Goal: Task Accomplishment & Management: Use online tool/utility

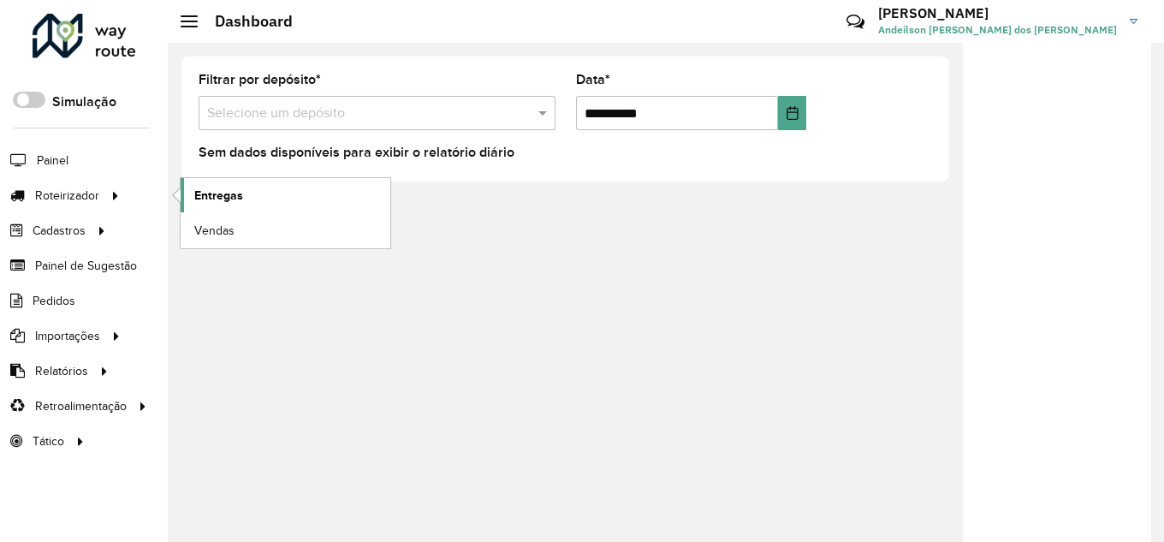
click at [275, 193] on link "Entregas" at bounding box center [286, 195] width 210 height 34
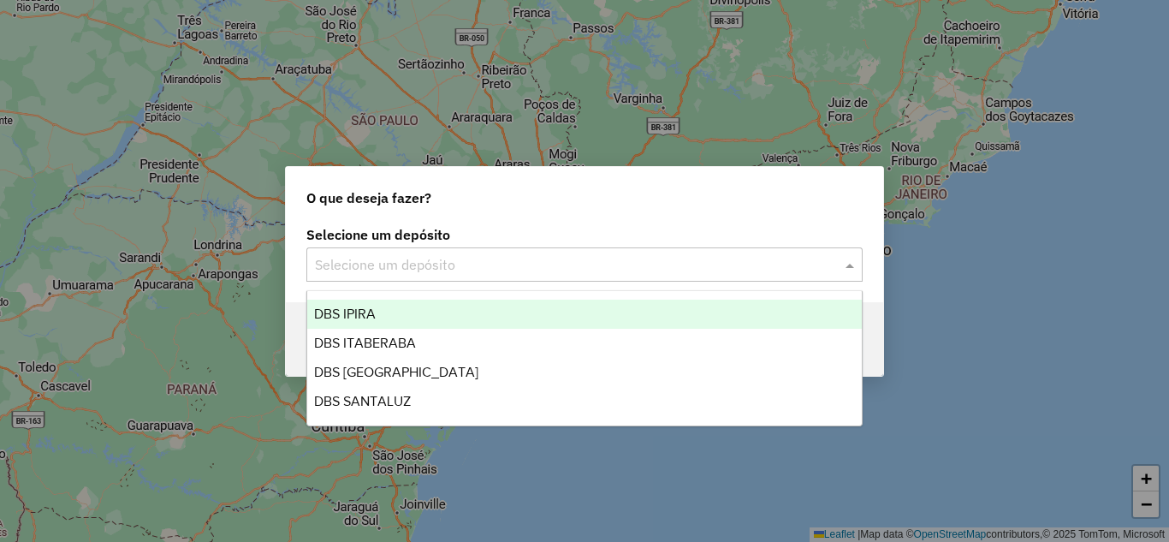
click at [619, 256] on input "text" at bounding box center [567, 265] width 505 height 21
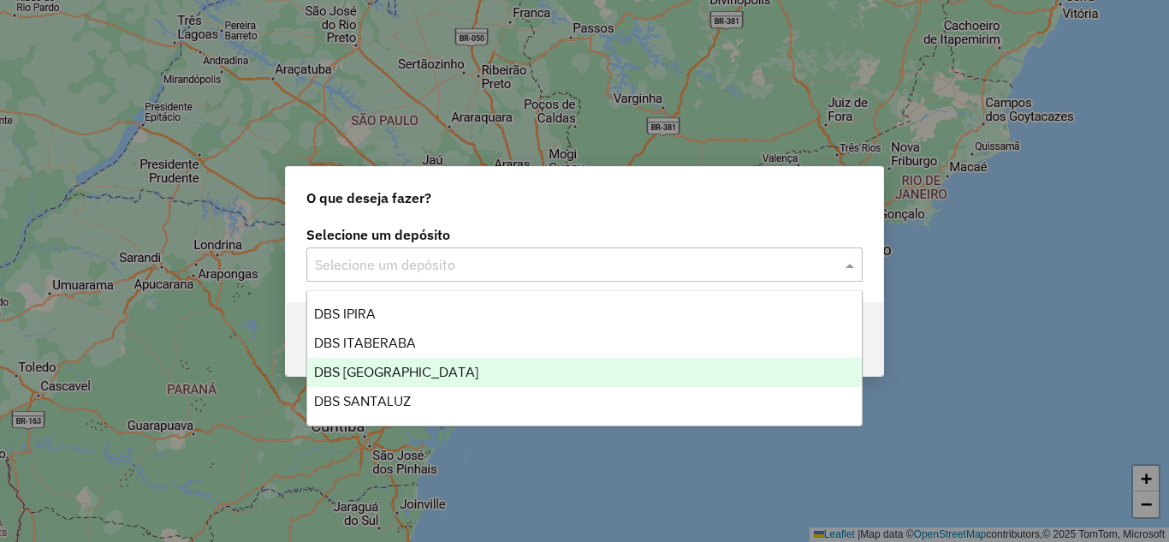
click at [510, 370] on div "DBS [GEOGRAPHIC_DATA]" at bounding box center [584, 372] width 554 height 29
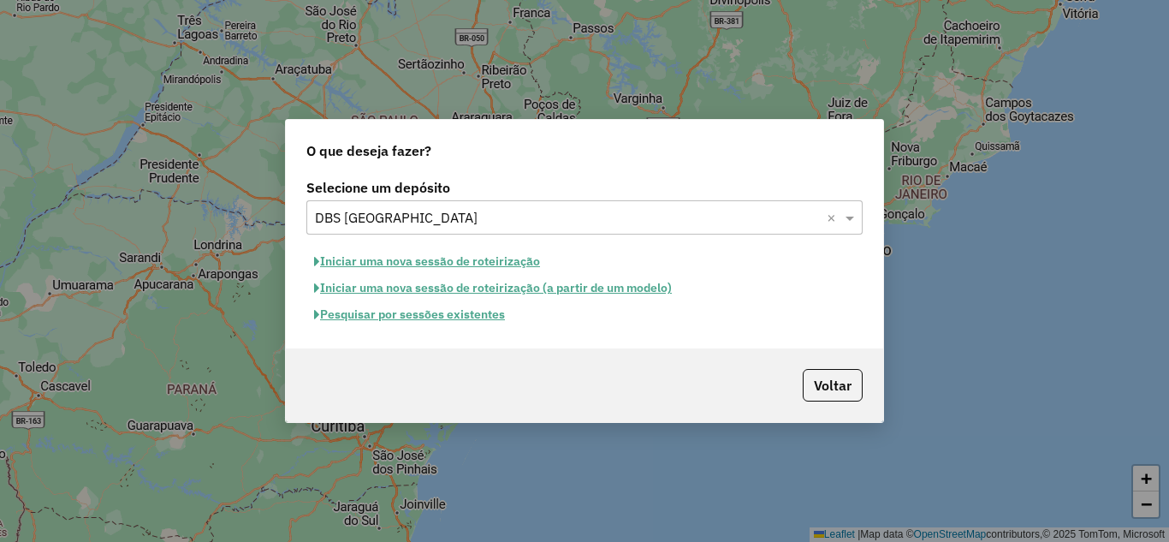
click at [450, 258] on button "Iniciar uma nova sessão de roteirização" at bounding box center [426, 261] width 241 height 27
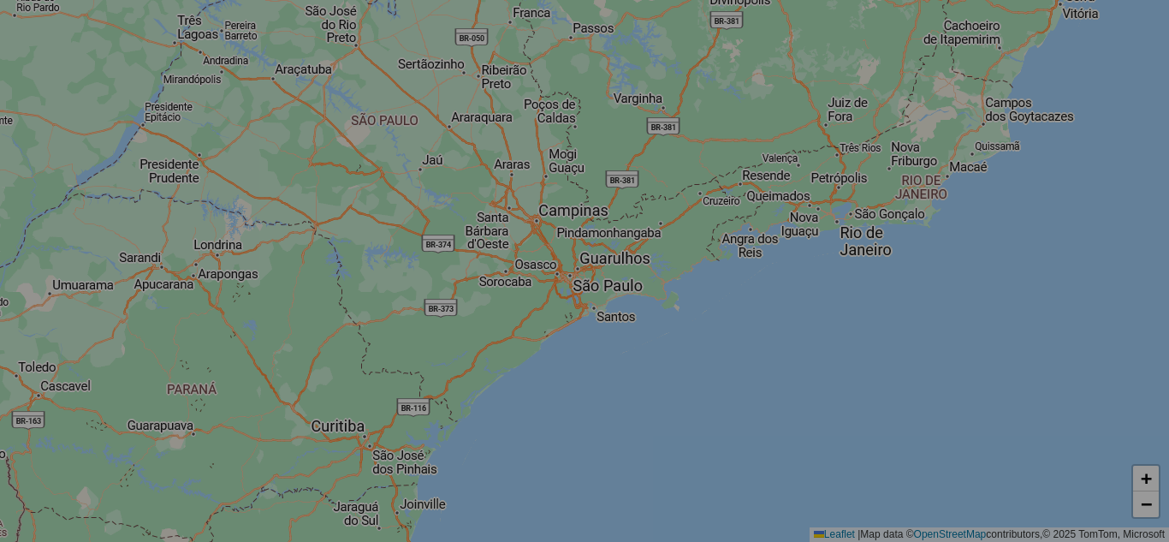
select select "*"
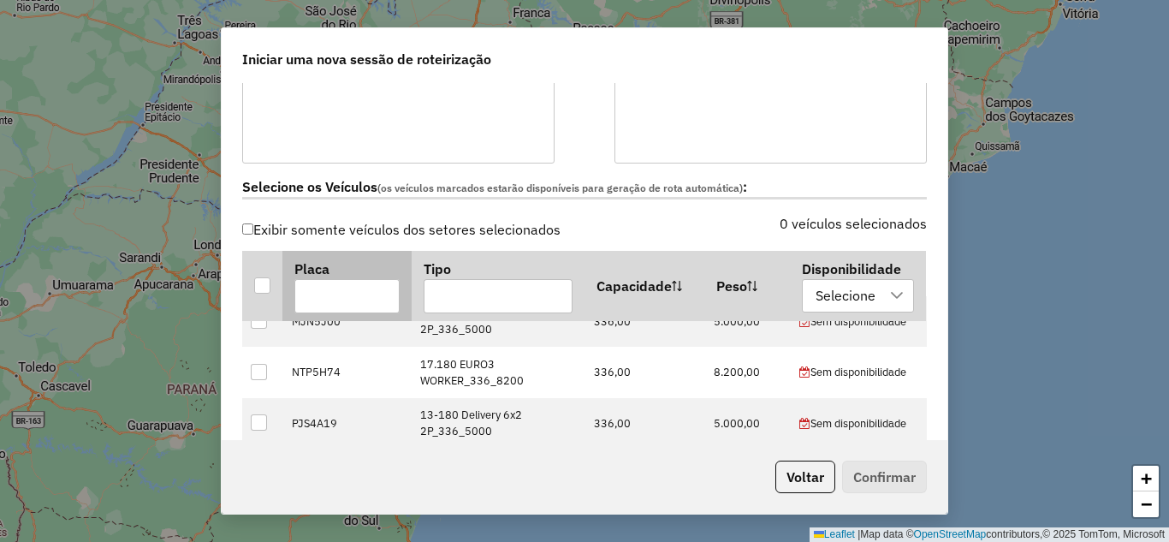
scroll to position [285, 0]
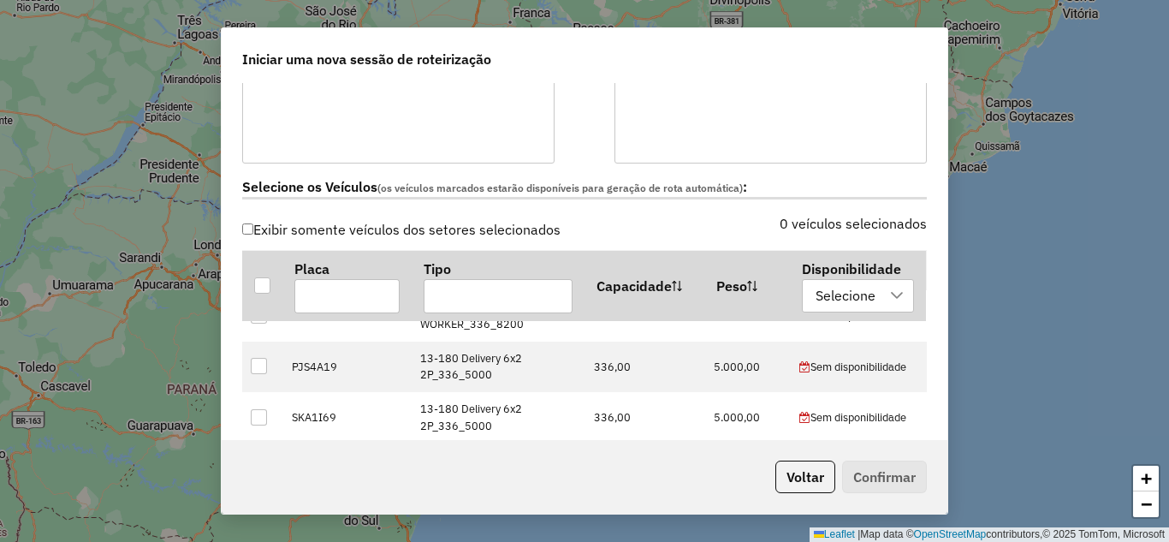
drag, startPoint x: 261, startPoint y: 280, endPoint x: 485, endPoint y: 234, distance: 228.7
click at [263, 279] on div at bounding box center [262, 284] width 16 height 16
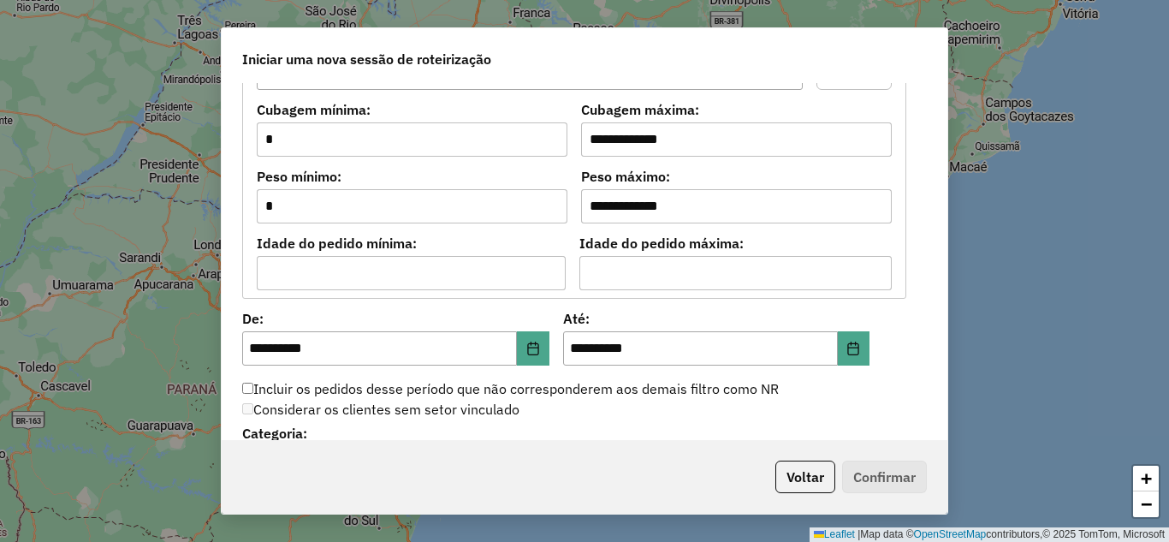
scroll to position [1483, 0]
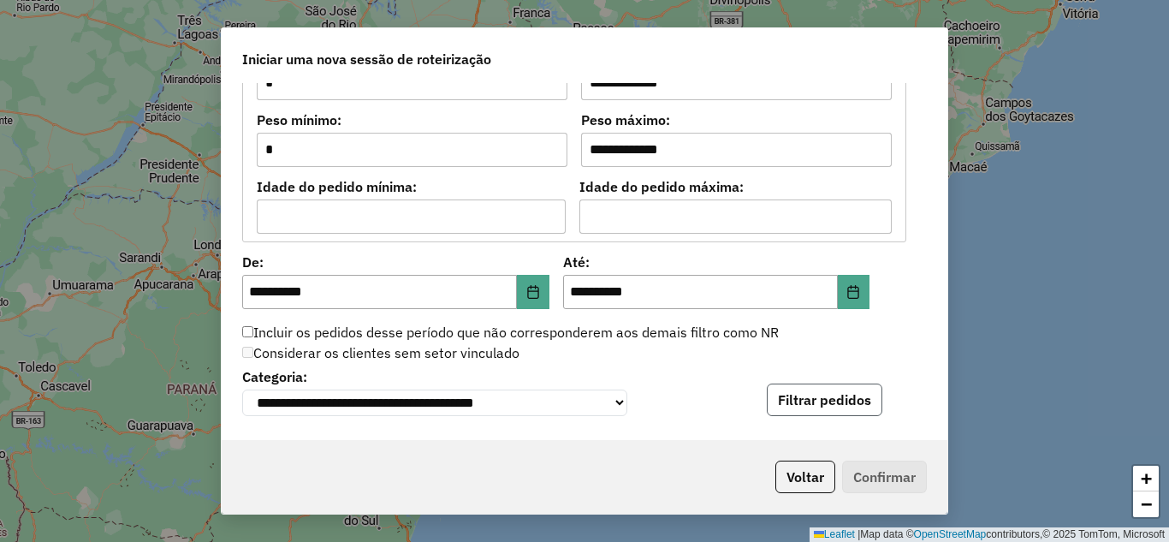
click at [835, 408] on button "Filtrar pedidos" at bounding box center [825, 399] width 116 height 33
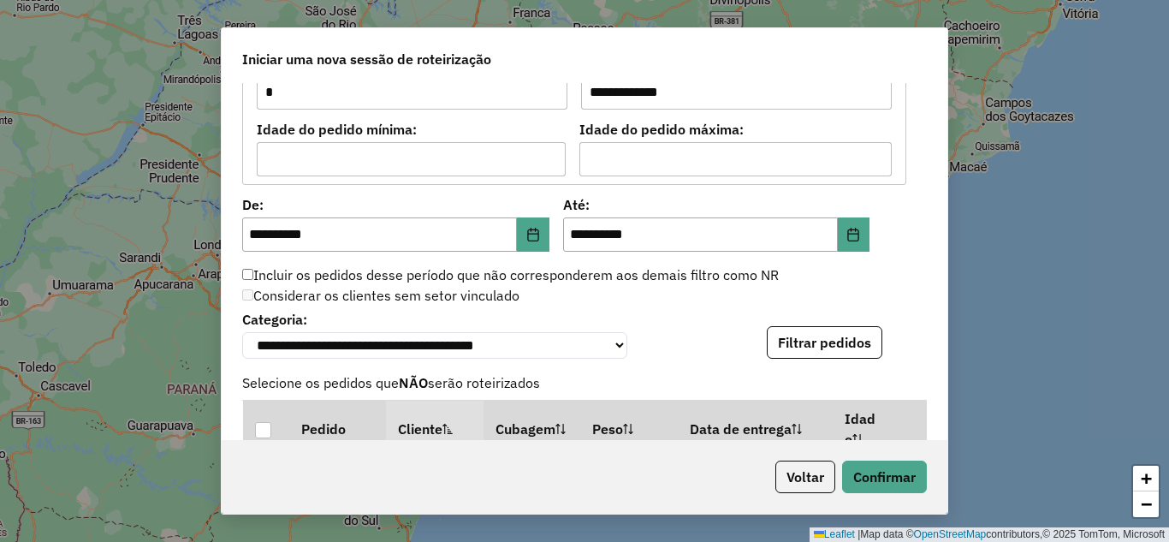
scroll to position [1711, 0]
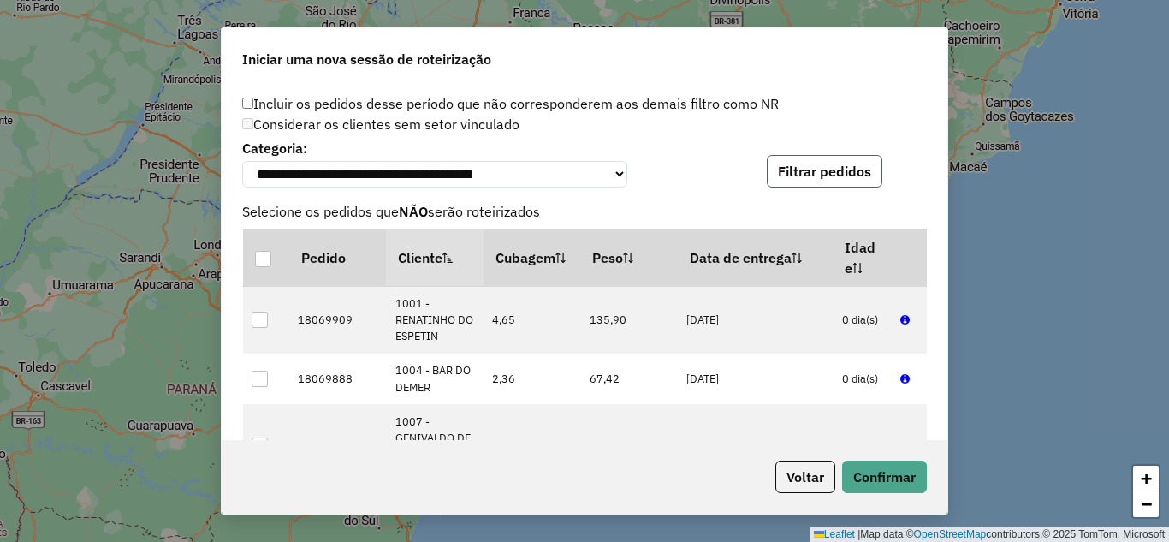
click at [838, 168] on button "Filtrar pedidos" at bounding box center [825, 171] width 116 height 33
click at [851, 175] on button "Filtrar pedidos" at bounding box center [825, 171] width 116 height 33
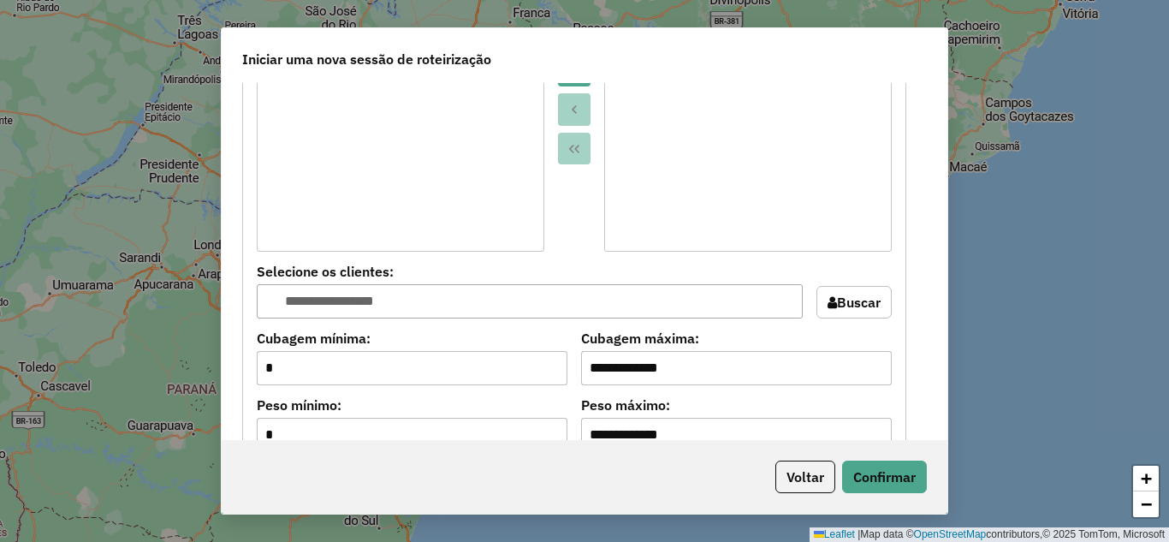
scroll to position [969, 0]
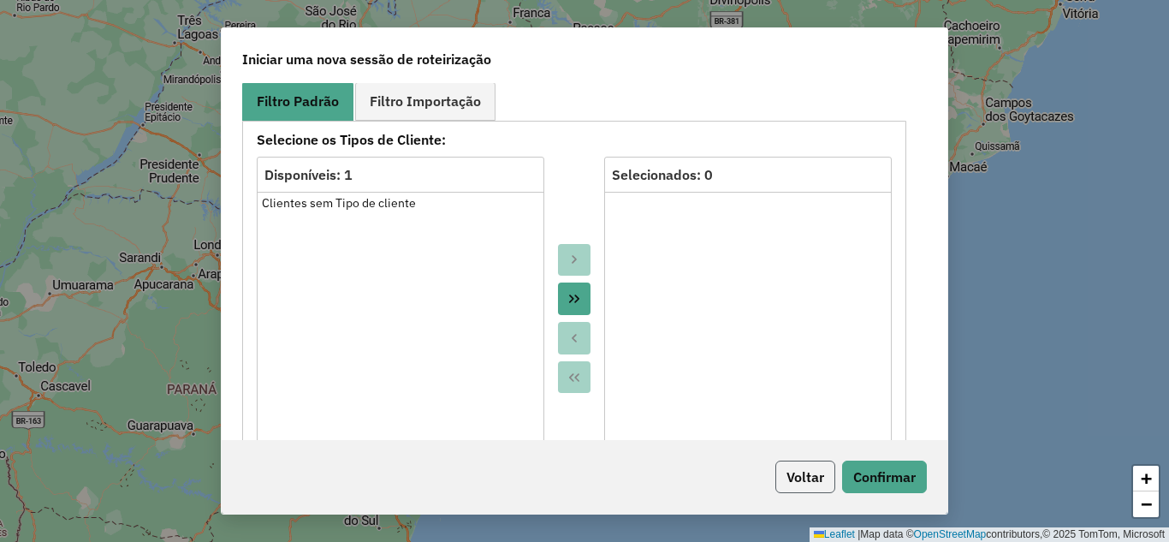
click at [803, 471] on button "Voltar" at bounding box center [805, 476] width 60 height 33
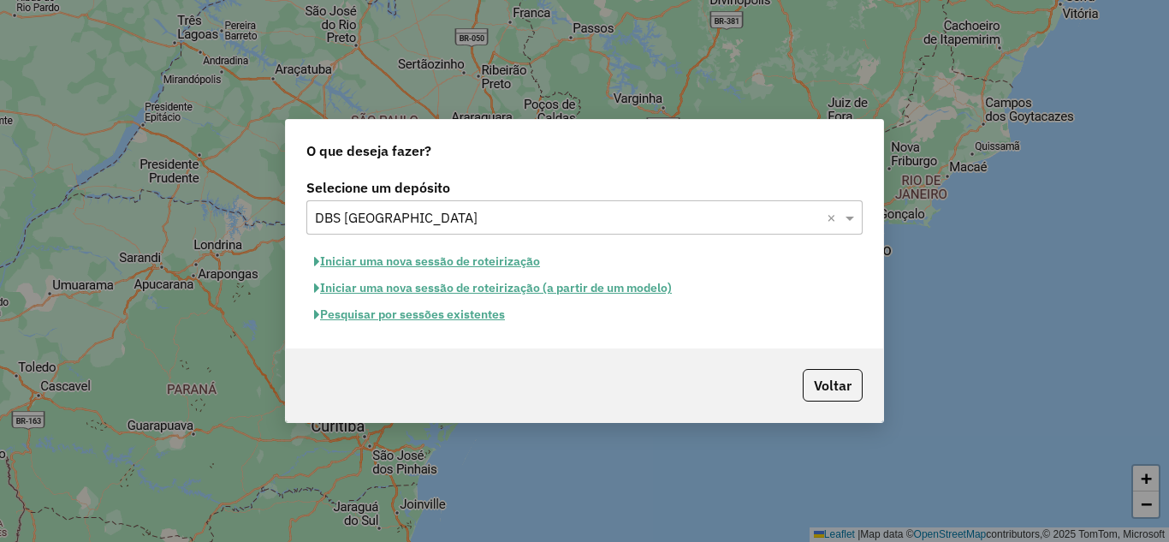
click at [495, 260] on button "Iniciar uma nova sessão de roteirização" at bounding box center [426, 261] width 241 height 27
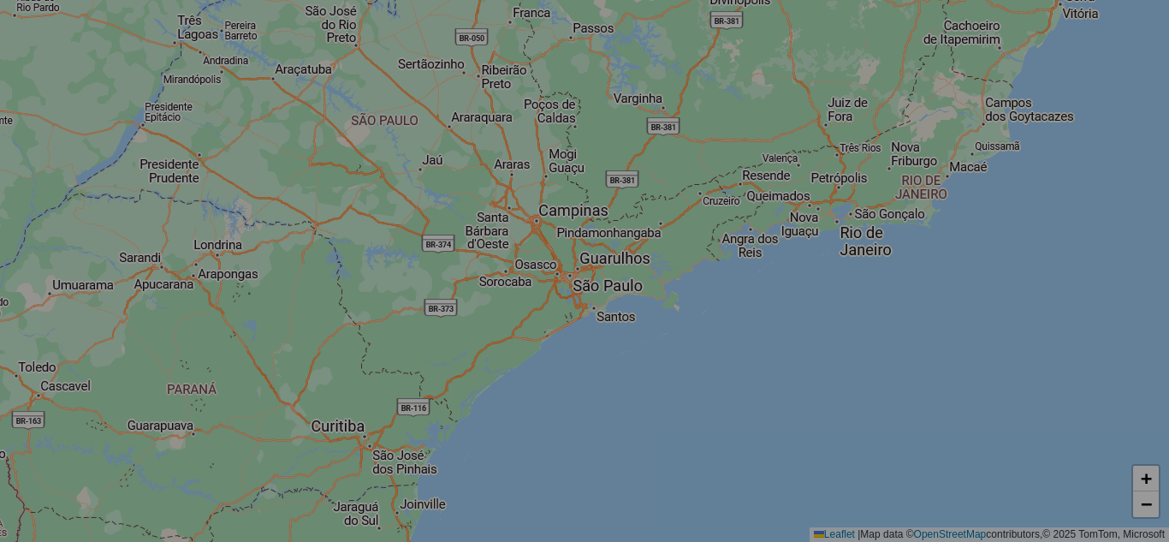
select select "*"
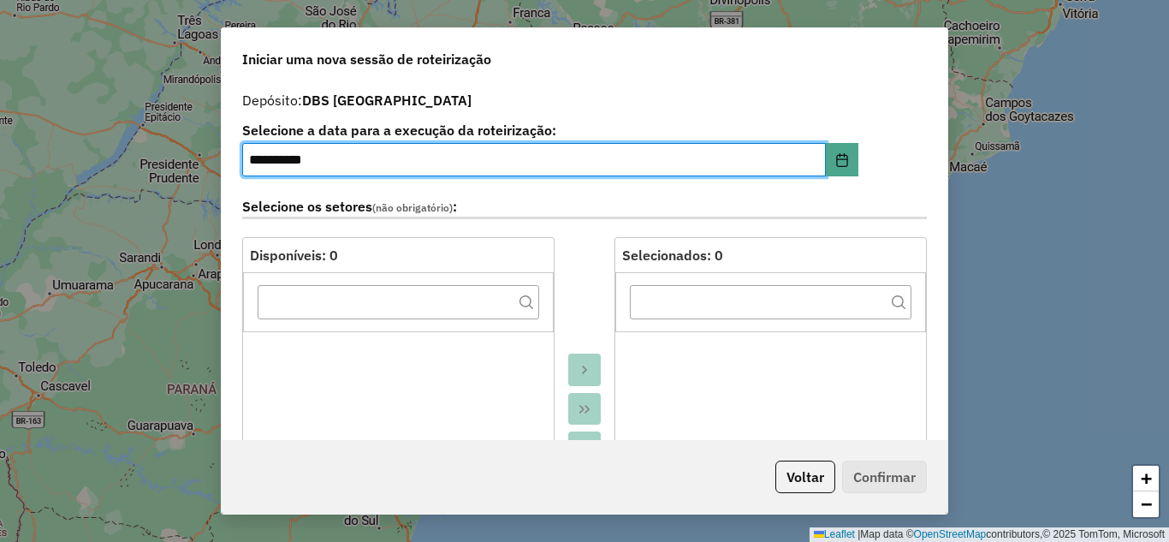
scroll to position [342, 0]
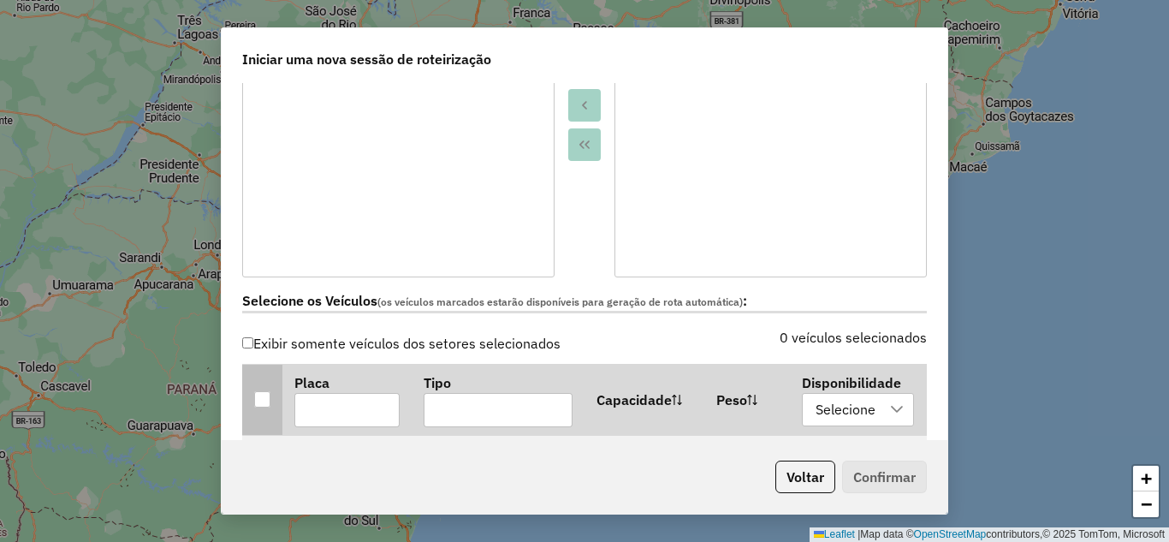
drag, startPoint x: 267, startPoint y: 393, endPoint x: 341, endPoint y: 364, distance: 79.6
click at [269, 392] on div at bounding box center [262, 399] width 16 height 16
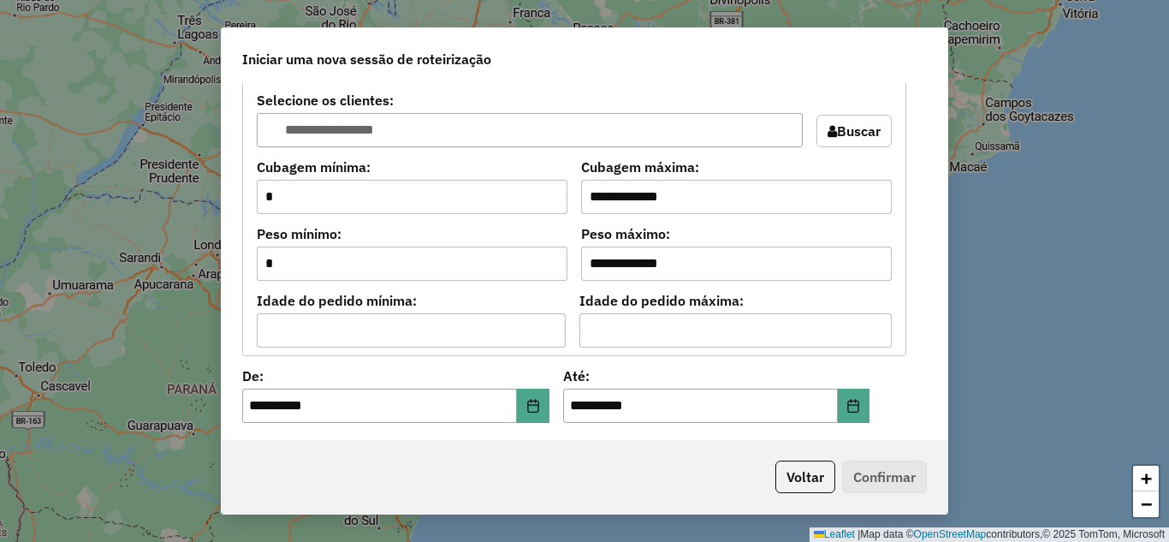
scroll to position [1597, 0]
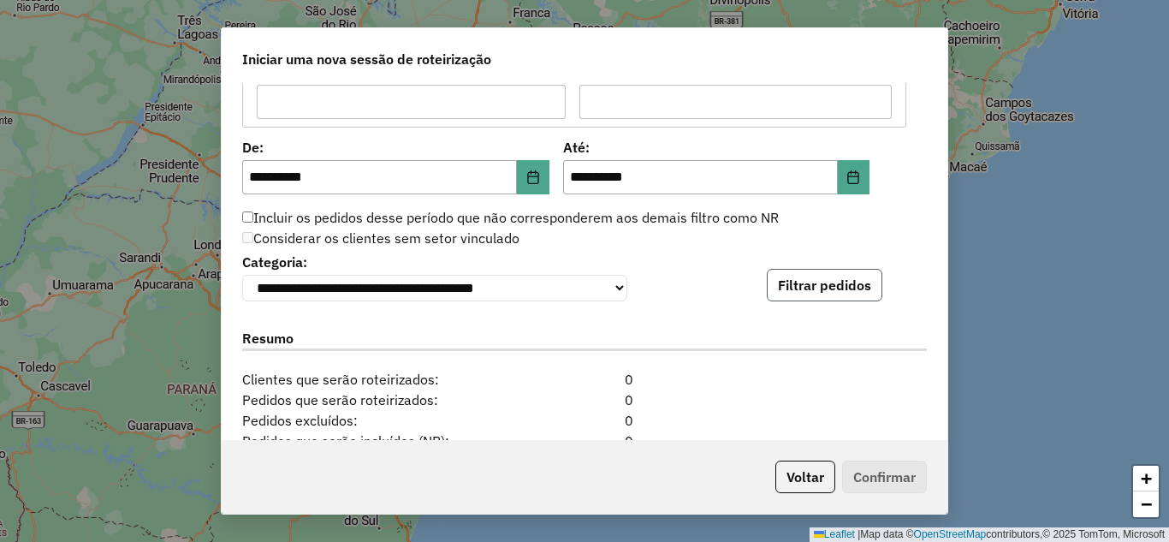
click at [832, 288] on button "Filtrar pedidos" at bounding box center [825, 285] width 116 height 33
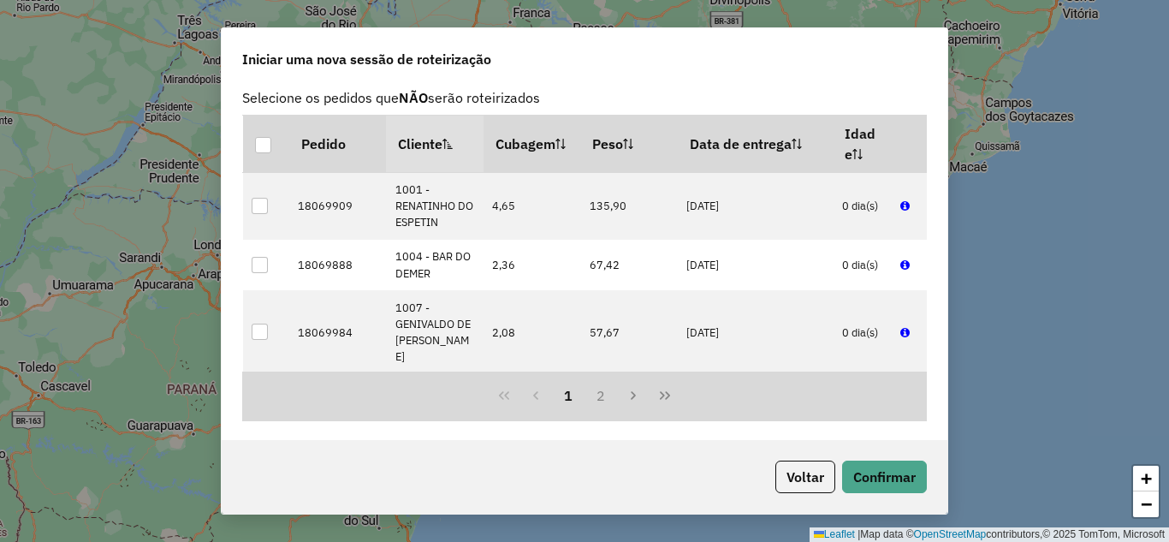
scroll to position [57, 0]
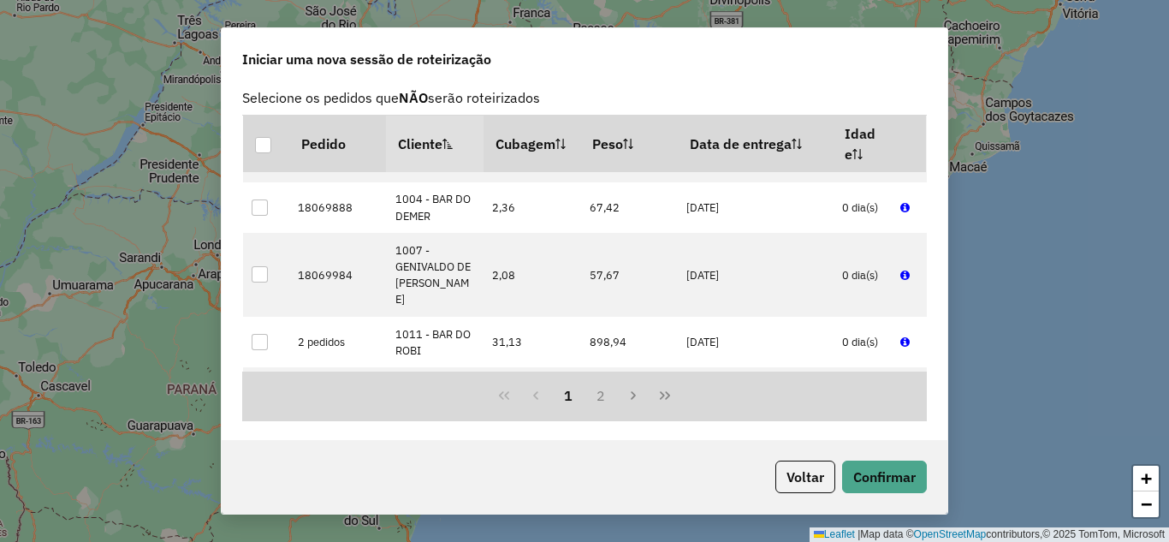
click at [915, 453] on div "Voltar Confirmar" at bounding box center [585, 477] width 726 height 74
click at [909, 469] on button "Confirmar" at bounding box center [884, 476] width 85 height 33
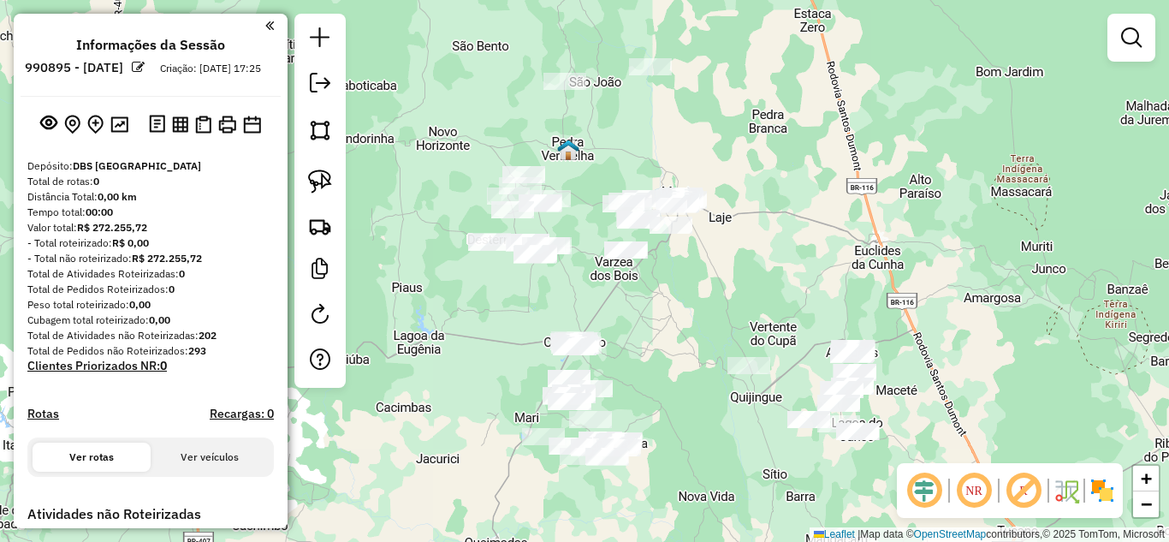
drag, startPoint x: 698, startPoint y: 291, endPoint x: 747, endPoint y: 253, distance: 61.6
click at [748, 253] on div "Janela de atendimento Grade de atendimento Capacidade Transportadoras Veículos …" at bounding box center [584, 271] width 1169 height 542
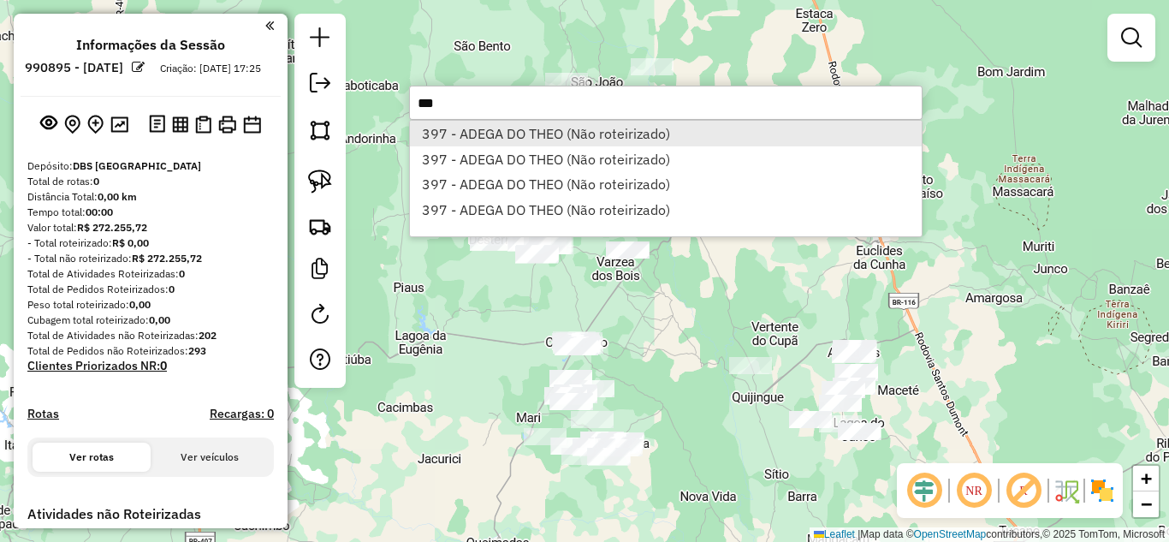
type input "***"
click at [553, 127] on li "397 - ADEGA DO THEO (Não roteirizado)" at bounding box center [666, 134] width 512 height 26
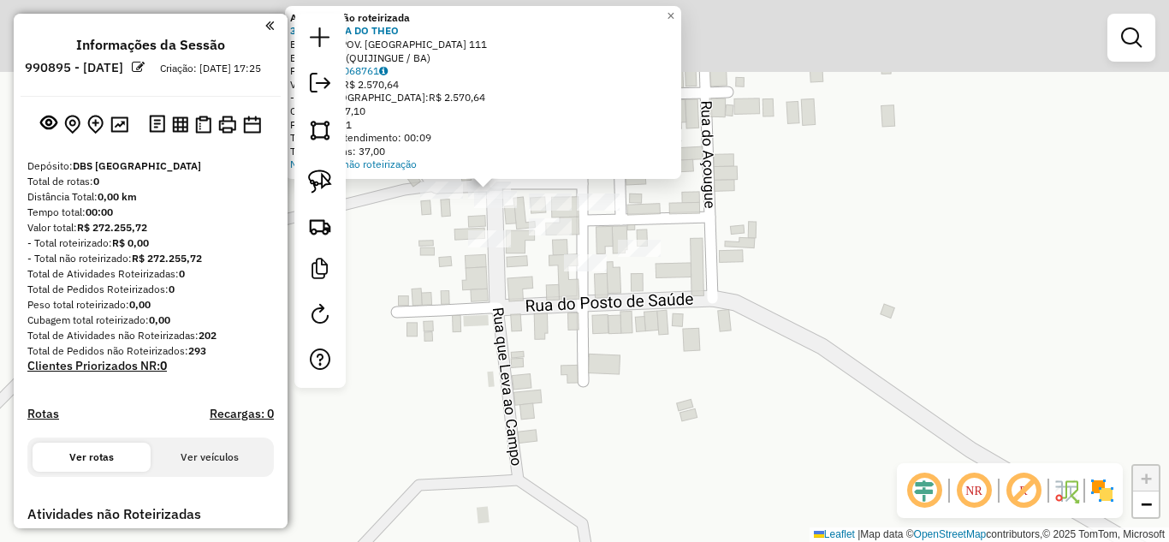
drag, startPoint x: 525, startPoint y: 95, endPoint x: 531, endPoint y: 299, distance: 204.6
click at [531, 299] on div "Atividade não roteirizada 397 - ADEGA DO THEO Endereço: POV. LAGOA DO JUNCO 111…" at bounding box center [584, 271] width 1169 height 542
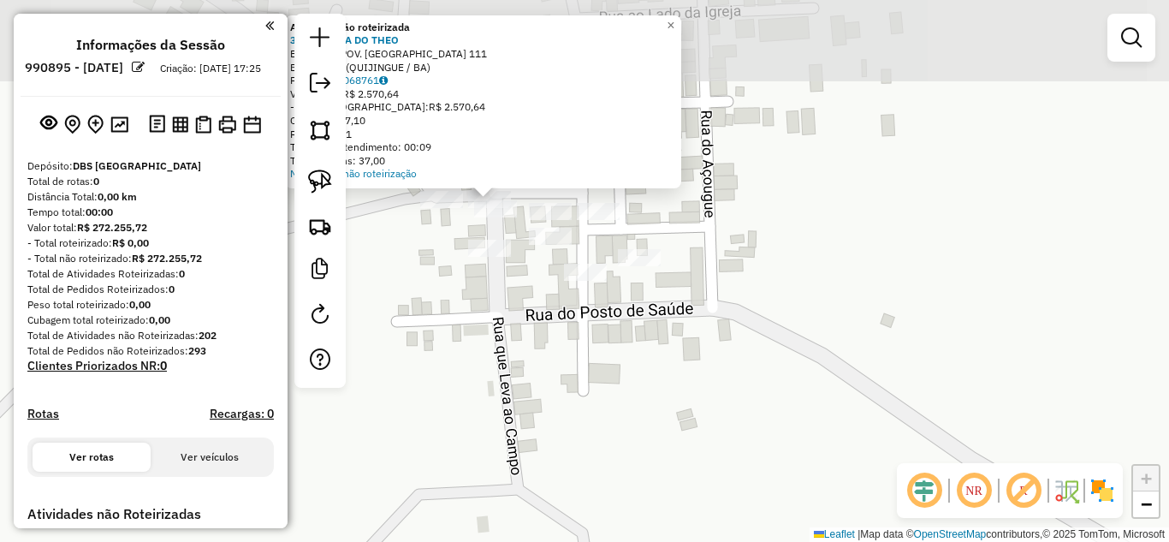
click at [517, 275] on div "Atividade não roteirizada 397 - ADEGA DO THEO Endereço: POV. LAGOA DO JUNCO 111…" at bounding box center [584, 271] width 1169 height 542
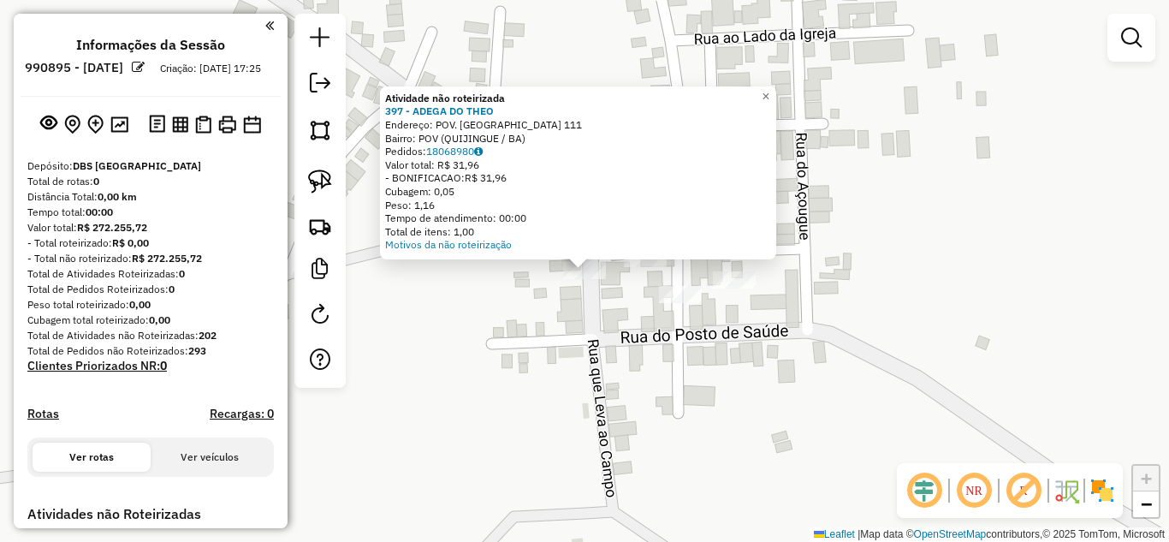
drag, startPoint x: 545, startPoint y: 278, endPoint x: 566, endPoint y: 280, distance: 20.6
click at [545, 278] on div "Atividade não roteirizada 397 - ADEGA DO THEO Endereço: POV. LAGOA DO JUNCO 111…" at bounding box center [584, 271] width 1169 height 542
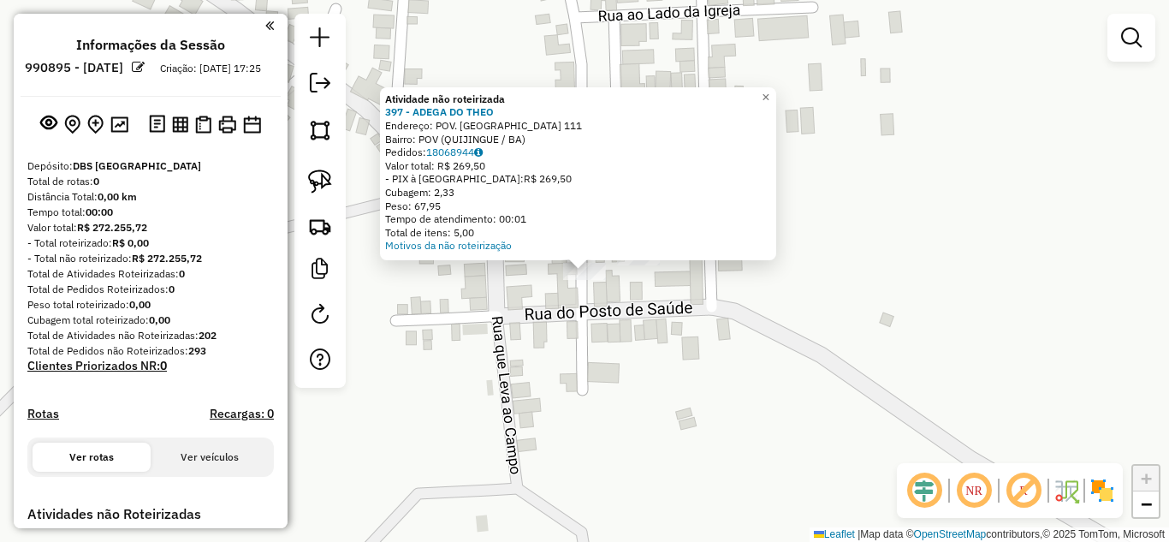
click at [460, 303] on div "Atividade não roteirizada 397 - ADEGA DO THEO Endereço: POV. LAGOA DO JUNCO 111…" at bounding box center [584, 271] width 1169 height 542
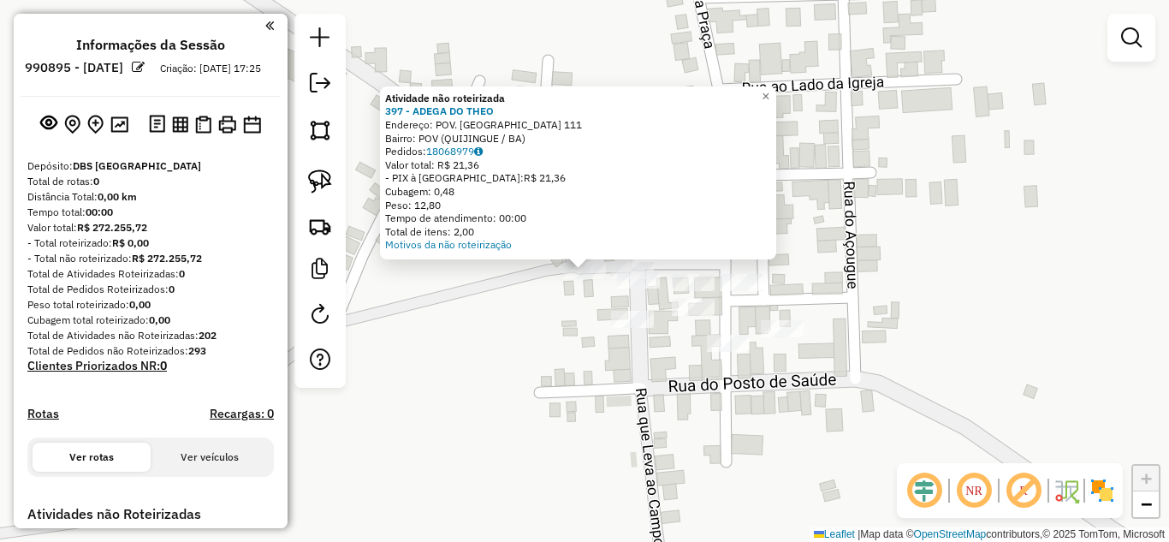
click at [522, 345] on div "Atividade não roteirizada 397 - ADEGA DO THEO Endereço: POV. LAGOA DO JUNCO 111…" at bounding box center [584, 271] width 1169 height 542
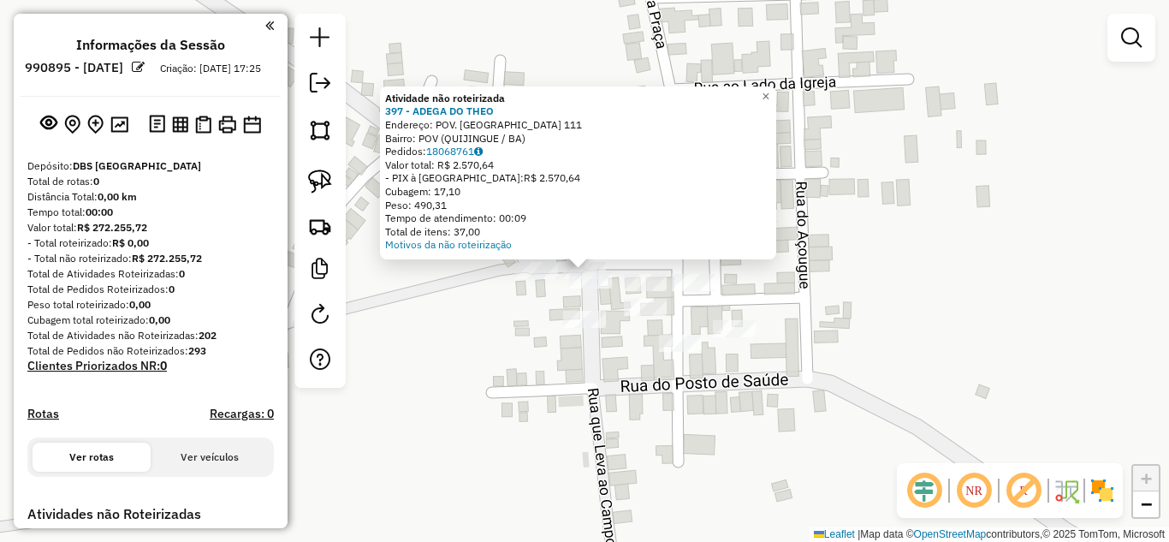
click at [583, 386] on div "Atividade não roteirizada 397 - ADEGA DO THEO Endereço: POV. LAGOA DO JUNCO 111…" at bounding box center [584, 271] width 1169 height 542
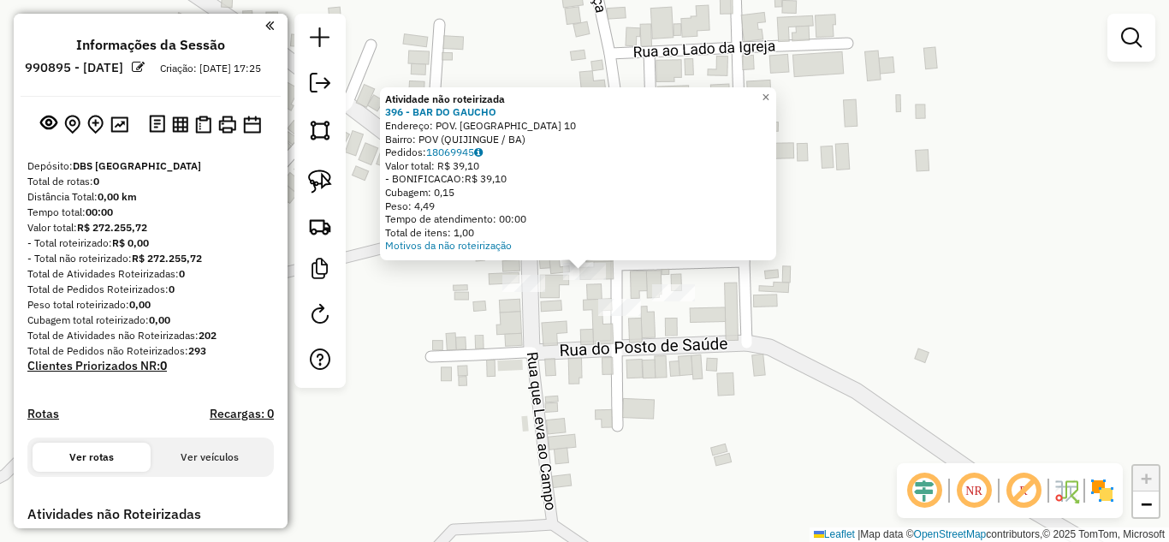
click at [649, 293] on div "Atividade não roteirizada 396 - BAR DO GAUCHO Endereço: POV. LAGOA DO JUNCO 10 …" at bounding box center [584, 271] width 1169 height 542
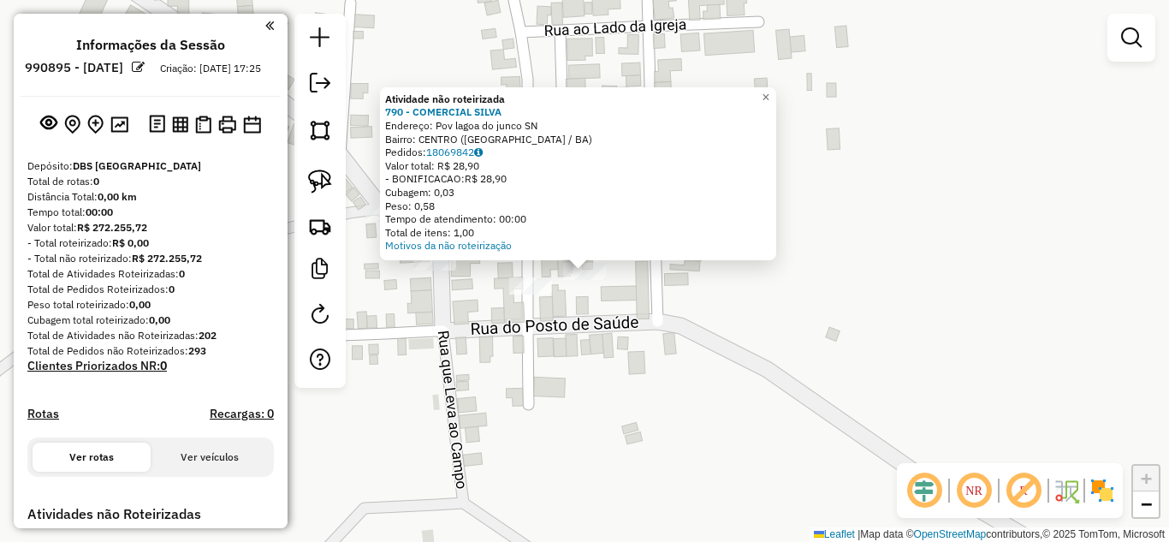
click at [579, 400] on div "Atividade não roteirizada 790 - COMERCIAL SILVA Endereço: Pov lagoa do junco SN…" at bounding box center [584, 271] width 1169 height 542
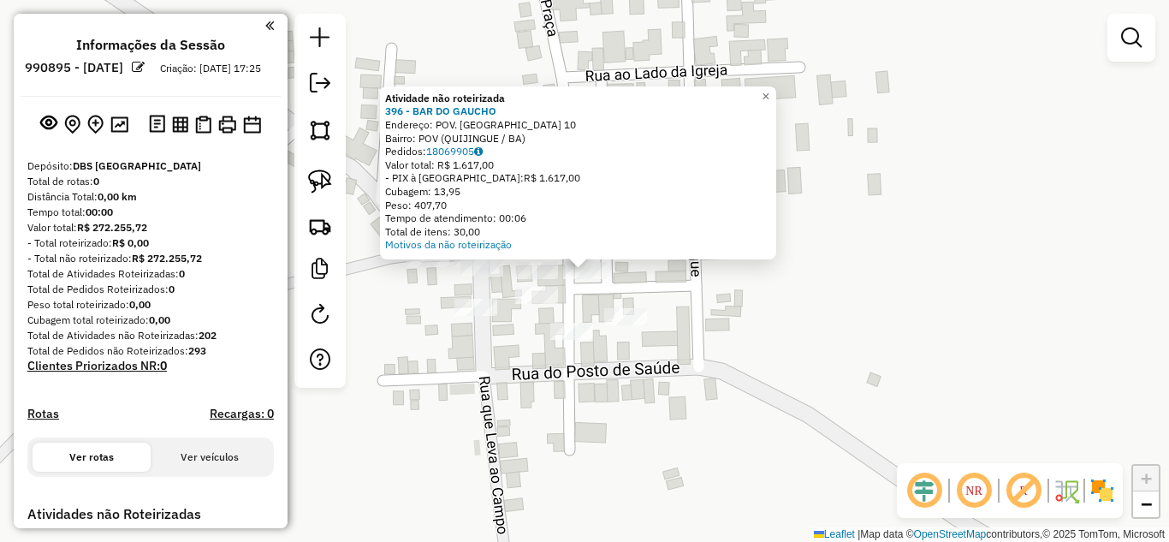
click at [545, 375] on div "Atividade não roteirizada 396 - BAR DO GAUCHO Endereço: POV. LAGOA DO JUNCO 10 …" at bounding box center [584, 271] width 1169 height 542
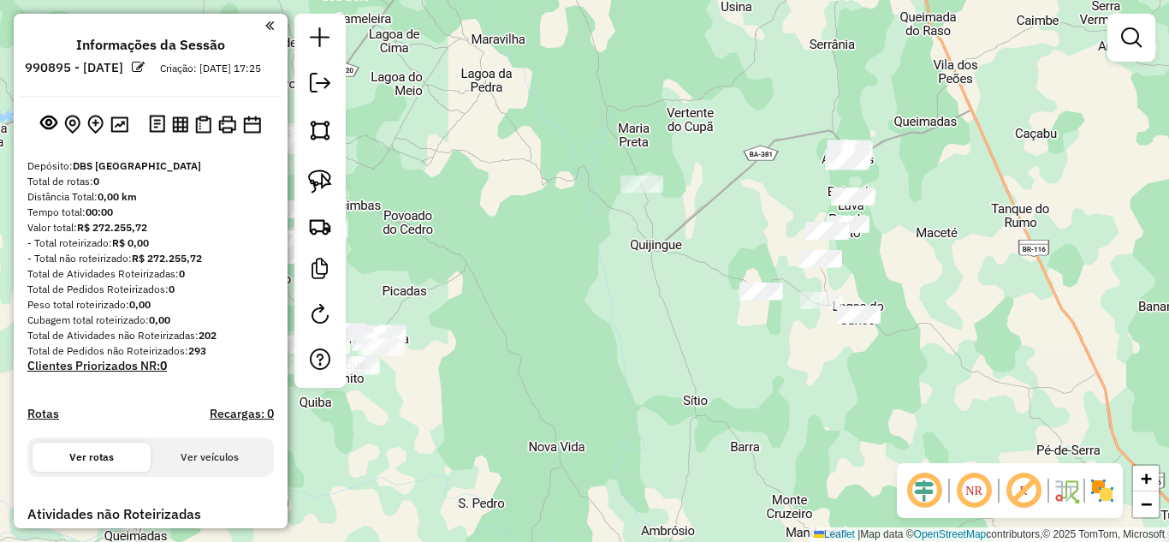
drag, startPoint x: 495, startPoint y: 329, endPoint x: 880, endPoint y: 271, distance: 388.5
click at [880, 271] on div "Janela de atendimento Grade de atendimento Capacidade Transportadoras Veículos …" at bounding box center [584, 271] width 1169 height 542
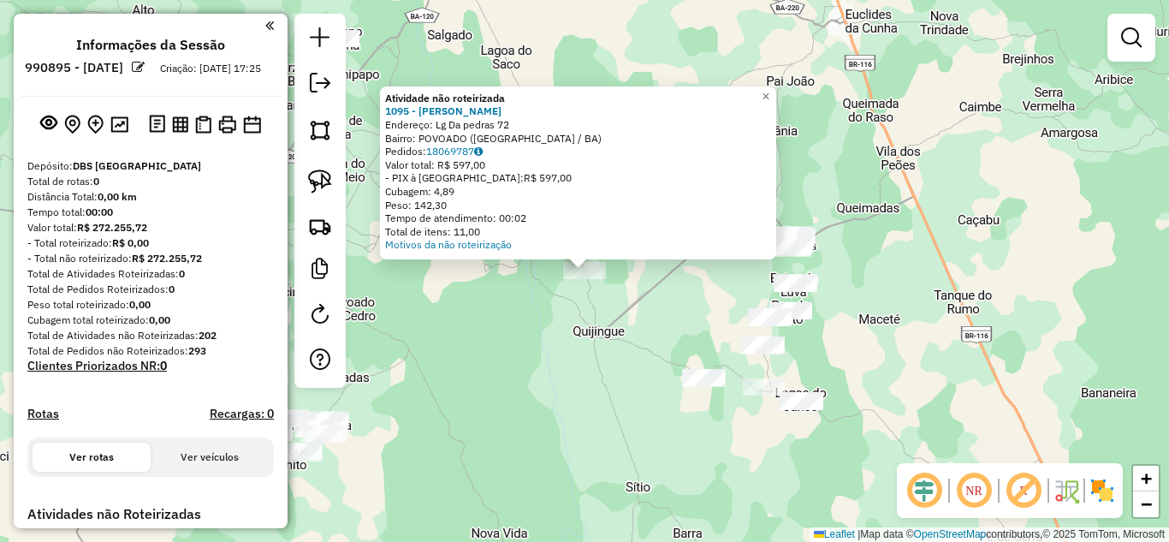
click at [549, 355] on div "Atividade não roteirizada 1095 - BAR WILSON Endereço: Lg Da pedras 72 Bairro: P…" at bounding box center [584, 271] width 1169 height 542
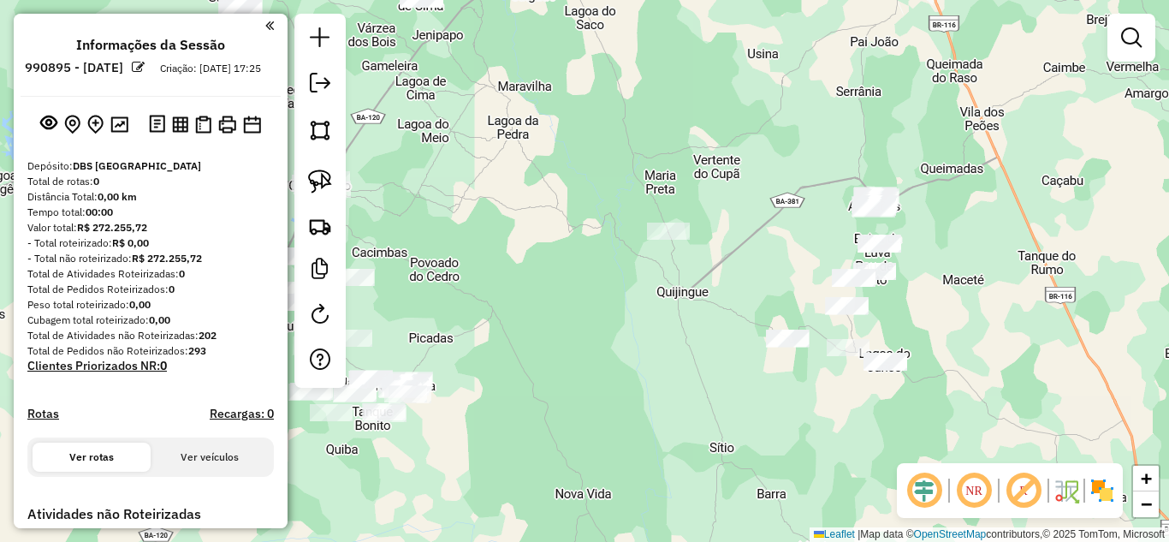
drag, startPoint x: 440, startPoint y: 428, endPoint x: 607, endPoint y: 366, distance: 178.7
click at [590, 370] on div "Janela de atendimento Grade de atendimento Capacidade Transportadoras Veículos …" at bounding box center [584, 271] width 1169 height 542
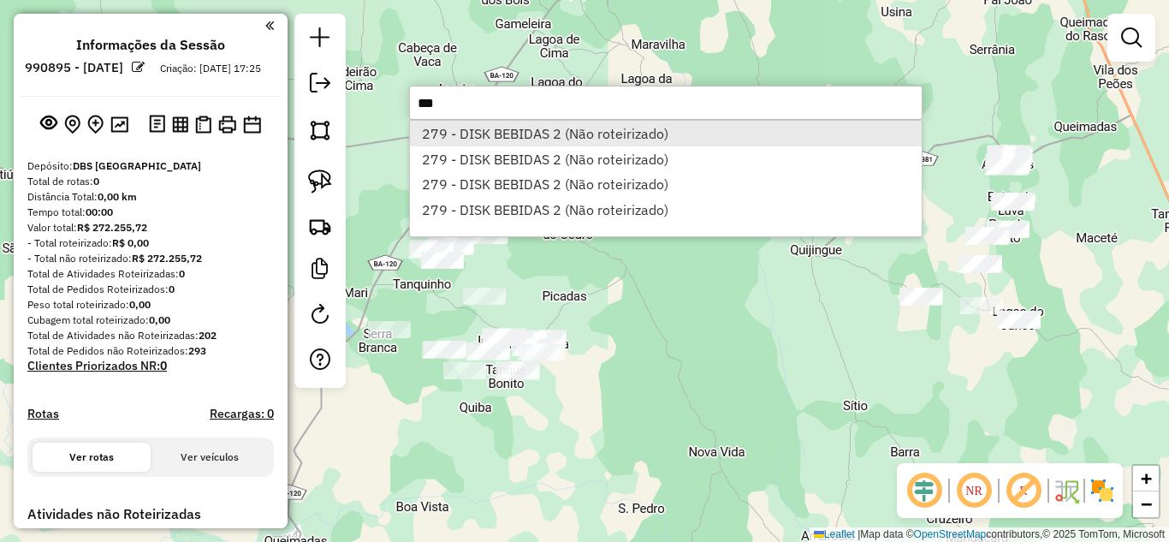
type input "***"
click at [598, 140] on li "279 - DISK BEBIDAS 2 (Não roteirizado)" at bounding box center [666, 134] width 512 height 26
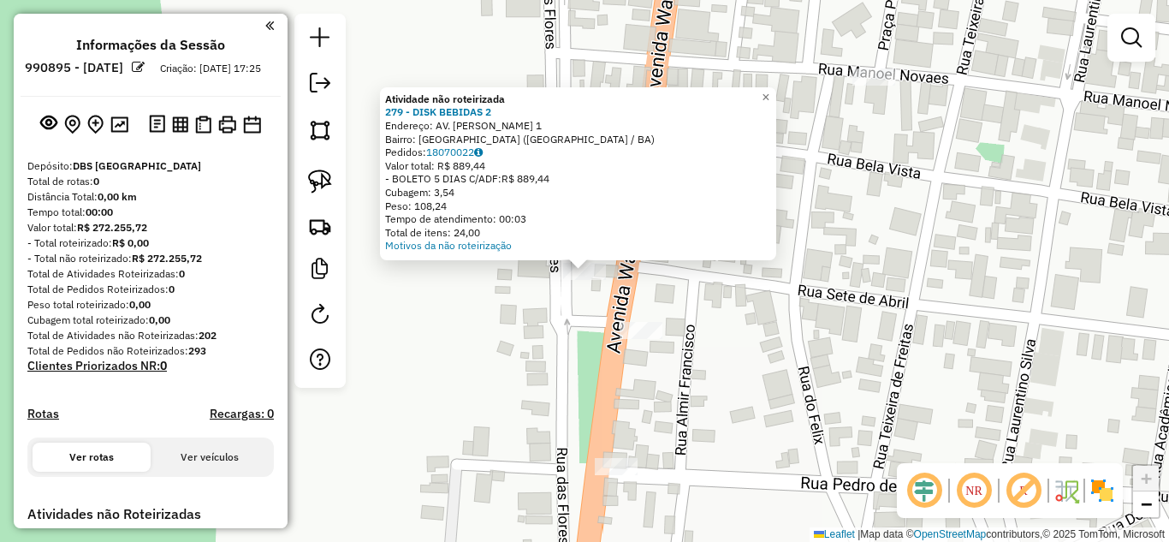
click at [534, 320] on div "Atividade não roteirizada 279 - DISK BEBIDAS 2 Endereço: AV. WALTER CALDAS 1 Ba…" at bounding box center [584, 271] width 1169 height 542
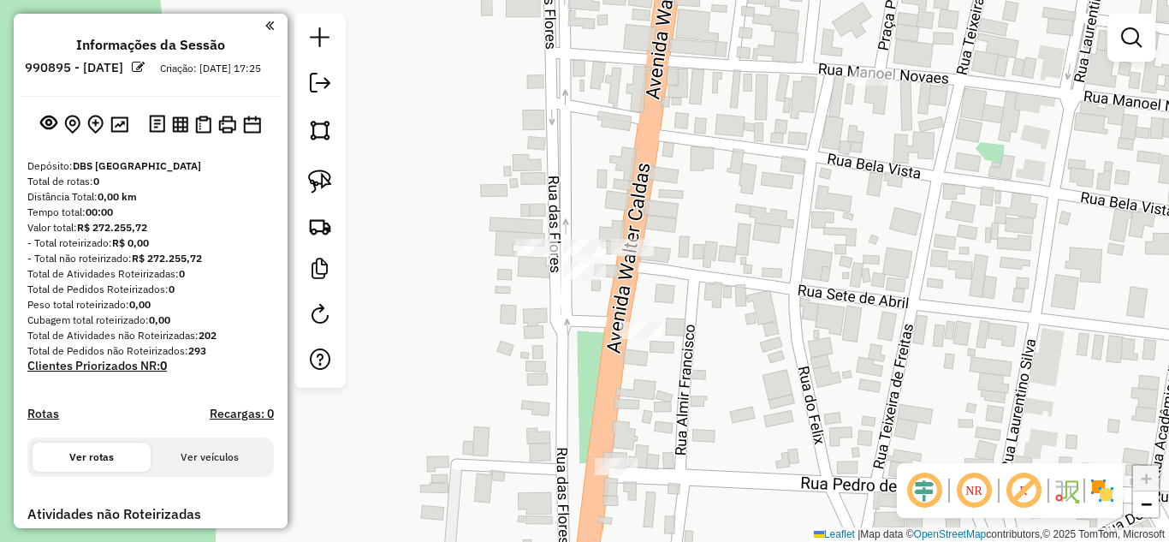
click at [540, 256] on div at bounding box center [536, 247] width 43 height 17
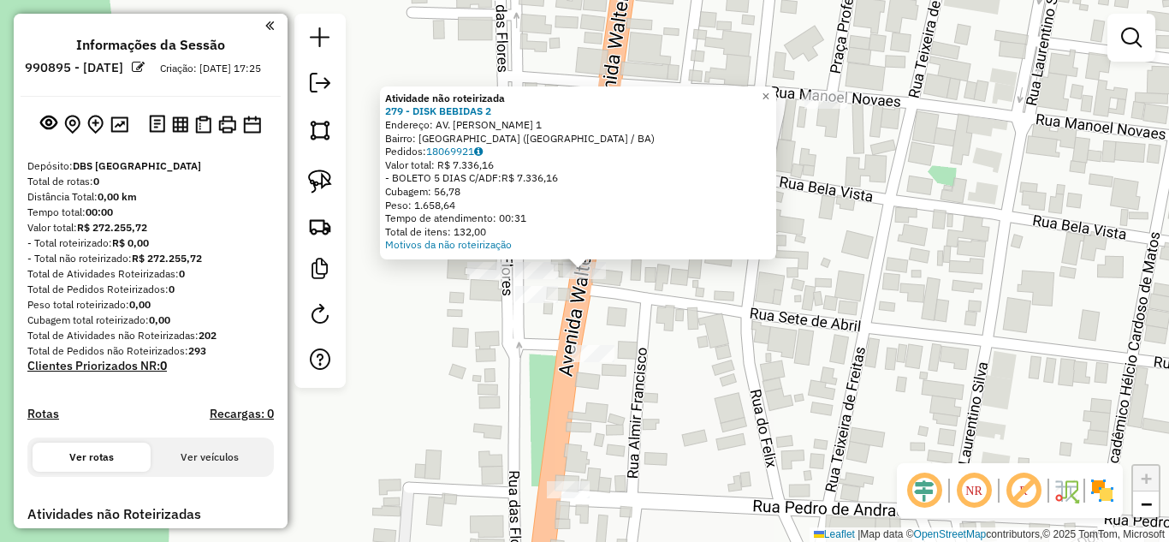
click at [672, 336] on div "Atividade não roteirizada 279 - DISK BEBIDAS 2 Endereço: AV. WALTER CALDAS 1 Ba…" at bounding box center [584, 271] width 1169 height 542
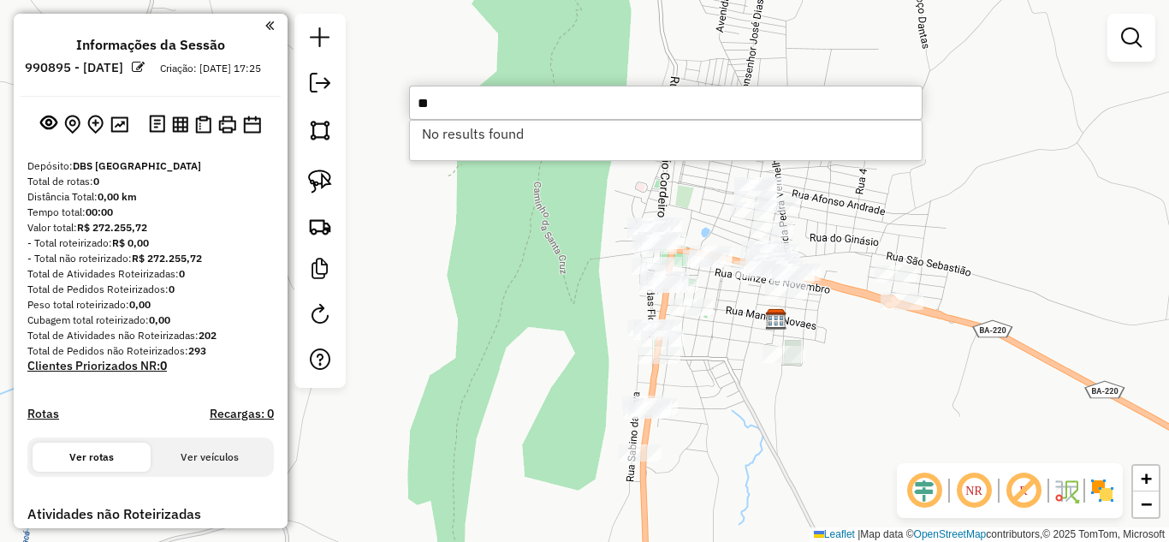
type input "*"
type input "****"
click at [492, 383] on div "Janela de atendimento Grade de atendimento Capacidade Transportadoras Veículos …" at bounding box center [584, 271] width 1169 height 542
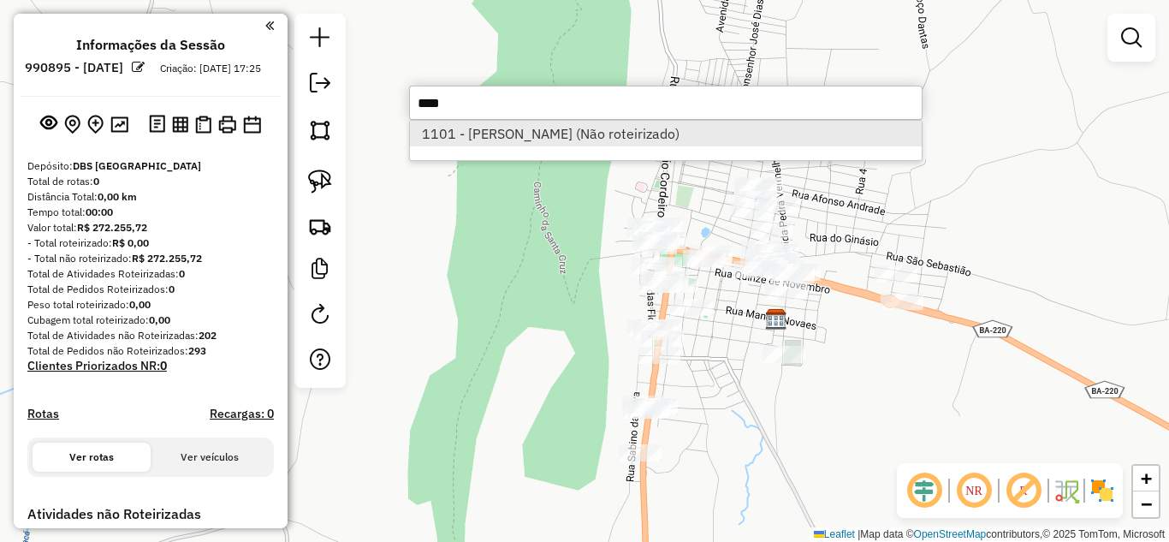
type input "****"
click at [610, 145] on li "1101 - MERCADINHO TRINDADE (Não roteirizado)" at bounding box center [666, 134] width 512 height 26
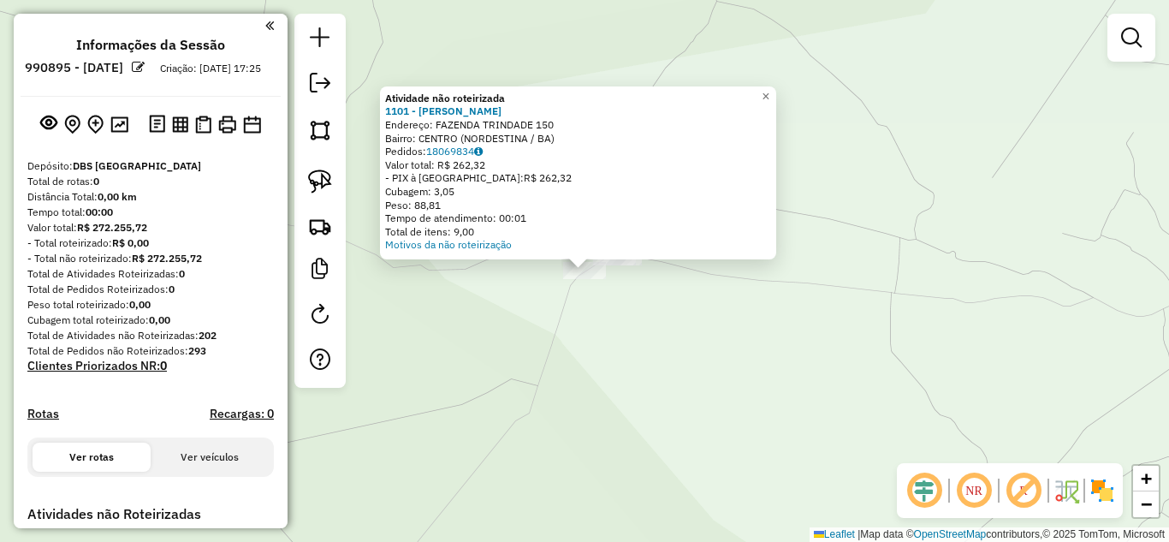
click at [615, 307] on div "Atividade não roteirizada 1101 - MERCADINHO TRINDADE Endereço: FAZENDA TRINDADE…" at bounding box center [584, 271] width 1169 height 542
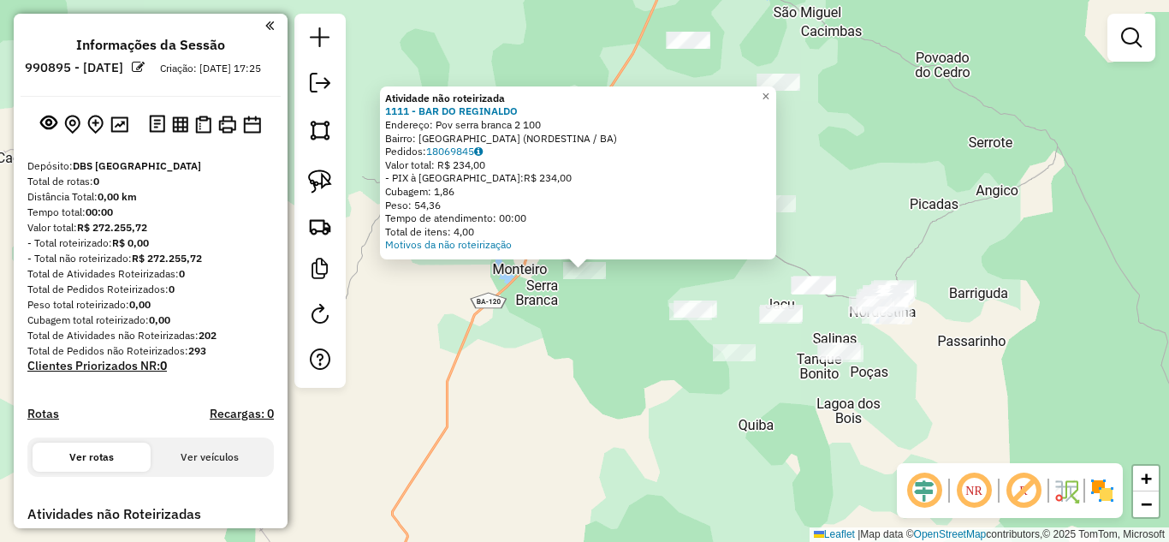
click at [627, 306] on div "Atividade não roteirizada 1111 - BAR DO REGINALDO Endereço: Pov serra branca 2 …" at bounding box center [584, 271] width 1169 height 542
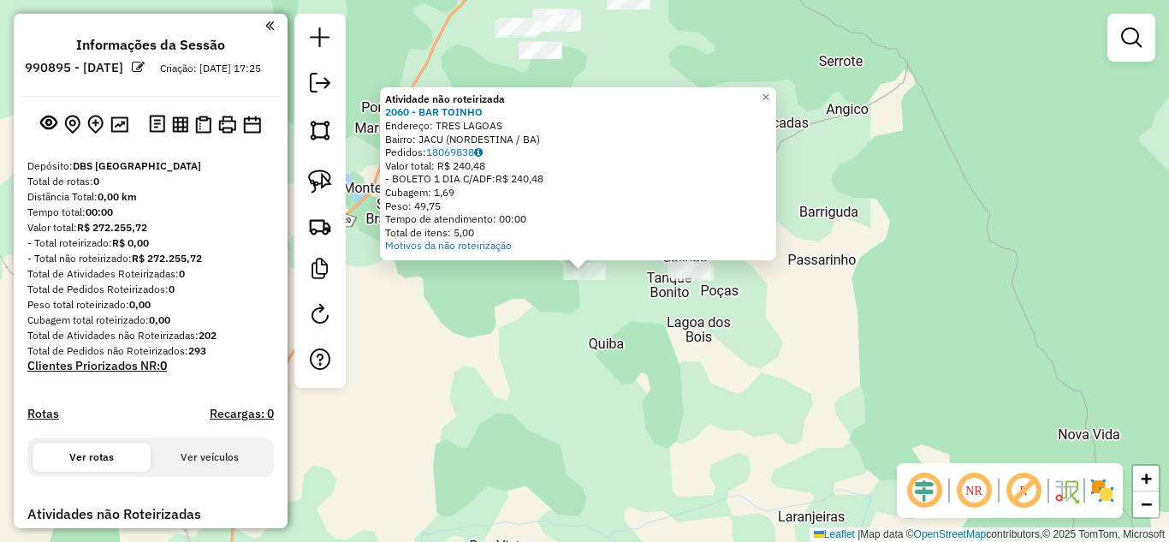
click at [634, 316] on div "Atividade não roteirizada 2060 - BAR TOINHO Endereço: TRES LAGOAS Bairro: JACU …" at bounding box center [584, 271] width 1169 height 542
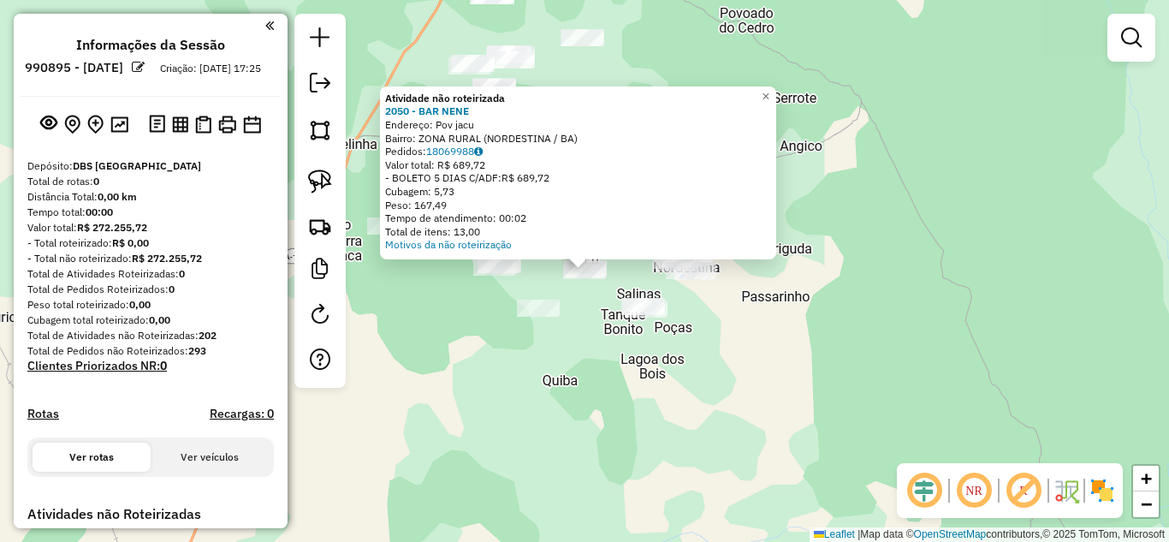
click at [585, 318] on div "Atividade não roteirizada 2050 - BAR NENE Endereço: Pov jacu Bairro: ZONA RURAL…" at bounding box center [584, 271] width 1169 height 542
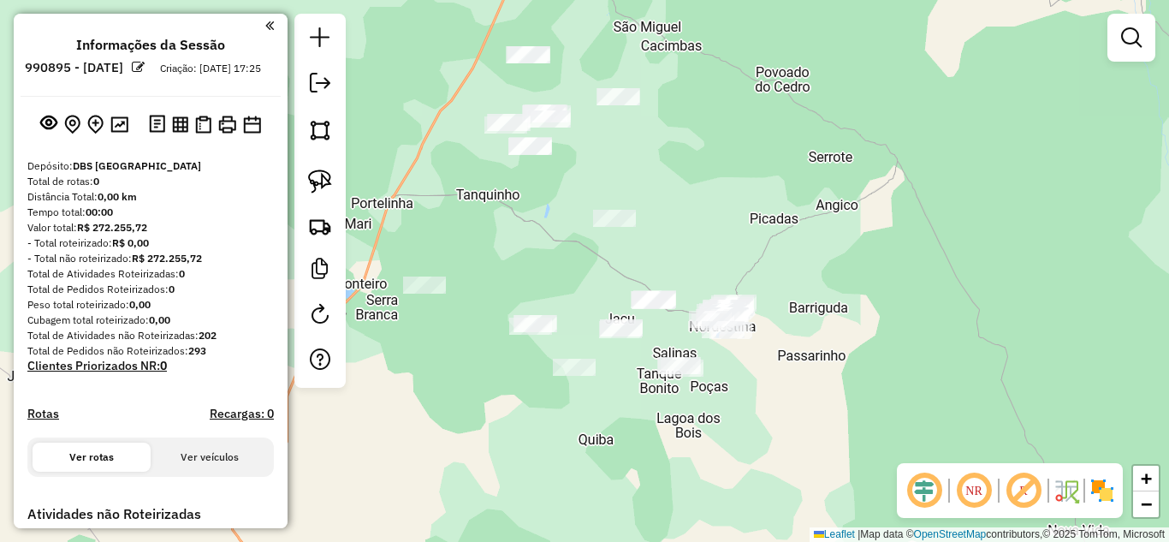
drag, startPoint x: 533, startPoint y: 227, endPoint x: 570, endPoint y: 220, distance: 37.4
click at [570, 220] on div "Janela de atendimento Grade de atendimento Capacidade Transportadoras Veículos …" at bounding box center [584, 271] width 1169 height 542
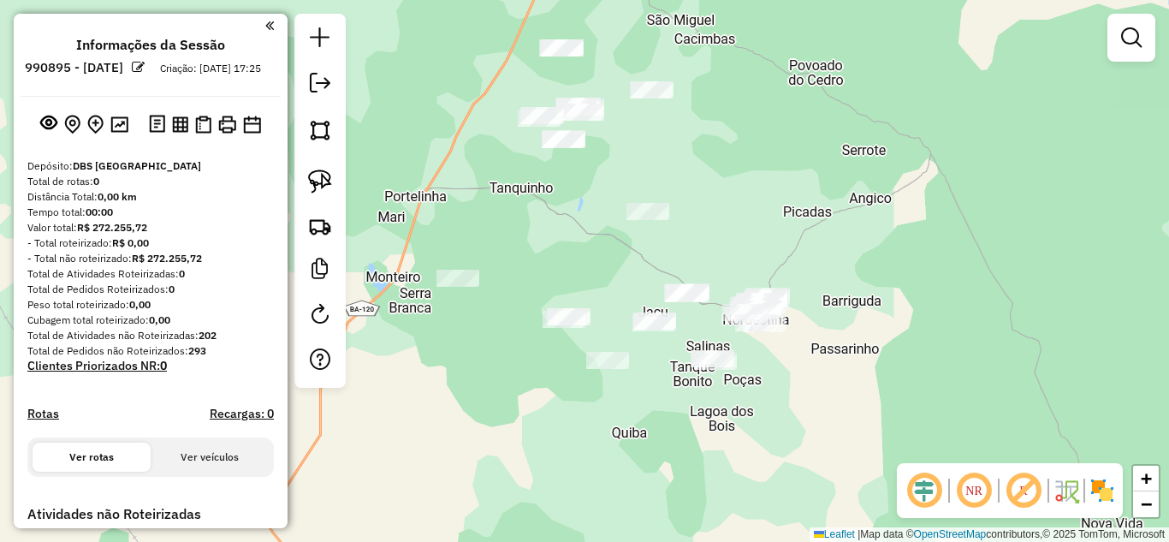
drag, startPoint x: 323, startPoint y: 179, endPoint x: 403, endPoint y: 214, distance: 87.7
click at [323, 179] on img at bounding box center [320, 181] width 24 height 24
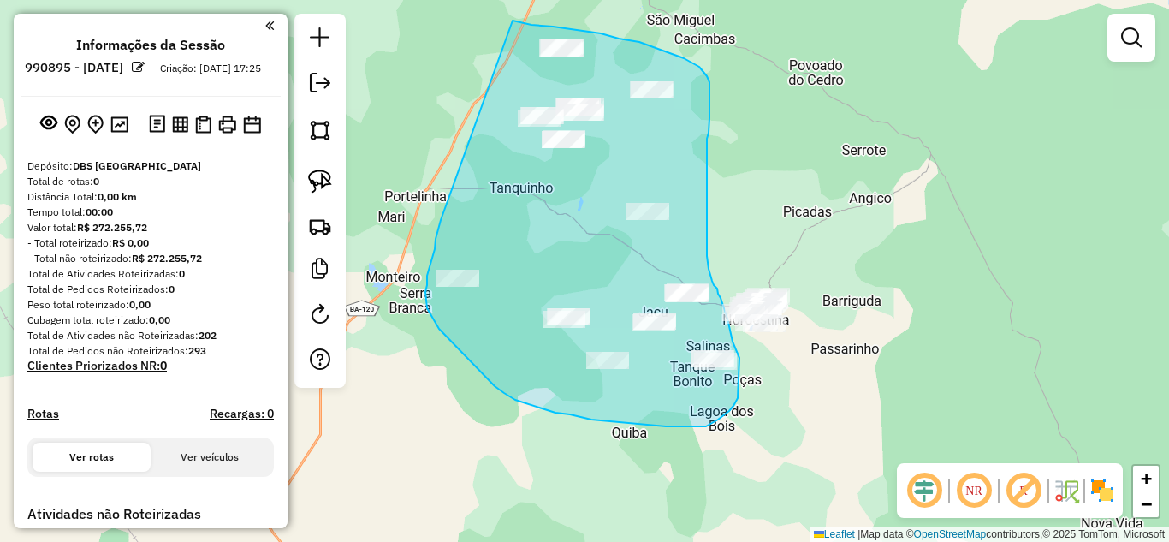
drag, startPoint x: 441, startPoint y: 220, endPoint x: 512, endPoint y: 21, distance: 211.9
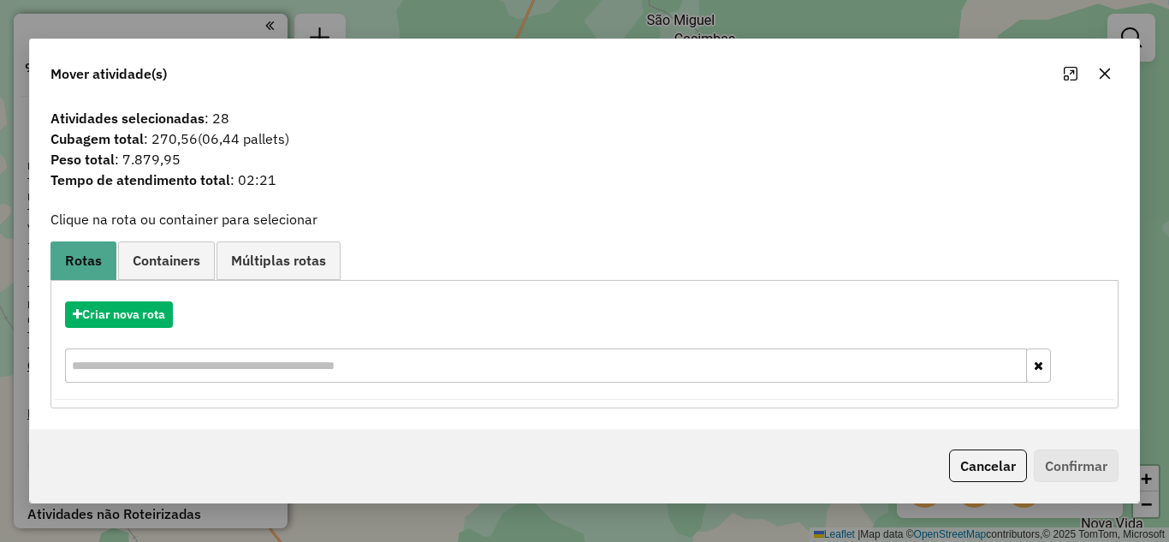
click at [1106, 69] on icon "button" at bounding box center [1105, 74] width 14 height 14
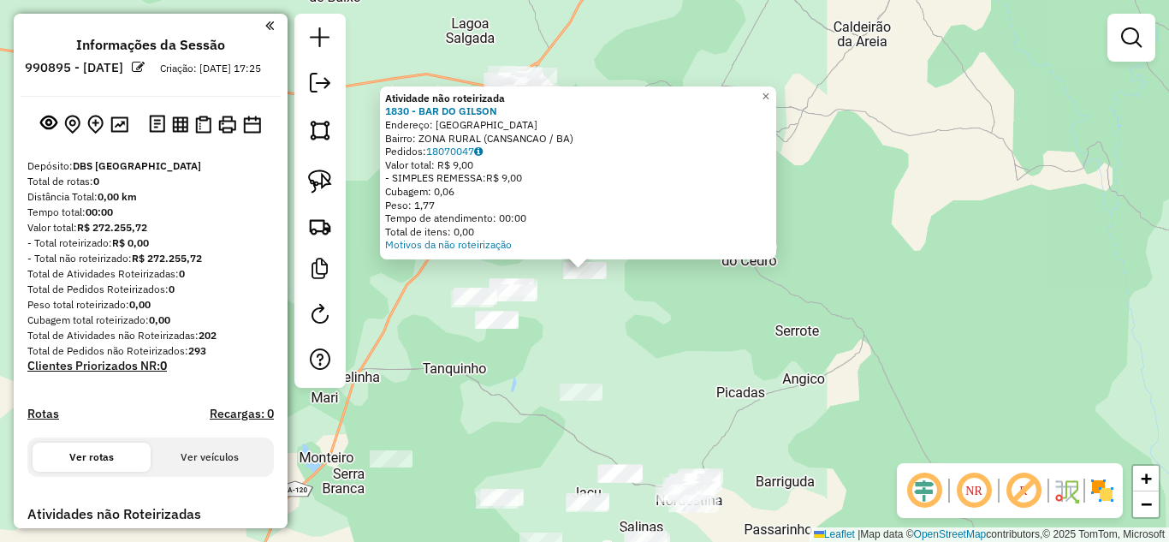
click at [583, 323] on div "Atividade não roteirizada 1830 - BAR DO GILSON Endereço: POV LAGOA DE BAIXO Bai…" at bounding box center [584, 271] width 1169 height 542
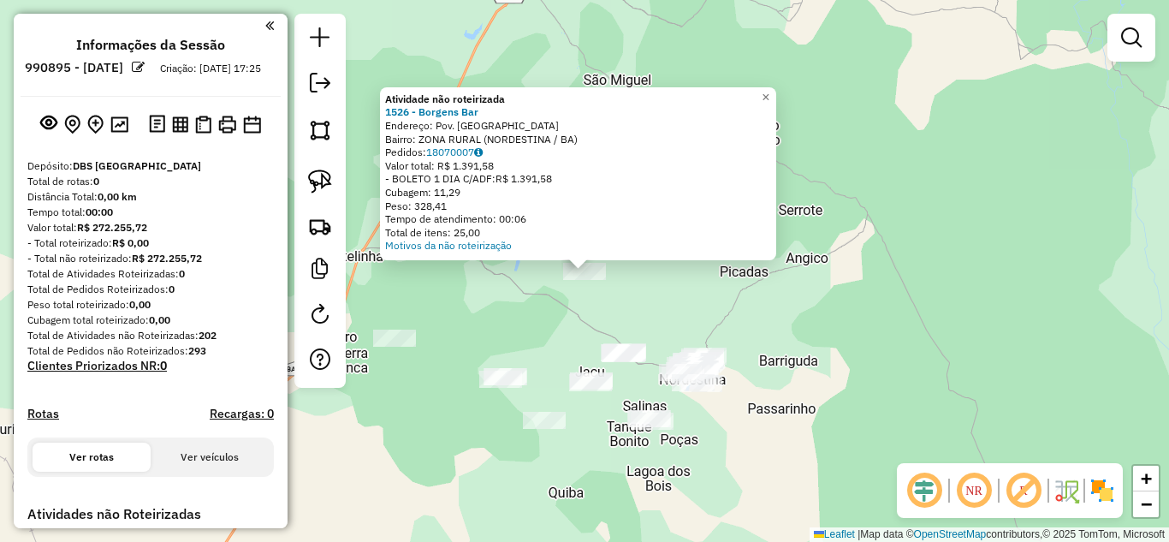
click at [544, 325] on div "Atividade não roteirizada 1526 - Borgens Bar Endereço: Pov. Panelas Bairro: ZON…" at bounding box center [584, 271] width 1169 height 542
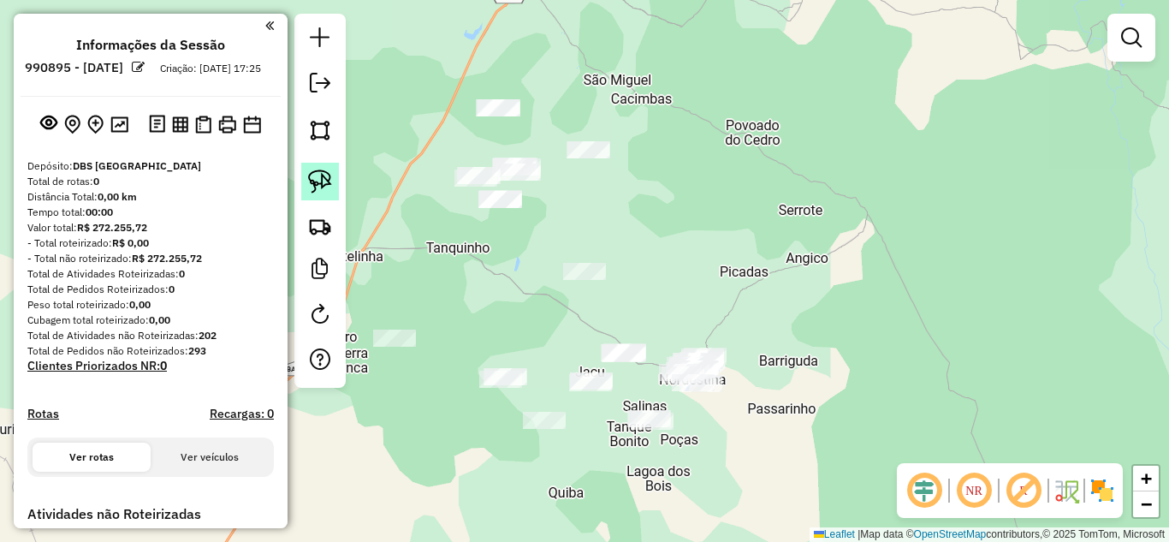
click at [313, 181] on img at bounding box center [320, 181] width 24 height 24
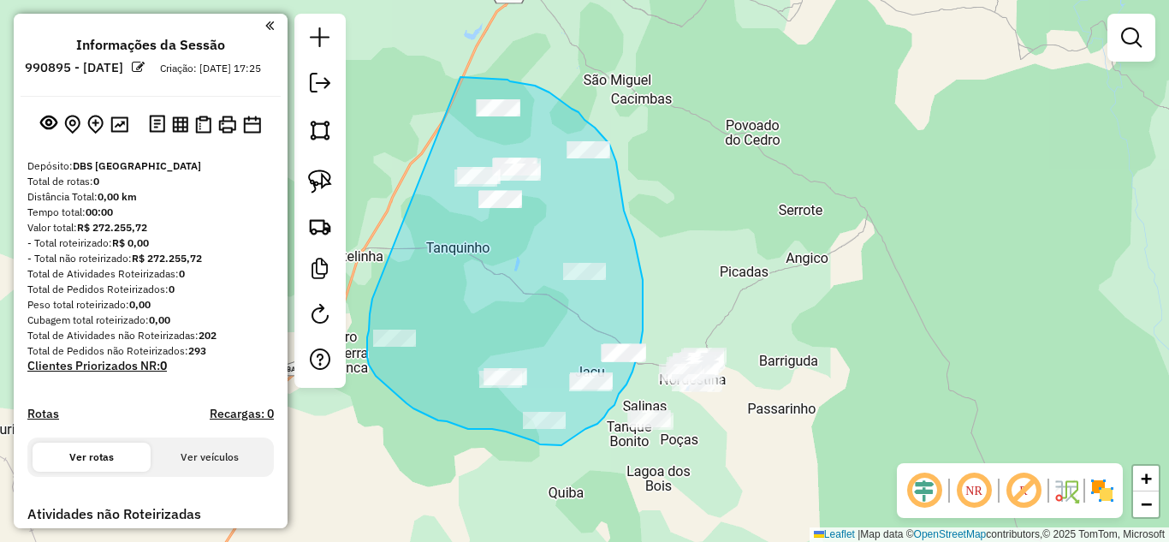
drag, startPoint x: 381, startPoint y: 277, endPoint x: 460, endPoint y: 77, distance: 215.4
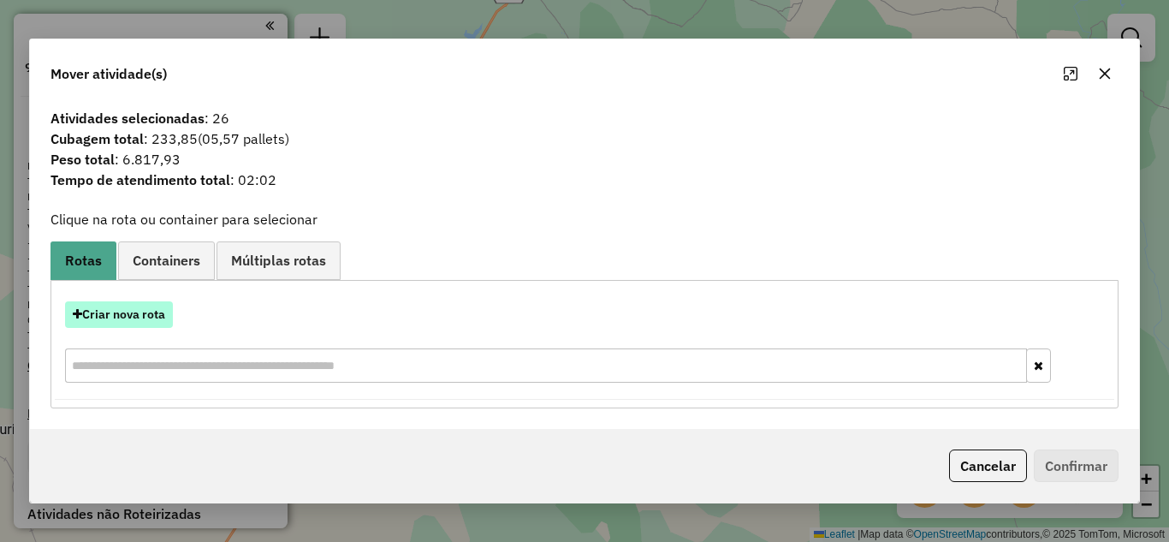
click at [155, 317] on button "Criar nova rota" at bounding box center [119, 314] width 108 height 27
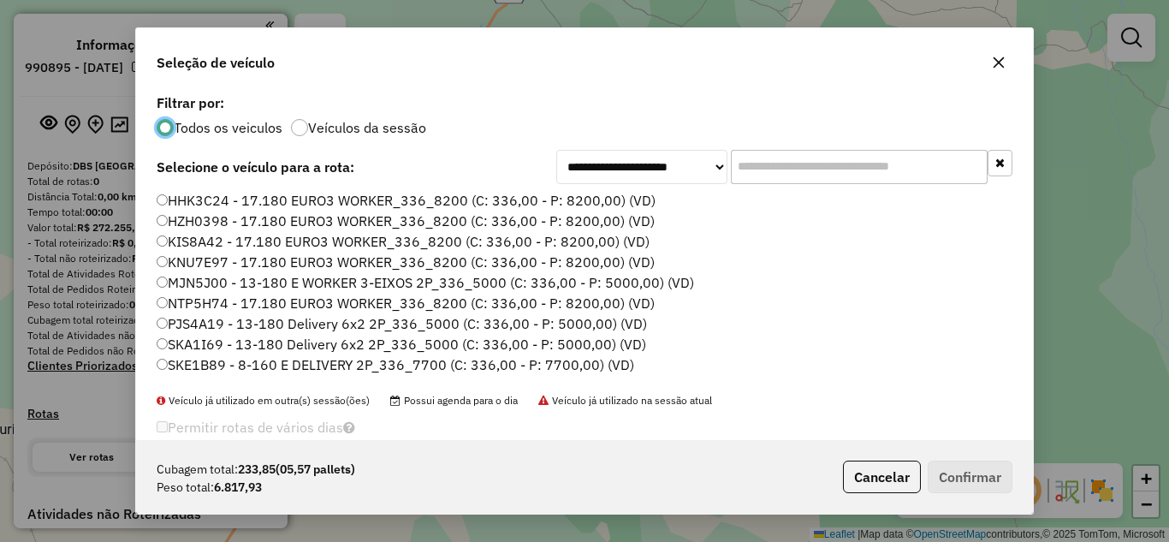
scroll to position [161, 0]
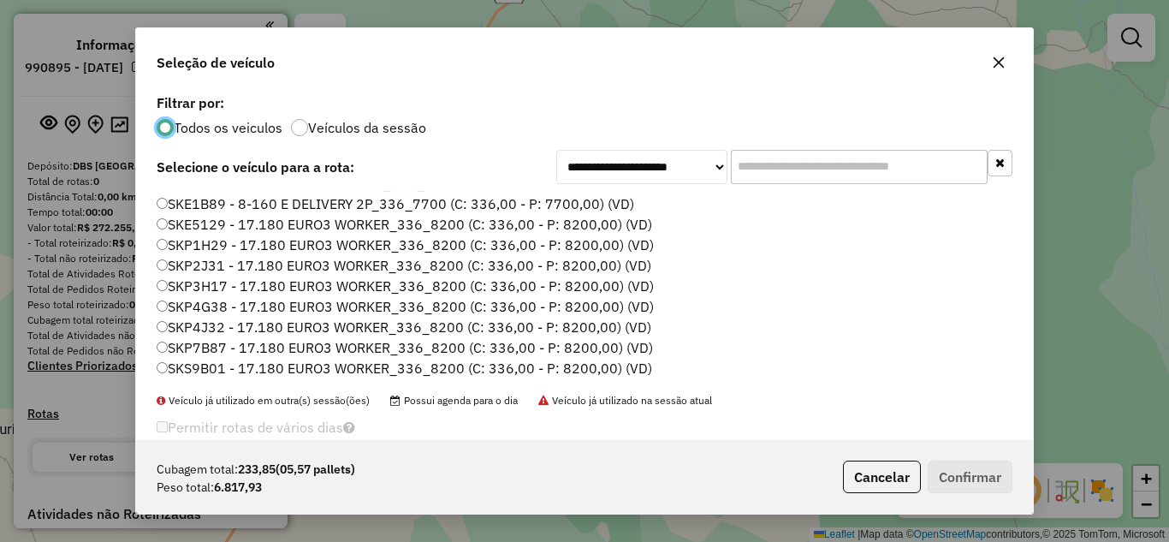
click at [239, 351] on label "SKP7B87 - 17.180 EURO3 WORKER_336_8200 (C: 336,00 - P: 8200,00) (VD)" at bounding box center [405, 347] width 496 height 21
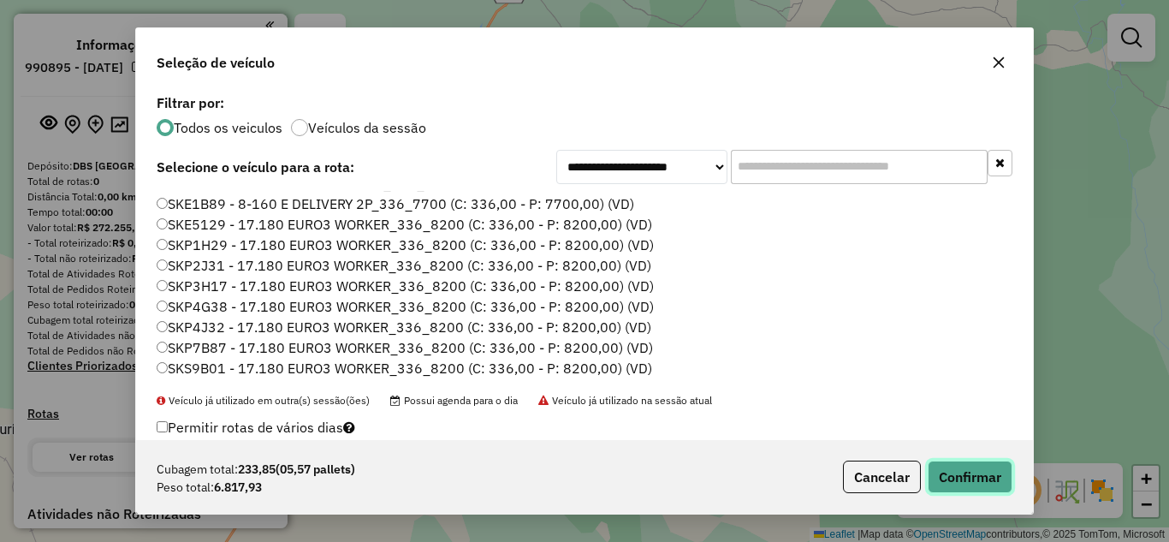
click at [993, 472] on button "Confirmar" at bounding box center [969, 476] width 85 height 33
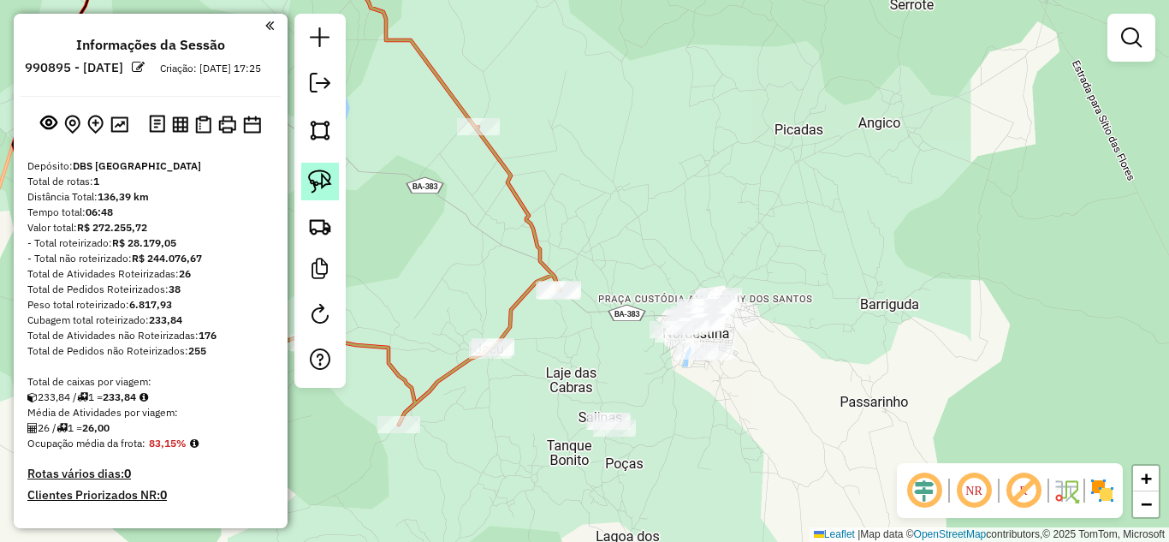
drag, startPoint x: 320, startPoint y: 186, endPoint x: 517, endPoint y: 274, distance: 215.6
click at [320, 184] on img at bounding box center [320, 181] width 24 height 24
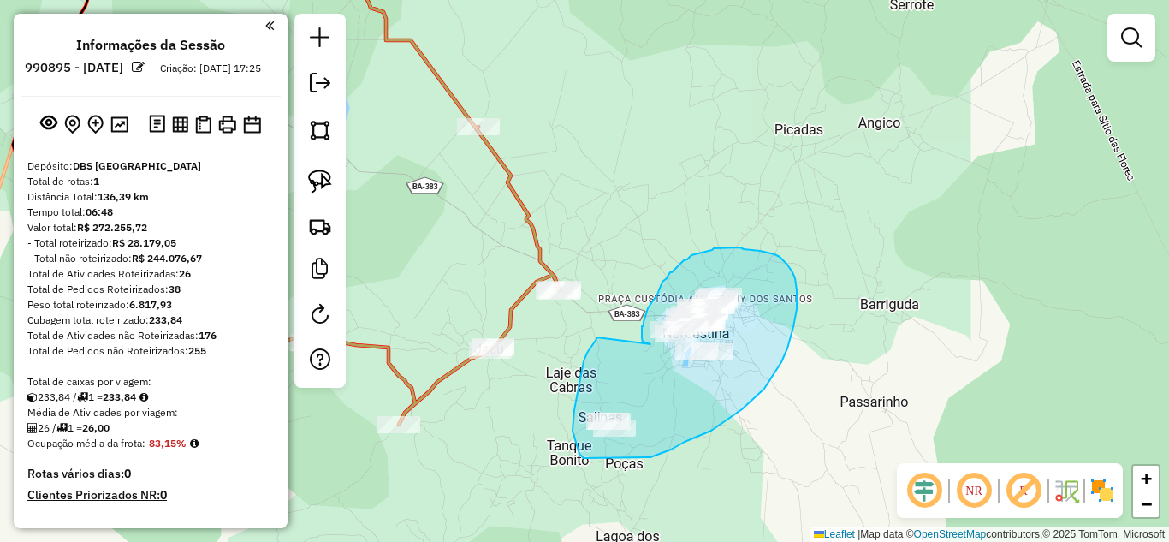
drag, startPoint x: 596, startPoint y: 337, endPoint x: 650, endPoint y: 344, distance: 54.3
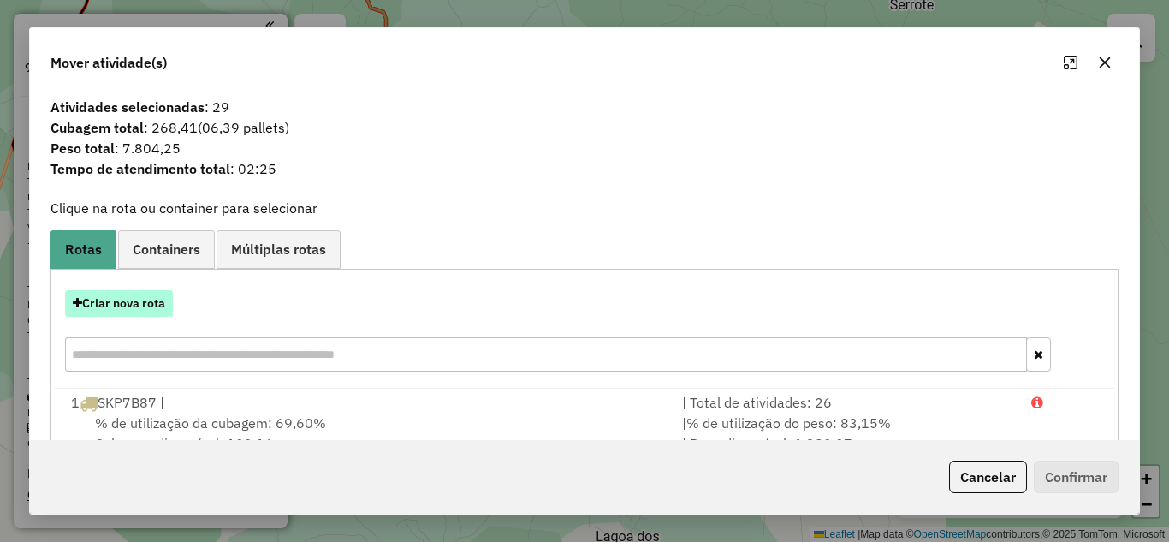
click at [148, 316] on button "Criar nova rota" at bounding box center [119, 303] width 108 height 27
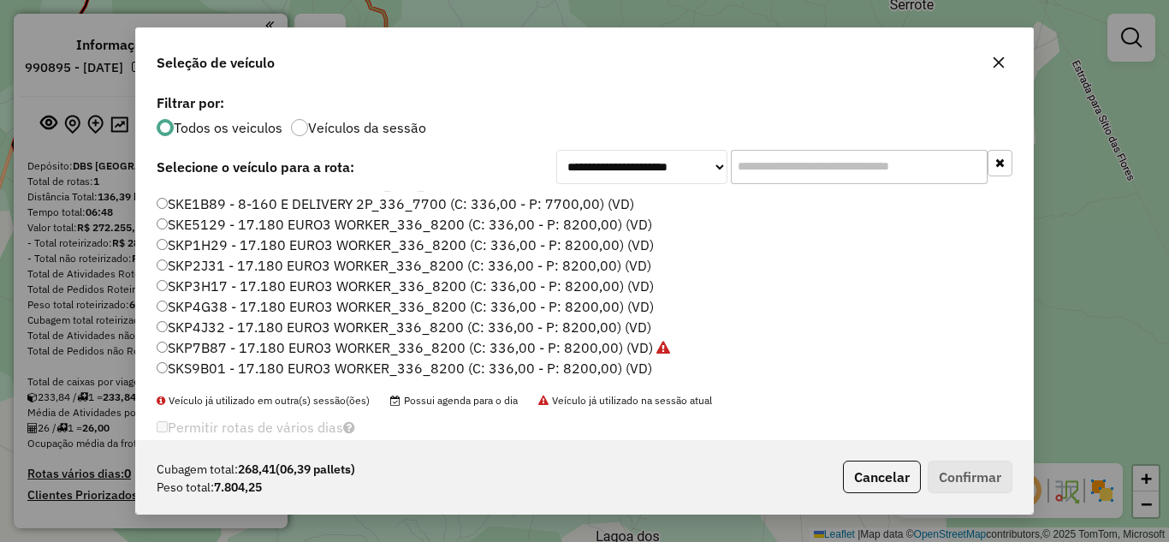
click at [291, 220] on label "SKE5129 - 17.180 EURO3 WORKER_336_8200 (C: 336,00 - P: 8200,00) (VD)" at bounding box center [404, 224] width 495 height 21
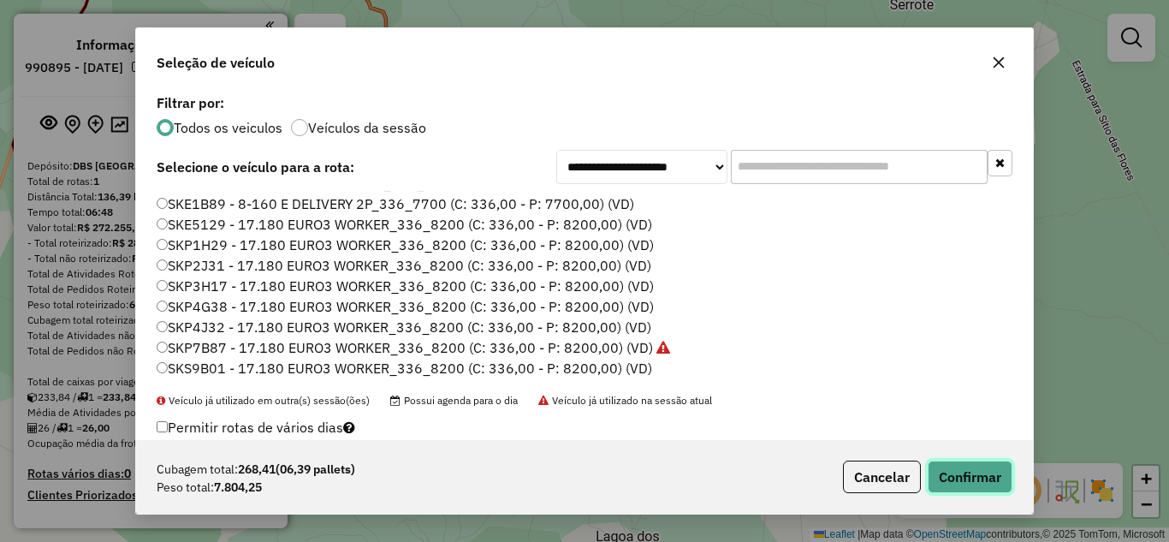
click at [979, 479] on button "Confirmar" at bounding box center [969, 476] width 85 height 33
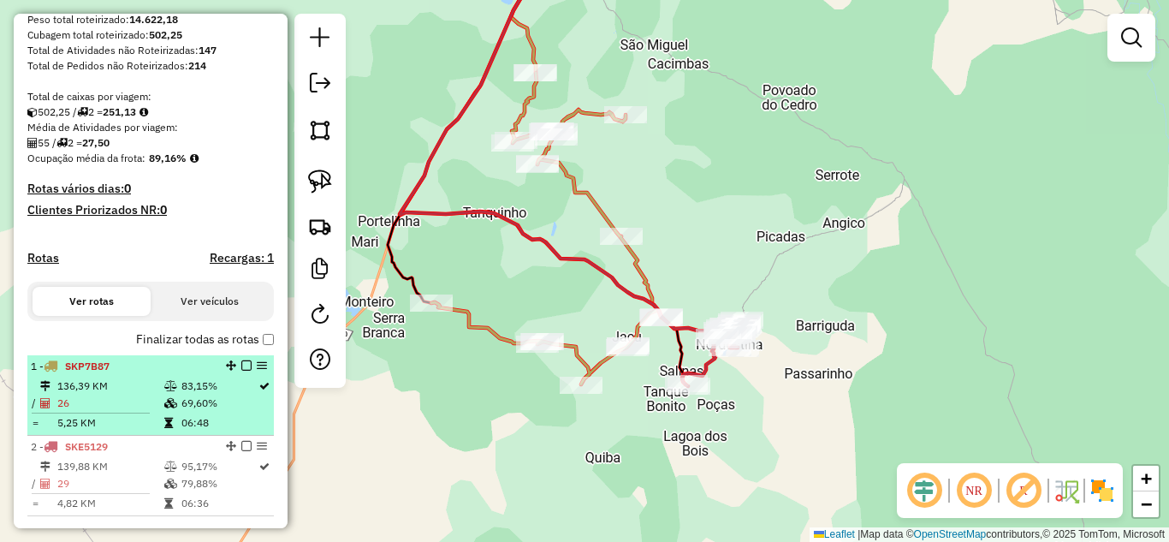
scroll to position [400, 0]
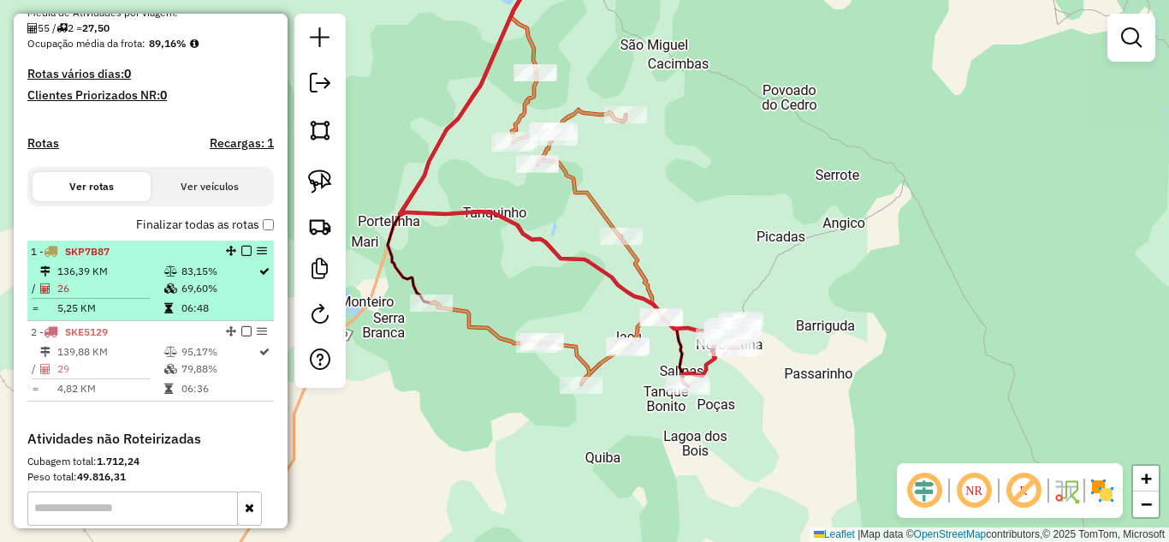
click at [132, 280] on td "136,39 KM" at bounding box center [109, 271] width 107 height 17
select select "**********"
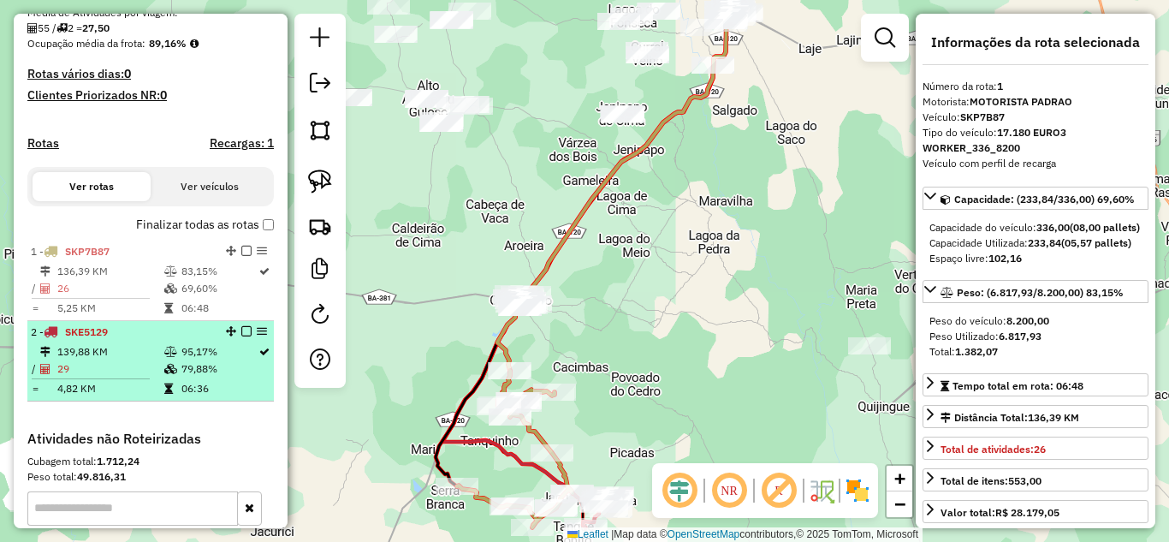
click at [151, 360] on td "139,88 KM" at bounding box center [109, 351] width 107 height 17
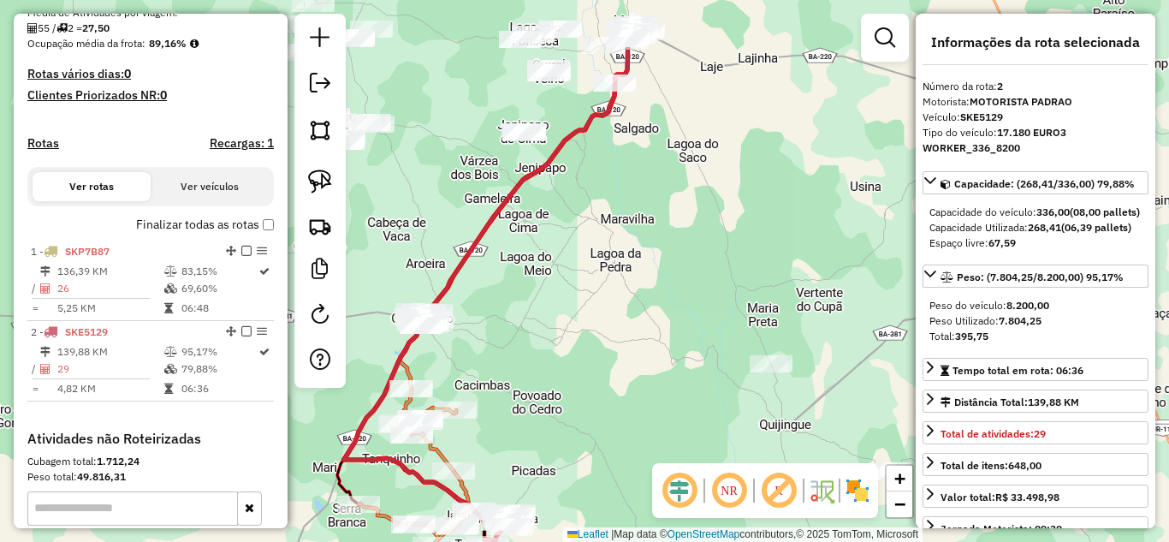
drag, startPoint x: 643, startPoint y: 230, endPoint x: 412, endPoint y: 175, distance: 237.6
click at [418, 178] on div "Janela de atendimento Grade de atendimento Capacidade Transportadoras Veículos …" at bounding box center [584, 271] width 1169 height 542
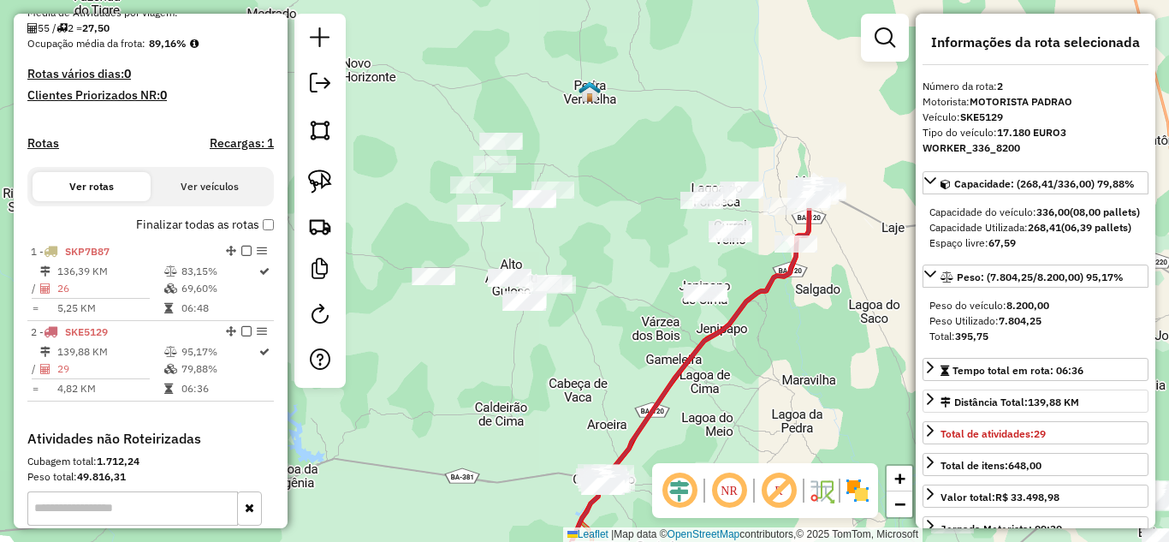
drag, startPoint x: 699, startPoint y: 207, endPoint x: 1048, endPoint y: 439, distance: 419.1
click at [1048, 439] on hb-router-mapa "Informações da Sessão 990895 - 19/08/2025 Criação: 18/08/2025 17:25 Depósito: D…" at bounding box center [584, 271] width 1169 height 542
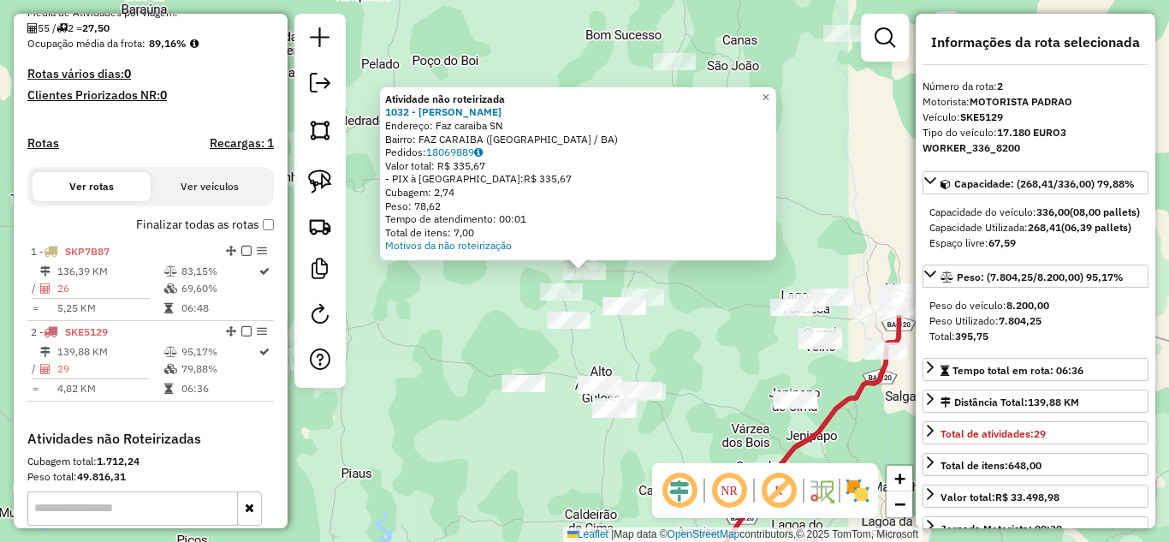
click at [459, 326] on div "Atividade não roteirizada 1032 - CABANA SILVA Endereço: Faz caraiba SN Bairro: …" at bounding box center [584, 271] width 1169 height 542
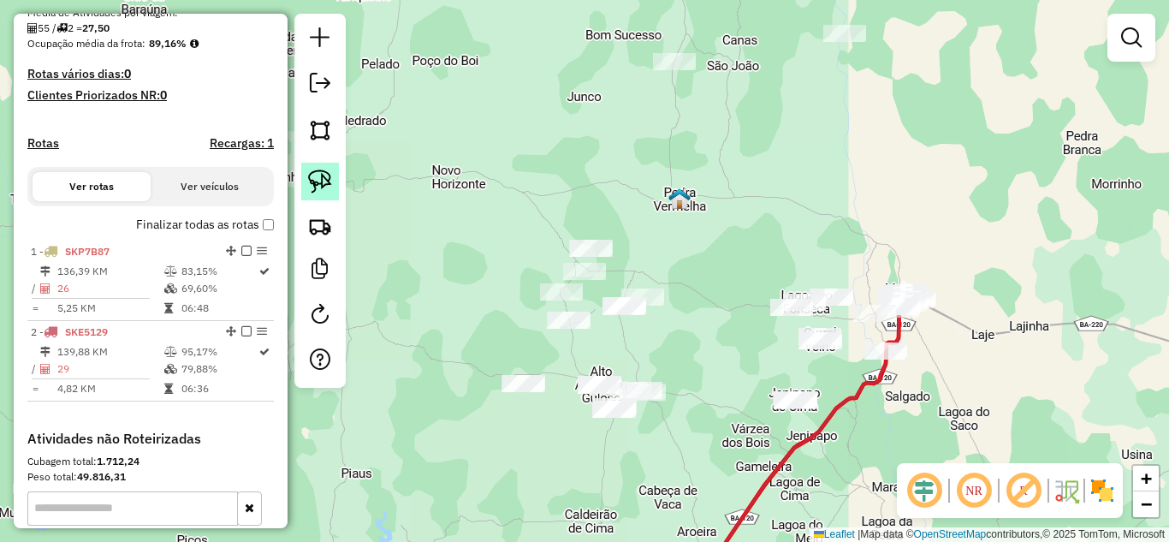
click at [321, 175] on img at bounding box center [320, 181] width 24 height 24
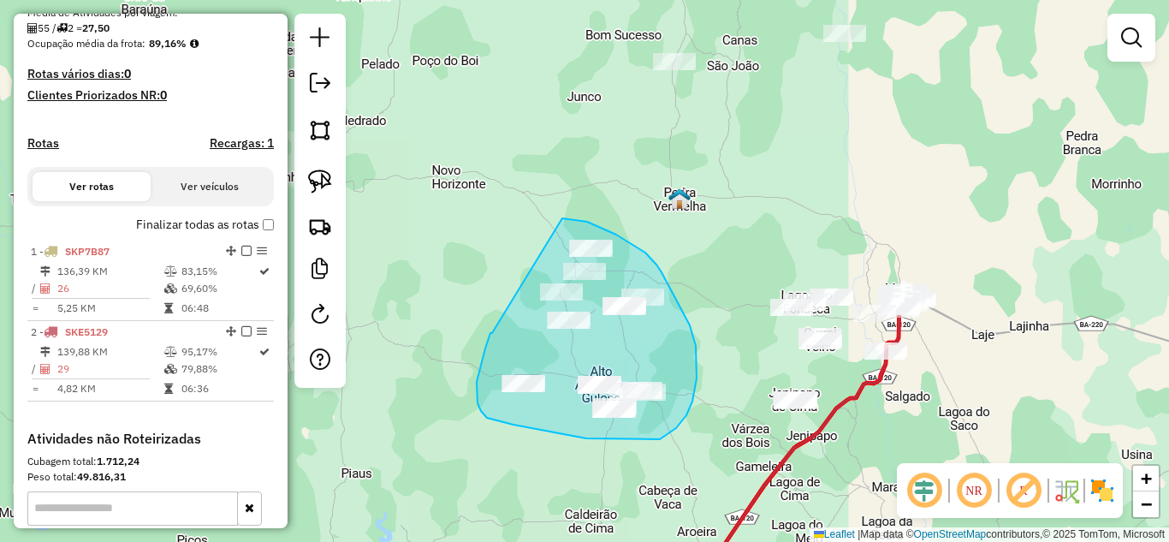
drag, startPoint x: 492, startPoint y: 333, endPoint x: 562, endPoint y: 218, distance: 134.4
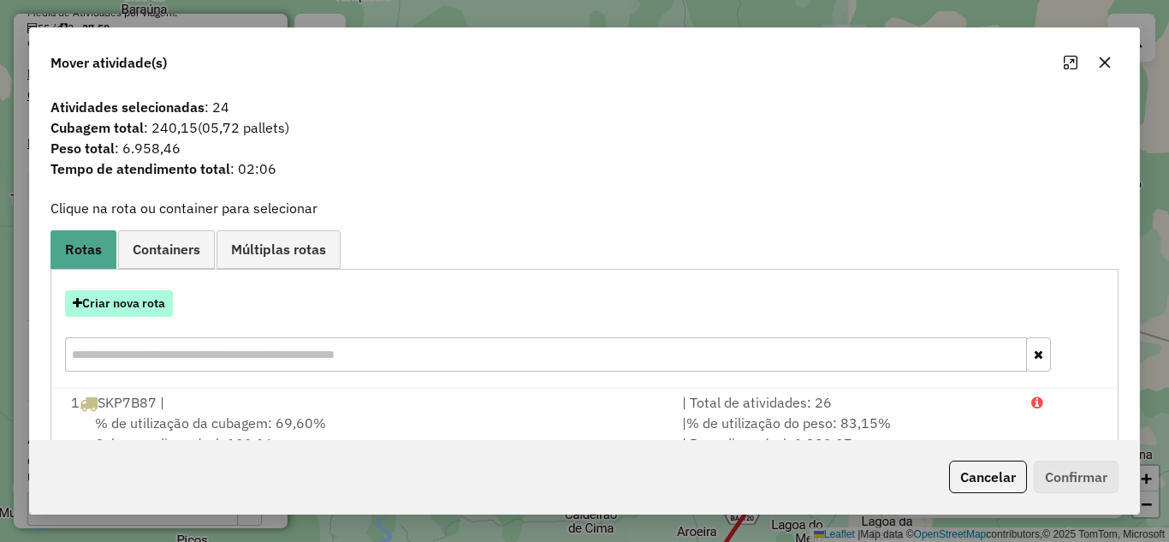
click at [112, 304] on button "Criar nova rota" at bounding box center [119, 303] width 108 height 27
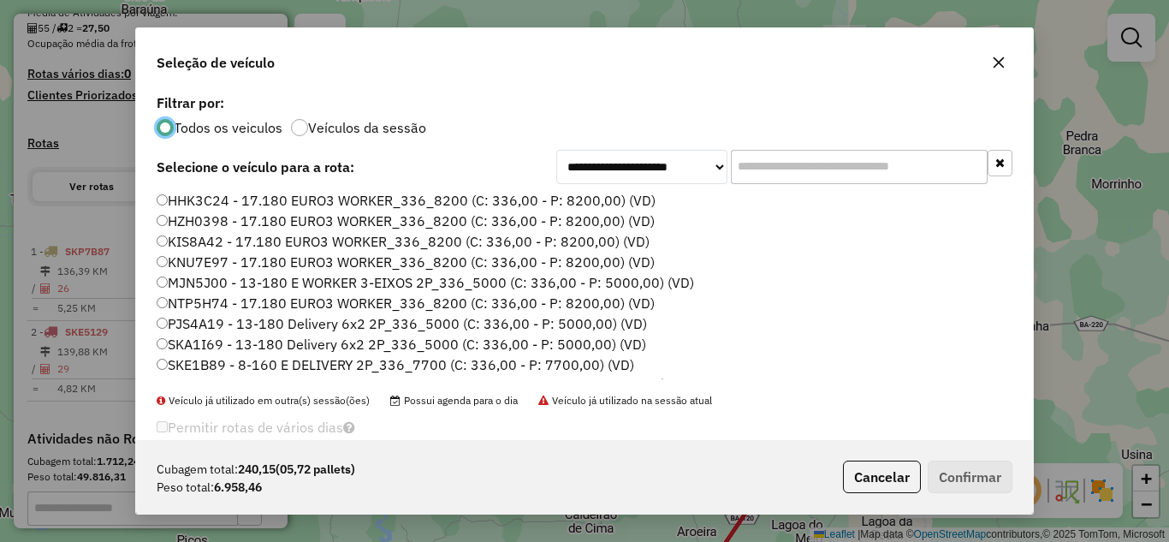
scroll to position [161, 0]
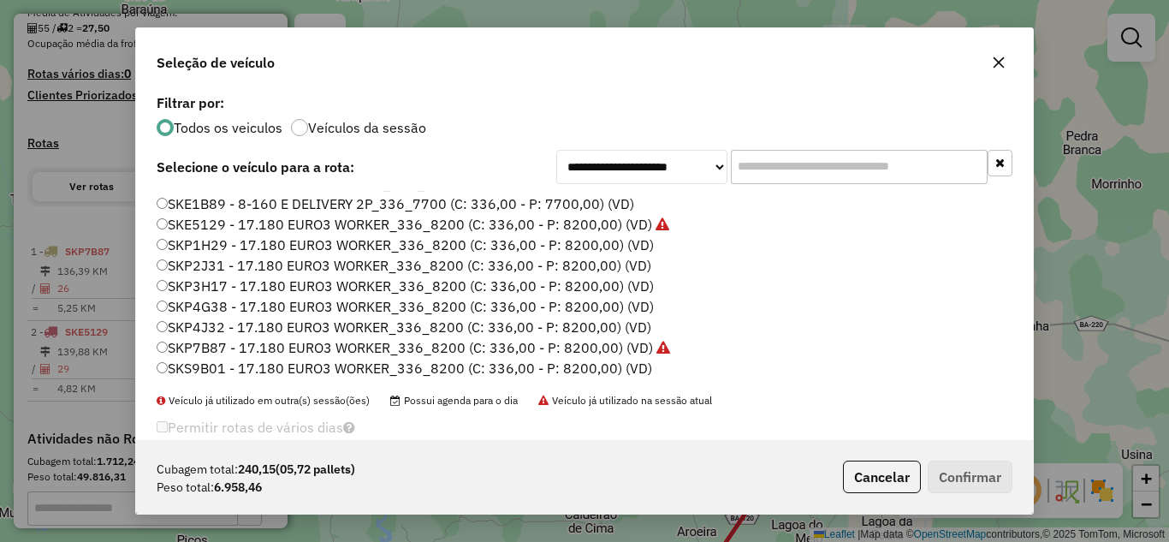
click at [249, 319] on label "SKP4J32 - 17.180 EURO3 WORKER_336_8200 (C: 336,00 - P: 8200,00) (VD)" at bounding box center [404, 327] width 495 height 21
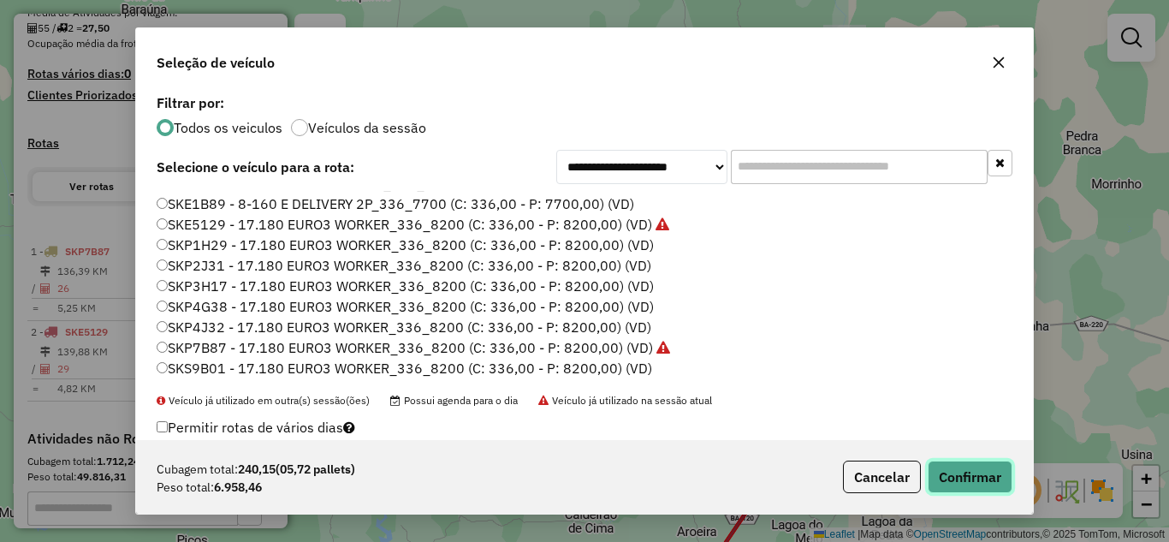
click at [979, 481] on button "Confirmar" at bounding box center [969, 476] width 85 height 33
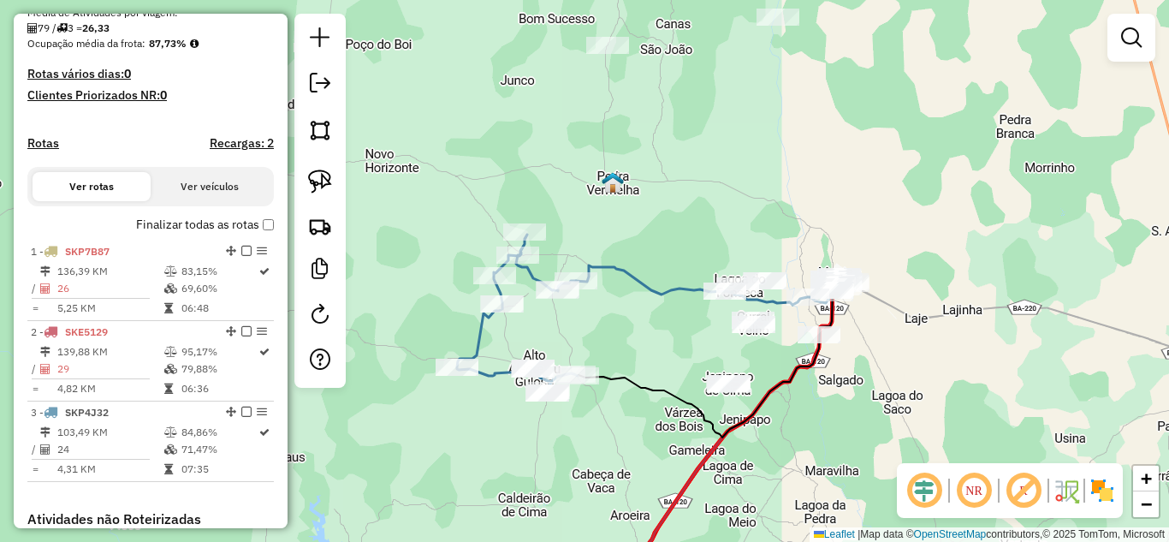
drag, startPoint x: 732, startPoint y: 383, endPoint x: 595, endPoint y: 346, distance: 142.8
click at [596, 347] on div "Janela de atendimento Grade de atendimento Capacidade Transportadoras Veículos …" at bounding box center [584, 271] width 1169 height 542
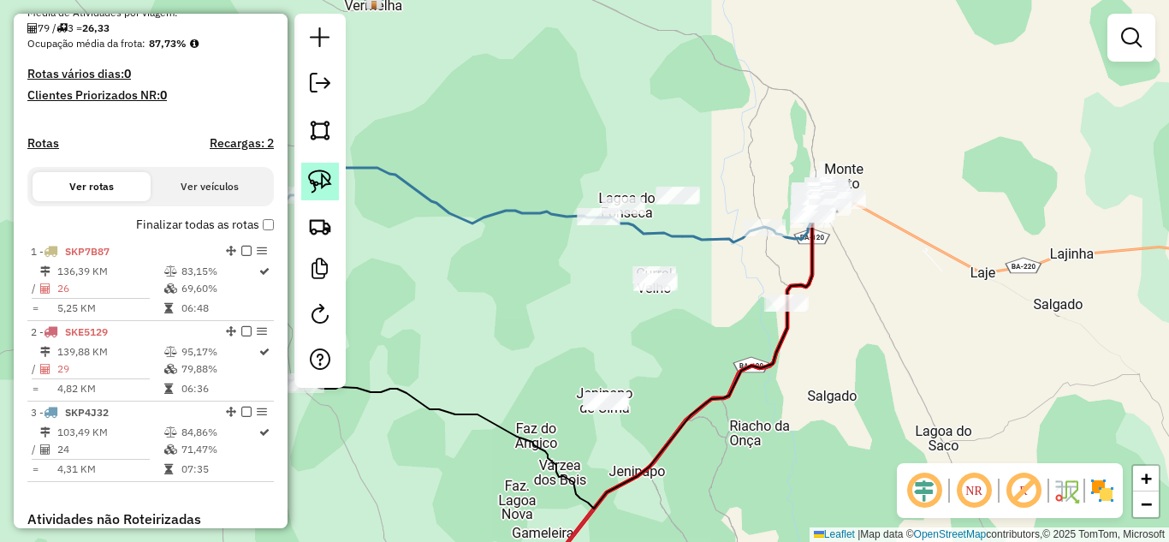
click at [308, 187] on img at bounding box center [320, 181] width 24 height 24
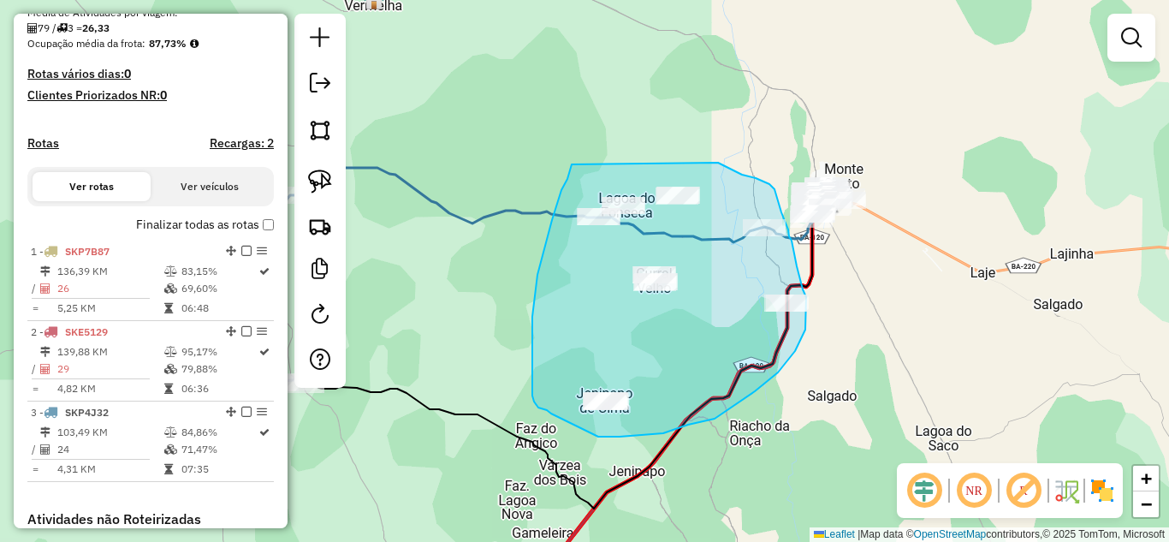
drag, startPoint x: 572, startPoint y: 164, endPoint x: 718, endPoint y: 163, distance: 146.3
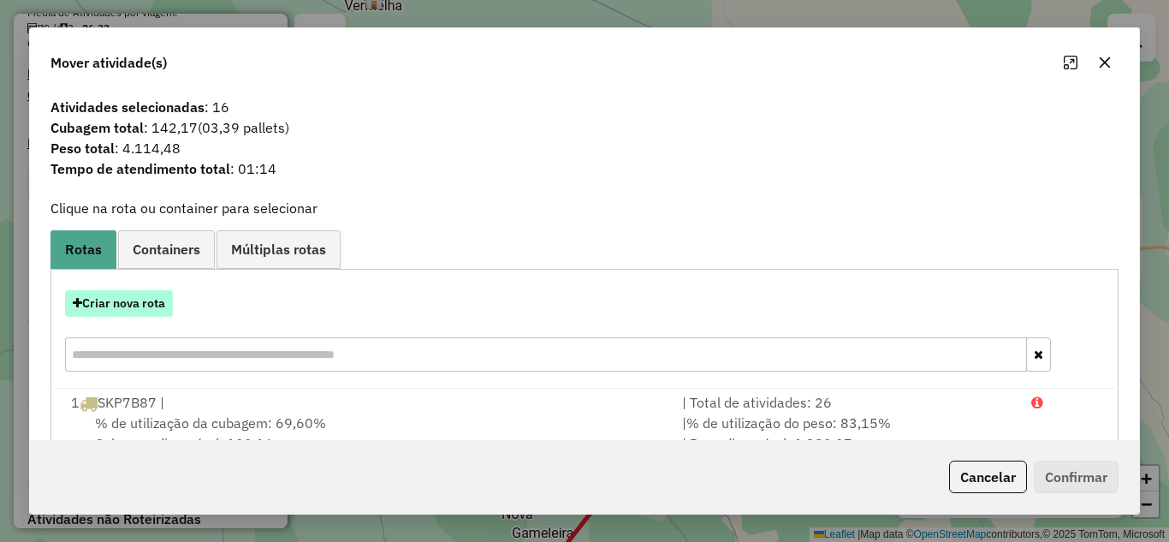
click at [133, 309] on button "Criar nova rota" at bounding box center [119, 303] width 108 height 27
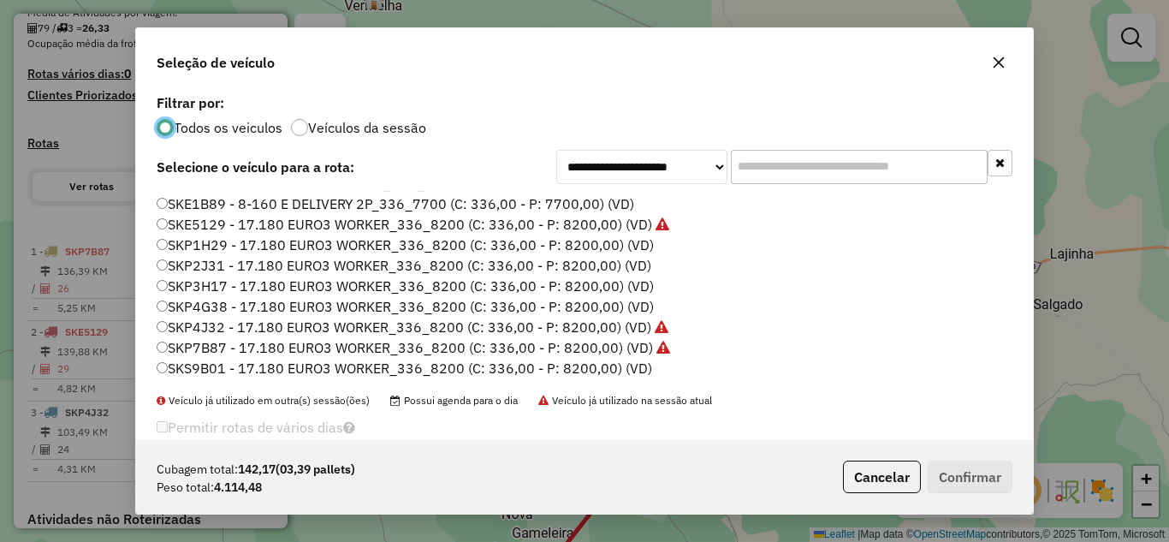
click at [260, 311] on label "SKP4G38 - 17.180 EURO3 WORKER_336_8200 (C: 336,00 - P: 8200,00) (VD)" at bounding box center [405, 306] width 497 height 21
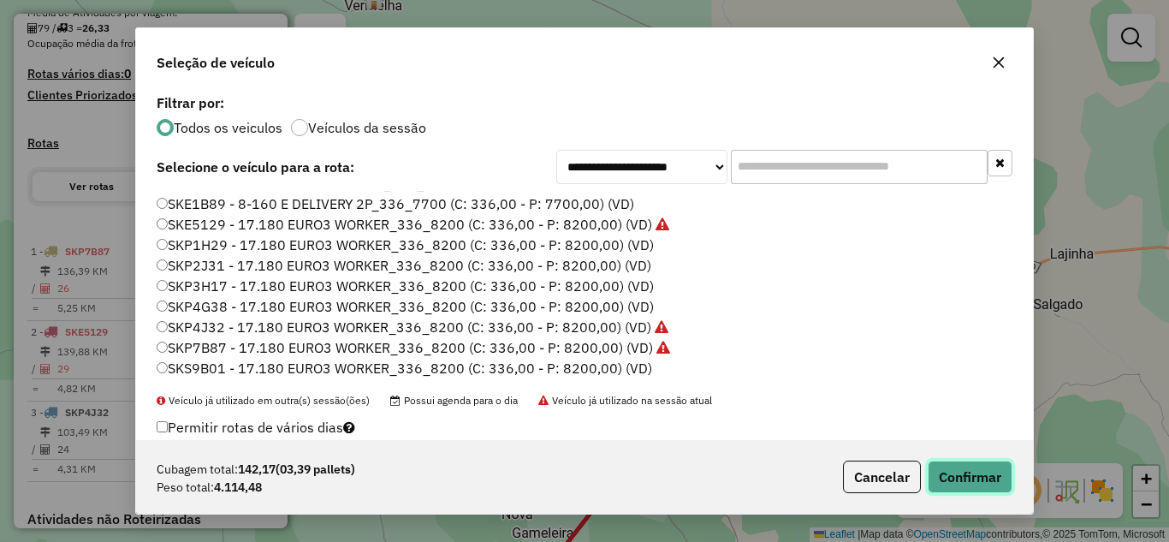
click at [978, 465] on button "Confirmar" at bounding box center [969, 476] width 85 height 33
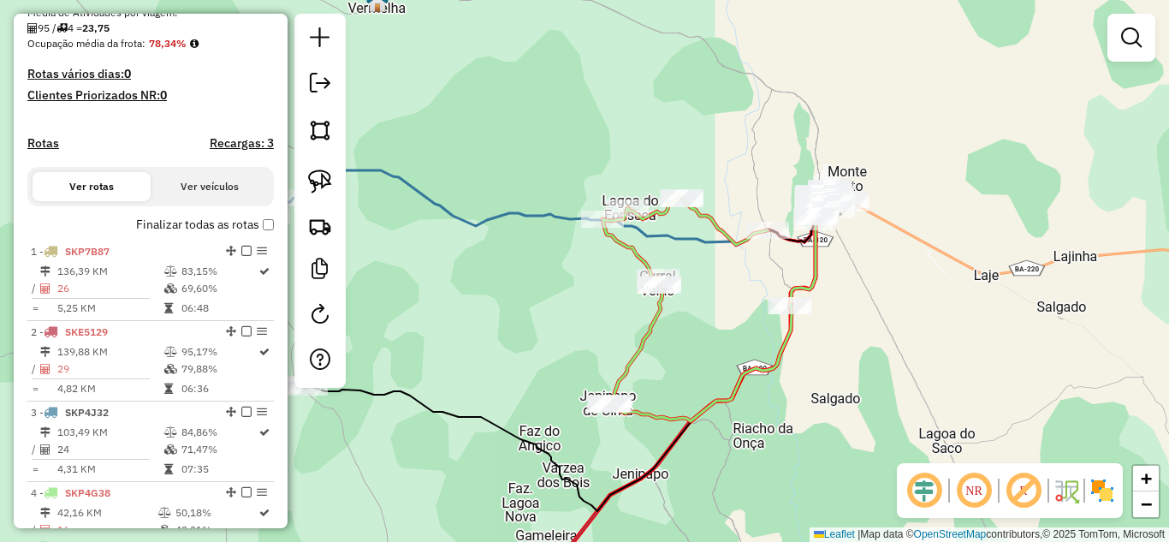
drag, startPoint x: 869, startPoint y: 382, endPoint x: 770, endPoint y: 150, distance: 253.0
click at [772, 155] on div "Janela de atendimento Grade de atendimento Capacidade Transportadoras Veículos …" at bounding box center [584, 271] width 1169 height 542
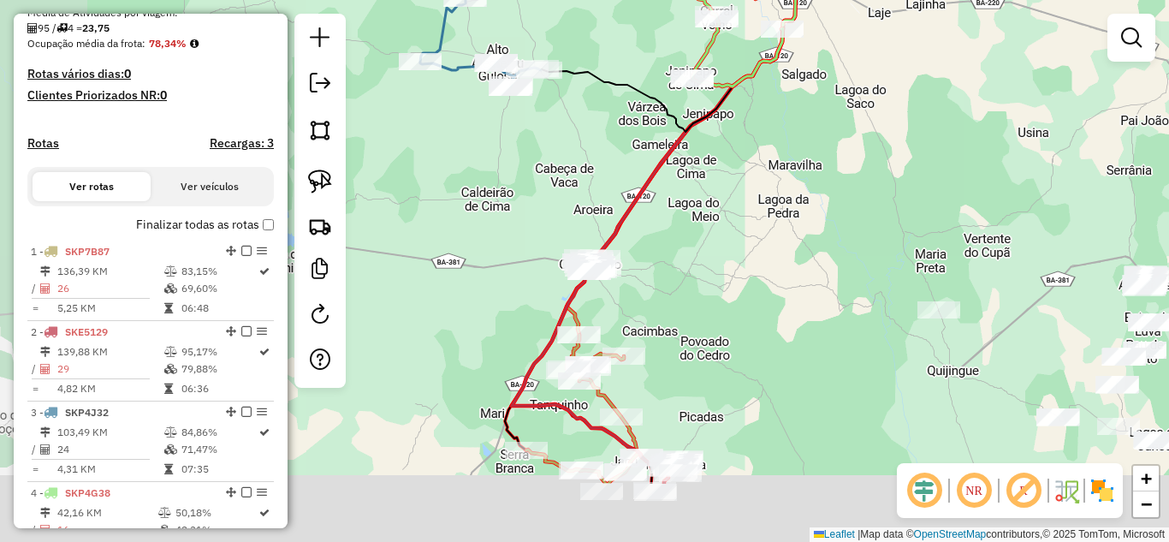
drag, startPoint x: 633, startPoint y: 329, endPoint x: 718, endPoint y: 219, distance: 139.1
click at [718, 219] on div "Janela de atendimento Grade de atendimento Capacidade Transportadoras Veículos …" at bounding box center [584, 271] width 1169 height 542
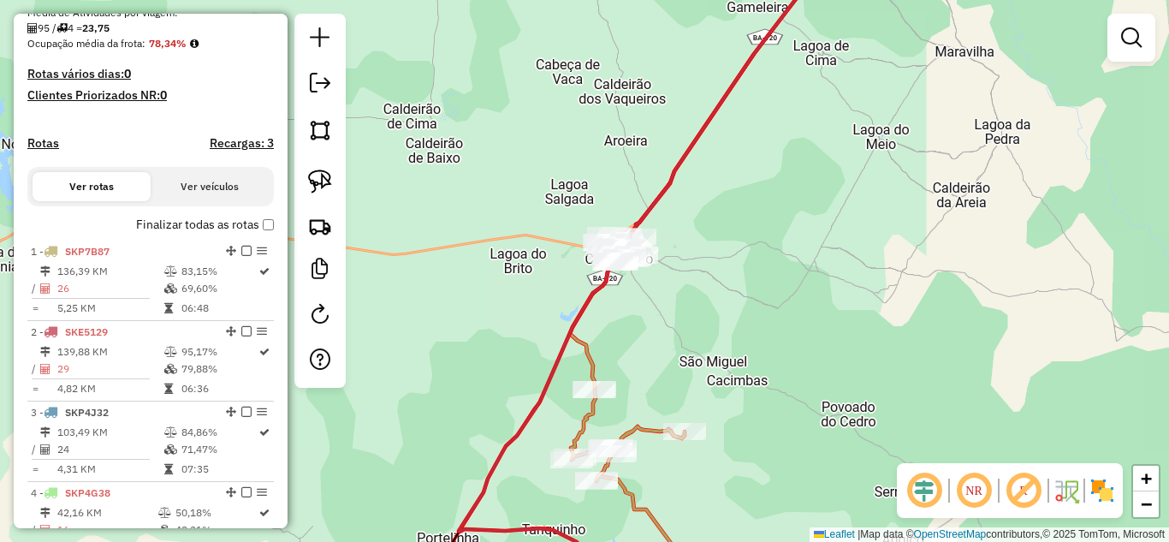
drag, startPoint x: 312, startPoint y: 190, endPoint x: 341, endPoint y: 186, distance: 28.6
click at [310, 190] on img at bounding box center [320, 181] width 24 height 24
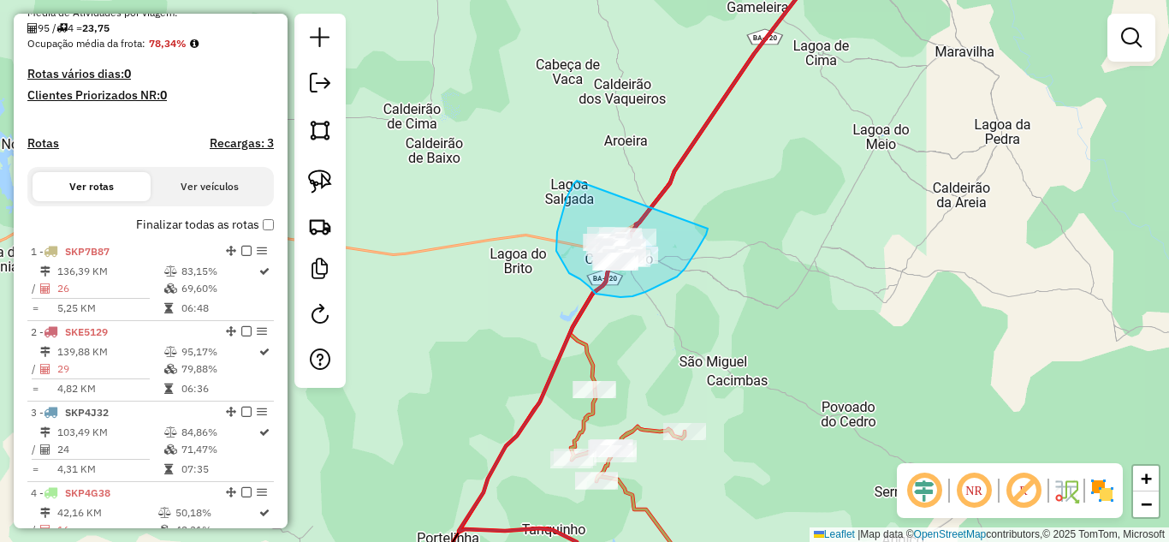
drag, startPoint x: 572, startPoint y: 188, endPoint x: 708, endPoint y: 228, distance: 141.9
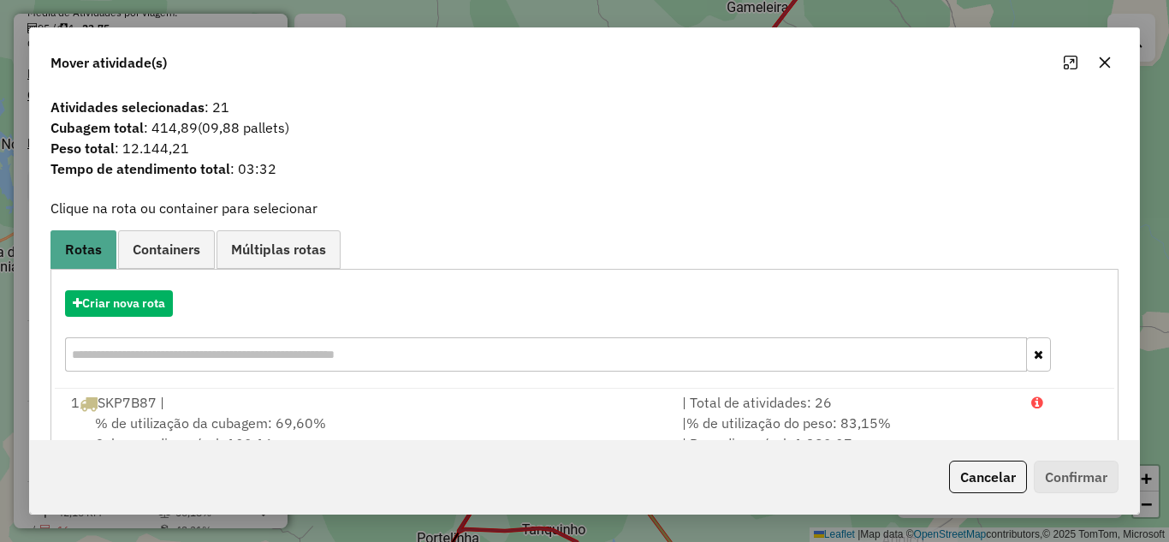
click at [1104, 61] on icon "button" at bounding box center [1104, 61] width 11 height 11
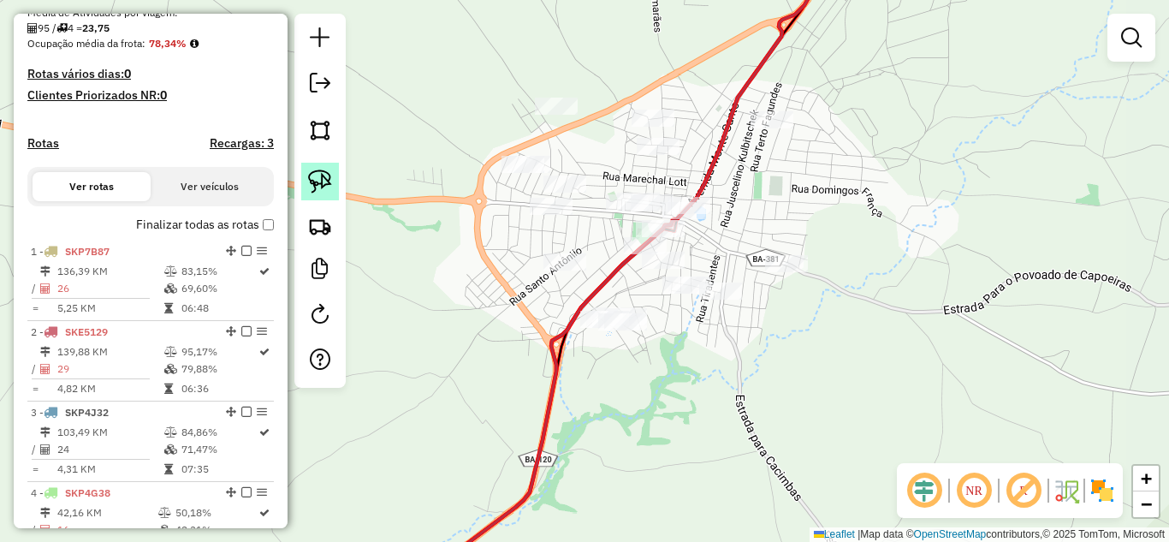
drag, startPoint x: 313, startPoint y: 183, endPoint x: 394, endPoint y: 228, distance: 92.7
click at [314, 183] on img at bounding box center [320, 181] width 24 height 24
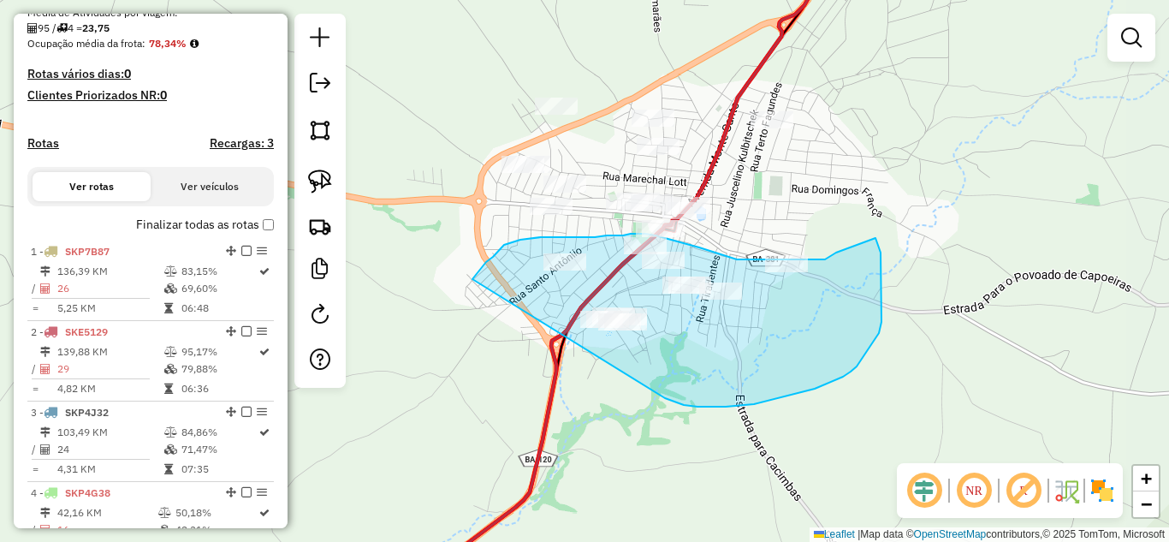
drag, startPoint x: 472, startPoint y: 279, endPoint x: 633, endPoint y: 391, distance: 196.0
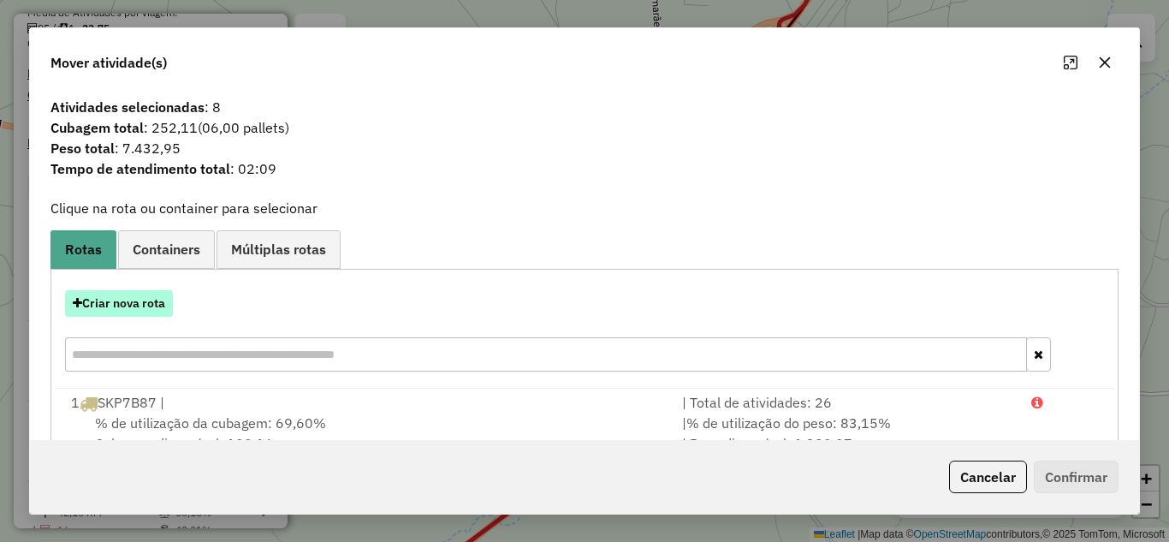
click at [100, 301] on button "Criar nova rota" at bounding box center [119, 303] width 108 height 27
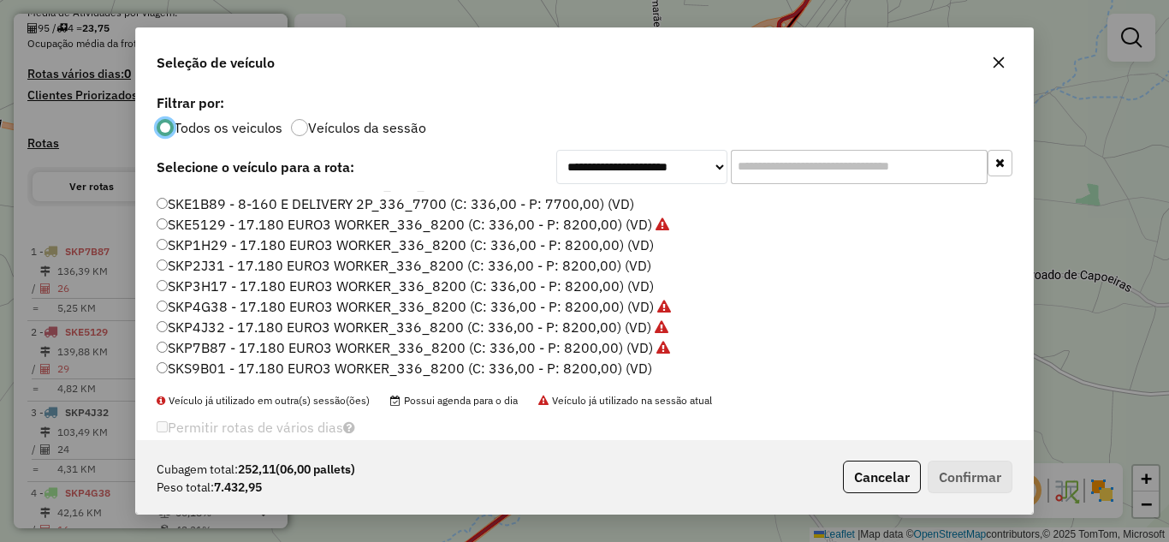
scroll to position [104, 0]
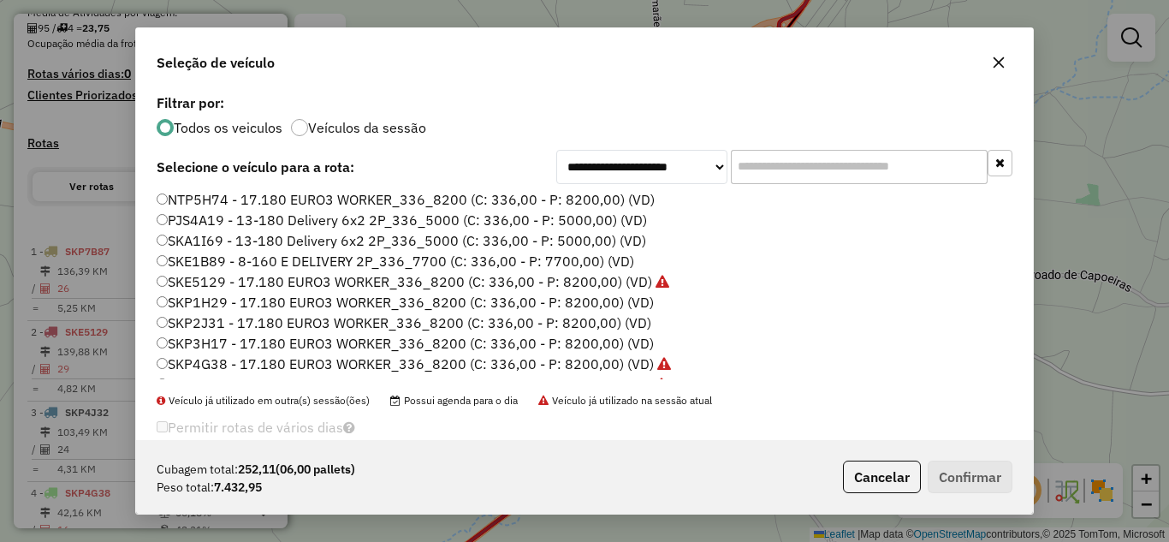
click at [251, 242] on label "SKA1I69 - 13-180 Delivery 6x2 2P_336_5000 (C: 336,00 - P: 5000,00) (VD)" at bounding box center [401, 240] width 489 height 21
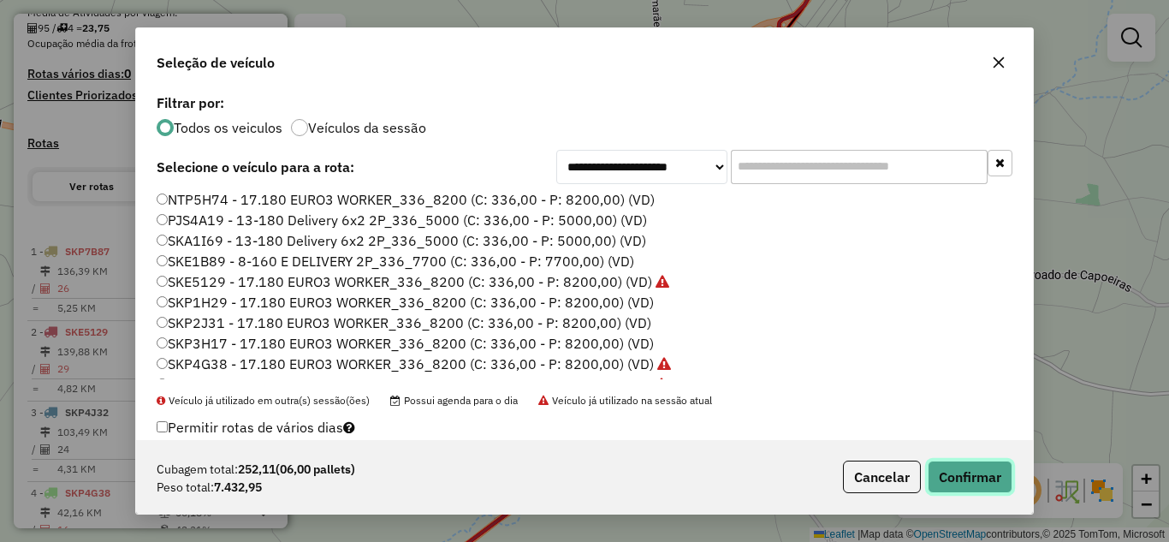
click at [953, 476] on button "Confirmar" at bounding box center [969, 476] width 85 height 33
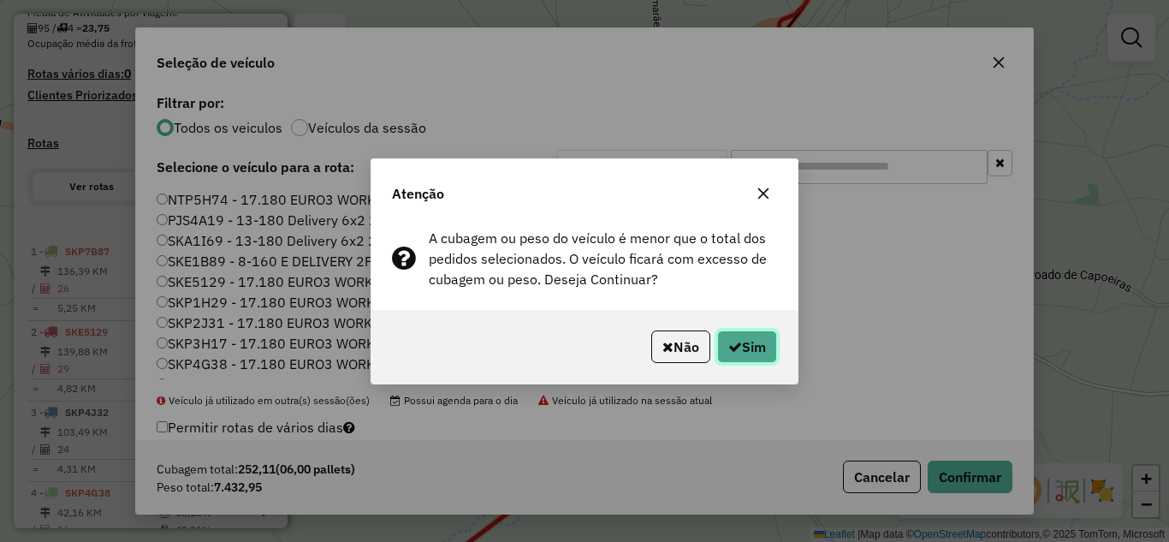
click at [760, 353] on button "Sim" at bounding box center [747, 346] width 60 height 33
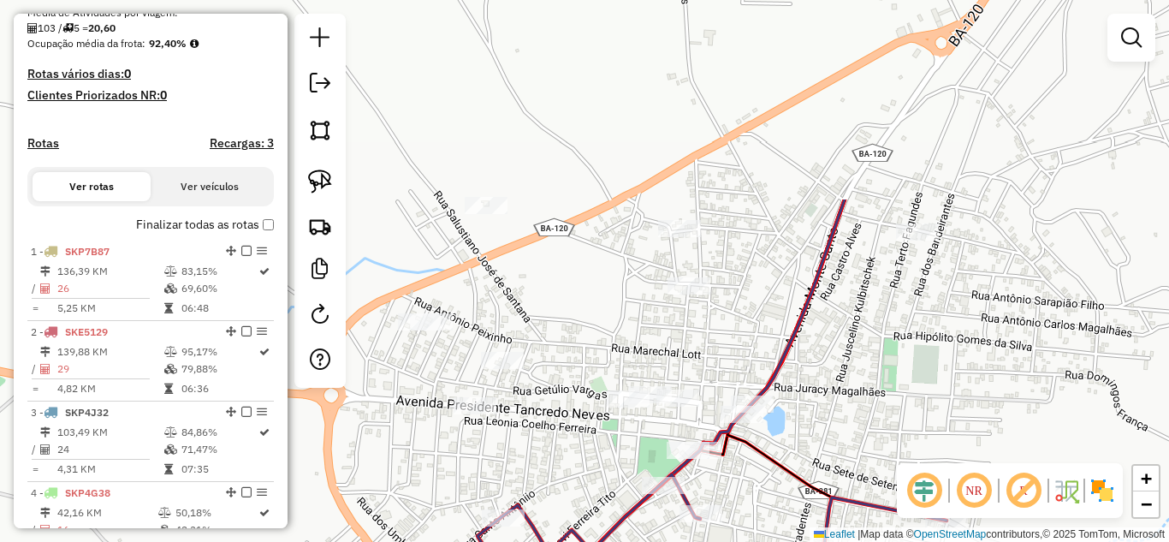
drag, startPoint x: 551, startPoint y: 248, endPoint x: 604, endPoint y: 422, distance: 181.6
click at [604, 422] on div "Janela de atendimento Grade de atendimento Capacidade Transportadoras Veículos …" at bounding box center [584, 271] width 1169 height 542
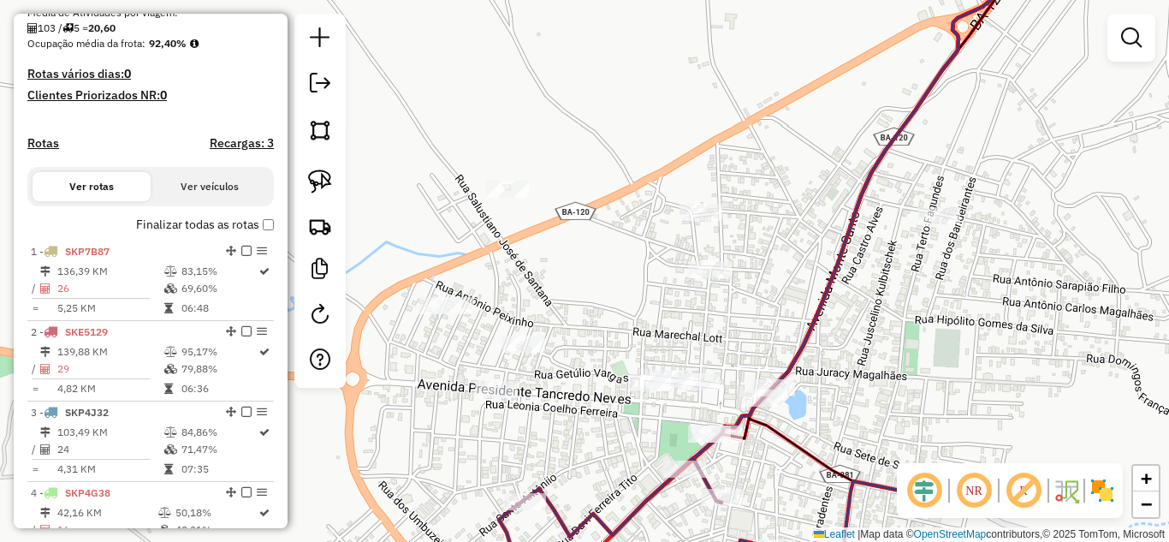
drag, startPoint x: 320, startPoint y: 189, endPoint x: 354, endPoint y: 213, distance: 41.8
click at [320, 189] on img at bounding box center [320, 181] width 24 height 24
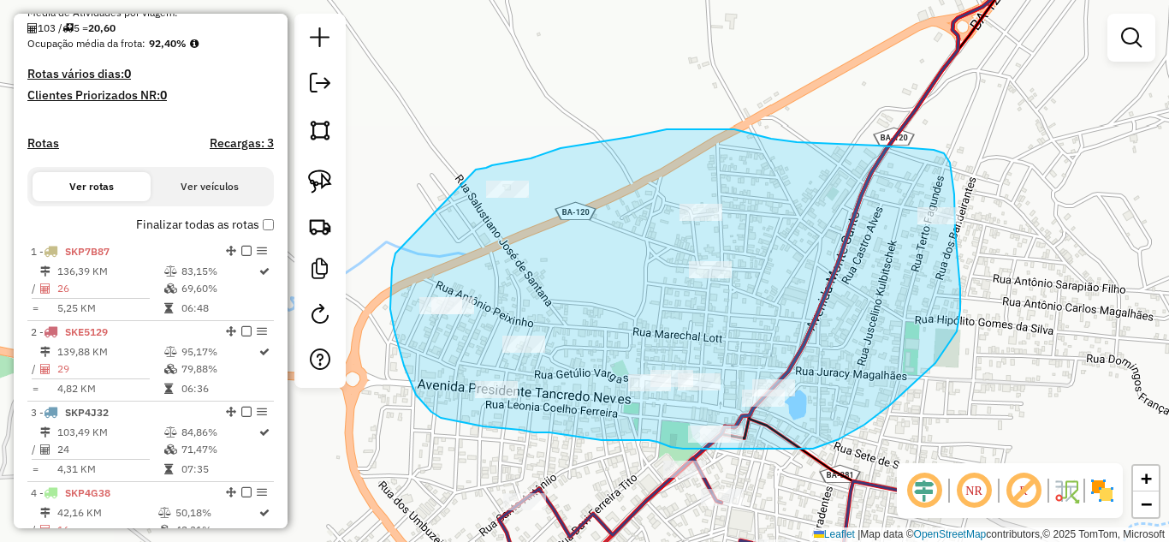
drag, startPoint x: 395, startPoint y: 253, endPoint x: 468, endPoint y: 172, distance: 109.1
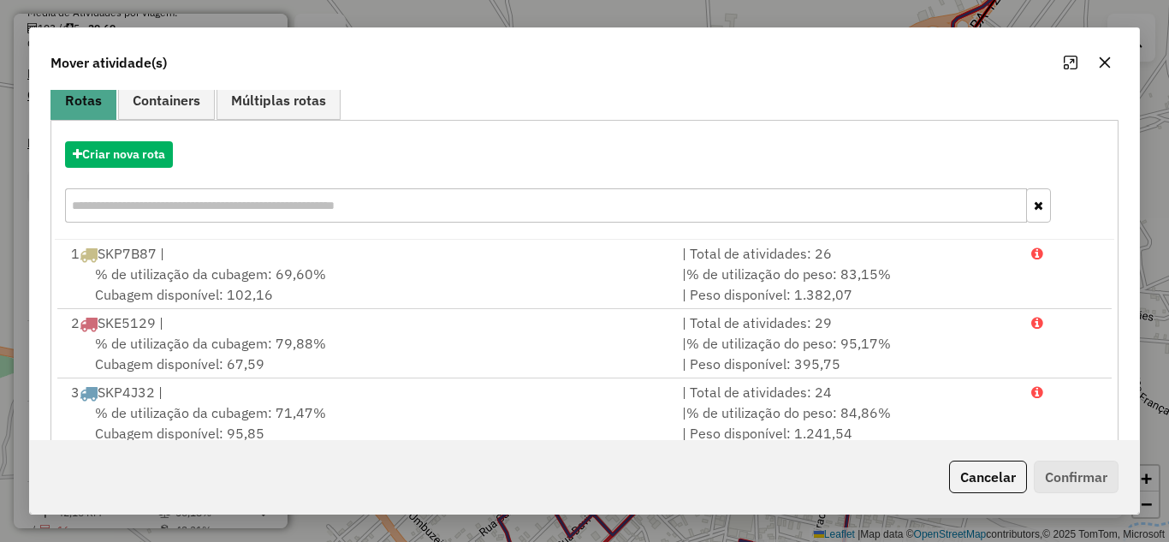
scroll to position [92, 0]
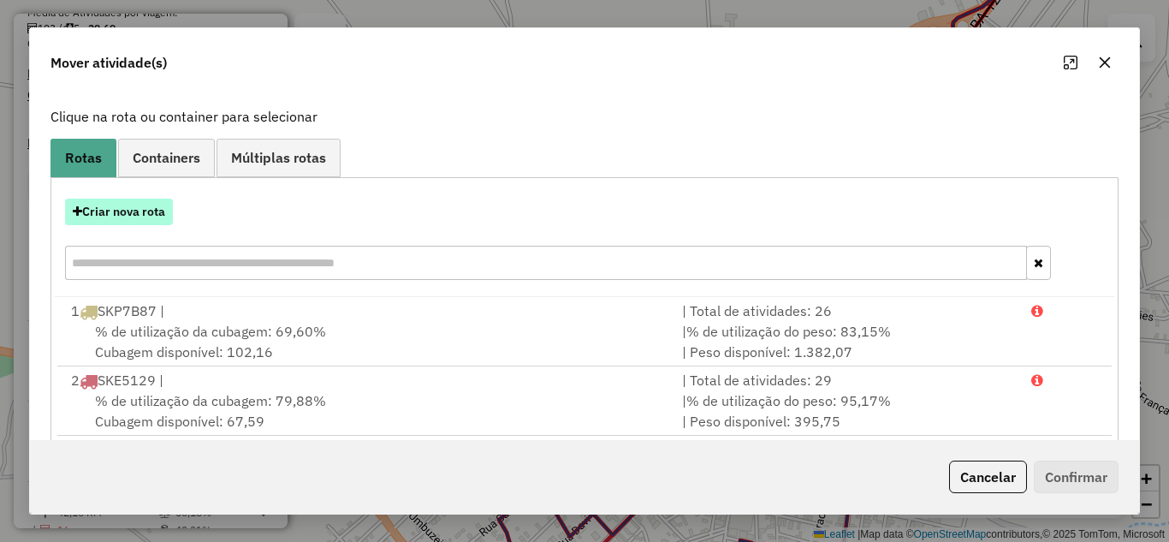
click at [121, 224] on button "Criar nova rota" at bounding box center [119, 211] width 108 height 27
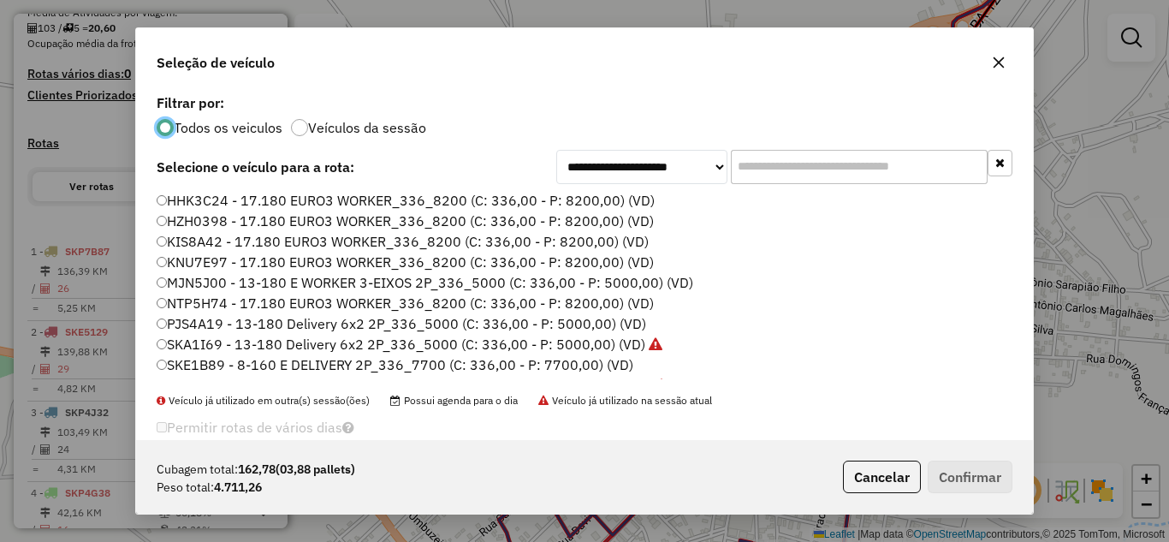
scroll to position [161, 0]
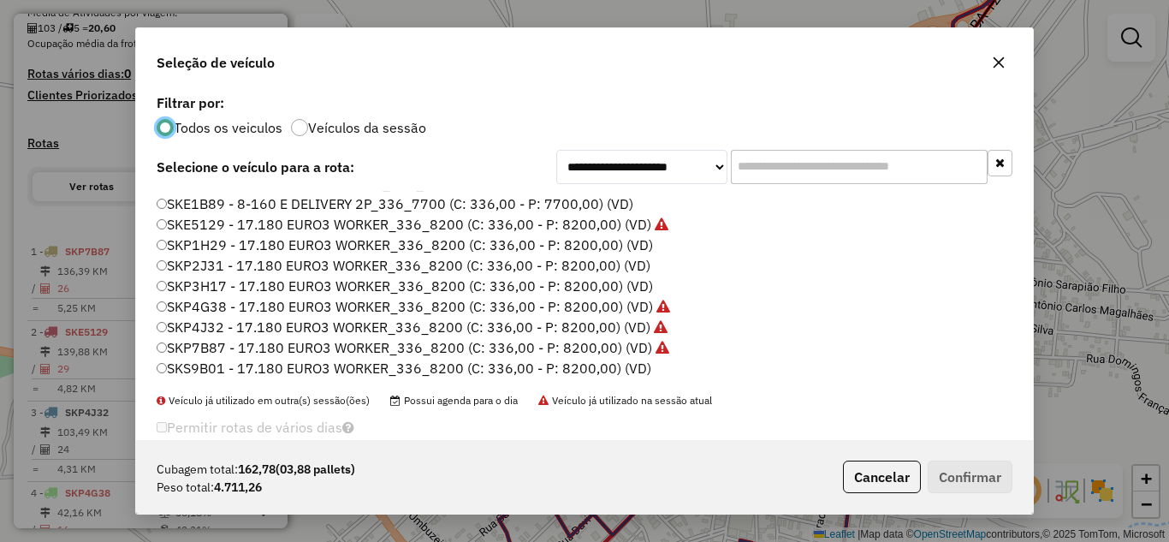
click at [270, 287] on label "SKP3H17 - 17.180 EURO3 WORKER_336_8200 (C: 336,00 - P: 8200,00) (VD)" at bounding box center [405, 285] width 496 height 21
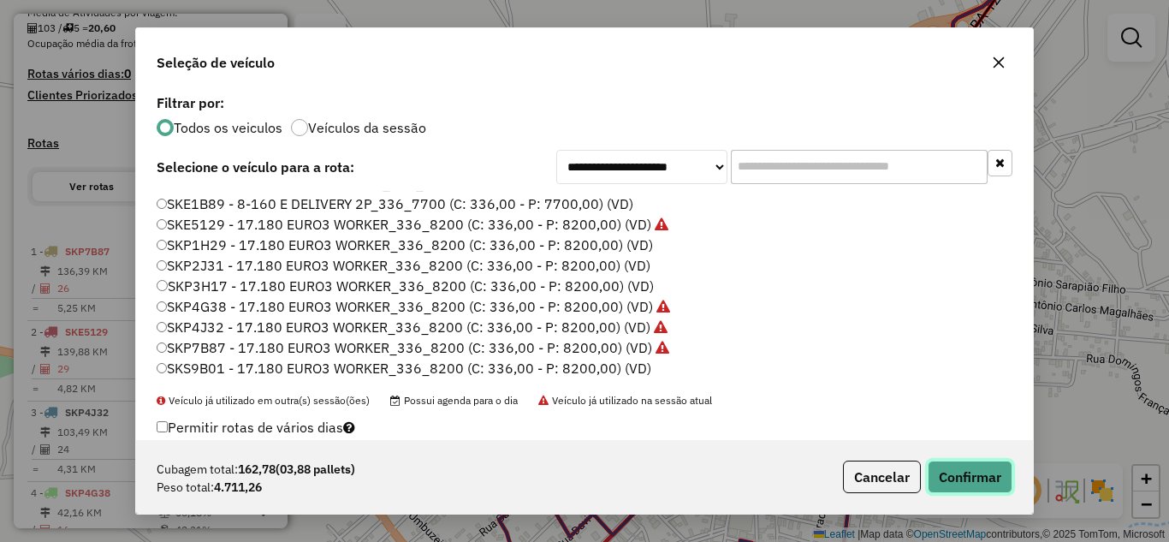
click at [981, 477] on button "Confirmar" at bounding box center [969, 476] width 85 height 33
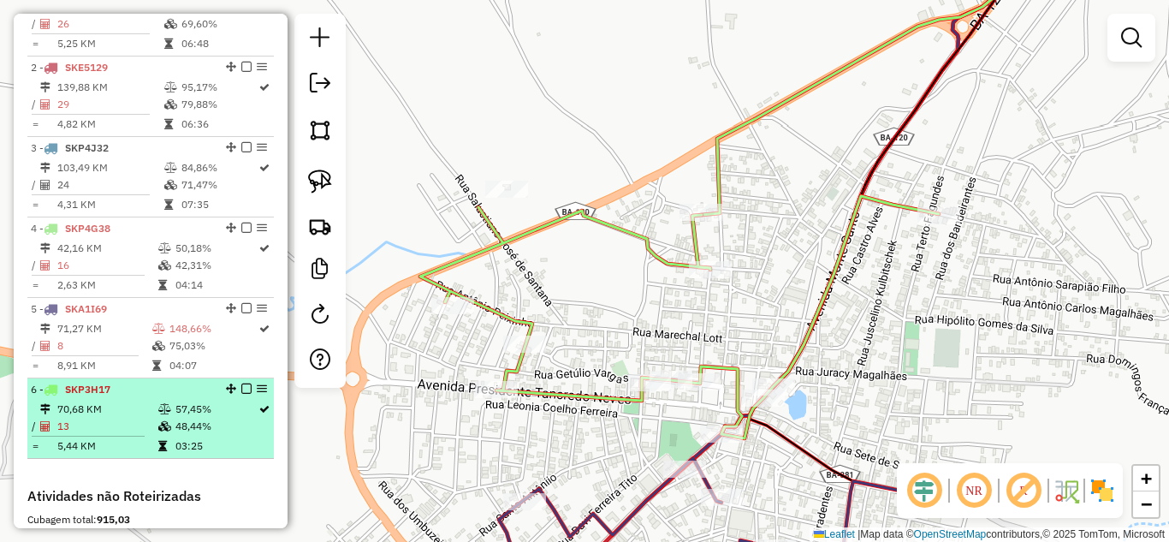
scroll to position [742, 0]
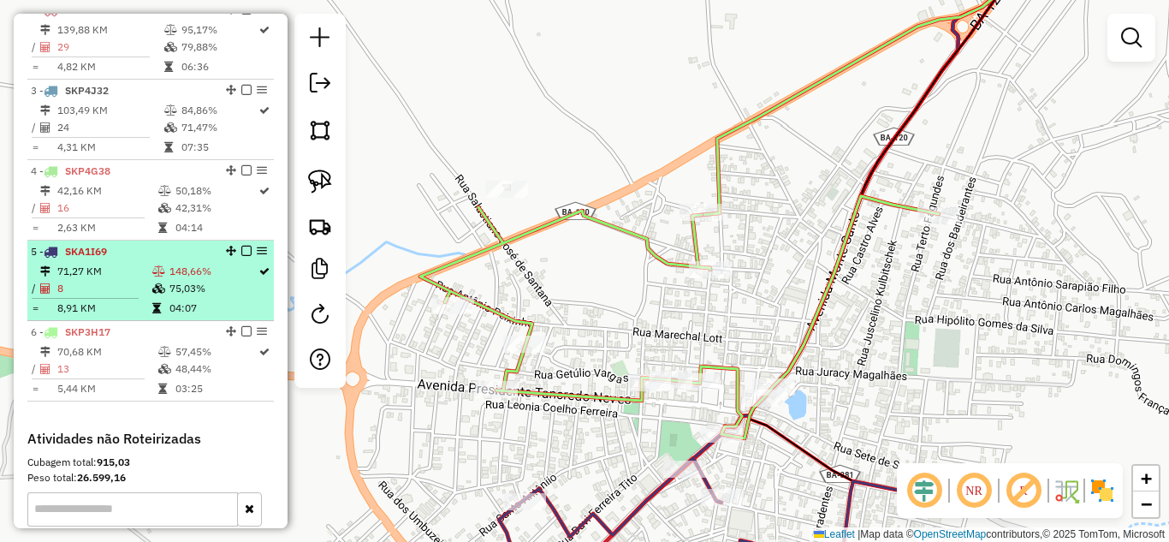
click at [131, 297] on td "8" at bounding box center [103, 288] width 95 height 17
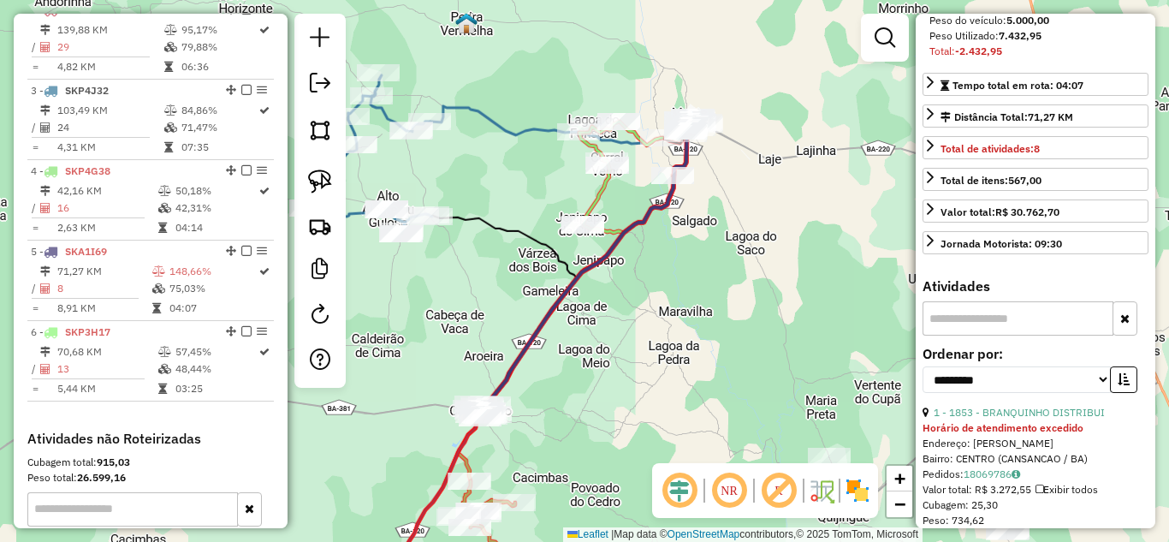
scroll to position [456, 0]
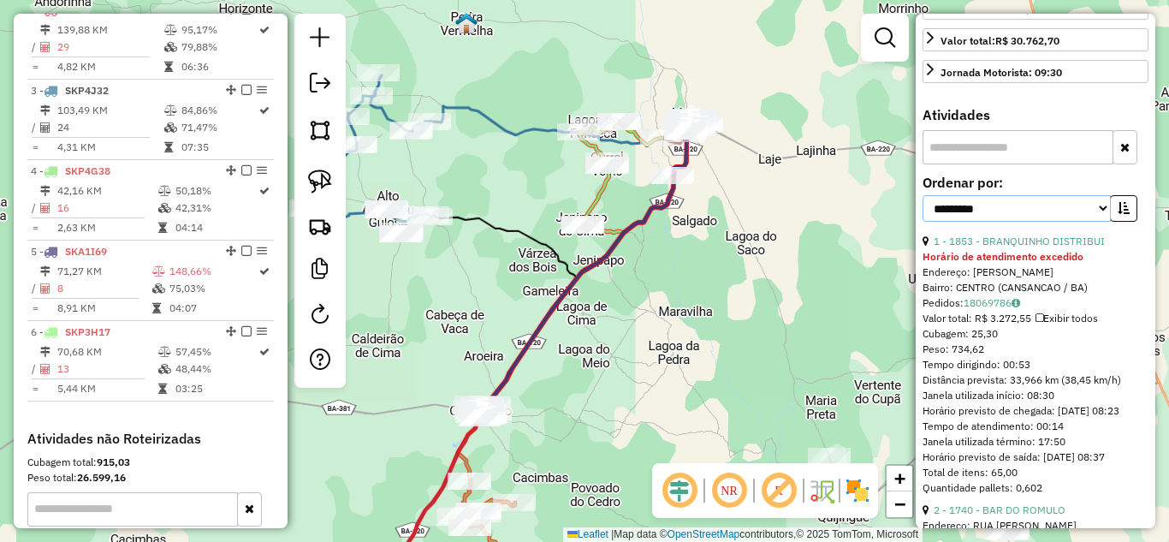
drag, startPoint x: 1076, startPoint y: 243, endPoint x: 1057, endPoint y: 247, distance: 20.1
click at [1076, 222] on select "**********" at bounding box center [1016, 208] width 188 height 27
select select "*********"
click at [922, 222] on select "**********" at bounding box center [1016, 208] width 188 height 27
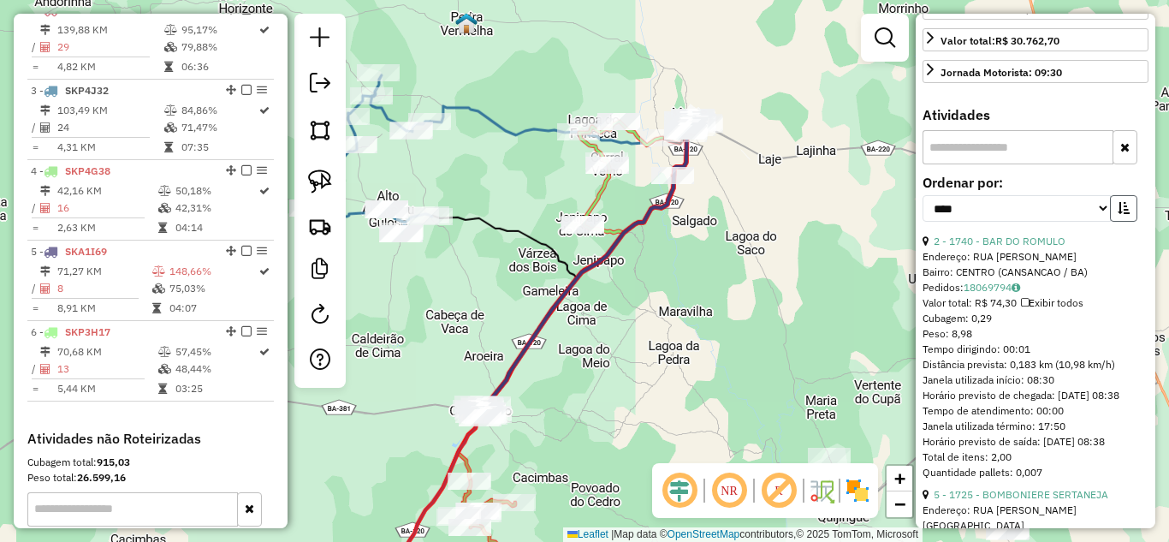
click at [1117, 214] on icon "button" at bounding box center [1123, 208] width 12 height 12
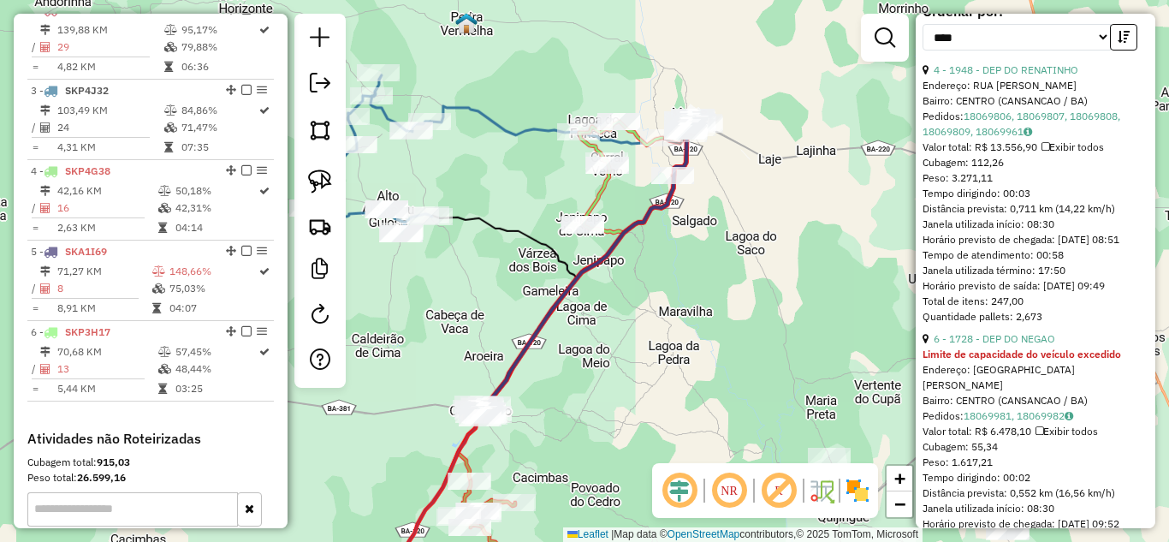
scroll to position [742, 0]
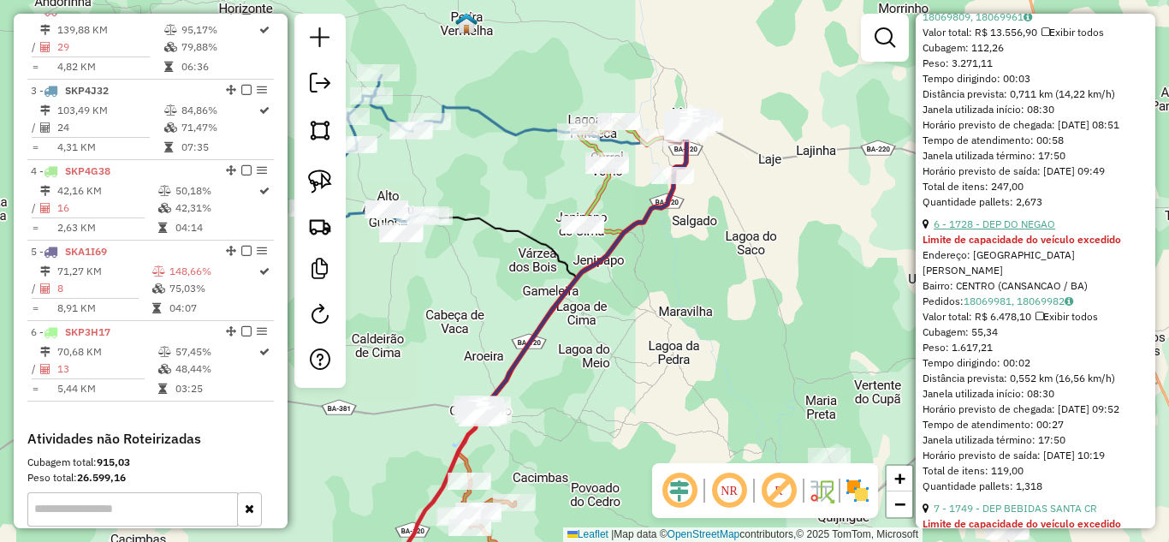
click at [1005, 230] on link "6 - 1728 - DEP DO NEGAO" at bounding box center [993, 223] width 121 height 13
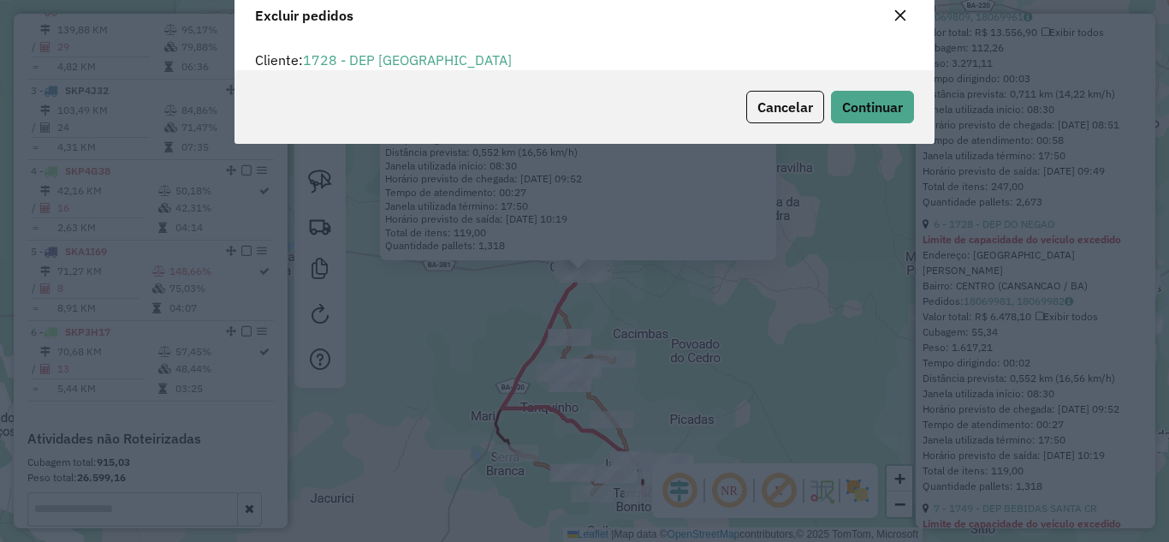
scroll to position [10, 5]
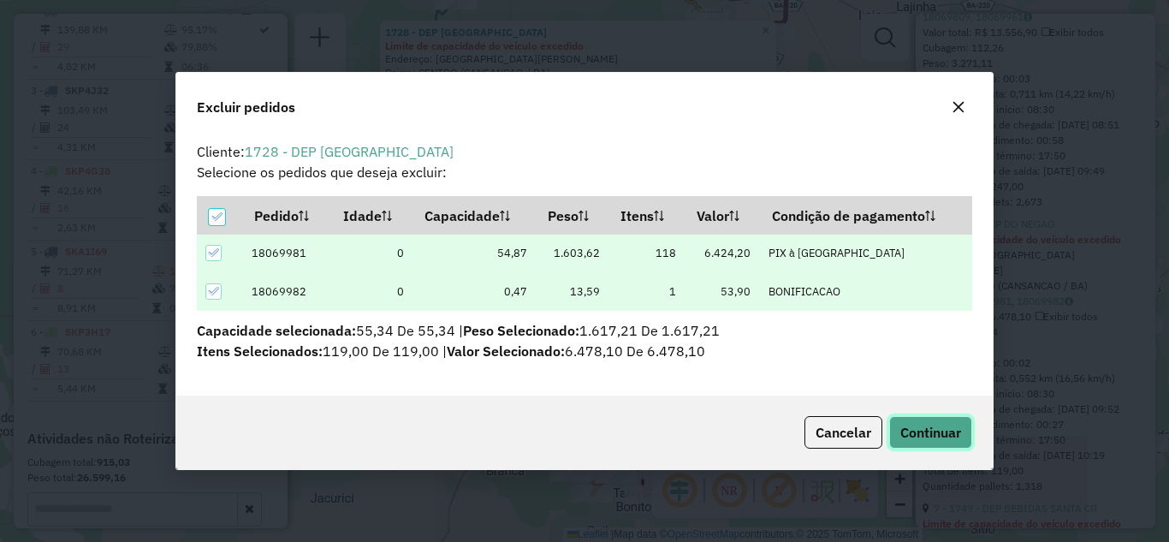
click at [930, 421] on button "Continuar" at bounding box center [930, 432] width 83 height 33
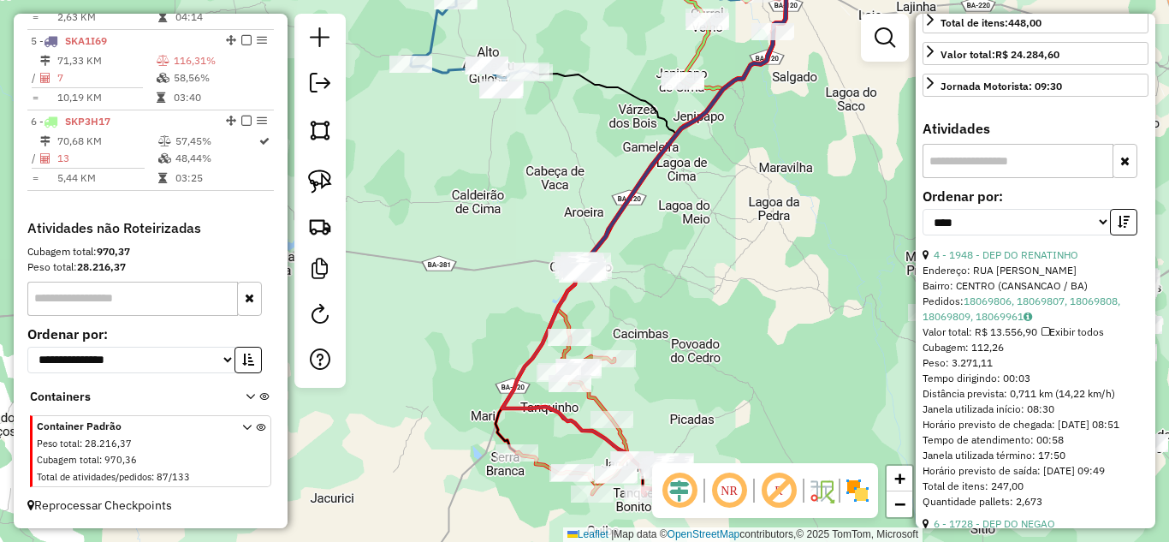
scroll to position [968, 0]
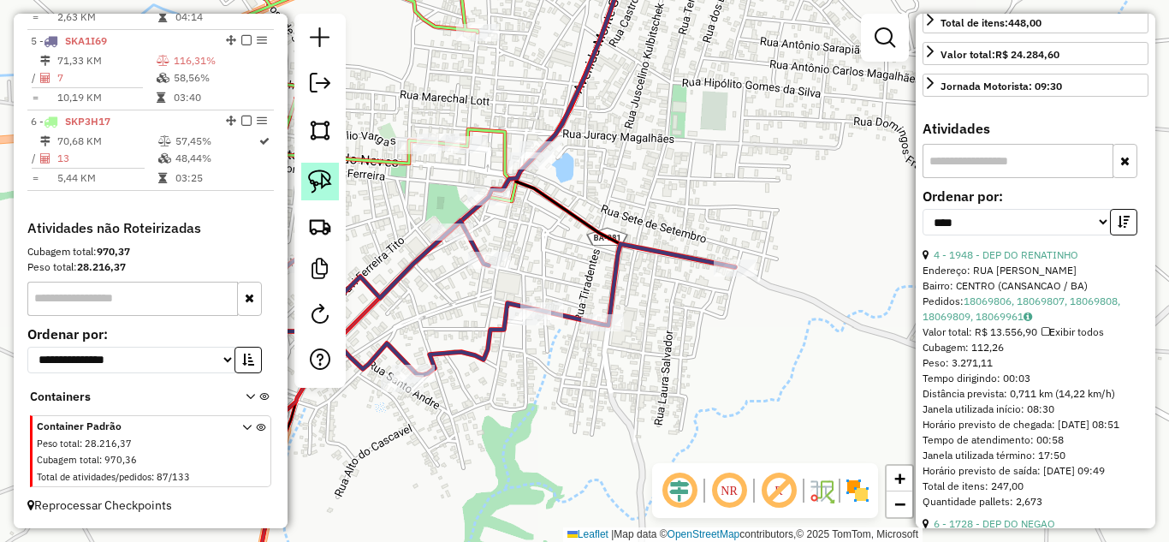
click at [318, 183] on img at bounding box center [320, 181] width 24 height 24
drag, startPoint x: 524, startPoint y: 283, endPoint x: 568, endPoint y: 311, distance: 51.5
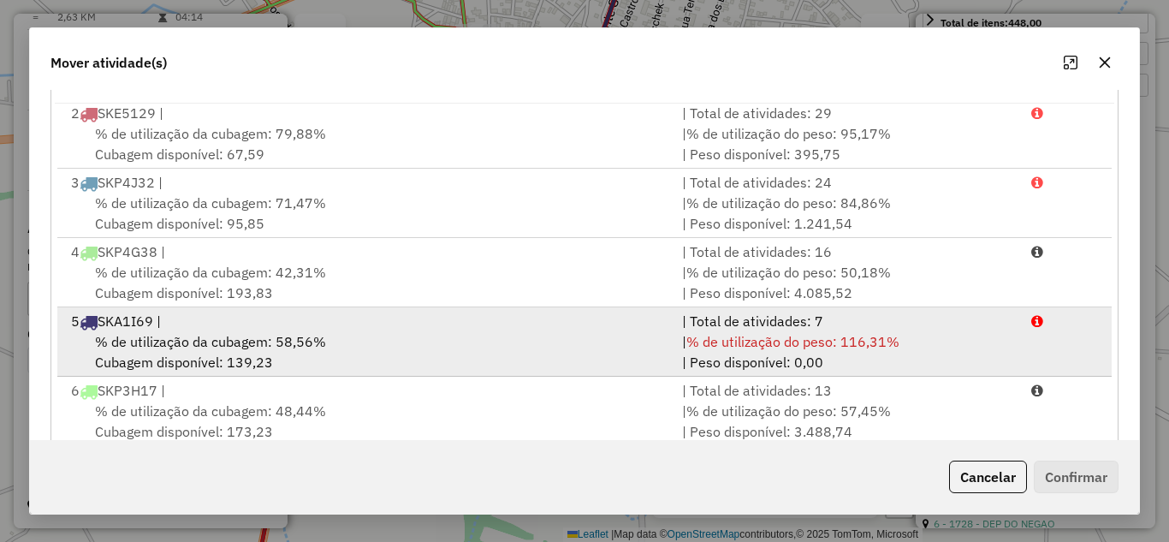
scroll to position [320, 0]
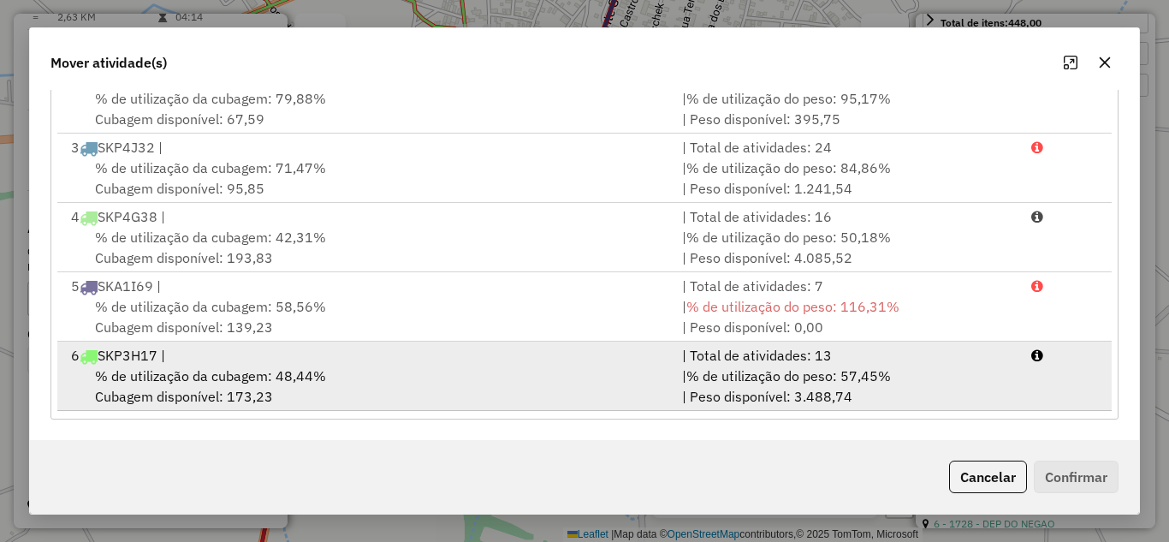
drag, startPoint x: 287, startPoint y: 368, endPoint x: 895, endPoint y: 410, distance: 609.8
click at [286, 368] on span "% de utilização da cubagem: 48,44%" at bounding box center [210, 375] width 231 height 17
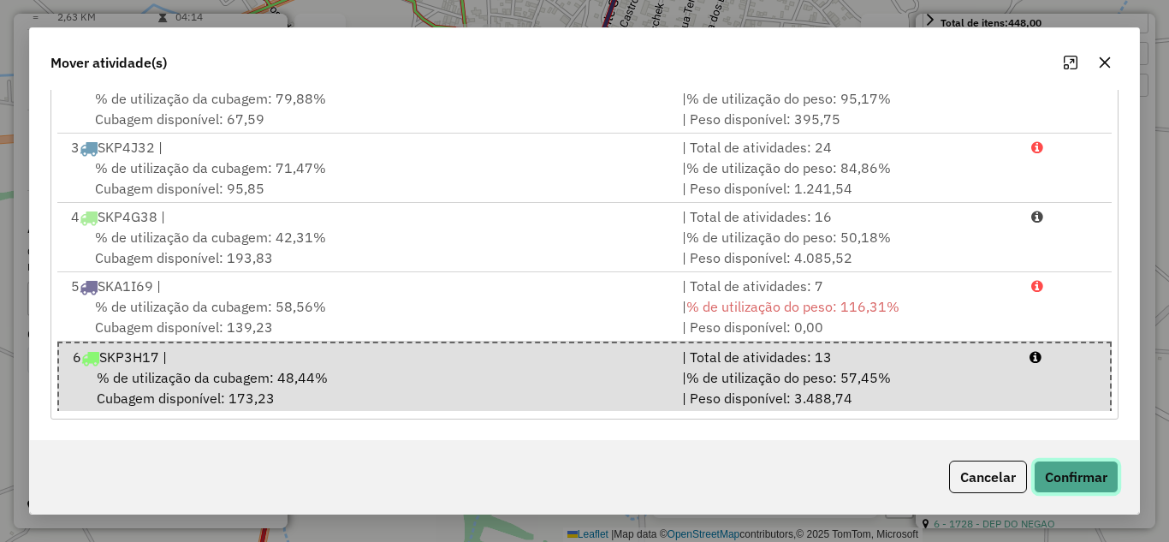
click at [1087, 471] on button "Confirmar" at bounding box center [1076, 476] width 85 height 33
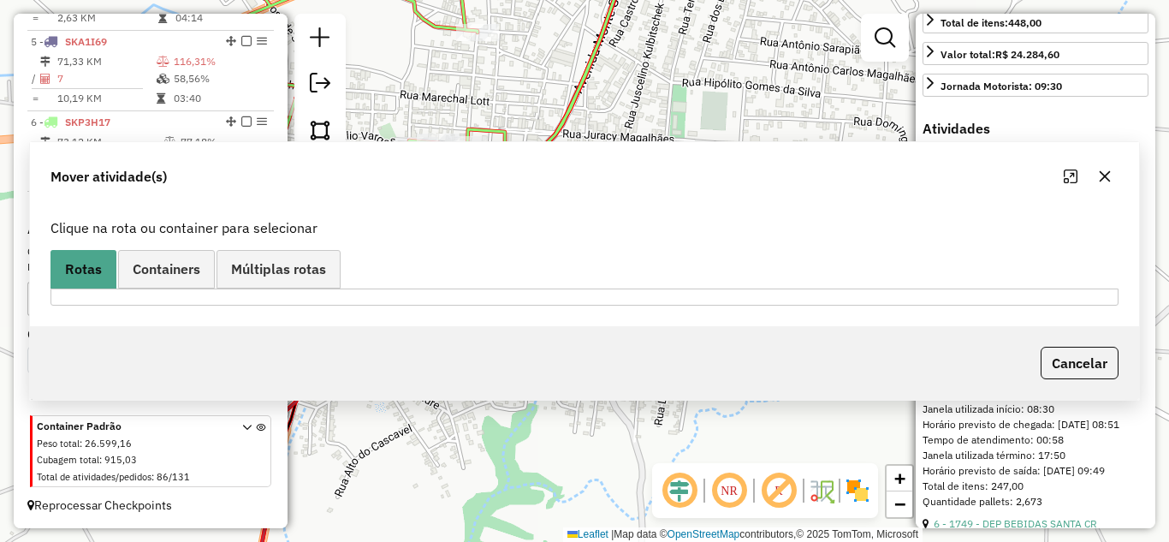
scroll to position [0, 0]
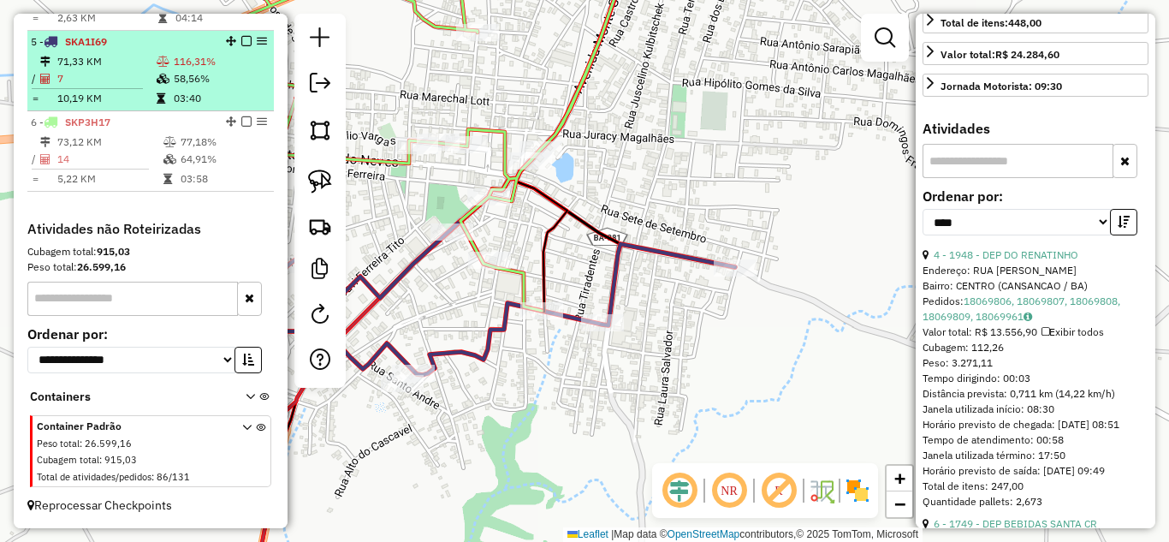
click at [112, 53] on td "71,33 KM" at bounding box center [105, 61] width 99 height 17
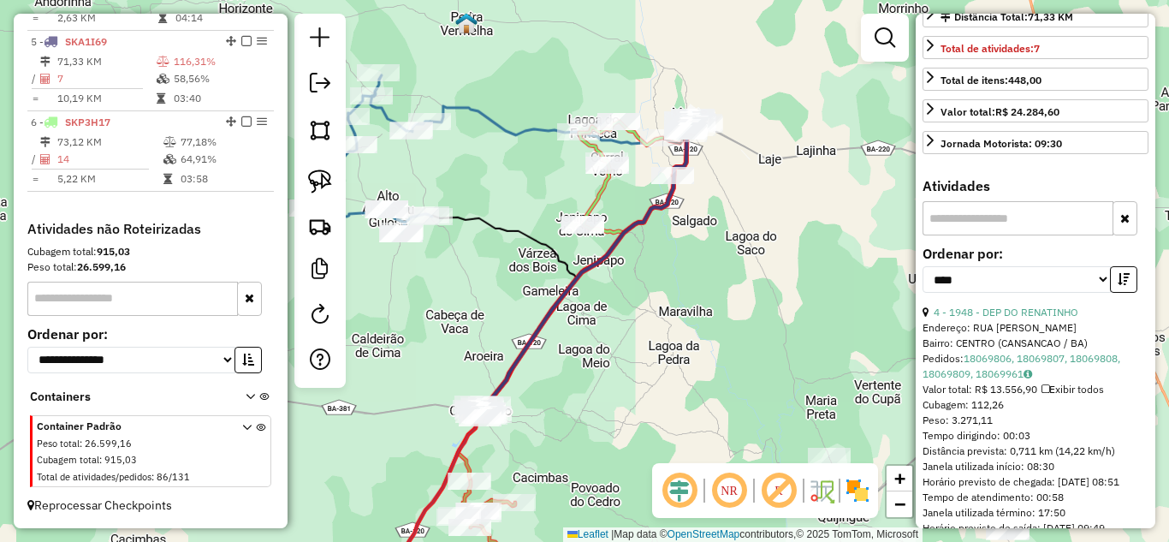
scroll to position [442, 0]
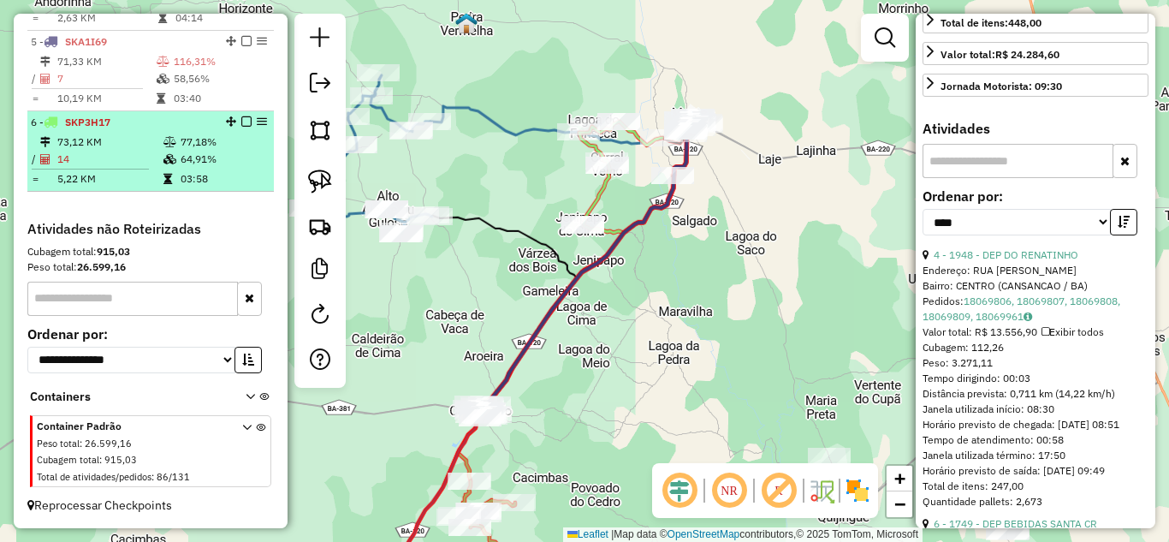
click at [111, 159] on td "14" at bounding box center [109, 159] width 106 height 17
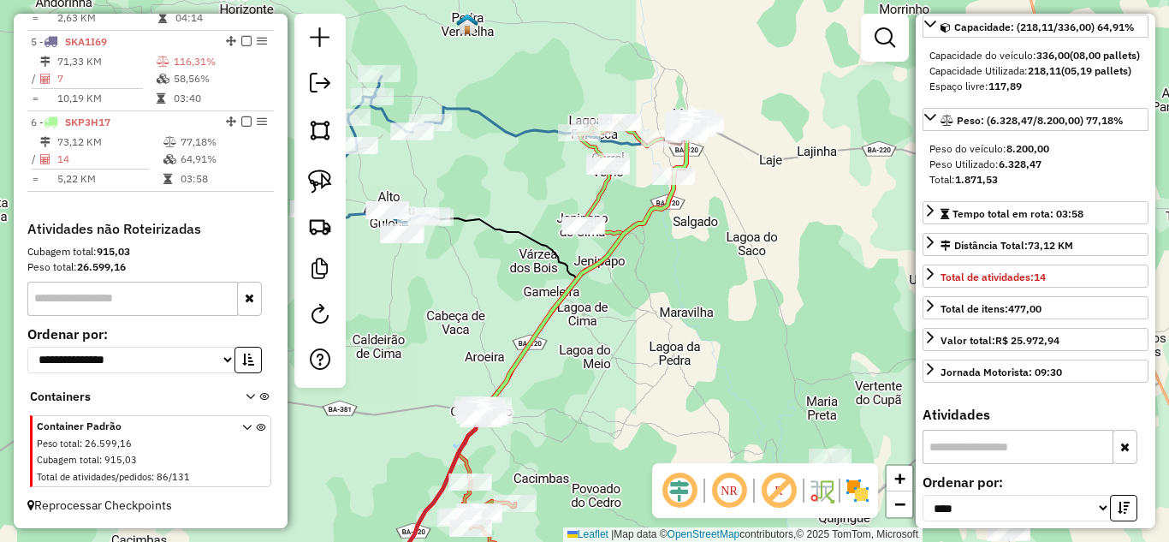
scroll to position [458, 0]
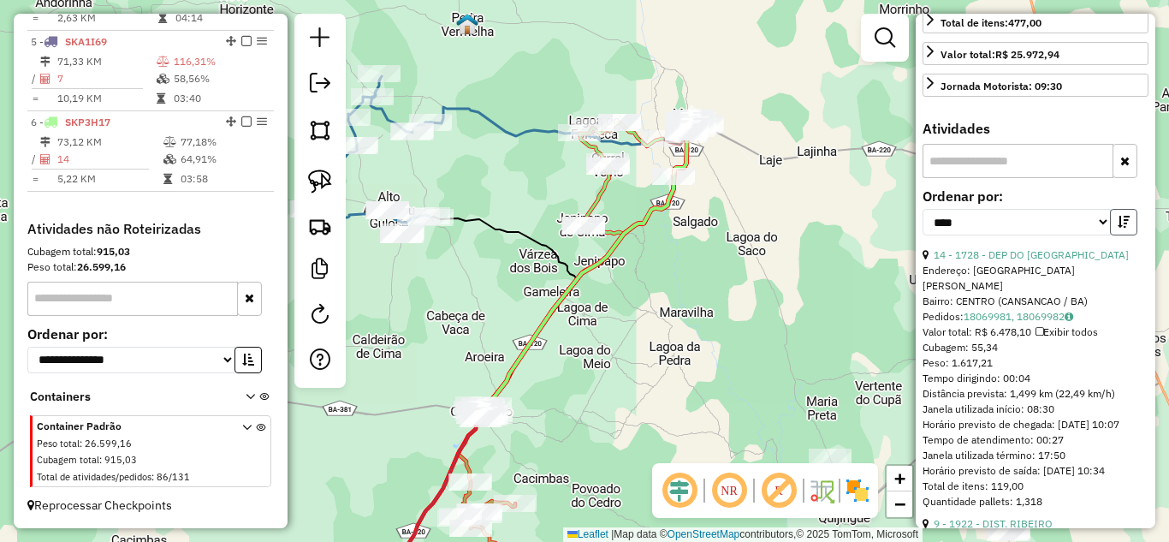
click at [1122, 228] on icon "button" at bounding box center [1123, 222] width 12 height 12
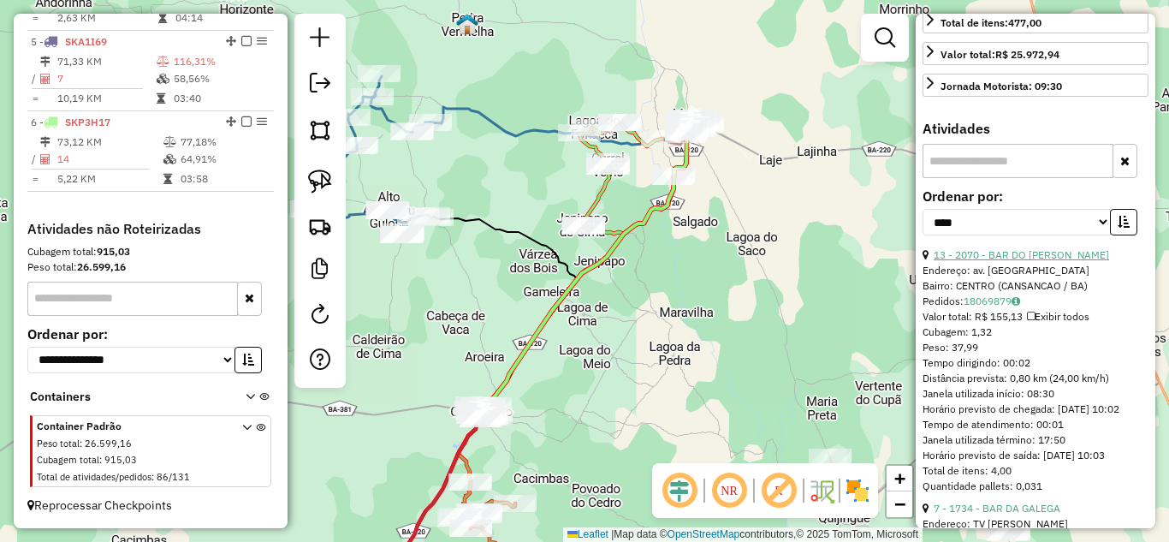
click at [1022, 261] on link "13 - 2070 - BAR DO [PERSON_NAME]" at bounding box center [1020, 254] width 175 height 13
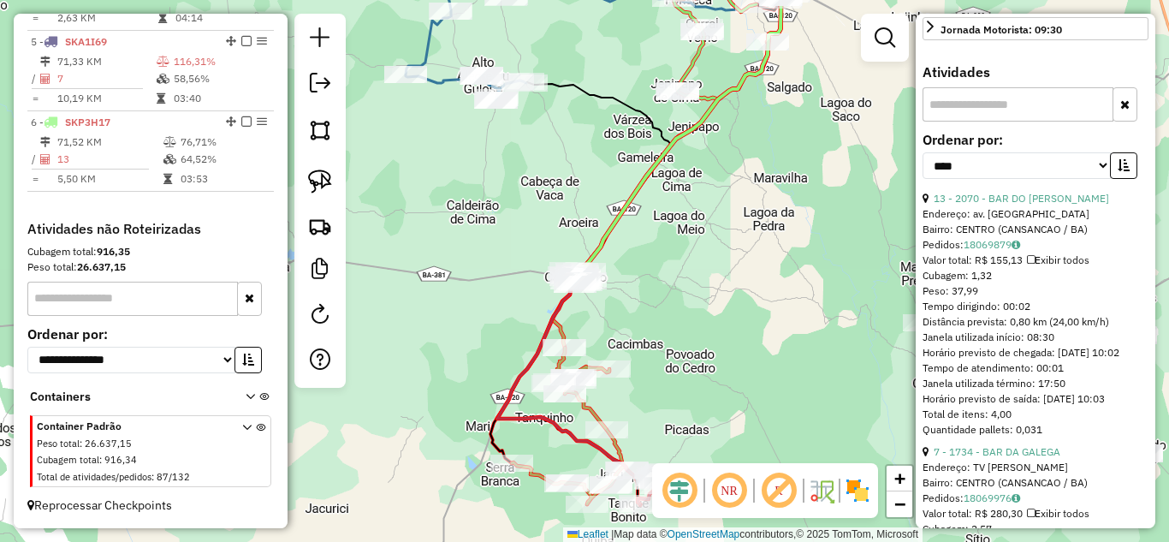
scroll to position [800, 0]
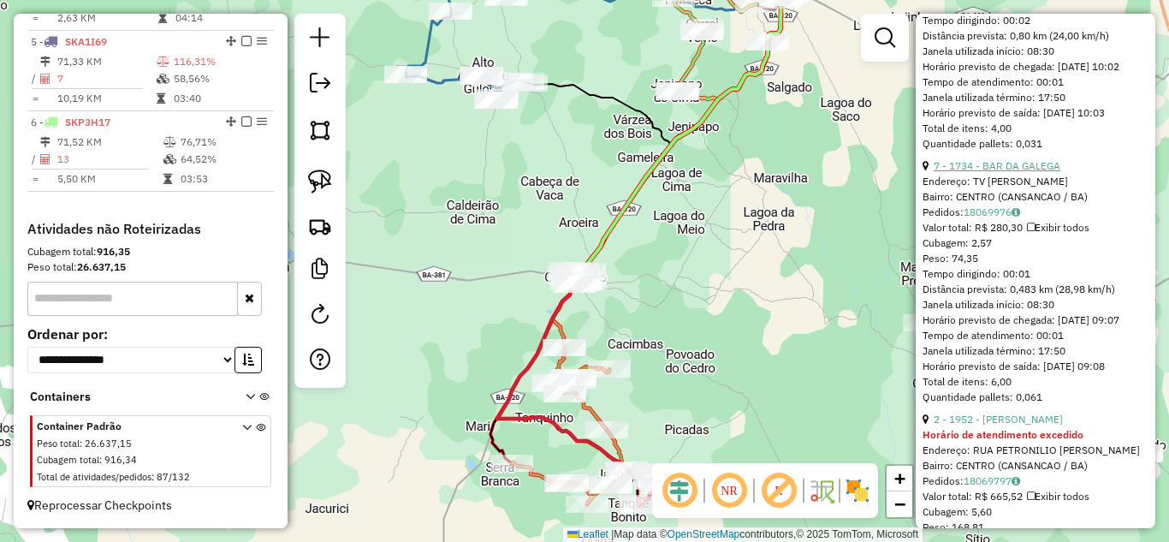
click at [1017, 172] on link "7 - 1734 - BAR DA GALEGA" at bounding box center [996, 165] width 127 height 13
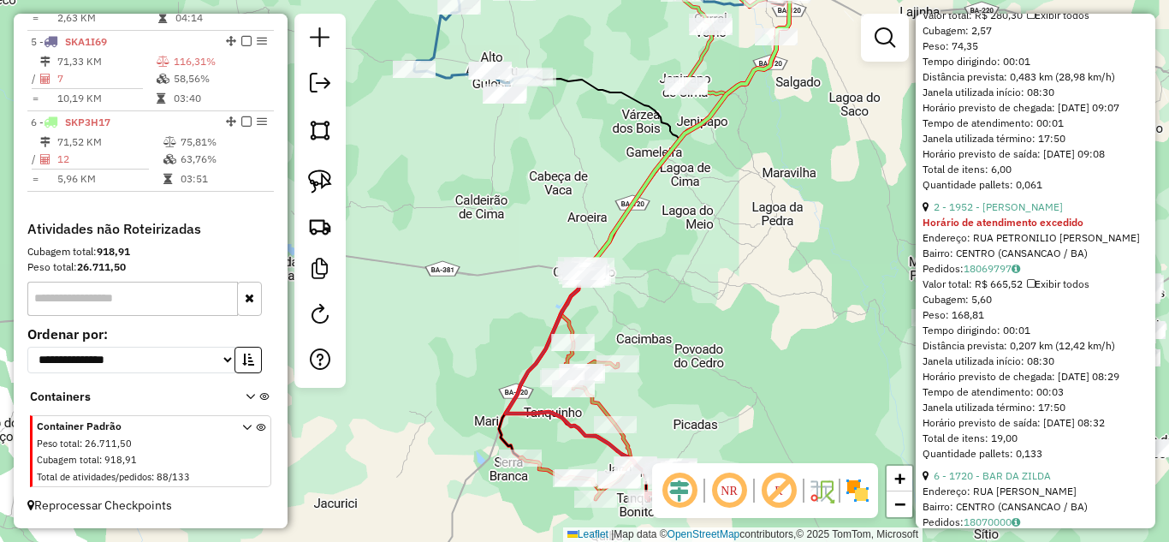
scroll to position [816, 0]
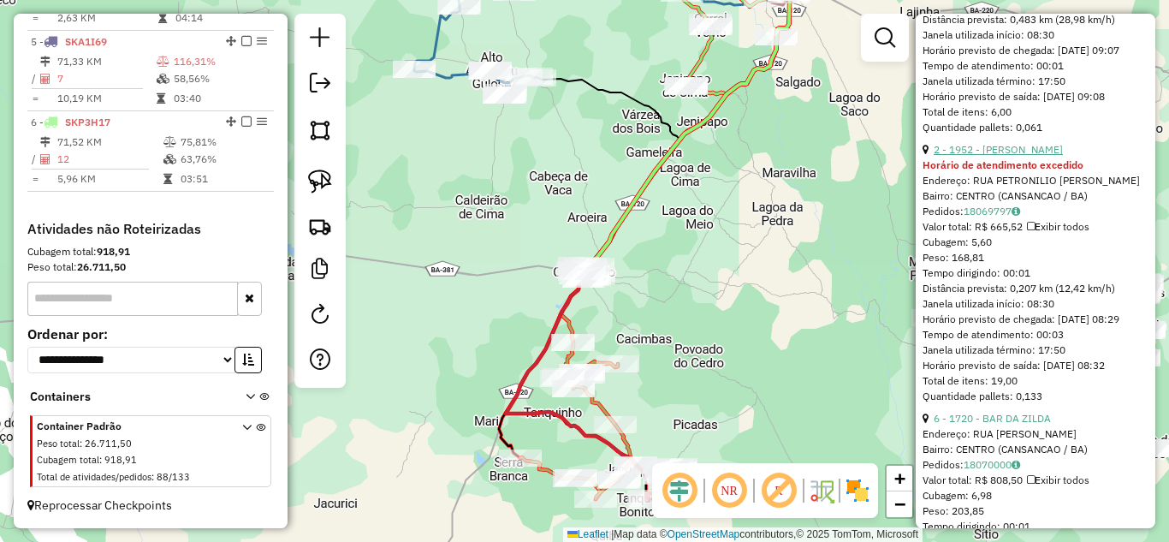
click at [1022, 156] on link "2 - 1952 - [PERSON_NAME]" at bounding box center [997, 149] width 129 height 13
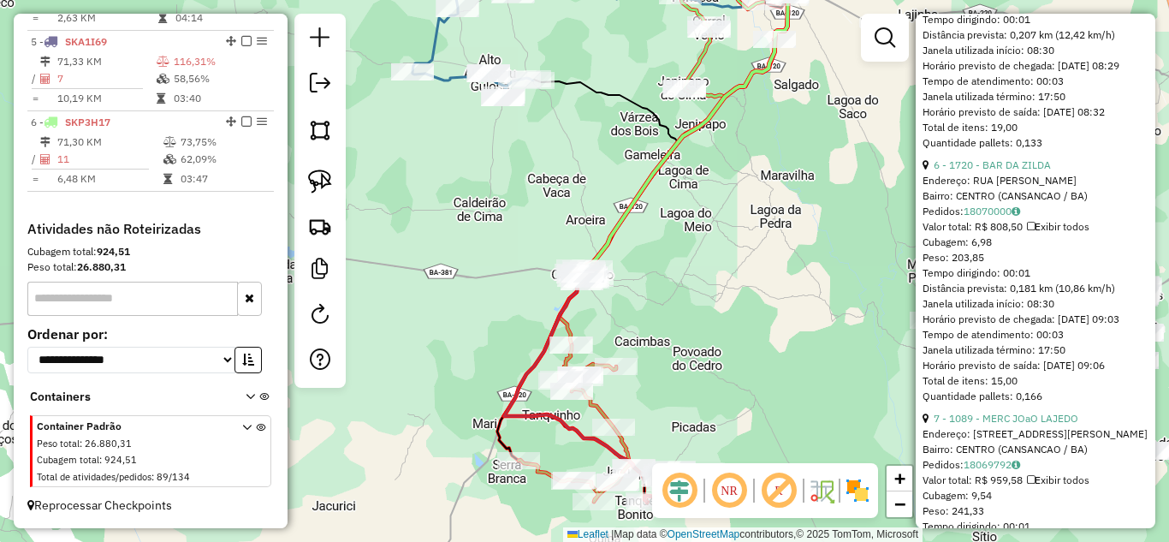
scroll to position [548, 0]
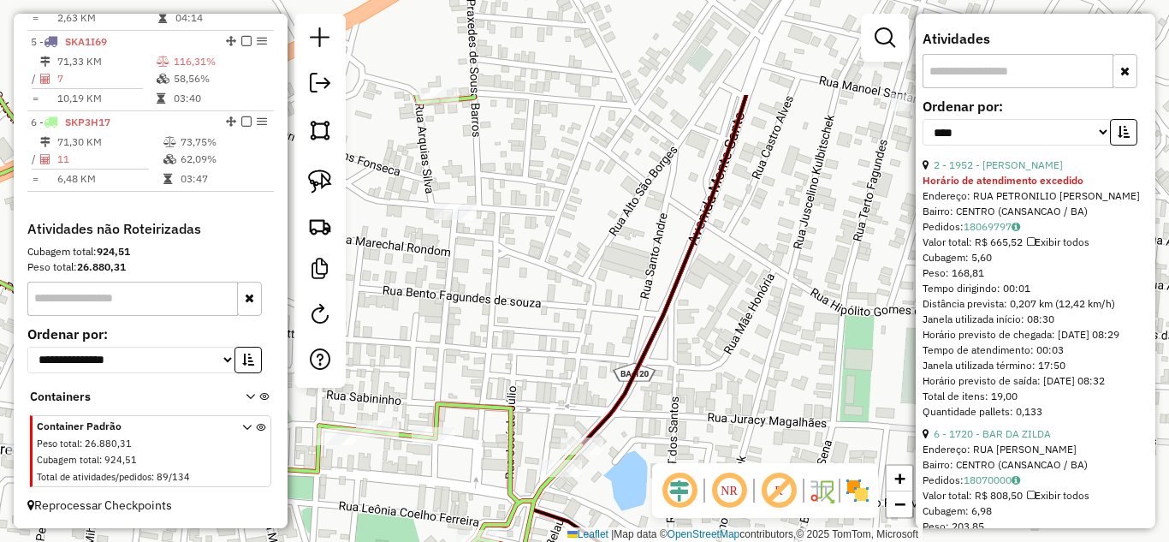
drag, startPoint x: 625, startPoint y: 210, endPoint x: 418, endPoint y: 359, distance: 255.0
click at [418, 359] on div "Janela de atendimento Grade de atendimento Capacidade Transportadoras Veículos …" at bounding box center [584, 271] width 1169 height 542
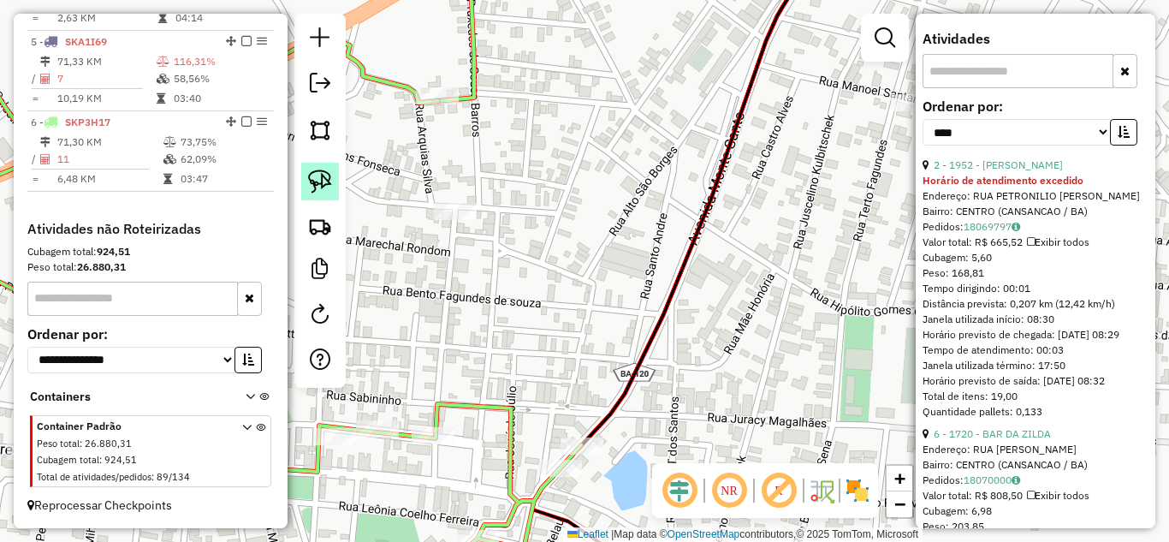
click at [314, 169] on link at bounding box center [320, 182] width 38 height 38
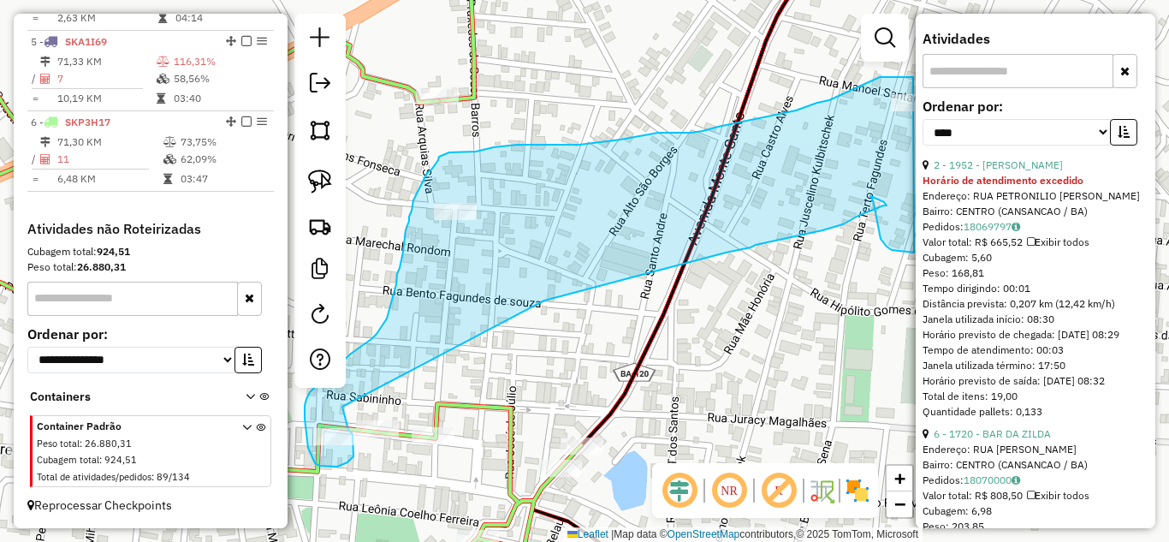
drag, startPoint x: 342, startPoint y: 406, endPoint x: 544, endPoint y: 300, distance: 228.1
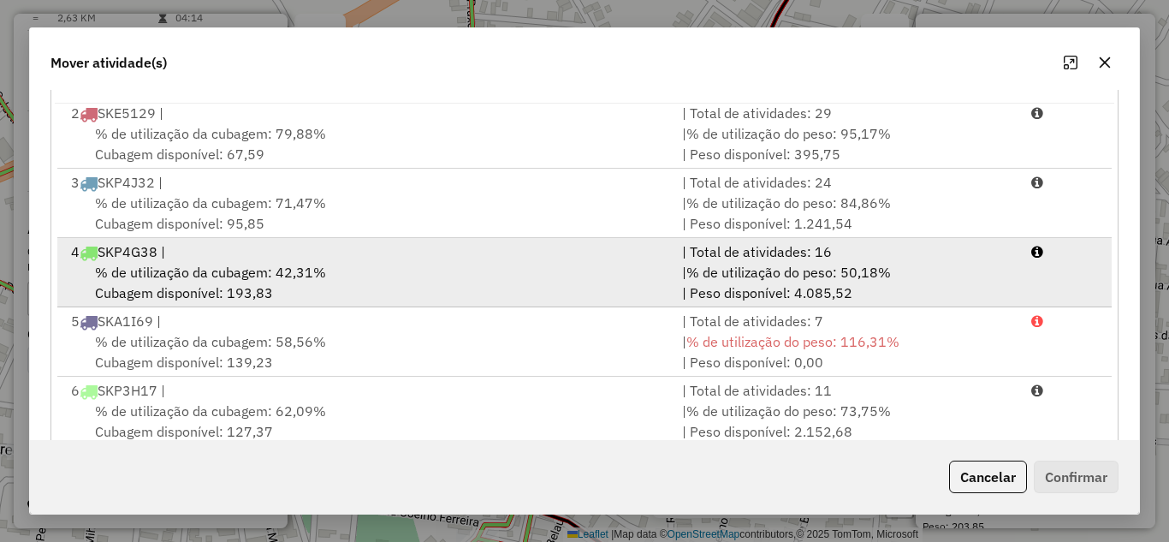
scroll to position [320, 0]
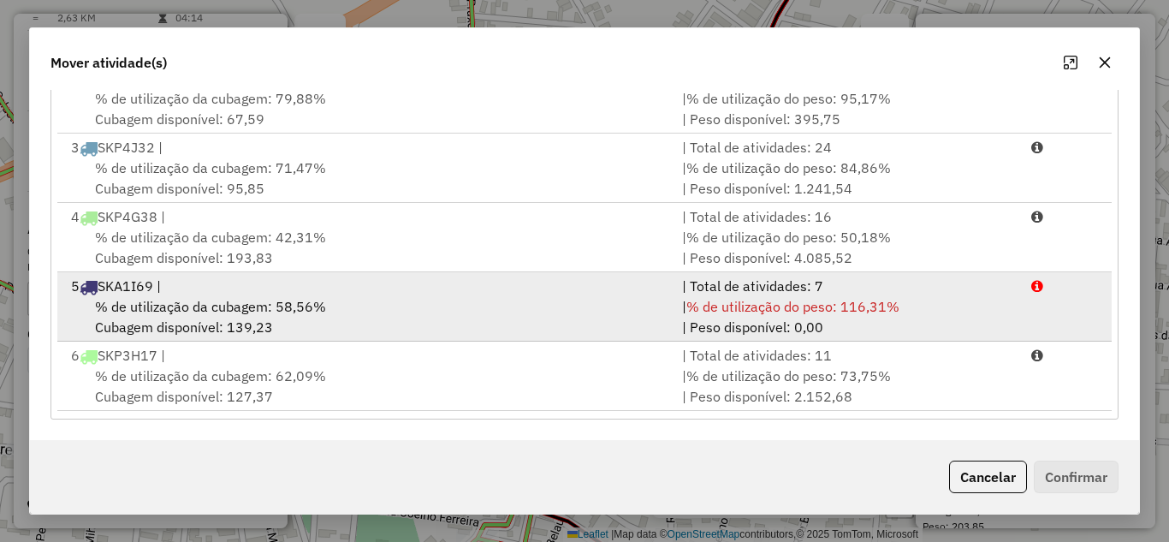
click at [596, 305] on div "% de utilização da cubagem: 58,56% Cubagem disponível: 139,23" at bounding box center [366, 316] width 611 height 41
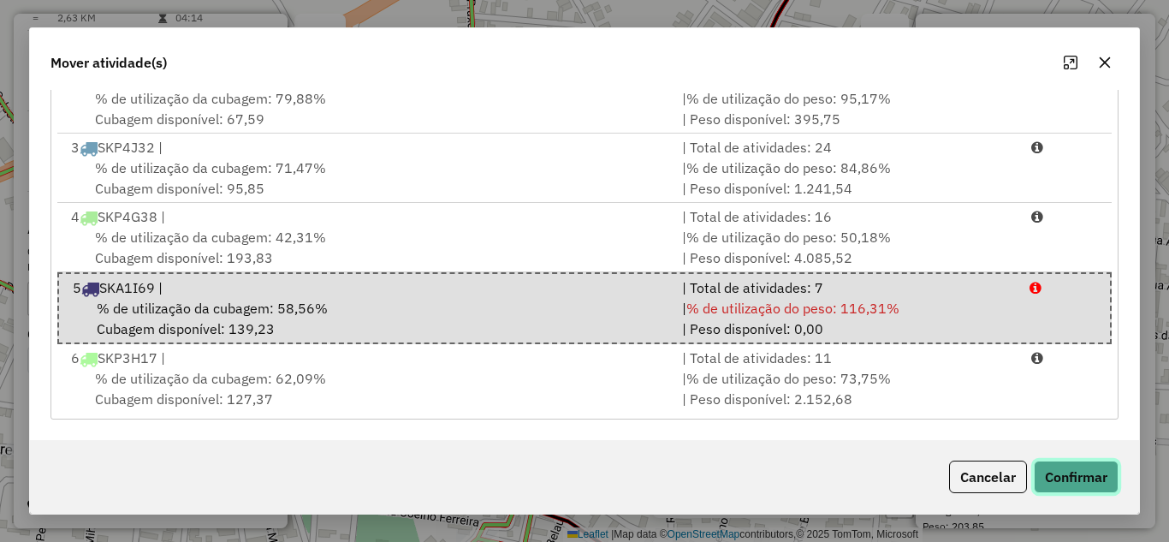
click at [1087, 476] on button "Confirmar" at bounding box center [1076, 476] width 85 height 33
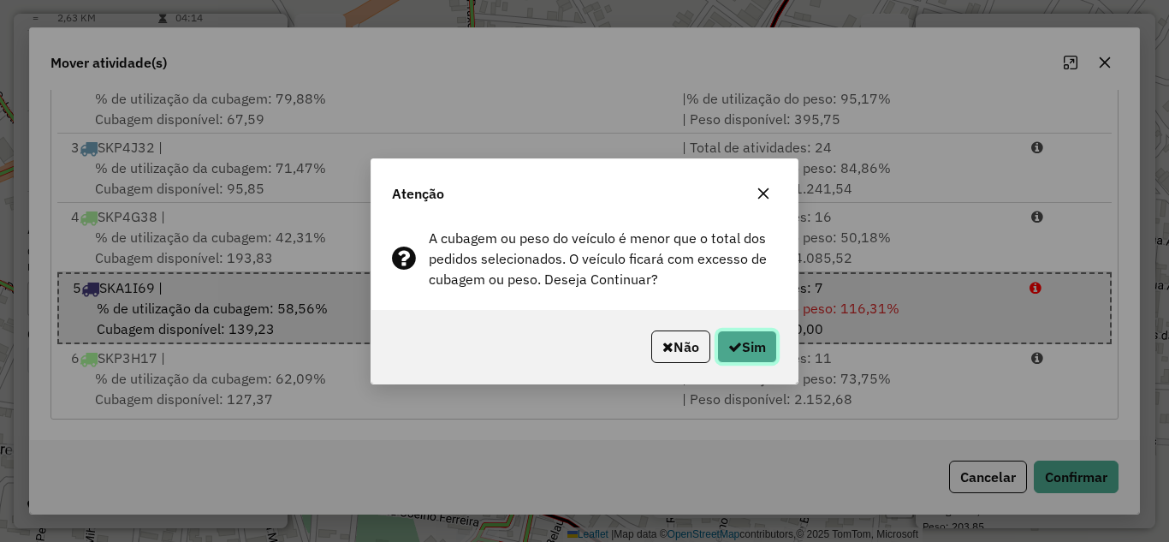
click at [738, 337] on button "Sim" at bounding box center [747, 346] width 60 height 33
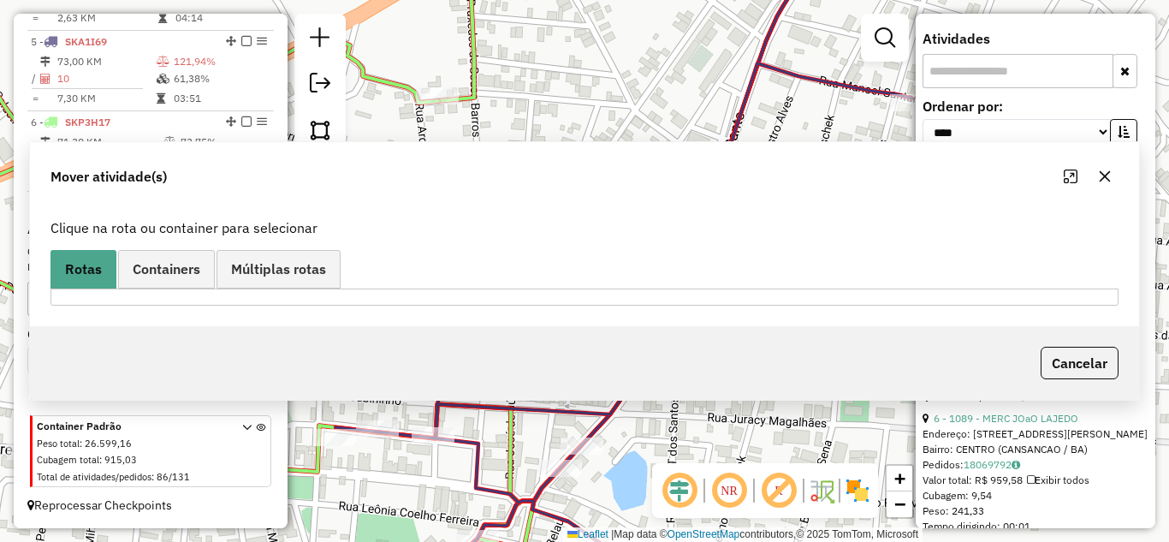
scroll to position [0, 0]
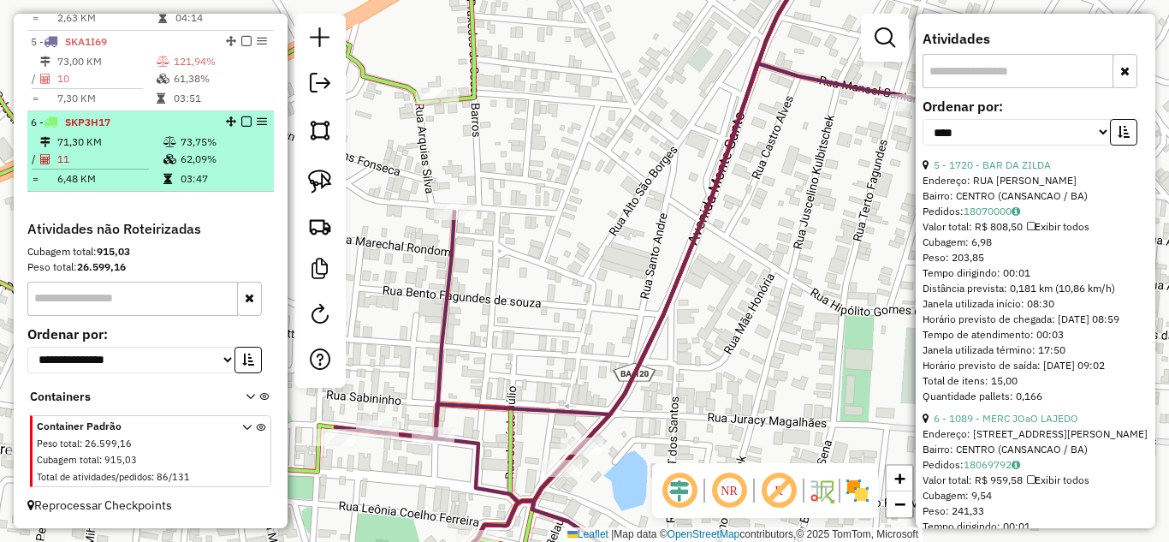
click at [139, 149] on td "71,30 KM" at bounding box center [109, 141] width 106 height 17
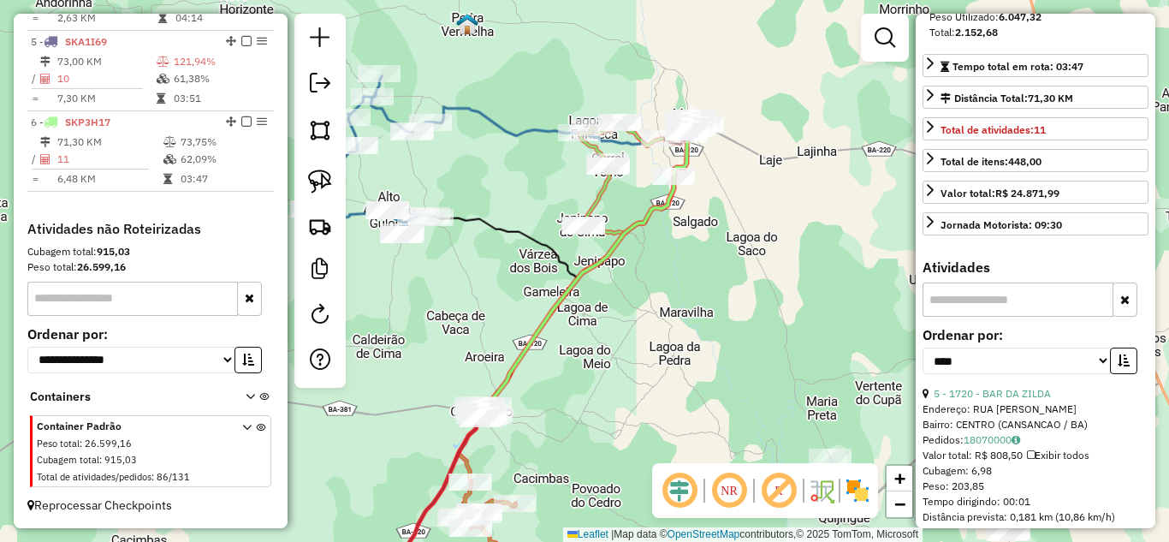
scroll to position [263, 0]
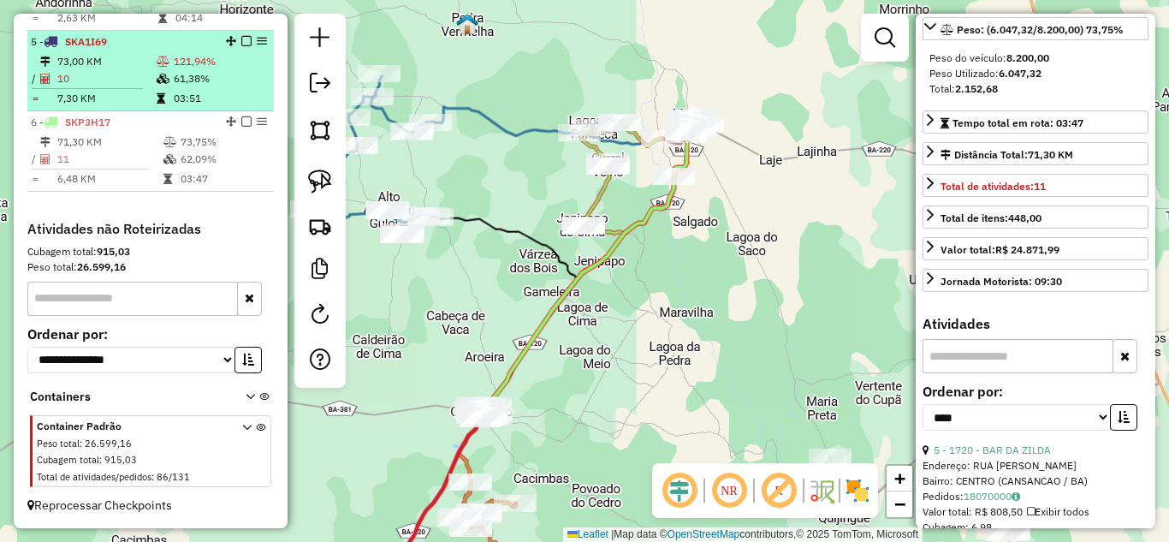
click at [83, 60] on td "73,00 KM" at bounding box center [105, 61] width 99 height 17
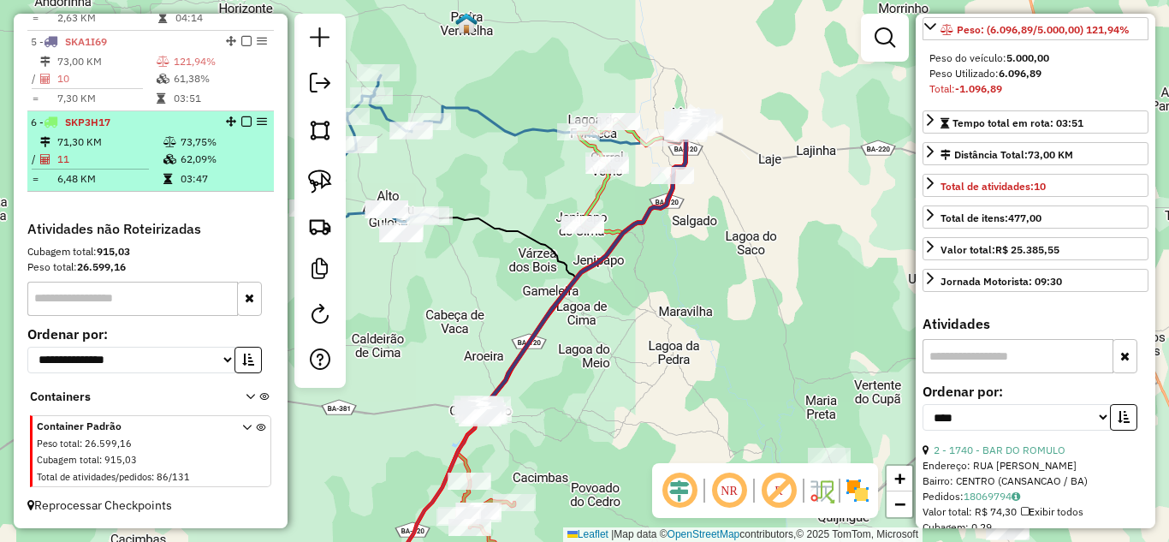
click at [116, 145] on td "71,30 KM" at bounding box center [109, 141] width 106 height 17
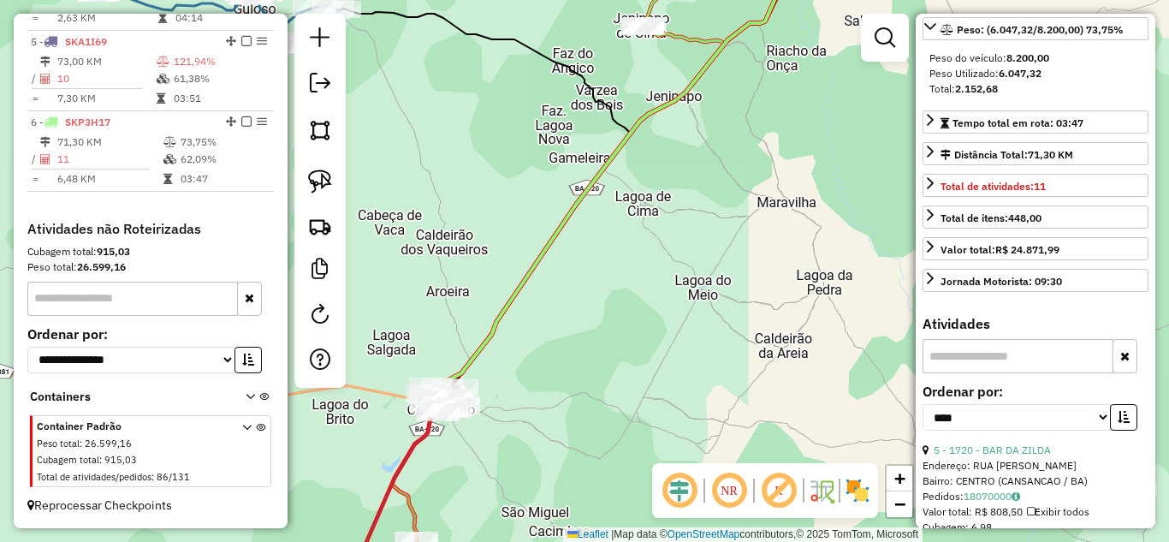
drag, startPoint x: 587, startPoint y: 370, endPoint x: 555, endPoint y: 205, distance: 168.1
click at [557, 207] on div "Janela de atendimento Grade de atendimento Capacidade Transportadoras Veículos …" at bounding box center [584, 271] width 1169 height 542
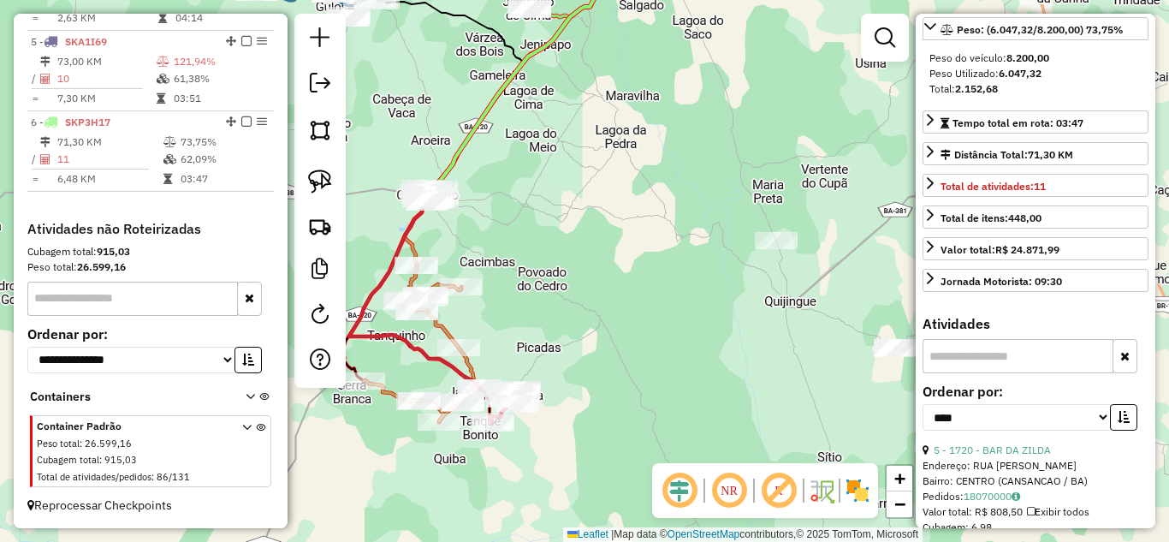
drag, startPoint x: 641, startPoint y: 226, endPoint x: 512, endPoint y: 132, distance: 159.1
click at [518, 136] on div "Janela de atendimento Grade de atendimento Capacidade Transportadoras Veículos …" at bounding box center [584, 271] width 1169 height 542
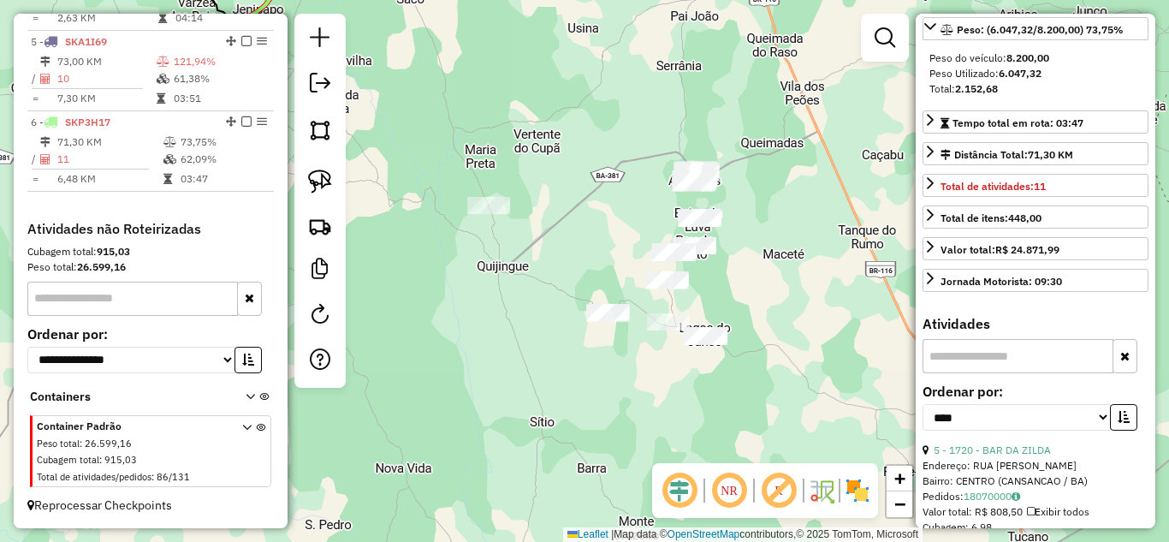
drag, startPoint x: 565, startPoint y: 261, endPoint x: 376, endPoint y: 264, distance: 188.2
click at [377, 264] on div "Janela de atendimento Grade de atendimento Capacidade Transportadoras Veículos …" at bounding box center [584, 271] width 1169 height 542
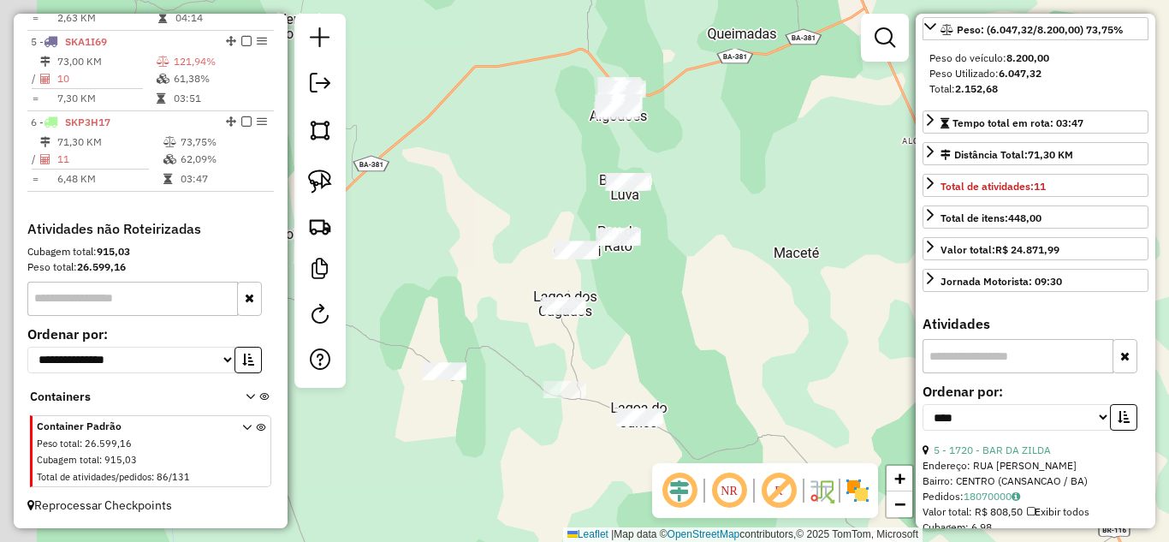
drag, startPoint x: 612, startPoint y: 324, endPoint x: 808, endPoint y: 299, distance: 197.5
click at [808, 299] on div "Janela de atendimento Grade de atendimento Capacidade Transportadoras Veículos …" at bounding box center [584, 271] width 1169 height 542
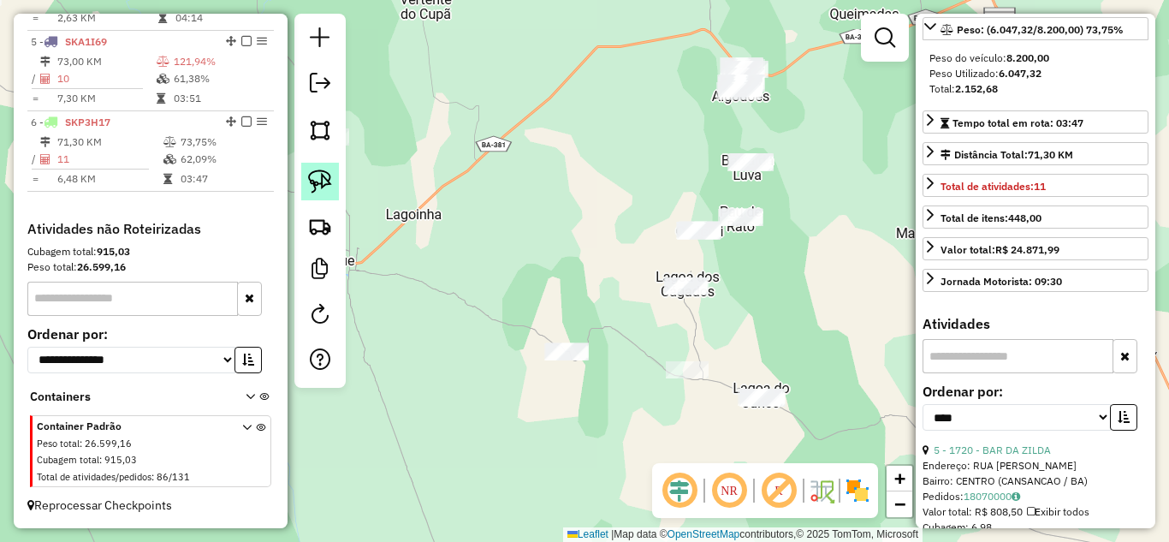
click at [316, 181] on img at bounding box center [320, 181] width 24 height 24
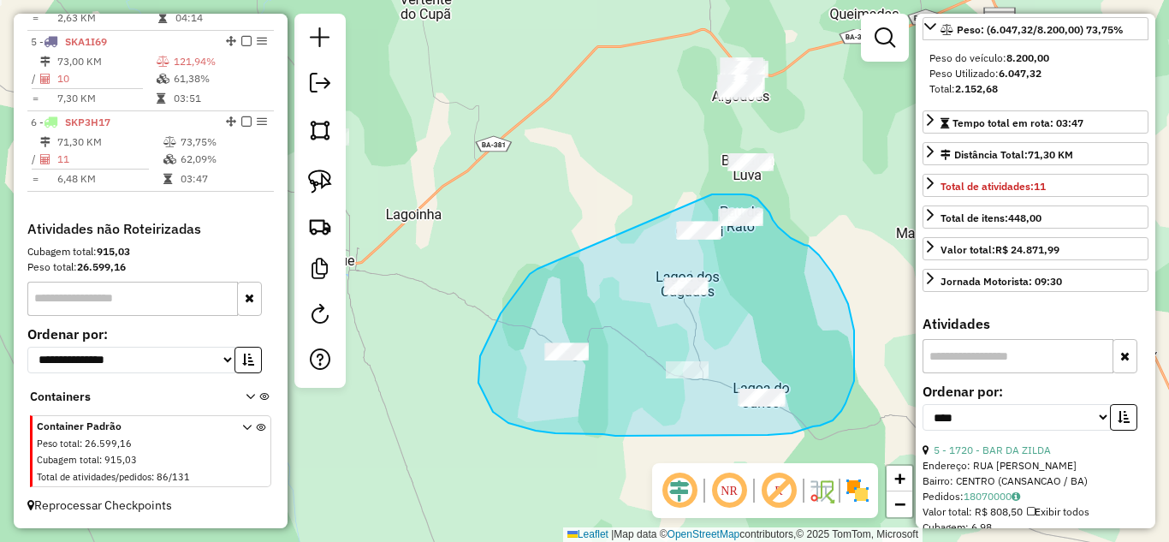
drag, startPoint x: 501, startPoint y: 313, endPoint x: 712, endPoint y: 194, distance: 242.5
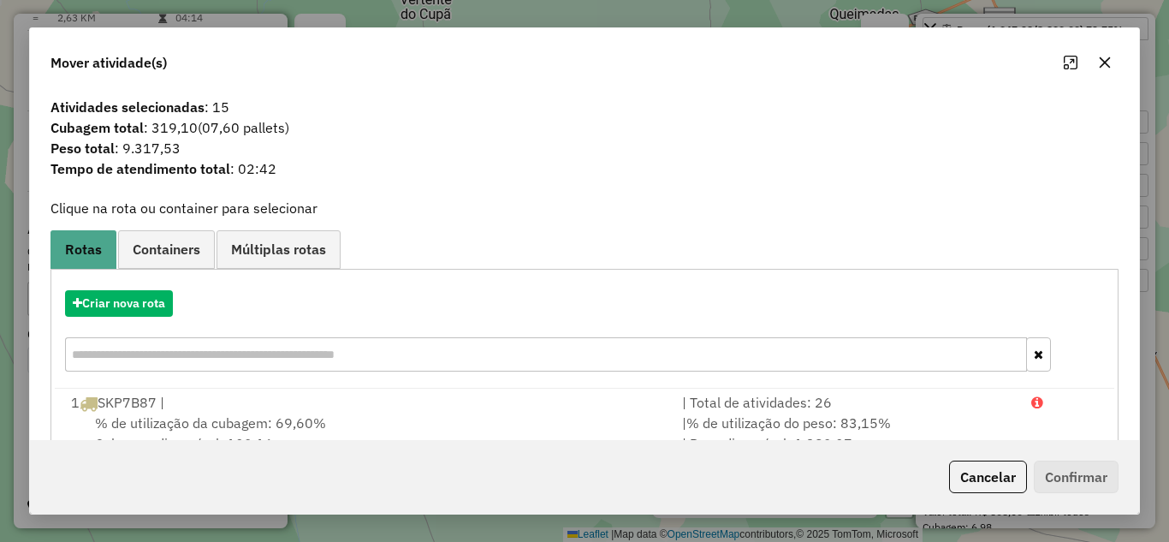
click at [1104, 57] on icon "button" at bounding box center [1105, 63] width 14 height 14
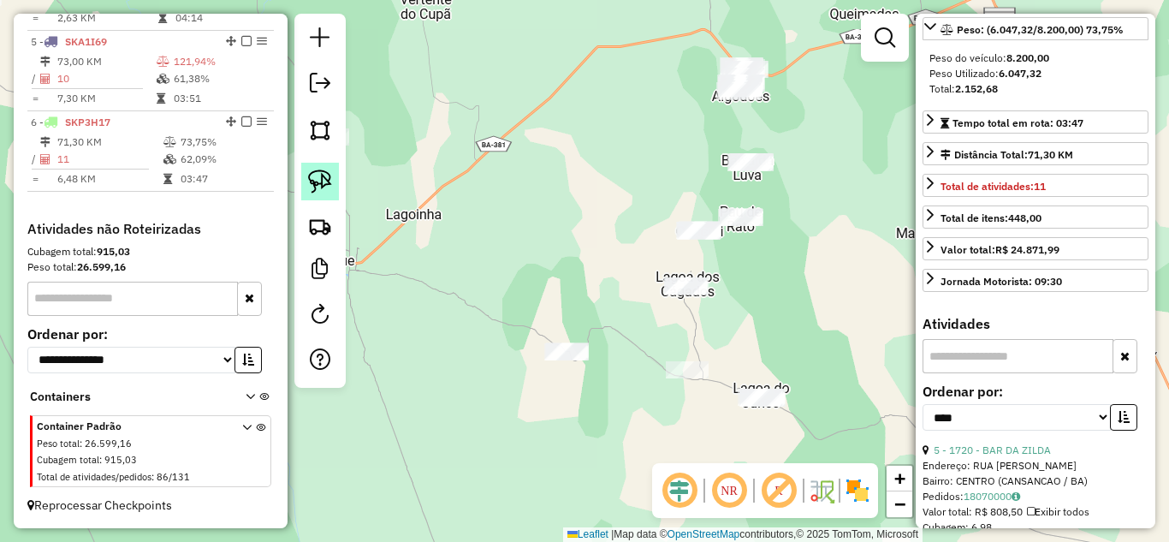
click at [309, 181] on link at bounding box center [320, 182] width 38 height 38
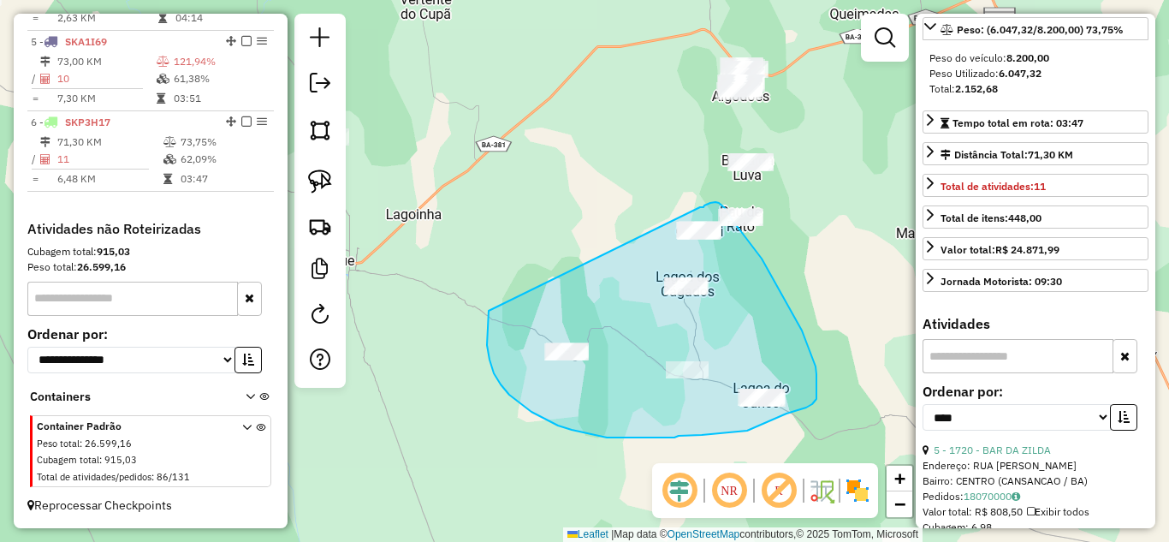
drag, startPoint x: 489, startPoint y: 311, endPoint x: 670, endPoint y: 216, distance: 204.7
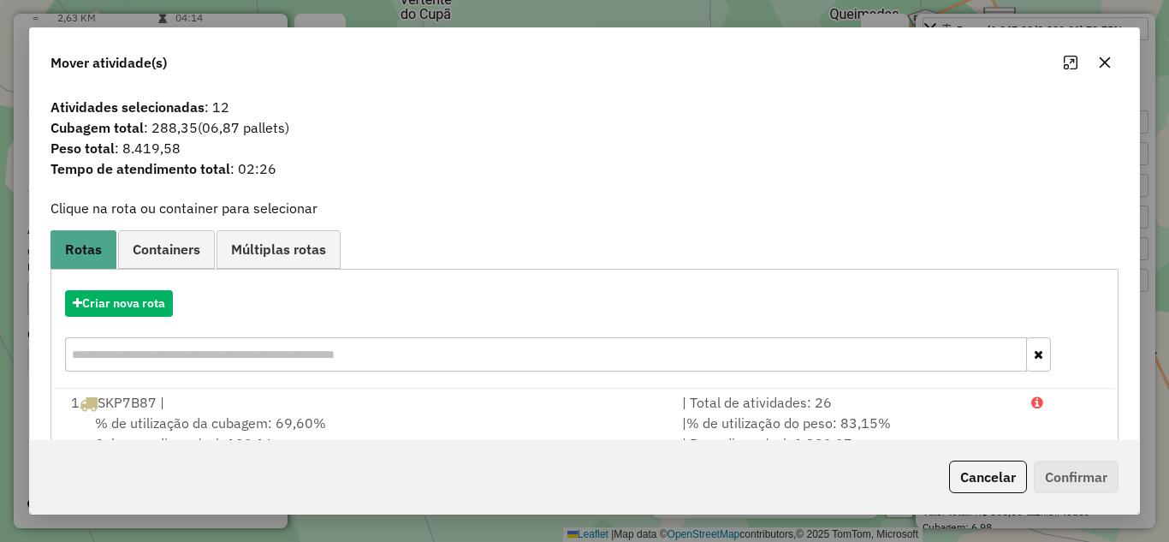
click at [1109, 61] on icon "button" at bounding box center [1105, 63] width 14 height 14
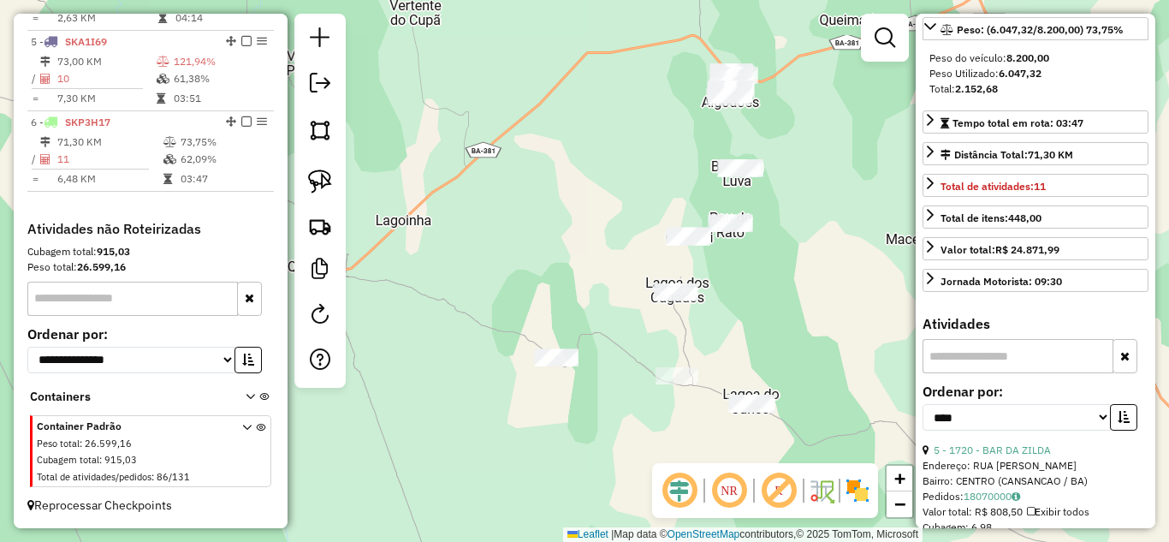
drag, startPoint x: 829, startPoint y: 191, endPoint x: 645, endPoint y: 262, distance: 197.2
click at [647, 261] on div "Janela de atendimento Grade de atendimento Capacidade Transportadoras Veículos …" at bounding box center [584, 271] width 1169 height 542
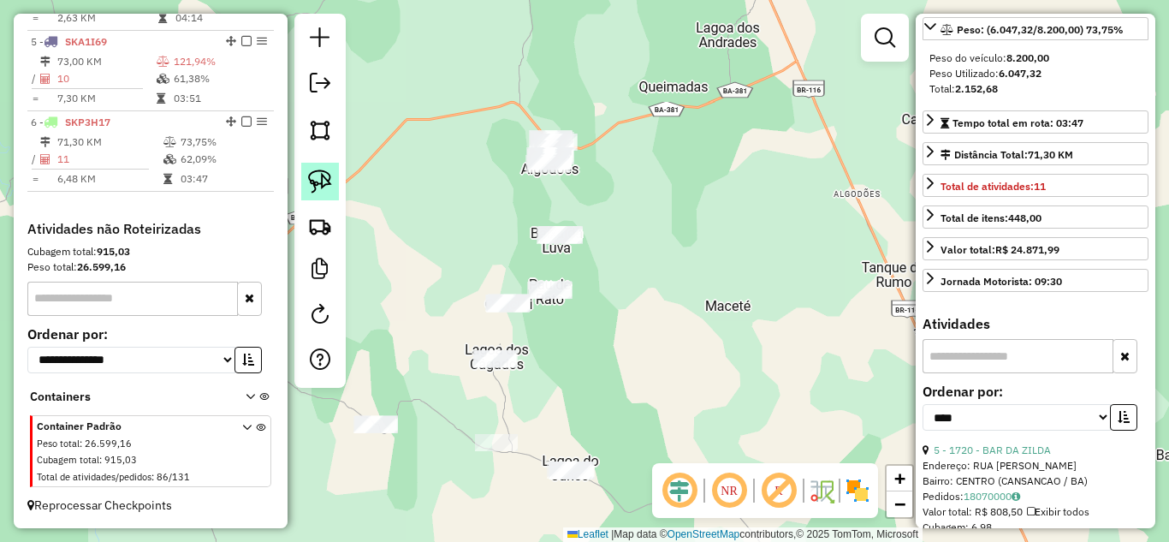
click at [324, 175] on img at bounding box center [320, 181] width 24 height 24
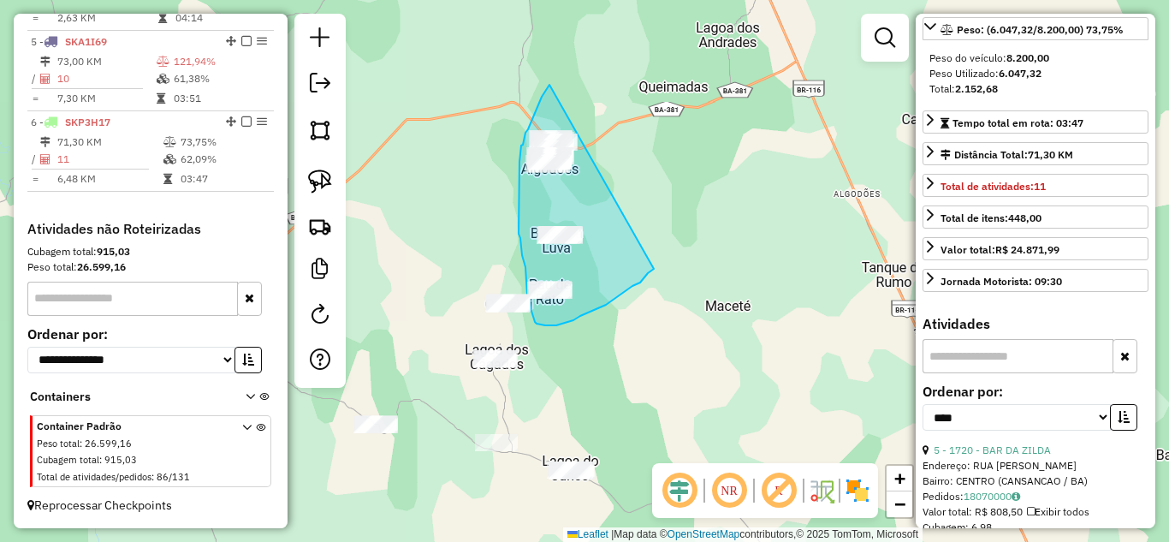
drag, startPoint x: 549, startPoint y: 85, endPoint x: 654, endPoint y: 269, distance: 211.5
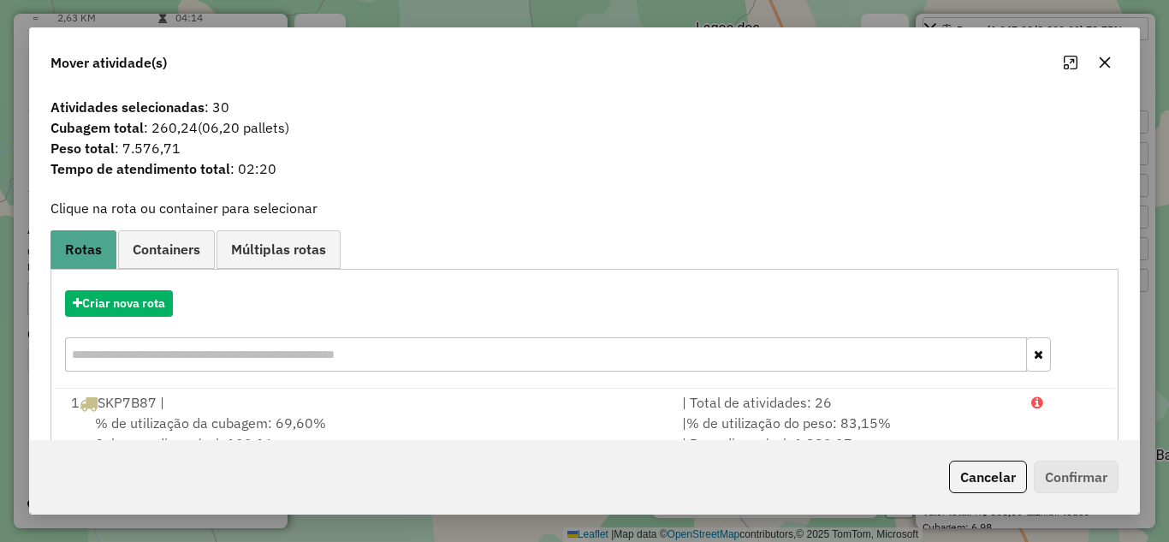
click at [1104, 71] on button "button" at bounding box center [1104, 62] width 27 height 27
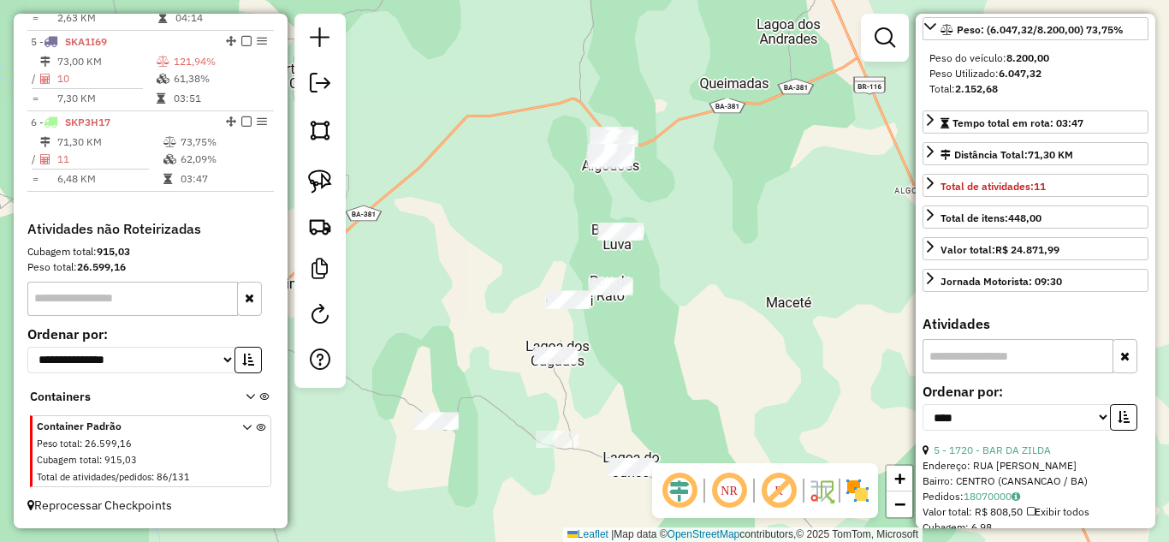
drag, startPoint x: 405, startPoint y: 248, endPoint x: 465, endPoint y: 245, distance: 60.8
click at [465, 245] on div "Janela de atendimento Grade de atendimento Capacidade Transportadoras Veículos …" at bounding box center [584, 271] width 1169 height 542
click at [327, 180] on img at bounding box center [320, 181] width 24 height 24
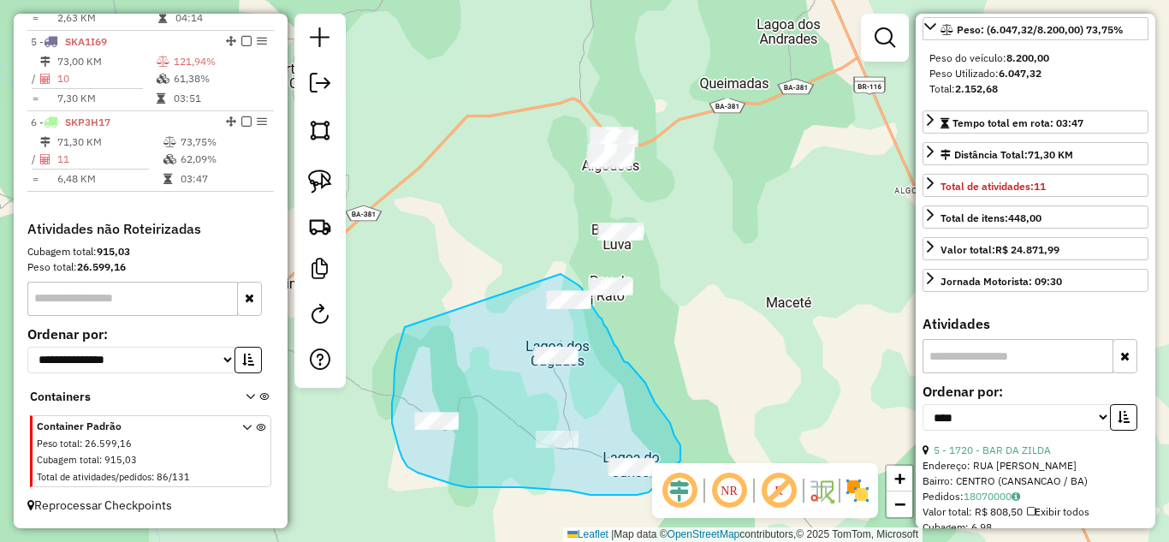
drag, startPoint x: 403, startPoint y: 335, endPoint x: 560, endPoint y: 274, distance: 169.1
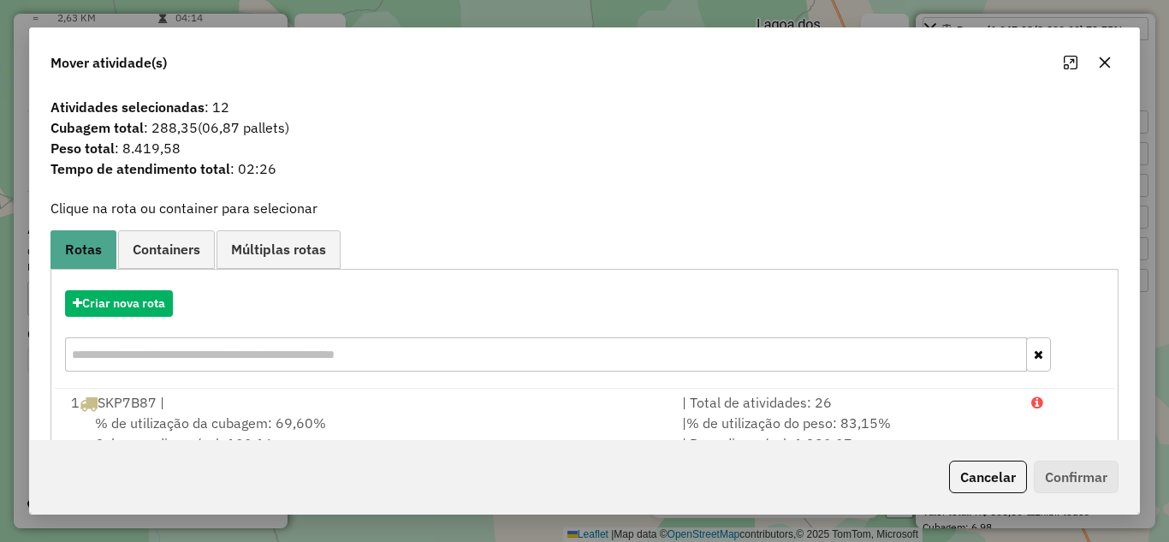
click at [1093, 53] on button "button" at bounding box center [1104, 62] width 27 height 27
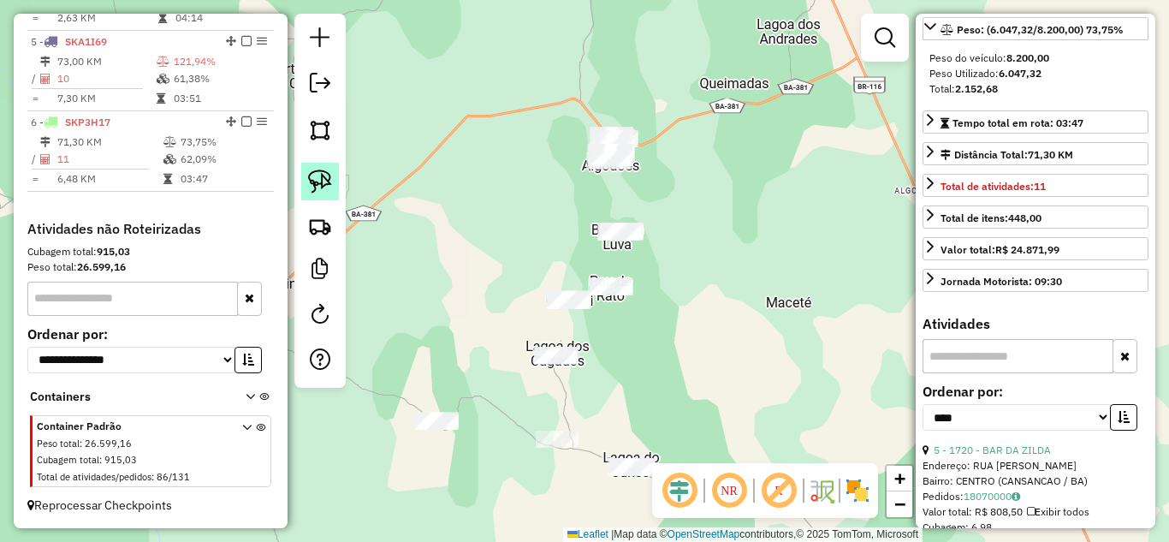
drag, startPoint x: 315, startPoint y: 190, endPoint x: 440, endPoint y: 255, distance: 140.8
click at [316, 190] on img at bounding box center [320, 181] width 24 height 24
drag, startPoint x: 511, startPoint y: 331, endPoint x: 632, endPoint y: 352, distance: 123.2
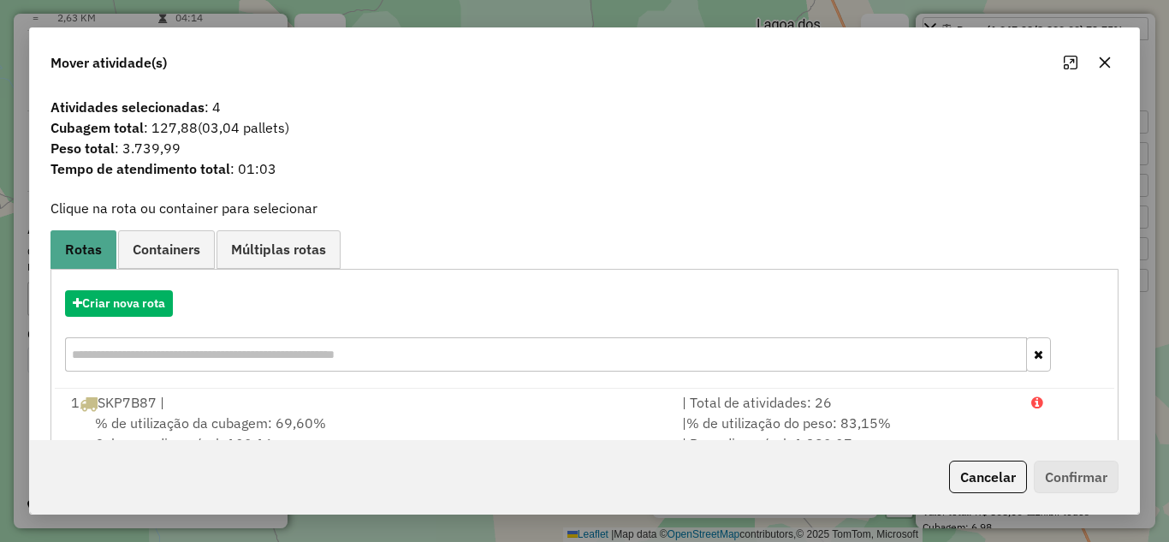
click at [1096, 68] on button "button" at bounding box center [1104, 62] width 27 height 27
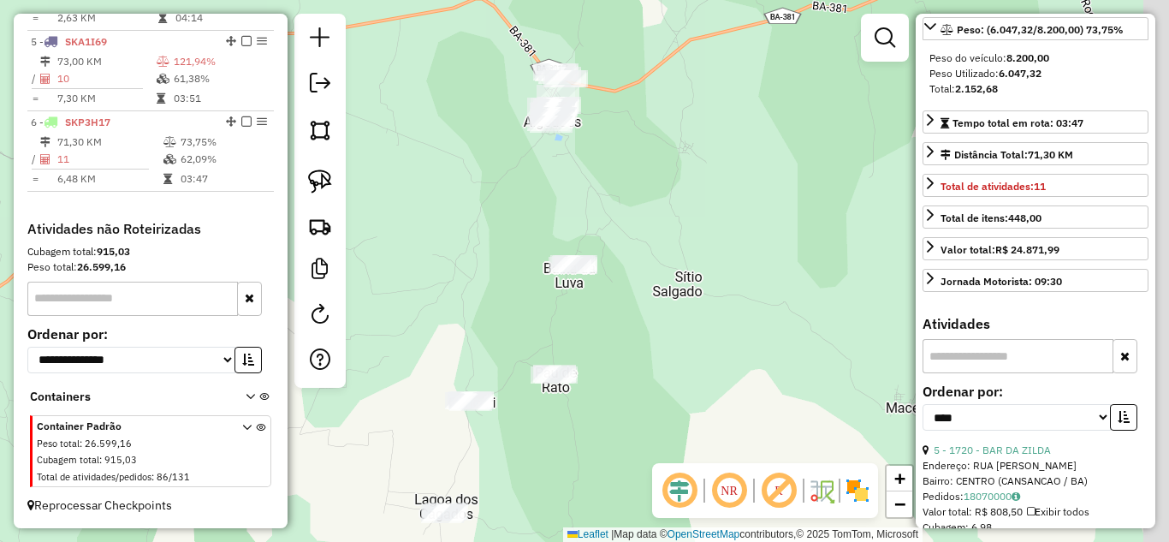
drag, startPoint x: 729, startPoint y: 149, endPoint x: 649, endPoint y: 205, distance: 97.6
click at [649, 205] on div "Janela de atendimento Grade de atendimento Capacidade Transportadoras Veículos …" at bounding box center [584, 271] width 1169 height 542
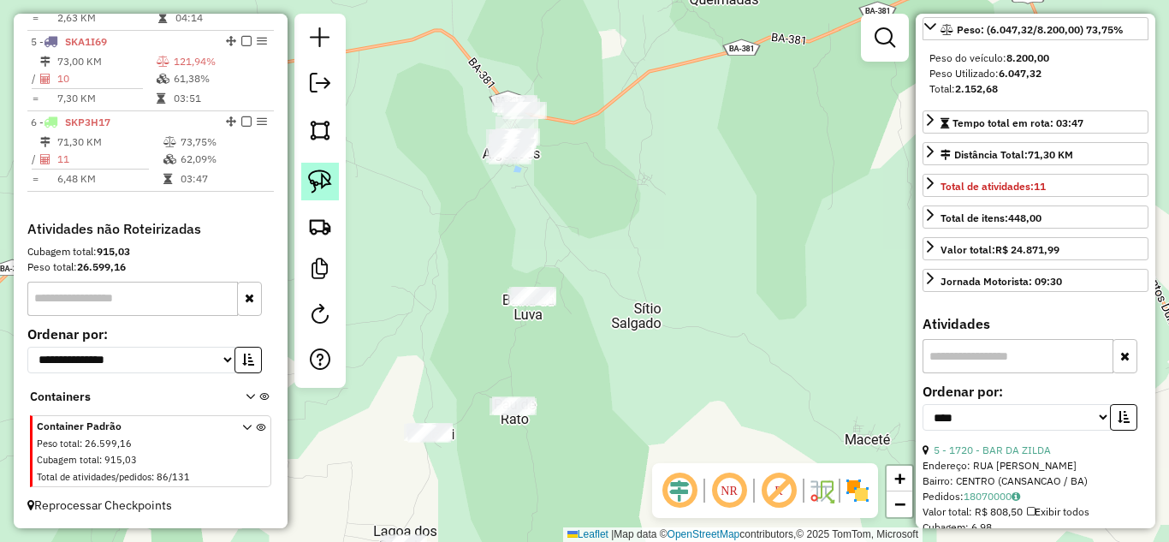
click at [317, 177] on img at bounding box center [320, 181] width 24 height 24
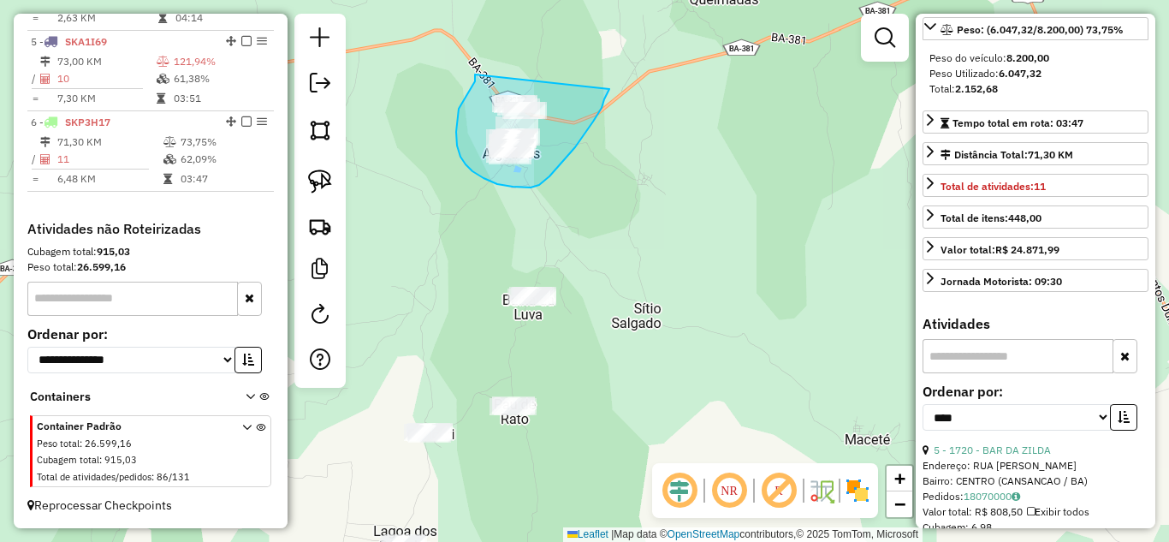
drag, startPoint x: 475, startPoint y: 74, endPoint x: 609, endPoint y: 89, distance: 135.1
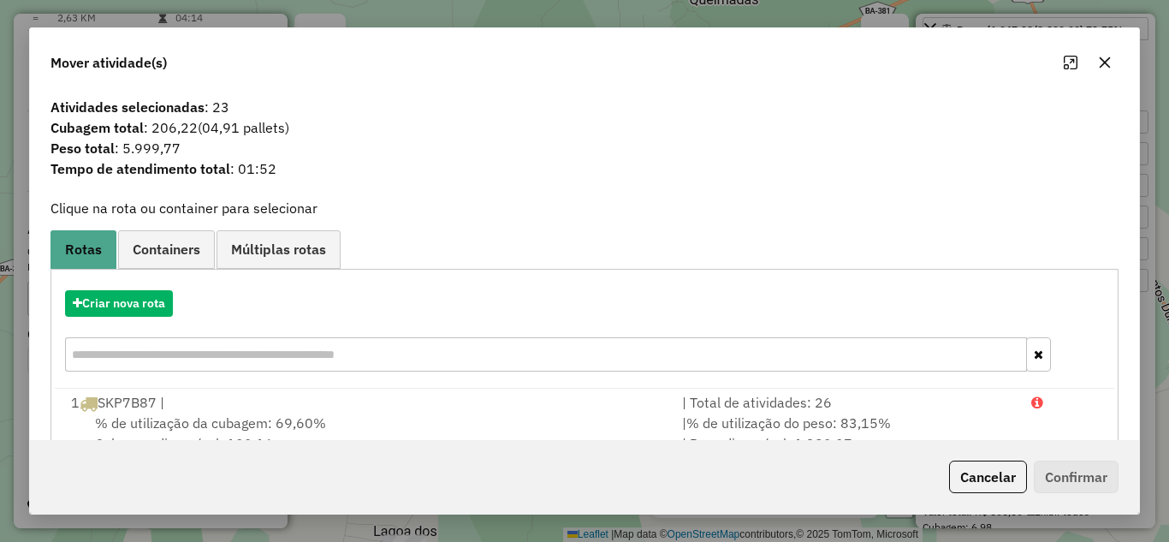
click at [1101, 66] on icon "button" at bounding box center [1104, 61] width 11 height 11
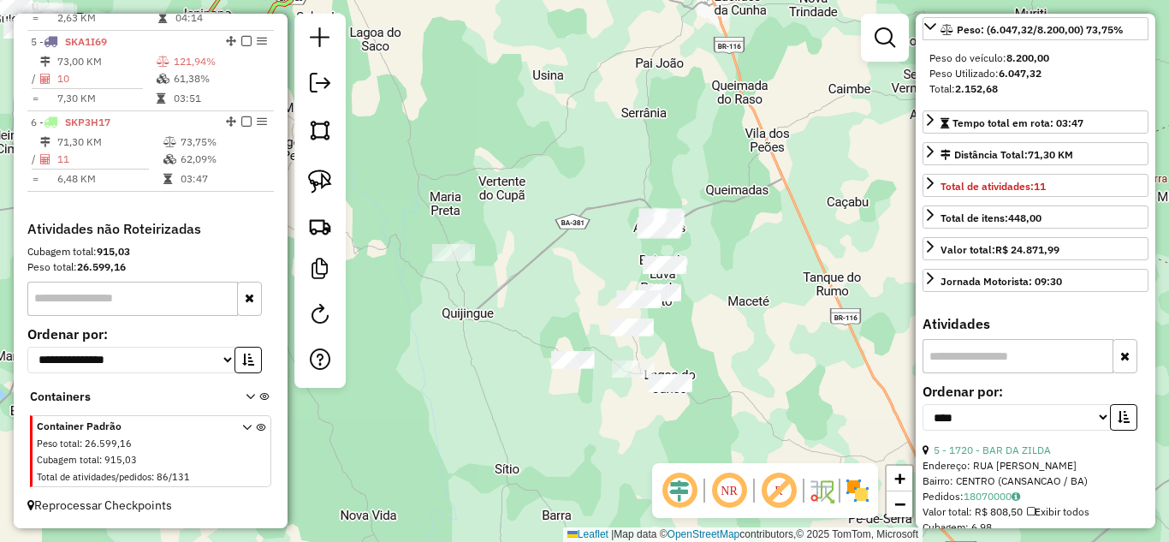
drag, startPoint x: 748, startPoint y: 277, endPoint x: 744, endPoint y: 237, distance: 40.4
click at [745, 237] on div "Janela de atendimento Grade de atendimento Capacidade Transportadoras Veículos …" at bounding box center [584, 271] width 1169 height 542
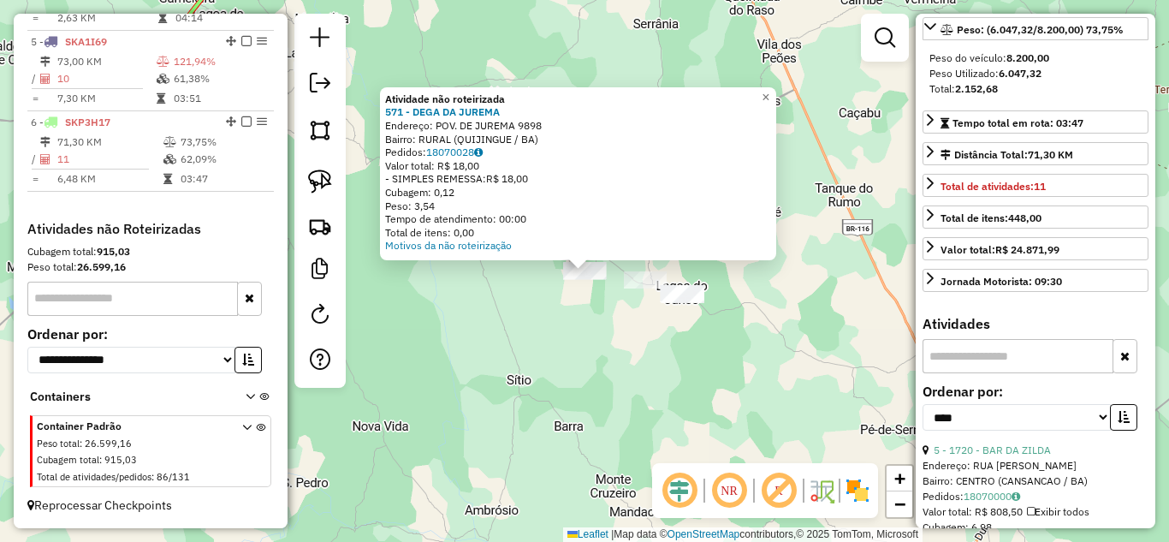
click at [569, 316] on div "Atividade não roteirizada 571 - DEGA DA JUREMA Endereço: POV. DE JUREMA 9898 Ba…" at bounding box center [584, 271] width 1169 height 542
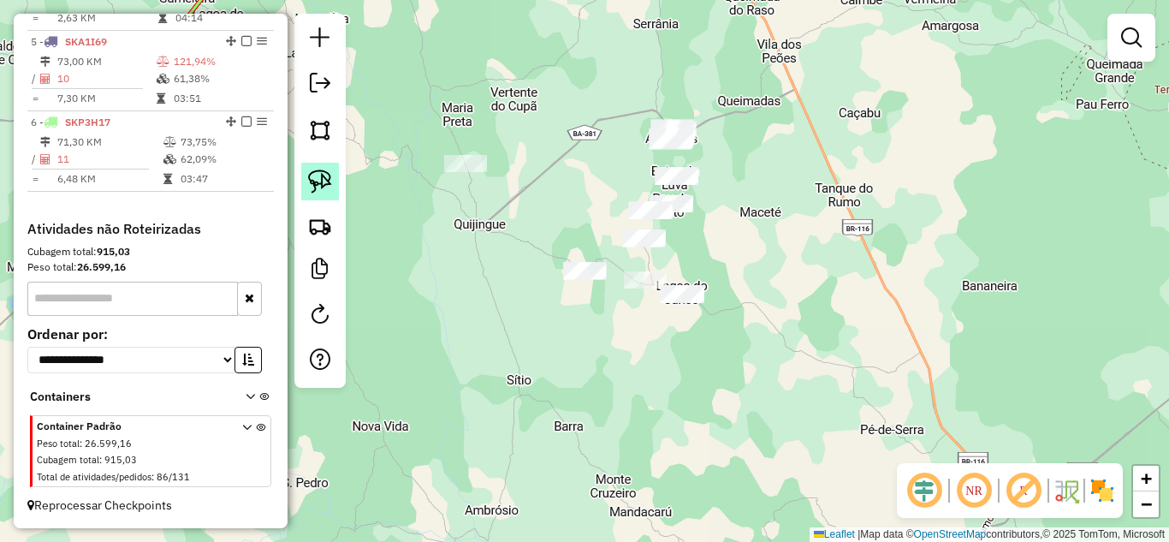
click at [323, 185] on img at bounding box center [320, 181] width 24 height 24
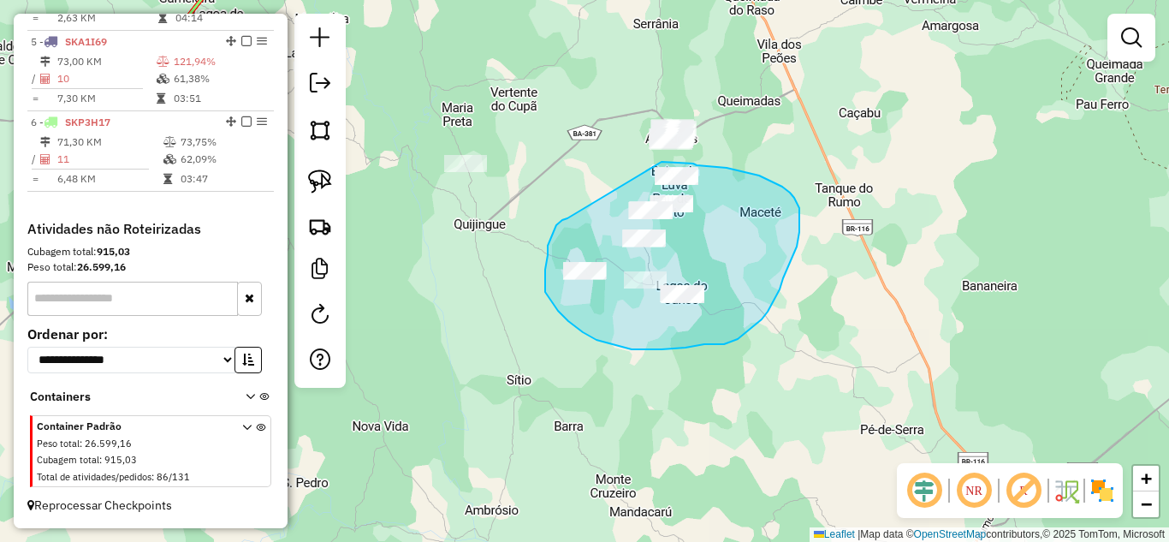
drag, startPoint x: 562, startPoint y: 220, endPoint x: 661, endPoint y: 162, distance: 115.0
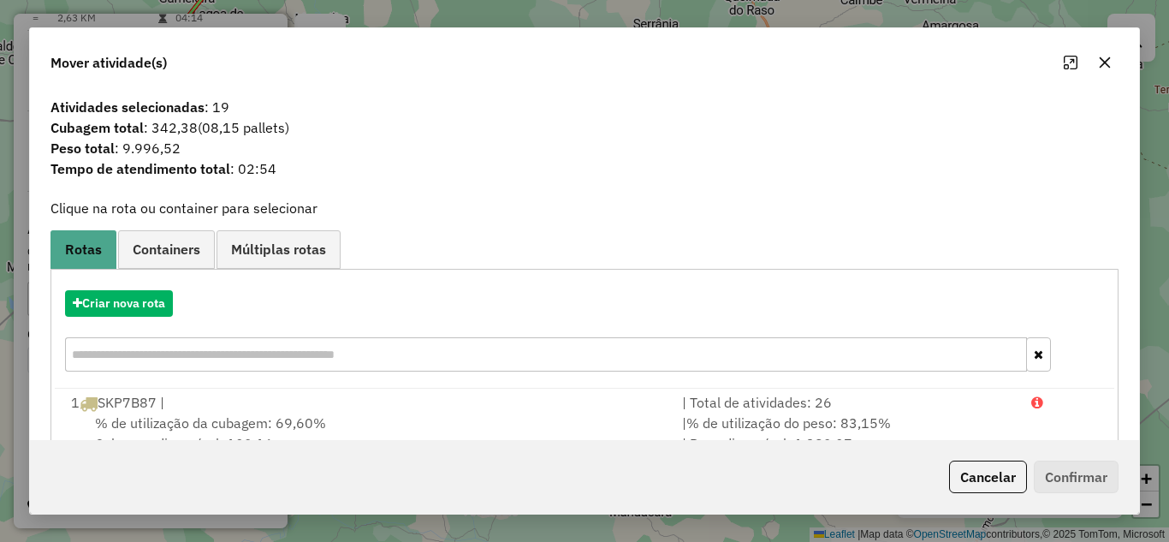
click at [1101, 69] on button "button" at bounding box center [1104, 62] width 27 height 27
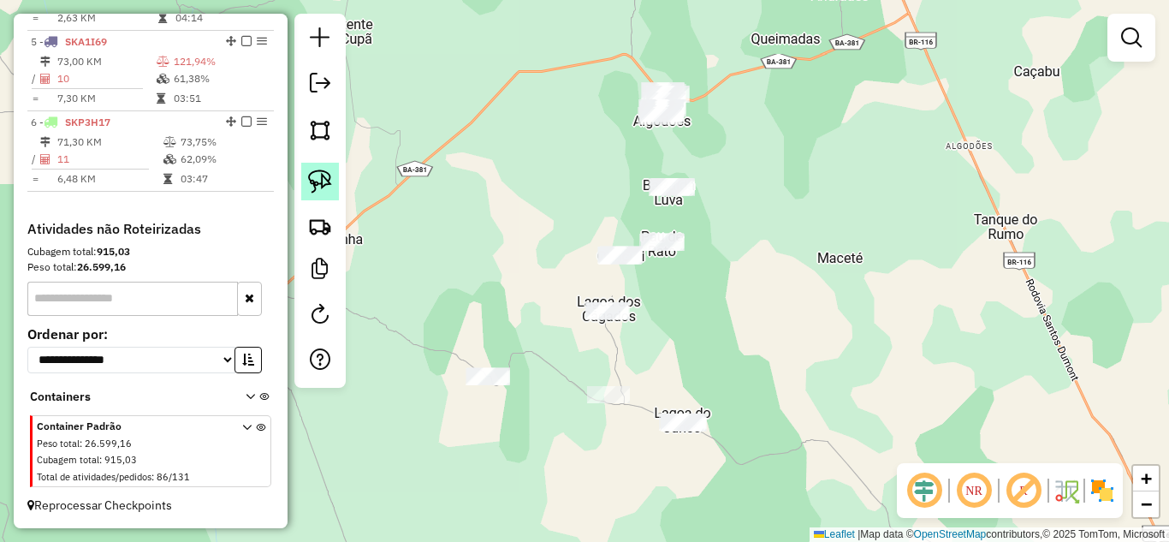
click at [323, 176] on img at bounding box center [320, 181] width 24 height 24
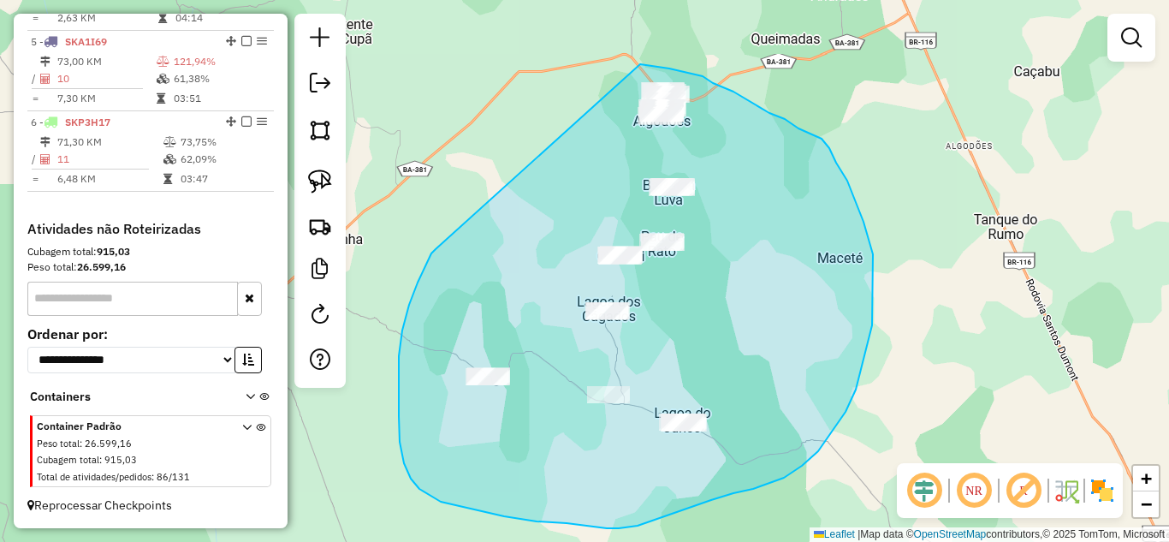
drag, startPoint x: 409, startPoint y: 305, endPoint x: 640, endPoint y: 64, distance: 333.4
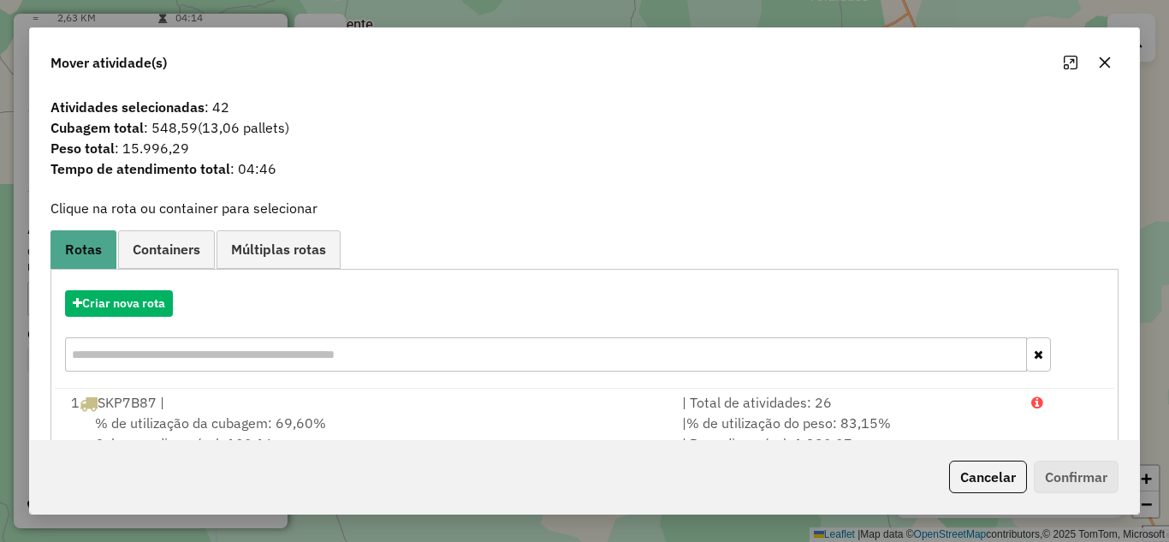
click at [1103, 65] on icon "button" at bounding box center [1105, 63] width 14 height 14
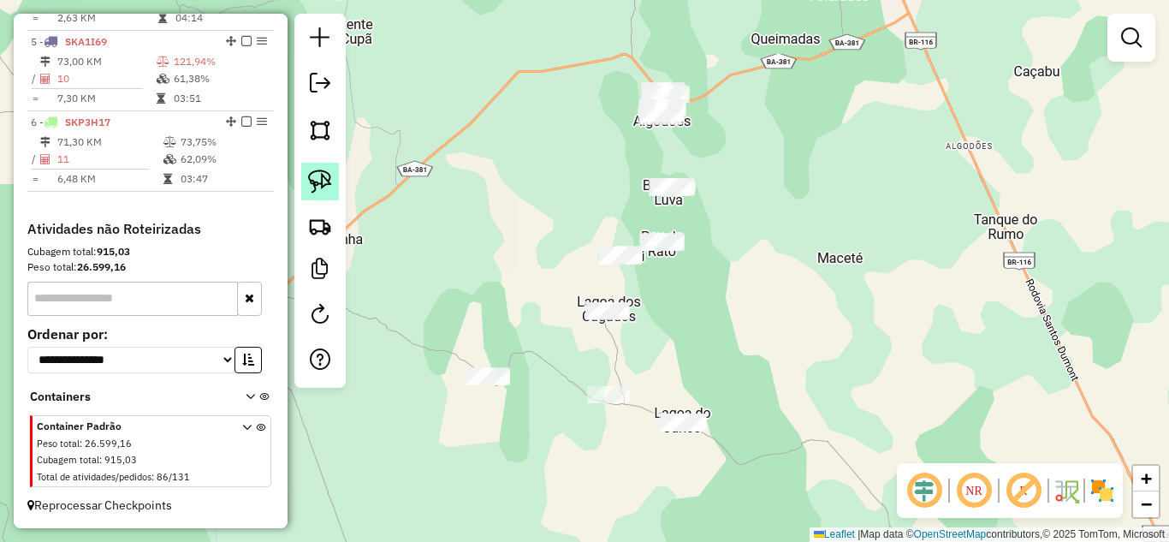
click at [313, 181] on img at bounding box center [320, 181] width 24 height 24
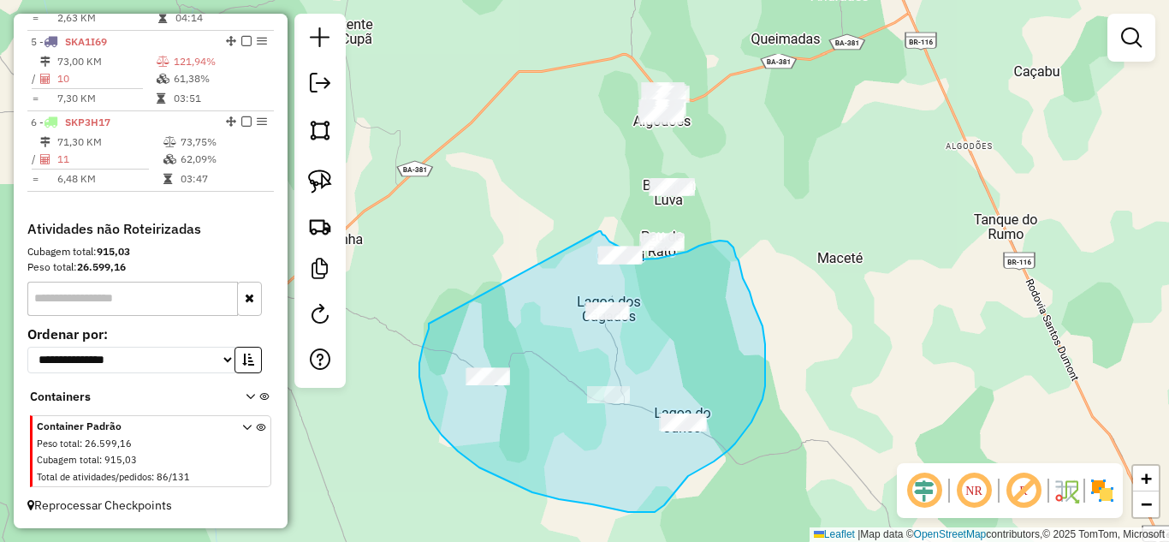
drag, startPoint x: 429, startPoint y: 323, endPoint x: 599, endPoint y: 231, distance: 193.7
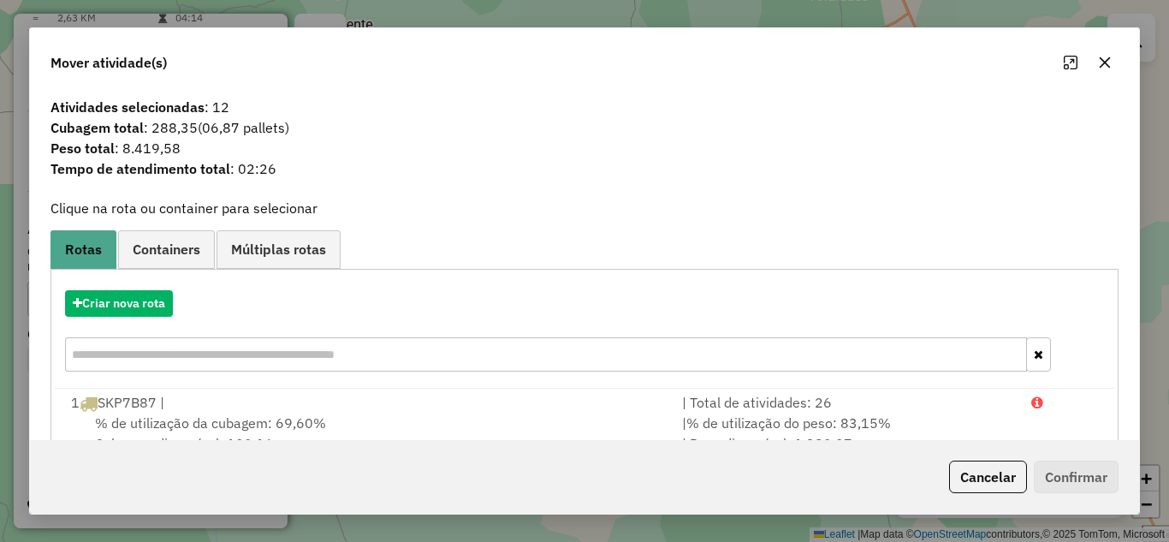
click at [1111, 62] on button "button" at bounding box center [1104, 62] width 27 height 27
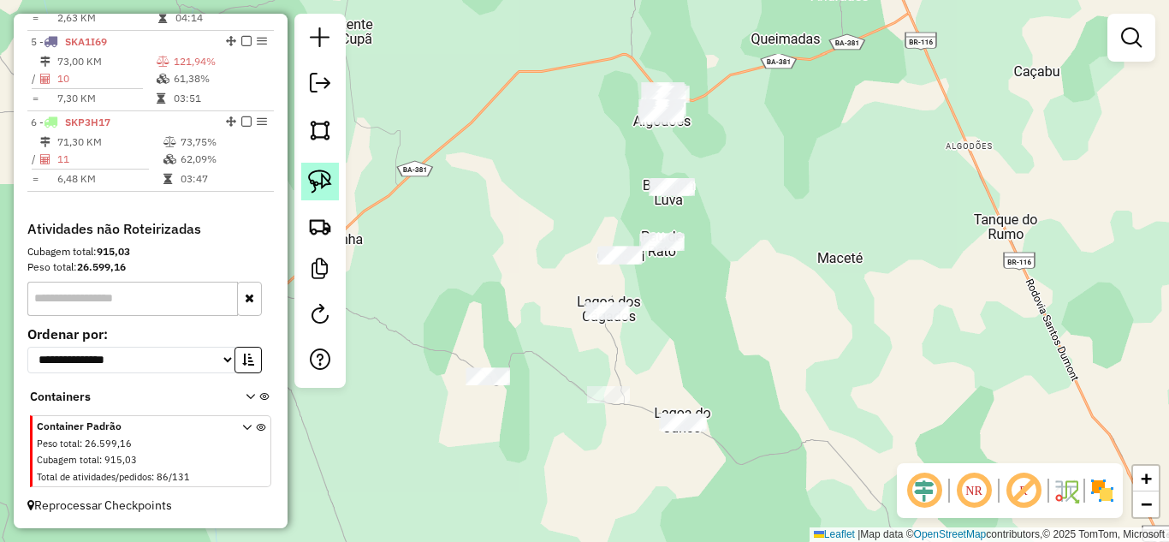
click at [303, 175] on link at bounding box center [320, 182] width 38 height 38
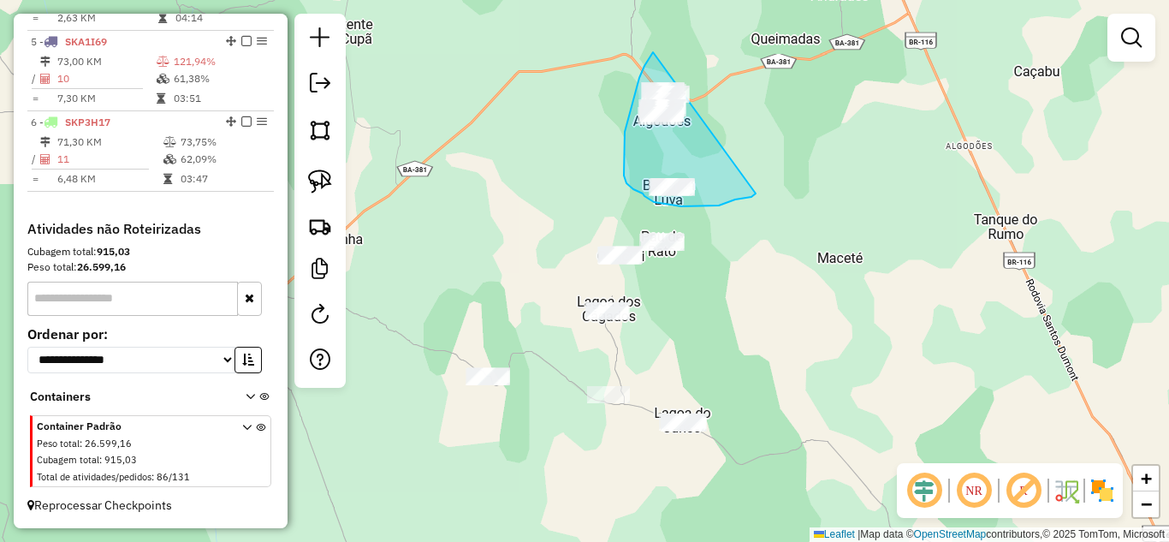
drag, startPoint x: 653, startPoint y: 52, endPoint x: 755, endPoint y: 193, distance: 174.6
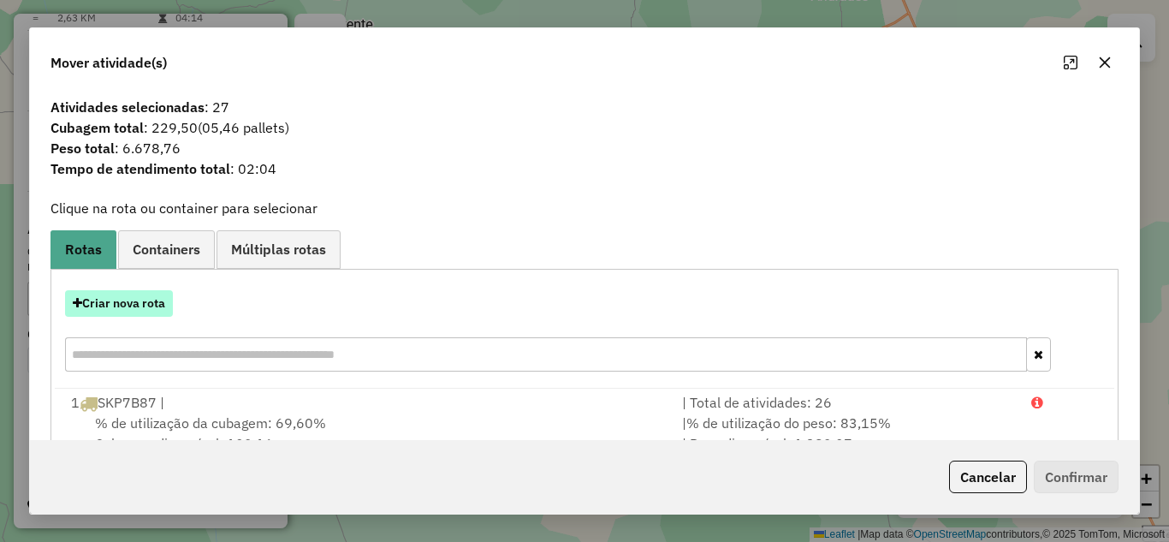
click at [148, 302] on button "Criar nova rota" at bounding box center [119, 303] width 108 height 27
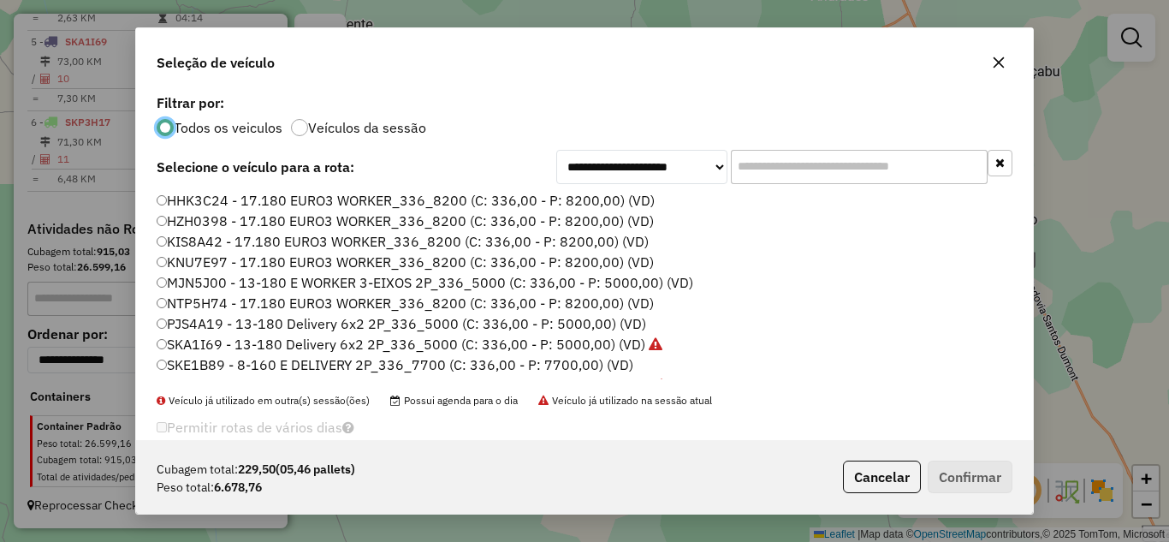
scroll to position [161, 0]
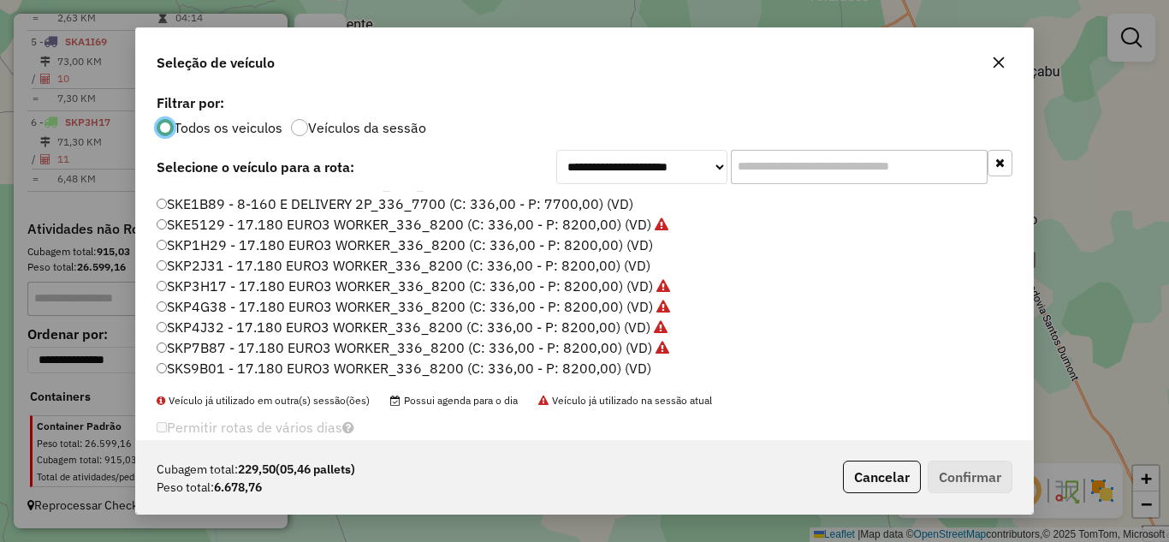
drag, startPoint x: 250, startPoint y: 244, endPoint x: 279, endPoint y: 250, distance: 29.7
click at [250, 243] on label "SKP1H29 - 17.180 EURO3 WORKER_336_8200 (C: 336,00 - P: 8200,00) (VD)" at bounding box center [405, 244] width 496 height 21
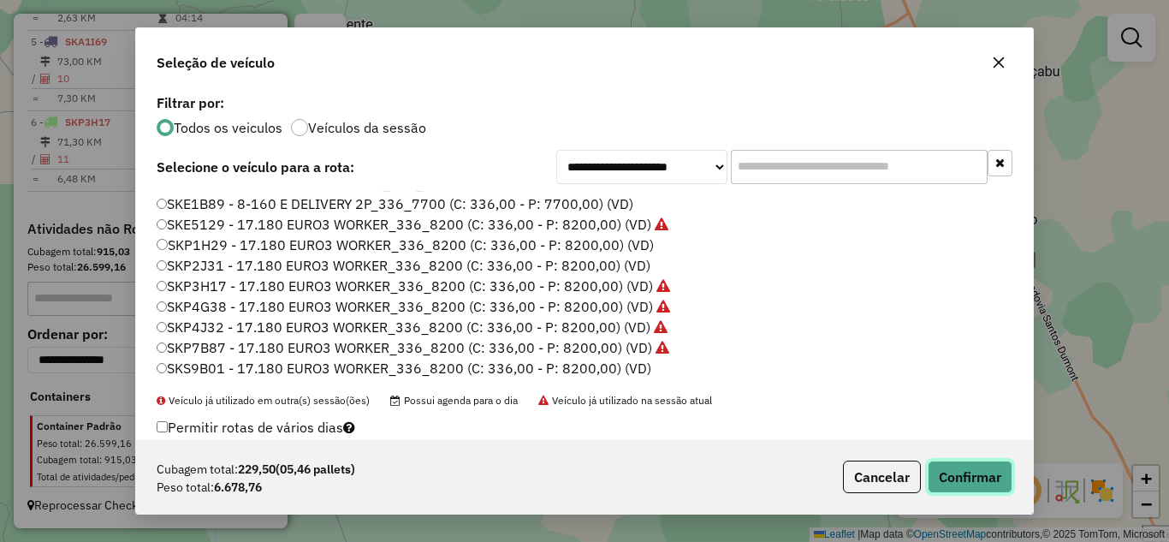
click at [978, 485] on button "Confirmar" at bounding box center [969, 476] width 85 height 33
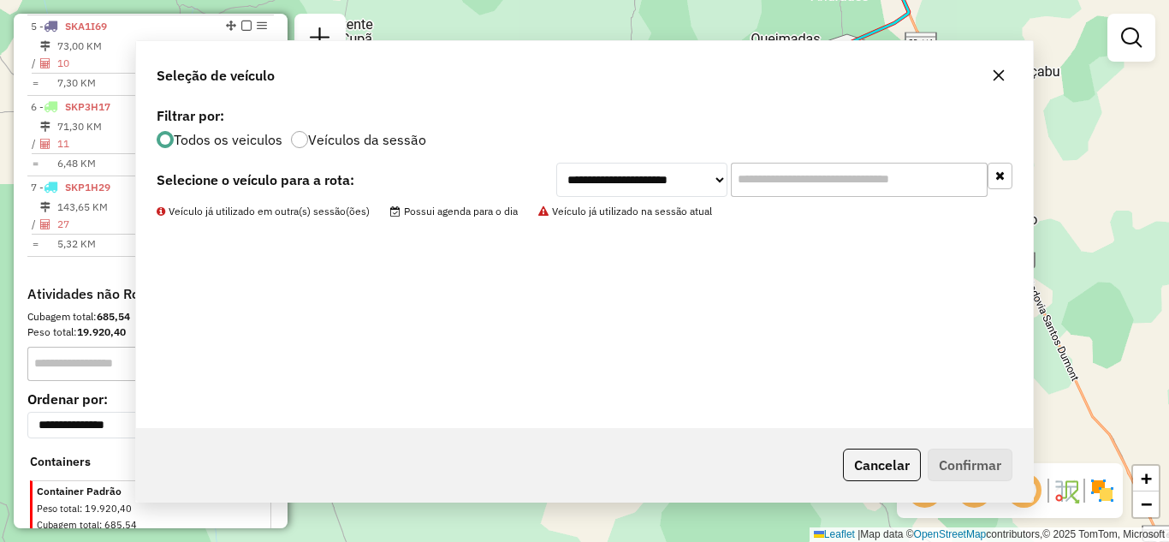
scroll to position [947, 0]
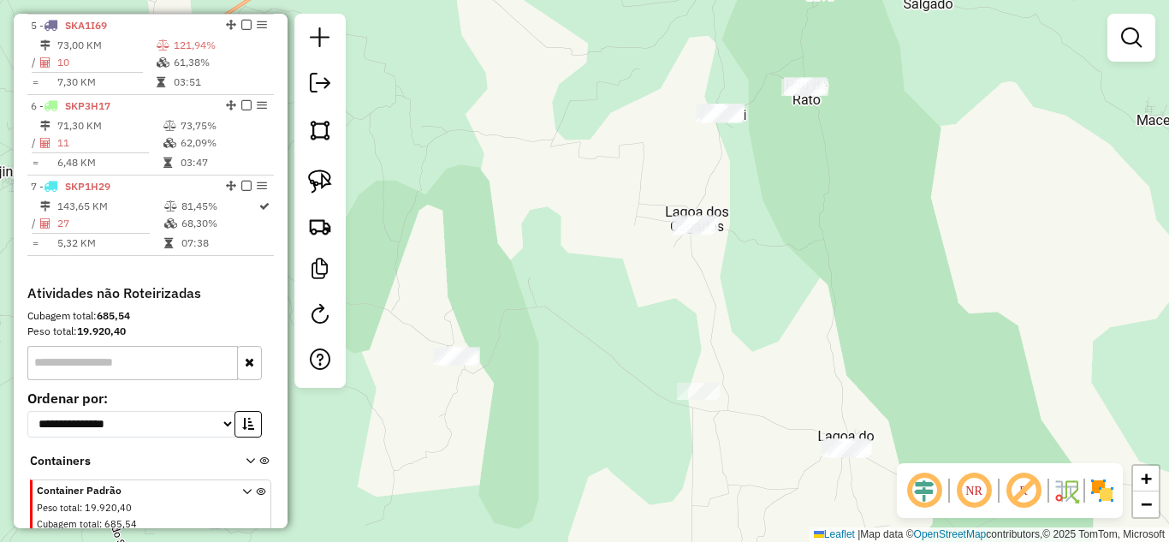
drag, startPoint x: 803, startPoint y: 278, endPoint x: 951, endPoint y: 189, distance: 172.7
click at [951, 189] on div "Janela de atendimento Grade de atendimento Capacidade Transportadoras Veículos …" at bounding box center [584, 271] width 1169 height 542
drag, startPoint x: 310, startPoint y: 169, endPoint x: 435, endPoint y: 228, distance: 139.3
click at [311, 167] on link at bounding box center [320, 182] width 38 height 38
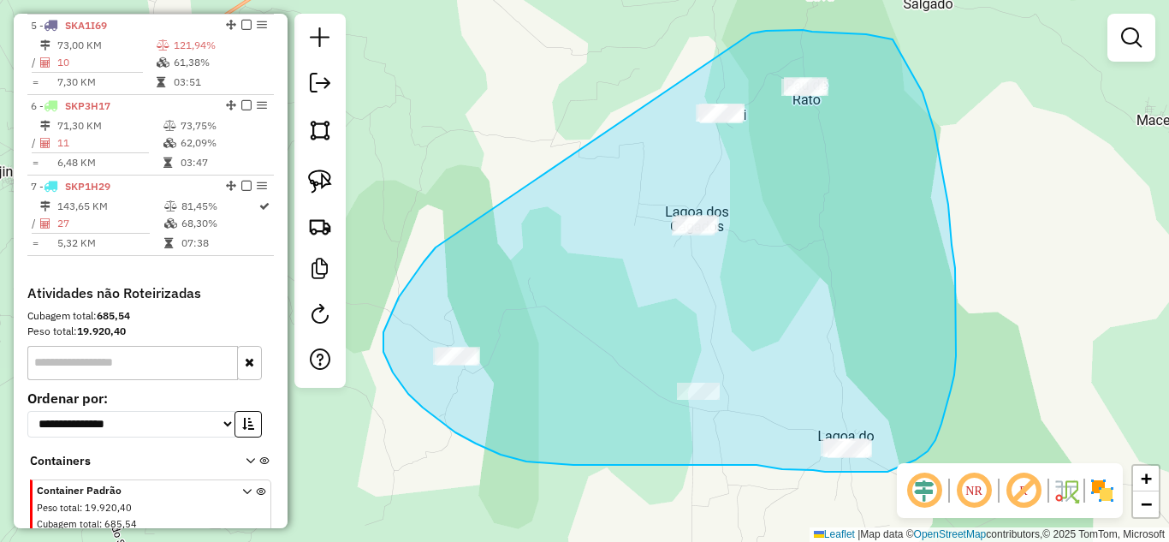
drag, startPoint x: 413, startPoint y: 276, endPoint x: 751, endPoint y: 33, distance: 416.2
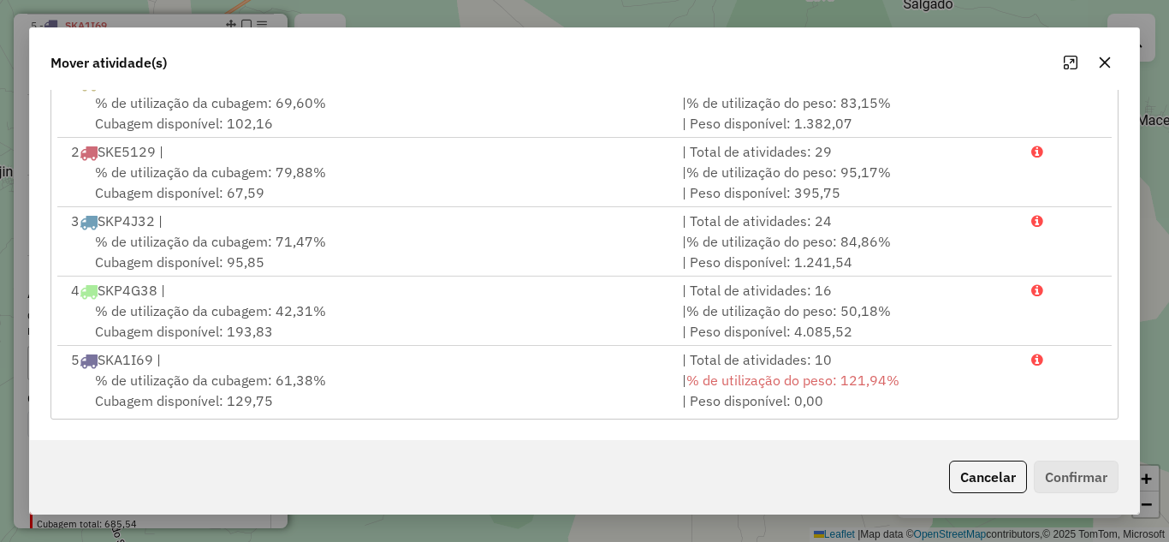
scroll to position [92, 0]
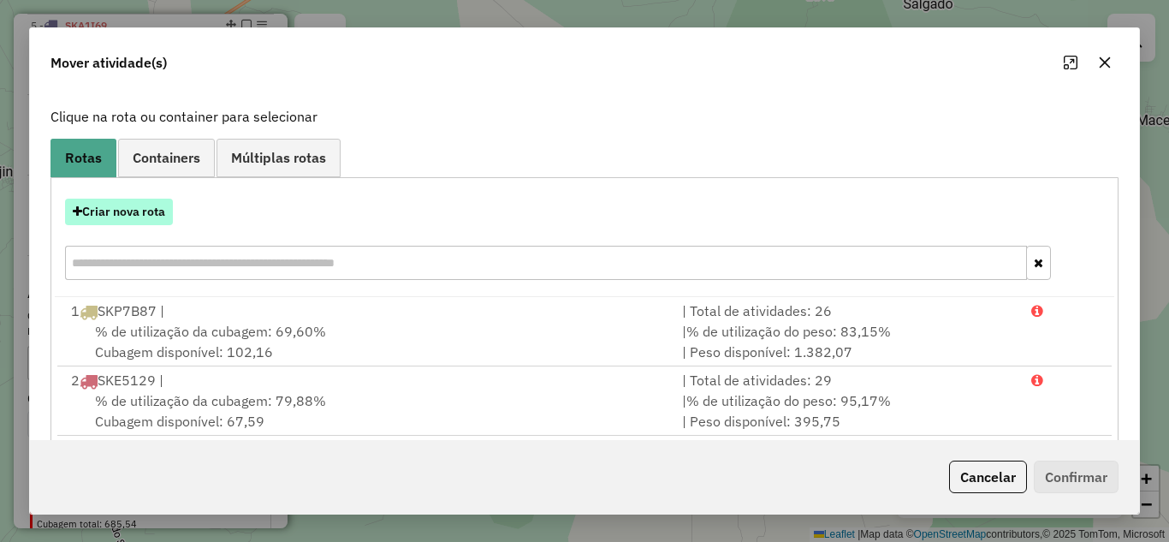
click at [159, 215] on button "Criar nova rota" at bounding box center [119, 211] width 108 height 27
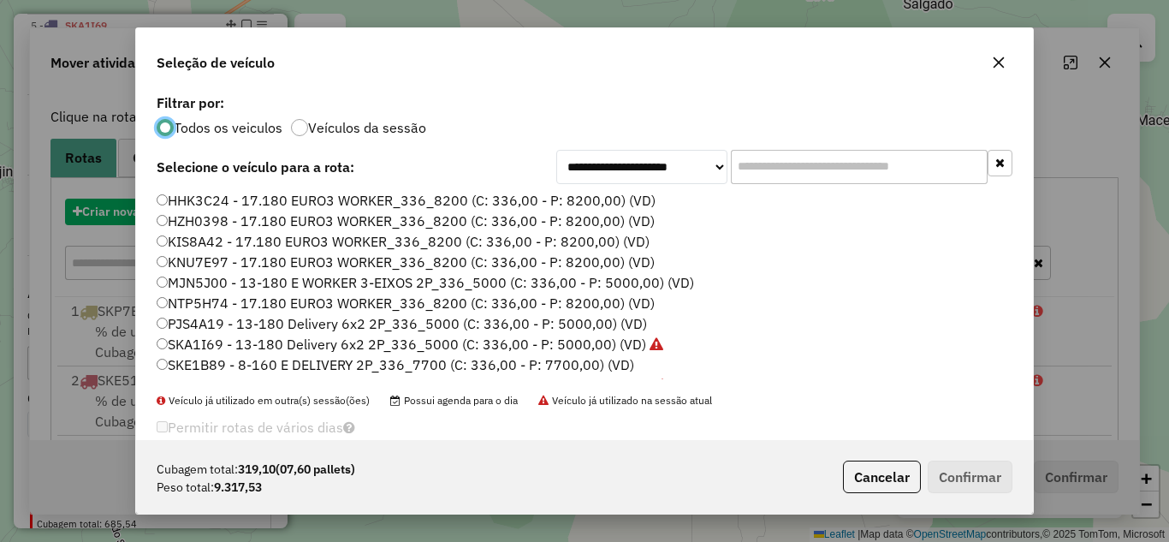
scroll to position [9, 5]
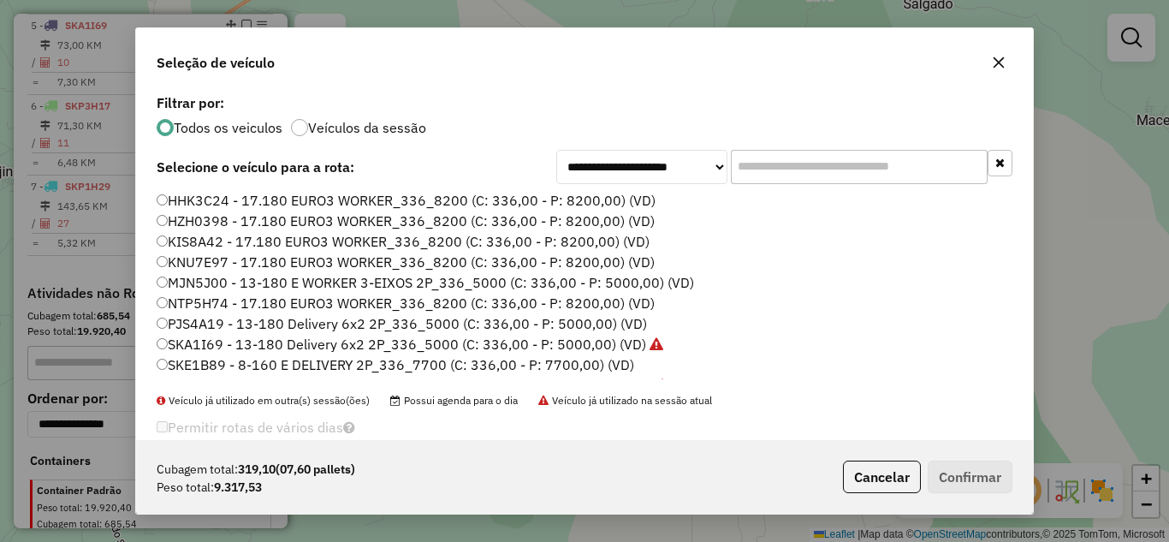
click at [219, 262] on label "KNU7E97 - 17.180 EURO3 WORKER_336_8200 (C: 336,00 - P: 8200,00) (VD)" at bounding box center [406, 262] width 498 height 21
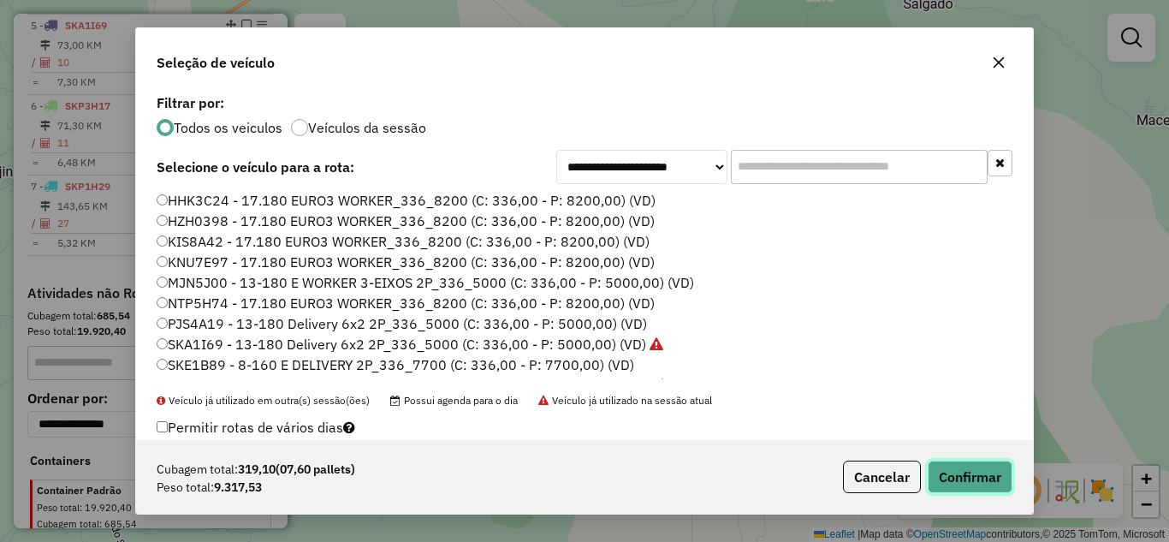
click at [954, 480] on button "Confirmar" at bounding box center [969, 476] width 85 height 33
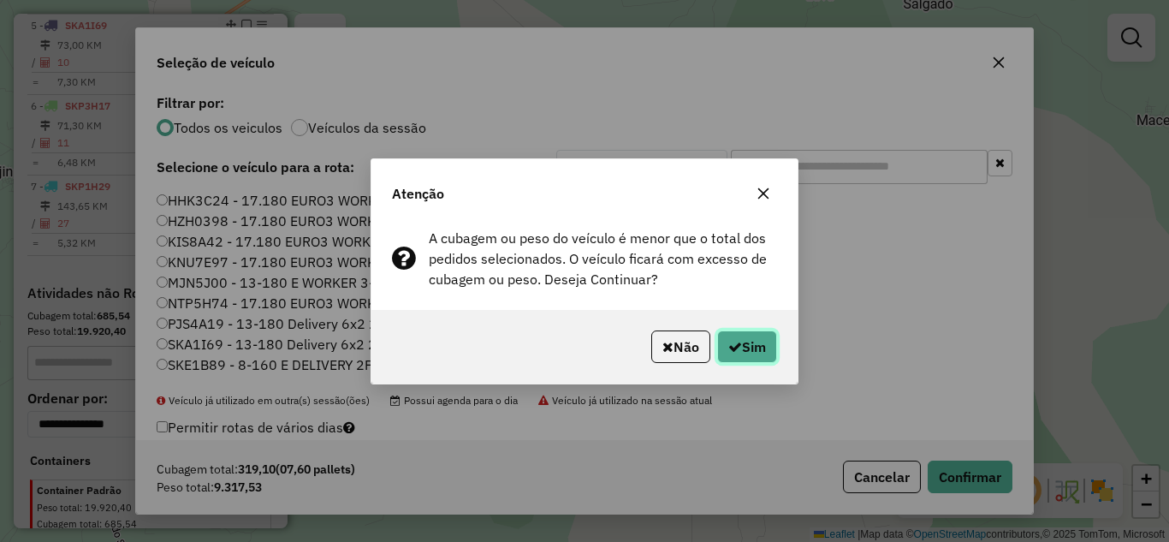
click at [747, 345] on button "Sim" at bounding box center [747, 346] width 60 height 33
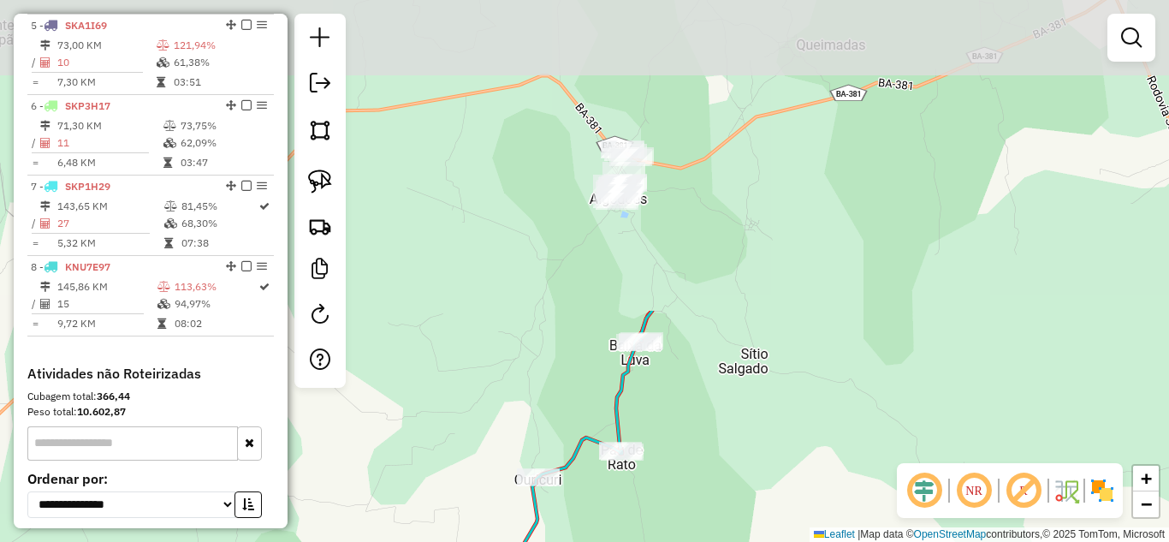
drag, startPoint x: 817, startPoint y: 208, endPoint x: 621, endPoint y: 582, distance: 422.1
click at [621, 541] on html "Aguarde... Pop-up bloqueado! Seu navegador bloqueou automáticamente a abertura …" at bounding box center [584, 271] width 1169 height 542
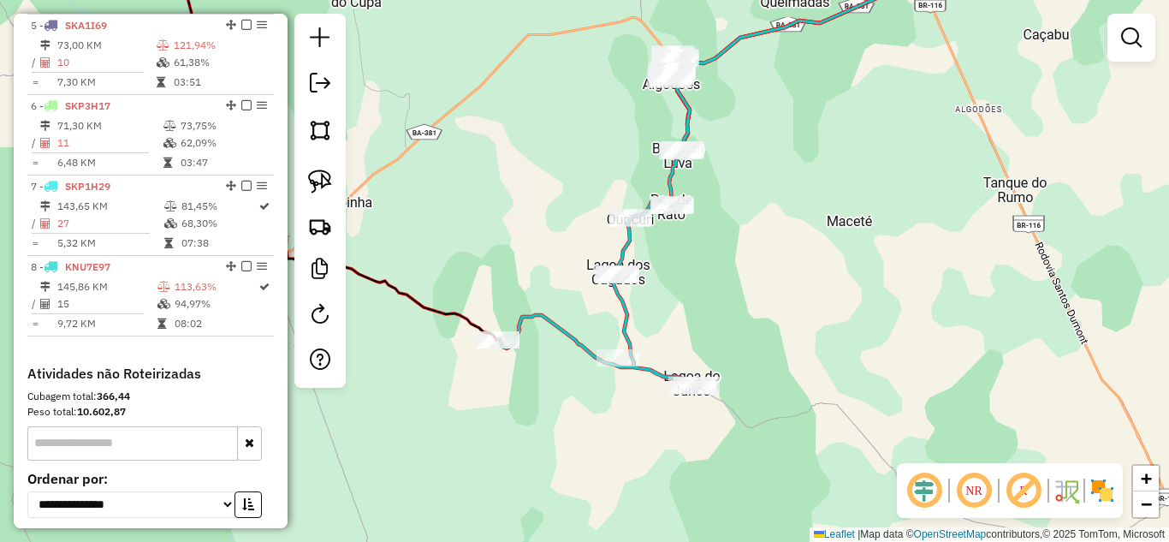
drag, startPoint x: 719, startPoint y: 403, endPoint x: 725, endPoint y: 194, distance: 208.8
click at [725, 194] on div "Janela de atendimento Grade de atendimento Capacidade Transportadoras Veículos …" at bounding box center [584, 271] width 1169 height 542
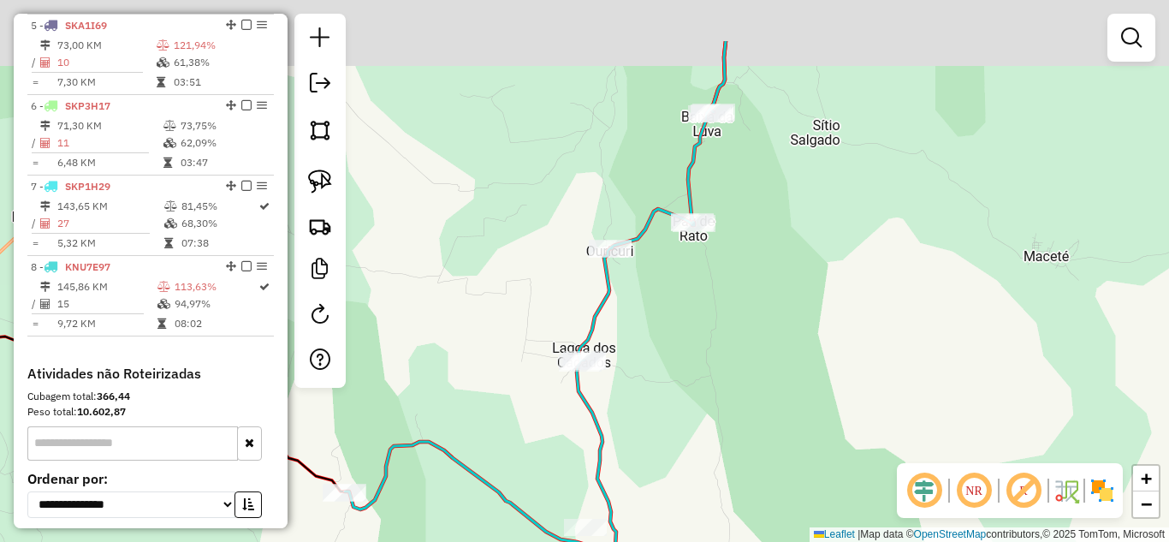
drag, startPoint x: 768, startPoint y: 99, endPoint x: 719, endPoint y: 239, distance: 148.0
click at [719, 242] on div "Janela de atendimento Grade de atendimento Capacidade Transportadoras Veículos …" at bounding box center [584, 271] width 1169 height 542
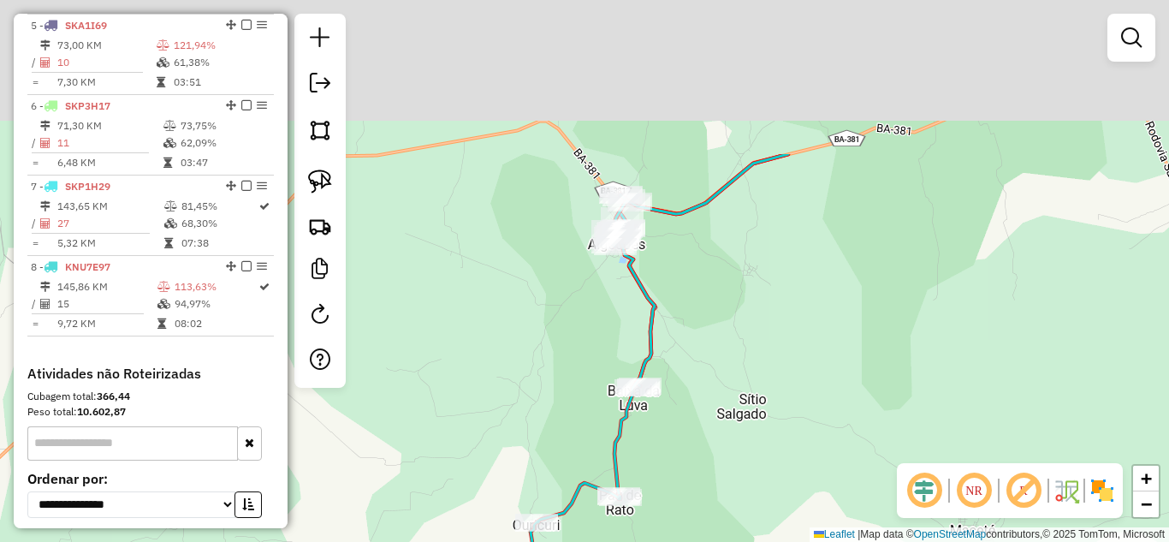
drag, startPoint x: 751, startPoint y: 114, endPoint x: 683, endPoint y: 362, distance: 257.4
click at [686, 362] on div "Janela de atendimento Grade de atendimento Capacidade Transportadoras Veículos …" at bounding box center [584, 271] width 1169 height 542
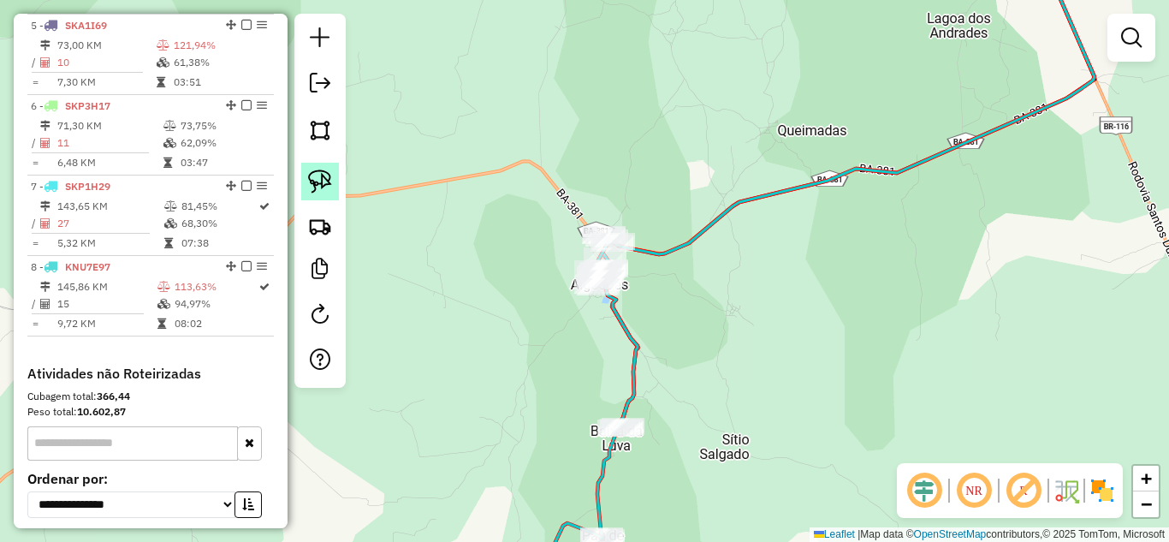
click at [315, 187] on img at bounding box center [320, 181] width 24 height 24
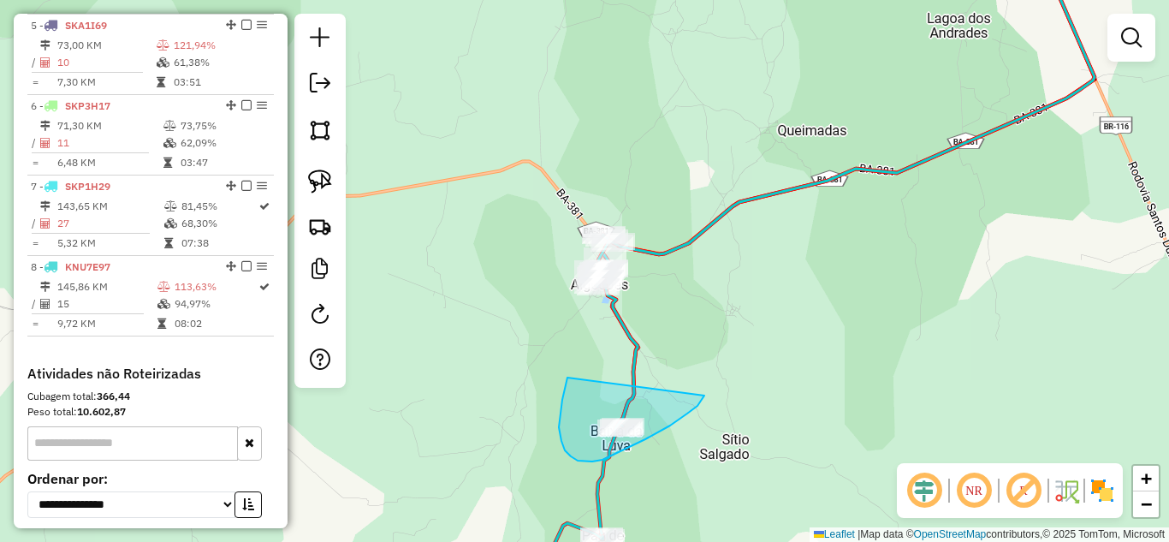
drag, startPoint x: 567, startPoint y: 377, endPoint x: 704, endPoint y: 395, distance: 138.1
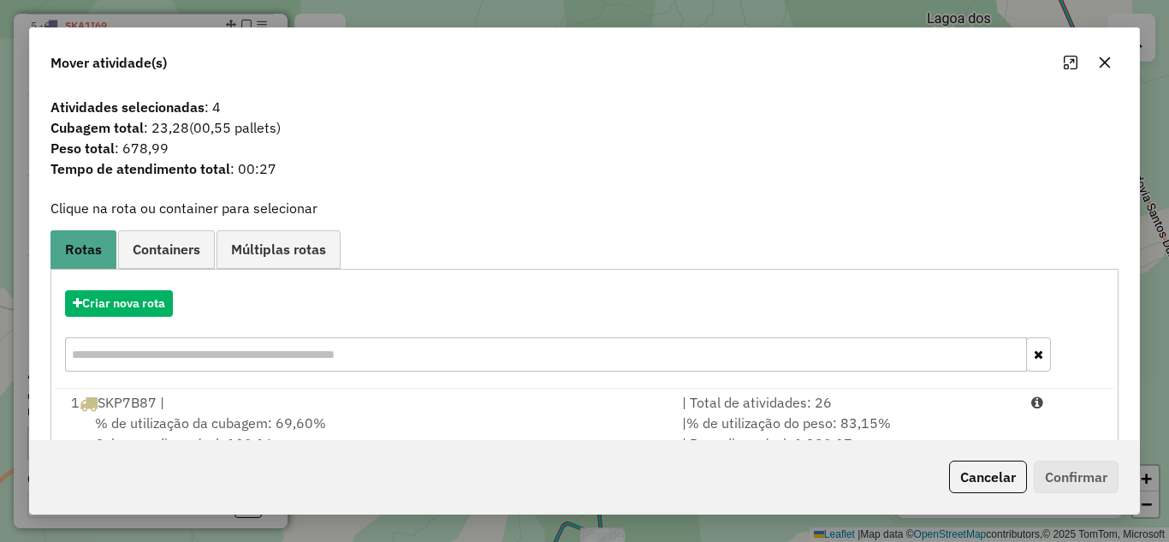
click at [1107, 56] on icon "button" at bounding box center [1105, 63] width 14 height 14
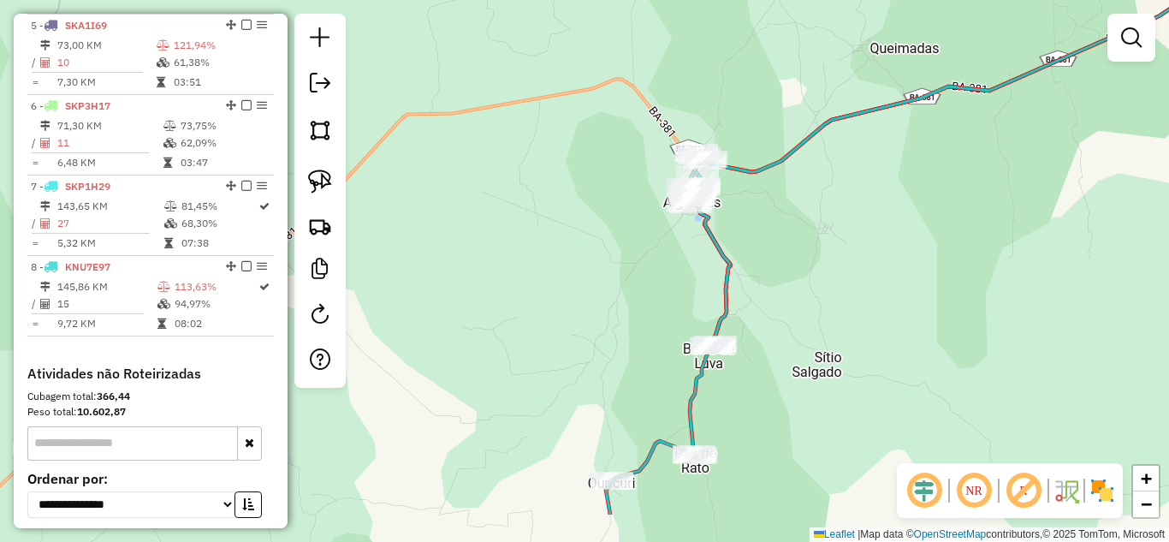
drag, startPoint x: 732, startPoint y: 317, endPoint x: 831, endPoint y: 228, distance: 132.7
click at [831, 228] on div "Janela de atendimento Grade de atendimento Capacidade Transportadoras Veículos …" at bounding box center [584, 271] width 1169 height 542
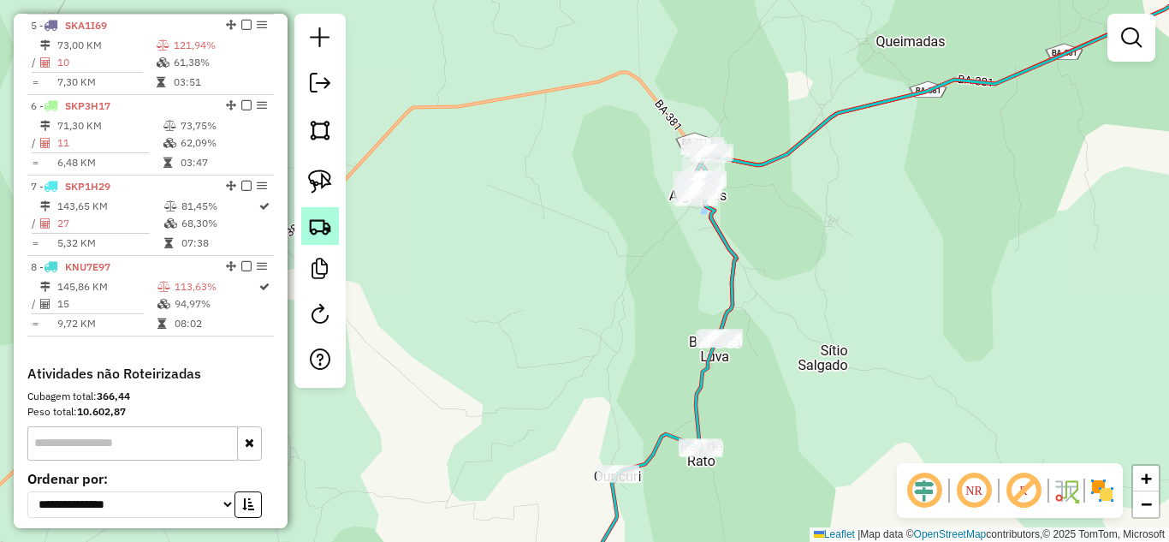
click at [320, 223] on img at bounding box center [320, 226] width 24 height 24
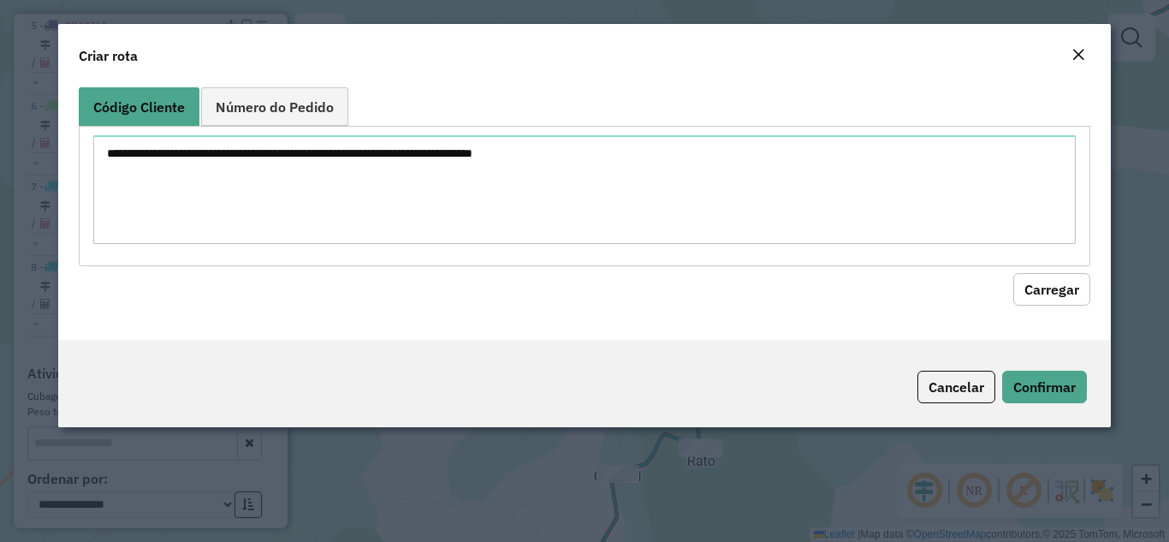
click at [1076, 49] on em "Close" at bounding box center [1078, 55] width 14 height 14
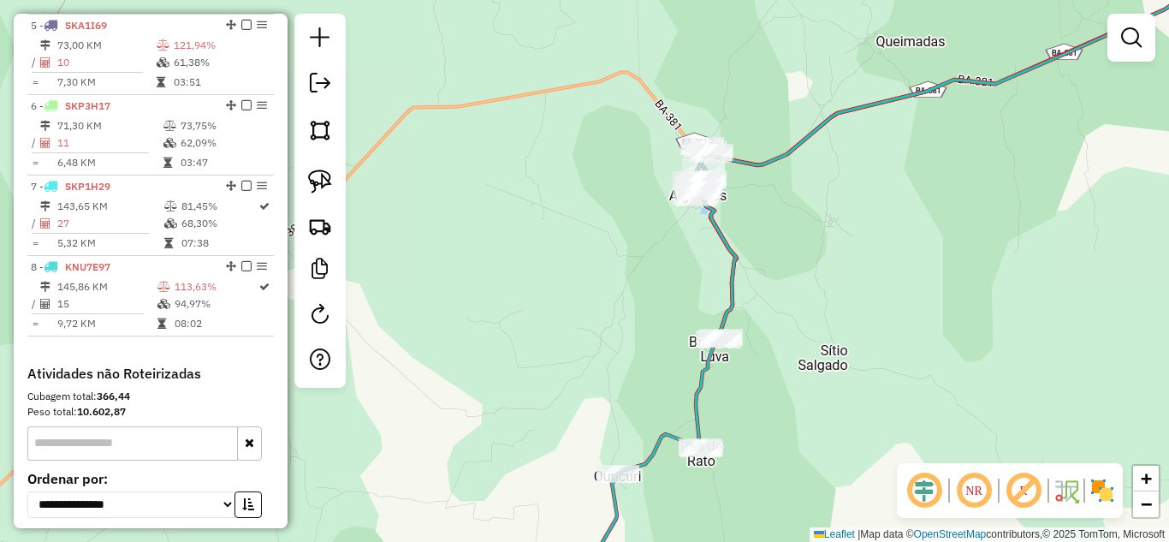
drag, startPoint x: 309, startPoint y: 173, endPoint x: 427, endPoint y: 224, distance: 128.7
click at [311, 170] on img at bounding box center [320, 181] width 24 height 24
drag, startPoint x: 671, startPoint y: 311, endPoint x: 804, endPoint y: 329, distance: 134.6
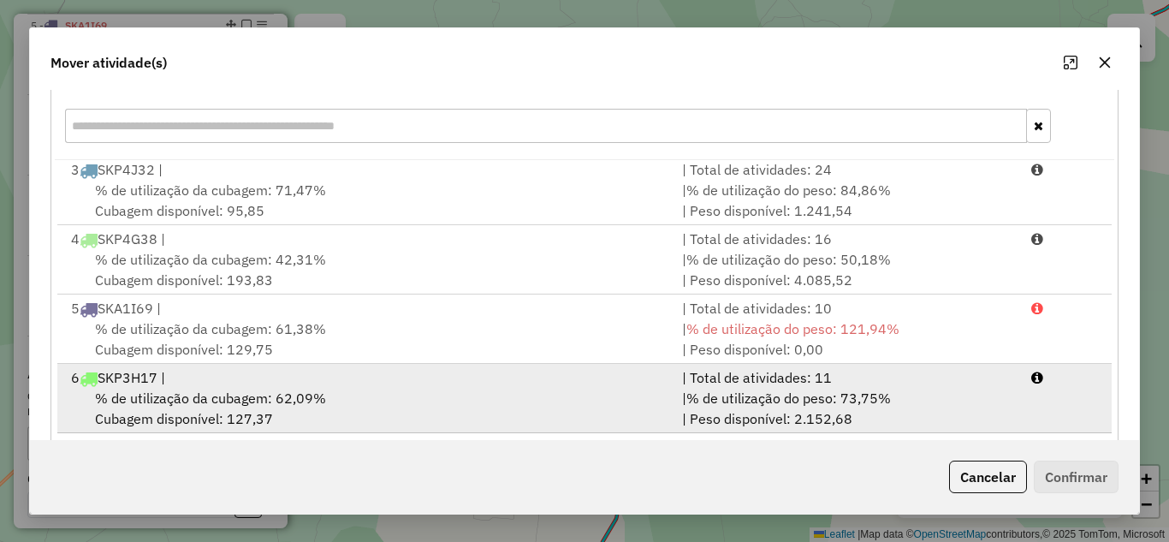
scroll to position [320, 0]
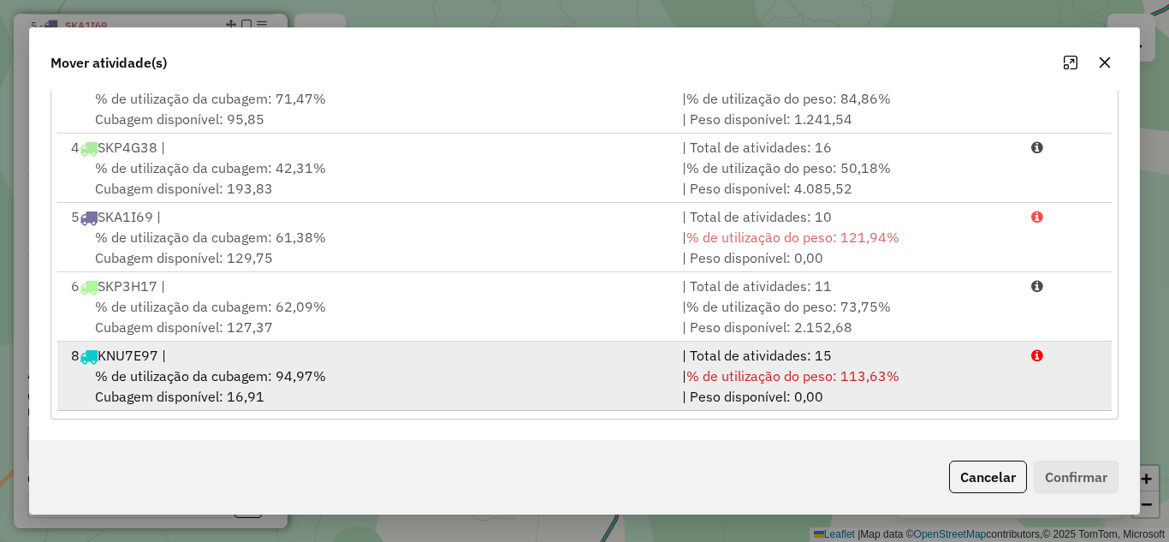
click at [487, 376] on div "% de utilização da cubagem: 94,97% Cubagem disponível: 16,91" at bounding box center [366, 385] width 611 height 41
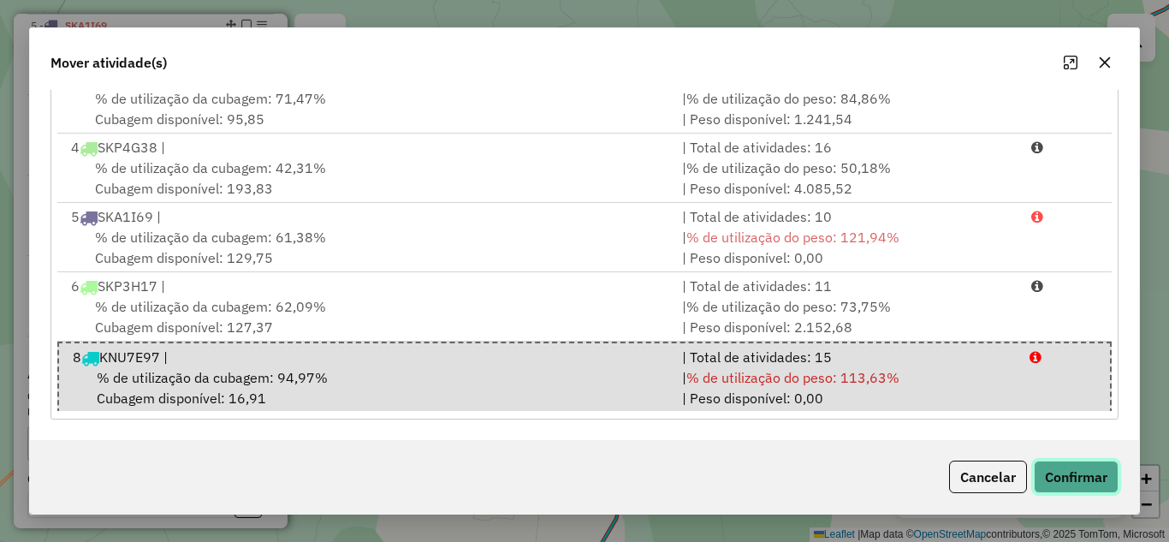
click at [1073, 477] on button "Confirmar" at bounding box center [1076, 476] width 85 height 33
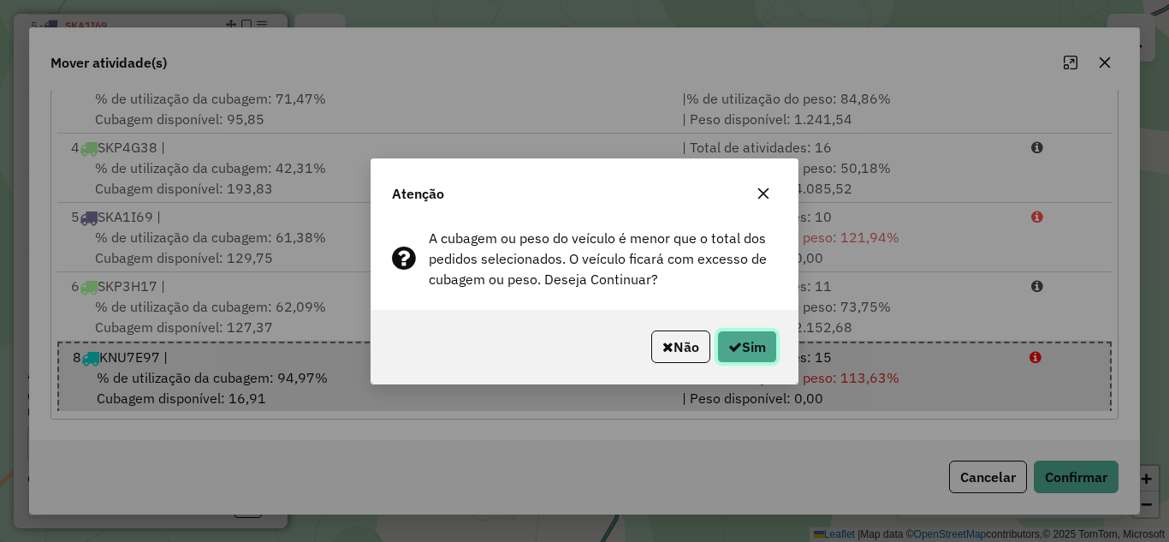
click at [732, 350] on icon "button" at bounding box center [735, 347] width 14 height 14
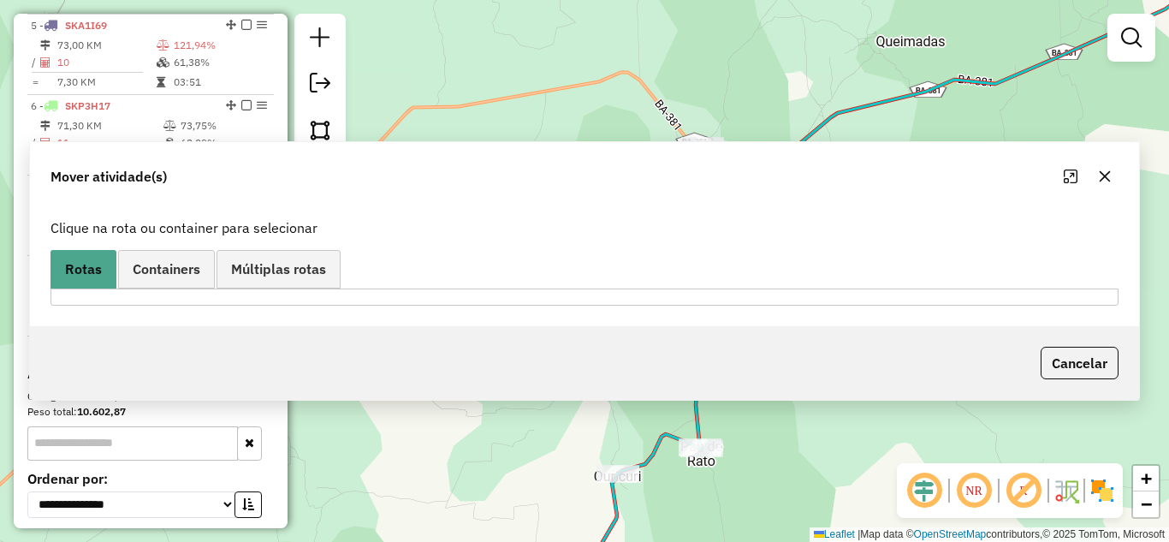
scroll to position [0, 0]
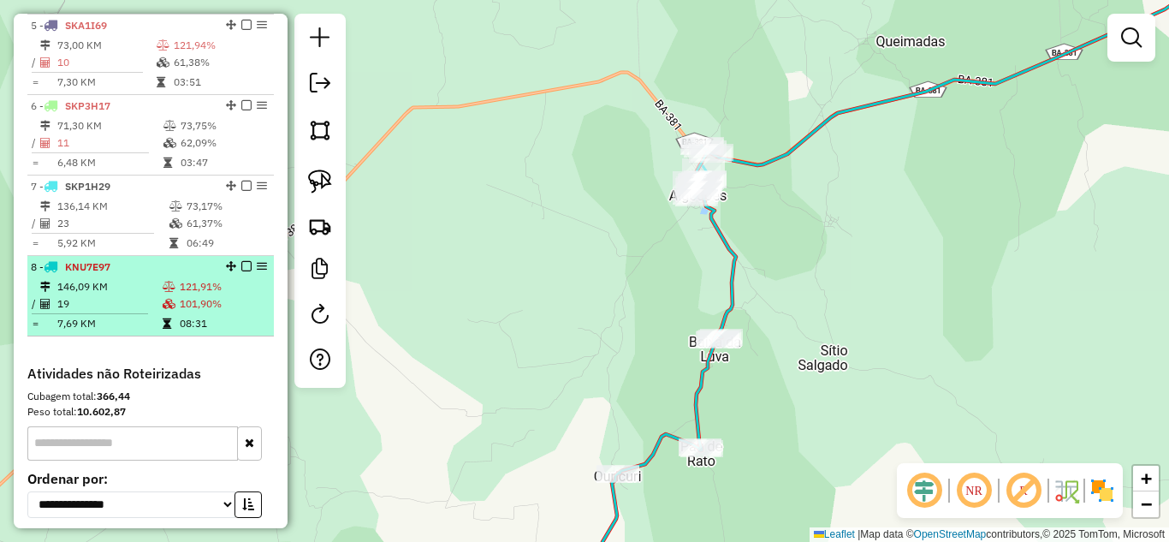
click at [117, 295] on td "146,09 KM" at bounding box center [108, 286] width 105 height 17
select select "*********"
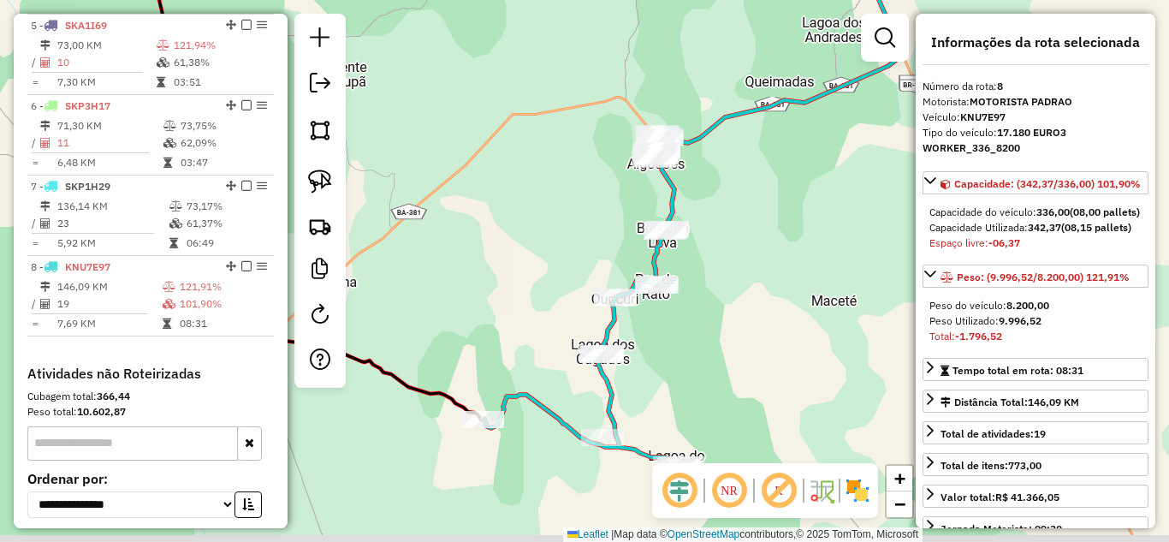
drag, startPoint x: 799, startPoint y: 435, endPoint x: 773, endPoint y: 321, distance: 116.7
click at [773, 321] on div "Janela de atendimento Grade de atendimento Capacidade Transportadoras Veículos …" at bounding box center [584, 271] width 1169 height 542
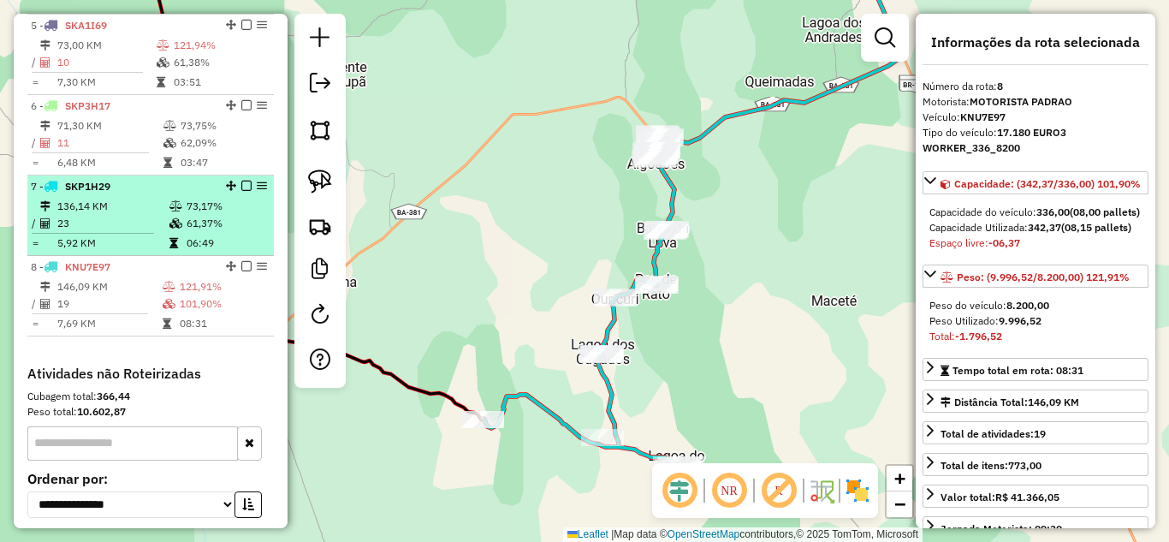
click at [125, 232] on td "23" at bounding box center [112, 223] width 112 height 17
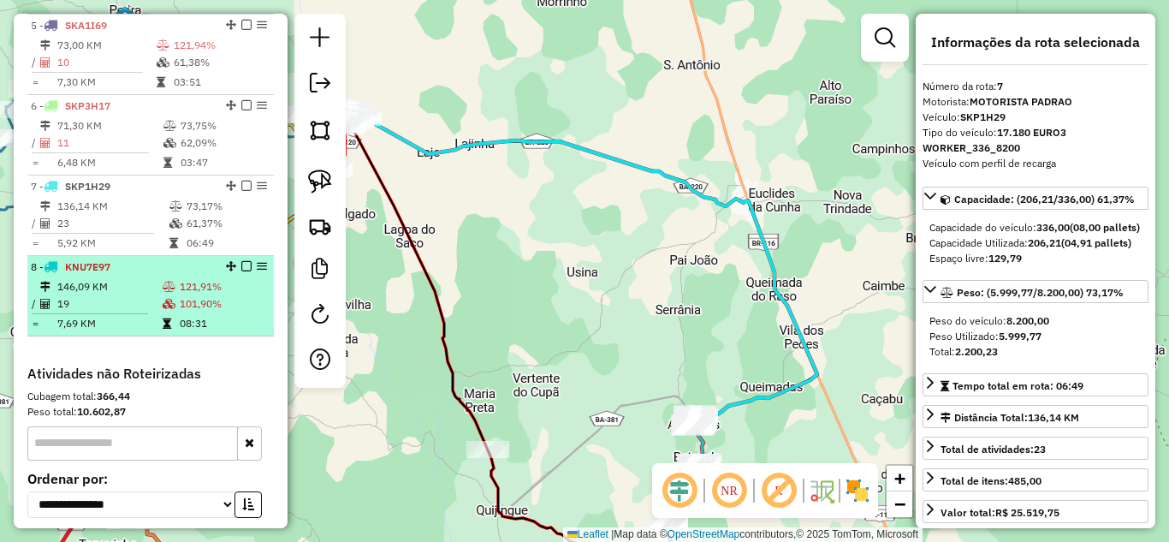
click at [126, 295] on td "146,09 KM" at bounding box center [108, 286] width 105 height 17
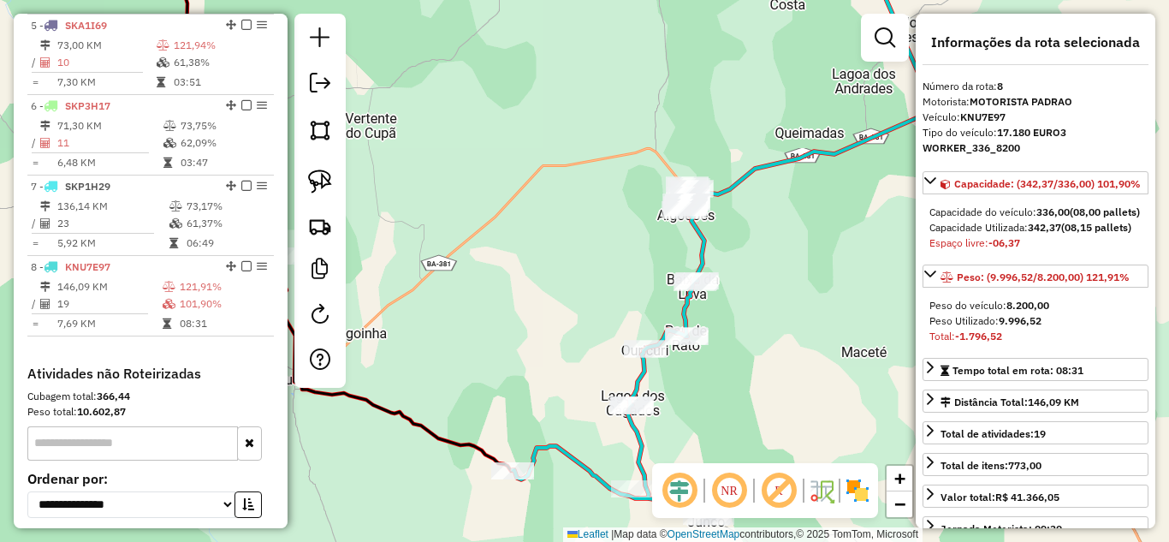
drag, startPoint x: 508, startPoint y: 347, endPoint x: 508, endPoint y: 216, distance: 130.9
click at [508, 217] on div "Janela de atendimento Grade de atendimento Capacidade Transportadoras Veículos …" at bounding box center [584, 271] width 1169 height 542
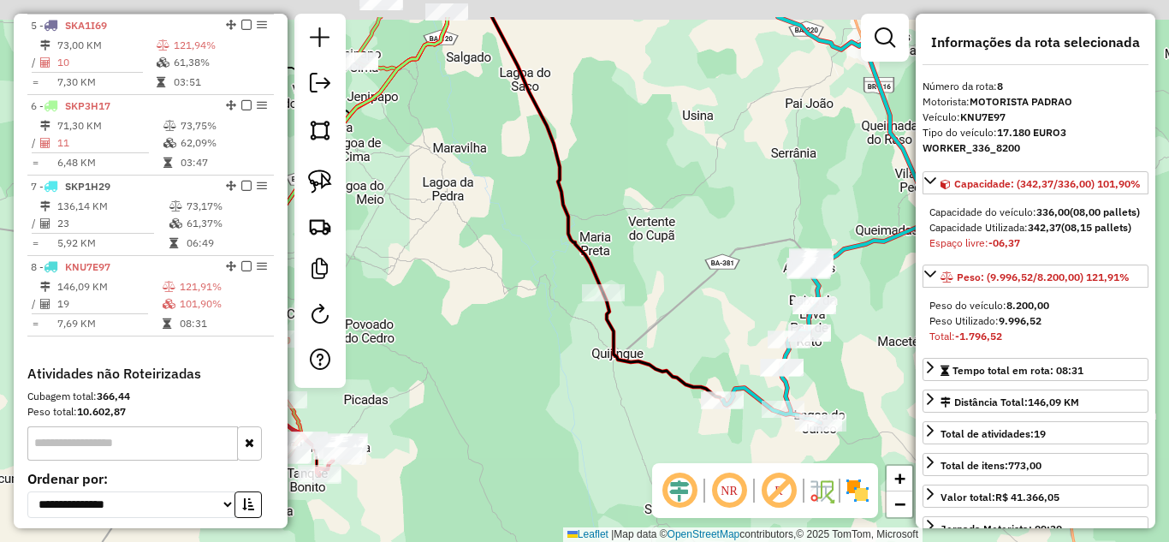
drag, startPoint x: 470, startPoint y: 263, endPoint x: 768, endPoint y: 362, distance: 314.7
click at [767, 362] on div "Janela de atendimento Grade de atendimento Capacidade Transportadoras Veículos …" at bounding box center [584, 271] width 1169 height 542
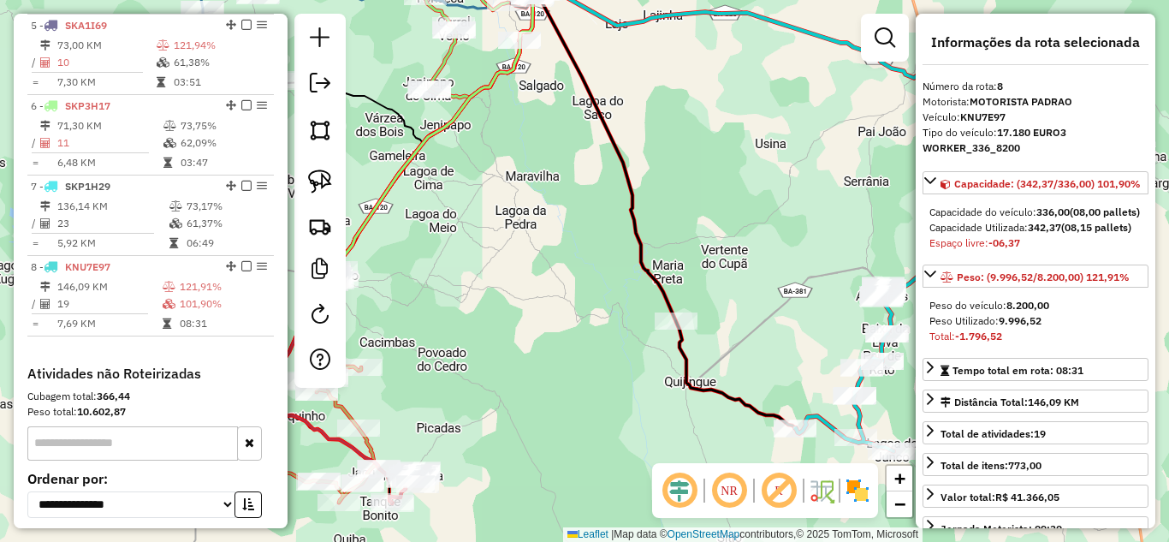
click at [684, 329] on div at bounding box center [676, 320] width 43 height 17
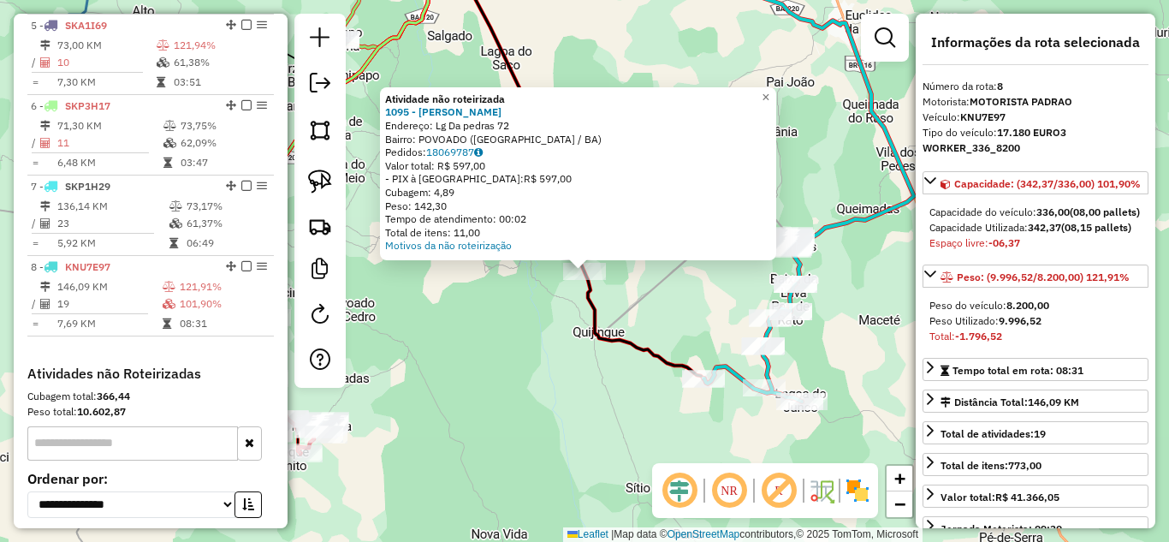
click at [599, 287] on icon at bounding box center [576, 162] width 254 height 432
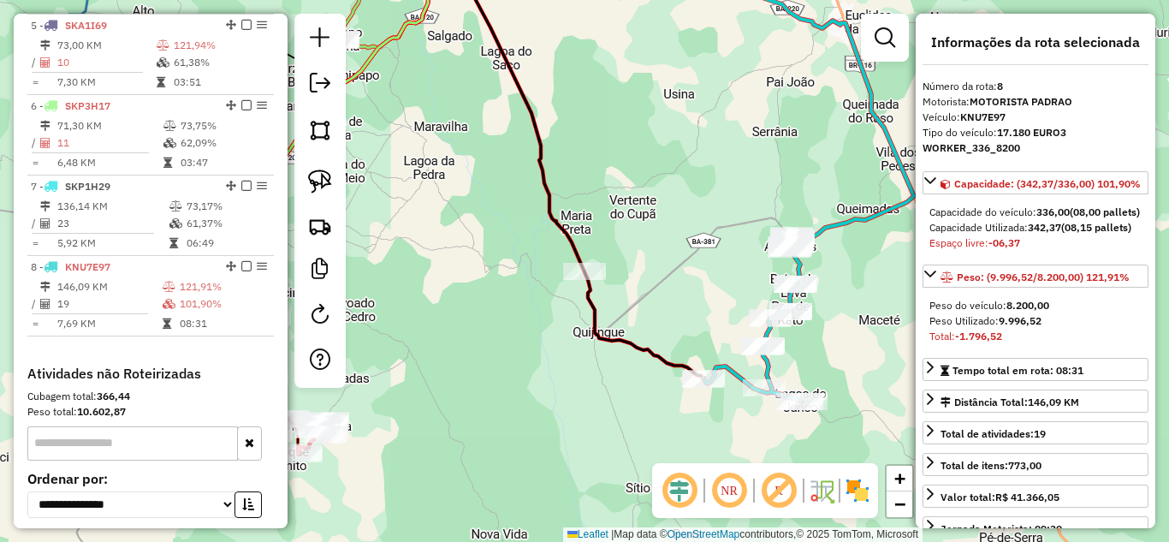
scroll to position [1107, 0]
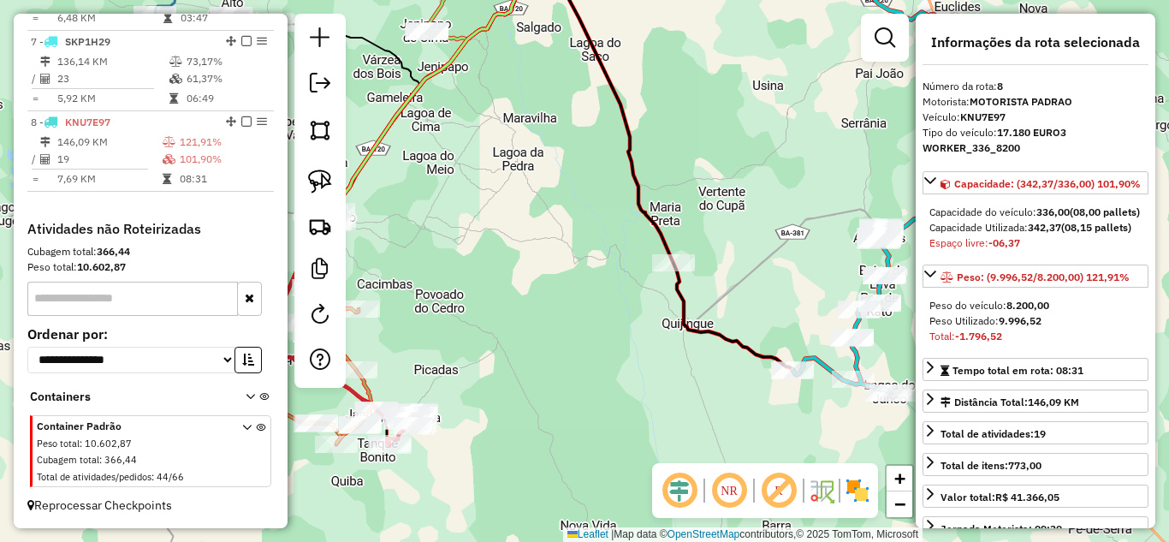
drag, startPoint x: 499, startPoint y: 327, endPoint x: 588, endPoint y: 318, distance: 89.4
click at [588, 318] on div "Janela de atendimento Grade de atendimento Capacidade Transportadoras Veículos …" at bounding box center [584, 271] width 1169 height 542
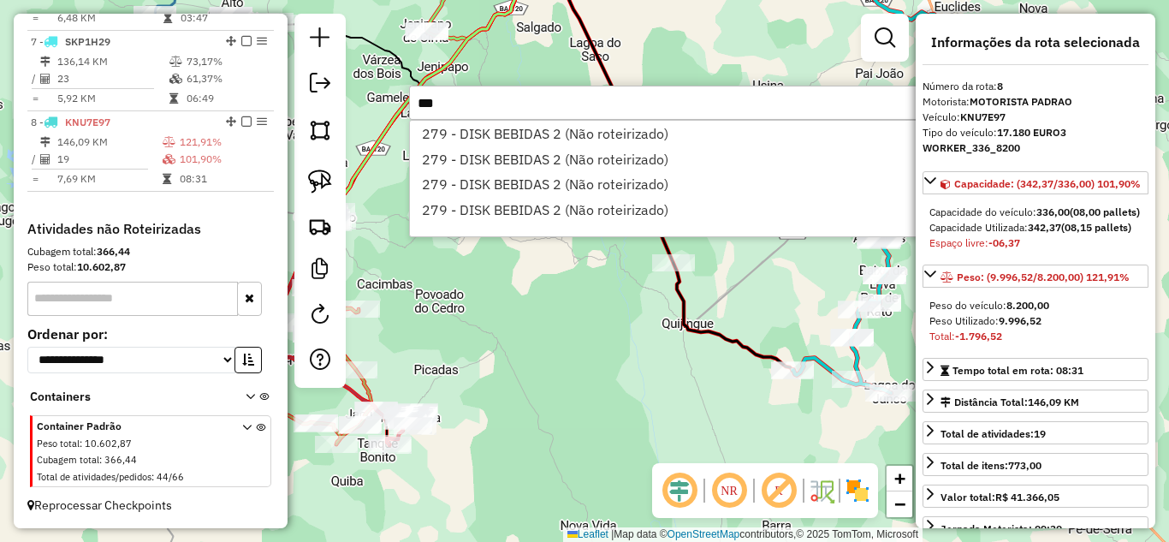
type input "***"
click at [566, 336] on div "Janela de atendimento Grade de atendimento Capacidade Transportadoras Veículos …" at bounding box center [584, 271] width 1169 height 542
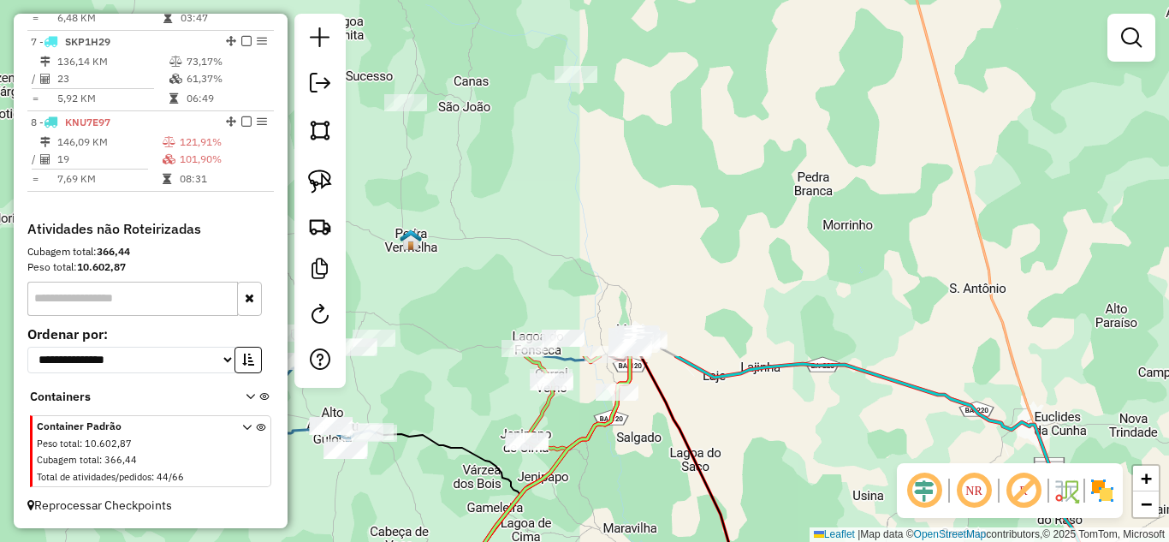
drag, startPoint x: 542, startPoint y: 172, endPoint x: 642, endPoint y: 582, distance: 421.9
click at [642, 541] on html "Aguarde... Pop-up bloqueado! Seu navegador bloqueou automáticamente a abertura …" at bounding box center [584, 271] width 1169 height 542
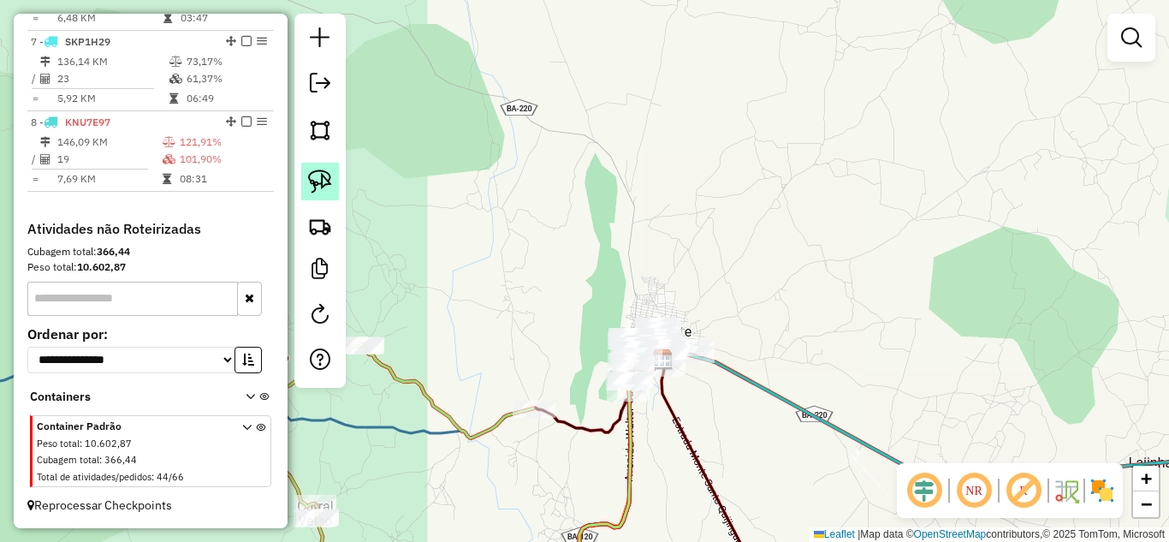
drag, startPoint x: 327, startPoint y: 179, endPoint x: 335, endPoint y: 183, distance: 9.6
click at [327, 179] on img at bounding box center [320, 181] width 24 height 24
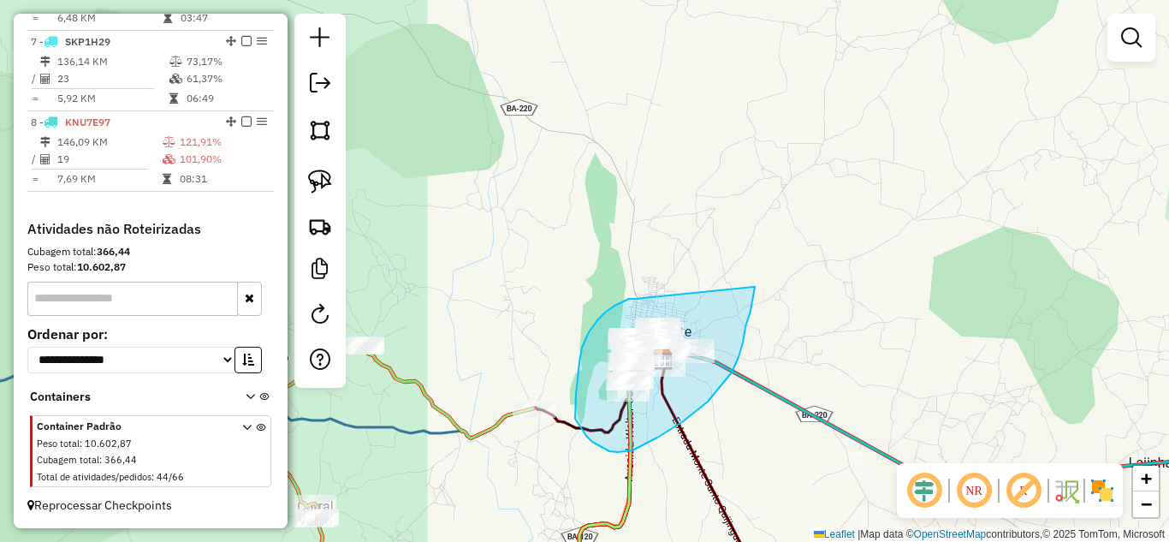
drag, startPoint x: 629, startPoint y: 299, endPoint x: 757, endPoint y: 280, distance: 129.7
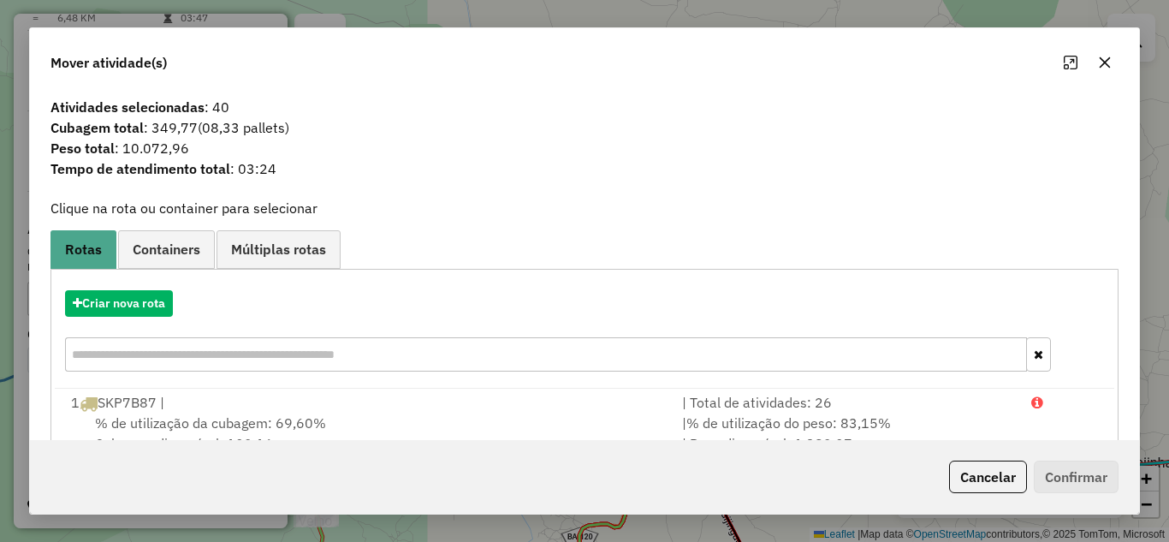
click at [1108, 62] on icon "button" at bounding box center [1105, 63] width 14 height 14
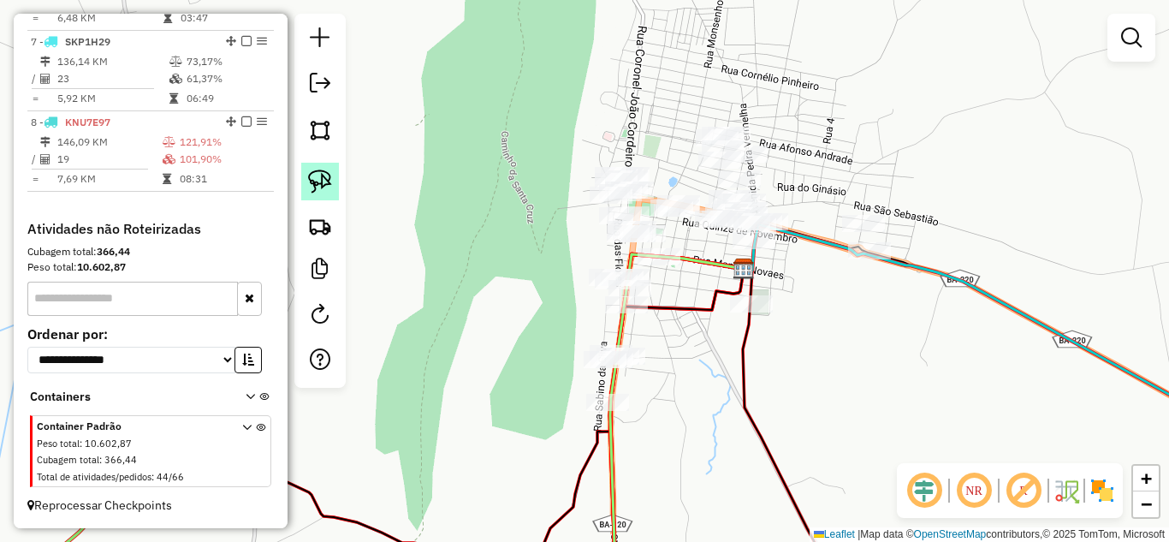
click at [319, 175] on img at bounding box center [320, 181] width 24 height 24
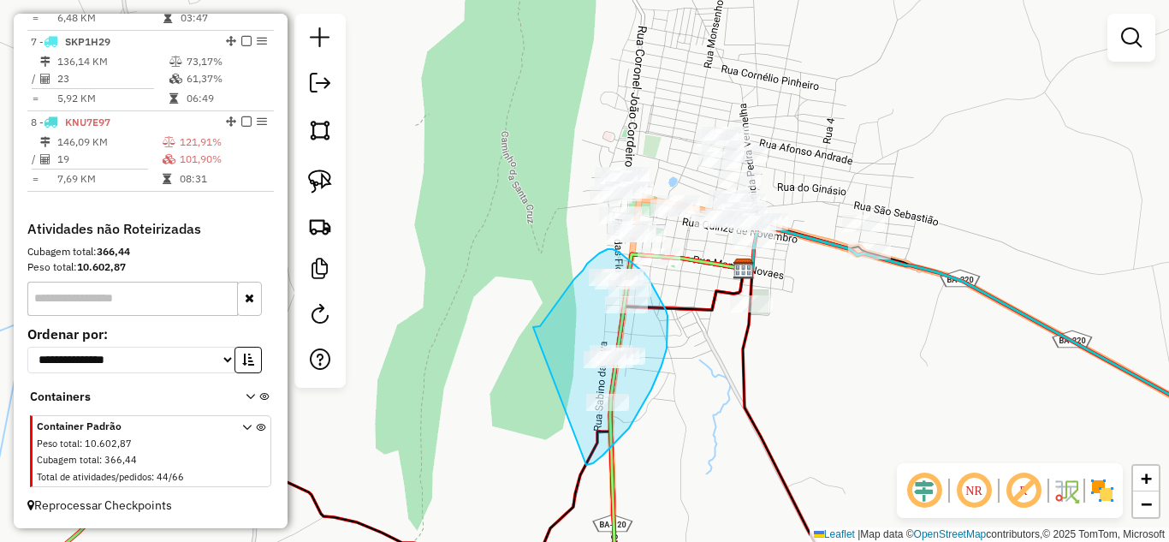
drag, startPoint x: 533, startPoint y: 327, endPoint x: 574, endPoint y: 465, distance: 143.7
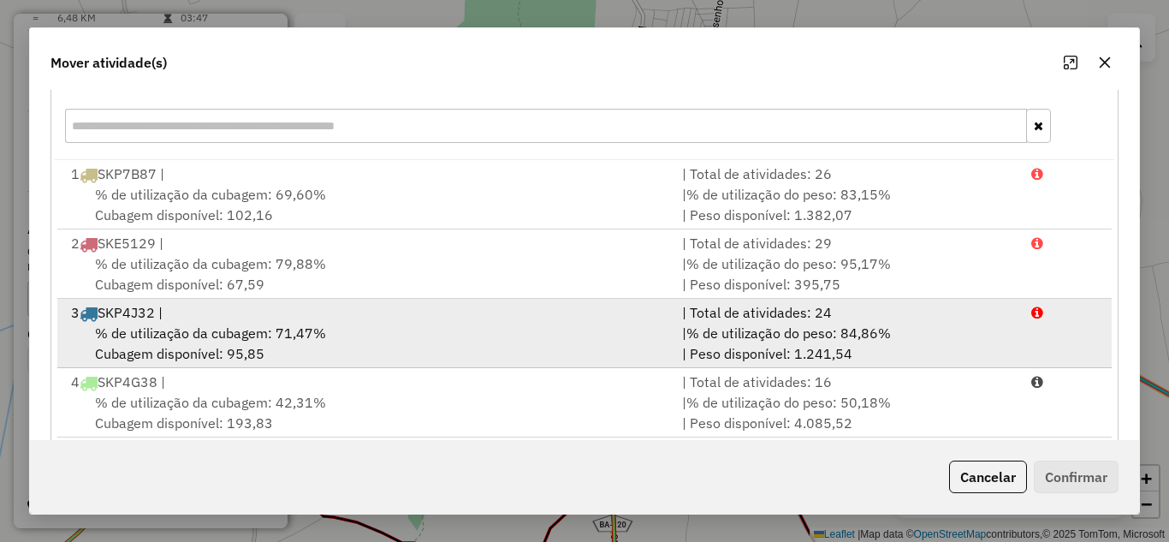
scroll to position [212, 0]
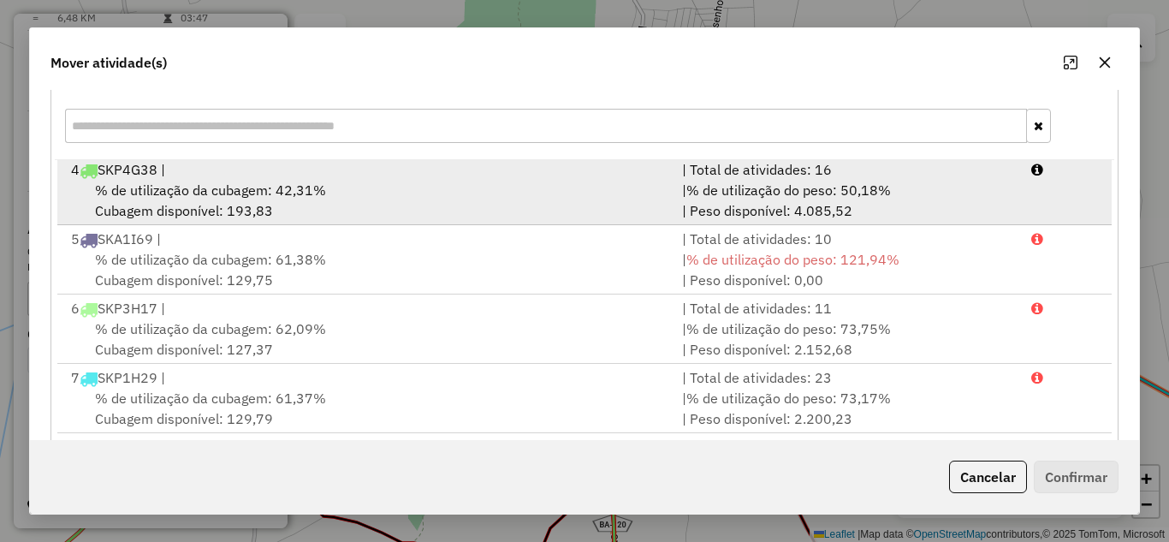
click at [412, 200] on div "% de utilização da cubagem: 42,31% Cubagem disponível: 193,83" at bounding box center [366, 200] width 611 height 41
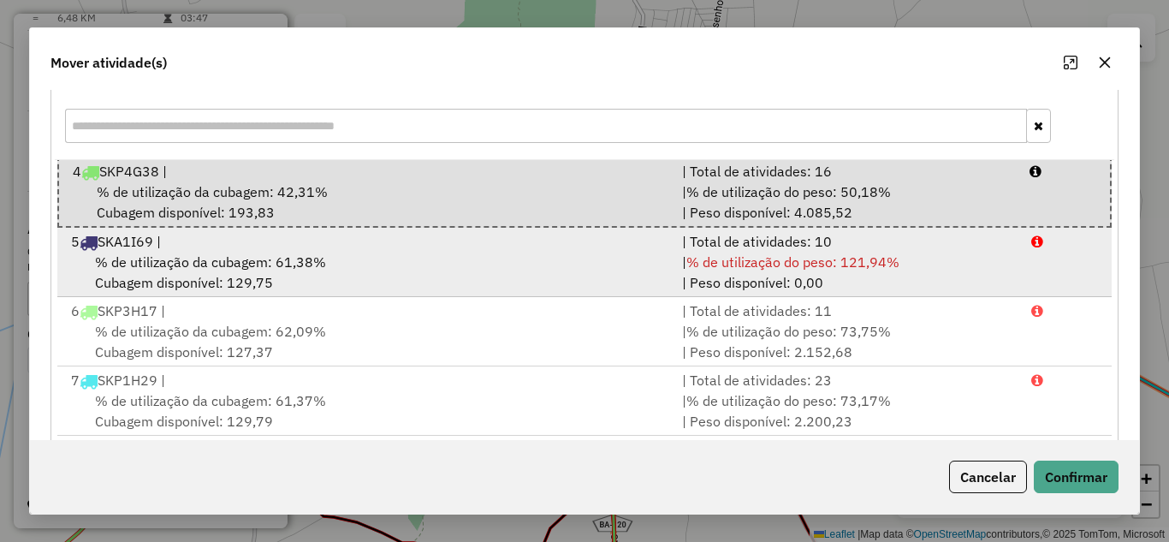
scroll to position [214, 0]
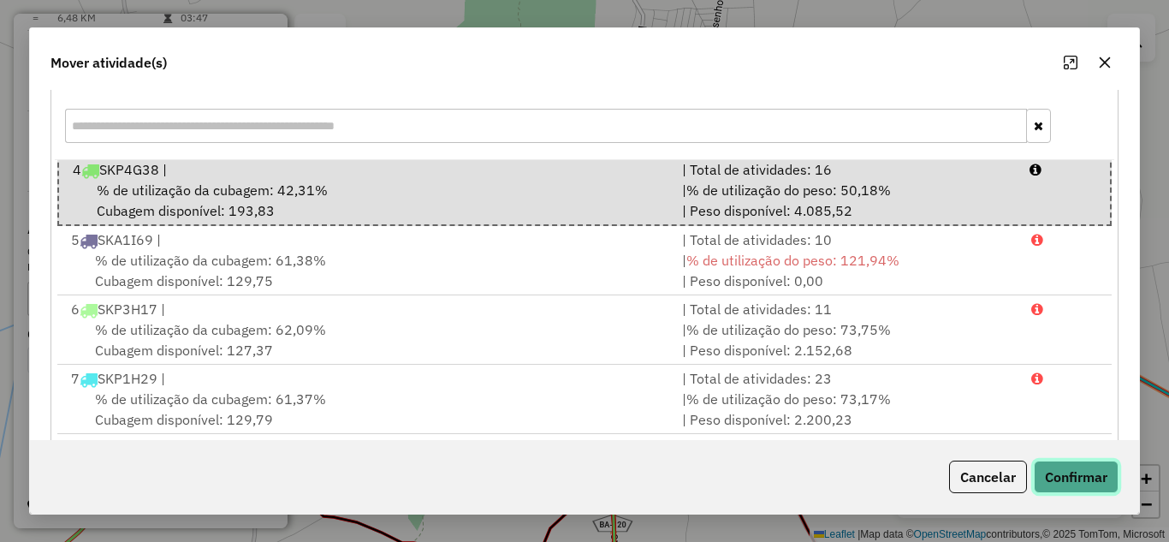
click at [1075, 467] on button "Confirmar" at bounding box center [1076, 476] width 85 height 33
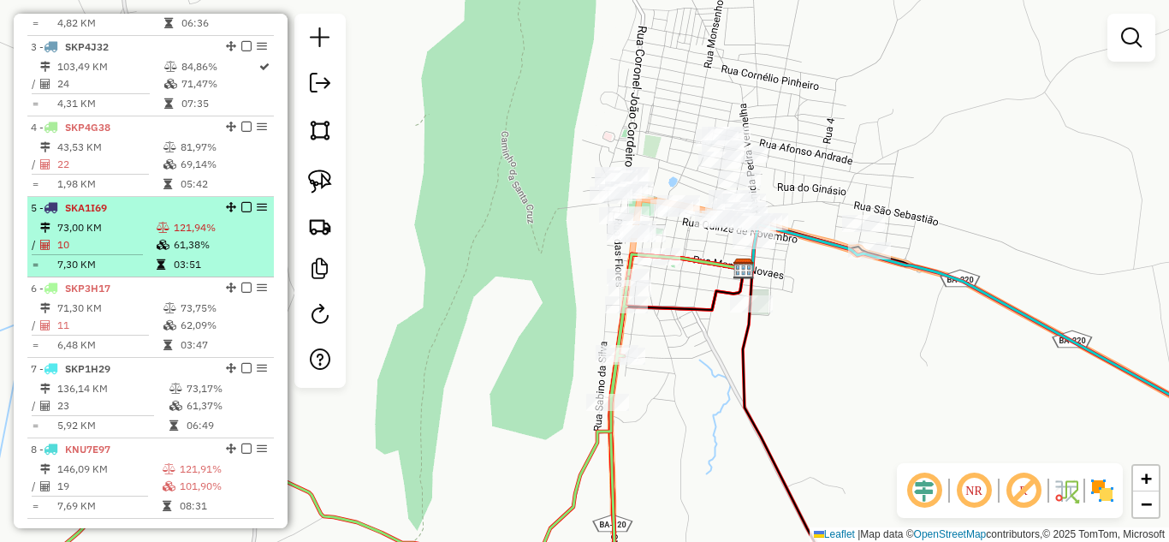
scroll to position [708, 0]
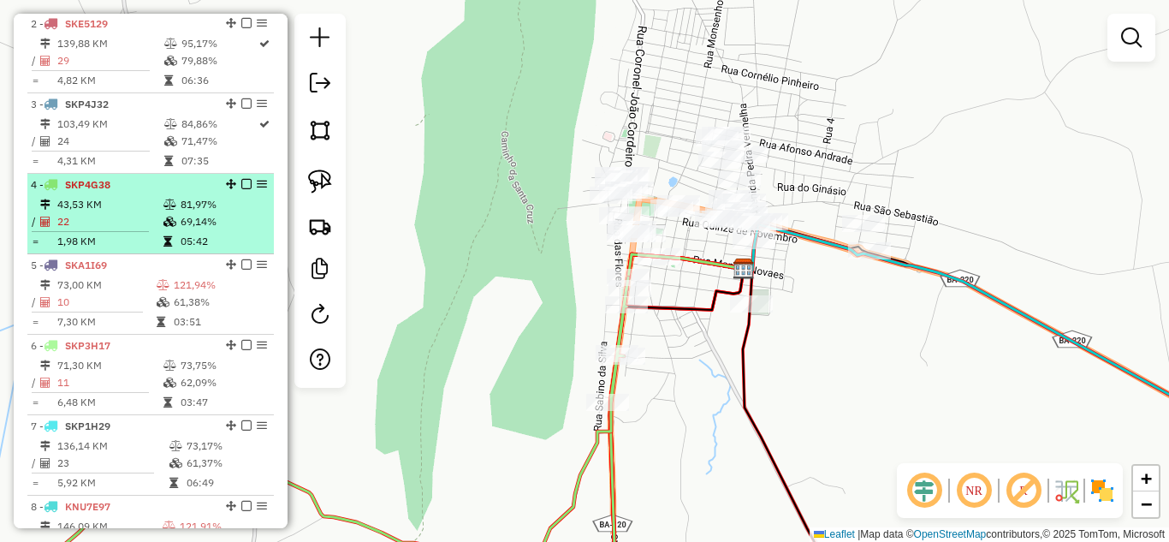
click at [110, 213] on td "43,53 KM" at bounding box center [109, 204] width 106 height 17
select select "*********"
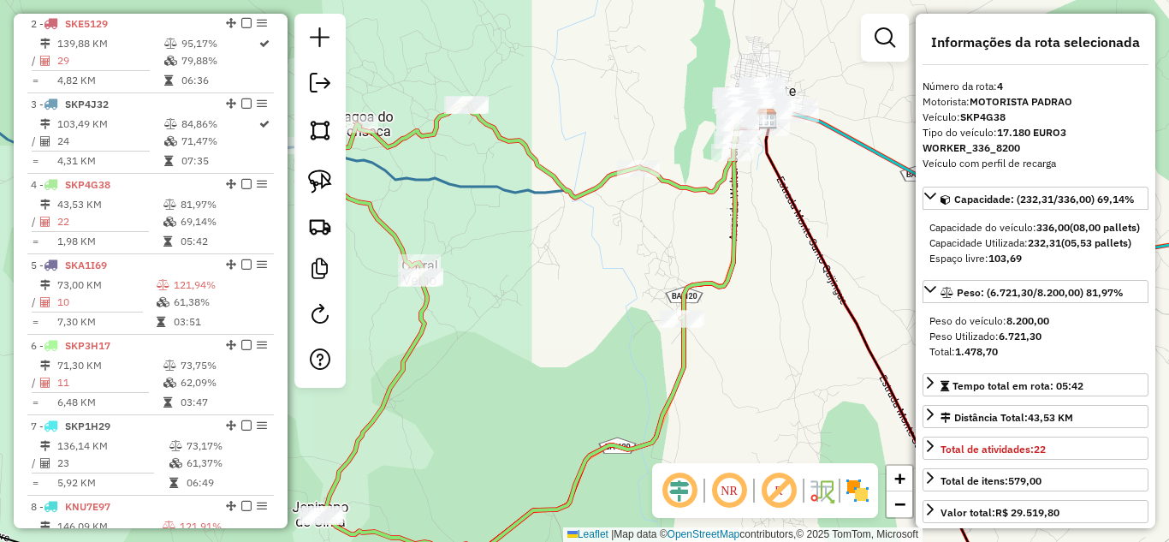
drag, startPoint x: 817, startPoint y: 151, endPoint x: 578, endPoint y: 412, distance: 354.2
click at [578, 412] on div "Janela de atendimento Grade de atendimento Capacidade Transportadoras Veículos …" at bounding box center [584, 271] width 1169 height 542
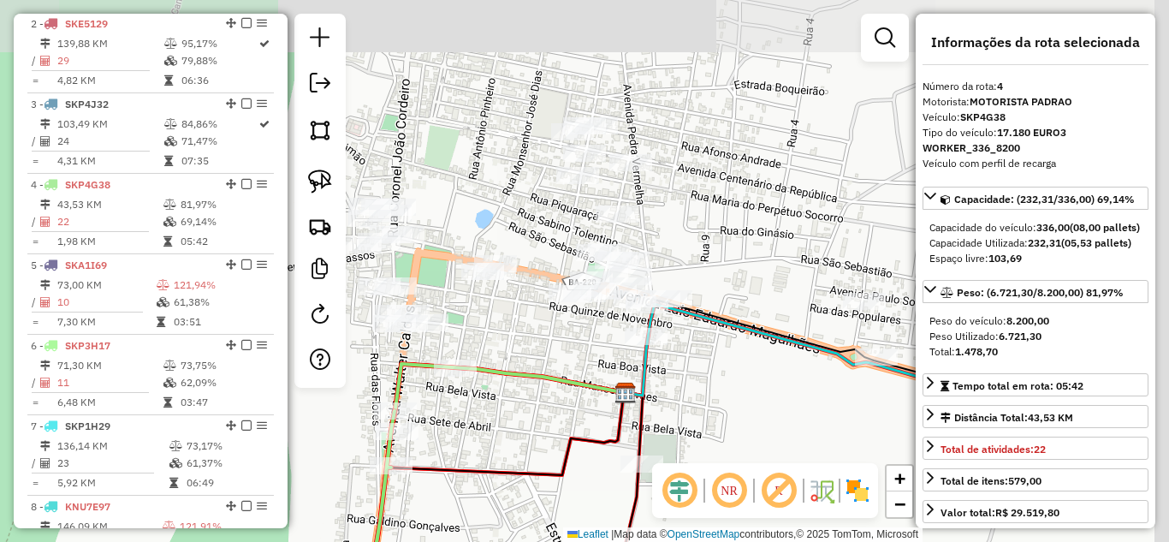
drag, startPoint x: 702, startPoint y: 242, endPoint x: 530, endPoint y: 474, distance: 288.2
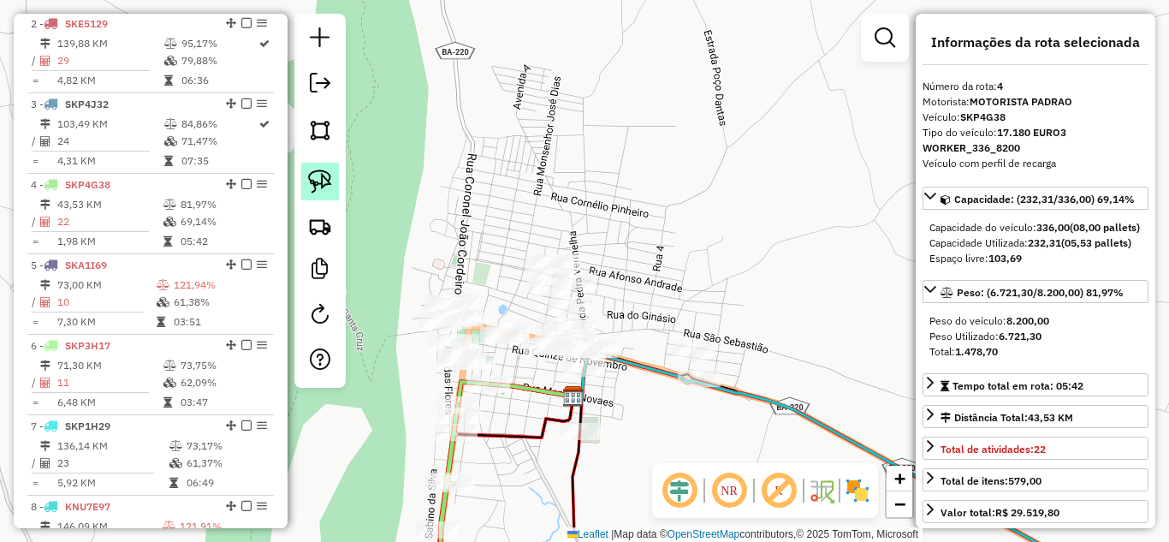
drag, startPoint x: 320, startPoint y: 179, endPoint x: 333, endPoint y: 192, distance: 18.1
click at [321, 179] on img at bounding box center [320, 181] width 24 height 24
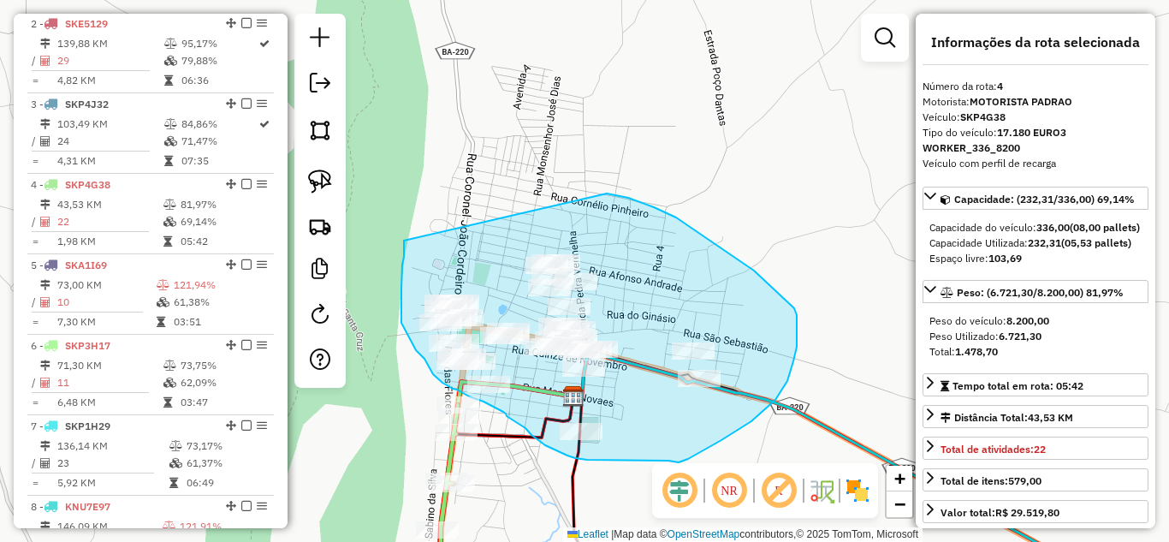
drag, startPoint x: 404, startPoint y: 240, endPoint x: 607, endPoint y: 193, distance: 208.2
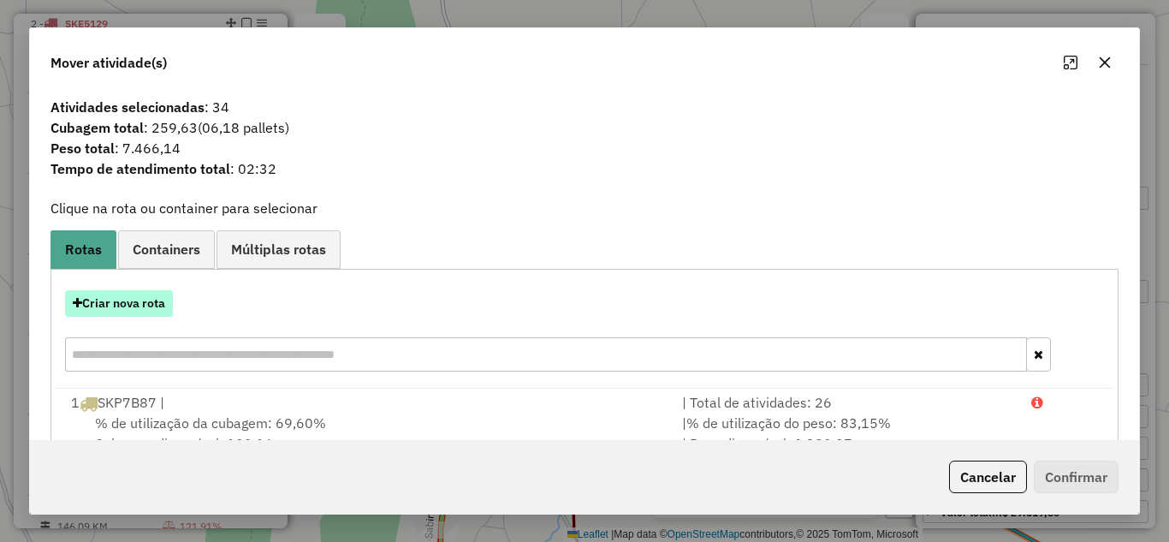
click at [154, 298] on button "Criar nova rota" at bounding box center [119, 303] width 108 height 27
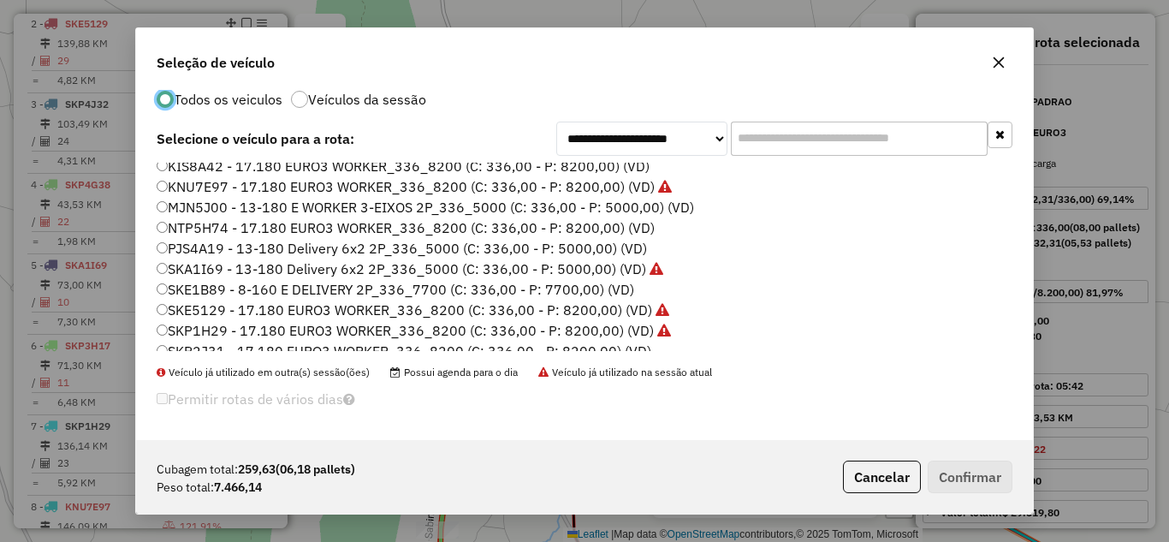
scroll to position [104, 0]
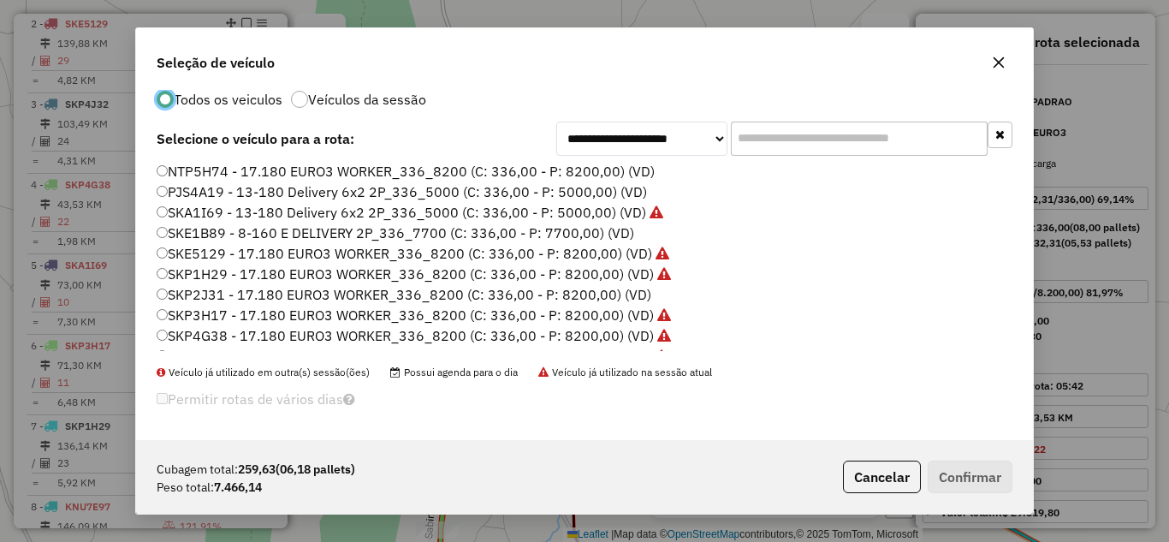
click at [392, 297] on label "SKP2J31 - 17.180 EURO3 WORKER_336_8200 (C: 336,00 - P: 8200,00) (VD)" at bounding box center [404, 294] width 495 height 21
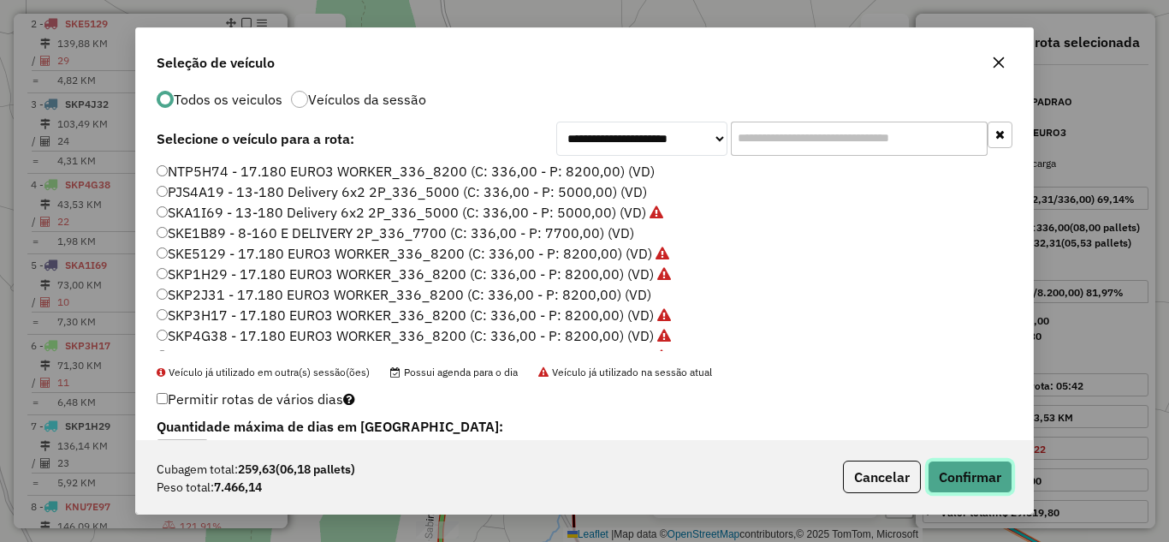
click at [969, 485] on button "Confirmar" at bounding box center [969, 476] width 85 height 33
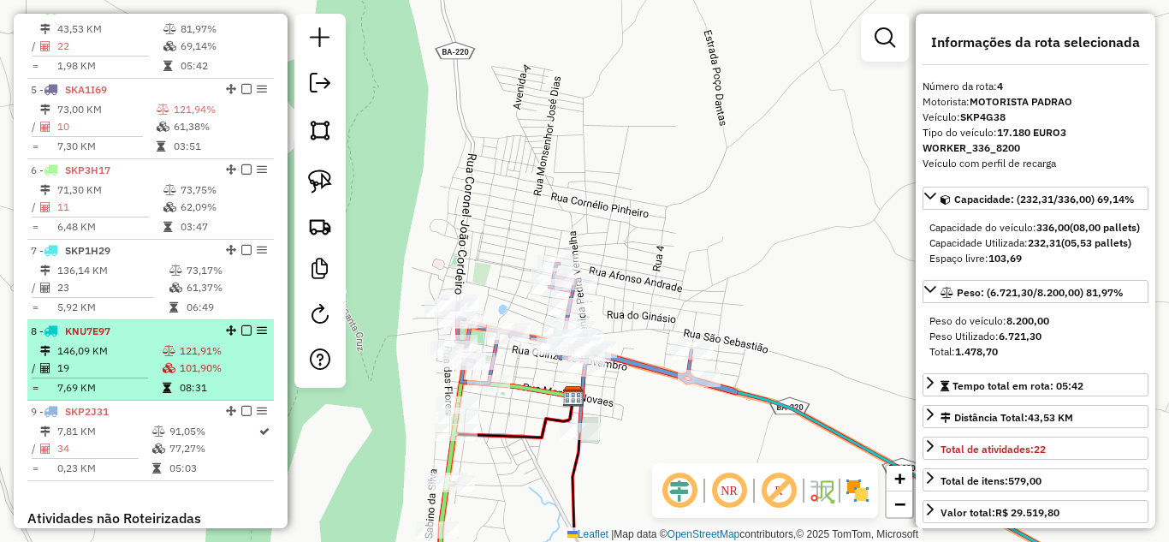
scroll to position [1168, 0]
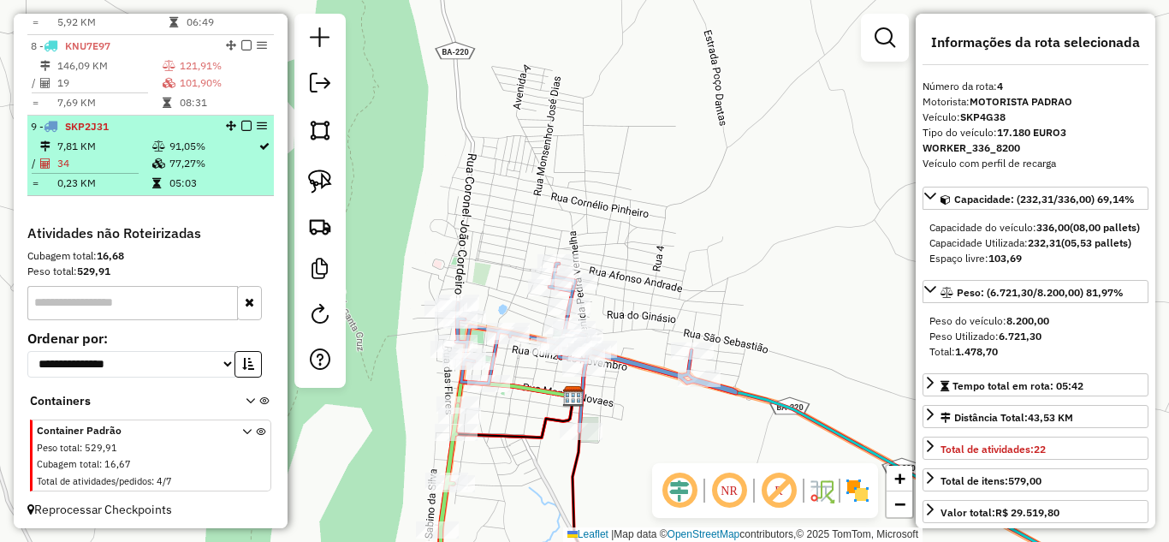
click at [101, 155] on td "7,81 KM" at bounding box center [103, 146] width 95 height 17
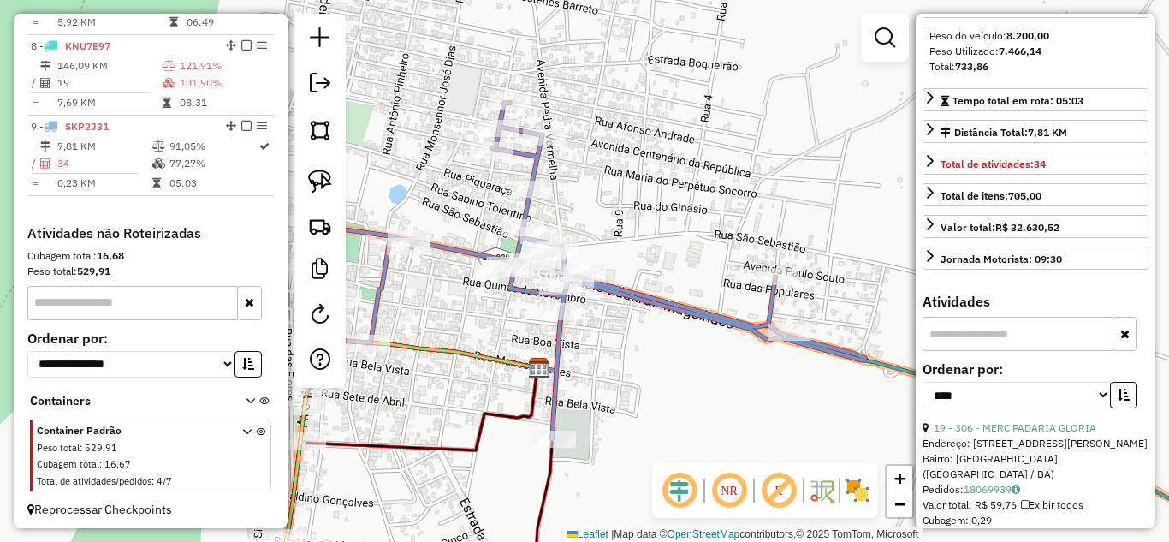
scroll to position [456, 0]
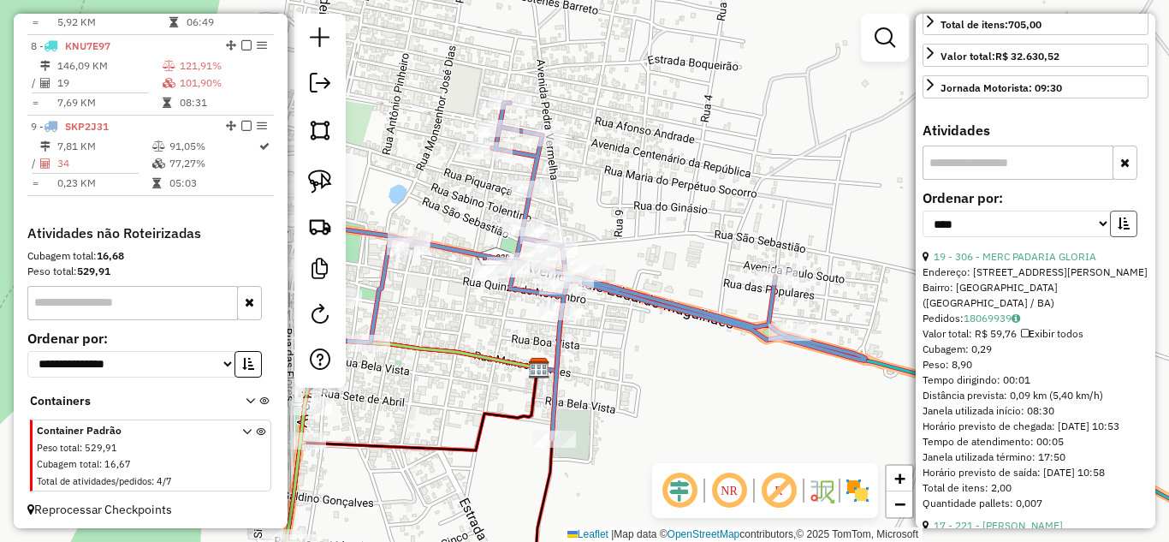
click at [1122, 237] on button "button" at bounding box center [1123, 223] width 27 height 27
click at [1117, 229] on icon "button" at bounding box center [1123, 223] width 12 height 12
click at [1028, 263] on link "19 - 306 - MERC PADARIA GLORIA" at bounding box center [1014, 256] width 163 height 13
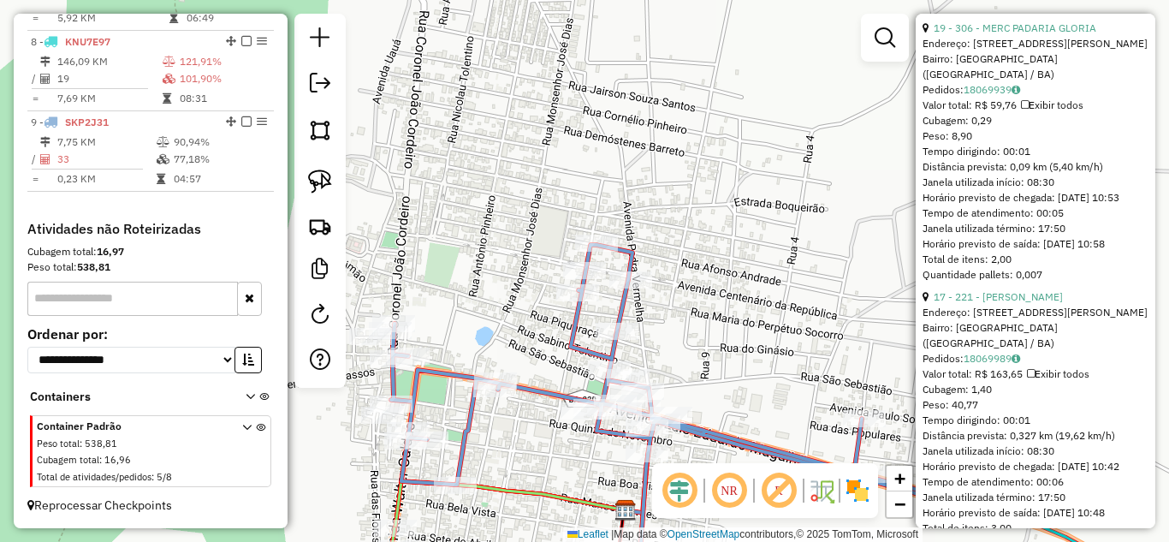
scroll to position [742, 0]
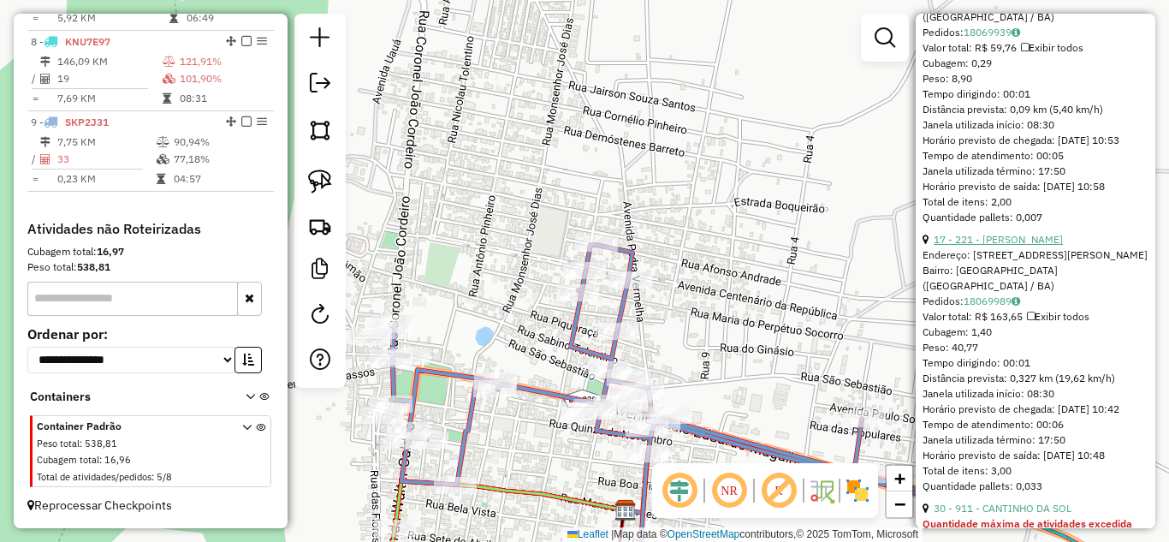
click at [1037, 246] on link "17 - 221 - BAR SOUZA TONHO MOTO" at bounding box center [997, 239] width 129 height 13
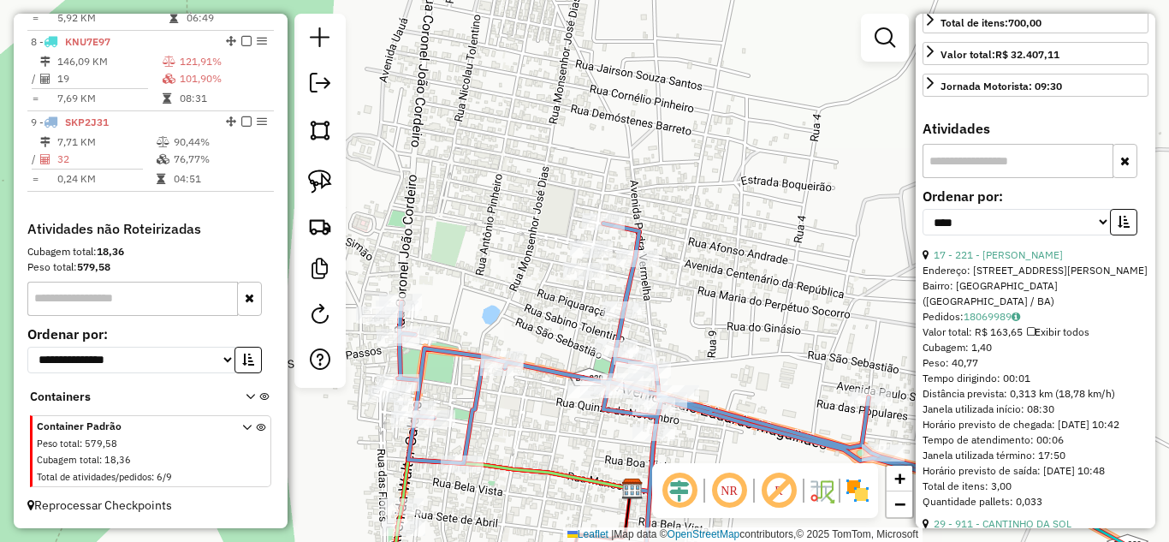
scroll to position [629, 0]
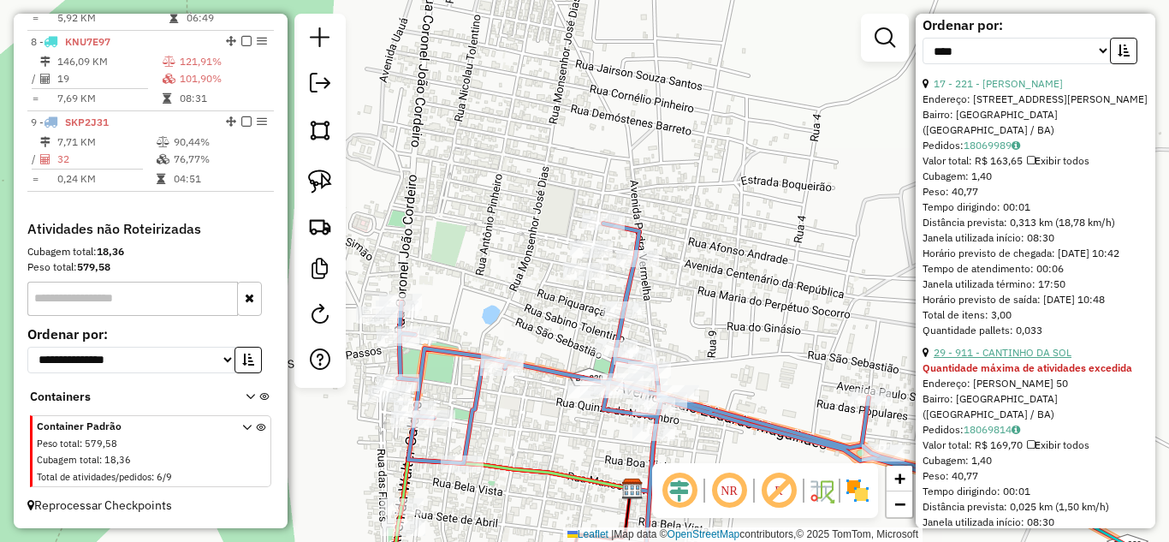
click at [1011, 358] on link "29 - 911 - CANTINHO DA SOL" at bounding box center [1002, 352] width 138 height 13
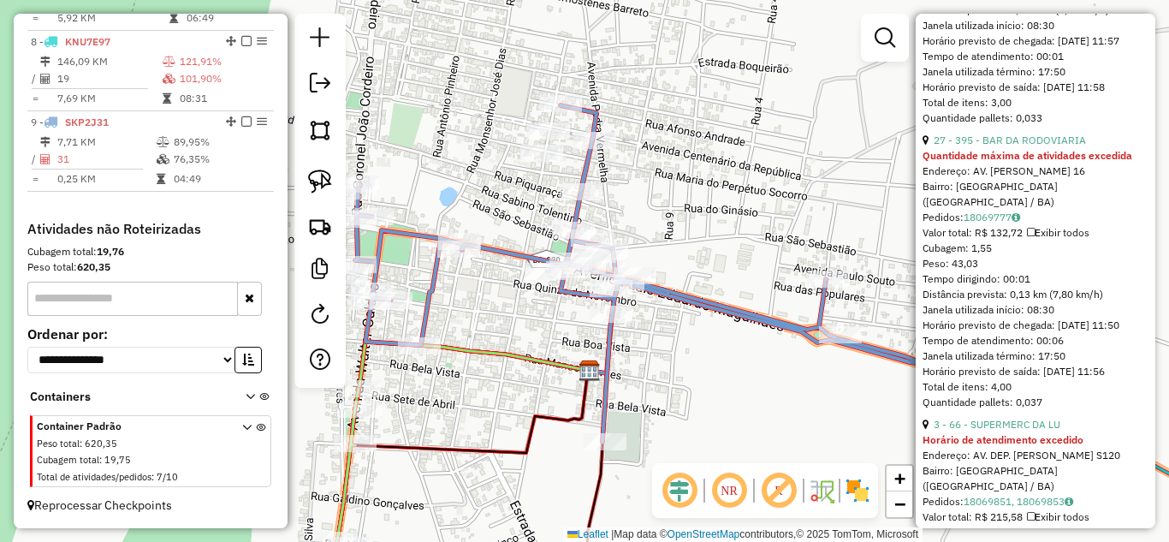
scroll to position [1028, 0]
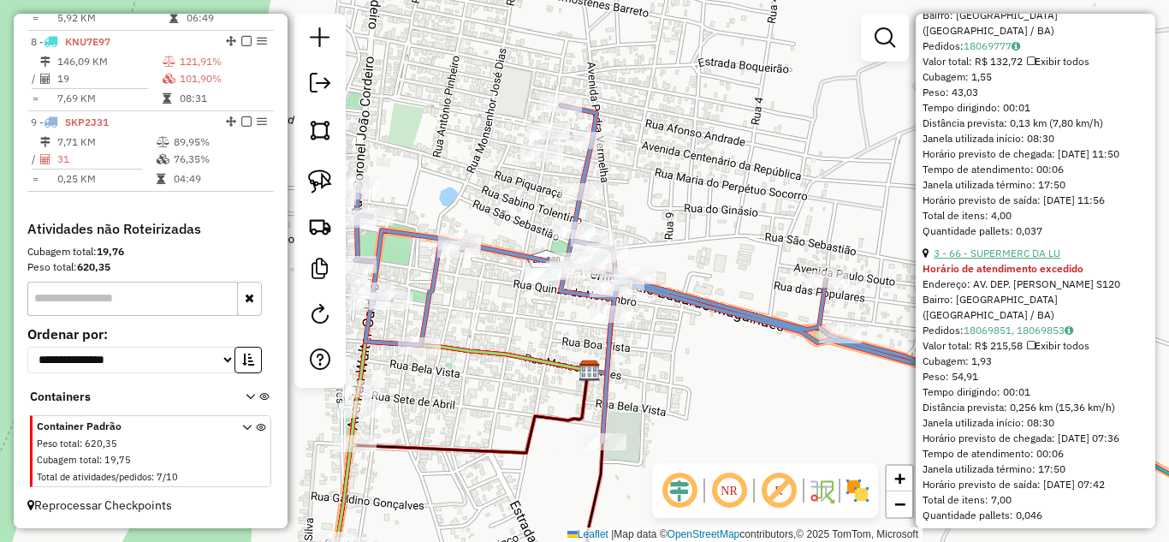
click at [1000, 259] on link "3 - 66 - SUPERMERC DA LU" at bounding box center [996, 252] width 127 height 13
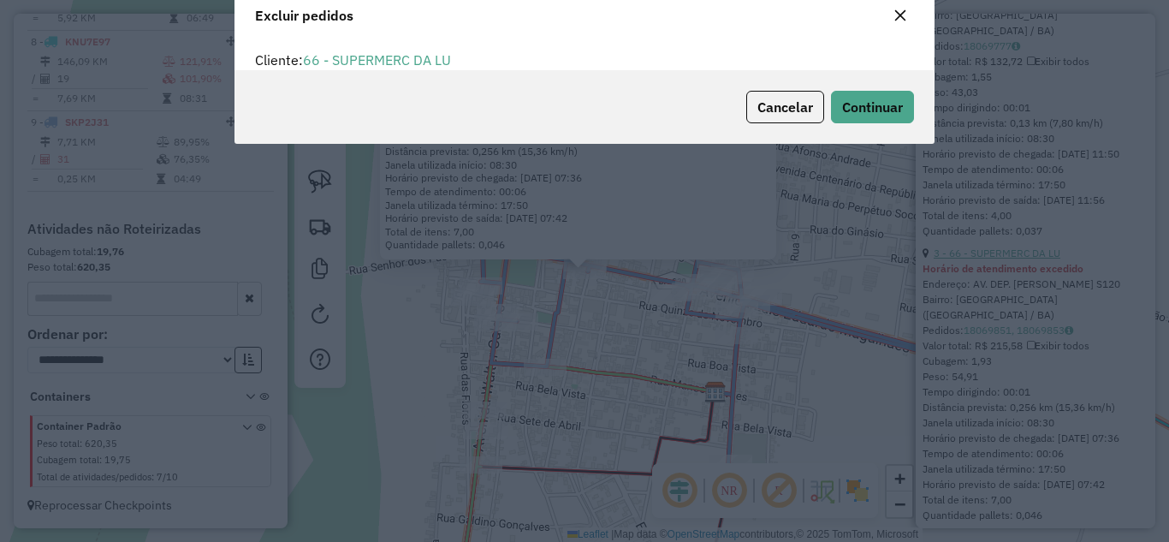
scroll to position [0, 0]
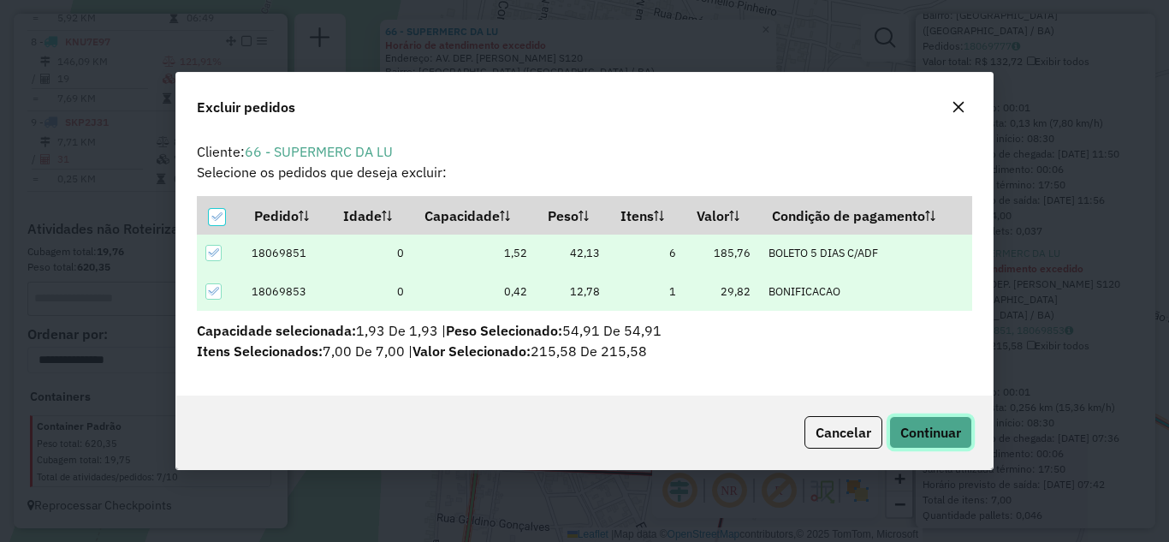
click at [907, 420] on button "Continuar" at bounding box center [930, 432] width 83 height 33
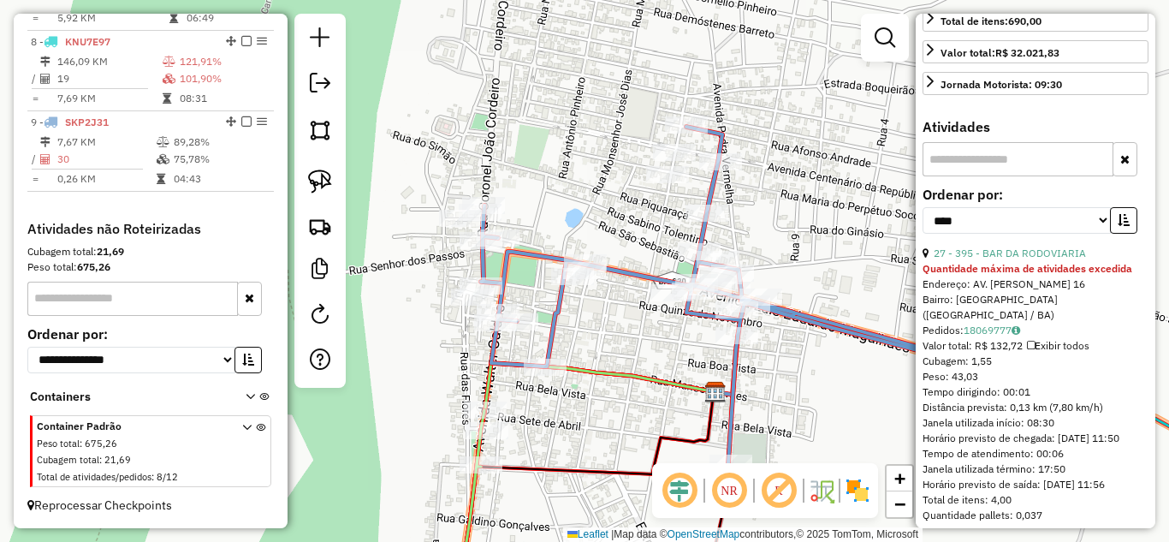
scroll to position [745, 0]
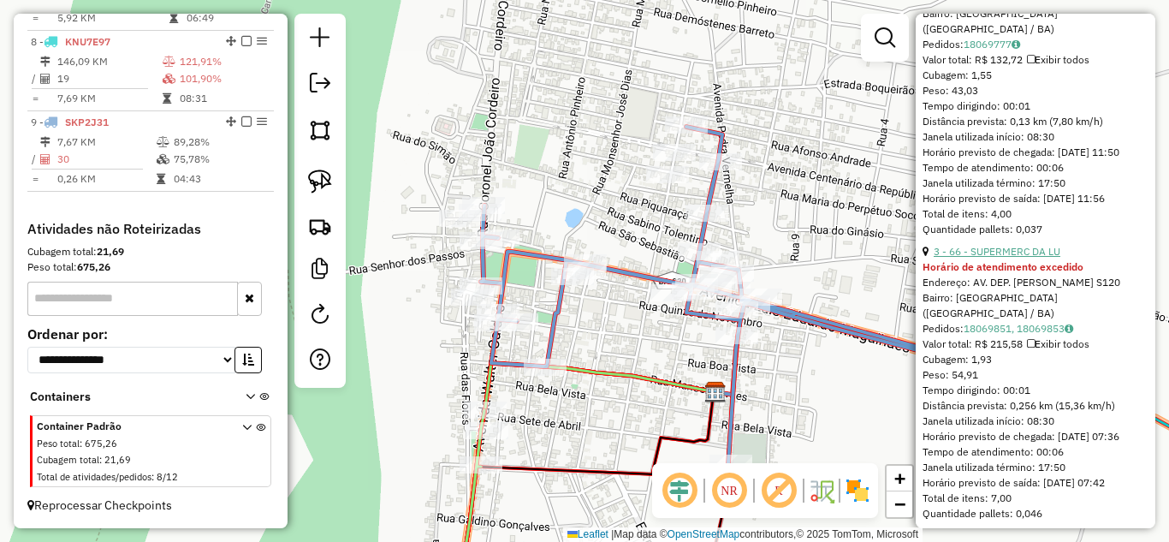
click at [1029, 258] on link "3 - 66 - SUPERMERC DA LU" at bounding box center [996, 251] width 127 height 13
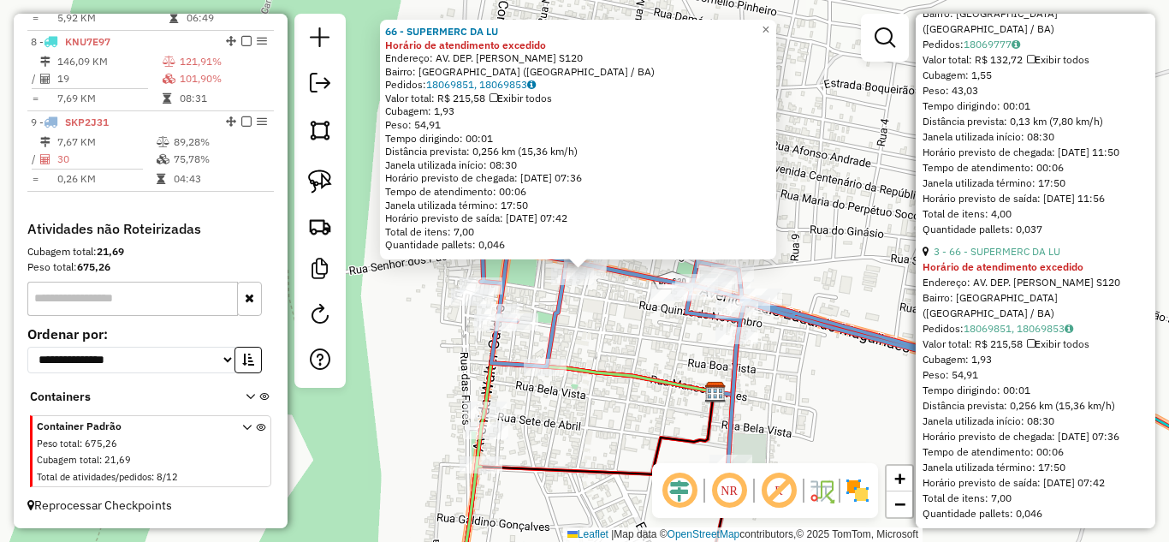
scroll to position [916, 0]
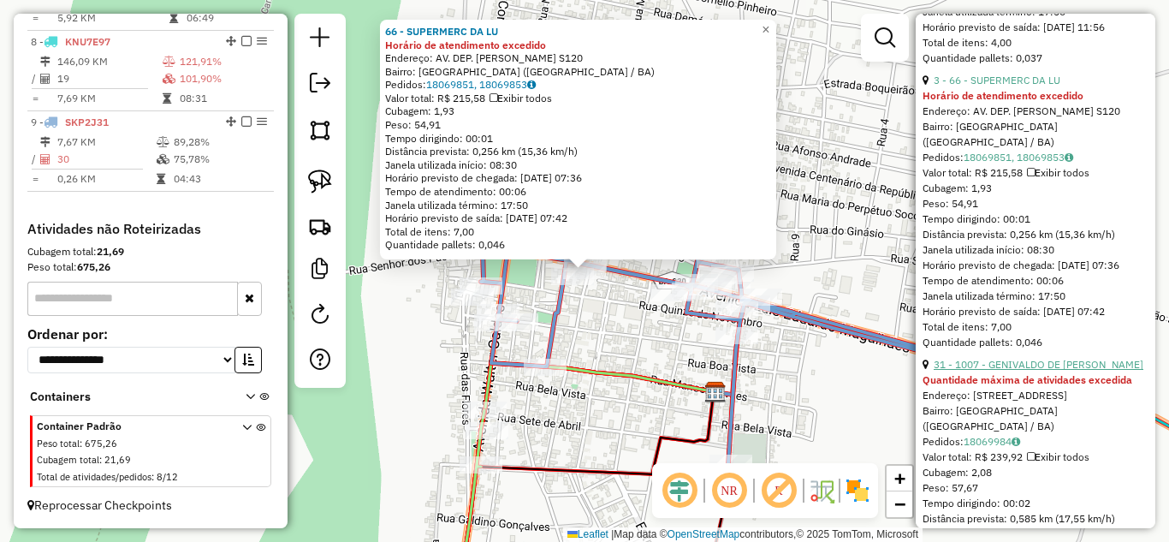
click at [1008, 370] on link "31 - 1007 - GENIVALDO DE BRITO" at bounding box center [1038, 364] width 210 height 13
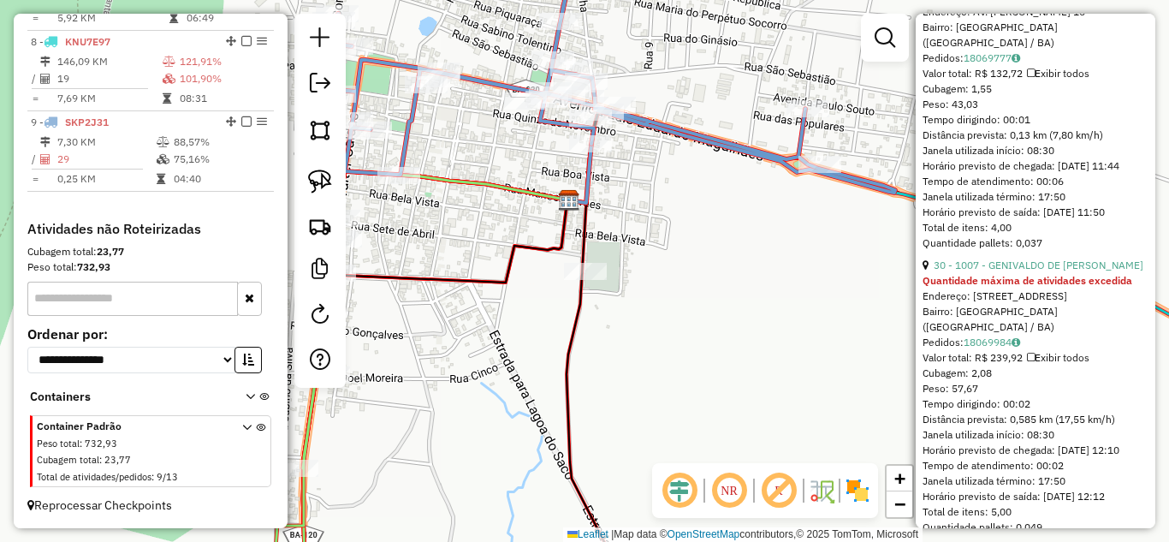
scroll to position [903, 0]
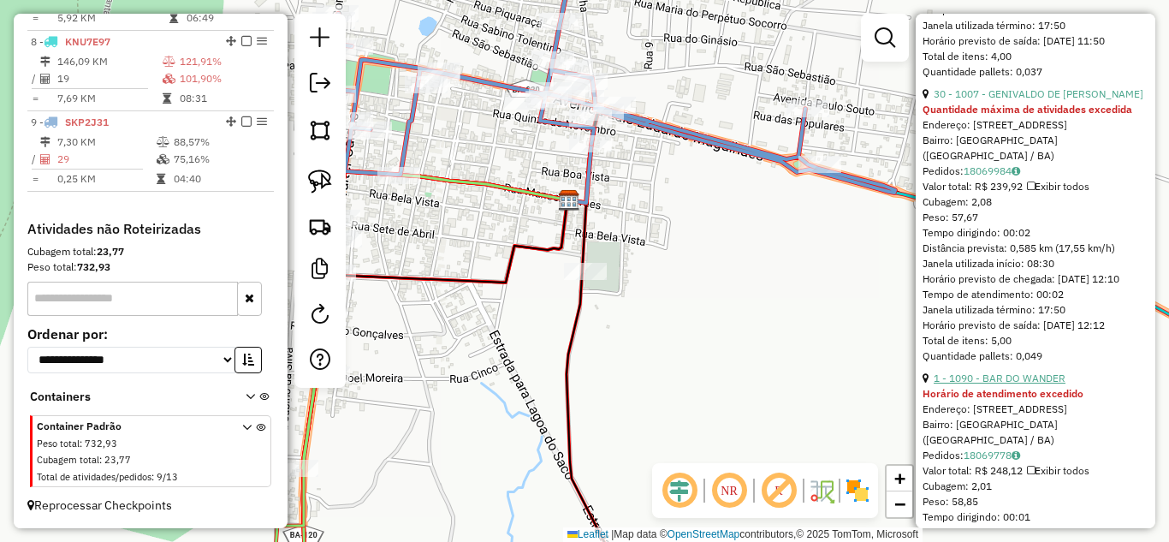
click at [1010, 384] on link "1 - 1090 - BAR DO WANDER" at bounding box center [999, 377] width 132 height 13
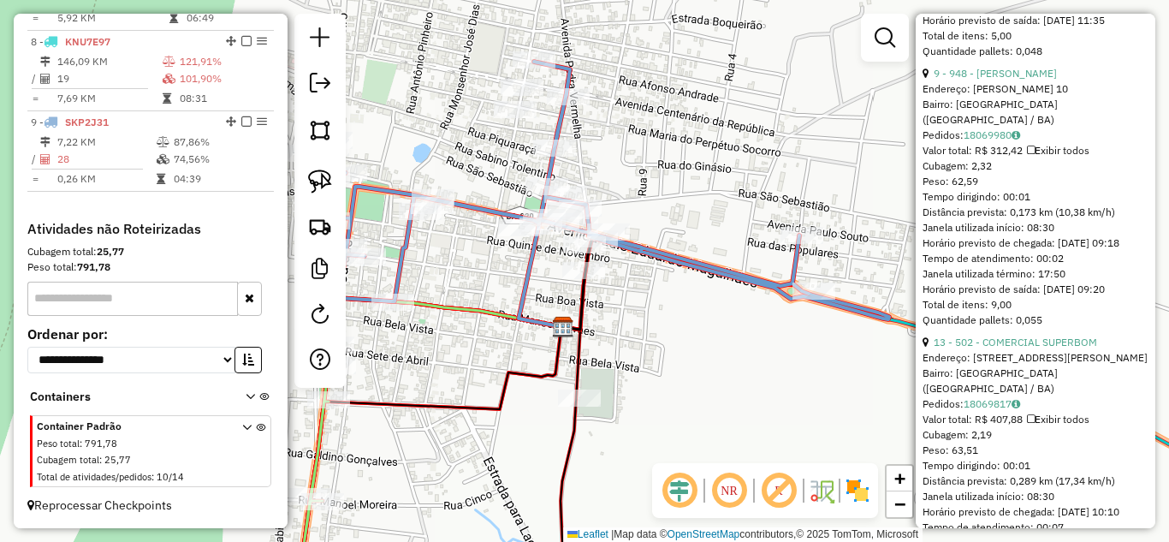
scroll to position [1532, 0]
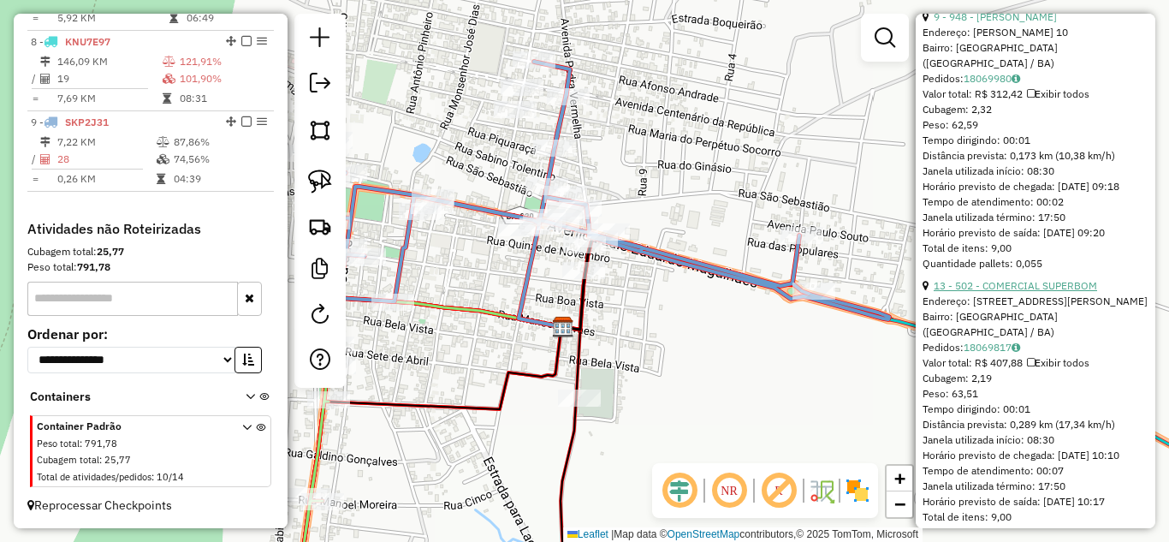
click at [1012, 292] on link "13 - 502 - COMERCIAL SUPERBOM" at bounding box center [1014, 285] width 163 height 13
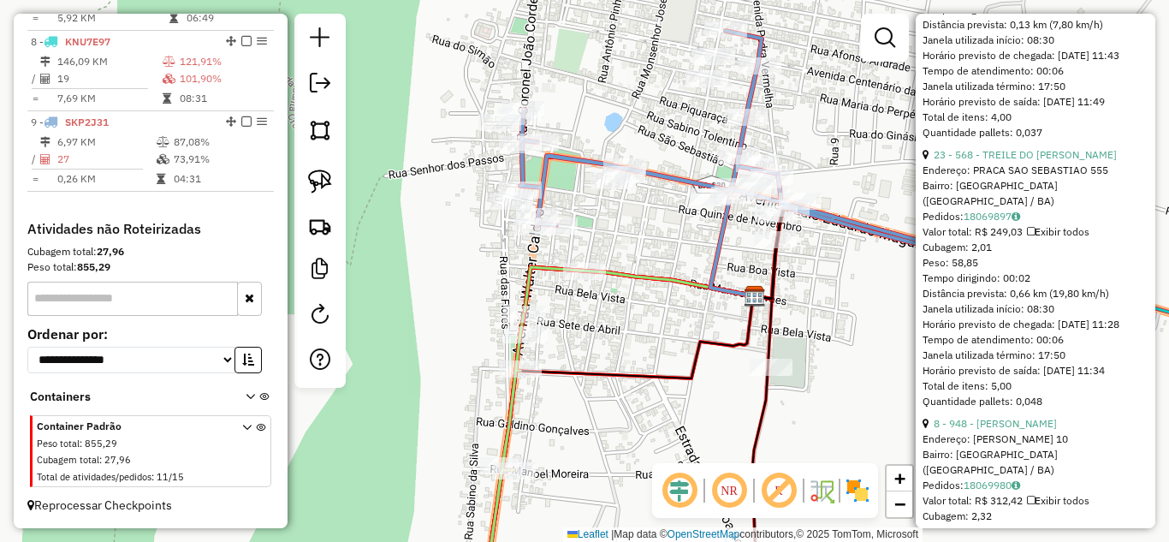
scroll to position [998, 0]
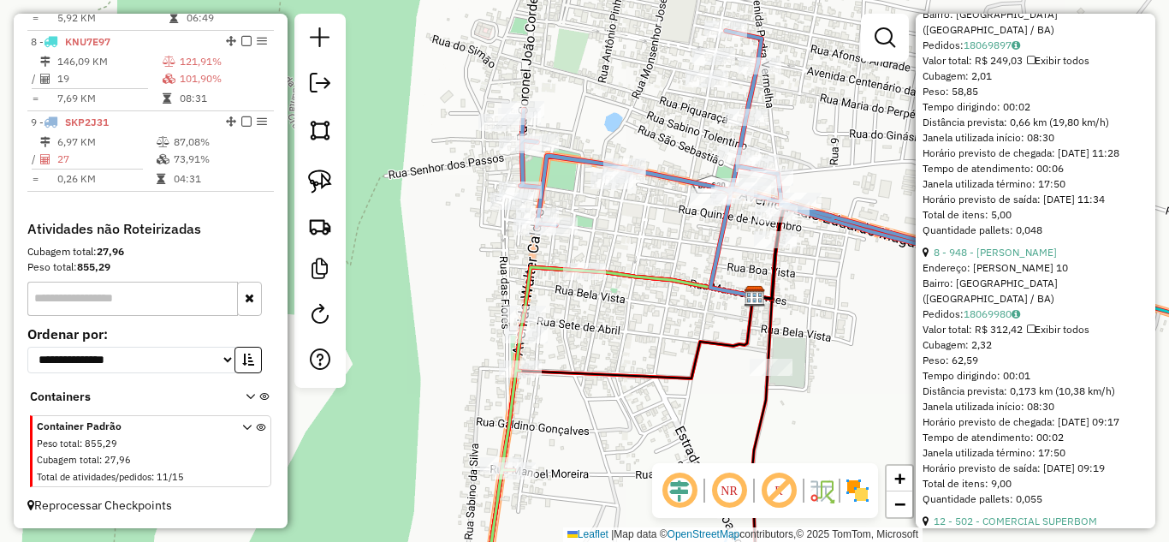
click at [1026, 260] on div "8 - 948 - MERCADINHO SANTANA" at bounding box center [1035, 252] width 226 height 15
click at [1031, 258] on link "8 - 948 - MERCADINHO SANTANA" at bounding box center [994, 252] width 123 height 13
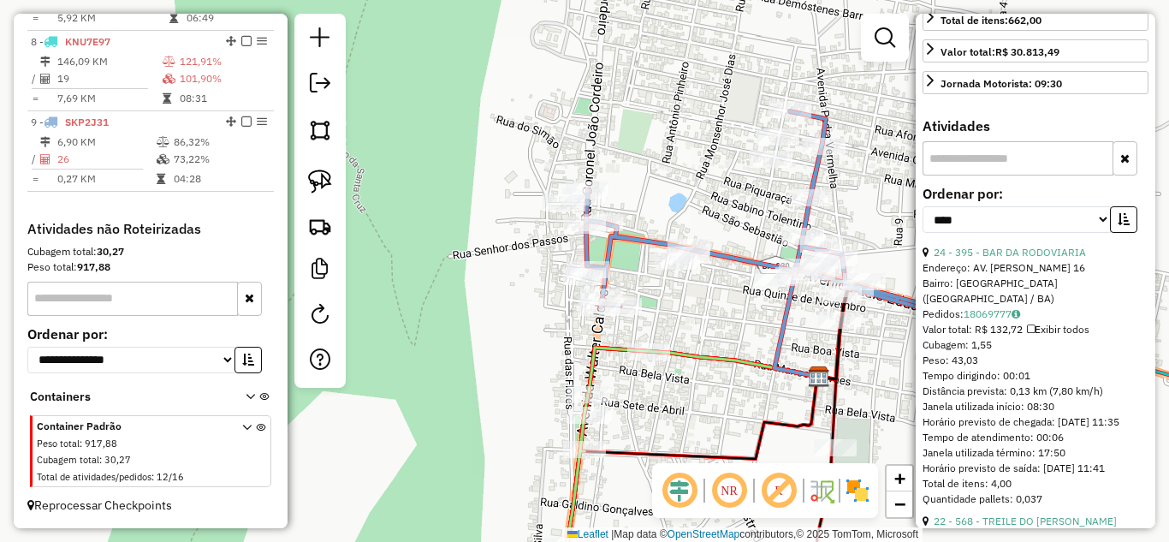
scroll to position [745, 0]
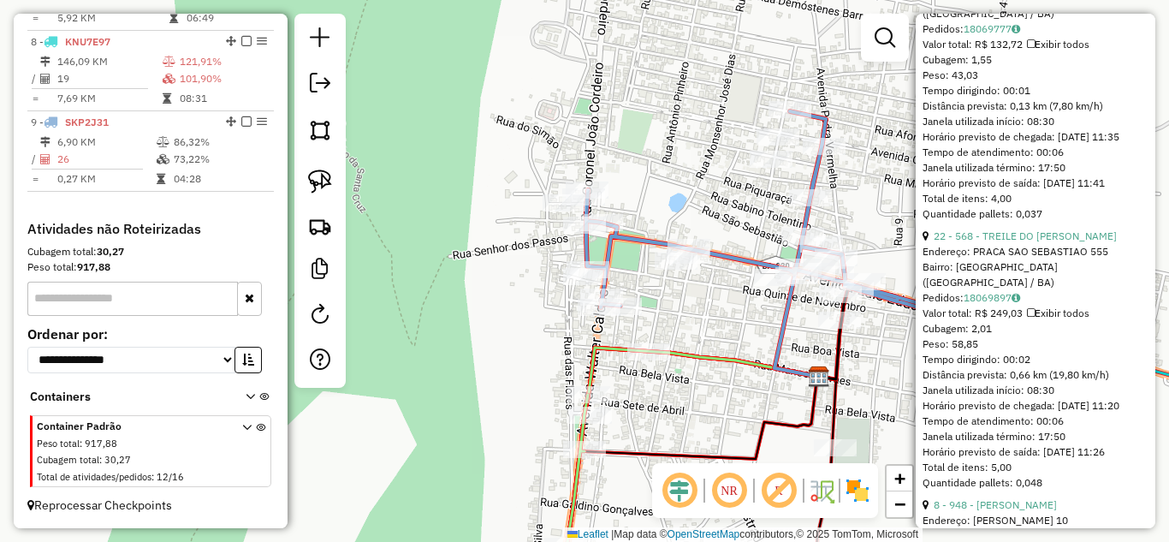
click at [1028, 242] on link "22 - 568 - TREILE DO ROBERTO" at bounding box center [1024, 235] width 183 height 13
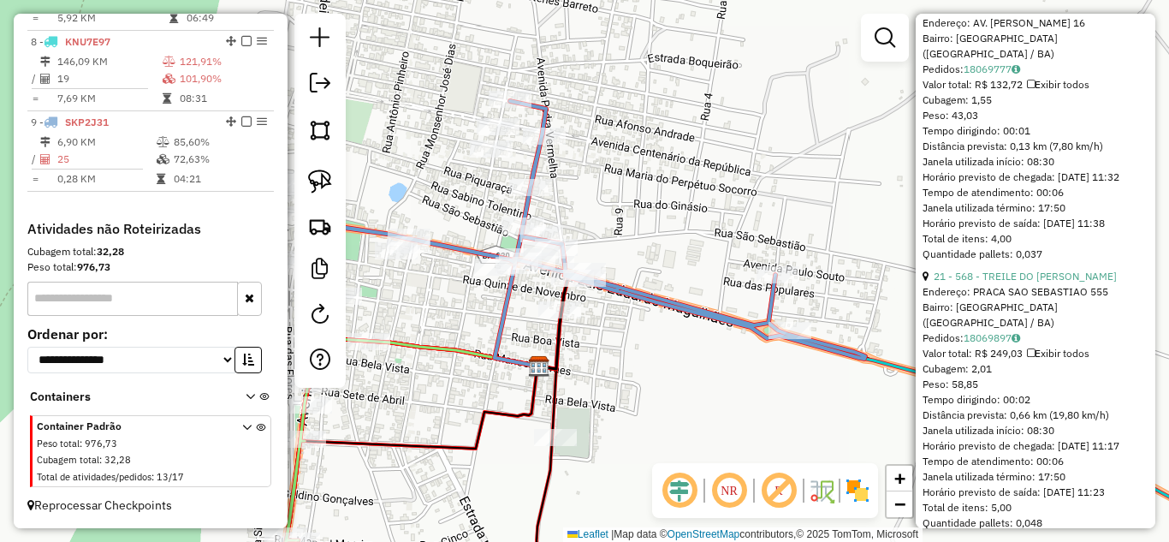
scroll to position [534, 0]
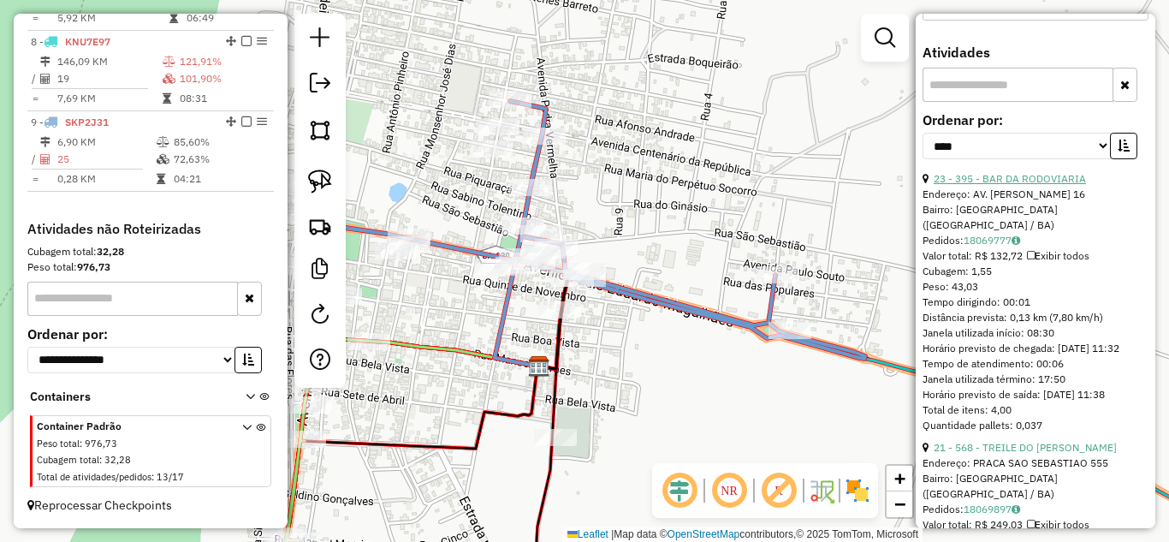
click at [1014, 185] on link "23 - 395 - BAR DA RODOVIARIA" at bounding box center [1009, 178] width 152 height 13
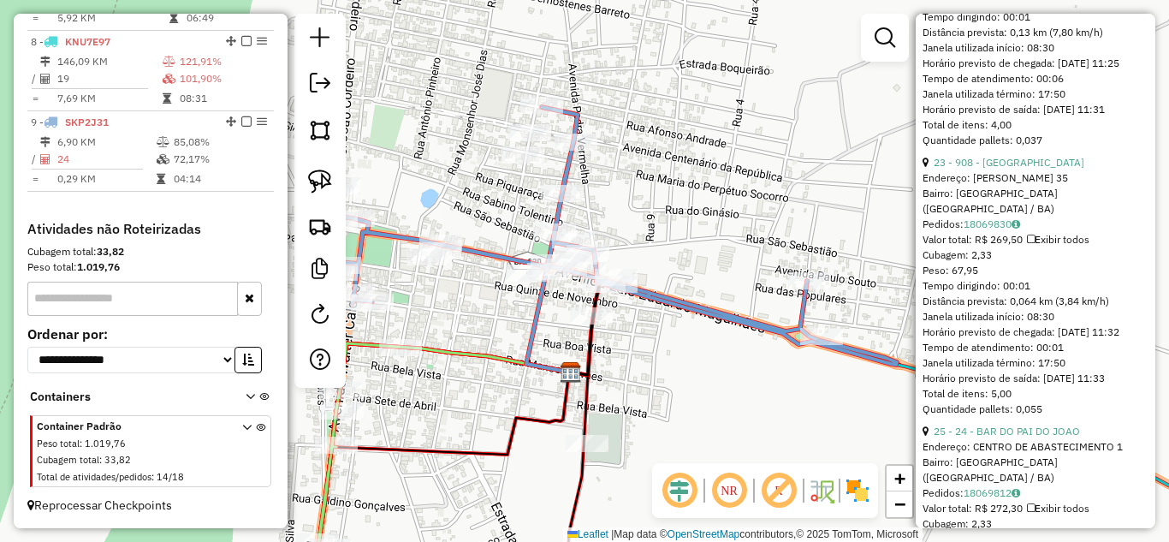
scroll to position [876, 0]
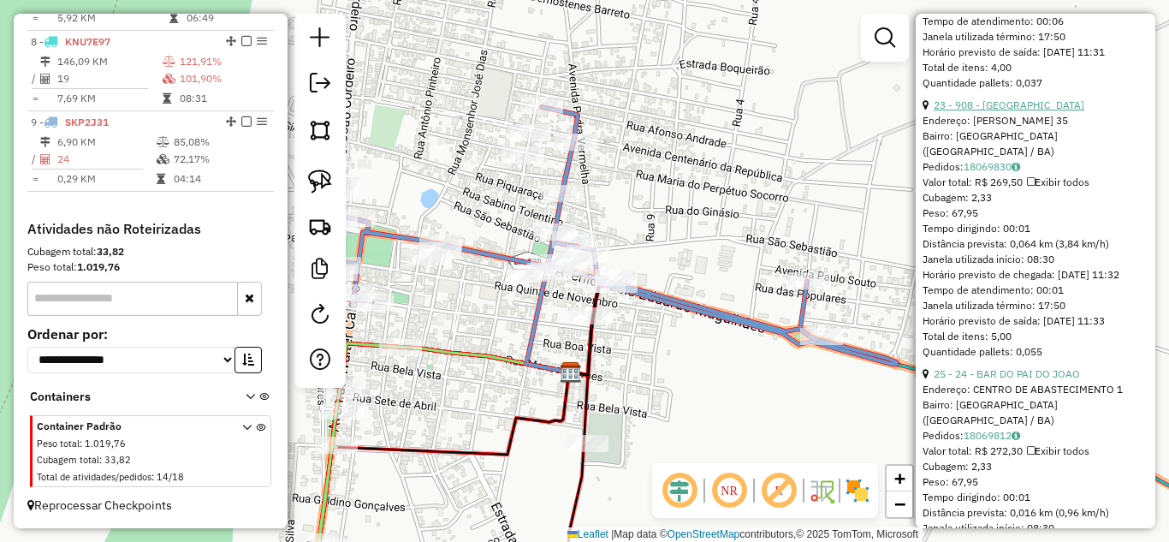
click at [1017, 111] on link "23 - 908 - CENTRO BAR DA MARIA" at bounding box center [1008, 104] width 151 height 13
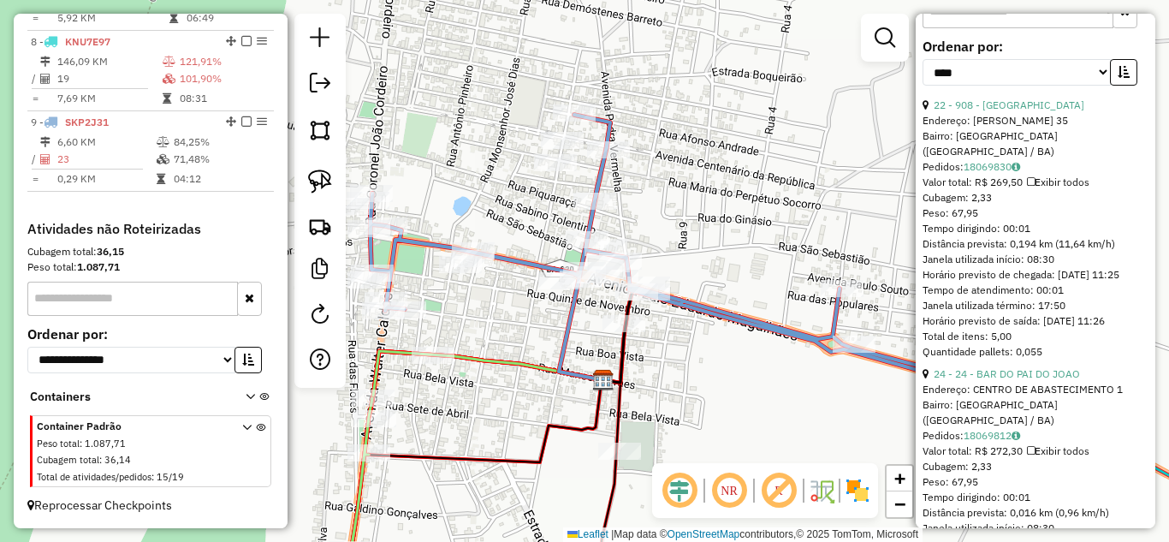
scroll to position [836, 0]
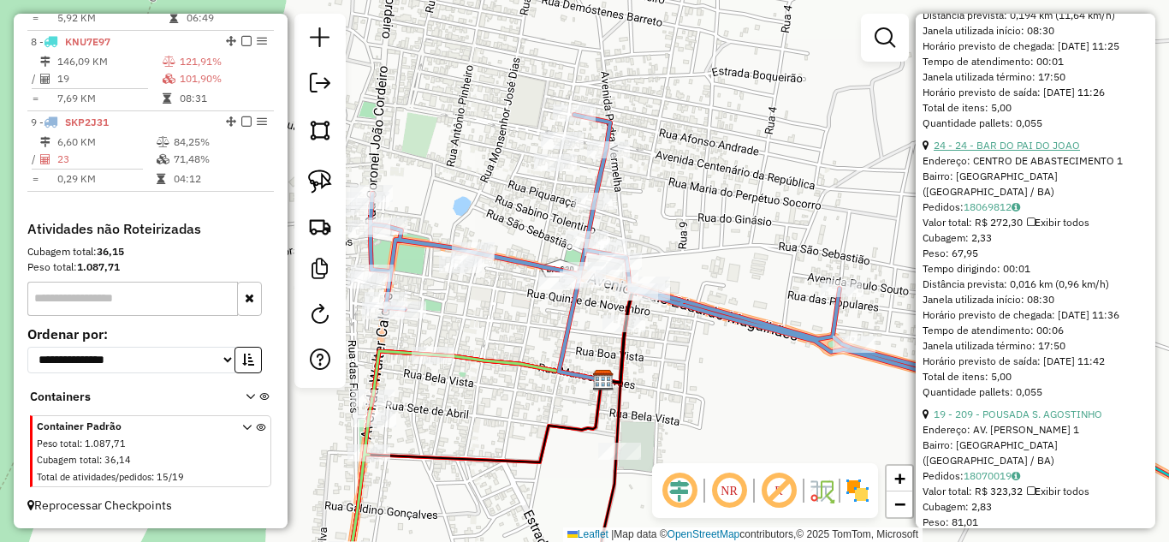
click at [1055, 151] on link "24 - 24 - BAR DO PAI DO JOAO" at bounding box center [1006, 145] width 146 height 13
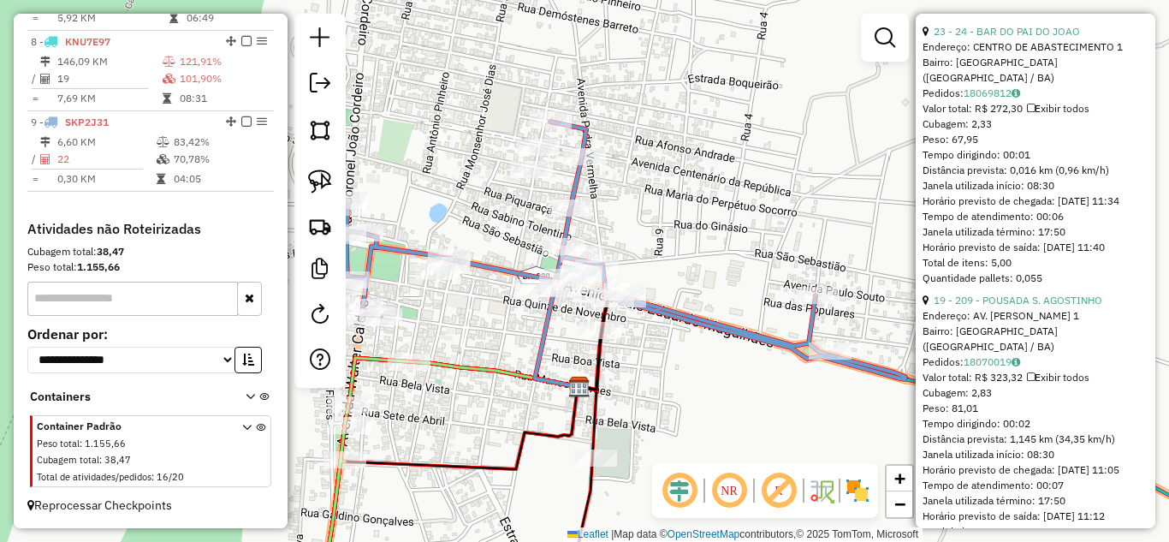
scroll to position [738, 0]
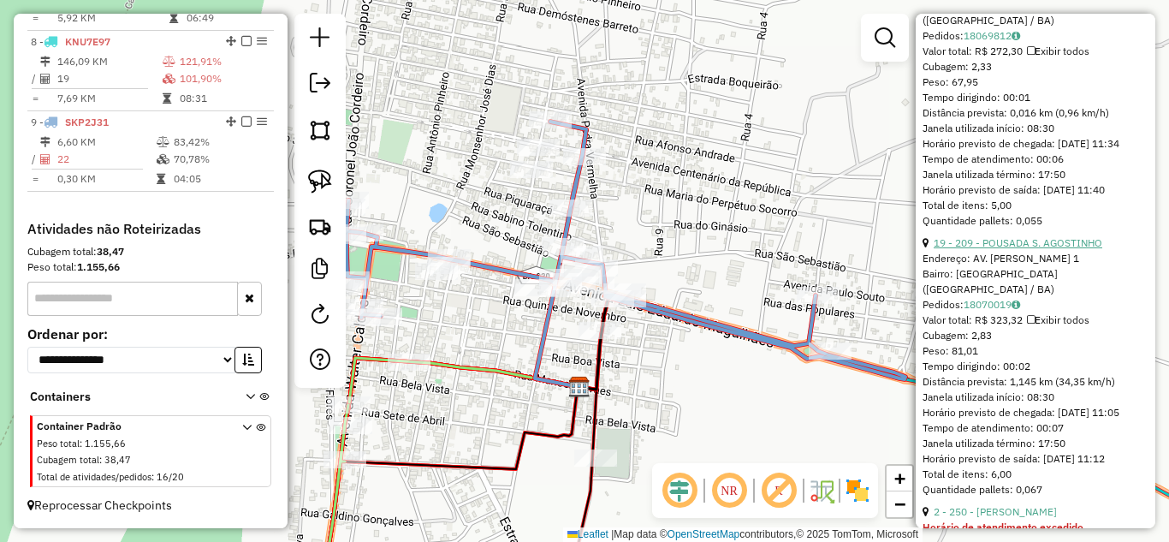
click at [1024, 249] on link "19 - 209 - POUSADA S. AGOSTINHO" at bounding box center [1017, 242] width 169 height 13
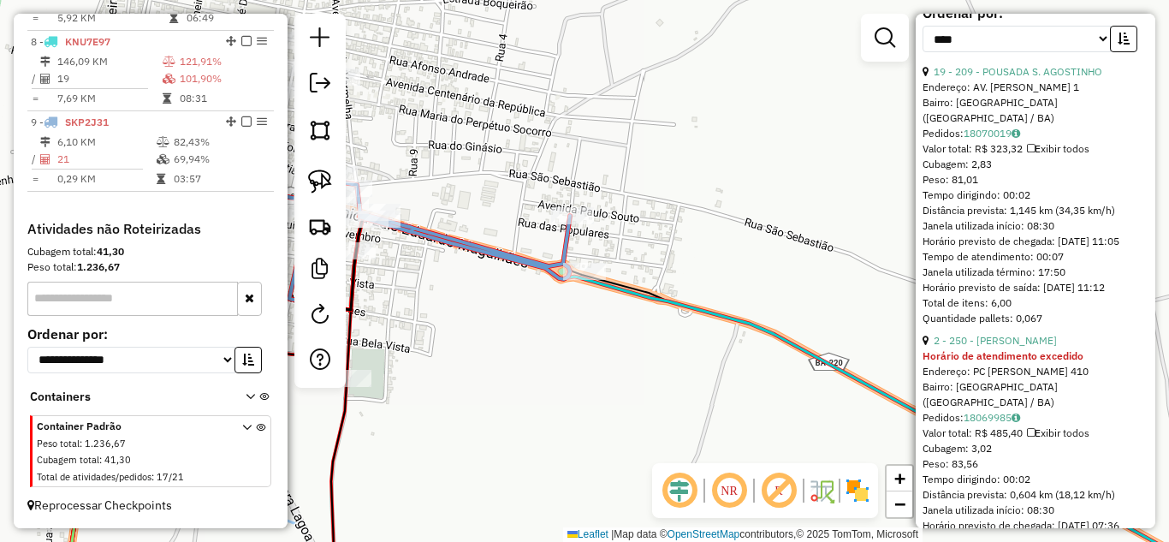
scroll to position [755, 0]
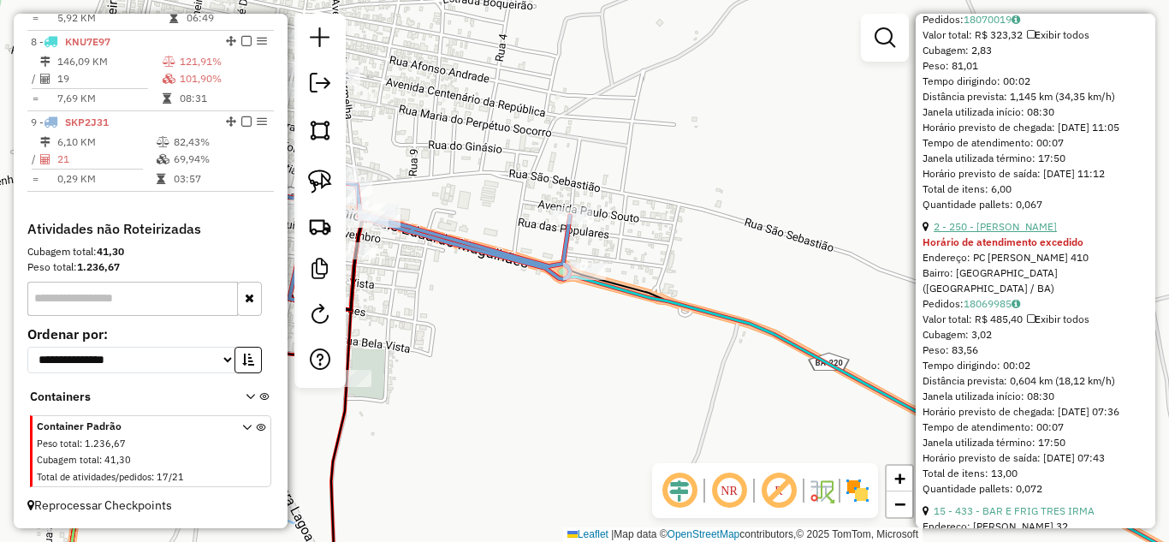
click at [1009, 233] on link "2 - 250 - MERC SILVA" at bounding box center [994, 226] width 123 height 13
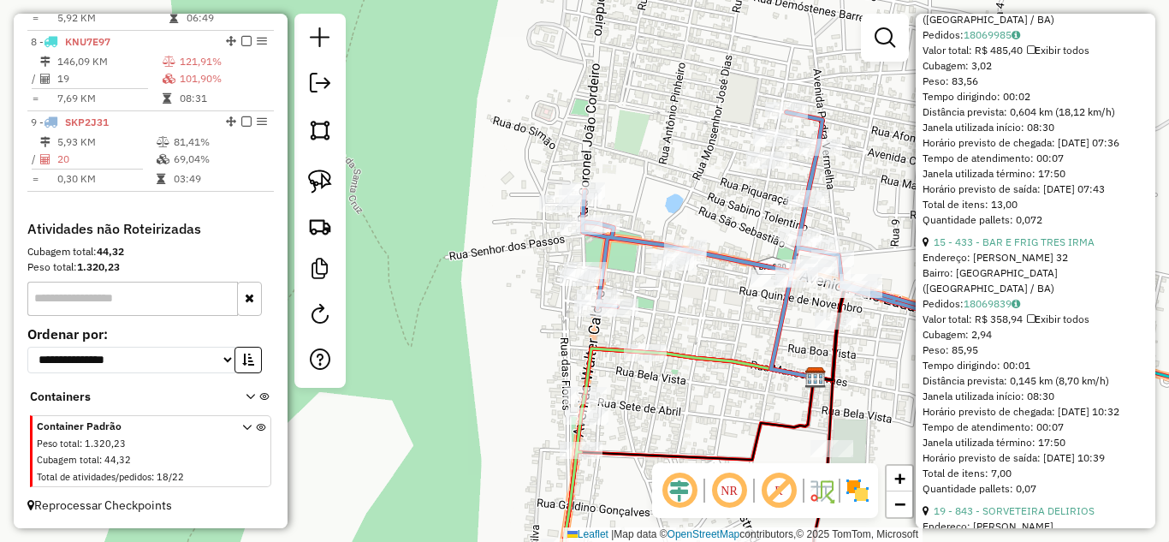
scroll to position [486, 0]
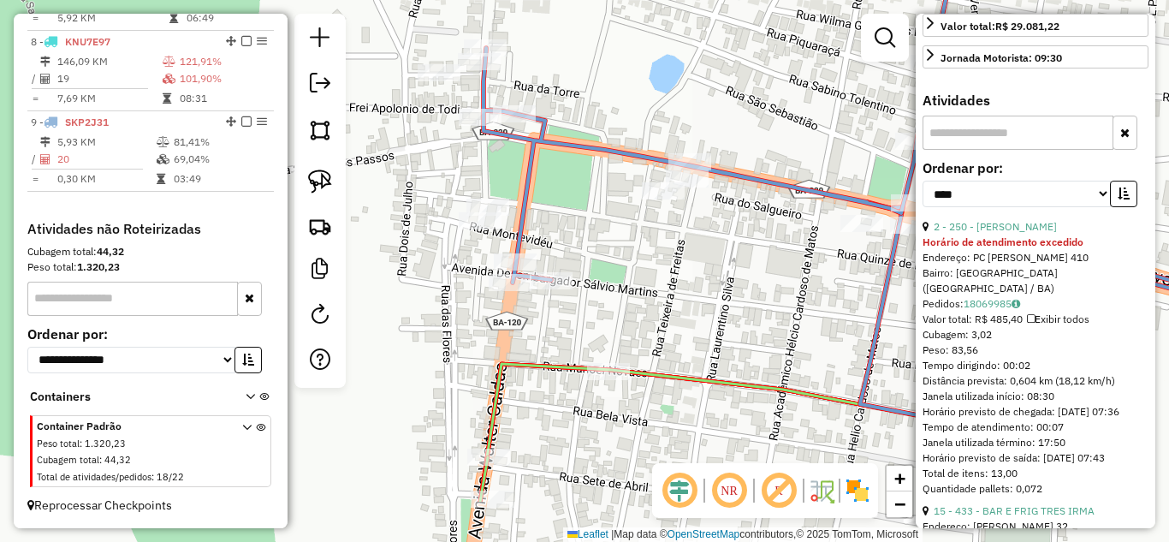
drag, startPoint x: 665, startPoint y: 285, endPoint x: 596, endPoint y: 190, distance: 117.1
click at [596, 190] on div "Janela de atendimento Grade de atendimento Capacidade Transportadoras Veículos …" at bounding box center [584, 271] width 1169 height 542
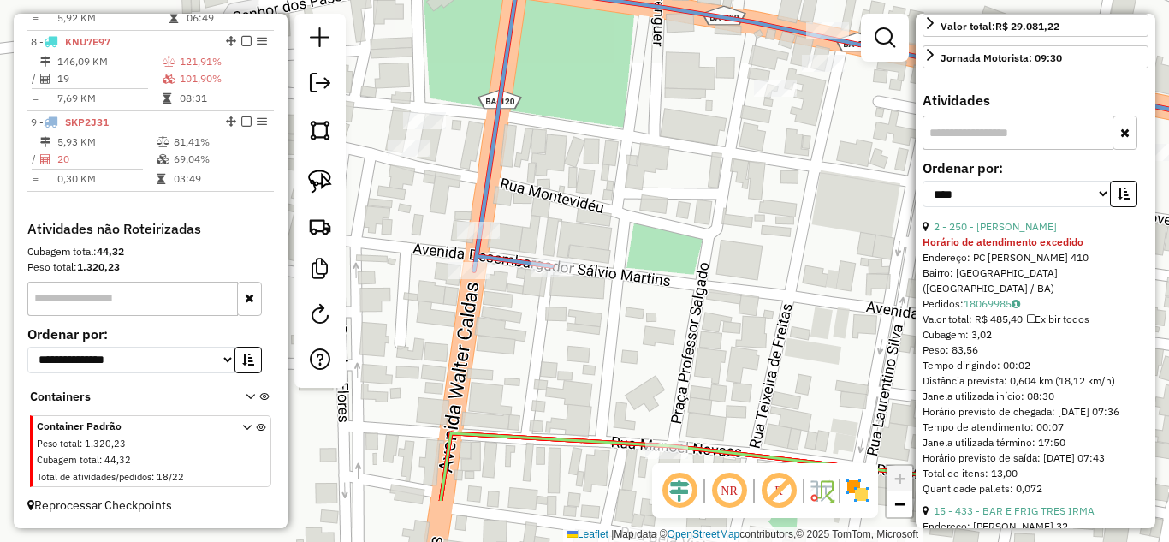
drag, startPoint x: 592, startPoint y: 225, endPoint x: 634, endPoint y: 136, distance: 98.4
click at [634, 136] on div "Janela de atendimento Grade de atendimento Capacidade Transportadoras Veículos …" at bounding box center [584, 271] width 1169 height 542
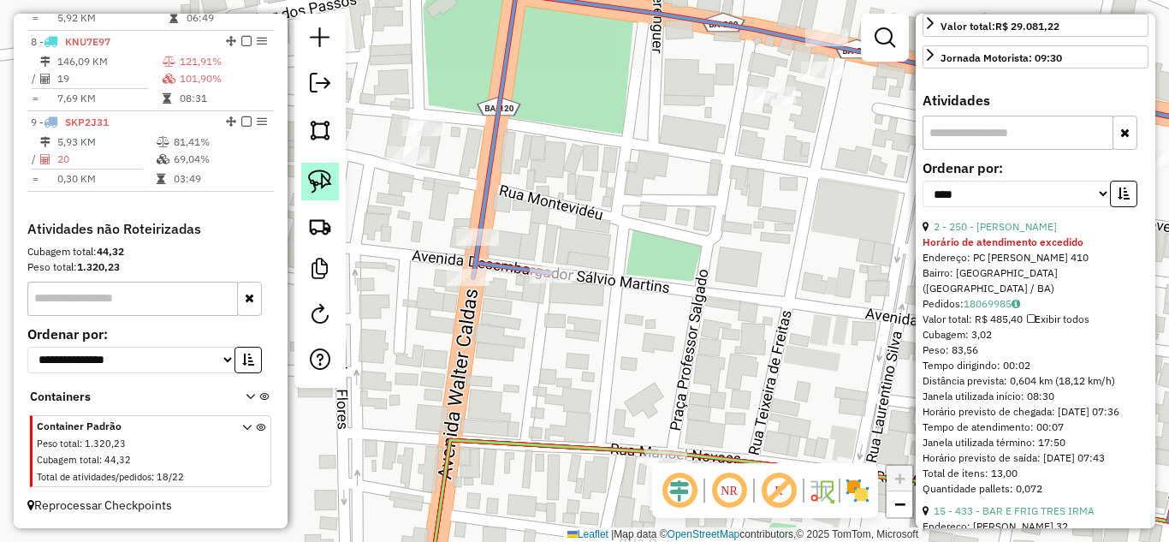
click at [317, 174] on img at bounding box center [320, 181] width 24 height 24
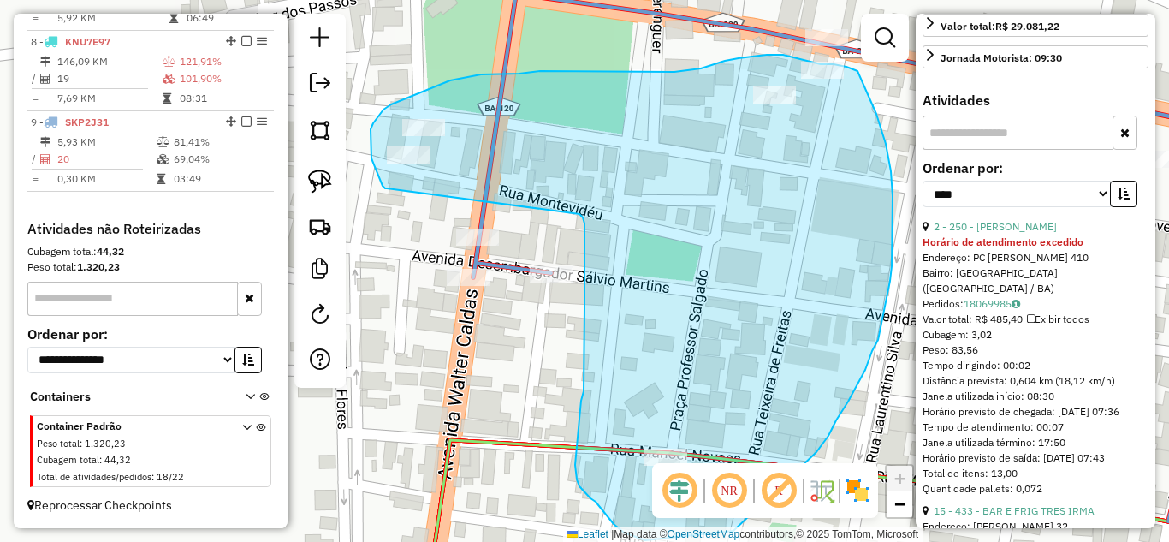
drag, startPoint x: 387, startPoint y: 188, endPoint x: 579, endPoint y: 214, distance: 194.2
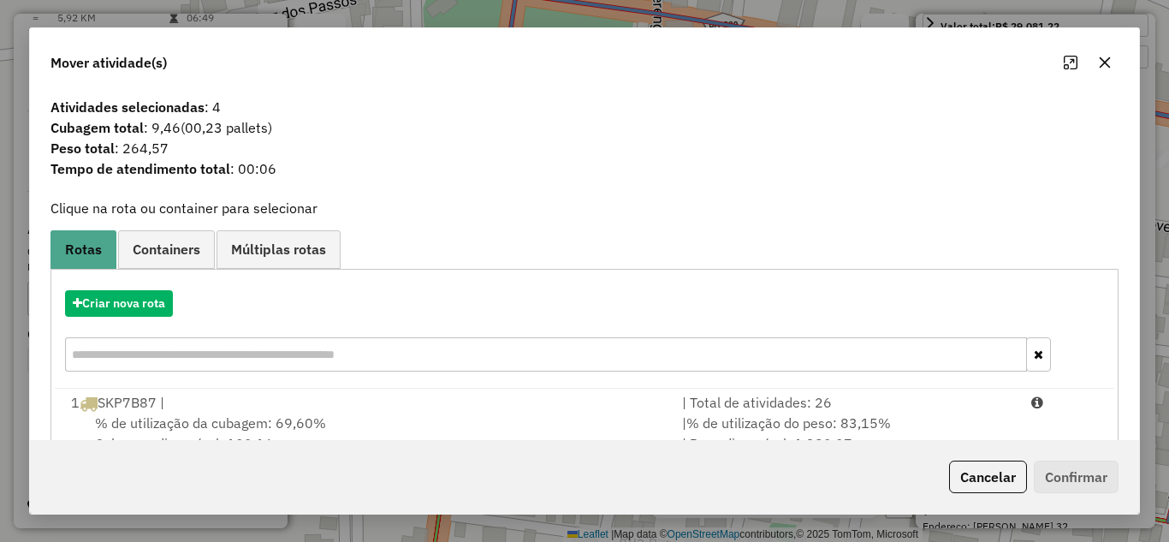
scroll to position [281, 0]
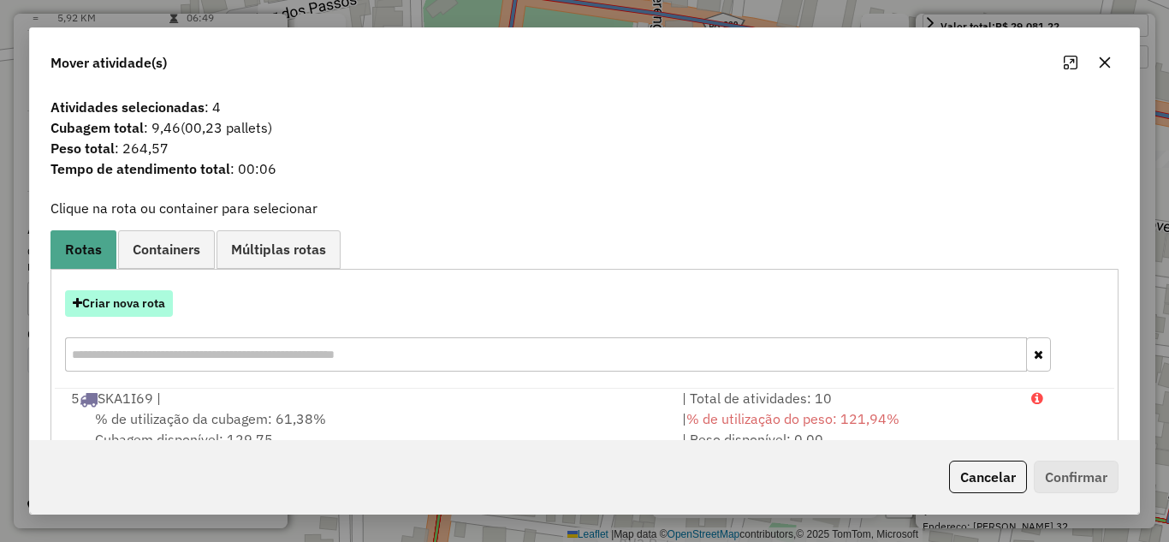
click at [161, 302] on button "Criar nova rota" at bounding box center [119, 303] width 108 height 27
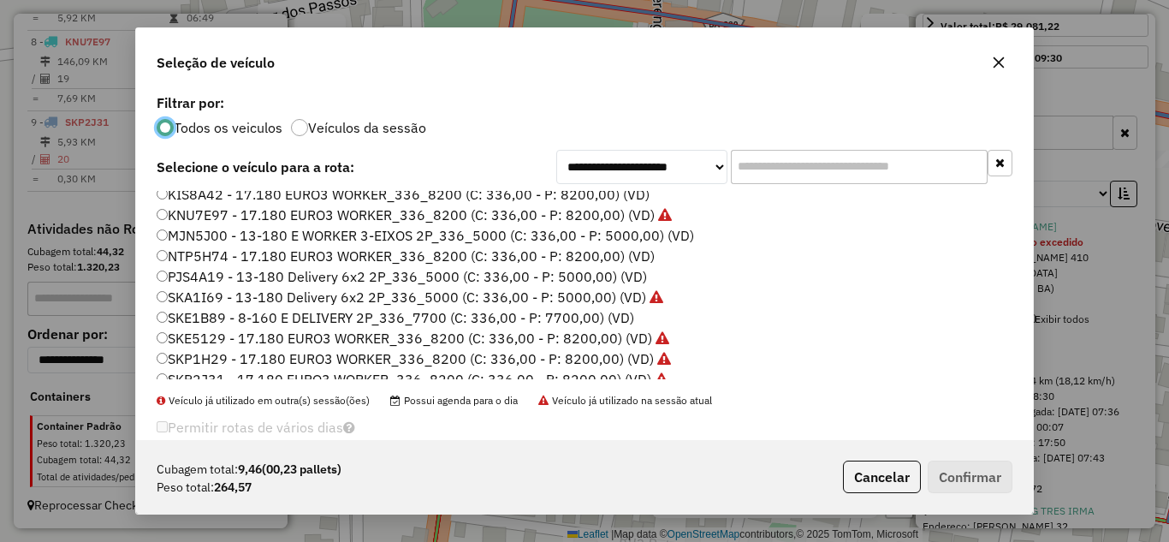
scroll to position [0, 0]
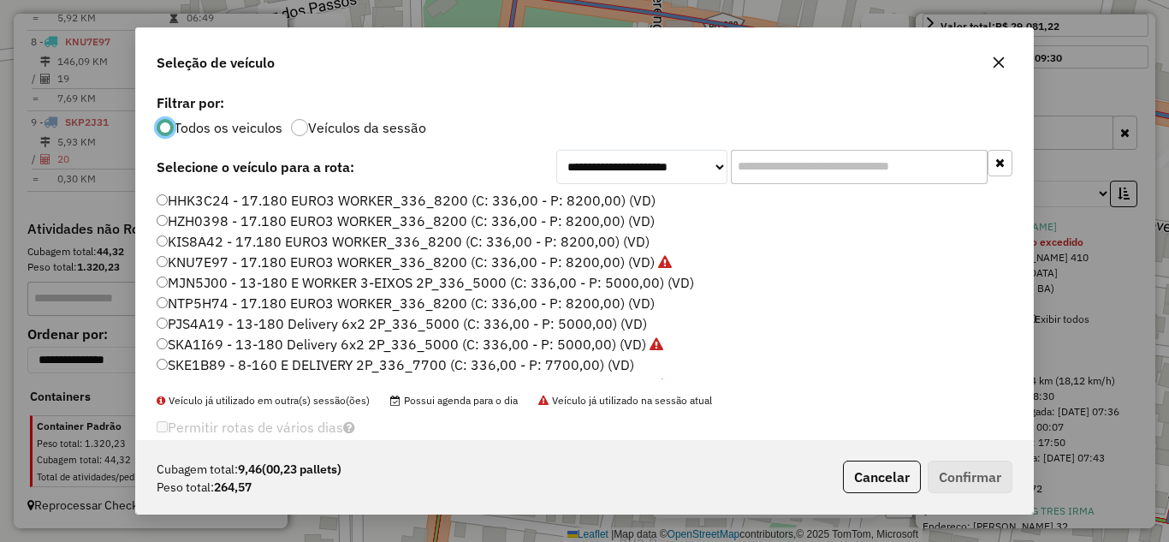
click at [225, 323] on label "PJS4A19 - 13-180 Delivery 6x2 2P_336_5000 (C: 336,00 - P: 5000,00) (VD)" at bounding box center [402, 323] width 490 height 21
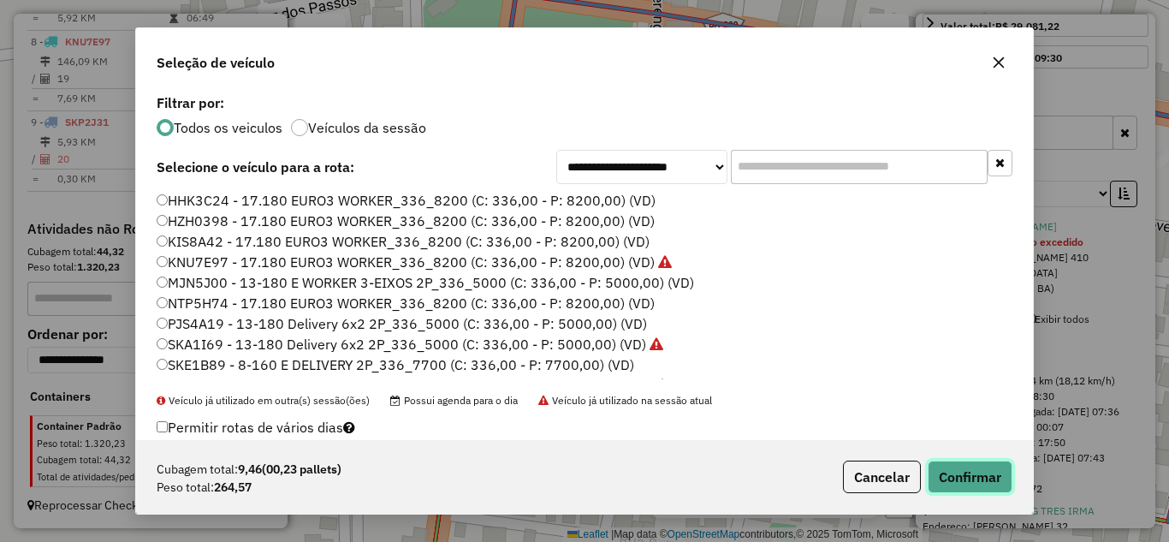
click at [983, 472] on button "Confirmar" at bounding box center [969, 476] width 85 height 33
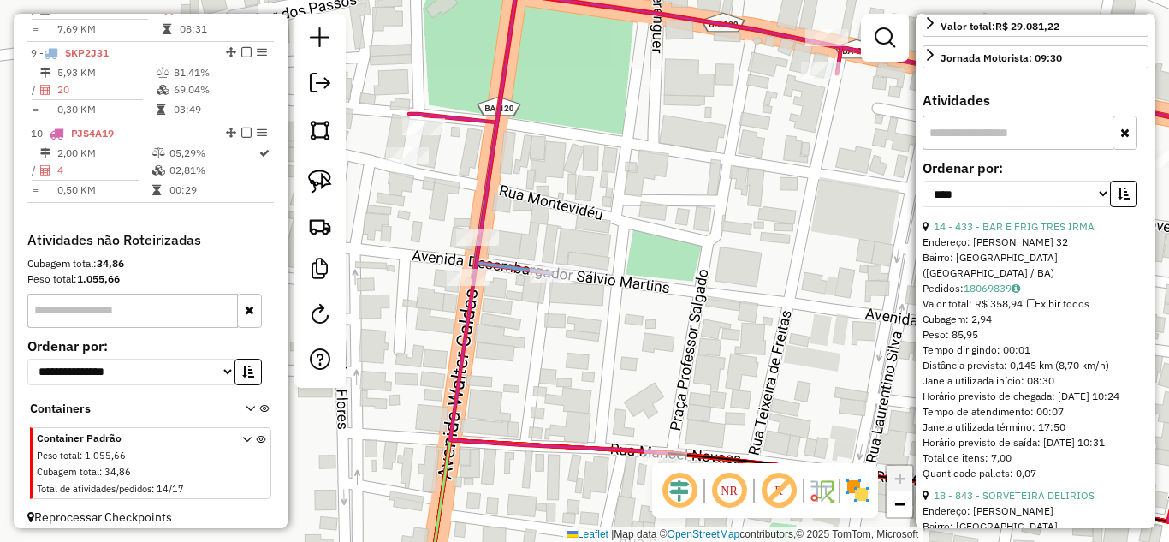
scroll to position [1285, 0]
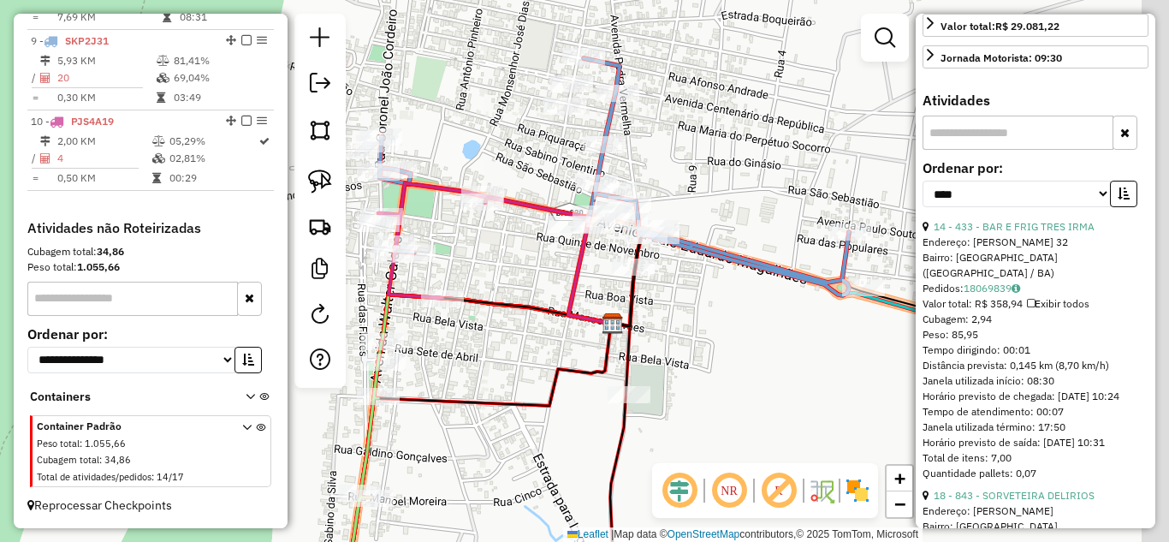
drag, startPoint x: 739, startPoint y: 305, endPoint x: 471, endPoint y: 264, distance: 270.9
click at [465, 270] on div "Janela de atendimento Grade de atendimento Capacidade Transportadoras Veículos …" at bounding box center [584, 271] width 1169 height 542
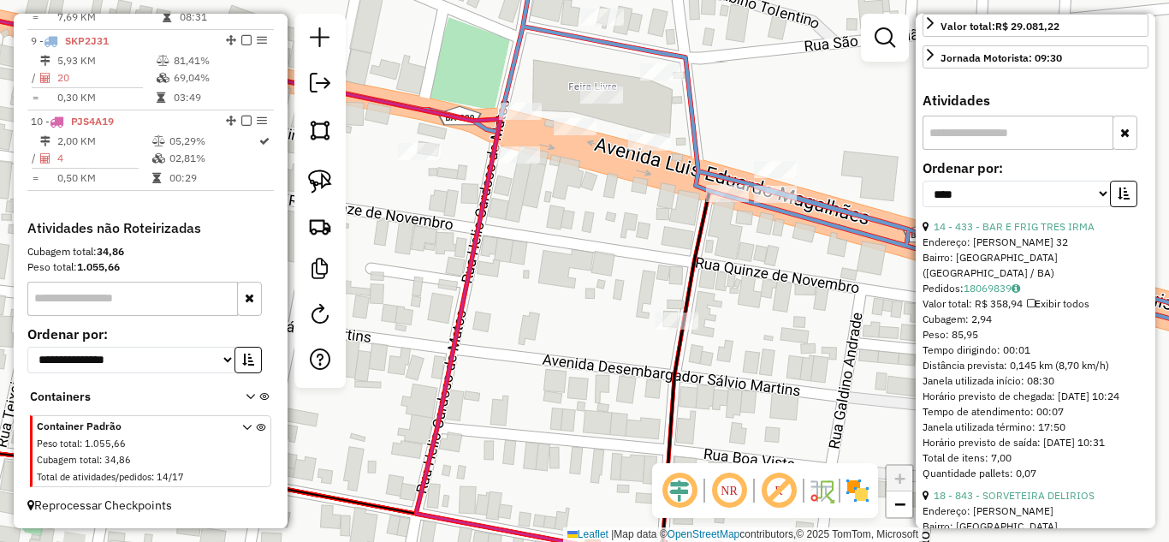
drag, startPoint x: 319, startPoint y: 188, endPoint x: 346, endPoint y: 183, distance: 27.0
click at [319, 188] on img at bounding box center [320, 181] width 24 height 24
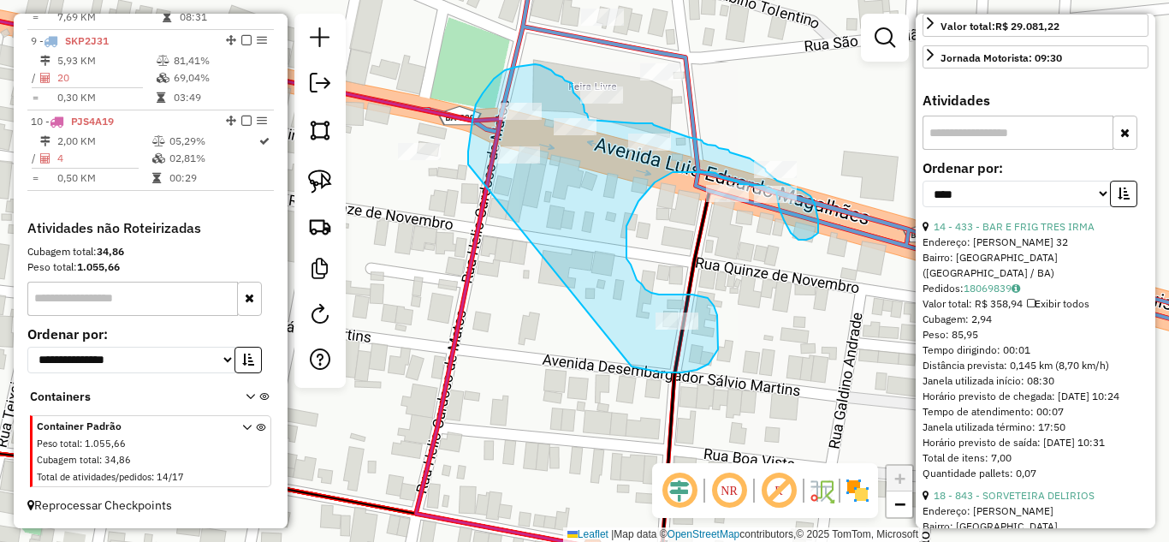
drag, startPoint x: 468, startPoint y: 164, endPoint x: 619, endPoint y: 363, distance: 249.7
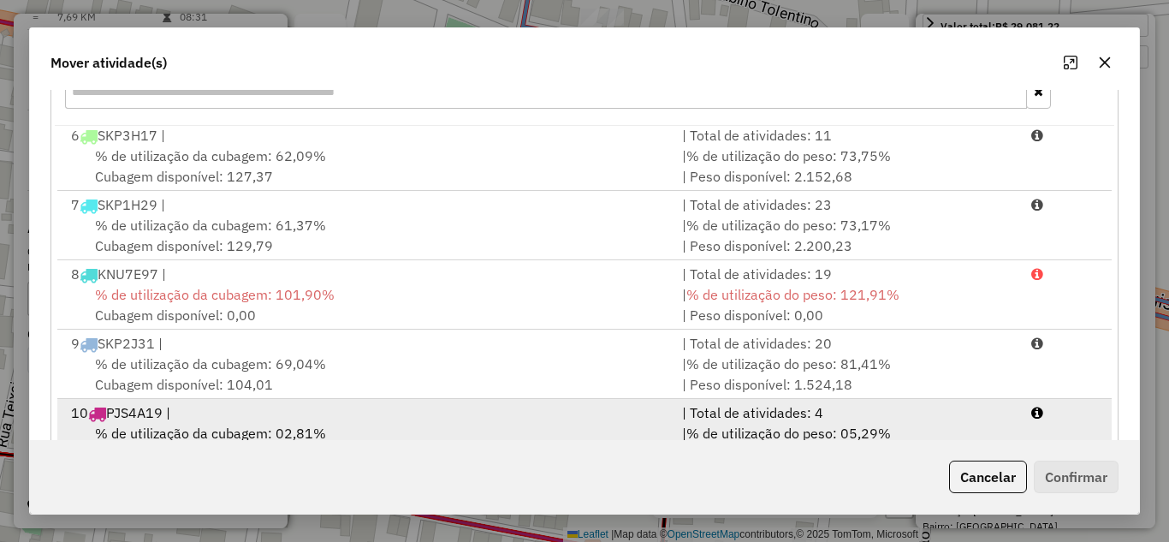
scroll to position [320, 0]
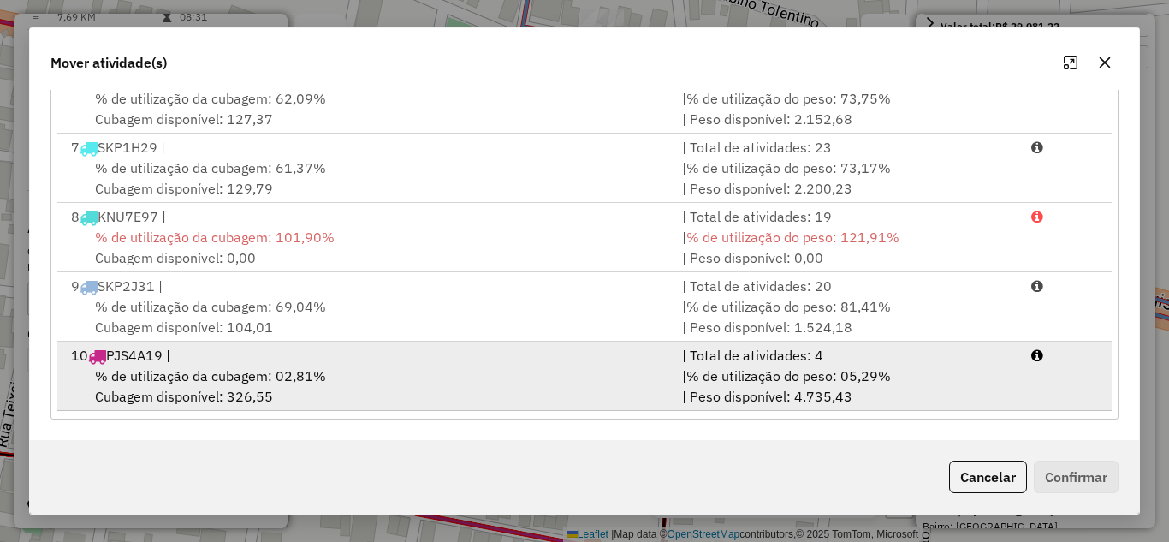
click at [441, 382] on div "% de utilização da cubagem: 02,81% Cubagem disponível: 326,55" at bounding box center [366, 385] width 611 height 41
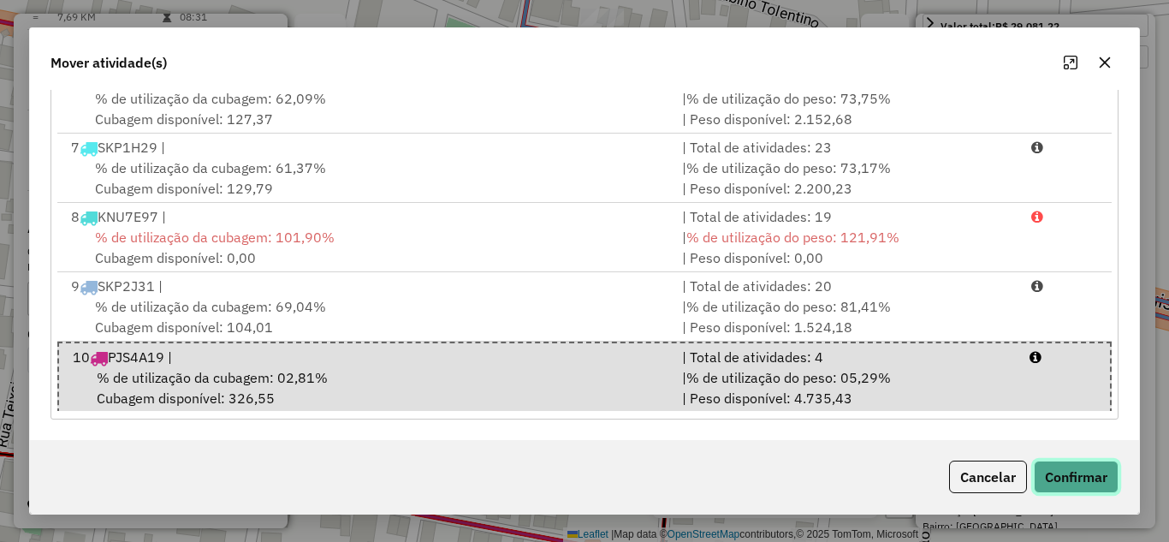
click at [1083, 480] on button "Confirmar" at bounding box center [1076, 476] width 85 height 33
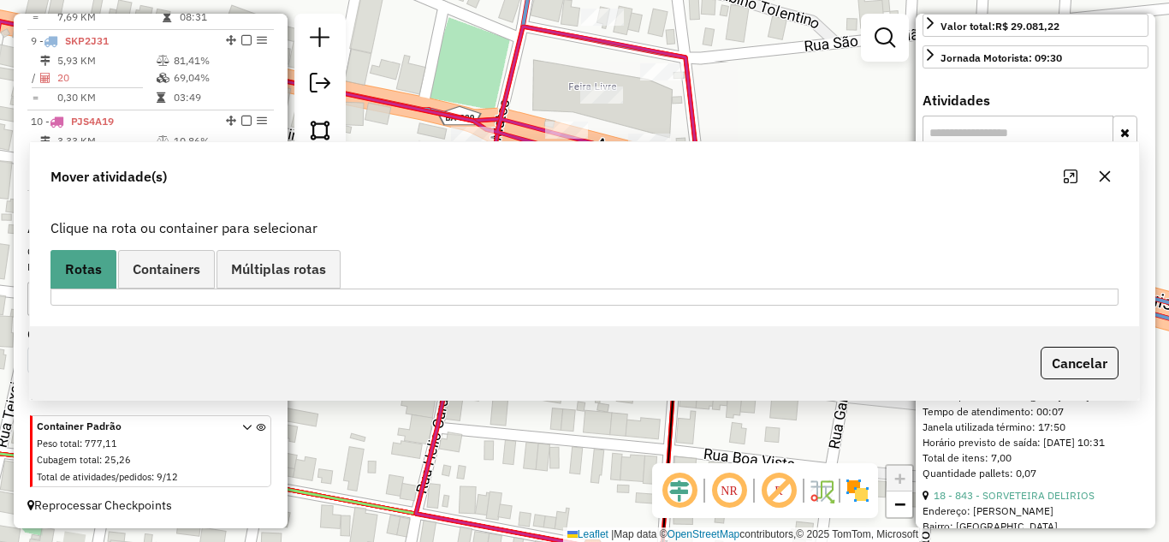
scroll to position [1289, 0]
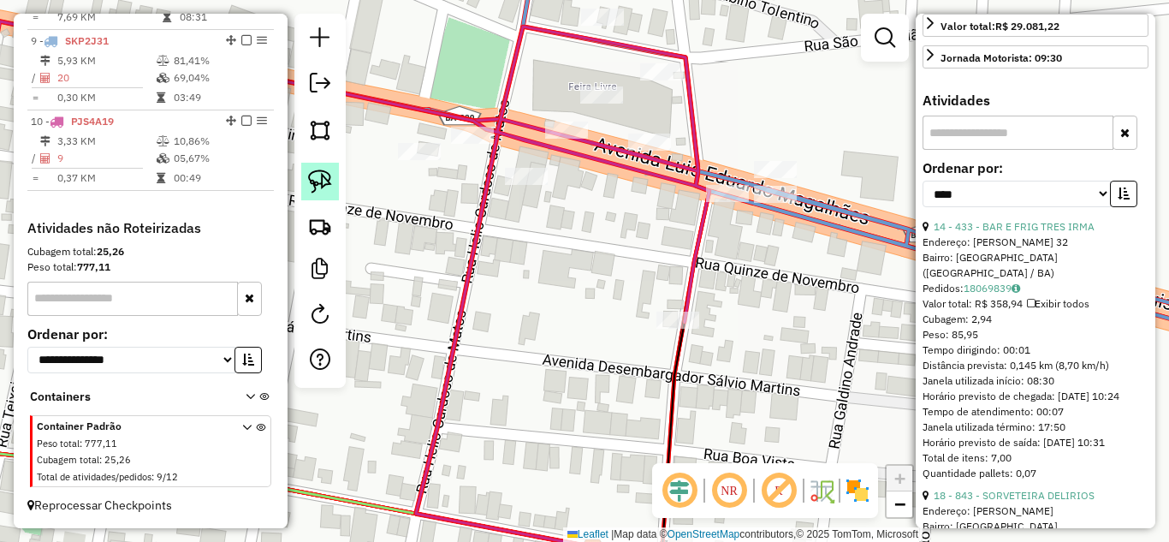
click at [318, 182] on img at bounding box center [320, 181] width 24 height 24
drag, startPoint x: 768, startPoint y: 225, endPoint x: 816, endPoint y: 184, distance: 63.1
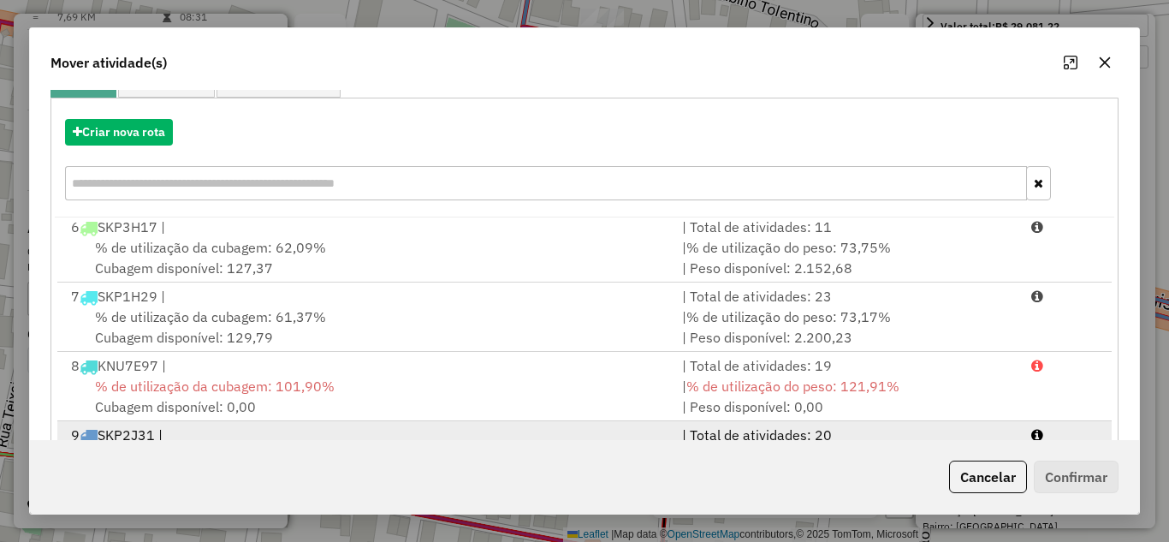
scroll to position [320, 0]
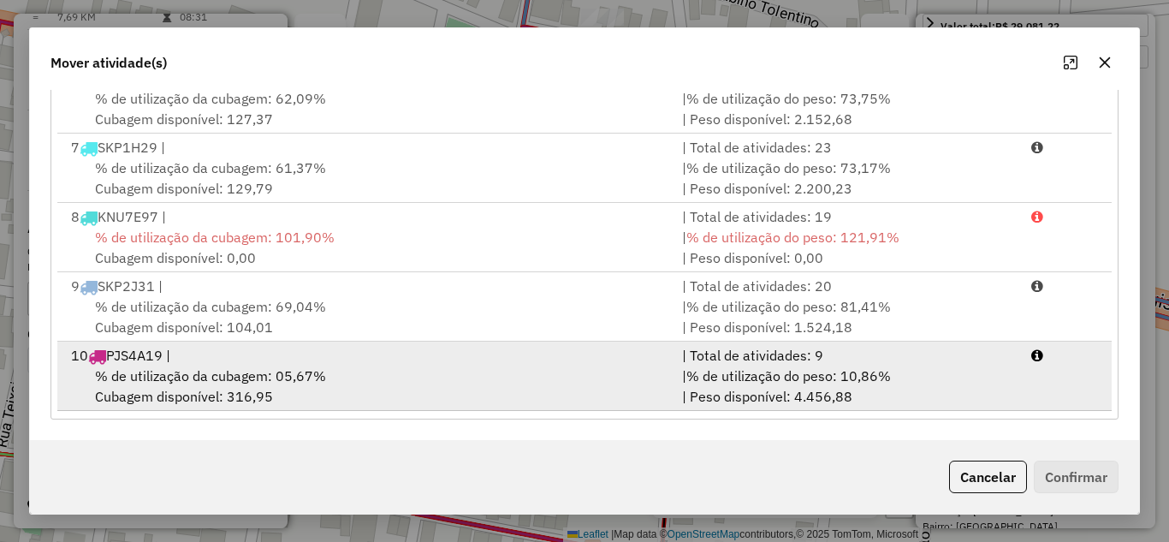
drag, startPoint x: 441, startPoint y: 377, endPoint x: 525, endPoint y: 382, distance: 84.8
click at [441, 376] on div "% de utilização da cubagem: 05,67% Cubagem disponível: 316,95" at bounding box center [366, 385] width 611 height 41
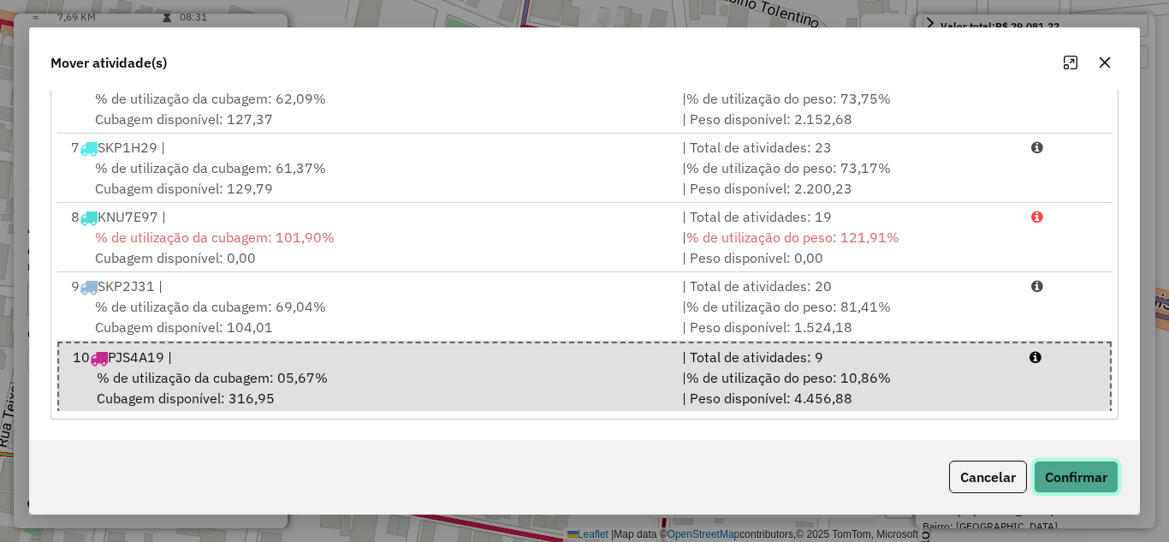
click at [1094, 477] on button "Confirmar" at bounding box center [1076, 476] width 85 height 33
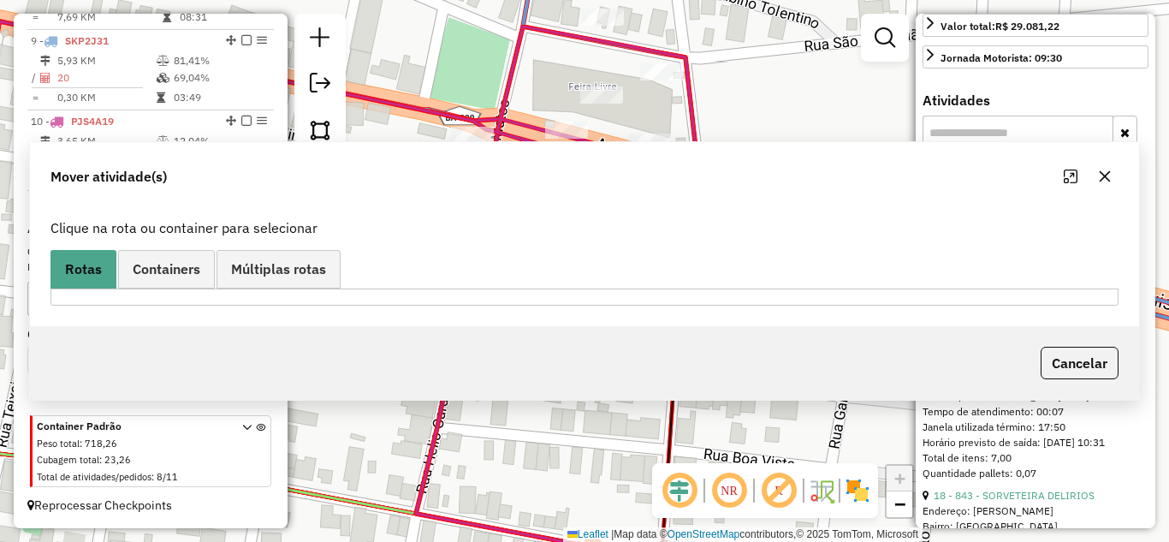
scroll to position [0, 0]
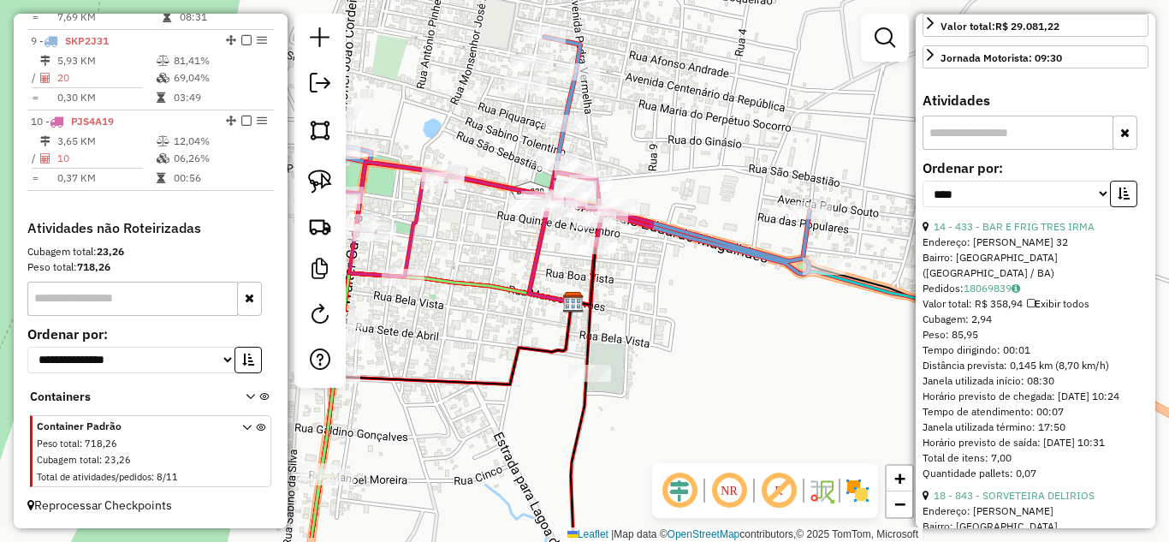
drag, startPoint x: 807, startPoint y: 336, endPoint x: 646, endPoint y: 274, distance: 172.6
click at [646, 274] on div "Janela de atendimento Grade de atendimento Capacidade Transportadoras Veículos …" at bounding box center [584, 271] width 1169 height 542
drag, startPoint x: 321, startPoint y: 174, endPoint x: 362, endPoint y: 165, distance: 41.9
click at [321, 174] on img at bounding box center [320, 181] width 24 height 24
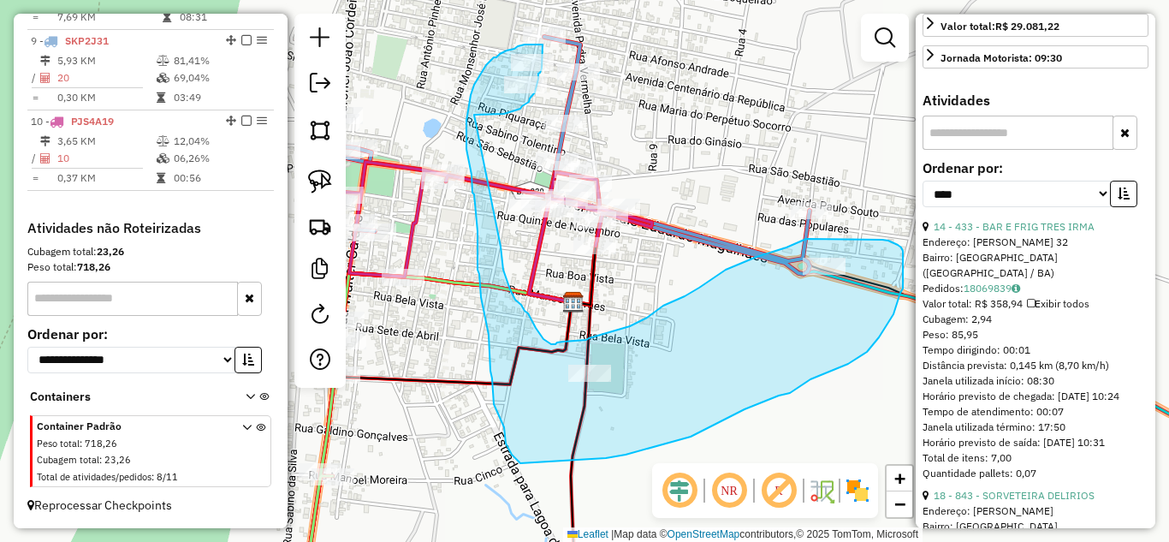
drag, startPoint x: 474, startPoint y: 115, endPoint x: 501, endPoint y: 246, distance: 134.4
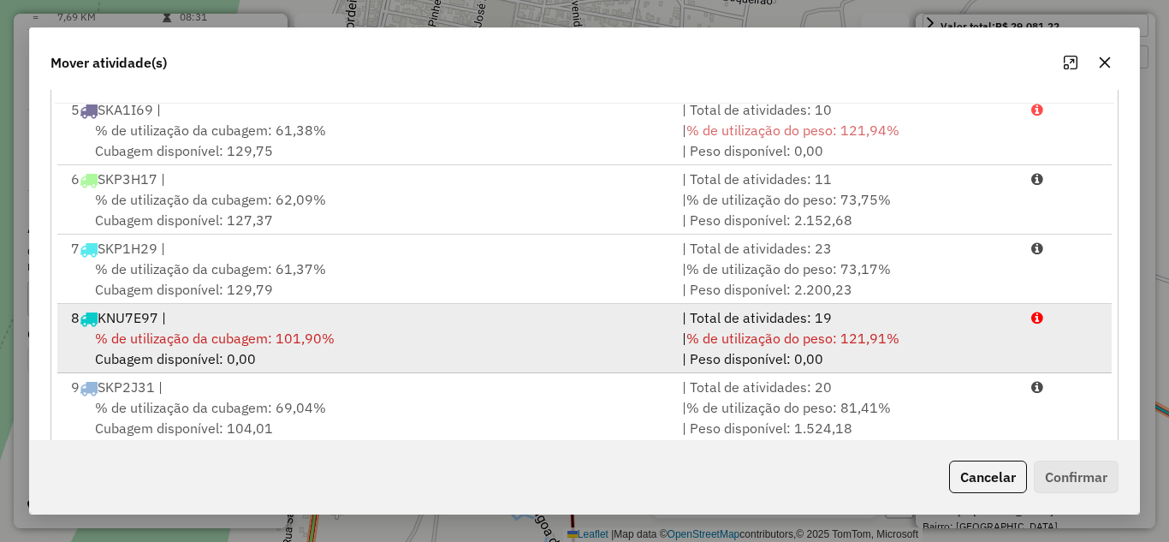
scroll to position [351, 0]
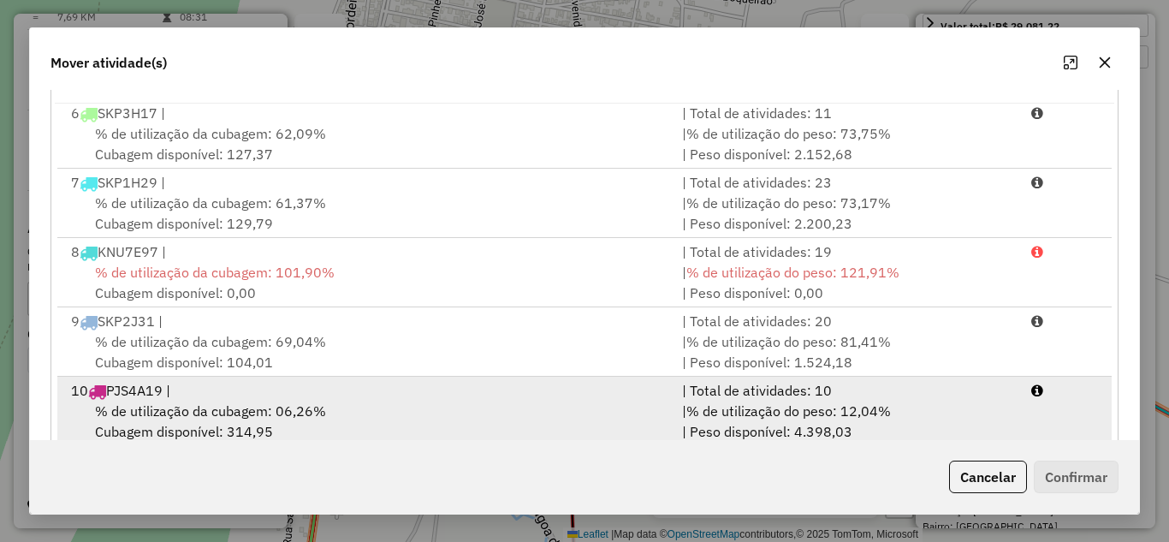
drag, startPoint x: 446, startPoint y: 416, endPoint x: 702, endPoint y: 432, distance: 257.2
click at [446, 417] on div "% de utilização da cubagem: 06,26% Cubagem disponível: 314,95" at bounding box center [366, 420] width 611 height 41
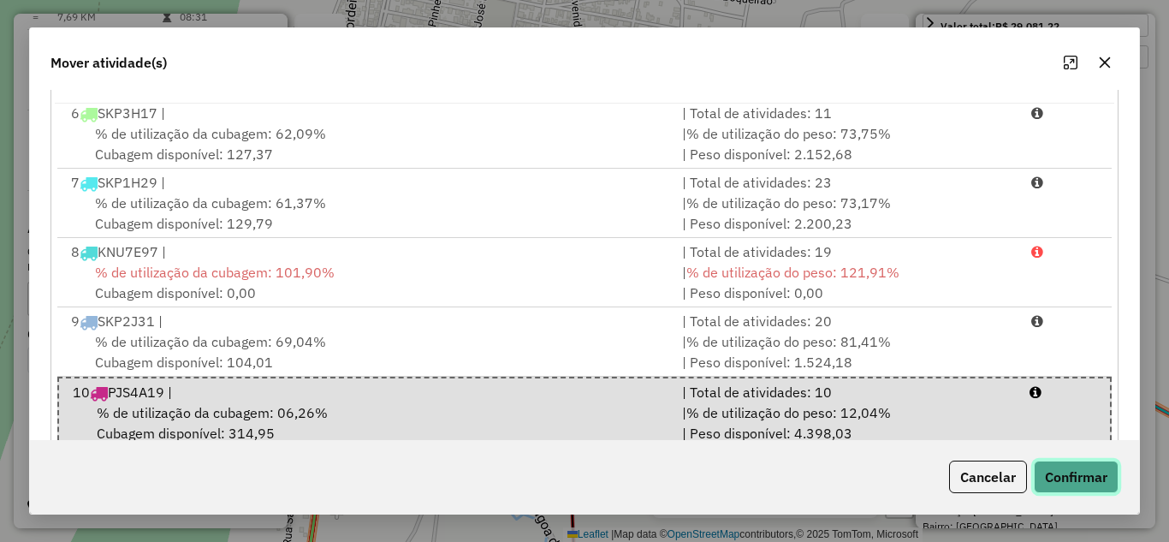
click at [1090, 483] on button "Confirmar" at bounding box center [1076, 476] width 85 height 33
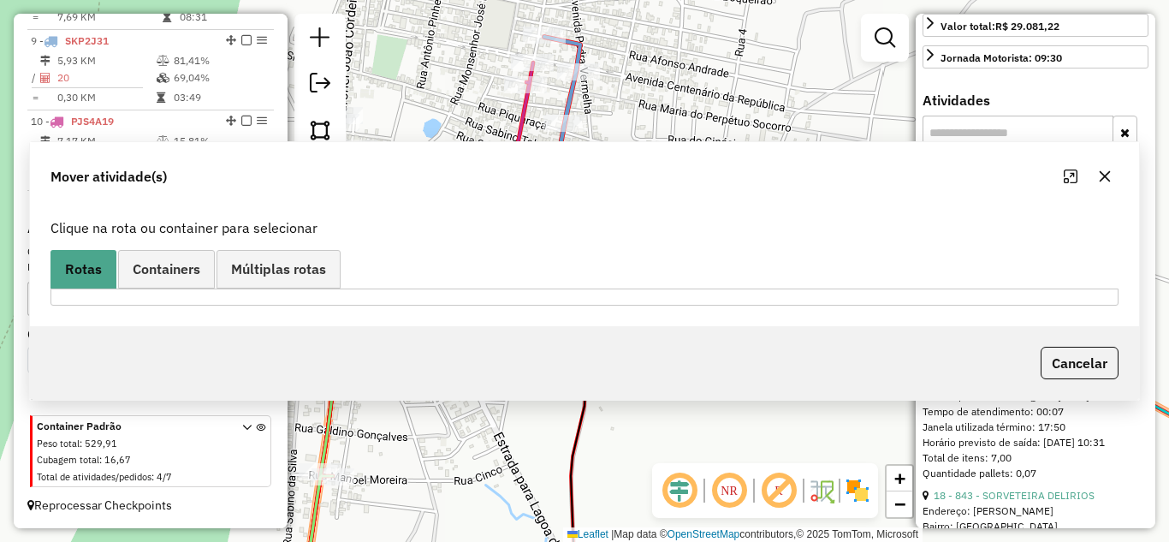
scroll to position [0, 0]
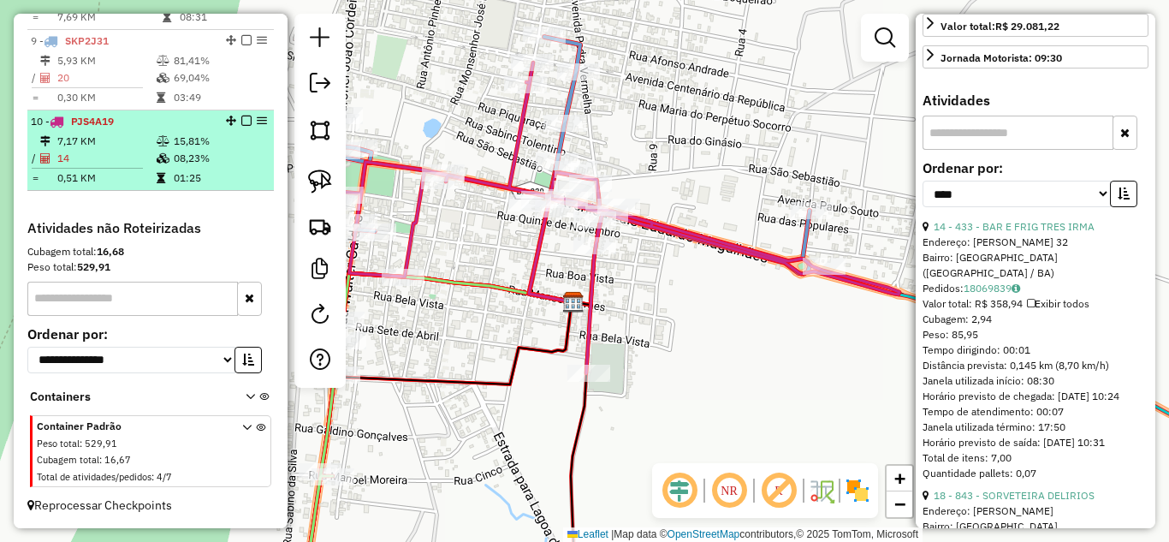
click at [98, 133] on td "7,17 KM" at bounding box center [105, 141] width 99 height 17
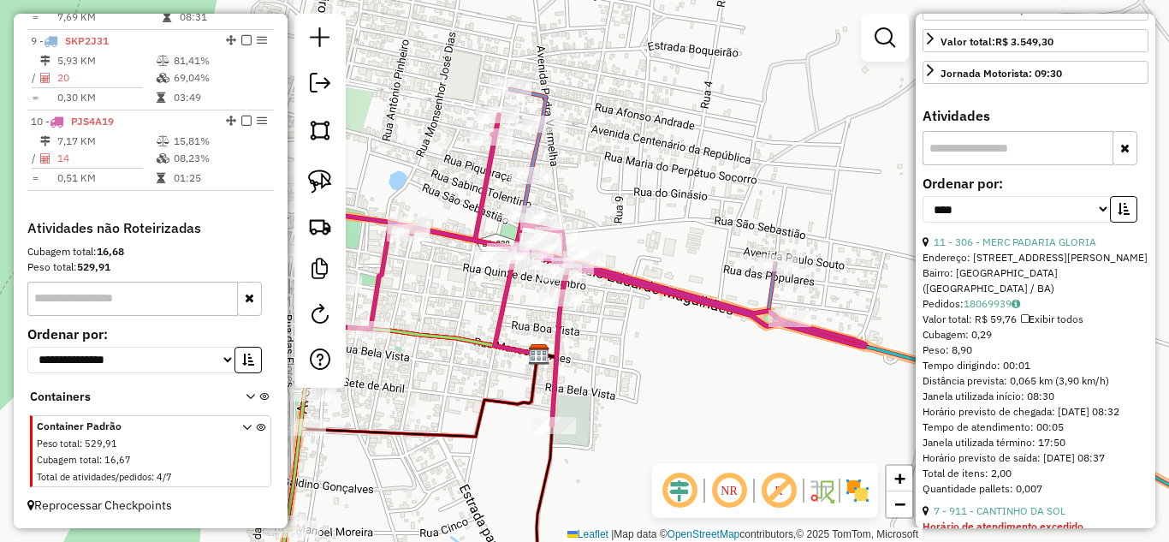
scroll to position [170, 0]
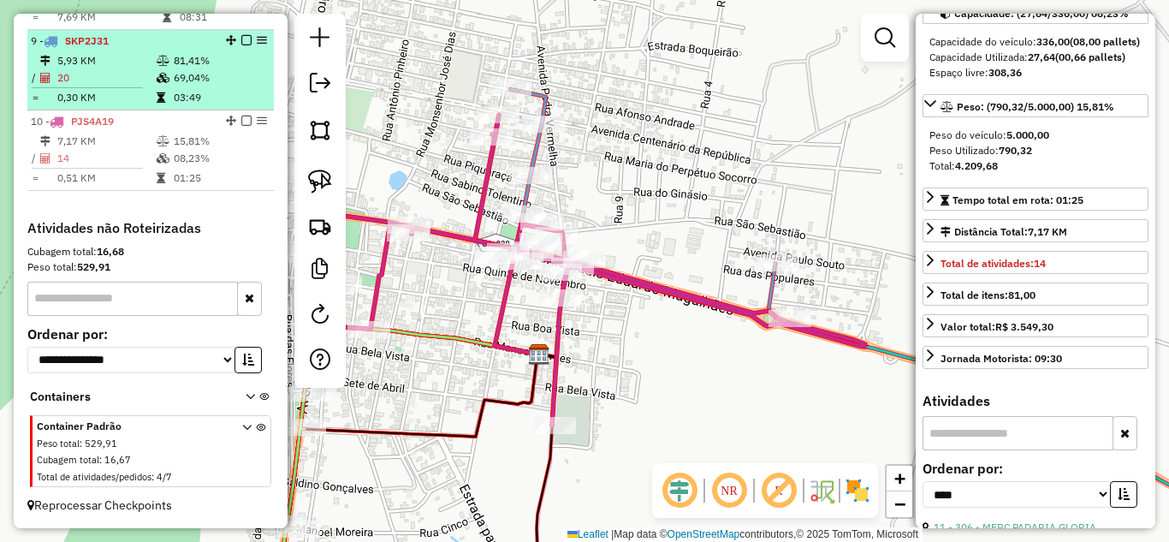
click at [114, 66] on td "5,93 KM" at bounding box center [105, 60] width 99 height 17
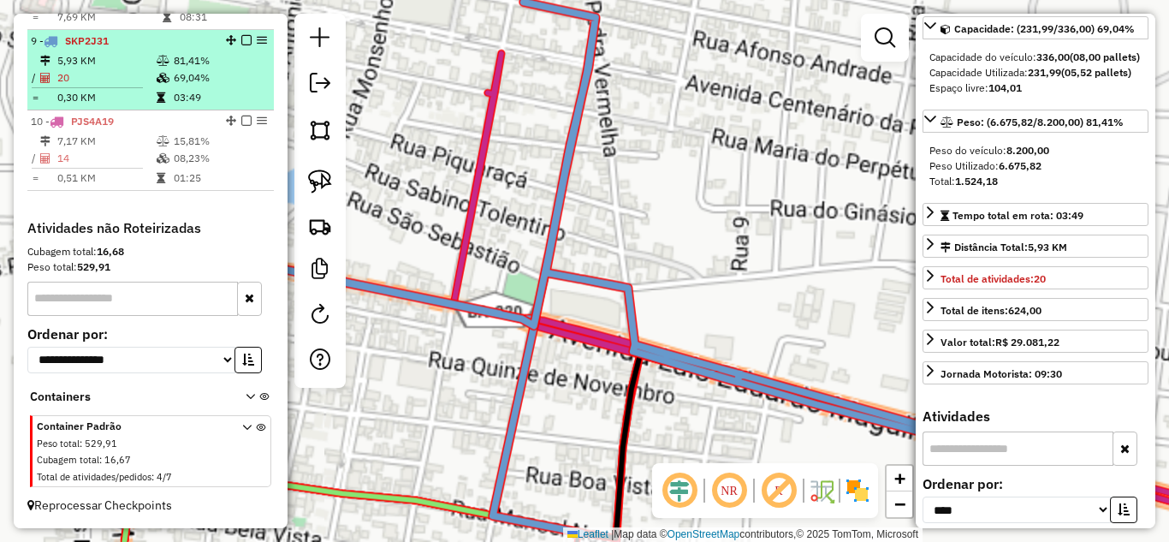
scroll to position [186, 0]
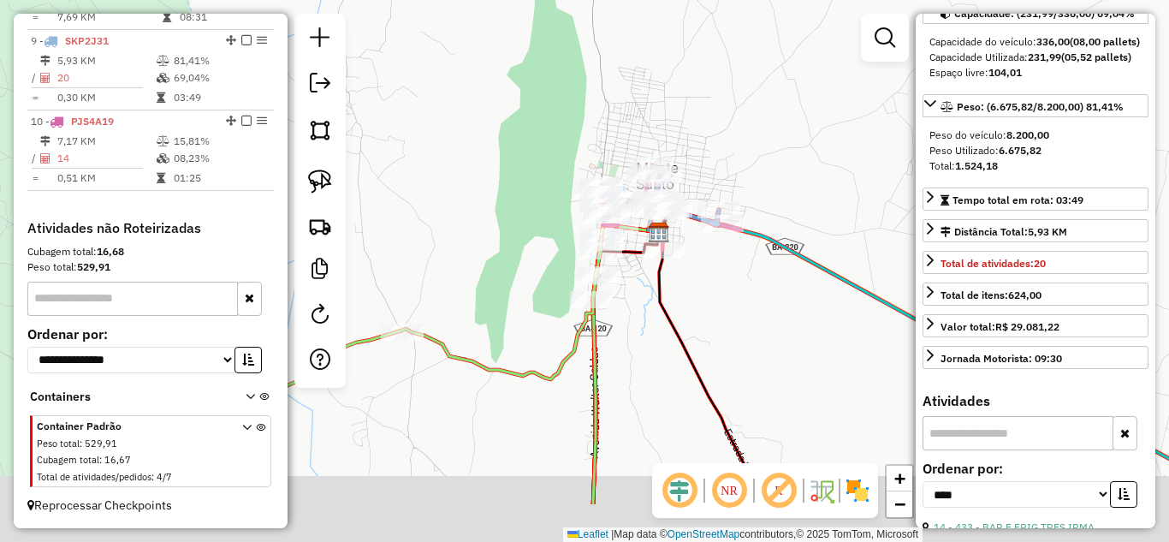
drag, startPoint x: 641, startPoint y: 370, endPoint x: 796, endPoint y: 275, distance: 181.2
click at [780, 281] on div "Janela de atendimento Grade de atendimento Capacidade Transportadoras Veículos …" at bounding box center [584, 271] width 1169 height 542
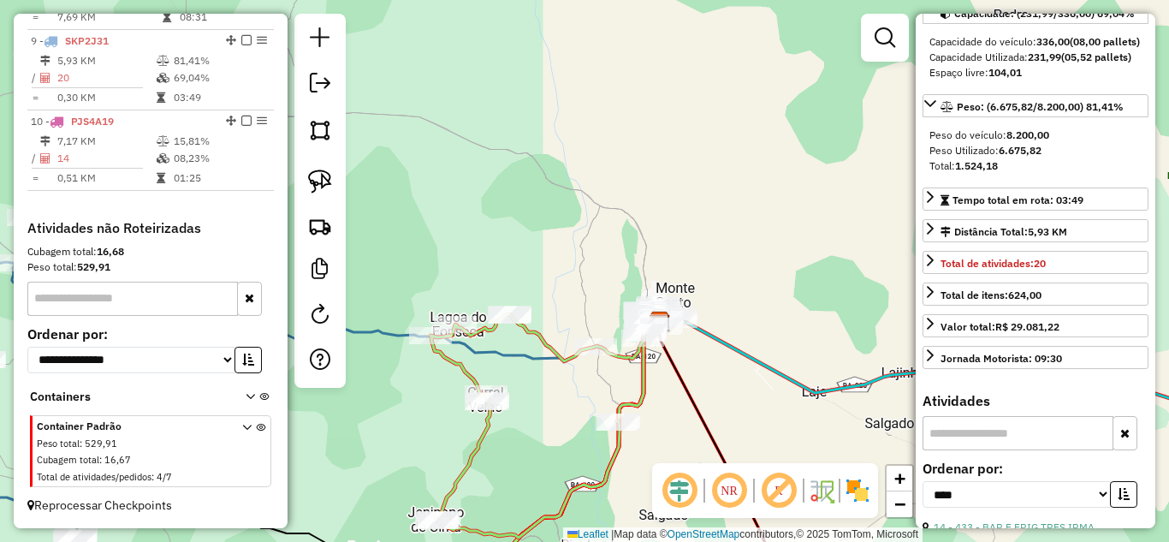
drag, startPoint x: 672, startPoint y: 411, endPoint x: 500, endPoint y: 207, distance: 266.5
click at [516, 233] on div "Janela de atendimento Grade de atendimento Capacidade Transportadoras Veículos …" at bounding box center [584, 271] width 1169 height 542
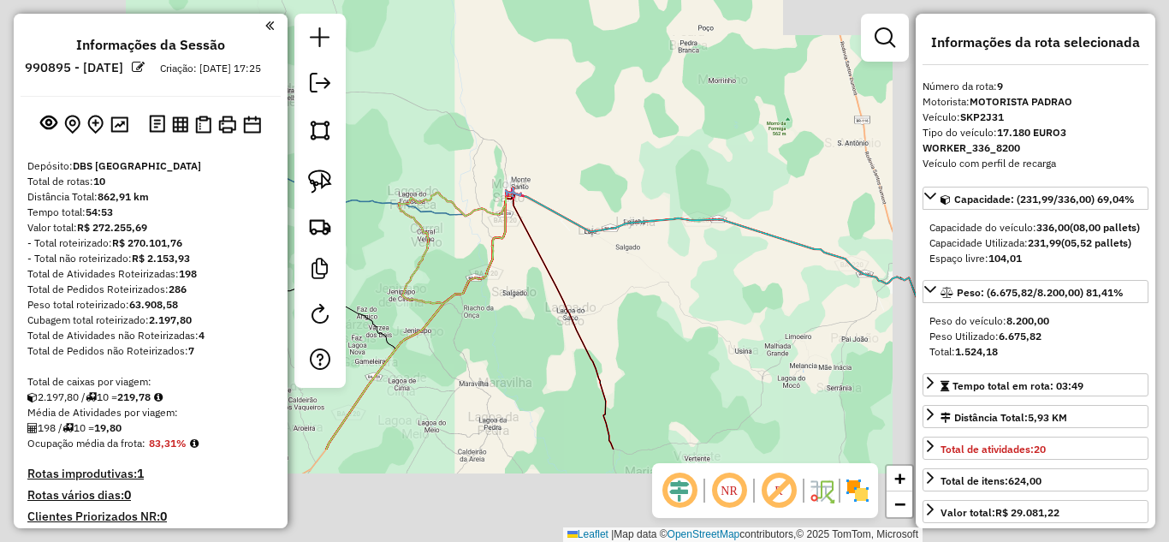
select select "*********"
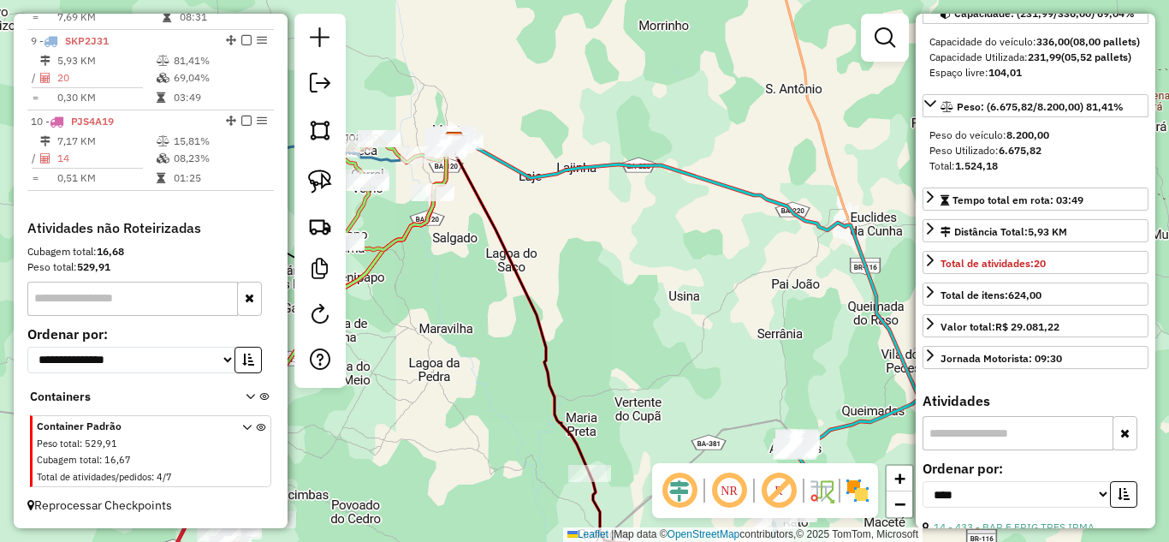
drag, startPoint x: 682, startPoint y: 305, endPoint x: 453, endPoint y: 107, distance: 302.7
click at [526, 164] on div "Janela de atendimento Grade de atendimento Capacidade Transportadoras Veículos …" at bounding box center [584, 271] width 1169 height 542
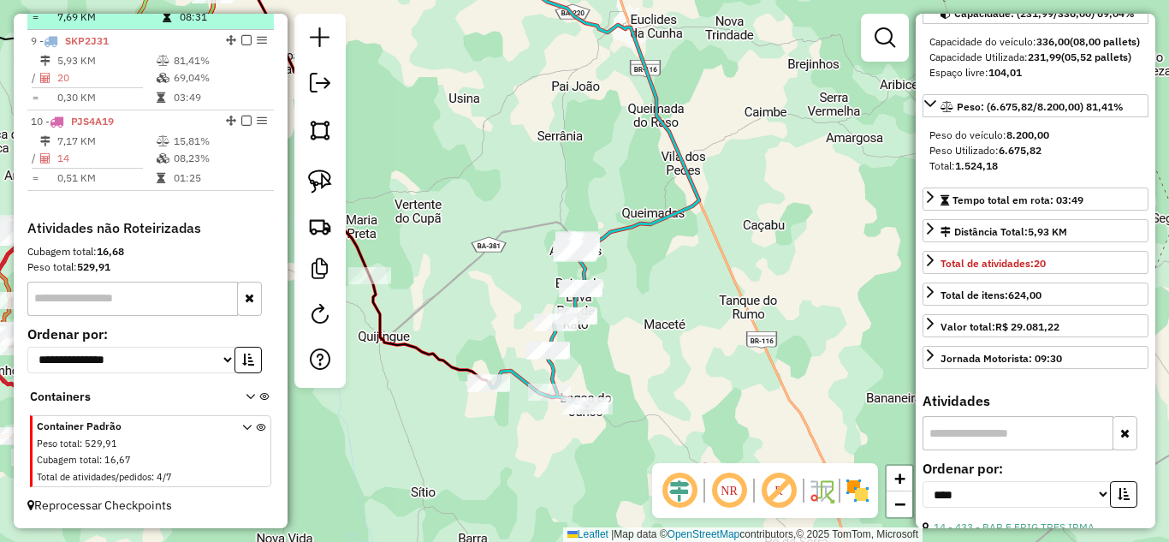
scroll to position [1118, 0]
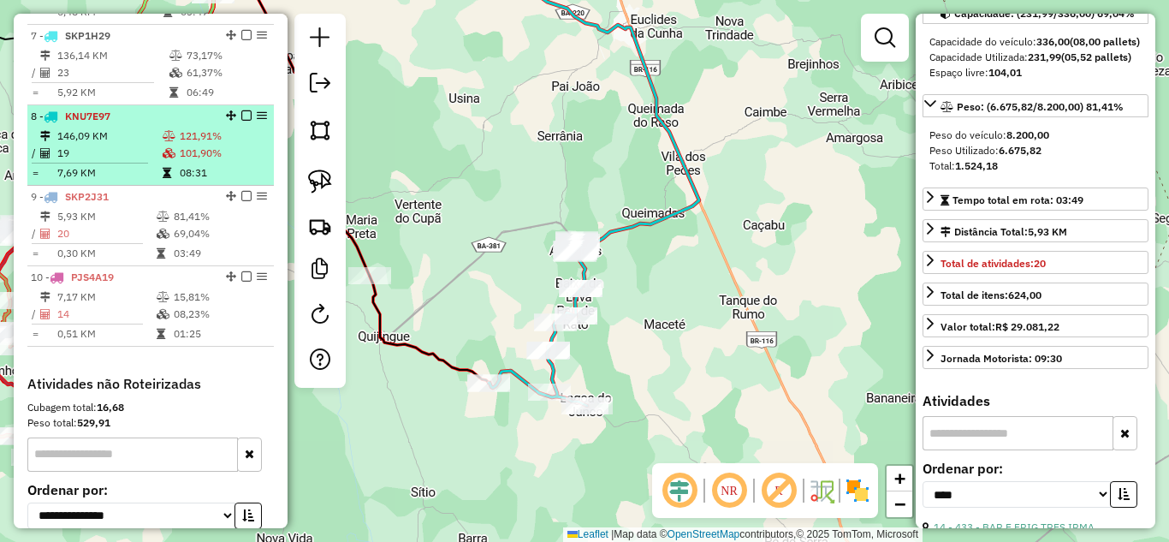
click at [119, 145] on td "146,09 KM" at bounding box center [108, 135] width 105 height 17
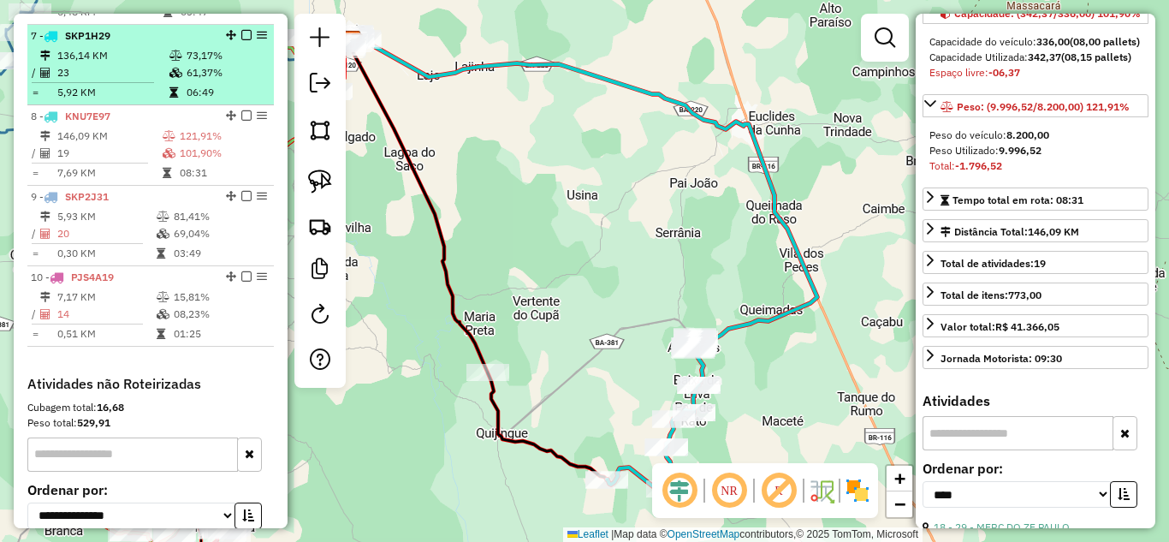
click at [107, 81] on td "23" at bounding box center [112, 72] width 112 height 17
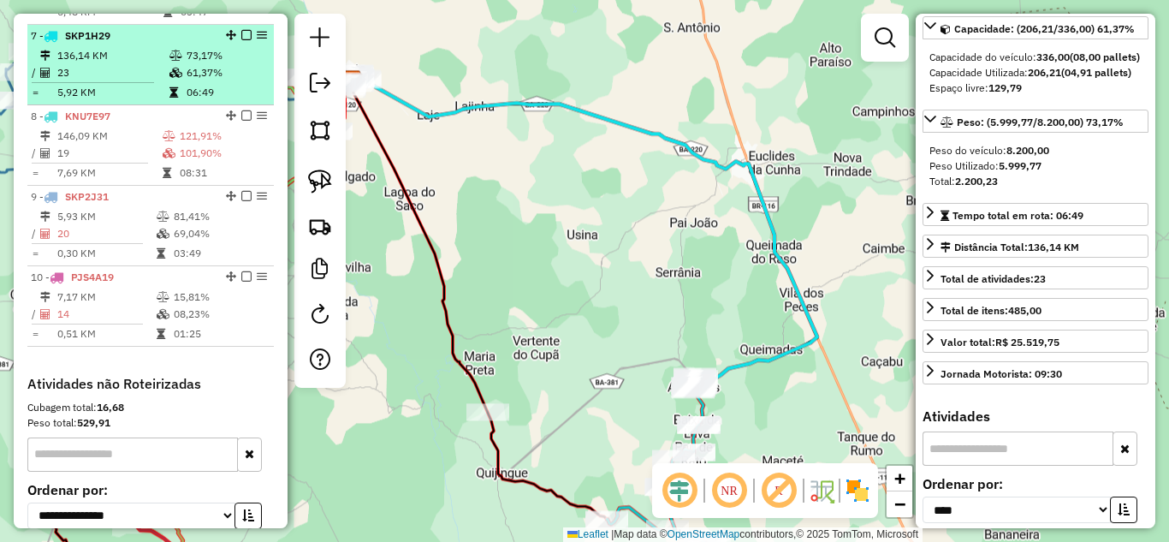
scroll to position [186, 0]
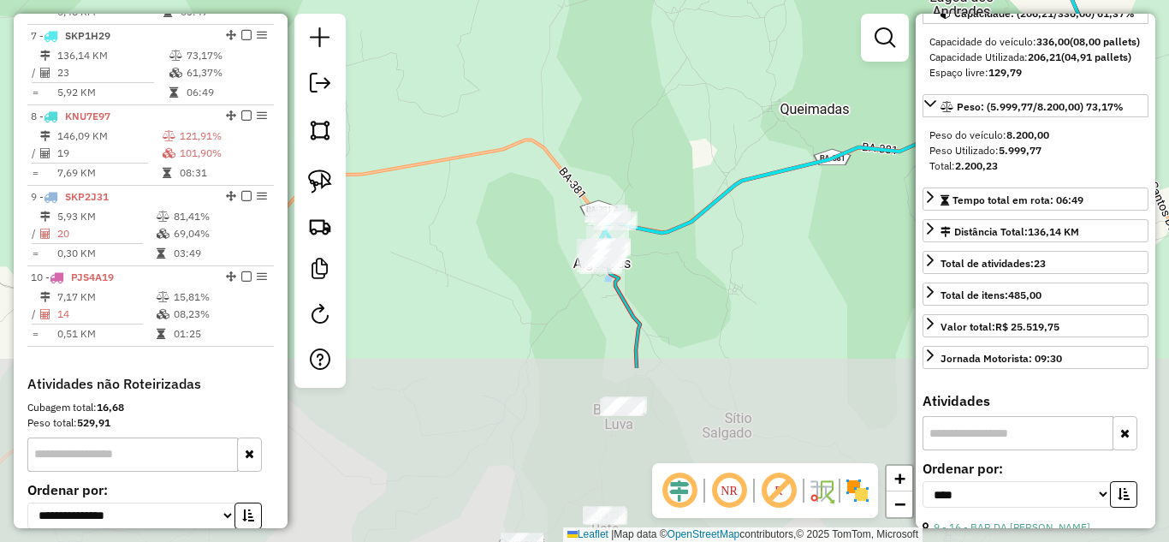
drag, startPoint x: 699, startPoint y: 395, endPoint x: 615, endPoint y: 162, distance: 248.2
click at [616, 163] on div "Janela de atendimento Grade de atendimento Capacidade Transportadoras Veículos …" at bounding box center [584, 271] width 1169 height 542
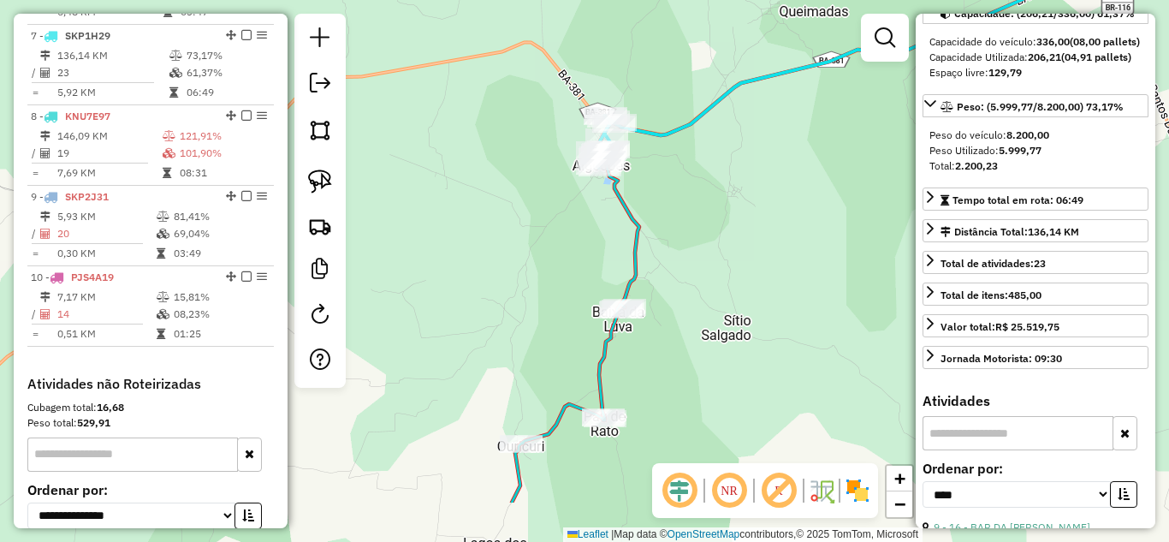
drag, startPoint x: 681, startPoint y: 385, endPoint x: 683, endPoint y: 291, distance: 94.1
click at [683, 291] on div "Janela de atendimento Grade de atendimento Capacidade Transportadoras Veículos …" at bounding box center [584, 271] width 1169 height 542
click at [323, 179] on img at bounding box center [320, 181] width 24 height 24
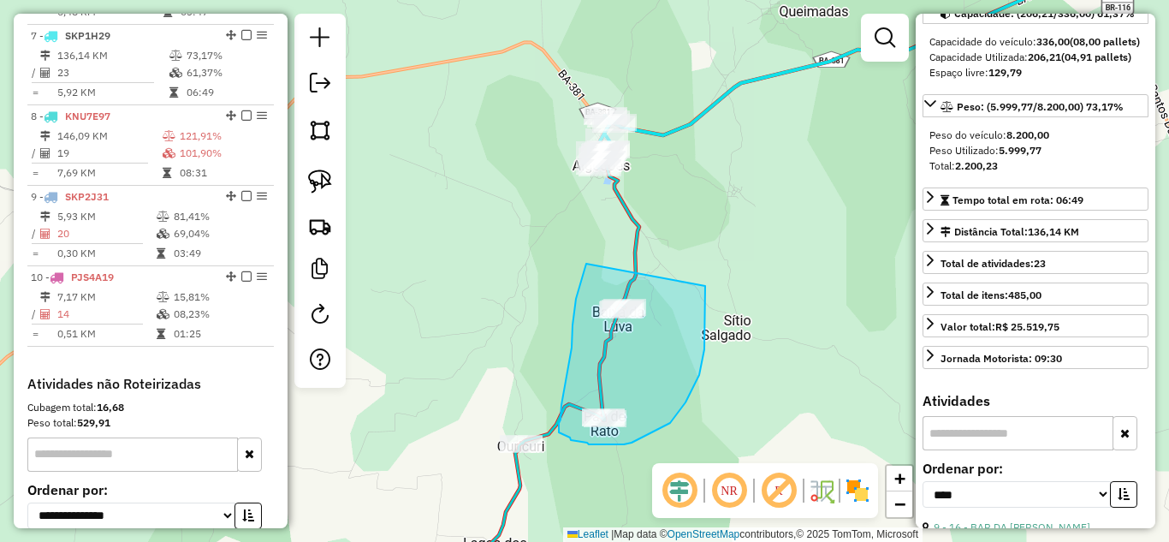
drag, startPoint x: 586, startPoint y: 264, endPoint x: 705, endPoint y: 282, distance: 120.4
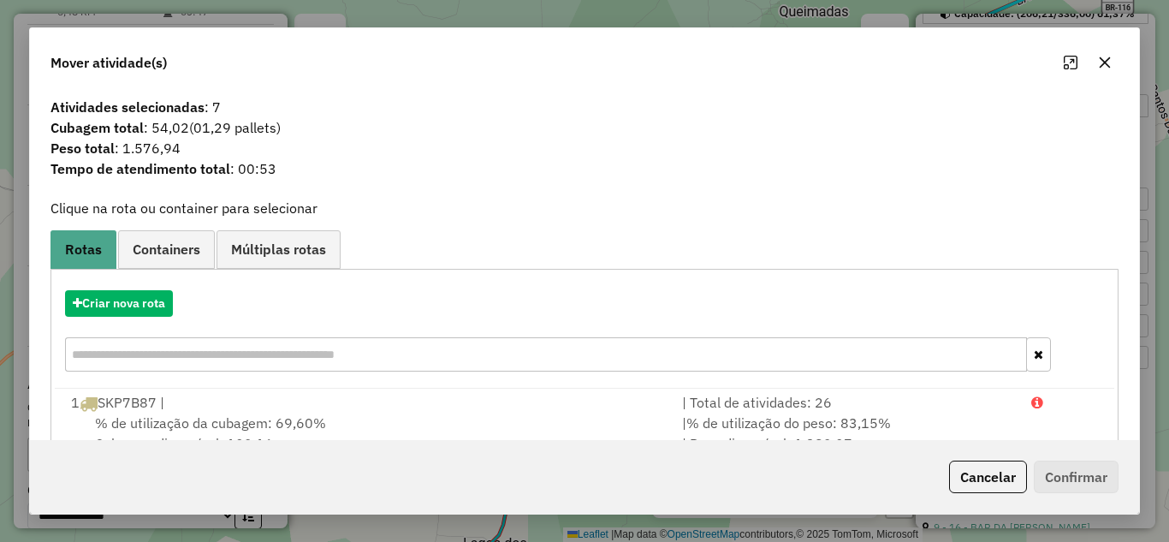
click at [1104, 63] on icon "button" at bounding box center [1104, 61] width 11 height 11
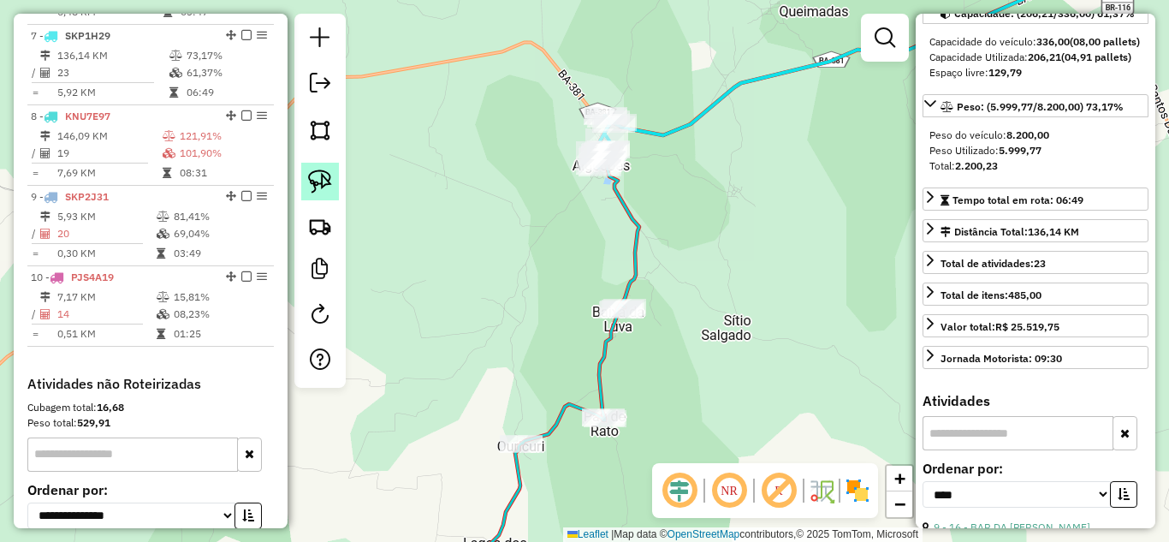
drag, startPoint x: 326, startPoint y: 181, endPoint x: 337, endPoint y: 185, distance: 11.6
click at [326, 181] on img at bounding box center [320, 181] width 24 height 24
drag, startPoint x: 311, startPoint y: 179, endPoint x: 435, endPoint y: 240, distance: 138.1
click at [313, 179] on img at bounding box center [320, 181] width 24 height 24
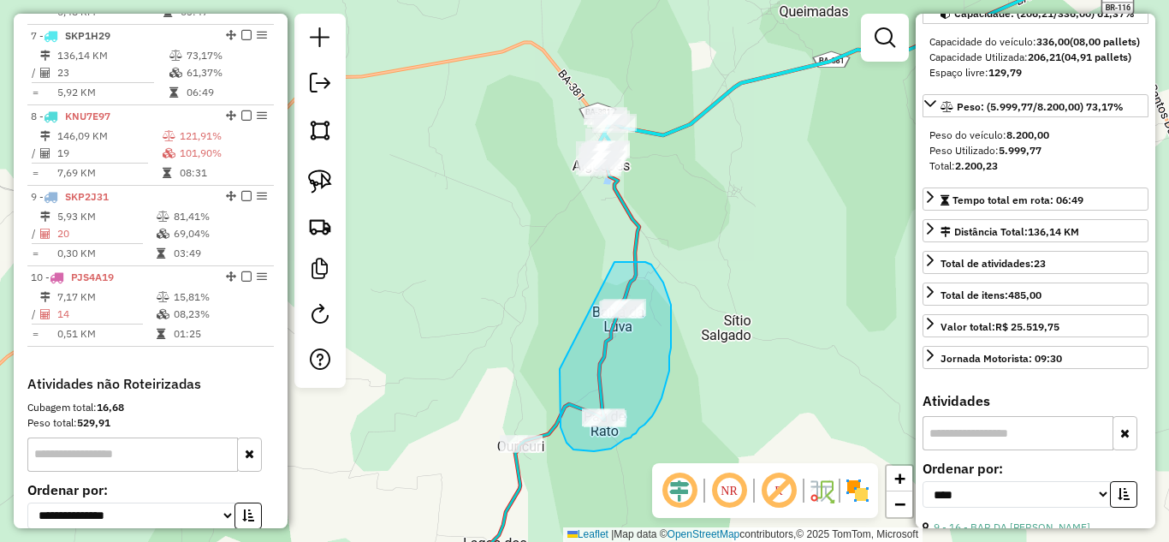
drag, startPoint x: 560, startPoint y: 369, endPoint x: 610, endPoint y: 262, distance: 118.3
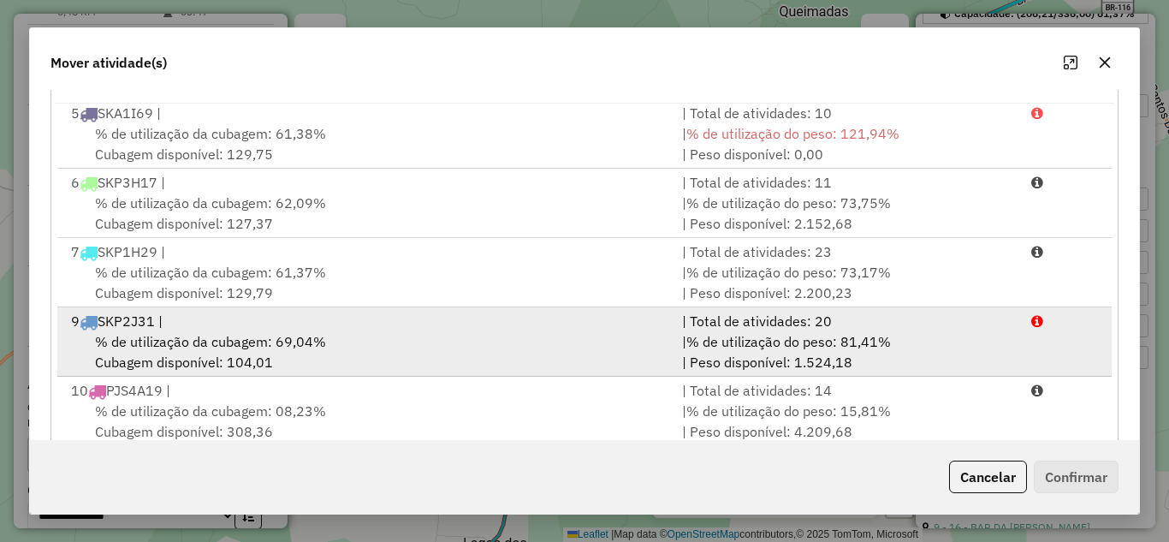
scroll to position [320, 0]
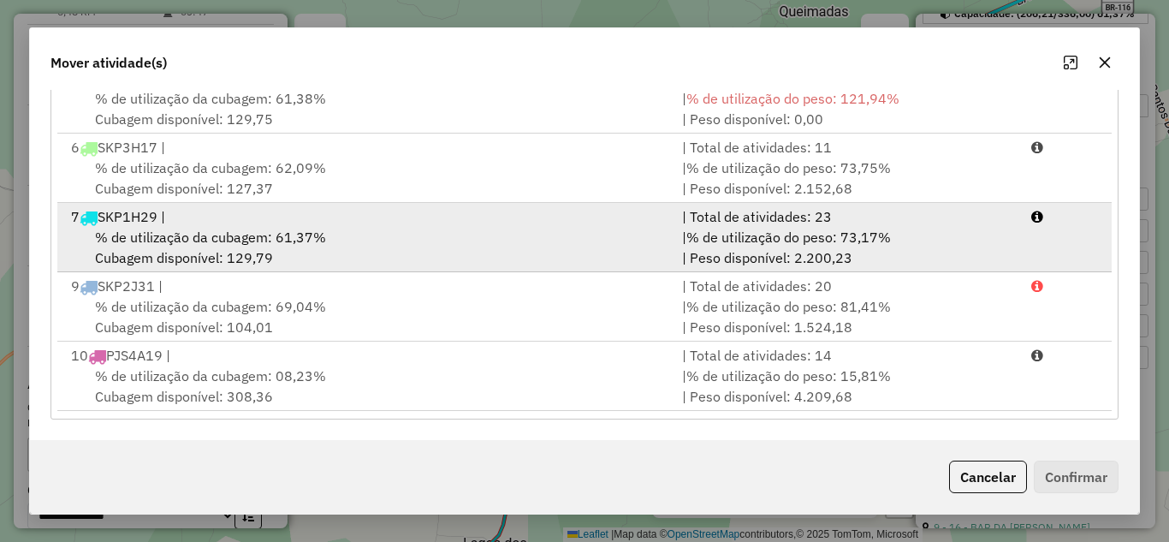
click at [447, 254] on div "% de utilização da cubagem: 61,37% Cubagem disponível: 129,79" at bounding box center [366, 247] width 611 height 41
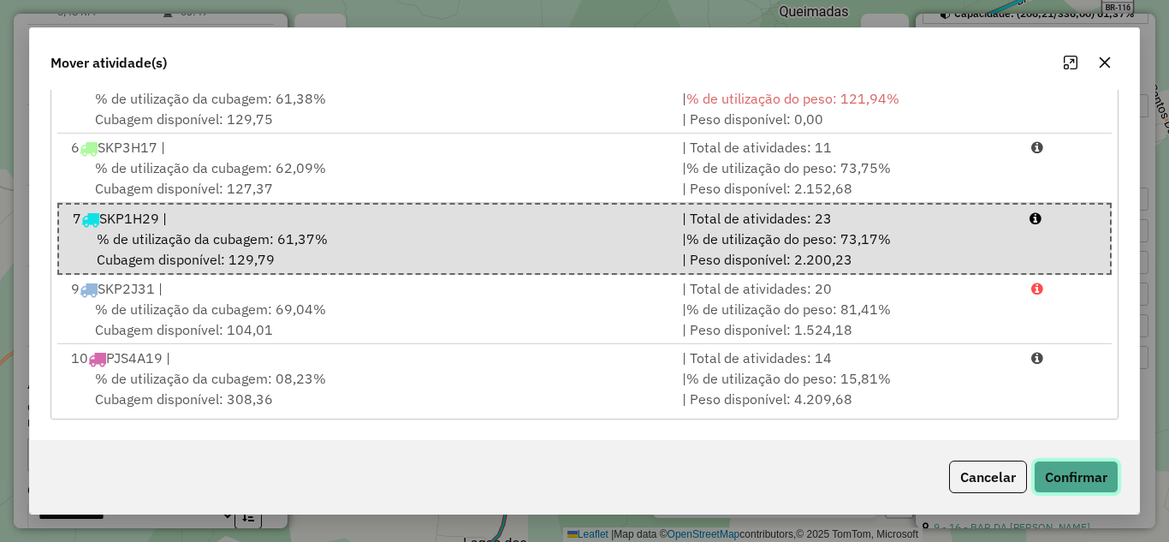
click at [1101, 474] on button "Confirmar" at bounding box center [1076, 476] width 85 height 33
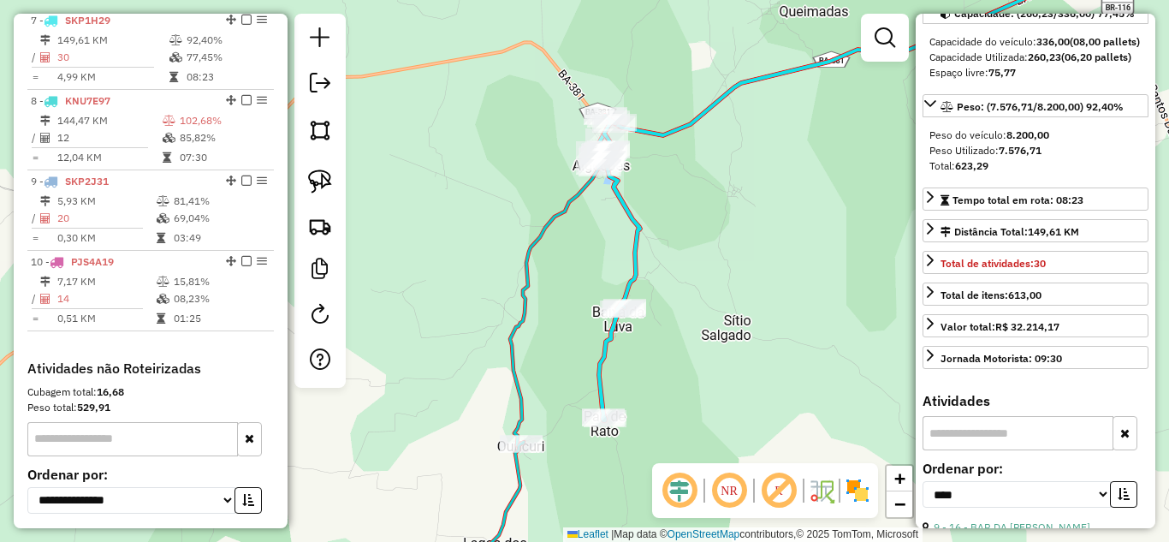
scroll to position [1145, 0]
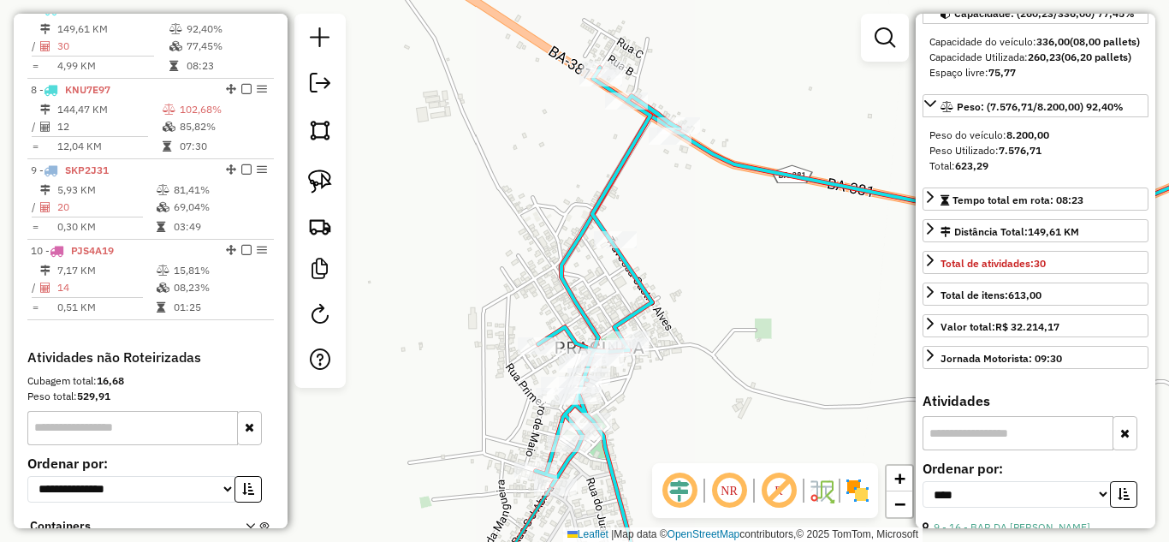
drag, startPoint x: 323, startPoint y: 179, endPoint x: 426, endPoint y: 153, distance: 105.8
click at [323, 179] on img at bounding box center [320, 181] width 24 height 24
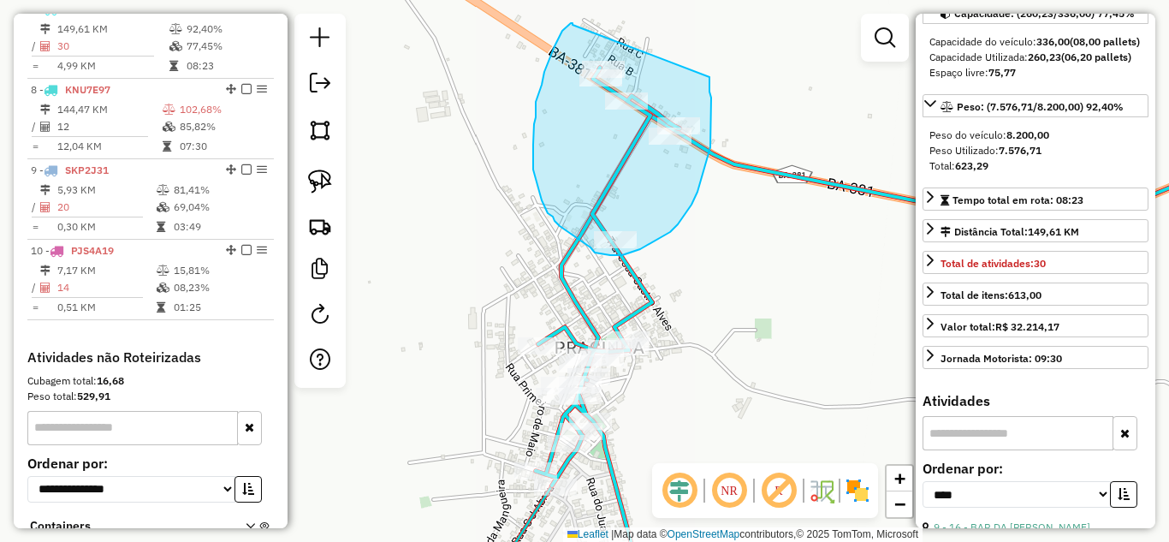
drag, startPoint x: 572, startPoint y: 25, endPoint x: 709, endPoint y: 77, distance: 146.5
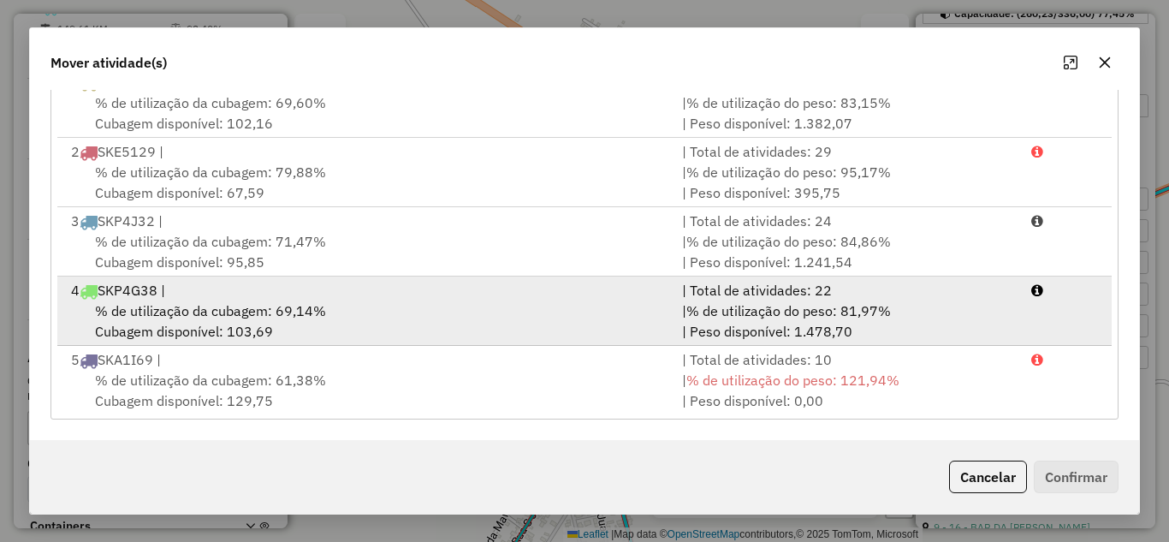
scroll to position [281, 0]
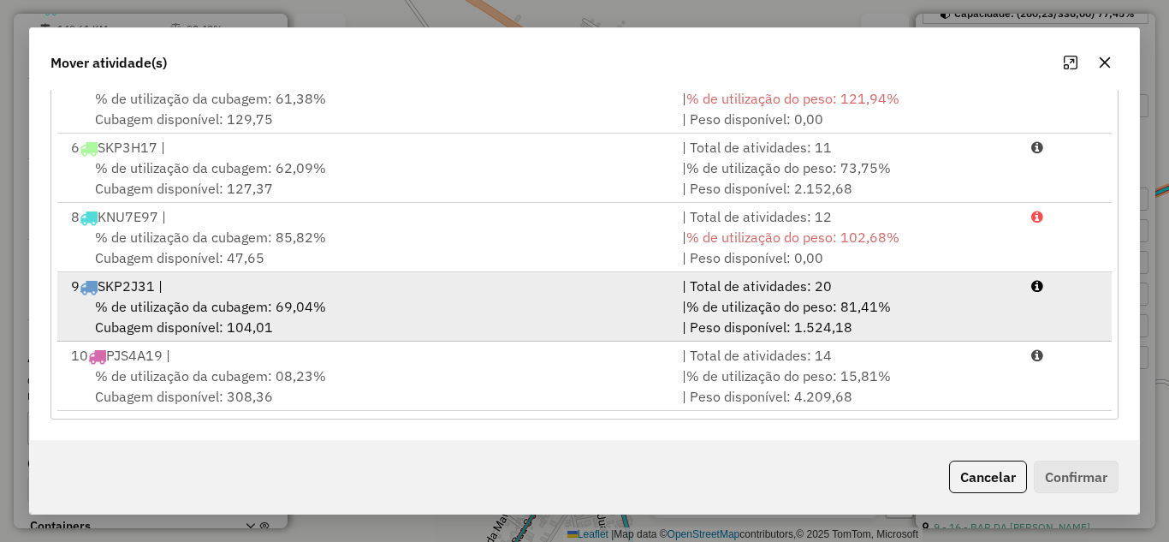
drag, startPoint x: 507, startPoint y: 240, endPoint x: 748, endPoint y: 306, distance: 249.3
click at [508, 240] on div "% de utilização da cubagem: 85,82% Cubagem disponível: 47,65" at bounding box center [366, 247] width 611 height 41
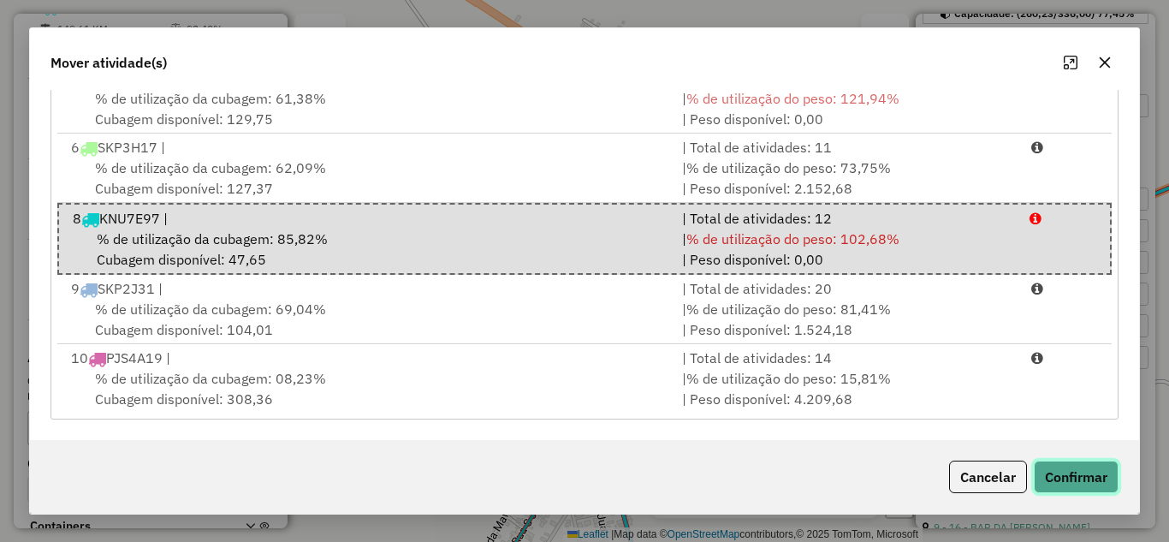
click at [1069, 477] on button "Confirmar" at bounding box center [1076, 476] width 85 height 33
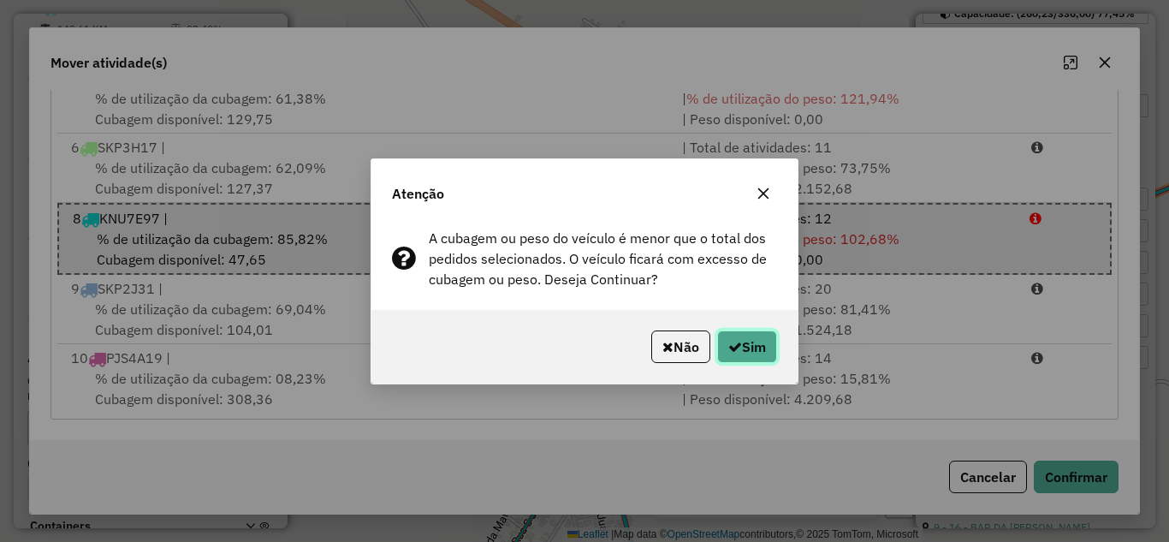
click at [743, 337] on button "Sim" at bounding box center [747, 346] width 60 height 33
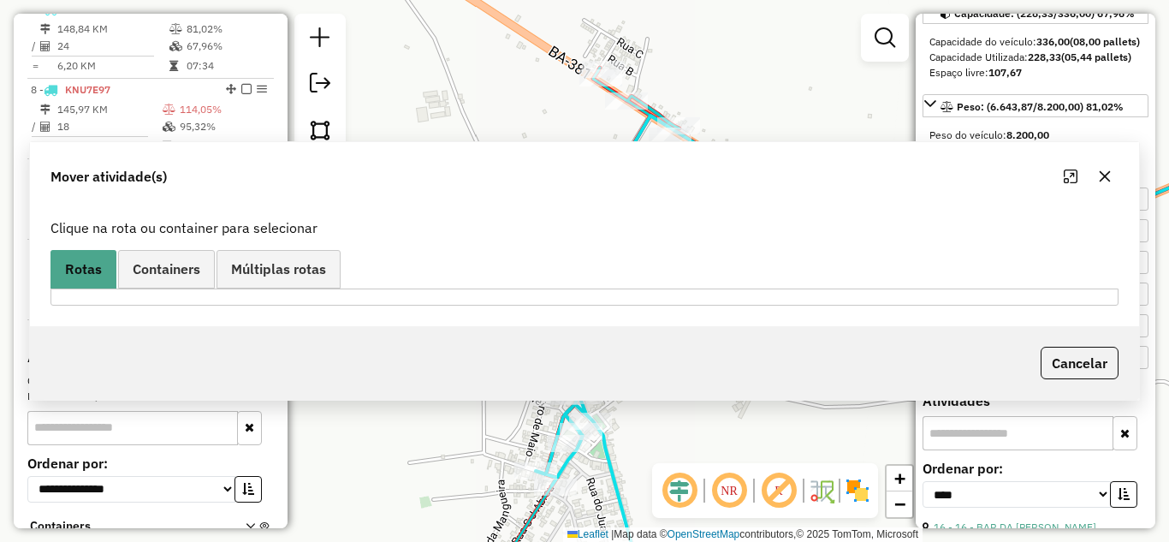
scroll to position [0, 0]
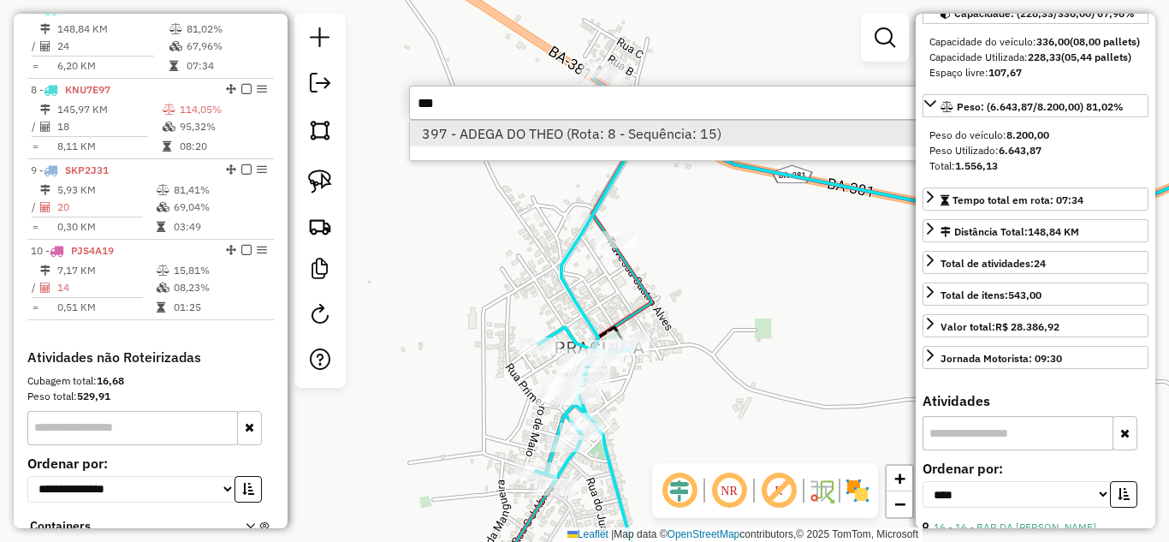
type input "***"
click at [680, 142] on li "397 - ADEGA DO THEO (Rota: 8 - Sequência: 15)" at bounding box center [666, 134] width 512 height 26
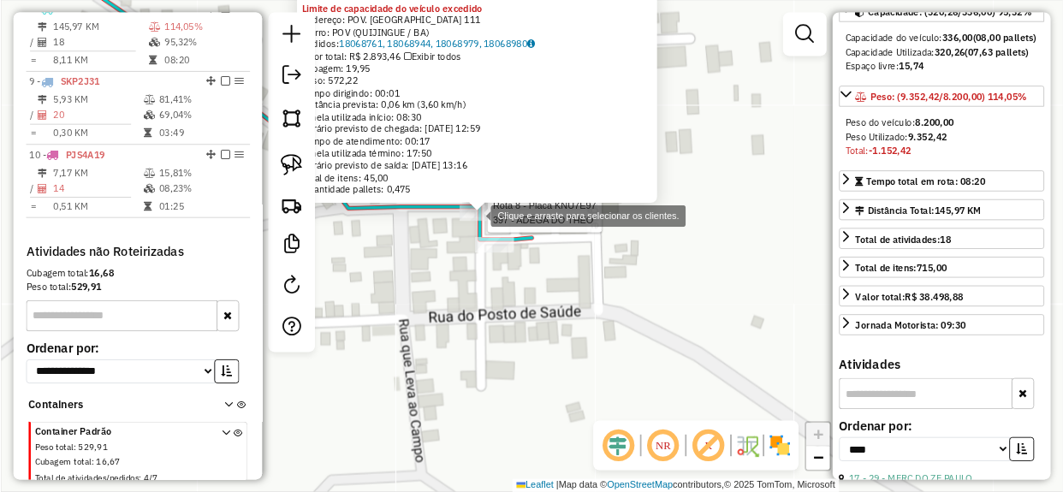
scroll to position [170, 0]
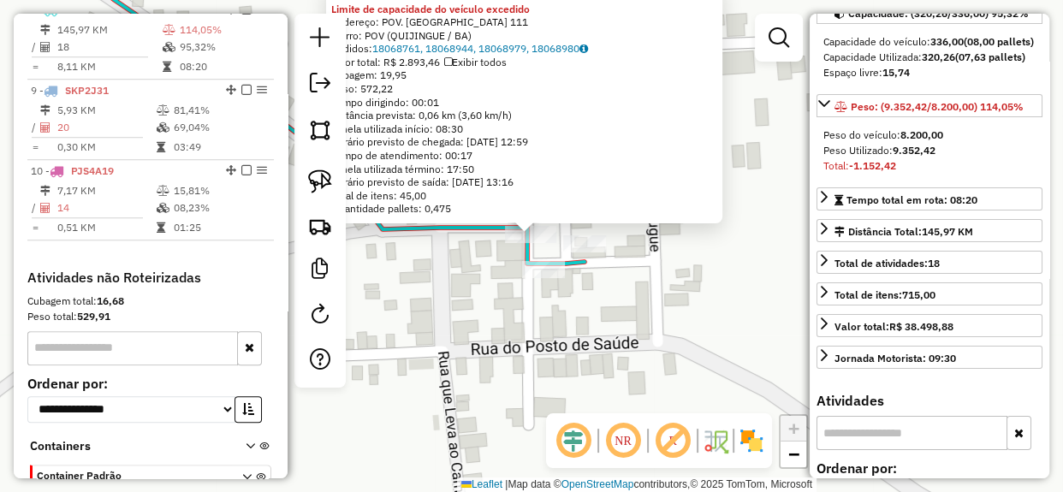
click at [591, 311] on div "397 - ADEGA DO THEO Limite de capacidade do veículo excedido Endereço: POV. LAG…" at bounding box center [531, 246] width 1063 height 492
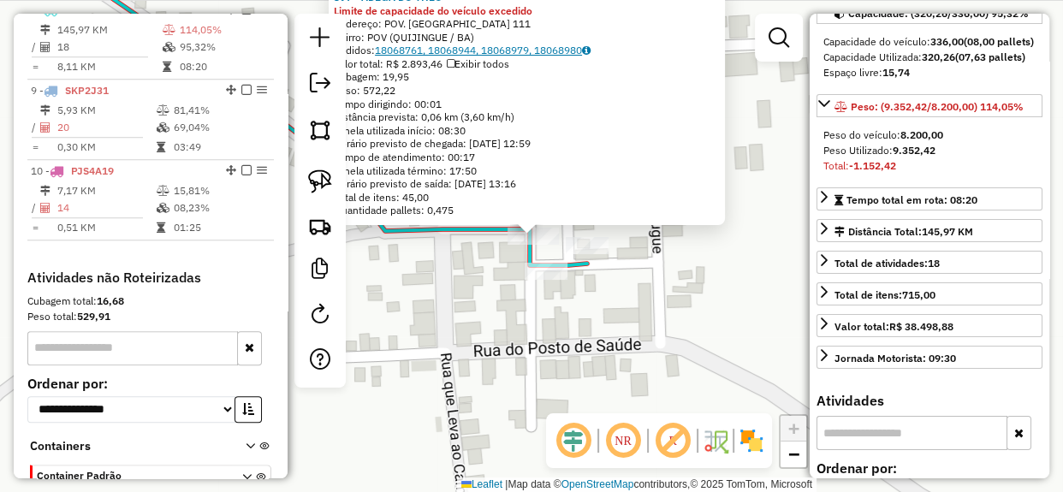
click at [590, 48] on icon at bounding box center [586, 50] width 9 height 10
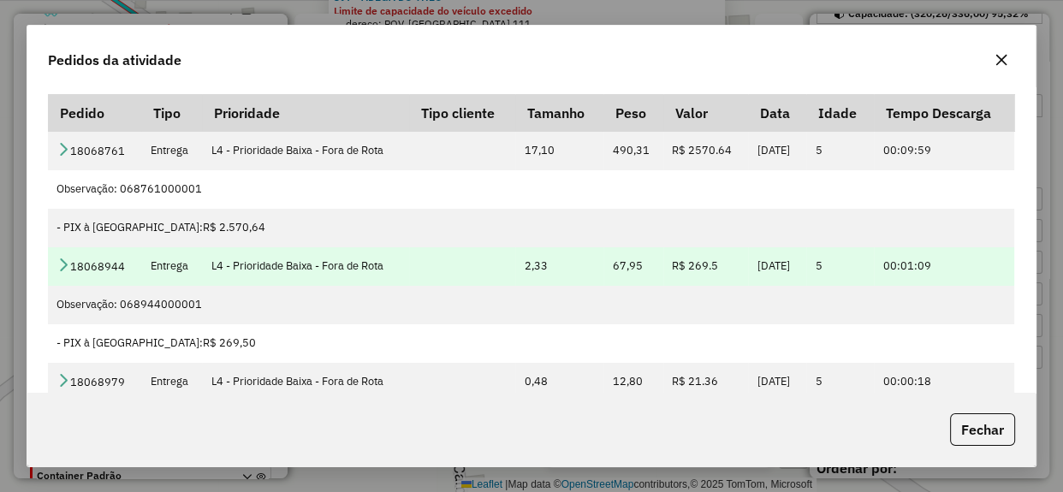
scroll to position [88, 0]
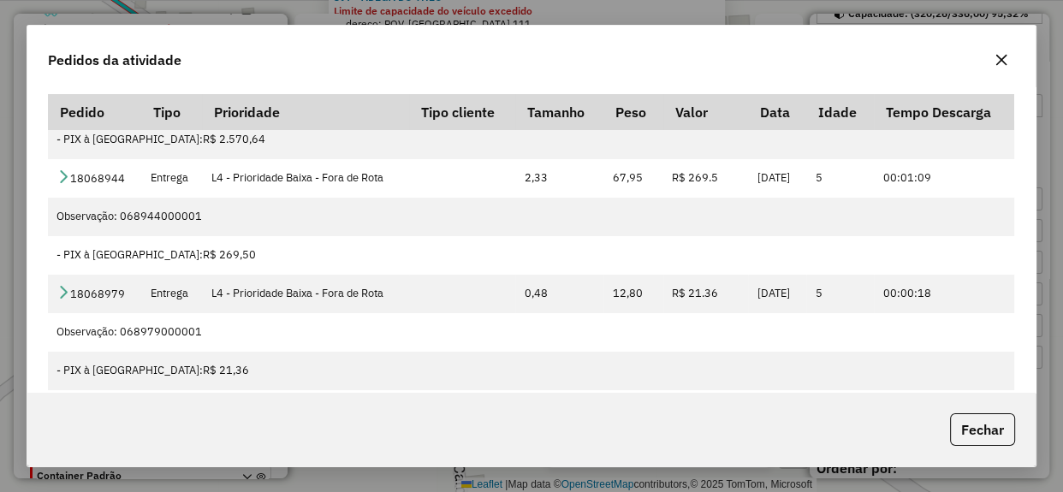
click at [990, 63] on button "button" at bounding box center [1000, 59] width 27 height 27
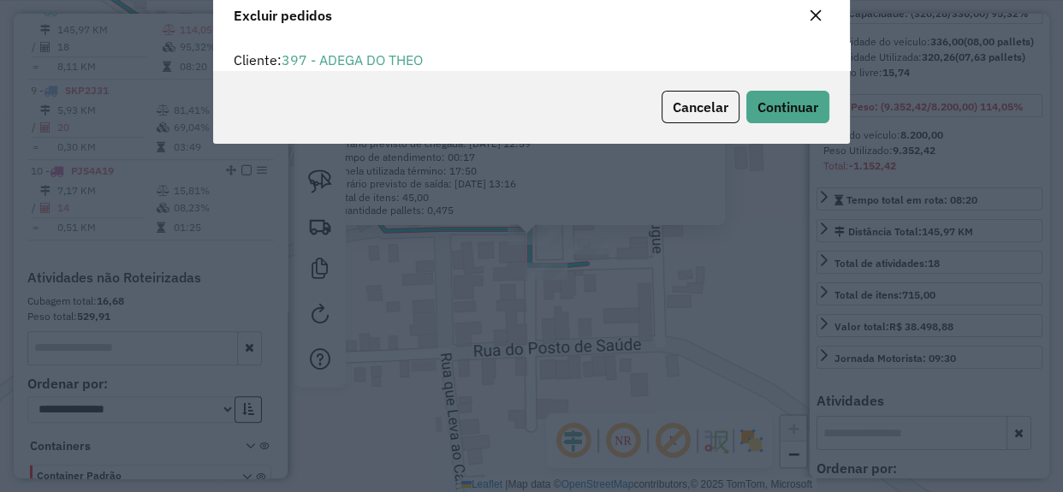
scroll to position [51, 0]
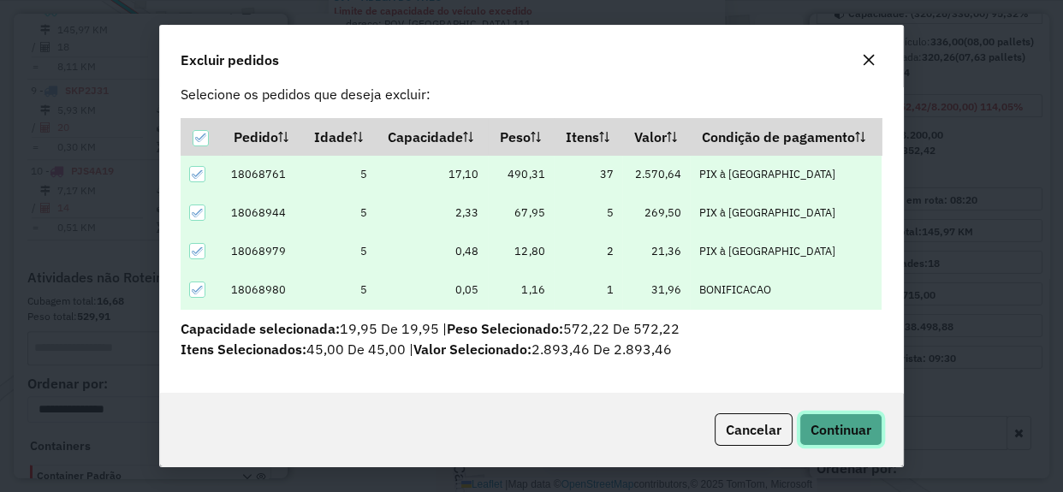
click at [837, 435] on span "Continuar" at bounding box center [840, 429] width 61 height 17
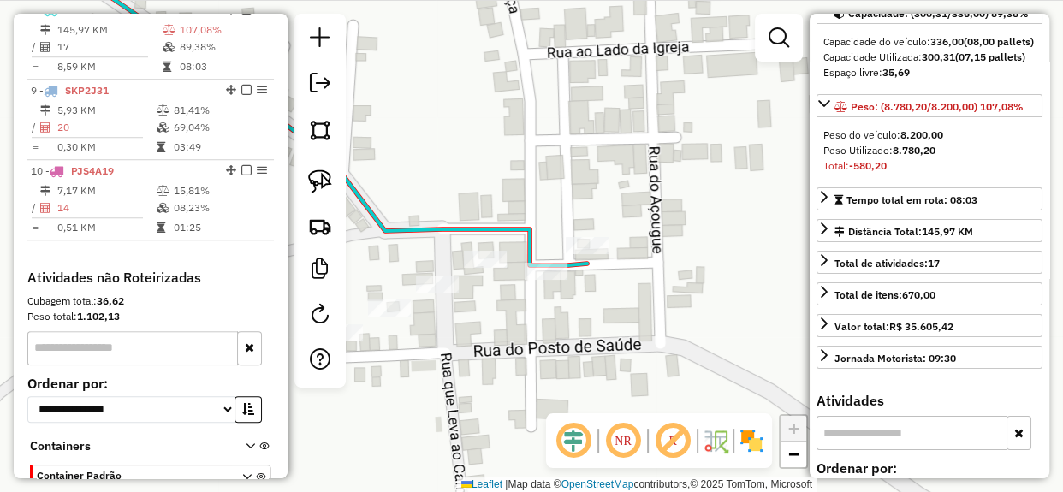
scroll to position [1223, 0]
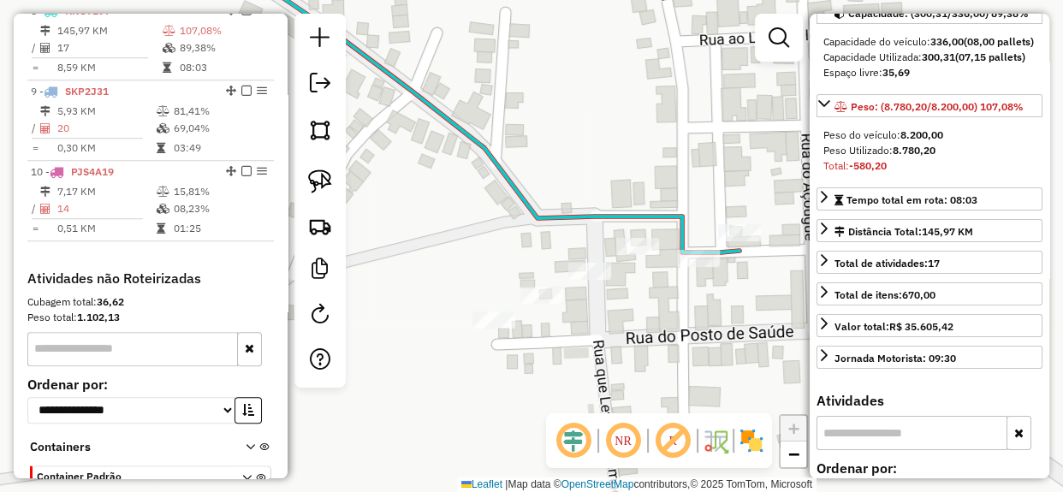
drag, startPoint x: 491, startPoint y: 335, endPoint x: 643, endPoint y: 323, distance: 152.8
click at [643, 323] on div "Janela de atendimento Grade de atendimento Capacidade Transportadoras Veículos …" at bounding box center [531, 246] width 1063 height 492
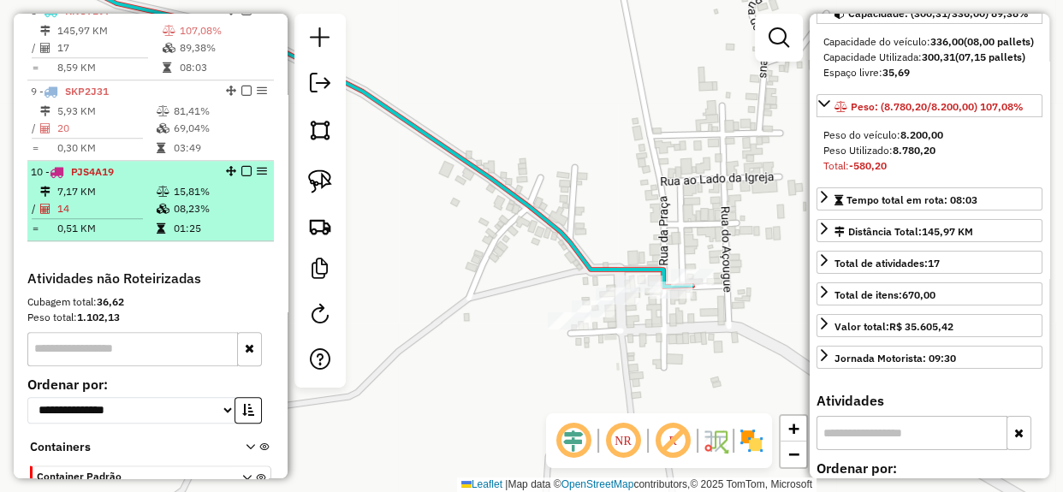
scroll to position [1121, 0]
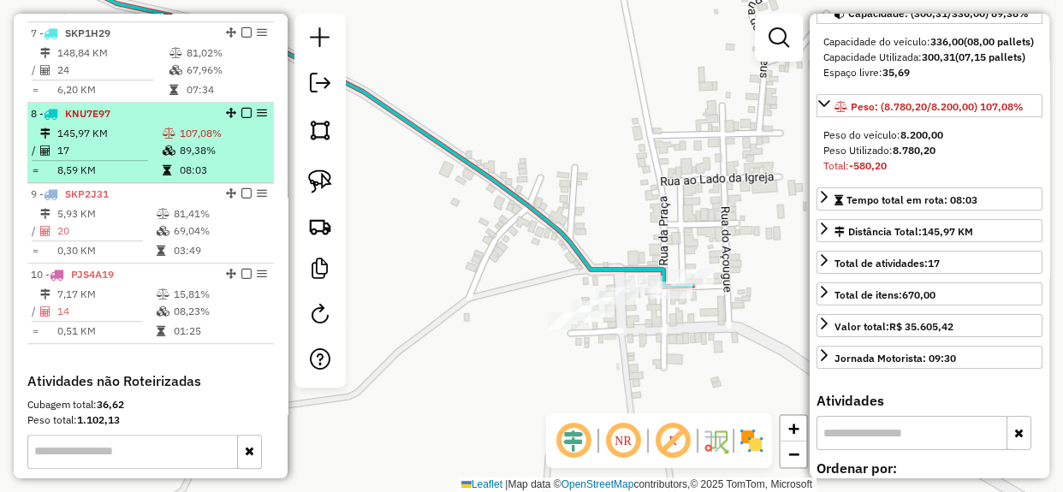
click at [146, 159] on td "17" at bounding box center [108, 150] width 105 height 17
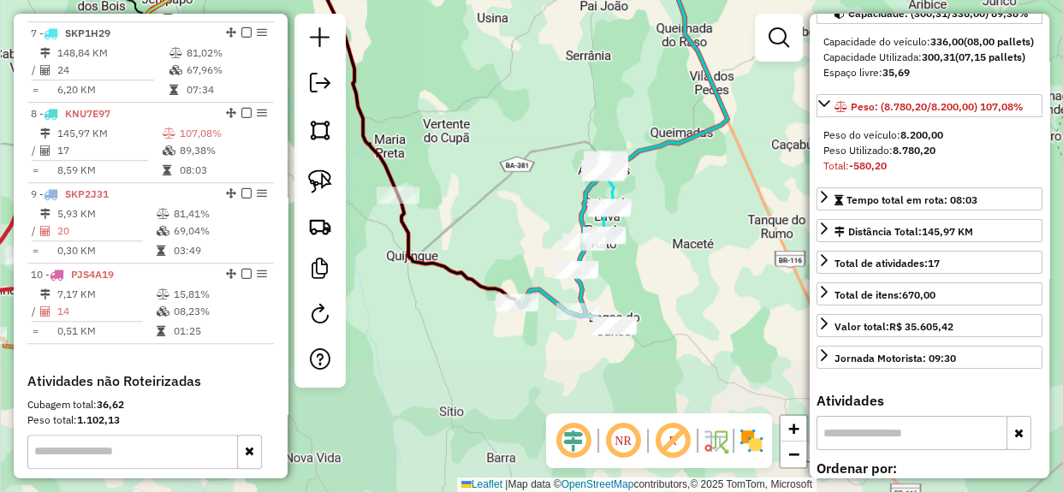
drag, startPoint x: 528, startPoint y: 336, endPoint x: 492, endPoint y: 187, distance: 153.1
click at [492, 187] on div "Janela de atendimento Grade de atendimento Capacidade Transportadoras Veículos …" at bounding box center [531, 246] width 1063 height 492
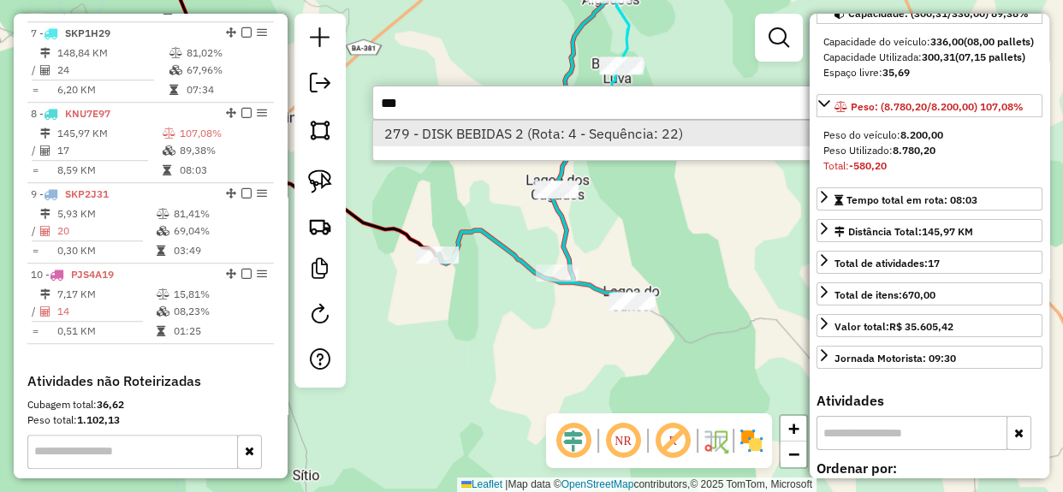
type input "***"
click at [533, 137] on li "279 - DISK BEBIDAS 2 (Rota: 4 - Sequência: 22)" at bounding box center [629, 134] width 512 height 26
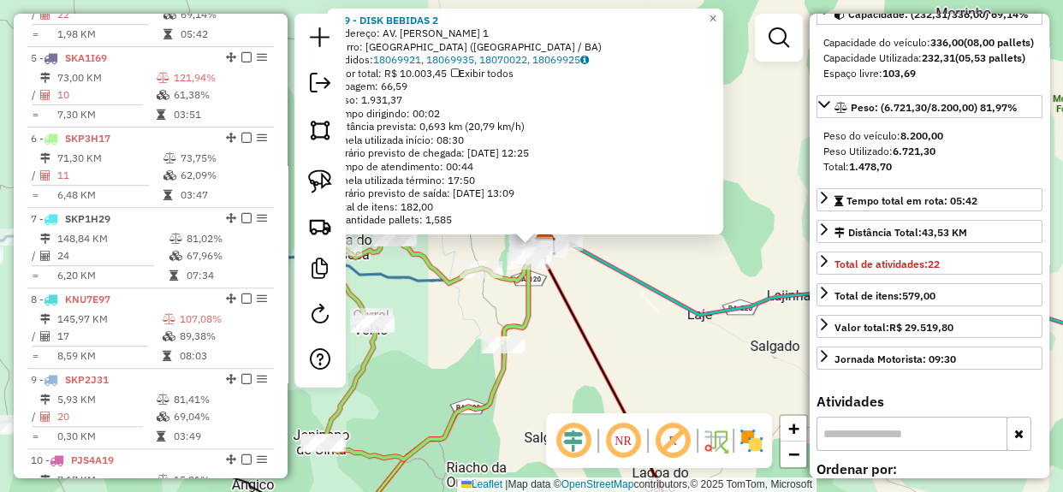
scroll to position [903, 0]
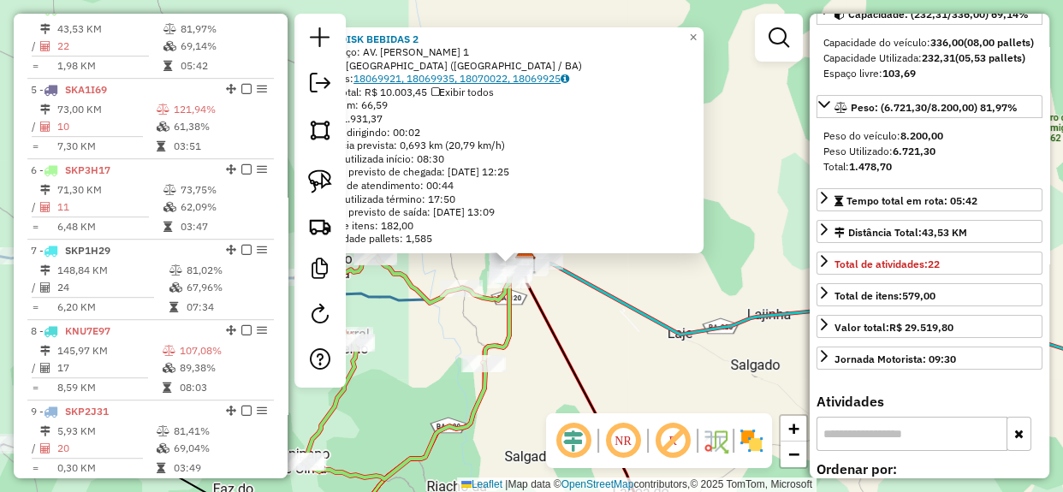
click at [569, 78] on icon at bounding box center [564, 79] width 9 height 10
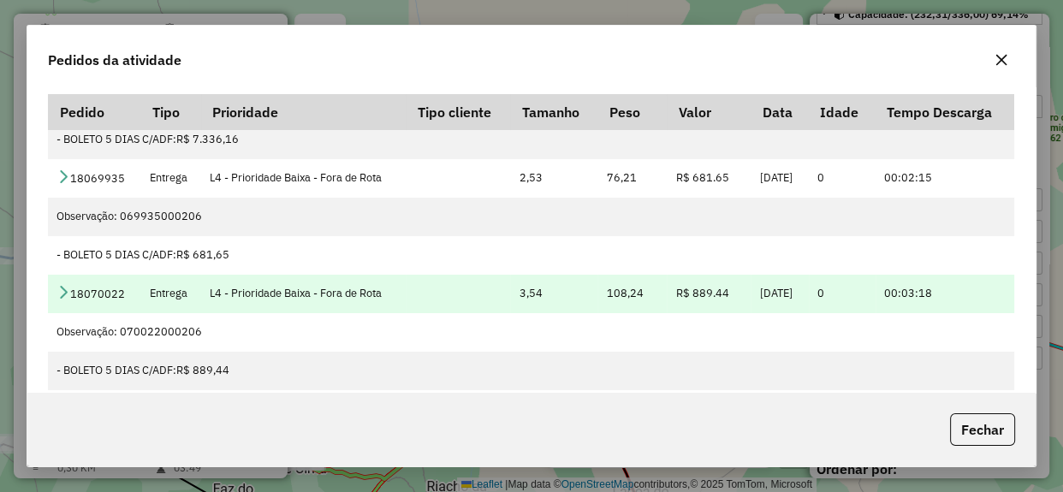
scroll to position [0, 0]
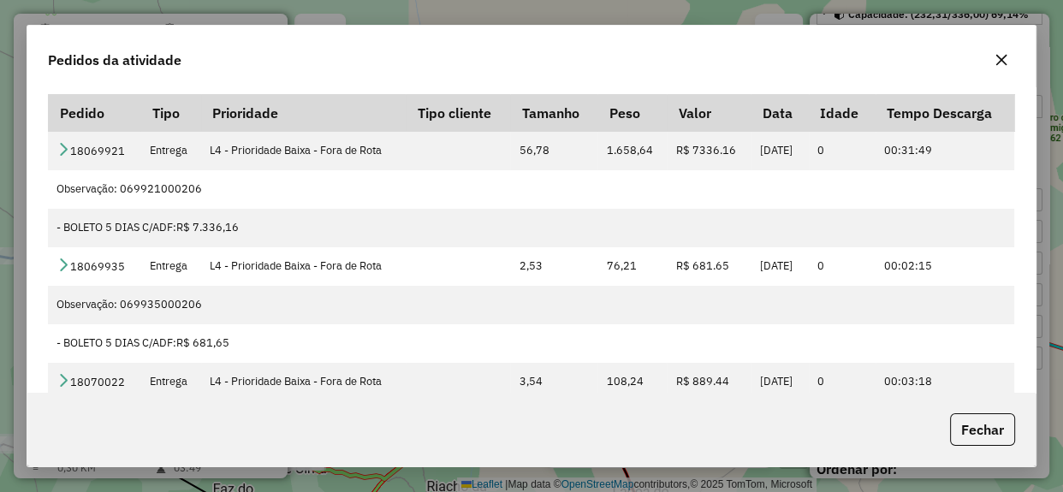
click at [998, 59] on icon "button" at bounding box center [1001, 60] width 14 height 14
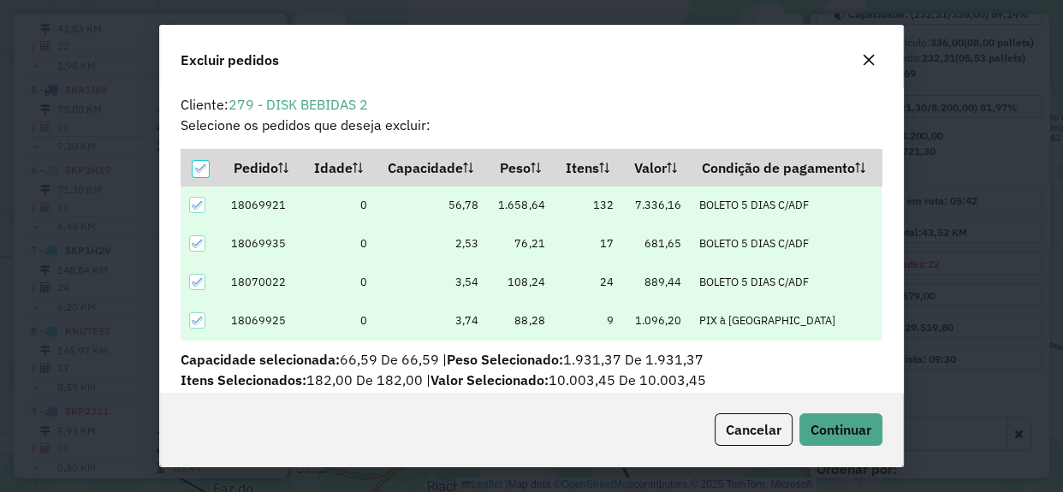
scroll to position [51, 0]
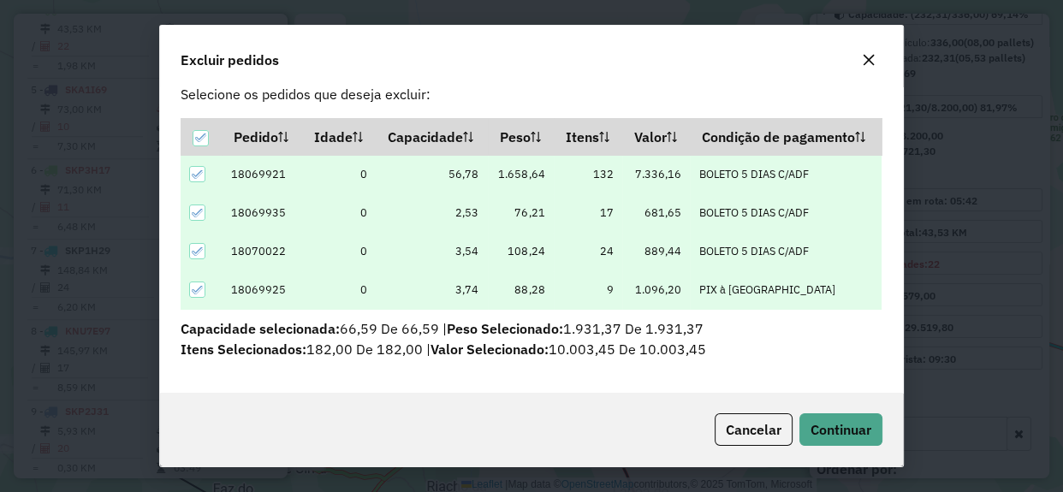
drag, startPoint x: 642, startPoint y: 210, endPoint x: 687, endPoint y: 213, distance: 45.4
click at [687, 213] on td "681,65" at bounding box center [656, 213] width 68 height 39
click at [196, 292] on icon at bounding box center [198, 290] width 12 height 12
drag, startPoint x: 196, startPoint y: 253, endPoint x: 207, endPoint y: 214, distance: 40.9
click at [196, 252] on icon at bounding box center [197, 251] width 11 height 8
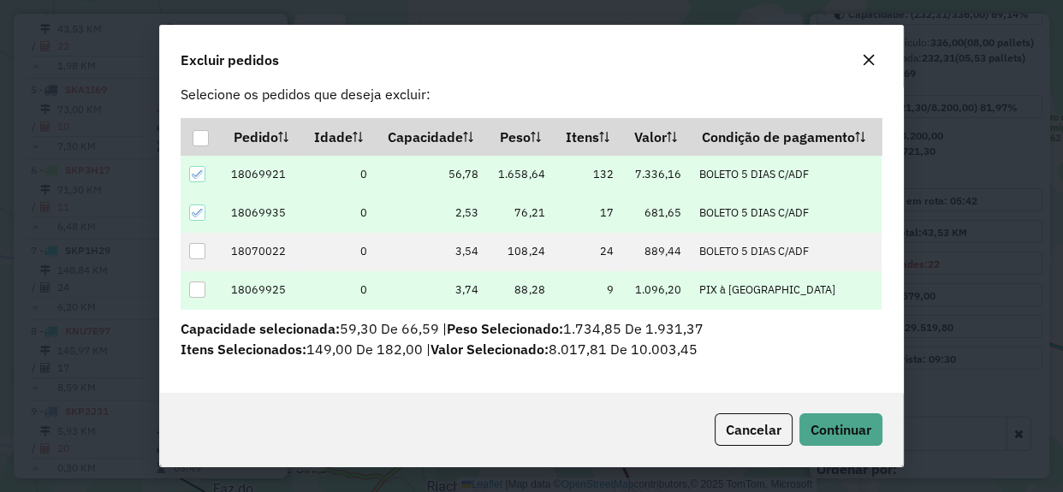
click at [199, 175] on icon at bounding box center [198, 175] width 12 height 12
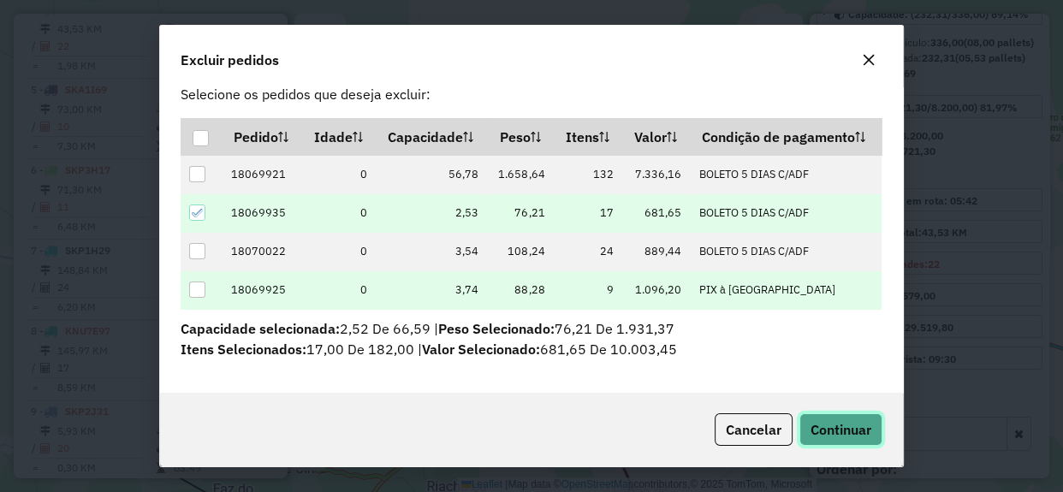
click at [849, 422] on span "Continuar" at bounding box center [840, 429] width 61 height 17
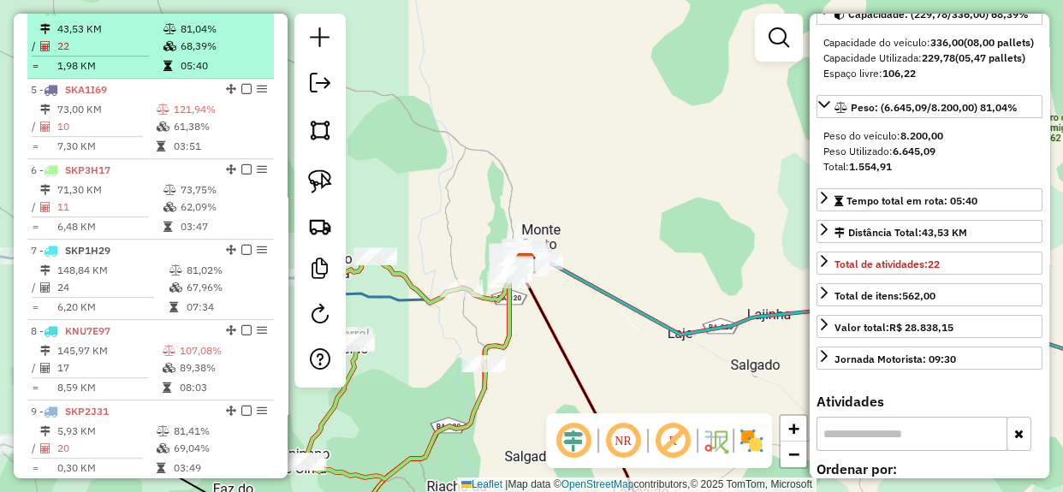
click at [116, 55] on td "22" at bounding box center [109, 46] width 106 height 17
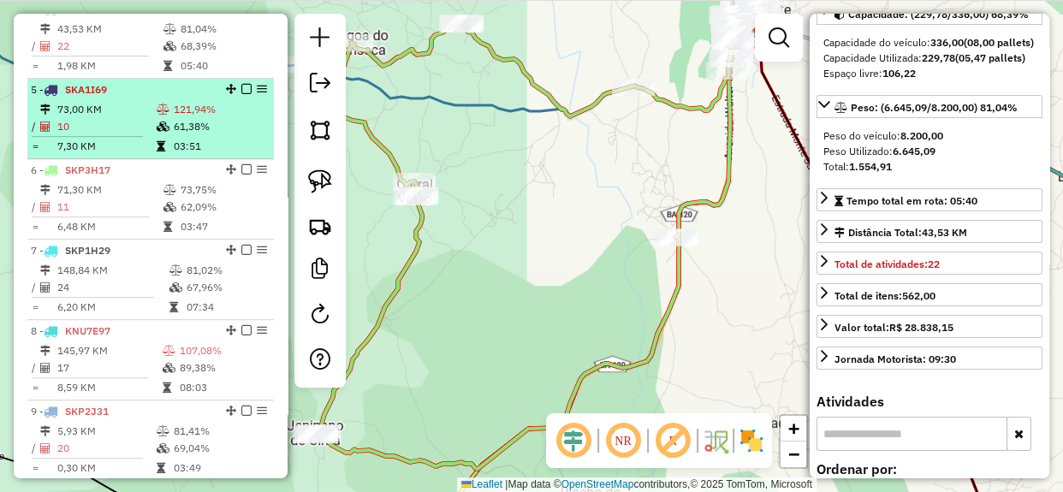
click at [124, 118] on td "73,00 KM" at bounding box center [105, 109] width 99 height 17
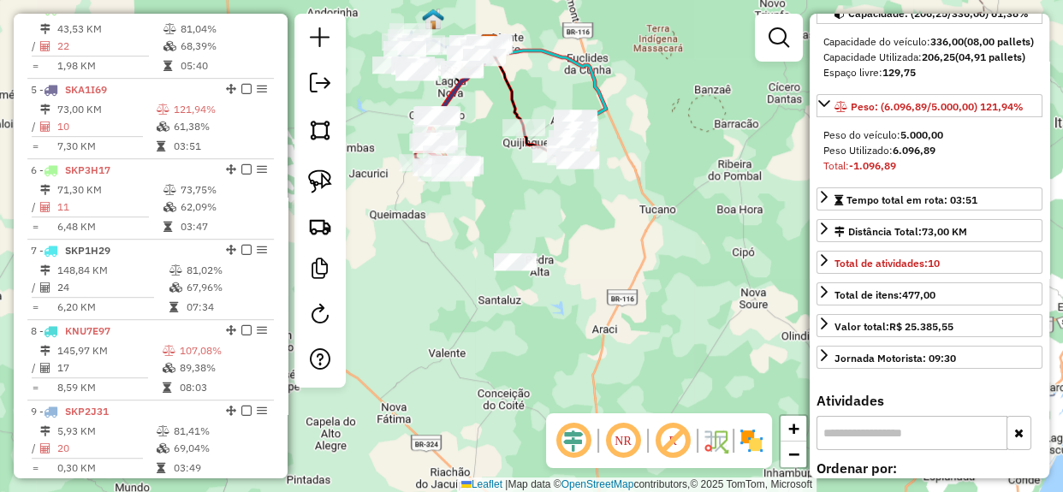
drag, startPoint x: 620, startPoint y: 157, endPoint x: 554, endPoint y: -19, distance: 188.5
click at [554, 0] on html "Aguarde... Pop-up bloqueado! Seu navegador bloqueou automáticamente a abertura …" at bounding box center [531, 246] width 1063 height 492
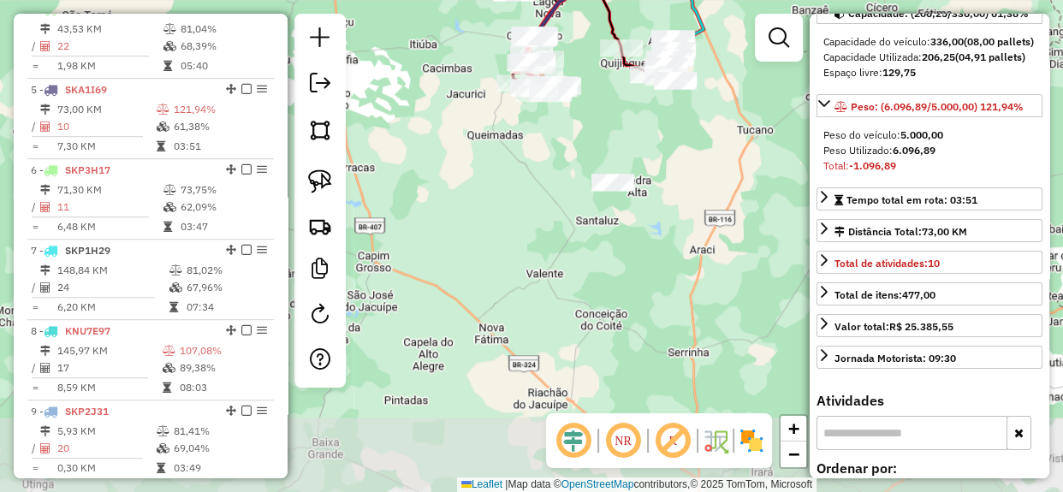
drag, startPoint x: 418, startPoint y: 321, endPoint x: 544, endPoint y: 233, distance: 154.3
click at [513, 241] on div "Janela de atendimento Grade de atendimento Capacidade Transportadoras Veículos …" at bounding box center [531, 246] width 1063 height 492
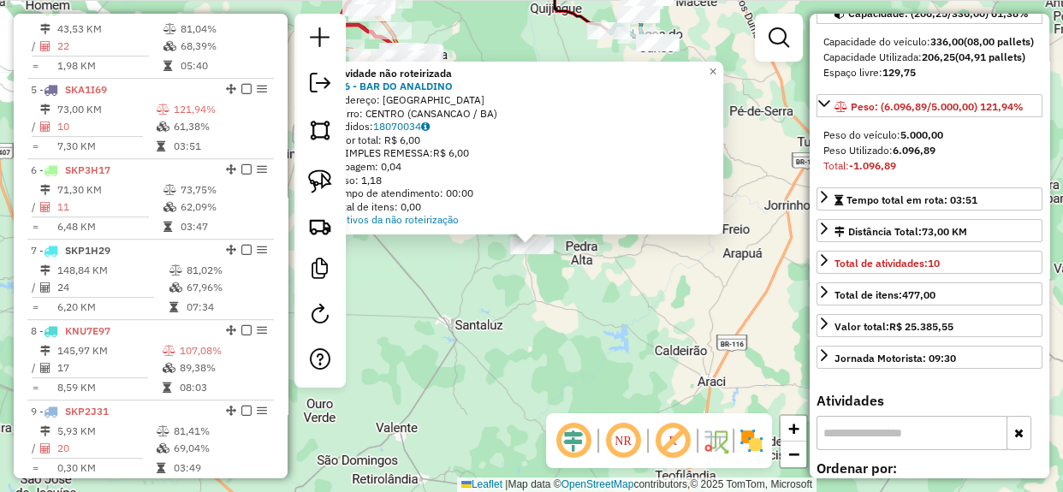
click at [541, 291] on div "Atividade não roteirizada 686 - BAR DO ANALDINO Endereço: AVENIDA MONTE SANTO B…" at bounding box center [531, 246] width 1063 height 492
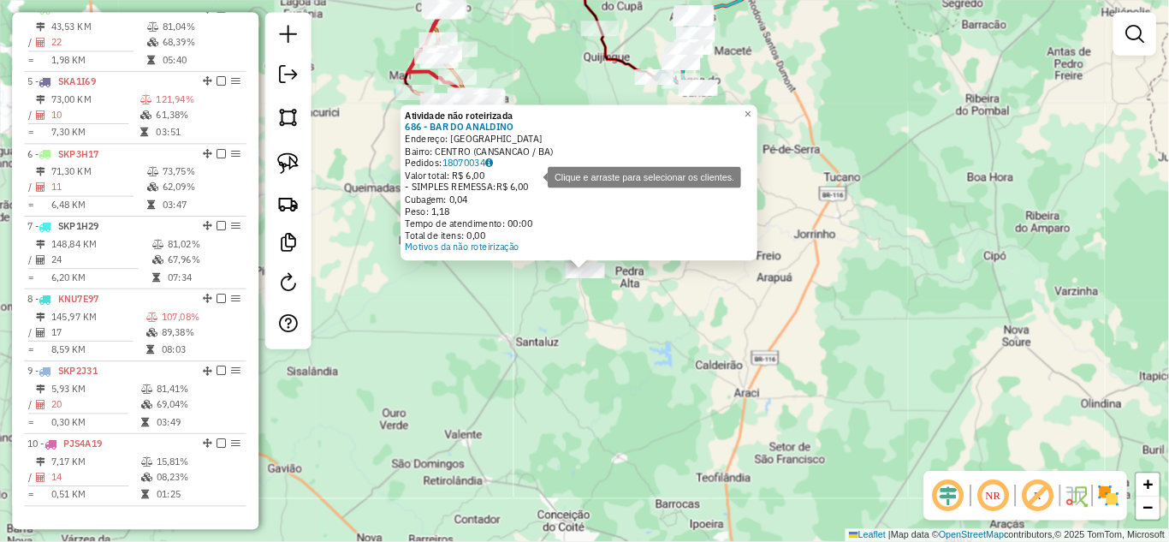
scroll to position [903, 0]
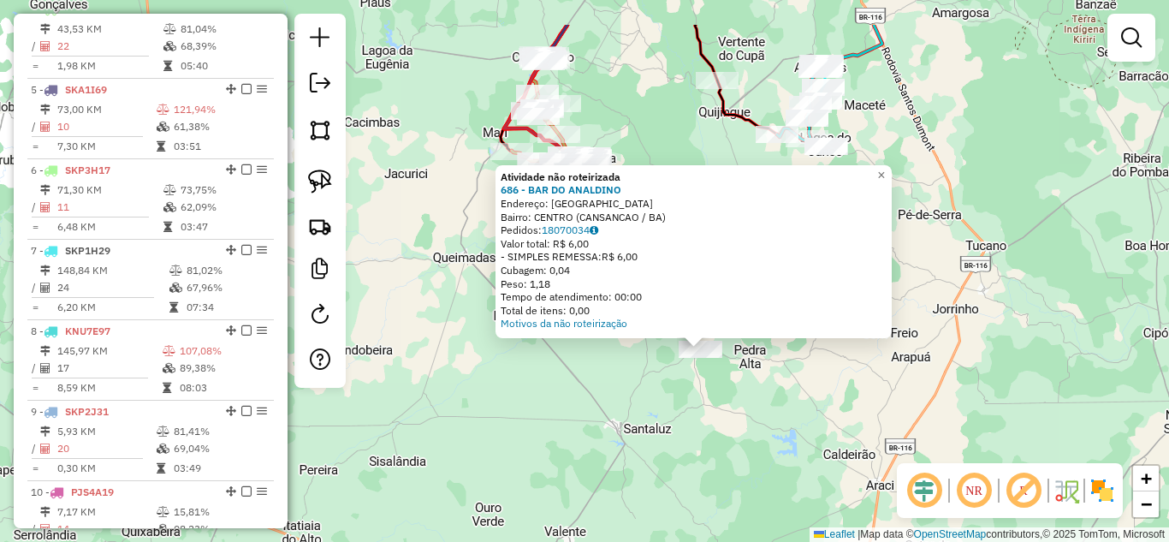
drag, startPoint x: 479, startPoint y: 311, endPoint x: 599, endPoint y: 391, distance: 144.3
click at [599, 391] on div "Atividade não roteirizada 686 - BAR DO ANALDINO Endereço: AVENIDA MONTE SANTO B…" at bounding box center [584, 271] width 1169 height 542
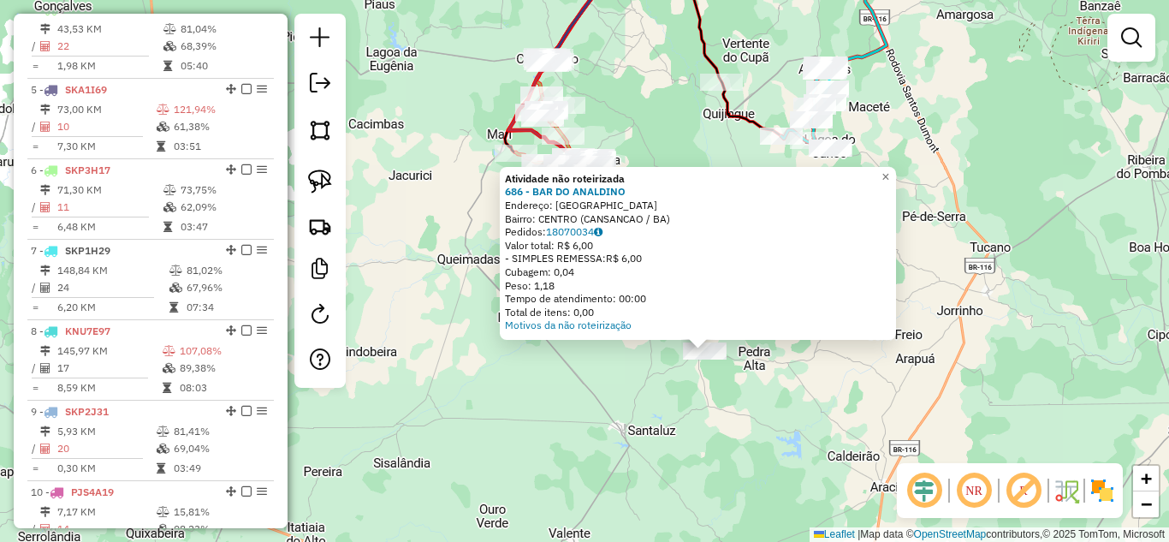
click at [682, 396] on div "Atividade não roteirizada 686 - BAR DO ANALDINO Endereço: AVENIDA MONTE SANTO B…" at bounding box center [584, 271] width 1169 height 542
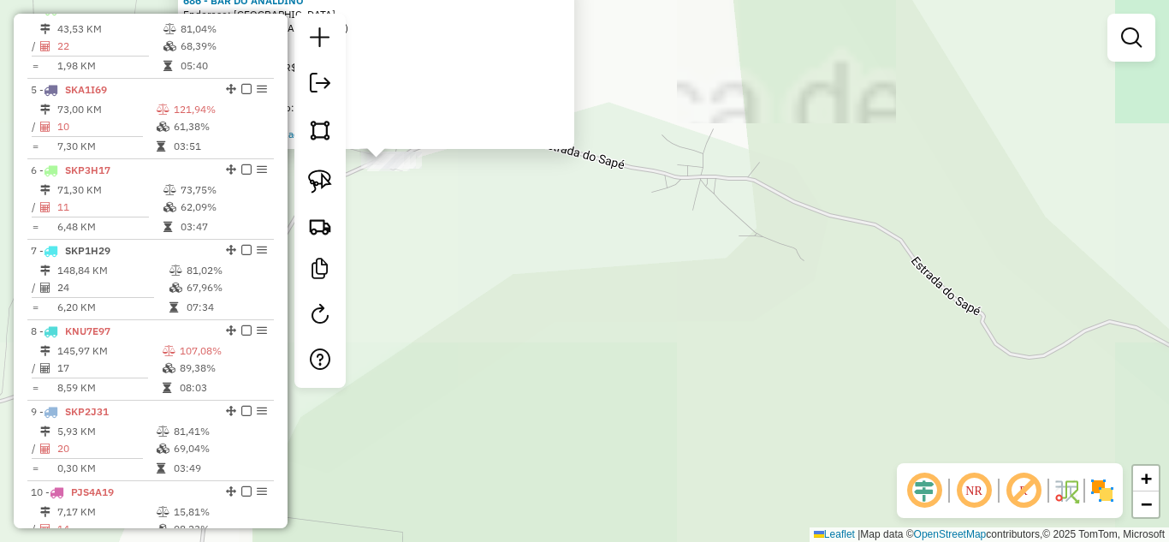
drag, startPoint x: 506, startPoint y: 210, endPoint x: 643, endPoint y: 275, distance: 151.9
click at [643, 275] on div "Atividade não roteirizada 686 - BAR DO ANALDINO Endereço: AVENIDA MONTE SANTO B…" at bounding box center [584, 271] width 1169 height 542
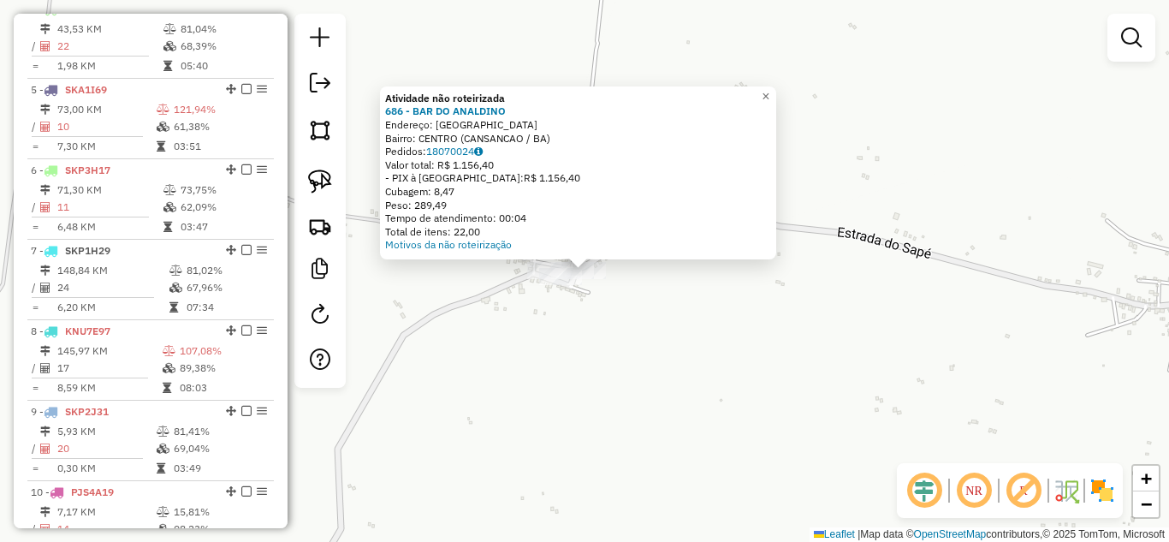
click at [600, 333] on div "Atividade não roteirizada 686 - BAR DO ANALDINO Endereço: AVENIDA MONTE SANTO B…" at bounding box center [584, 271] width 1169 height 542
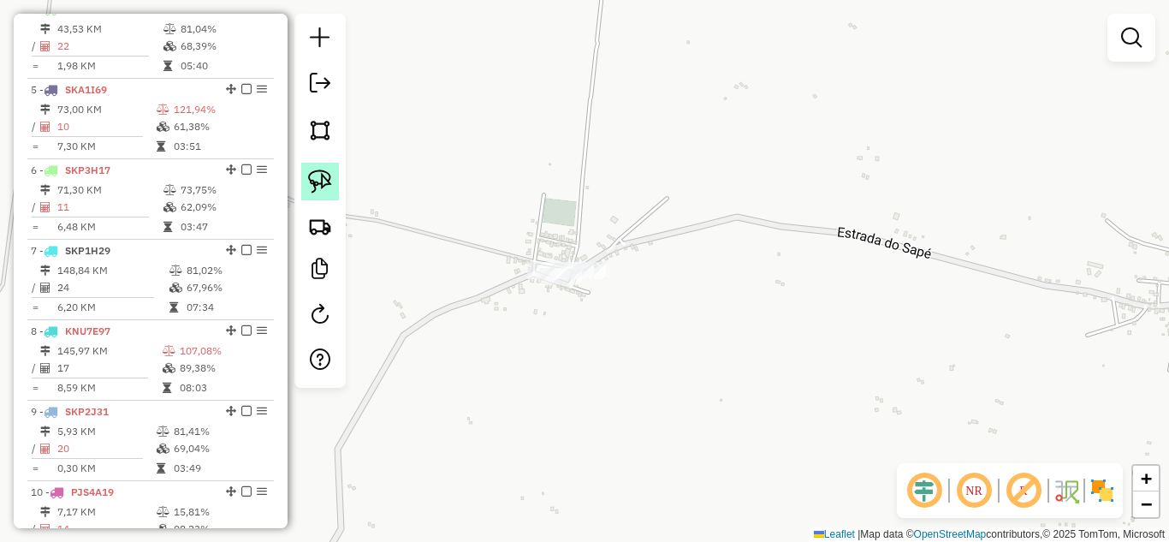
click at [320, 184] on img at bounding box center [320, 181] width 24 height 24
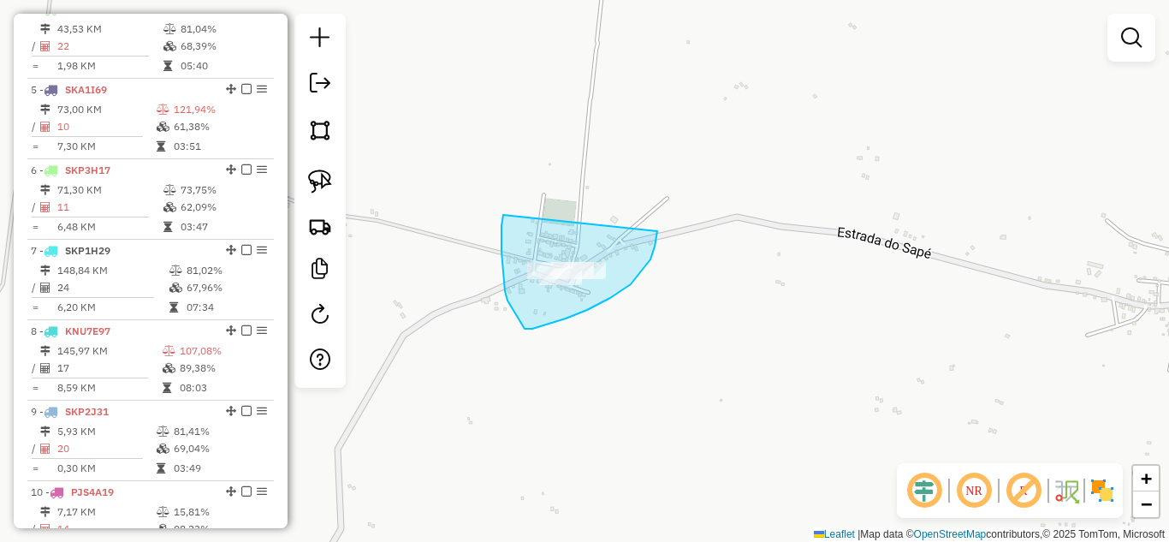
drag, startPoint x: 503, startPoint y: 215, endPoint x: 657, endPoint y: 231, distance: 154.9
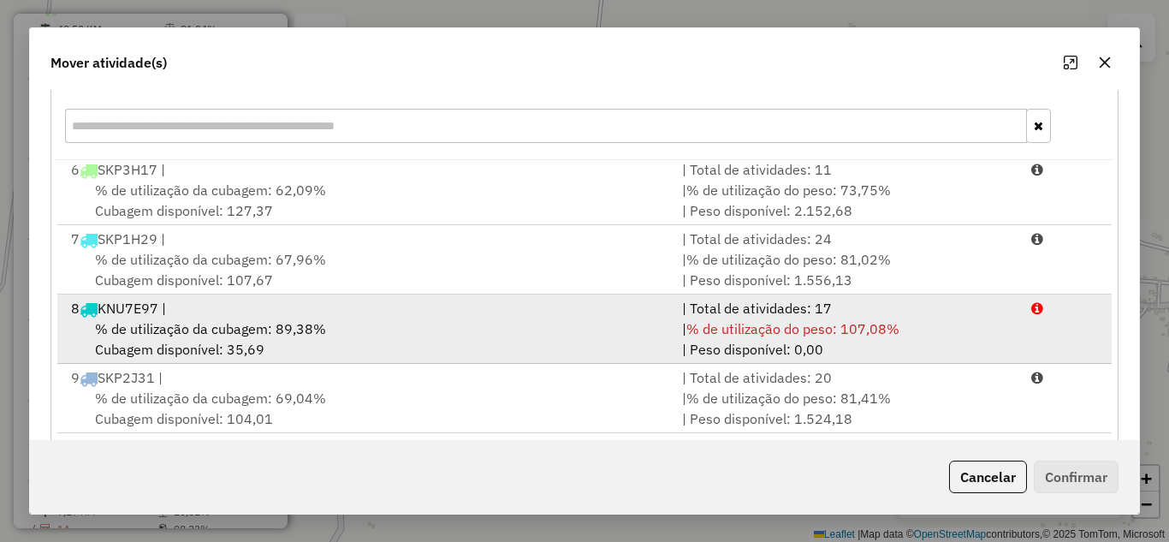
scroll to position [122, 0]
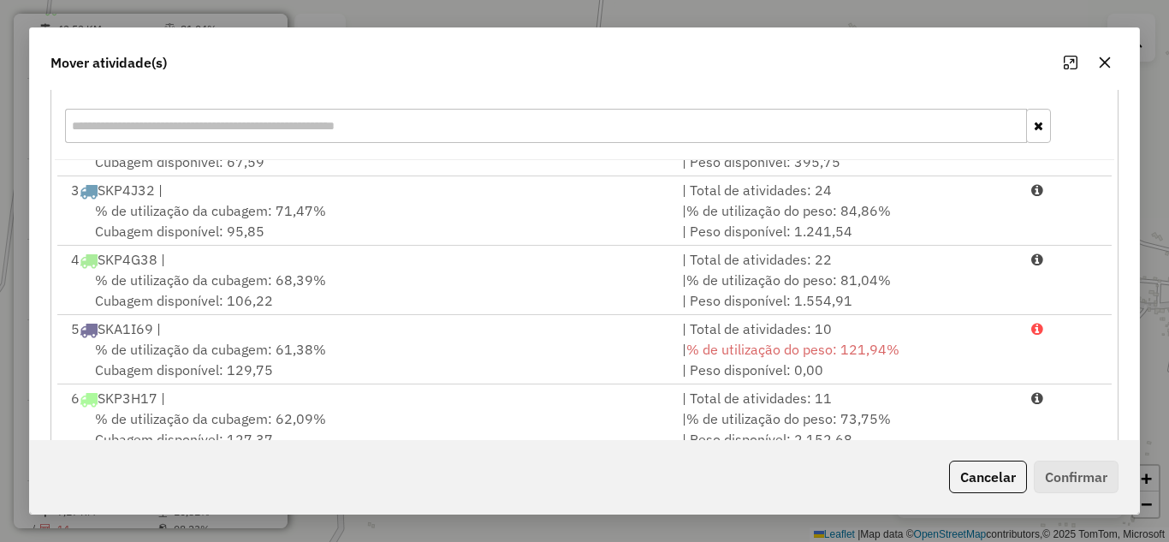
click at [383, 326] on div "5 SKA1I69 |" at bounding box center [366, 328] width 611 height 21
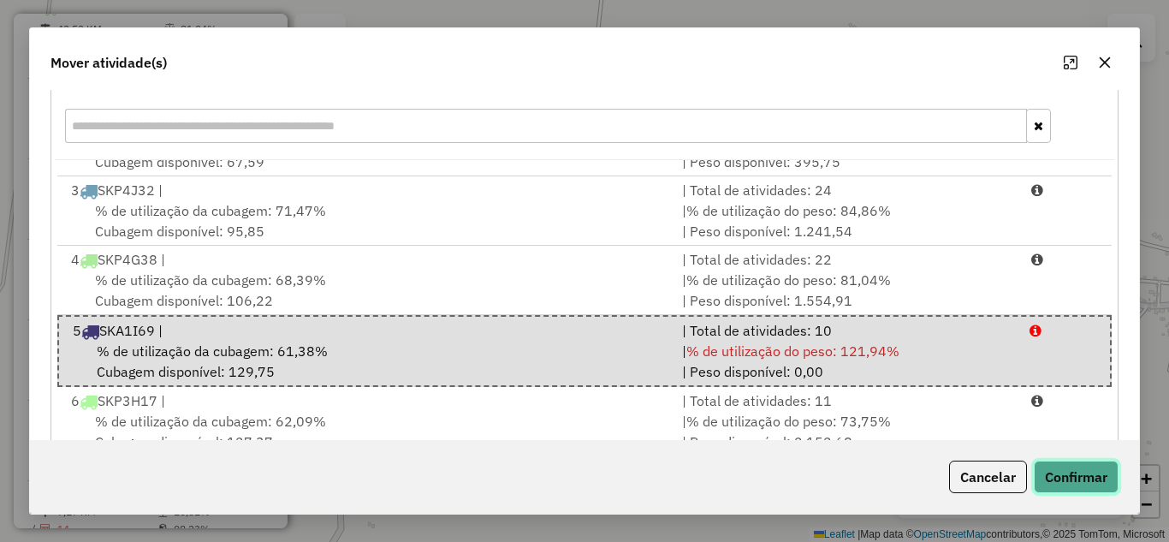
click at [1091, 468] on button "Confirmar" at bounding box center [1076, 476] width 85 height 33
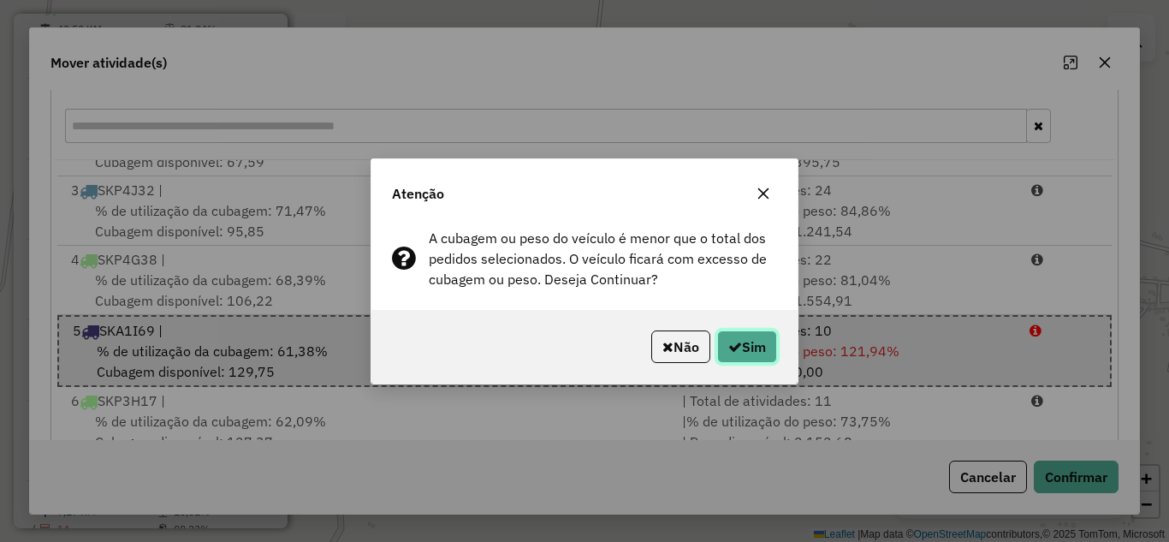
click at [752, 347] on button "Sim" at bounding box center [747, 346] width 60 height 33
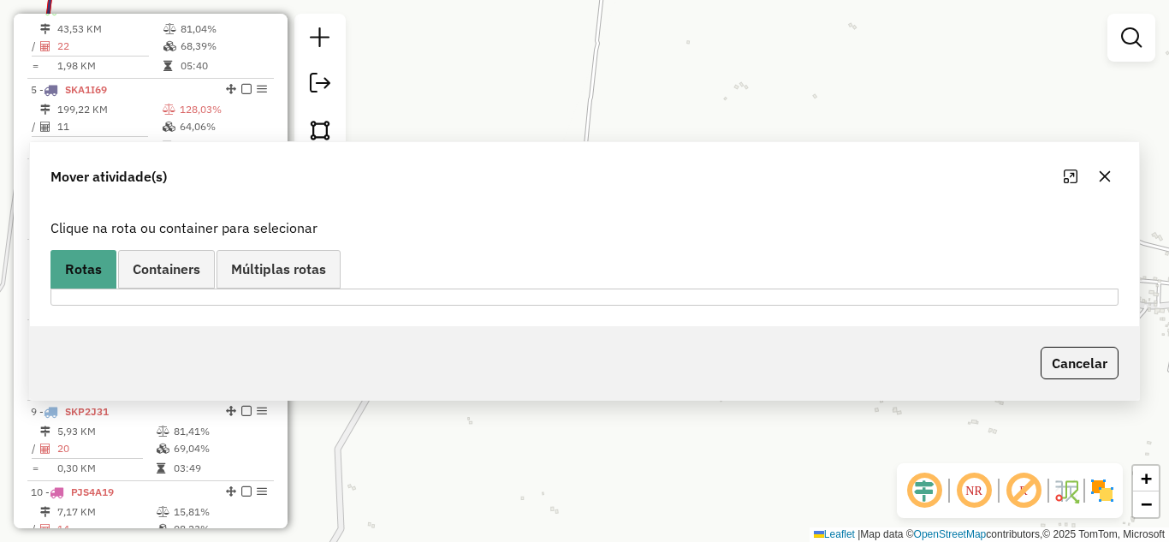
scroll to position [0, 0]
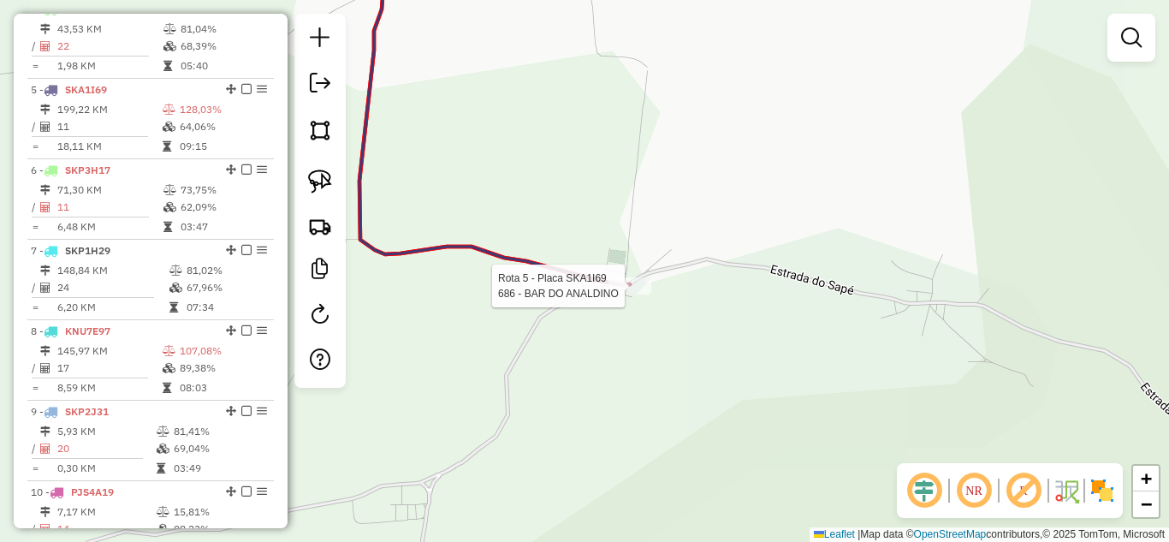
select select "*********"
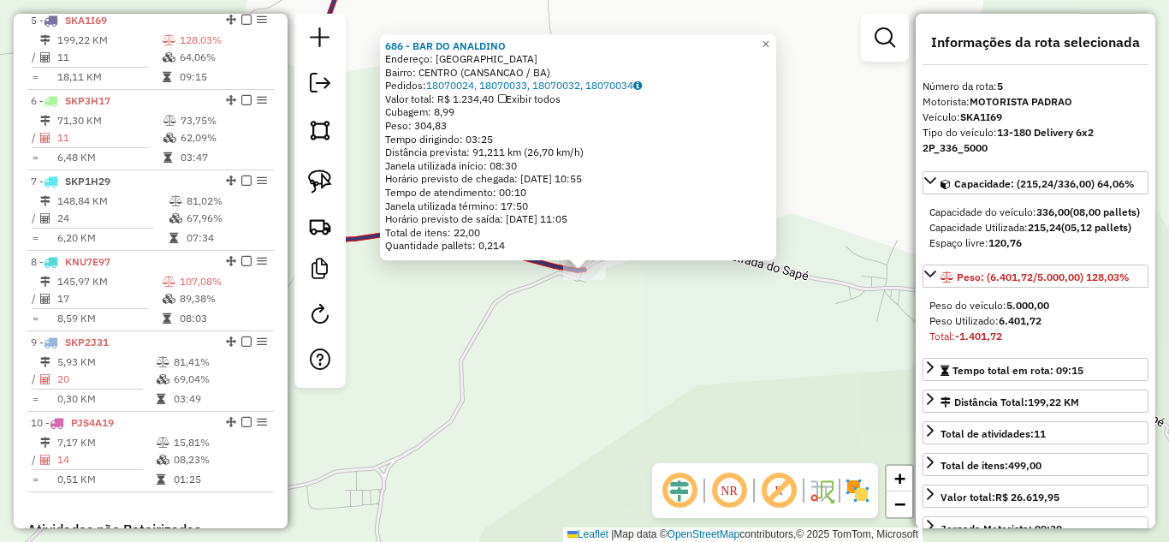
scroll to position [984, 0]
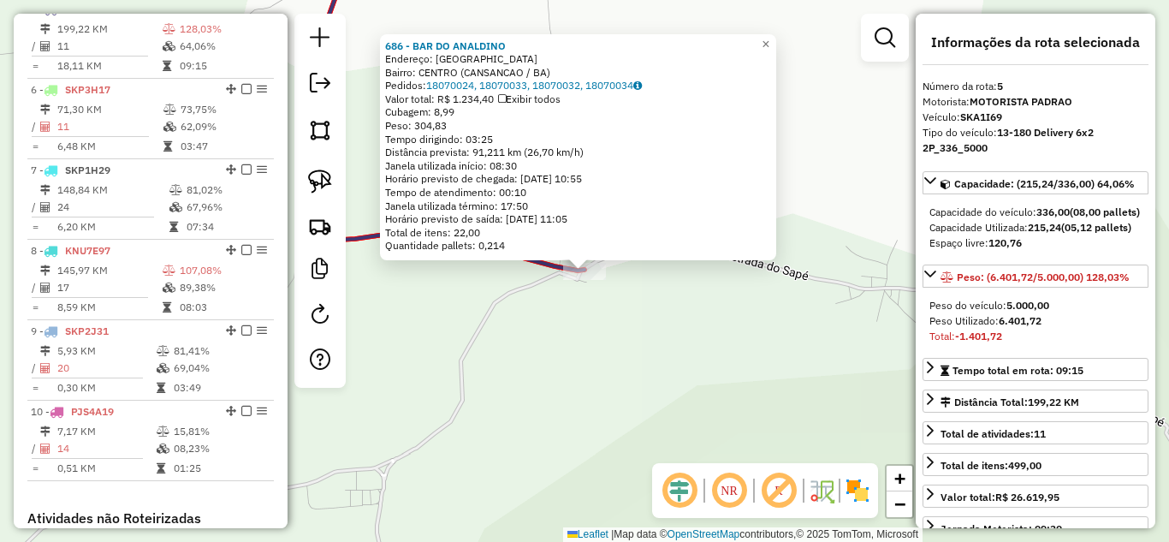
click at [545, 365] on div "686 - BAR DO ANALDINO Endereço: AVENIDA MONTE SANTO Bairro: CENTRO (CANSANCAO /…" at bounding box center [584, 271] width 1169 height 542
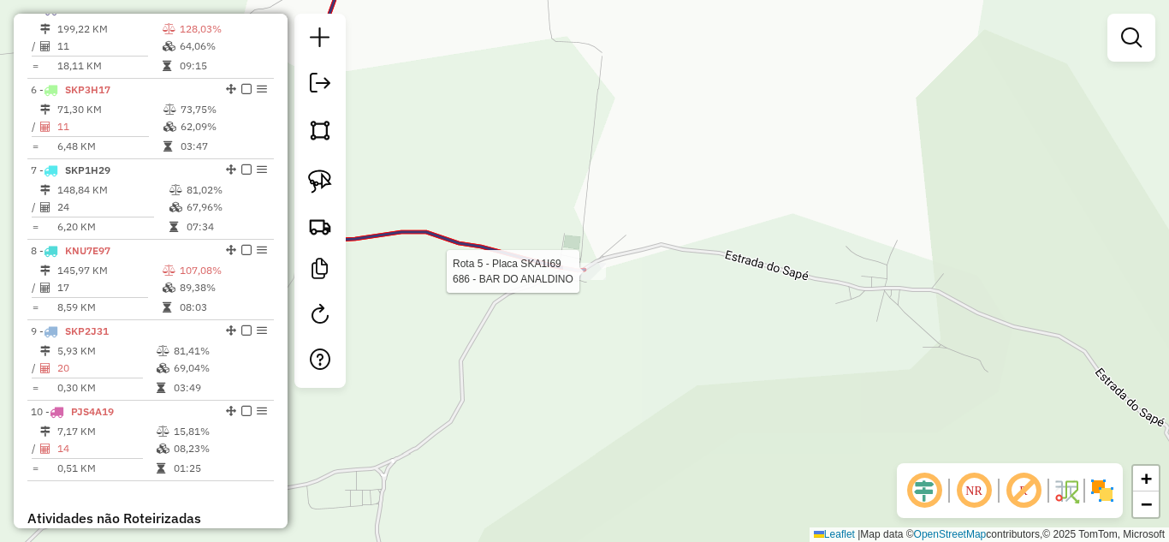
select select "*********"
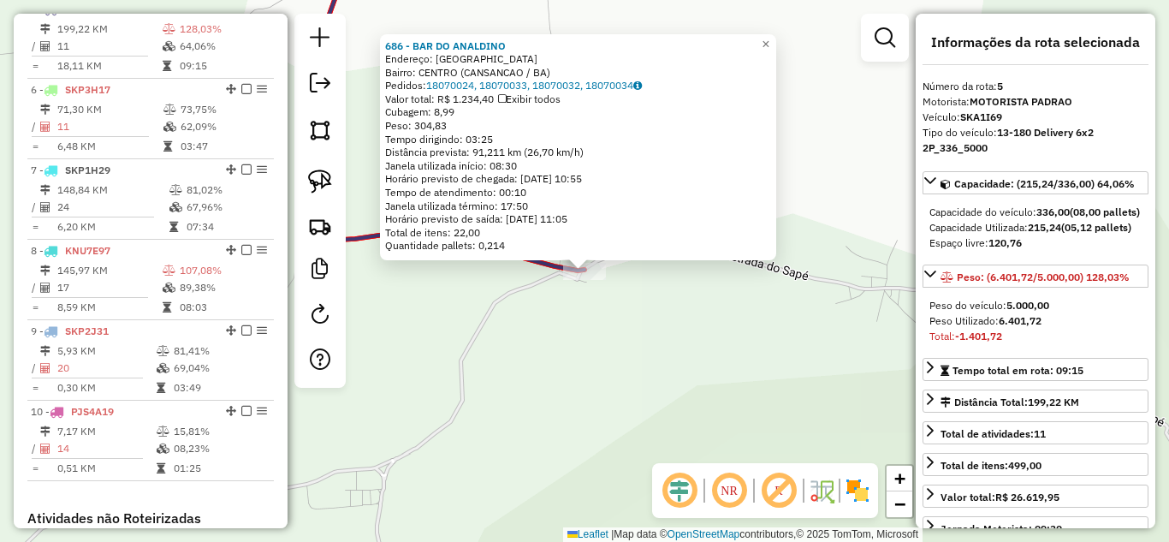
click at [602, 322] on div "686 - BAR DO ANALDINO Endereço: AVENIDA MONTE SANTO Bairro: CENTRO (CANSANCAO /…" at bounding box center [584, 271] width 1169 height 542
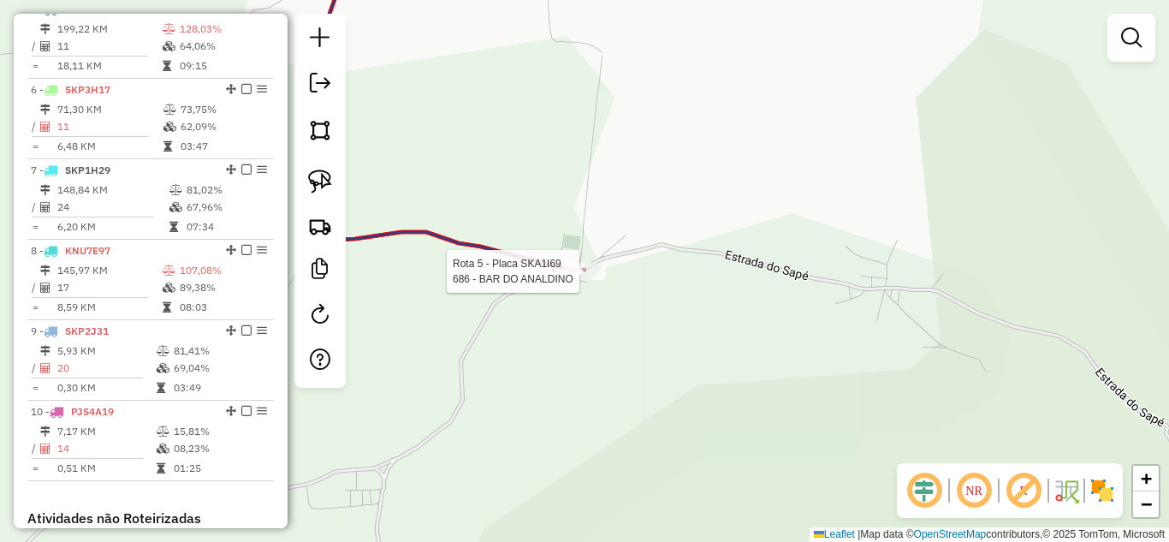
click at [587, 280] on div at bounding box center [584, 271] width 43 height 17
select select "*********"
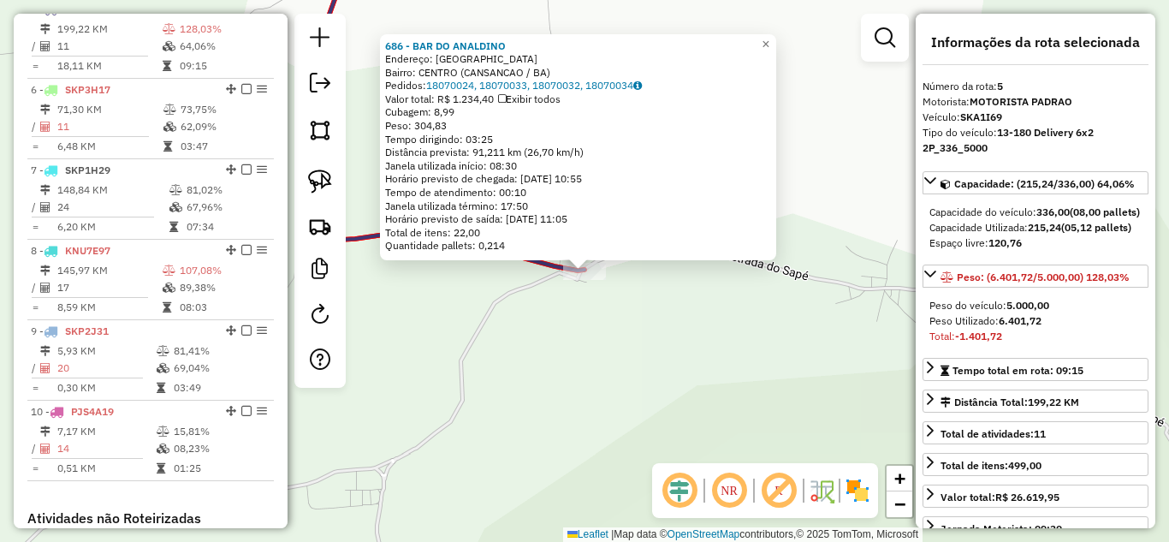
click at [541, 341] on div "686 - BAR DO ANALDINO Endereço: AVENIDA MONTE SANTO Bairro: CENTRO (CANSANCAO /…" at bounding box center [584, 271] width 1169 height 542
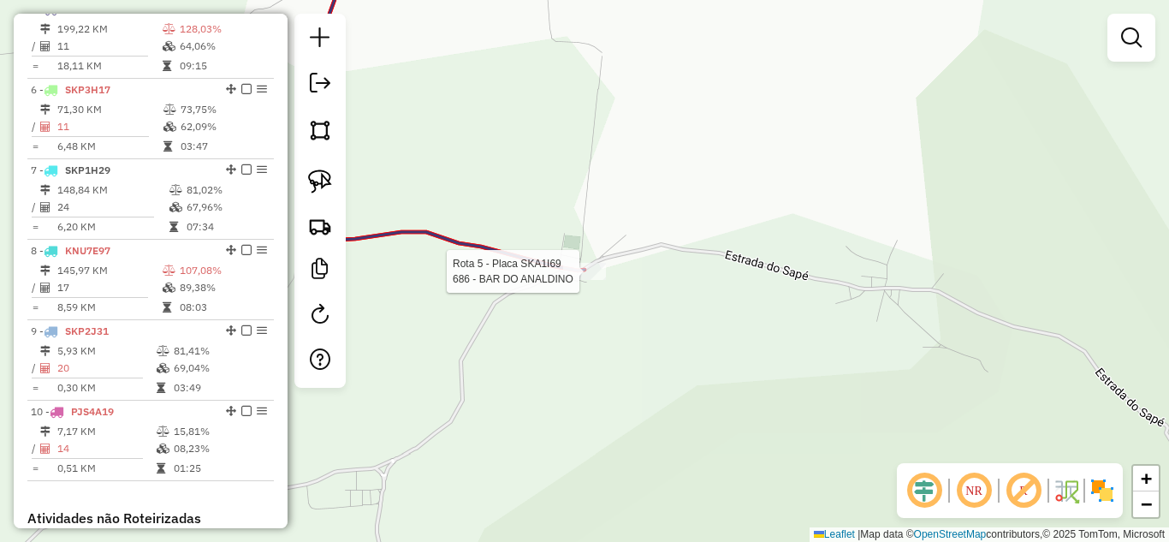
select select "*********"
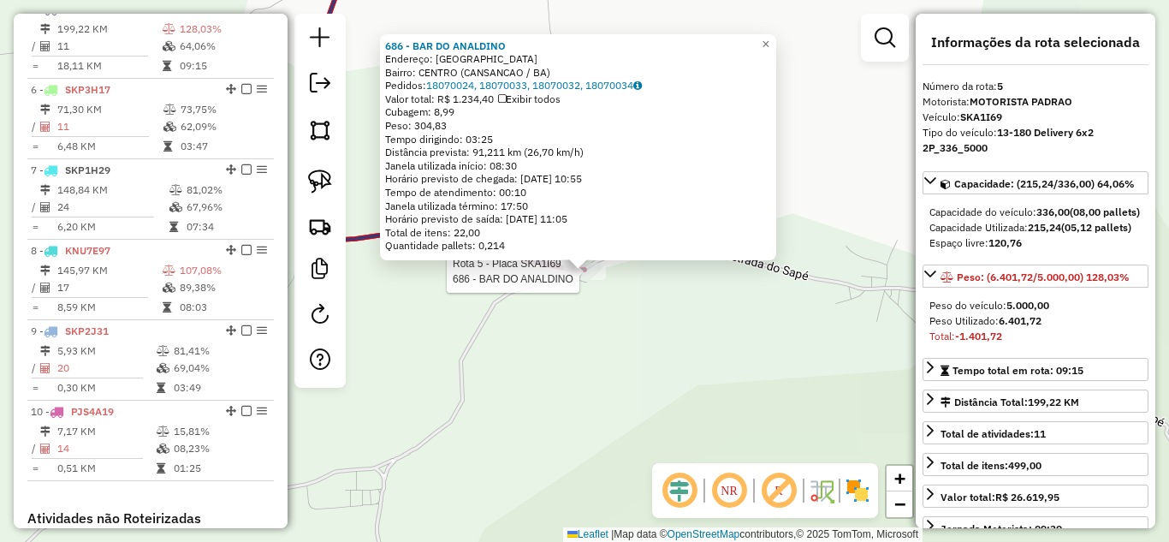
click at [593, 335] on div "Rota 5 - Placa SKA1I69 686 - BAR DO ANALDINO 686 - BAR DO ANALDINO Endereço: AV…" at bounding box center [584, 271] width 1169 height 542
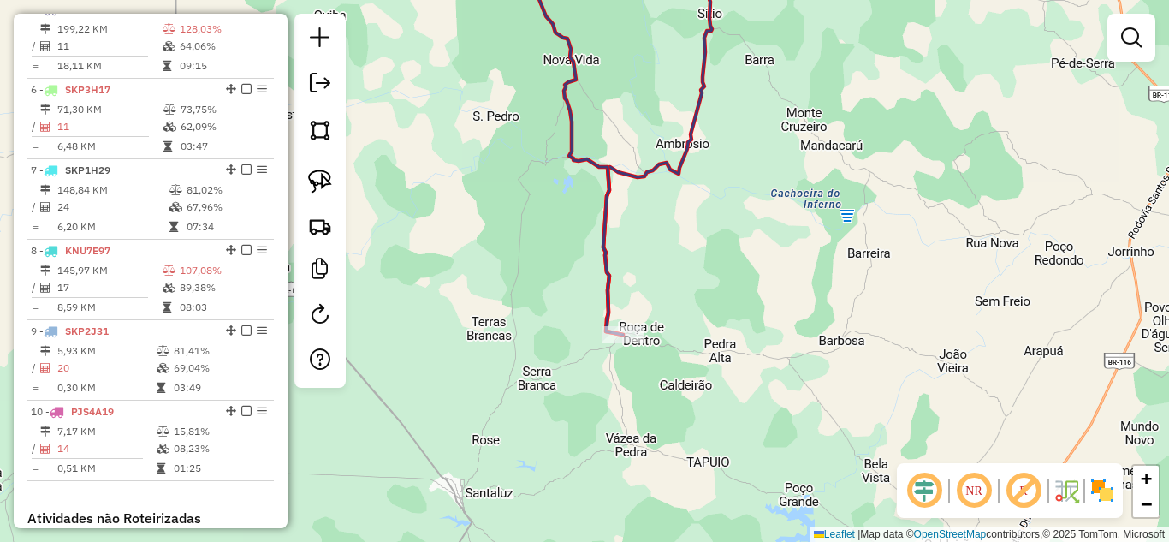
drag, startPoint x: 674, startPoint y: 239, endPoint x: 643, endPoint y: 352, distance: 117.1
click at [645, 351] on div "Janela de atendimento Grade de atendimento Capacidade Transportadoras Veículos …" at bounding box center [584, 271] width 1169 height 542
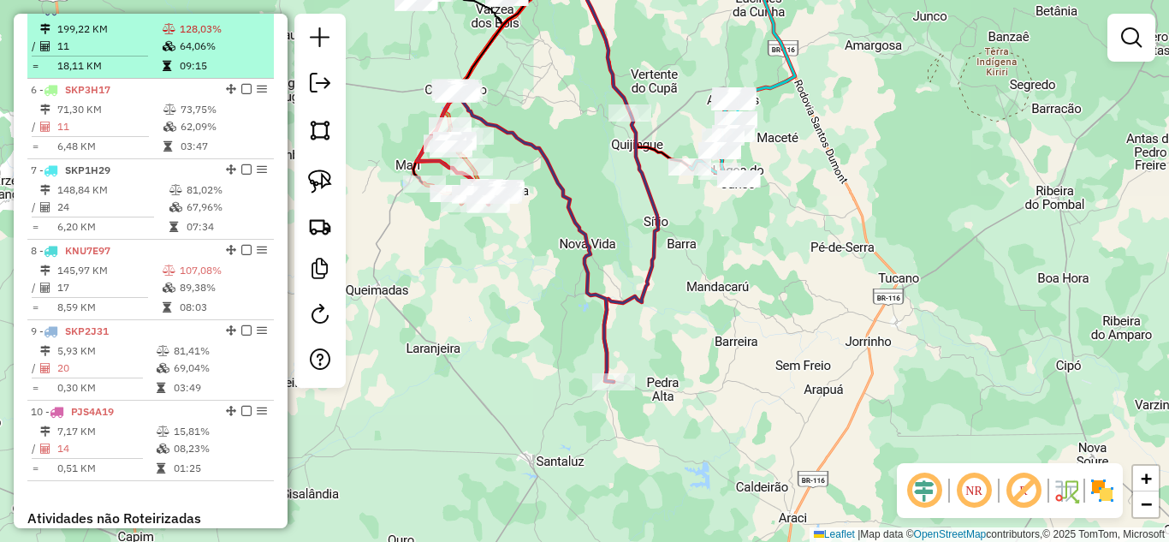
click at [100, 57] on td at bounding box center [96, 56] width 131 height 3
select select "*********"
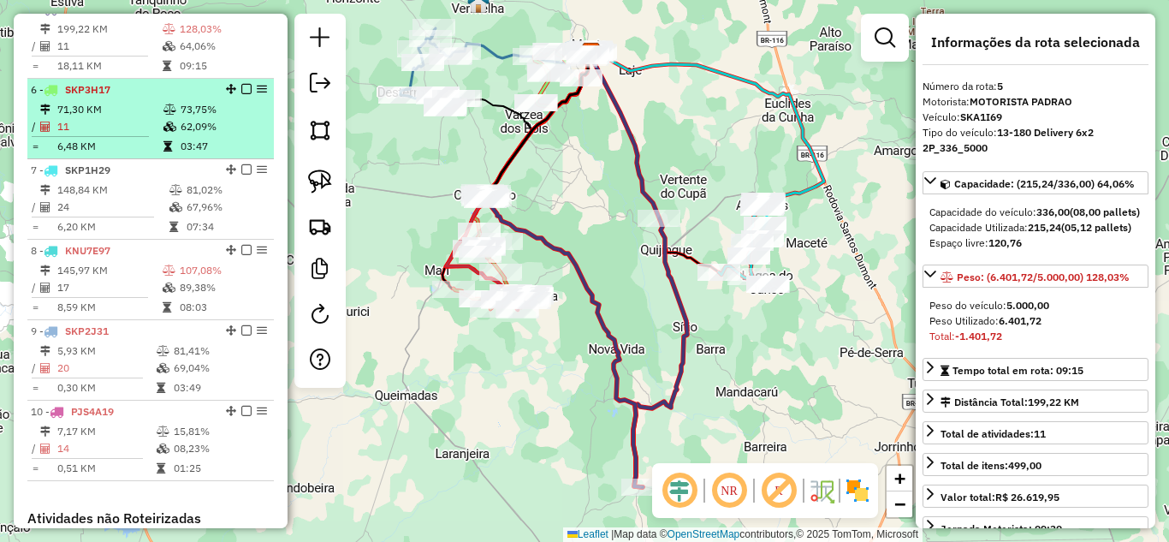
click at [105, 135] on td "11" at bounding box center [109, 126] width 106 height 17
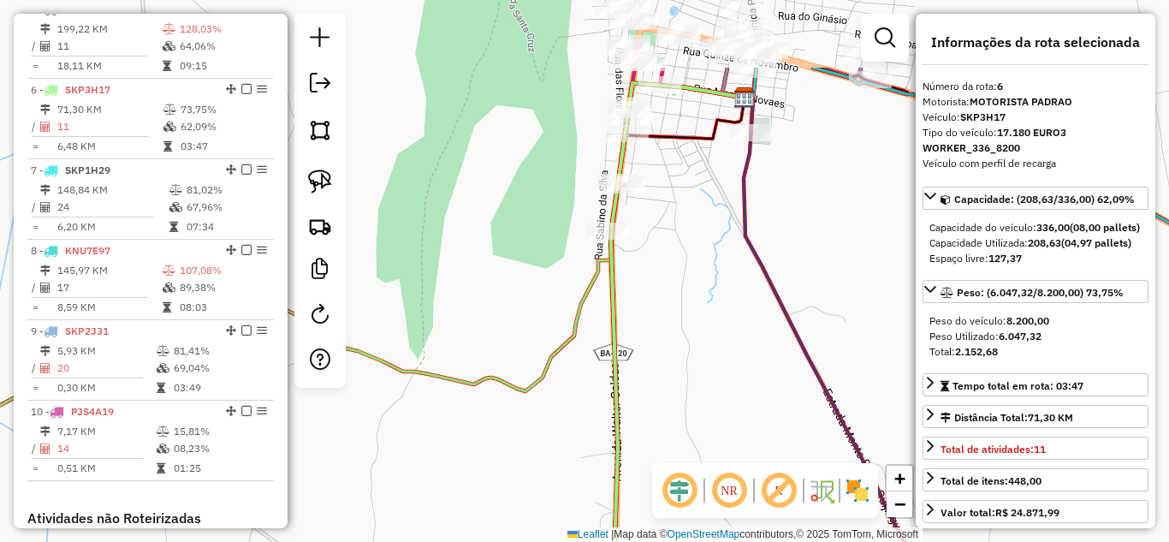
drag, startPoint x: 690, startPoint y: 101, endPoint x: 616, endPoint y: 368, distance: 276.9
click at [619, 369] on div "Janela de atendimento Grade de atendimento Capacidade Transportadoras Veículos …" at bounding box center [584, 271] width 1169 height 542
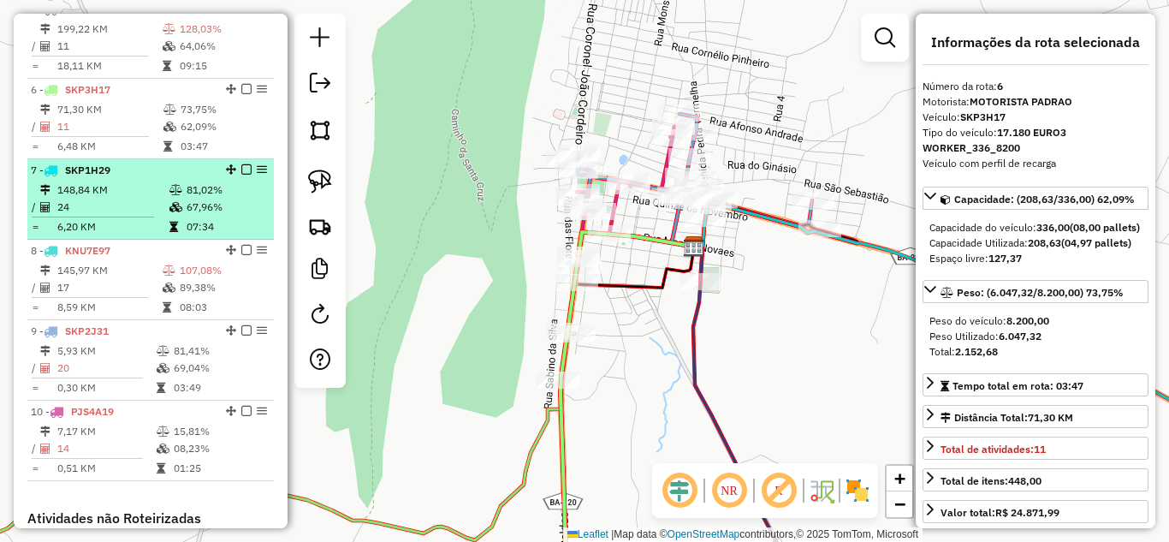
click at [103, 216] on td "24" at bounding box center [112, 206] width 112 height 17
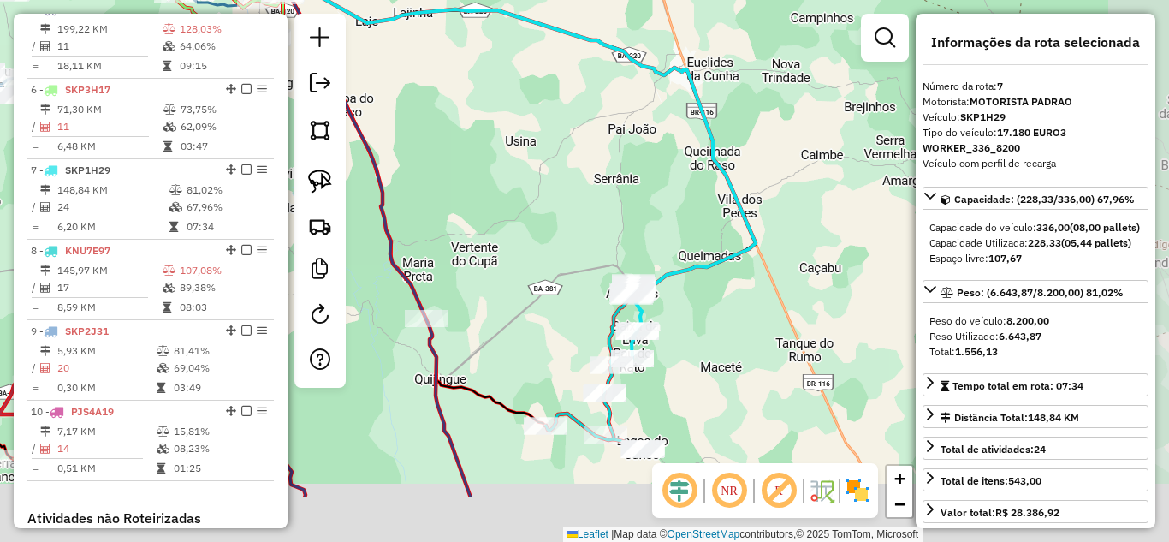
drag, startPoint x: 606, startPoint y: 360, endPoint x: 488, endPoint y: 189, distance: 207.9
click at [489, 189] on div "Janela de atendimento Grade de atendimento Capacidade Transportadoras Veículos …" at bounding box center [584, 271] width 1169 height 542
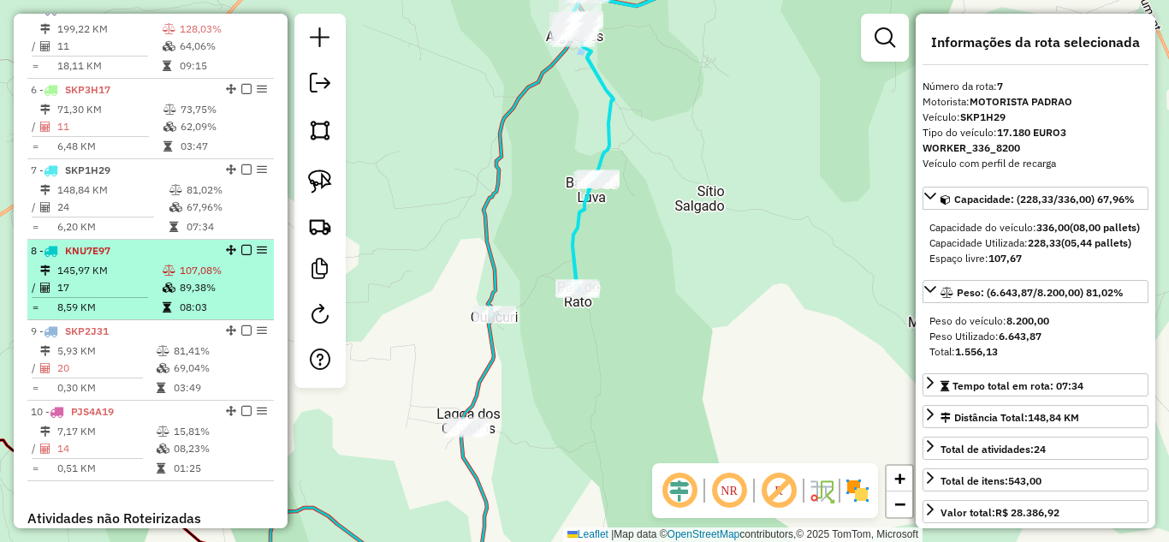
click at [116, 279] on td "145,97 KM" at bounding box center [108, 270] width 105 height 17
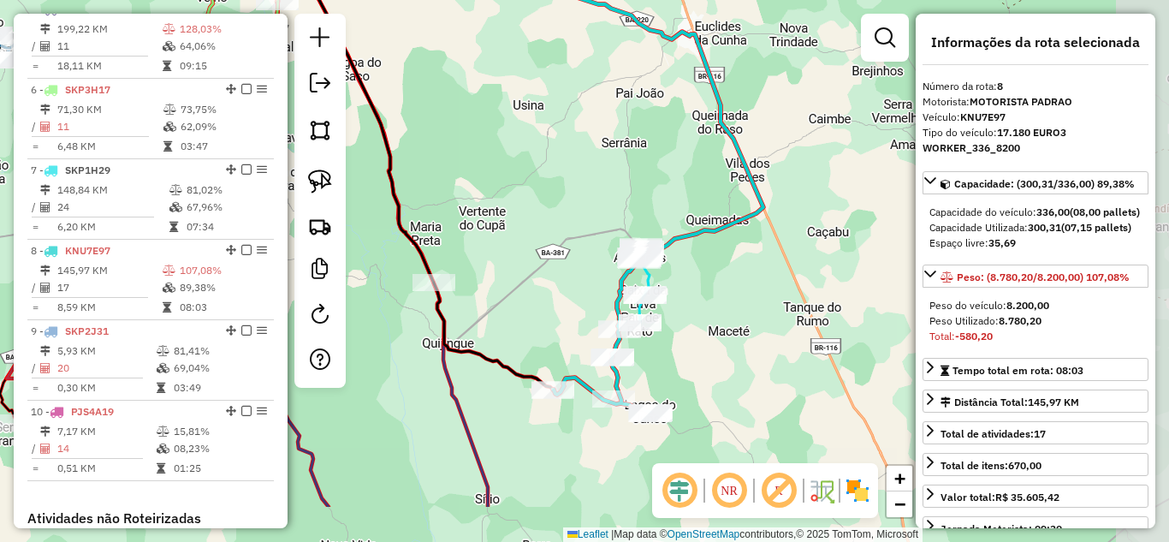
drag, startPoint x: 593, startPoint y: 347, endPoint x: 510, endPoint y: 193, distance: 174.9
click at [510, 193] on div "Janela de atendimento Grade de atendimento Capacidade Transportadoras Veículos …" at bounding box center [584, 271] width 1169 height 542
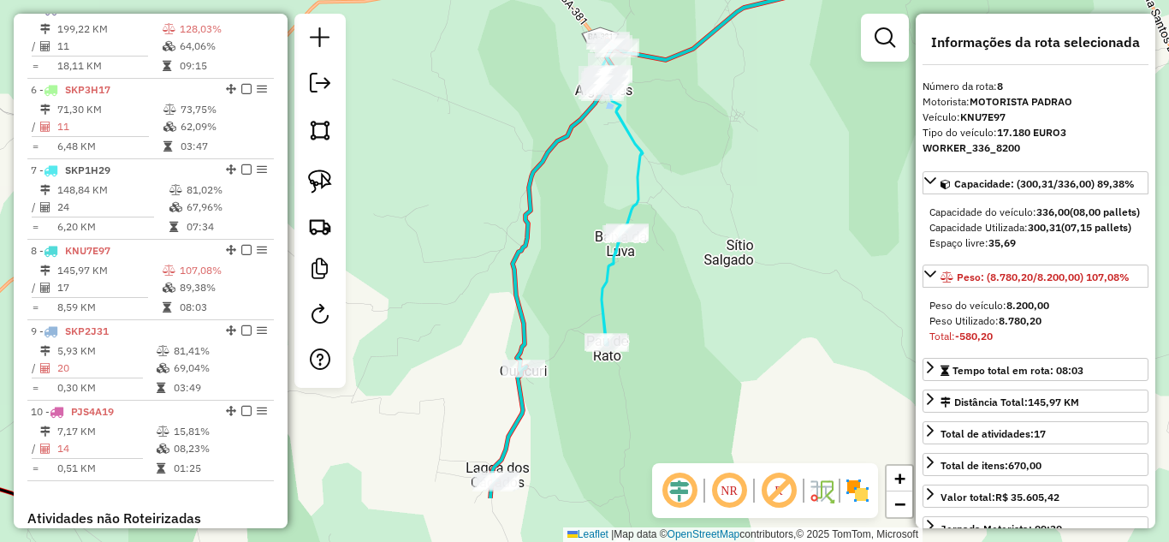
drag, startPoint x: 500, startPoint y: 332, endPoint x: 586, endPoint y: 212, distance: 147.7
click at [585, 215] on div "Janela de atendimento Grade de atendimento Capacidade Transportadoras Veículos …" at bounding box center [584, 271] width 1169 height 542
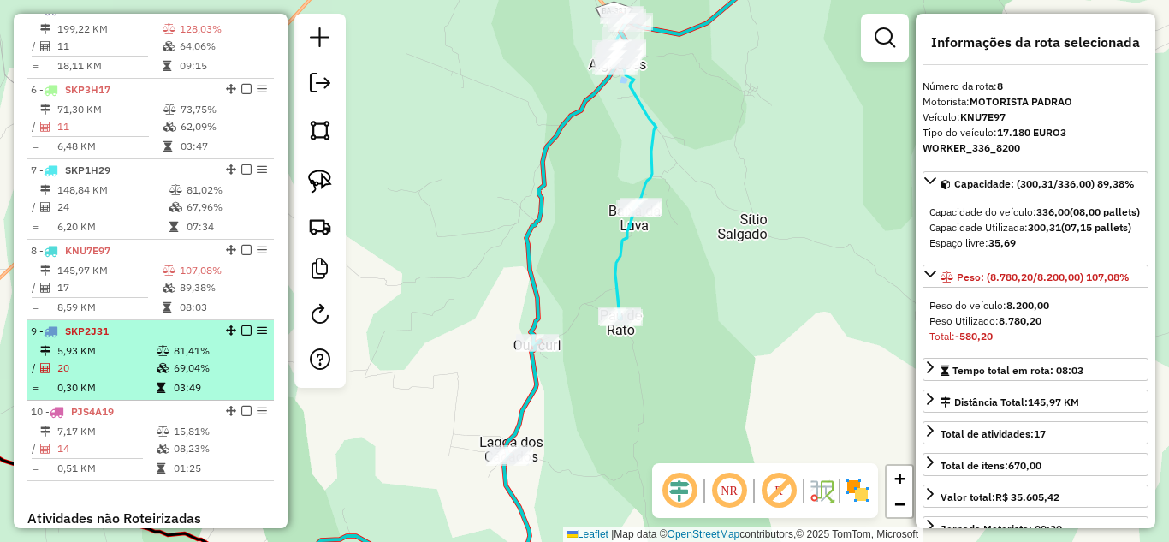
scroll to position [1155, 0]
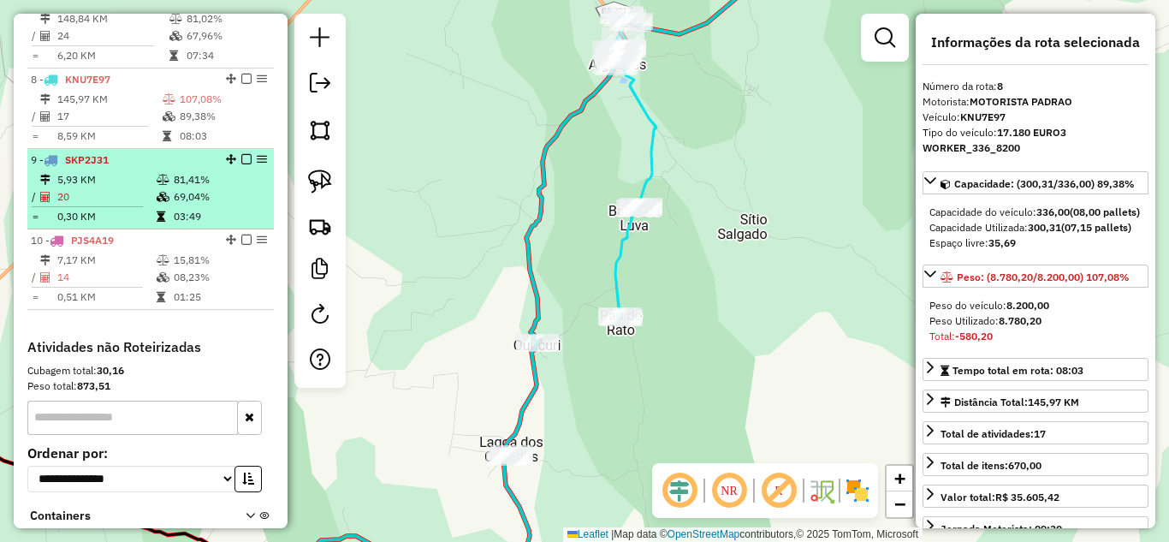
click at [89, 205] on td "20" at bounding box center [105, 196] width 99 height 17
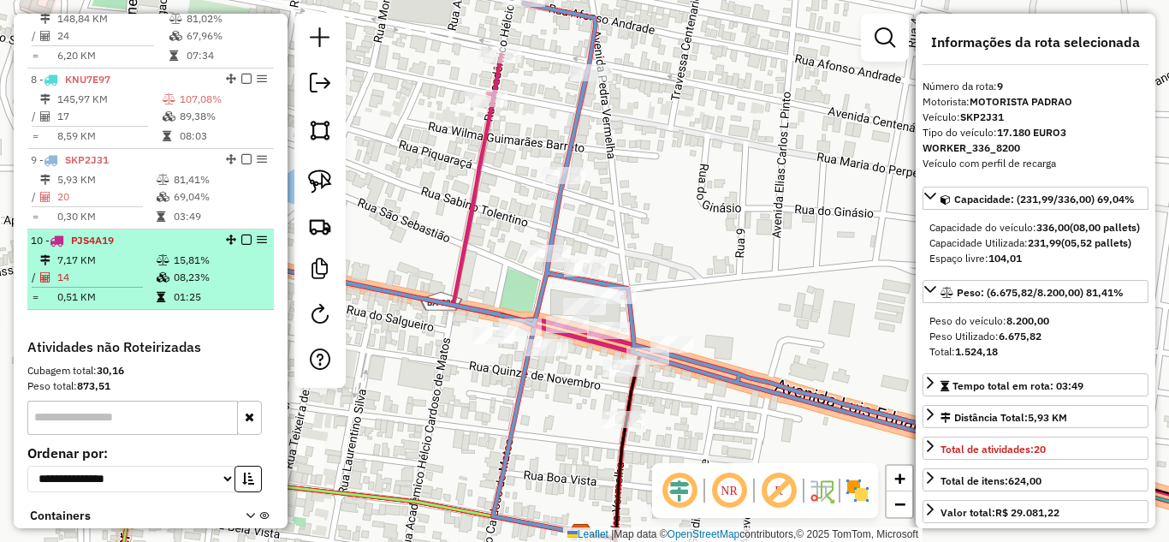
click at [134, 285] on td "14" at bounding box center [105, 277] width 99 height 17
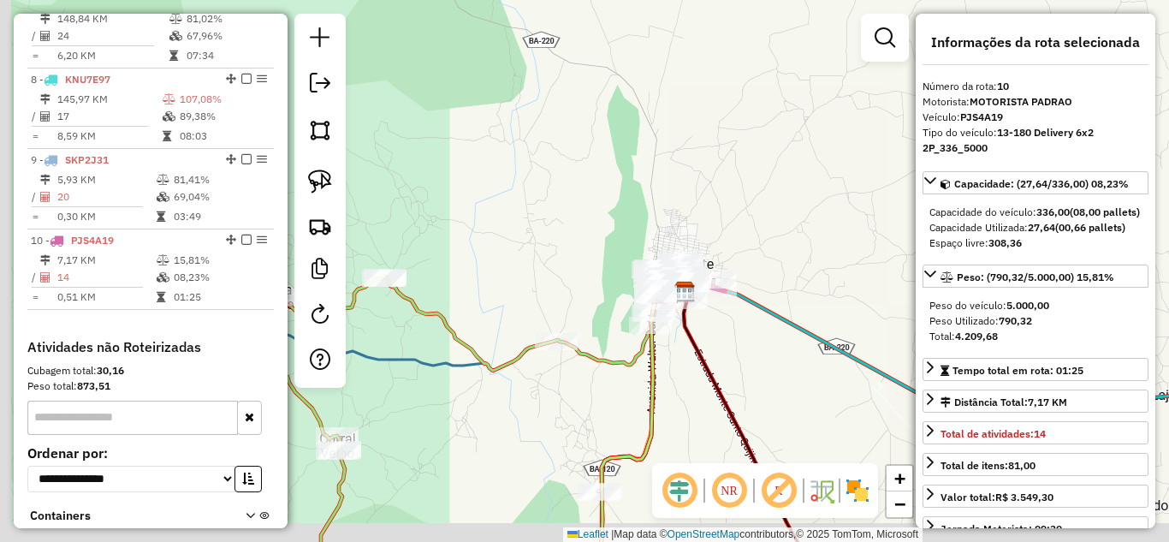
drag, startPoint x: 536, startPoint y: 419, endPoint x: 886, endPoint y: 286, distance: 374.5
click at [864, 296] on div "Janela de atendimento Grade de atendimento Capacidade Transportadoras Veículos …" at bounding box center [584, 271] width 1169 height 542
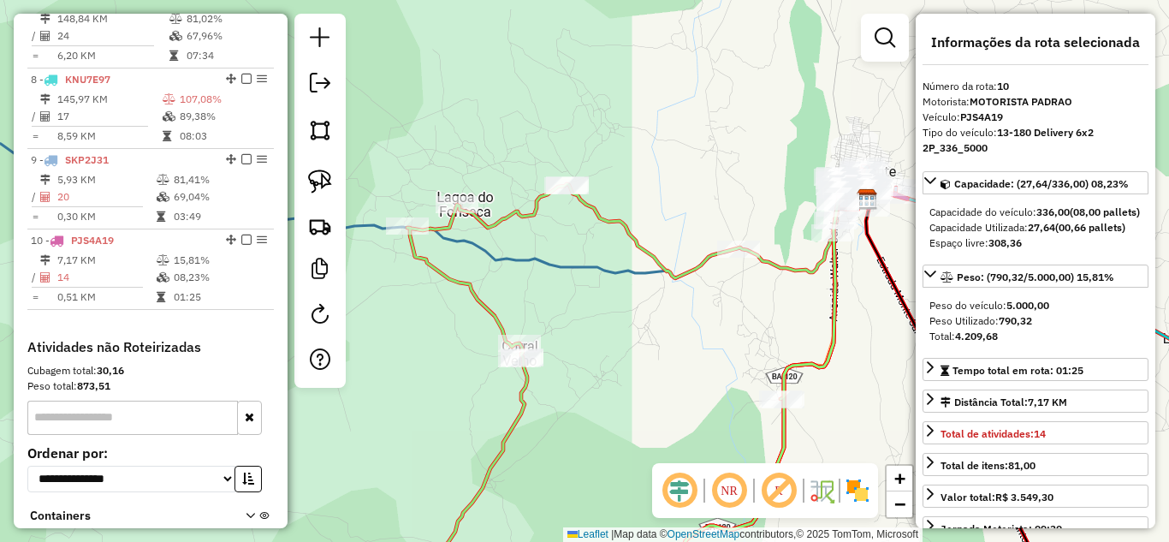
drag, startPoint x: 566, startPoint y: 358, endPoint x: 730, endPoint y: 307, distance: 171.0
click at [716, 312] on div "Janela de atendimento Grade de atendimento Capacidade Transportadoras Veículos …" at bounding box center [584, 271] width 1169 height 542
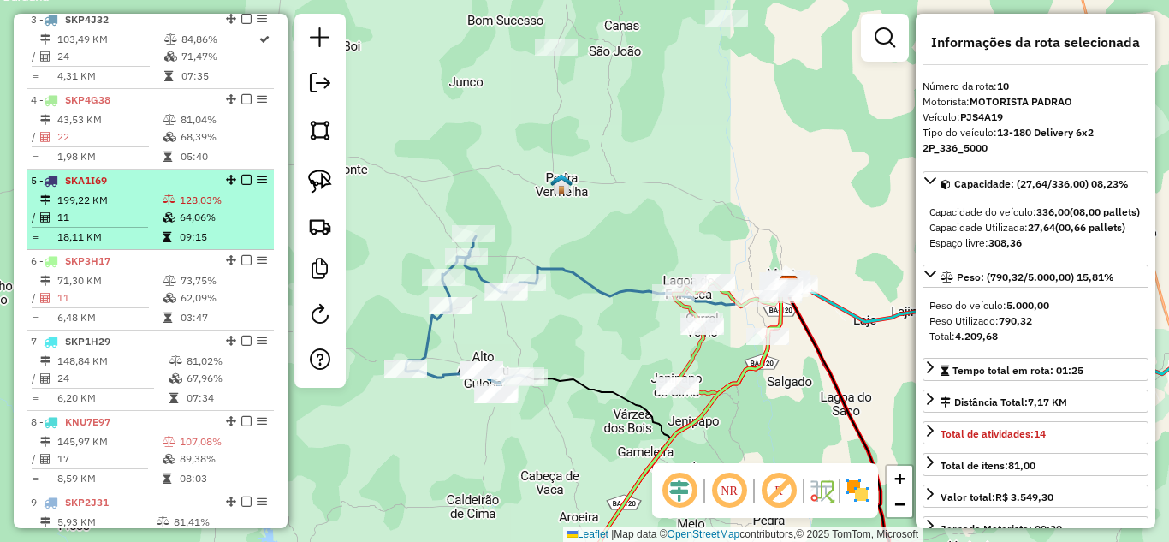
scroll to position [699, 0]
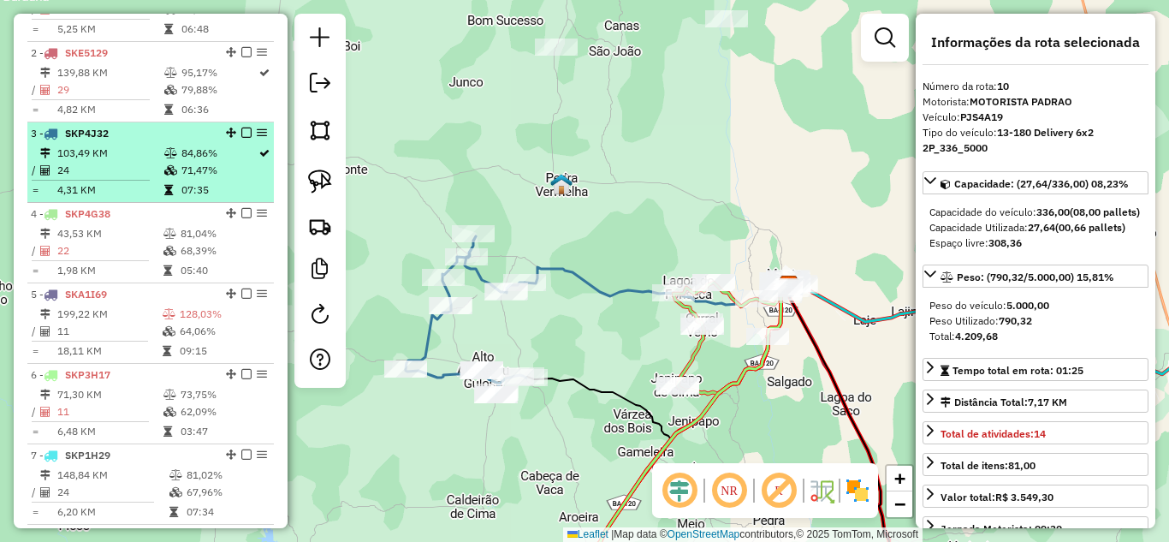
click at [123, 179] on td "24" at bounding box center [109, 170] width 107 height 17
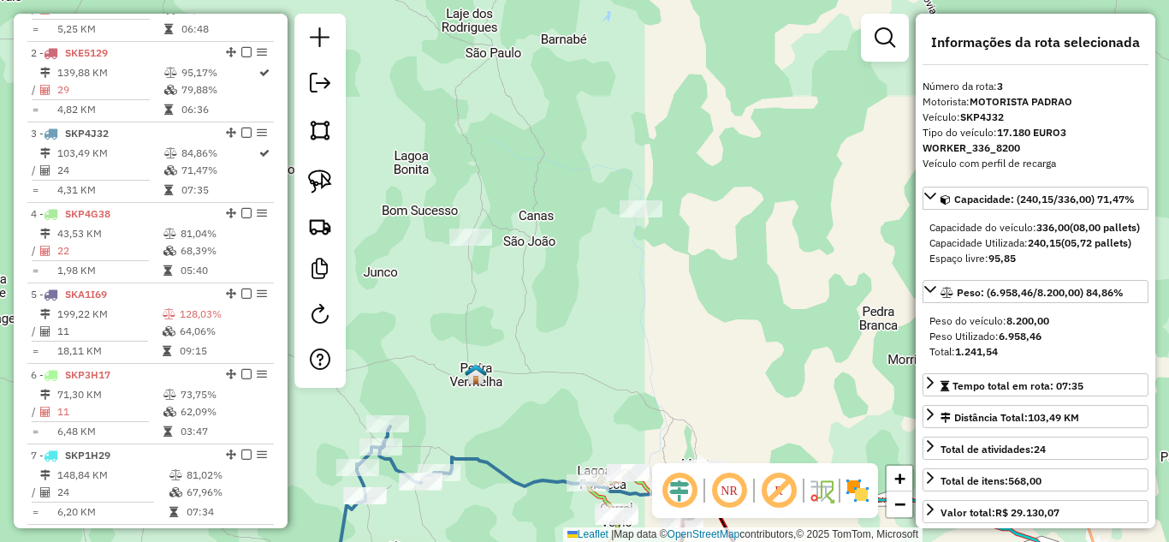
drag, startPoint x: 558, startPoint y: 252, endPoint x: 505, endPoint y: 471, distance: 224.5
click at [505, 471] on icon at bounding box center [571, 476] width 264 height 39
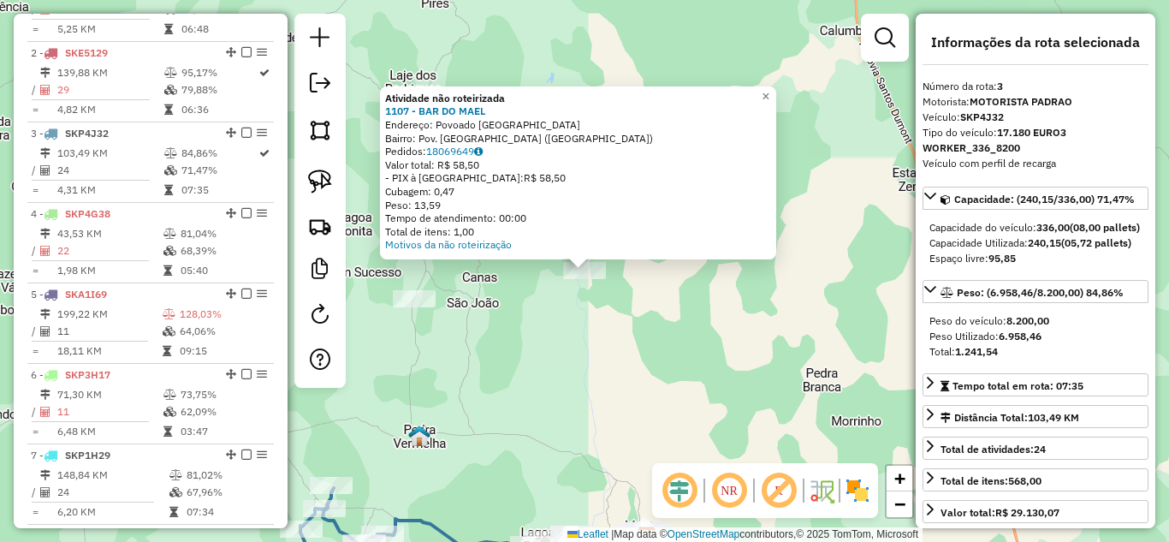
click at [566, 345] on div "Atividade não roteirizada 1107 - BAR DO MAEL Endereço: Povoado São pedro I Bair…" at bounding box center [584, 271] width 1169 height 542
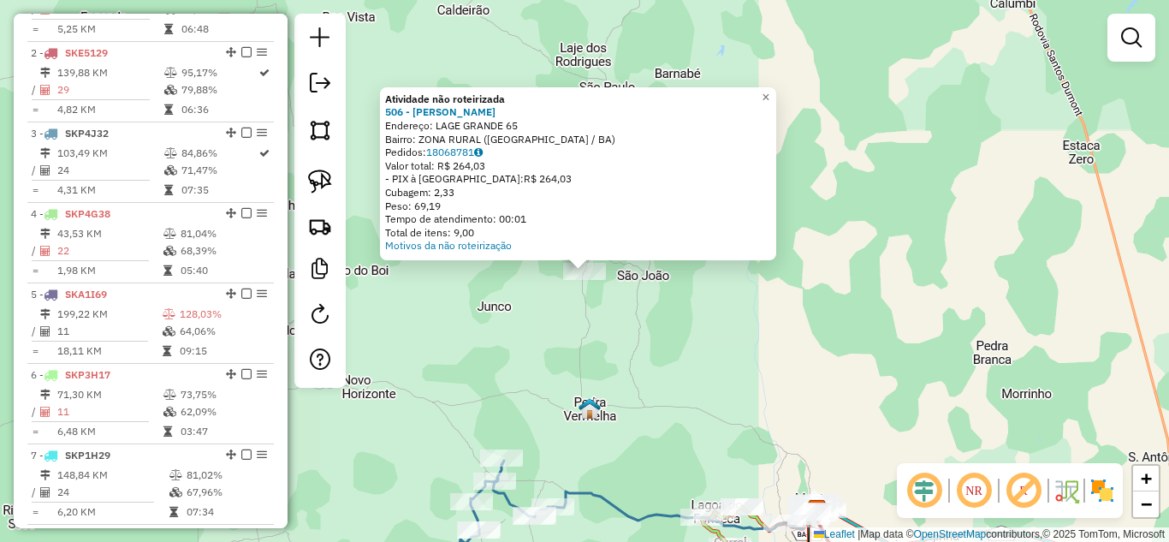
click at [560, 331] on div "Atividade não roteirizada 506 - MERCADINHO RODRIGUES Endereço: LAGE GRANDE 65 B…" at bounding box center [584, 271] width 1169 height 542
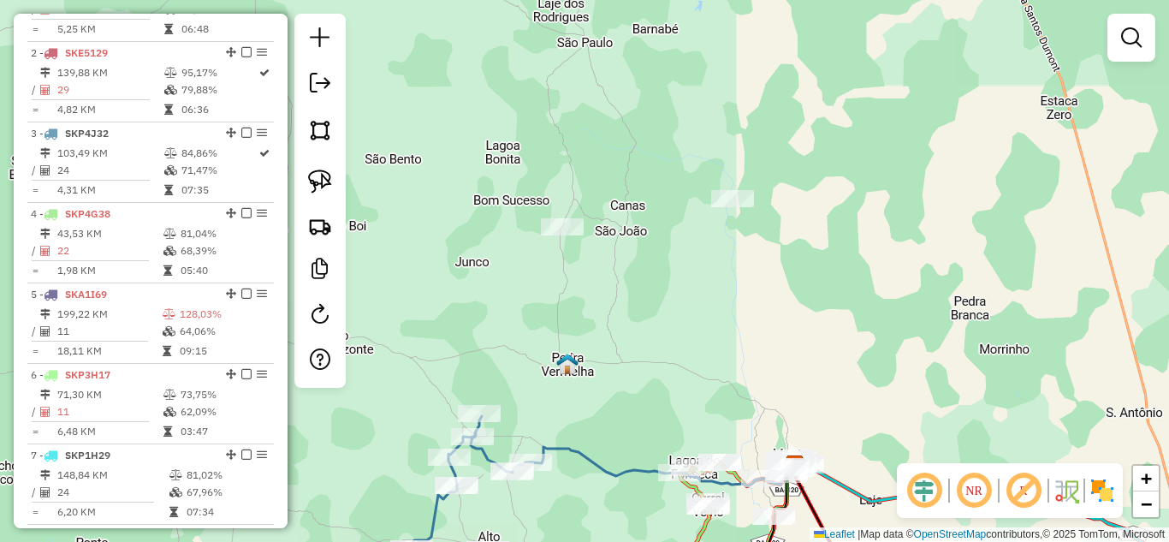
drag, startPoint x: 745, startPoint y: 400, endPoint x: 649, endPoint y: 194, distance: 227.0
click at [654, 206] on div "Janela de atendimento Grade de atendimento Capacidade Transportadoras Veículos …" at bounding box center [584, 271] width 1169 height 542
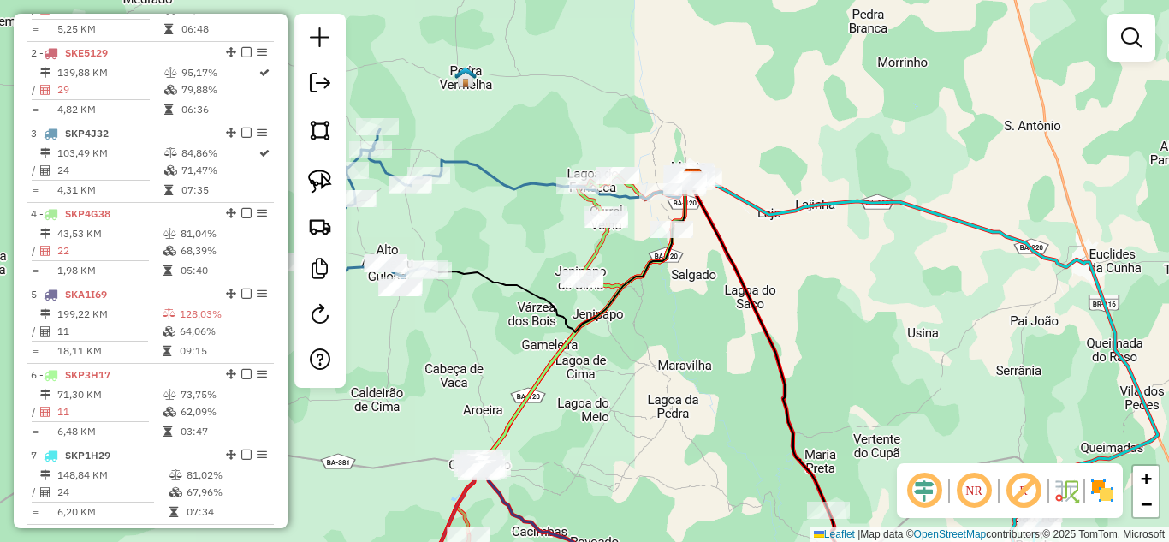
drag, startPoint x: 716, startPoint y: 353, endPoint x: 793, endPoint y: 208, distance: 163.8
click at [773, 230] on div "Janela de atendimento Grade de atendimento Capacidade Transportadoras Veículos …" at bounding box center [584, 271] width 1169 height 542
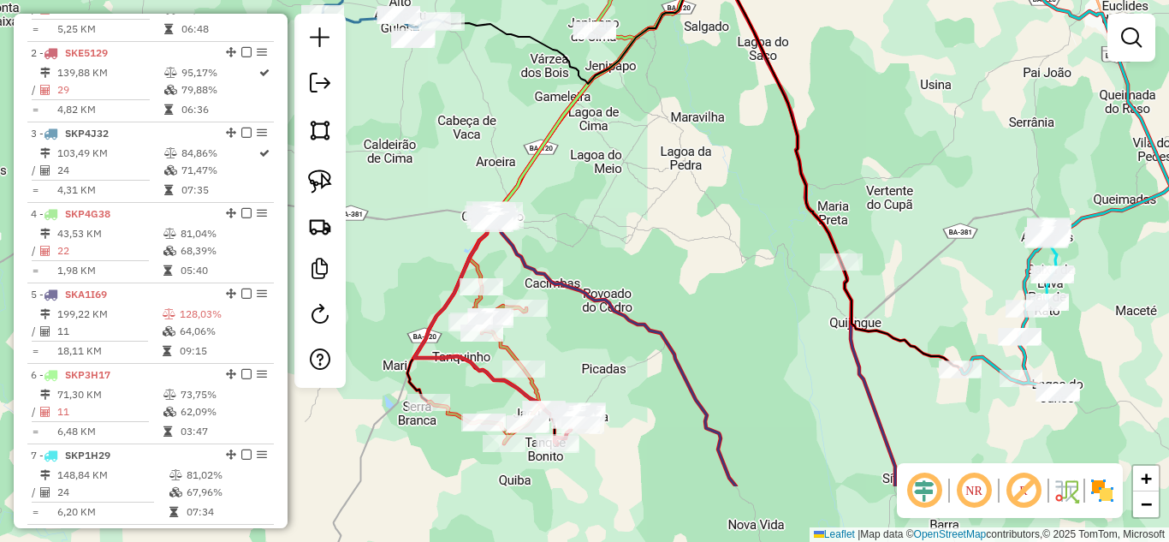
drag, startPoint x: 708, startPoint y: 345, endPoint x: 642, endPoint y: 175, distance: 181.8
click at [642, 189] on div "Janela de atendimento Grade de atendimento Capacidade Transportadoras Veículos …" at bounding box center [584, 271] width 1169 height 542
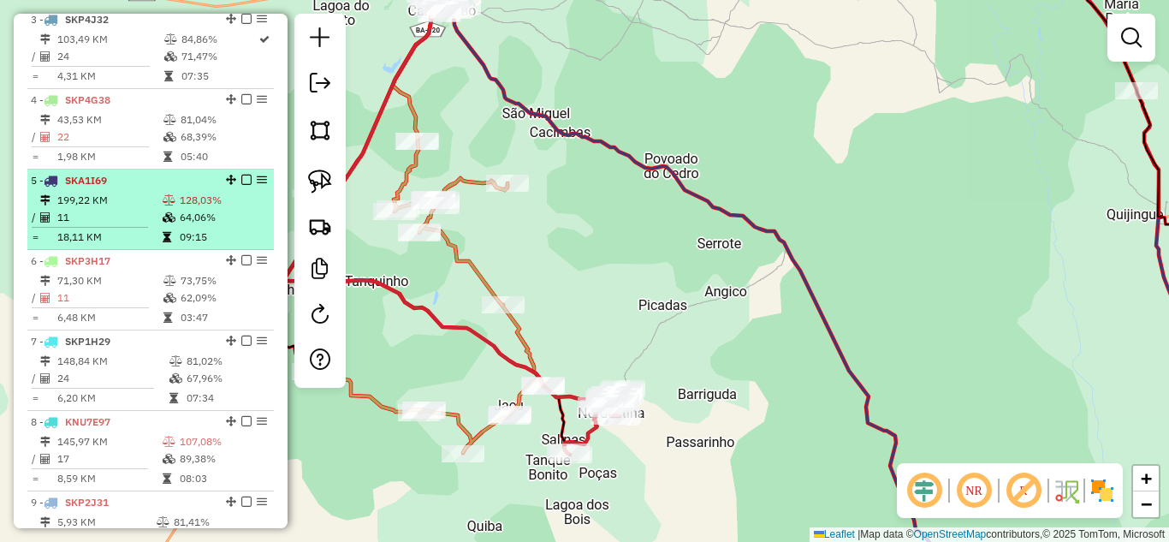
scroll to position [642, 0]
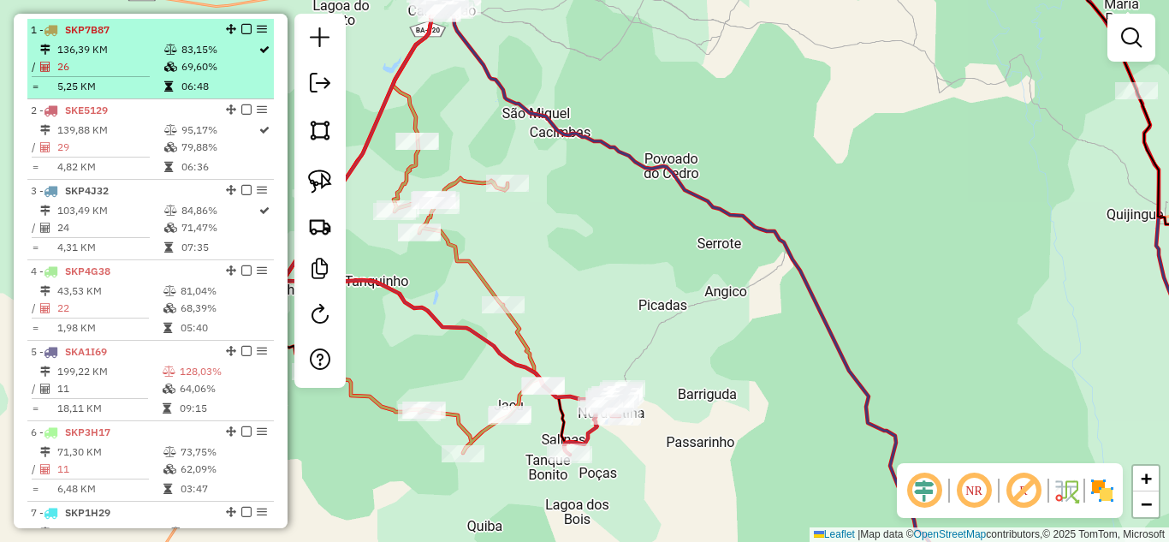
click at [133, 58] on td "136,39 KM" at bounding box center [109, 49] width 107 height 17
select select "*********"
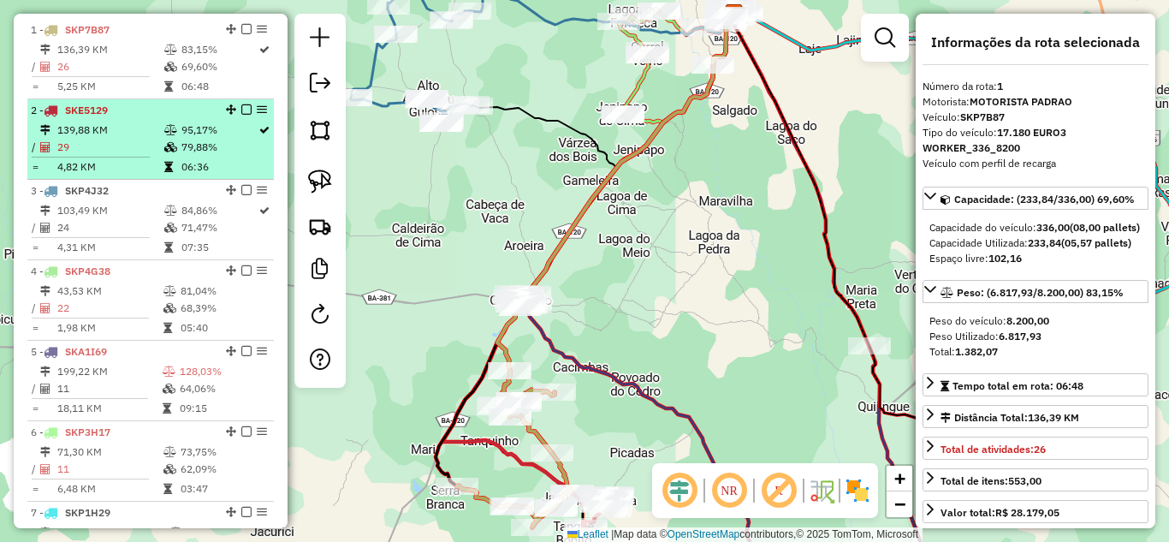
click at [117, 156] on td "29" at bounding box center [109, 147] width 107 height 17
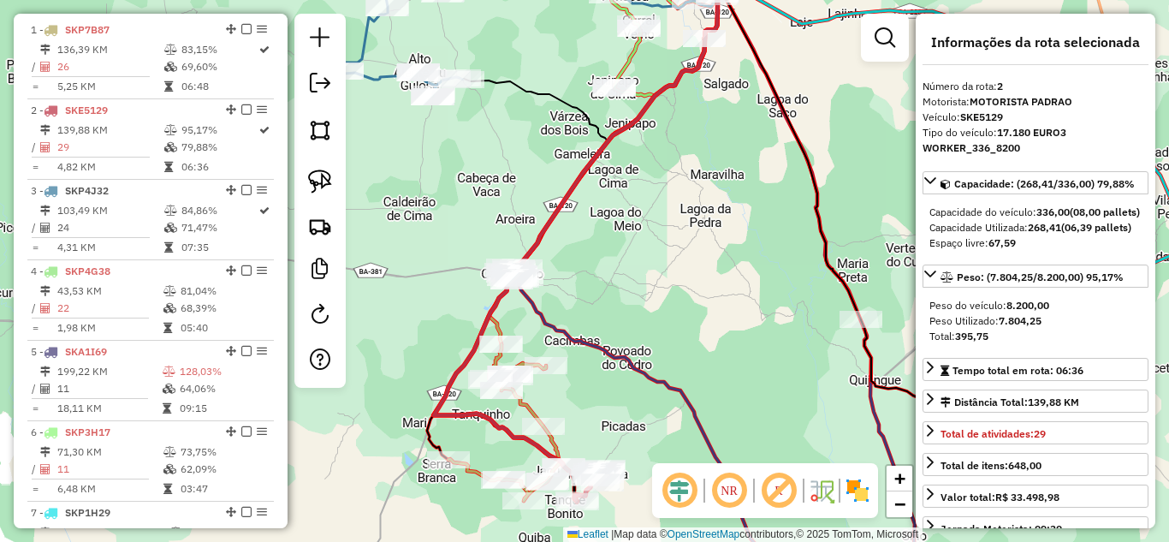
drag, startPoint x: 631, startPoint y: 435, endPoint x: 621, endPoint y: 330, distance: 105.7
click at [621, 330] on div "Janela de atendimento Grade de atendimento Capacidade Transportadoras Veículos …" at bounding box center [584, 271] width 1169 height 542
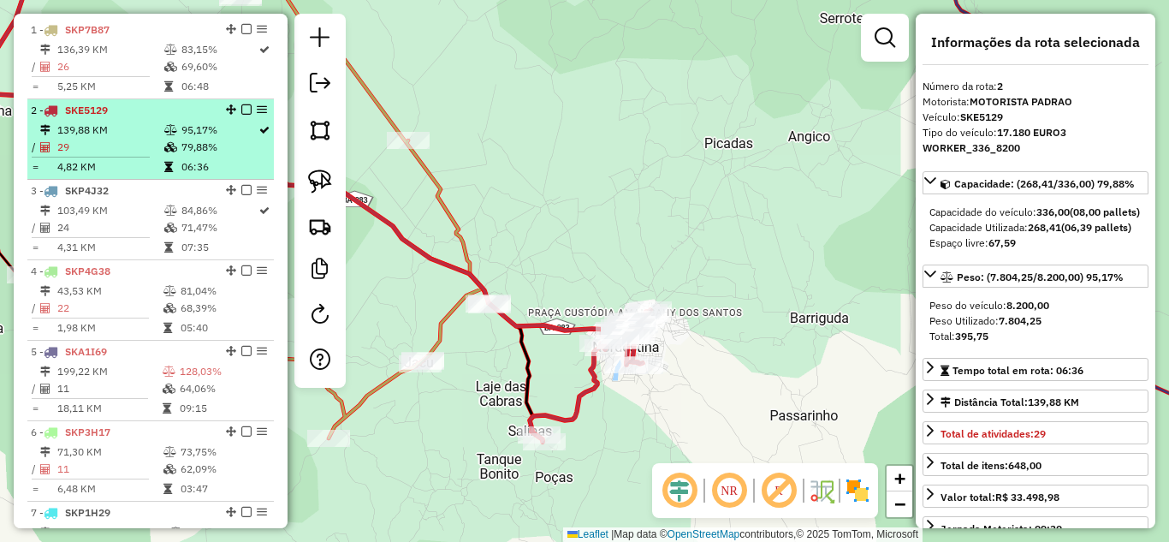
click at [99, 139] on td "139,88 KM" at bounding box center [109, 129] width 107 height 17
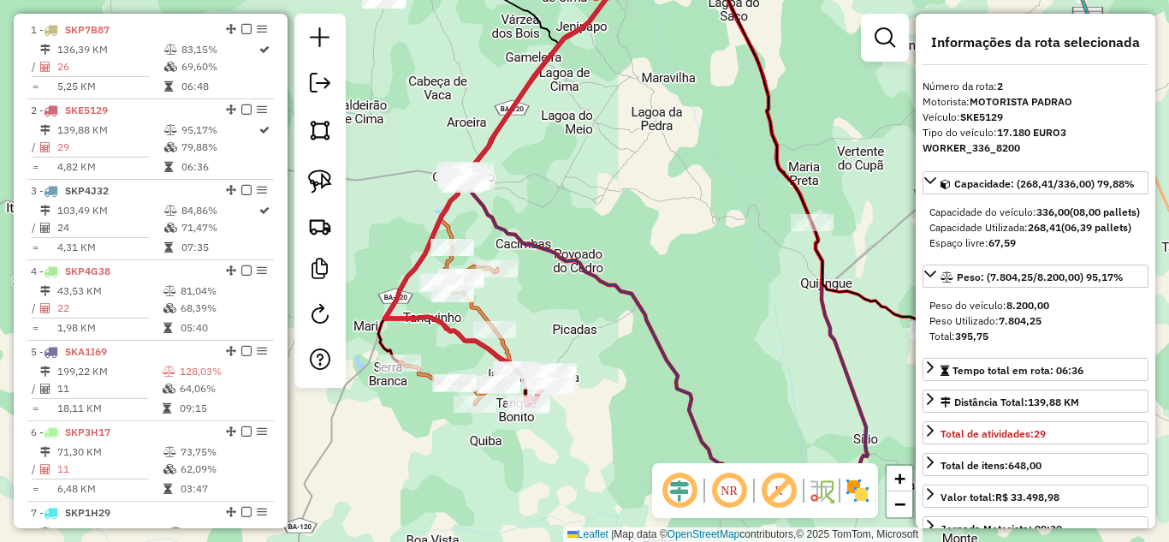
drag, startPoint x: 702, startPoint y: 348, endPoint x: 631, endPoint y: 175, distance: 187.6
click at [635, 180] on div "Janela de atendimento Grade de atendimento Capacidade Transportadoras Veículos …" at bounding box center [584, 271] width 1169 height 542
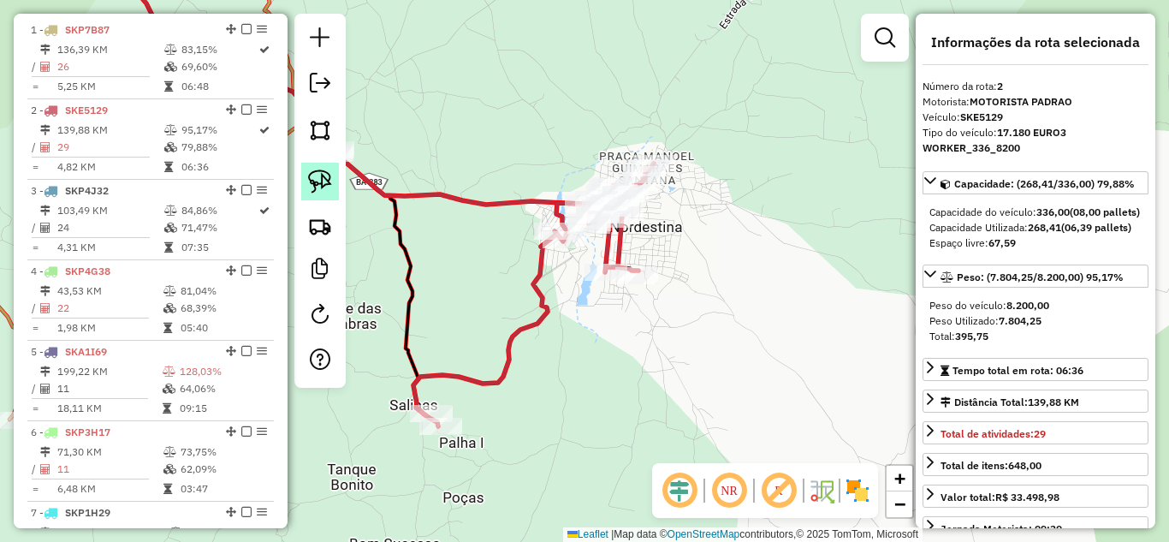
click at [315, 183] on img at bounding box center [320, 181] width 24 height 24
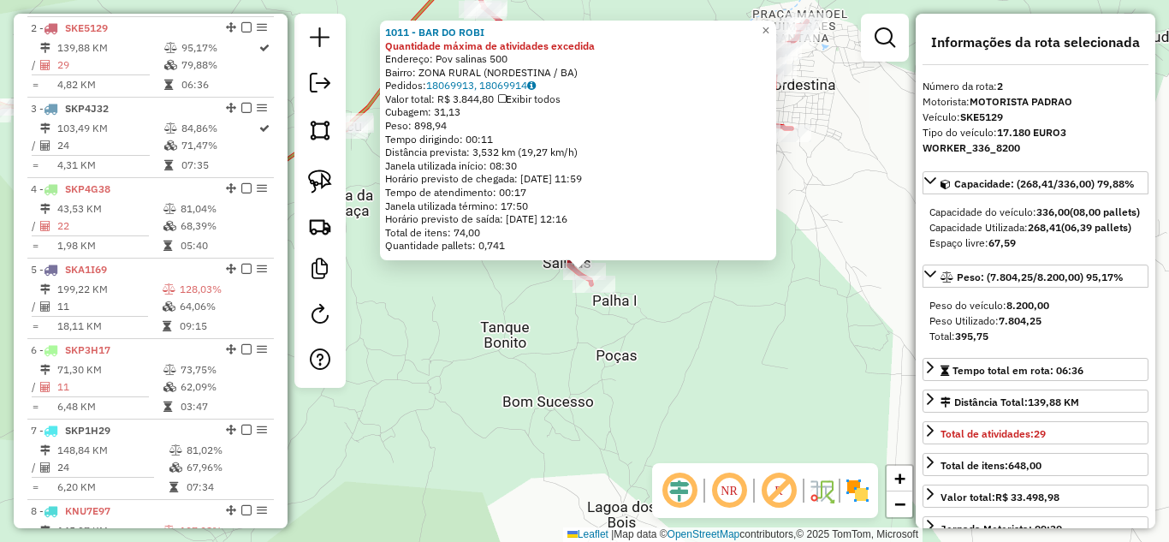
scroll to position [743, 0]
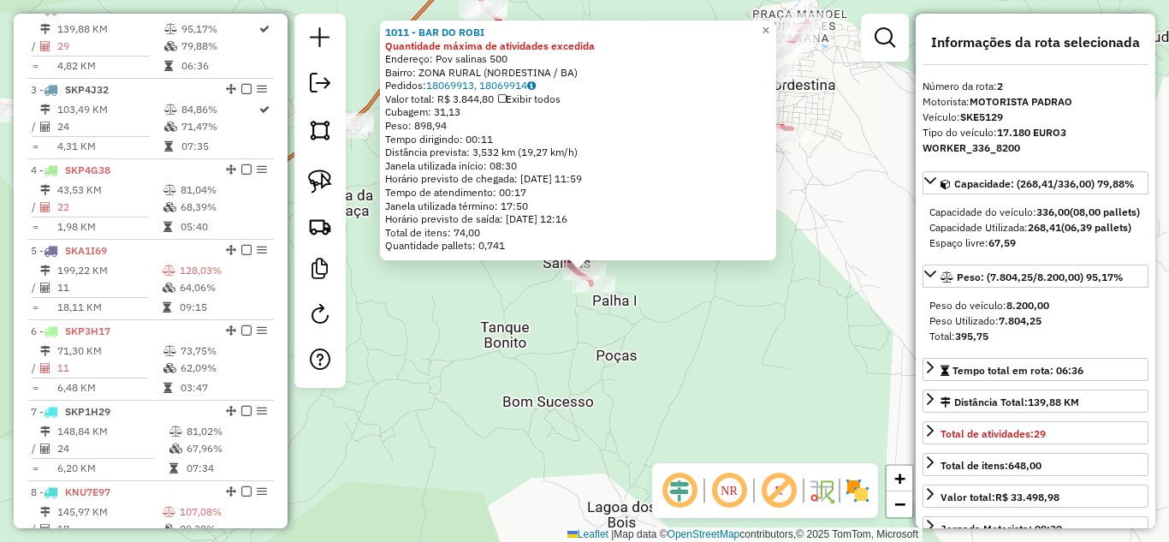
click at [566, 302] on div "1011 - BAR DO ROBI Quantidade máxima de atividades excedida Endereço: Pov salin…" at bounding box center [584, 271] width 1169 height 542
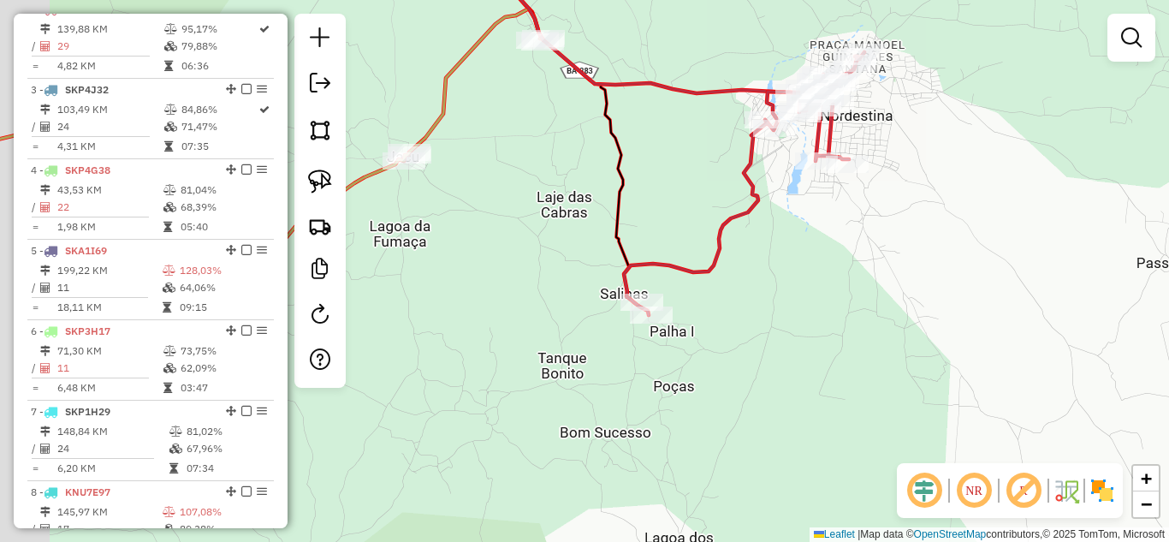
drag, startPoint x: 479, startPoint y: 169, endPoint x: 573, endPoint y: 218, distance: 106.4
click at [573, 218] on div "Janela de atendimento Grade de atendimento Capacidade Transportadoras Veículos …" at bounding box center [584, 271] width 1169 height 542
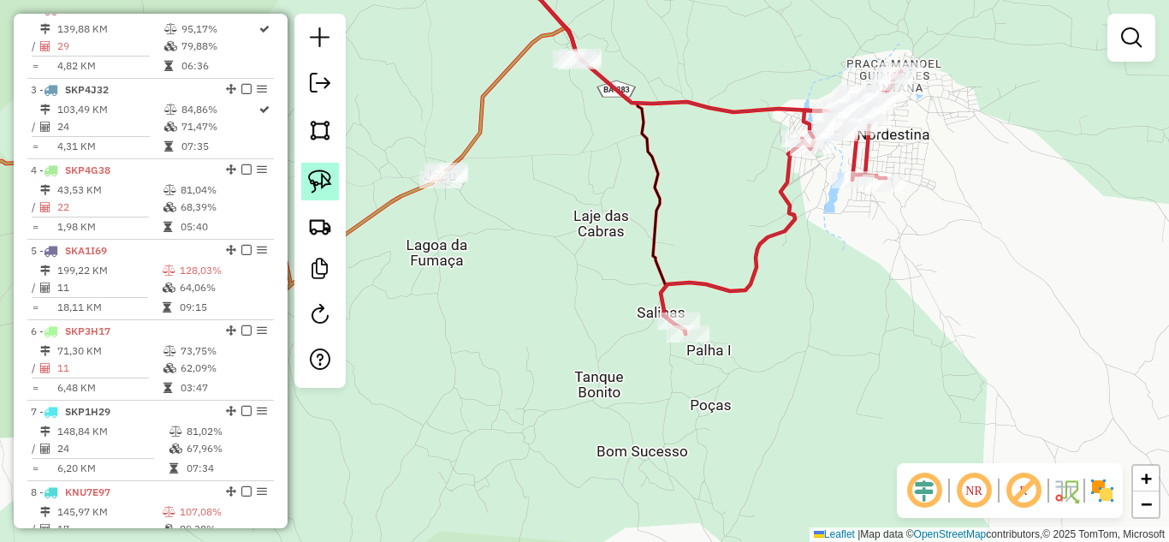
click at [322, 181] on img at bounding box center [320, 181] width 24 height 24
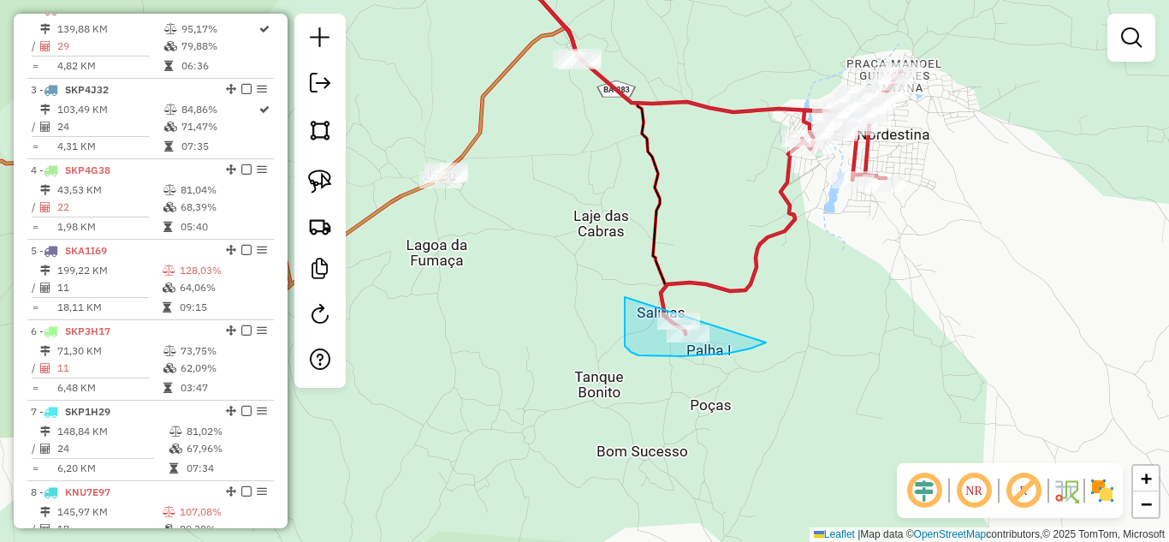
drag, startPoint x: 625, startPoint y: 297, endPoint x: 779, endPoint y: 312, distance: 154.8
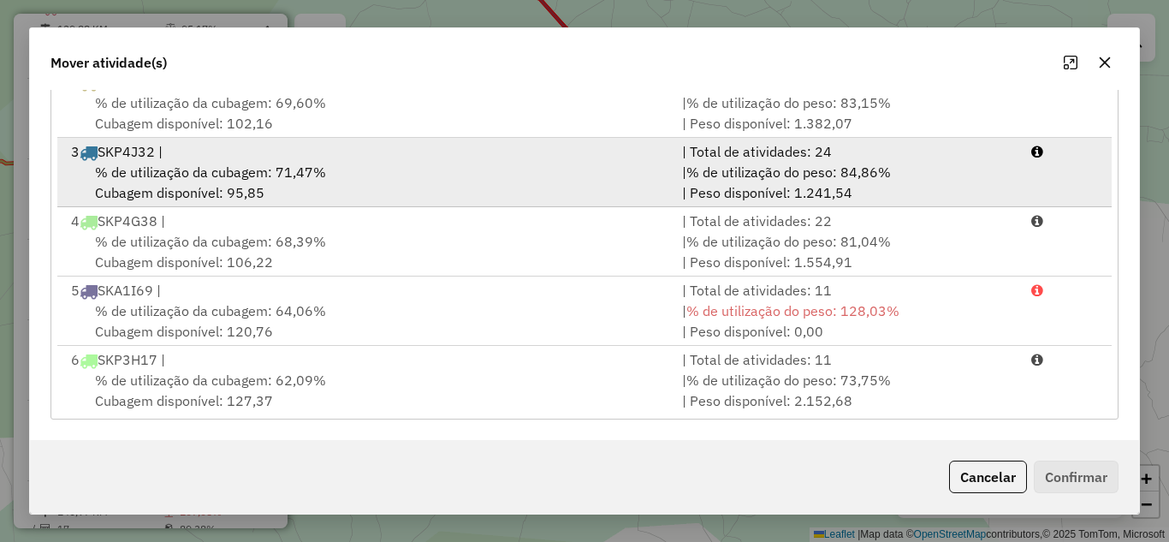
scroll to position [206, 0]
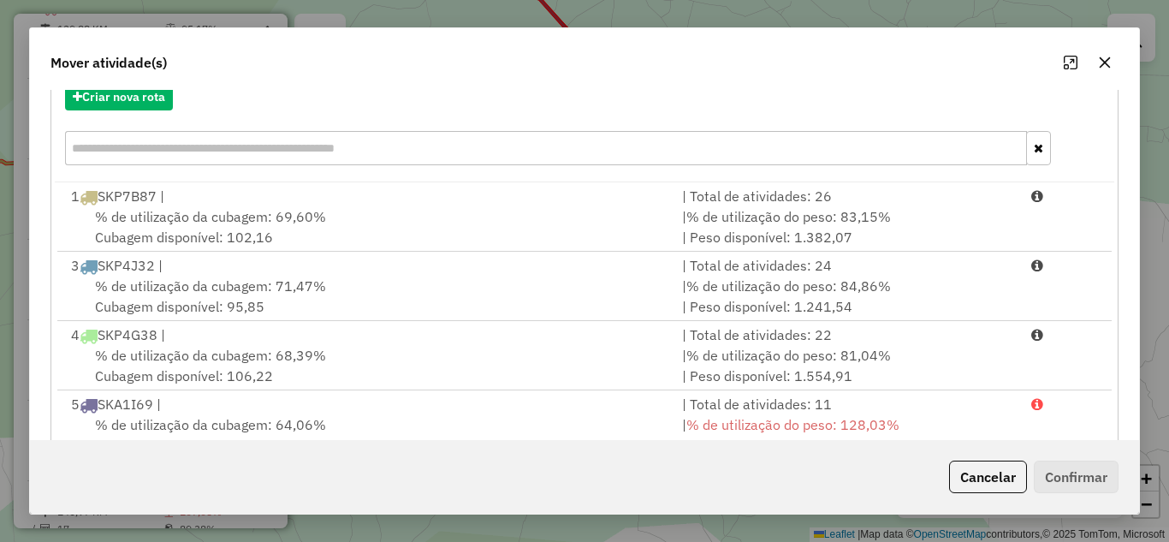
click at [1101, 65] on icon "button" at bounding box center [1104, 61] width 11 height 11
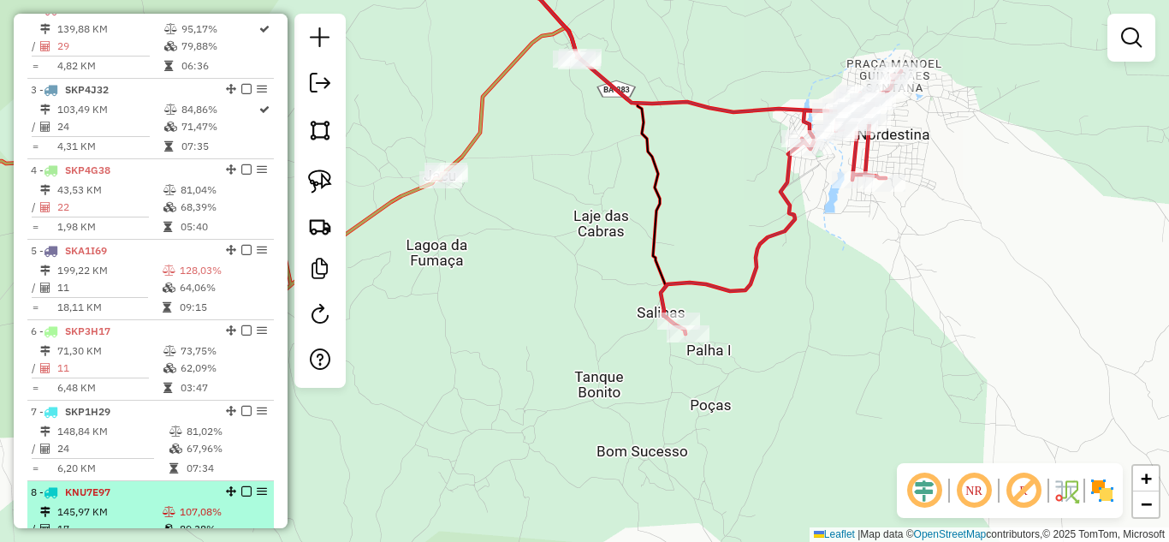
scroll to position [914, 0]
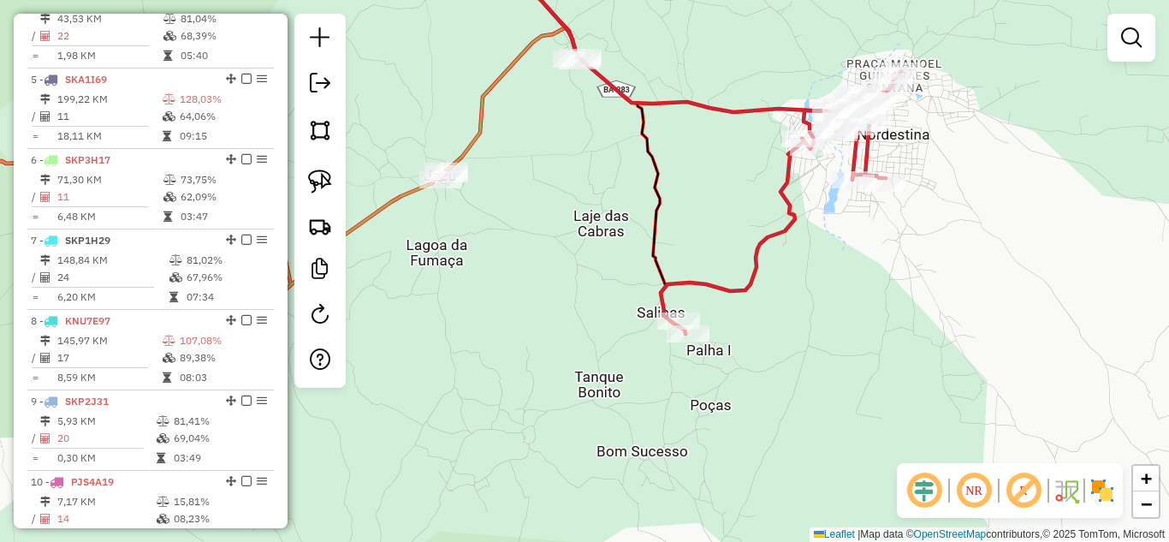
click at [554, 278] on div "Janela de atendimento Grade de atendimento Capacidade Transportadoras Veículos …" at bounding box center [584, 271] width 1169 height 542
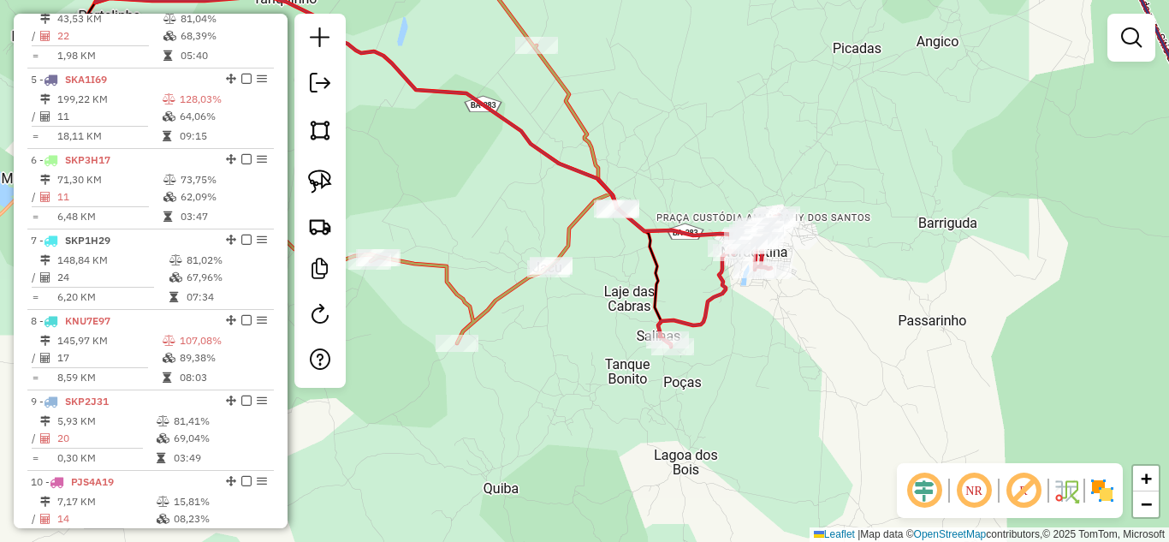
drag, startPoint x: 542, startPoint y: 267, endPoint x: 674, endPoint y: 383, distance: 175.8
click at [672, 380] on div "Janela de atendimento Grade de atendimento Capacidade Transportadoras Veículos …" at bounding box center [584, 271] width 1169 height 542
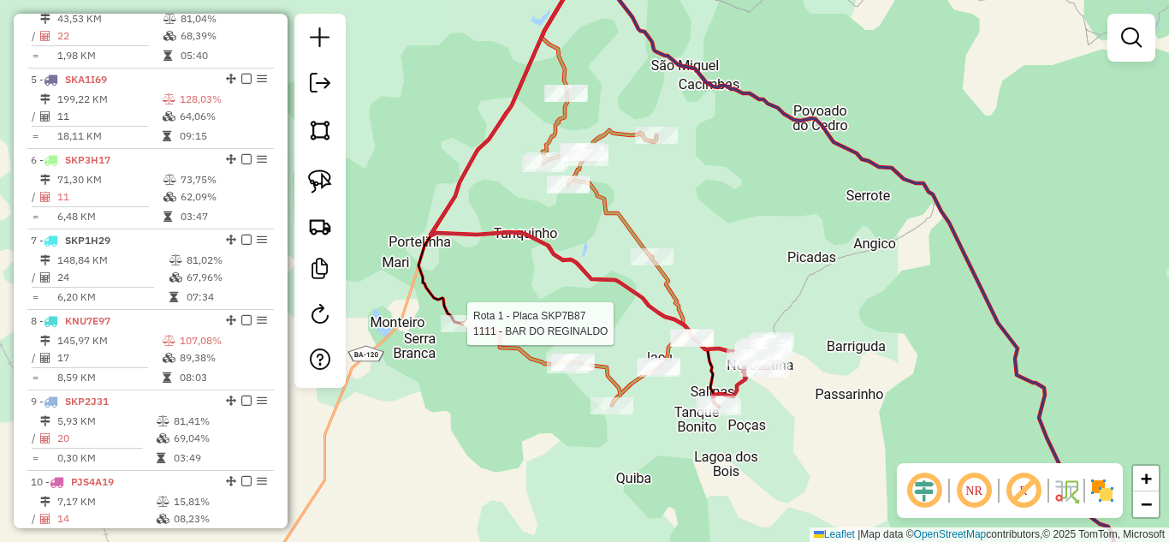
select select "*********"
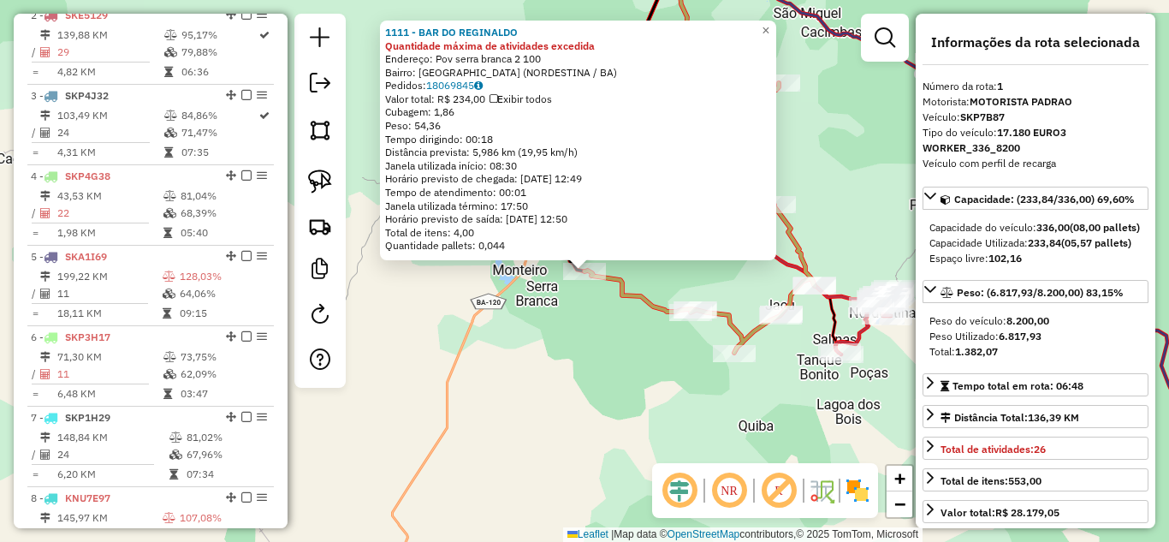
scroll to position [662, 0]
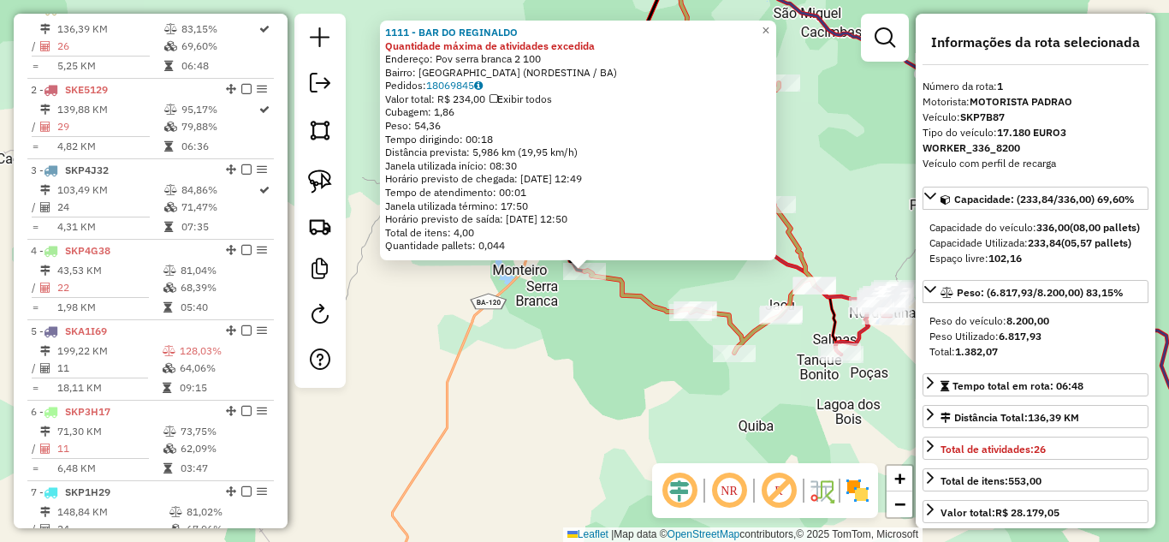
click at [601, 308] on div "1111 - BAR DO REGINALDO Quantidade máxima de atividades excedida Endereço: Pov …" at bounding box center [584, 271] width 1169 height 542
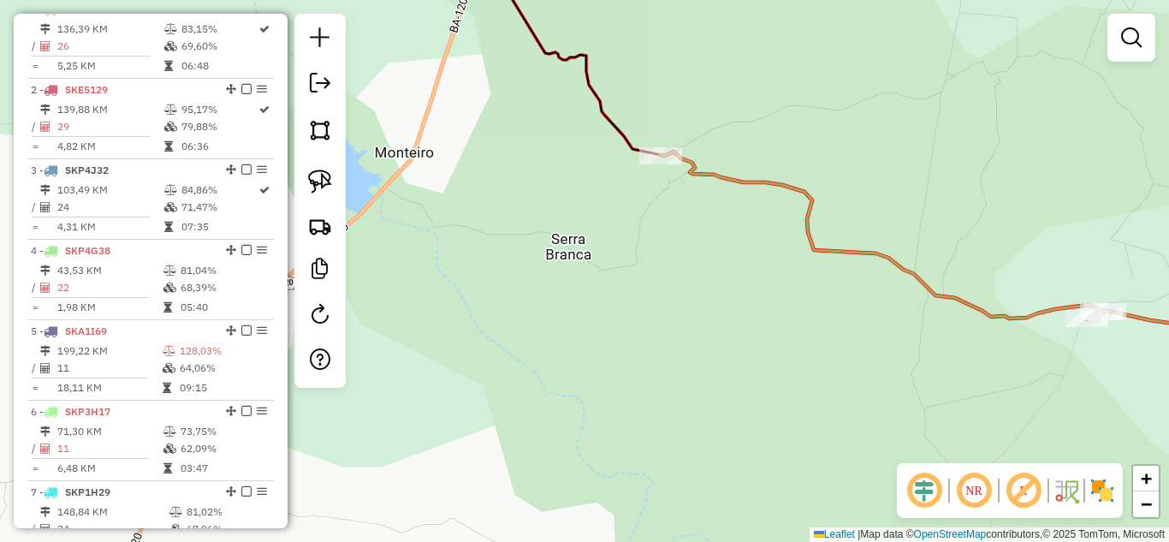
drag, startPoint x: 760, startPoint y: 321, endPoint x: 613, endPoint y: 317, distance: 147.2
click at [643, 322] on div "Janela de atendimento Grade de atendimento Capacidade Transportadoras Veículos …" at bounding box center [584, 271] width 1169 height 542
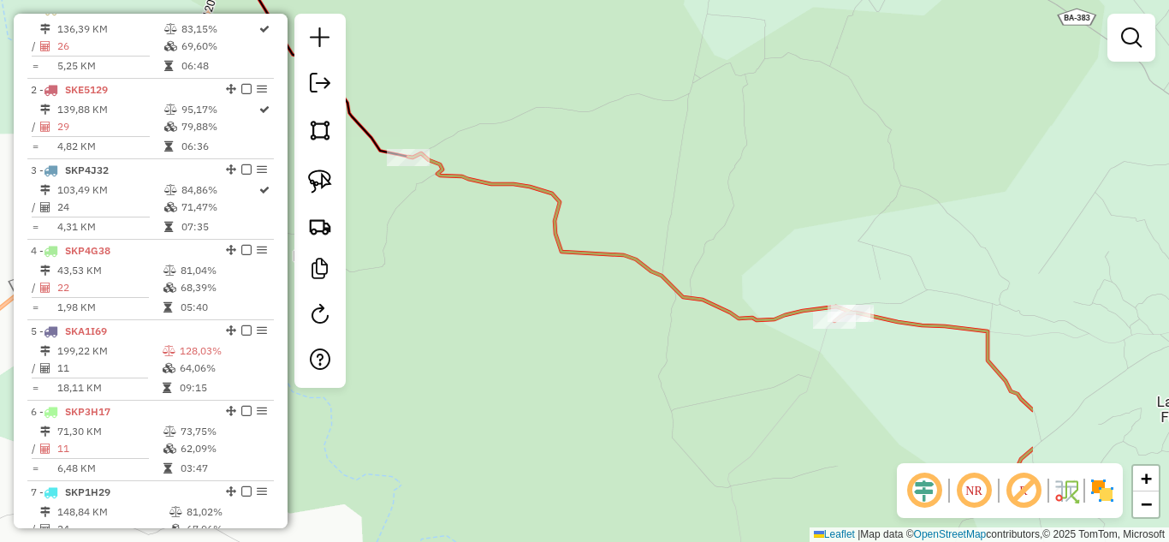
drag, startPoint x: 756, startPoint y: 384, endPoint x: 518, endPoint y: 338, distance: 243.1
click at [556, 355] on div "Janela de atendimento Grade de atendimento Capacidade Transportadoras Veículos …" at bounding box center [584, 271] width 1169 height 542
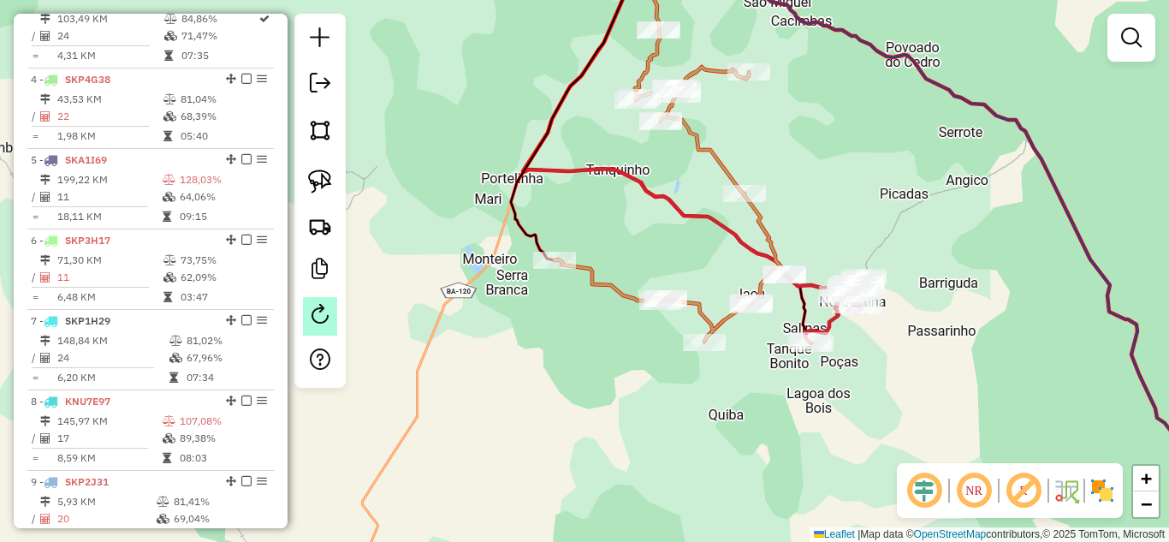
scroll to position [891, 0]
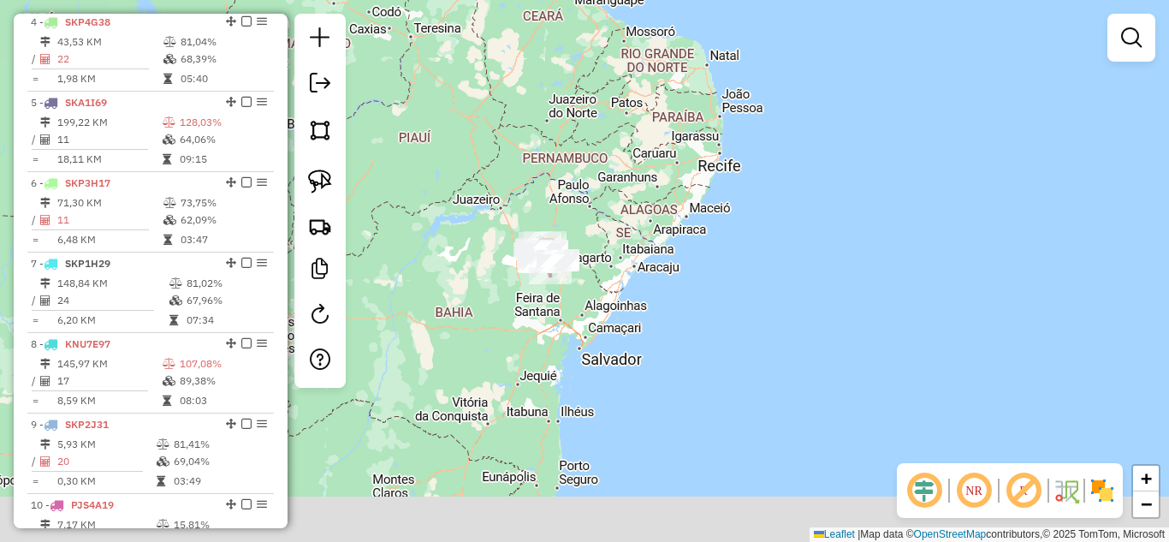
drag, startPoint x: 614, startPoint y: 413, endPoint x: 475, endPoint y: 229, distance: 230.8
click at [478, 234] on div "Janela de atendimento Grade de atendimento Capacidade Transportadoras Veículos …" at bounding box center [584, 271] width 1169 height 542
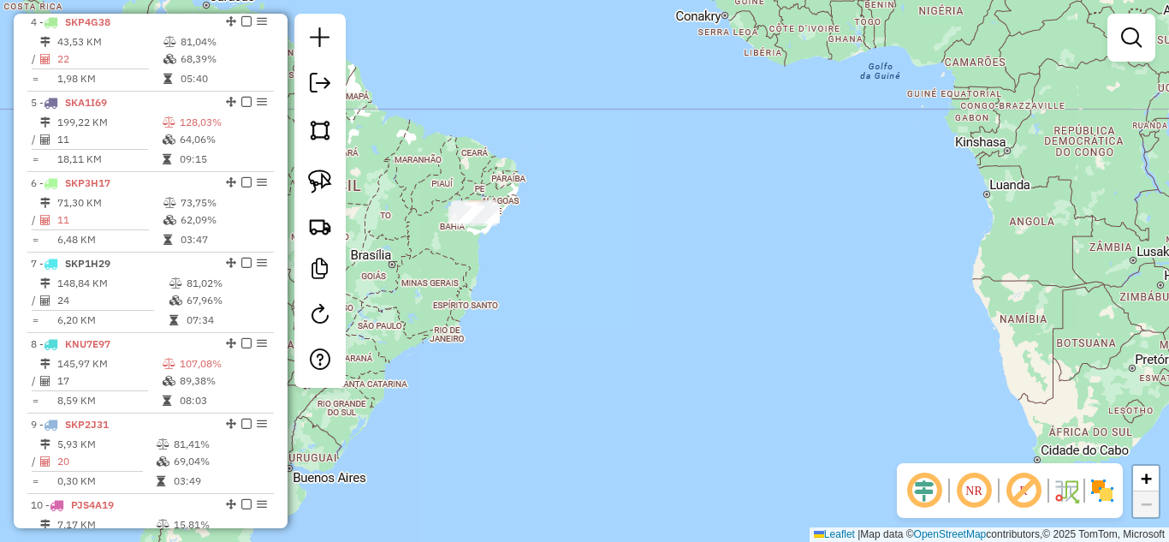
drag, startPoint x: 588, startPoint y: 262, endPoint x: 957, endPoint y: 370, distance: 384.4
click at [957, 370] on div "Janela de atendimento Grade de atendimento Capacidade Transportadoras Veículos …" at bounding box center [584, 271] width 1169 height 542
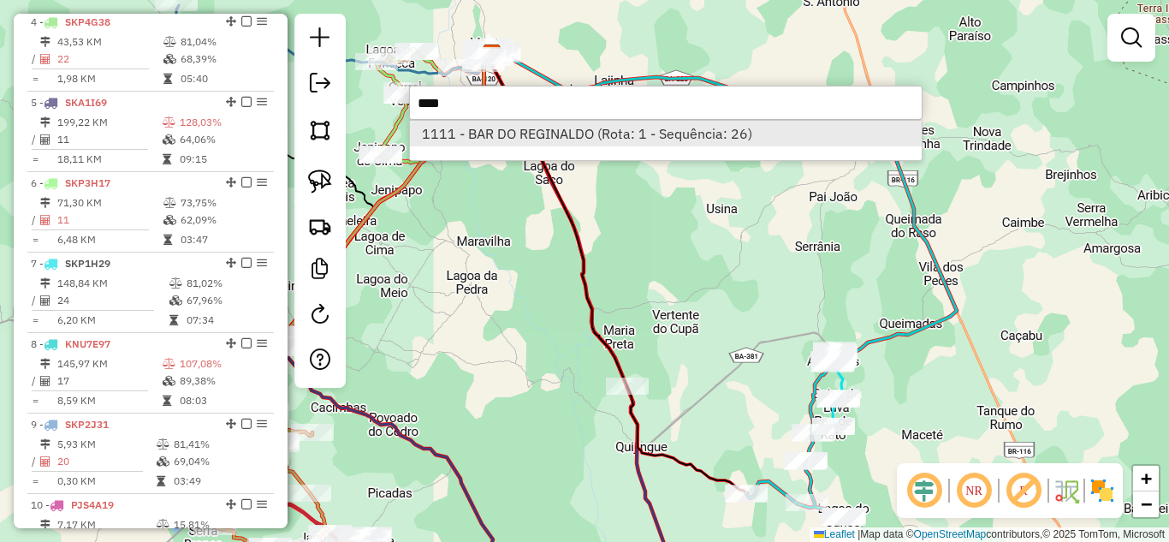
type input "****"
click at [620, 139] on li "1111 - BAR DO REGINALDO (Rota: 1 - Sequência: 26)" at bounding box center [666, 134] width 512 height 26
select select "*********"
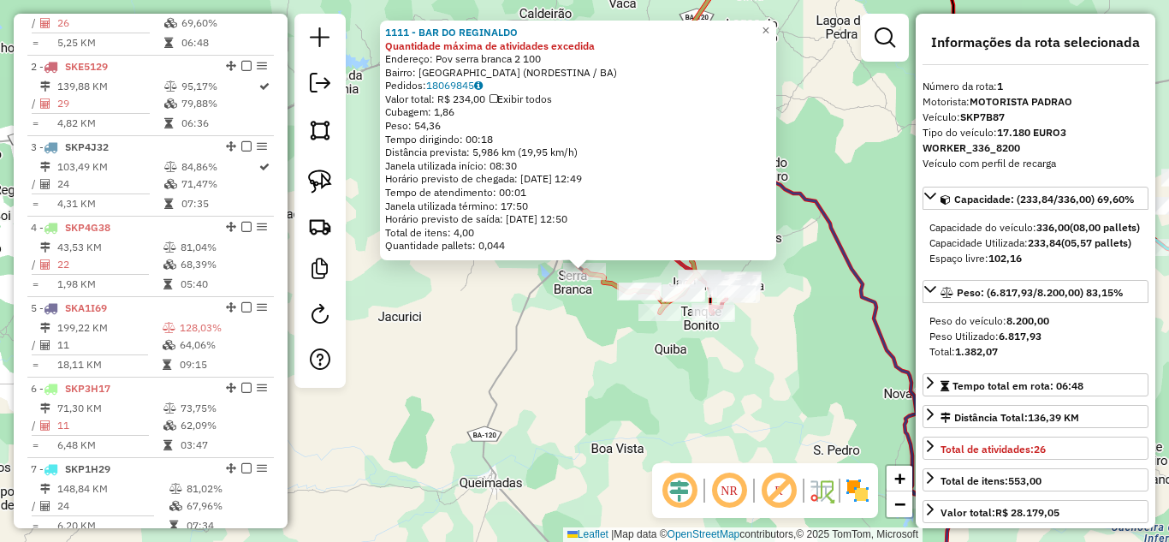
scroll to position [662, 0]
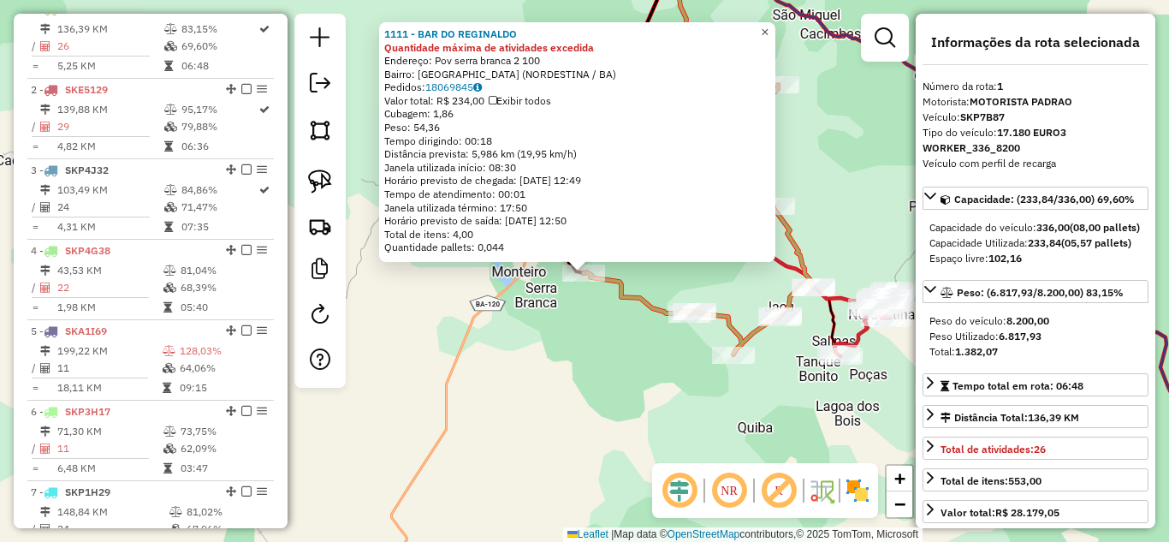
click at [768, 27] on span "×" at bounding box center [765, 32] width 8 height 15
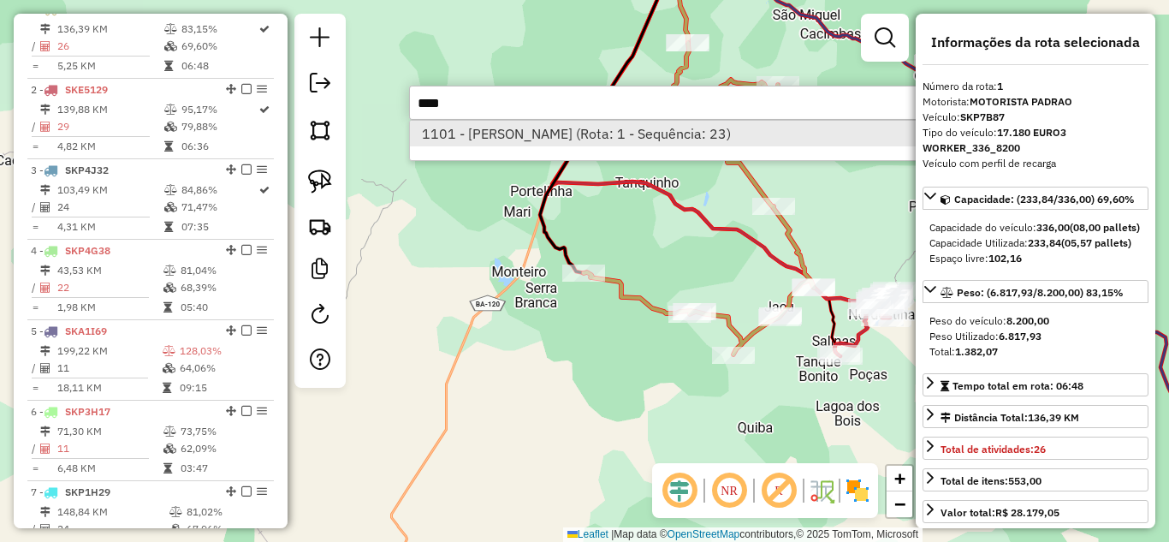
type input "****"
click at [652, 134] on li "1101 - MERCADINHO TRINDADE (Rota: 1 - Sequência: 23)" at bounding box center [666, 134] width 512 height 26
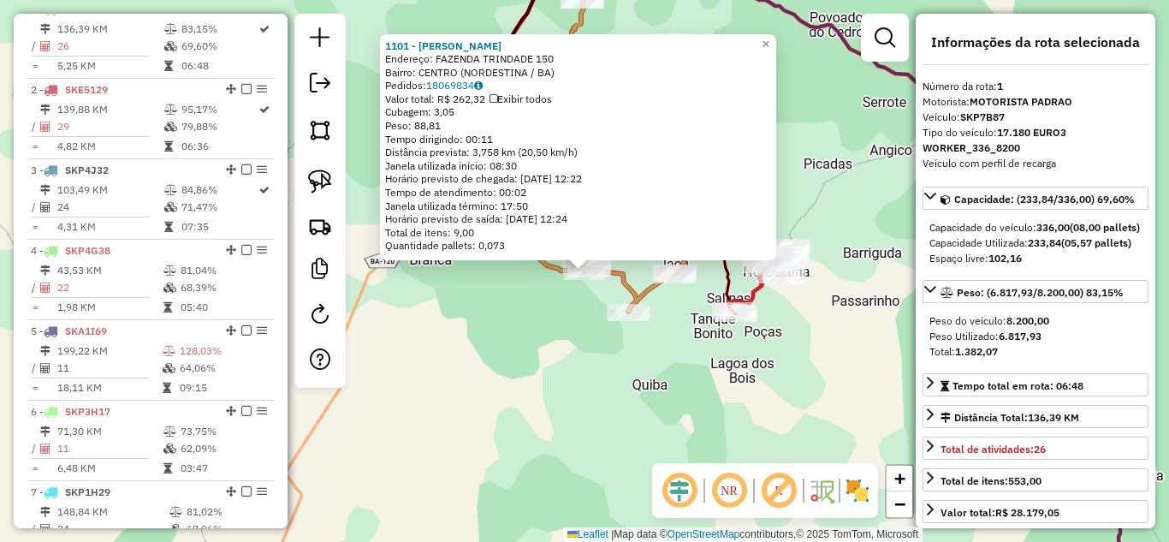
click at [582, 356] on div "1101 - MERCADINHO TRINDADE Endereço: FAZENDA TRINDADE 150 Bairro: CENTRO (NORDE…" at bounding box center [584, 271] width 1169 height 542
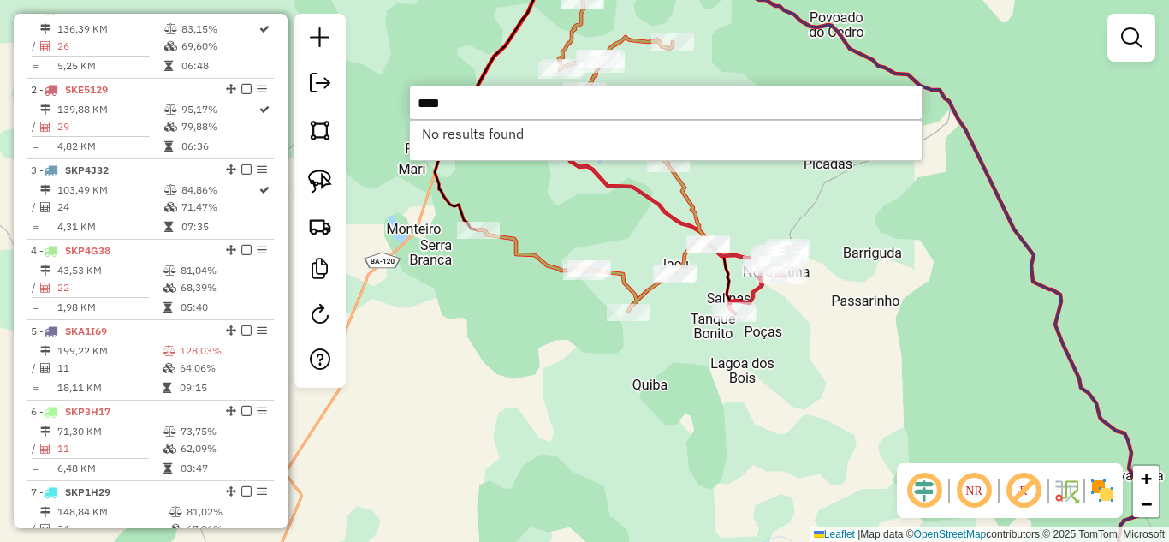
type input "****"
click at [530, 391] on div "Rota 1 - Placa SKP7B87 1101 - MERCADINHO TRINDADE Janela de atendimento Grade d…" at bounding box center [584, 271] width 1169 height 542
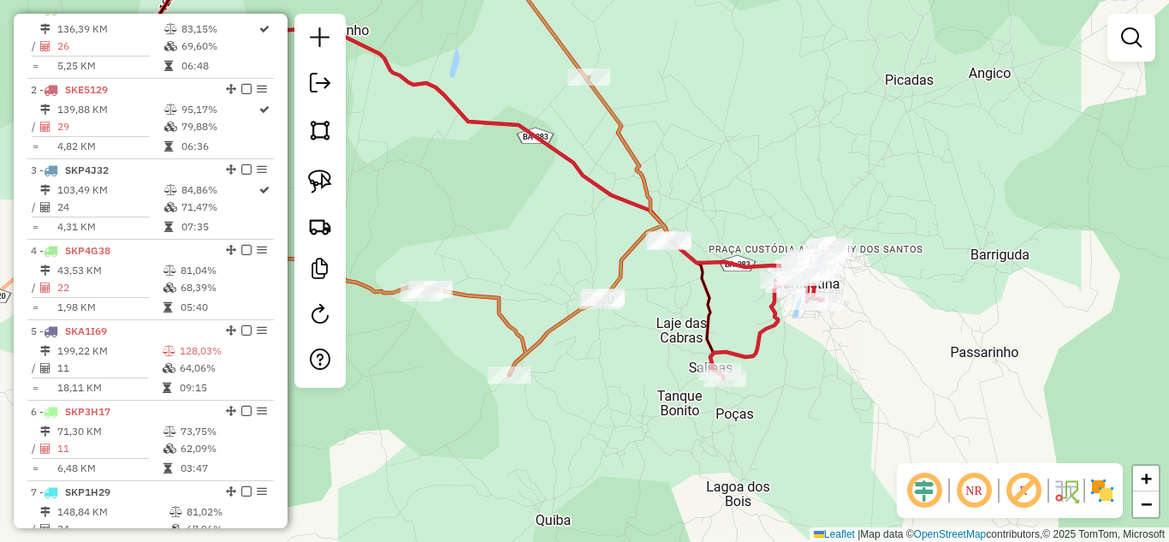
drag, startPoint x: 775, startPoint y: 294, endPoint x: 680, endPoint y: 284, distance: 95.5
click at [689, 287] on div "Janela de atendimento Grade de atendimento Capacidade Transportadoras Veículos …" at bounding box center [584, 271] width 1169 height 542
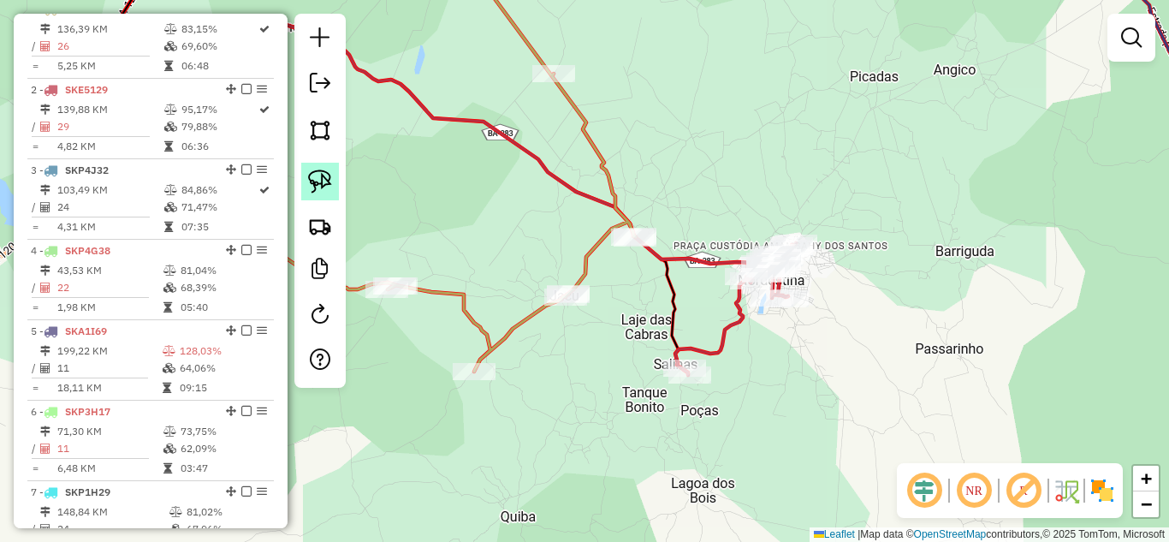
click at [326, 170] on img at bounding box center [320, 181] width 24 height 24
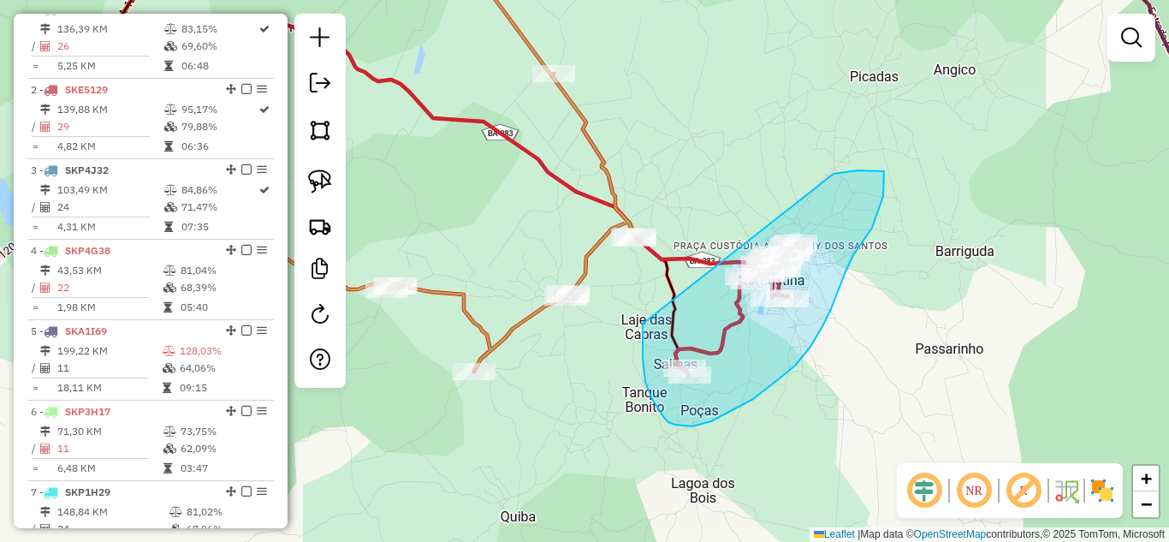
drag, startPoint x: 643, startPoint y: 323, endPoint x: 800, endPoint y: 187, distance: 208.6
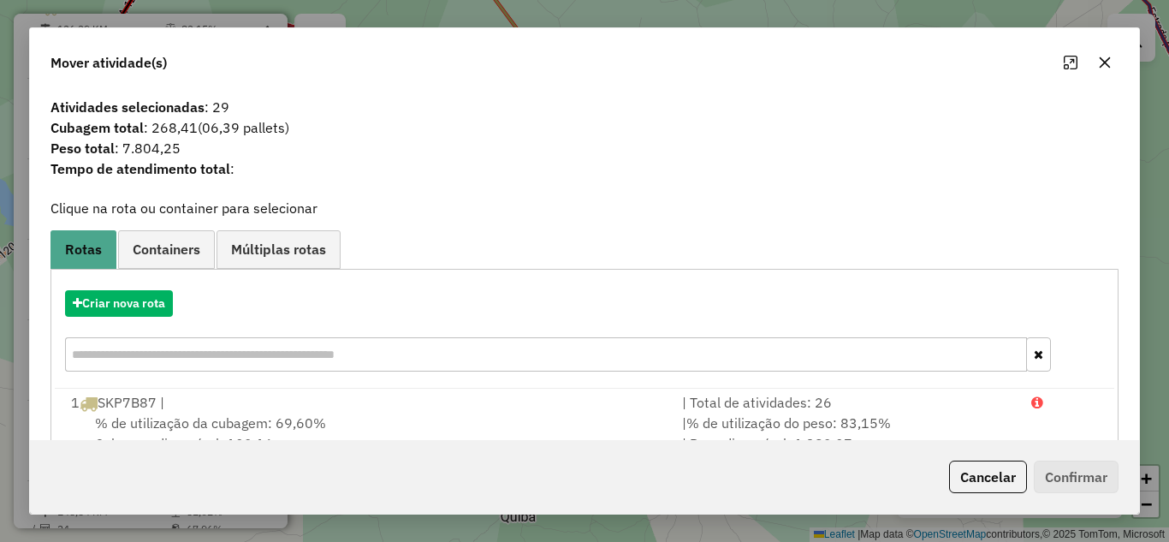
click at [1102, 68] on icon "button" at bounding box center [1105, 63] width 14 height 14
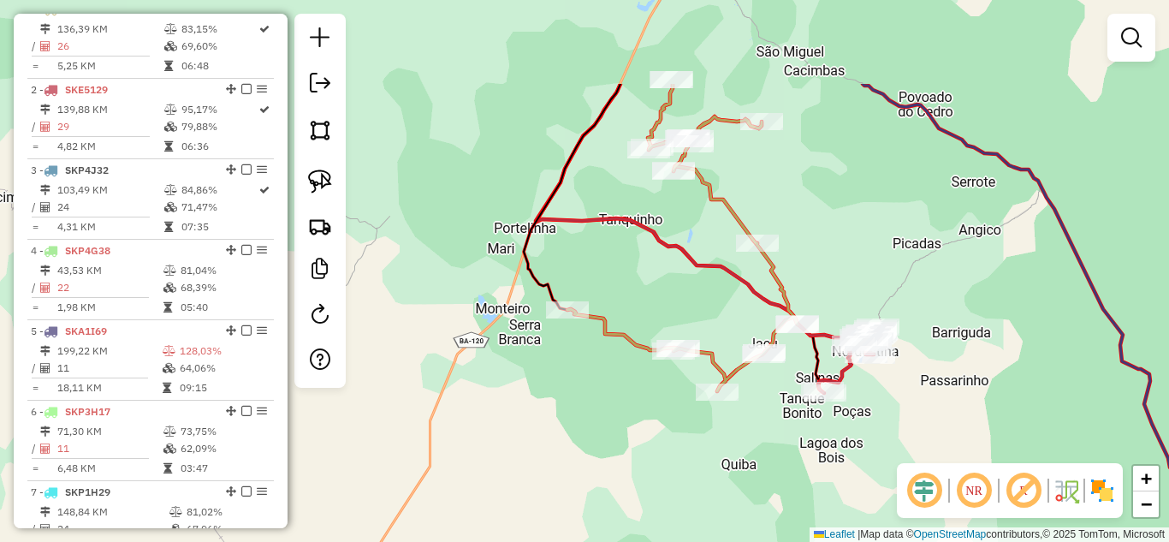
drag, startPoint x: 674, startPoint y: 121, endPoint x: 827, endPoint y: 259, distance: 206.0
click at [827, 259] on div "Janela de atendimento Grade de atendimento Capacidade Transportadoras Veículos …" at bounding box center [584, 271] width 1169 height 542
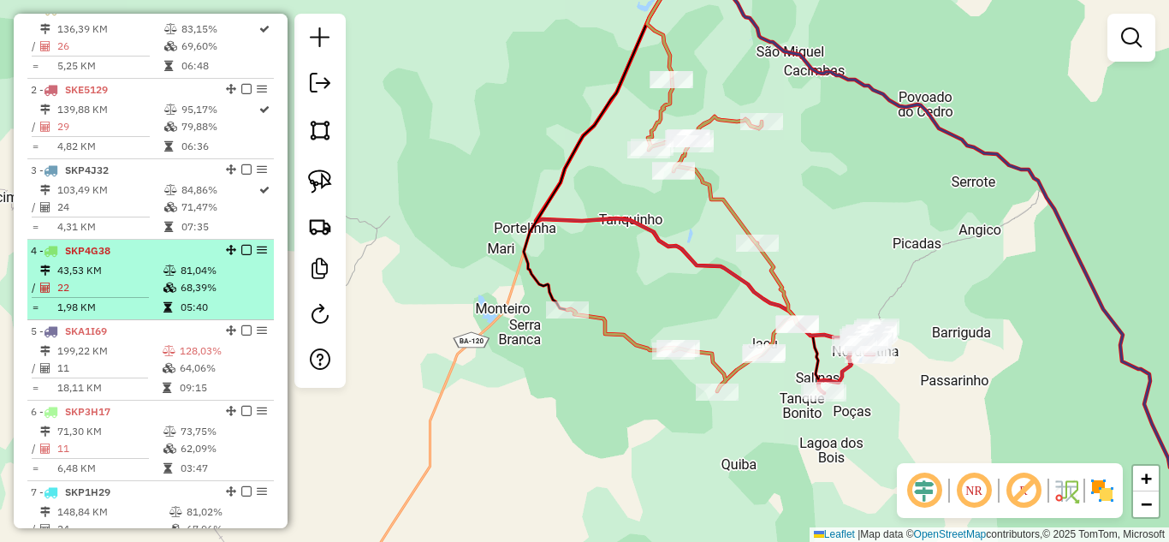
scroll to position [376, 0]
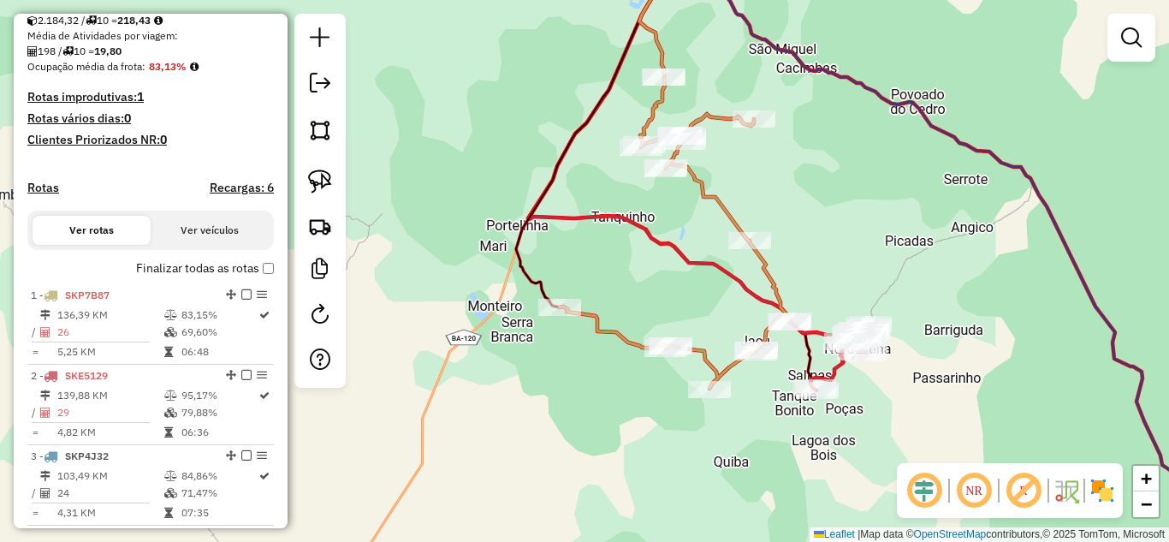
drag, startPoint x: 592, startPoint y: 430, endPoint x: 482, endPoint y: 362, distance: 129.9
click at [484, 363] on div "Janela de atendimento Grade de atendimento Capacidade Transportadoras Veículos …" at bounding box center [584, 271] width 1169 height 542
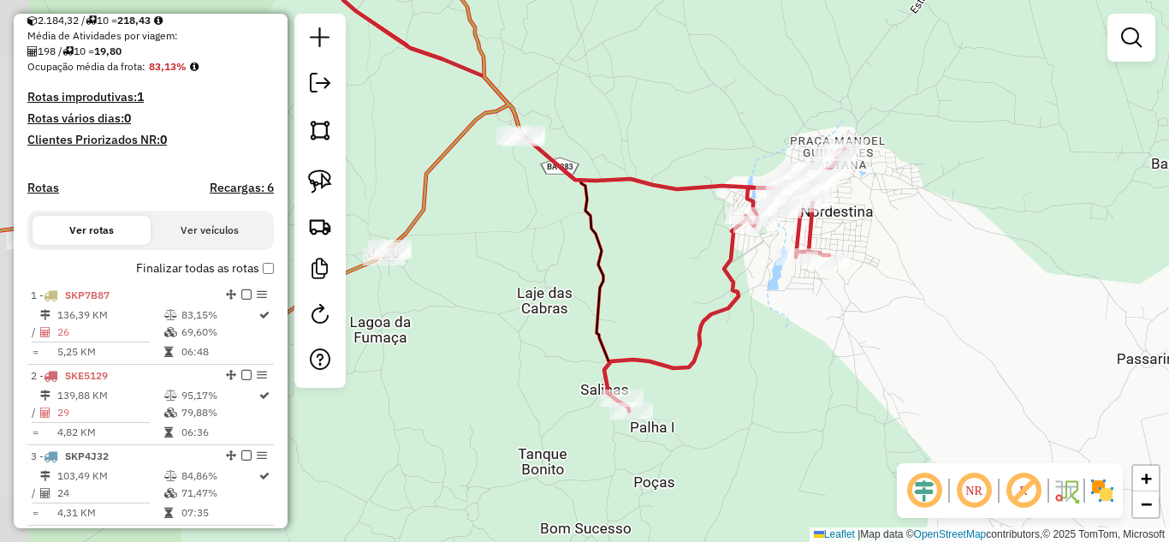
drag, startPoint x: 761, startPoint y: 303, endPoint x: 819, endPoint y: 357, distance: 79.3
click at [819, 357] on div "Janela de atendimento Grade de atendimento Capacidade Transportadoras Veículos …" at bounding box center [584, 271] width 1169 height 542
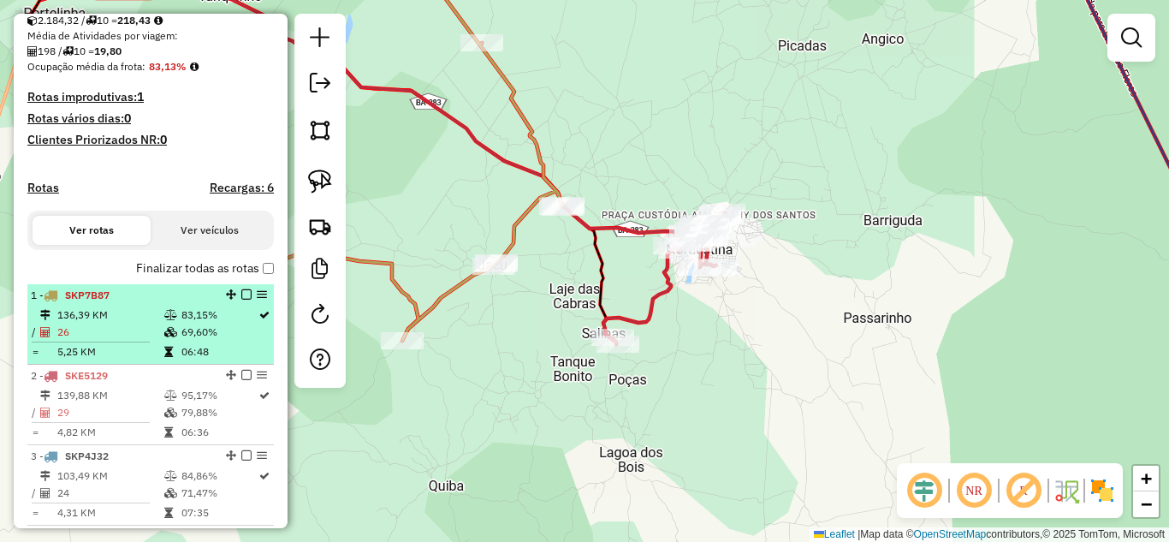
click at [101, 301] on span "SKP7B87" at bounding box center [87, 294] width 44 height 13
select select "*********"
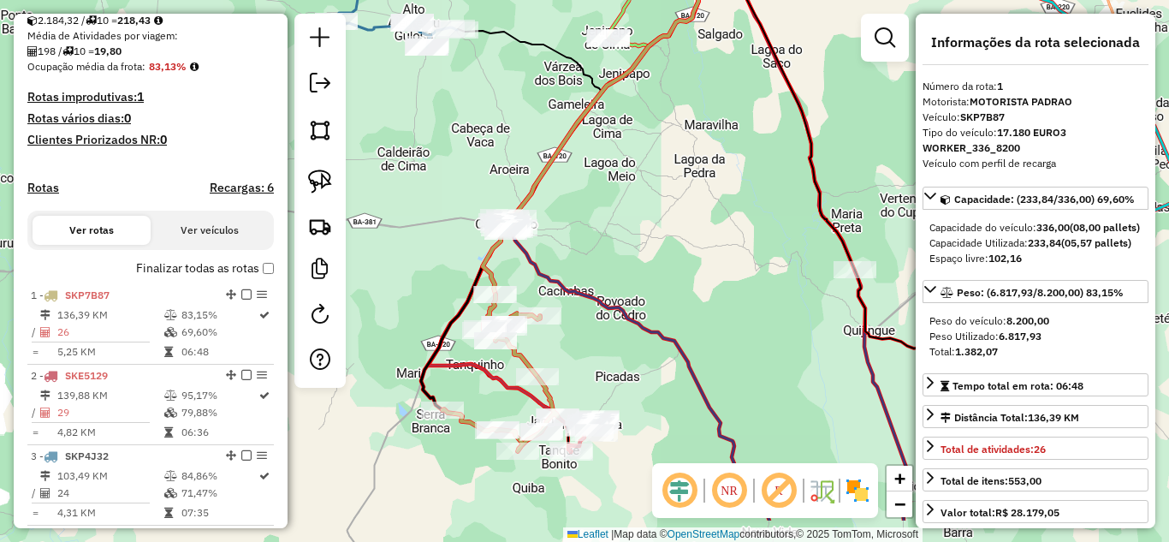
drag, startPoint x: 625, startPoint y: 354, endPoint x: 607, endPoint y: 241, distance: 114.5
click at [607, 242] on div "Janela de atendimento Grade de atendimento Capacidade Transportadoras Veículos …" at bounding box center [584, 271] width 1169 height 542
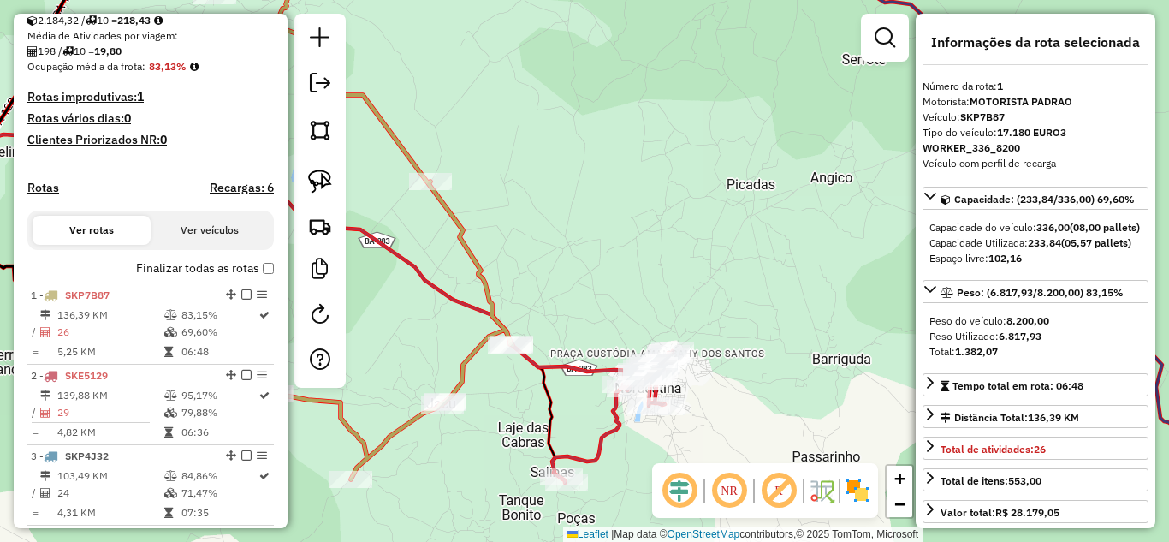
drag, startPoint x: 567, startPoint y: 413, endPoint x: 561, endPoint y: 329, distance: 84.9
click at [561, 329] on div "Janela de atendimento Grade de atendimento Capacidade Transportadoras Veículos …" at bounding box center [584, 271] width 1169 height 542
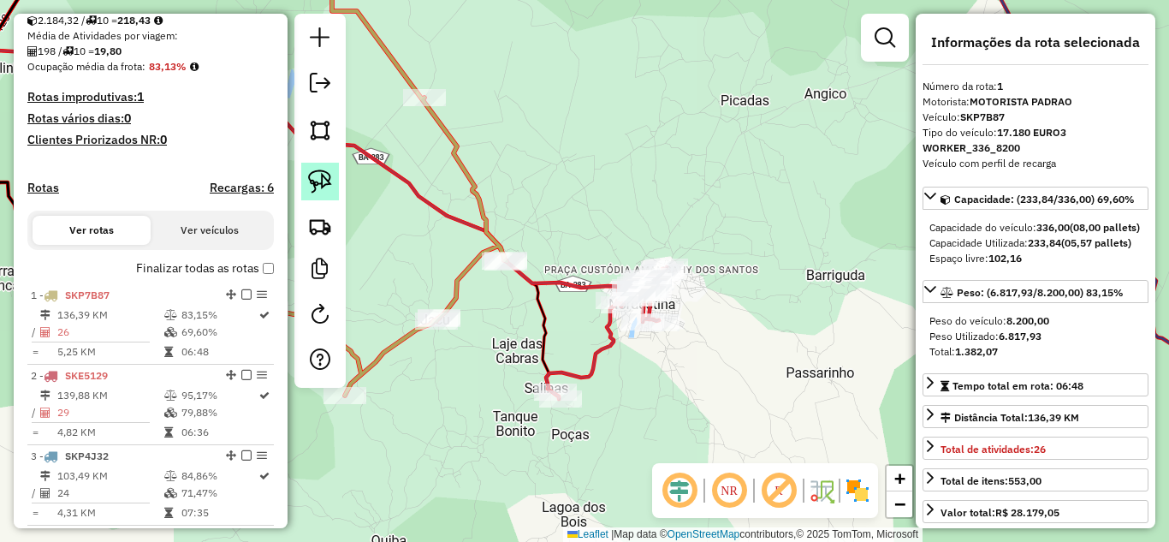
click at [318, 187] on img at bounding box center [320, 181] width 24 height 24
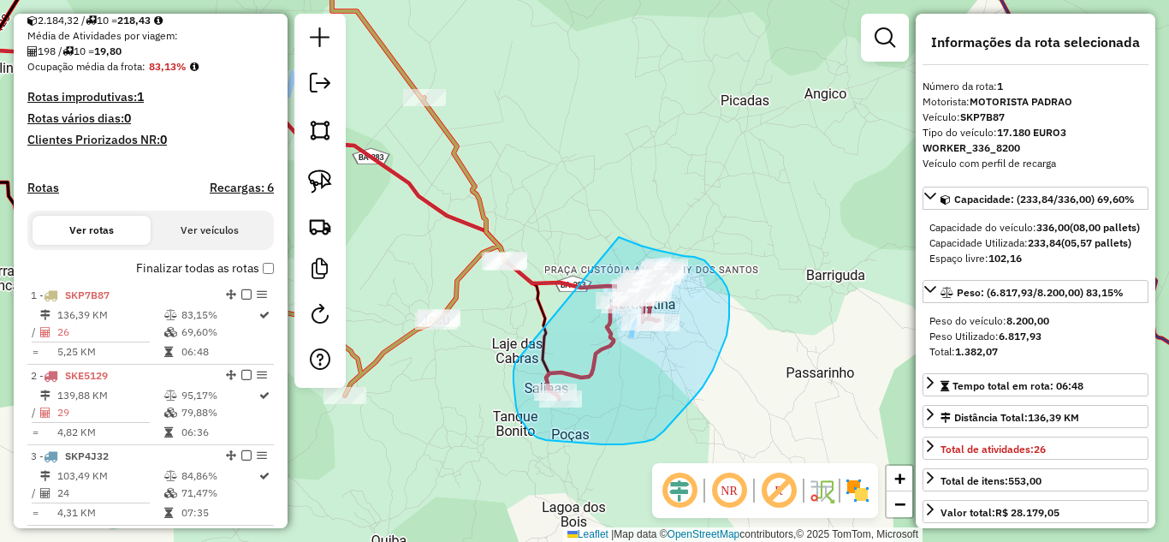
drag, startPoint x: 517, startPoint y: 360, endPoint x: 619, endPoint y: 237, distance: 159.8
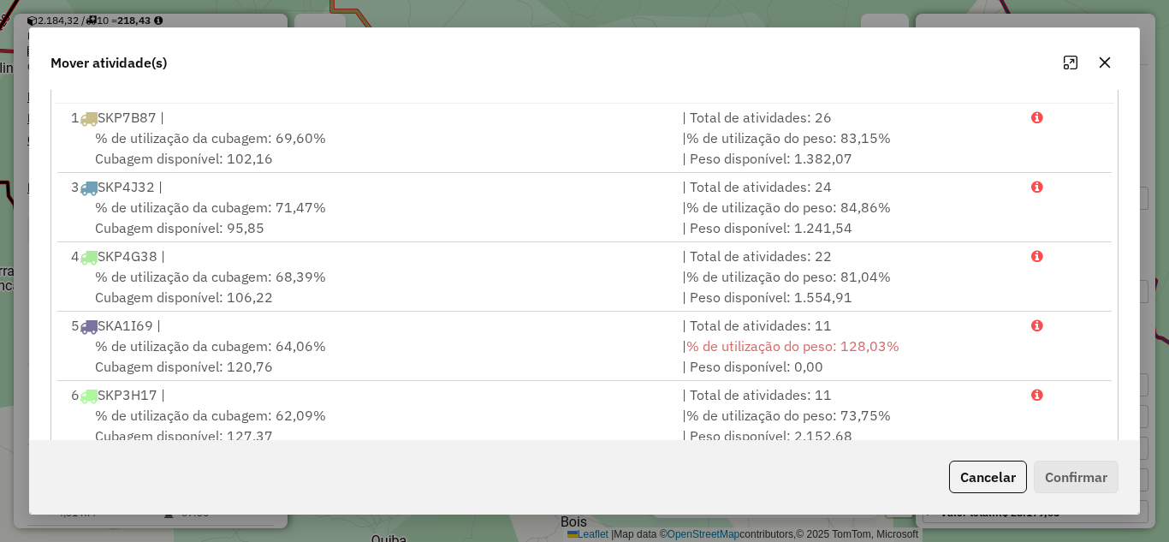
scroll to position [0, 0]
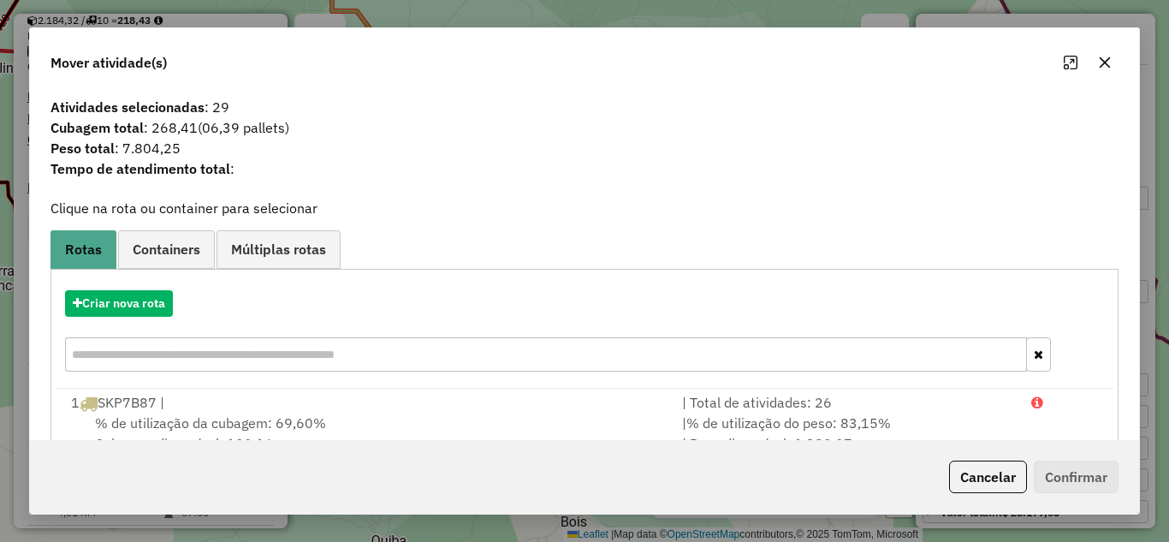
click at [148, 288] on div "Criar nova rota" at bounding box center [584, 332] width 1059 height 111
click at [146, 298] on button "Criar nova rota" at bounding box center [119, 303] width 108 height 27
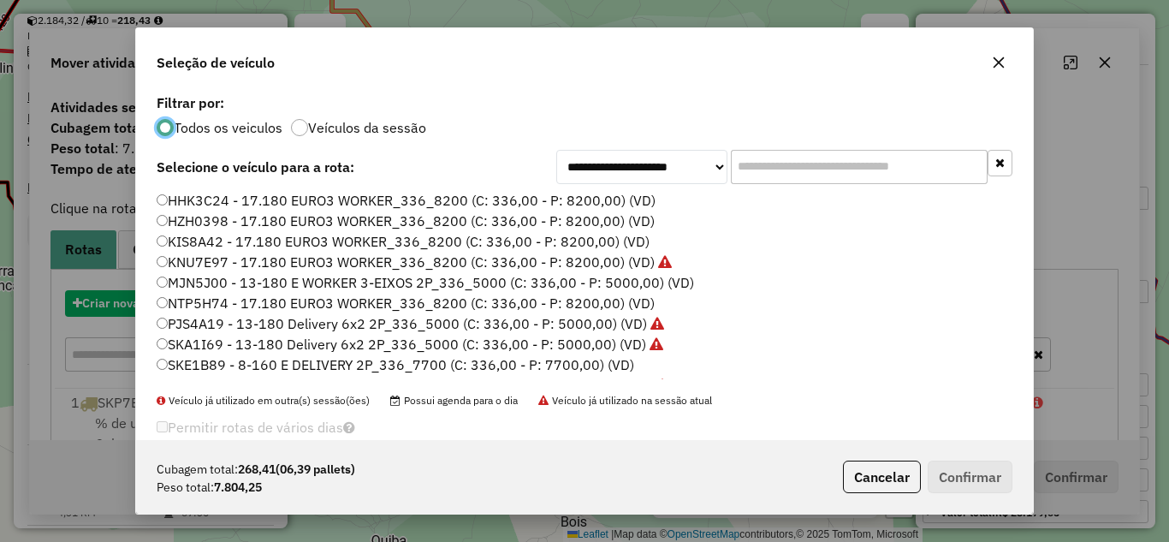
scroll to position [9, 5]
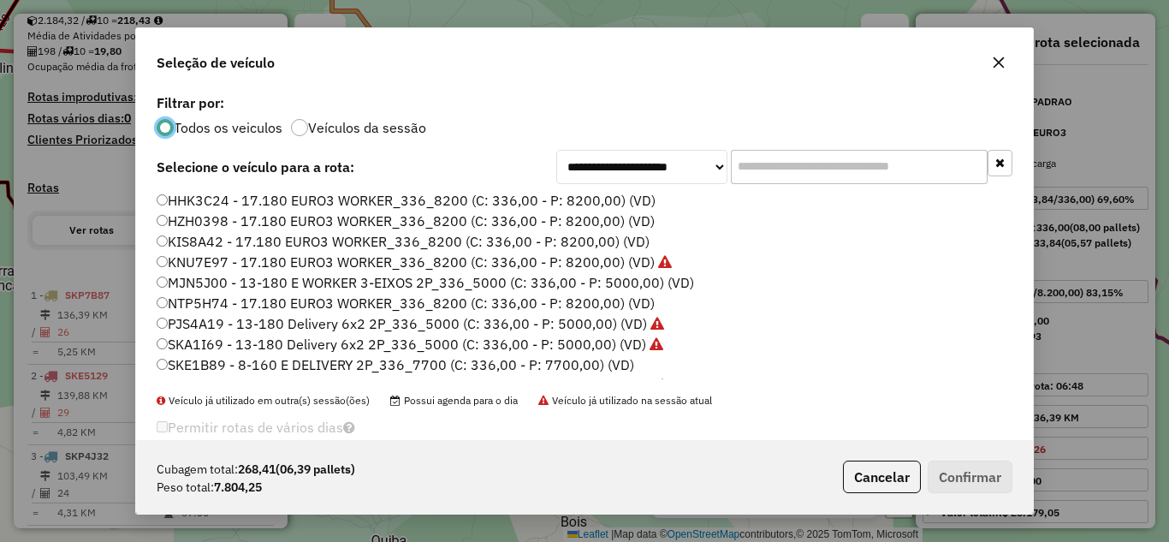
click at [259, 305] on label "NTP5H74 - 17.180 EURO3 WORKER_336_8200 (C: 336,00 - P: 8200,00) (VD)" at bounding box center [406, 303] width 498 height 21
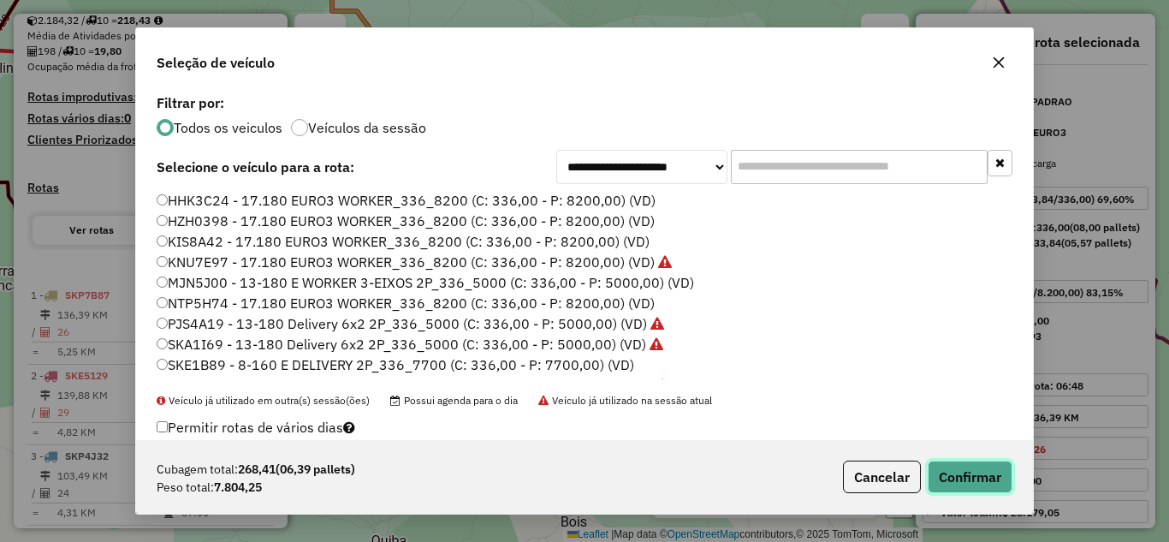
click at [992, 480] on button "Confirmar" at bounding box center [969, 476] width 85 height 33
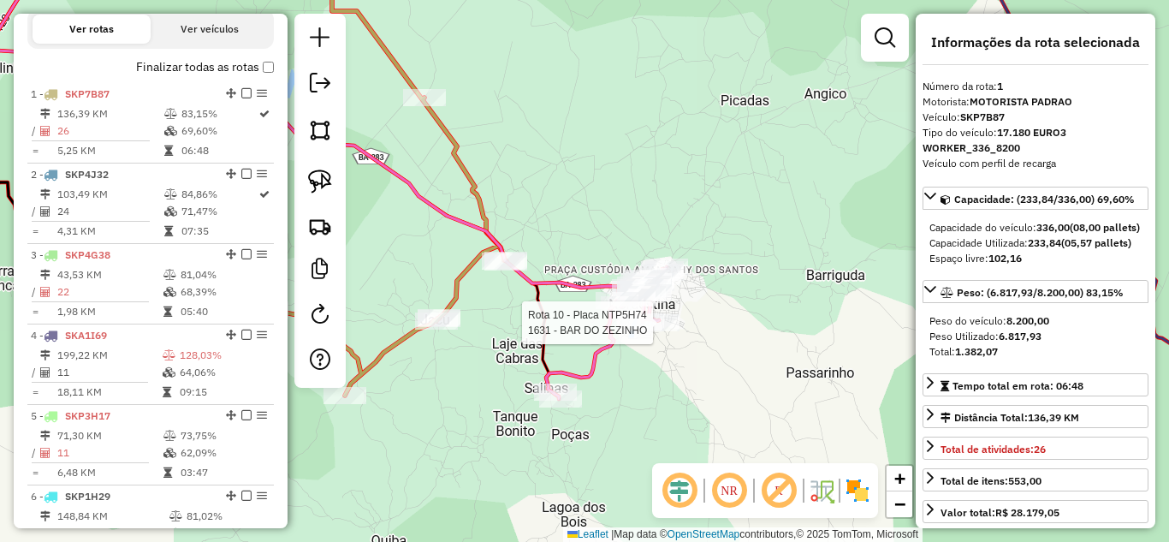
scroll to position [662, 0]
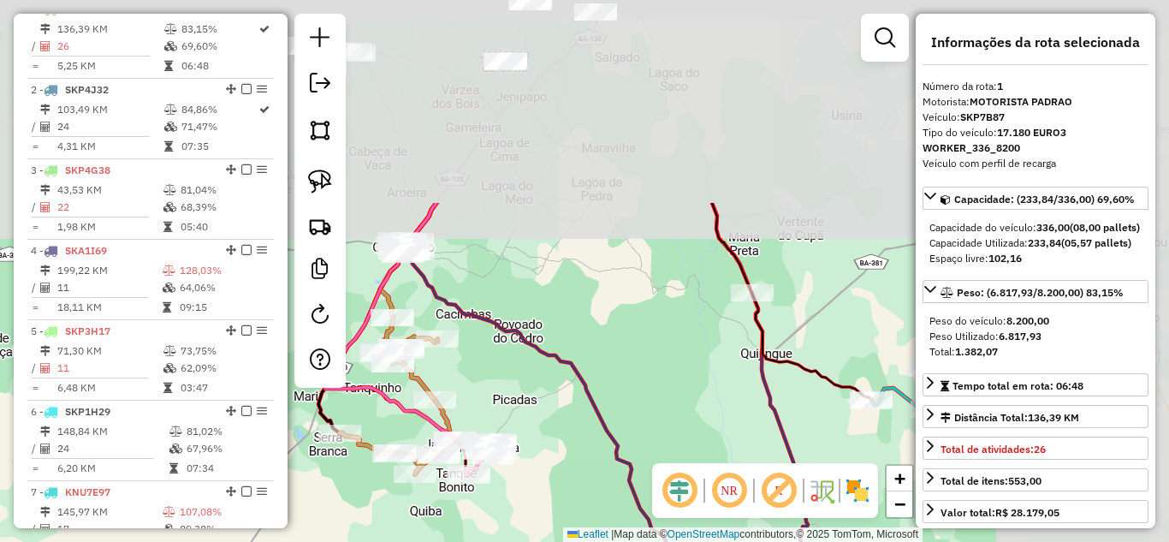
drag, startPoint x: 700, startPoint y: 109, endPoint x: 505, endPoint y: 378, distance: 332.7
click at [507, 376] on div "Janela de atendimento Grade de atendimento Capacidade Transportadoras Veículos …" at bounding box center [584, 271] width 1169 height 542
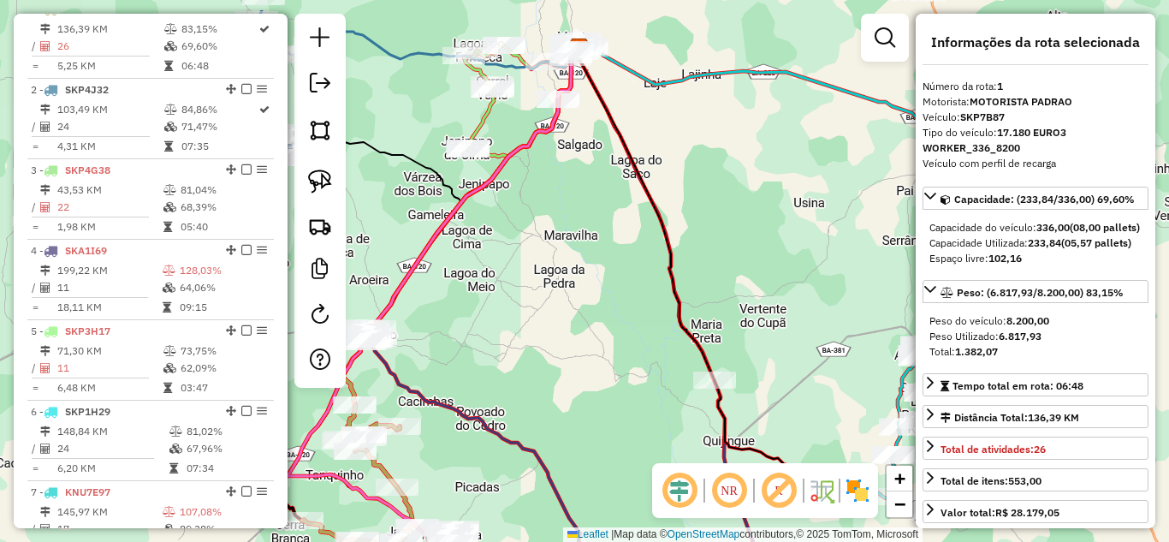
drag, startPoint x: 569, startPoint y: 229, endPoint x: 461, endPoint y: 456, distance: 251.1
click at [464, 451] on div "Janela de atendimento Grade de atendimento Capacidade Transportadoras Veículos …" at bounding box center [584, 271] width 1169 height 542
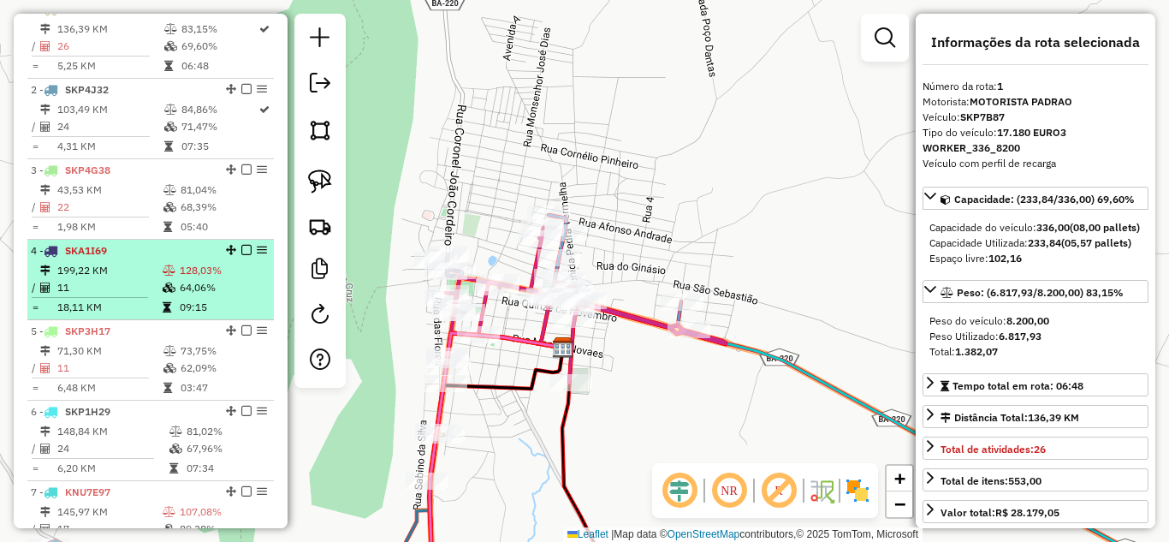
scroll to position [891, 0]
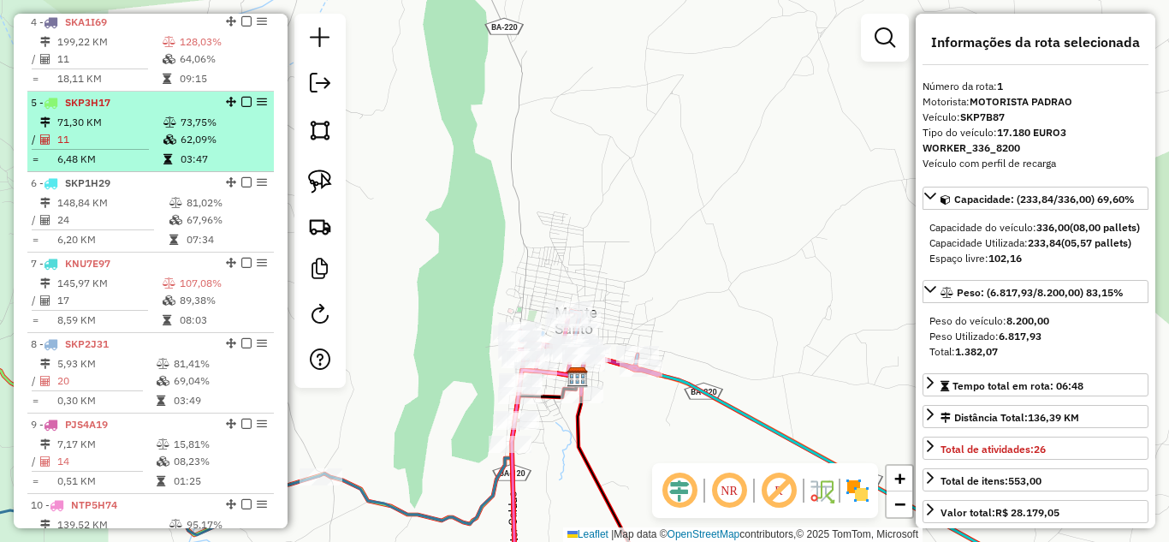
click at [121, 131] on td "71,30 KM" at bounding box center [109, 122] width 106 height 17
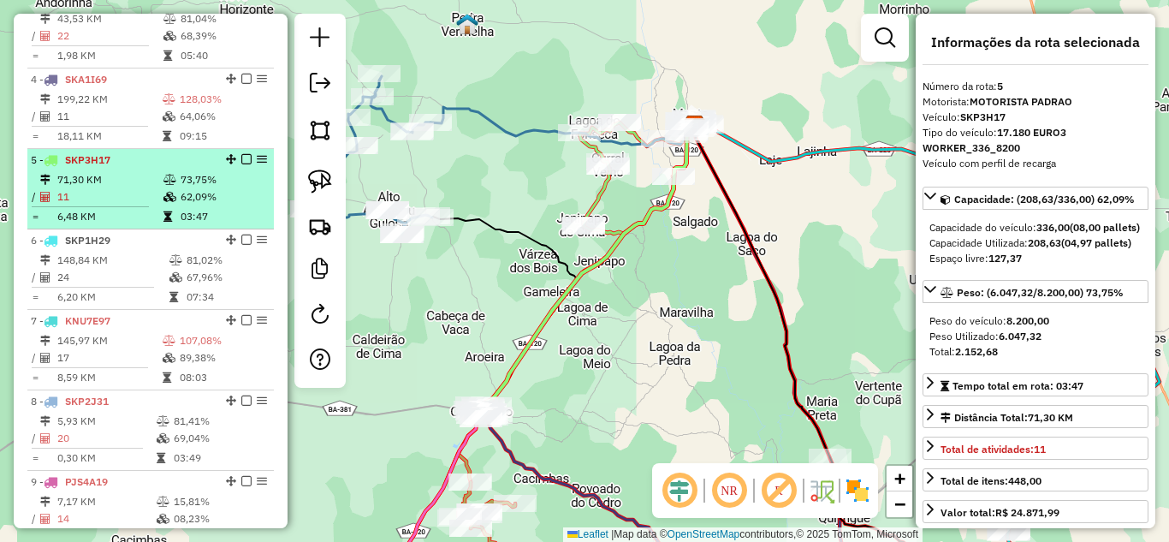
scroll to position [777, 0]
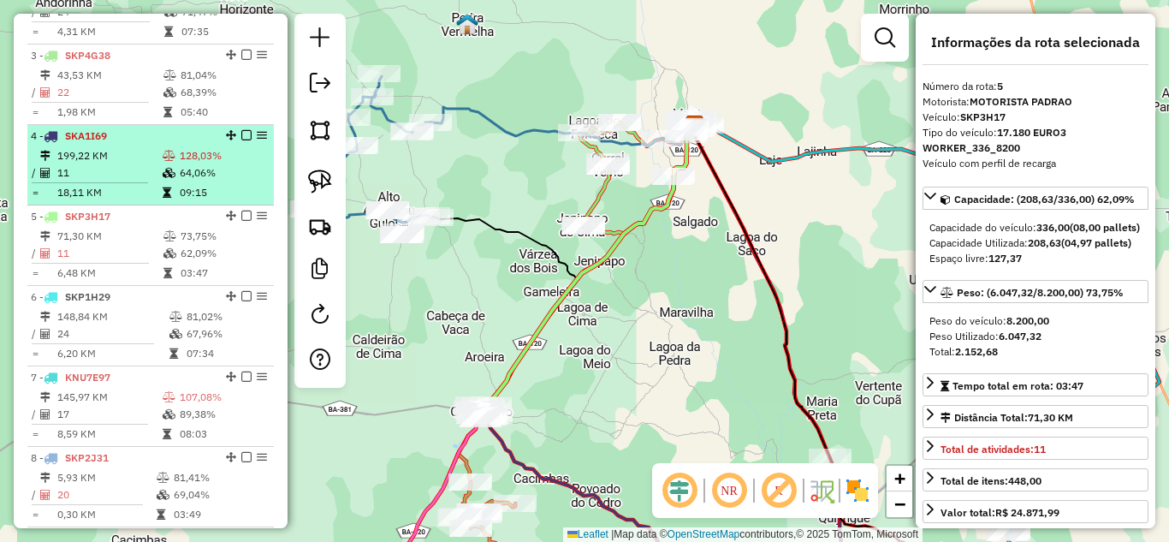
click at [136, 181] on td "11" at bounding box center [108, 172] width 105 height 17
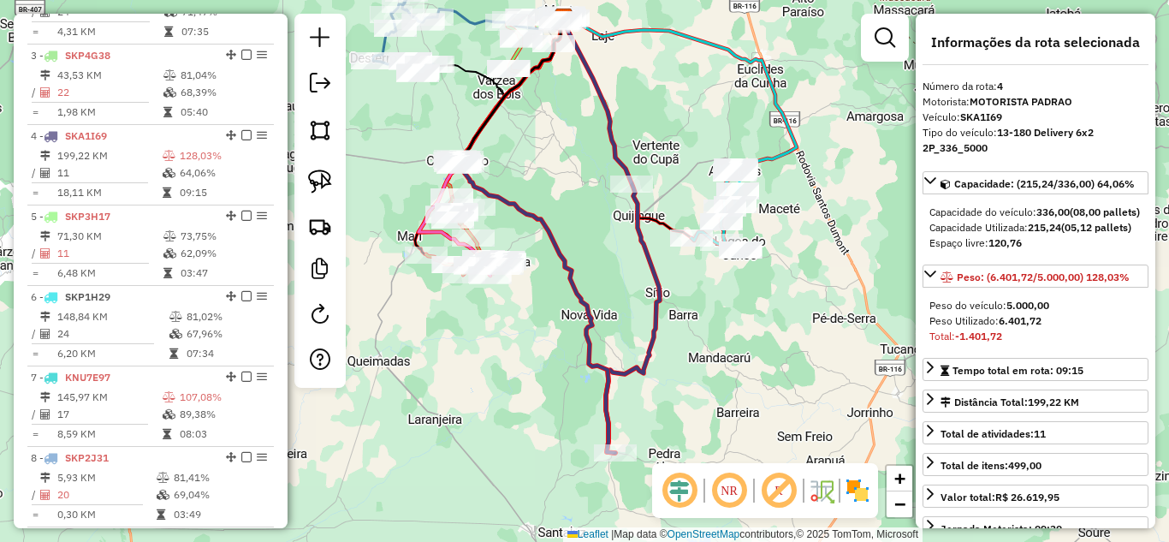
drag, startPoint x: 534, startPoint y: 412, endPoint x: 507, endPoint y: 377, distance: 44.5
click at [507, 377] on div "Janela de atendimento Grade de atendimento Capacidade Transportadoras Veículos …" at bounding box center [584, 271] width 1169 height 542
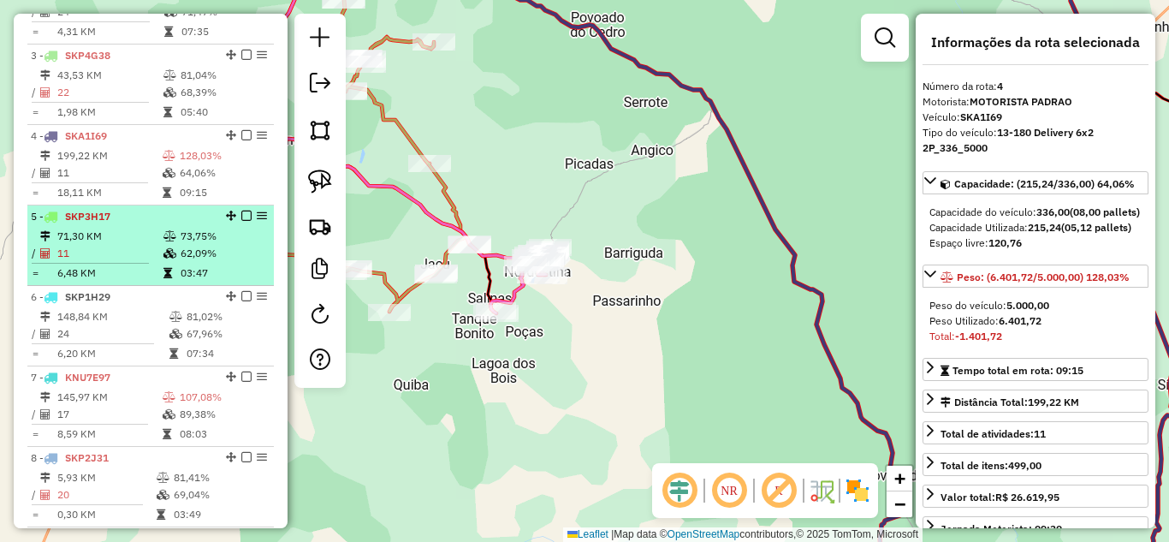
scroll to position [1062, 0]
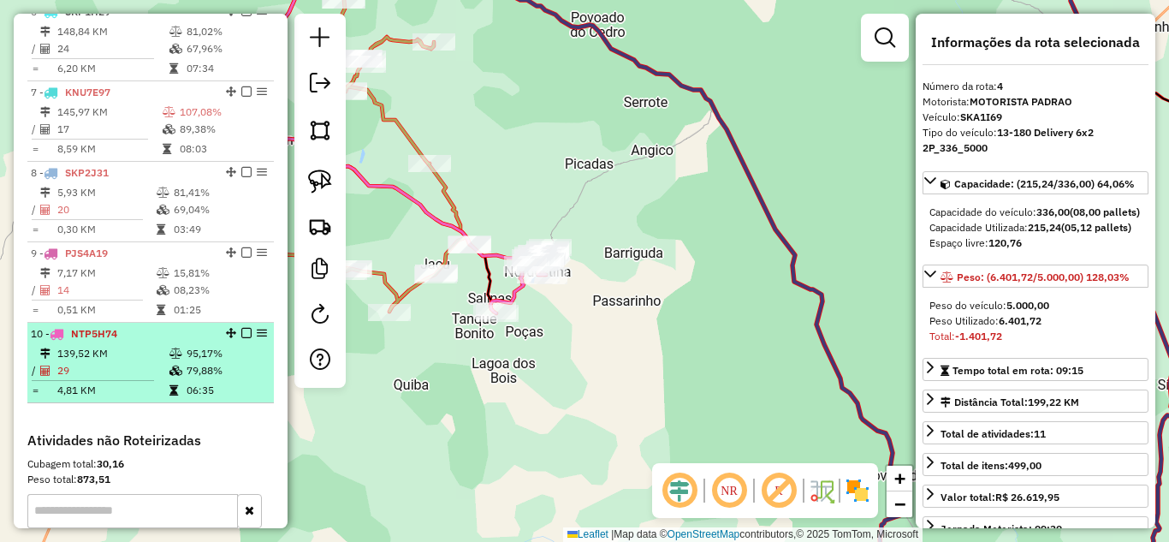
drag, startPoint x: 227, startPoint y: 266, endPoint x: 232, endPoint y: 369, distance: 102.8
click at [232, 369] on ul "1 - SKP7B87 136,39 KM 83,15% / 26 69,60% = 5,25 KM 06:48 2 - SKP4J32 103,49 KM …" at bounding box center [150, 1] width 246 height 804
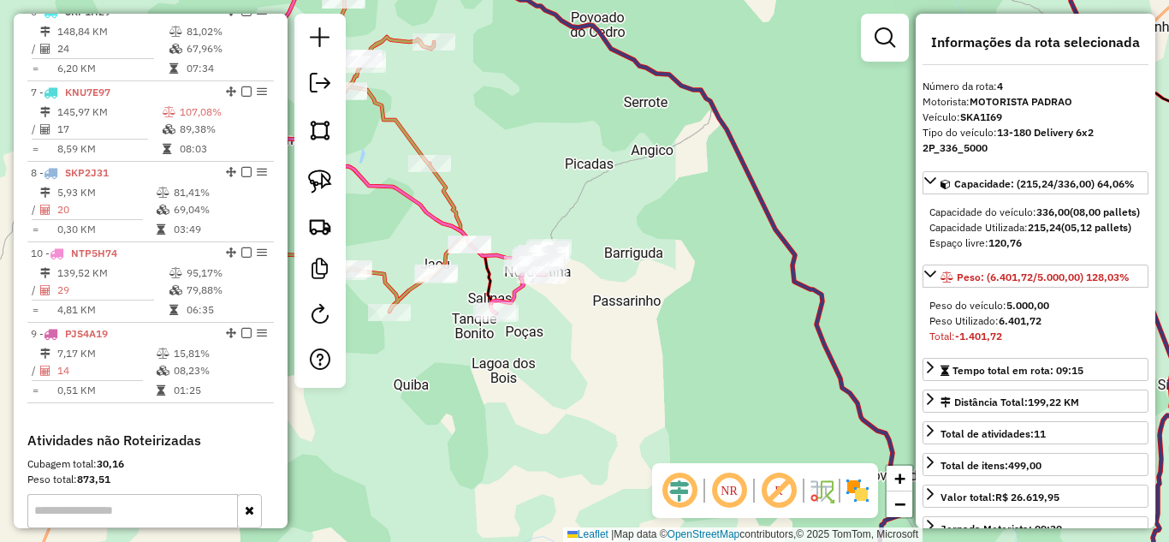
drag, startPoint x: 225, startPoint y: 264, endPoint x: 236, endPoint y: 382, distance: 117.7
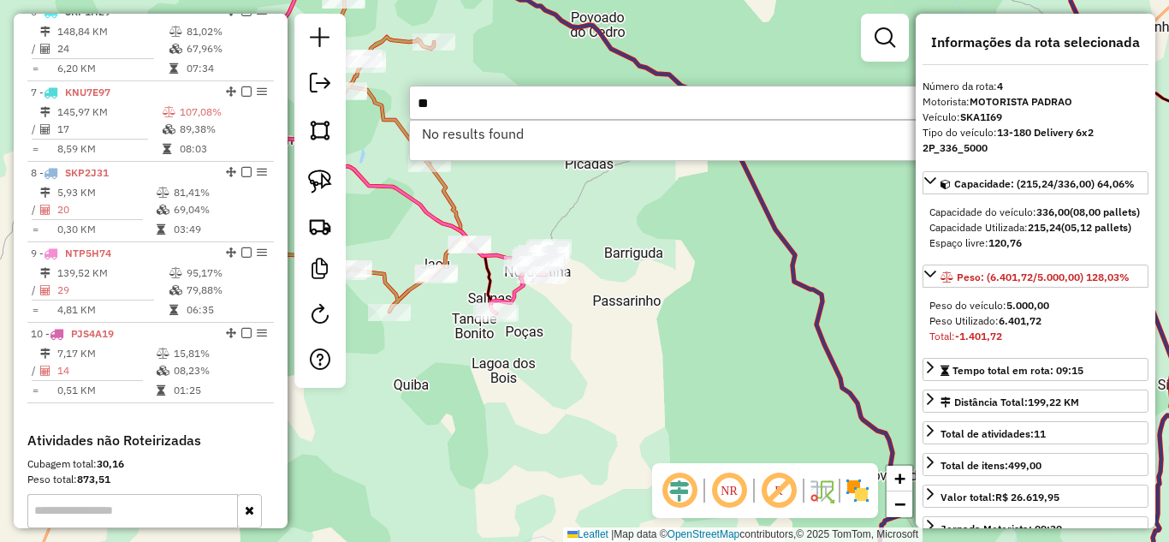
type input "*"
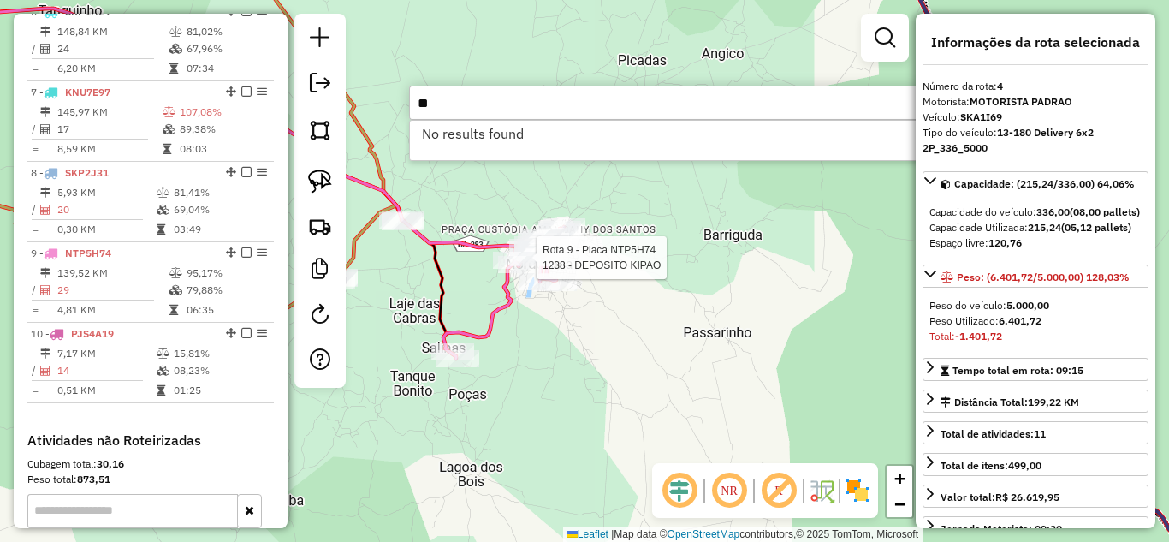
type input "*"
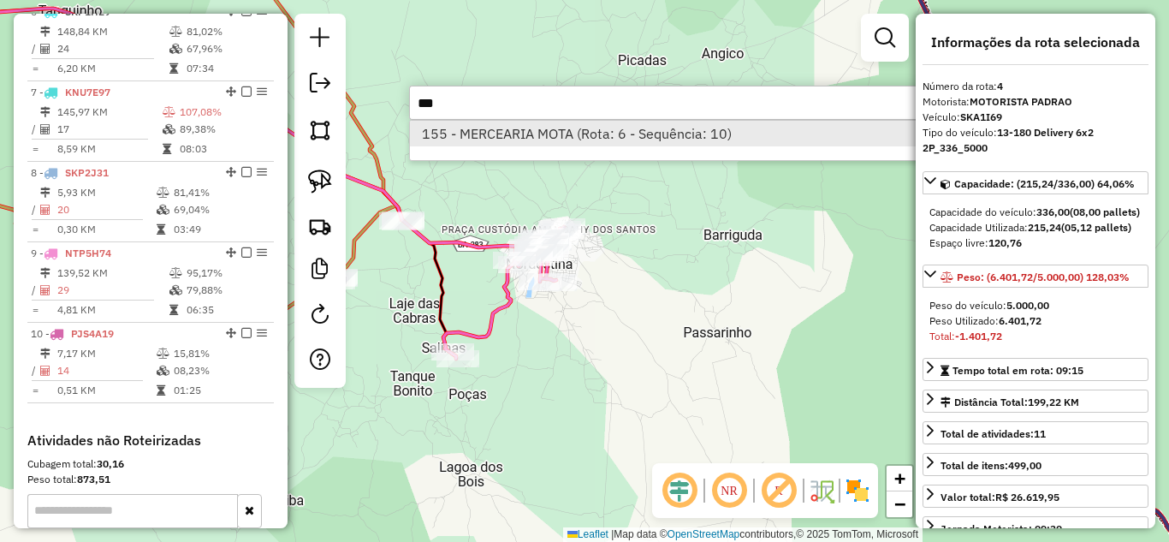
type input "***"
click at [572, 127] on li "155 - MERCEARIA MOTA (Rota: 6 - Sequência: 10)" at bounding box center [666, 134] width 512 height 26
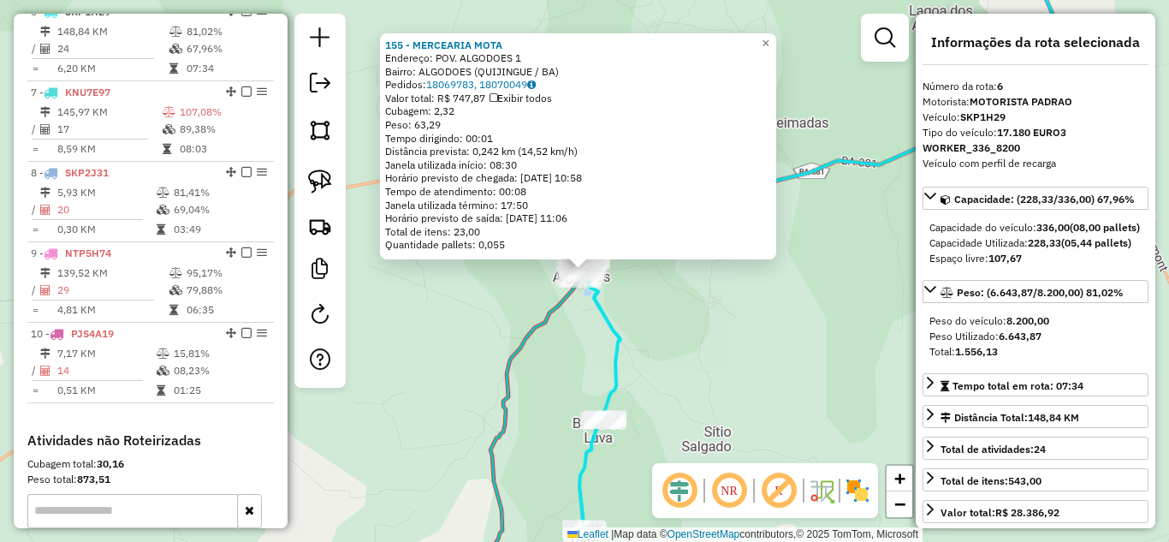
scroll to position [1064, 0]
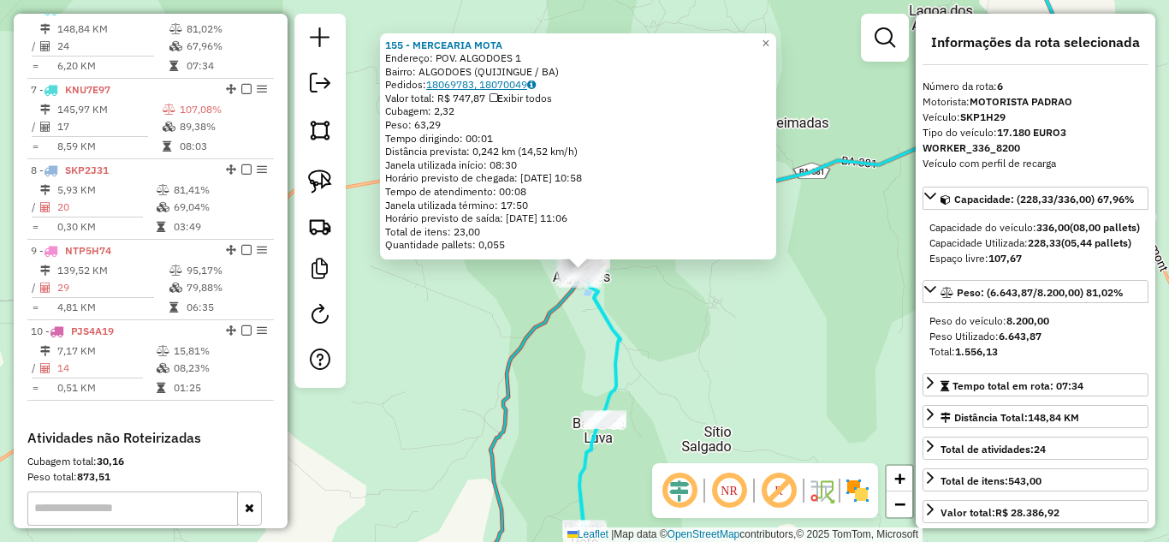
click at [536, 83] on icon at bounding box center [531, 85] width 9 height 10
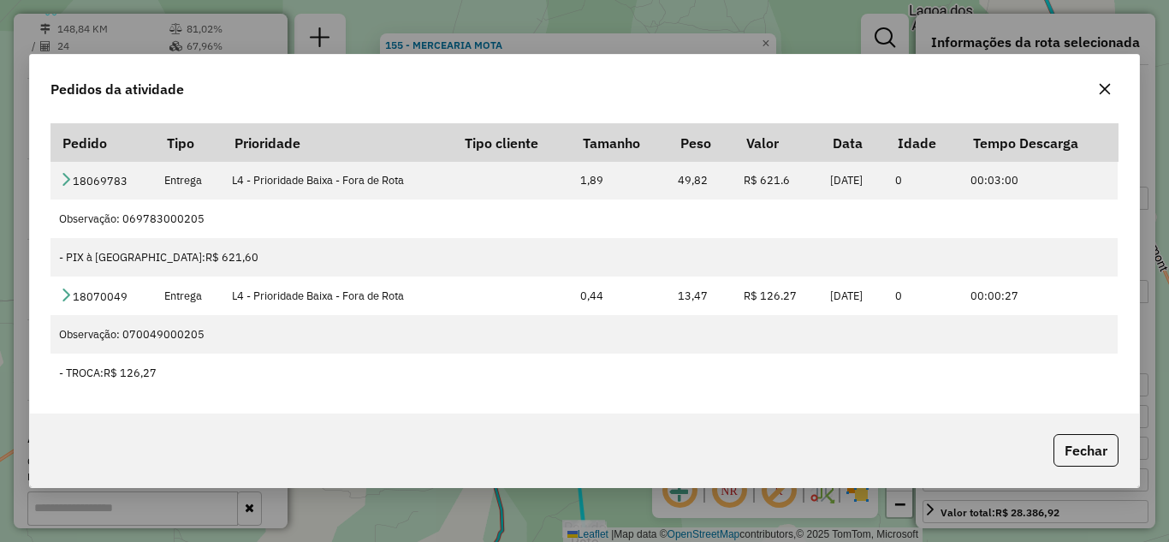
click at [1109, 93] on icon "button" at bounding box center [1104, 89] width 11 height 11
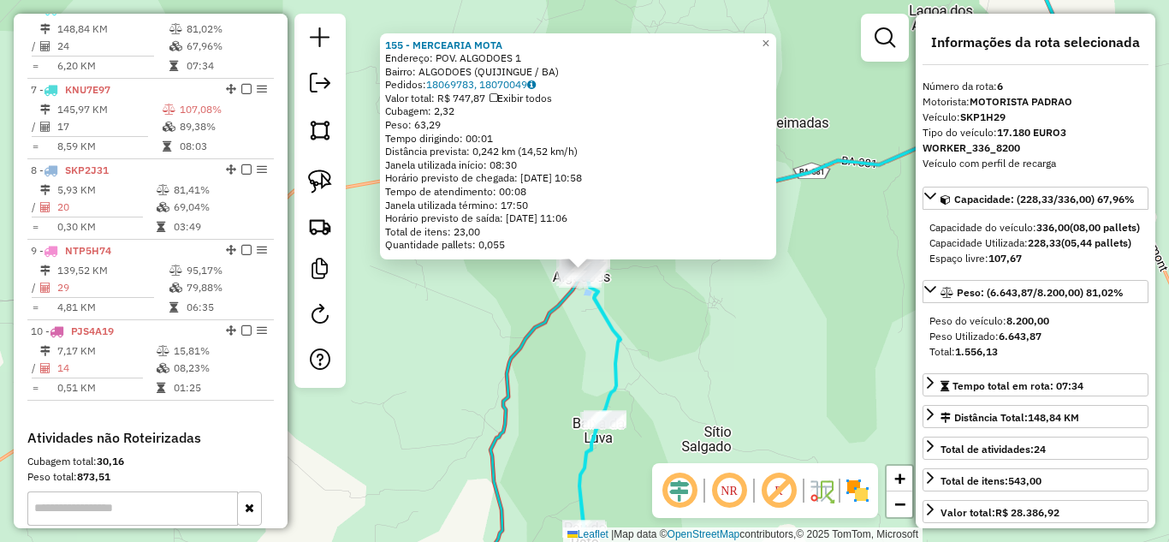
click at [695, 338] on div "155 - MERCEARIA MOTA Endereço: POV. ALGODOES 1 Bairro: ALGODOES (QUIJINGUE / BA…" at bounding box center [584, 271] width 1169 height 542
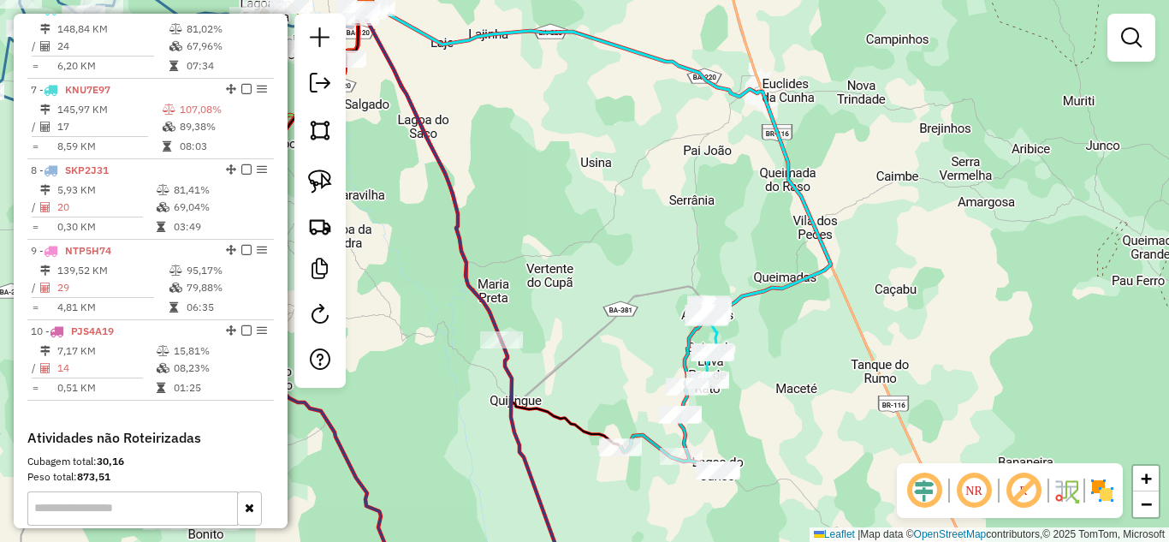
drag, startPoint x: 722, startPoint y: 374, endPoint x: 873, endPoint y: 330, distance: 156.8
click at [850, 337] on div "Janela de atendimento Grade de atendimento Capacidade Transportadoras Veículos …" at bounding box center [584, 271] width 1169 height 542
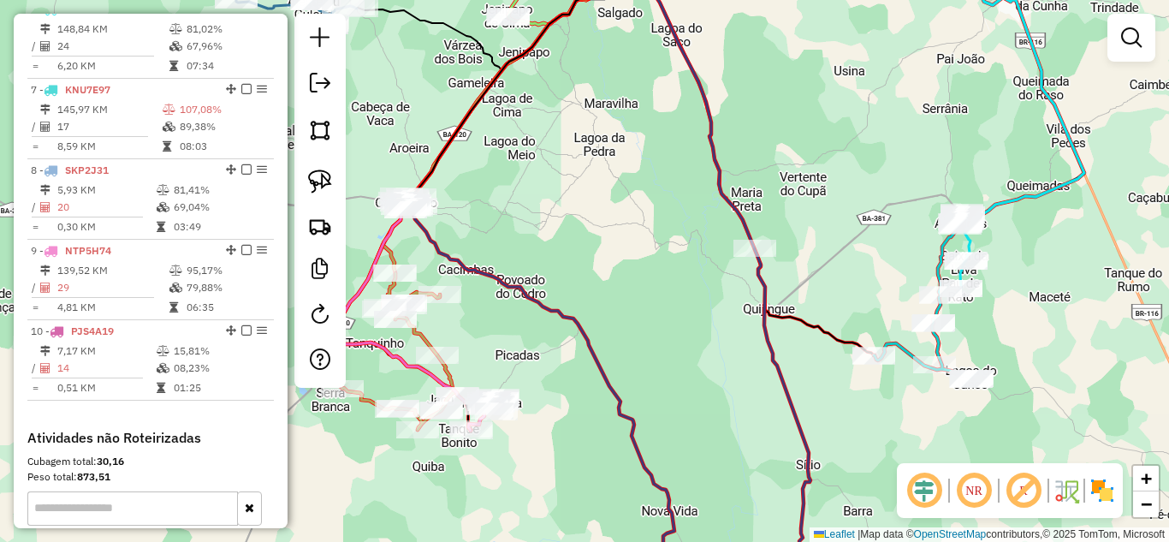
drag, startPoint x: 619, startPoint y: 364, endPoint x: 698, endPoint y: 317, distance: 92.4
click at [696, 318] on div "Janela de atendimento Grade de atendimento Capacidade Transportadoras Veículos …" at bounding box center [584, 271] width 1169 height 542
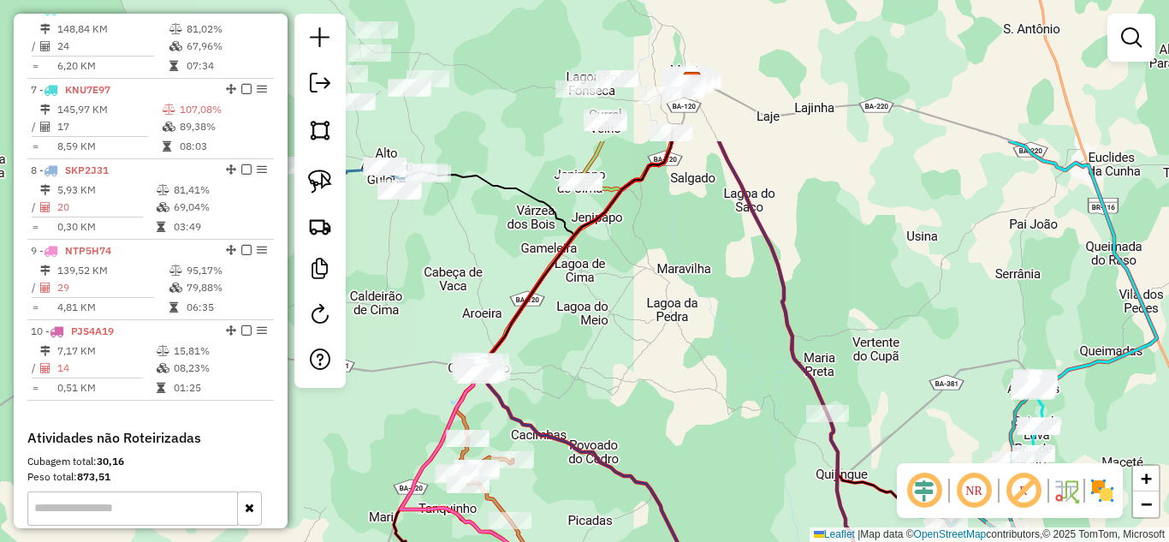
drag, startPoint x: 601, startPoint y: 185, endPoint x: 650, endPoint y: 426, distance: 246.2
click at [643, 418] on div "Janela de atendimento Grade de atendimento Capacidade Transportadoras Veículos …" at bounding box center [584, 271] width 1169 height 542
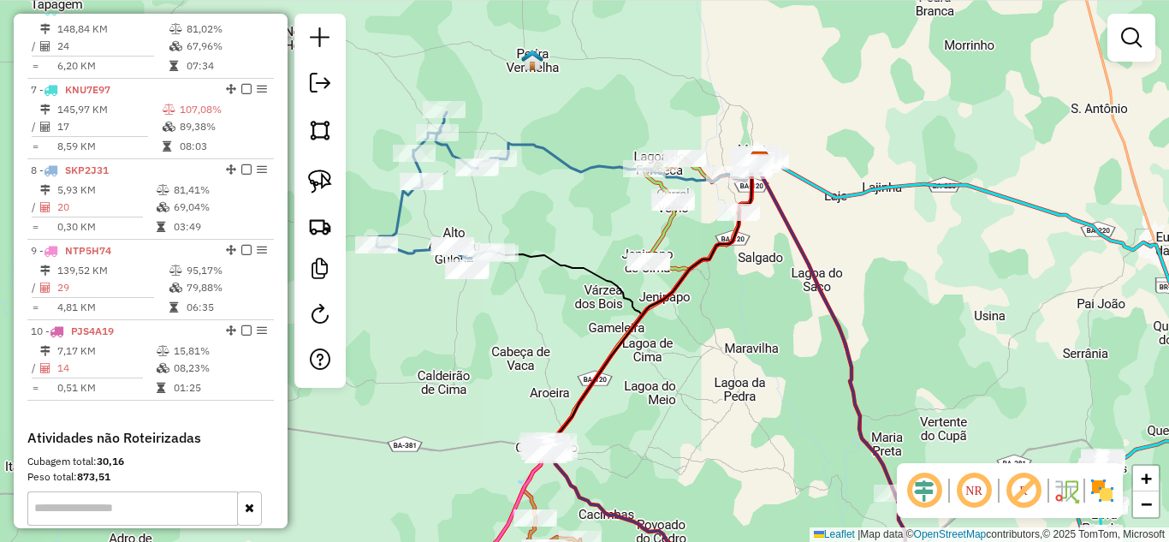
drag, startPoint x: 617, startPoint y: 368, endPoint x: 667, endPoint y: 377, distance: 50.5
click at [670, 379] on div "Janela de atendimento Grade de atendimento Capacidade Transportadoras Veículos …" at bounding box center [584, 271] width 1169 height 542
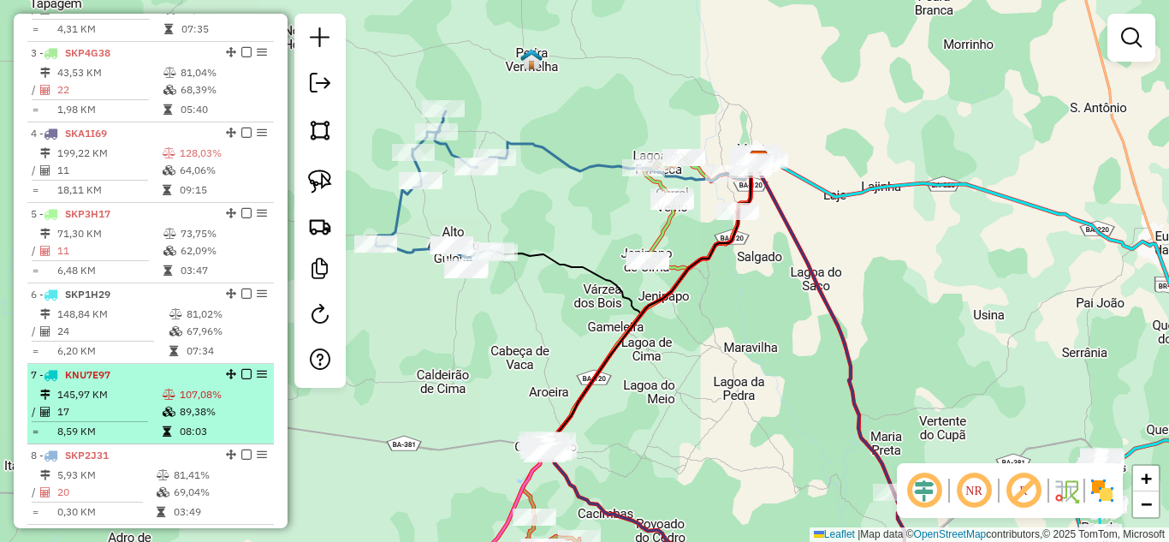
scroll to position [494, 0]
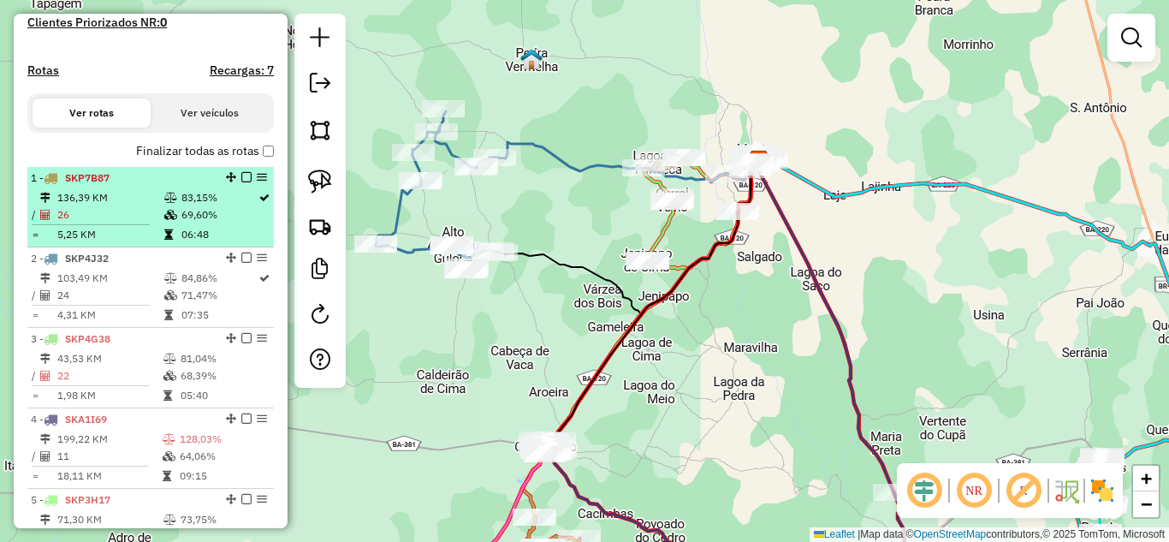
click at [115, 223] on td "26" at bounding box center [109, 214] width 107 height 17
select select "*********"
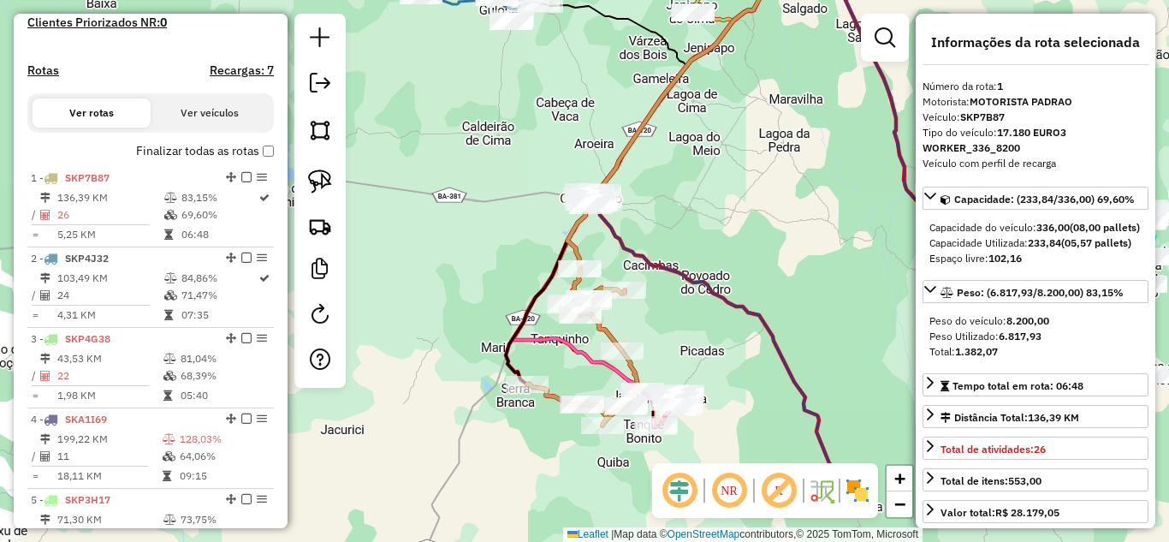
drag, startPoint x: 702, startPoint y: 290, endPoint x: 795, endPoint y: 162, distance: 158.1
click at [793, 156] on div "Janela de atendimento Grade de atendimento Capacidade Transportadoras Veículos …" at bounding box center [584, 271] width 1169 height 542
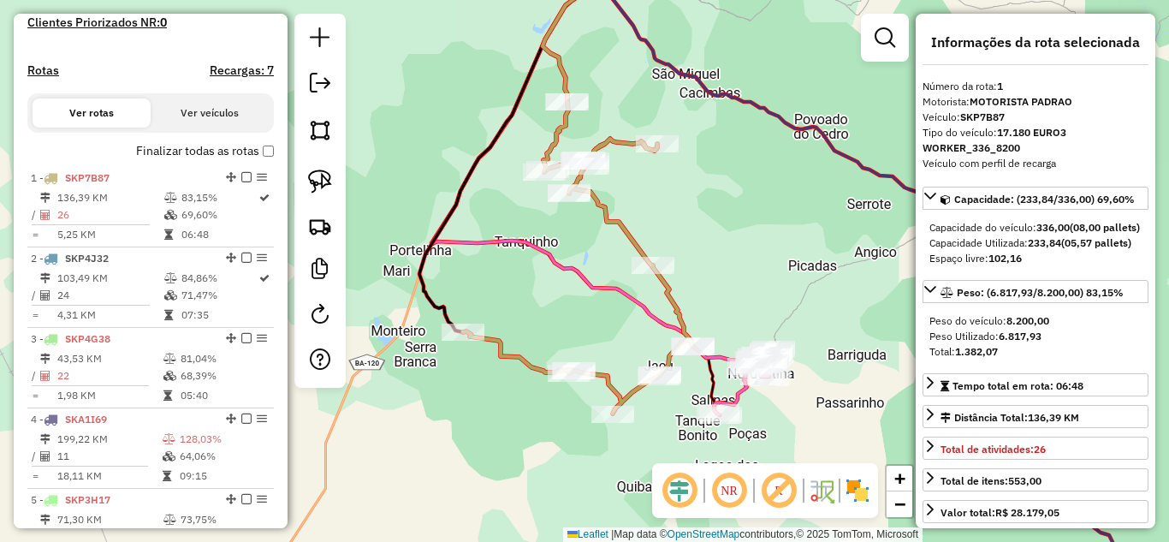
drag, startPoint x: 612, startPoint y: 313, endPoint x: 579, endPoint y: 281, distance: 46.0
click at [576, 291] on div "Janela de atendimento Grade de atendimento Capacidade Transportadoras Veículos …" at bounding box center [584, 271] width 1169 height 542
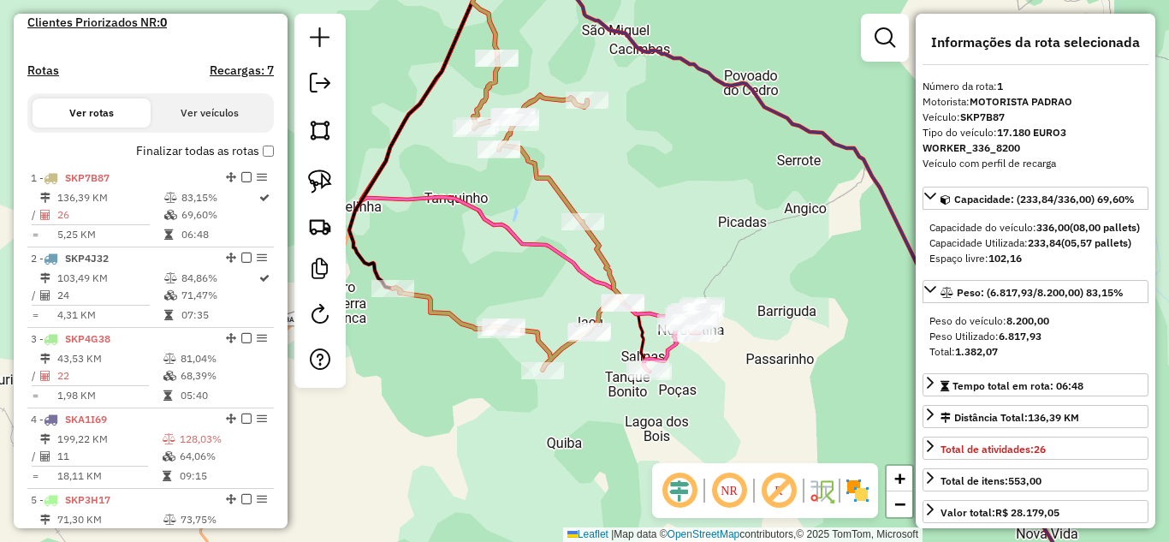
drag, startPoint x: 512, startPoint y: 460, endPoint x: 482, endPoint y: 458, distance: 30.1
click at [482, 458] on div "Janela de atendimento Grade de atendimento Capacidade Transportadoras Veículos …" at bounding box center [584, 271] width 1169 height 542
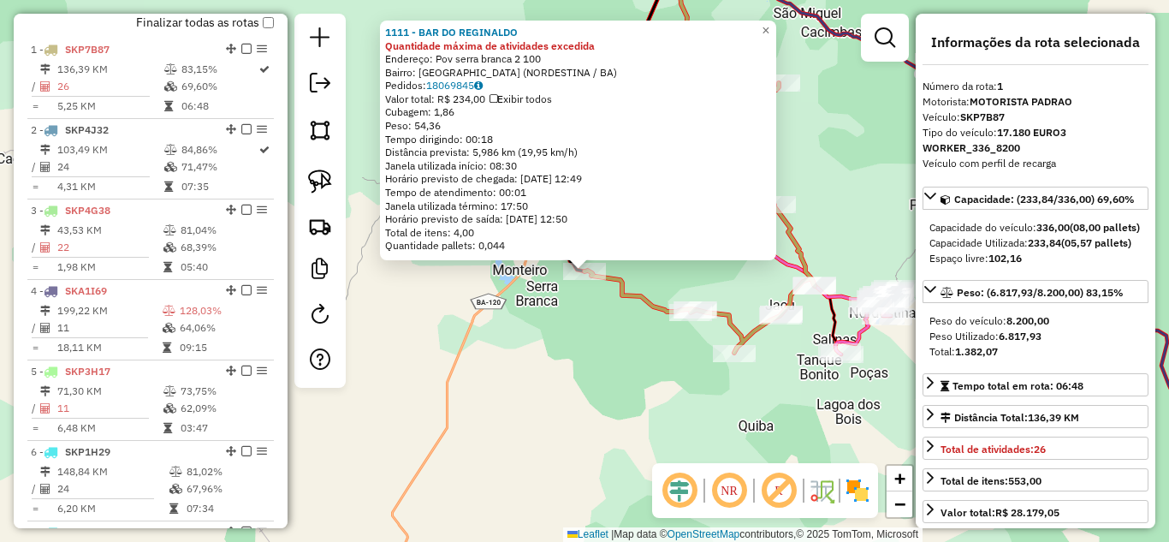
scroll to position [662, 0]
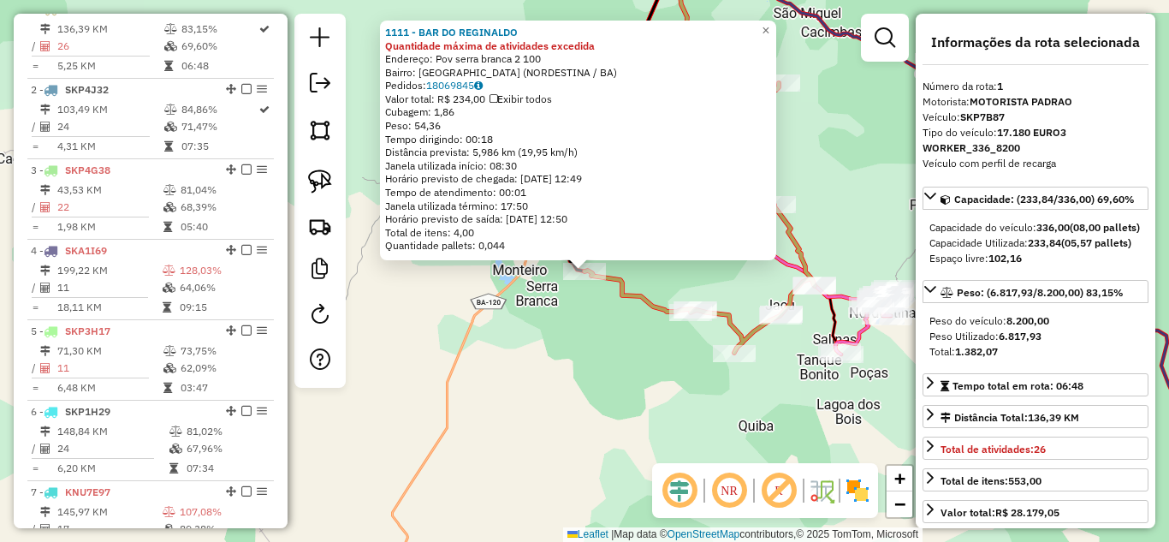
drag, startPoint x: 584, startPoint y: 357, endPoint x: 606, endPoint y: 357, distance: 22.2
click at [584, 357] on div "1111 - BAR DO REGINALDO Quantidade máxima de atividades excedida Endereço: Pov …" at bounding box center [584, 271] width 1169 height 542
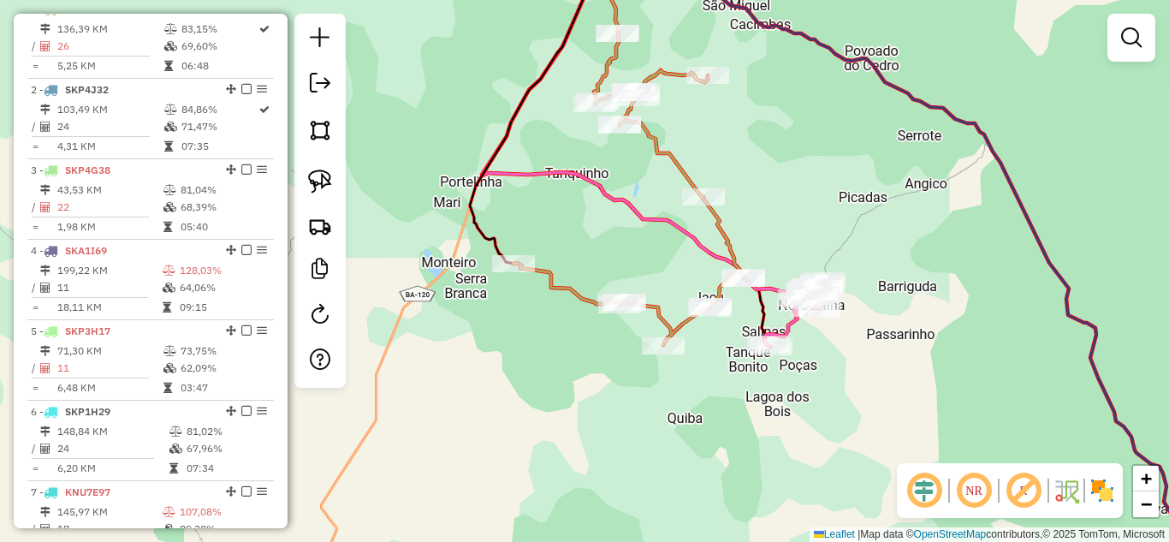
drag, startPoint x: 622, startPoint y: 366, endPoint x: 387, endPoint y: 334, distance: 237.5
click at [365, 334] on div "Janela de atendimento Grade de atendimento Capacidade Transportadoras Veículos …" at bounding box center [584, 271] width 1169 height 542
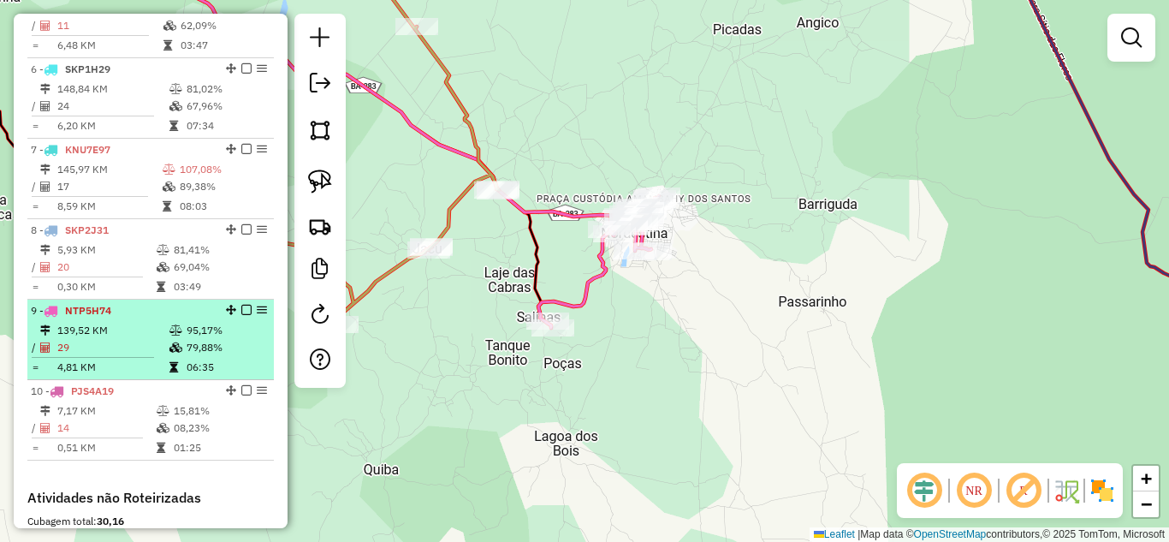
scroll to position [1062, 0]
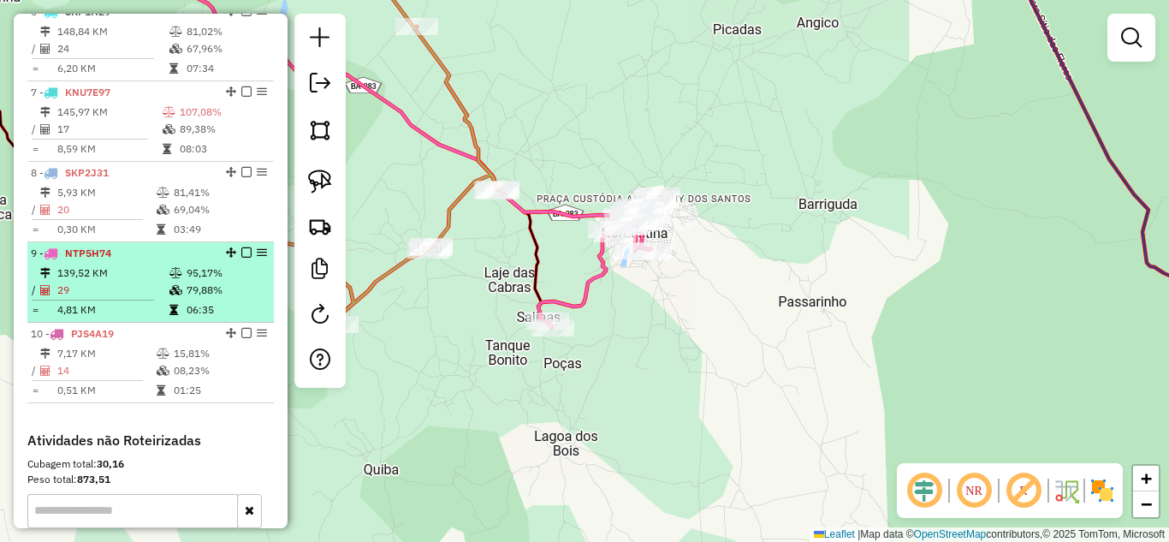
click at [128, 281] on td "139,52 KM" at bounding box center [112, 272] width 112 height 17
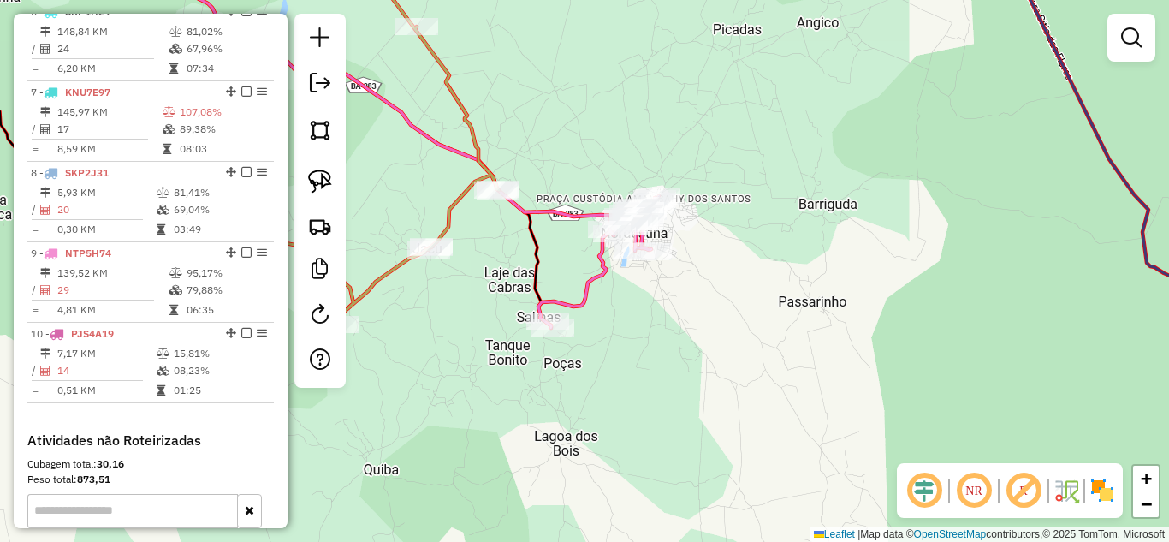
select select "*********"
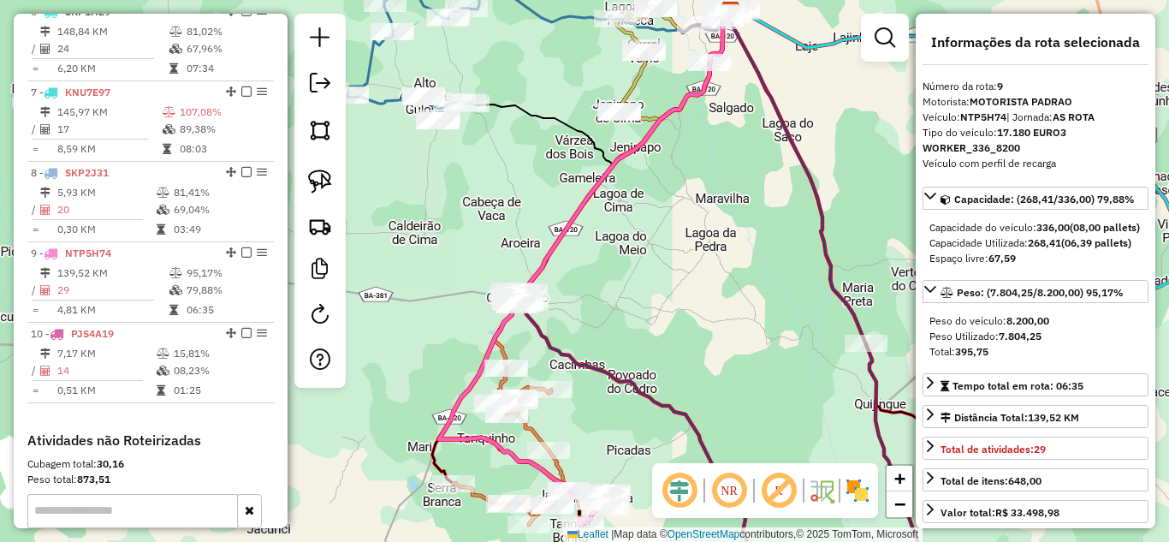
drag, startPoint x: 688, startPoint y: 359, endPoint x: 659, endPoint y: 175, distance: 187.1
click at [659, 179] on div "Janela de atendimento Grade de atendimento Capacidade Transportadoras Veículos …" at bounding box center [584, 271] width 1169 height 542
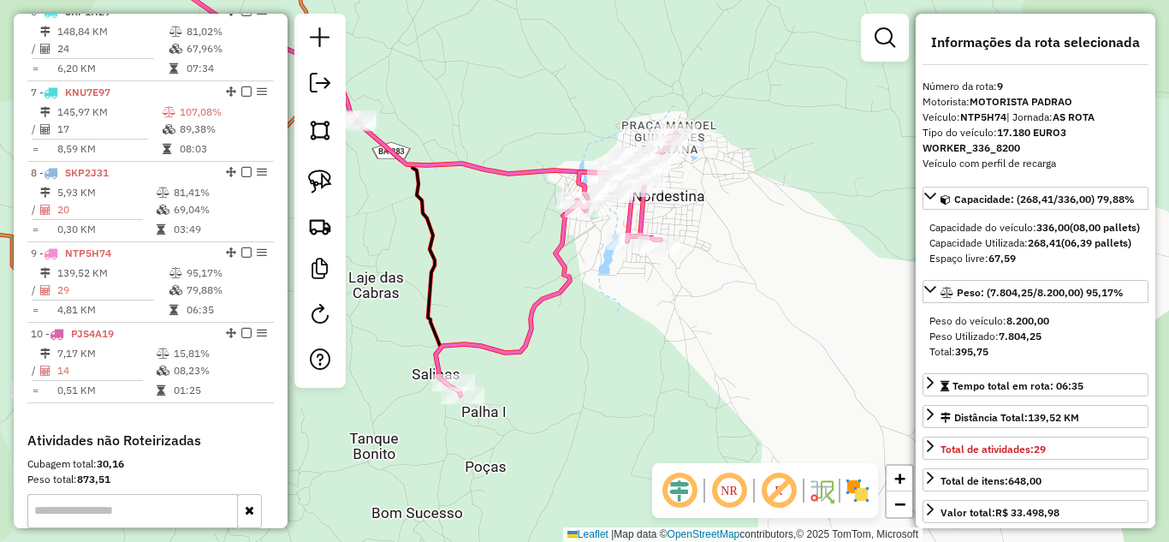
drag, startPoint x: 513, startPoint y: 411, endPoint x: 609, endPoint y: 373, distance: 103.0
click at [605, 373] on div "Janela de atendimento Grade de atendimento Capacidade Transportadoras Veículos …" at bounding box center [584, 271] width 1169 height 542
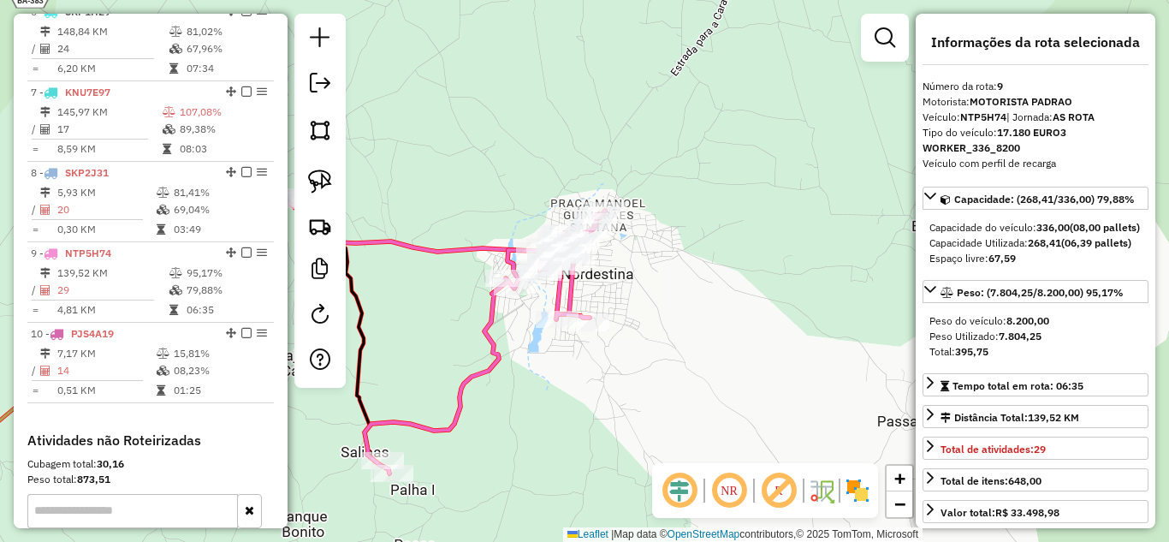
drag, startPoint x: 757, startPoint y: 163, endPoint x: 647, endPoint y: 259, distance: 146.7
click at [648, 258] on div "Janela de atendimento Grade de atendimento Capacidade Transportadoras Veículos …" at bounding box center [584, 271] width 1169 height 542
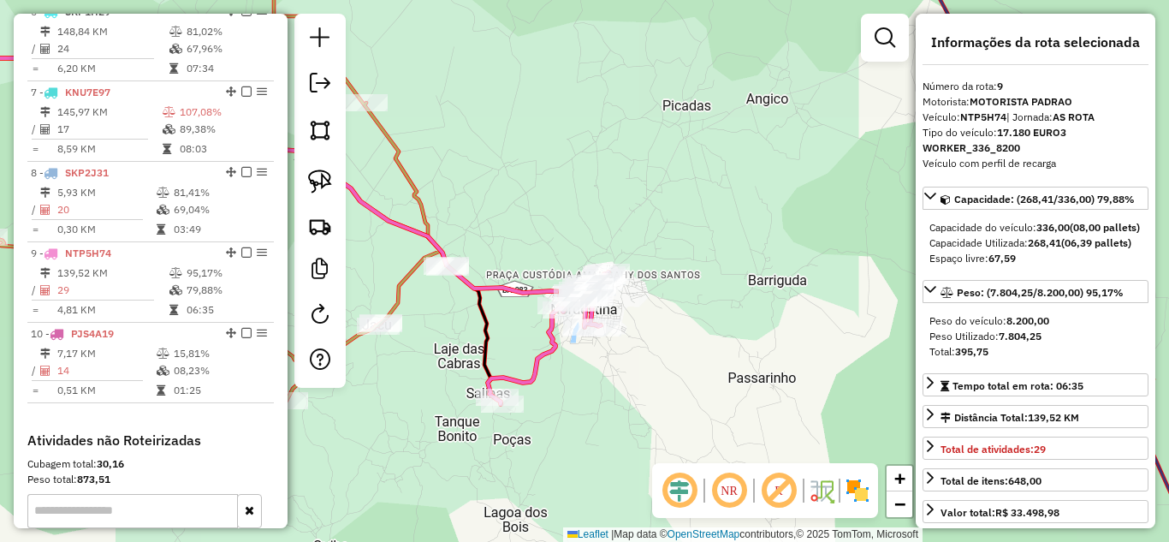
drag, startPoint x: 621, startPoint y: 413, endPoint x: 760, endPoint y: 381, distance: 142.4
click at [749, 383] on div "Janela de atendimento Grade de atendimento Capacidade Transportadoras Veículos …" at bounding box center [584, 271] width 1169 height 542
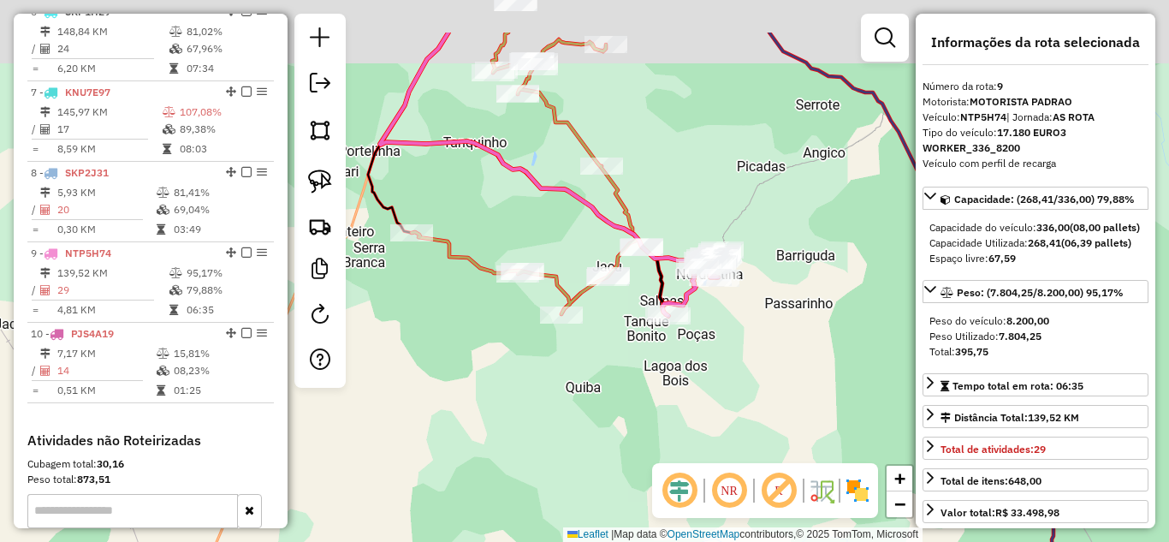
drag, startPoint x: 464, startPoint y: 133, endPoint x: 574, endPoint y: 280, distance: 184.0
click at [564, 286] on div "Janela de atendimento Grade de atendimento Capacidade Transportadoras Veículos …" at bounding box center [584, 271] width 1169 height 542
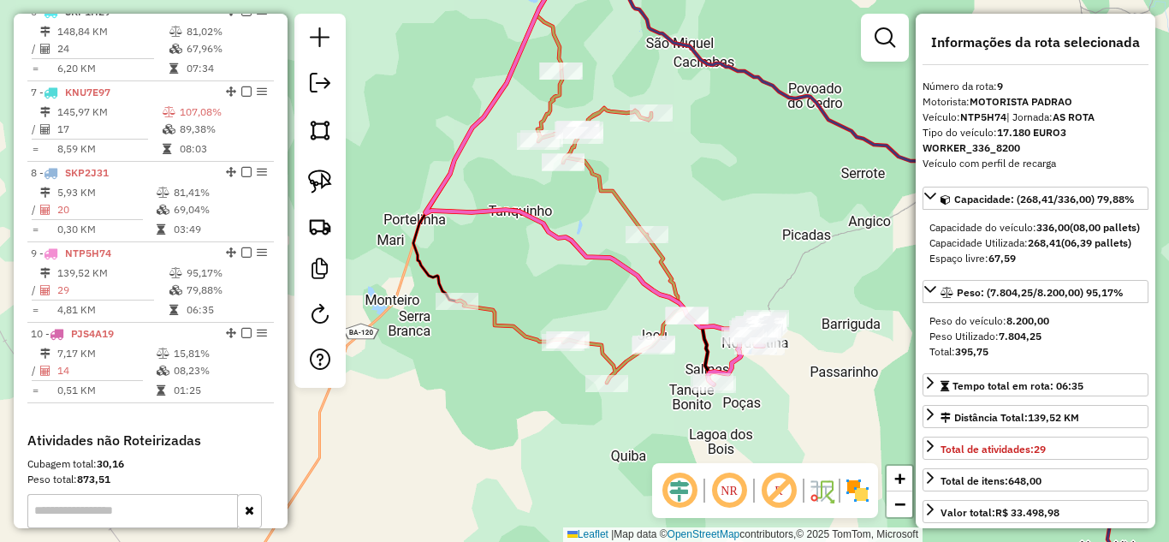
drag, startPoint x: 542, startPoint y: 280, endPoint x: 488, endPoint y: 210, distance: 87.8
click at [522, 248] on div "Janela de atendimento Grade de atendimento Capacidade Transportadoras Veículos …" at bounding box center [584, 271] width 1169 height 542
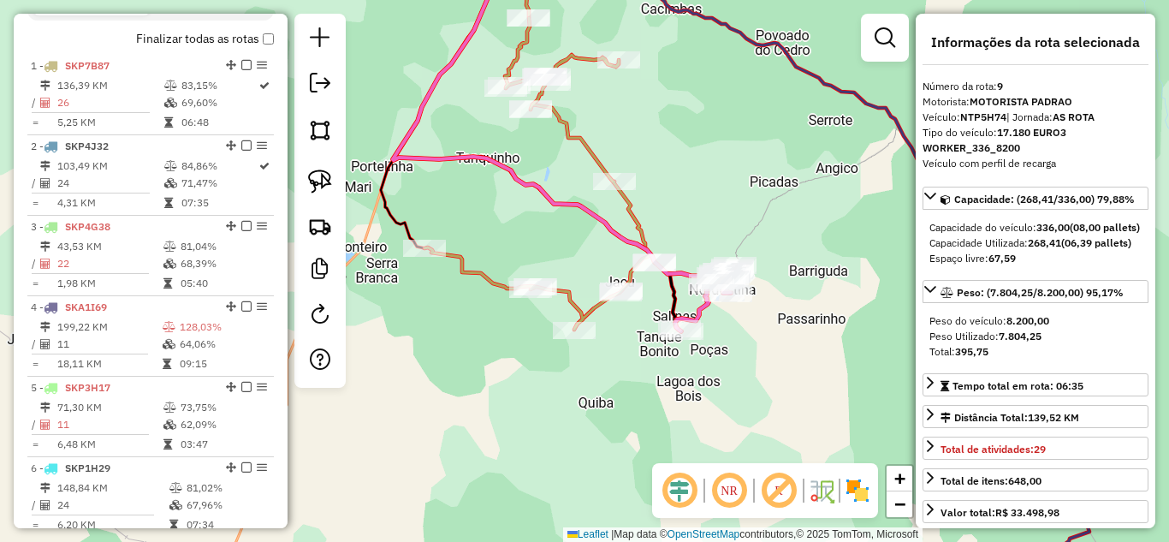
scroll to position [491, 0]
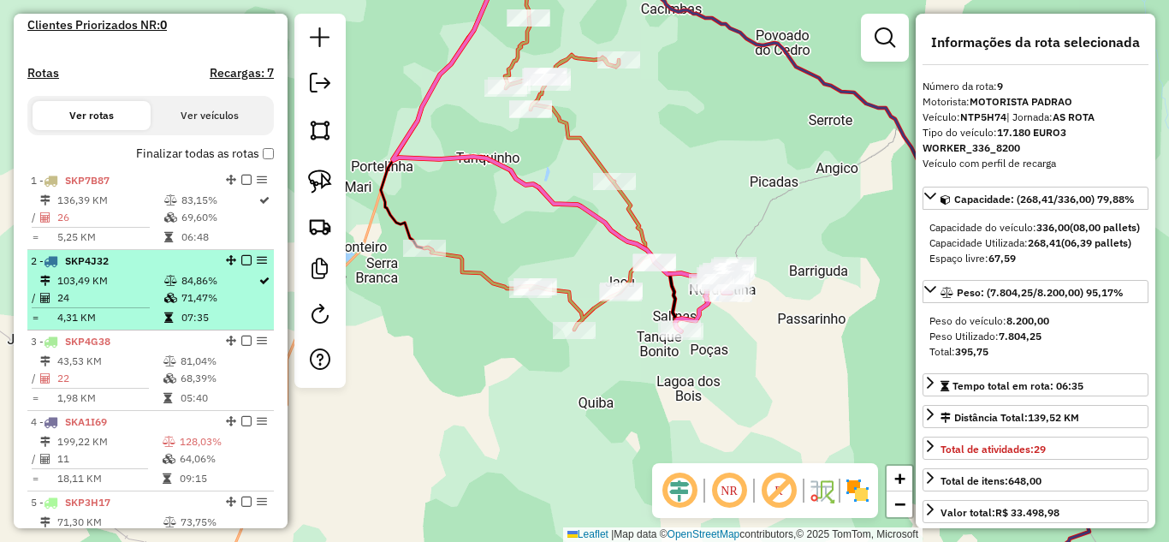
drag, startPoint x: 109, startPoint y: 273, endPoint x: 126, endPoint y: 272, distance: 17.1
click at [109, 267] on span "SKP4J32" at bounding box center [87, 260] width 44 height 13
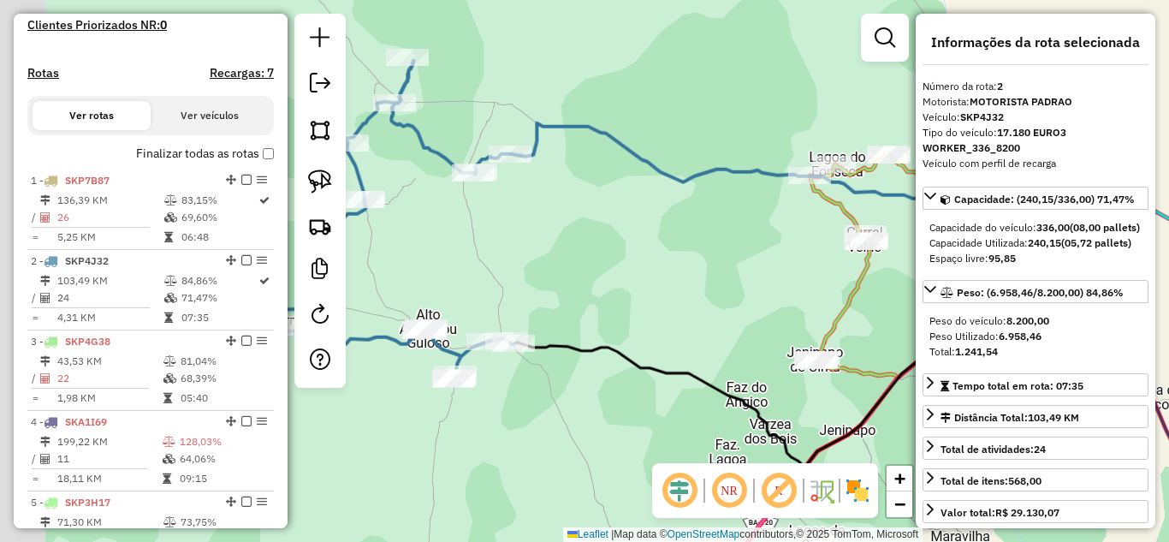
drag, startPoint x: 579, startPoint y: 274, endPoint x: 873, endPoint y: 305, distance: 295.1
click at [869, 301] on div "Janela de atendimento Grade de atendimento Capacidade Transportadoras Veículos …" at bounding box center [584, 271] width 1169 height 542
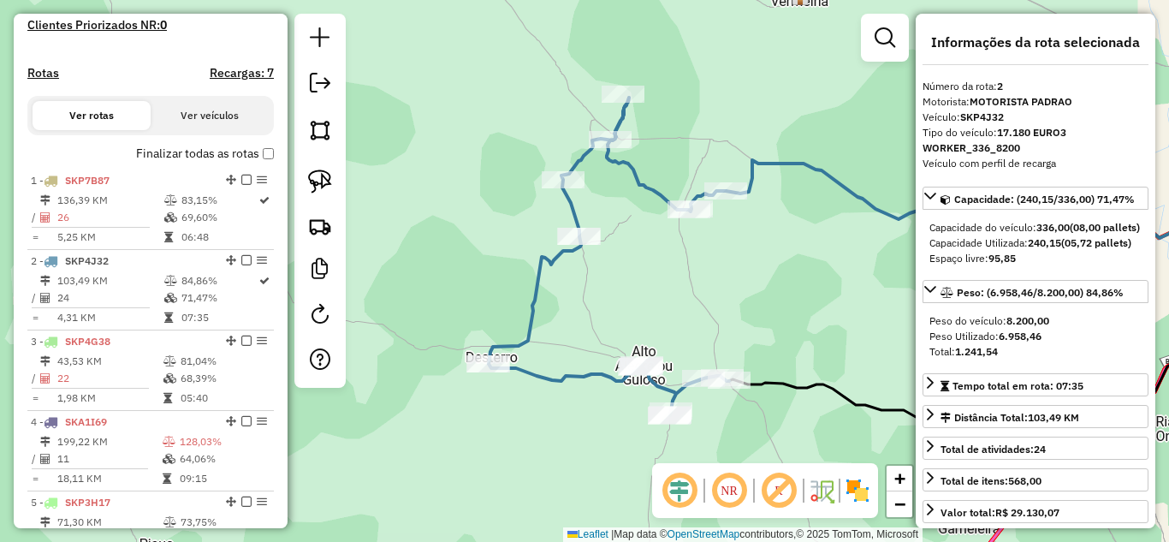
drag, startPoint x: 690, startPoint y: 286, endPoint x: 528, endPoint y: 258, distance: 164.9
click at [536, 261] on div "Janela de atendimento Grade de atendimento Capacidade Transportadoras Veículos …" at bounding box center [584, 271] width 1169 height 542
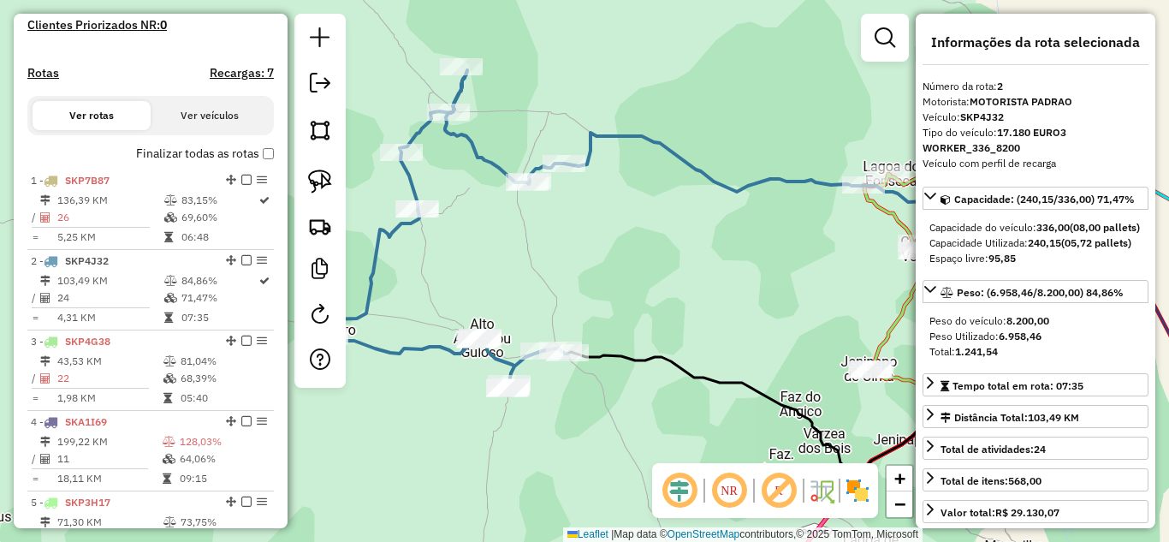
drag, startPoint x: 1001, startPoint y: 370, endPoint x: 1056, endPoint y: 373, distance: 54.8
click at [1056, 344] on div "Peso Utilizado: 6.958,46" at bounding box center [1035, 336] width 212 height 15
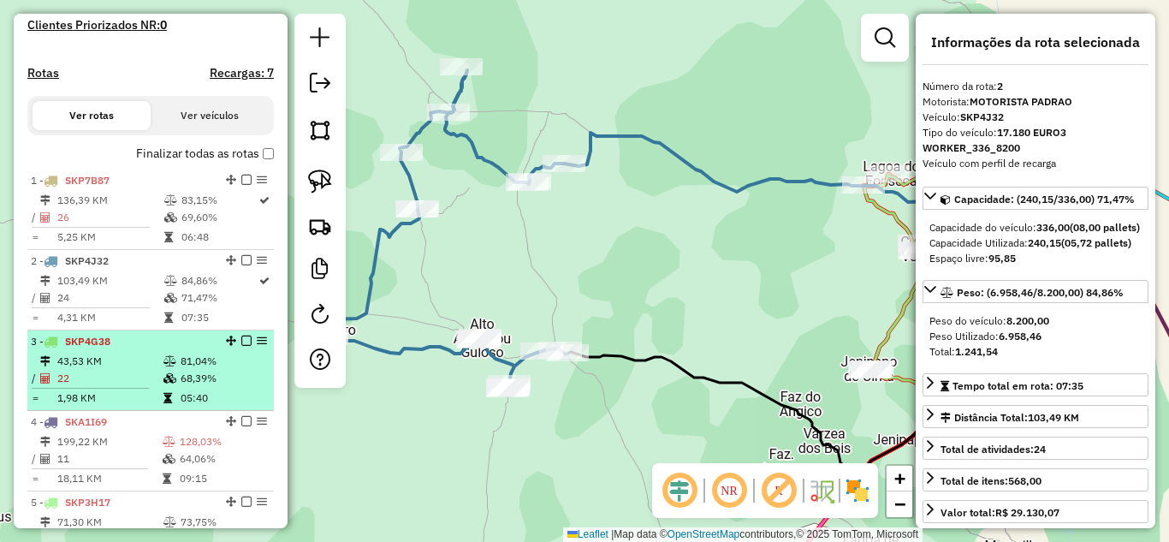
click at [131, 370] on td "43,53 KM" at bounding box center [109, 361] width 106 height 17
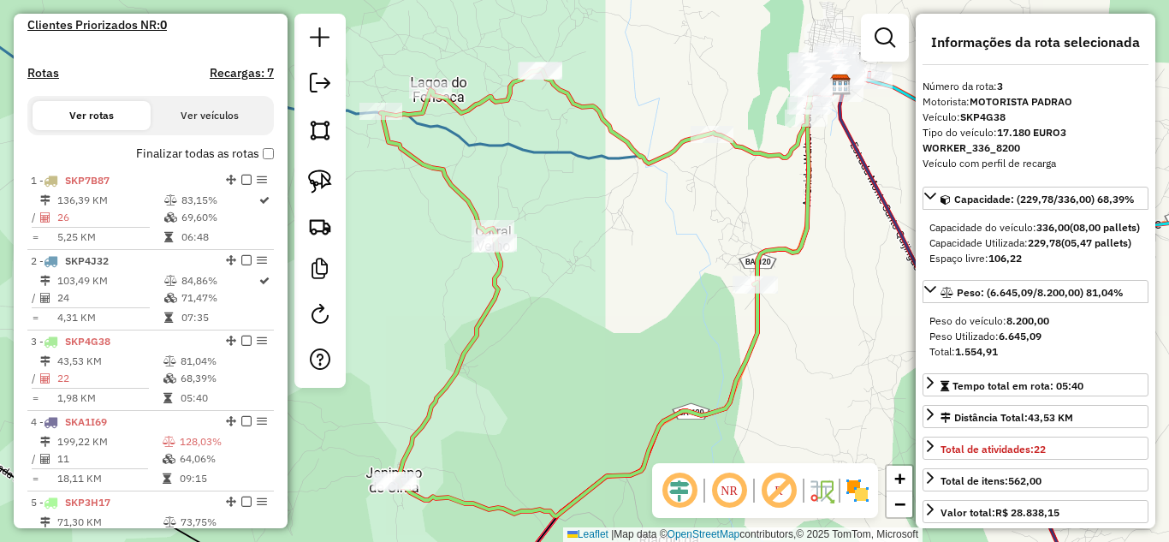
drag, startPoint x: 628, startPoint y: 287, endPoint x: 673, endPoint y: 338, distance: 67.9
click at [673, 338] on div "Janela de atendimento Grade de atendimento Capacidade Transportadoras Veículos …" at bounding box center [584, 271] width 1169 height 542
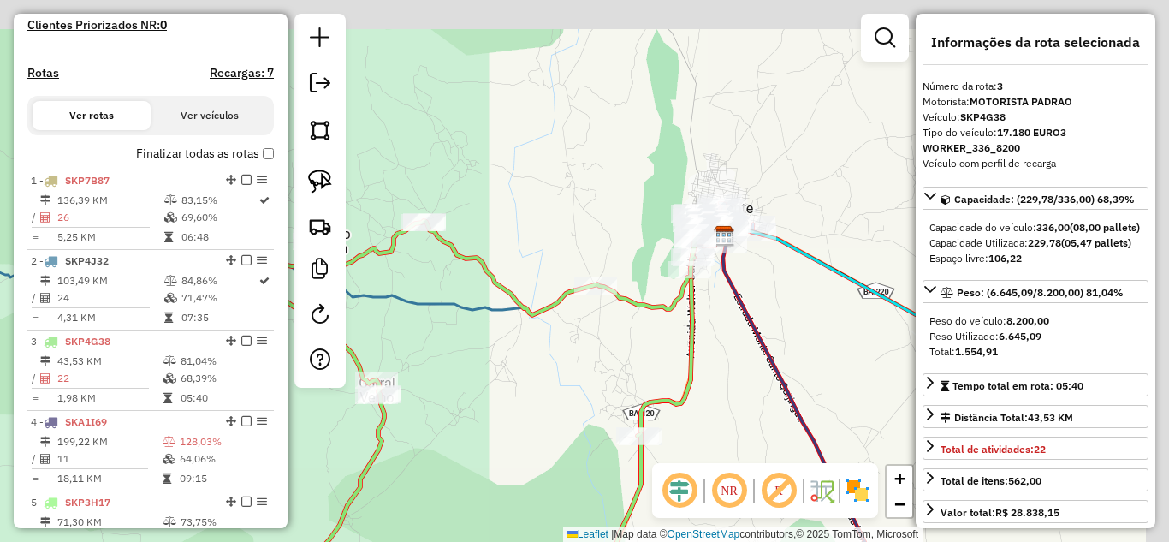
drag, startPoint x: 661, startPoint y: 273, endPoint x: 504, endPoint y: 400, distance: 202.0
click at [503, 406] on div "Janela de atendimento Grade de atendimento Capacidade Transportadoras Veículos …" at bounding box center [584, 271] width 1169 height 542
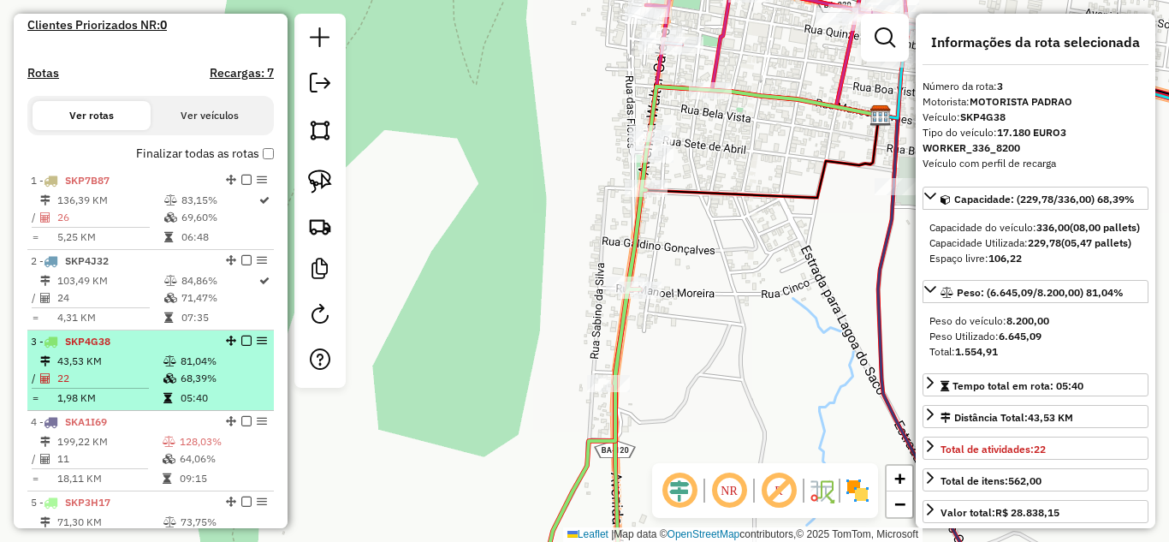
click at [127, 370] on td "43,53 KM" at bounding box center [109, 361] width 106 height 17
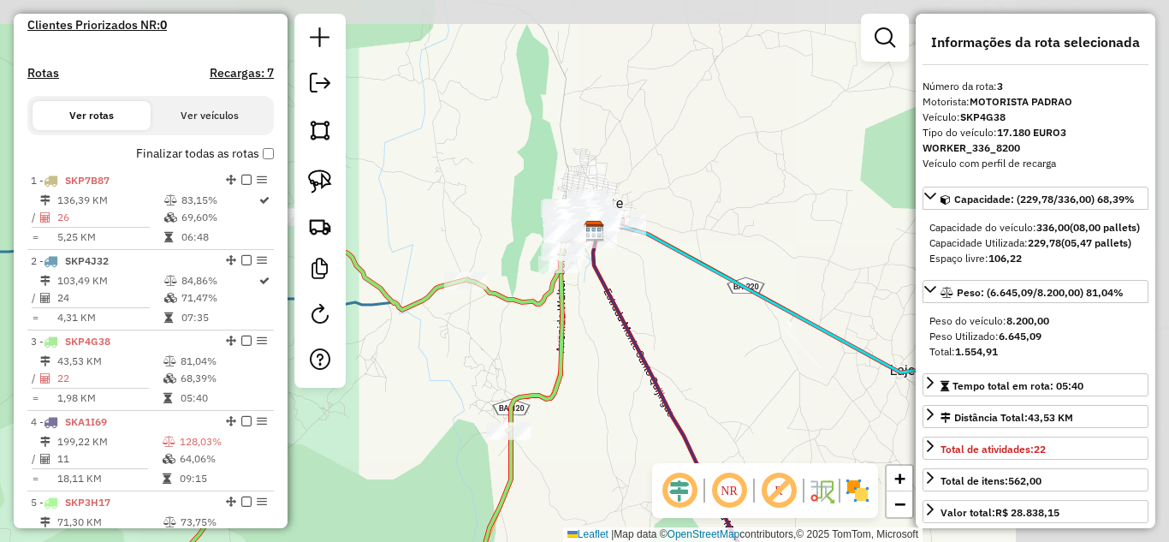
drag, startPoint x: 766, startPoint y: 158, endPoint x: 437, endPoint y: 353, distance: 382.1
click at [490, 361] on div "Janela de atendimento Grade de atendimento Capacidade Transportadoras Veículos …" at bounding box center [584, 271] width 1169 height 542
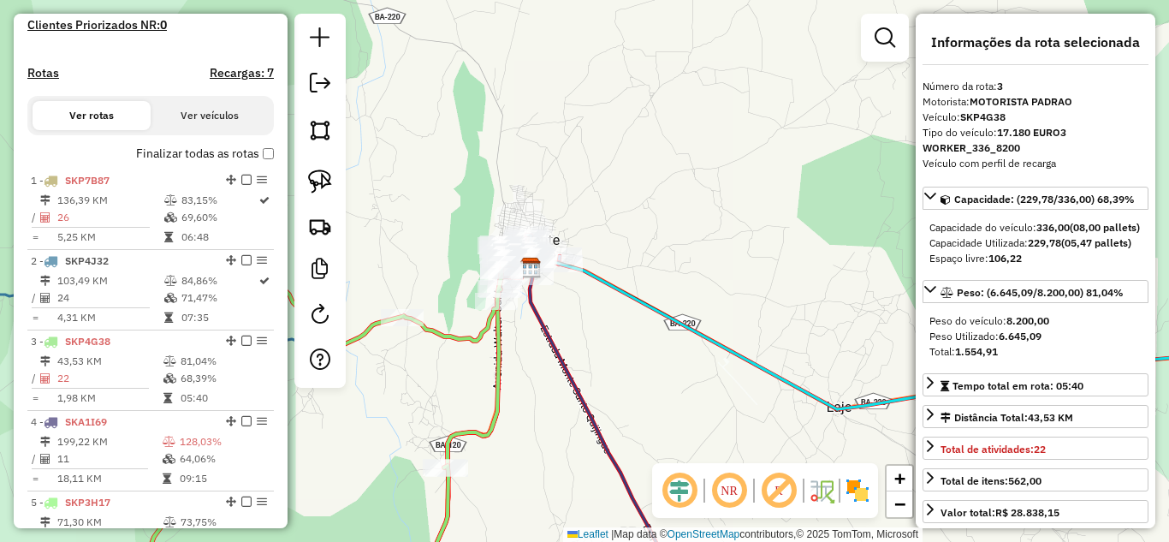
drag, startPoint x: 322, startPoint y: 181, endPoint x: 343, endPoint y: 181, distance: 21.4
click at [321, 181] on img at bounding box center [320, 181] width 24 height 24
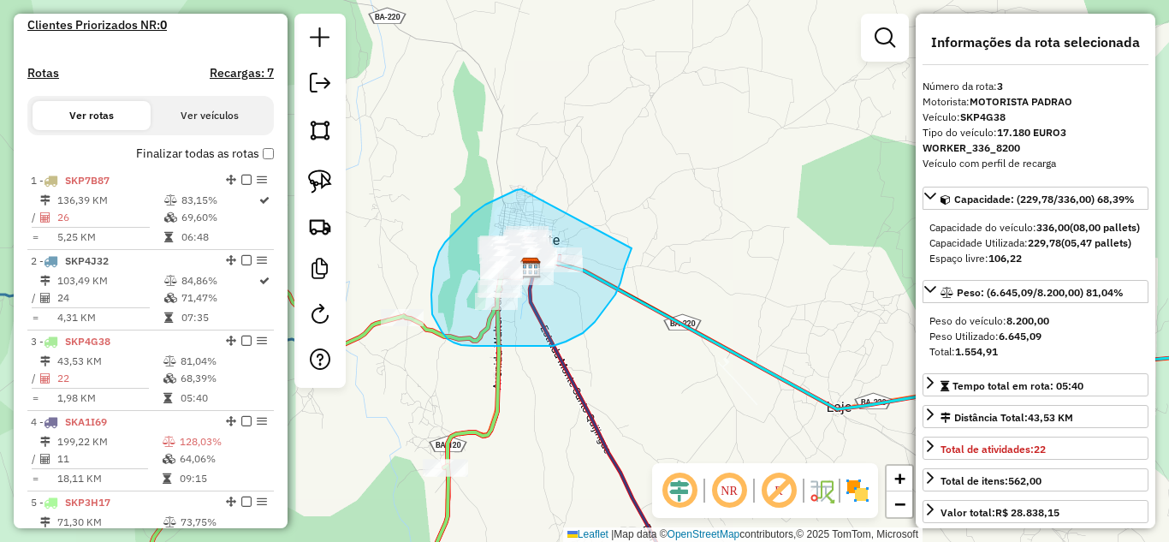
drag, startPoint x: 485, startPoint y: 204, endPoint x: 632, endPoint y: 247, distance: 153.3
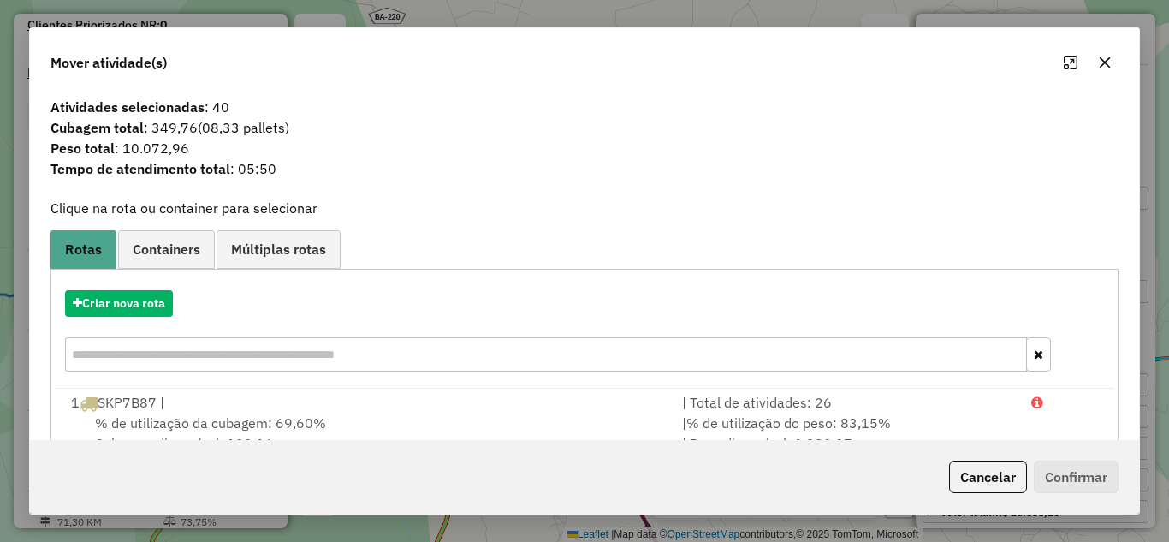
click at [1111, 61] on icon "button" at bounding box center [1105, 63] width 14 height 14
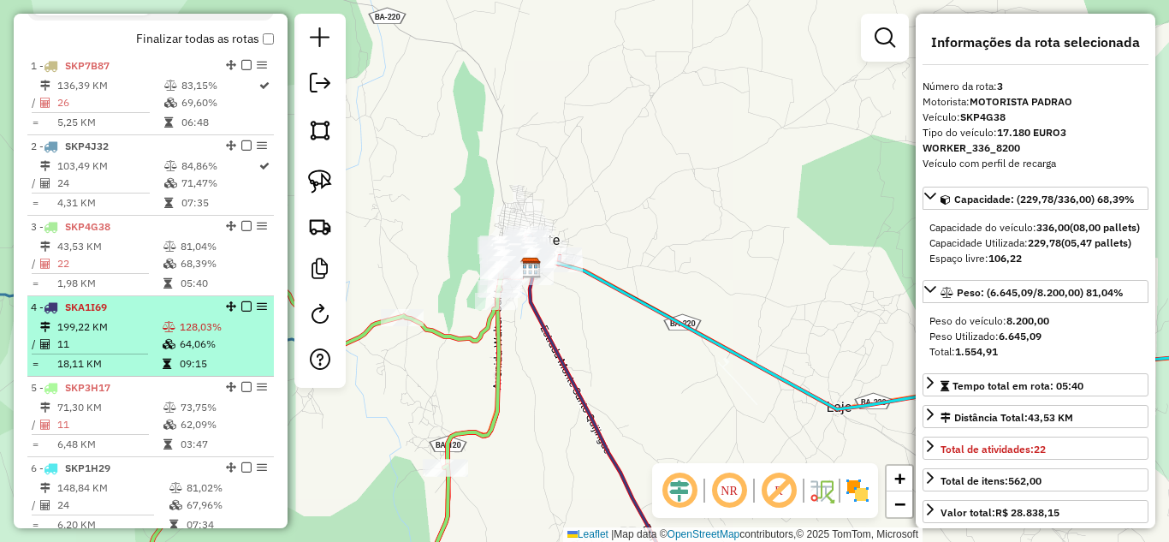
scroll to position [662, 0]
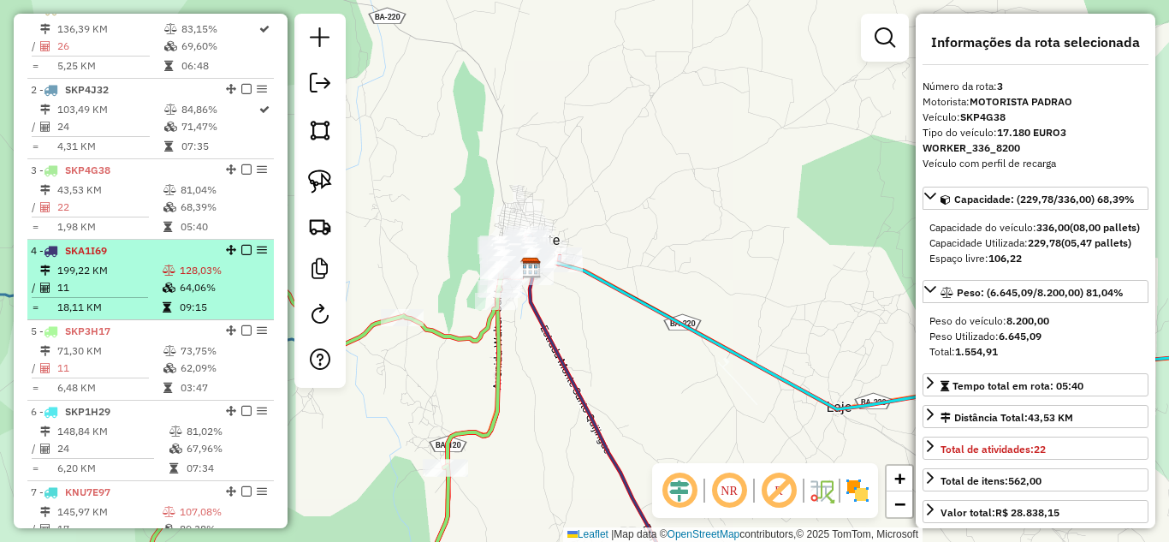
click at [114, 279] on td "199,22 KM" at bounding box center [108, 270] width 105 height 17
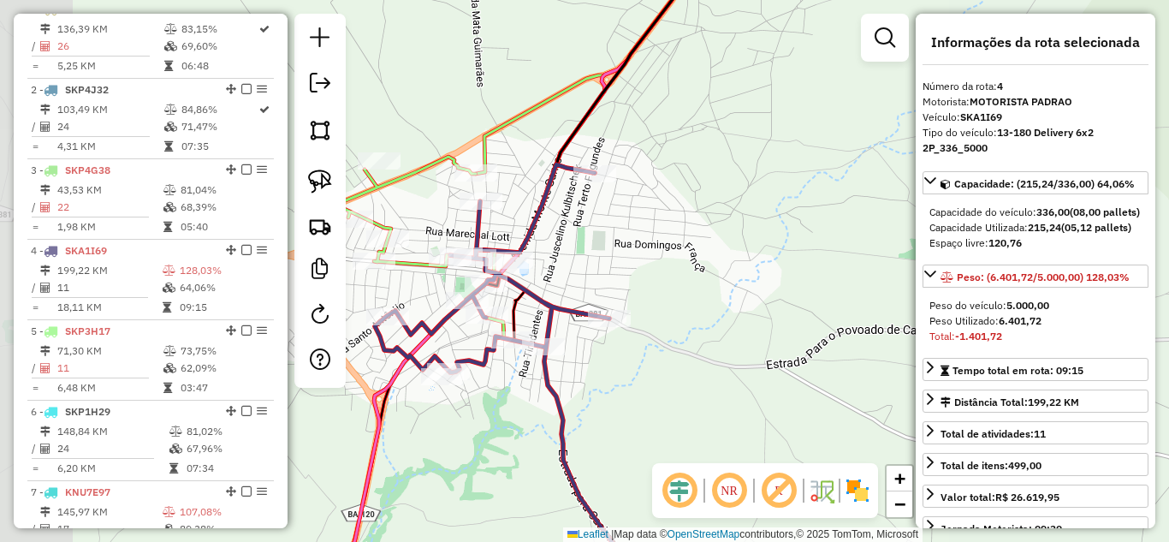
drag, startPoint x: 477, startPoint y: 269, endPoint x: 656, endPoint y: 254, distance: 180.3
click at [584, 250] on div "Janela de atendimento Grade de atendimento Capacidade Transportadoras Veículos …" at bounding box center [584, 271] width 1169 height 542
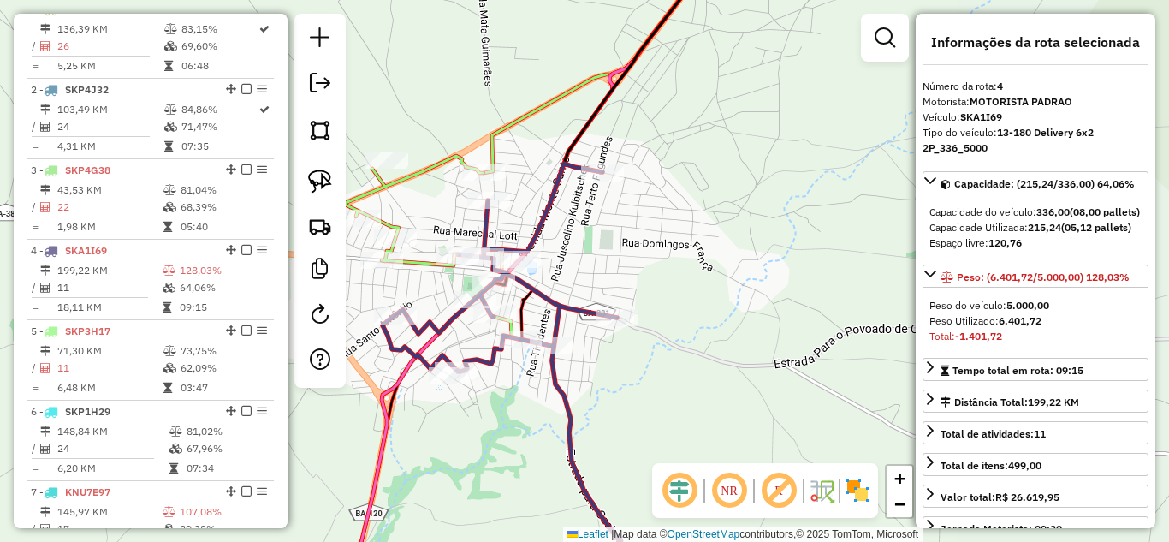
drag, startPoint x: 997, startPoint y: 355, endPoint x: 1054, endPoint y: 351, distance: 57.5
click at [1054, 329] on div "Peso Utilizado: 6.401,72" at bounding box center [1035, 320] width 212 height 15
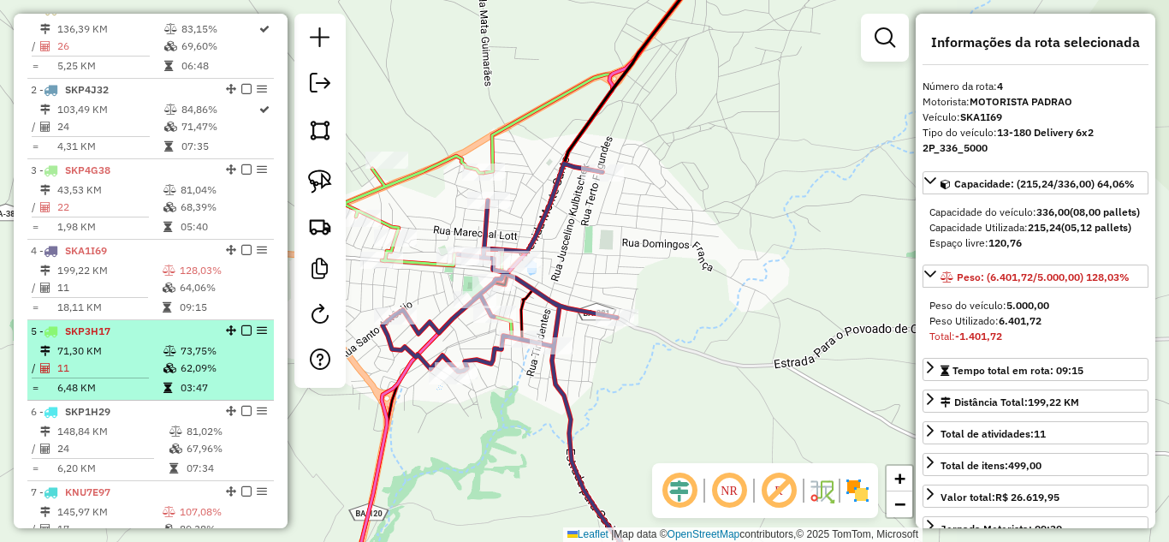
click at [116, 339] on div "5 - SKP3H17" at bounding box center [121, 330] width 181 height 15
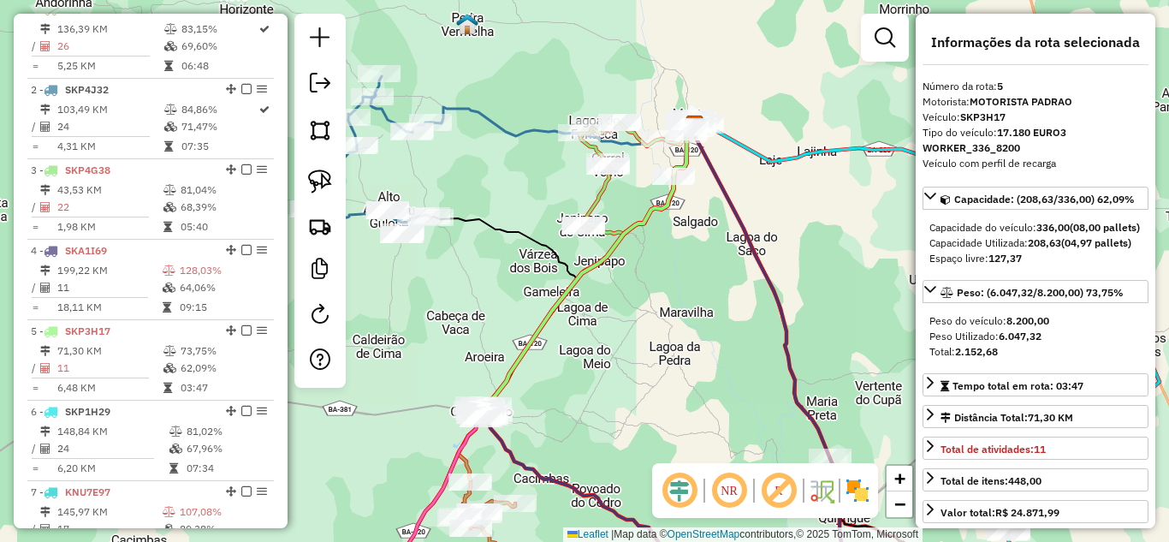
drag, startPoint x: 997, startPoint y: 368, endPoint x: 1055, endPoint y: 369, distance: 58.2
click at [1055, 344] on div "Peso Utilizado: 6.047,32" at bounding box center [1035, 336] width 212 height 15
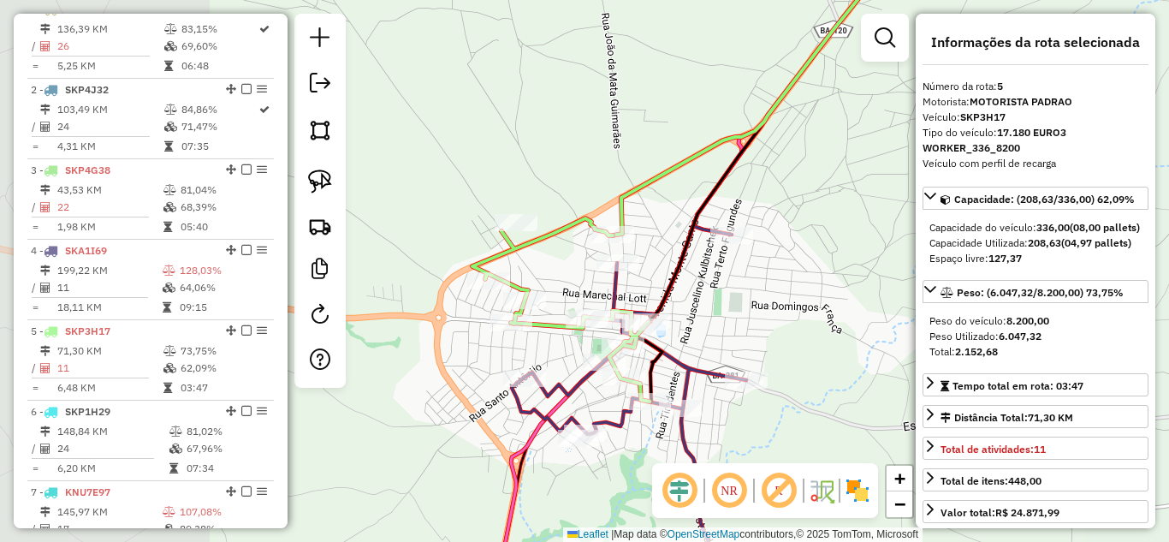
drag, startPoint x: 523, startPoint y: 350, endPoint x: 752, endPoint y: 315, distance: 232.0
click at [752, 315] on div "Janela de atendimento Grade de atendimento Capacidade Transportadoras Veículos …" at bounding box center [584, 271] width 1169 height 542
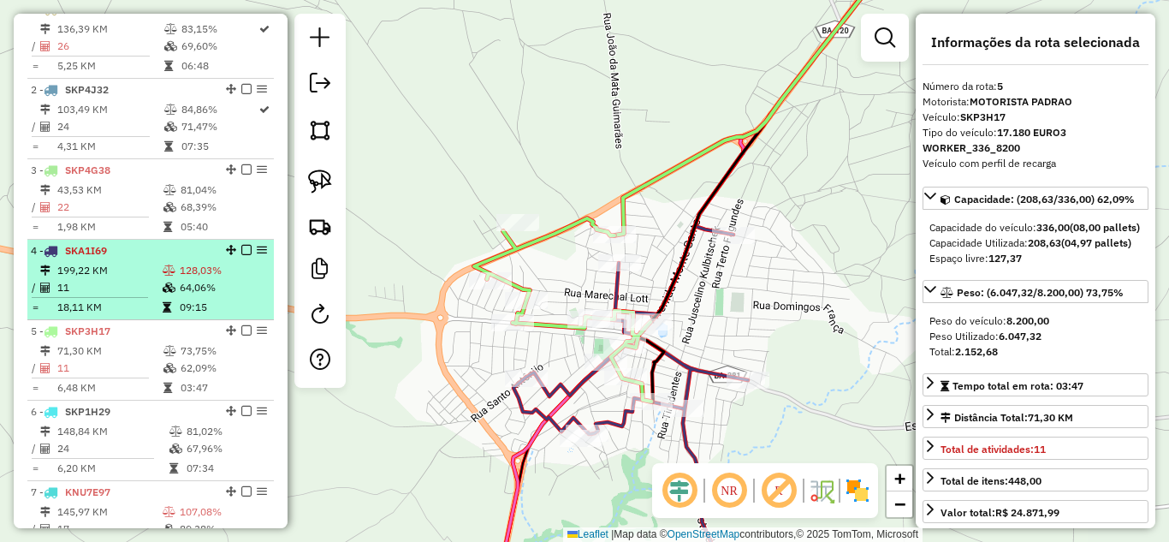
drag, startPoint x: 107, startPoint y: 310, endPoint x: 117, endPoint y: 306, distance: 10.8
click at [108, 296] on td "11" at bounding box center [108, 287] width 105 height 17
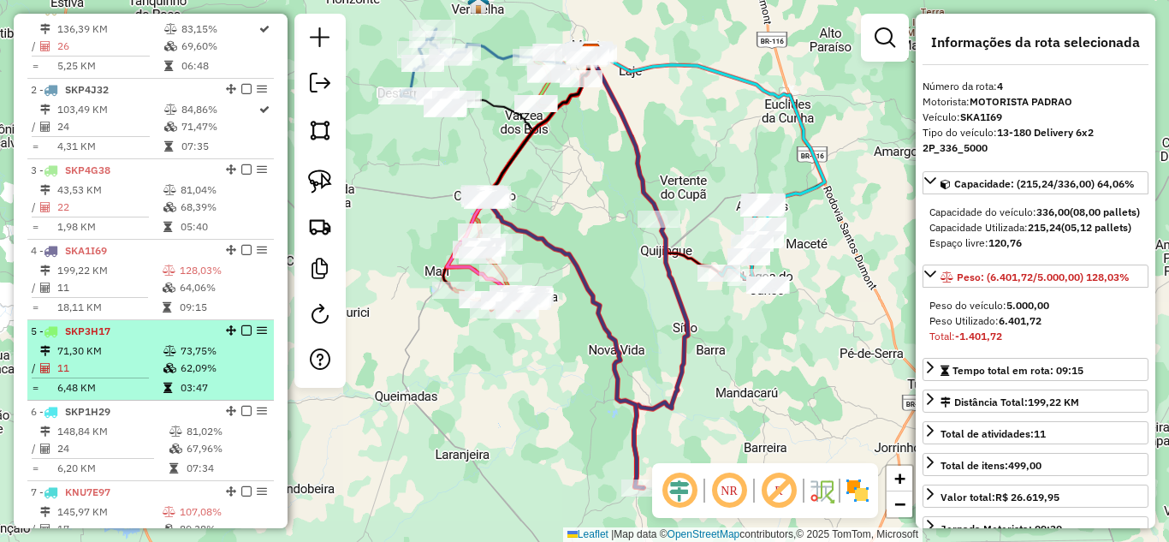
click at [145, 339] on div "5 - SKP3H17" at bounding box center [121, 330] width 181 height 15
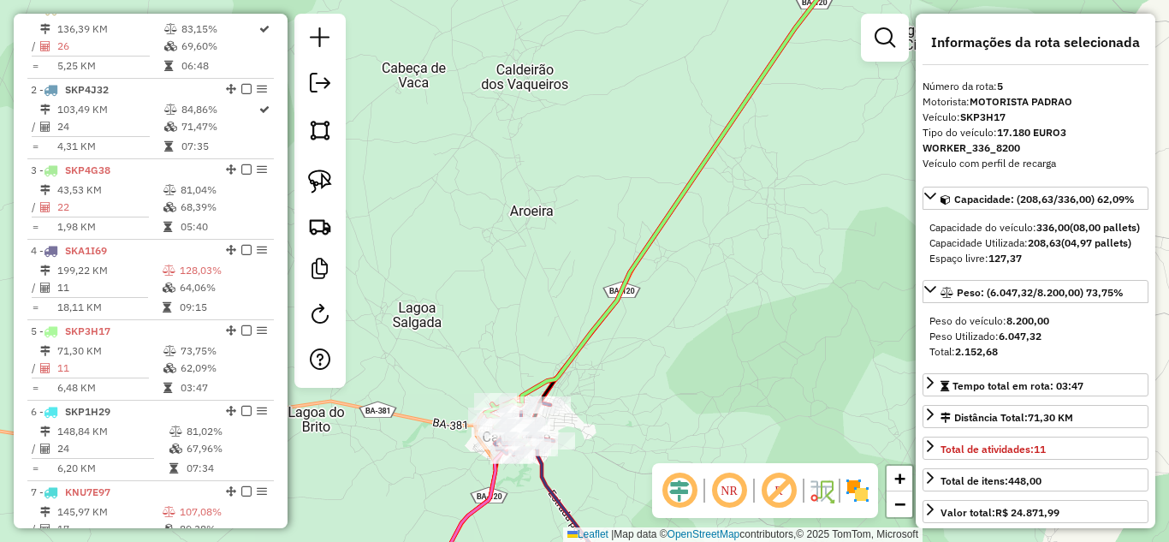
drag, startPoint x: 321, startPoint y: 179, endPoint x: 390, endPoint y: 262, distance: 108.1
click at [321, 179] on img at bounding box center [320, 181] width 24 height 24
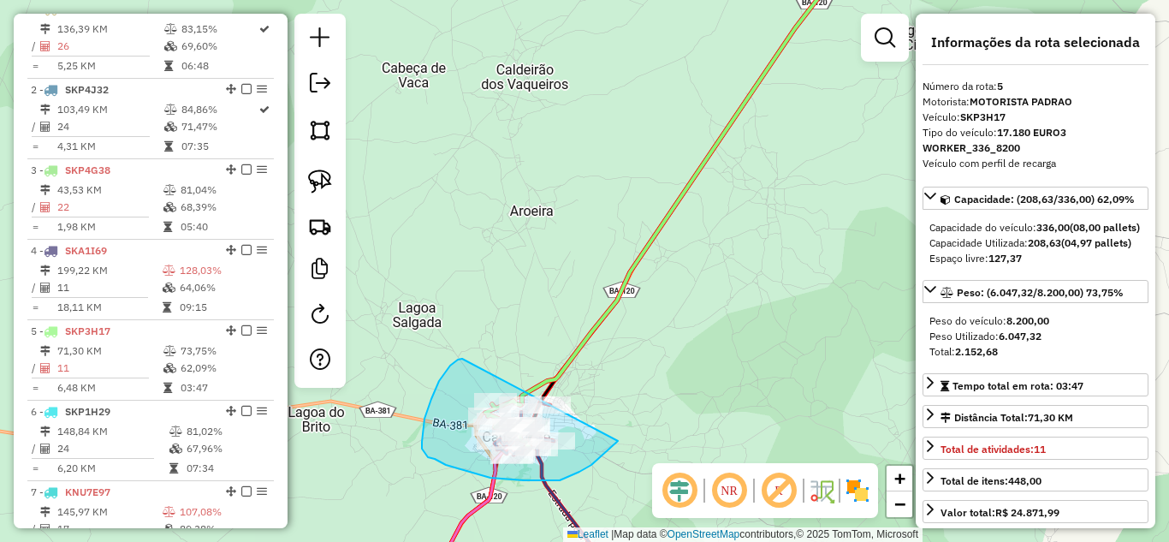
drag, startPoint x: 423, startPoint y: 430, endPoint x: 630, endPoint y: 387, distance: 211.6
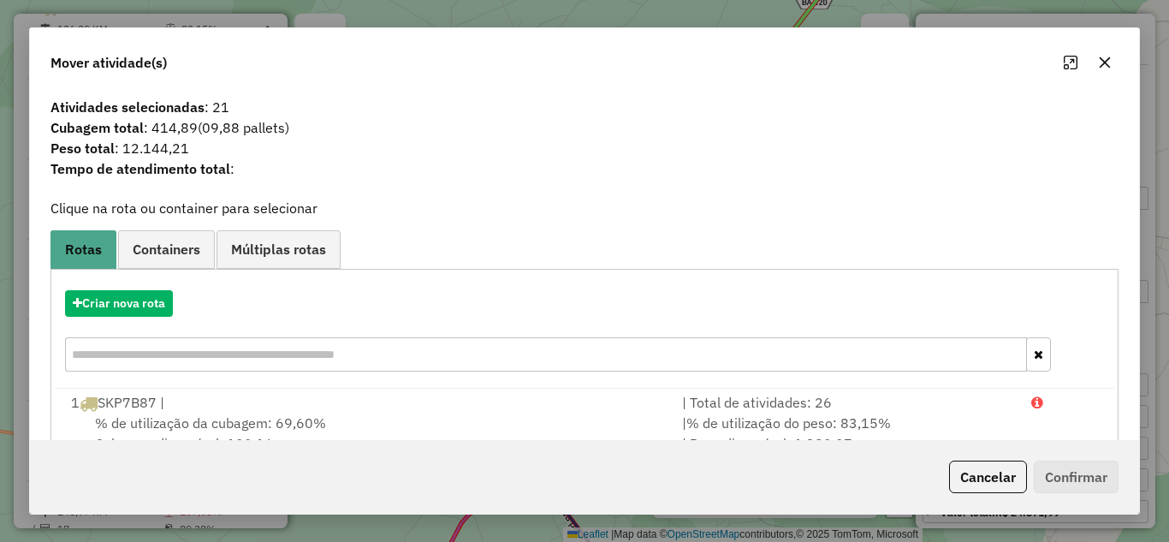
click at [1093, 68] on button "button" at bounding box center [1104, 62] width 27 height 27
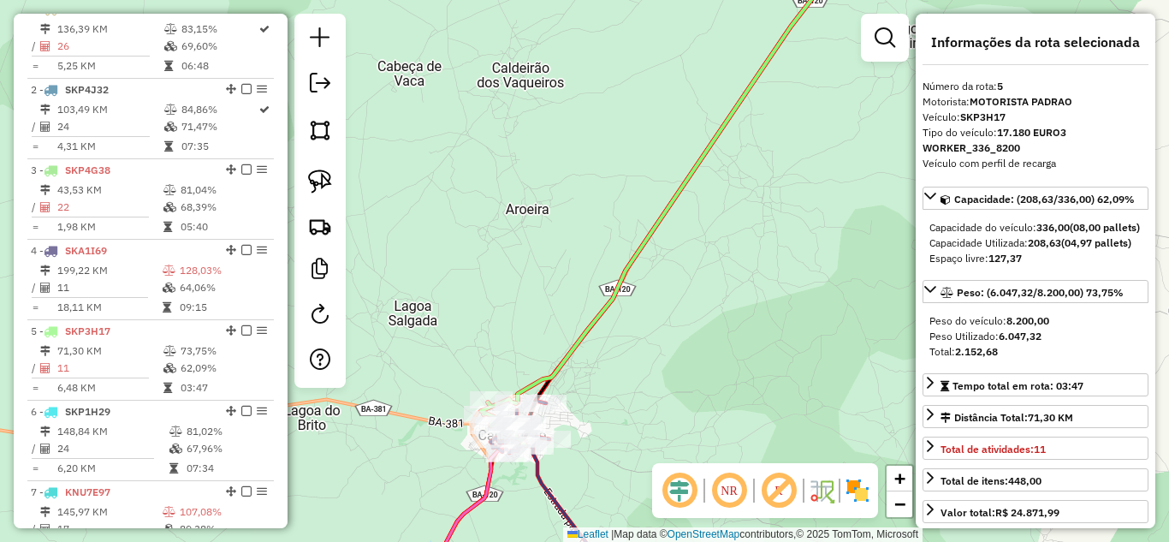
drag, startPoint x: 597, startPoint y: 307, endPoint x: 440, endPoint y: 102, distance: 258.7
click at [462, 125] on div "Janela de atendimento Grade de atendimento Capacidade Transportadoras Veículos …" at bounding box center [584, 271] width 1169 height 542
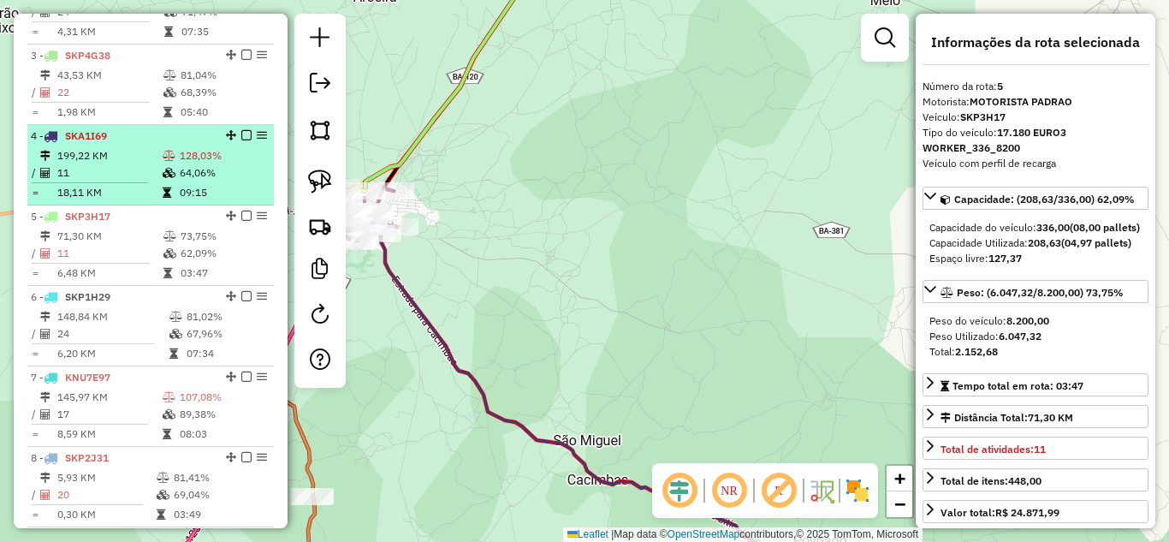
scroll to position [833, 0]
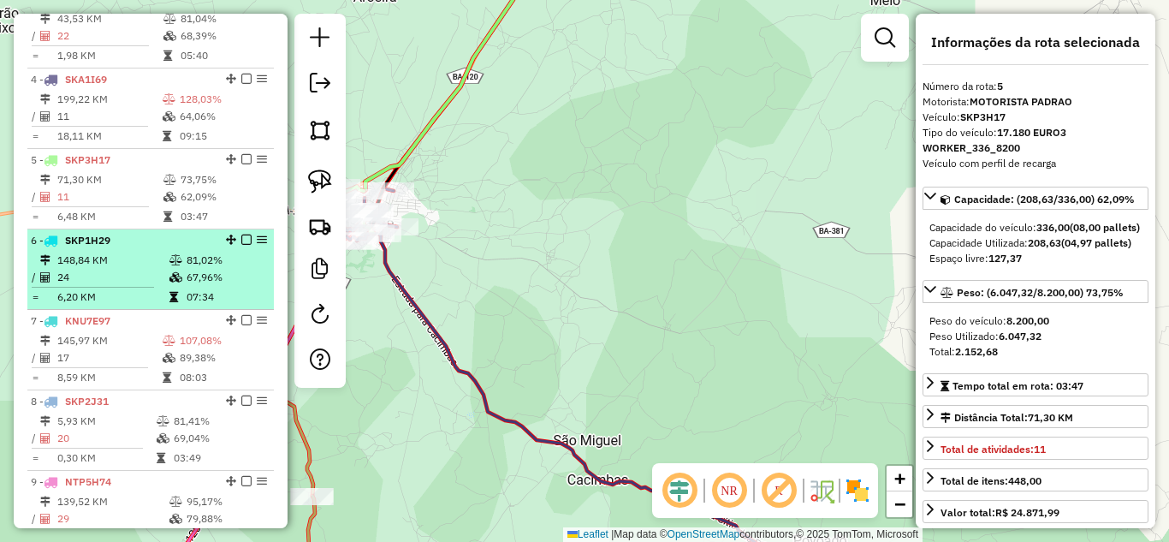
click at [129, 269] on td "148,84 KM" at bounding box center [112, 260] width 112 height 17
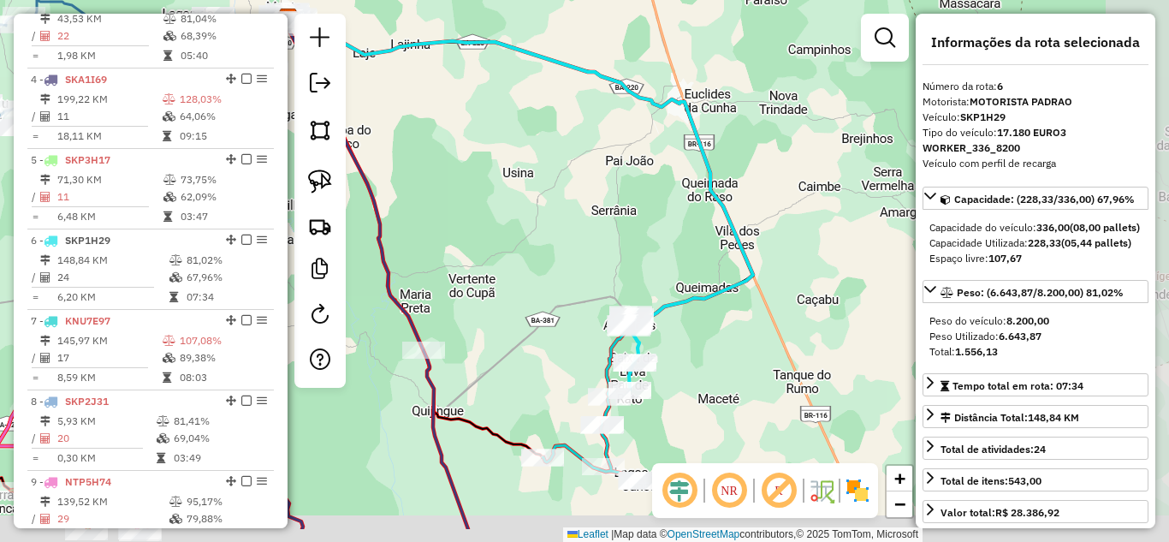
drag, startPoint x: 599, startPoint y: 394, endPoint x: 453, endPoint y: 252, distance: 203.9
click at [453, 252] on div "Janela de atendimento Grade de atendimento Capacidade Transportadoras Veículos …" at bounding box center [584, 271] width 1169 height 542
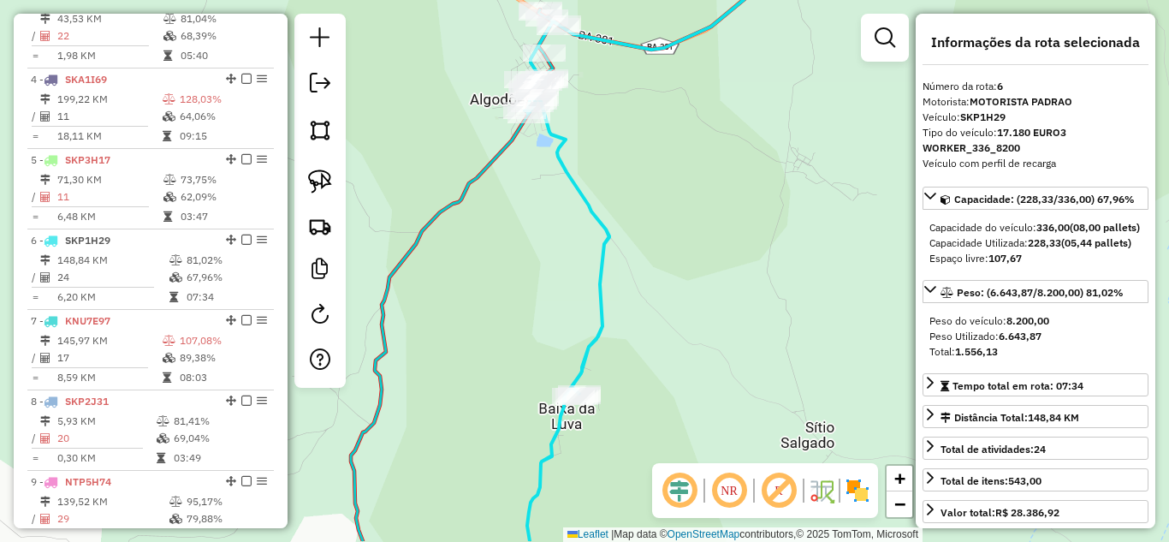
drag, startPoint x: 524, startPoint y: 375, endPoint x: 536, endPoint y: 341, distance: 36.3
click at [536, 341] on div "Janela de atendimento Grade de atendimento Capacidade Transportadoras Veículos …" at bounding box center [584, 271] width 1169 height 542
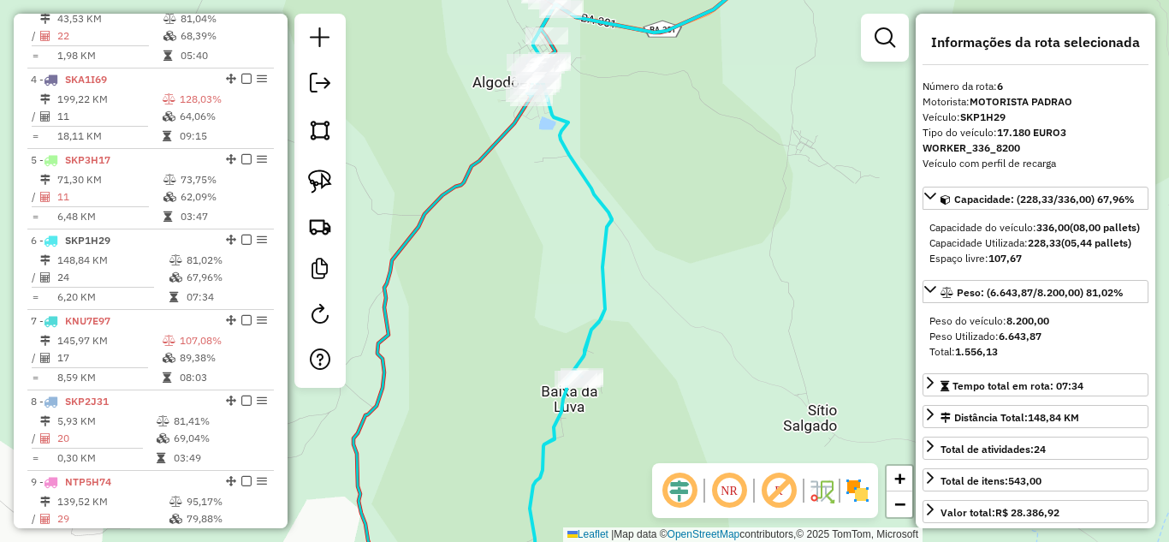
drag, startPoint x: 468, startPoint y: 382, endPoint x: 447, endPoint y: 175, distance: 208.1
click at [447, 200] on div "Janela de atendimento Grade de atendimento Capacidade Transportadoras Veículos …" at bounding box center [584, 271] width 1169 height 542
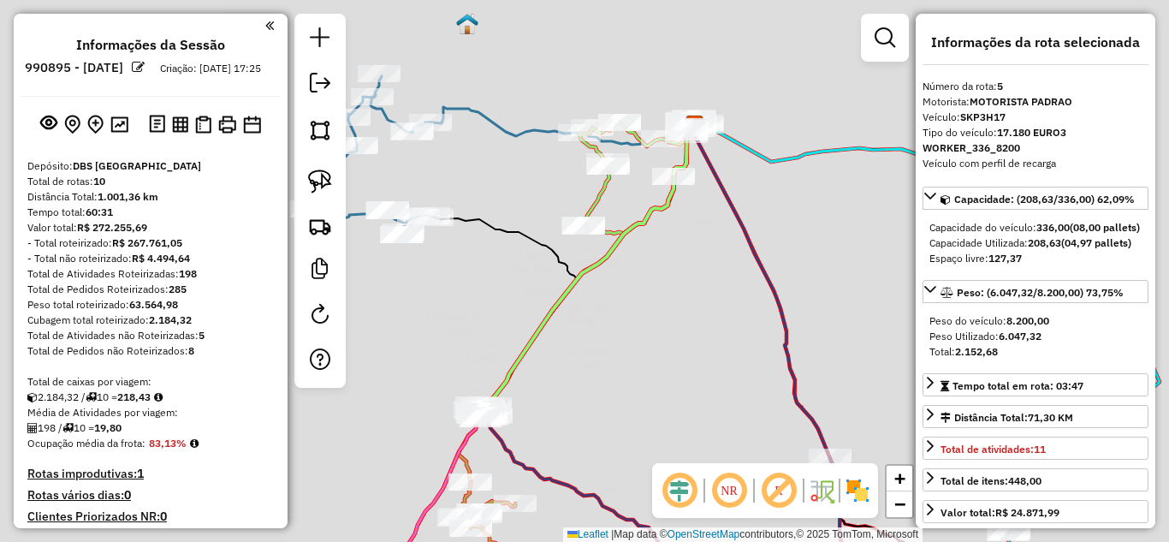
select select "*********"
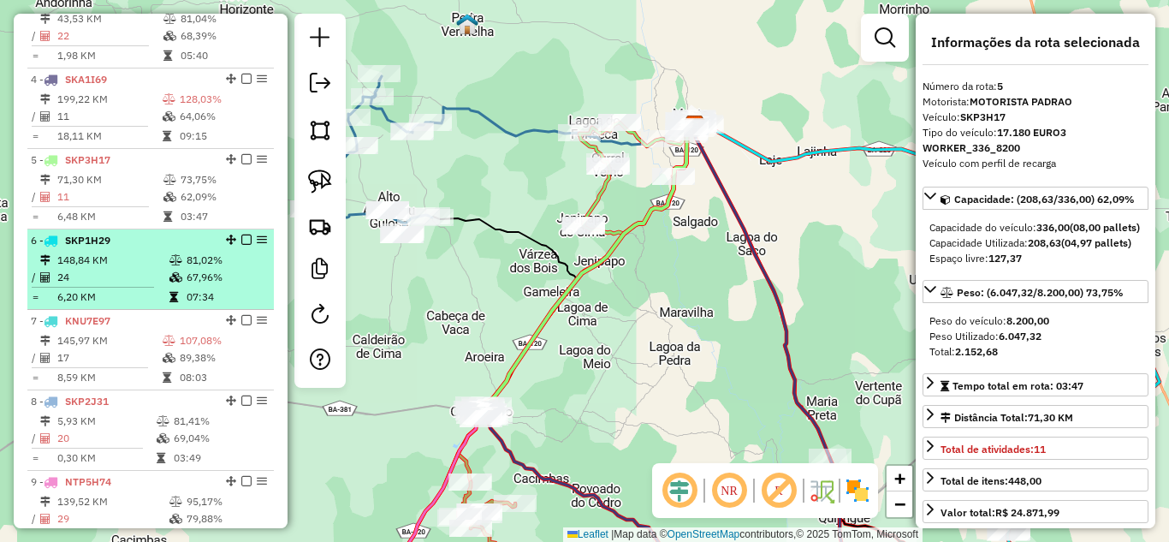
click at [116, 286] on td "24" at bounding box center [112, 277] width 112 height 17
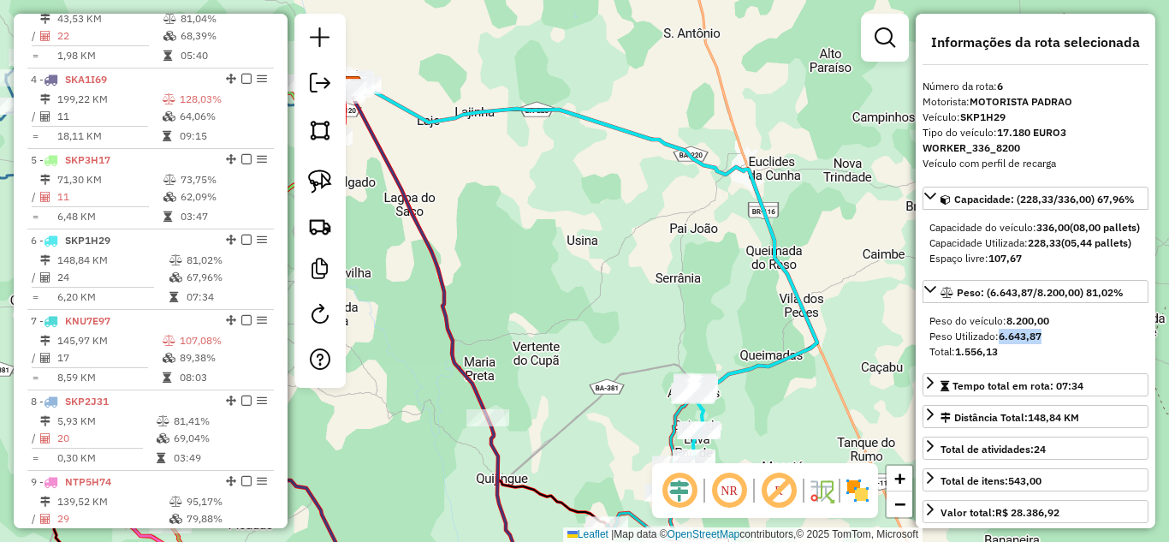
drag, startPoint x: 1001, startPoint y: 364, endPoint x: 1061, endPoint y: 366, distance: 59.9
click at [1061, 344] on div "Peso Utilizado: 6.643,87" at bounding box center [1035, 336] width 212 height 15
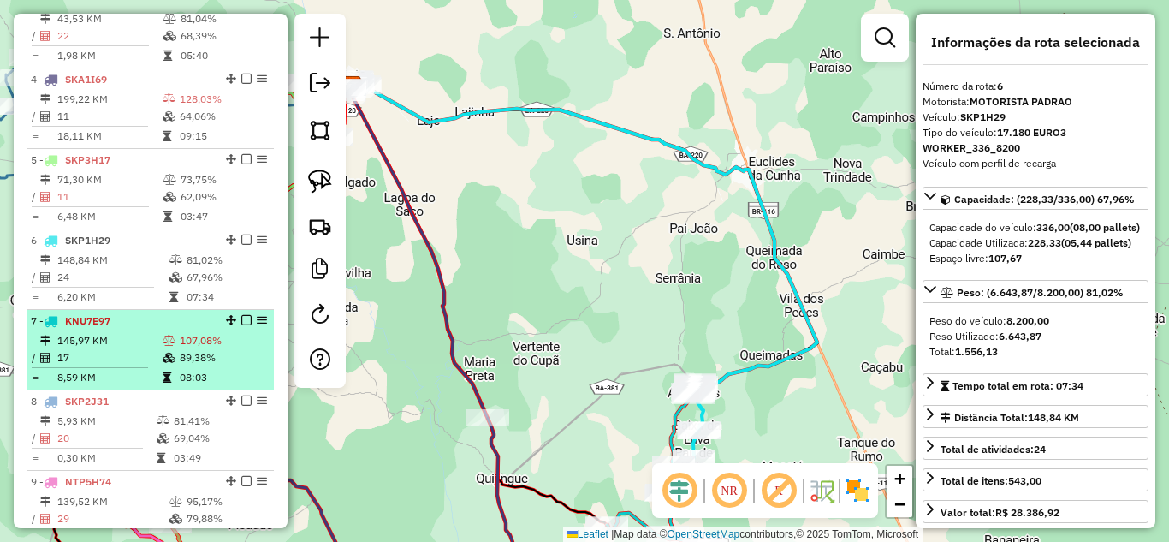
click at [97, 349] on td "145,97 KM" at bounding box center [108, 340] width 105 height 17
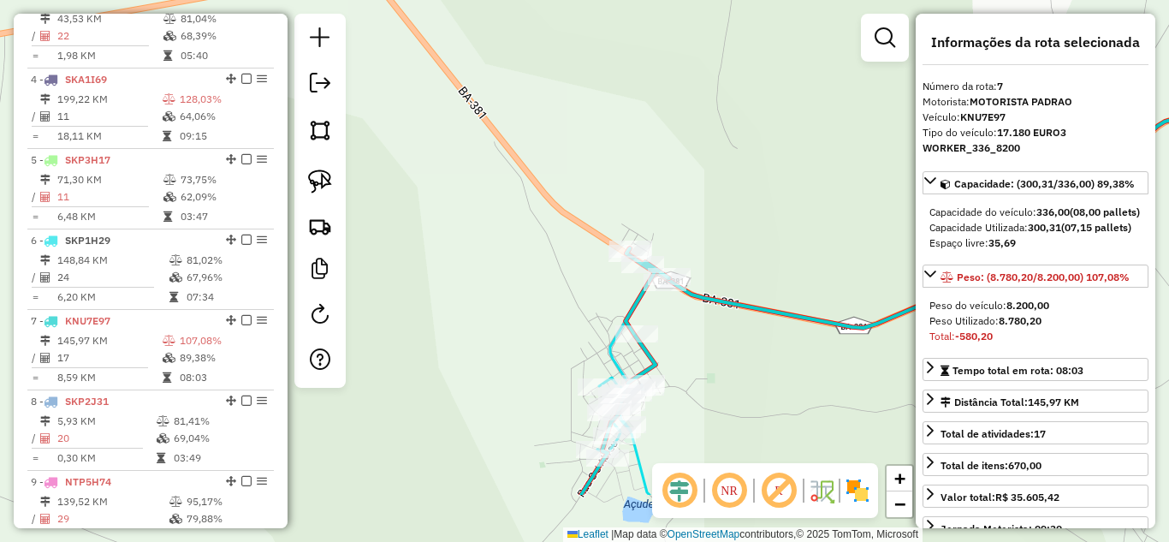
drag, startPoint x: 538, startPoint y: 263, endPoint x: 572, endPoint y: 210, distance: 61.9
click at [518, 227] on div "Janela de atendimento Grade de atendimento Capacidade Transportadoras Veículos …" at bounding box center [584, 271] width 1169 height 542
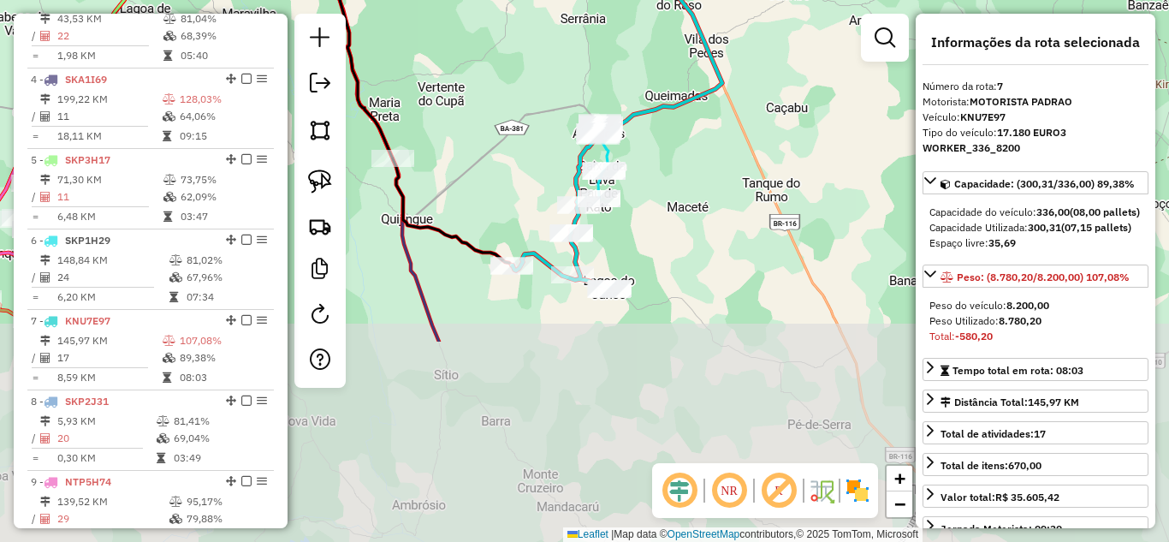
drag, startPoint x: 743, startPoint y: 406, endPoint x: 635, endPoint y: 177, distance: 253.4
click at [657, 162] on div "Janela de atendimento Grade de atendimento Capacidade Transportadoras Veículos …" at bounding box center [584, 271] width 1169 height 542
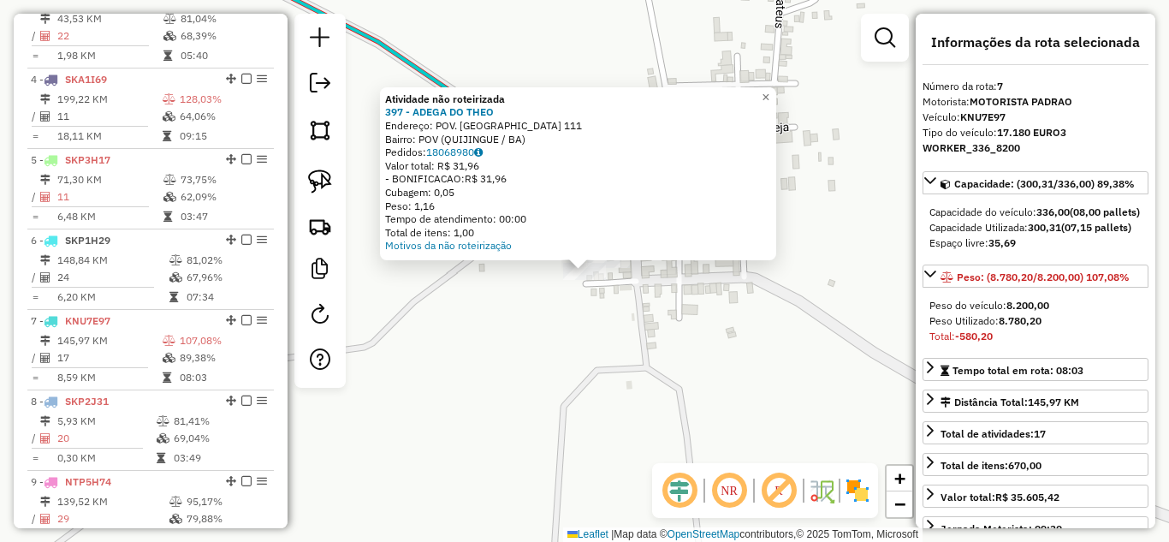
click at [632, 302] on div "Atividade não roteirizada 397 - ADEGA DO THEO Endereço: POV. LAGOA DO JUNCO 111…" at bounding box center [584, 271] width 1169 height 542
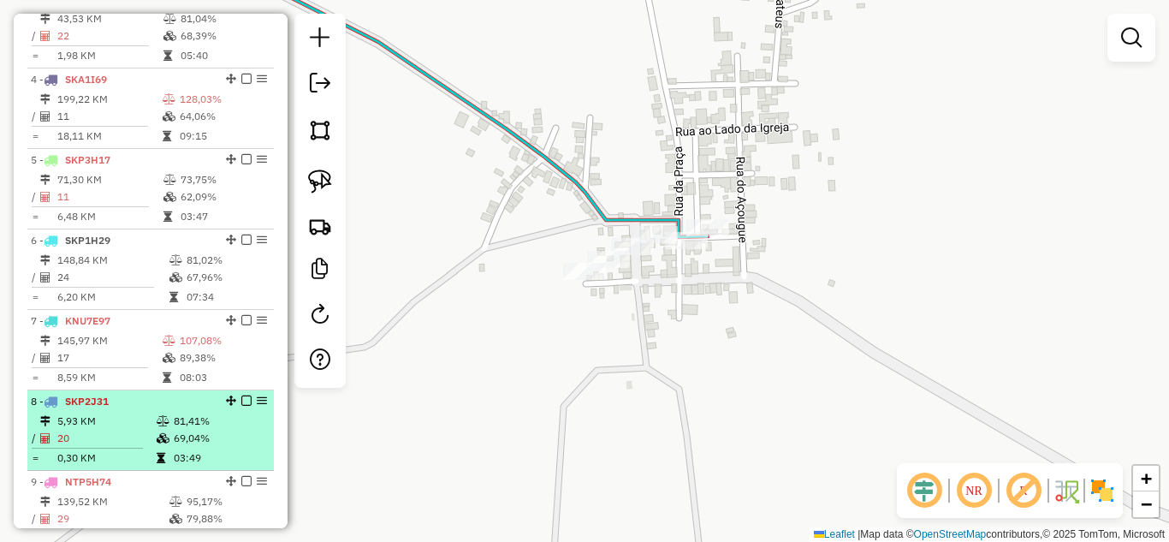
click at [95, 446] on td "20" at bounding box center [105, 438] width 99 height 17
select select "*********"
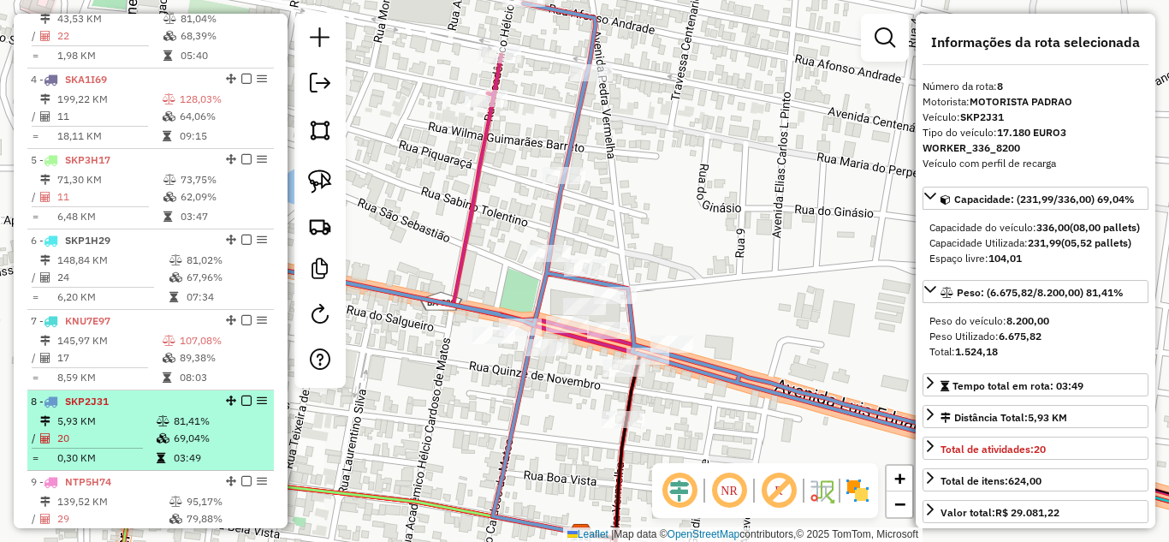
scroll to position [948, 0]
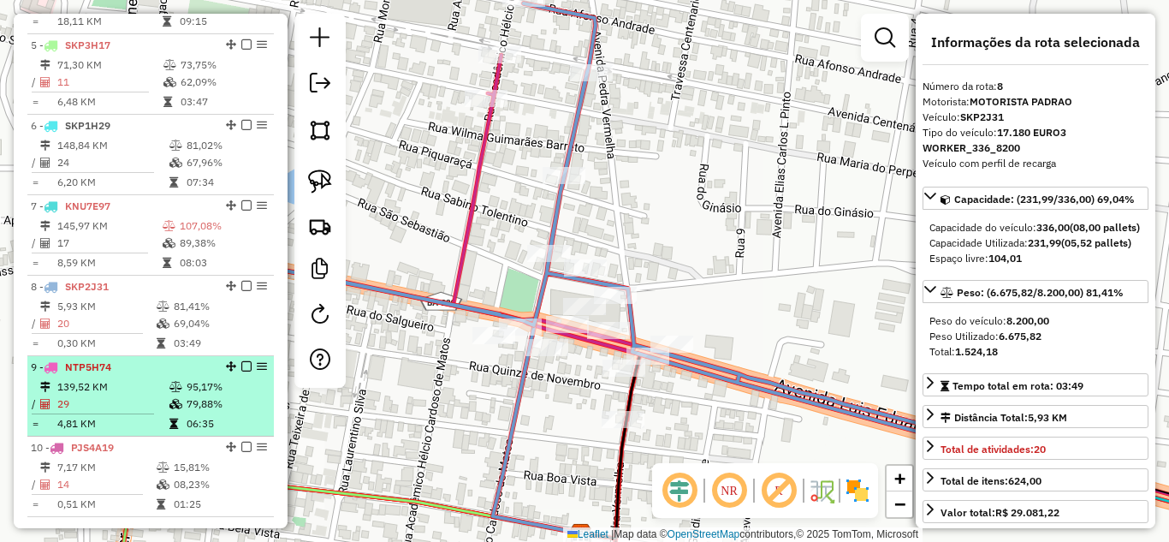
click at [115, 395] on td "139,52 KM" at bounding box center [112, 386] width 112 height 17
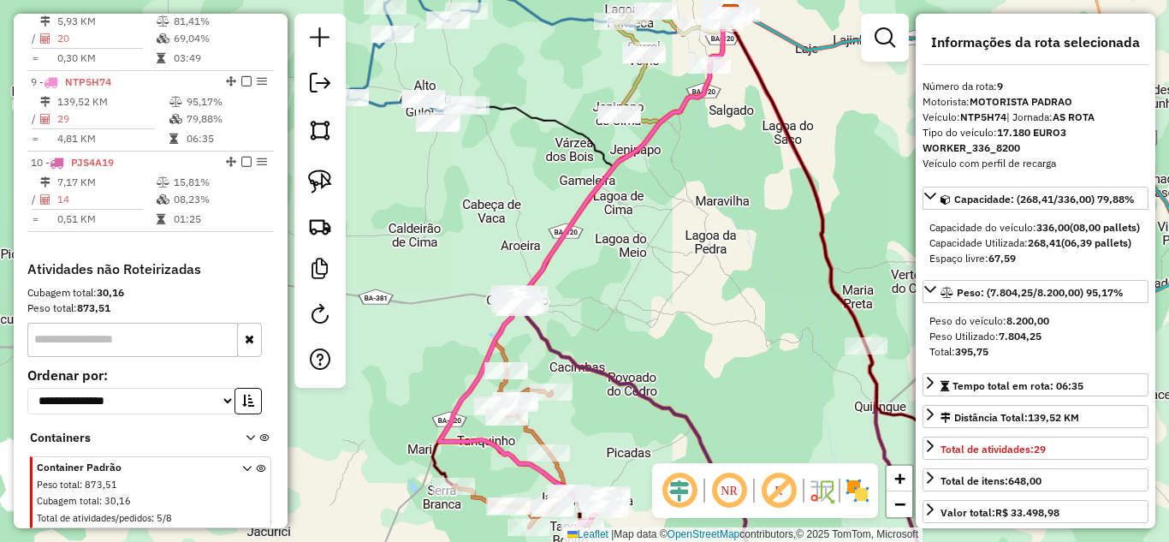
scroll to position [891, 0]
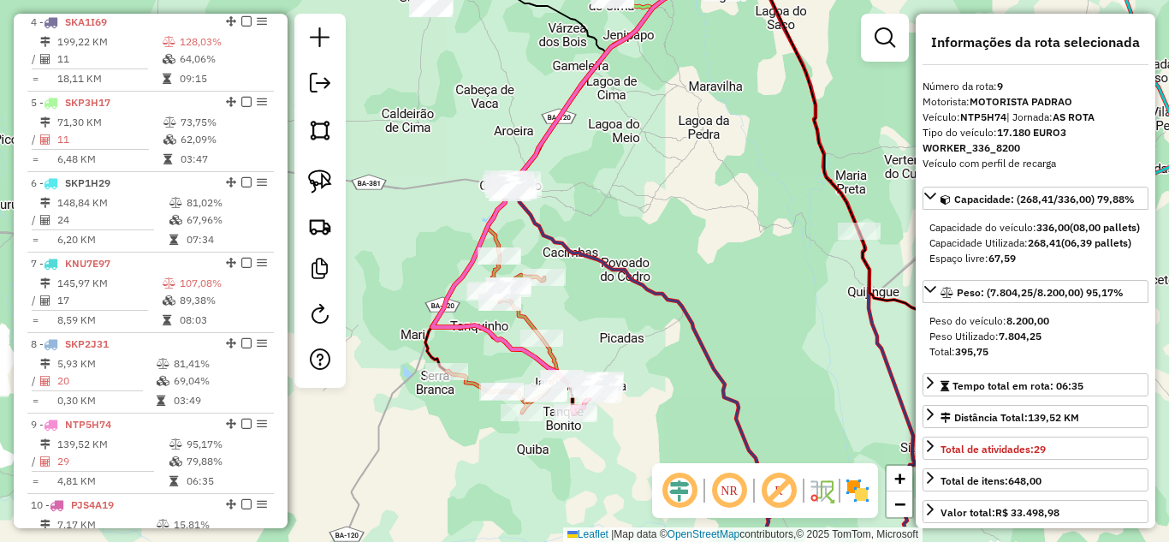
drag, startPoint x: 601, startPoint y: 293, endPoint x: 595, endPoint y: 215, distance: 78.9
click at [595, 216] on div "Janela de atendimento Grade de atendimento Capacidade Transportadoras Veículos …" at bounding box center [584, 271] width 1169 height 542
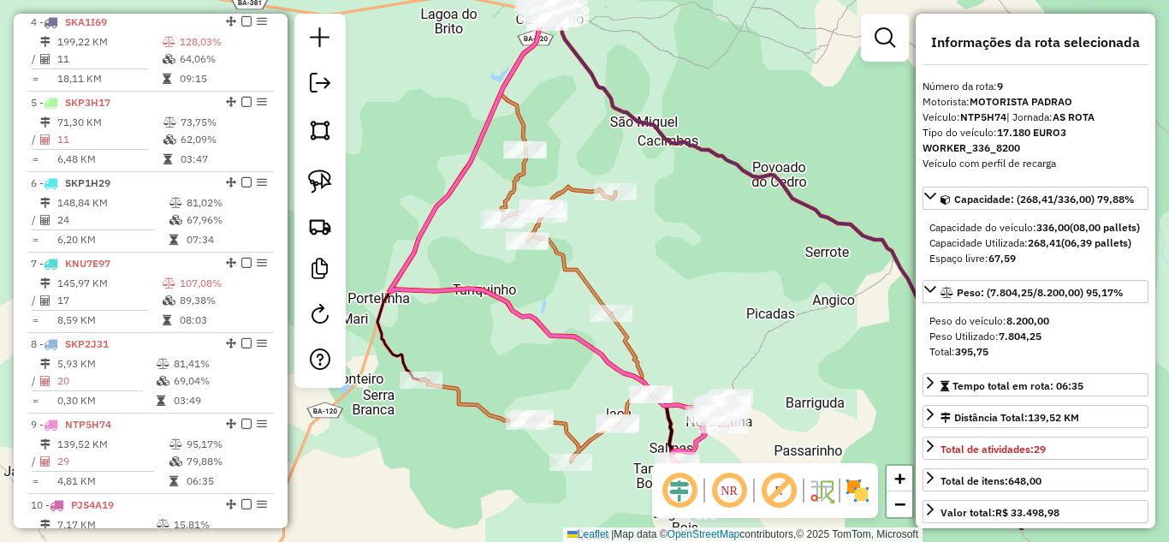
drag, startPoint x: 485, startPoint y: 220, endPoint x: 583, endPoint y: 153, distance: 118.2
click at [583, 153] on div "Janela de atendimento Grade de atendimento Capacidade Transportadoras Veículos …" at bounding box center [584, 271] width 1169 height 542
click at [322, 181] on img at bounding box center [320, 181] width 24 height 24
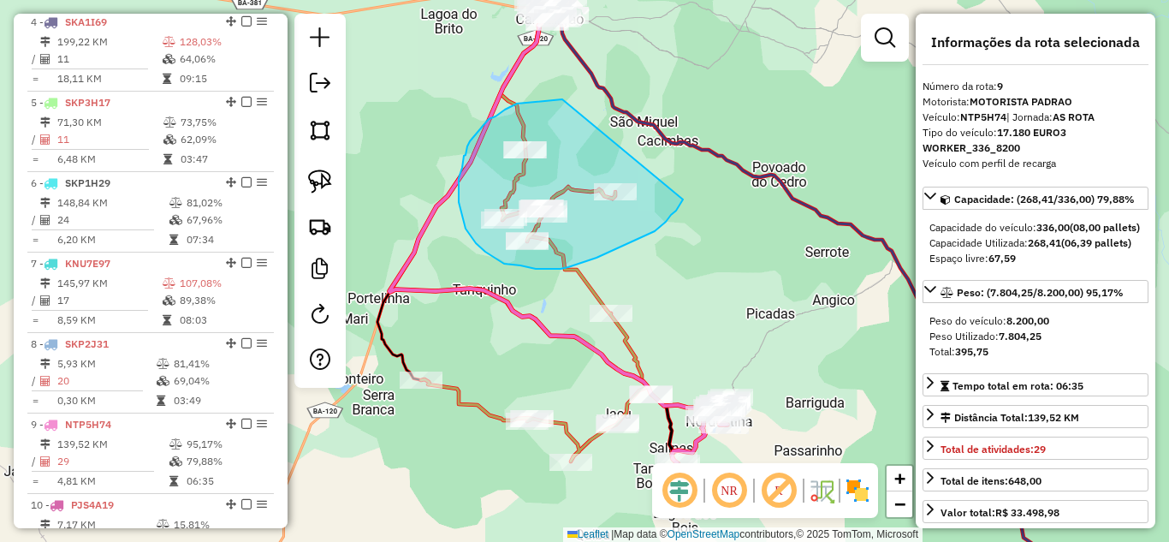
drag, startPoint x: 562, startPoint y: 99, endPoint x: 690, endPoint y: 167, distance: 145.0
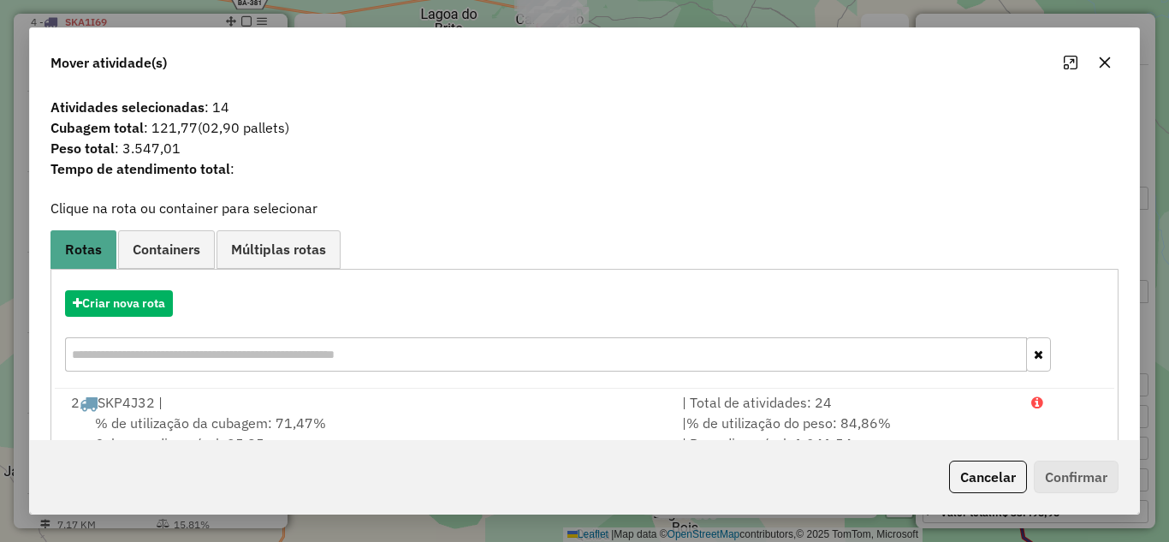
drag, startPoint x: 1111, startPoint y: 66, endPoint x: 1101, endPoint y: 62, distance: 10.8
click at [1111, 64] on button "button" at bounding box center [1104, 62] width 27 height 27
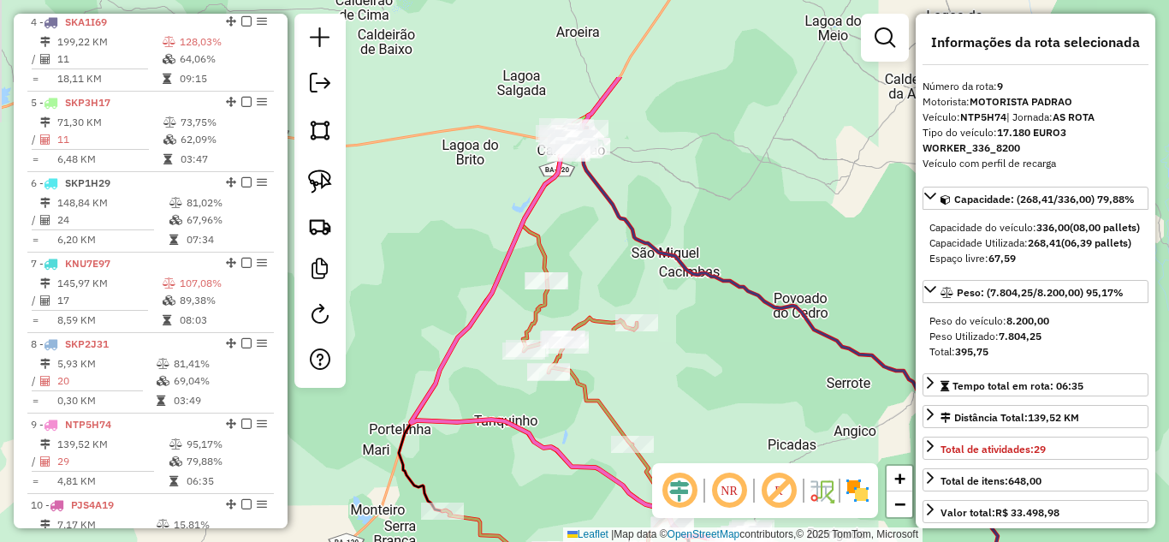
drag, startPoint x: 597, startPoint y: 139, endPoint x: 631, endPoint y: 358, distance: 222.5
click at [631, 358] on div "Janela de atendimento Grade de atendimento Capacidade Transportadoras Veículos …" at bounding box center [584, 271] width 1169 height 542
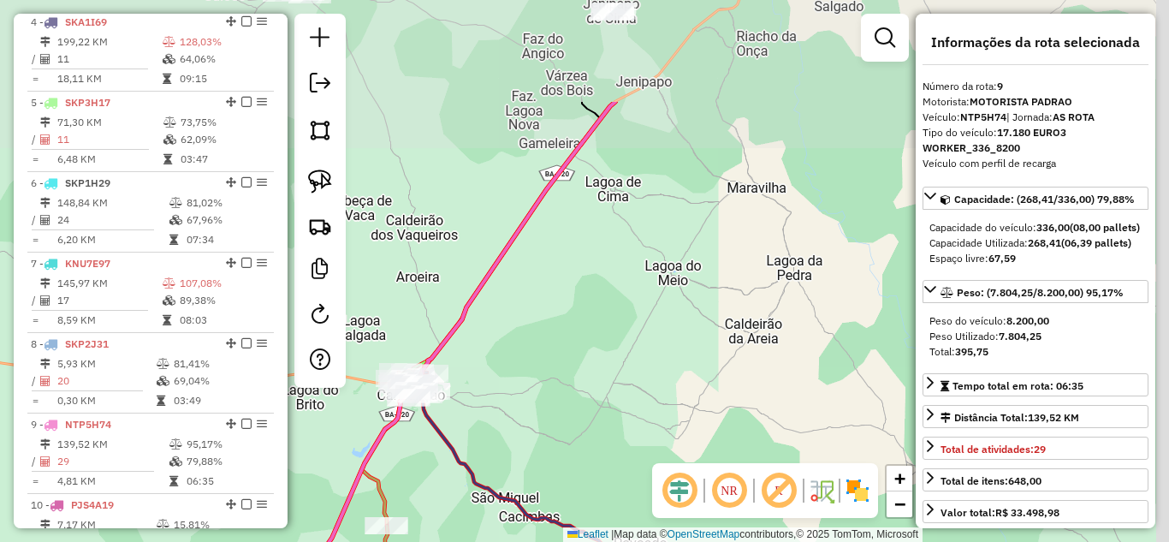
drag, startPoint x: 758, startPoint y: 127, endPoint x: 581, endPoint y: 287, distance: 238.7
click at [581, 287] on div "Janela de atendimento Grade de atendimento Capacidade Transportadoras Veículos …" at bounding box center [584, 271] width 1169 height 542
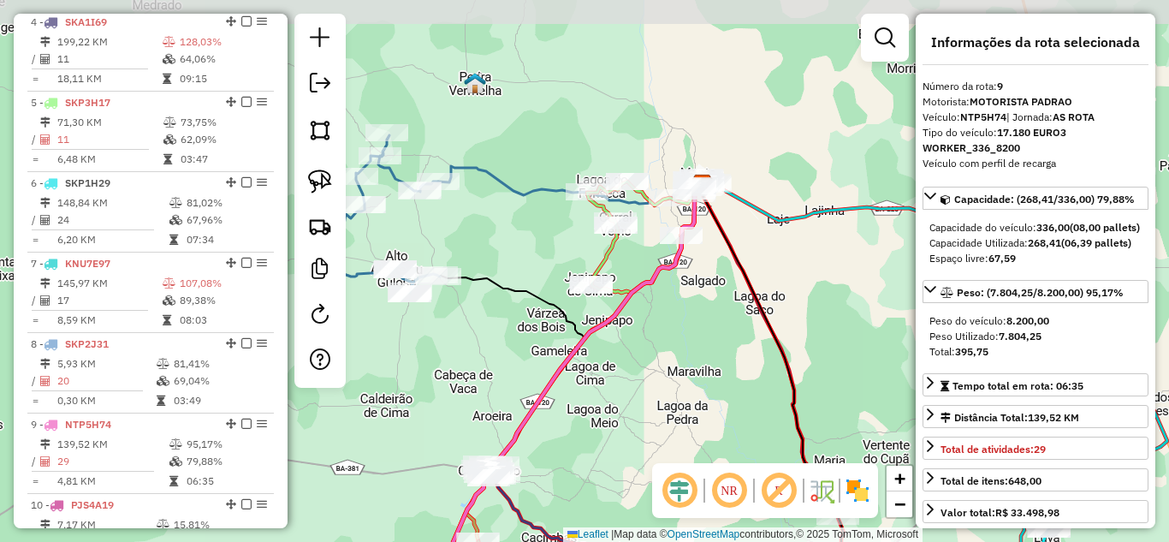
drag, startPoint x: 732, startPoint y: 143, endPoint x: 686, endPoint y: 342, distance: 204.4
click at [686, 342] on div "Janela de atendimento Grade de atendimento Capacidade Transportadoras Veículos …" at bounding box center [584, 271] width 1169 height 542
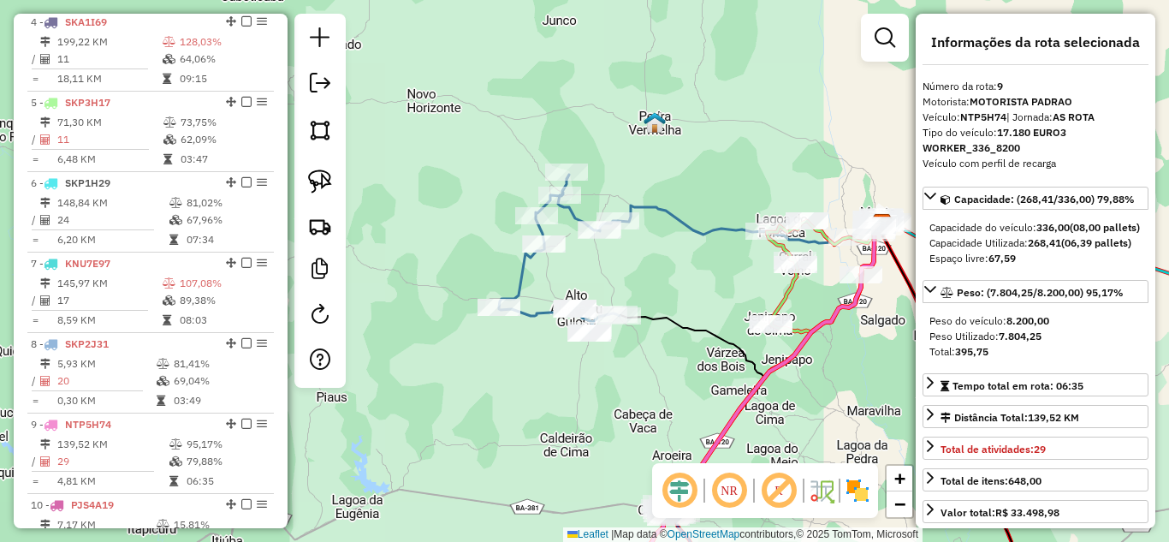
drag, startPoint x: 495, startPoint y: 252, endPoint x: 489, endPoint y: 220, distance: 32.4
click at [675, 275] on div "Janela de atendimento Grade de atendimento Capacidade Transportadoras Veículos …" at bounding box center [584, 271] width 1169 height 542
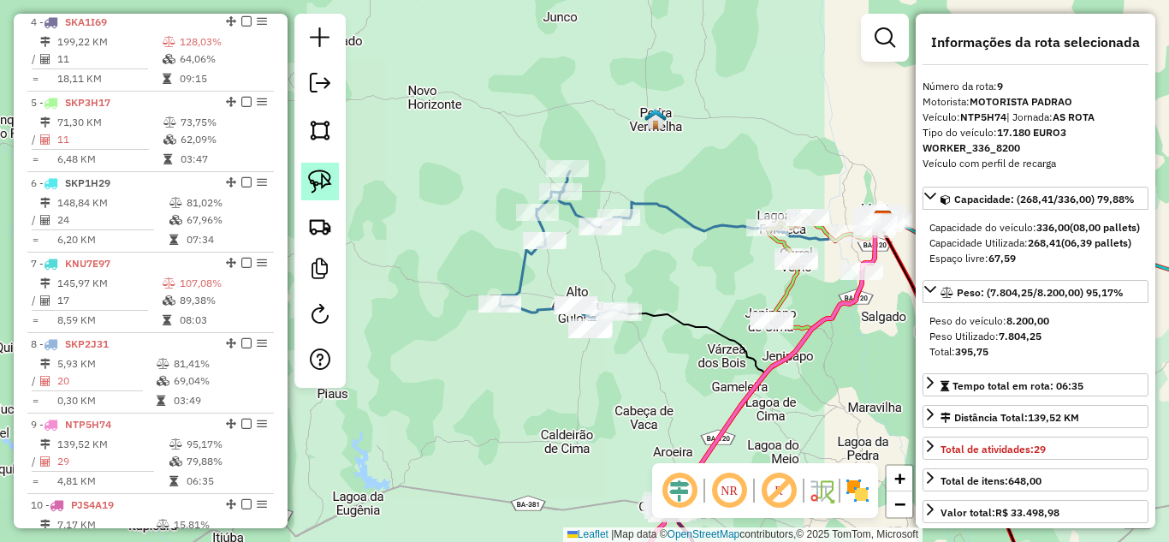
click at [323, 181] on img at bounding box center [320, 181] width 24 height 24
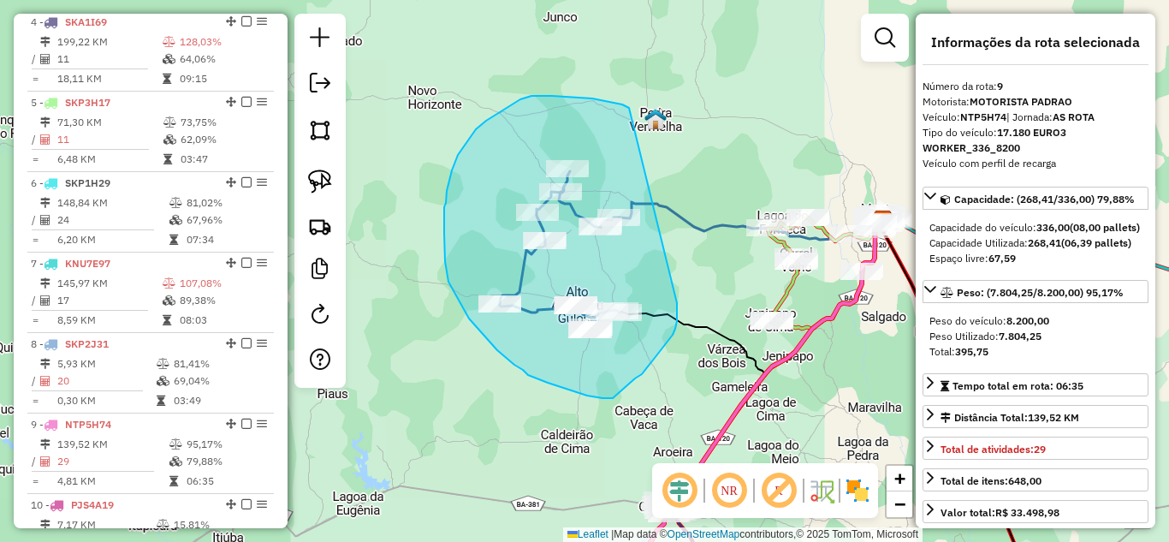
drag, startPoint x: 629, startPoint y: 108, endPoint x: 677, endPoint y: 303, distance: 200.9
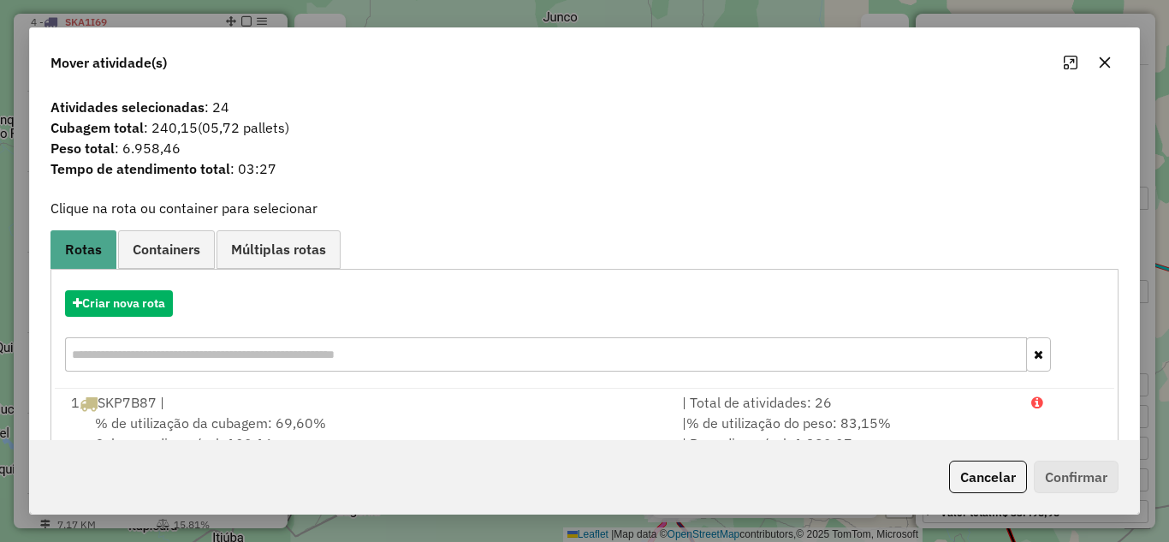
click at [1111, 62] on button "button" at bounding box center [1104, 62] width 27 height 27
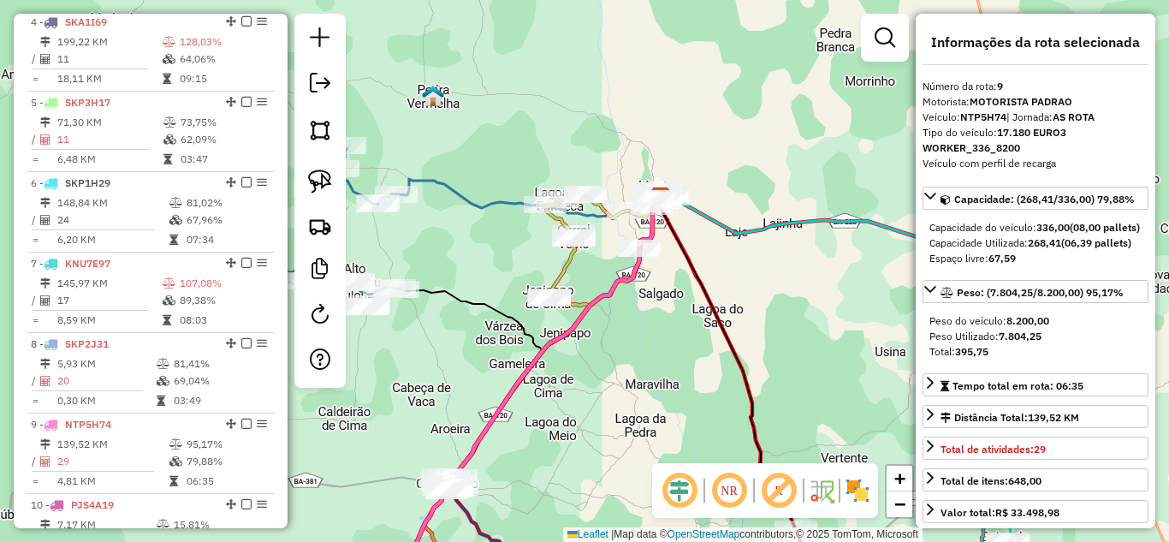
drag, startPoint x: 825, startPoint y: 258, endPoint x: 602, endPoint y: 234, distance: 223.6
click at [602, 234] on div "Rota 3 - Placa SKP4G38 57 - MERC. DA CREMILDA Janela de atendimento Grade de at…" at bounding box center [584, 271] width 1169 height 542
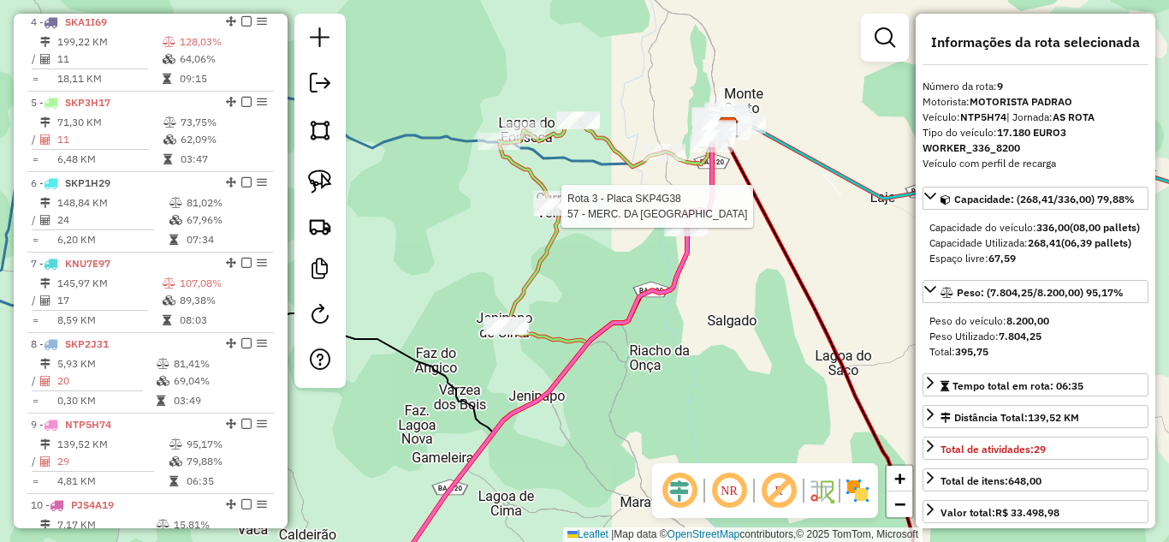
drag, startPoint x: 620, startPoint y: 240, endPoint x: 631, endPoint y: 205, distance: 35.7
click at [631, 205] on div "Rota 3 - Placa SKP4G38 57 - MERC. DA CREMILDA Janela de atendimento Grade de at…" at bounding box center [584, 271] width 1169 height 542
click at [326, 196] on link at bounding box center [320, 182] width 38 height 38
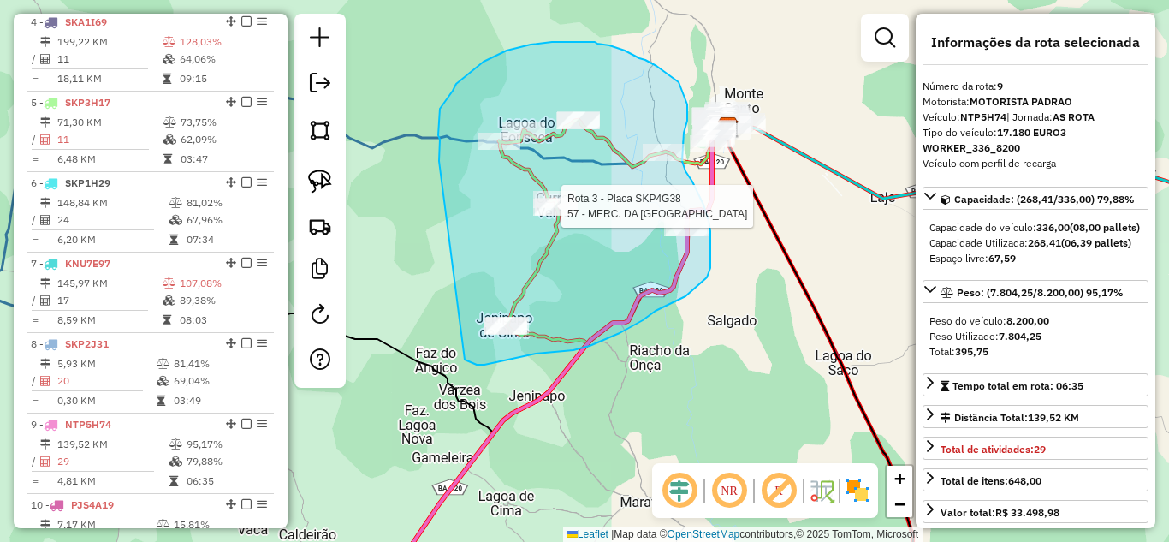
drag, startPoint x: 439, startPoint y: 161, endPoint x: 465, endPoint y: 359, distance: 200.1
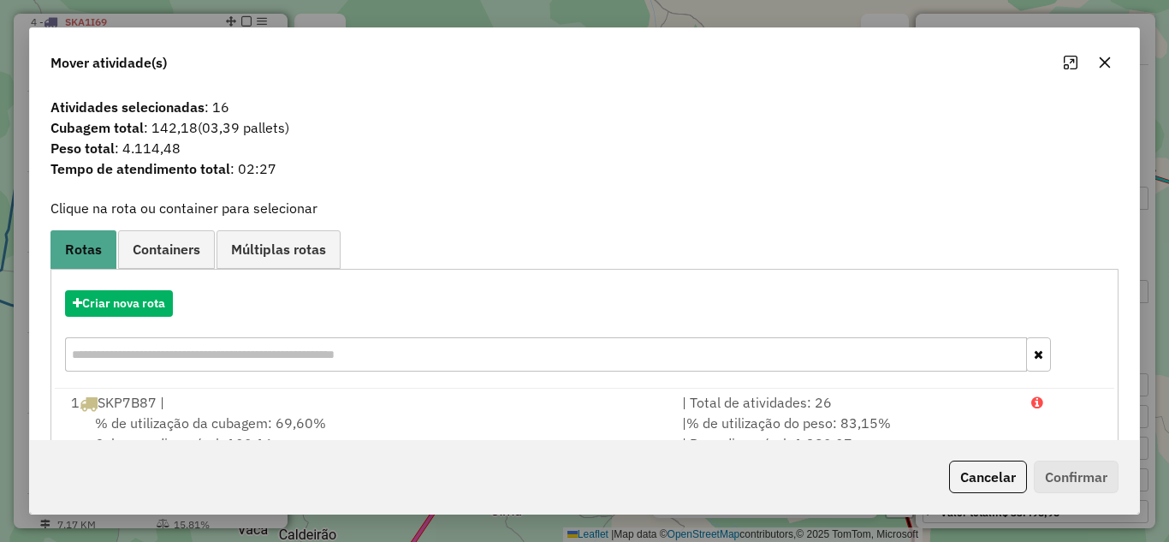
click at [1095, 60] on button "button" at bounding box center [1104, 62] width 27 height 27
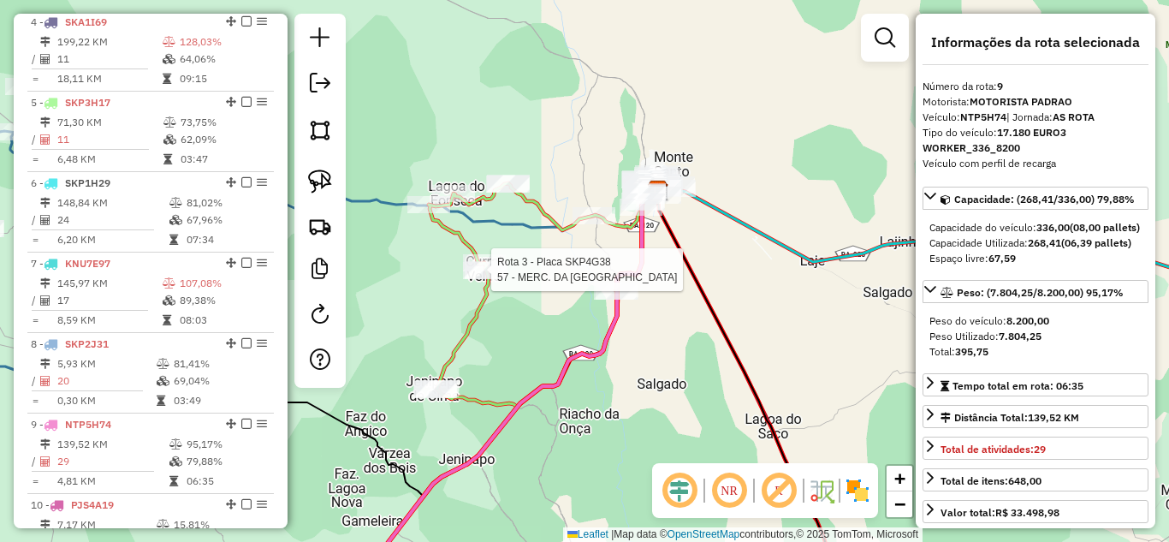
drag, startPoint x: 670, startPoint y: 183, endPoint x: 600, endPoint y: 246, distance: 94.5
click at [600, 246] on div "Rota 3 - Placa SKP4G38 57 - MERC. DA CREMILDA Janela de atendimento Grade de at…" at bounding box center [584, 271] width 1169 height 542
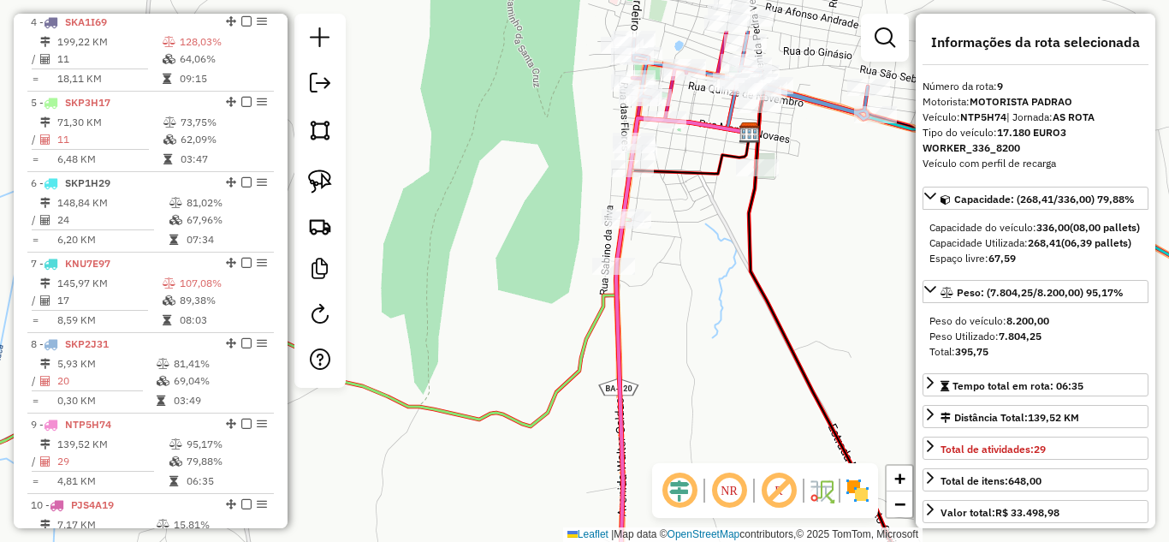
drag, startPoint x: 715, startPoint y: 159, endPoint x: 655, endPoint y: 277, distance: 132.4
click at [655, 277] on div "Rota 3 - Placa SKP4G38 57 - MERC. DA CREMILDA Janela de atendimento Grade de at…" at bounding box center [584, 271] width 1169 height 542
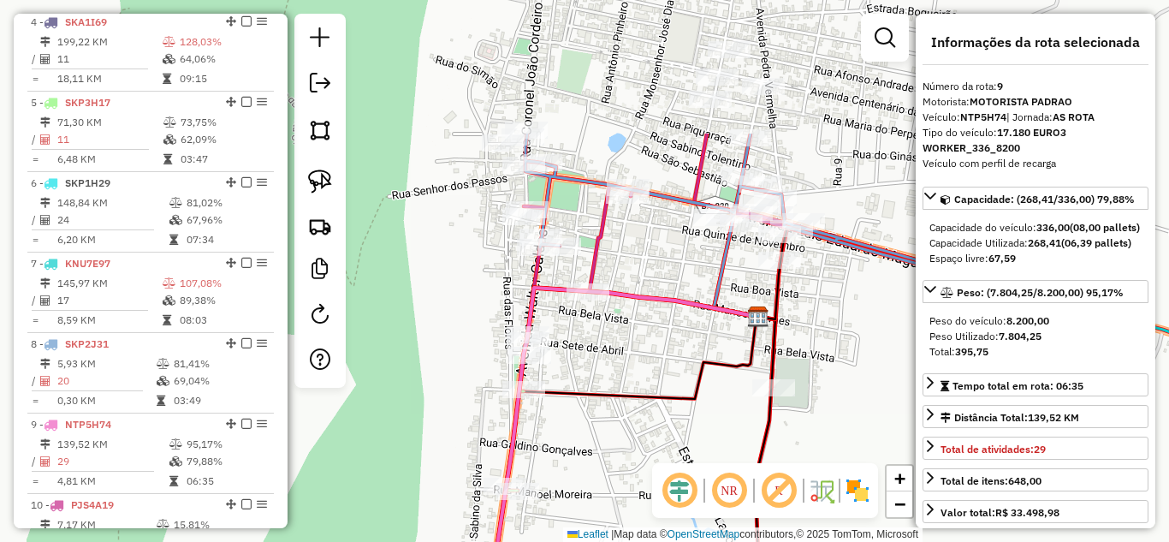
drag, startPoint x: 696, startPoint y: 161, endPoint x: 622, endPoint y: 365, distance: 217.6
click at [622, 365] on div "Rota 3 - Placa SKP4G38 57 - MERC. DA CREMILDA Janela de atendimento Grade de at…" at bounding box center [584, 271] width 1169 height 542
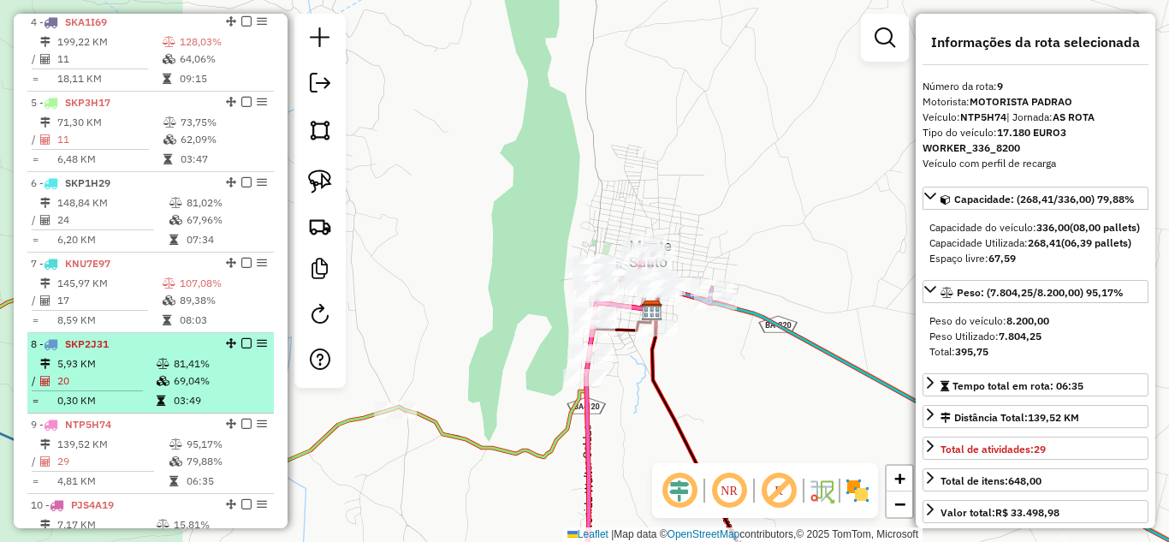
click at [74, 350] on span "SKP2J31" at bounding box center [87, 343] width 44 height 13
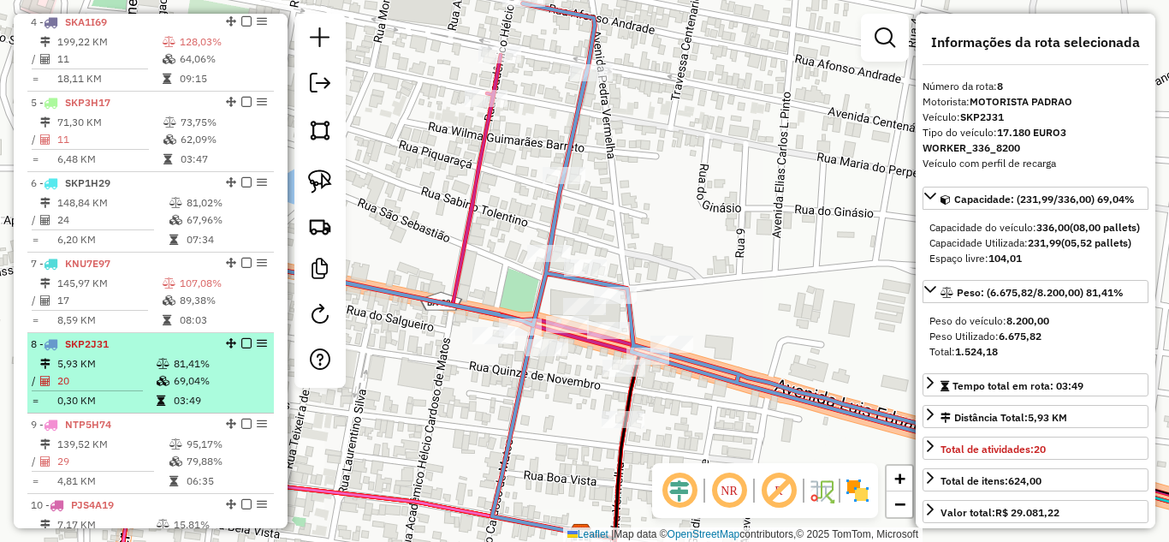
scroll to position [1004, 0]
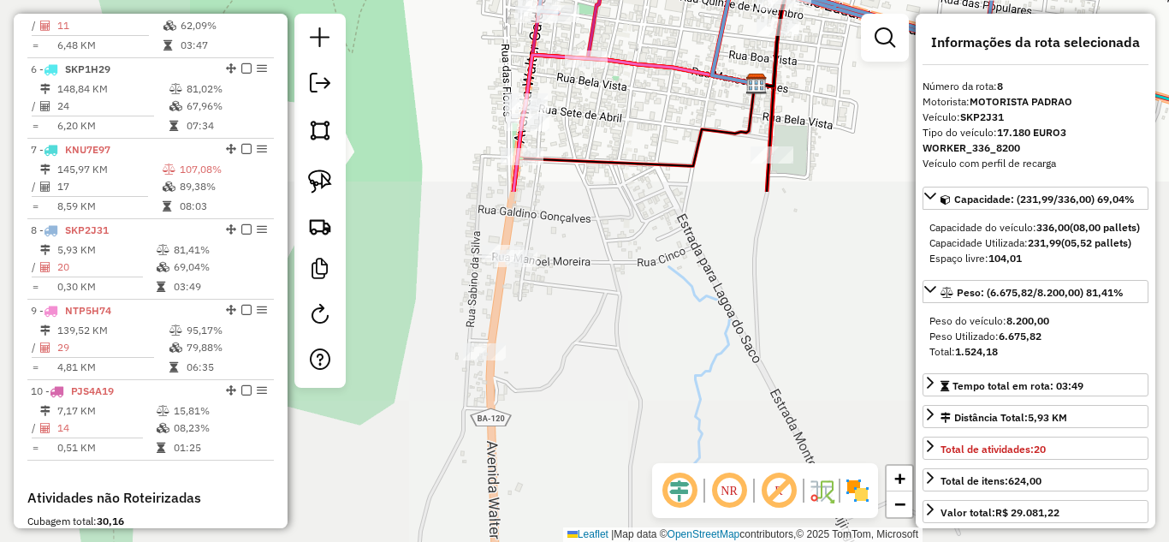
drag, startPoint x: 417, startPoint y: 445, endPoint x: 674, endPoint y: 40, distance: 479.7
click at [674, 40] on div "Rota 3 - Placa SKP4G38 57 - MERC. DA CREMILDA Janela de atendimento Grade de at…" at bounding box center [584, 271] width 1169 height 542
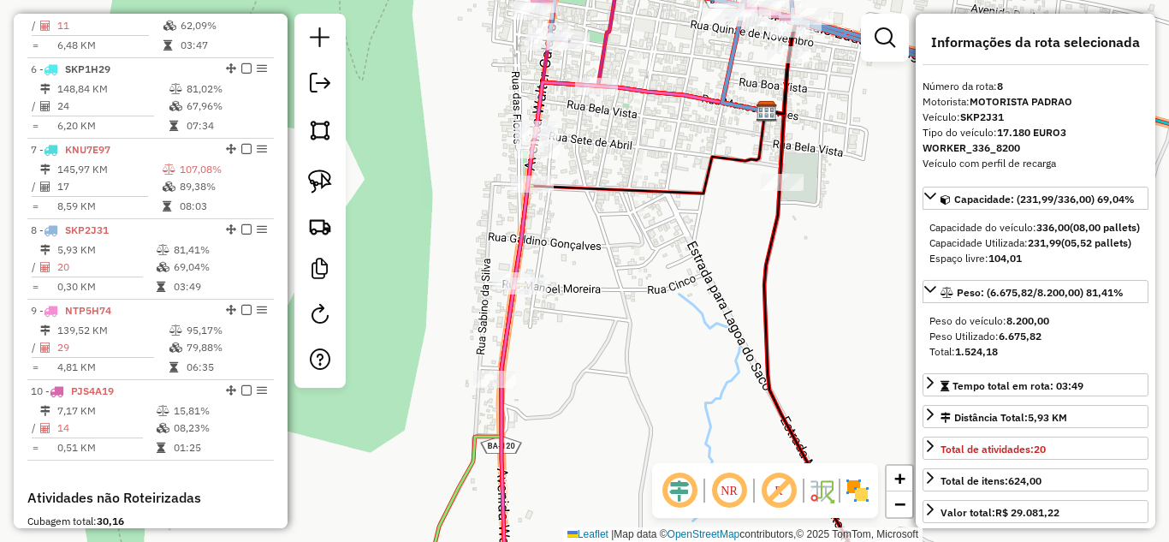
drag, startPoint x: 551, startPoint y: 163, endPoint x: 562, endPoint y: 214, distance: 52.5
click at [566, 218] on icon at bounding box center [634, 366] width 266 height 513
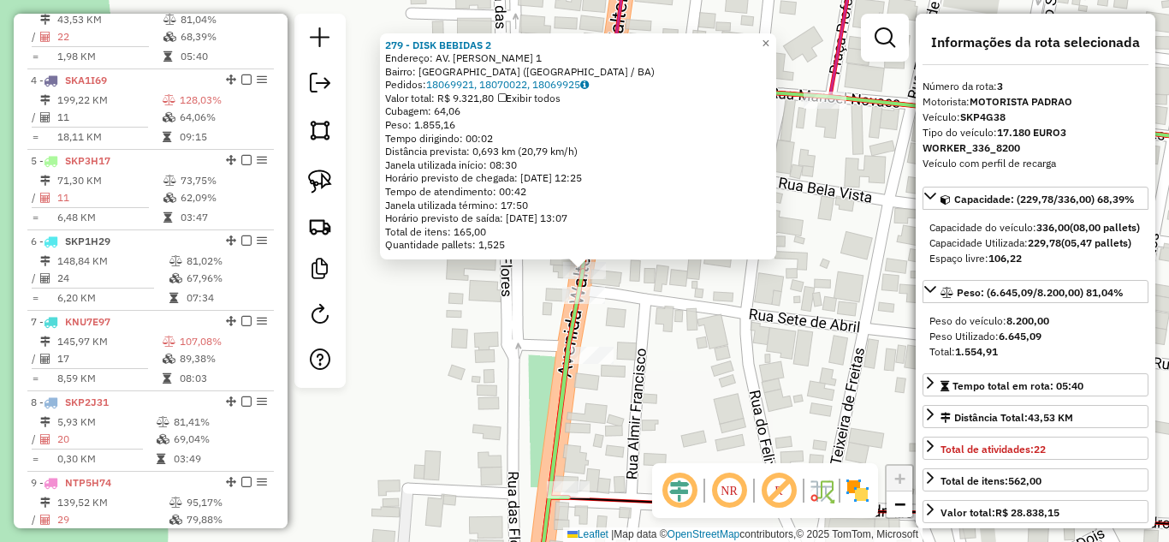
scroll to position [823, 0]
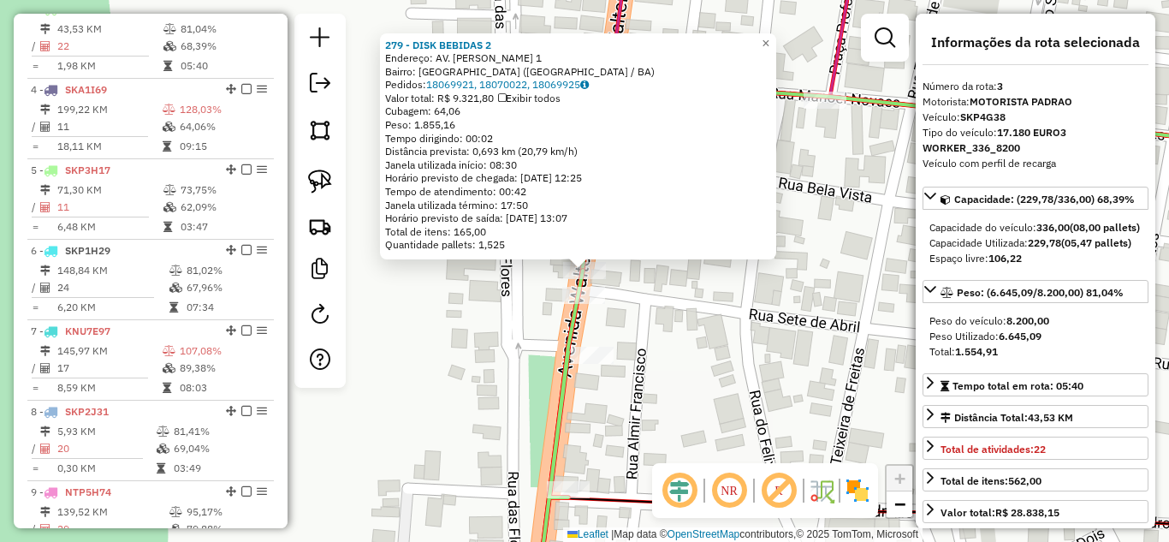
click at [636, 326] on div "279 - DISK BEBIDAS 2 Endereço: AV. WALTER CALDAS 1 Bairro: CENTRO (MONTE SANTO …" at bounding box center [584, 271] width 1169 height 542
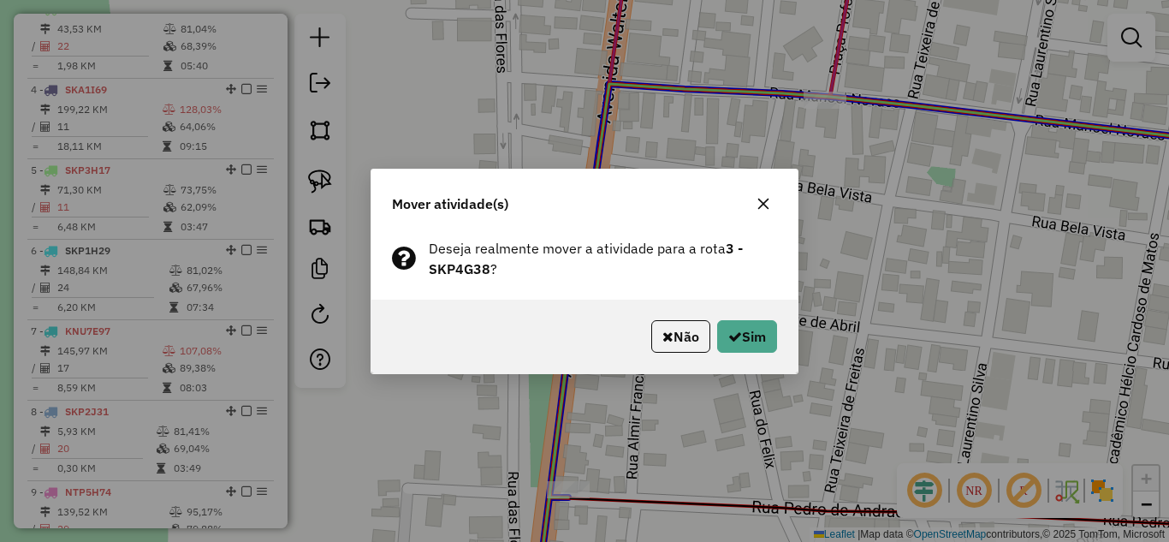
click at [759, 192] on button "button" at bounding box center [762, 203] width 27 height 27
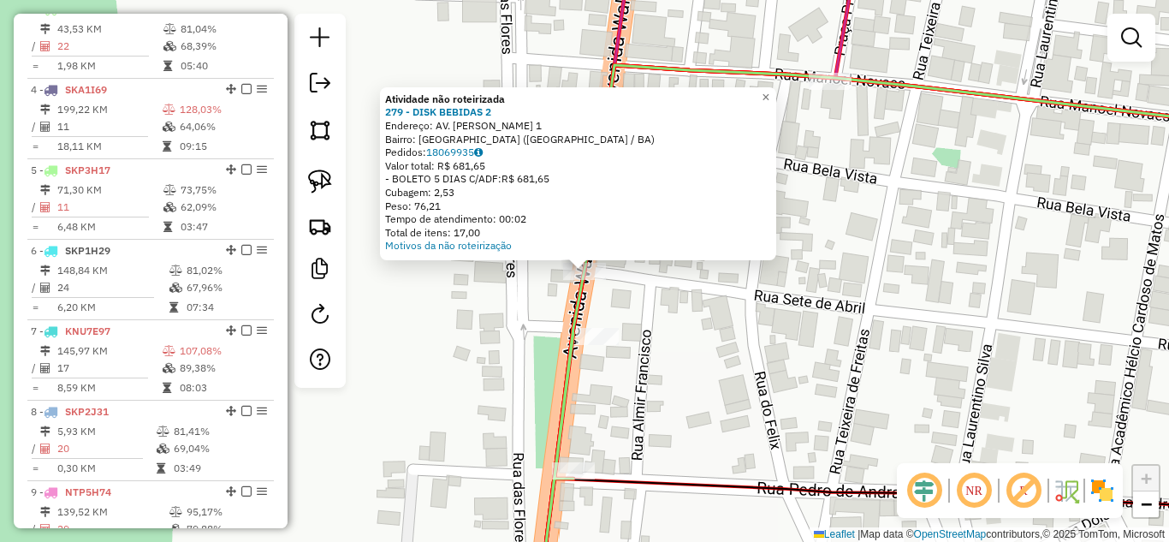
click at [639, 295] on div "Atividade não roteirizada 279 - DISK BEBIDAS 2 Endereço: AV. WALTER CALDAS 1 Ba…" at bounding box center [584, 271] width 1169 height 542
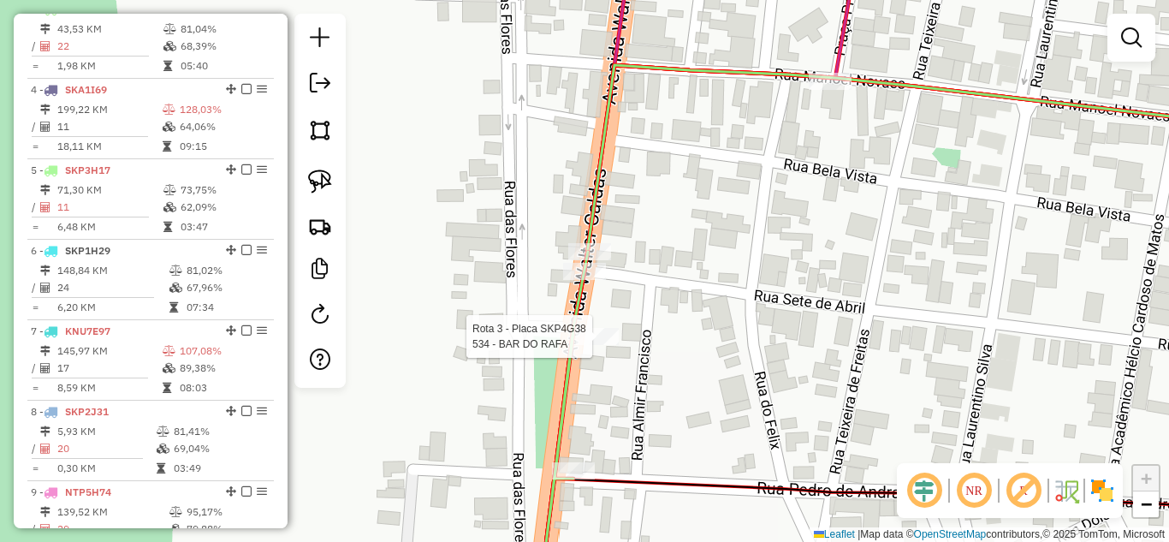
click at [597, 345] on div at bounding box center [597, 336] width 43 height 17
select select "*********"
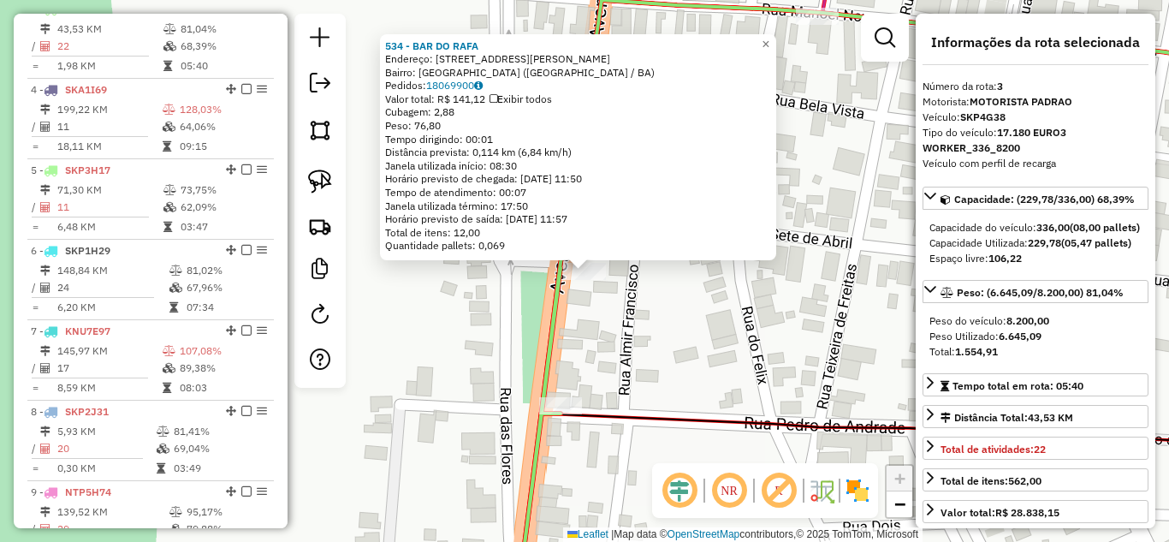
click at [649, 350] on div "534 - BAR DO RAFA Endereço: AVENIDA VALTER CALDAS 419 Bairro: CENTRO (MONTE SAN…" at bounding box center [584, 271] width 1169 height 542
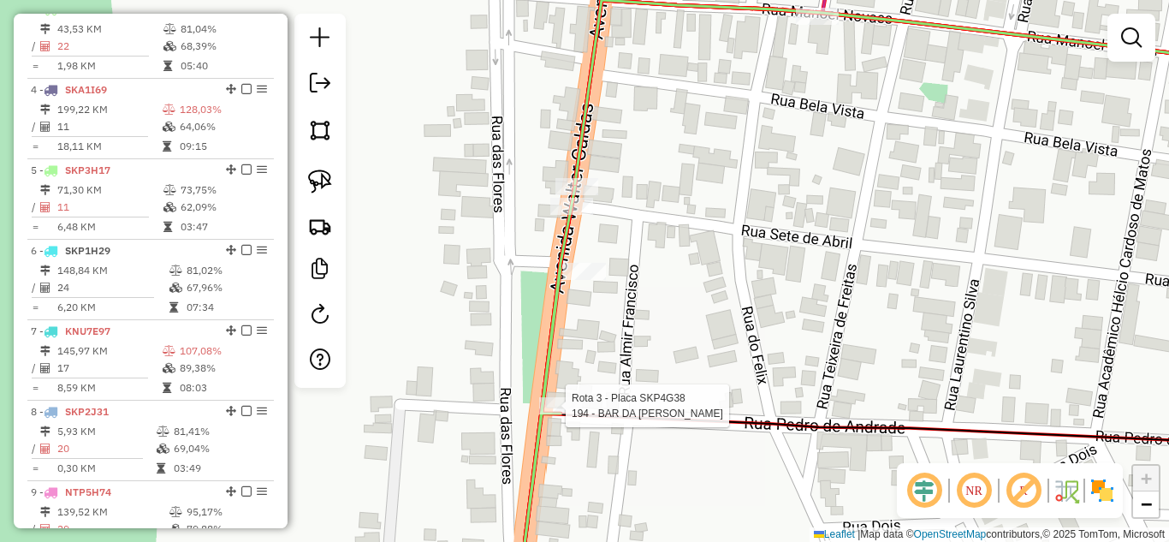
click at [559, 402] on div "Rota 3 - Placa SKP4G38 194 - BAR DA MADELENA Janela de atendimento Grade de ate…" at bounding box center [584, 271] width 1169 height 542
click at [559, 402] on div "Janela de atendimento Grade de atendimento Capacidade Transportadoras Veículos …" at bounding box center [584, 271] width 1169 height 542
select select "*********"
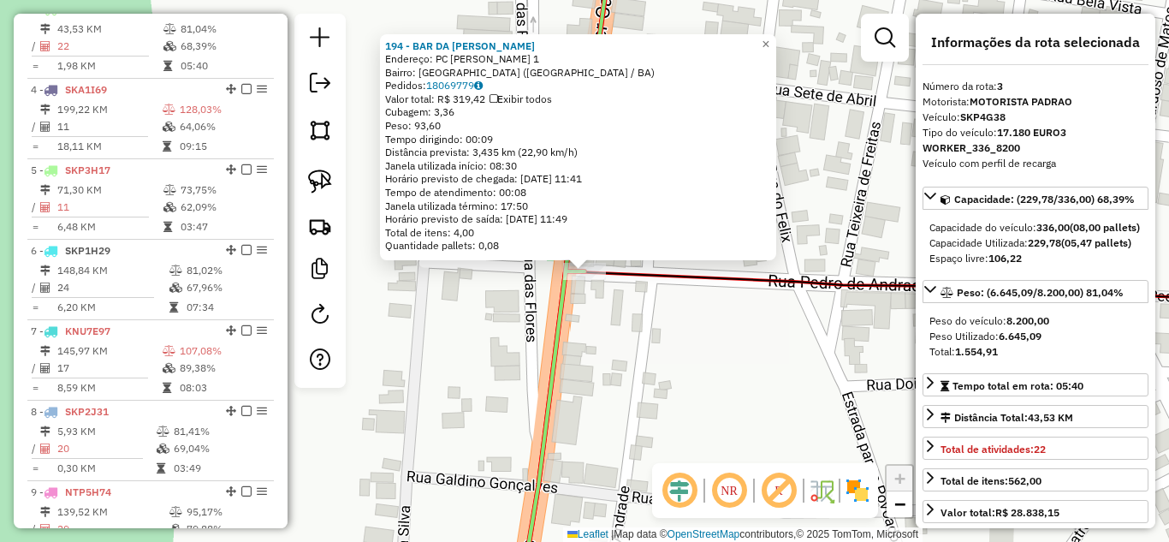
click at [614, 344] on div "194 - BAR DA MADELENA Endereço: PC JOAO DURVAL 1 Bairro: CENTRO (MONTE SANTO / …" at bounding box center [584, 271] width 1169 height 542
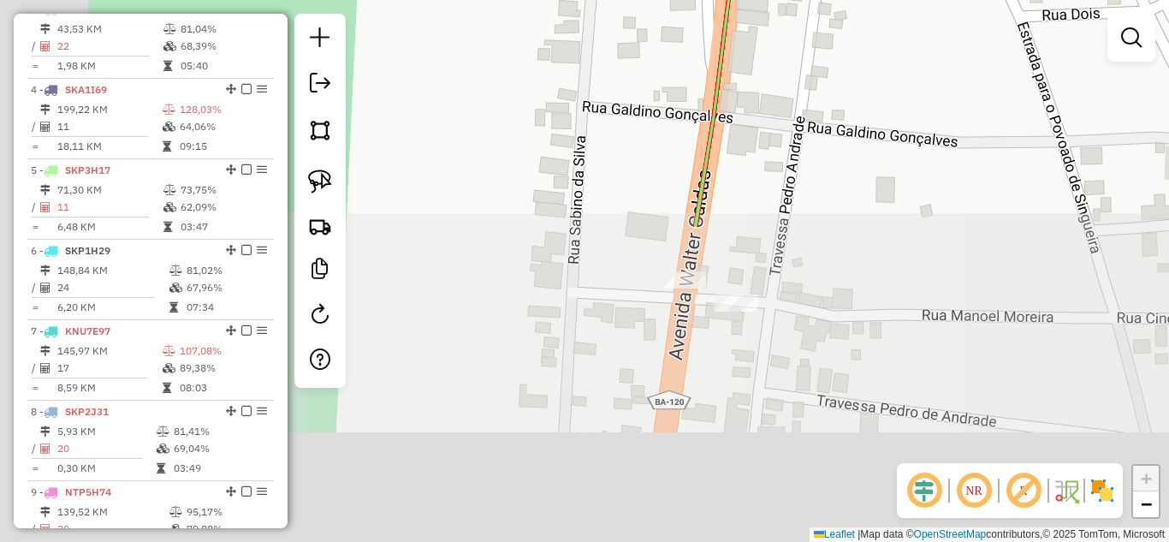
drag, startPoint x: 606, startPoint y: 421, endPoint x: 782, endPoint y: 48, distance: 412.6
click at [782, 48] on div "Janela de atendimento Grade de atendimento Capacidade Transportadoras Veículos …" at bounding box center [584, 271] width 1169 height 542
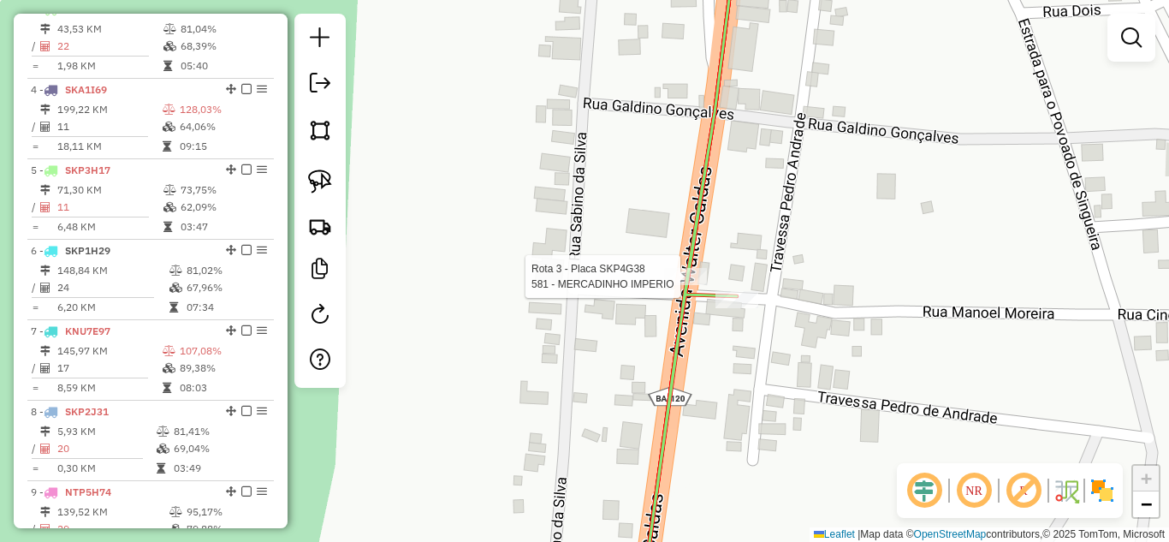
click at [678, 285] on div at bounding box center [685, 276] width 43 height 17
select select "*********"
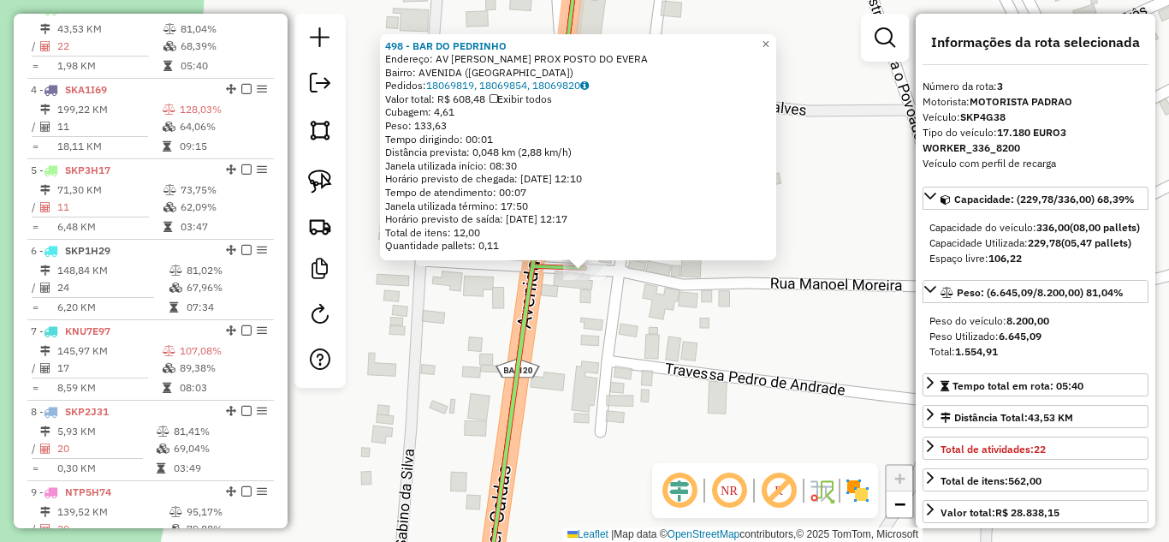
click at [684, 319] on div "498 - BAR DO PEDRINHO Endereço: AV WALTER CALDAS PROX POSTO DO EVERA Bairro: AV…" at bounding box center [584, 271] width 1169 height 542
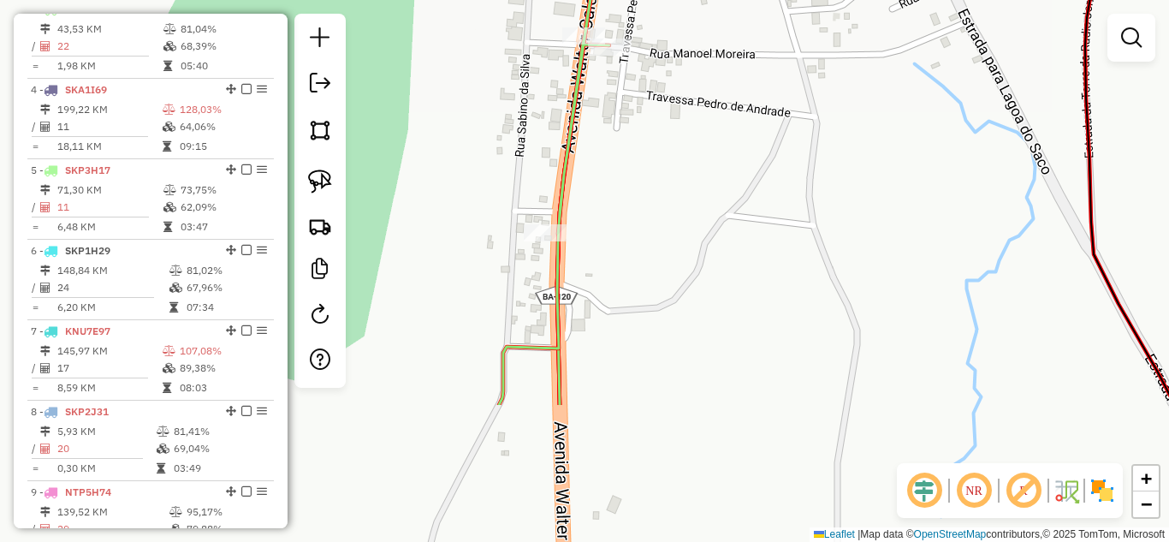
drag, startPoint x: 538, startPoint y: 323, endPoint x: 612, endPoint y: 106, distance: 228.6
click at [623, 96] on div "Janela de atendimento Grade de atendimento Capacidade Transportadoras Veículos …" at bounding box center [584, 271] width 1169 height 542
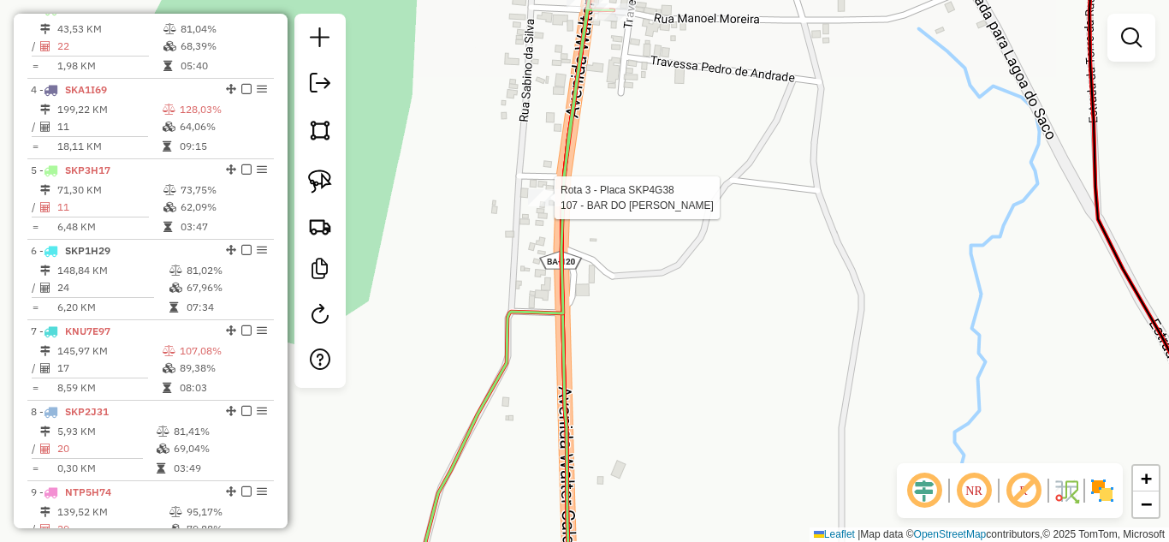
select select "*********"
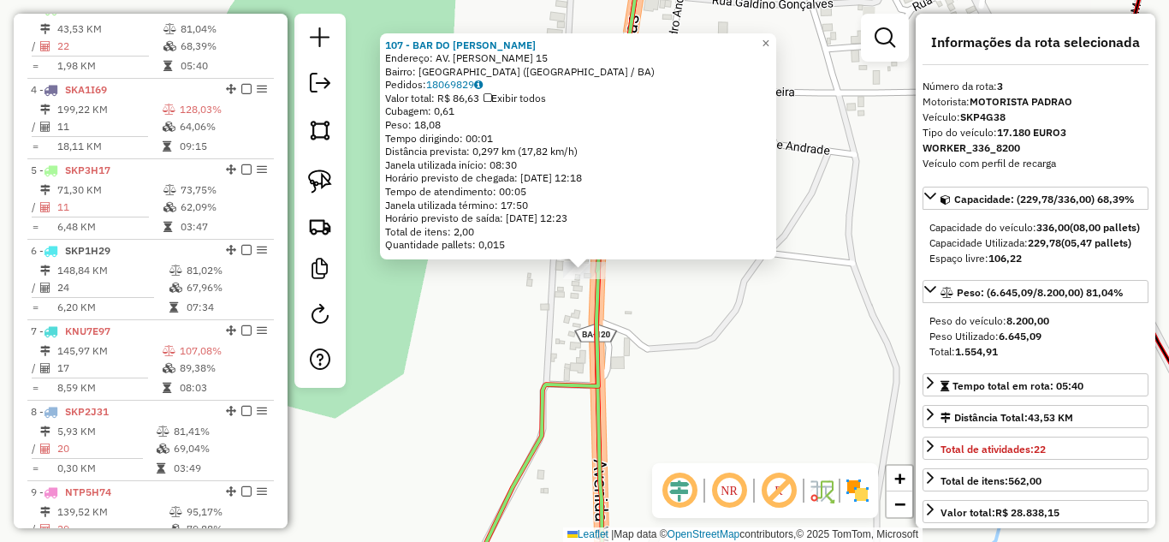
click at [647, 309] on div "107 - BAR DO LUIZ Endereço: AV. WALTER CALDAS 15 Bairro: CENTRO (MONTE SANTO / …" at bounding box center [584, 271] width 1169 height 542
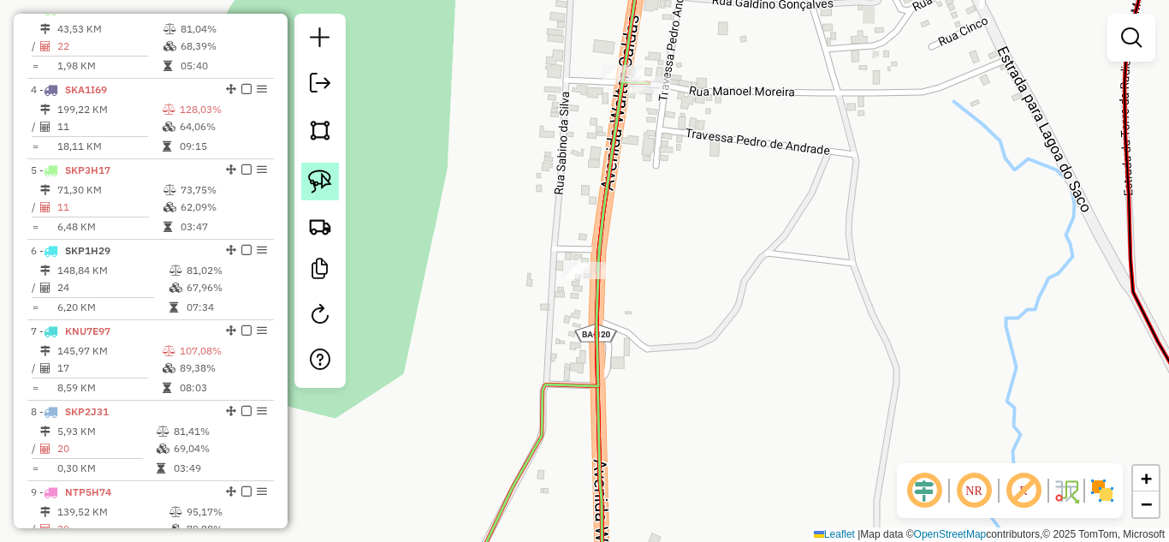
click at [323, 174] on img at bounding box center [320, 181] width 24 height 24
drag, startPoint x: 607, startPoint y: 241, endPoint x: 603, endPoint y: 287, distance: 46.4
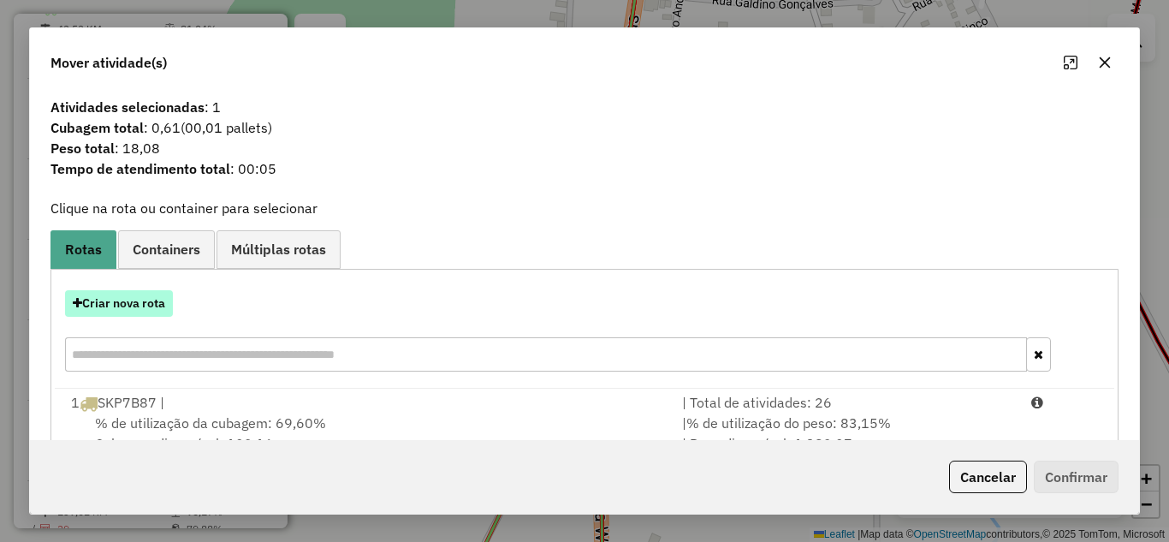
click at [110, 304] on button "Criar nova rota" at bounding box center [119, 303] width 108 height 27
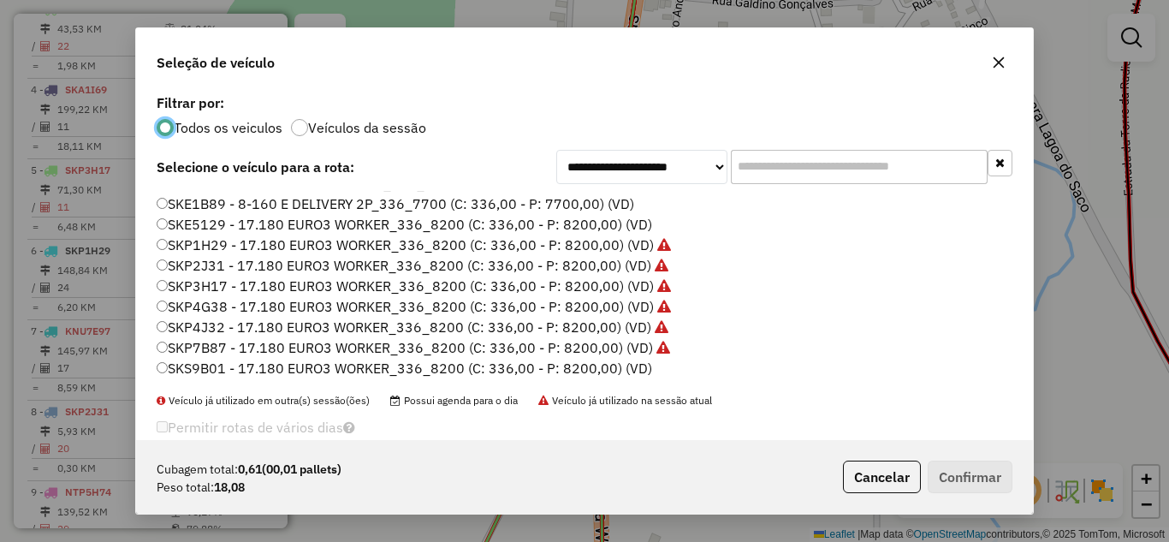
scroll to position [28, 0]
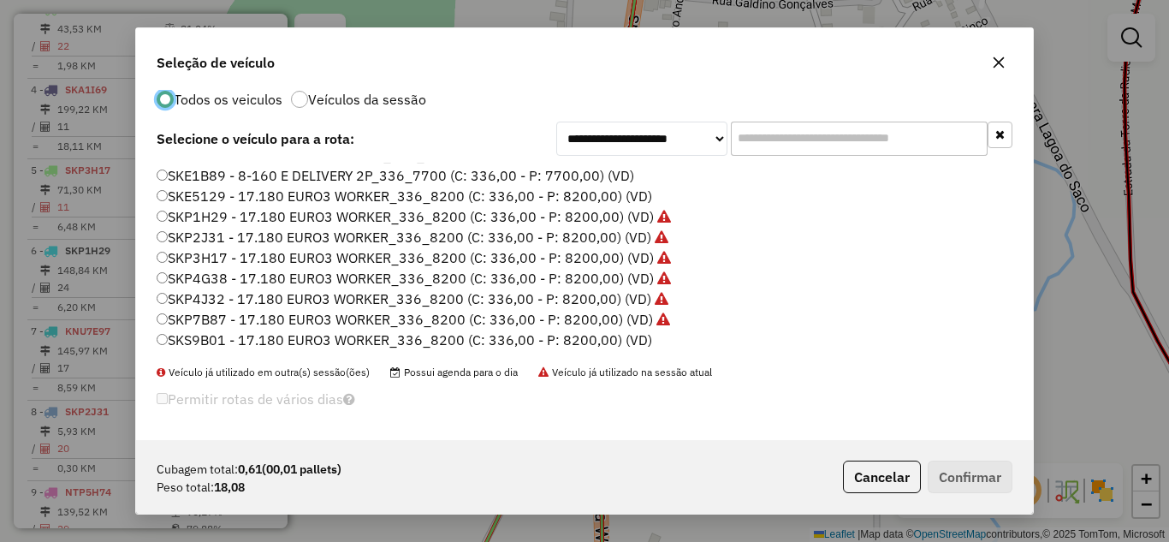
drag, startPoint x: 991, startPoint y: 66, endPoint x: 980, endPoint y: 66, distance: 11.1
click at [989, 66] on button "button" at bounding box center [998, 62] width 27 height 27
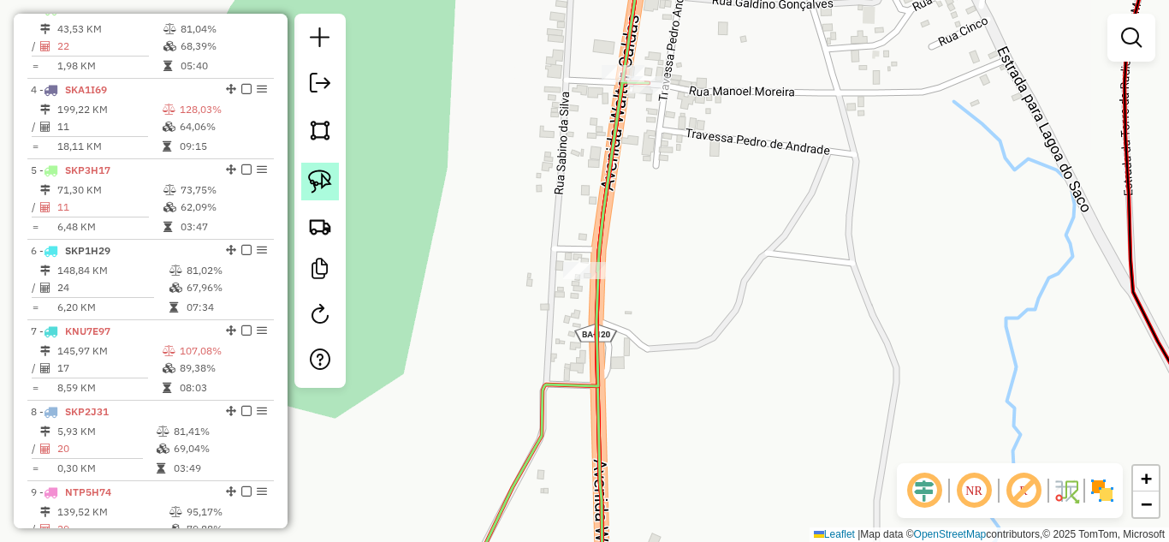
click at [324, 167] on link at bounding box center [320, 182] width 38 height 38
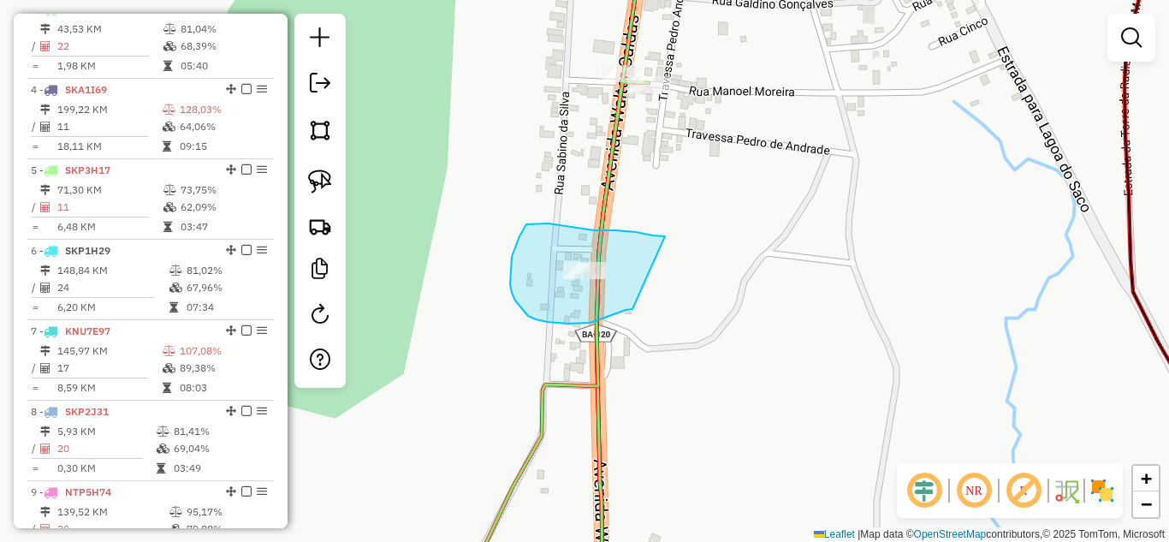
drag, startPoint x: 636, startPoint y: 232, endPoint x: 634, endPoint y: 308, distance: 76.2
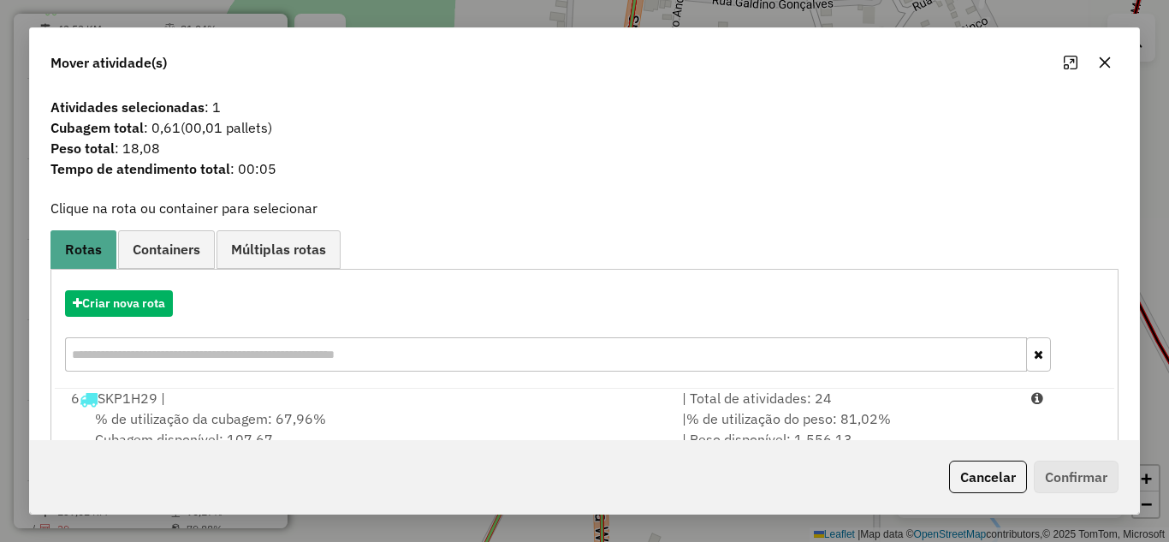
scroll to position [320, 0]
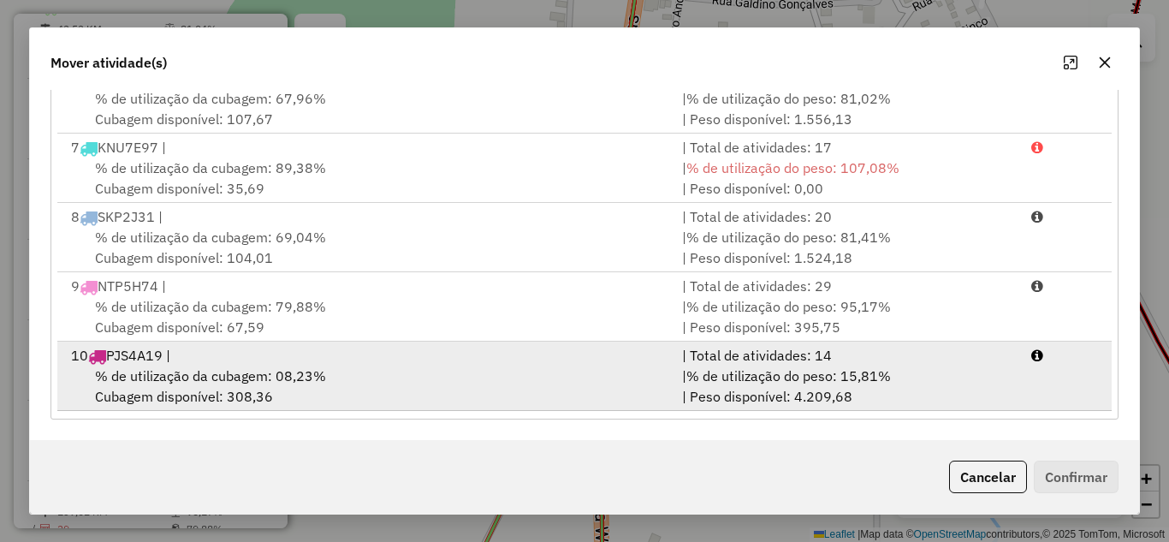
click at [231, 390] on div "% de utilização da cubagem: 08,23% Cubagem disponível: 308,36" at bounding box center [366, 385] width 611 height 41
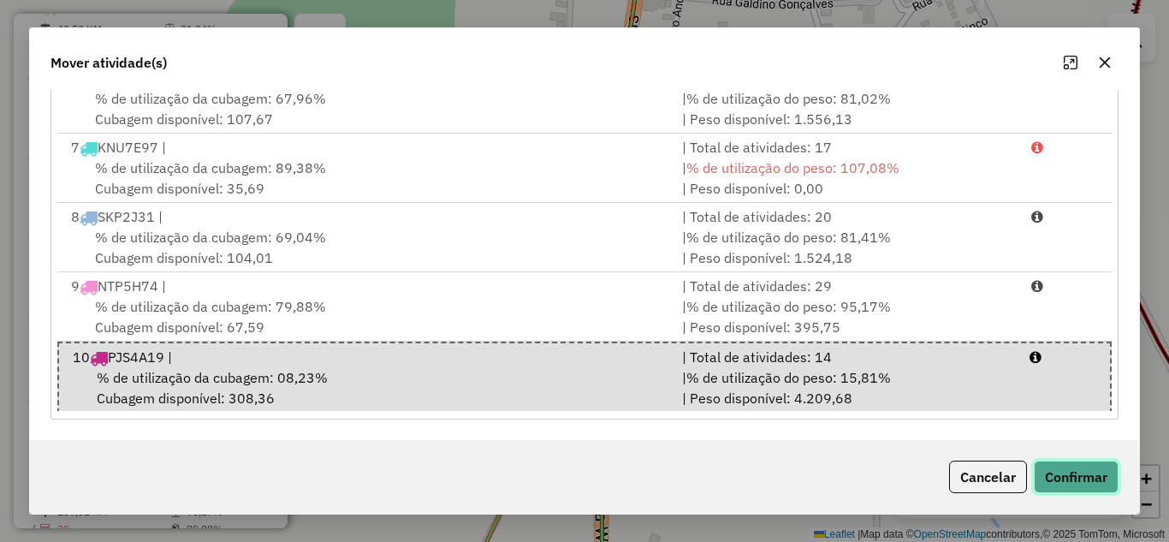
click at [1087, 471] on button "Confirmar" at bounding box center [1076, 476] width 85 height 33
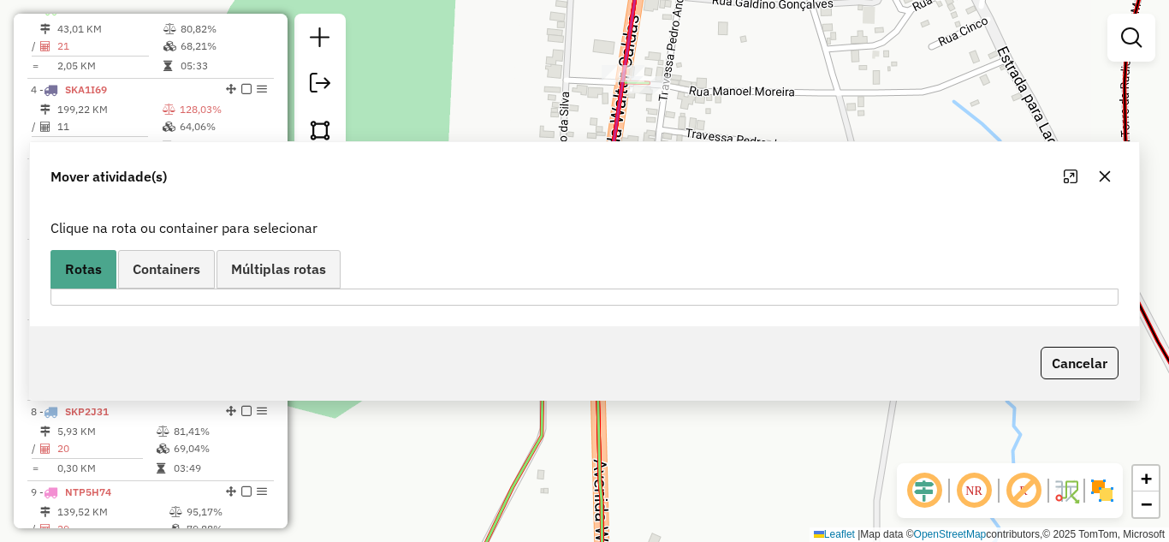
scroll to position [0, 0]
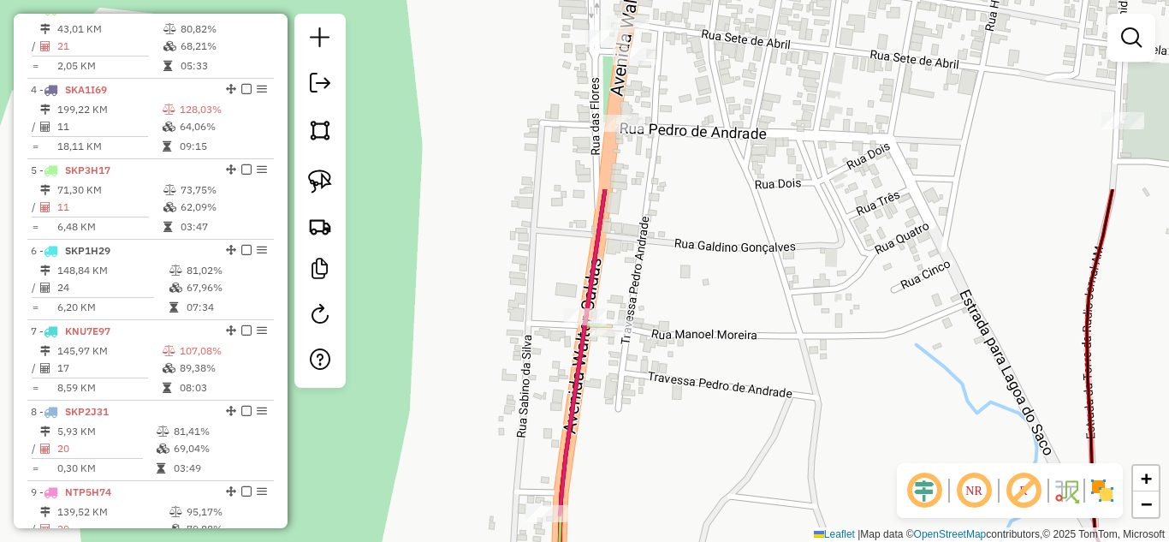
drag, startPoint x: 779, startPoint y: 90, endPoint x: 744, endPoint y: 307, distance: 220.1
click at [744, 307] on div "Janela de atendimento Grade de atendimento Capacidade Transportadoras Veículos …" at bounding box center [584, 271] width 1169 height 542
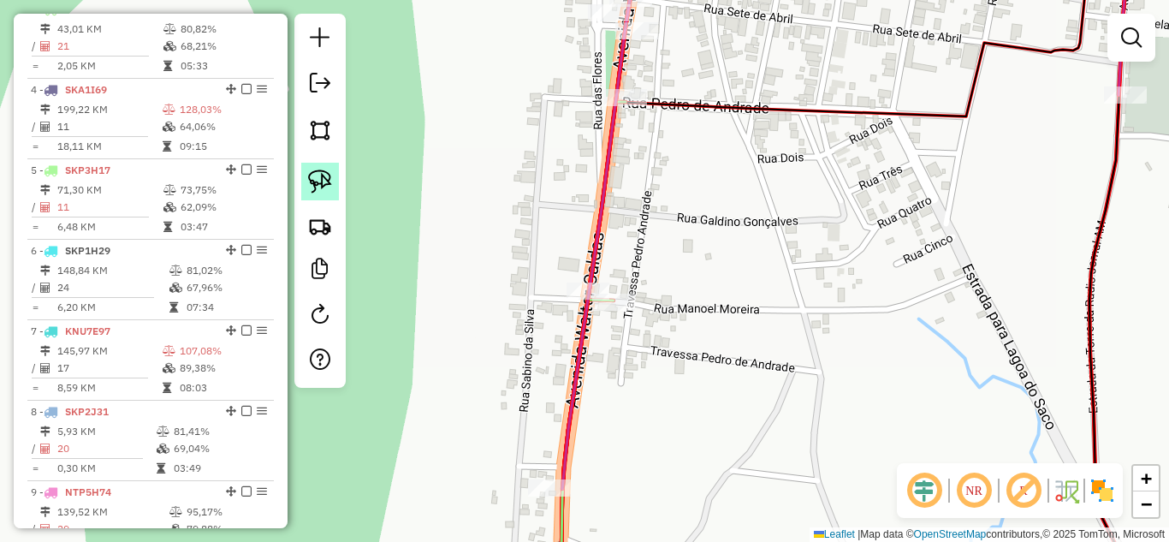
click at [329, 168] on link at bounding box center [320, 182] width 38 height 38
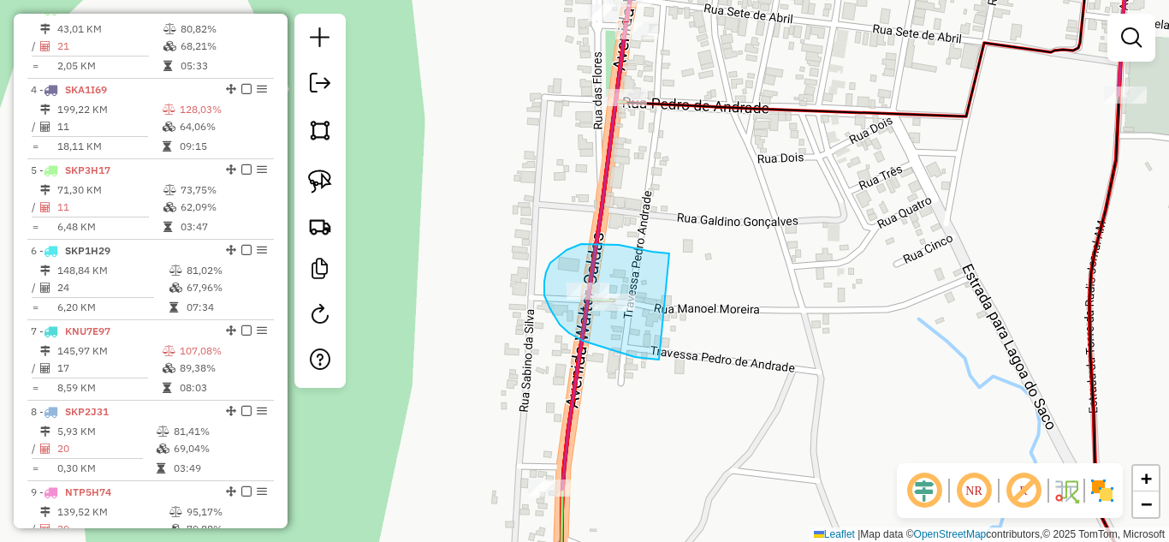
drag, startPoint x: 669, startPoint y: 253, endPoint x: 678, endPoint y: 361, distance: 108.1
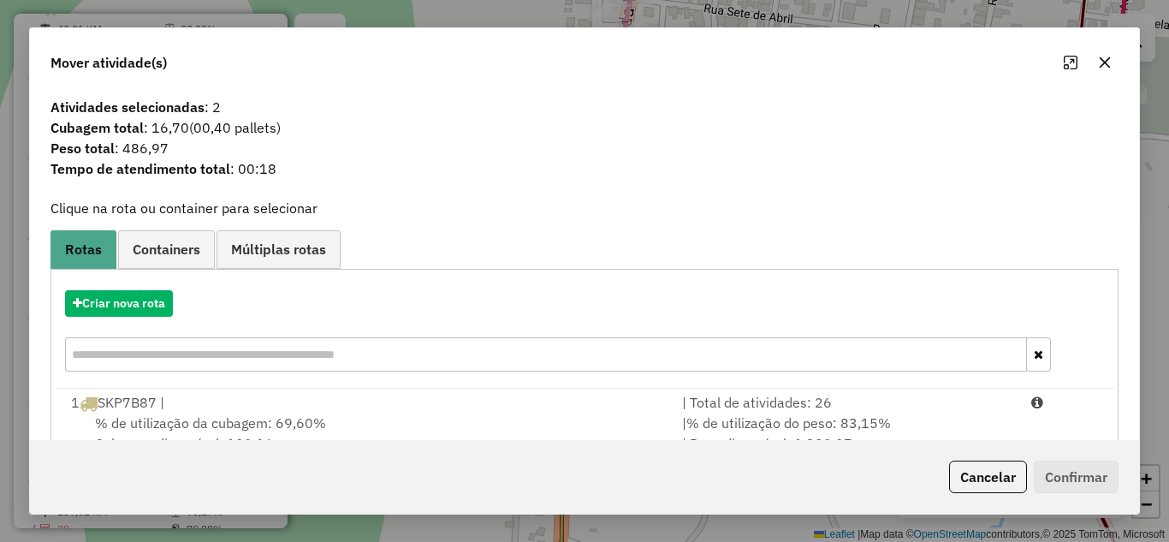
scroll to position [285, 0]
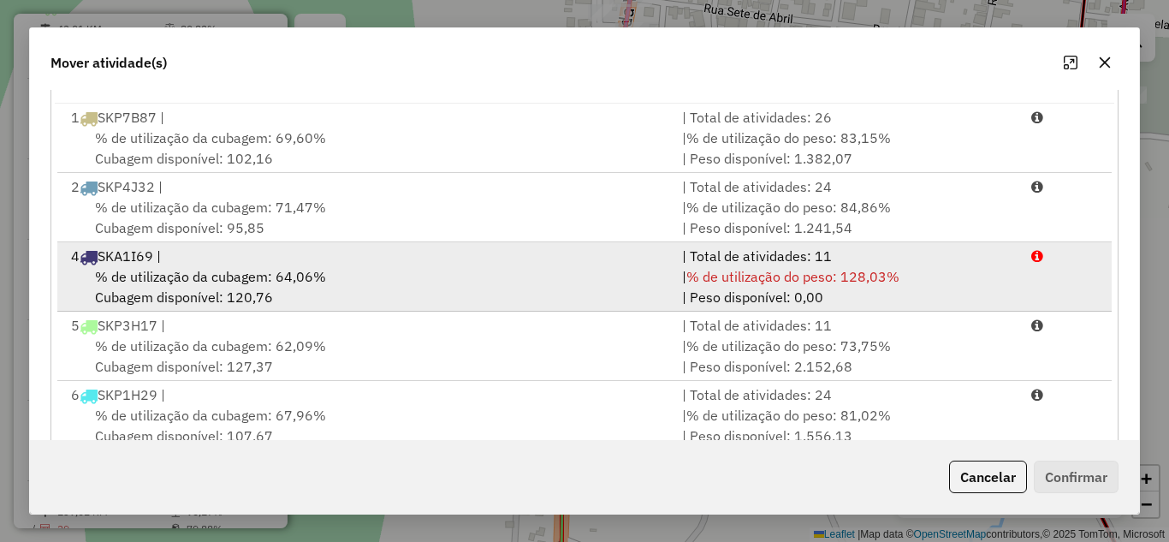
click at [182, 270] on span "% de utilização da cubagem: 64,06%" at bounding box center [210, 276] width 231 height 17
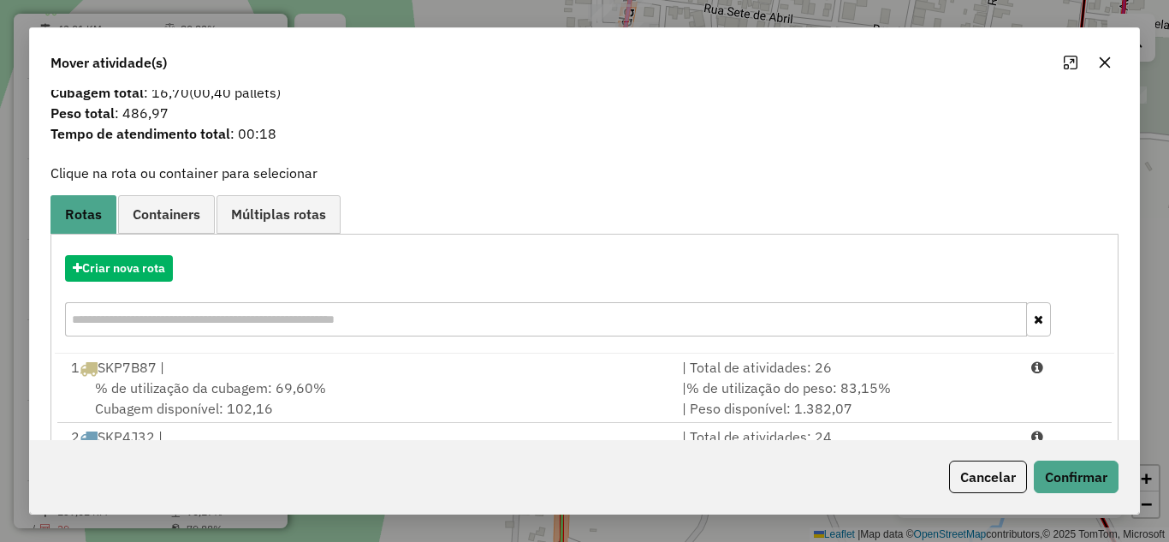
scroll to position [263, 0]
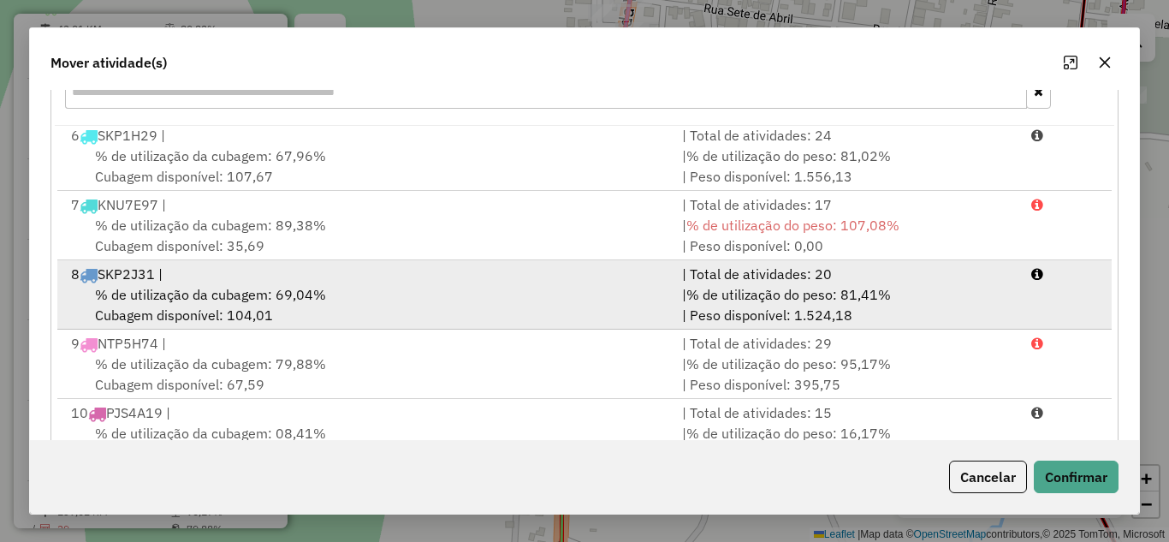
click at [234, 281] on div "8 SKP2J31 |" at bounding box center [366, 274] width 611 height 21
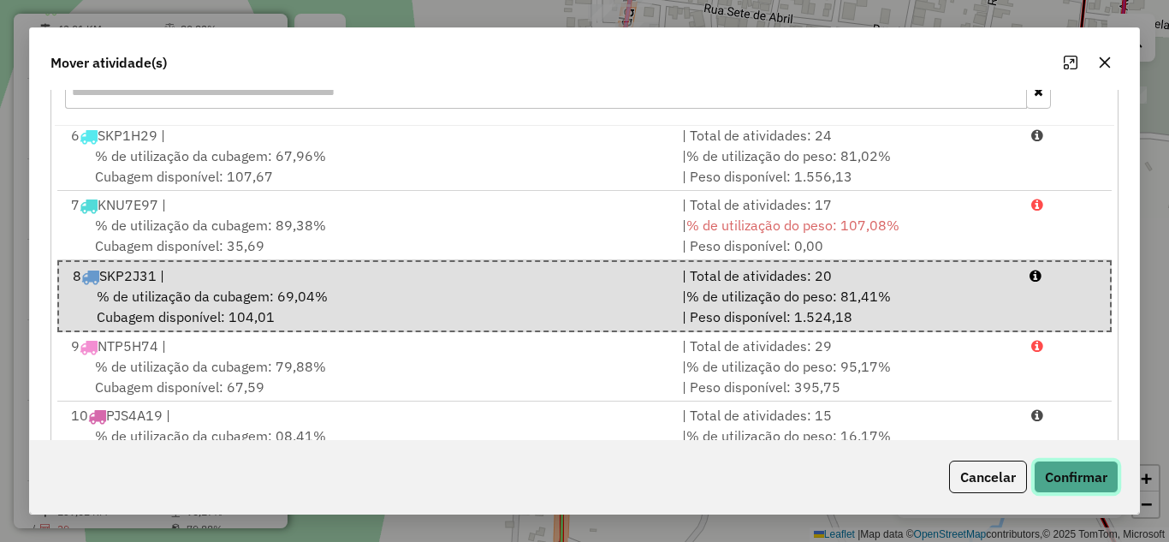
click at [1062, 470] on button "Confirmar" at bounding box center [1076, 476] width 85 height 33
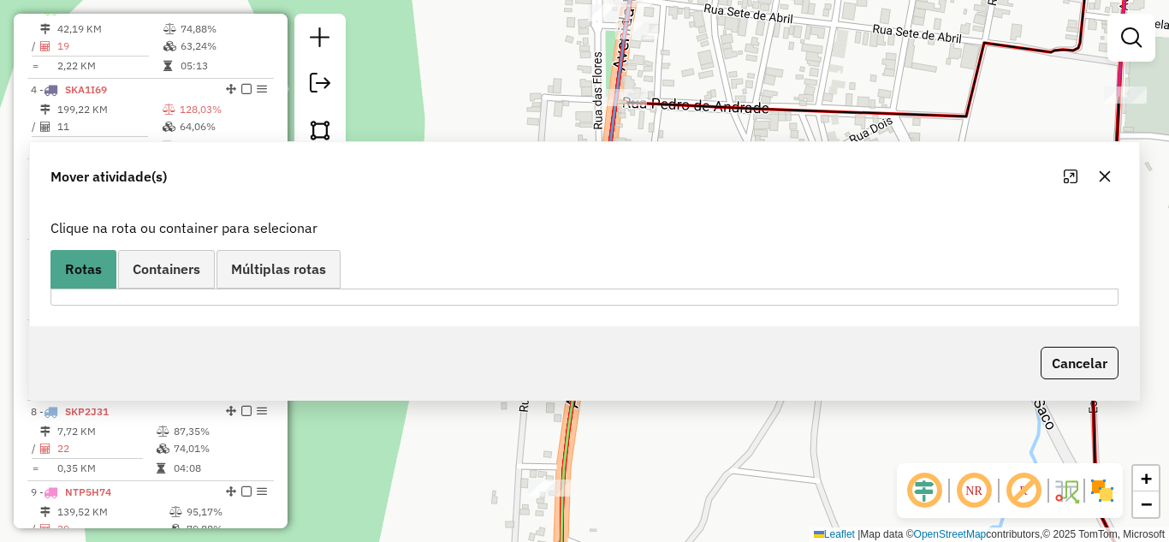
scroll to position [0, 0]
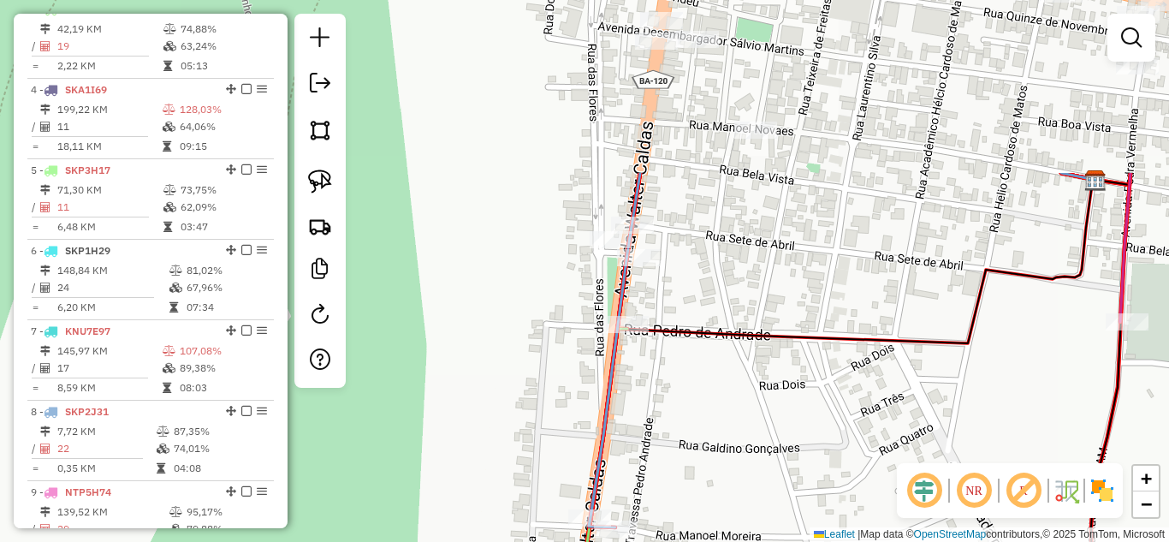
drag, startPoint x: 744, startPoint y: 199, endPoint x: 745, endPoint y: 418, distance: 219.0
click at [745, 418] on div "Janela de atendimento Grade de atendimento Capacidade Transportadoras Veículos …" at bounding box center [584, 271] width 1169 height 542
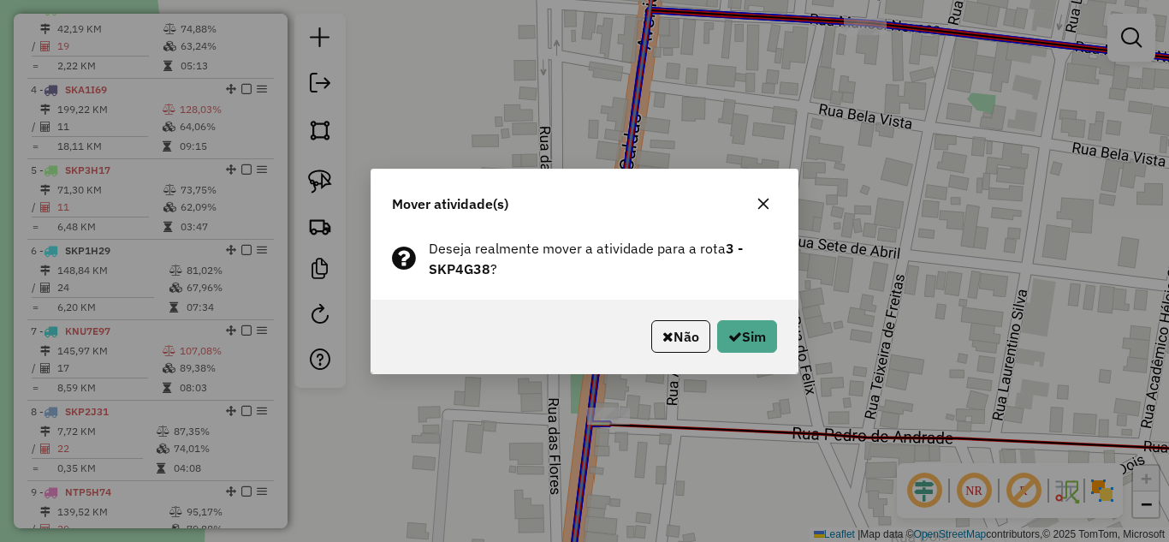
click at [764, 192] on button "button" at bounding box center [762, 203] width 27 height 27
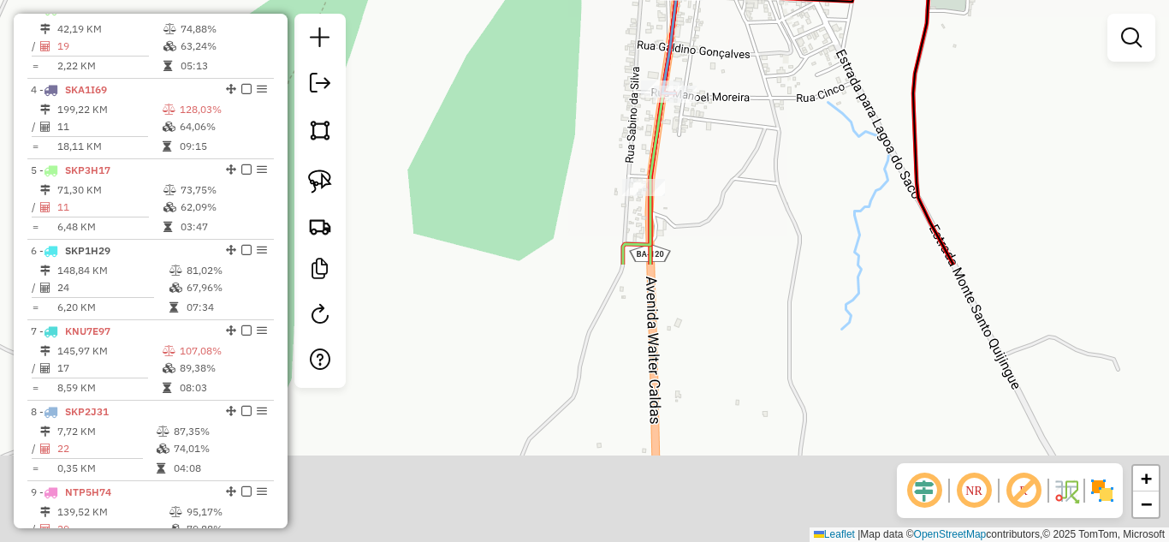
drag, startPoint x: 780, startPoint y: 423, endPoint x: 726, endPoint y: 93, distance: 333.8
click at [726, 93] on div "Janela de atendimento Grade de atendimento Capacidade Transportadoras Veículos …" at bounding box center [584, 271] width 1169 height 542
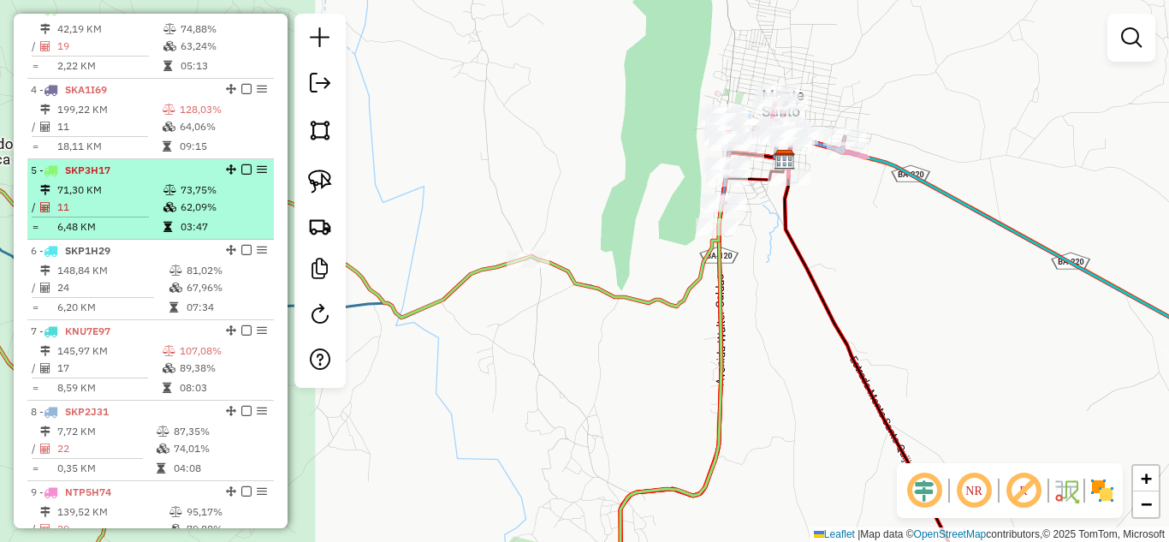
scroll to position [709, 0]
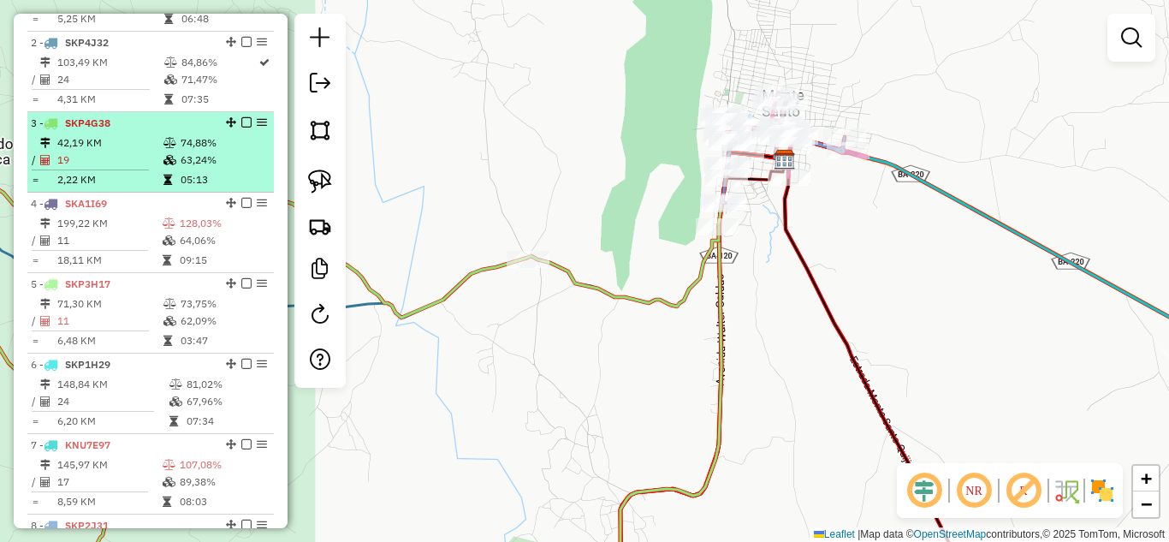
click at [63, 151] on td "42,19 KM" at bounding box center [109, 142] width 106 height 17
select select "*********"
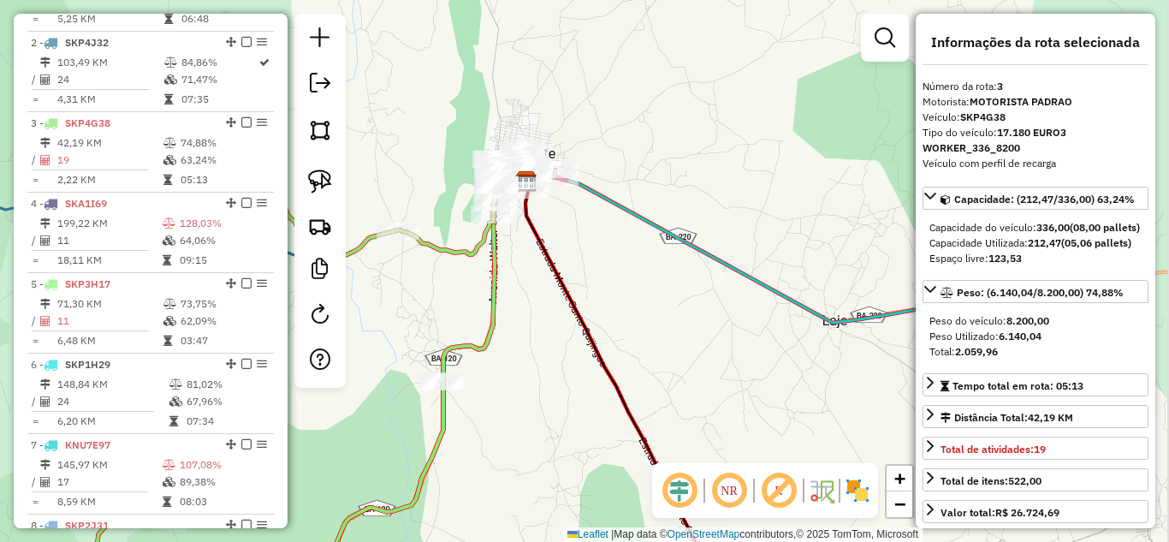
drag, startPoint x: 770, startPoint y: 184, endPoint x: 481, endPoint y: 303, distance: 312.7
click at [481, 303] on div "Janela de atendimento Grade de atendimento Capacidade Transportadoras Veículos …" at bounding box center [584, 271] width 1169 height 542
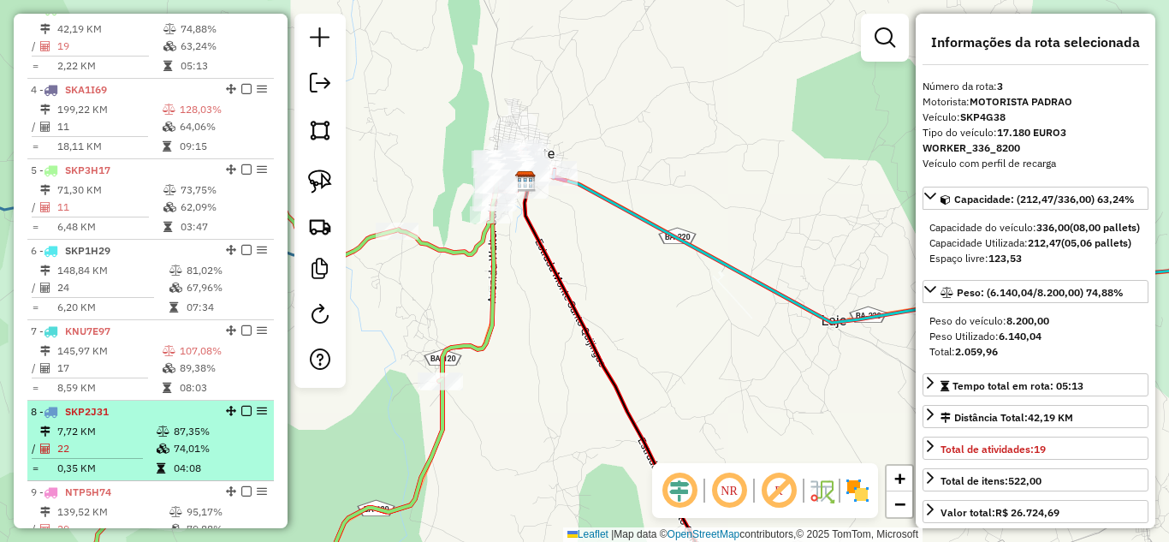
scroll to position [880, 0]
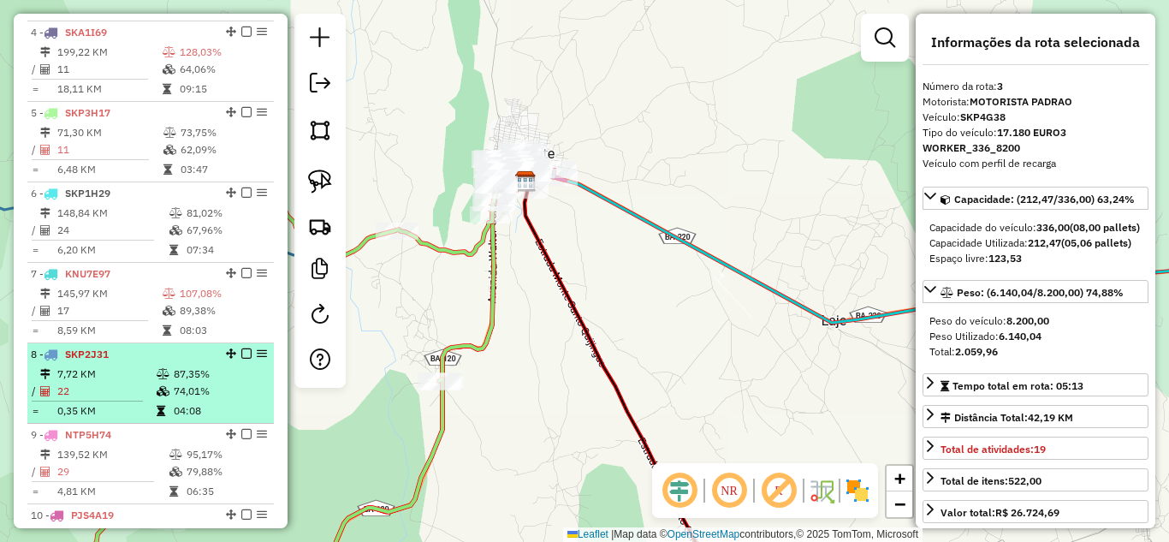
click at [111, 382] on td "7,72 KM" at bounding box center [105, 373] width 99 height 17
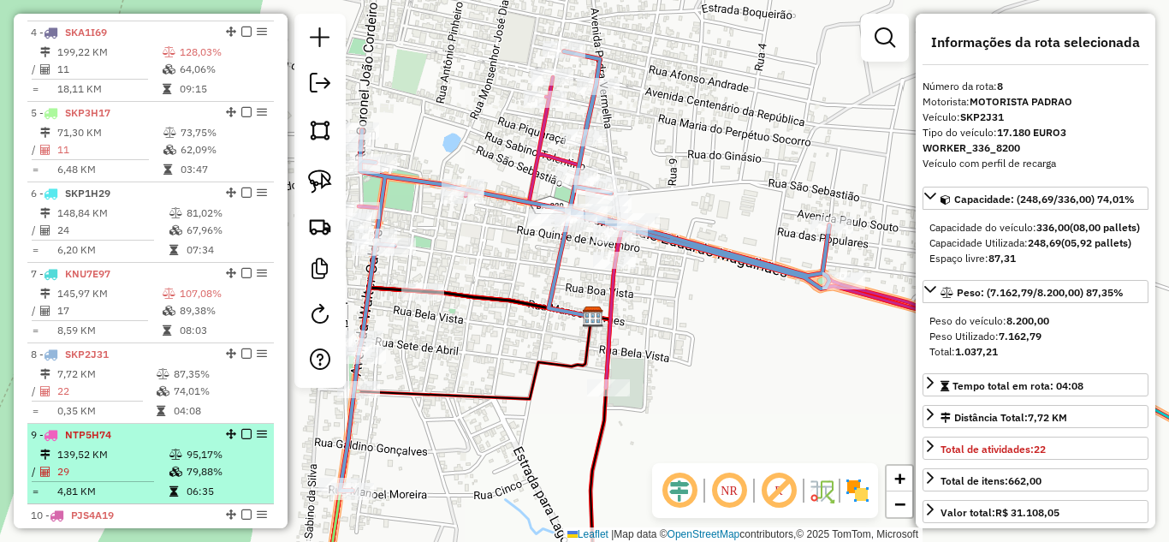
scroll to position [1052, 0]
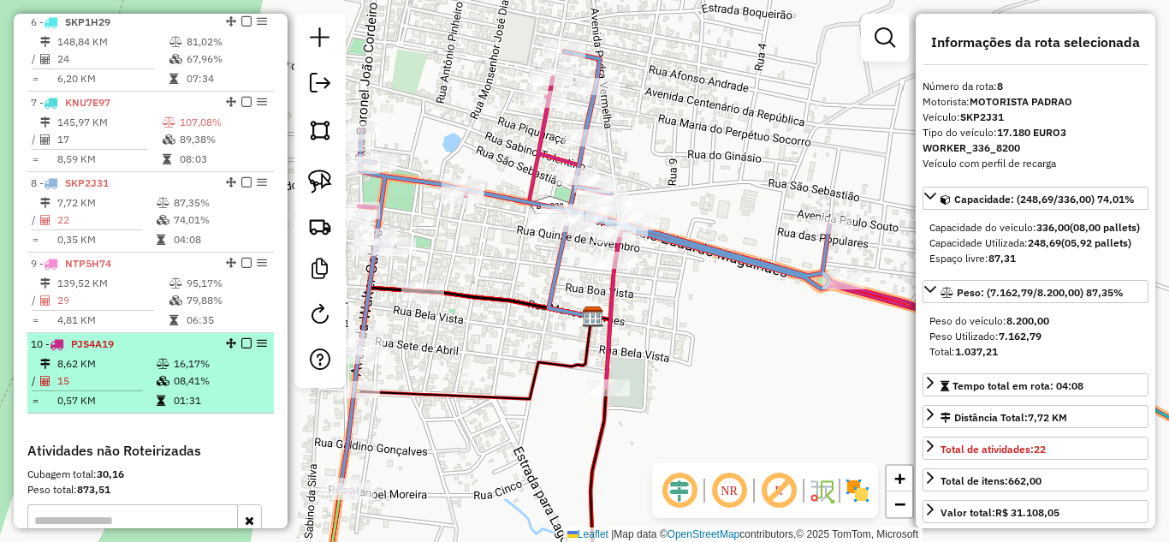
click at [100, 372] on td "8,62 KM" at bounding box center [105, 363] width 99 height 17
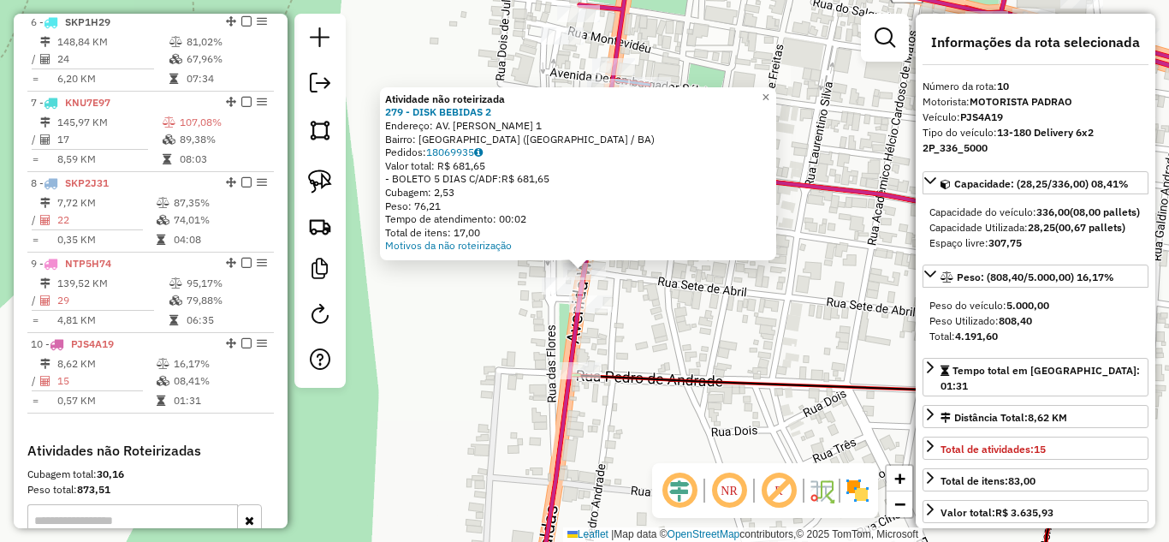
click at [499, 300] on div "Atividade não roteirizada 279 - DISK BEBIDAS 2 Endereço: AV. WALTER CALDAS 1 Ba…" at bounding box center [584, 271] width 1169 height 542
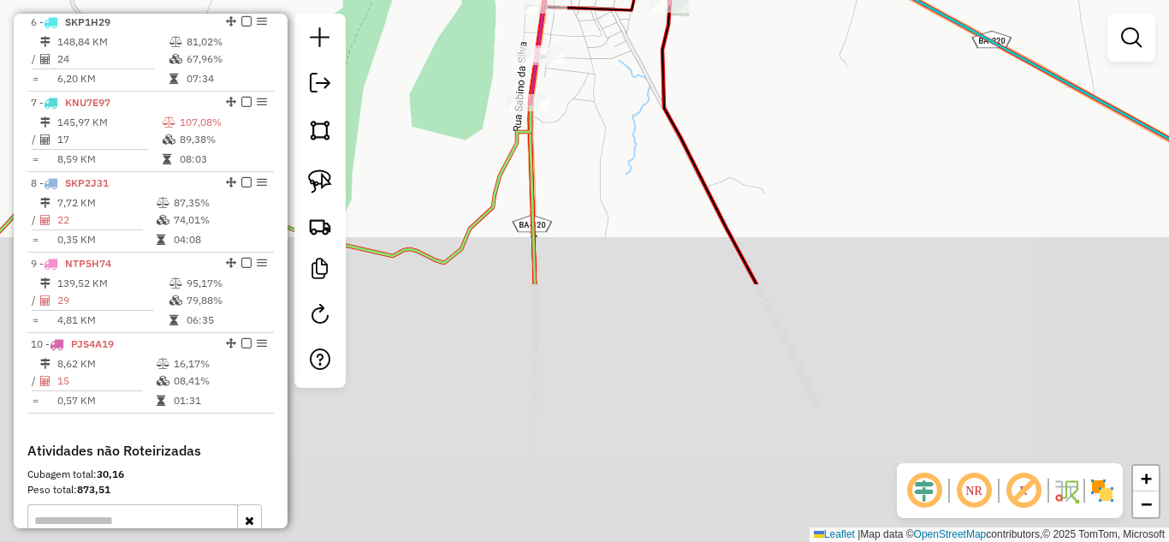
drag, startPoint x: 424, startPoint y: 388, endPoint x: 468, endPoint y: 9, distance: 380.7
click at [467, 9] on div "Janela de atendimento Grade de atendimento Capacidade Transportadoras Veículos …" at bounding box center [584, 271] width 1169 height 542
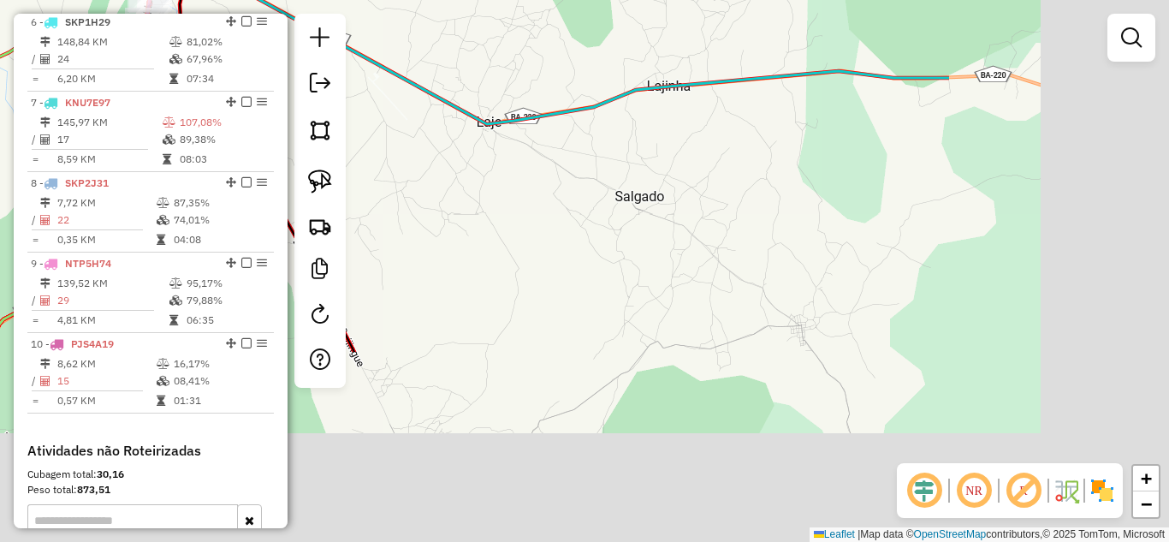
drag, startPoint x: 767, startPoint y: 401, endPoint x: 282, endPoint y: 47, distance: 600.0
click at [282, 47] on hb-router-mapa "Informações da Sessão 990895 - 19/08/2025 Criação: 18/08/2025 17:25 Depósito: D…" at bounding box center [584, 271] width 1169 height 542
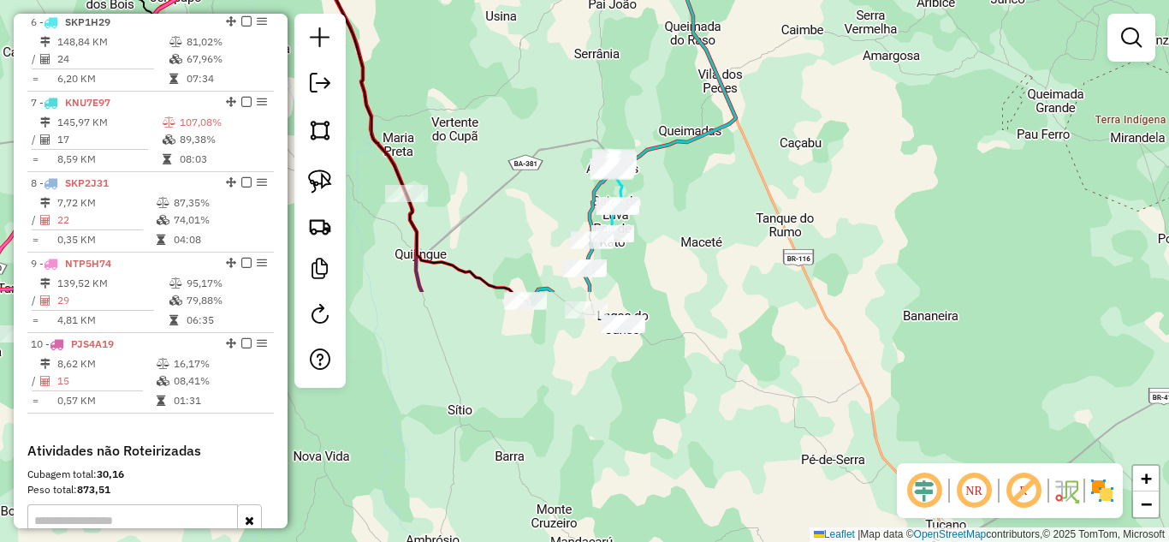
drag, startPoint x: 817, startPoint y: 391, endPoint x: 578, endPoint y: 86, distance: 387.7
click at [578, 86] on div "Janela de atendimento Grade de atendimento Capacidade Transportadoras Veículos …" at bounding box center [584, 271] width 1169 height 542
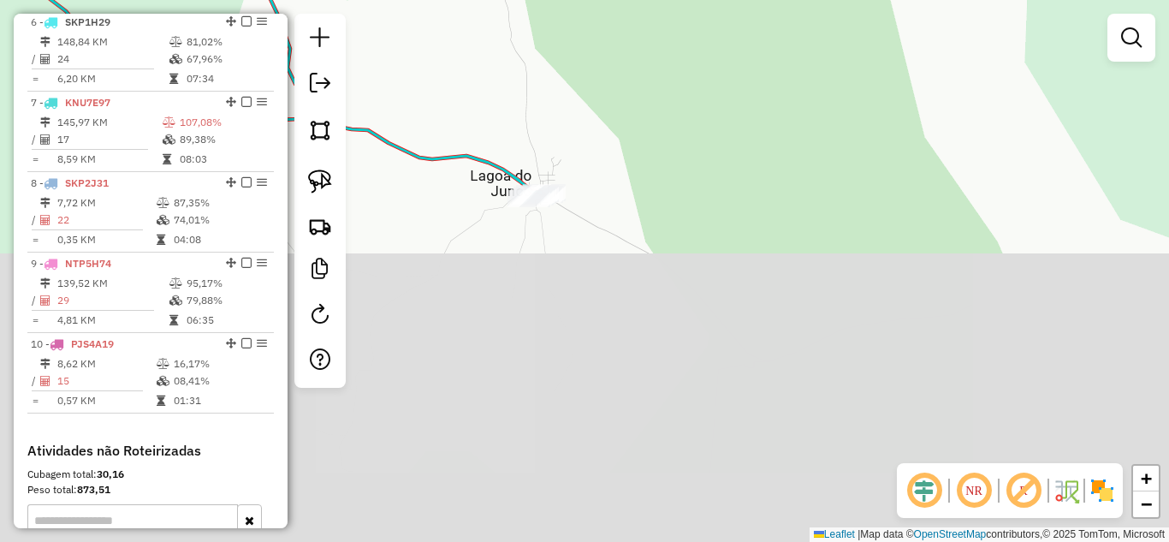
drag, startPoint x: 551, startPoint y: 346, endPoint x: 592, endPoint y: -9, distance: 356.6
click at [592, 0] on html "Aguarde... Pop-up bloqueado! Seu navegador bloqueou automáticamente a abertura …" at bounding box center [584, 271] width 1169 height 542
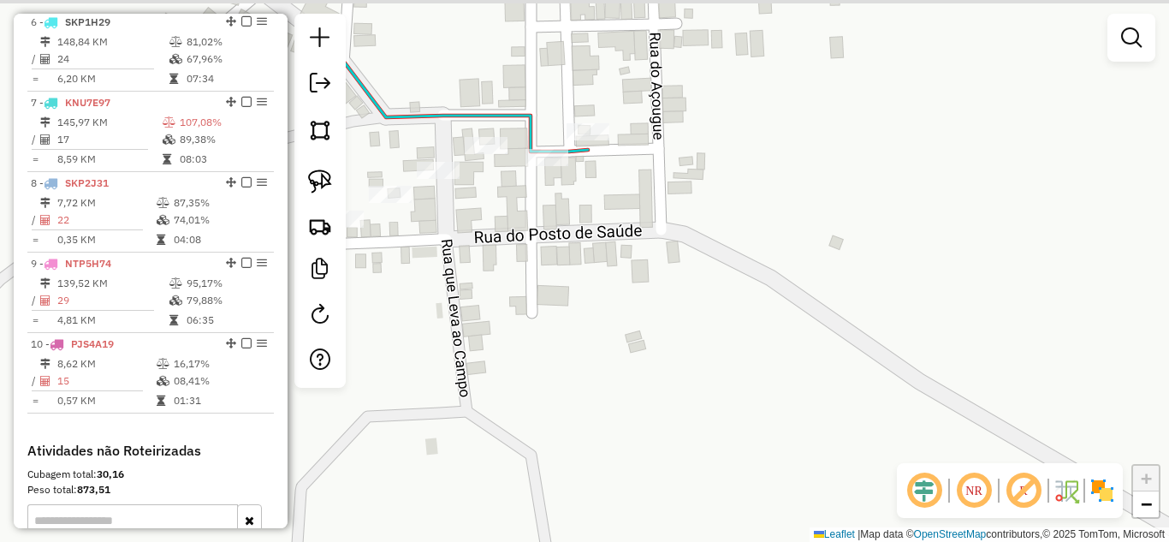
drag, startPoint x: 550, startPoint y: 116, endPoint x: 539, endPoint y: 185, distance: 69.3
click at [560, 200] on div "Janela de atendimento Grade de atendimento Capacidade Transportadoras Veículos …" at bounding box center [584, 271] width 1169 height 542
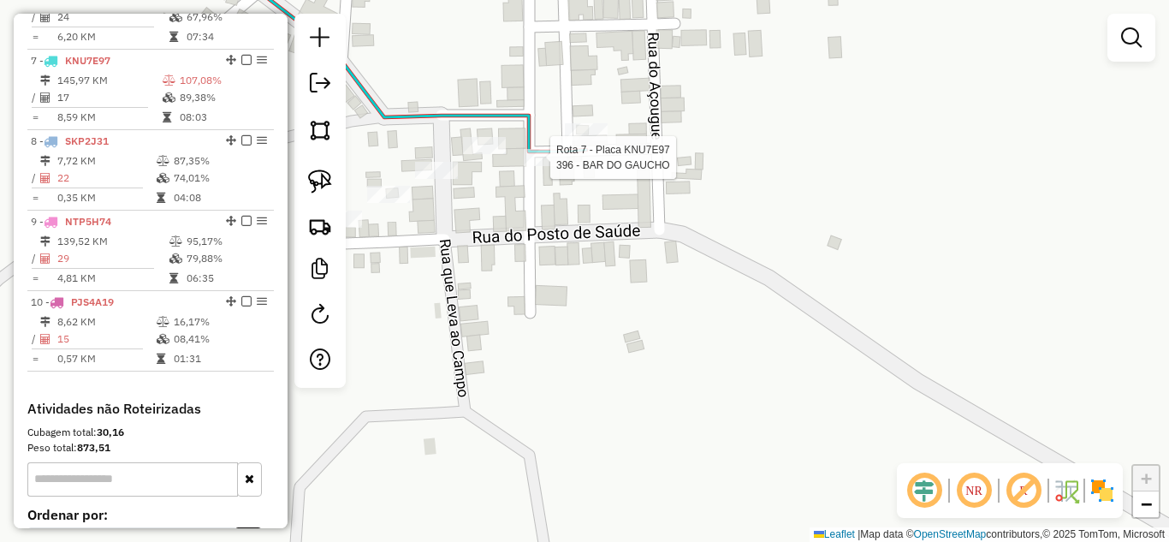
select select "*********"
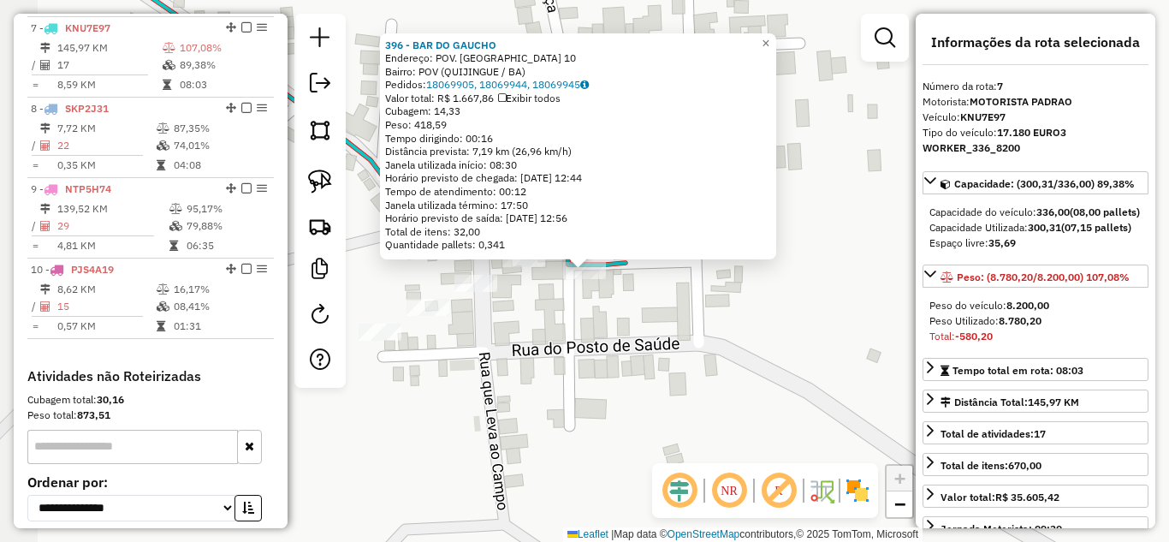
scroll to position [1145, 0]
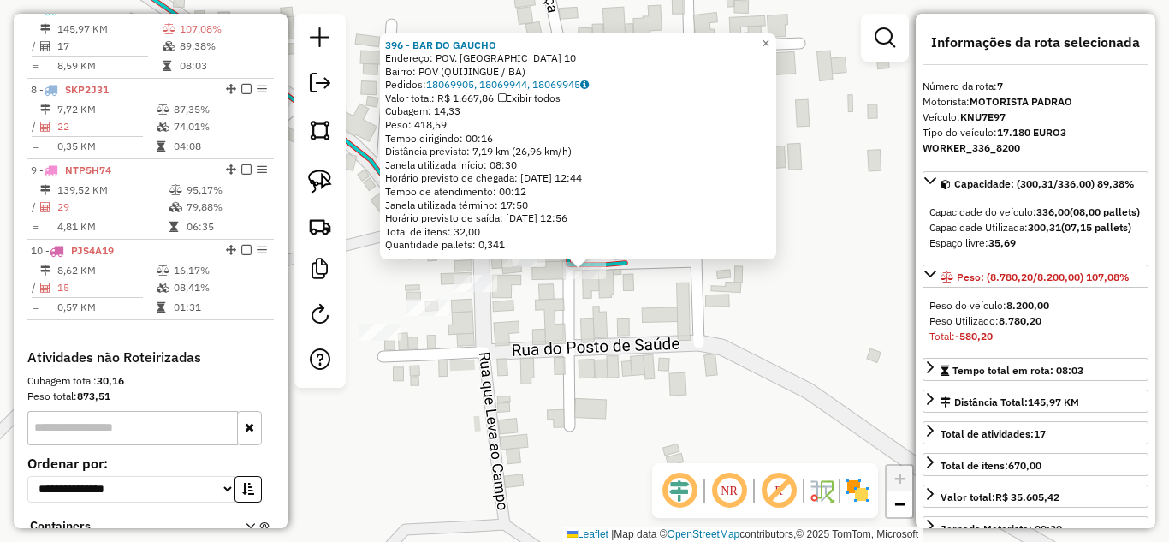
click at [672, 297] on div "396 - BAR DO GAUCHO Endereço: POV. LAGOA DO JUNCO 10 Bairro: POV (QUIJINGUE / B…" at bounding box center [584, 271] width 1169 height 542
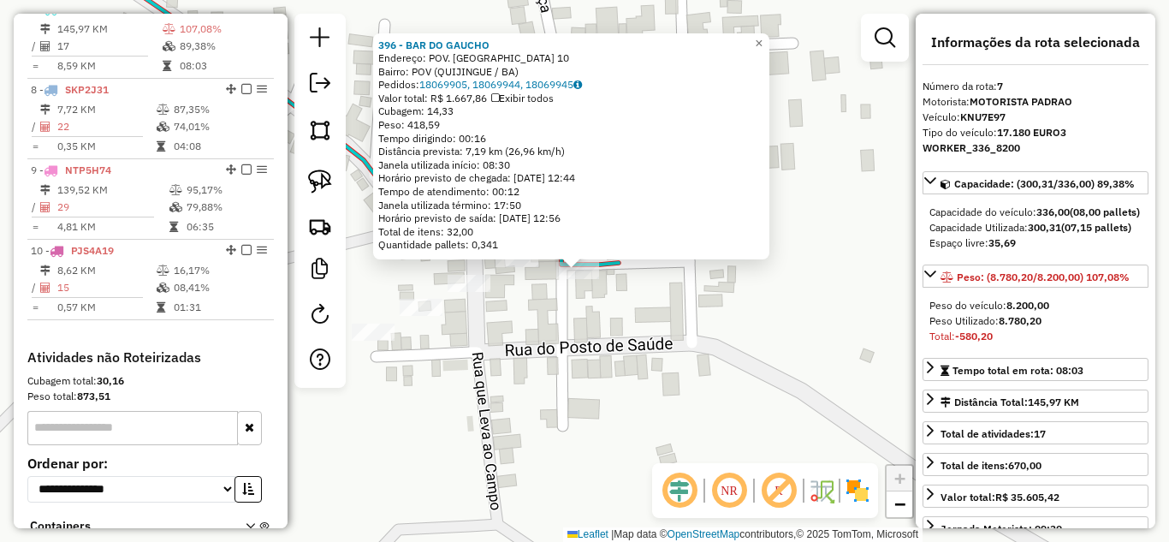
click at [607, 281] on div "396 - BAR DO GAUCHO Endereço: POV. LAGOA DO JUNCO 10 Bairro: POV (QUIJINGUE / B…" at bounding box center [584, 271] width 1169 height 542
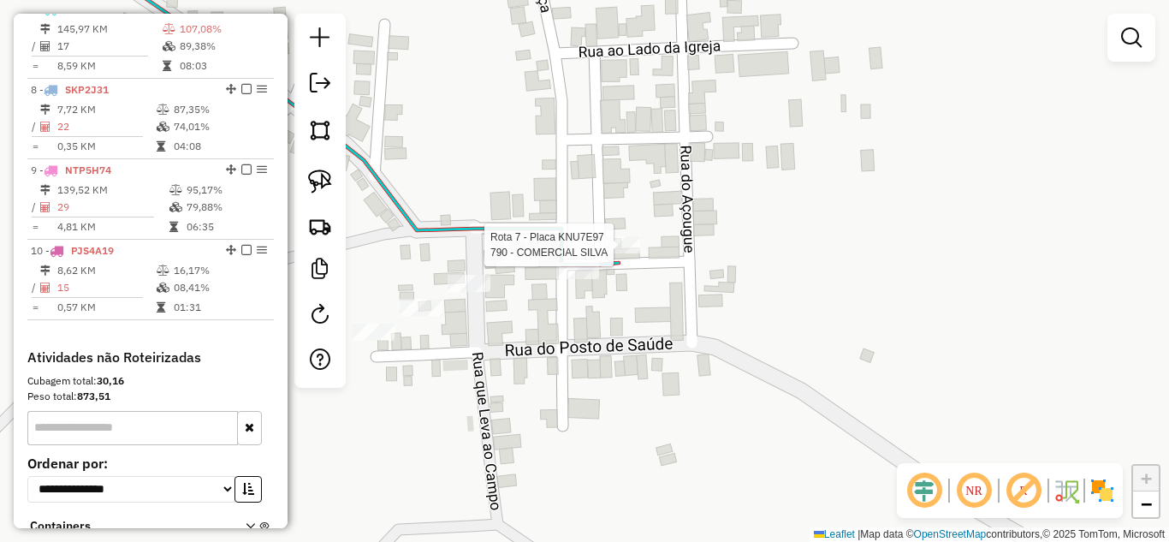
select select "*********"
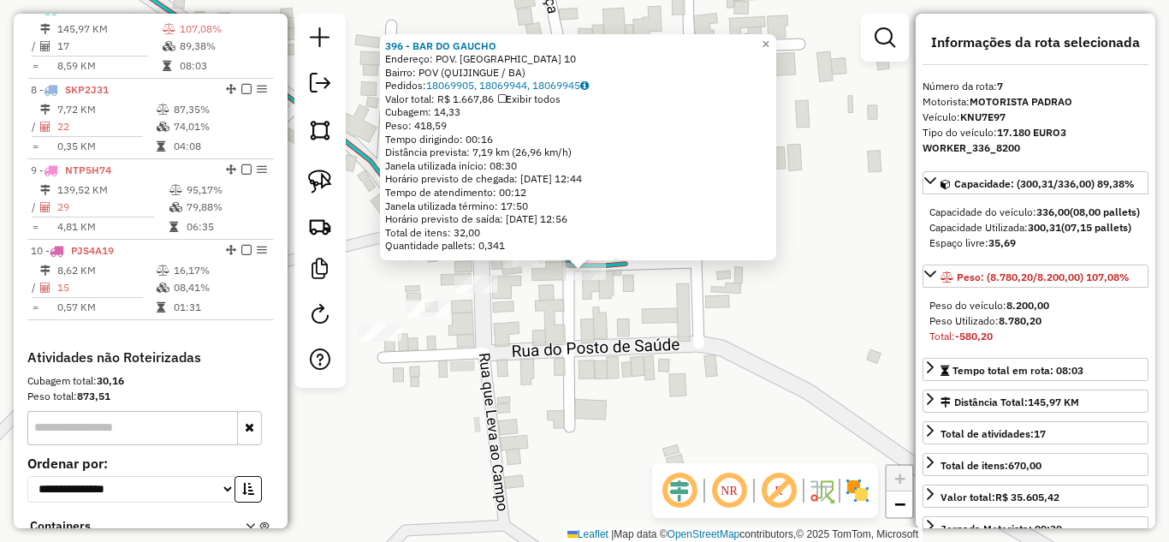
click at [557, 346] on div "396 - BAR DO GAUCHO Endereço: POV. LAGOA DO JUNCO 10 Bairro: POV (QUIJINGUE / B…" at bounding box center [584, 271] width 1169 height 542
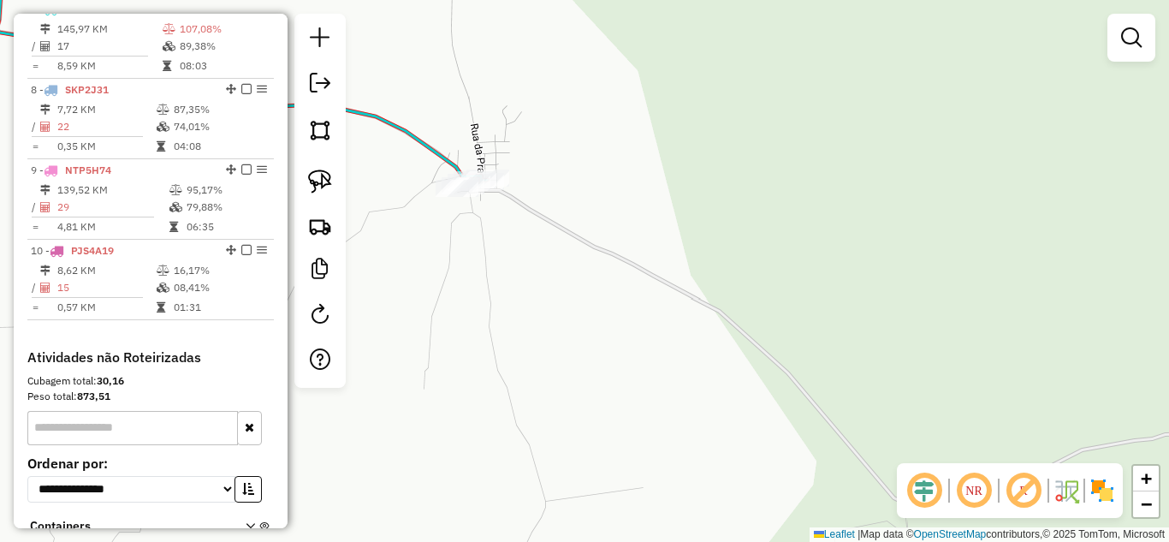
drag, startPoint x: 480, startPoint y: 127, endPoint x: 566, endPoint y: 317, distance: 207.9
click at [565, 316] on div "Janela de atendimento Grade de atendimento Capacidade Transportadoras Veículos …" at bounding box center [584, 271] width 1169 height 542
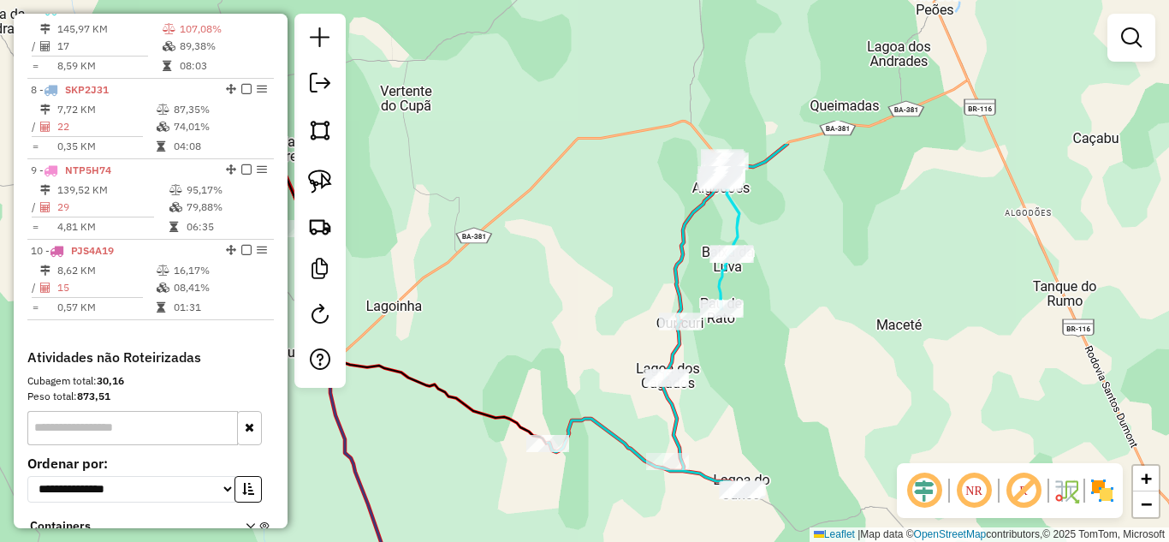
drag, startPoint x: 593, startPoint y: 216, endPoint x: 495, endPoint y: 284, distance: 119.4
click at [768, 401] on div "Janela de atendimento Grade de atendimento Capacidade Transportadoras Veículos …" at bounding box center [584, 271] width 1169 height 542
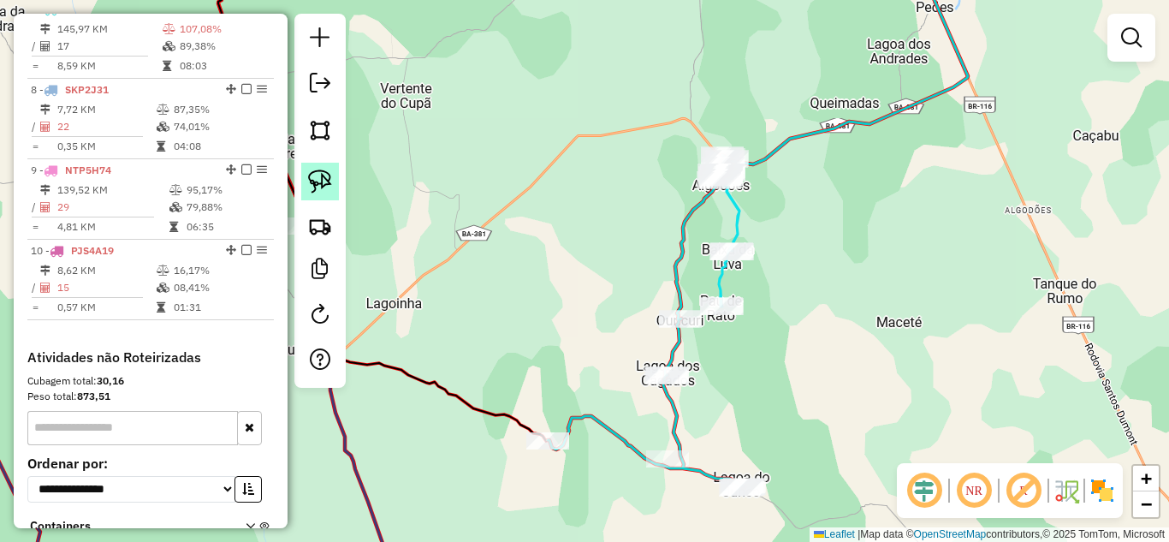
click at [321, 181] on img at bounding box center [320, 181] width 24 height 24
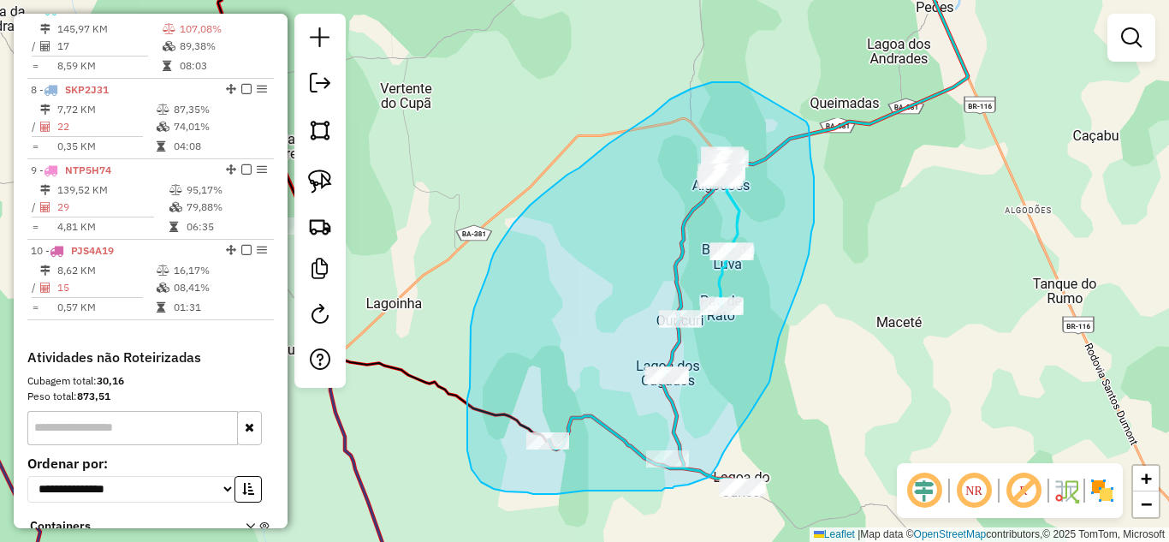
drag, startPoint x: 665, startPoint y: 104, endPoint x: 804, endPoint y: 121, distance: 140.5
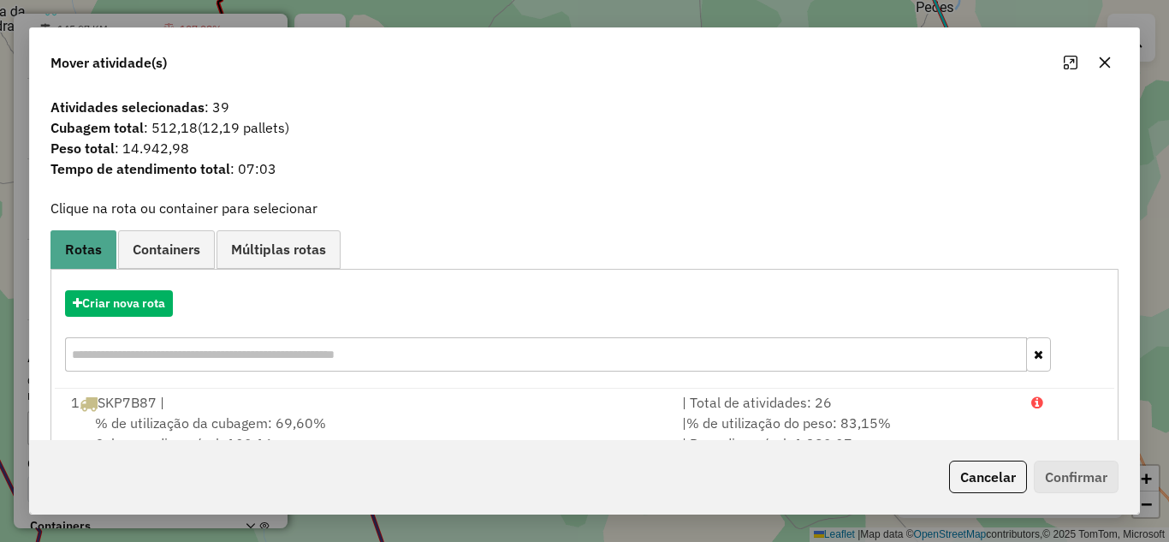
click at [1100, 61] on icon "button" at bounding box center [1105, 63] width 14 height 14
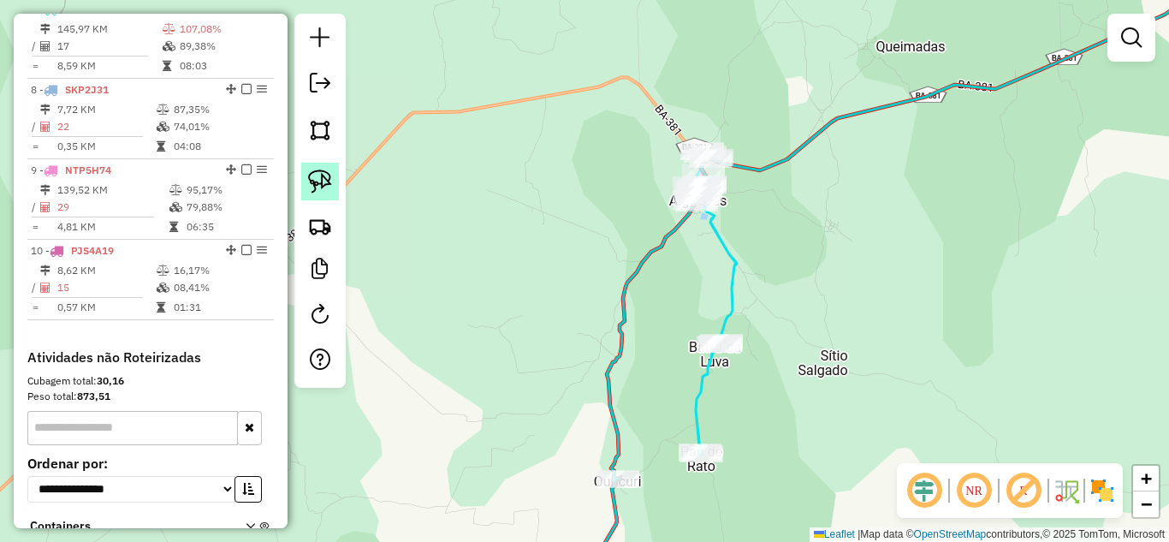
click at [326, 187] on img at bounding box center [320, 181] width 24 height 24
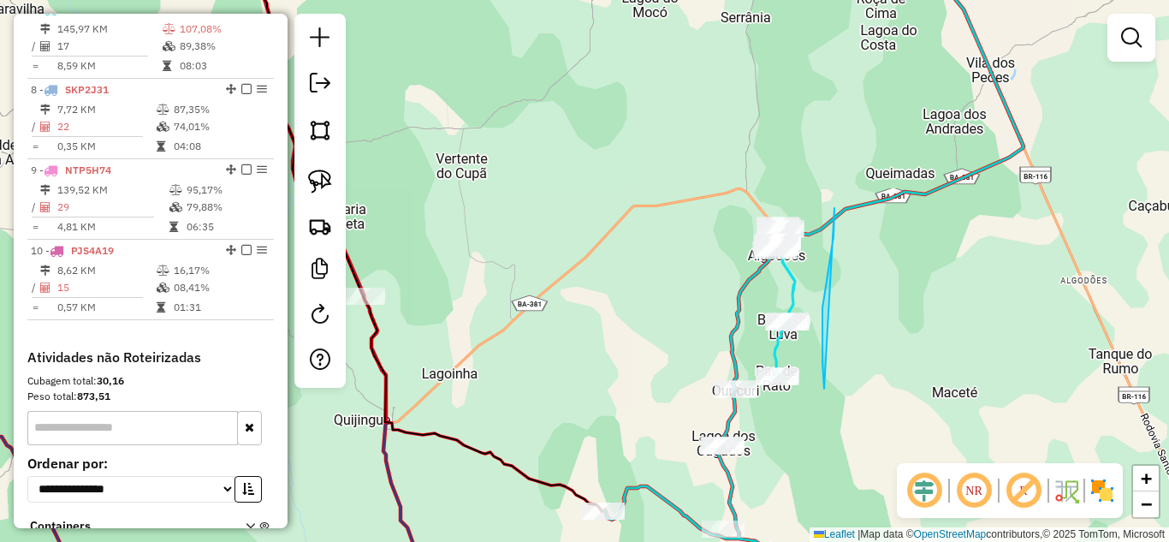
drag, startPoint x: 822, startPoint y: 351, endPoint x: 834, endPoint y: 208, distance: 143.4
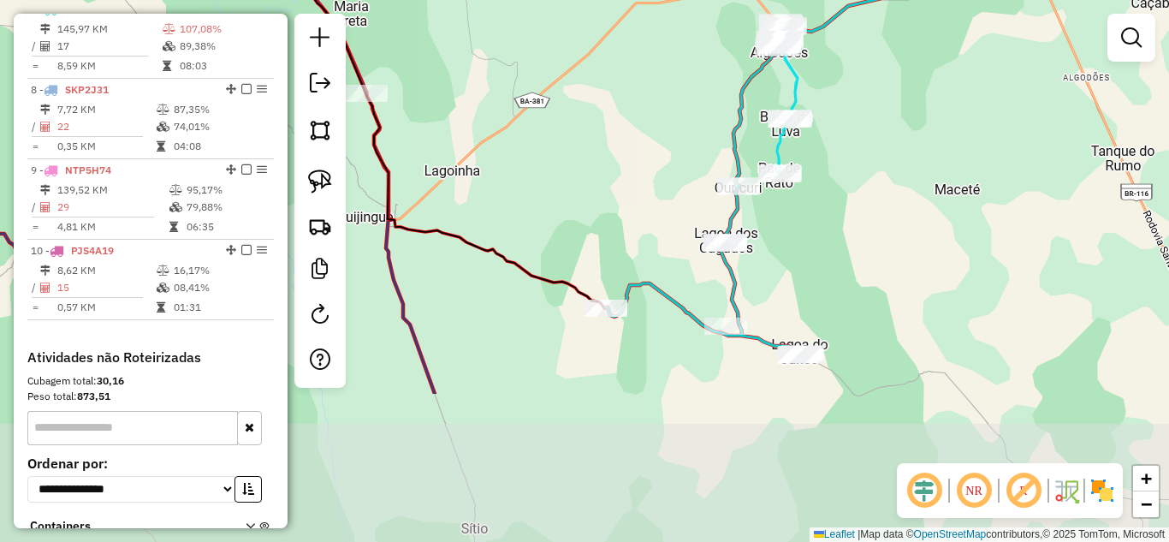
drag, startPoint x: 879, startPoint y: 333, endPoint x: 880, endPoint y: 130, distance: 202.8
click at [880, 130] on div "Janela de atendimento Grade de atendimento Capacidade Transportadoras Veículos …" at bounding box center [584, 271] width 1169 height 542
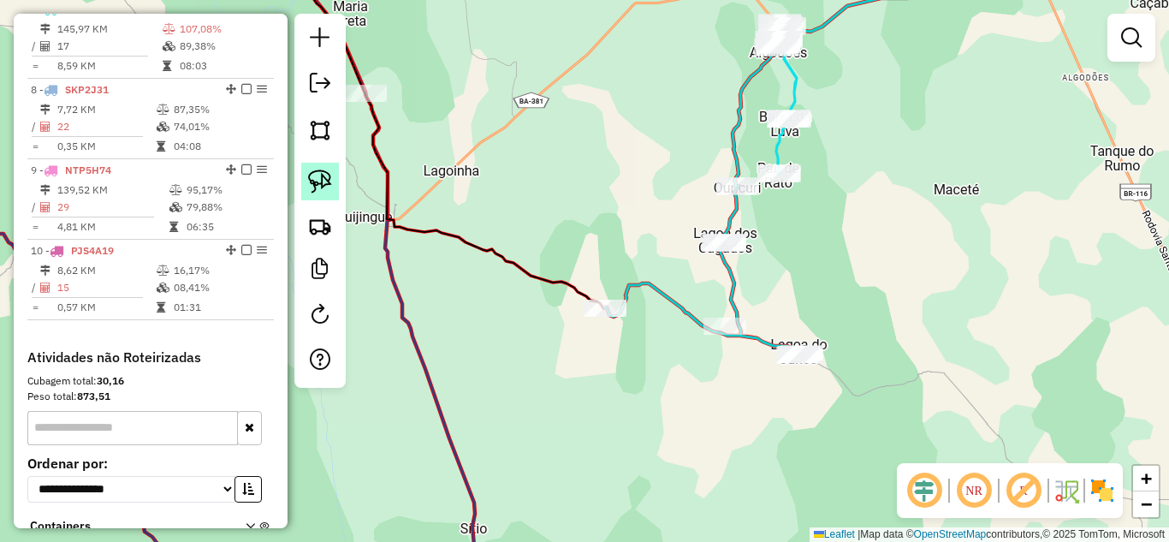
click at [334, 176] on link at bounding box center [320, 182] width 38 height 38
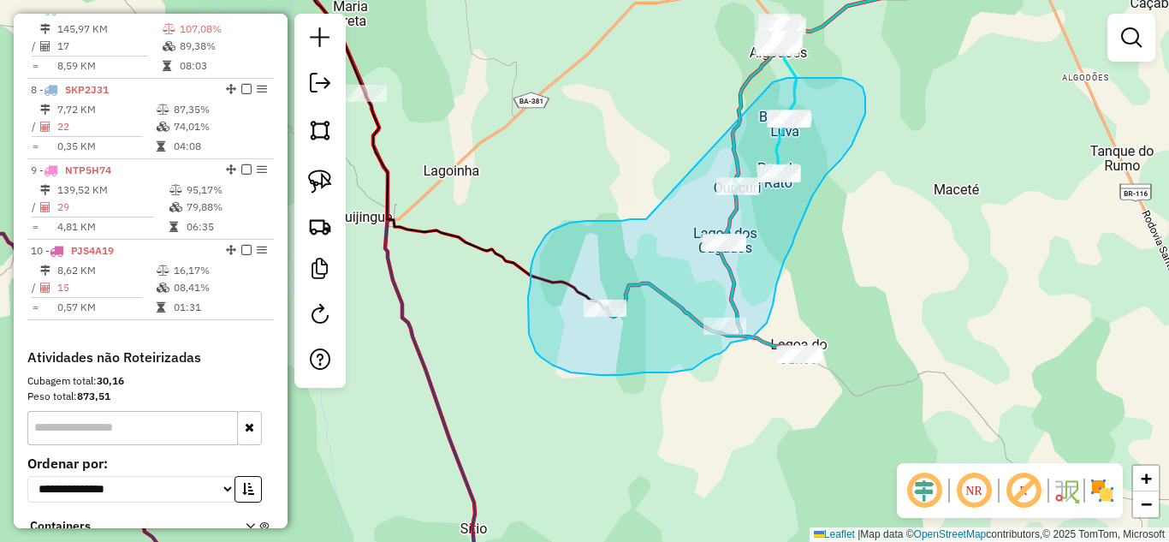
drag, startPoint x: 587, startPoint y: 221, endPoint x: 758, endPoint y: 87, distance: 217.0
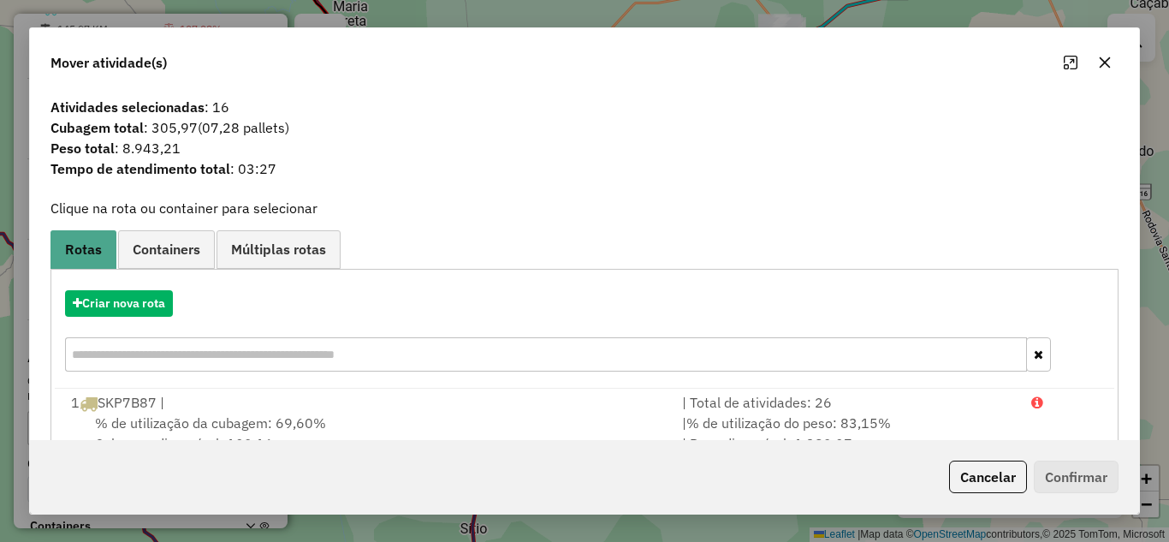
click at [1100, 68] on icon "button" at bounding box center [1105, 63] width 14 height 14
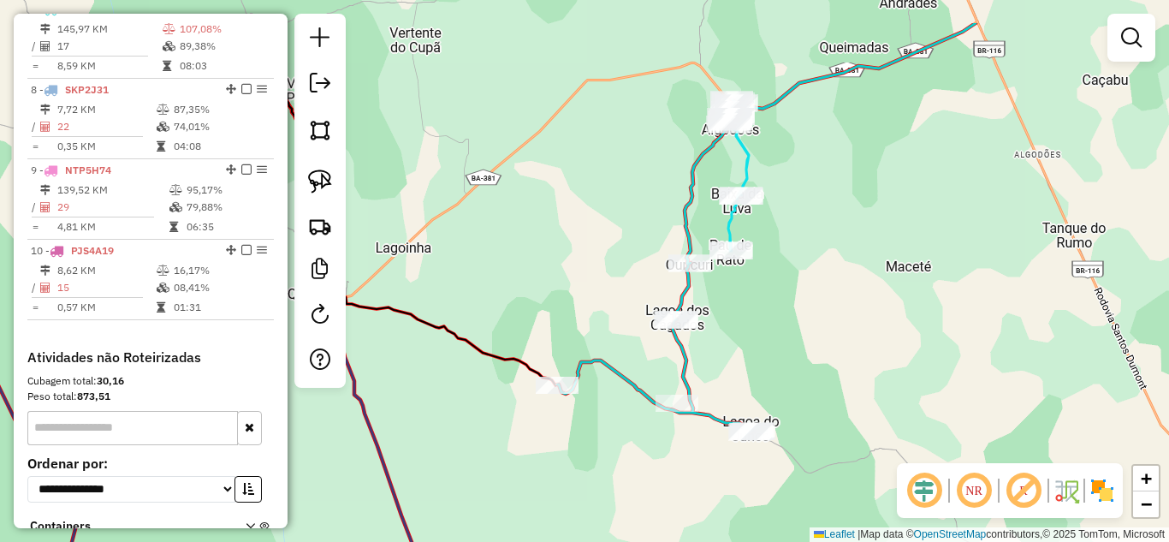
drag, startPoint x: 704, startPoint y: 100, endPoint x: 648, endPoint y: 190, distance: 106.1
click at [648, 190] on div "Janela de atendimento Grade de atendimento Capacidade Transportadoras Veículos …" at bounding box center [584, 271] width 1169 height 542
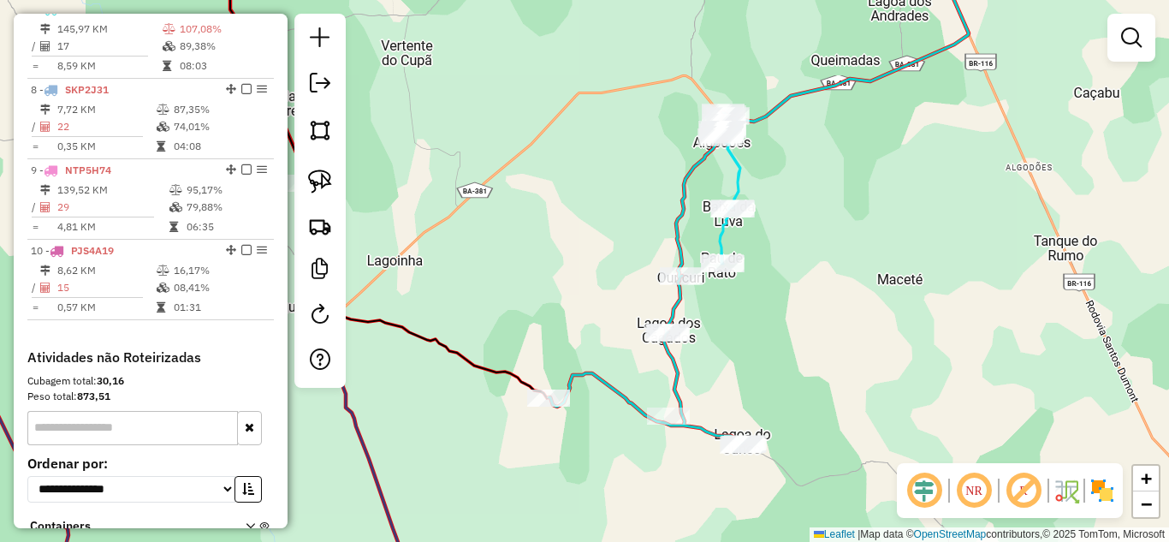
drag, startPoint x: 329, startPoint y: 181, endPoint x: 429, endPoint y: 176, distance: 99.4
click at [327, 181] on img at bounding box center [320, 181] width 24 height 24
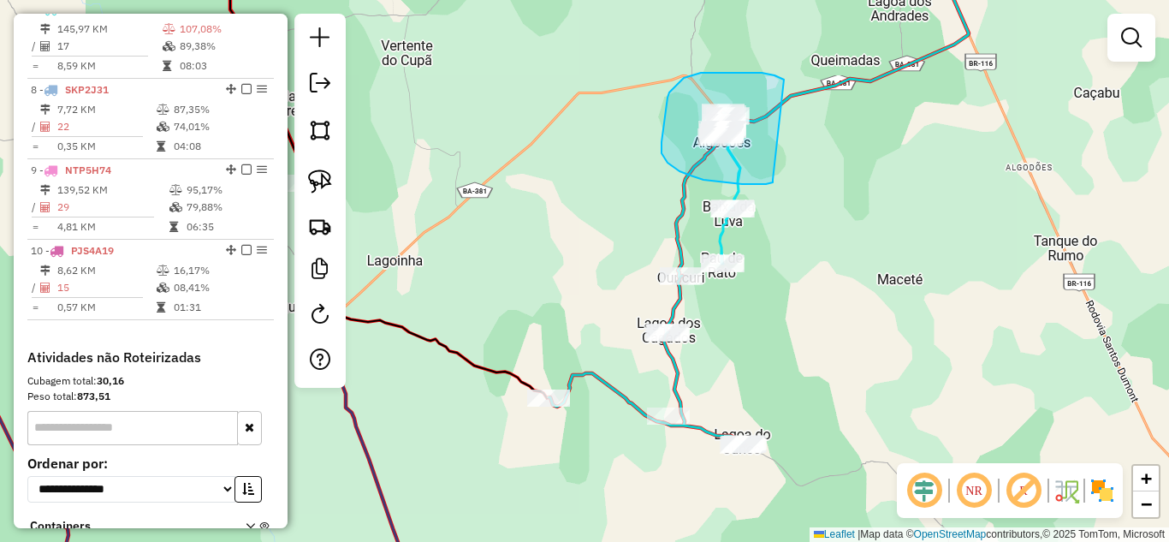
drag, startPoint x: 743, startPoint y: 73, endPoint x: 770, endPoint y: 173, distance: 103.8
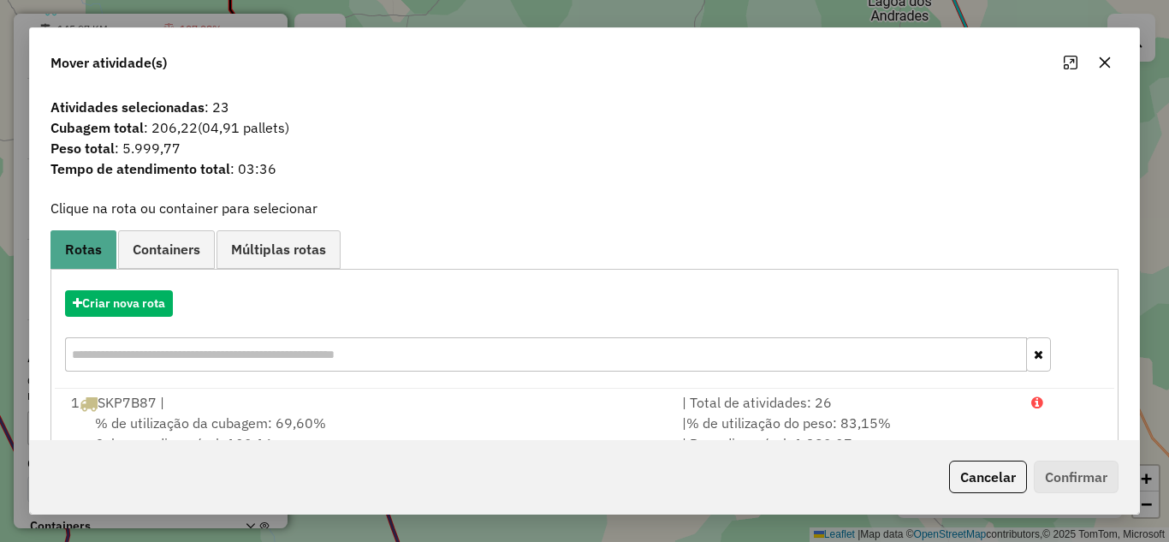
click at [1106, 59] on icon "button" at bounding box center [1105, 63] width 14 height 14
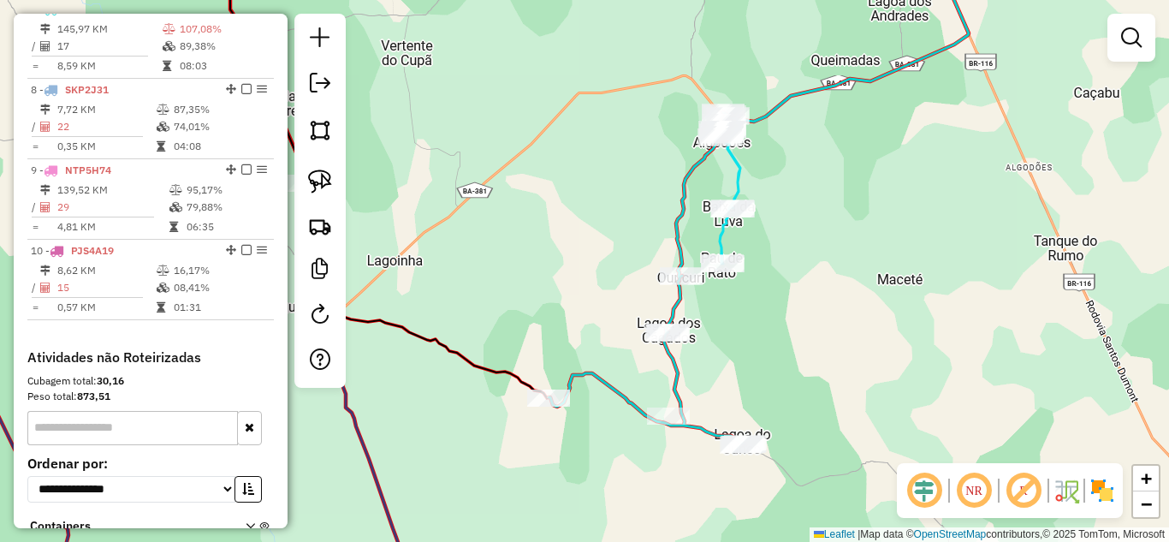
click at [341, 178] on div at bounding box center [319, 201] width 51 height 374
click at [327, 179] on img at bounding box center [320, 181] width 24 height 24
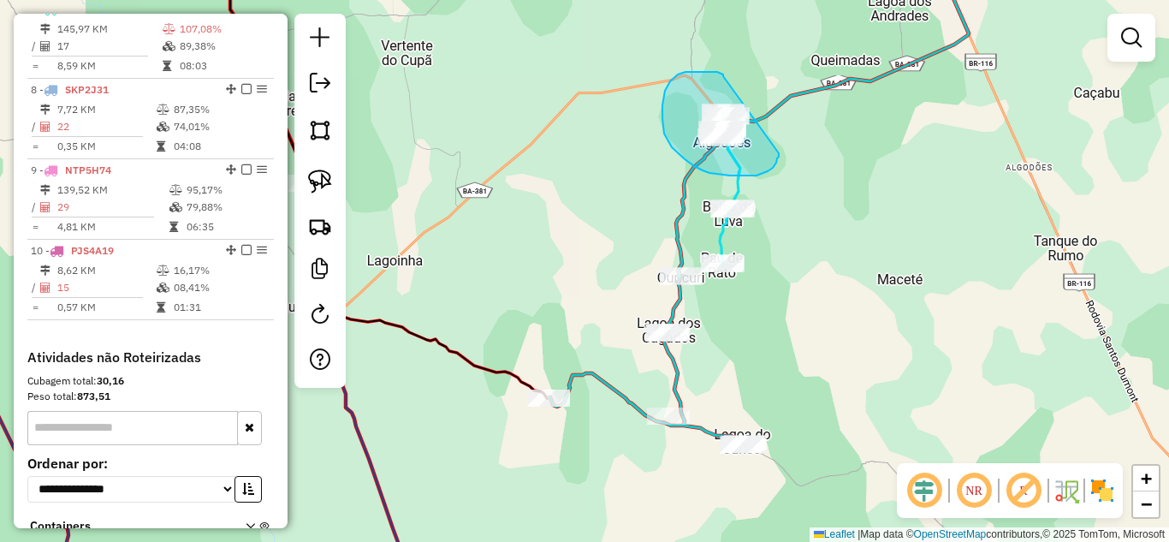
drag, startPoint x: 723, startPoint y: 76, endPoint x: 779, endPoint y: 152, distance: 94.3
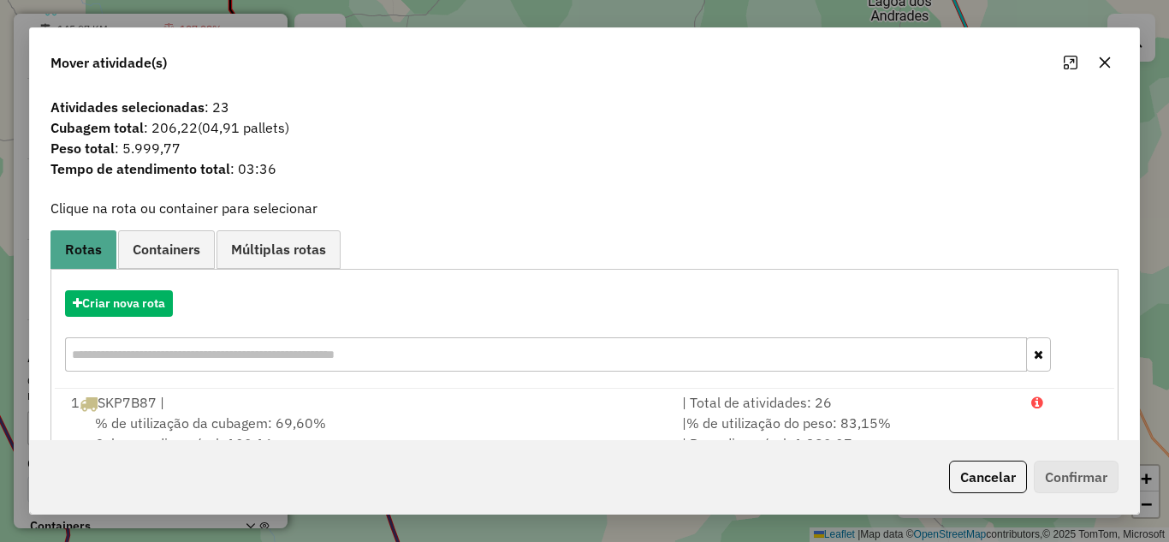
drag, startPoint x: 1098, startPoint y: 60, endPoint x: 1077, endPoint y: 69, distance: 22.6
click at [1098, 62] on icon "button" at bounding box center [1105, 63] width 14 height 14
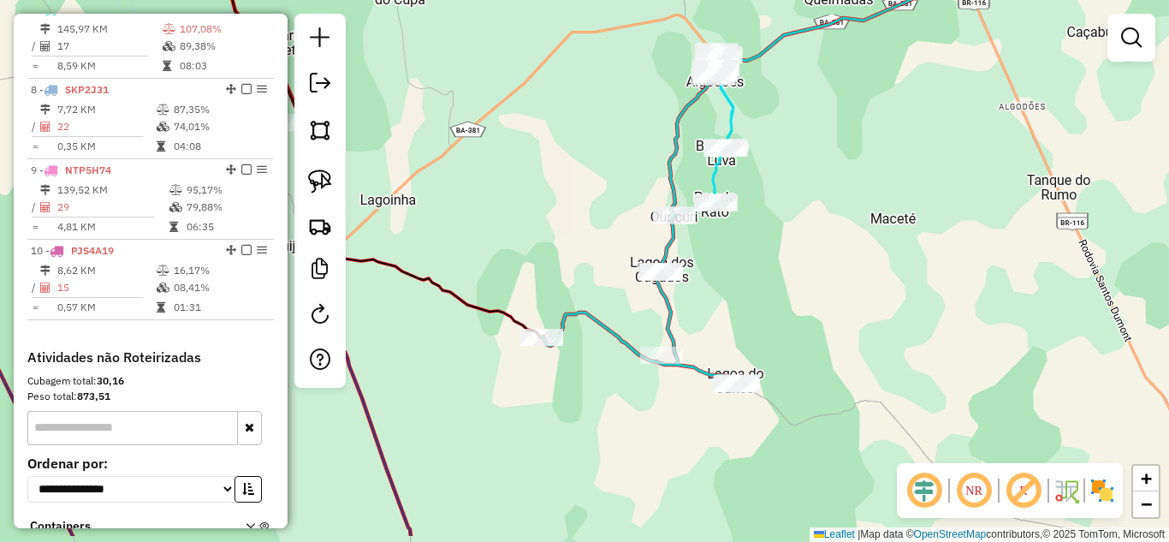
drag, startPoint x: 814, startPoint y: 178, endPoint x: 780, endPoint y: 119, distance: 67.8
click at [806, 114] on div "Janela de atendimento Grade de atendimento Capacidade Transportadoras Veículos …" at bounding box center [584, 271] width 1169 height 542
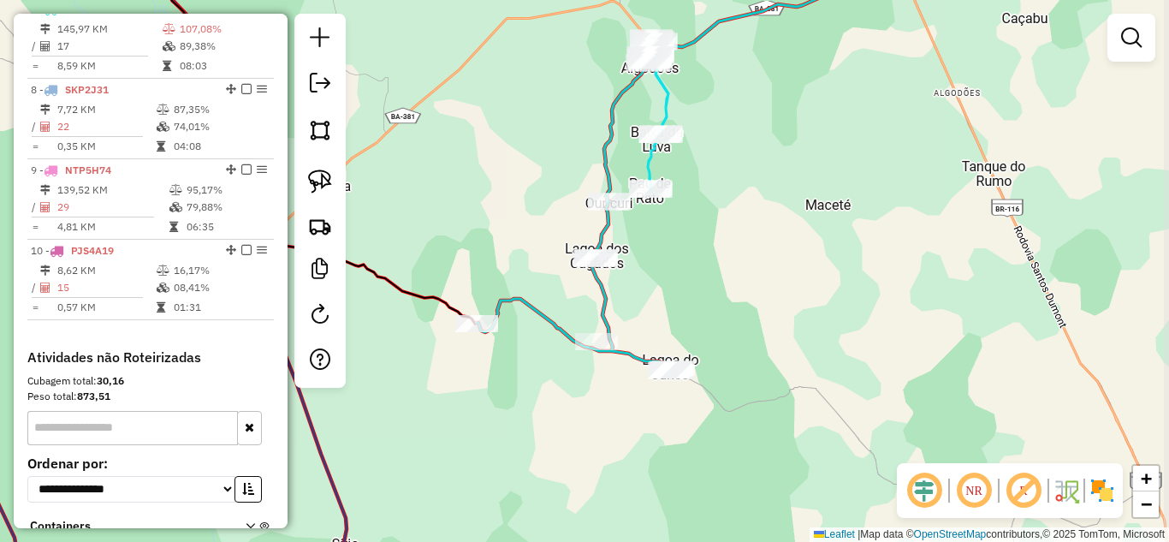
drag, startPoint x: 766, startPoint y: 127, endPoint x: 708, endPoint y: 121, distance: 58.5
click at [708, 121] on div "Janela de atendimento Grade de atendimento Capacidade Transportadoras Veículos …" at bounding box center [584, 271] width 1169 height 542
drag, startPoint x: 324, startPoint y: 178, endPoint x: 357, endPoint y: 169, distance: 33.8
click at [324, 177] on img at bounding box center [320, 181] width 24 height 24
drag, startPoint x: 669, startPoint y: 101, endPoint x: 714, endPoint y: 154, distance: 69.2
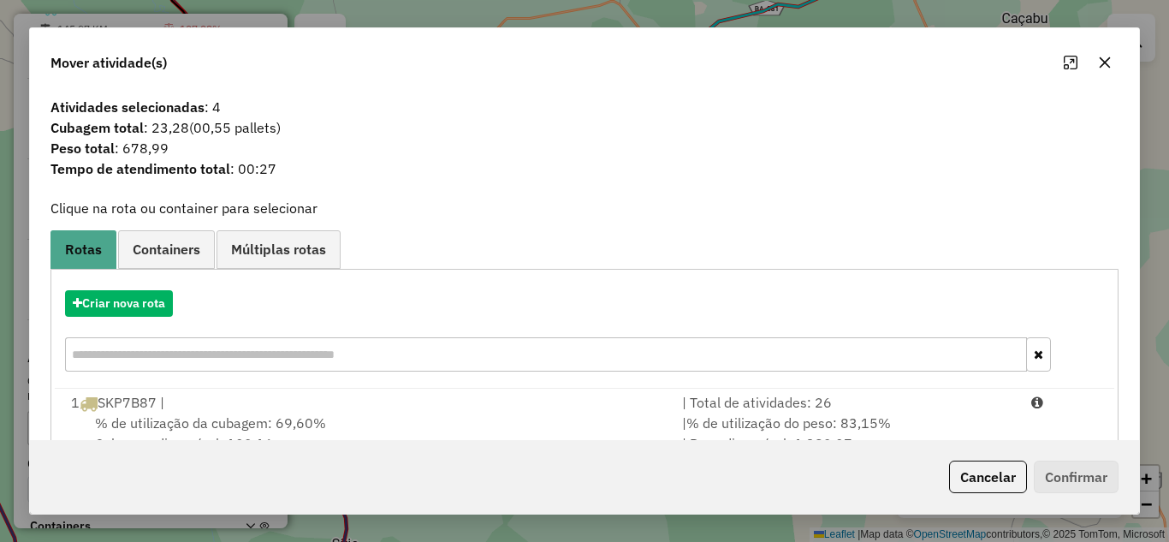
click at [1104, 61] on icon "button" at bounding box center [1104, 61] width 11 height 11
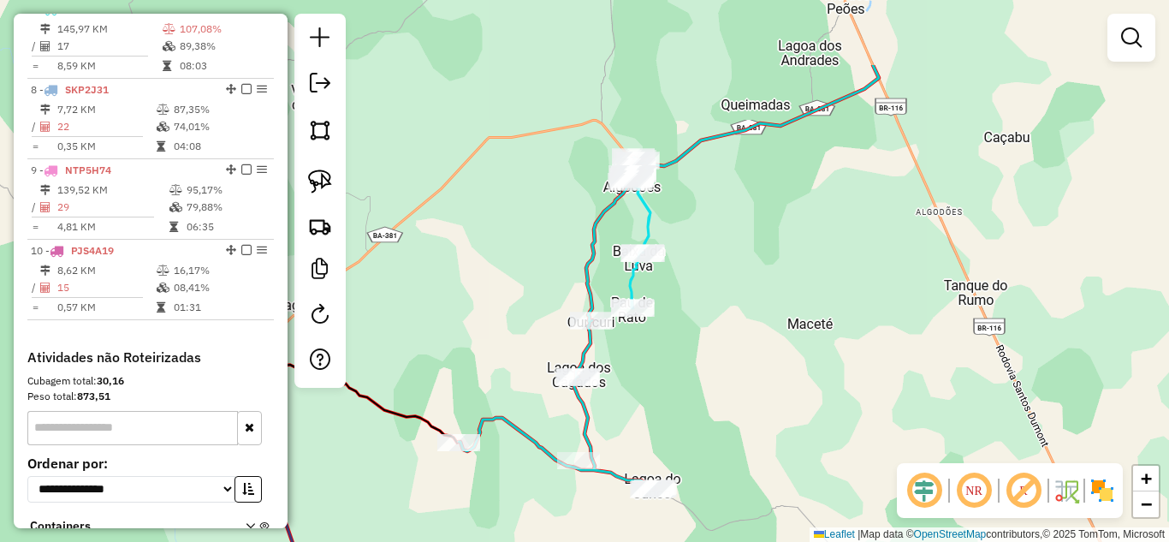
drag, startPoint x: 823, startPoint y: 106, endPoint x: 805, endPoint y: 225, distance: 120.3
click at [805, 225] on div "Janela de atendimento Grade de atendimento Capacidade Transportadoras Veículos …" at bounding box center [584, 271] width 1169 height 542
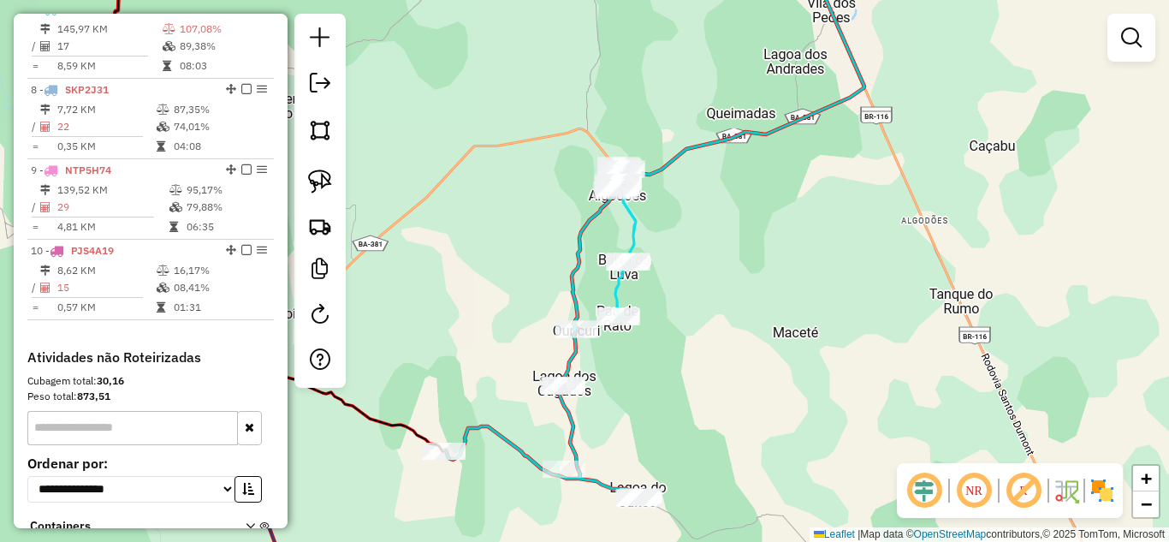
drag, startPoint x: 747, startPoint y: 84, endPoint x: 747, endPoint y: 97, distance: 12.8
click at [747, 96] on div "Janela de atendimento Grade de atendimento Capacidade Transportadoras Veículos …" at bounding box center [584, 271] width 1169 height 542
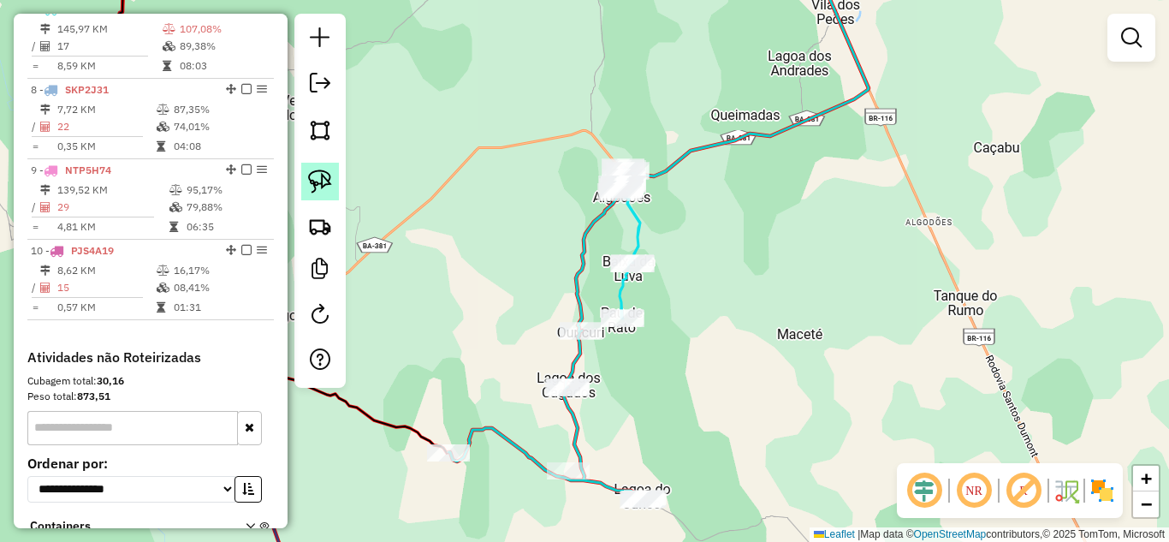
click at [320, 182] on img at bounding box center [320, 181] width 24 height 24
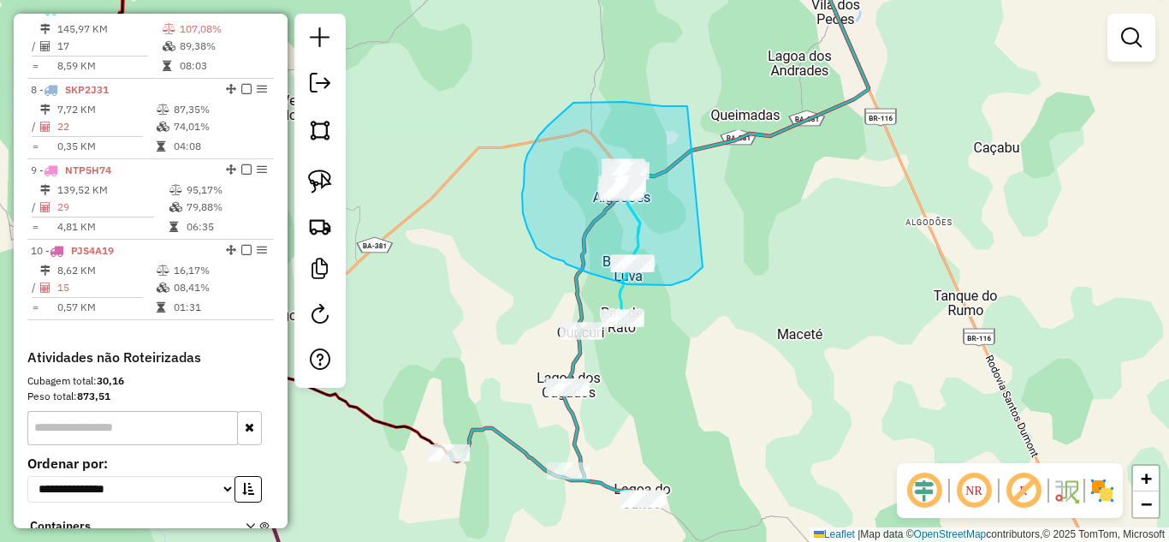
drag, startPoint x: 687, startPoint y: 106, endPoint x: 703, endPoint y: 266, distance: 160.8
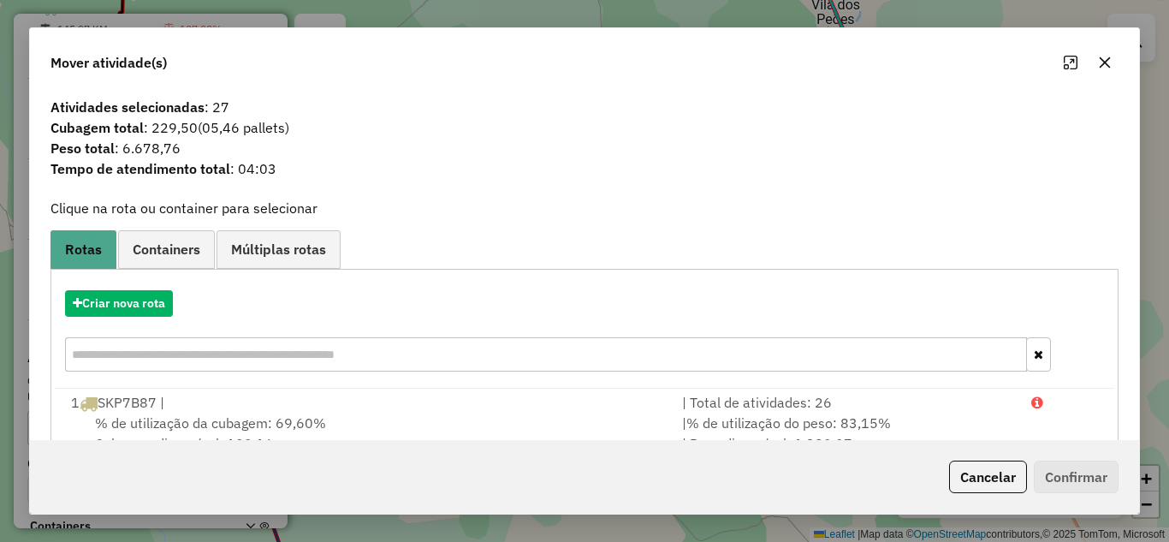
click at [1099, 58] on icon "button" at bounding box center [1105, 63] width 14 height 14
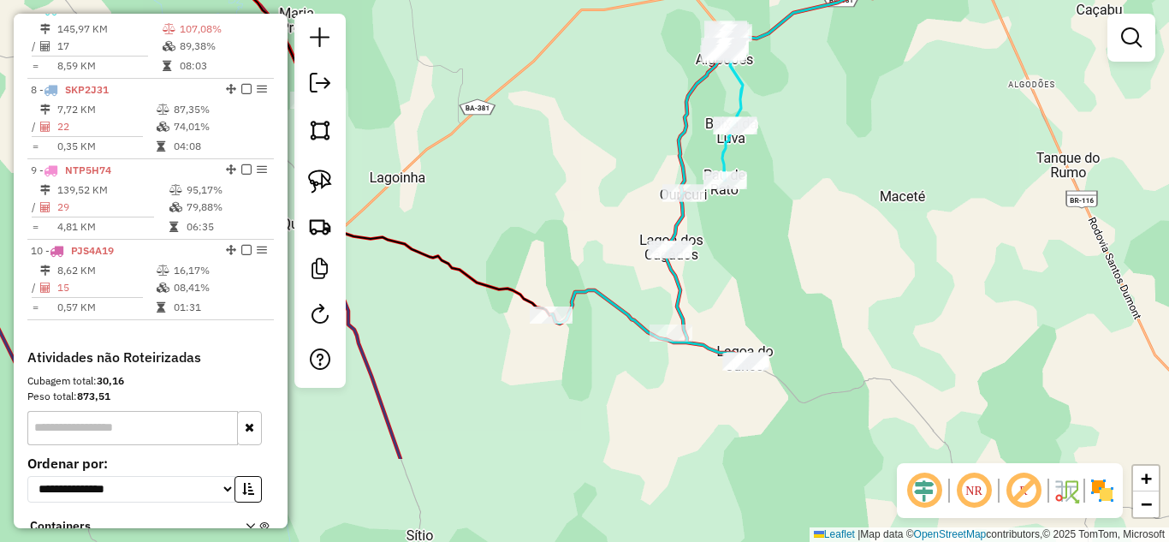
drag, startPoint x: 740, startPoint y: 345, endPoint x: 843, endPoint y: 207, distance: 171.8
click at [843, 207] on div "Janela de atendimento Grade de atendimento Capacidade Transportadoras Veículos …" at bounding box center [584, 271] width 1169 height 542
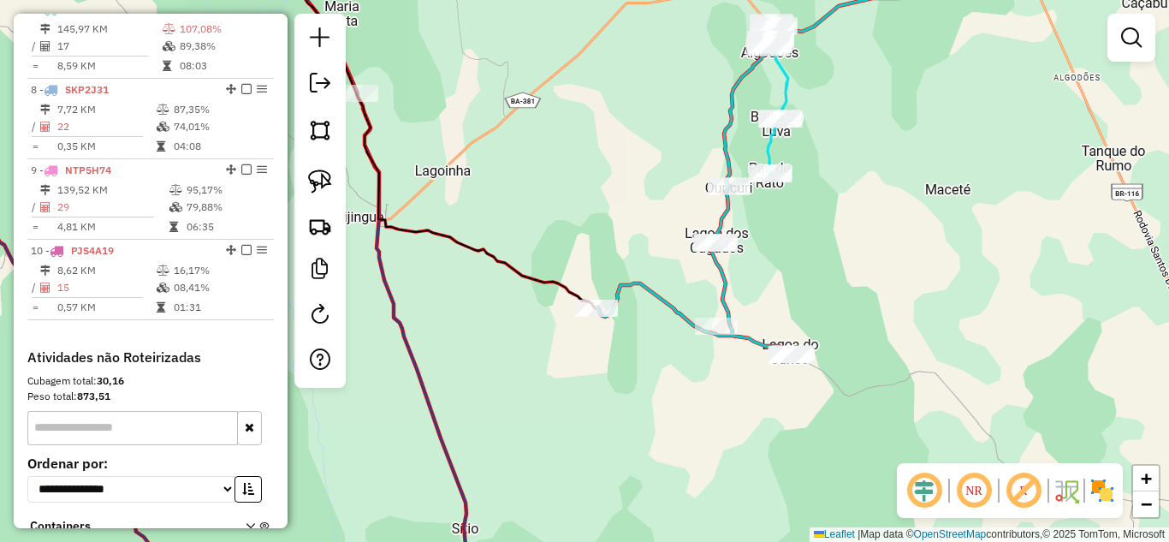
drag, startPoint x: 637, startPoint y: 164, endPoint x: 682, endPoint y: 157, distance: 45.9
click at [682, 157] on div "Janela de atendimento Grade de atendimento Capacidade Transportadoras Veículos …" at bounding box center [584, 271] width 1169 height 542
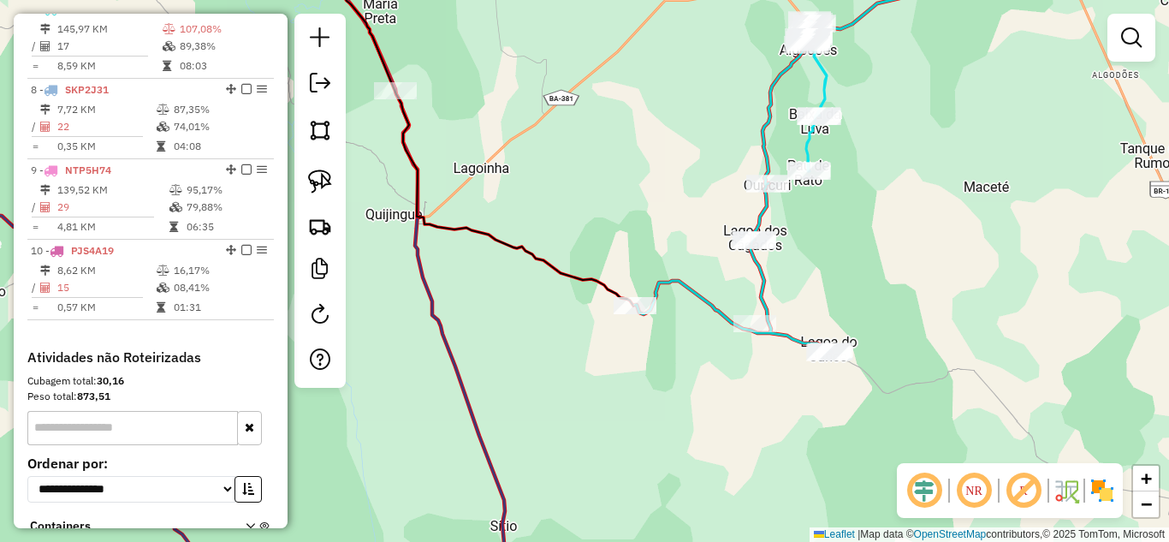
drag, startPoint x: 632, startPoint y: 156, endPoint x: 652, endPoint y: 153, distance: 19.8
click at [652, 153] on div "Janela de atendimento Grade de atendimento Capacidade Transportadoras Veículos …" at bounding box center [584, 271] width 1169 height 542
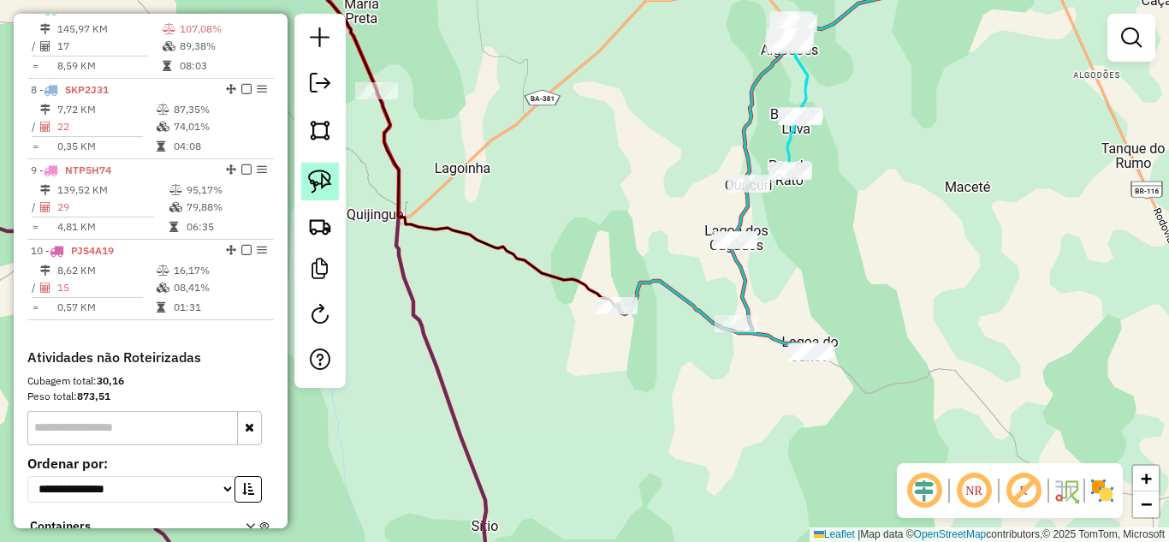
click at [331, 179] on img at bounding box center [320, 181] width 24 height 24
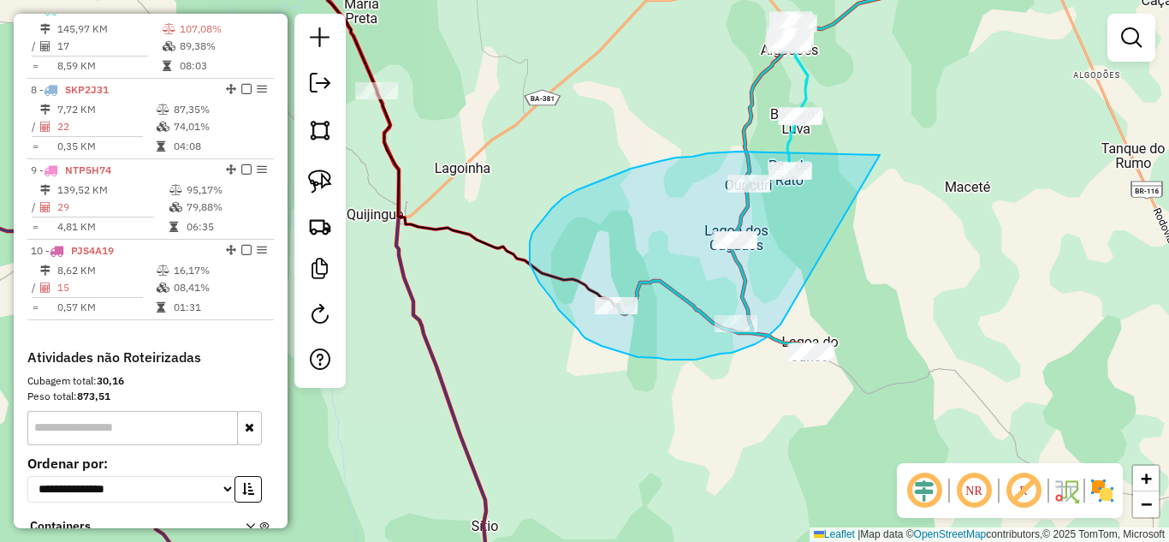
drag, startPoint x: 827, startPoint y: 154, endPoint x: 780, endPoint y: 324, distance: 176.6
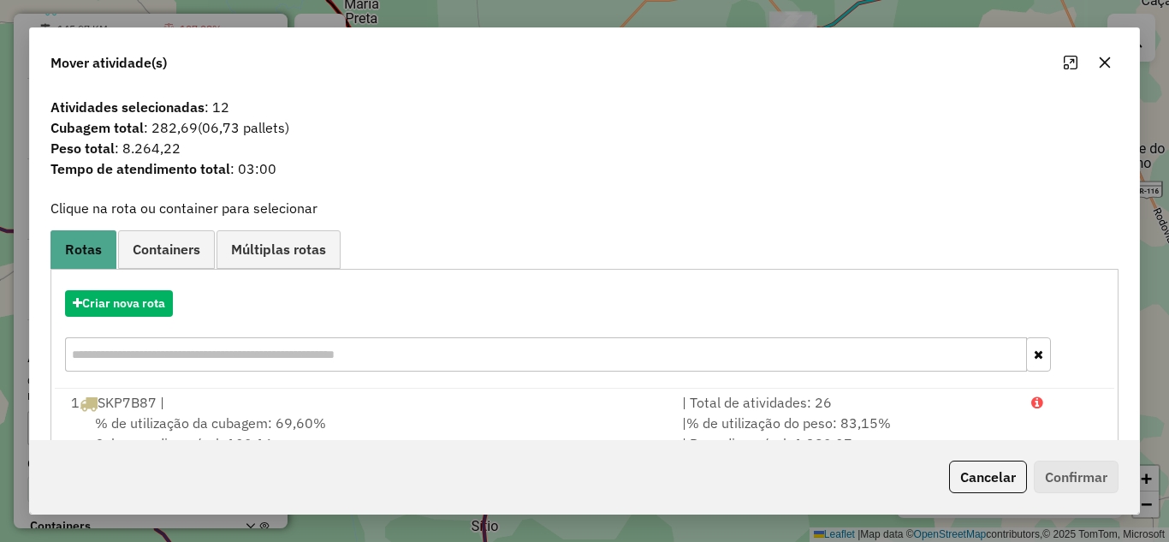
click at [1111, 61] on button "button" at bounding box center [1104, 62] width 27 height 27
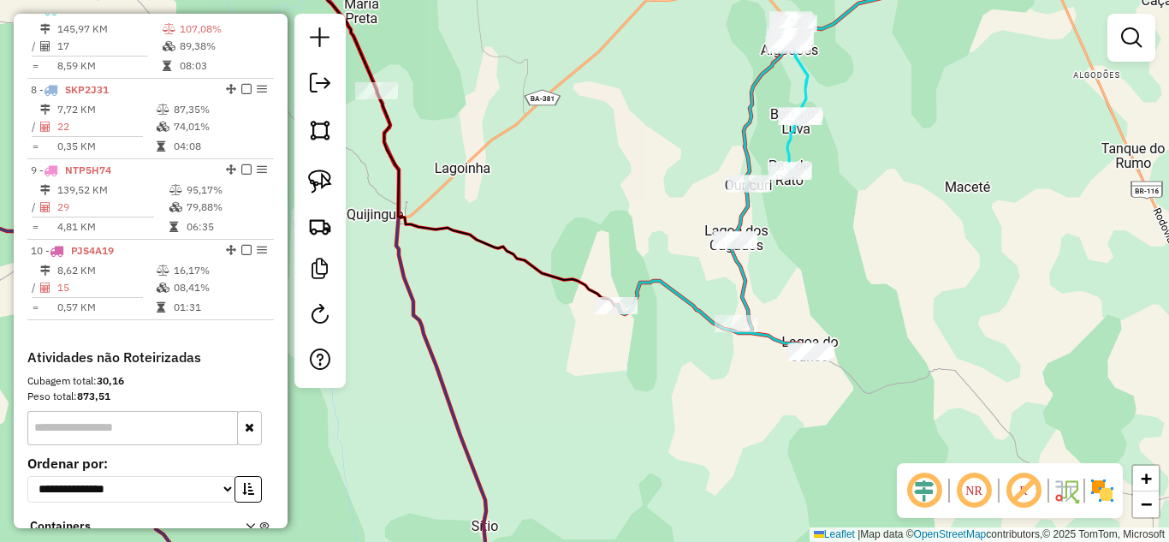
drag, startPoint x: 927, startPoint y: 145, endPoint x: 856, endPoint y: 252, distance: 128.1
click at [856, 252] on div "Janela de atendimento Grade de atendimento Capacidade Transportadoras Veículos …" at bounding box center [584, 271] width 1169 height 542
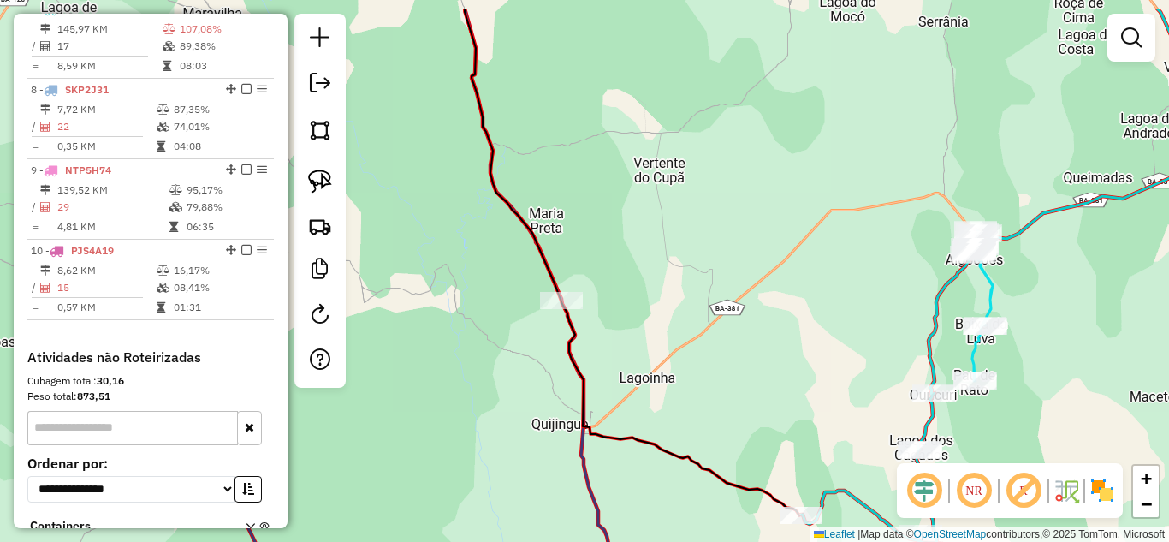
drag, startPoint x: 564, startPoint y: 234, endPoint x: 827, endPoint y: 285, distance: 268.3
click at [827, 285] on div "Janela de atendimento Grade de atendimento Capacidade Transportadoras Veículos …" at bounding box center [584, 271] width 1169 height 542
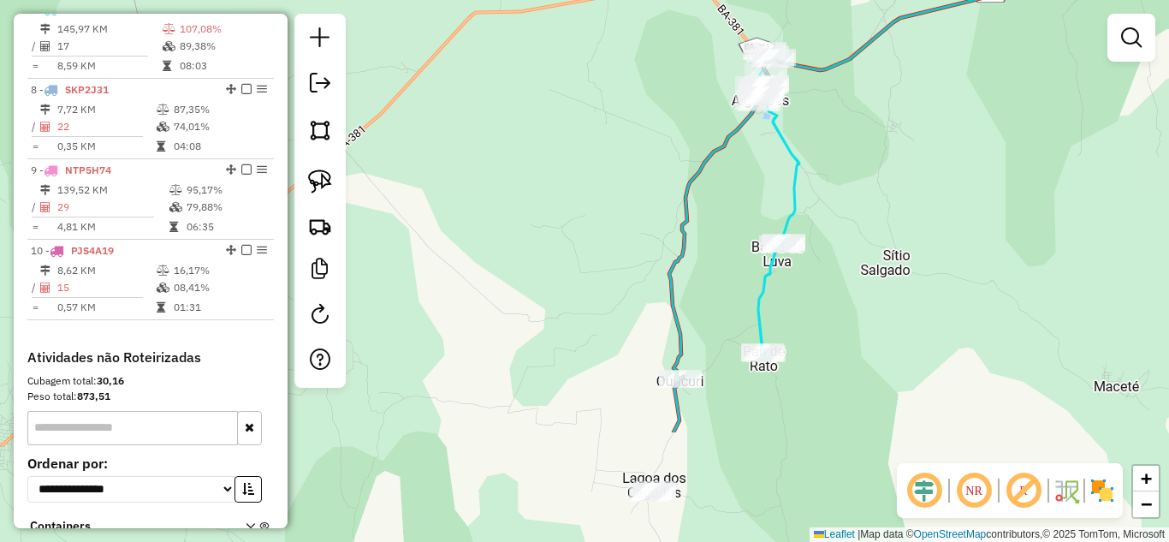
drag, startPoint x: 1036, startPoint y: 318, endPoint x: 871, endPoint y: 154, distance: 232.9
click at [871, 154] on div "Janela de atendimento Grade de atendimento Capacidade Transportadoras Veículos …" at bounding box center [584, 271] width 1169 height 542
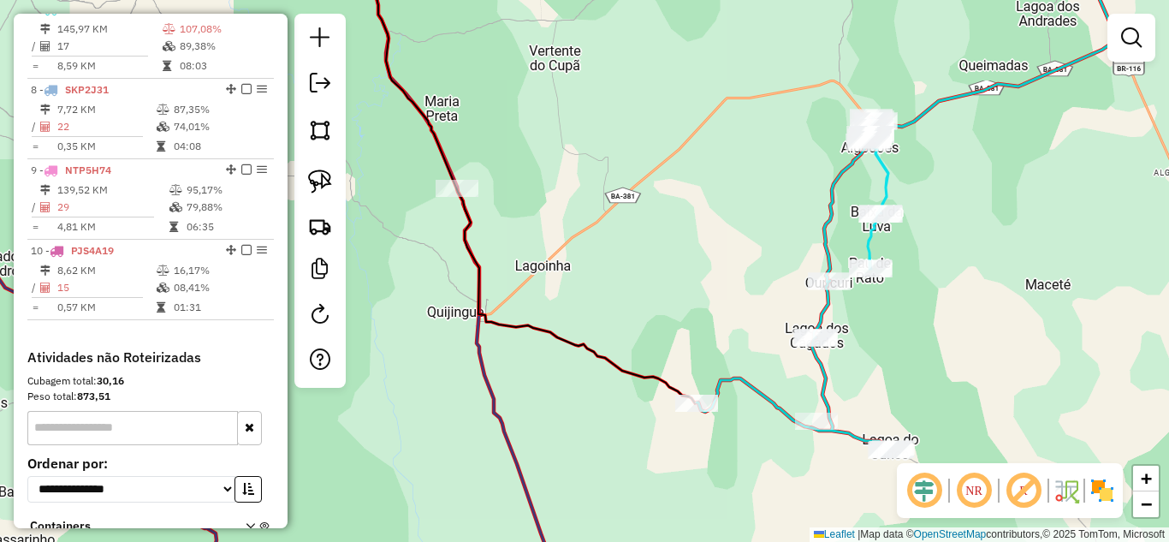
drag, startPoint x: 961, startPoint y: 305, endPoint x: 1016, endPoint y: 341, distance: 66.7
click at [1016, 341] on div "Janela de atendimento Grade de atendimento Capacidade Transportadoras Veículos …" at bounding box center [584, 271] width 1169 height 542
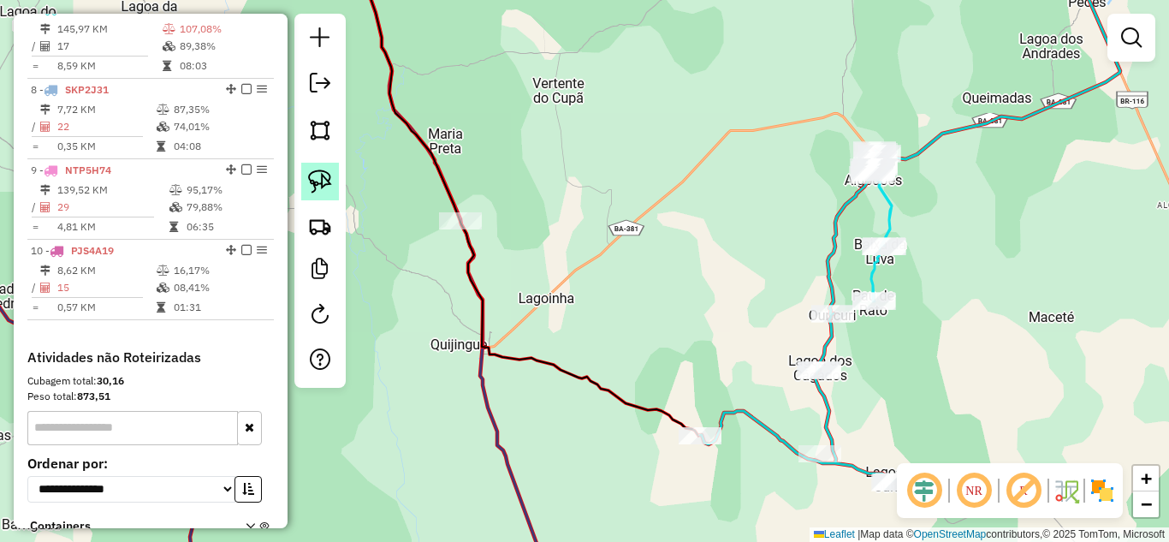
click at [310, 184] on img at bounding box center [320, 181] width 24 height 24
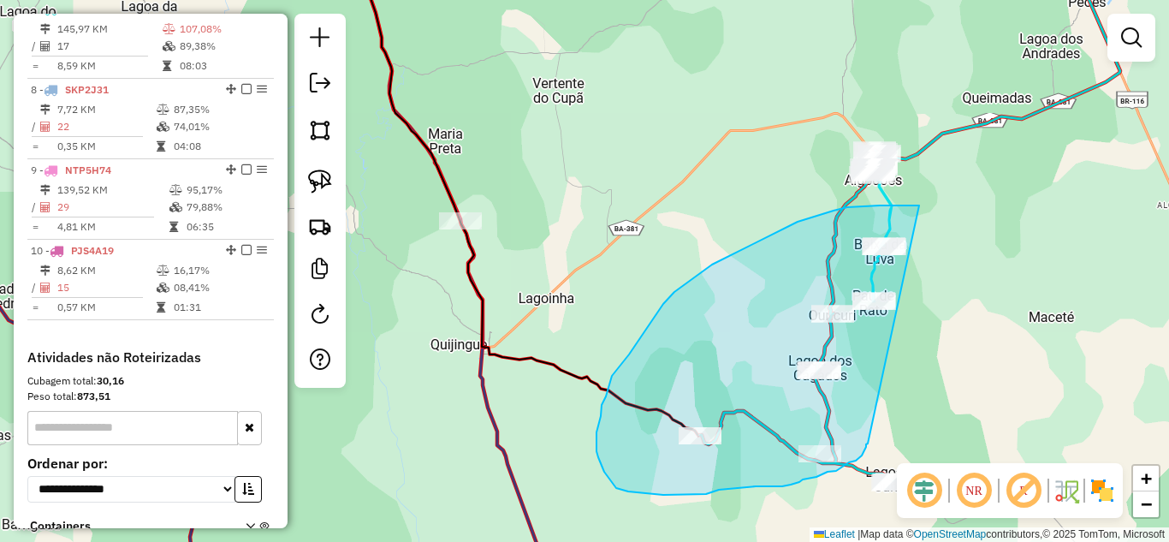
drag, startPoint x: 919, startPoint y: 205, endPoint x: 862, endPoint y: 443, distance: 244.7
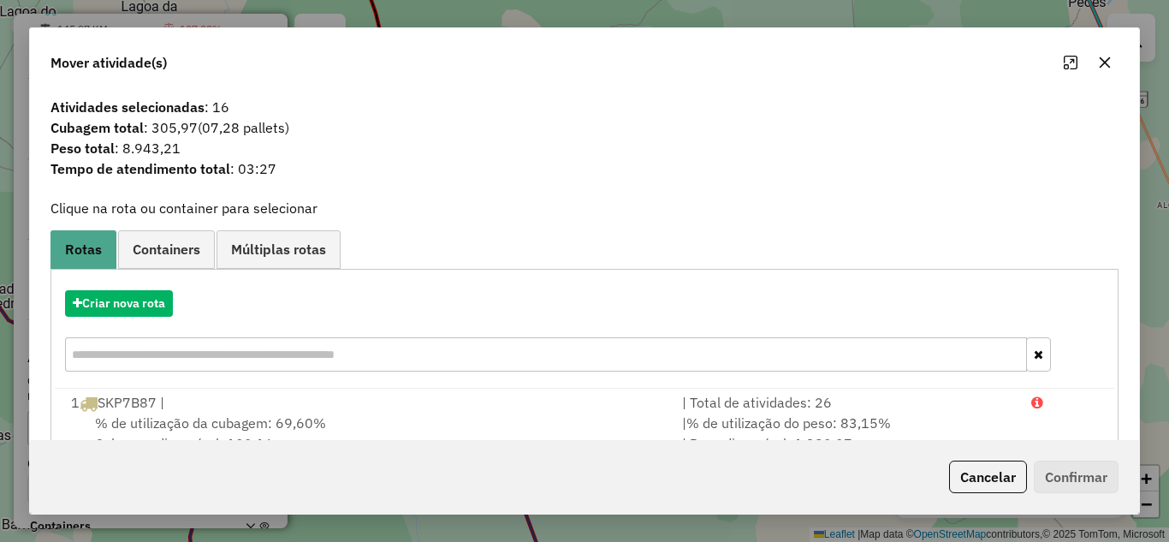
click at [1103, 64] on icon "button" at bounding box center [1105, 63] width 14 height 14
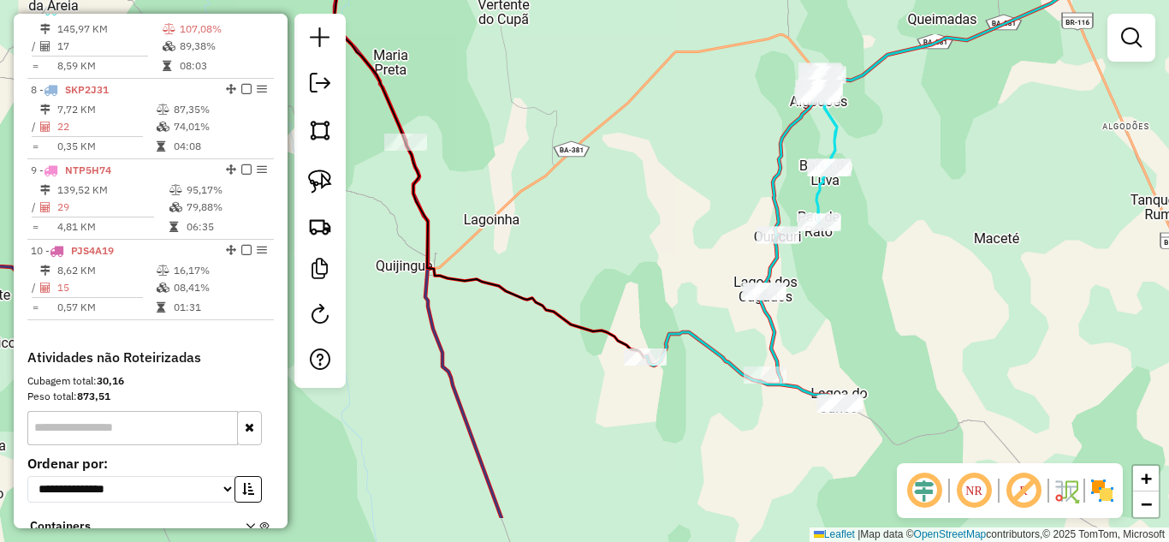
drag, startPoint x: 954, startPoint y: 390, endPoint x: 882, endPoint y: 281, distance: 130.3
click at [883, 283] on div "Janela de atendimento Grade de atendimento Capacidade Transportadoras Veículos …" at bounding box center [584, 271] width 1169 height 542
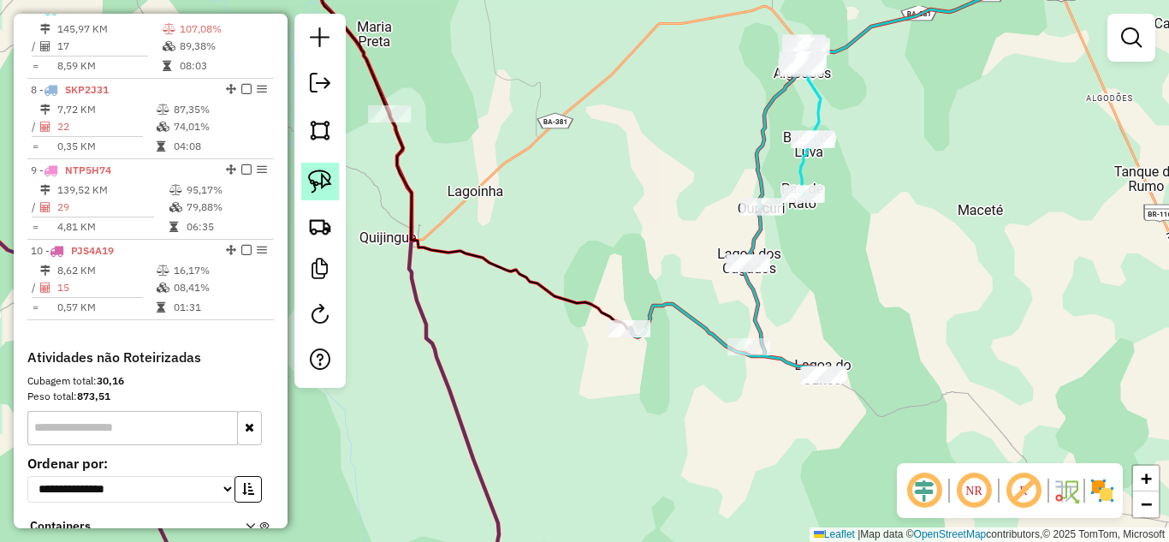
drag, startPoint x: 331, startPoint y: 181, endPoint x: 434, endPoint y: 171, distance: 103.1
click at [333, 181] on link at bounding box center [320, 182] width 38 height 38
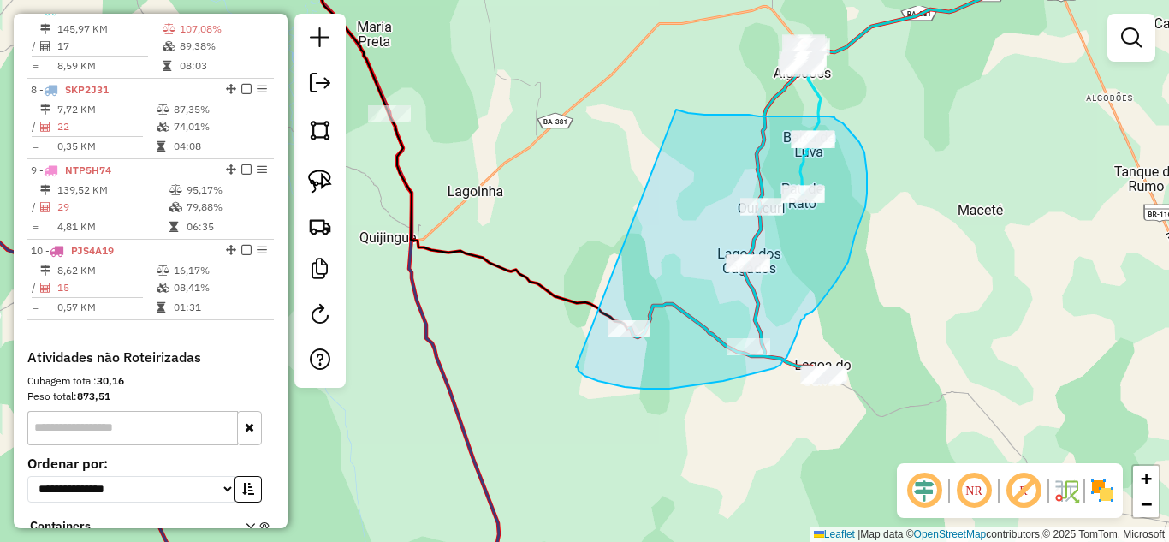
drag, startPoint x: 676, startPoint y: 110, endPoint x: 576, endPoint y: 367, distance: 276.3
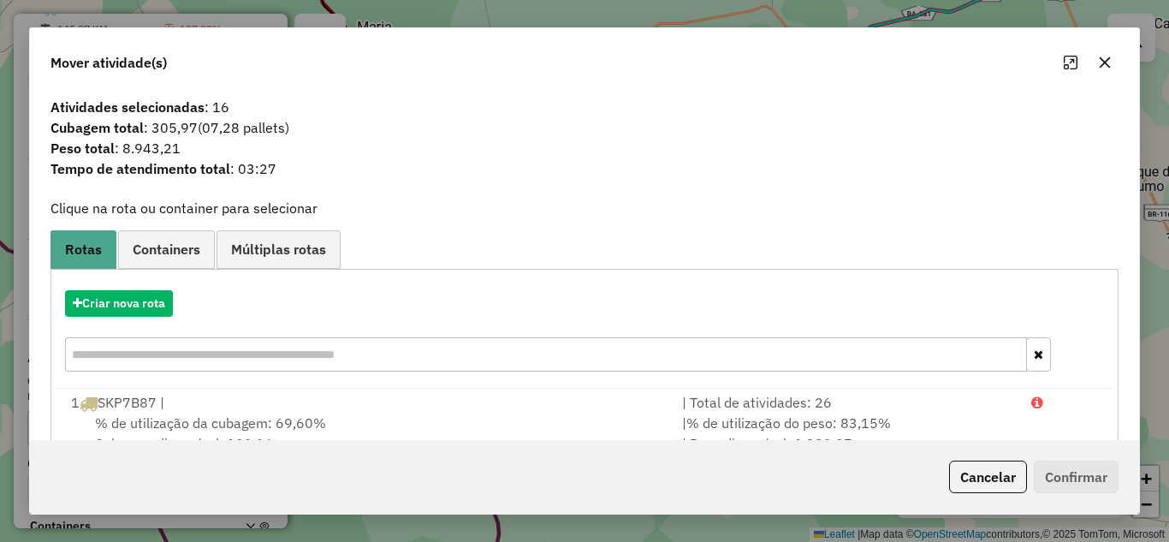
click at [1105, 57] on icon "button" at bounding box center [1105, 63] width 14 height 14
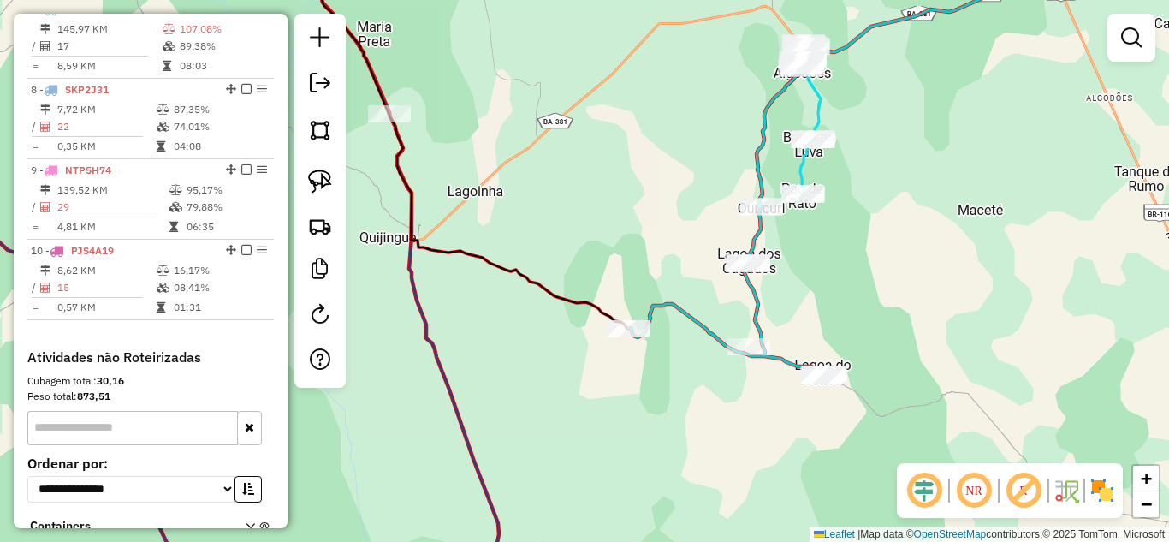
drag, startPoint x: 327, startPoint y: 178, endPoint x: 584, endPoint y: 168, distance: 256.9
click at [327, 177] on img at bounding box center [320, 181] width 24 height 24
drag, startPoint x: 640, startPoint y: 158, endPoint x: 696, endPoint y: 153, distance: 55.8
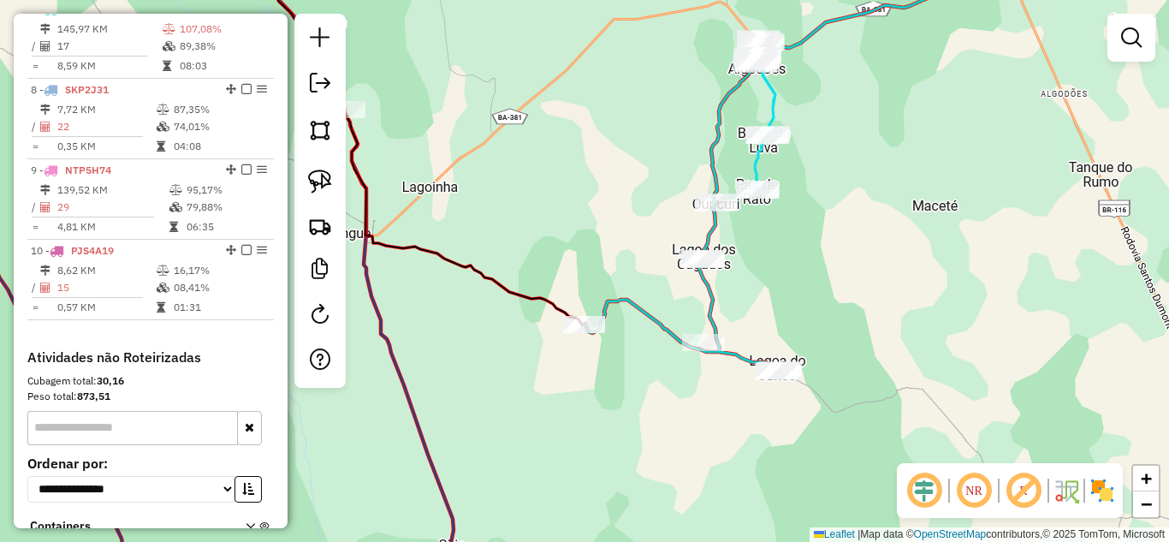
drag, startPoint x: 798, startPoint y: 114, endPoint x: 785, endPoint y: 113, distance: 13.7
click at [775, 113] on icon at bounding box center [764, 122] width 21 height 135
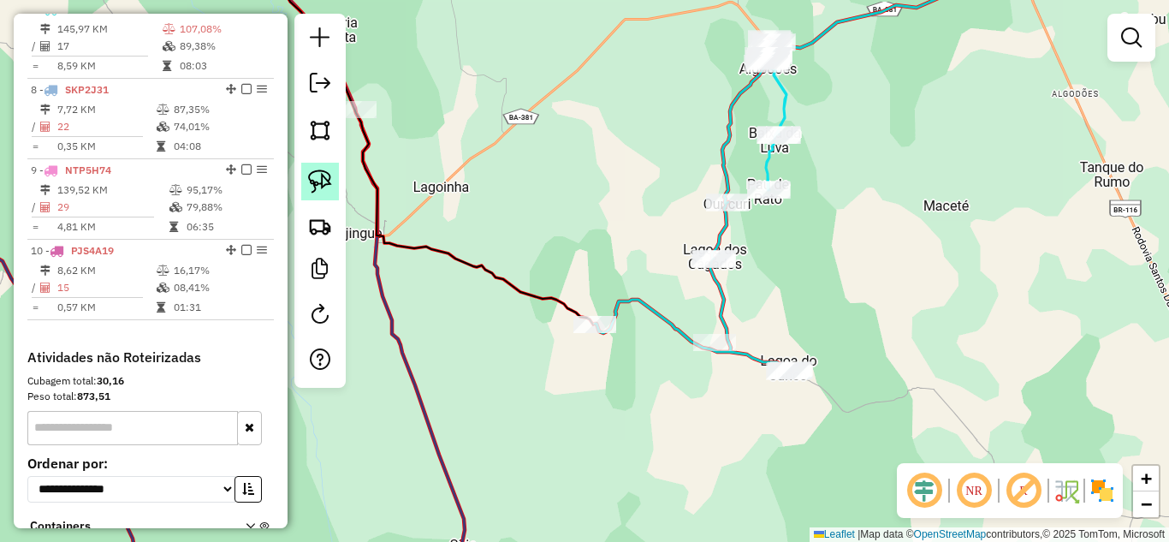
click at [323, 166] on link at bounding box center [320, 182] width 38 height 38
drag, startPoint x: 718, startPoint y: 101, endPoint x: 809, endPoint y: 157, distance: 106.4
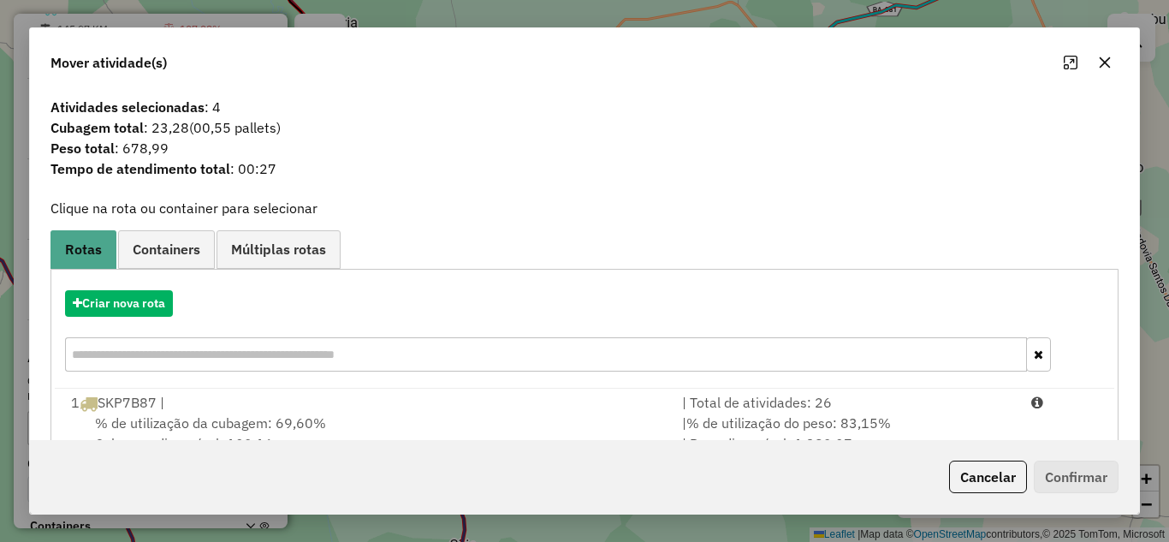
click at [1110, 62] on icon "button" at bounding box center [1105, 63] width 14 height 14
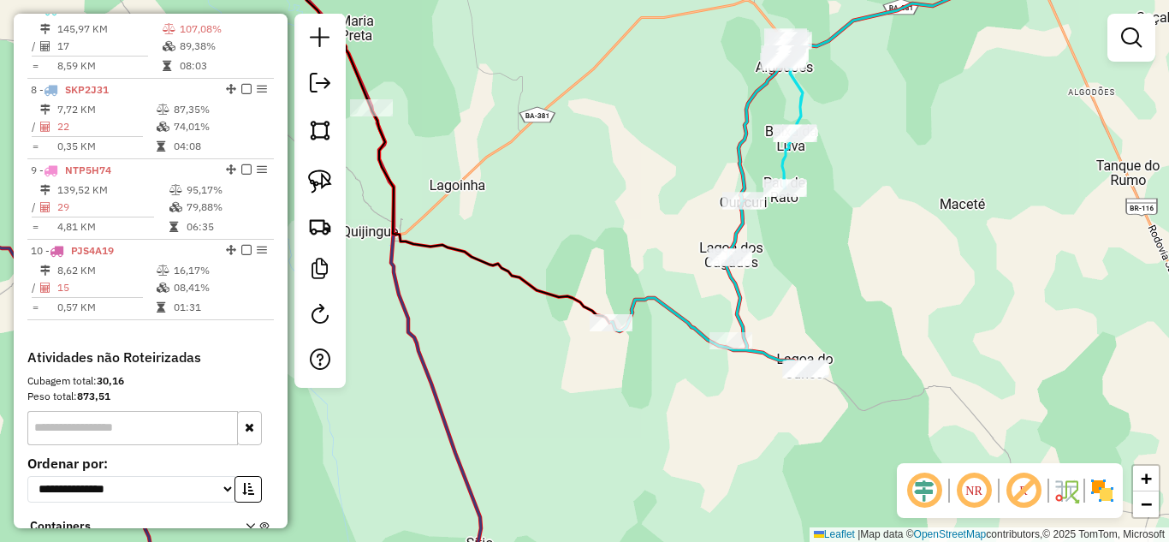
drag, startPoint x: 569, startPoint y: 204, endPoint x: 839, endPoint y: 312, distance: 291.1
click at [840, 311] on div "Janela de atendimento Grade de atendimento Capacidade Transportadoras Veículos …" at bounding box center [584, 271] width 1169 height 542
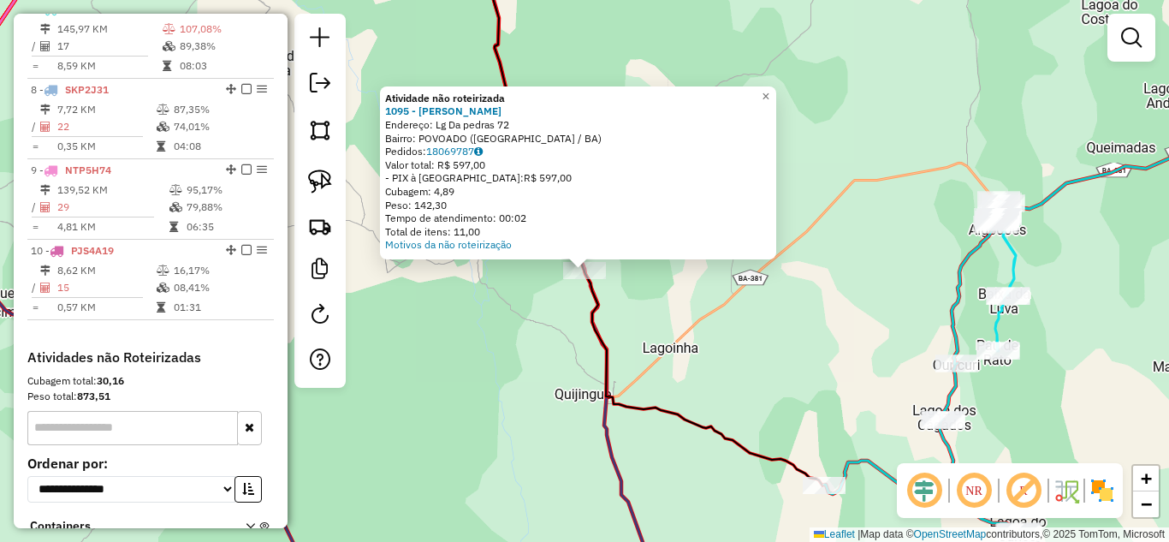
click at [661, 298] on div "Atividade não roteirizada 1095 - BAR WILSON Endereço: Lg Da pedras 72 Bairro: P…" at bounding box center [584, 271] width 1169 height 542
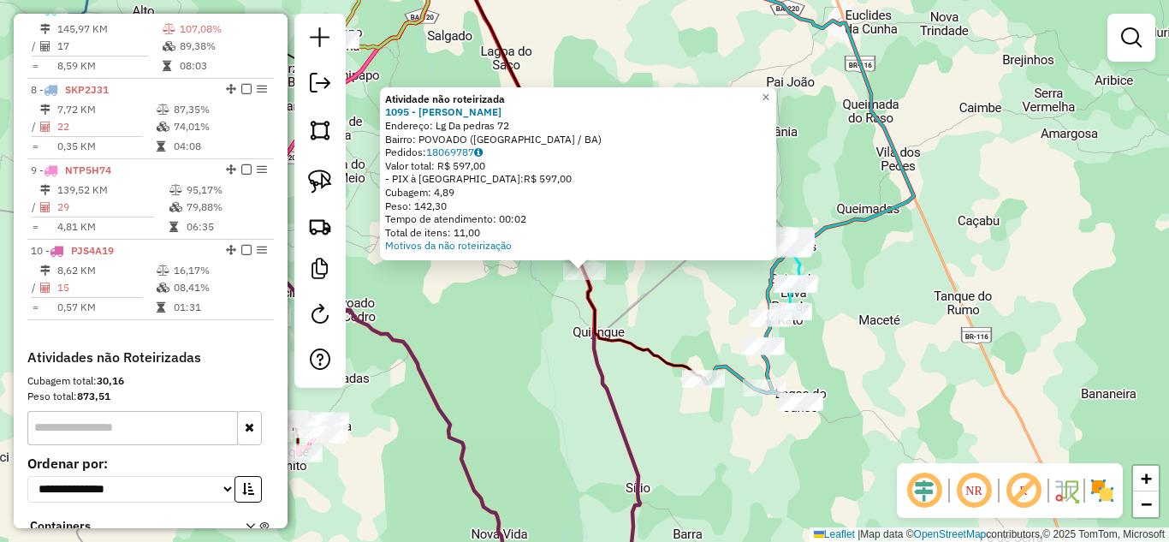
click at [629, 324] on div "Atividade não roteirizada 1095 - BAR WILSON Endereço: Lg Da pedras 72 Bairro: P…" at bounding box center [584, 271] width 1169 height 542
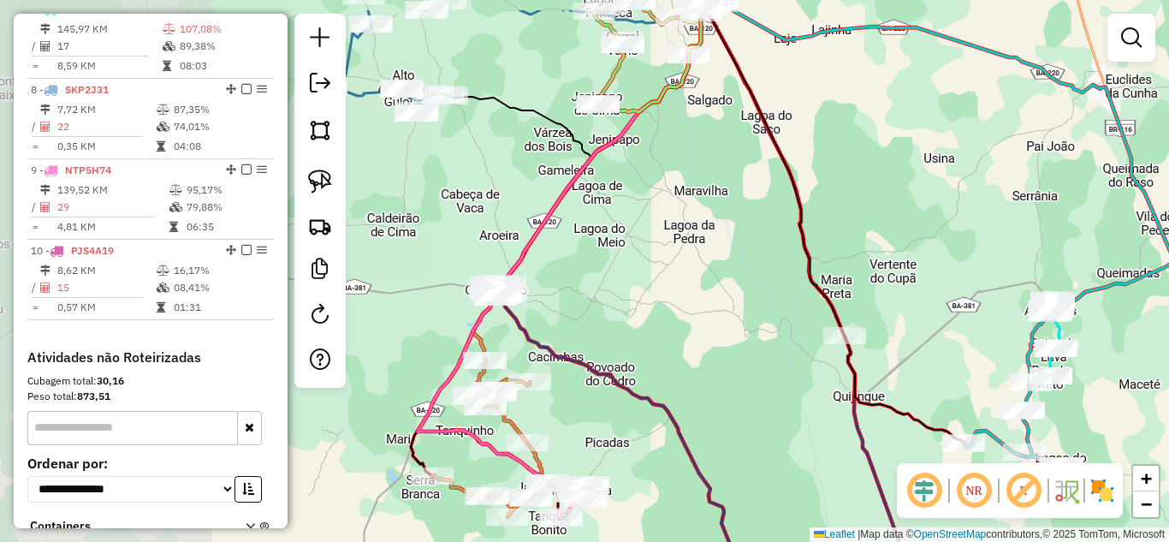
drag, startPoint x: 493, startPoint y: 326, endPoint x: 755, endPoint y: 390, distance: 269.6
click at [754, 390] on div "Janela de atendimento Grade de atendimento Capacidade Transportadoras Veículos …" at bounding box center [584, 271] width 1169 height 542
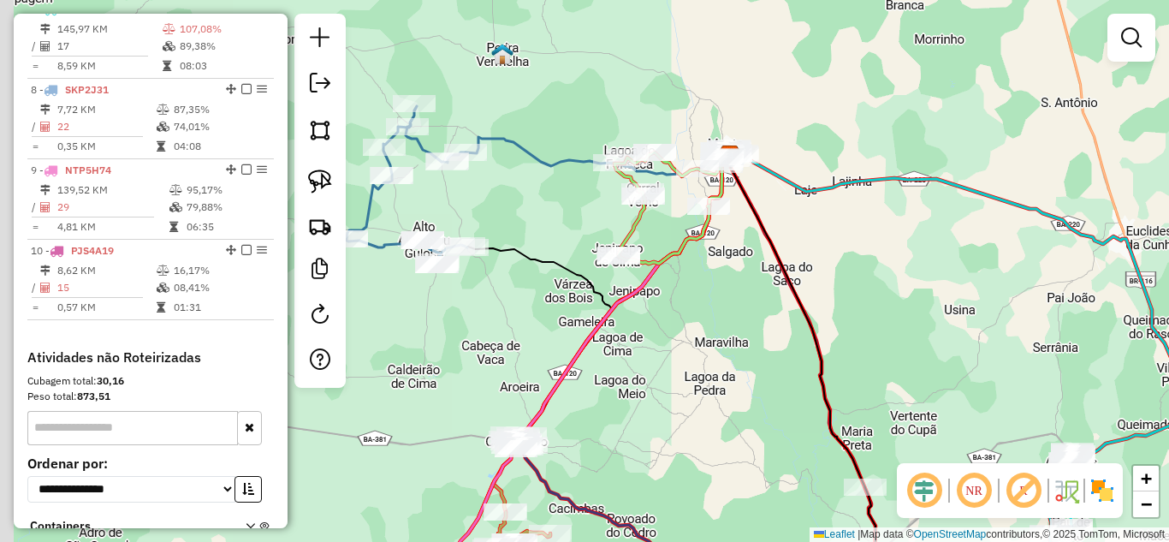
drag, startPoint x: 724, startPoint y: 370, endPoint x: 728, endPoint y: 390, distance: 21.0
click at [728, 390] on div "Janela de atendimento Grade de atendimento Capacidade Transportadoras Veículos …" at bounding box center [584, 271] width 1169 height 542
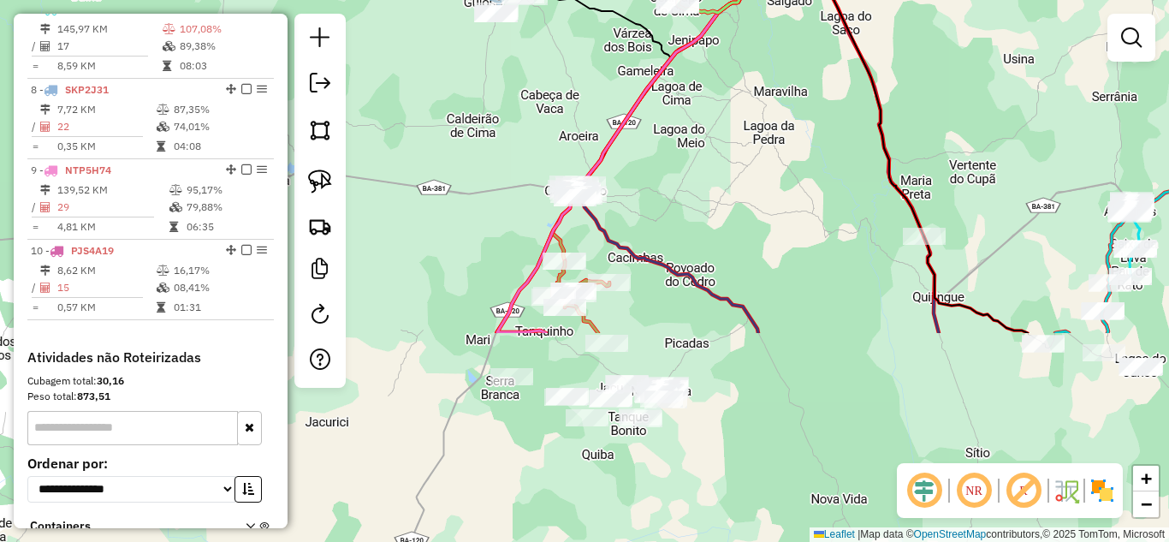
drag, startPoint x: 726, startPoint y: 419, endPoint x: 787, endPoint y: 167, distance: 259.8
click at [787, 167] on div "Janela de atendimento Grade de atendimento Capacidade Transportadoras Veículos …" at bounding box center [584, 271] width 1169 height 542
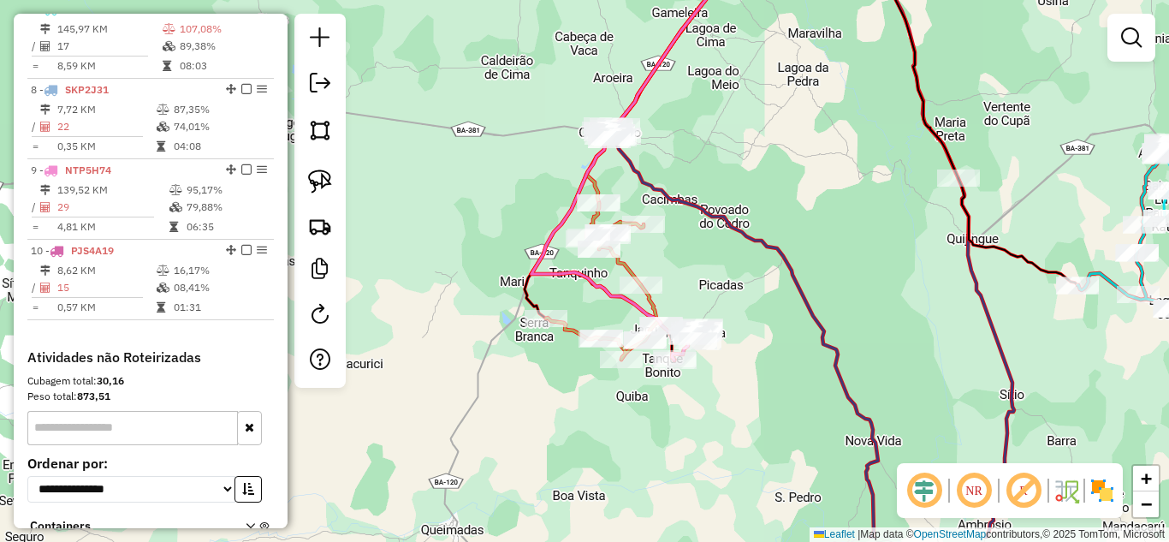
drag, startPoint x: 660, startPoint y: 335, endPoint x: 698, endPoint y: 270, distance: 75.6
click at [698, 270] on div "Janela de atendimento Grade de atendimento Capacidade Transportadoras Veículos …" at bounding box center [584, 271] width 1169 height 542
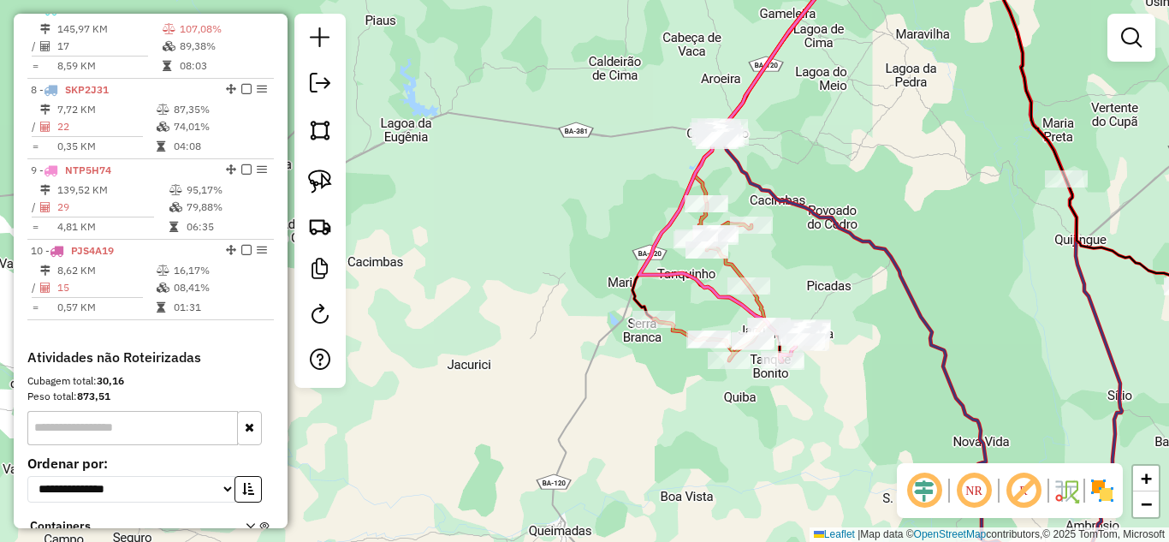
drag, startPoint x: 501, startPoint y: 160, endPoint x: 512, endPoint y: 176, distance: 19.7
click at [600, 168] on div "Janela de atendimento Grade de atendimento Capacidade Transportadoras Veículos …" at bounding box center [584, 271] width 1169 height 542
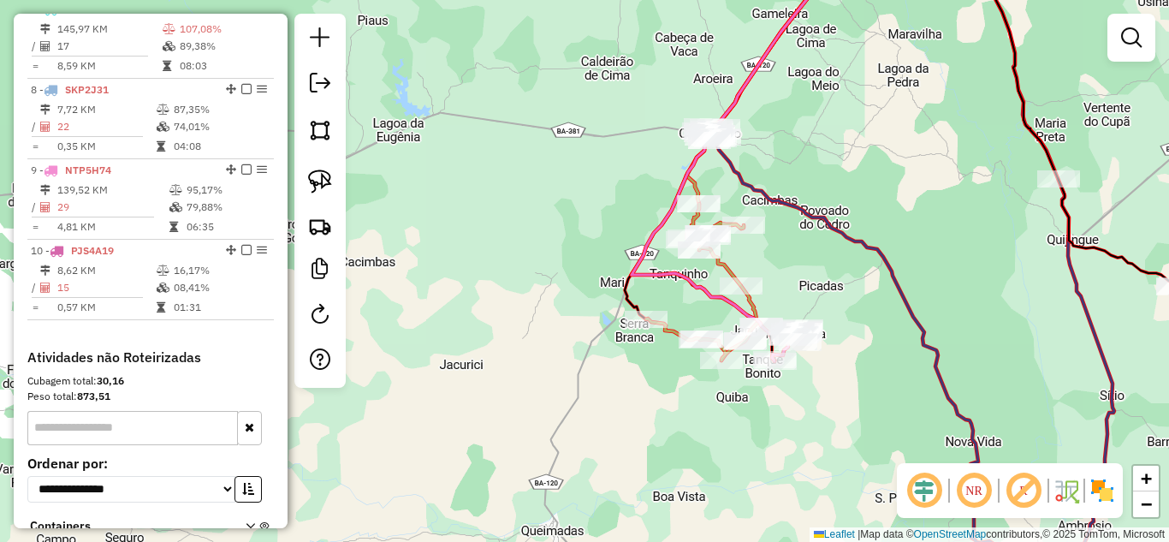
drag, startPoint x: 332, startPoint y: 186, endPoint x: 481, endPoint y: 191, distance: 149.0
click at [332, 187] on link at bounding box center [320, 182] width 38 height 38
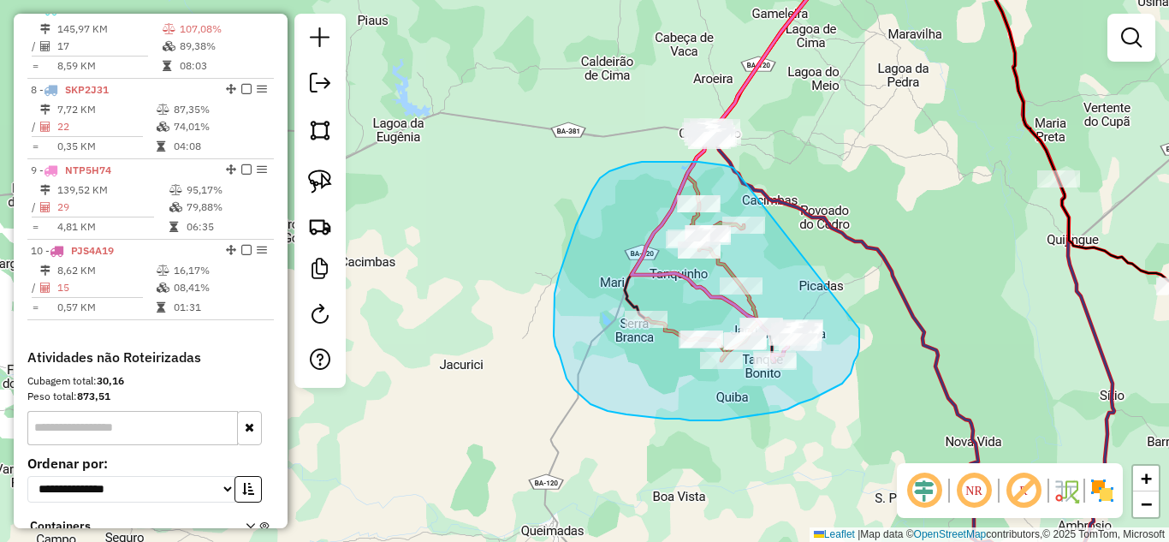
drag, startPoint x: 708, startPoint y: 163, endPoint x: 859, endPoint y: 327, distance: 222.8
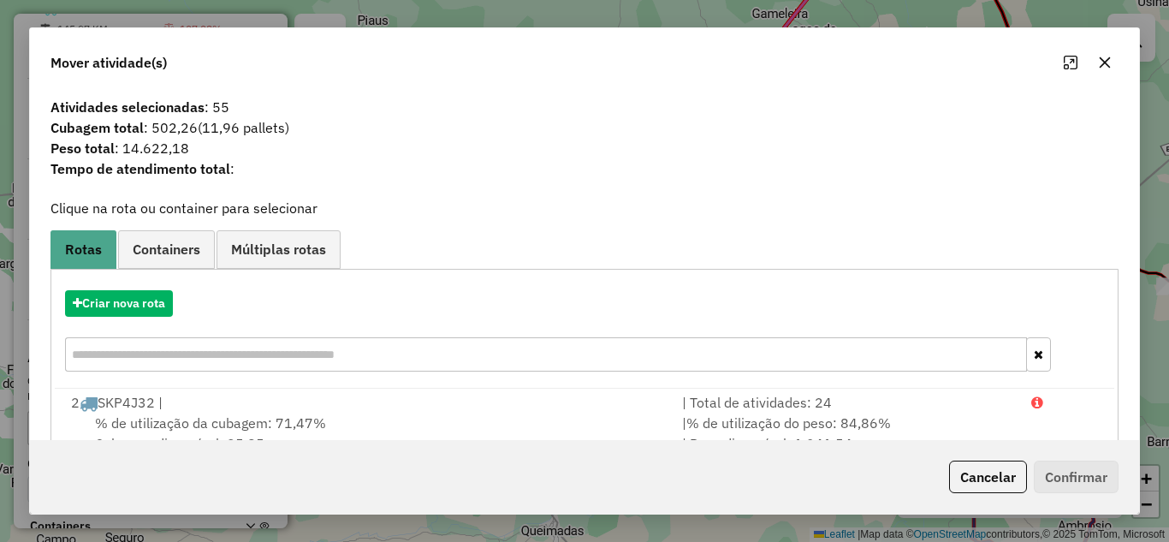
click at [1109, 56] on icon "button" at bounding box center [1105, 63] width 14 height 14
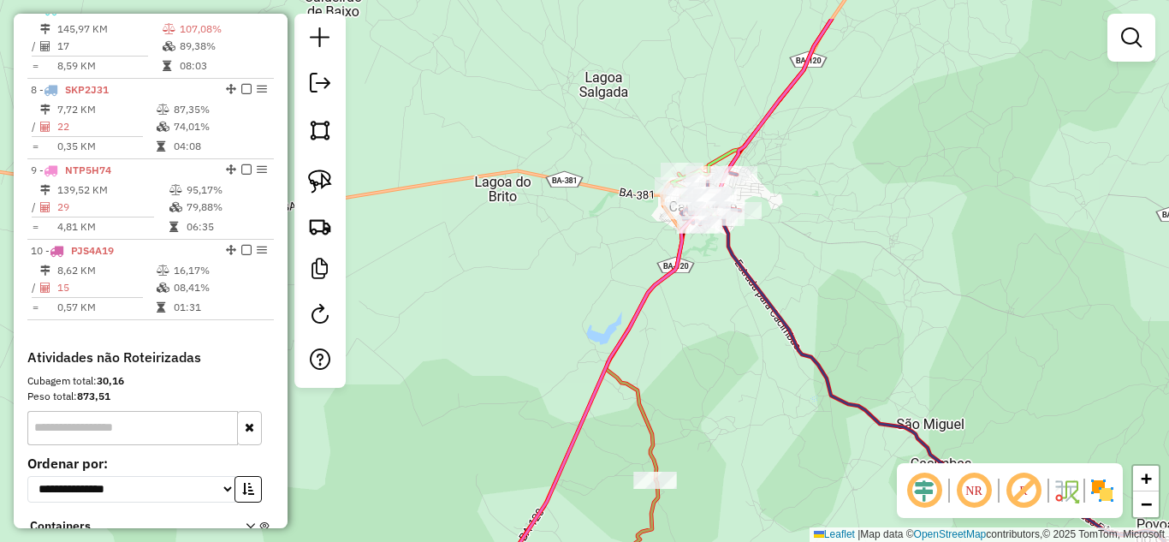
drag, startPoint x: 847, startPoint y: 148, endPoint x: 745, endPoint y: 277, distance: 164.5
click at [752, 277] on div "Janela de atendimento Grade de atendimento Capacidade Transportadoras Veículos …" at bounding box center [584, 271] width 1169 height 542
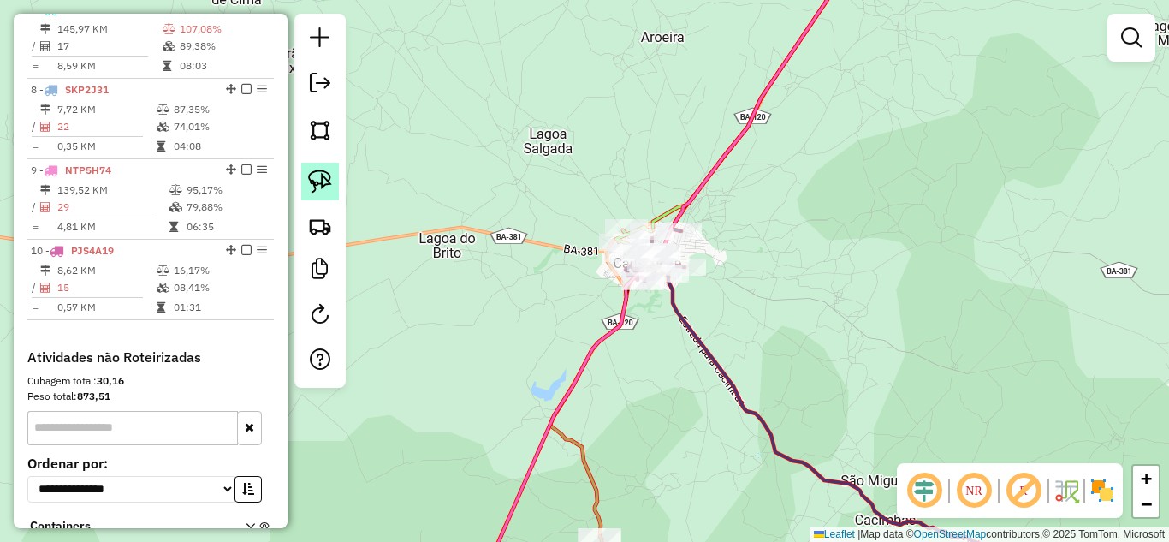
drag, startPoint x: 318, startPoint y: 184, endPoint x: 341, endPoint y: 182, distance: 23.2
click at [317, 182] on img at bounding box center [320, 181] width 24 height 24
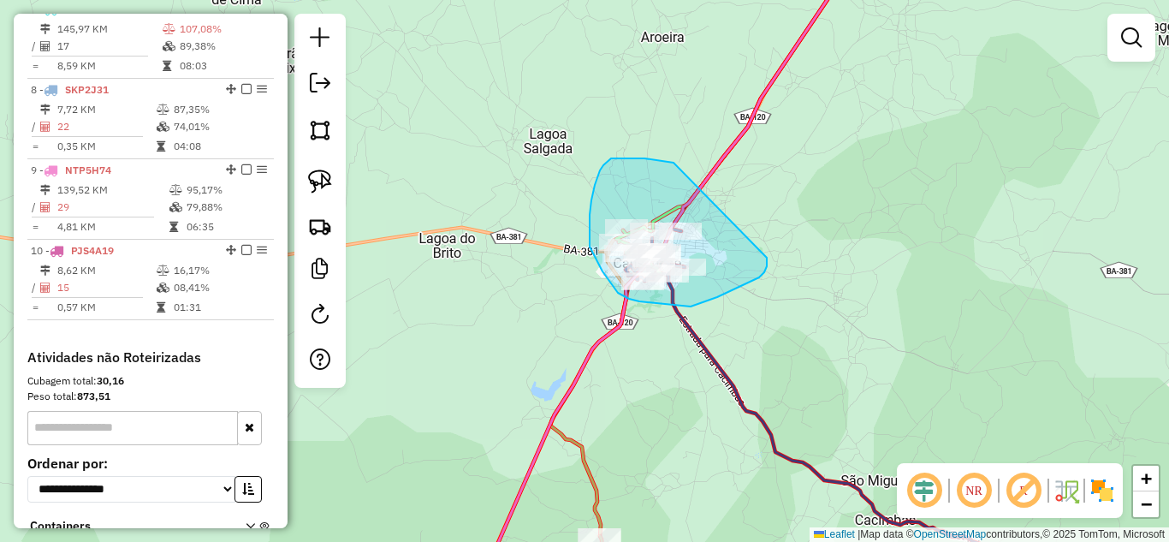
drag, startPoint x: 653, startPoint y: 159, endPoint x: 767, endPoint y: 258, distance: 150.4
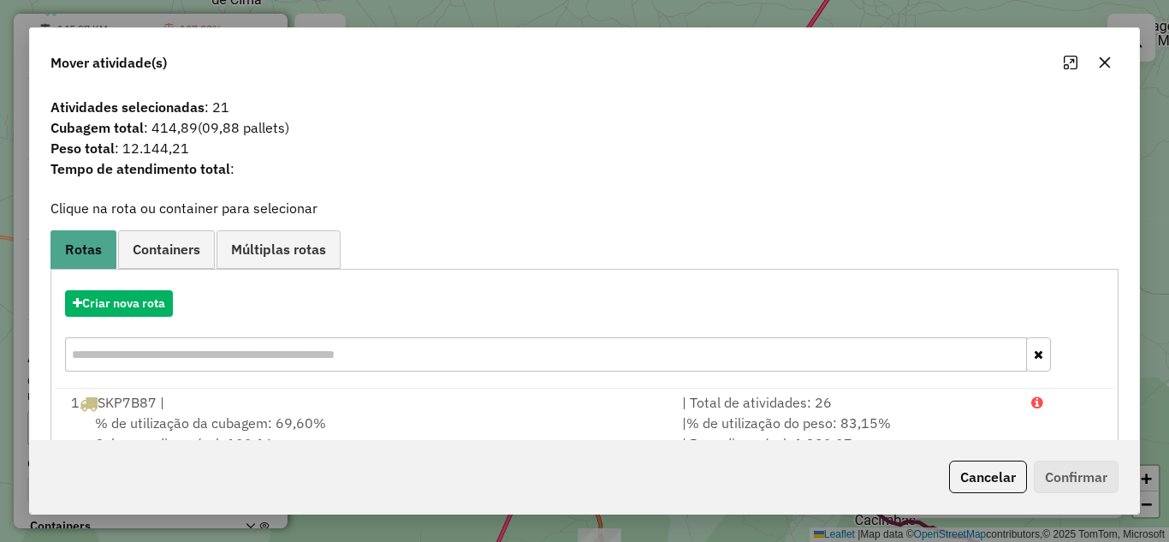
click at [1101, 56] on icon "button" at bounding box center [1105, 63] width 14 height 14
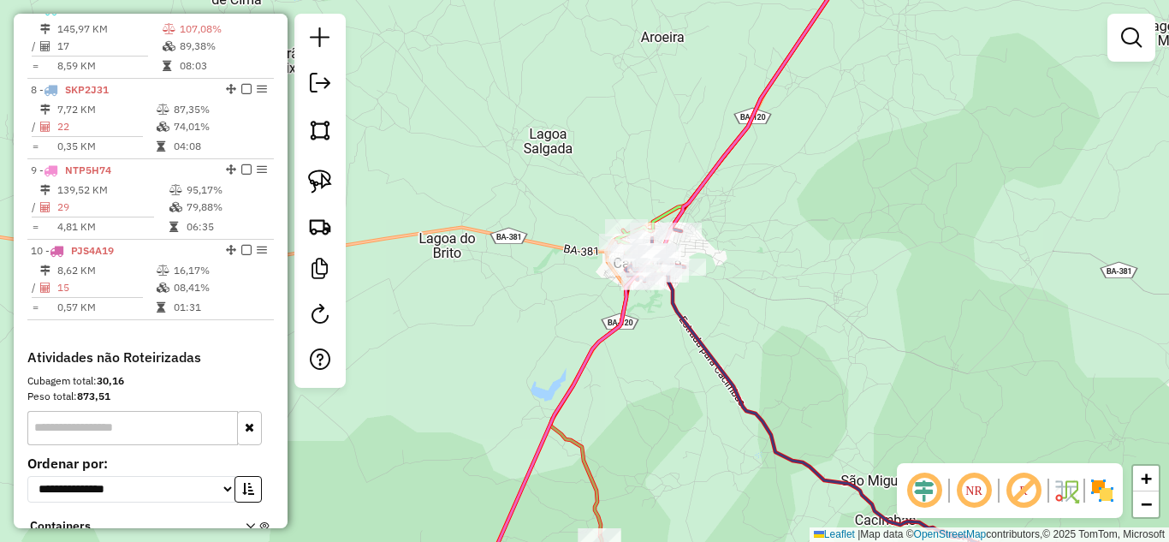
drag, startPoint x: 317, startPoint y: 187, endPoint x: 494, endPoint y: 192, distance: 177.2
click at [317, 187] on img at bounding box center [320, 181] width 24 height 24
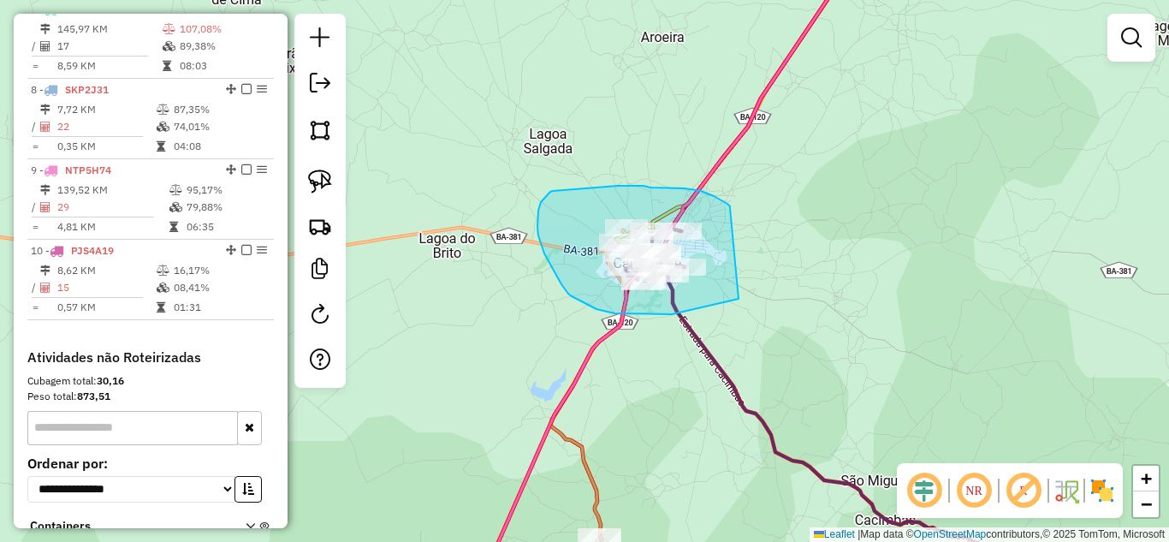
drag, startPoint x: 730, startPoint y: 208, endPoint x: 738, endPoint y: 299, distance: 91.1
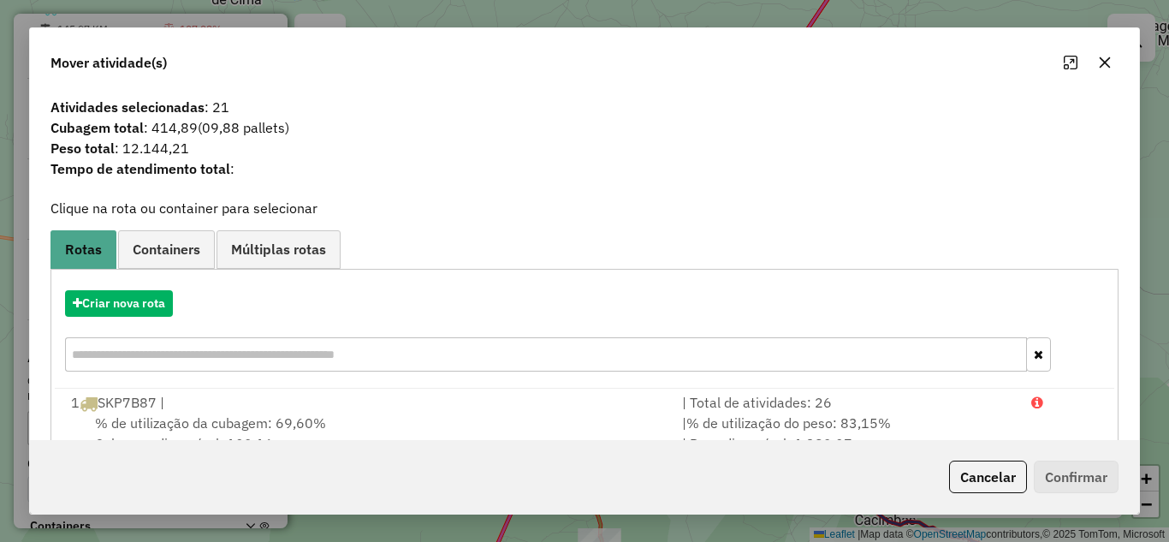
click at [1105, 59] on icon "button" at bounding box center [1105, 63] width 14 height 14
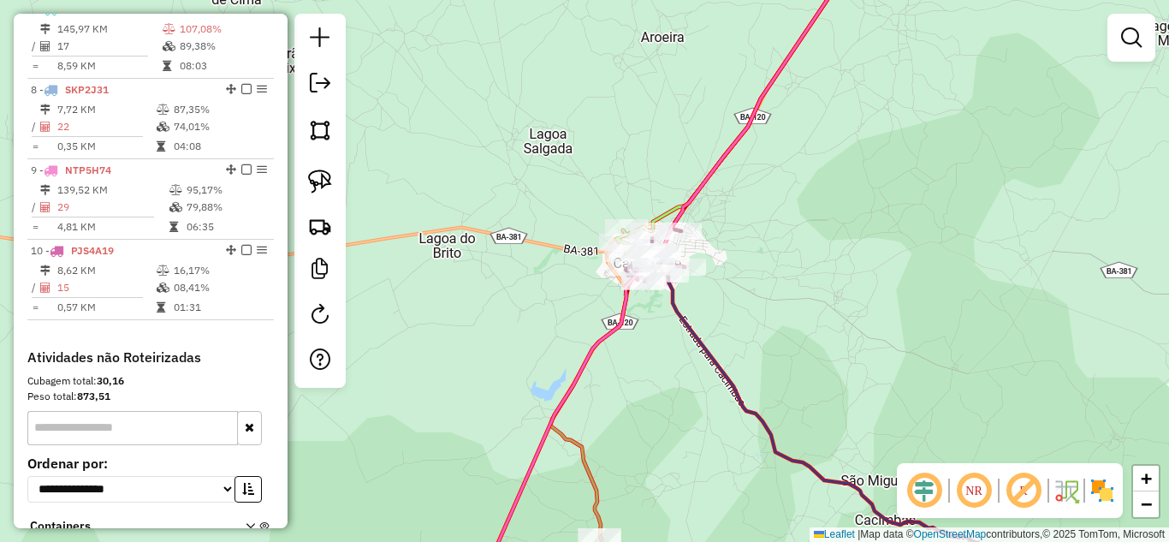
drag, startPoint x: 326, startPoint y: 177, endPoint x: 485, endPoint y: 175, distance: 159.1
click at [324, 177] on img at bounding box center [320, 181] width 24 height 24
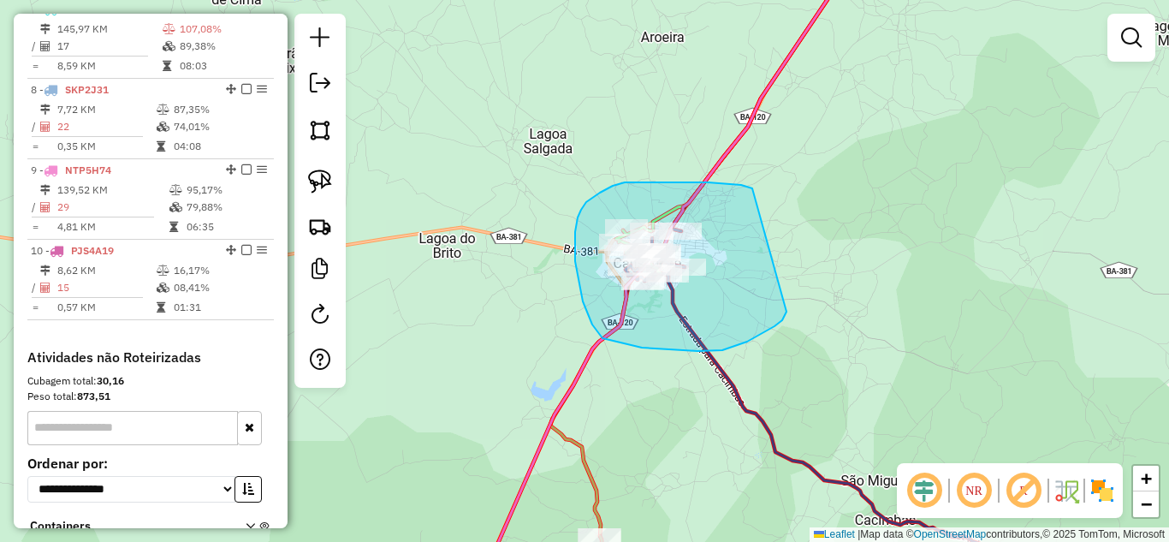
drag, startPoint x: 752, startPoint y: 188, endPoint x: 781, endPoint y: 308, distance: 123.3
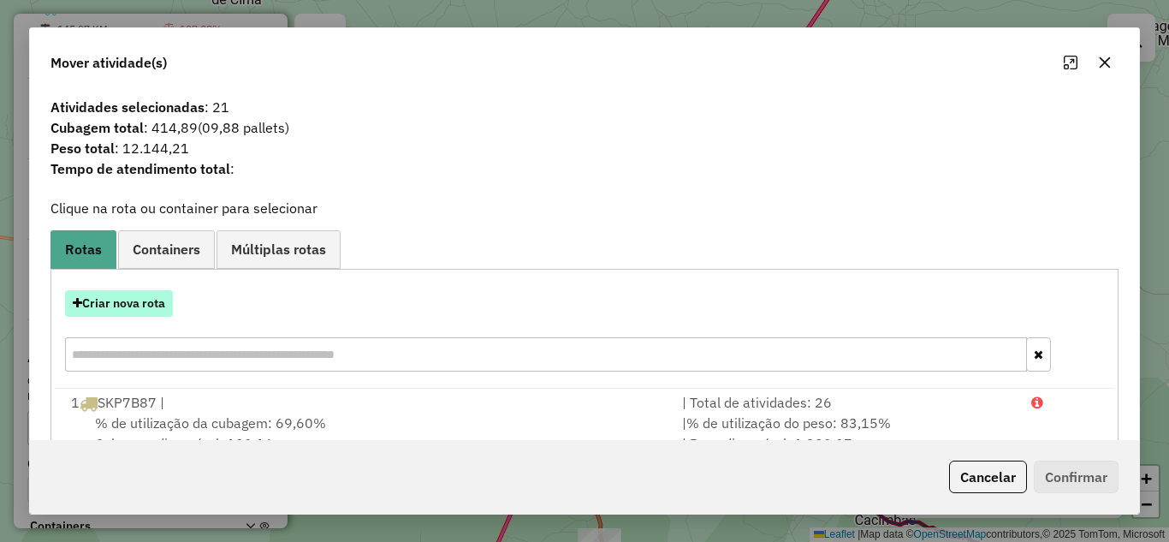
click at [151, 297] on button "Criar nova rota" at bounding box center [119, 303] width 108 height 27
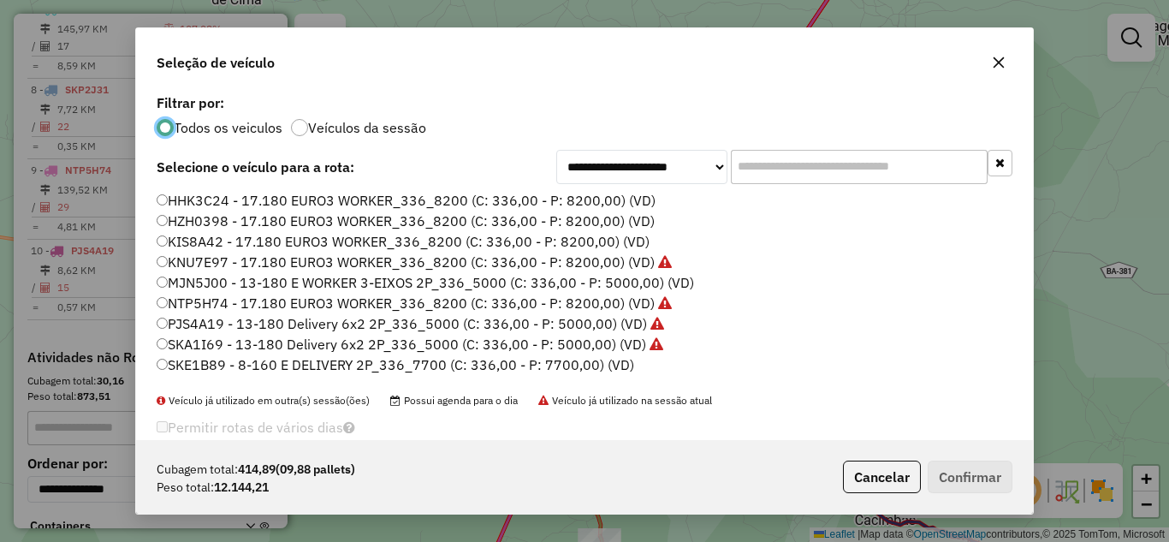
scroll to position [9, 5]
click at [995, 66] on icon "button" at bounding box center [998, 61] width 11 height 11
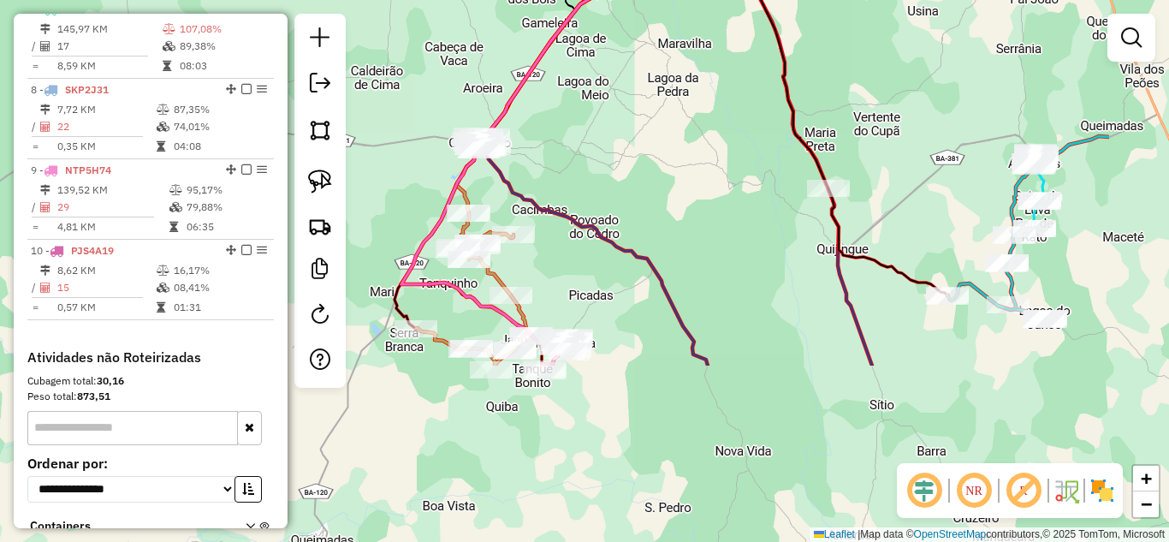
drag, startPoint x: 816, startPoint y: 386, endPoint x: 653, endPoint y: 155, distance: 283.0
click at [653, 155] on div "Janela de atendimento Grade de atendimento Capacidade Transportadoras Veículos …" at bounding box center [584, 271] width 1169 height 542
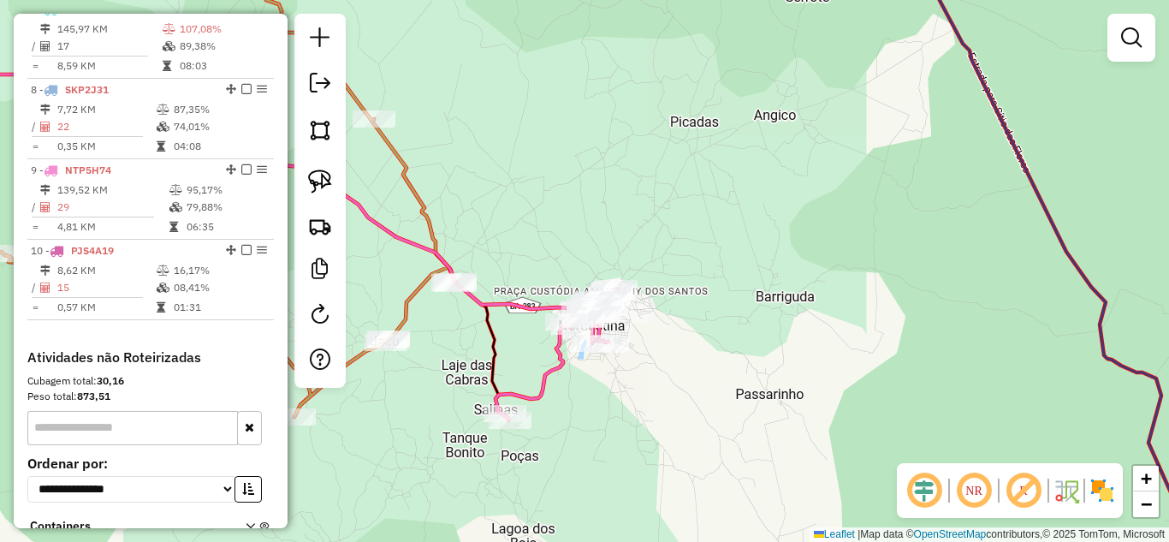
drag, startPoint x: 615, startPoint y: 404, endPoint x: 665, endPoint y: 415, distance: 50.9
click at [664, 415] on div "Janela de atendimento Grade de atendimento Capacidade Transportadoras Veículos …" at bounding box center [584, 271] width 1169 height 542
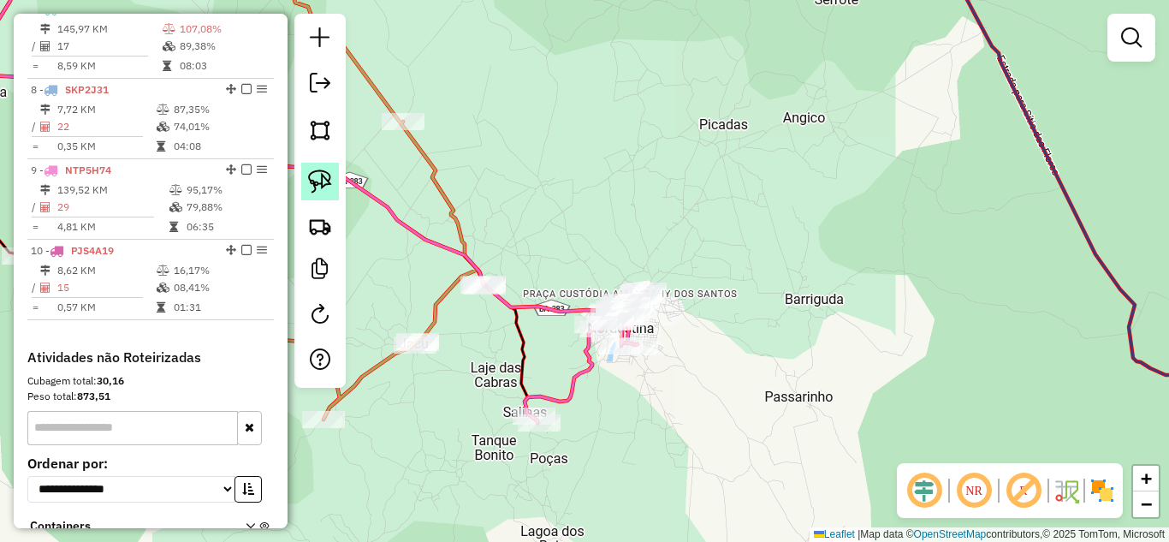
click at [326, 181] on img at bounding box center [320, 181] width 24 height 24
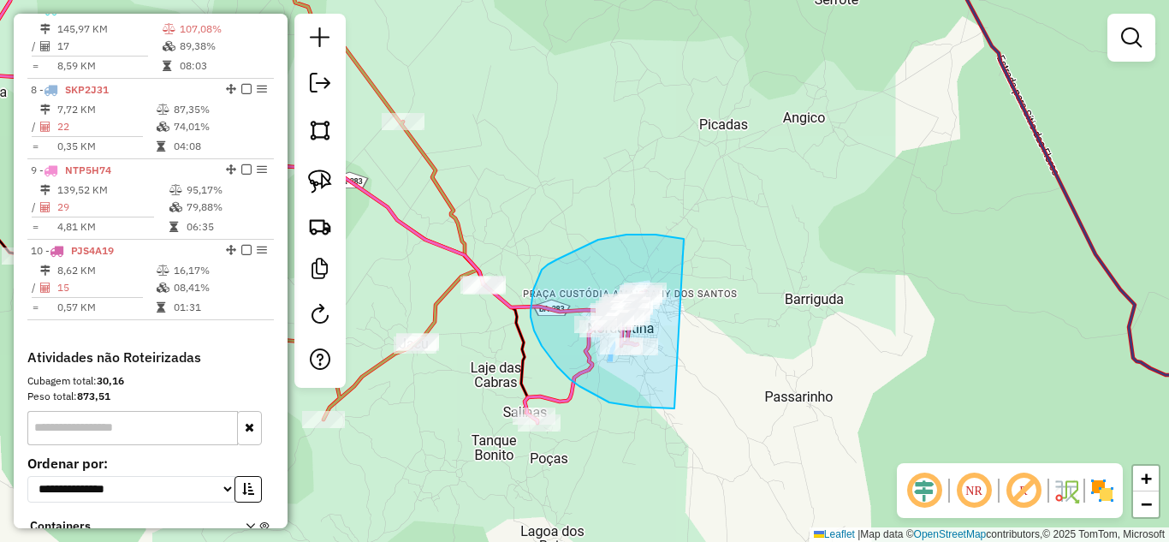
drag, startPoint x: 674, startPoint y: 238, endPoint x: 702, endPoint y: 398, distance: 162.5
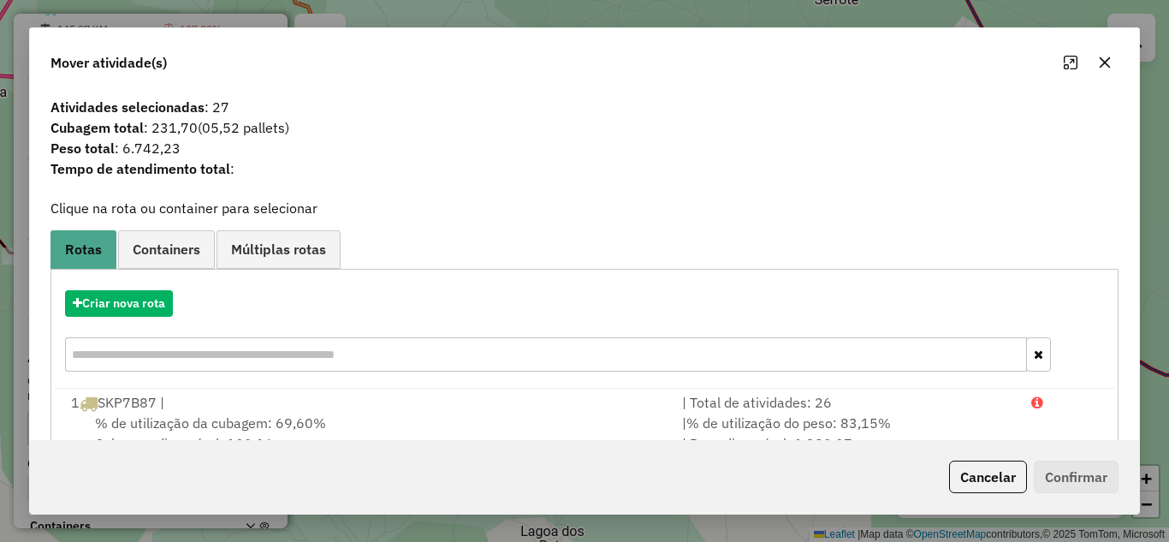
click at [1099, 62] on icon "button" at bounding box center [1105, 63] width 14 height 14
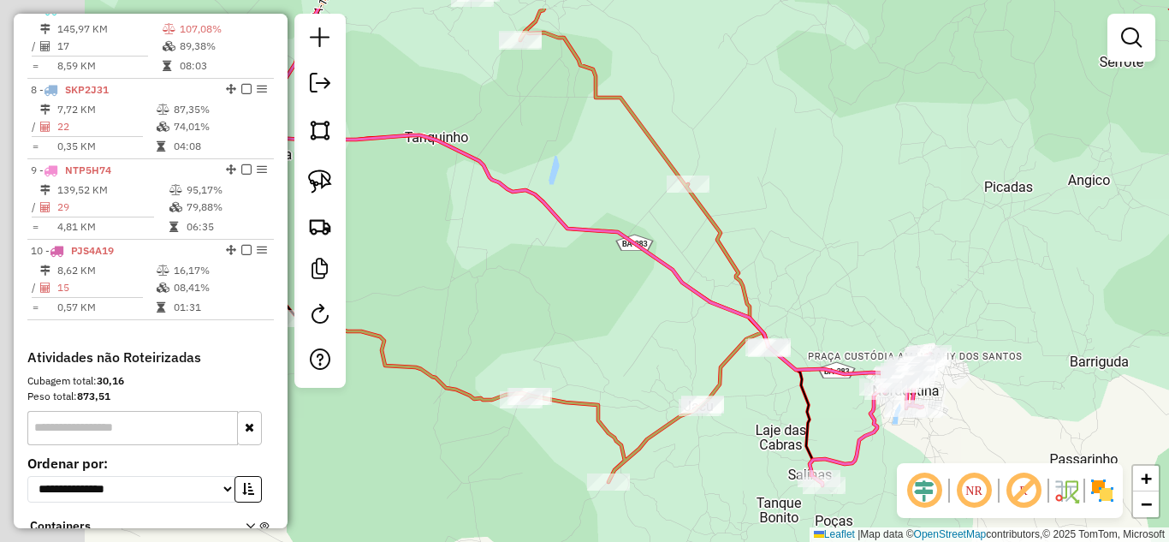
drag, startPoint x: 534, startPoint y: 207, endPoint x: 833, endPoint y: 234, distance: 300.6
click at [832, 240] on div "Janela de atendimento Grade de atendimento Capacidade Transportadoras Veículos …" at bounding box center [584, 271] width 1169 height 542
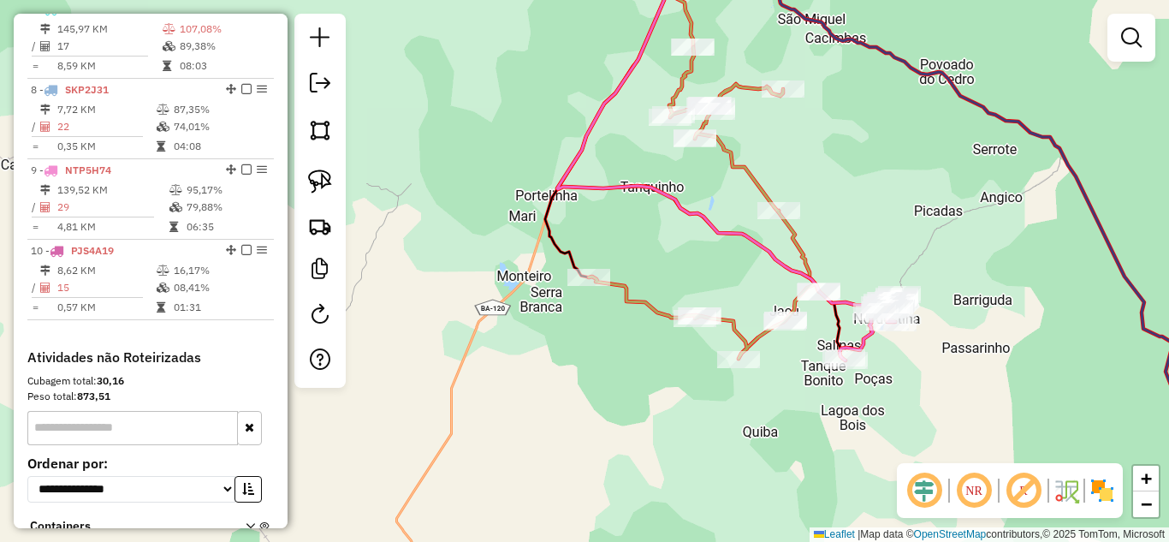
drag, startPoint x: 832, startPoint y: 221, endPoint x: 853, endPoint y: 251, distance: 36.8
click at [853, 250] on div "Janela de atendimento Grade de atendimento Capacidade Transportadoras Veículos …" at bounding box center [584, 271] width 1169 height 542
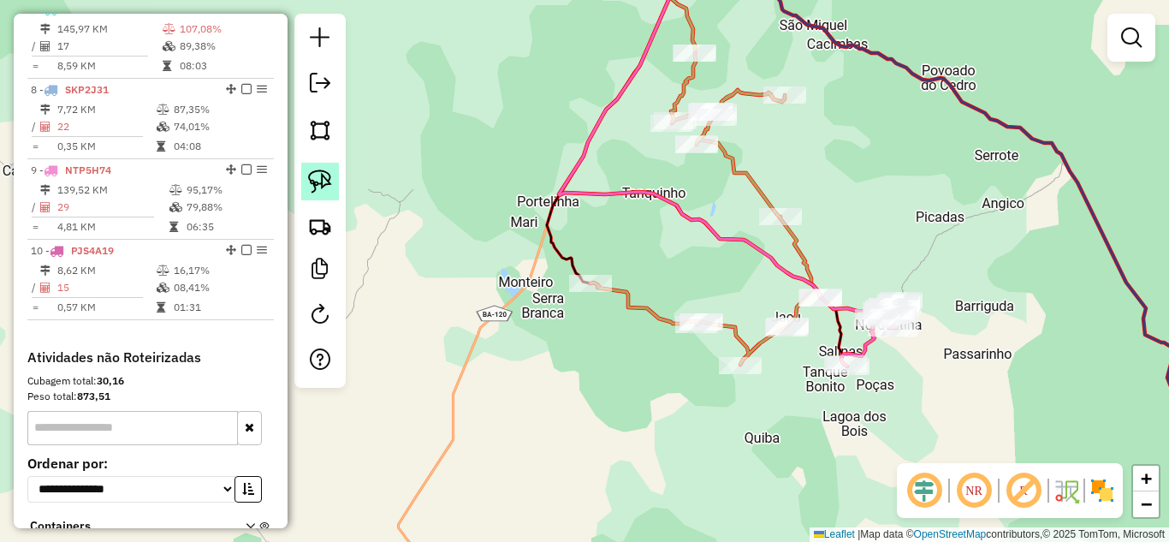
click at [330, 185] on img at bounding box center [320, 181] width 24 height 24
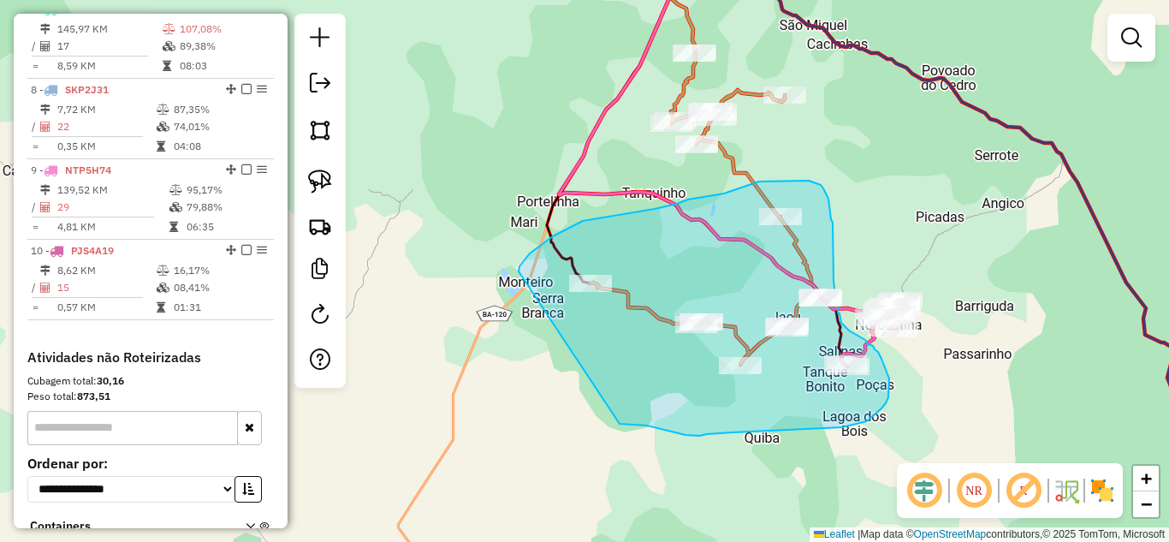
drag, startPoint x: 518, startPoint y: 271, endPoint x: 619, endPoint y: 423, distance: 182.0
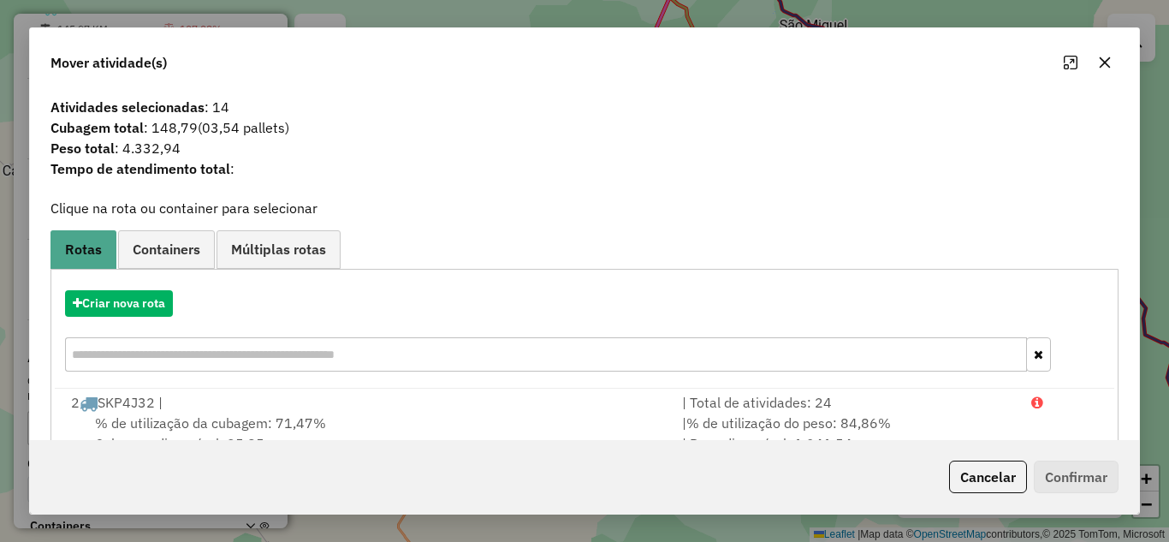
click at [1105, 63] on icon "button" at bounding box center [1104, 61] width 11 height 11
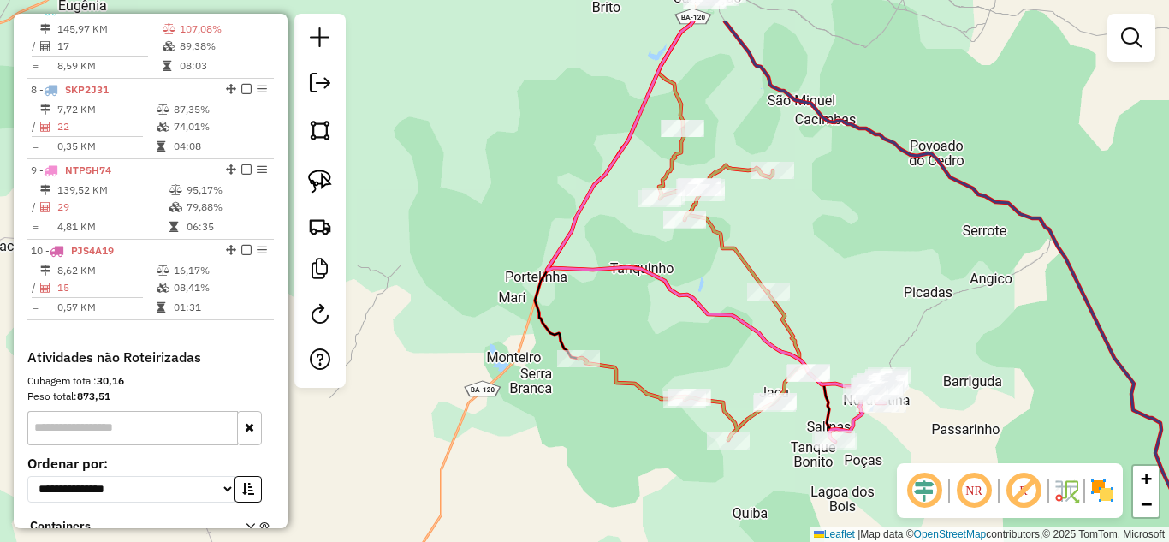
drag, startPoint x: 619, startPoint y: 228, endPoint x: 597, endPoint y: 370, distance: 143.8
click at [600, 372] on div "Janela de atendimento Grade de atendimento Capacidade Transportadoras Veículos …" at bounding box center [584, 271] width 1169 height 542
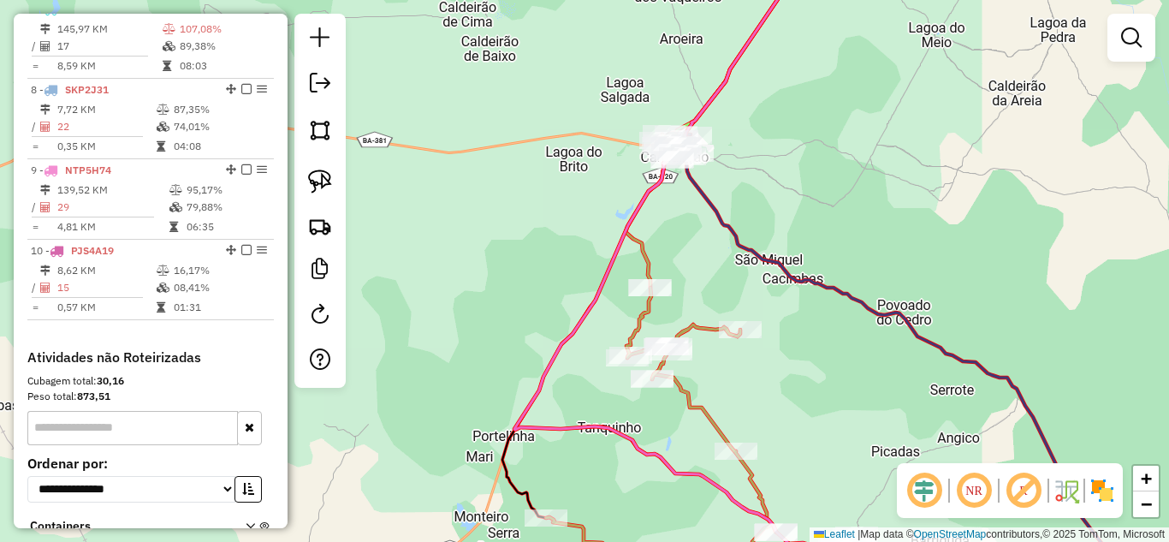
drag, startPoint x: 699, startPoint y: 237, endPoint x: 655, endPoint y: 281, distance: 62.3
click at [655, 281] on div "Janela de atendimento Grade de atendimento Capacidade Transportadoras Veículos …" at bounding box center [584, 271] width 1169 height 542
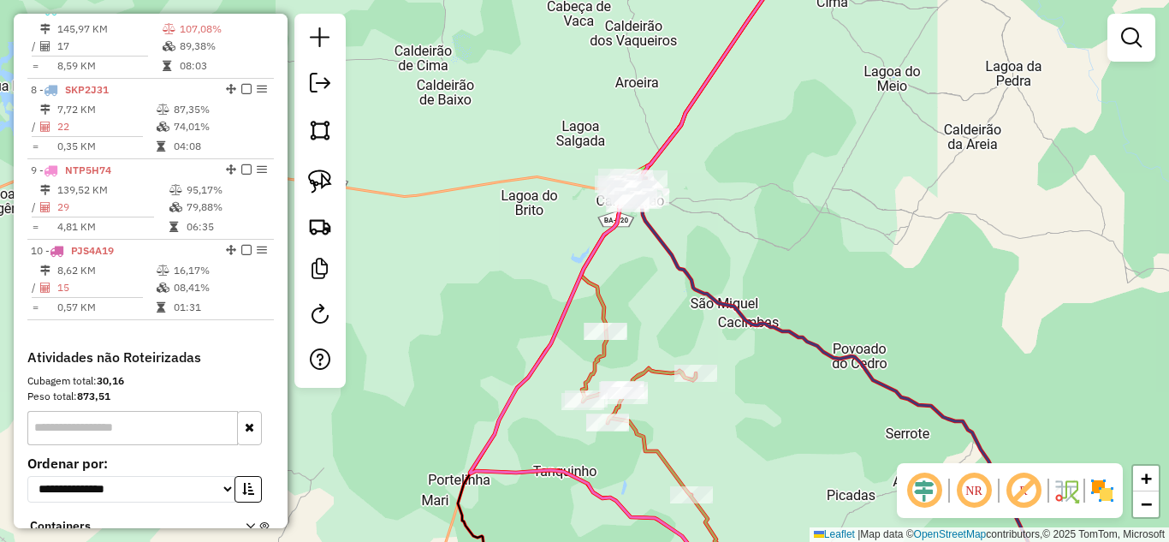
drag, startPoint x: 311, startPoint y: 184, endPoint x: 388, endPoint y: 186, distance: 77.9
click at [311, 186] on img at bounding box center [320, 181] width 24 height 24
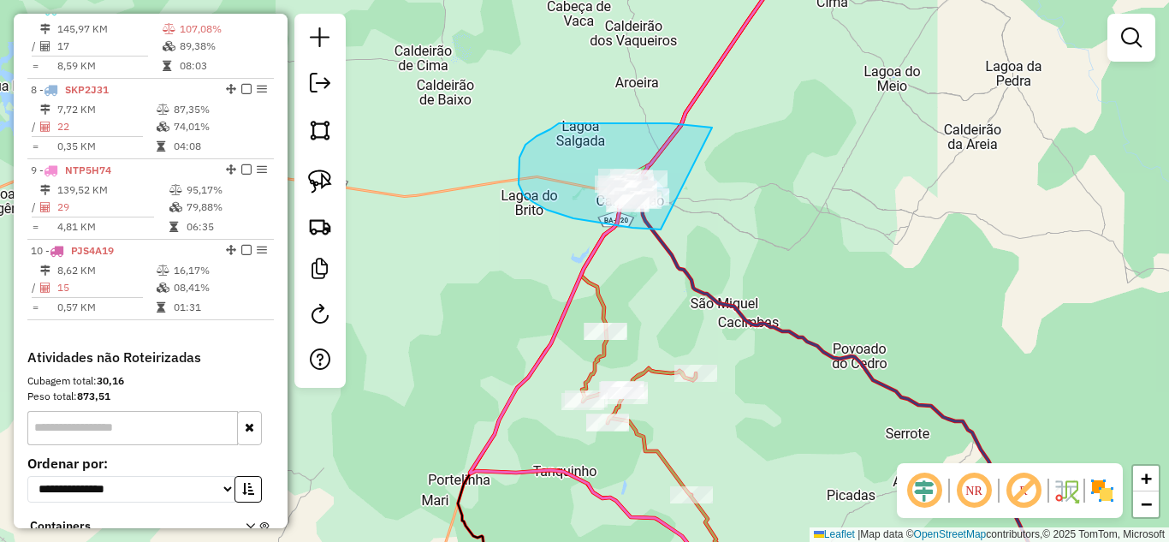
drag, startPoint x: 703, startPoint y: 127, endPoint x: 733, endPoint y: 216, distance: 93.9
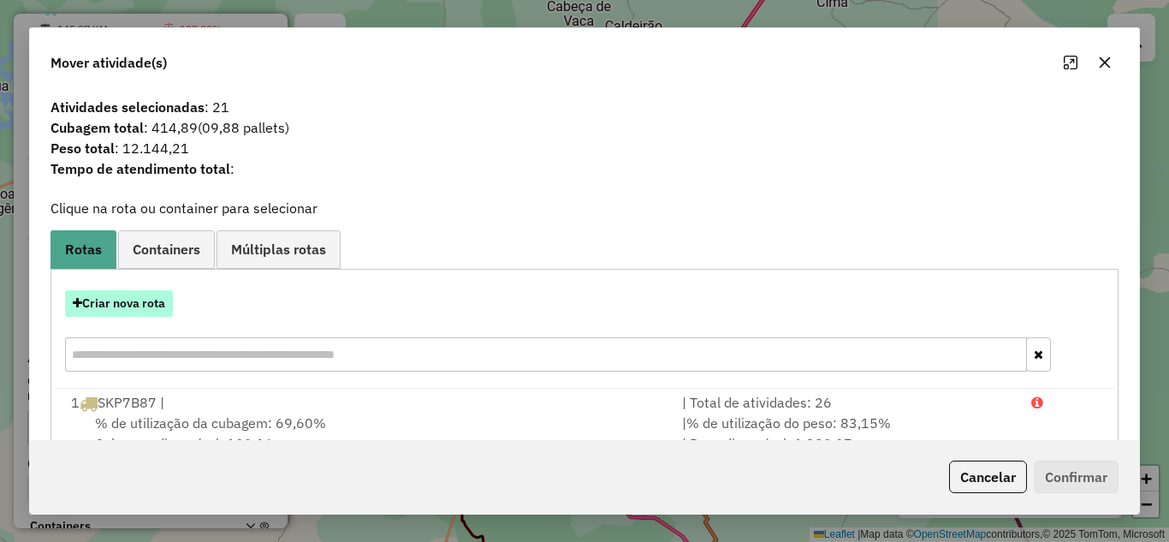
click at [129, 308] on button "Criar nova rota" at bounding box center [119, 303] width 108 height 27
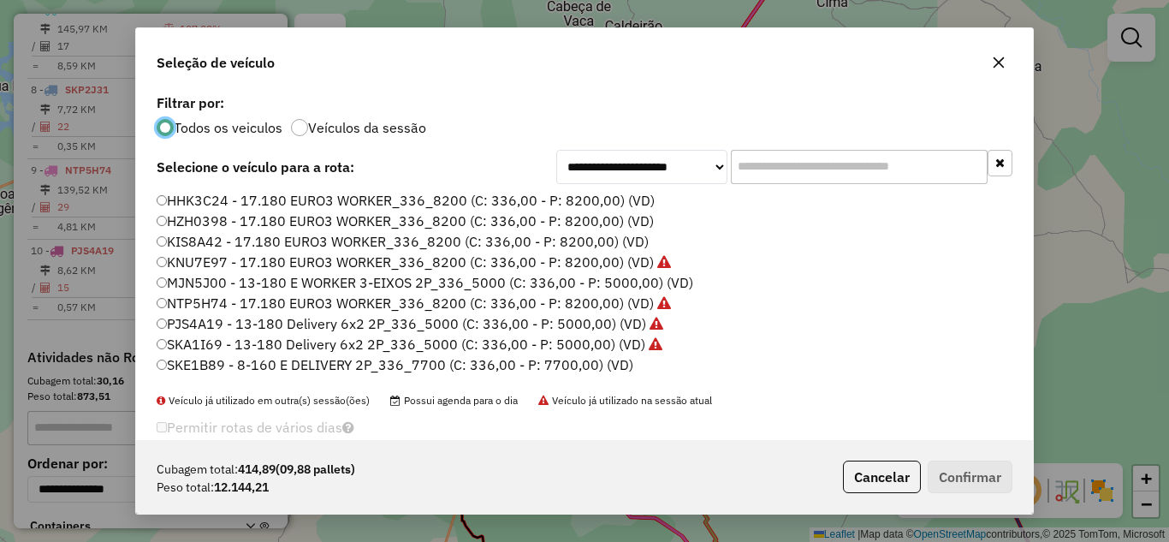
click at [207, 305] on label "NTP5H74 - 17.180 EURO3 WORKER_336_8200 (C: 336,00 - P: 8200,00) (VD)" at bounding box center [414, 303] width 514 height 21
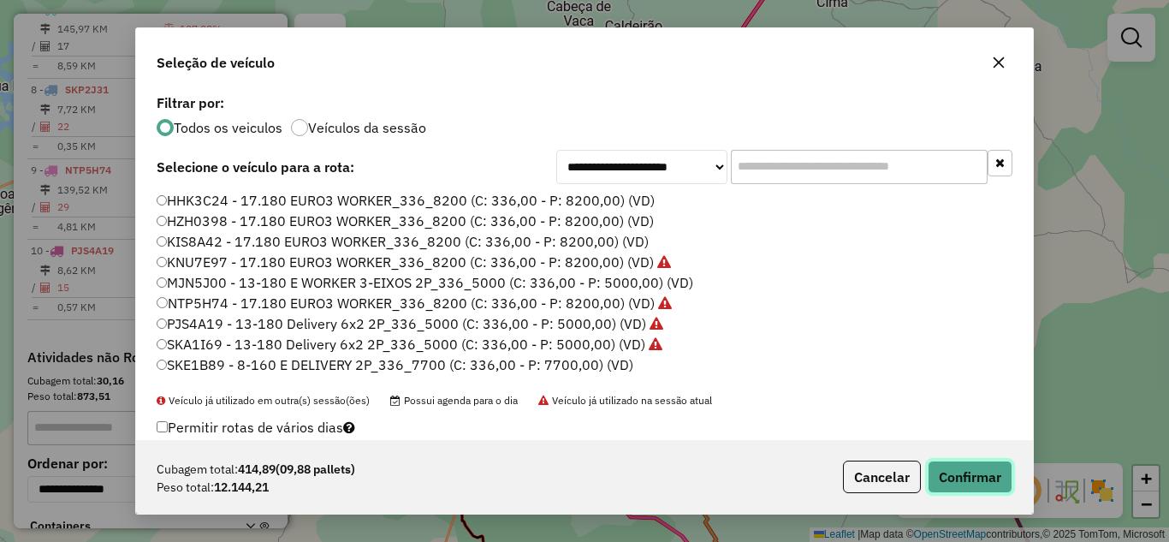
click at [951, 465] on button "Confirmar" at bounding box center [969, 476] width 85 height 33
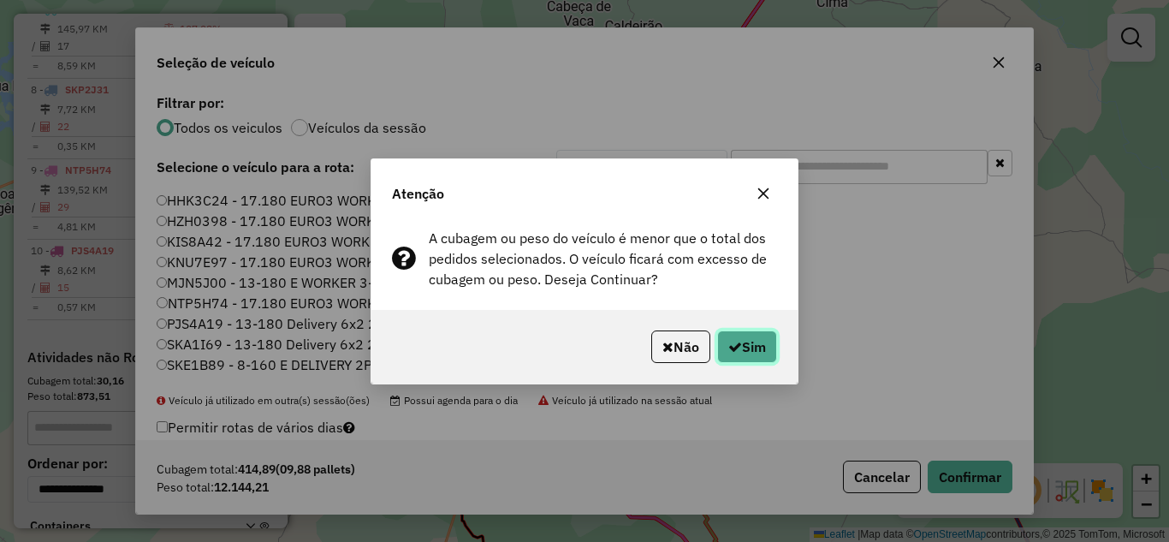
click at [728, 343] on icon "button" at bounding box center [735, 347] width 14 height 14
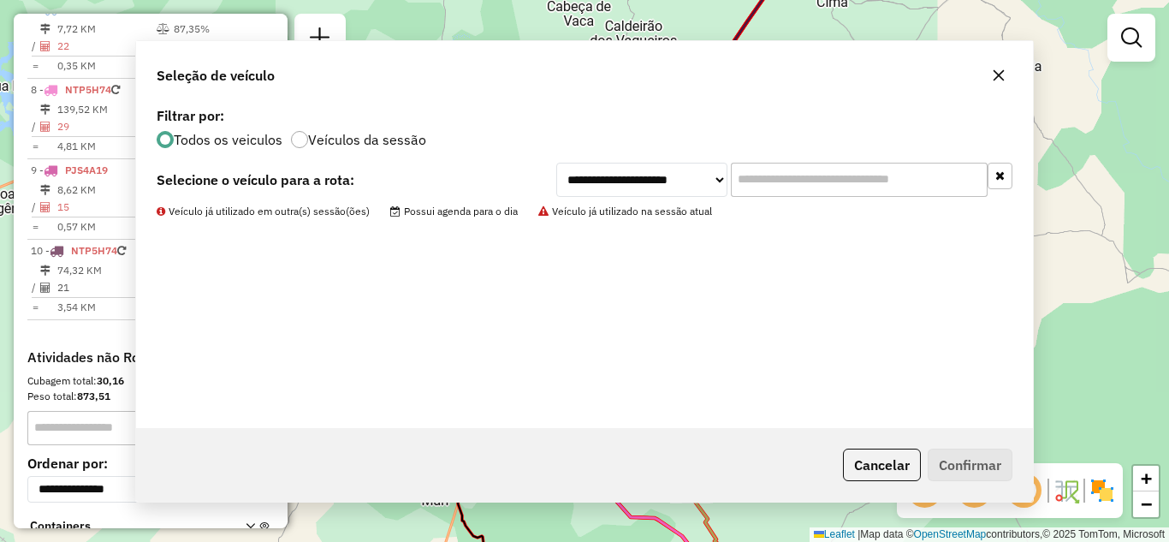
scroll to position [1064, 0]
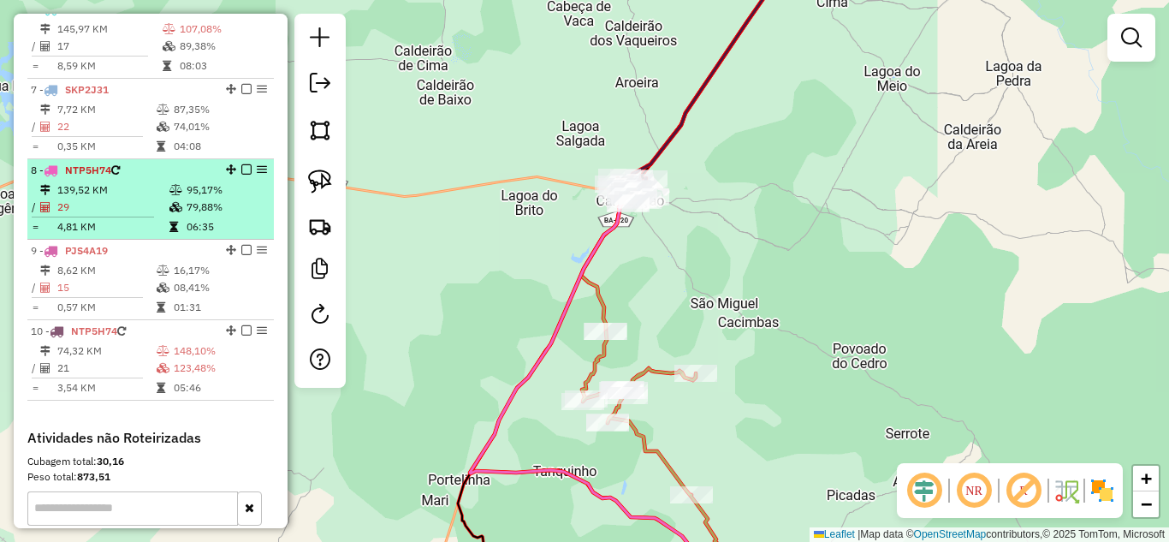
click at [74, 198] on td "139,52 KM" at bounding box center [112, 189] width 112 height 17
select select "*********"
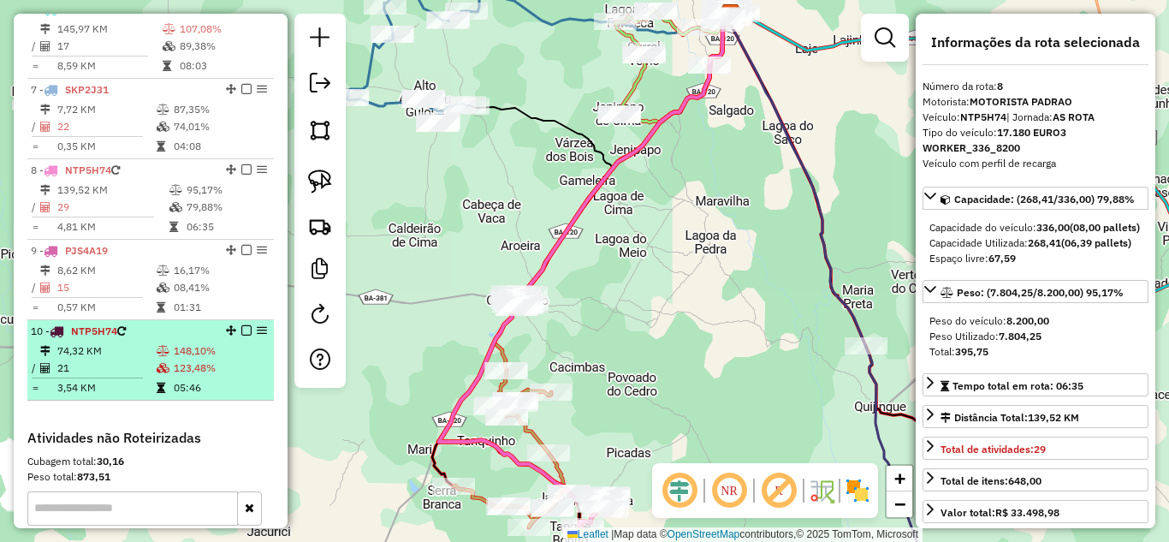
click at [116, 376] on td "21" at bounding box center [105, 367] width 99 height 17
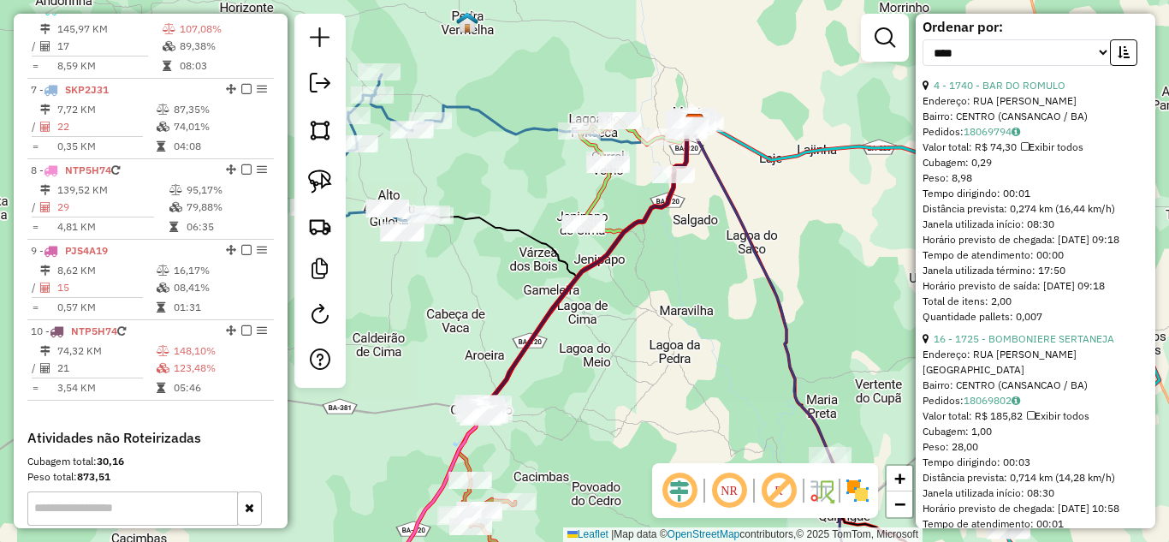
scroll to position [456, 0]
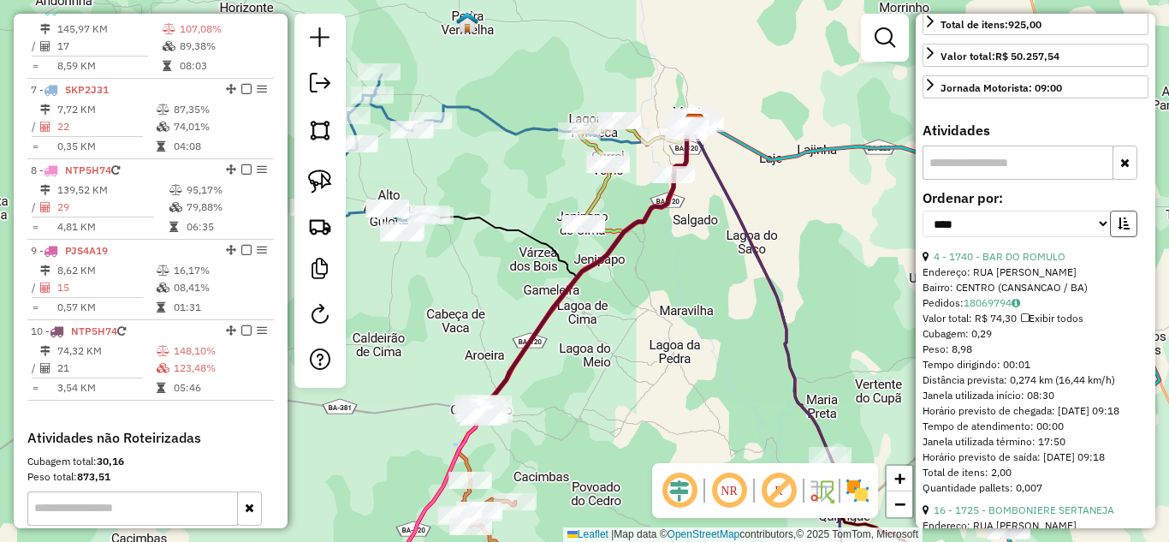
click at [1117, 229] on icon "button" at bounding box center [1123, 223] width 12 height 12
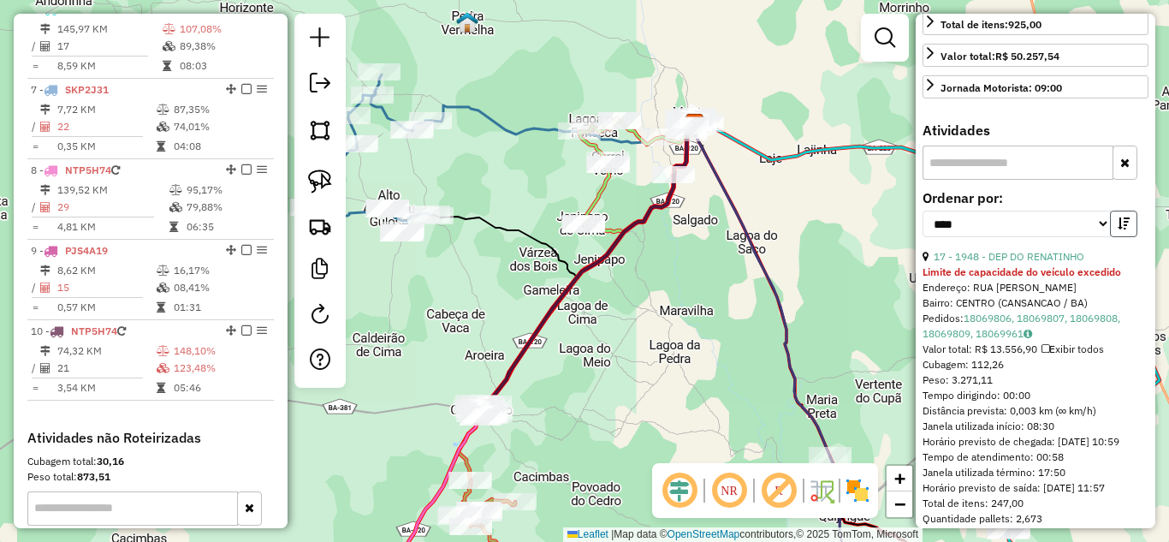
click at [1118, 229] on icon "button" at bounding box center [1123, 223] width 12 height 12
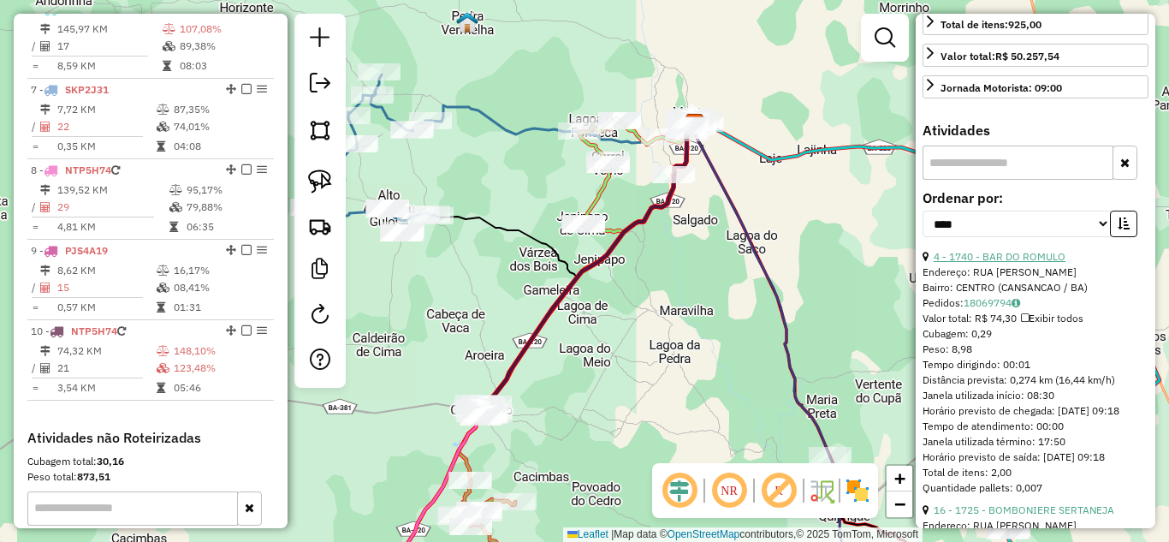
click at [1024, 263] on link "4 - 1740 - BAR DO ROMULO" at bounding box center [999, 256] width 132 height 13
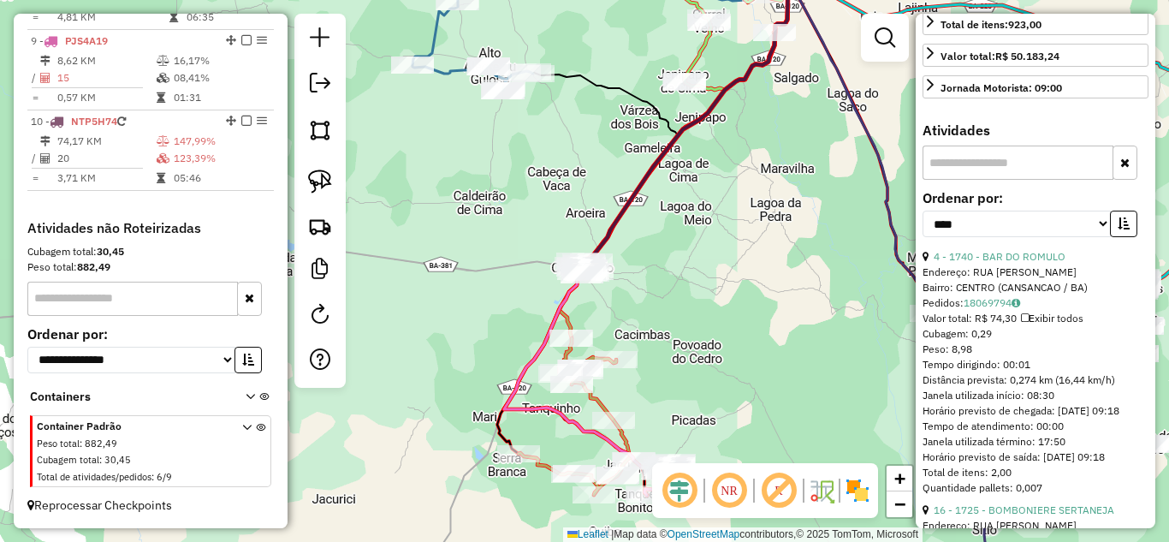
scroll to position [627, 0]
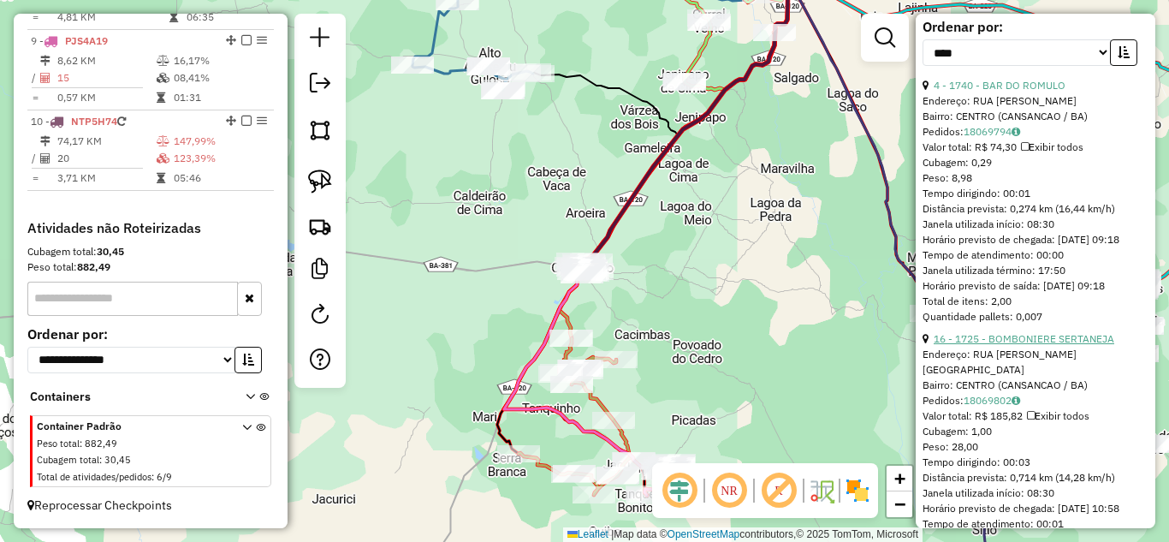
click at [999, 345] on link "16 - 1725 - BOMBONIERE SERTANEJA" at bounding box center [1023, 338] width 181 height 13
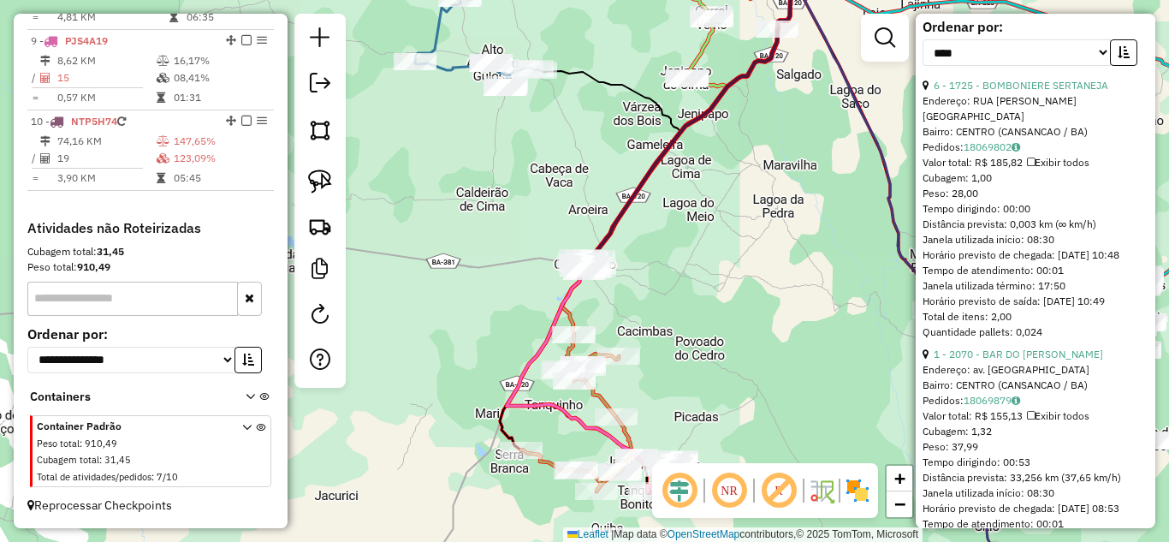
click at [999, 360] on link "1 - 2070 - BAR DO EDUARDO" at bounding box center [1017, 353] width 169 height 13
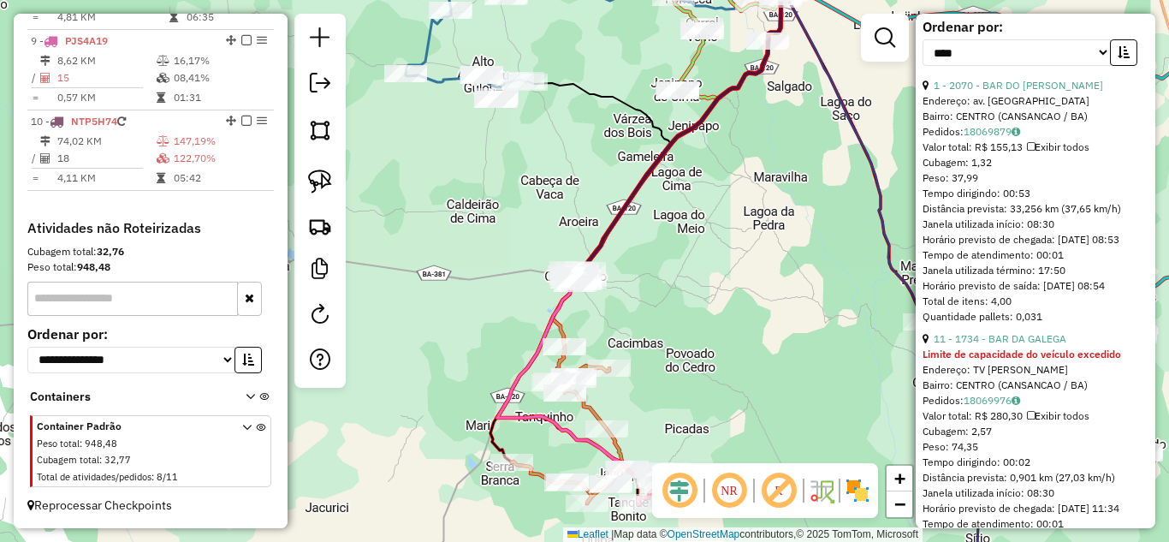
click at [999, 345] on link "11 - 1734 - BAR DA GALEGA" at bounding box center [999, 338] width 133 height 13
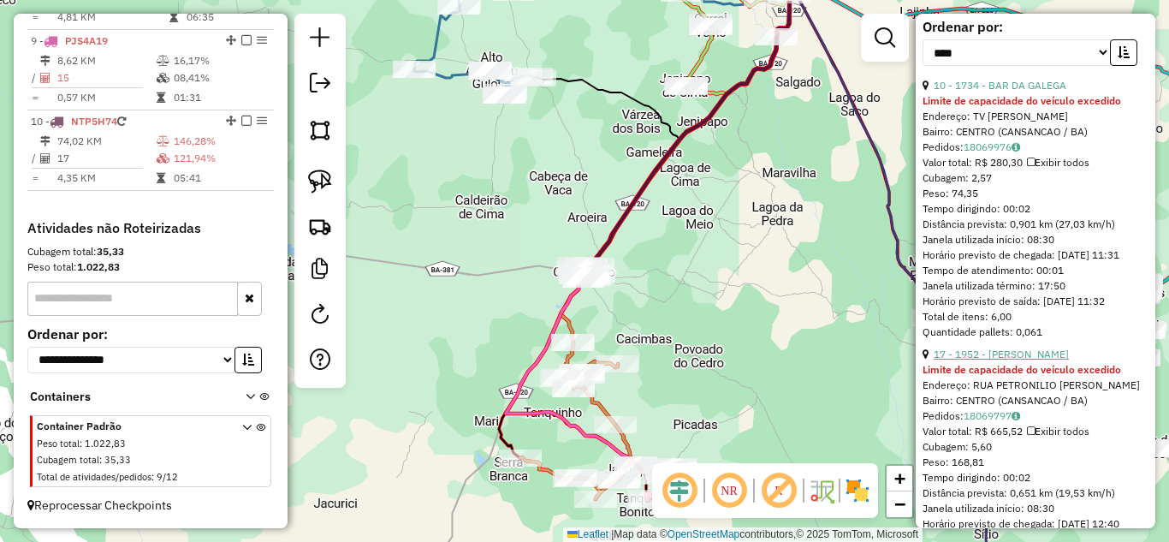
click at [1007, 360] on link "17 - 1952 - MERCADINHO JEDMAN" at bounding box center [1000, 353] width 135 height 13
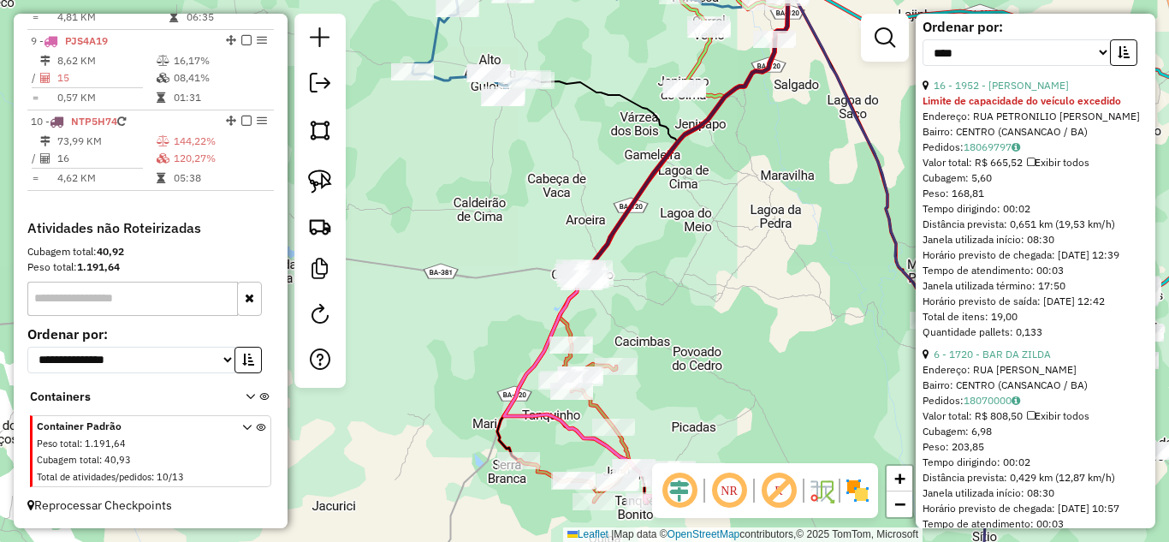
click at [1008, 360] on link "6 - 1720 - BAR DA ZILDA" at bounding box center [991, 353] width 117 height 13
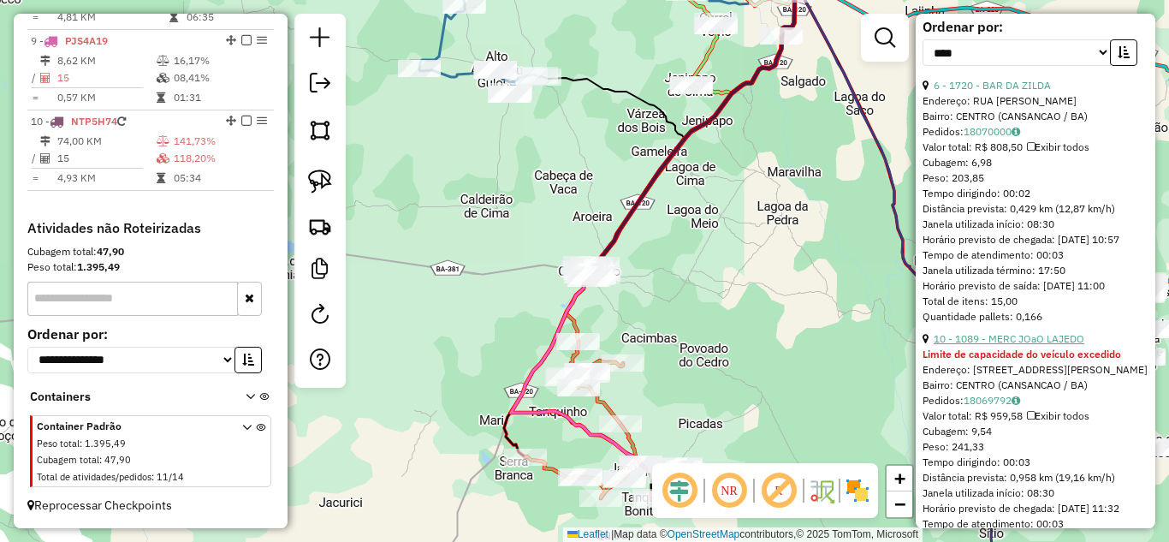
click at [1010, 345] on link "10 - 1089 - MERC JOaO LAJEDO" at bounding box center [1008, 338] width 151 height 13
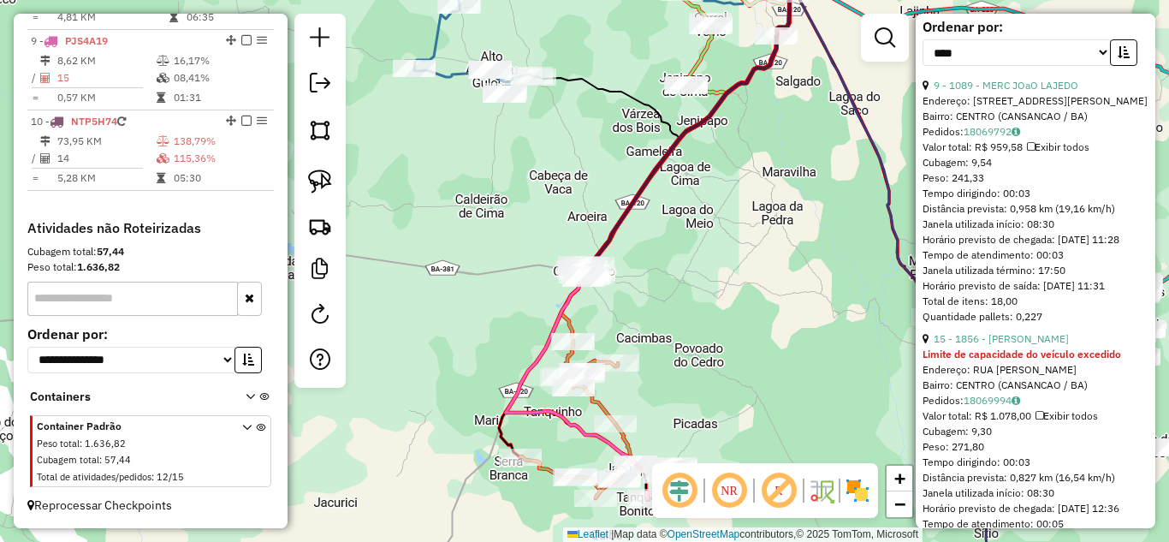
scroll to position [684, 0]
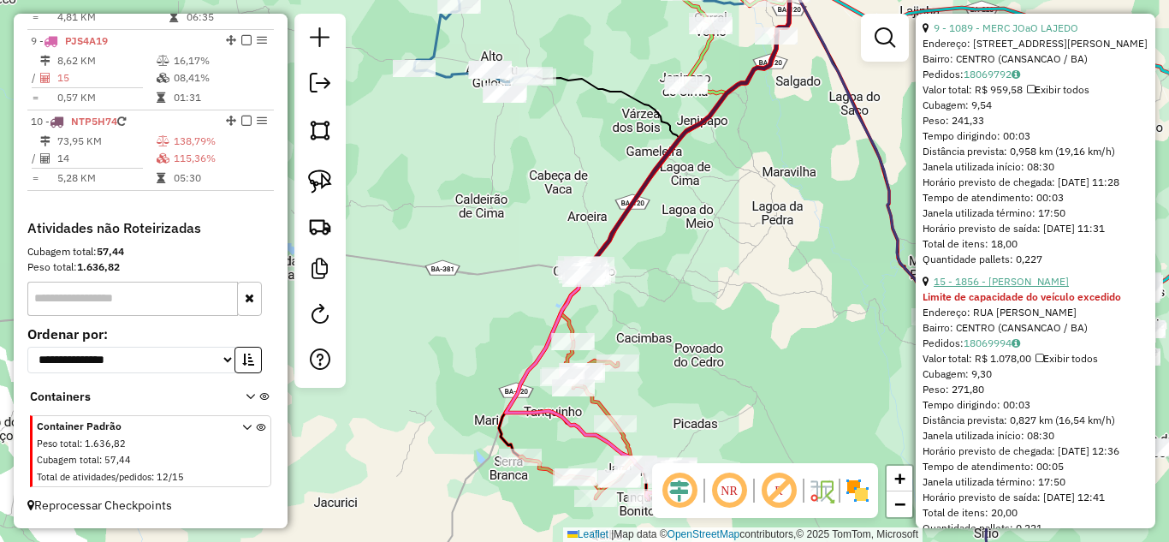
click at [1027, 287] on link "15 - 1856 - LUCAS BARBEARIA" at bounding box center [1000, 281] width 135 height 13
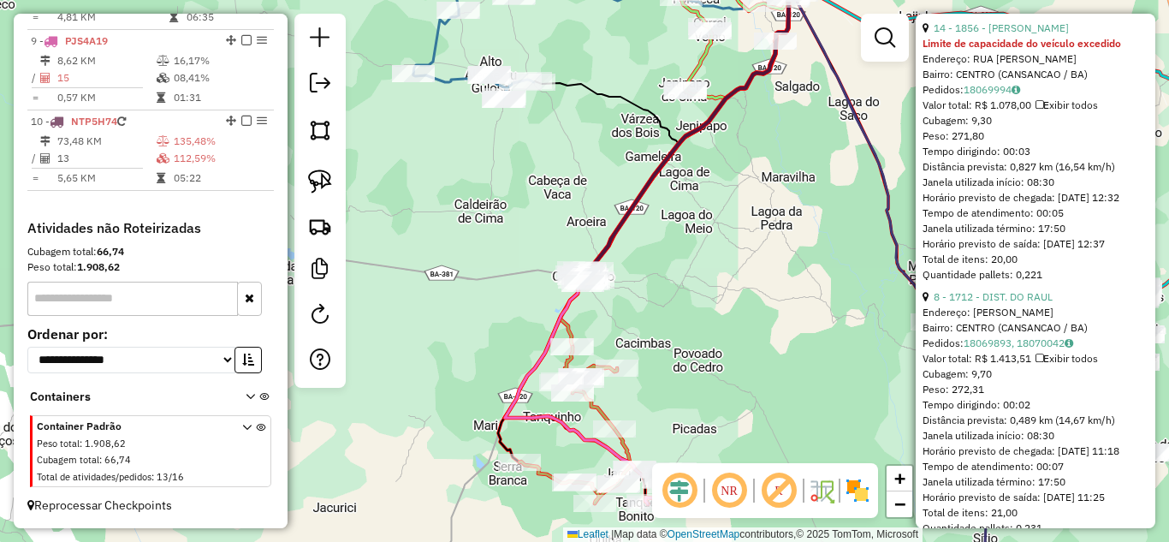
scroll to position [400, 0]
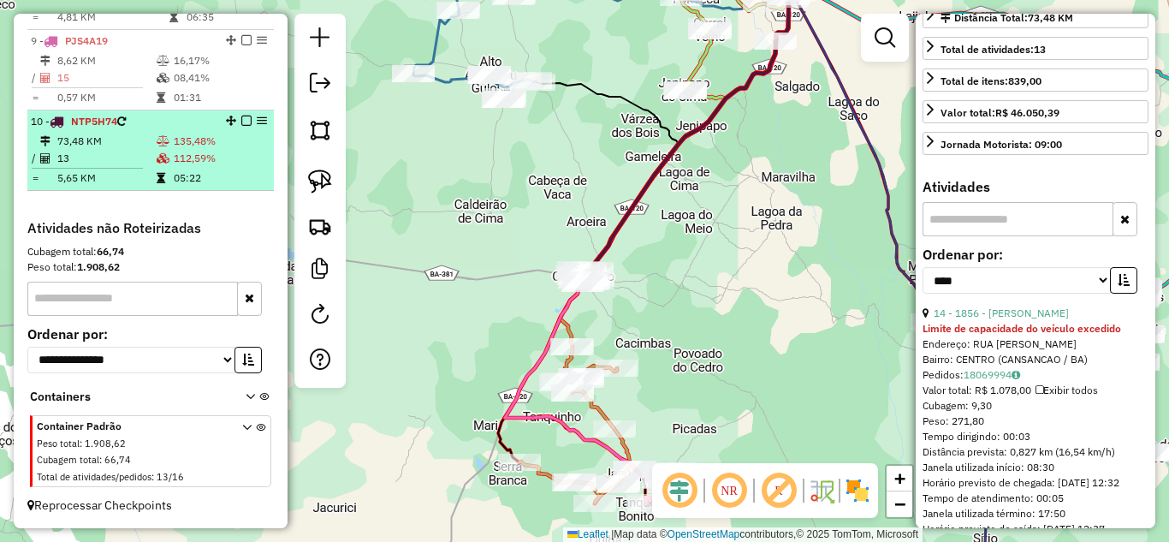
click at [79, 137] on td "73,48 KM" at bounding box center [105, 141] width 99 height 17
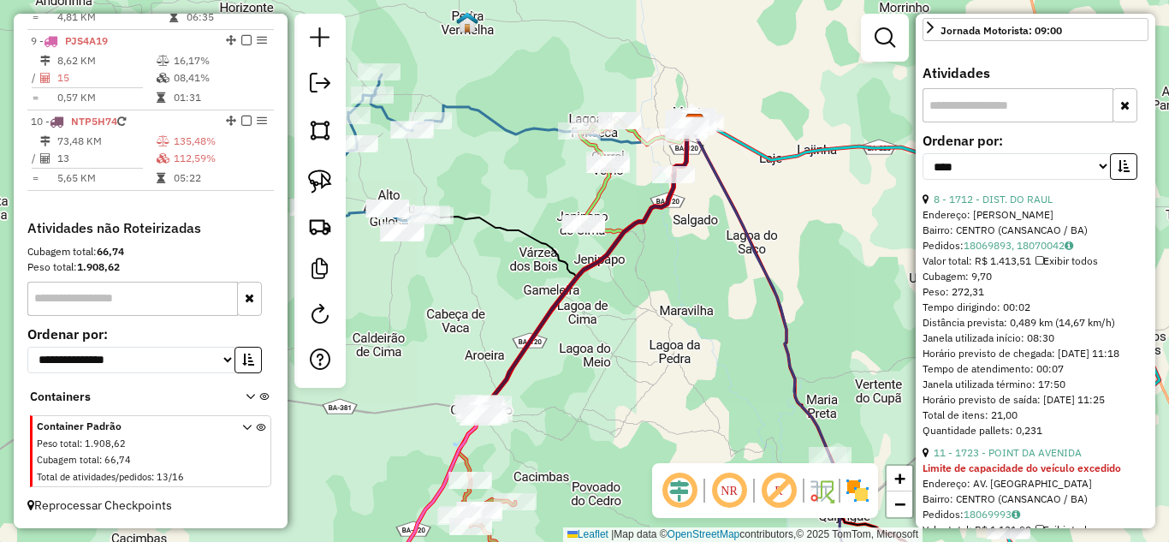
scroll to position [571, 0]
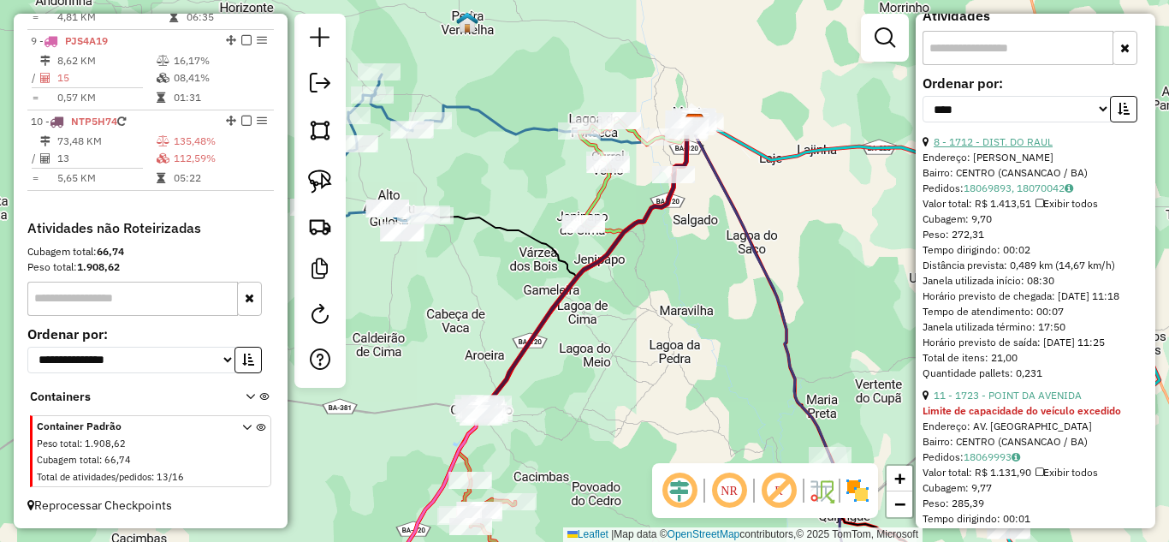
click at [1000, 148] on link "8 - 1712 - DIST. DO RAUL" at bounding box center [992, 141] width 119 height 13
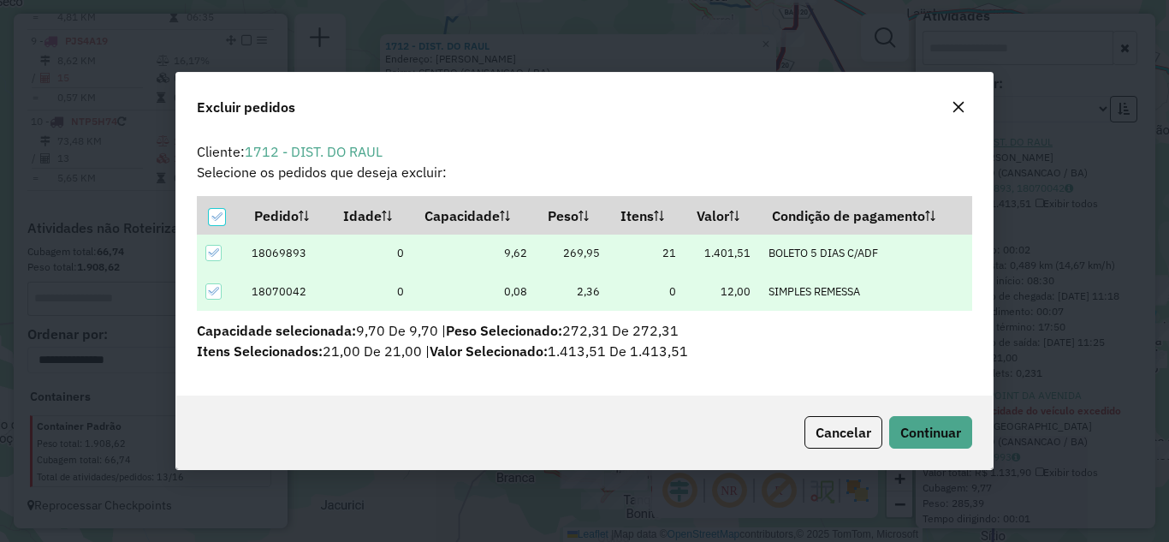
scroll to position [10, 5]
click at [934, 421] on button "Continuar" at bounding box center [930, 432] width 83 height 33
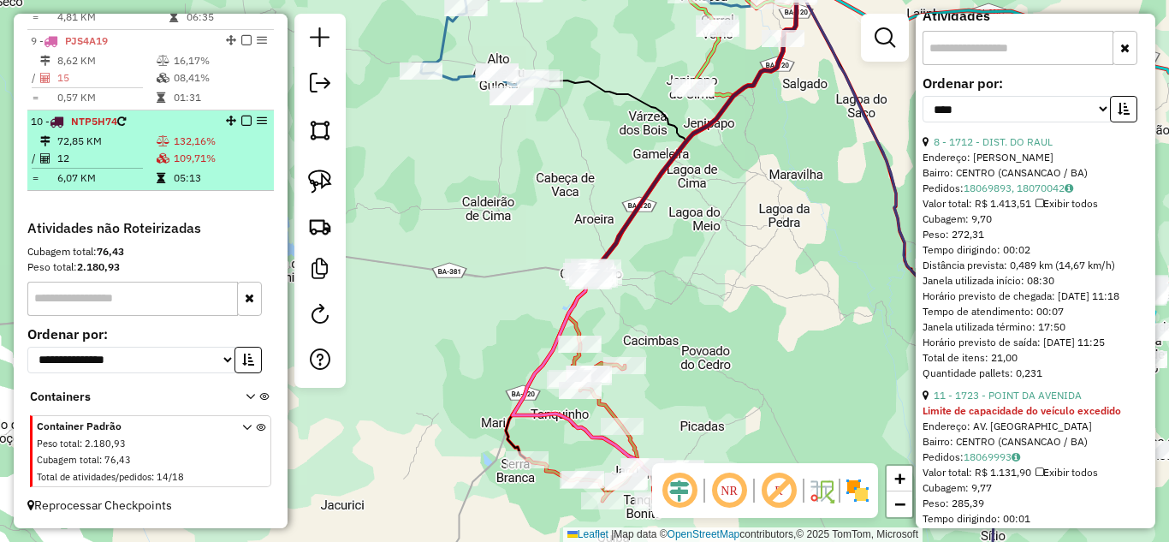
click at [68, 139] on td "72,85 KM" at bounding box center [105, 141] width 99 height 17
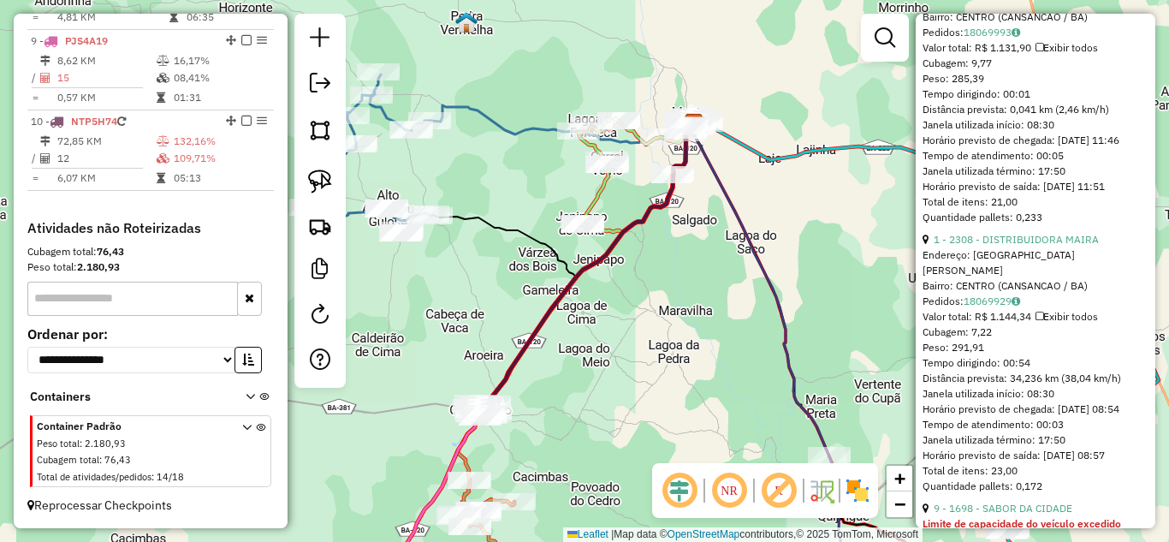
scroll to position [627, 0]
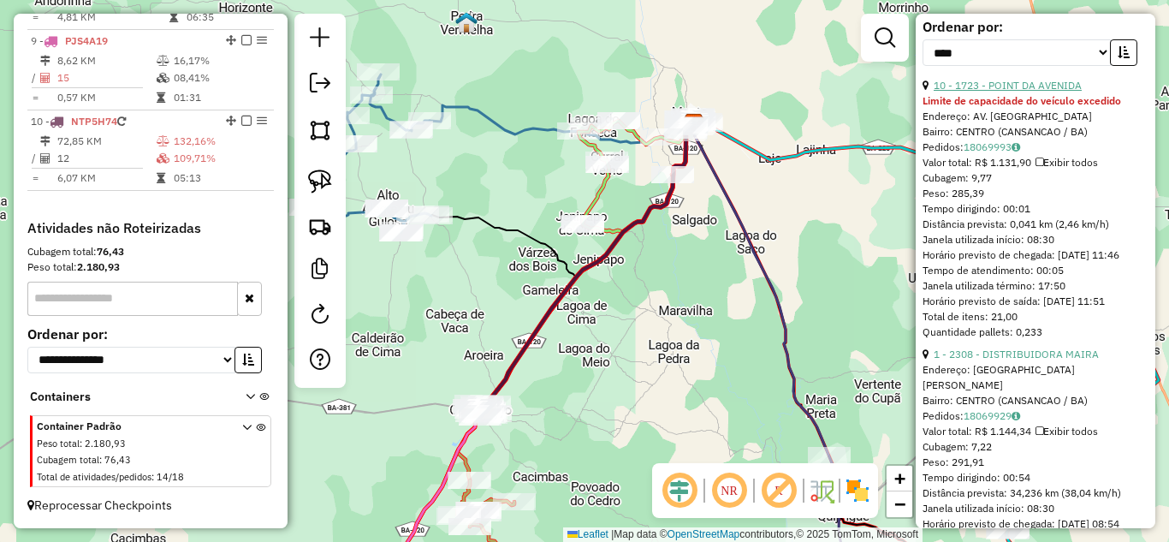
click at [998, 92] on link "10 - 1723 - POINT DA AVENIDA" at bounding box center [1007, 85] width 148 height 13
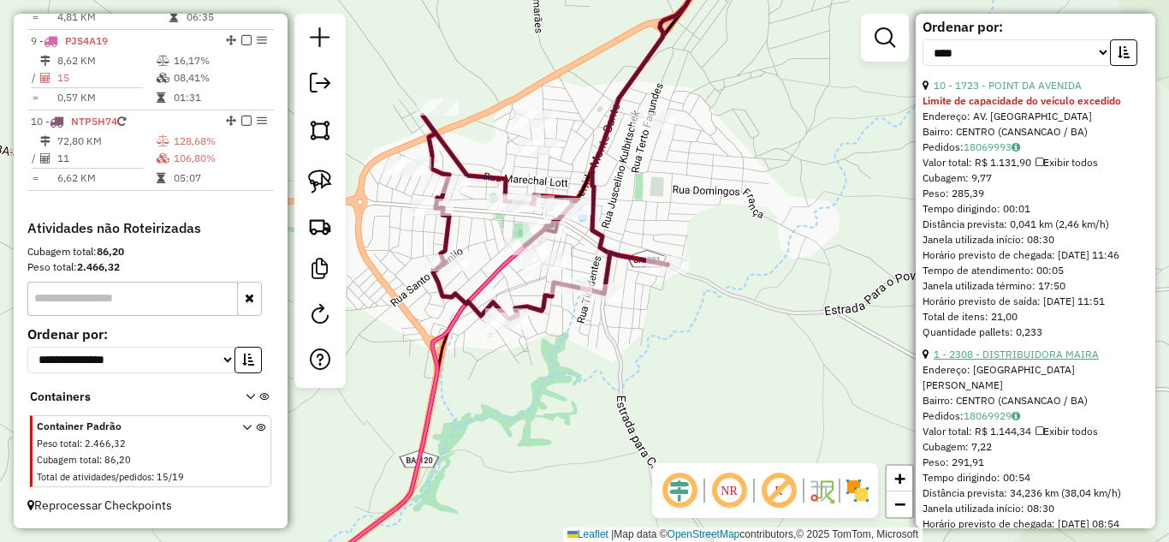
click at [990, 360] on link "1 - 2308 - DISTRIBUIDORA MAIRA" at bounding box center [1015, 353] width 165 height 13
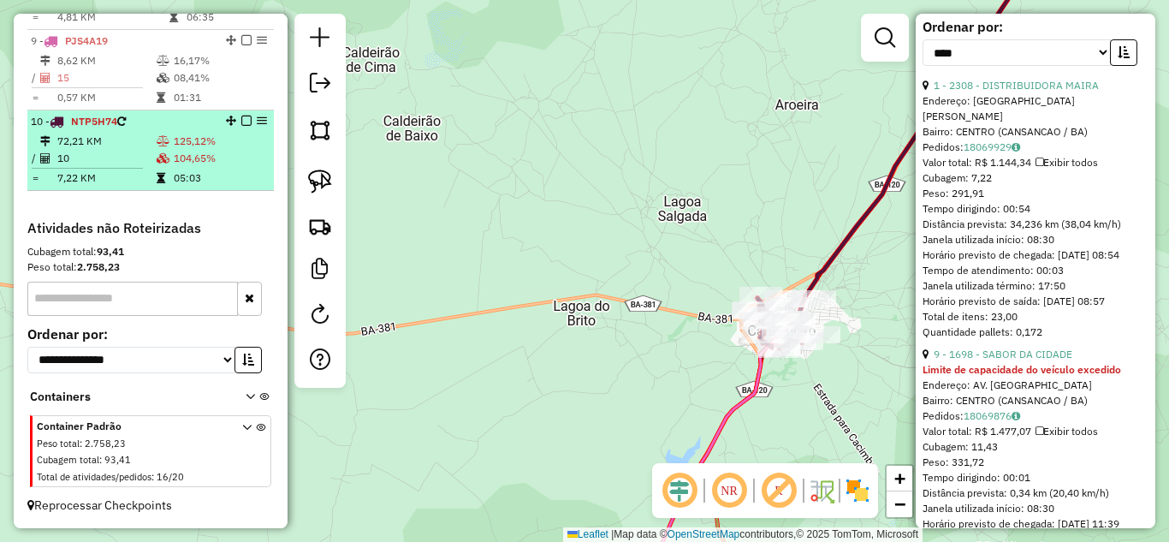
click at [78, 139] on td "72,21 KM" at bounding box center [105, 141] width 99 height 17
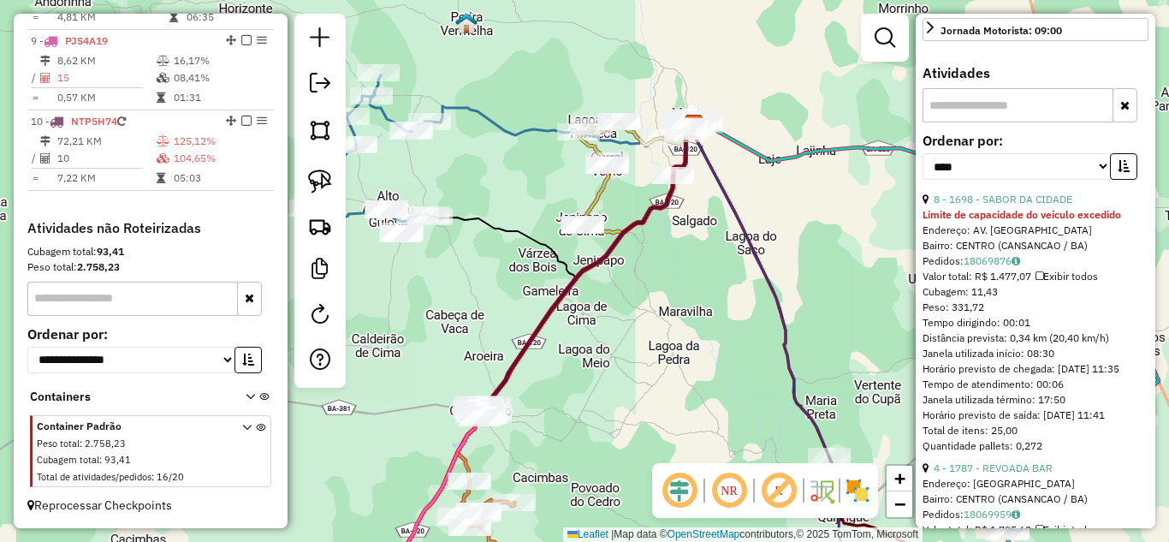
scroll to position [228, 0]
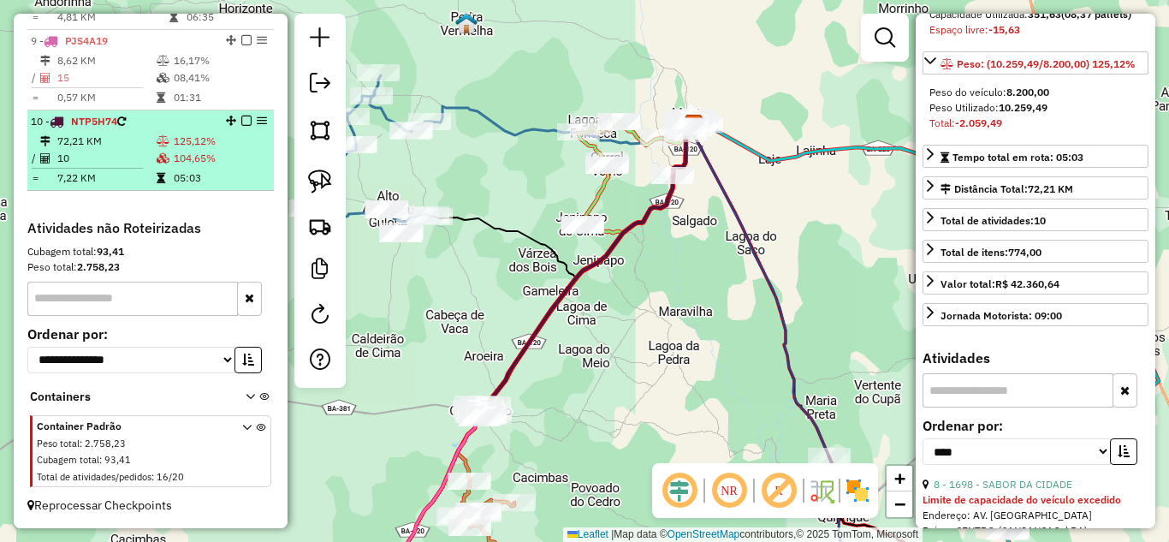
click at [69, 152] on td "10" at bounding box center [105, 158] width 99 height 17
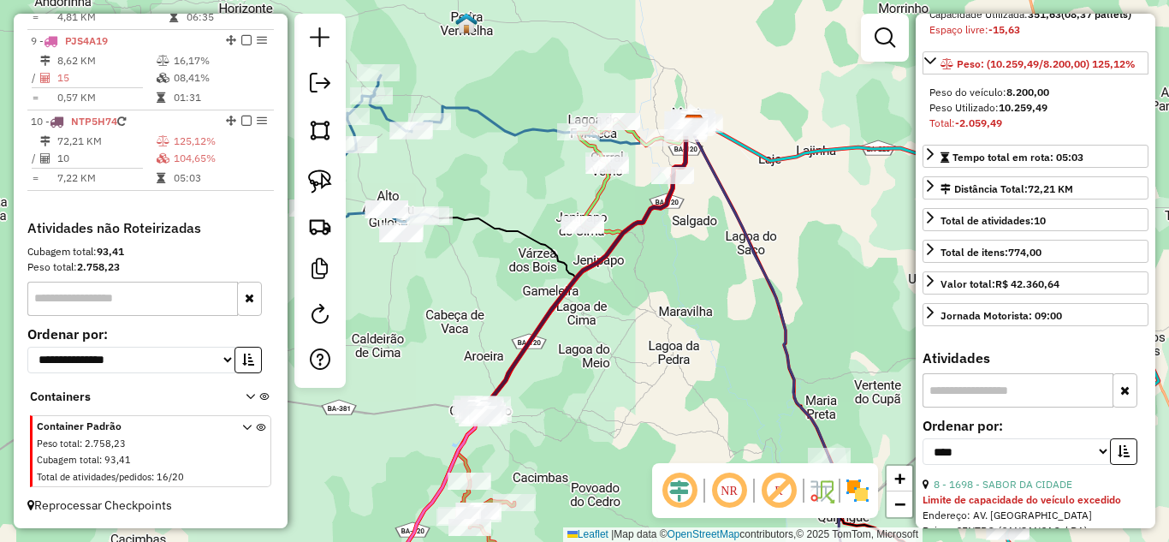
scroll to position [456, 0]
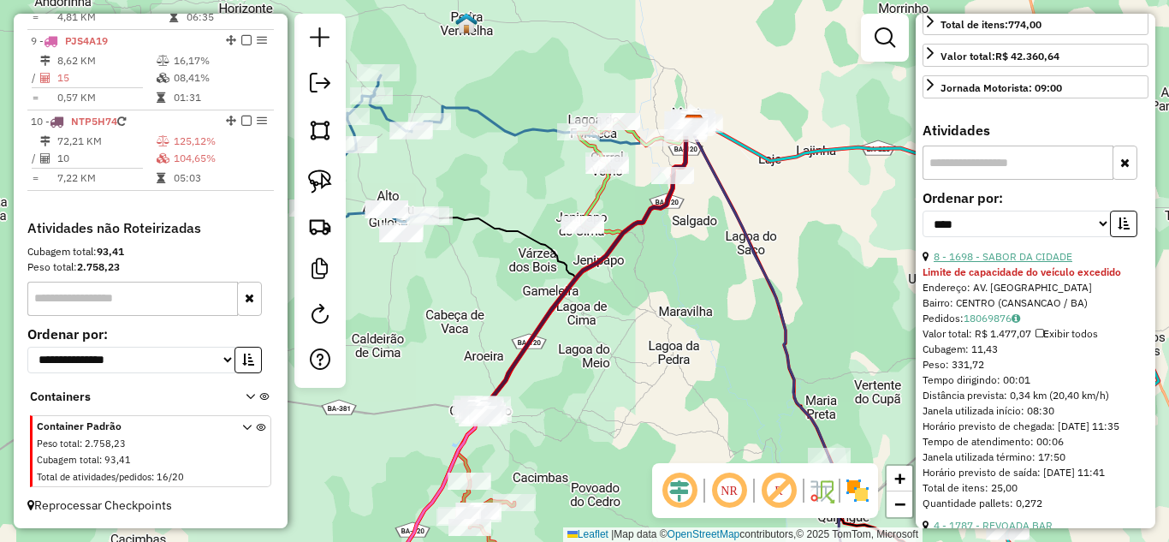
click at [1024, 263] on link "8 - 1698 - SABOR DA CIDADE" at bounding box center [1002, 256] width 139 height 13
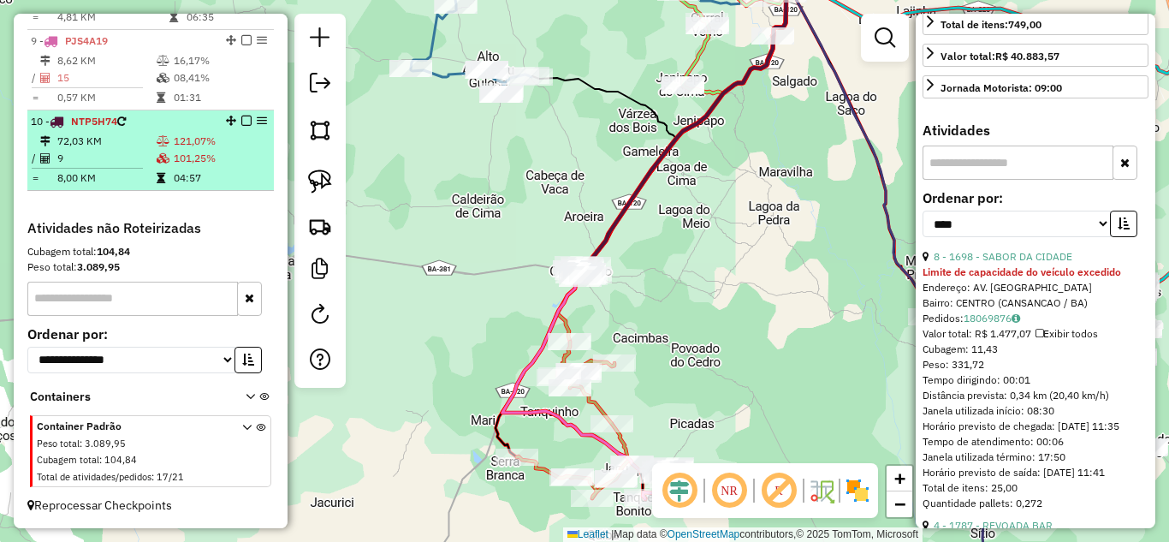
click at [72, 142] on td "72,03 KM" at bounding box center [105, 141] width 99 height 17
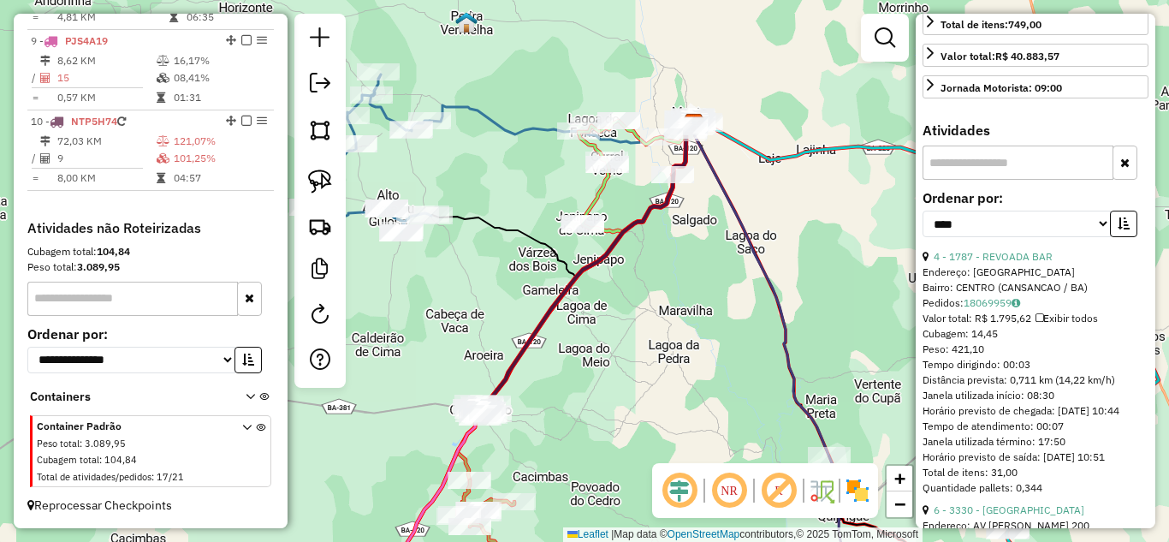
scroll to position [228, 0]
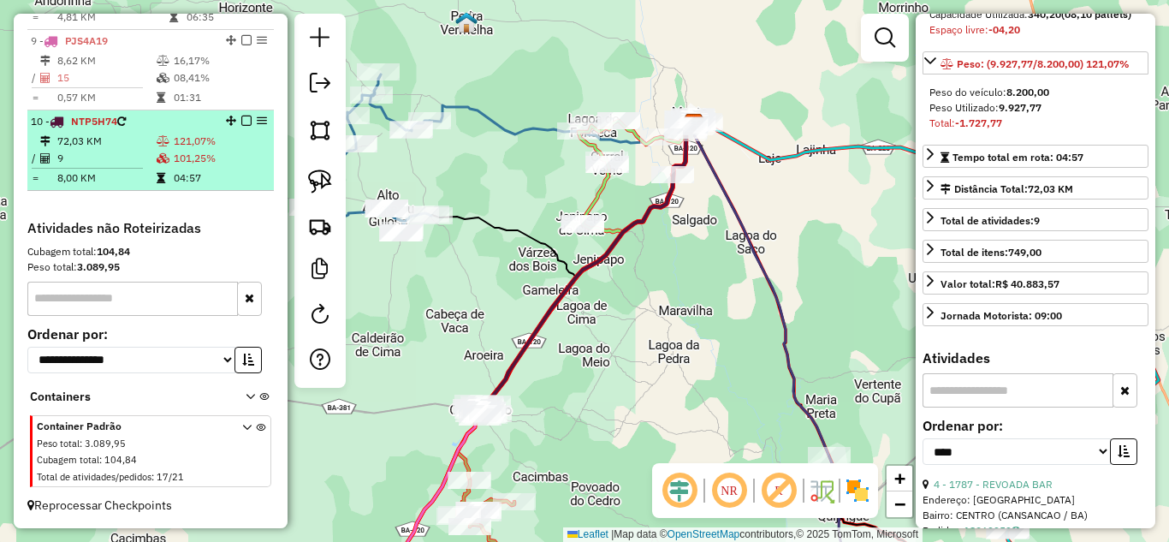
click at [103, 139] on td "72,03 KM" at bounding box center [105, 141] width 99 height 17
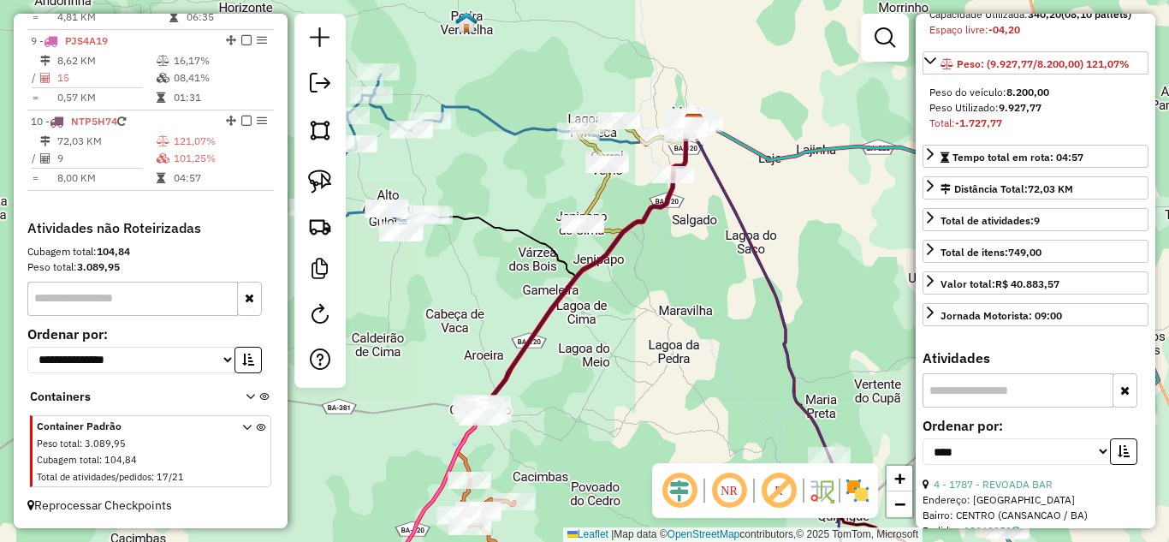
click at [540, 300] on div "Janela de atendimento Grade de atendimento Capacidade Transportadoras Veículos …" at bounding box center [584, 271] width 1169 height 542
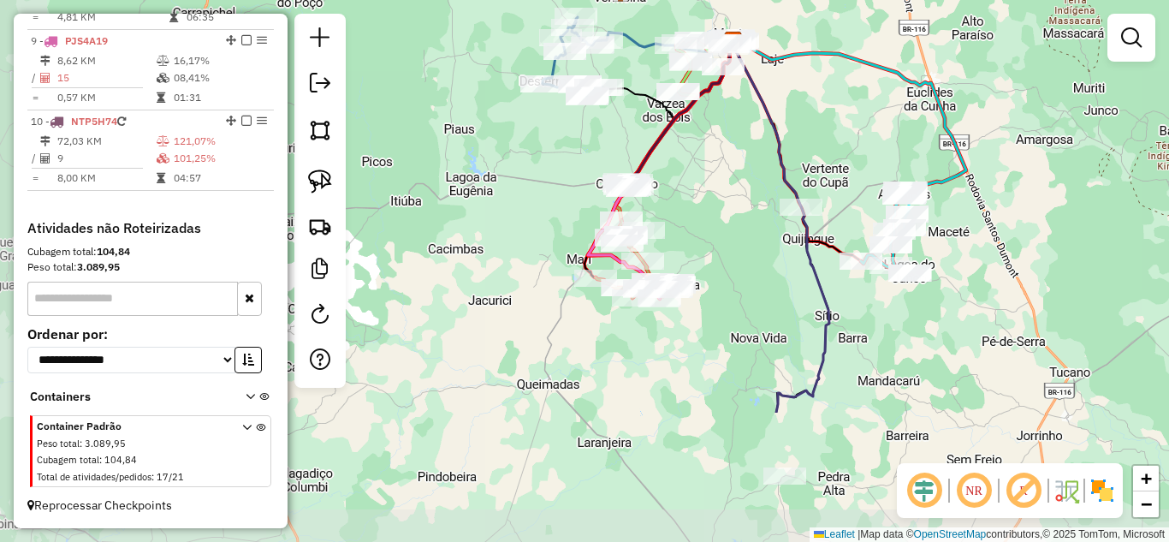
drag, startPoint x: 626, startPoint y: 388, endPoint x: 728, endPoint y: 204, distance: 210.2
click at [728, 204] on div "Janela de atendimento Grade de atendimento Capacidade Transportadoras Veículos …" at bounding box center [584, 271] width 1169 height 542
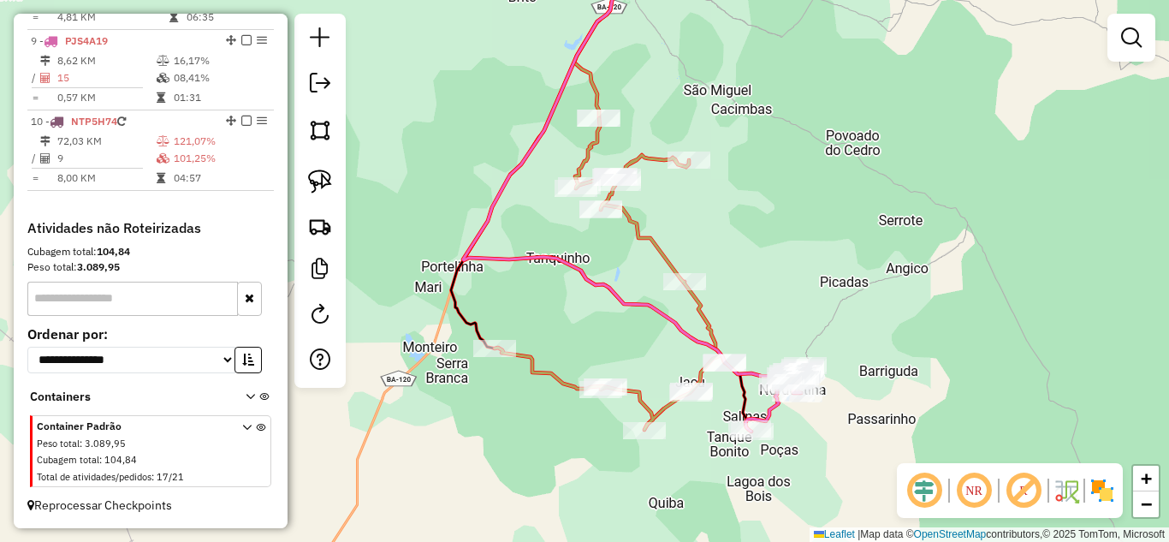
drag, startPoint x: 554, startPoint y: 207, endPoint x: 656, endPoint y: 204, distance: 101.8
click at [656, 204] on div "Janela de atendimento Grade de atendimento Capacidade Transportadoras Veículos …" at bounding box center [584, 271] width 1169 height 542
click at [331, 174] on img at bounding box center [320, 181] width 24 height 24
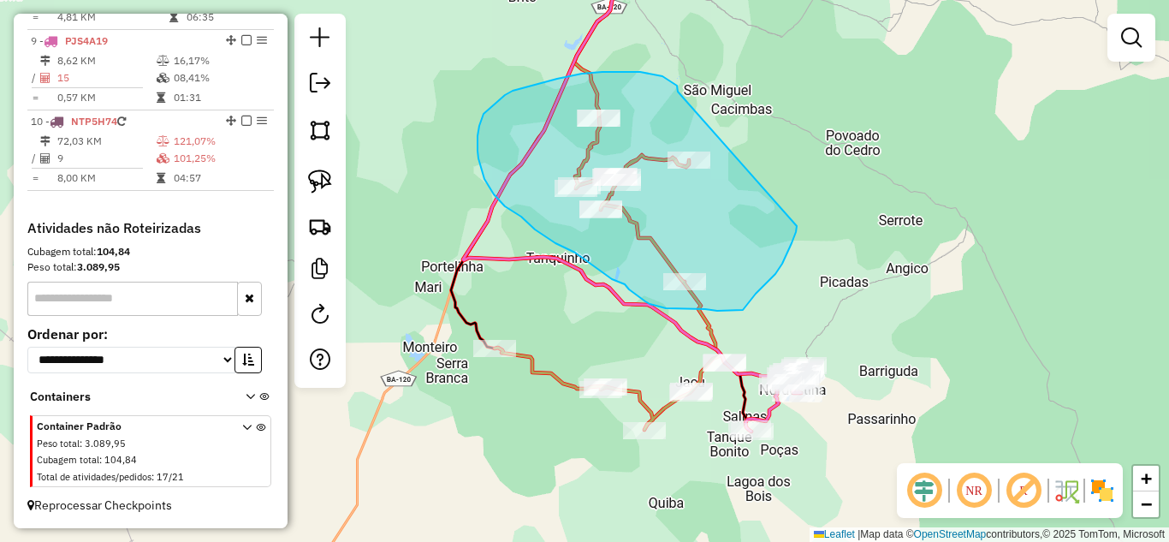
drag, startPoint x: 678, startPoint y: 92, endPoint x: 797, endPoint y: 225, distance: 178.8
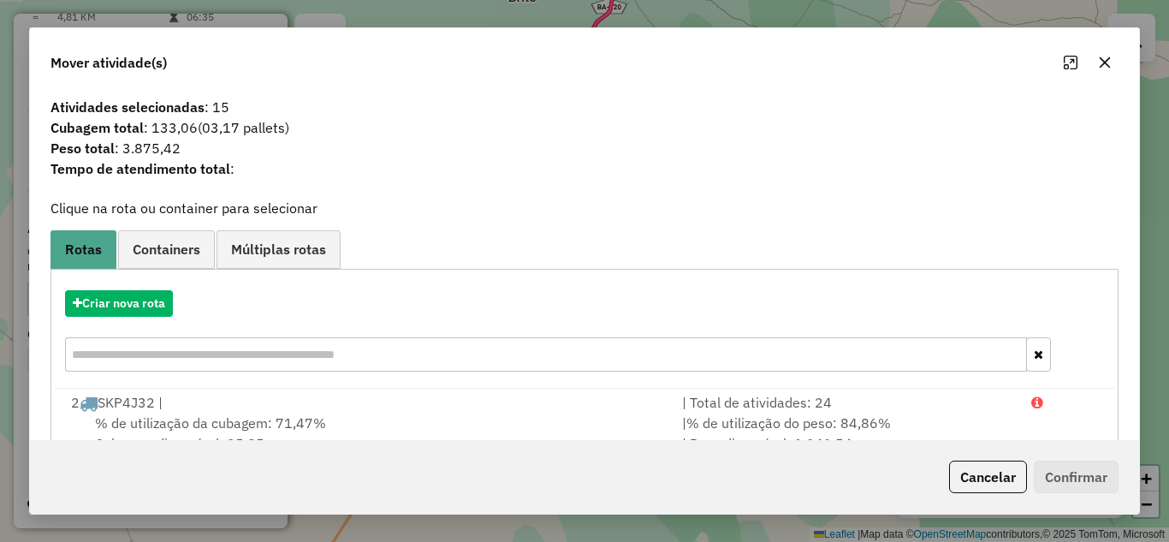
click at [1101, 60] on icon "button" at bounding box center [1104, 61] width 11 height 11
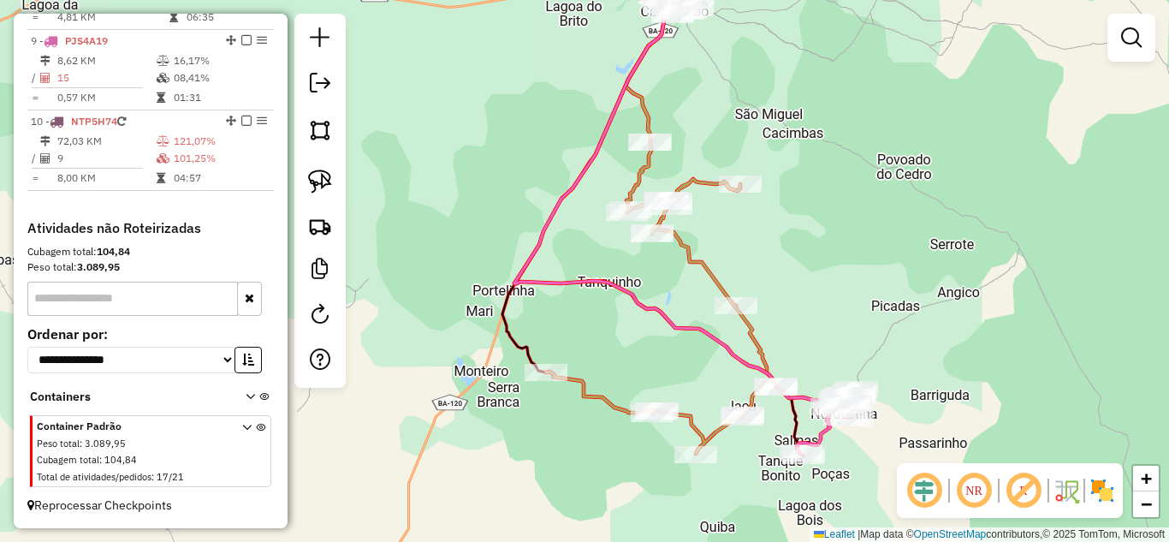
drag, startPoint x: 800, startPoint y: 151, endPoint x: 851, endPoint y: 175, distance: 56.6
click at [851, 175] on div "Janela de atendimento Grade de atendimento Capacidade Transportadoras Veículos …" at bounding box center [584, 271] width 1169 height 542
drag, startPoint x: 323, startPoint y: 168, endPoint x: 475, endPoint y: 171, distance: 152.3
click at [323, 168] on link at bounding box center [320, 182] width 38 height 38
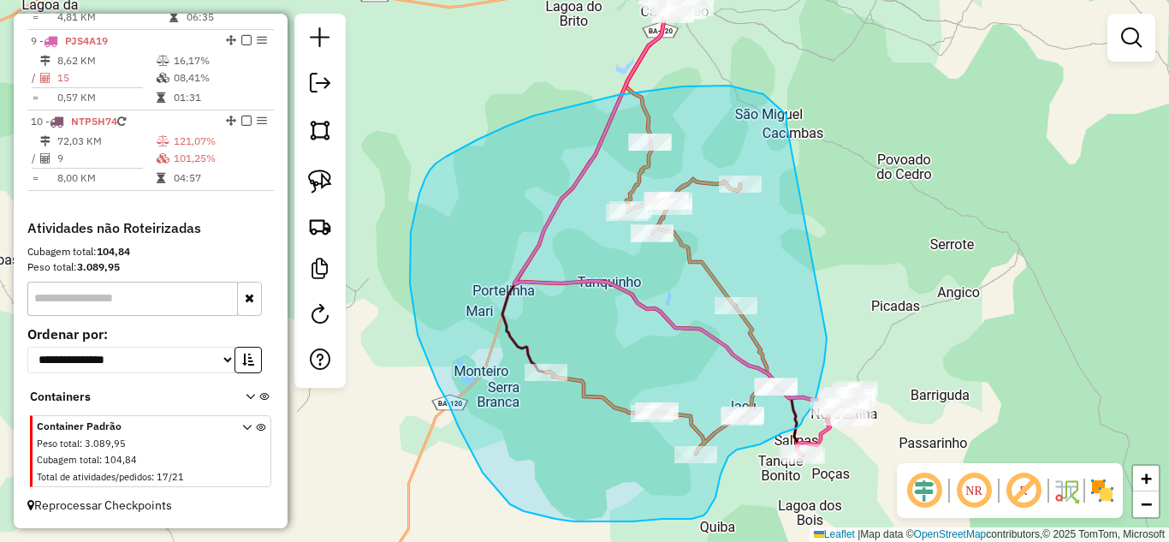
drag, startPoint x: 767, startPoint y: 98, endPoint x: 826, endPoint y: 338, distance: 246.7
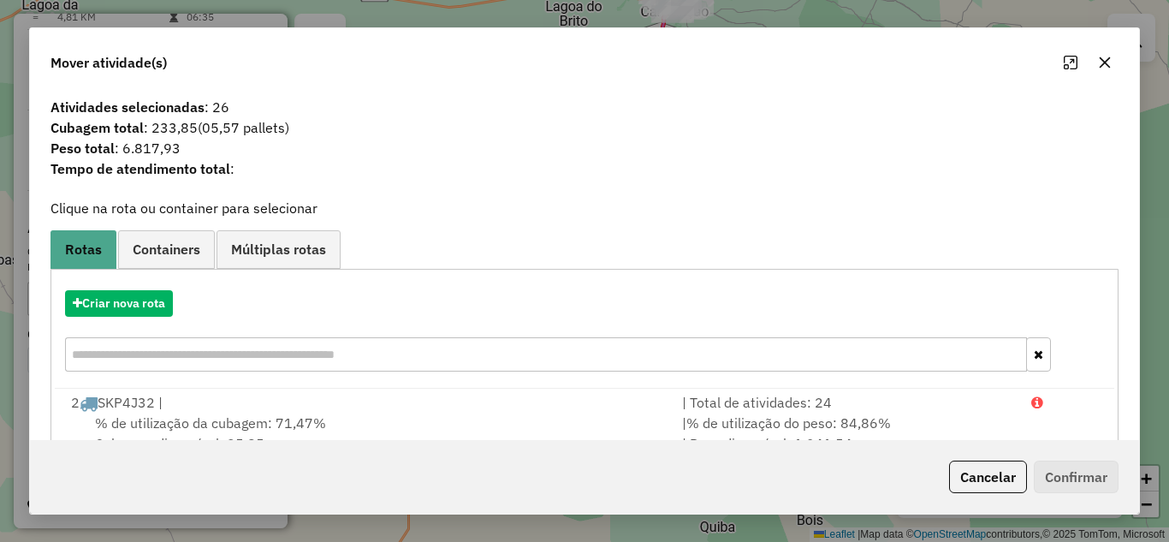
click at [1107, 56] on icon "button" at bounding box center [1105, 63] width 14 height 14
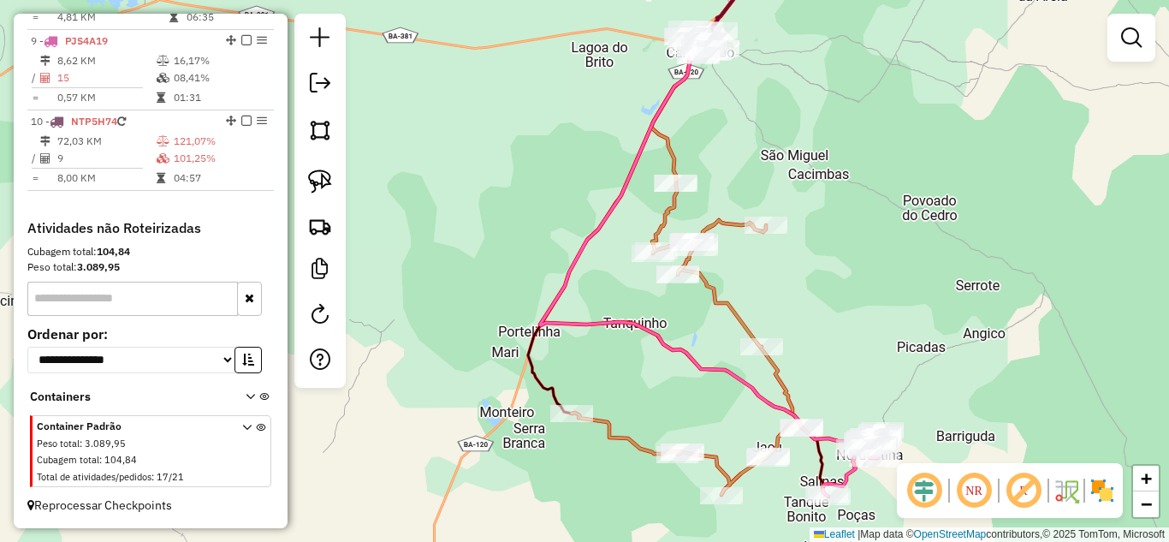
drag, startPoint x: 758, startPoint y: 133, endPoint x: 793, endPoint y: 243, distance: 115.0
click at [793, 243] on div "Janela de atendimento Grade de atendimento Capacidade Transportadoras Veículos …" at bounding box center [584, 271] width 1169 height 542
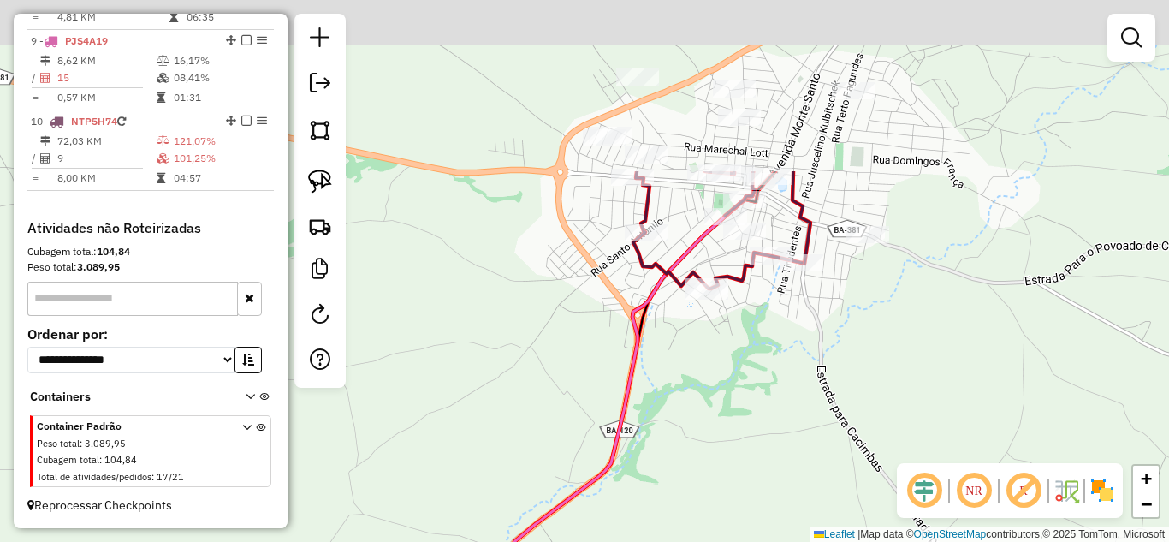
drag, startPoint x: 664, startPoint y: 92, endPoint x: 783, endPoint y: 345, distance: 279.0
click at [783, 345] on div "Janela de atendimento Grade de atendimento Capacidade Transportadoras Veículos …" at bounding box center [584, 271] width 1169 height 542
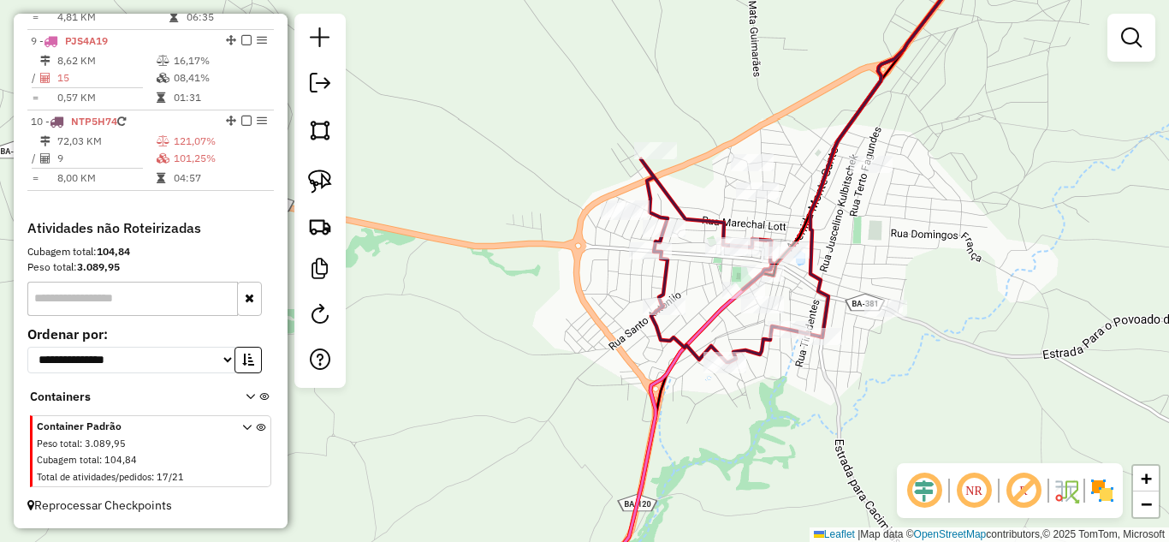
drag, startPoint x: 687, startPoint y: 270, endPoint x: 696, endPoint y: 311, distance: 42.8
click at [696, 311] on div "Janela de atendimento Grade de atendimento Capacidade Transportadoras Veículos …" at bounding box center [584, 271] width 1169 height 542
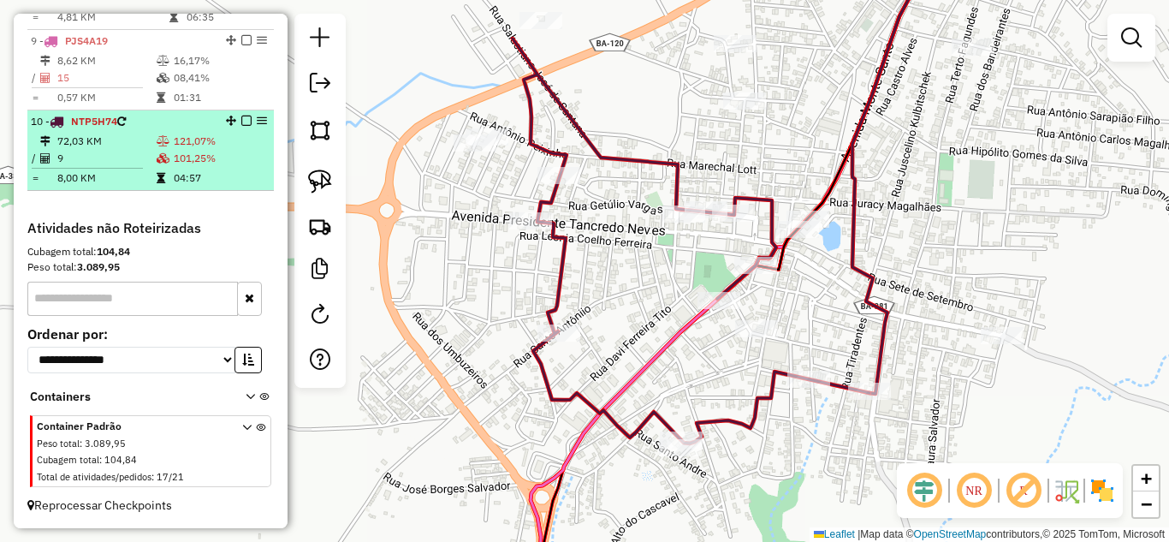
click at [71, 133] on td "72,03 KM" at bounding box center [105, 141] width 99 height 17
select select "*********"
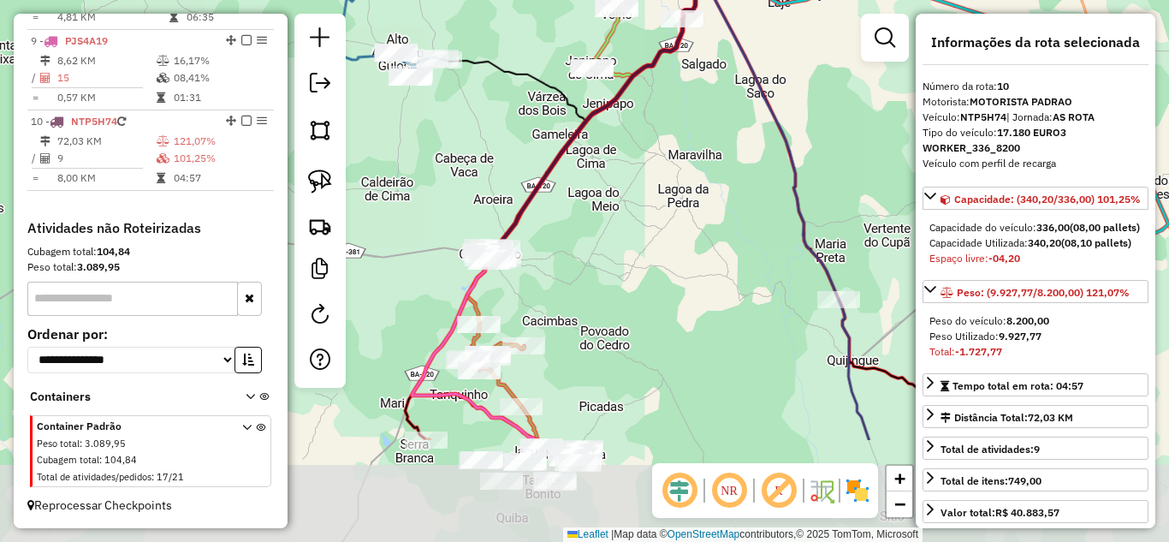
drag, startPoint x: 541, startPoint y: 427, endPoint x: 554, endPoint y: 250, distance: 177.6
click at [554, 250] on div "Janela de atendimento Grade de atendimento Capacidade Transportadoras Veículos …" at bounding box center [584, 271] width 1169 height 542
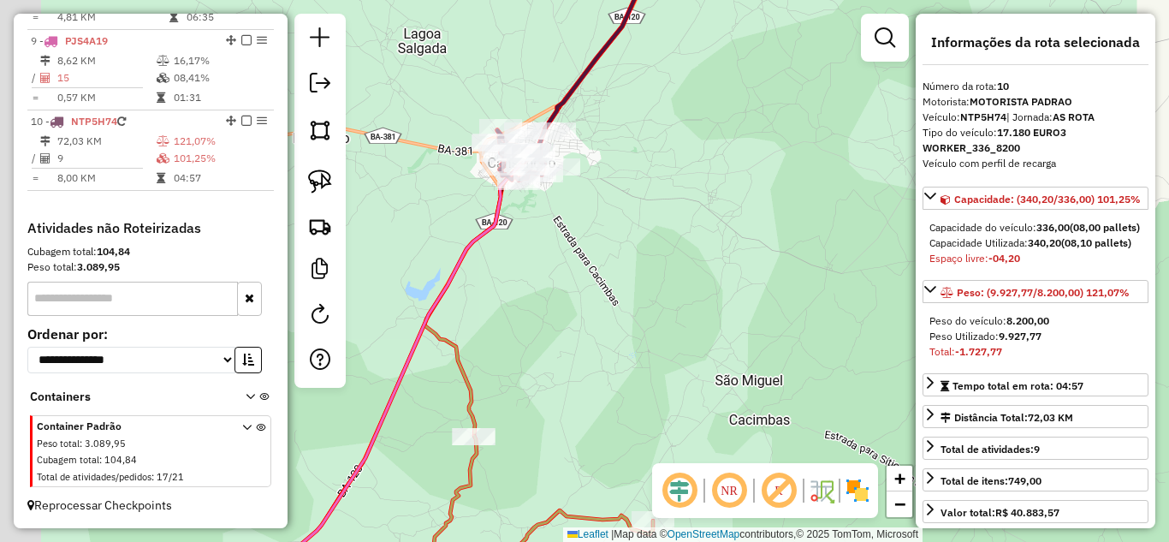
drag, startPoint x: 441, startPoint y: 227, endPoint x: 589, endPoint y: 211, distance: 148.8
click at [589, 211] on div "Janela de atendimento Grade de atendimento Capacidade Transportadoras Veículos …" at bounding box center [584, 271] width 1169 height 542
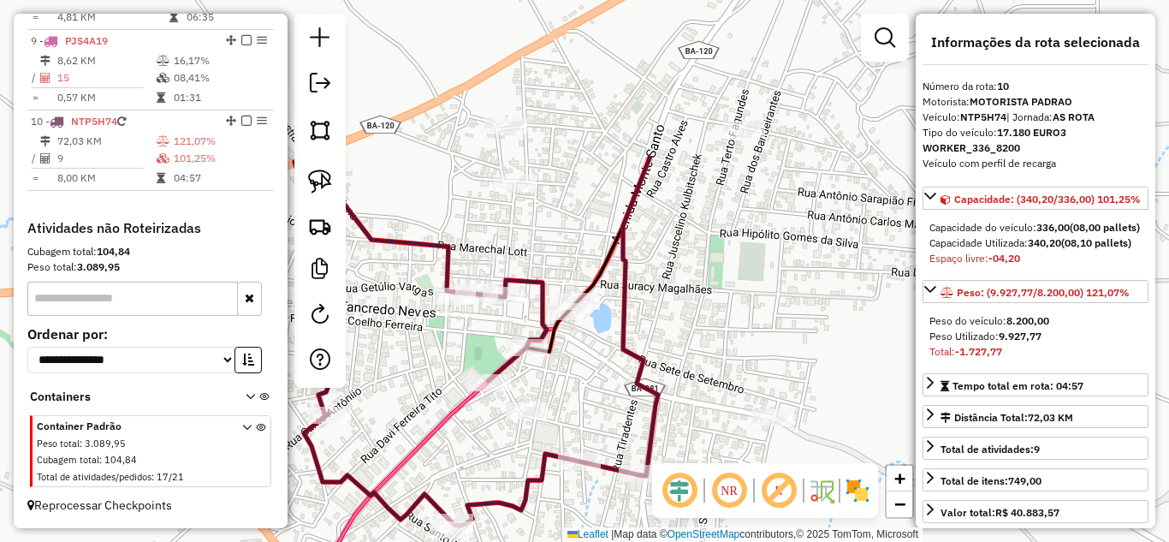
drag, startPoint x: 472, startPoint y: 163, endPoint x: 579, endPoint y: 373, distance: 235.3
click at [579, 373] on div "Janela de atendimento Grade de atendimento Capacidade Transportadoras Veículos …" at bounding box center [584, 271] width 1169 height 542
click at [328, 179] on img at bounding box center [320, 181] width 24 height 24
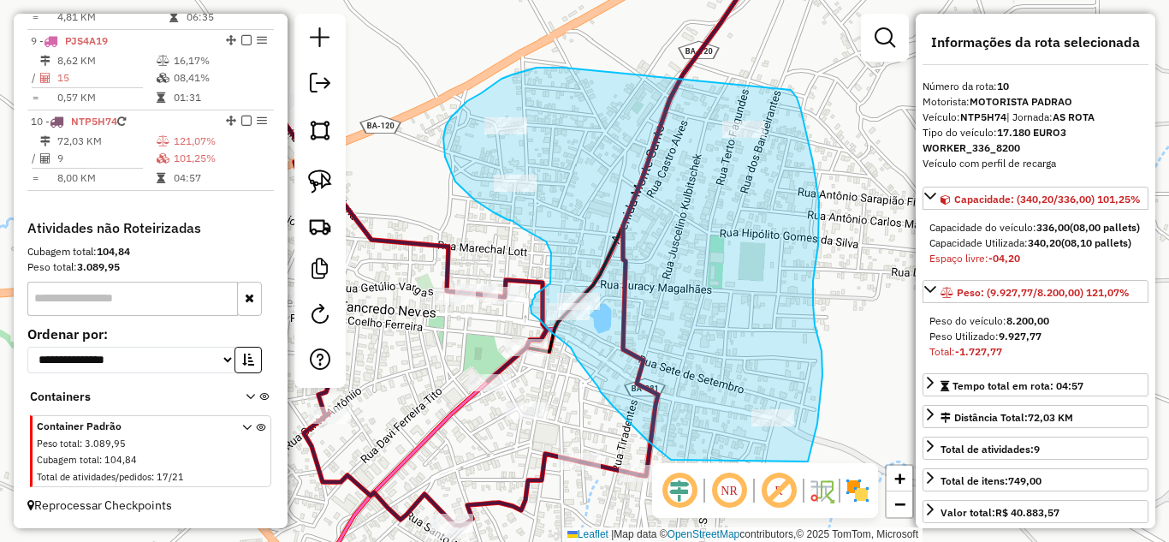
drag, startPoint x: 564, startPoint y: 68, endPoint x: 791, endPoint y: 90, distance: 227.8
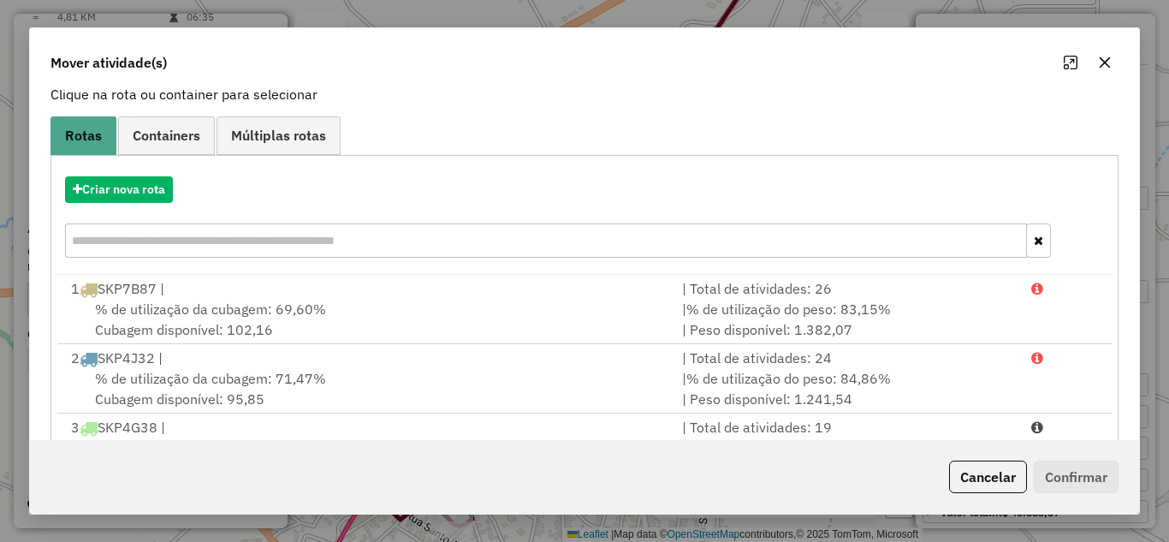
scroll to position [285, 0]
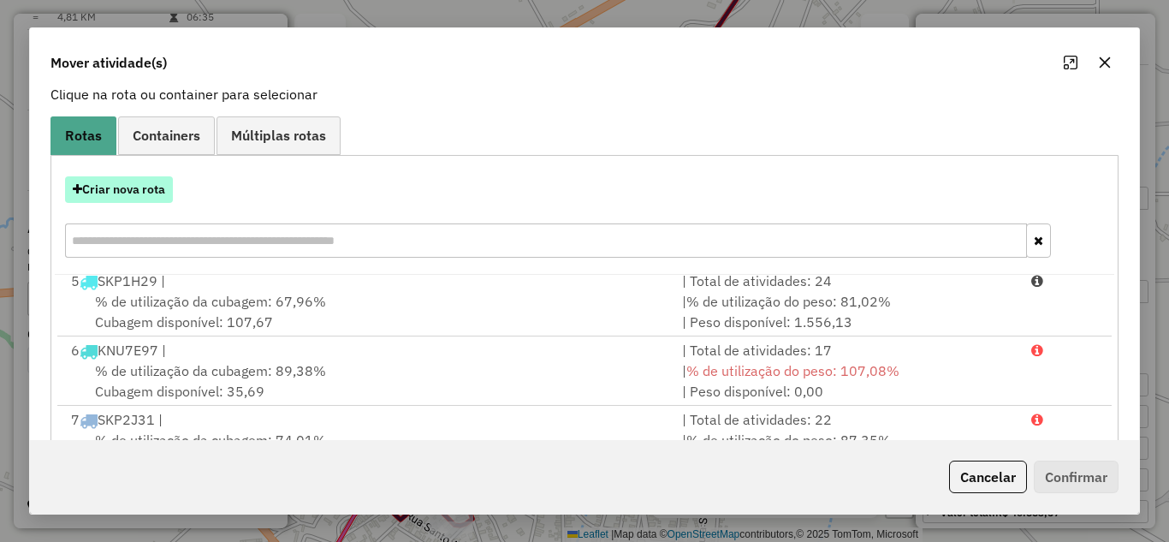
click at [110, 191] on button "Criar nova rota" at bounding box center [119, 189] width 108 height 27
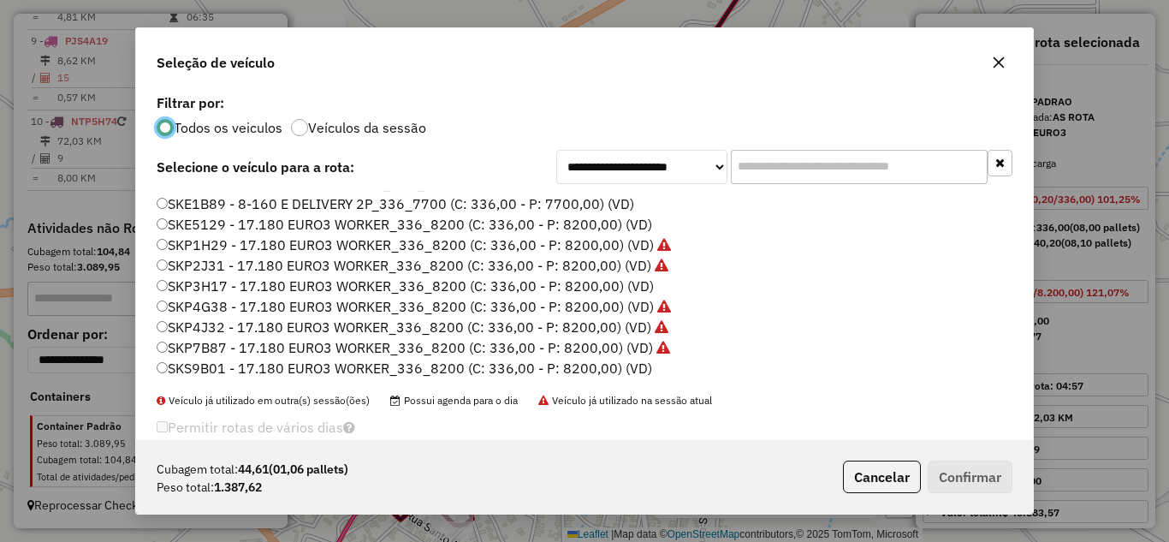
scroll to position [28, 0]
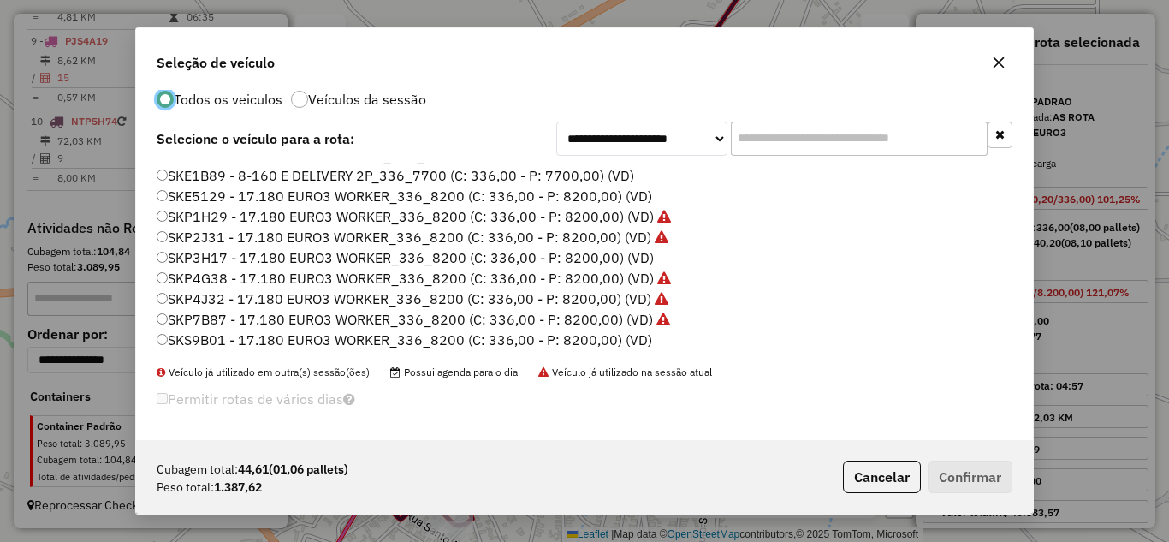
click at [194, 258] on label "SKP3H17 - 17.180 EURO3 WORKER_336_8200 (C: 336,00 - P: 8200,00) (VD)" at bounding box center [405, 257] width 497 height 21
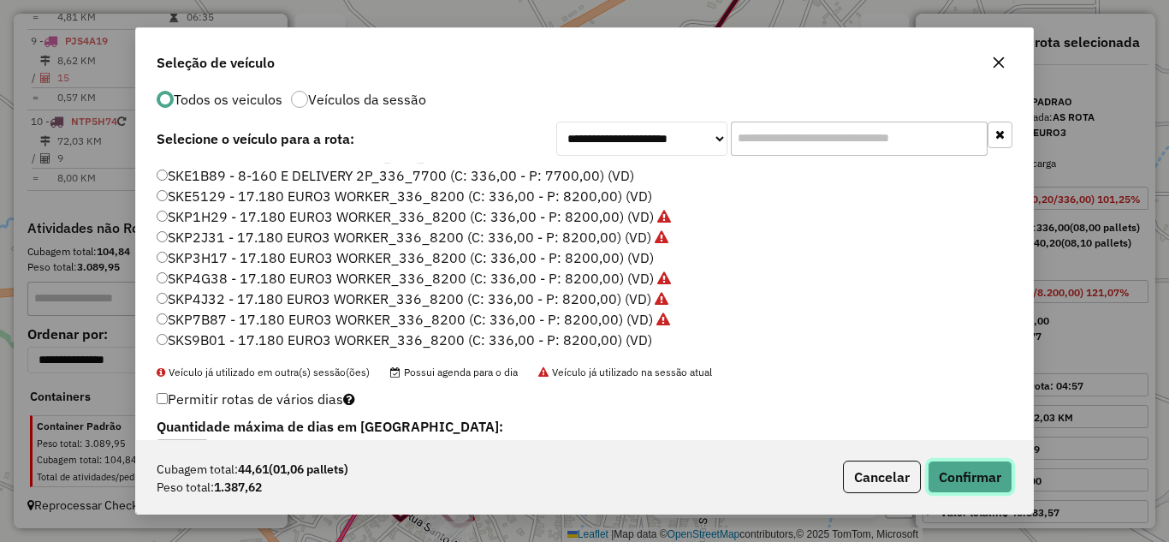
click at [957, 471] on button "Confirmar" at bounding box center [969, 476] width 85 height 33
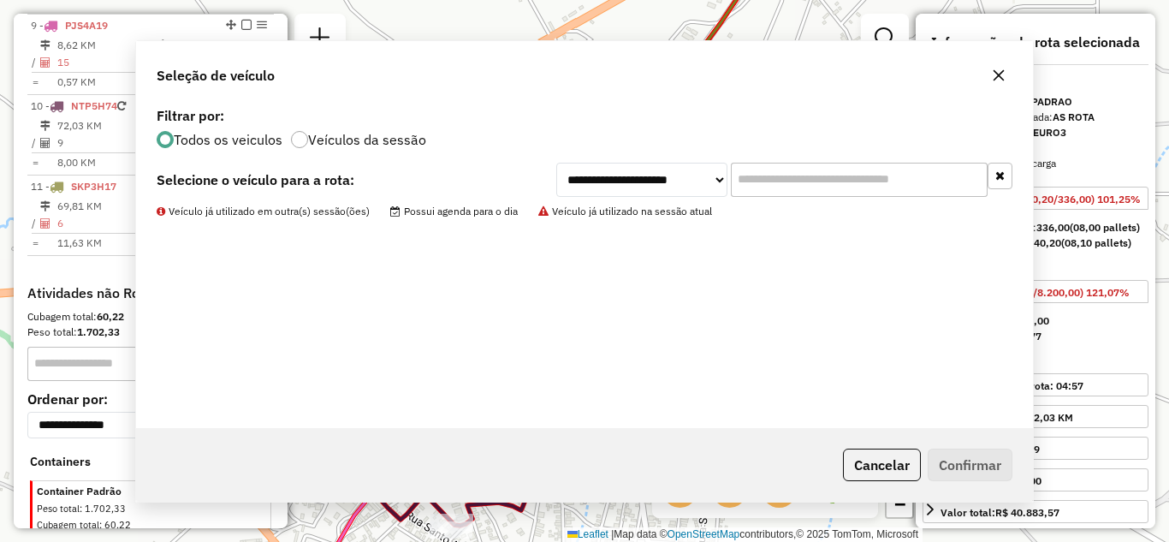
scroll to position [1370, 0]
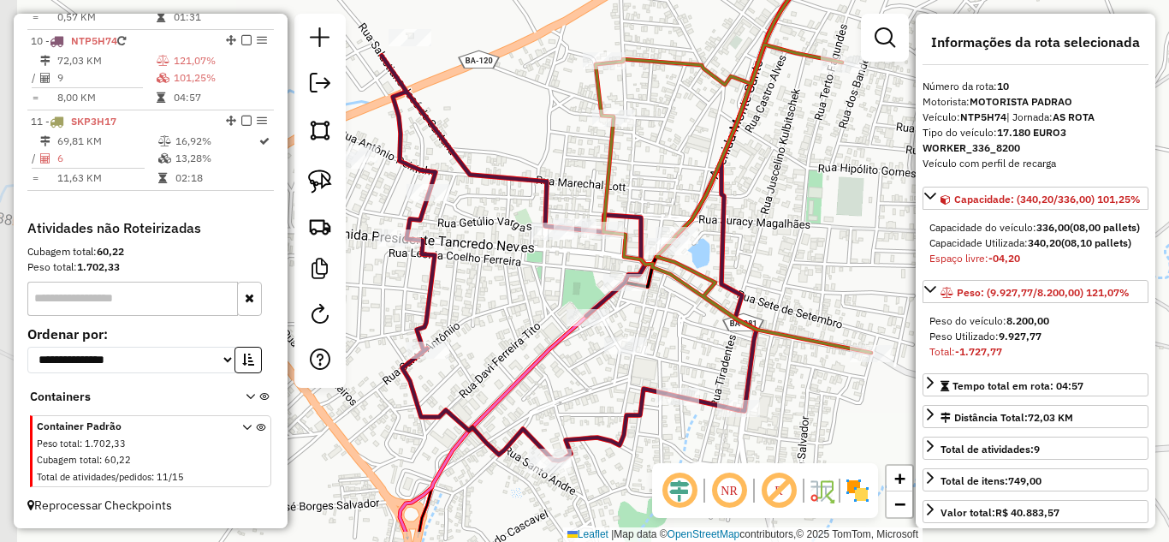
drag, startPoint x: 568, startPoint y: 370, endPoint x: 667, endPoint y: 302, distance: 120.1
click at [667, 303] on div "Janela de atendimento Grade de atendimento Capacidade Transportadoras Veículos …" at bounding box center [584, 271] width 1169 height 542
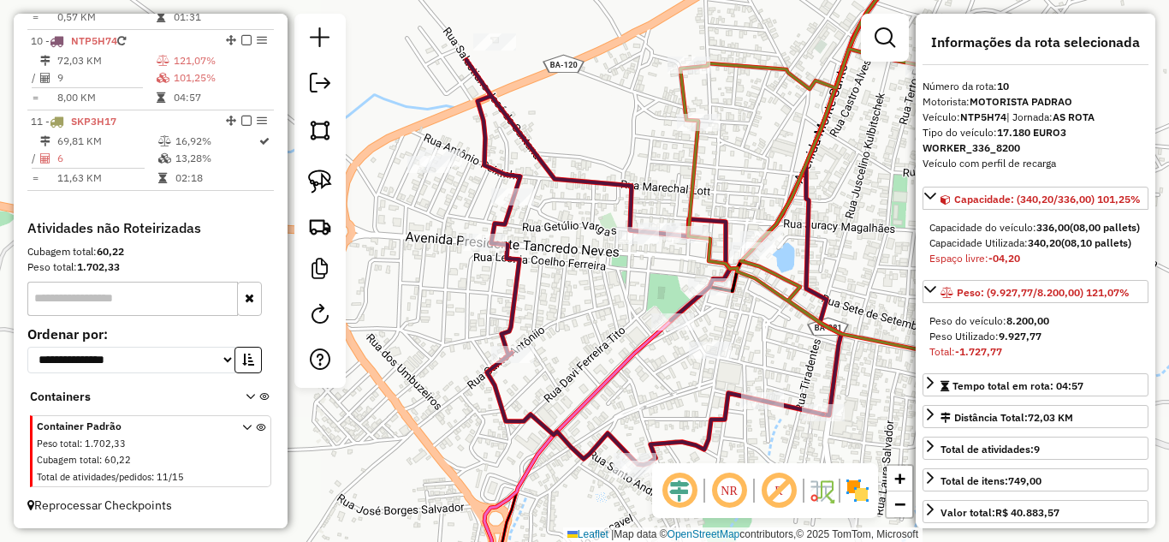
drag, startPoint x: 515, startPoint y: 271, endPoint x: 608, endPoint y: 280, distance: 93.7
click at [608, 280] on div "Janela de atendimento Grade de atendimento Capacidade Transportadoras Veículos …" at bounding box center [584, 271] width 1169 height 542
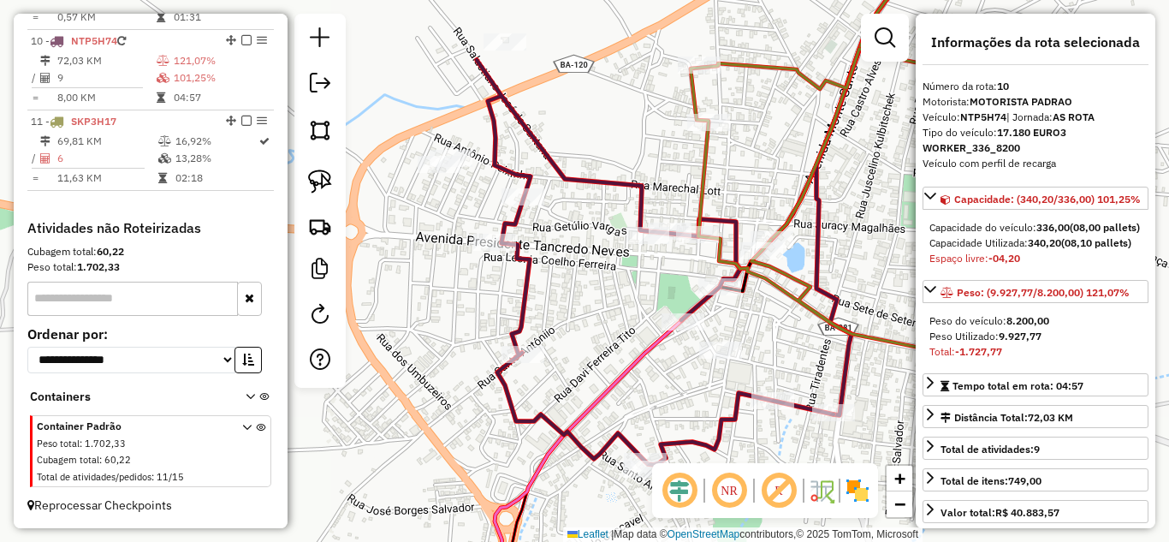
drag, startPoint x: 322, startPoint y: 184, endPoint x: 362, endPoint y: 188, distance: 40.4
click at [323, 187] on img at bounding box center [320, 181] width 24 height 24
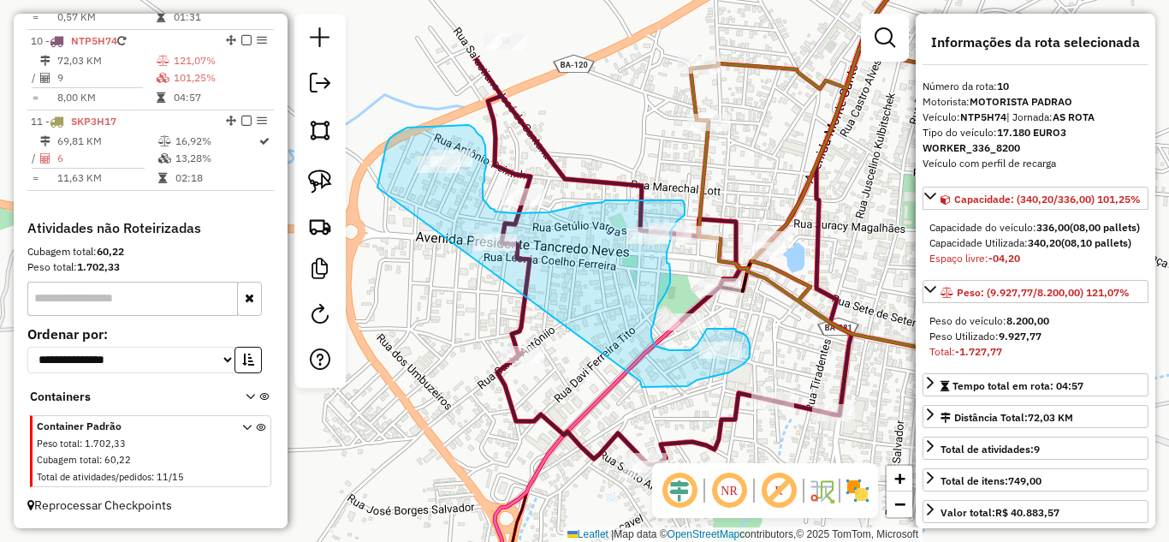
drag, startPoint x: 378, startPoint y: 182, endPoint x: 640, endPoint y: 381, distance: 328.5
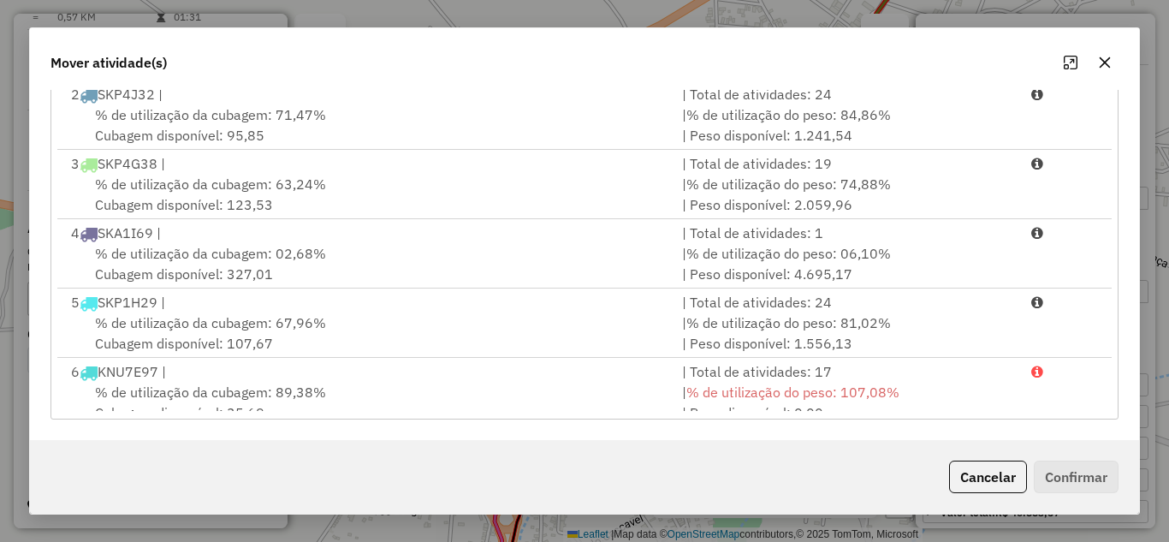
scroll to position [400, 0]
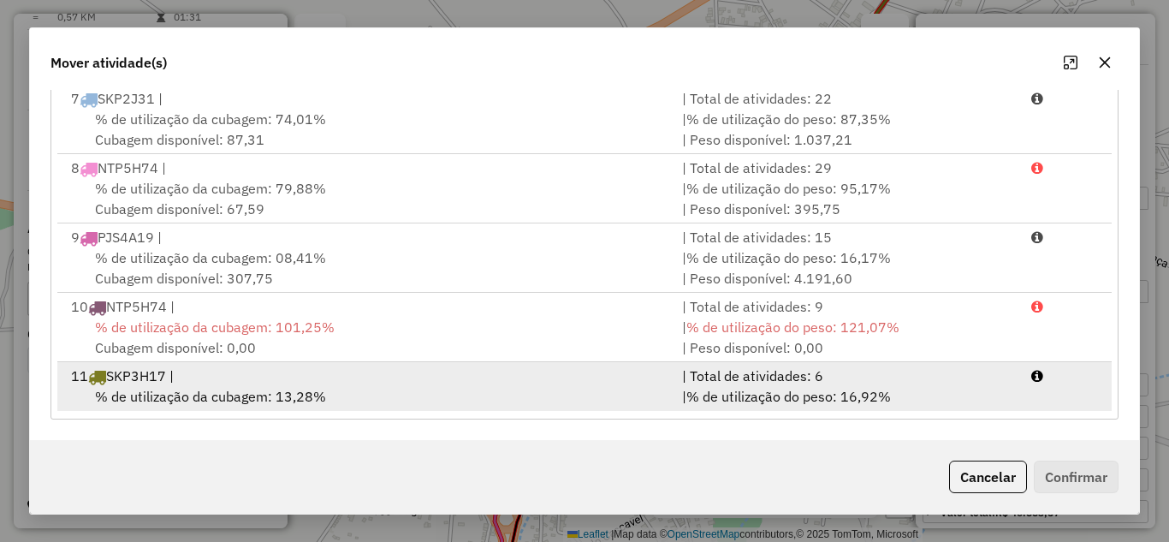
click at [280, 390] on span "% de utilização da cubagem: 13,28%" at bounding box center [210, 396] width 231 height 17
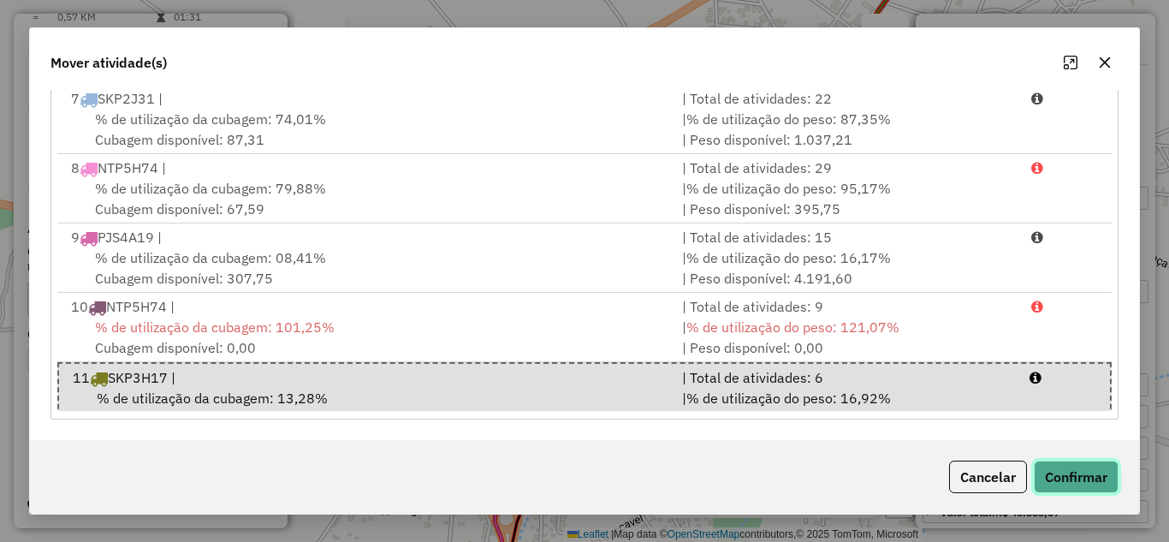
click at [1084, 474] on button "Confirmar" at bounding box center [1076, 476] width 85 height 33
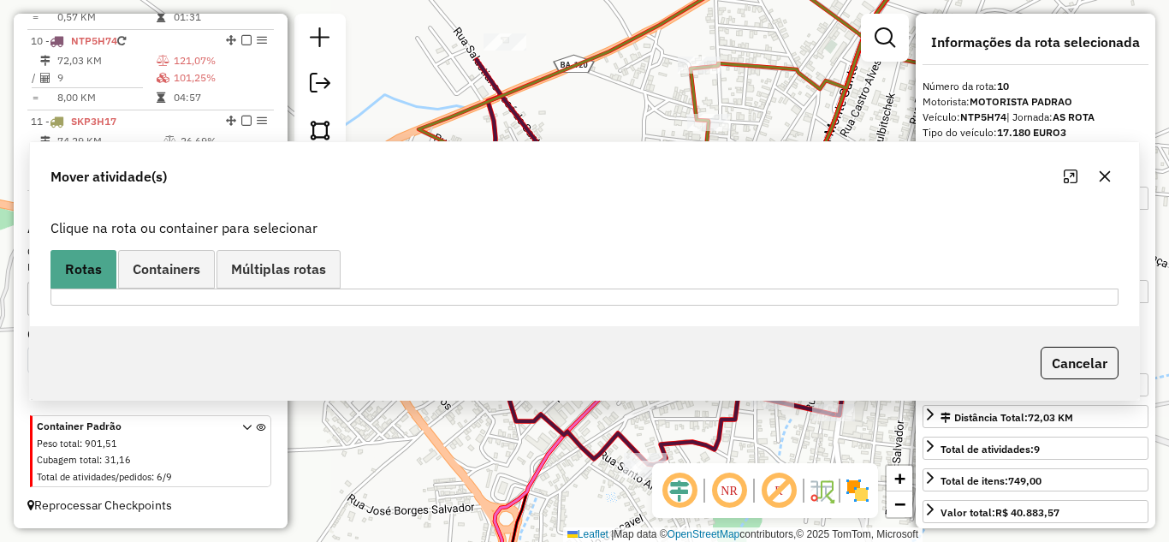
scroll to position [0, 0]
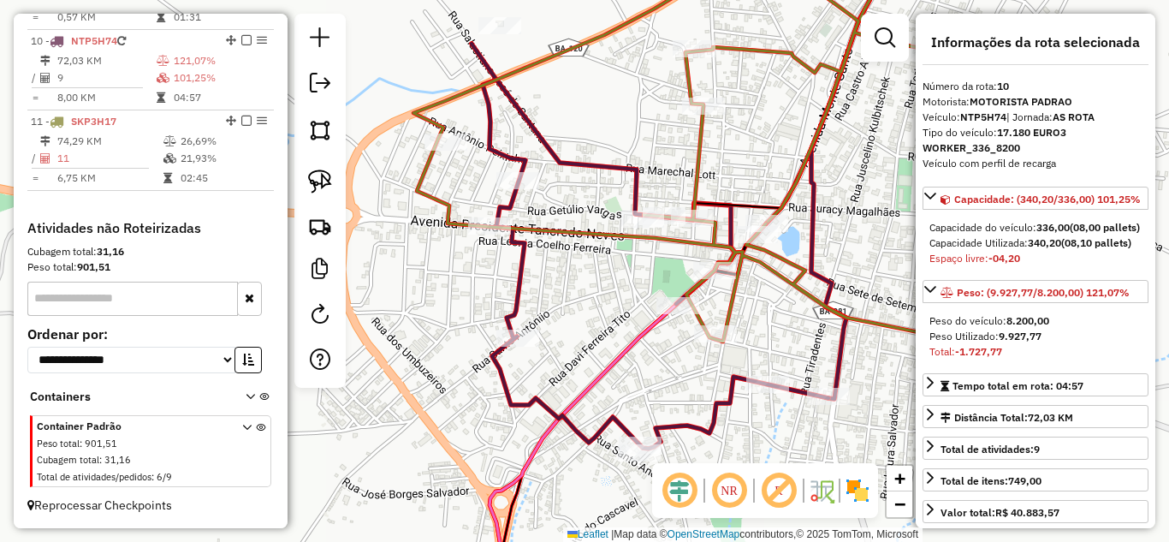
drag, startPoint x: 653, startPoint y: 391, endPoint x: 612, endPoint y: 197, distance: 198.5
click at [612, 197] on div "Janela de atendimento Grade de atendimento Capacidade Transportadoras Veículos …" at bounding box center [584, 271] width 1169 height 542
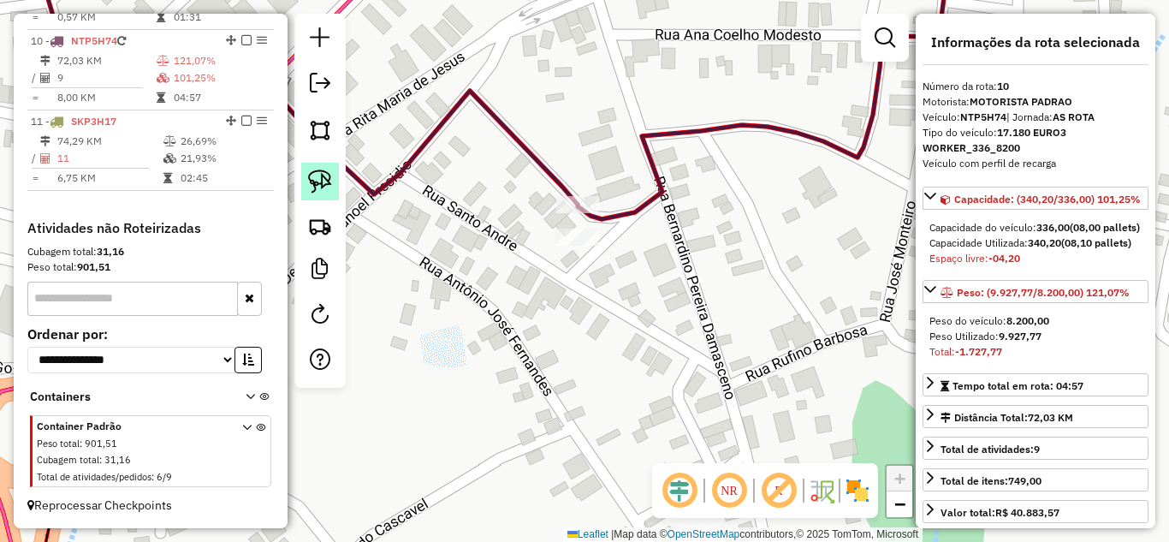
click at [311, 176] on img at bounding box center [320, 181] width 24 height 24
drag, startPoint x: 540, startPoint y: 226, endPoint x: 548, endPoint y: 259, distance: 34.4
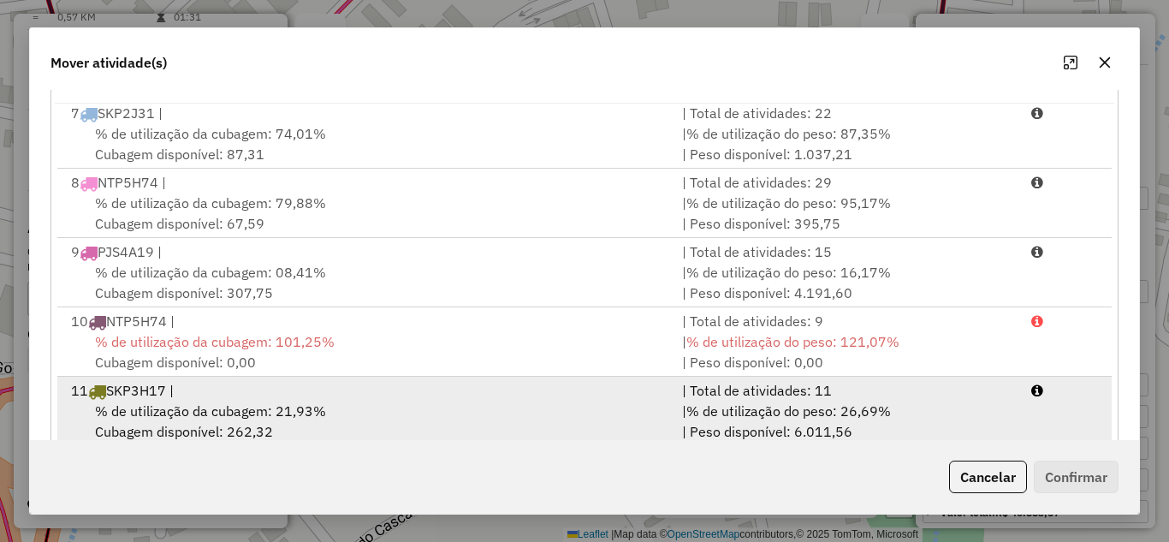
scroll to position [320, 0]
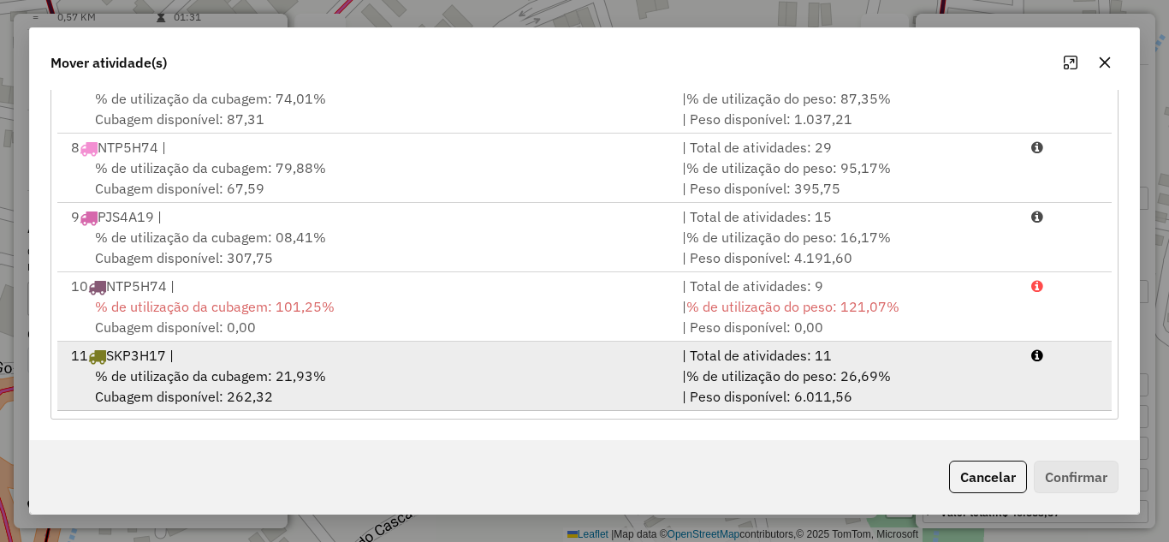
click at [358, 376] on div "% de utilização da cubagem: 21,93% Cubagem disponível: 262,32" at bounding box center [366, 385] width 611 height 41
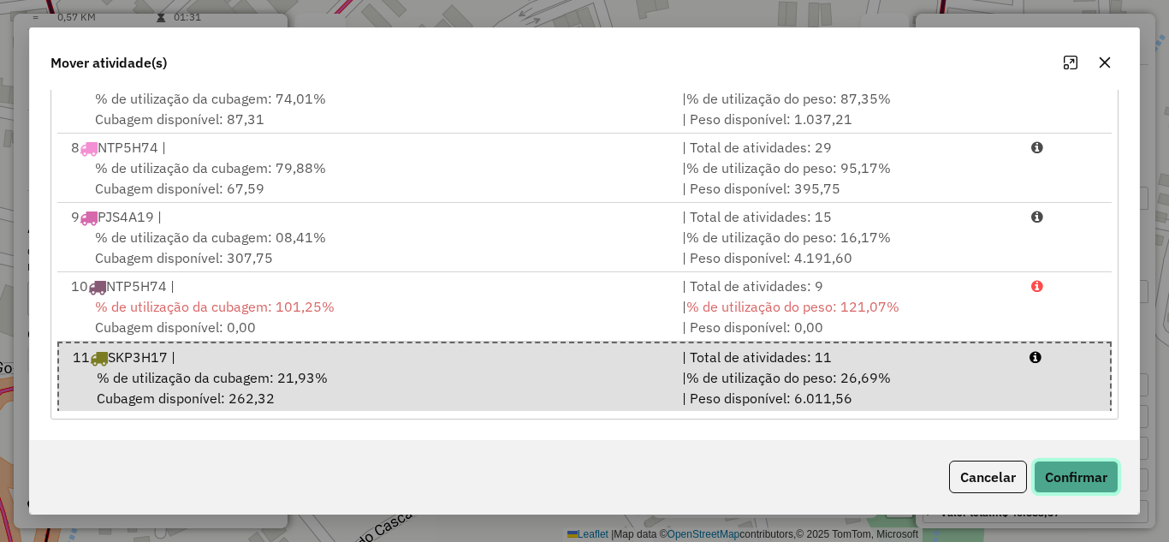
click at [1058, 469] on button "Confirmar" at bounding box center [1076, 476] width 85 height 33
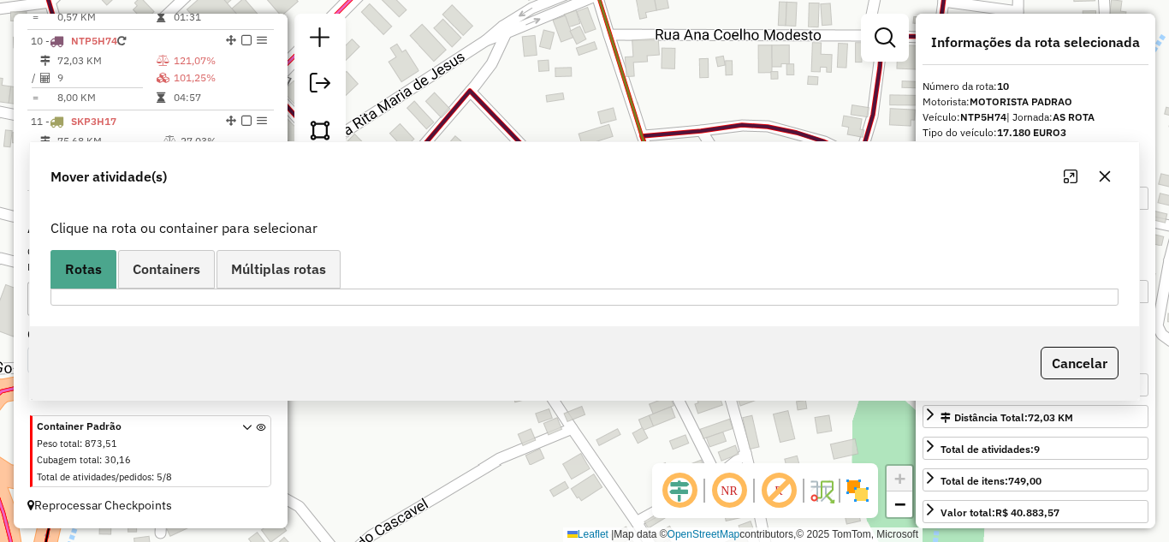
scroll to position [0, 0]
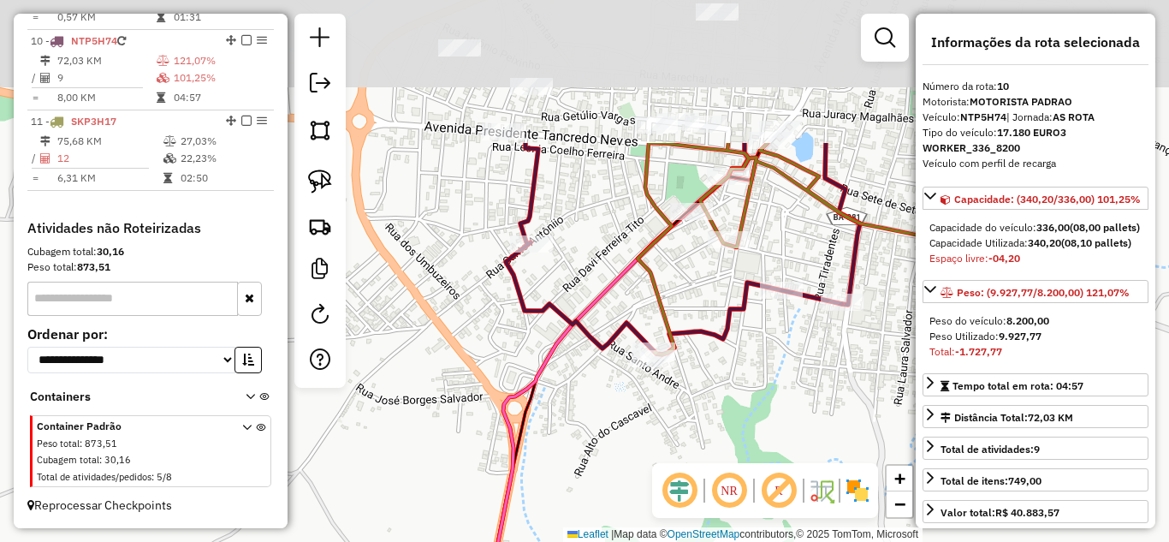
drag, startPoint x: 590, startPoint y: 104, endPoint x: 658, endPoint y: 337, distance: 243.2
click at [658, 335] on icon at bounding box center [805, 248] width 337 height 211
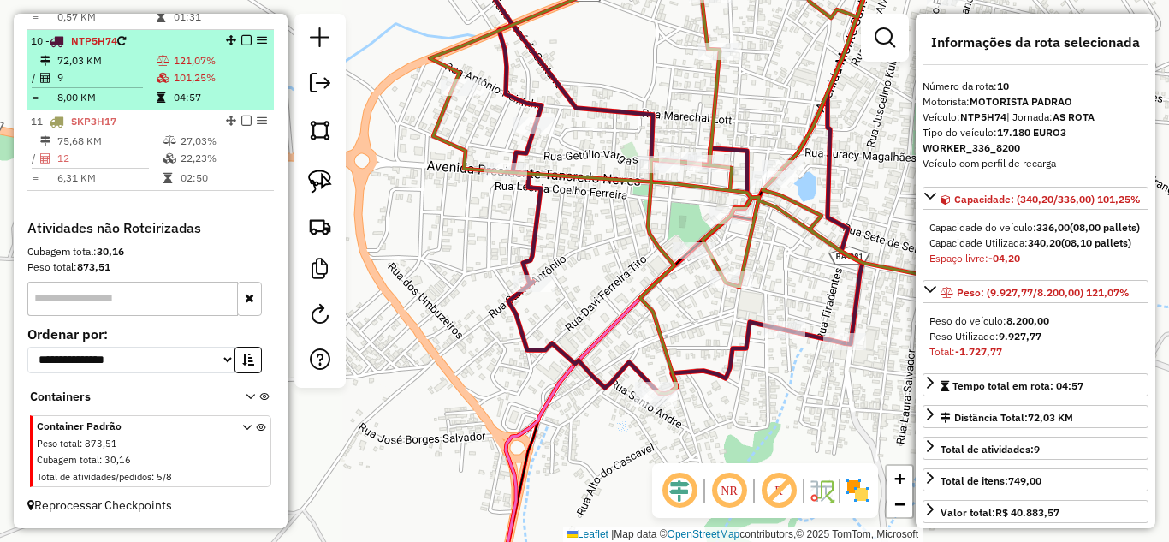
click at [102, 58] on td "72,03 KM" at bounding box center [105, 60] width 99 height 17
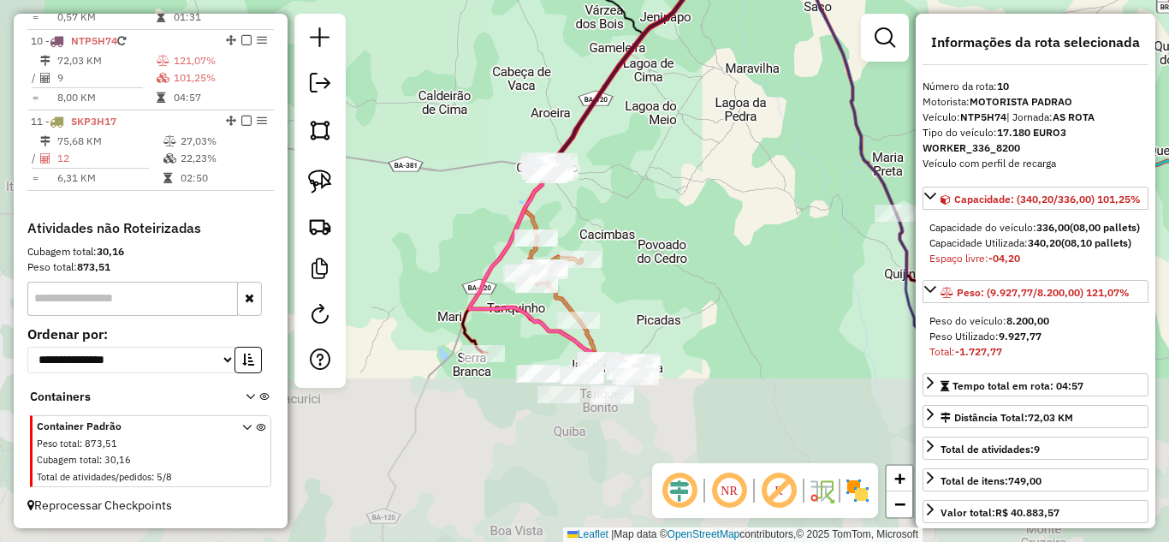
drag, startPoint x: 591, startPoint y: 329, endPoint x: 627, endPoint y: 194, distance: 139.1
click at [627, 194] on div "Janela de atendimento Grade de atendimento Capacidade Transportadoras Veículos …" at bounding box center [584, 271] width 1169 height 542
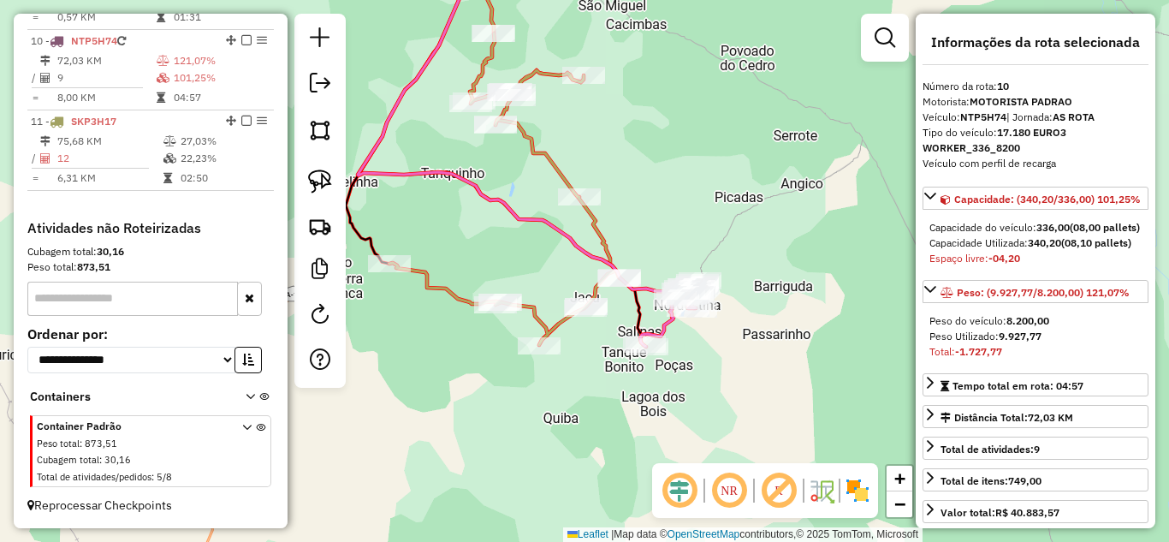
drag, startPoint x: 630, startPoint y: 367, endPoint x: 668, endPoint y: 234, distance: 138.1
click at [668, 234] on div "Janela de atendimento Grade de atendimento Capacidade Transportadoras Veículos …" at bounding box center [584, 271] width 1169 height 542
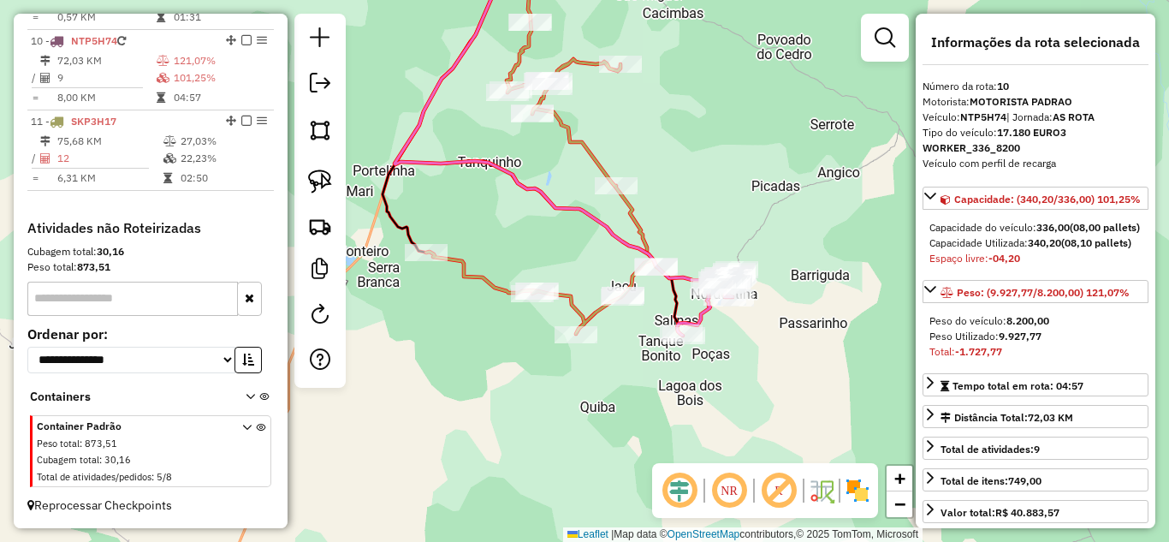
drag, startPoint x: 524, startPoint y: 256, endPoint x: 559, endPoint y: 247, distance: 35.3
click at [559, 247] on div "Janela de atendimento Grade de atendimento Capacidade Transportadoras Veículos …" at bounding box center [584, 271] width 1169 height 542
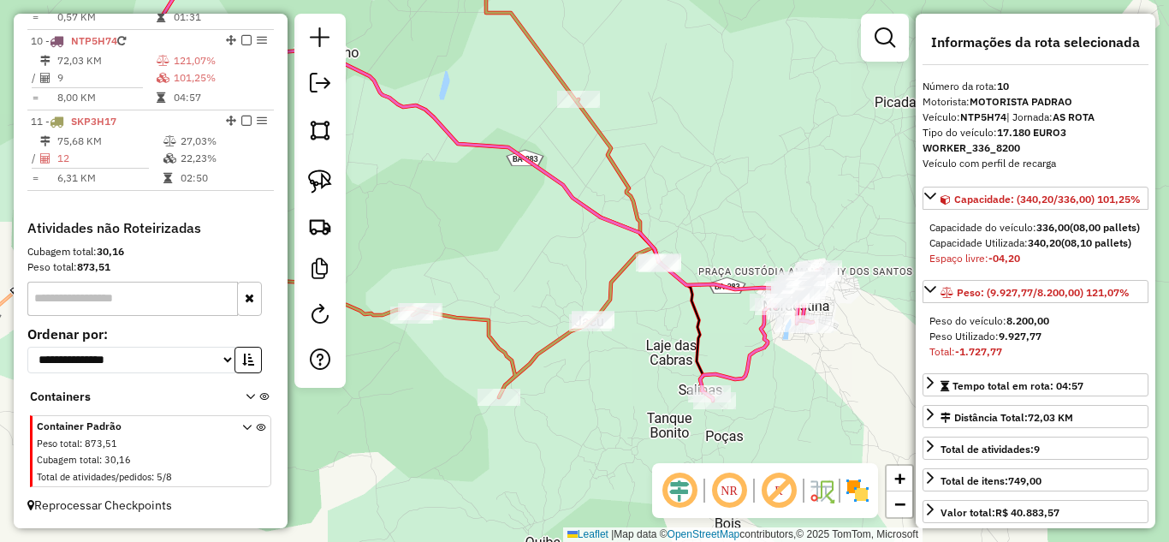
drag, startPoint x: 320, startPoint y: 173, endPoint x: 532, endPoint y: 201, distance: 214.1
click at [320, 173] on img at bounding box center [320, 181] width 24 height 24
drag, startPoint x: 671, startPoint y: 221, endPoint x: 705, endPoint y: 264, distance: 55.5
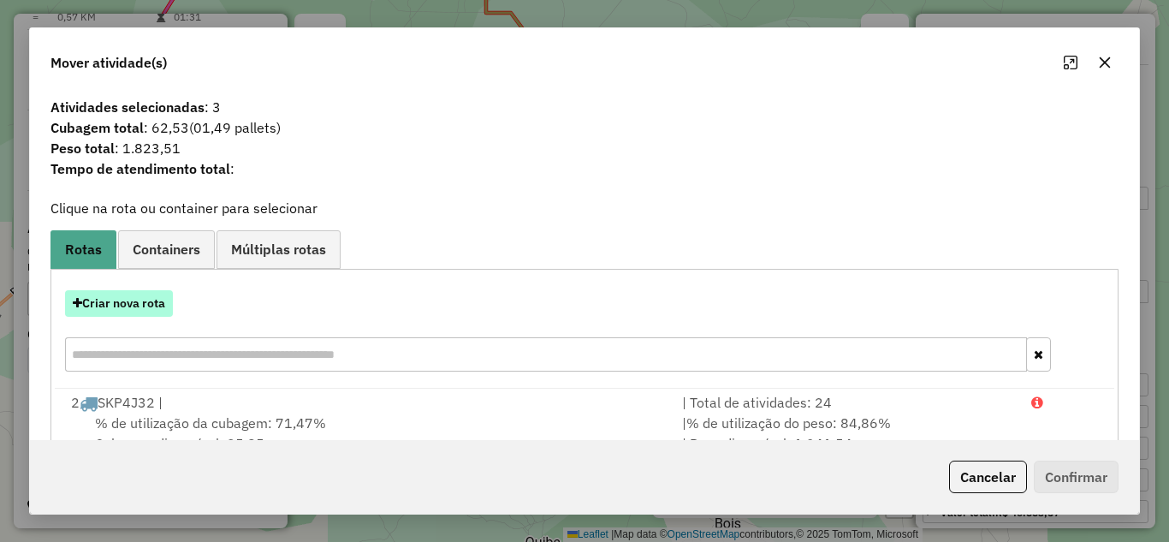
drag, startPoint x: 97, startPoint y: 298, endPoint x: 106, endPoint y: 301, distance: 10.0
click at [106, 301] on button "Criar nova rota" at bounding box center [119, 303] width 108 height 27
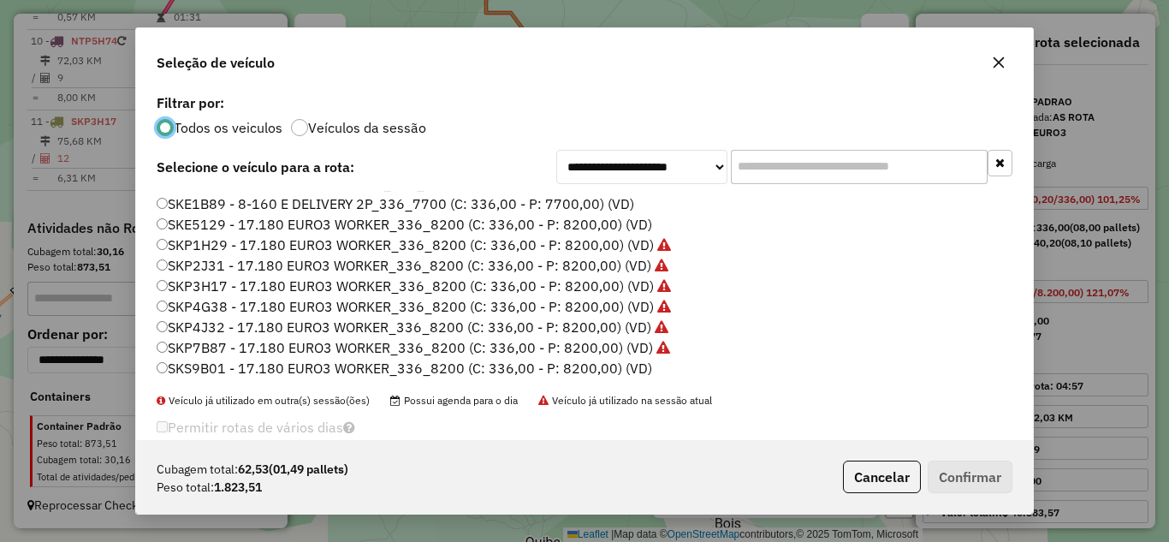
scroll to position [28, 0]
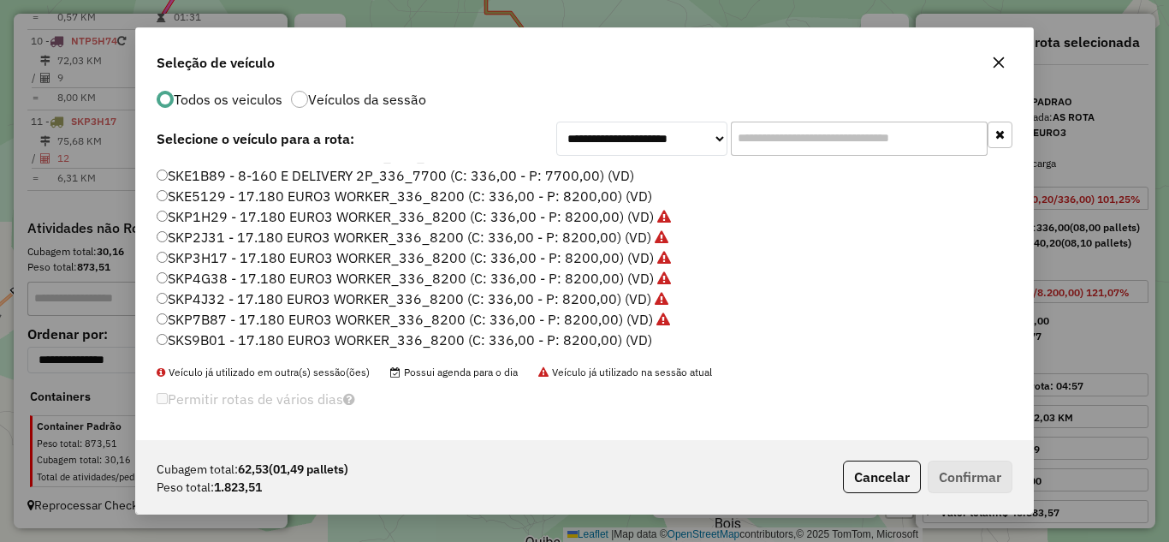
drag, startPoint x: 978, startPoint y: 57, endPoint x: 997, endPoint y: 55, distance: 19.0
click at [978, 56] on div "Seleção de veículo" at bounding box center [584, 59] width 897 height 62
click at [1001, 57] on icon "button" at bounding box center [999, 62] width 14 height 14
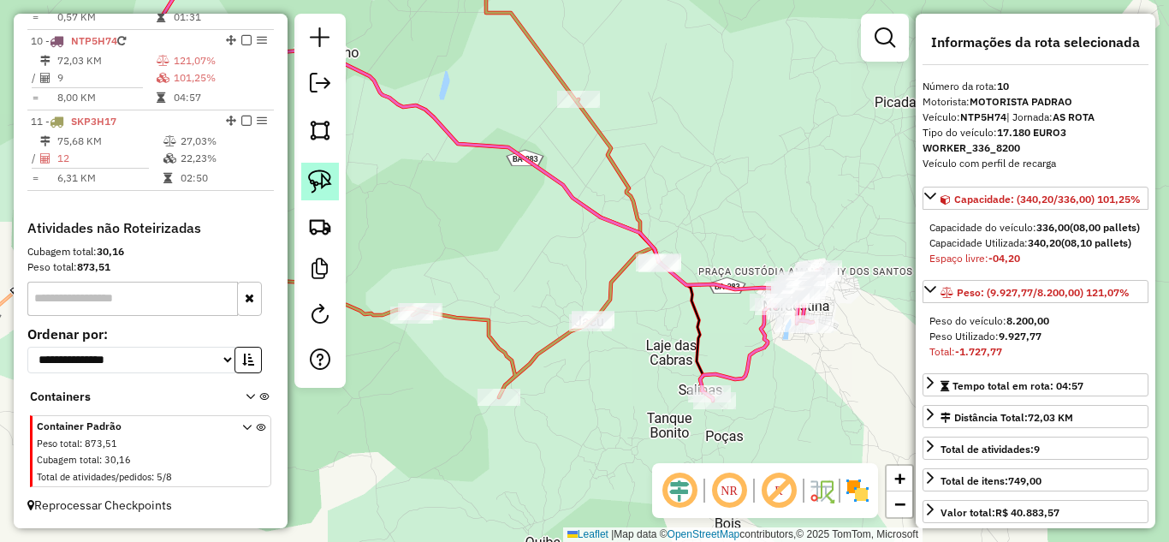
drag, startPoint x: 326, startPoint y: 176, endPoint x: 507, endPoint y: 189, distance: 181.8
click at [327, 176] on img at bounding box center [320, 181] width 24 height 24
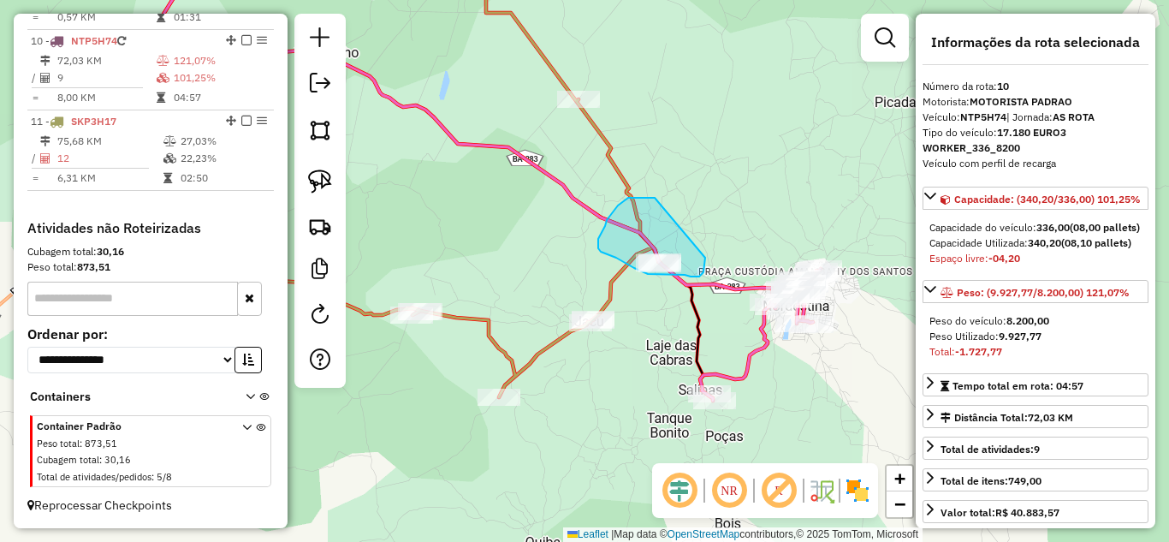
drag, startPoint x: 655, startPoint y: 198, endPoint x: 705, endPoint y: 258, distance: 78.3
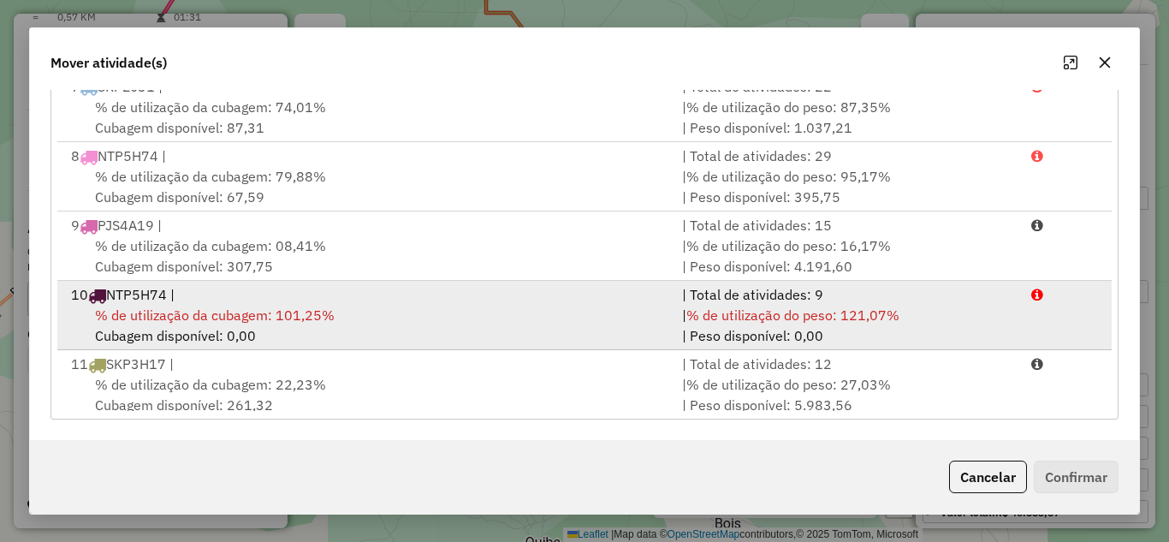
scroll to position [351, 0]
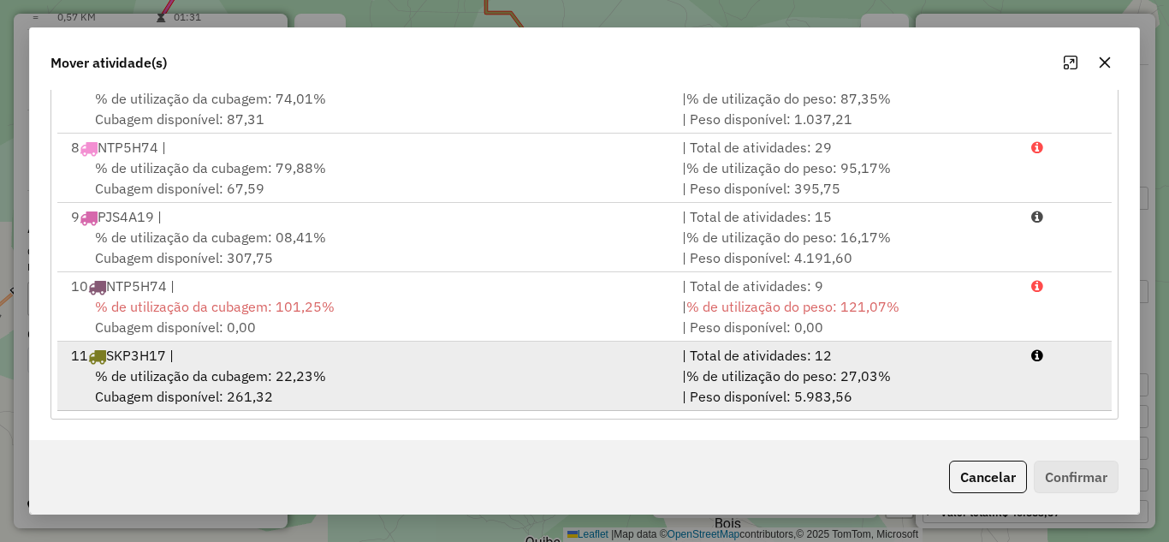
click at [274, 352] on div "11 SKP3H17 |" at bounding box center [366, 355] width 611 height 21
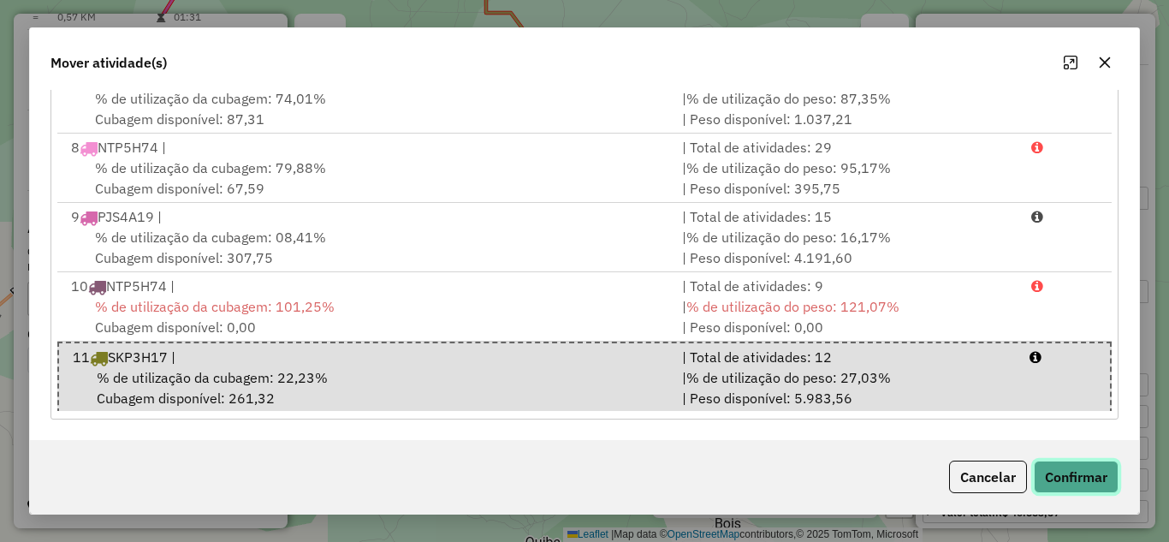
click at [1059, 477] on button "Confirmar" at bounding box center [1076, 476] width 85 height 33
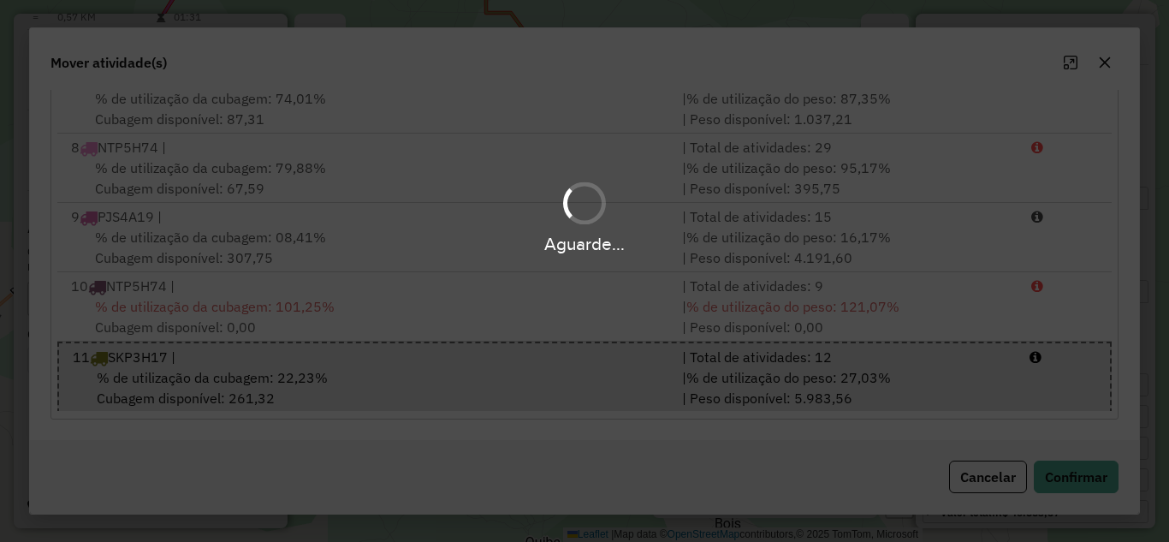
scroll to position [0, 0]
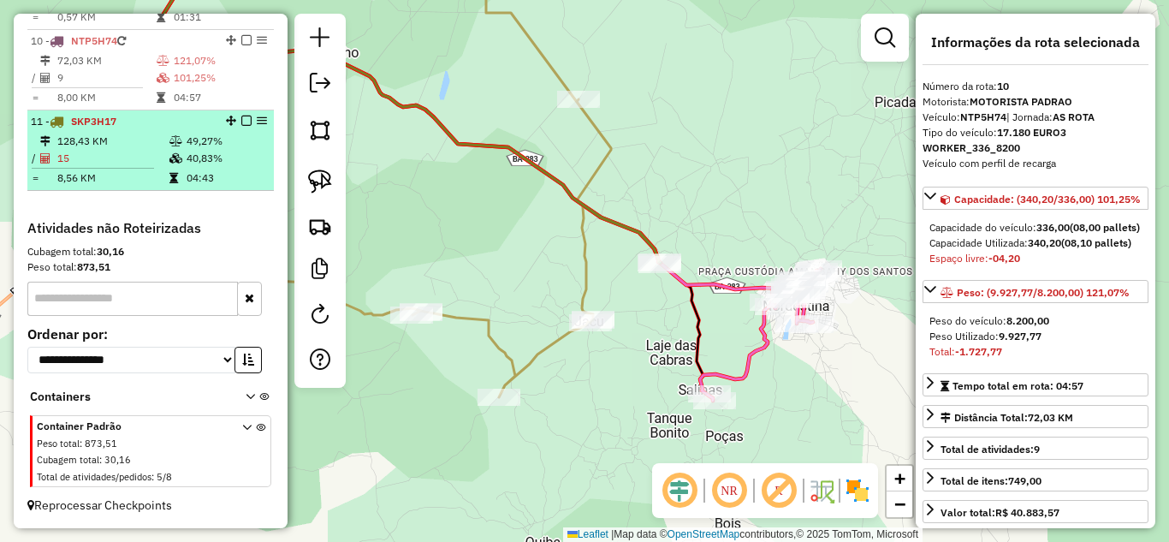
click at [98, 143] on td "128,43 KM" at bounding box center [112, 141] width 112 height 17
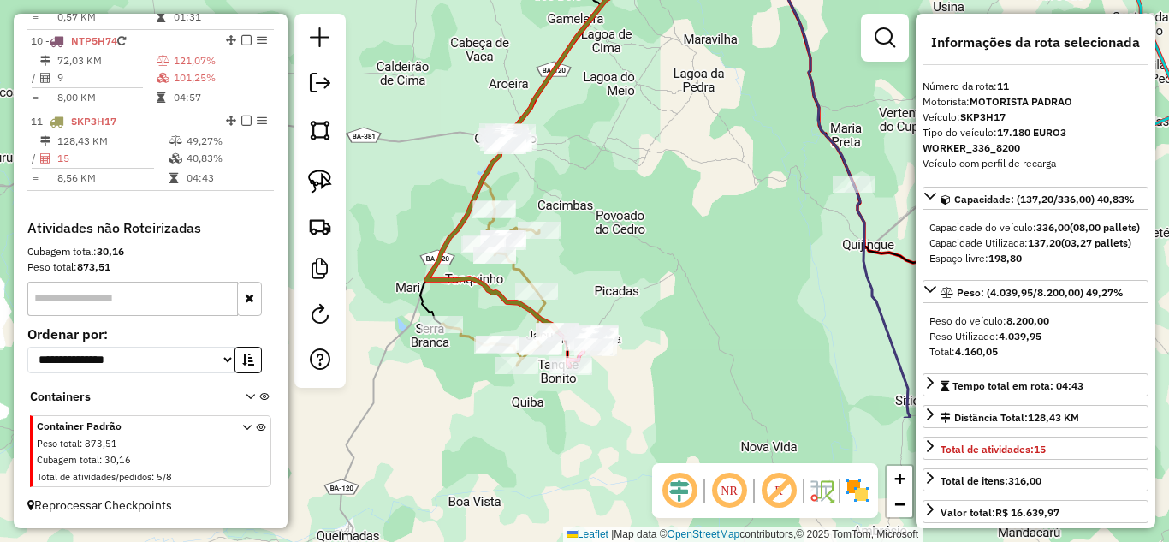
drag, startPoint x: 639, startPoint y: 429, endPoint x: 607, endPoint y: 133, distance: 297.8
click at [607, 133] on div "Janela de atendimento Grade de atendimento Capacidade Transportadoras Veículos …" at bounding box center [584, 271] width 1169 height 542
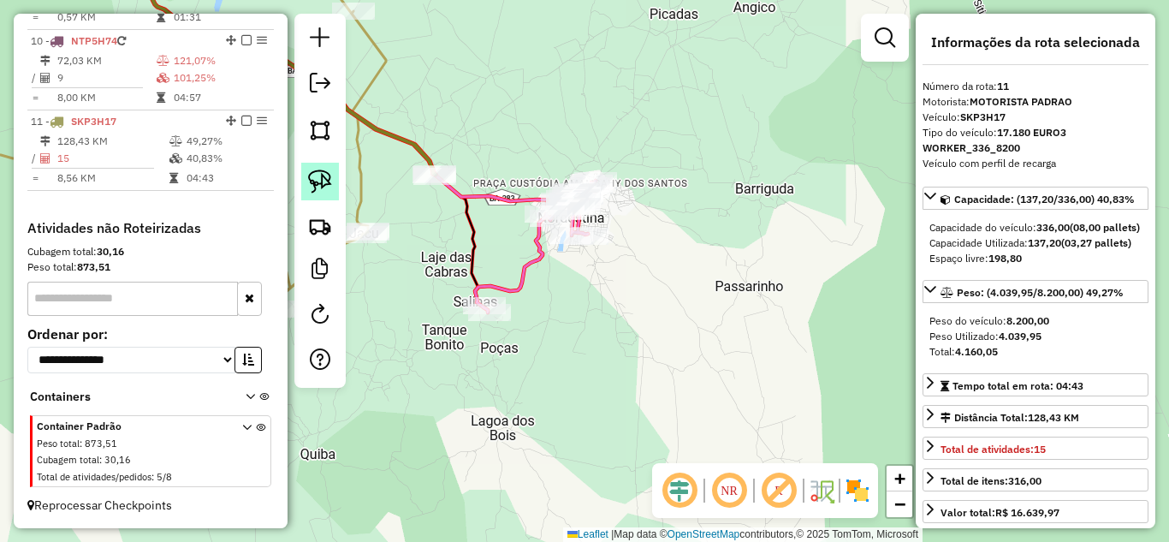
click at [324, 176] on img at bounding box center [320, 181] width 24 height 24
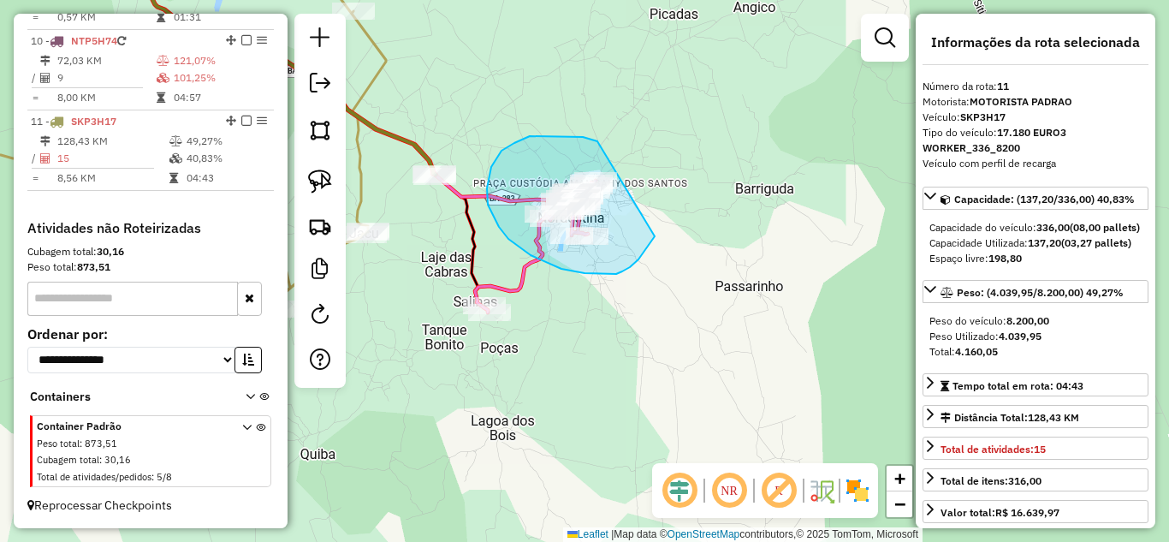
drag, startPoint x: 566, startPoint y: 136, endPoint x: 665, endPoint y: 183, distance: 109.8
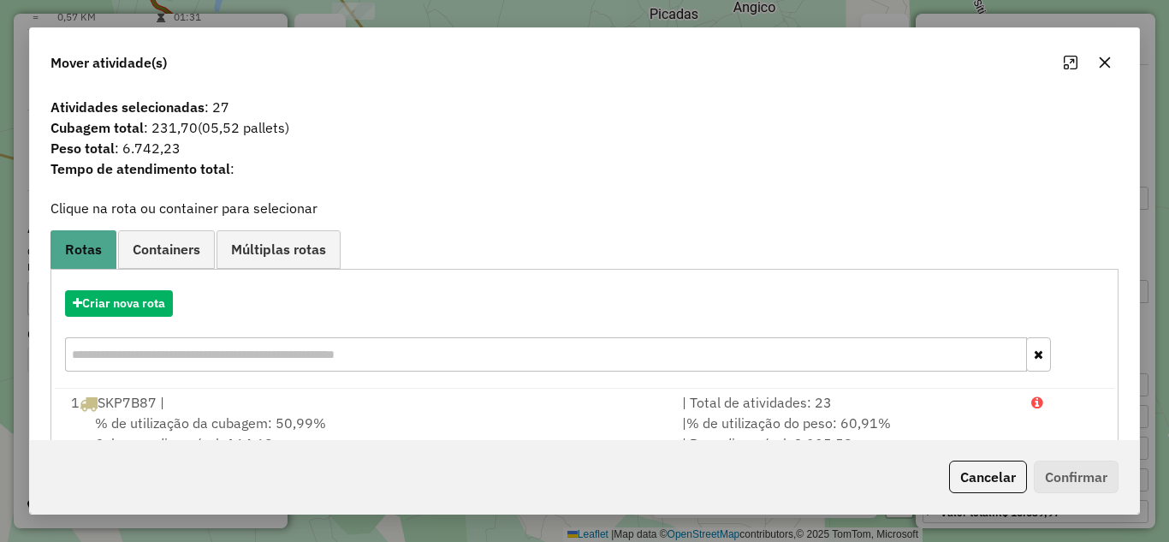
click at [1105, 57] on icon "button" at bounding box center [1105, 63] width 14 height 14
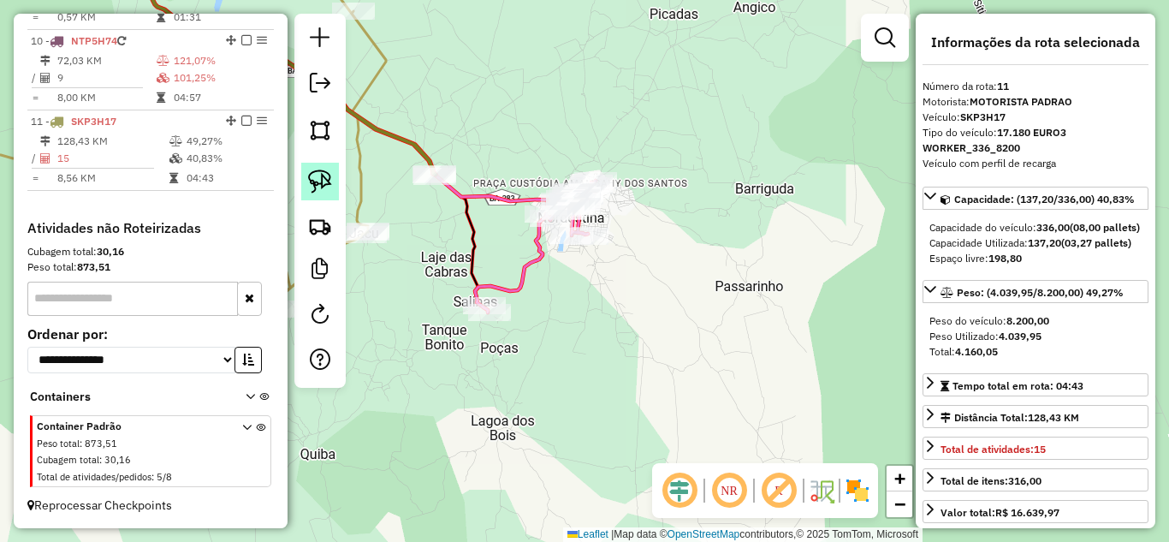
click at [321, 168] on link at bounding box center [320, 182] width 38 height 38
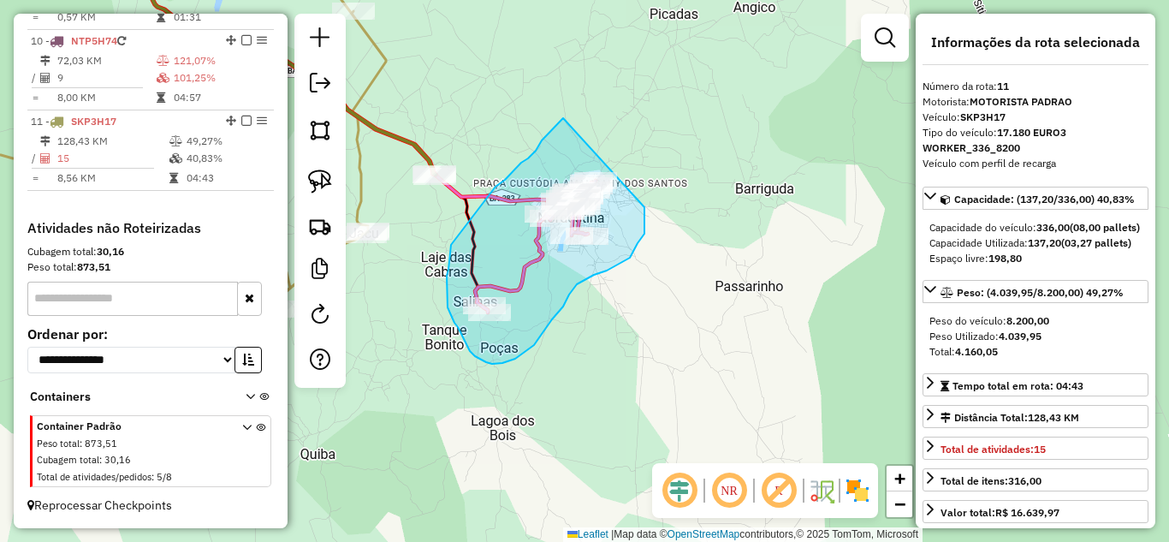
drag, startPoint x: 563, startPoint y: 118, endPoint x: 643, endPoint y: 204, distance: 117.4
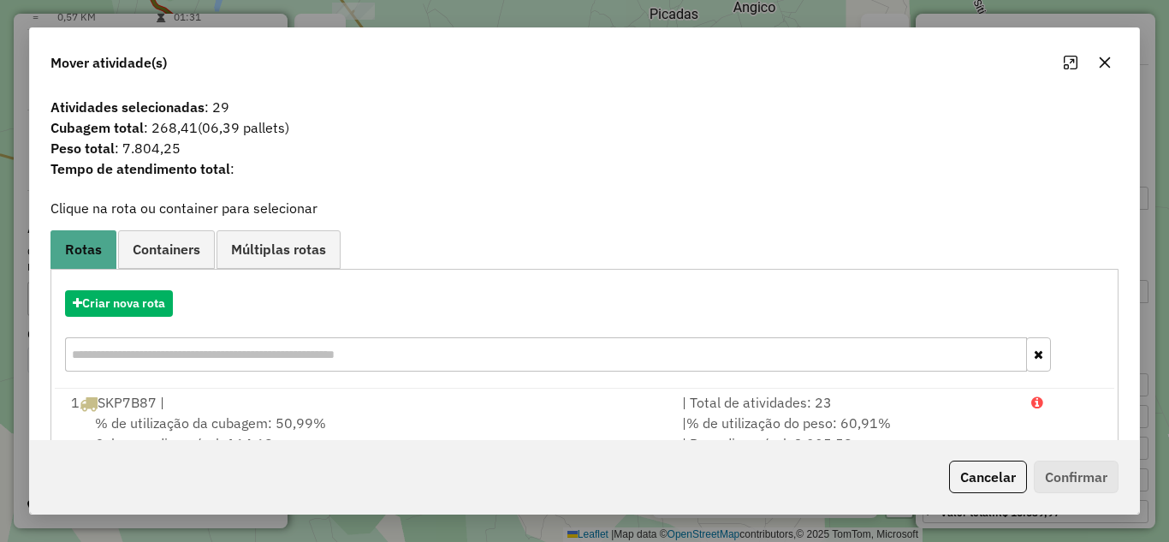
click at [1103, 63] on icon "button" at bounding box center [1104, 61] width 11 height 11
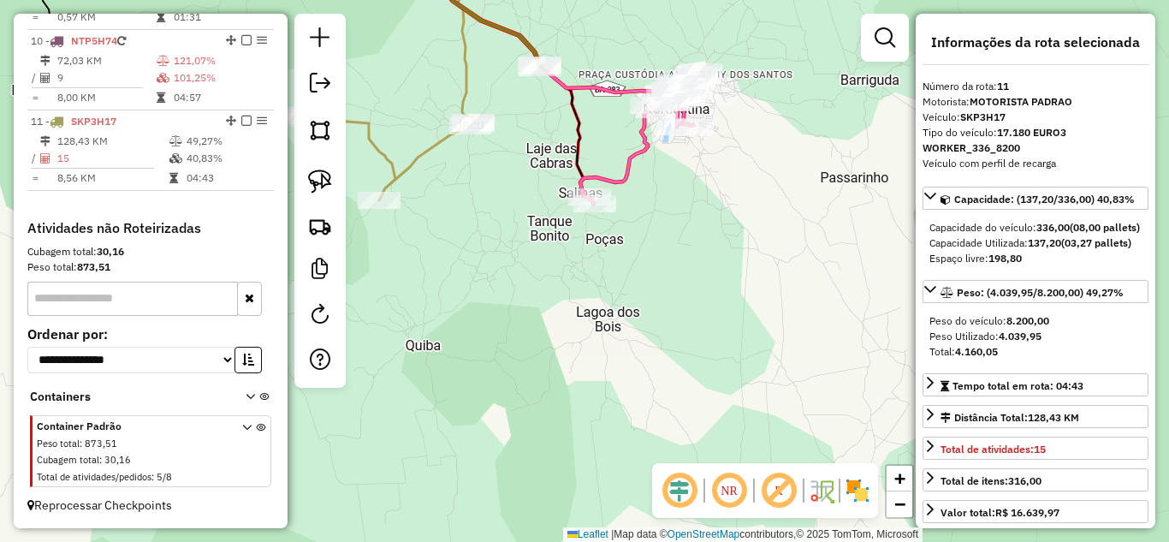
drag, startPoint x: 522, startPoint y: 248, endPoint x: 627, endPoint y: 139, distance: 151.3
click at [627, 139] on div "Janela de atendimento Grade de atendimento Capacidade Transportadoras Veículos …" at bounding box center [584, 271] width 1169 height 542
drag, startPoint x: 314, startPoint y: 174, endPoint x: 333, endPoint y: 172, distance: 18.9
click at [317, 173] on img at bounding box center [320, 181] width 24 height 24
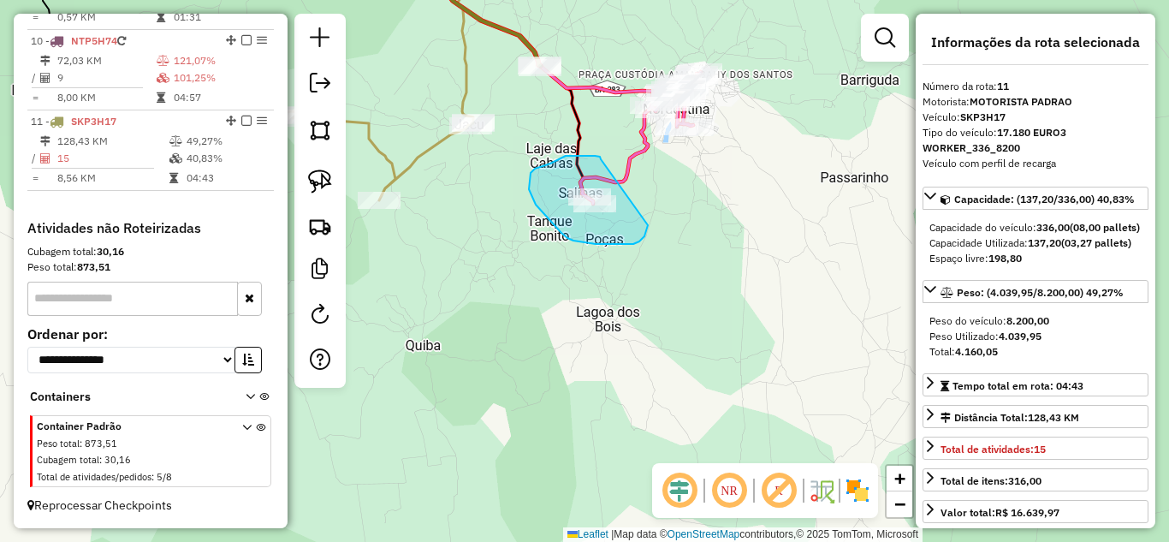
drag, startPoint x: 578, startPoint y: 156, endPoint x: 648, endPoint y: 224, distance: 97.4
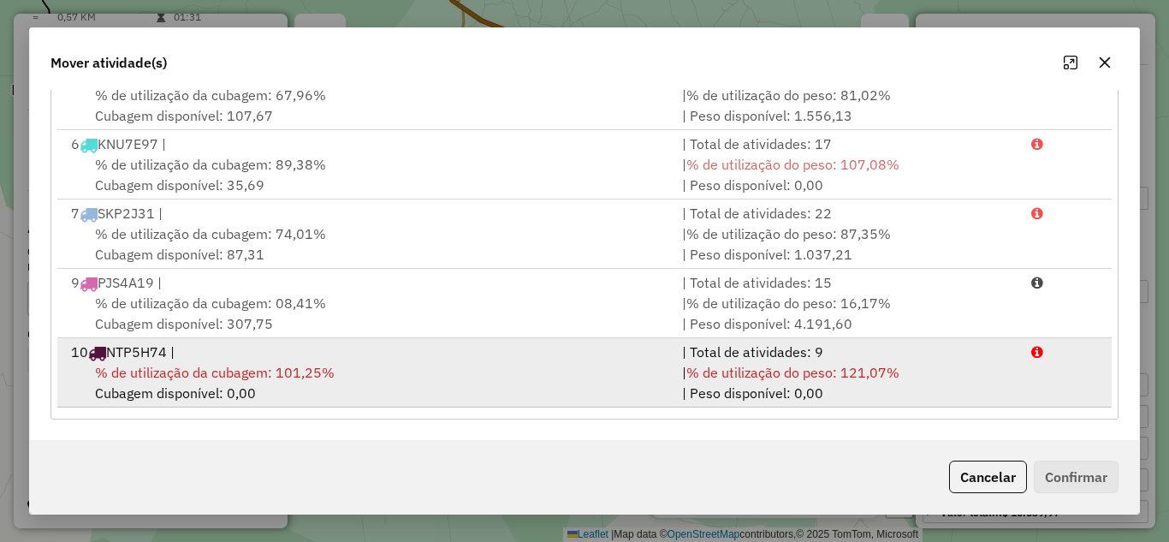
scroll to position [351, 0]
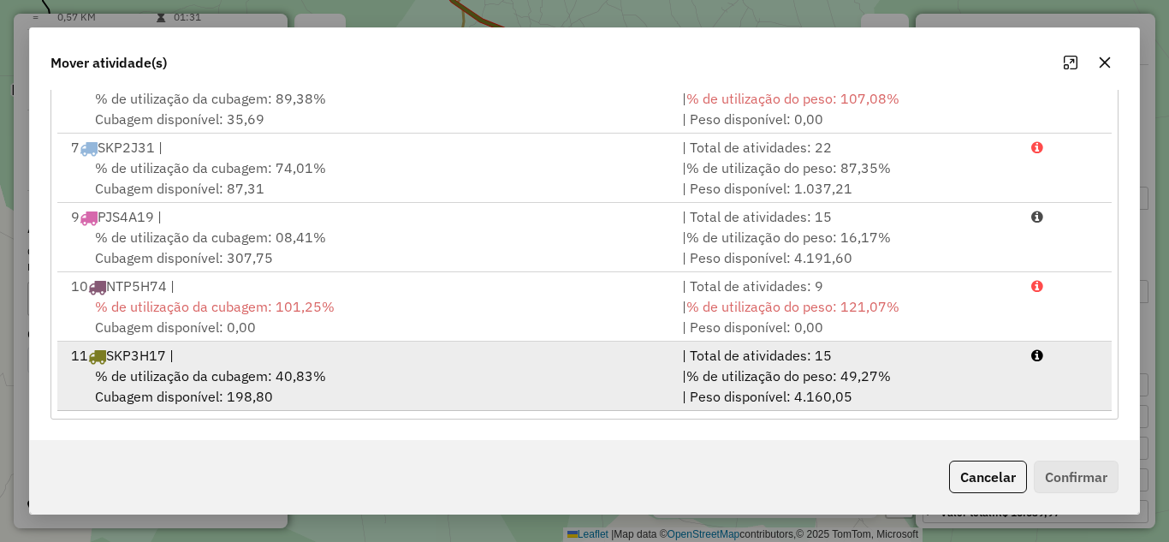
click at [195, 372] on span "% de utilização da cubagem: 40,83%" at bounding box center [210, 375] width 231 height 17
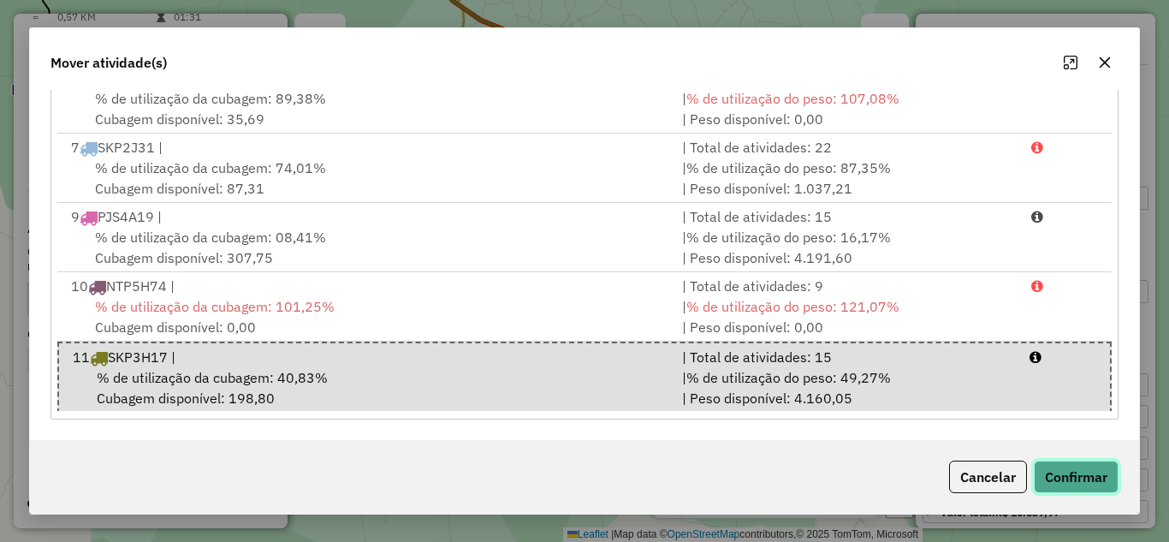
click at [1090, 476] on button "Confirmar" at bounding box center [1076, 476] width 85 height 33
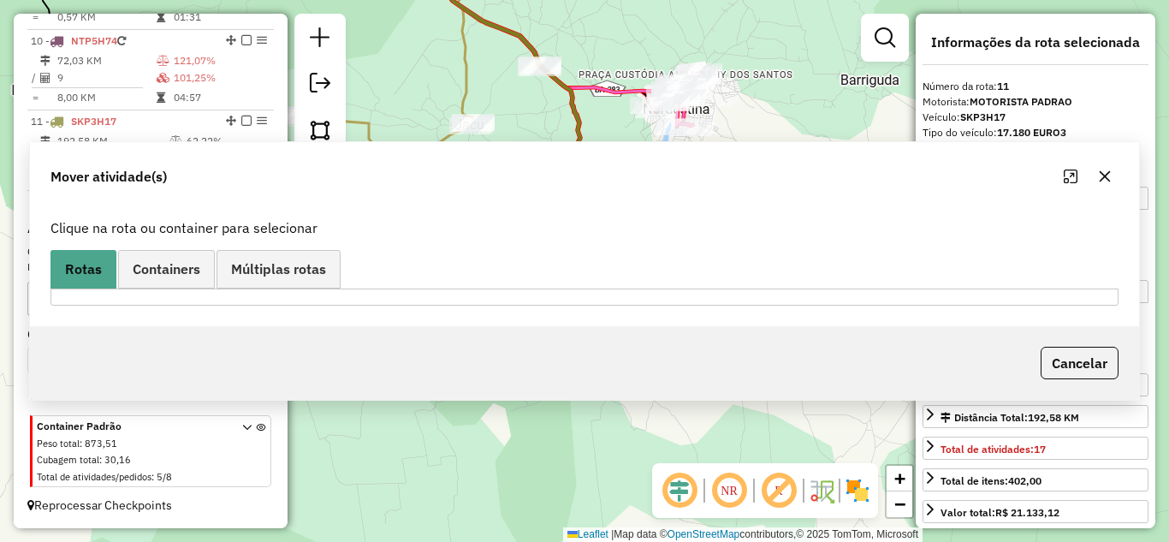
scroll to position [0, 0]
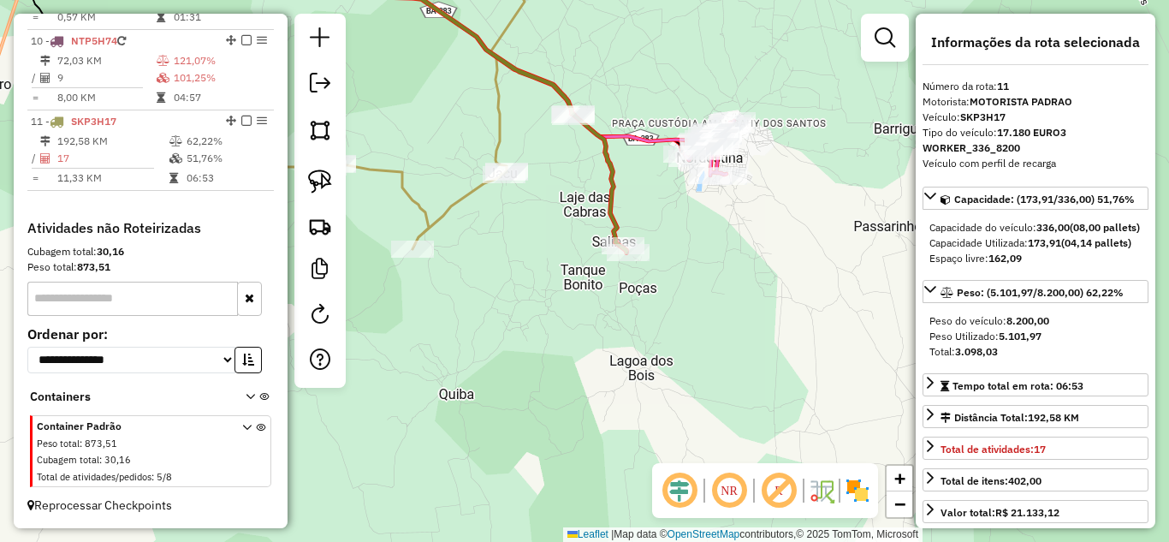
drag, startPoint x: 640, startPoint y: 177, endPoint x: 779, endPoint y: 363, distance: 232.2
click at [779, 362] on div "Janela de atendimento Grade de atendimento Capacidade Transportadoras Veículos …" at bounding box center [584, 271] width 1169 height 542
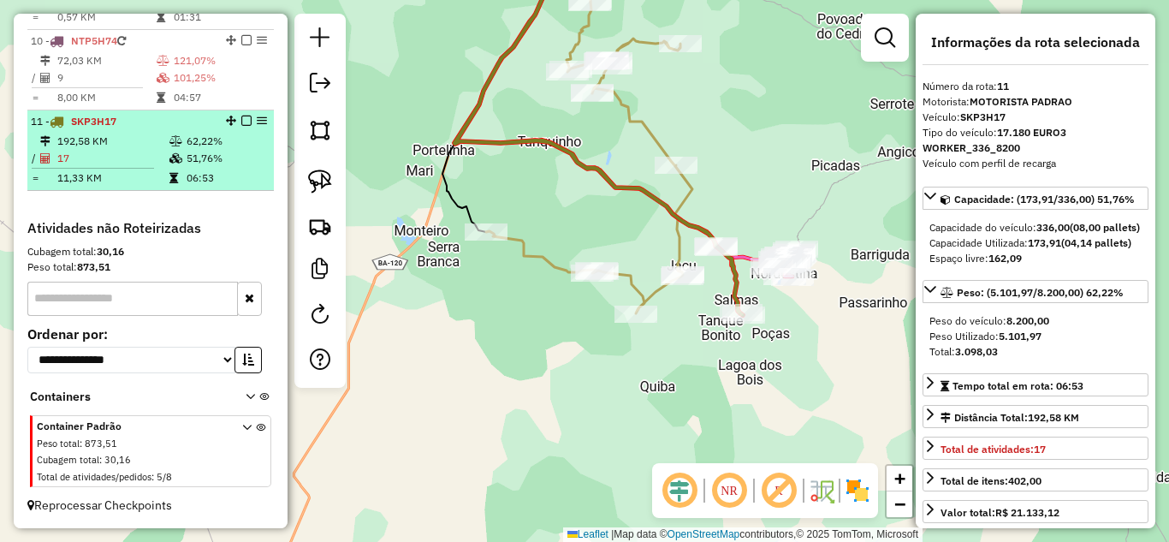
click at [93, 136] on td "192,58 KM" at bounding box center [112, 141] width 112 height 17
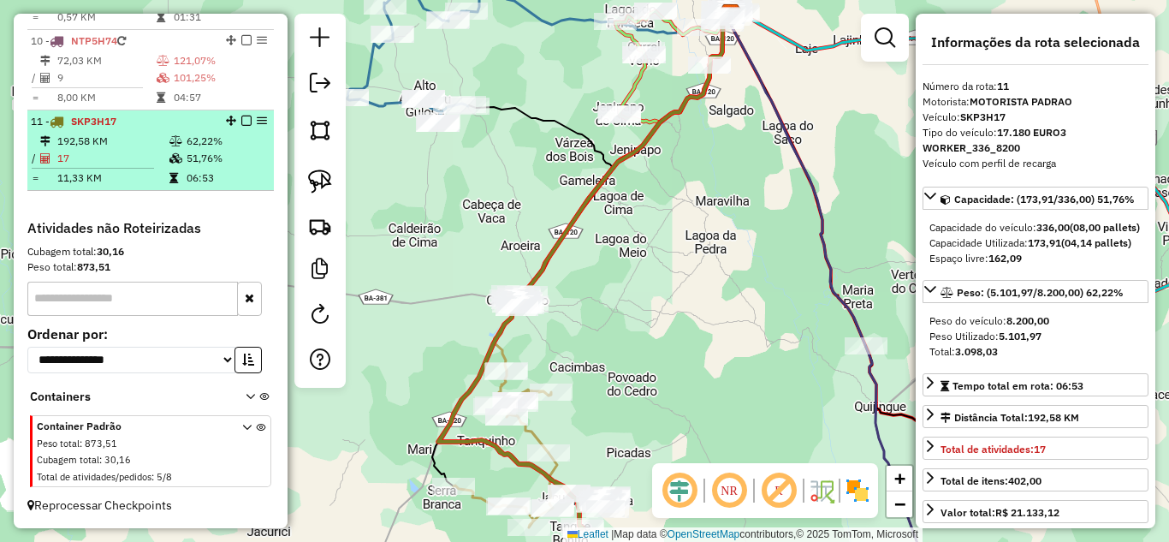
drag, startPoint x: 105, startPoint y: 148, endPoint x: 88, endPoint y: 137, distance: 20.4
click at [88, 137] on td "192,58 KM" at bounding box center [112, 141] width 112 height 17
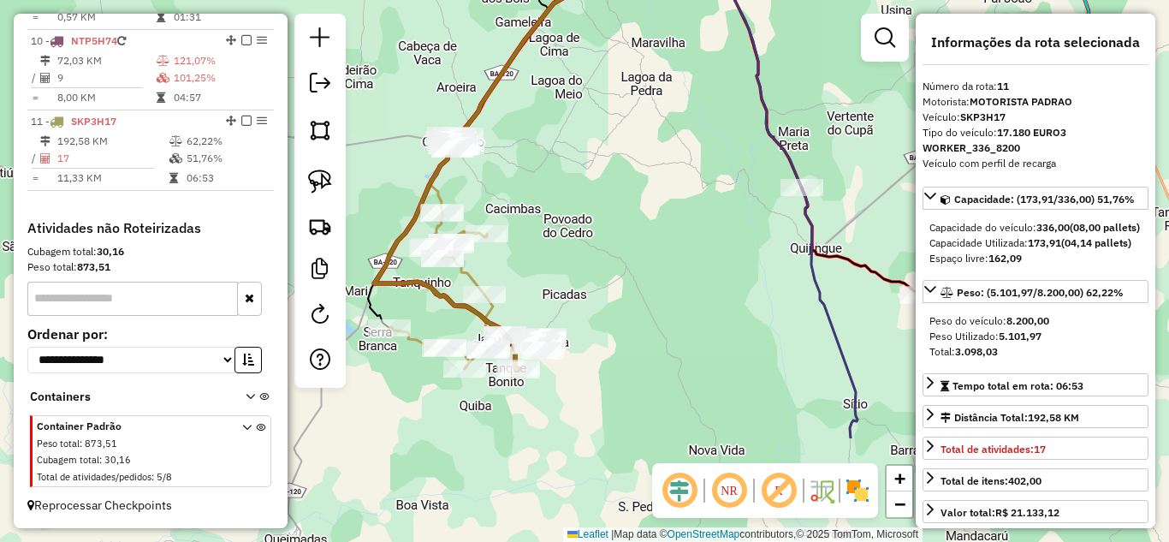
drag, startPoint x: 634, startPoint y: 387, endPoint x: 548, endPoint y: 163, distance: 239.1
click at [548, 163] on div "Janela de atendimento Grade de atendimento Capacidade Transportadoras Veículos …" at bounding box center [584, 271] width 1169 height 542
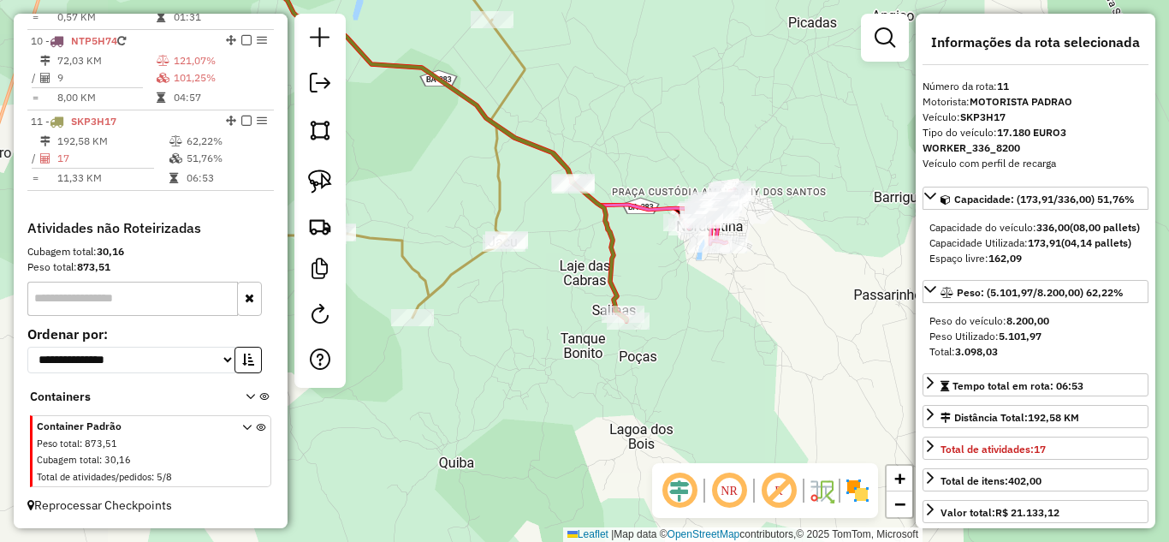
drag, startPoint x: 518, startPoint y: 194, endPoint x: 696, endPoint y: 92, distance: 204.7
click at [696, 92] on div "Janela de atendimento Grade de atendimento Capacidade Transportadoras Veículos …" at bounding box center [584, 271] width 1169 height 542
drag, startPoint x: 312, startPoint y: 181, endPoint x: 389, endPoint y: 180, distance: 77.0
click at [311, 181] on img at bounding box center [320, 181] width 24 height 24
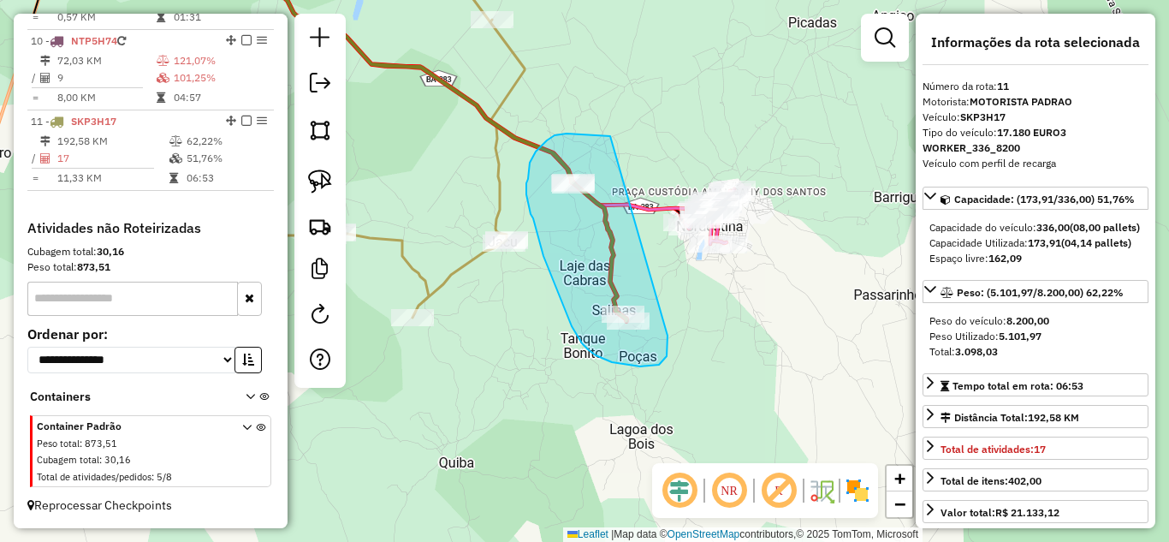
drag, startPoint x: 610, startPoint y: 136, endPoint x: 667, endPoint y: 335, distance: 207.4
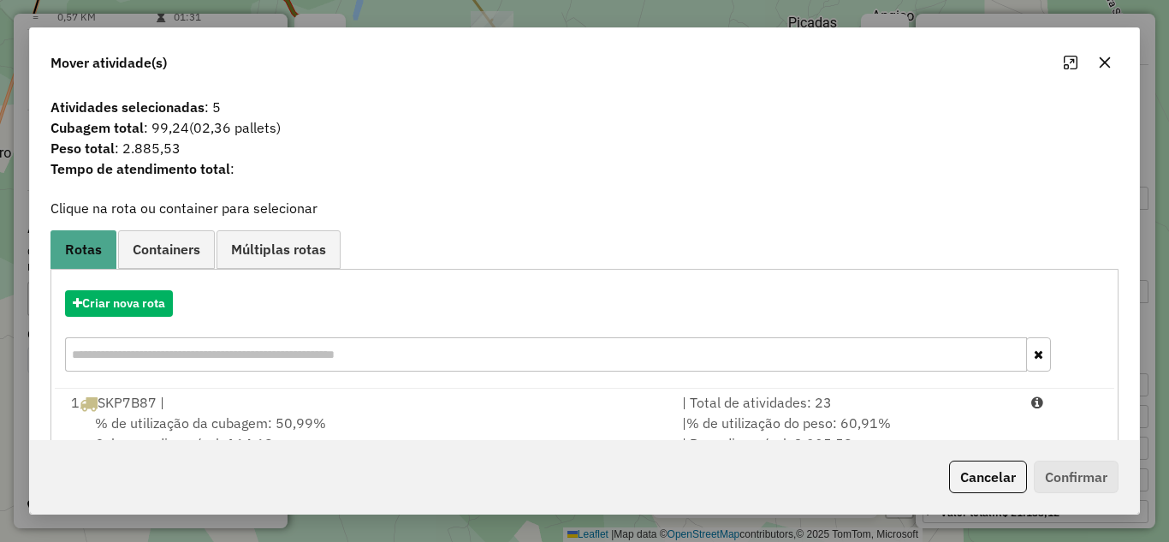
click at [1101, 62] on icon "button" at bounding box center [1105, 63] width 14 height 14
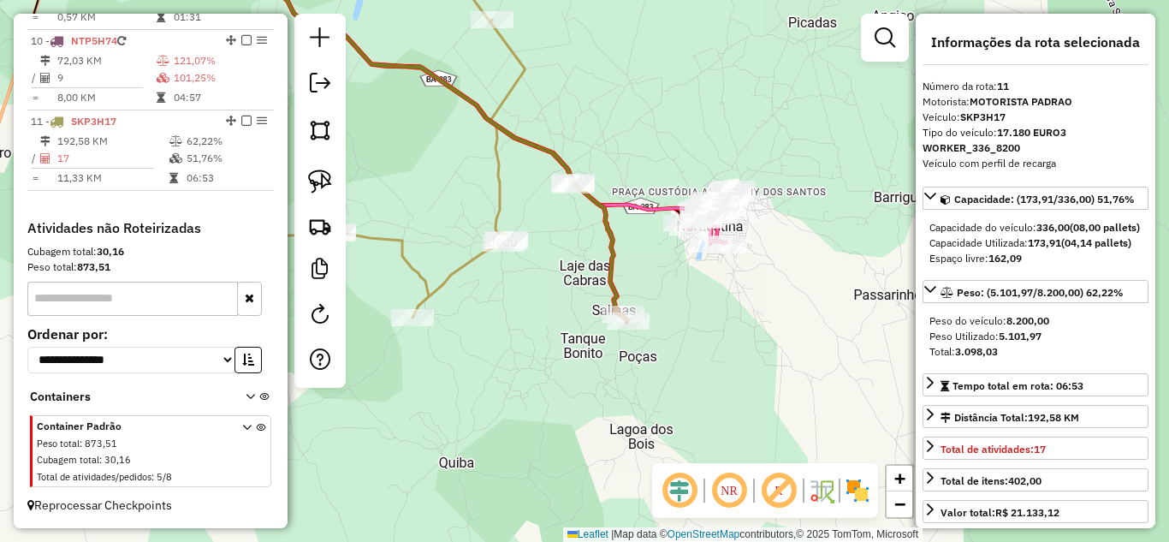
drag, startPoint x: 488, startPoint y: 163, endPoint x: 712, endPoint y: 288, distance: 257.0
click at [524, 288] on icon at bounding box center [318, 131] width 412 height 371
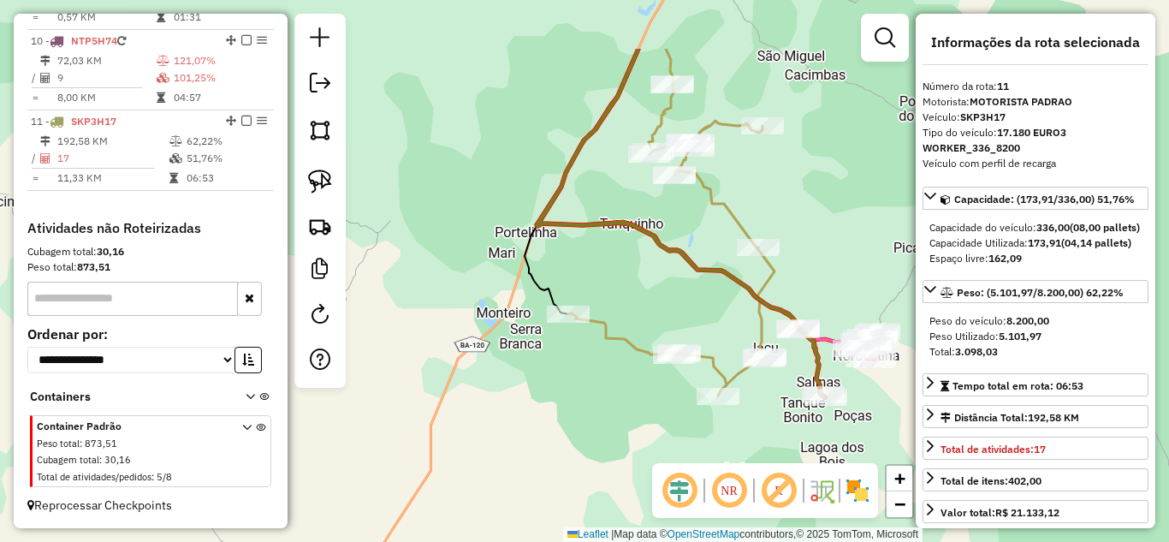
drag, startPoint x: 777, startPoint y: 92, endPoint x: 835, endPoint y: 186, distance: 109.9
click at [860, 195] on div "Janela de atendimento Grade de atendimento Capacidade Transportadoras Veículos …" at bounding box center [584, 271] width 1169 height 542
drag, startPoint x: 317, startPoint y: 185, endPoint x: 360, endPoint y: 159, distance: 49.9
click at [317, 185] on img at bounding box center [320, 181] width 24 height 24
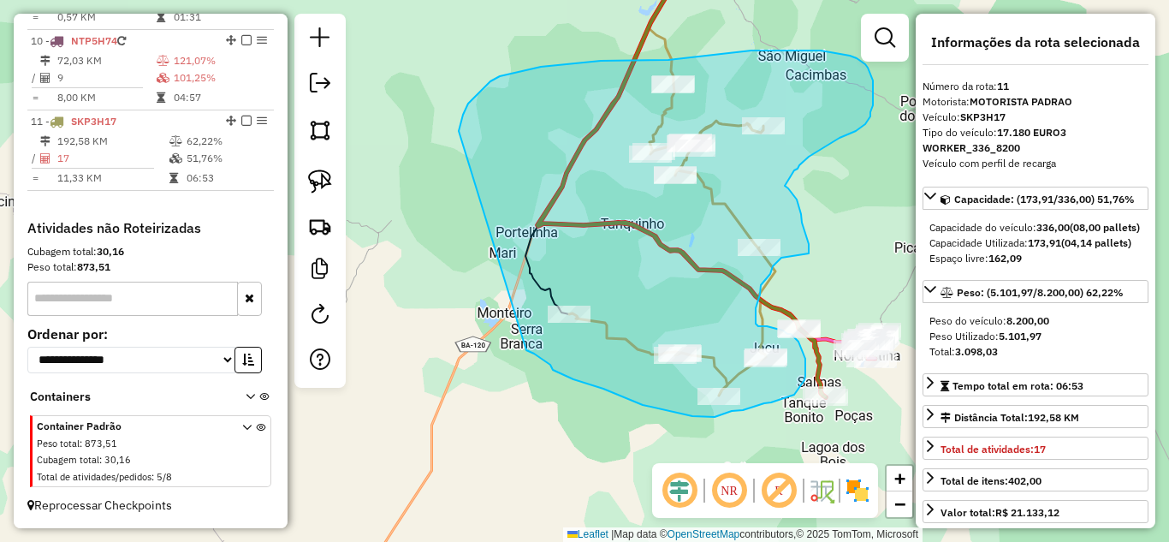
drag, startPoint x: 468, startPoint y: 104, endPoint x: 515, endPoint y: 342, distance: 243.3
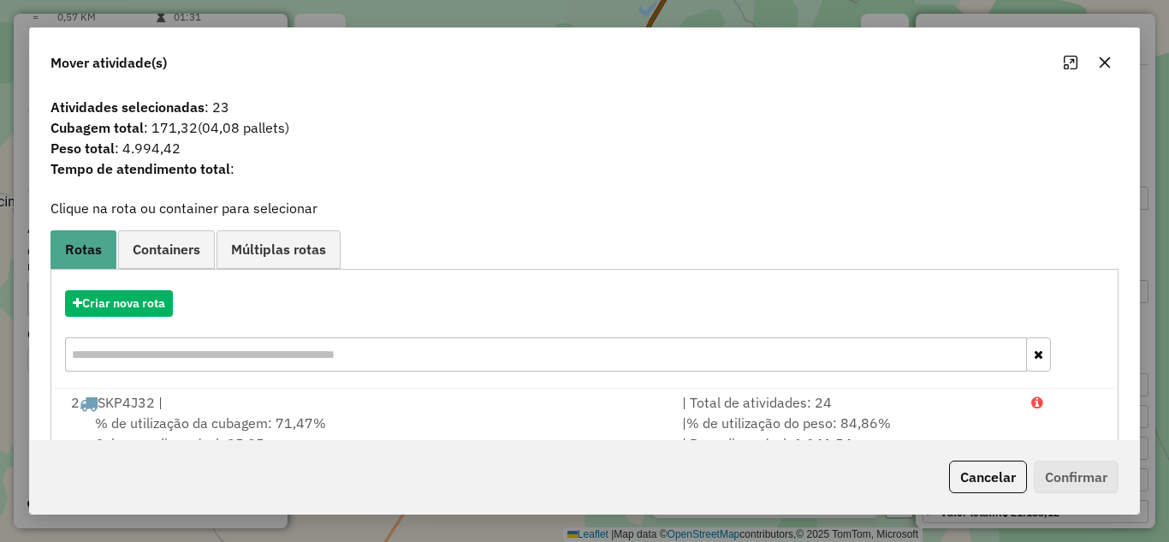
click at [1101, 57] on icon "button" at bounding box center [1105, 63] width 14 height 14
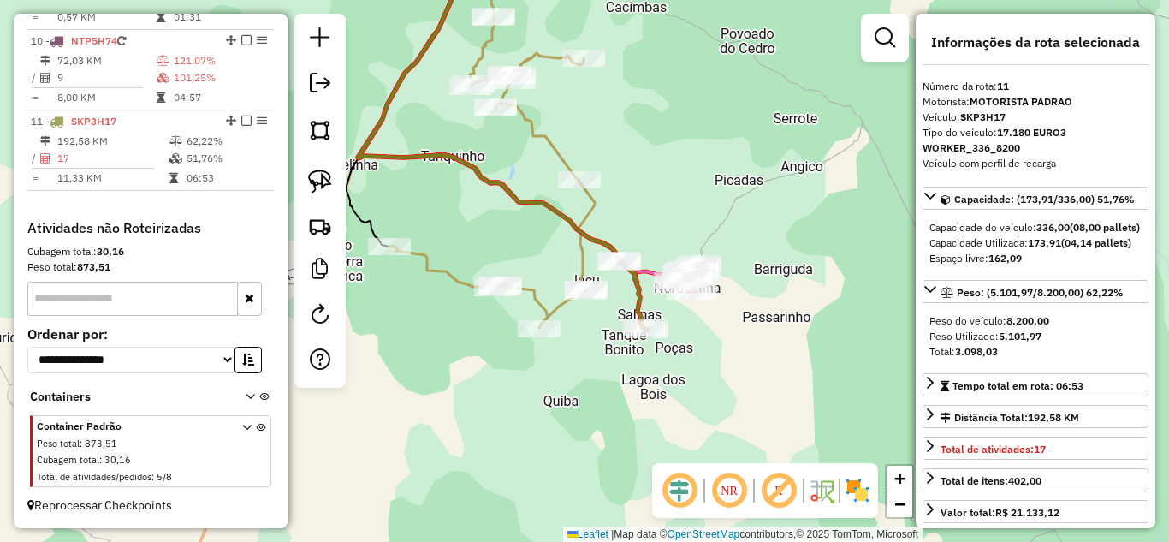
drag, startPoint x: 717, startPoint y: 303, endPoint x: 537, endPoint y: 234, distance: 192.3
click at [537, 234] on div "Janela de atendimento Grade de atendimento Capacidade Transportadoras Veículos …" at bounding box center [584, 271] width 1169 height 542
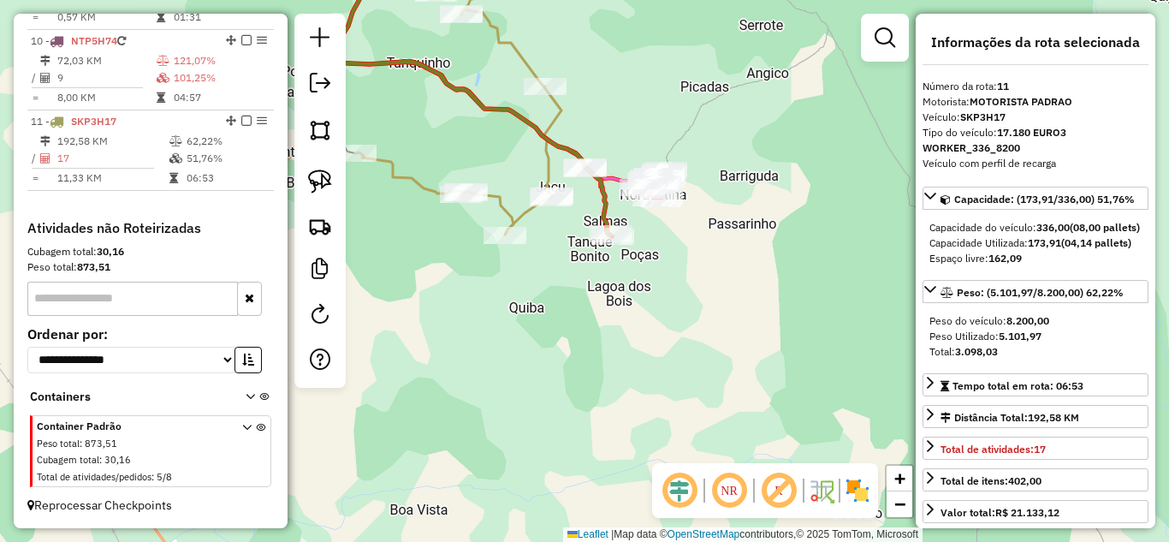
drag, startPoint x: 749, startPoint y: 389, endPoint x: 710, endPoint y: 288, distance: 108.4
click at [712, 293] on div "Janela de atendimento Grade de atendimento Capacidade Transportadoras Veículos …" at bounding box center [584, 271] width 1169 height 542
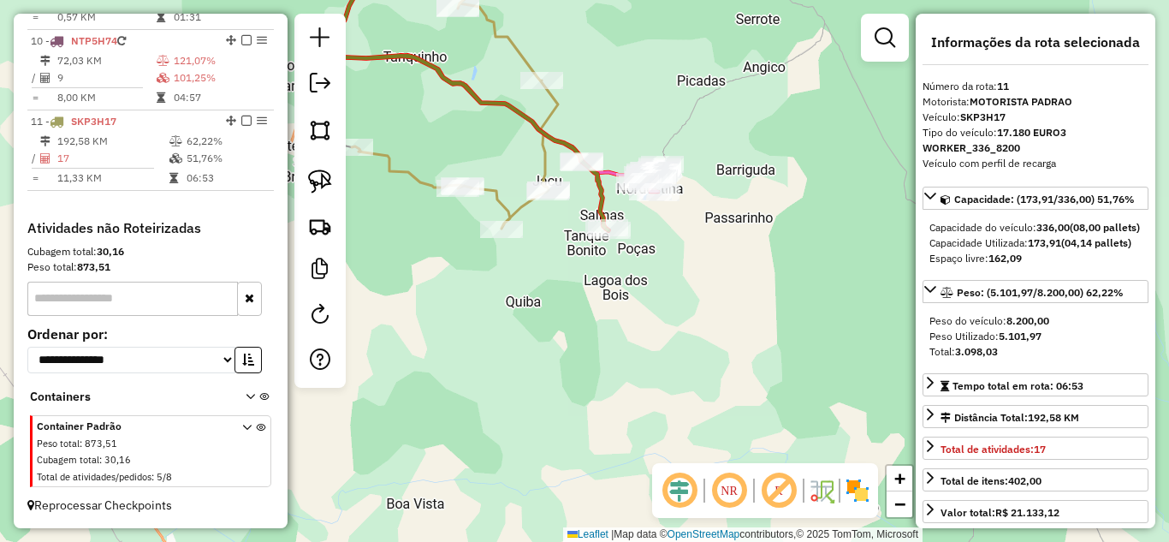
drag, startPoint x: 309, startPoint y: 177, endPoint x: 430, endPoint y: 179, distance: 121.5
click at [311, 177] on img at bounding box center [320, 181] width 24 height 24
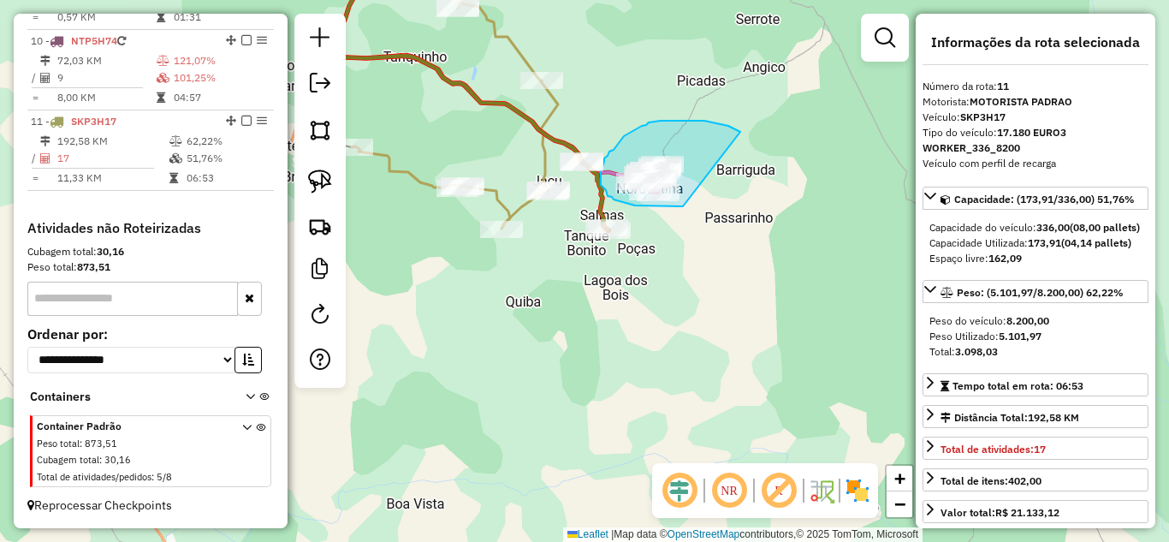
drag, startPoint x: 714, startPoint y: 122, endPoint x: 685, endPoint y: 212, distance: 94.4
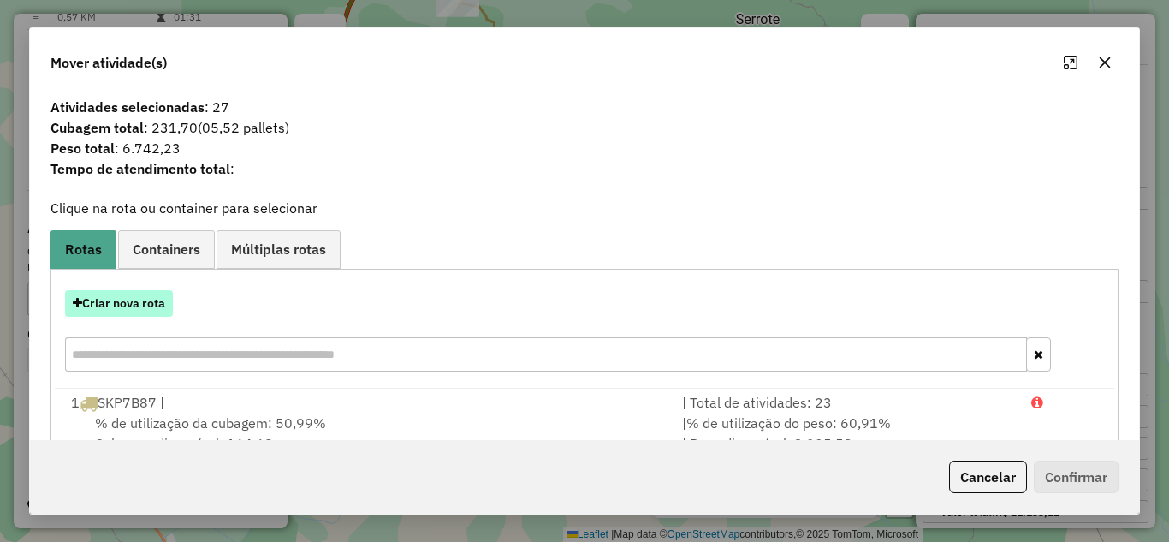
click at [131, 297] on button "Criar nova rota" at bounding box center [119, 303] width 108 height 27
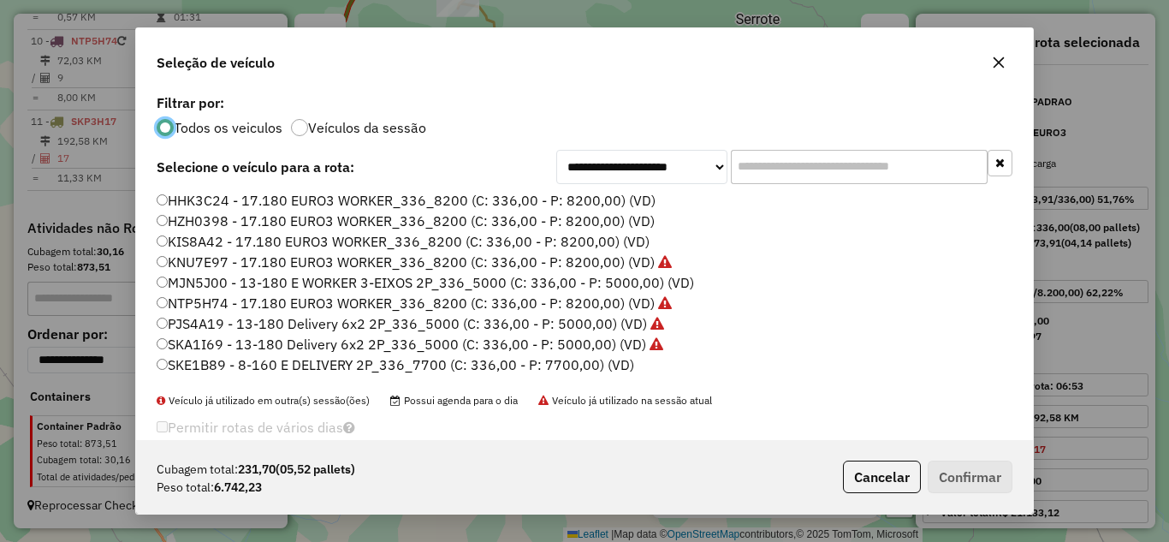
scroll to position [57, 0]
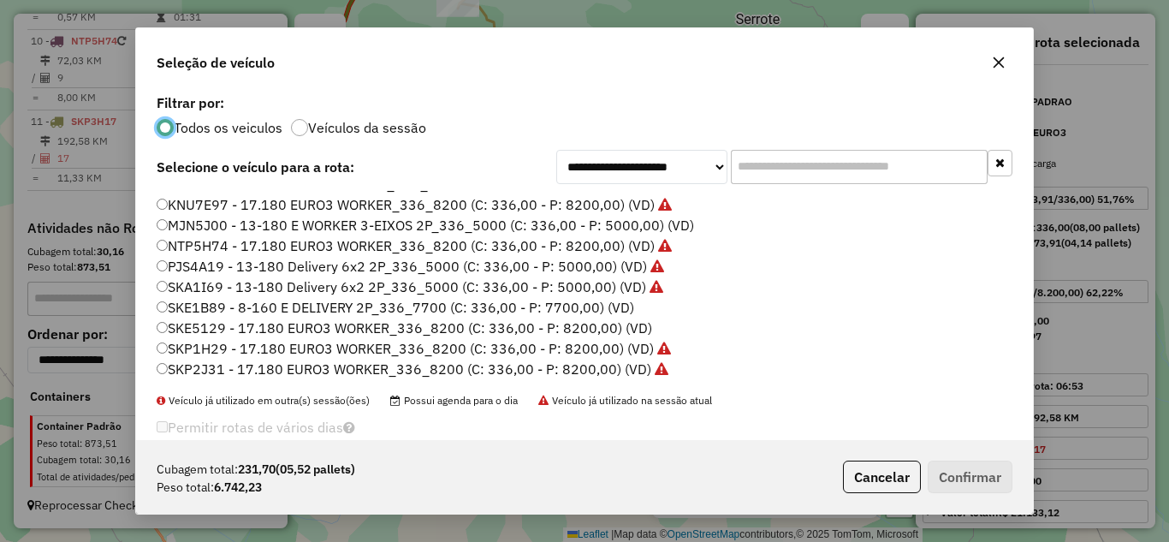
click at [263, 326] on label "SKE5129 - 17.180 EURO3 WORKER_336_8200 (C: 336,00 - P: 8200,00) (VD)" at bounding box center [404, 327] width 495 height 21
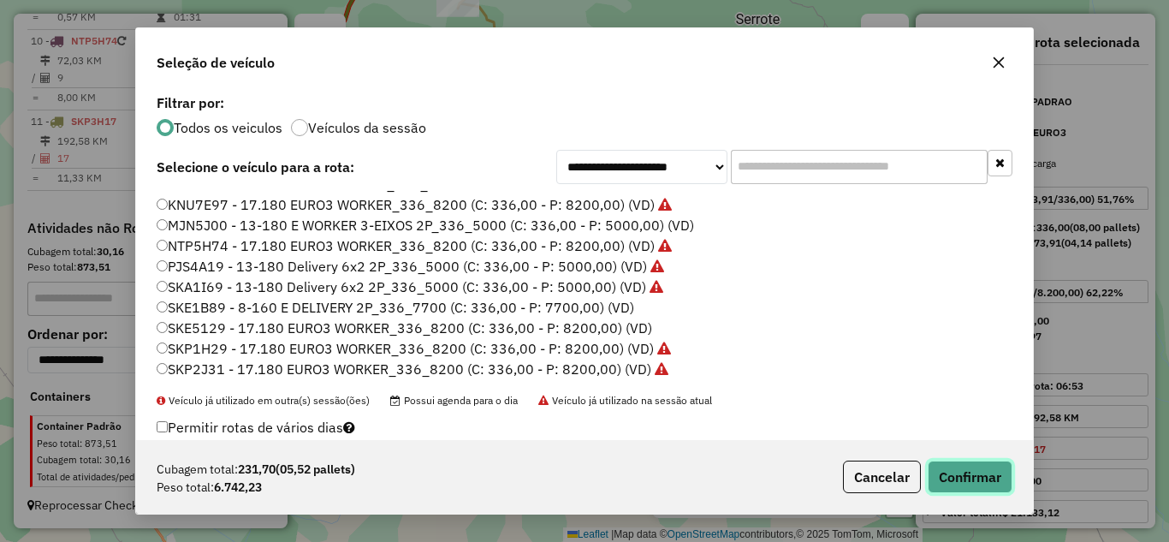
click at [991, 490] on button "Confirmar" at bounding box center [969, 476] width 85 height 33
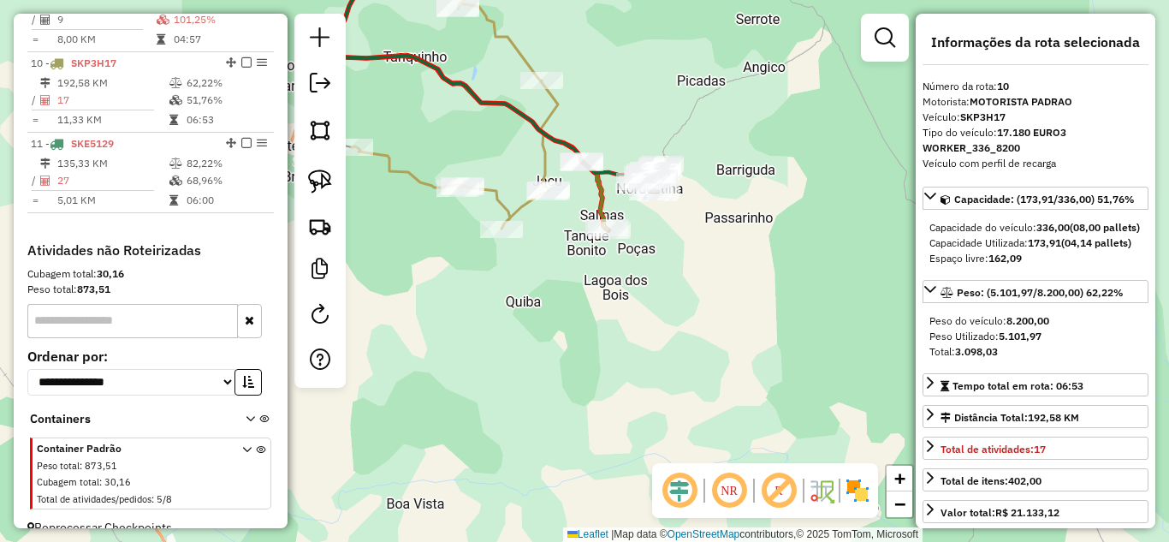
scroll to position [1370, 0]
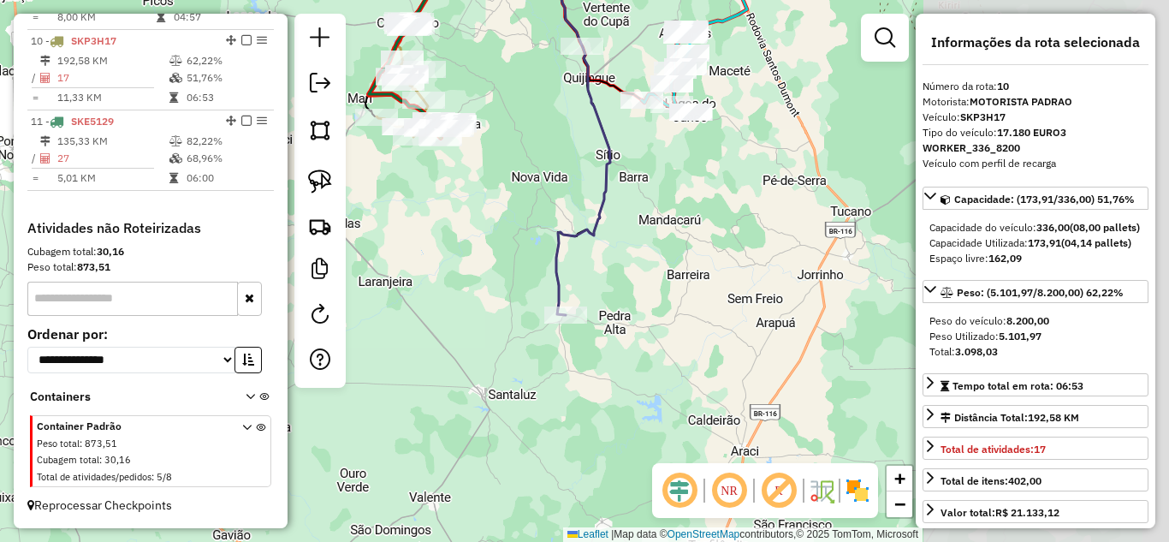
drag, startPoint x: 832, startPoint y: 317, endPoint x: 378, endPoint y: 190, distance: 471.6
click at [380, 190] on div "Janela de atendimento Grade de atendimento Capacidade Transportadoras Veículos …" at bounding box center [584, 271] width 1169 height 542
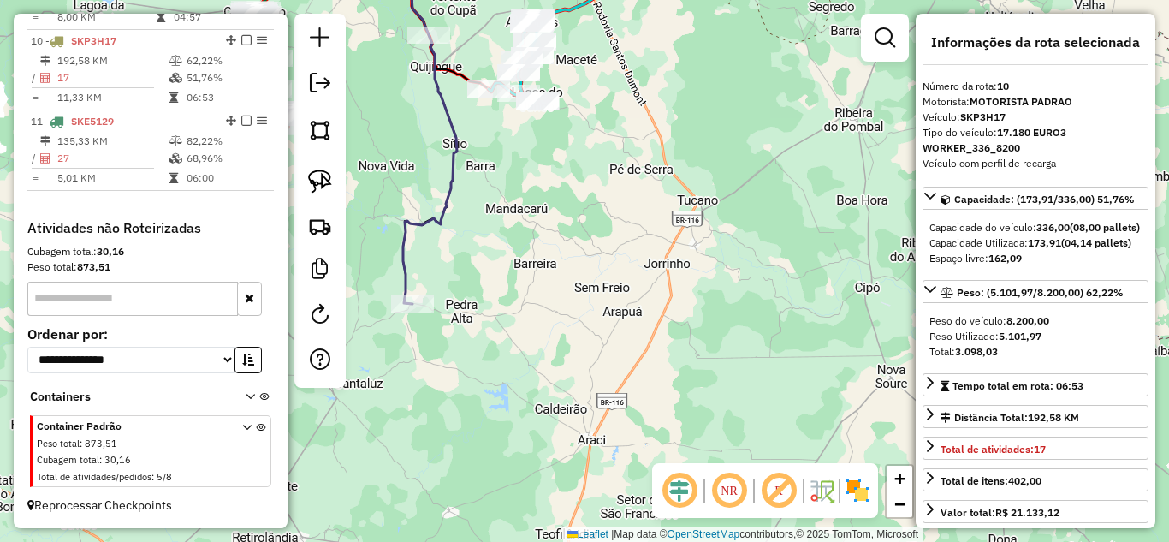
drag, startPoint x: 754, startPoint y: 275, endPoint x: 698, endPoint y: 256, distance: 58.7
click at [698, 256] on div "Janela de atendimento Grade de atendimento Capacidade Transportadoras Veículos …" at bounding box center [584, 271] width 1169 height 542
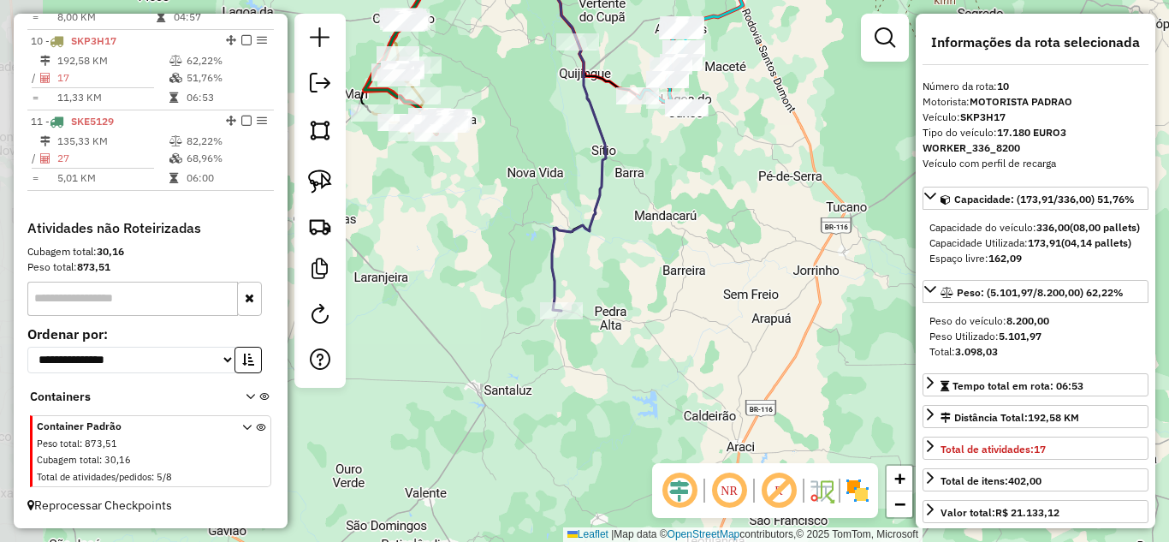
drag, startPoint x: 425, startPoint y: 204, endPoint x: 646, endPoint y: 272, distance: 230.9
click at [652, 258] on div "Janela de atendimento Grade de atendimento Capacidade Transportadoras Veículos …" at bounding box center [584, 271] width 1169 height 542
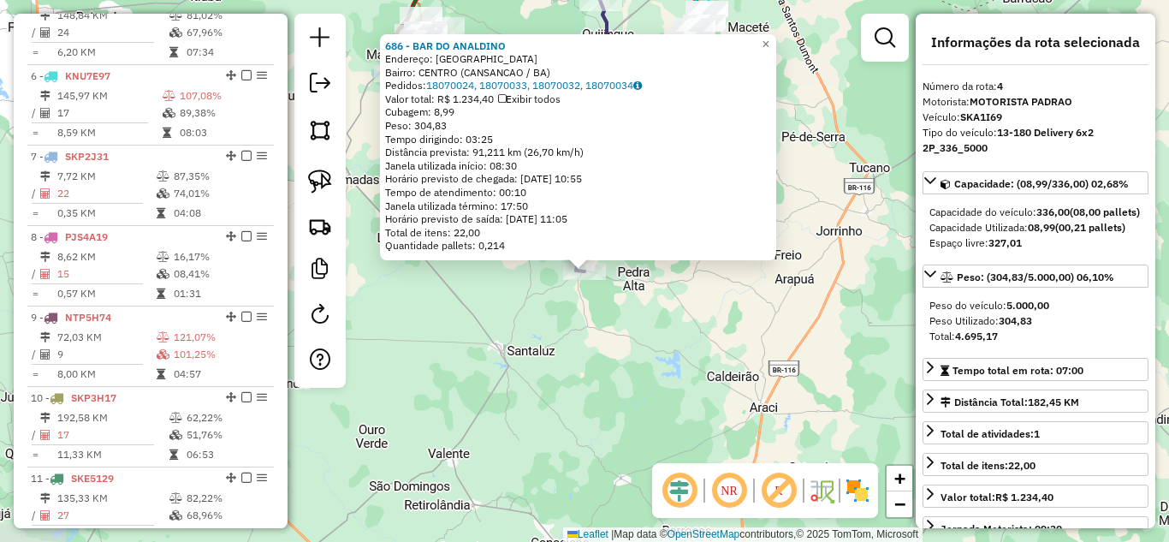
scroll to position [903, 0]
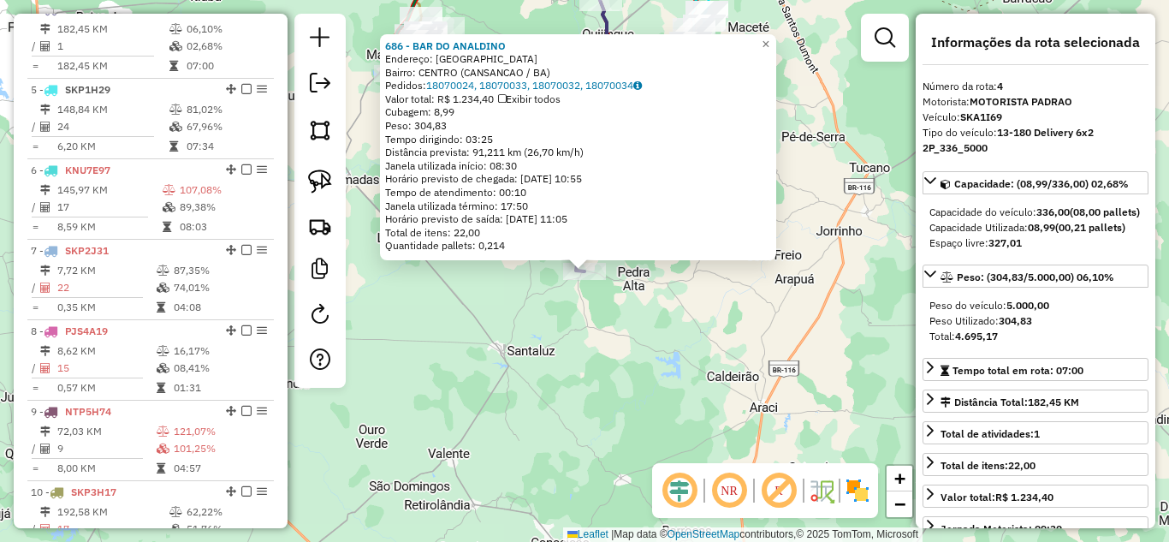
click at [662, 336] on div "686 - BAR DO ANALDINO Endereço: AVENIDA MONTE SANTO Bairro: CENTRO (CANSANCAO /…" at bounding box center [584, 271] width 1169 height 542
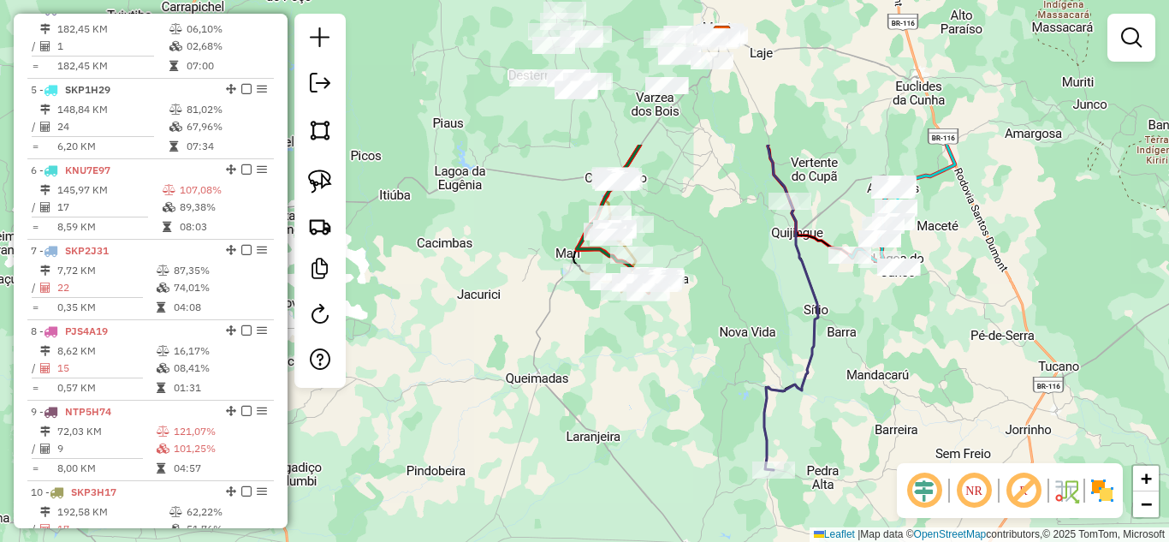
drag, startPoint x: 559, startPoint y: 157, endPoint x: 748, endPoint y: 356, distance: 274.1
click at [748, 356] on div "Janela de atendimento Grade de atendimento Capacidade Transportadoras Veículos …" at bounding box center [584, 271] width 1169 height 542
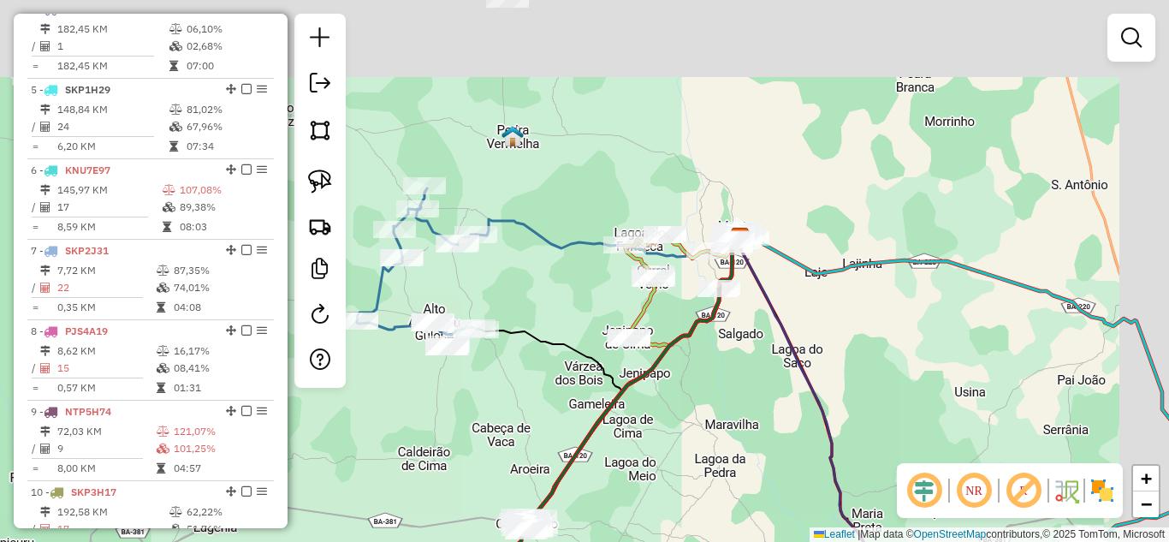
drag, startPoint x: 678, startPoint y: 98, endPoint x: 565, endPoint y: 324, distance: 253.7
click at [565, 324] on div "Janela de atendimento Grade de atendimento Capacidade Transportadoras Veículos …" at bounding box center [584, 271] width 1169 height 542
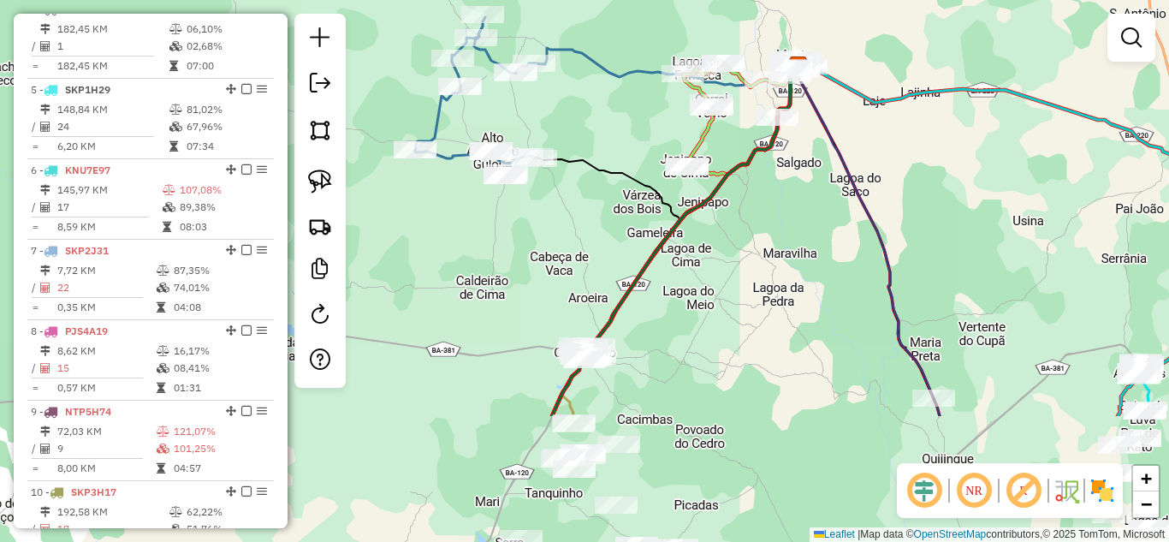
drag, startPoint x: 562, startPoint y: 300, endPoint x: 655, endPoint y: 48, distance: 268.8
click at [654, 50] on div "Janela de atendimento Grade de atendimento Capacidade Transportadoras Veículos …" at bounding box center [584, 271] width 1169 height 542
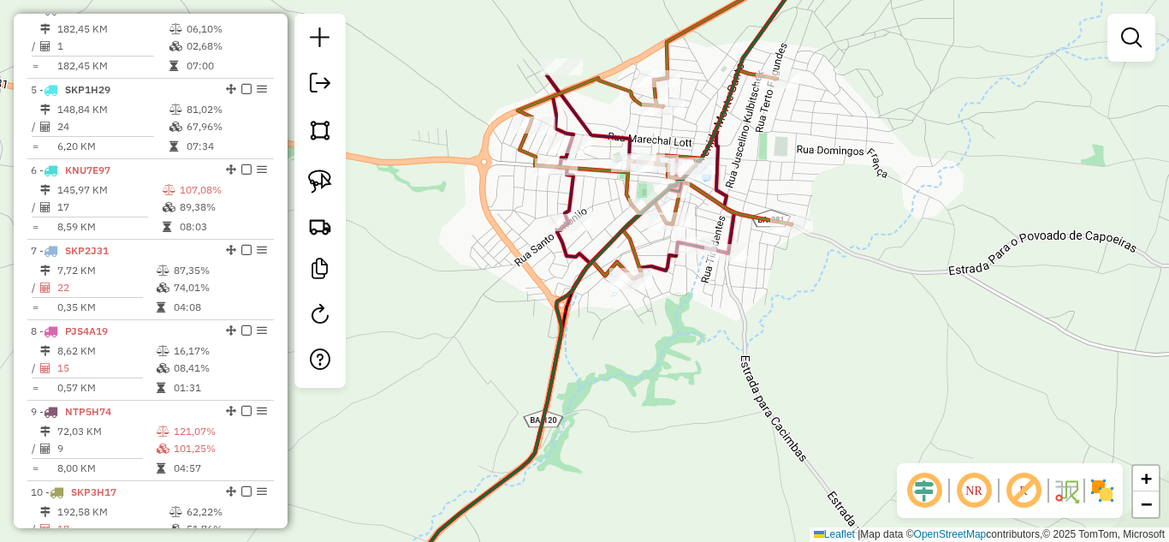
drag, startPoint x: 571, startPoint y: 252, endPoint x: 944, endPoint y: 211, distance: 375.3
click at [944, 211] on div "Janela de atendimento Grade de atendimento Capacidade Transportadoras Veículos …" at bounding box center [584, 271] width 1169 height 542
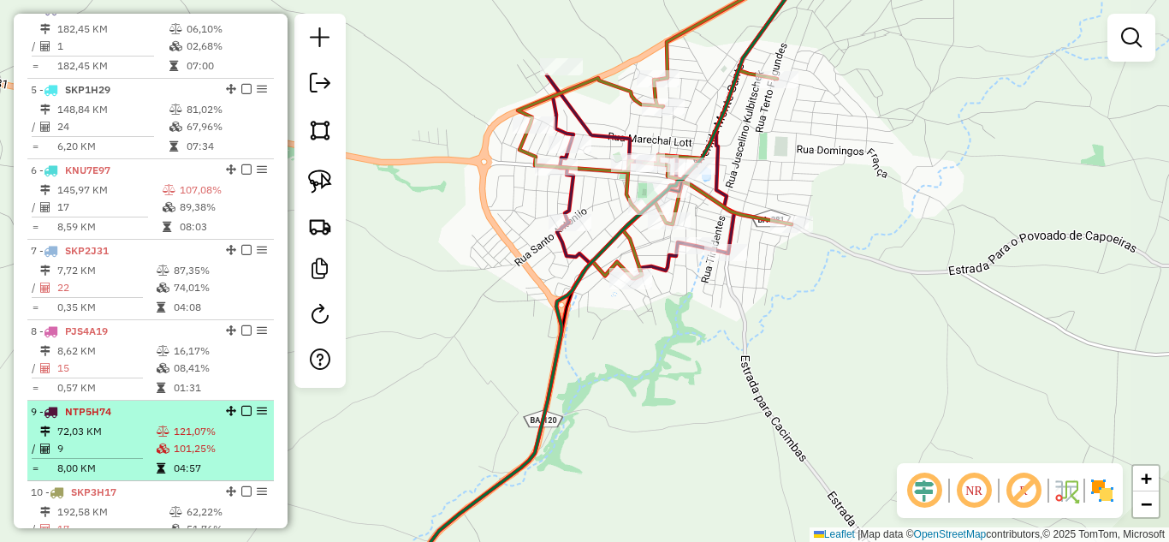
click at [81, 457] on td "9" at bounding box center [105, 448] width 99 height 17
select select "*********"
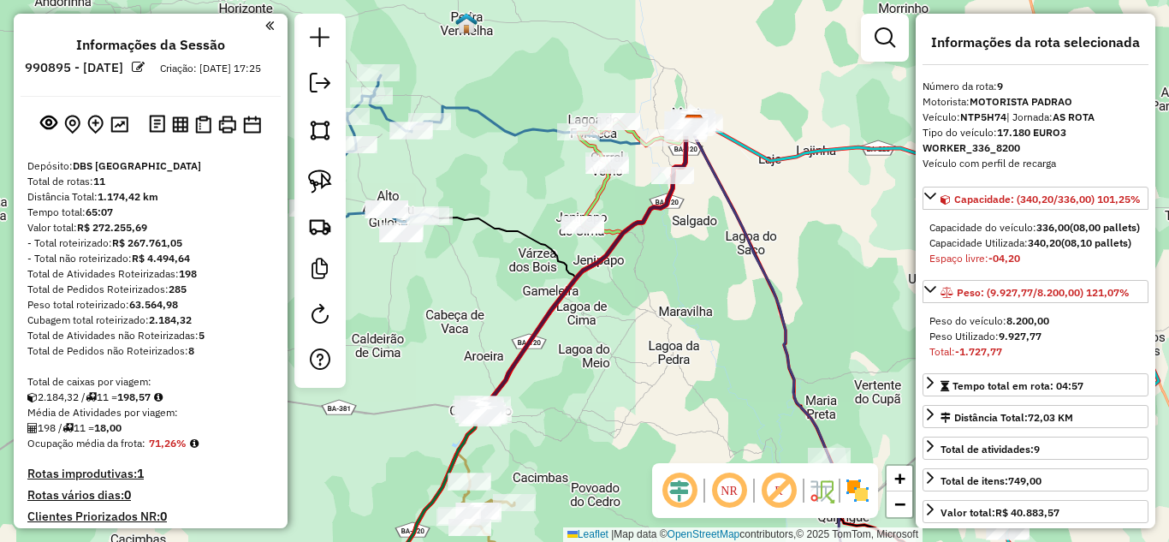
select select "*********"
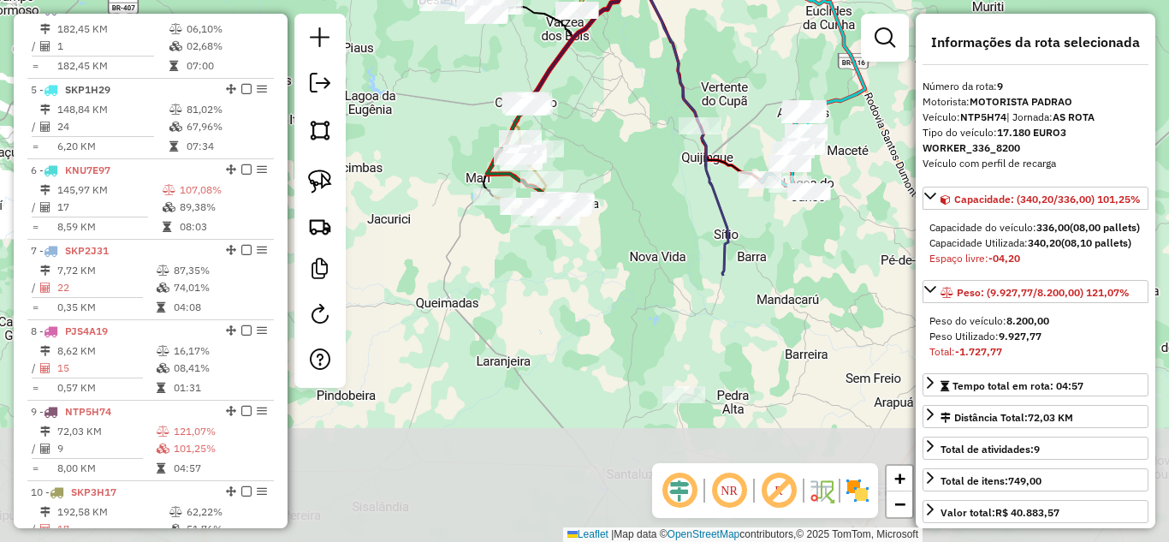
drag, startPoint x: 622, startPoint y: 435, endPoint x: 565, endPoint y: 28, distance: 410.4
click at [565, 28] on div "Janela de atendimento Grade de atendimento Capacidade Transportadoras Veículos …" at bounding box center [584, 271] width 1169 height 542
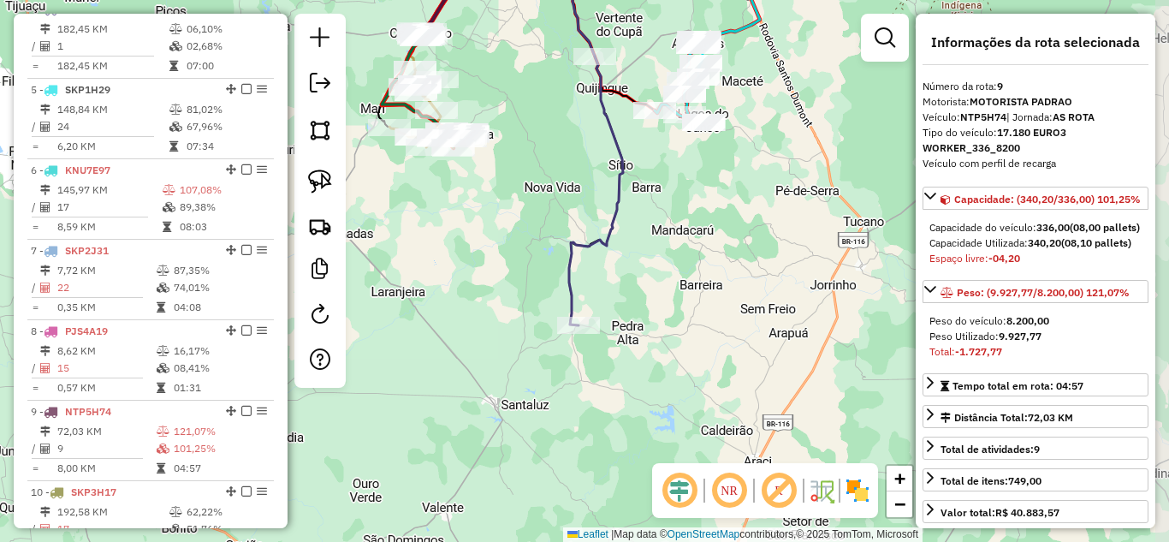
drag, startPoint x: 731, startPoint y: 259, endPoint x: 607, endPoint y: 269, distance: 124.4
click at [628, 271] on div "Janela de atendimento Grade de atendimento Capacidade Transportadoras Veículos …" at bounding box center [584, 271] width 1169 height 542
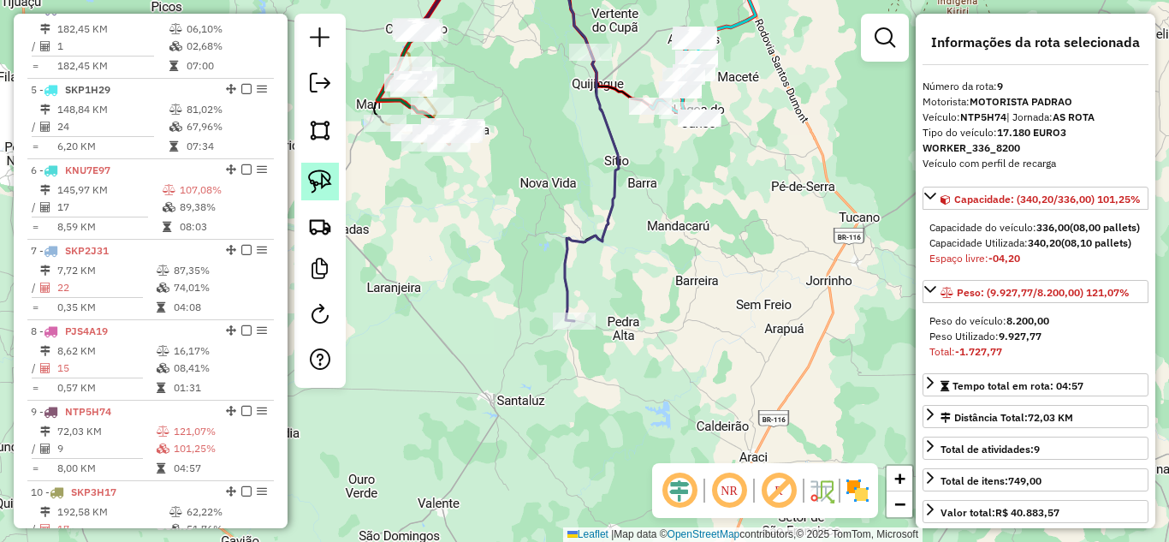
click at [333, 187] on link at bounding box center [320, 182] width 38 height 38
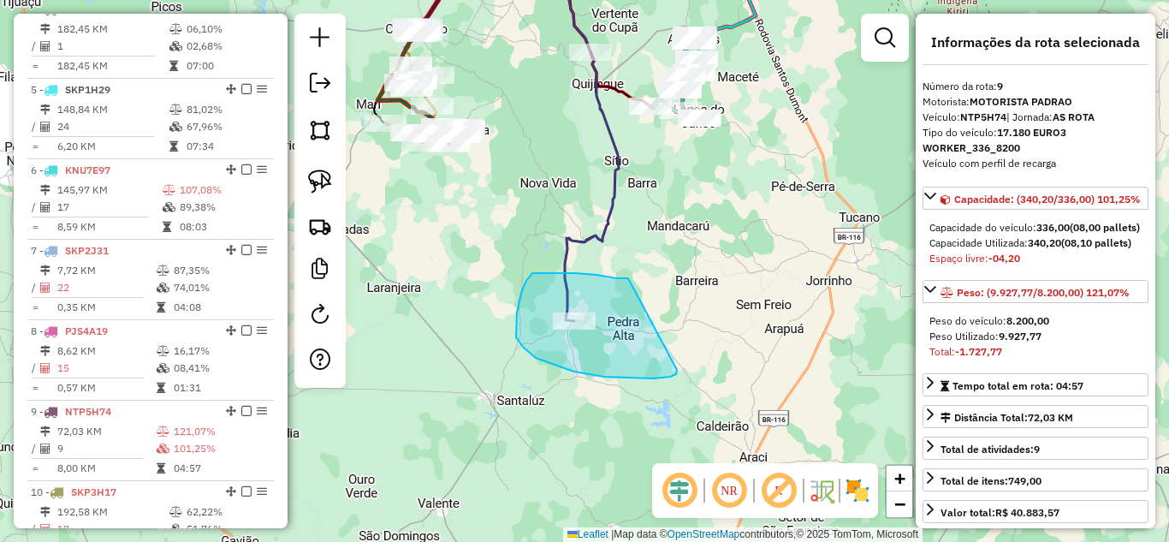
drag, startPoint x: 628, startPoint y: 278, endPoint x: 677, endPoint y: 368, distance: 102.2
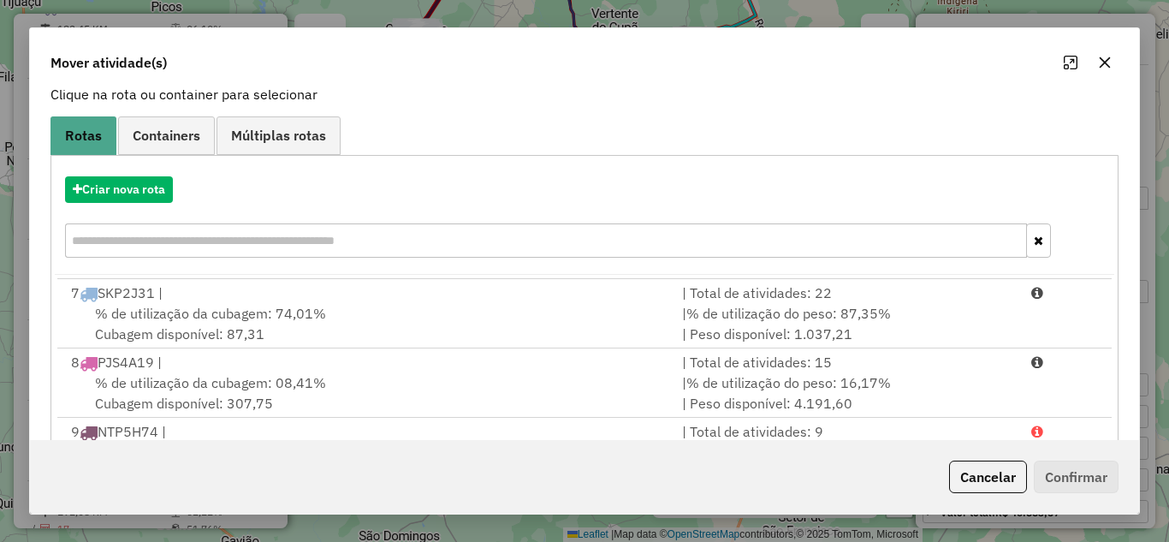
scroll to position [320, 0]
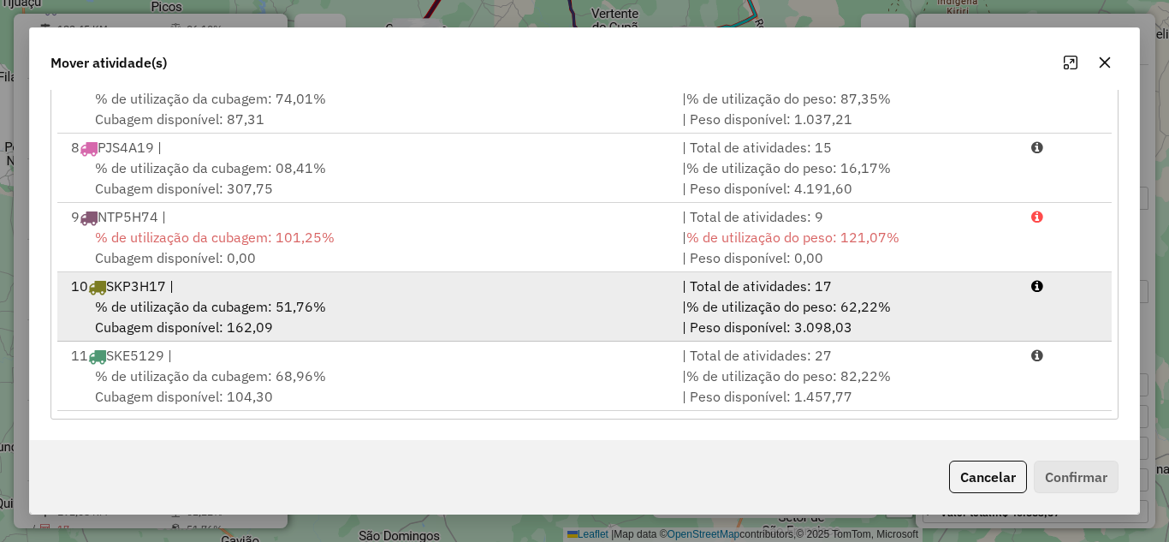
click at [338, 299] on div "% de utilização da cubagem: 51,76% Cubagem disponível: 162,09" at bounding box center [366, 316] width 611 height 41
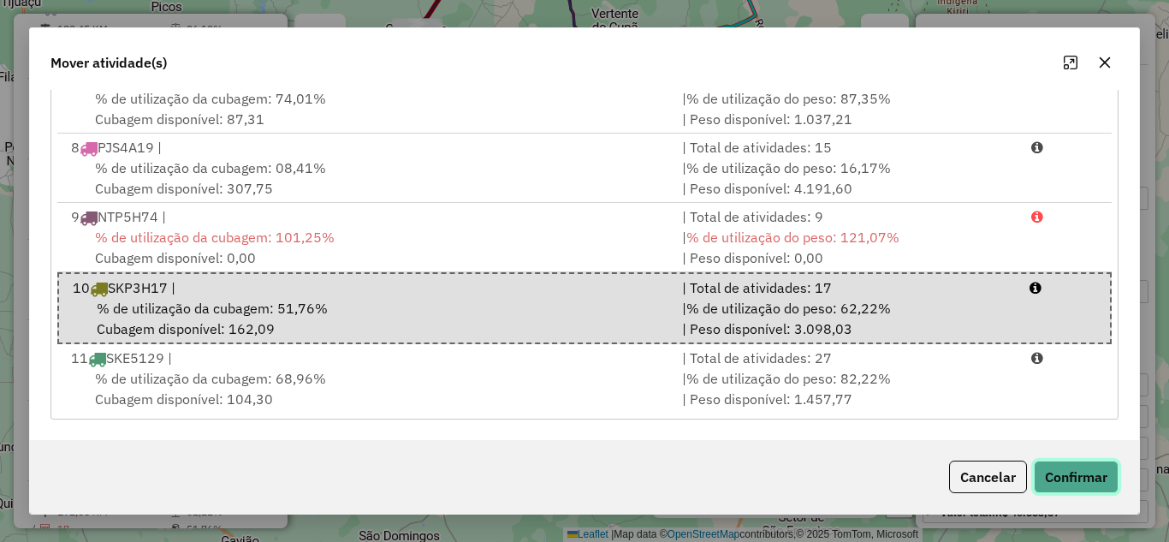
click at [1065, 475] on button "Confirmar" at bounding box center [1076, 476] width 85 height 33
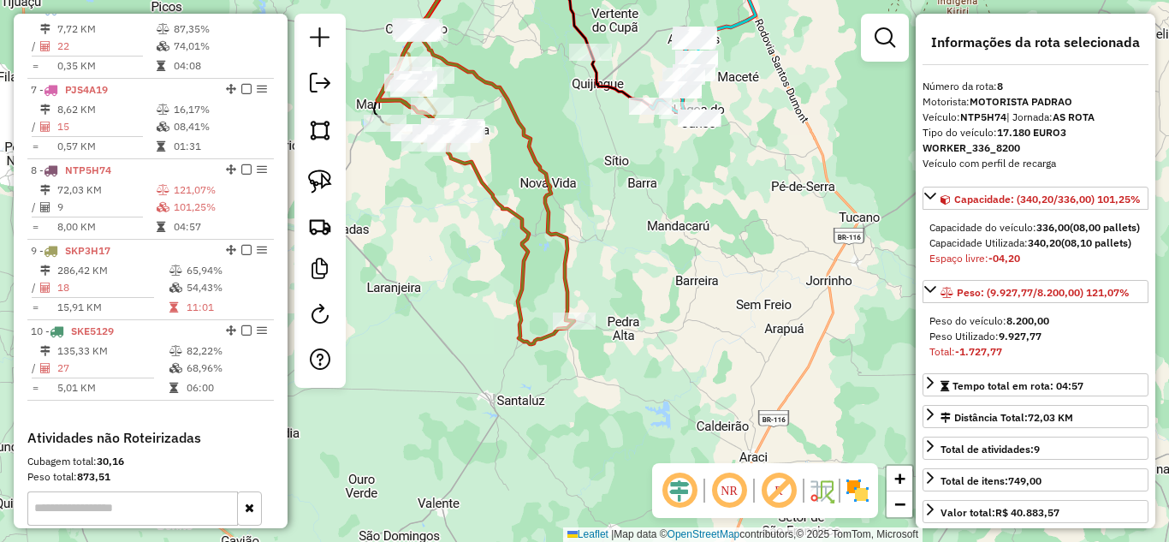
scroll to position [1289, 0]
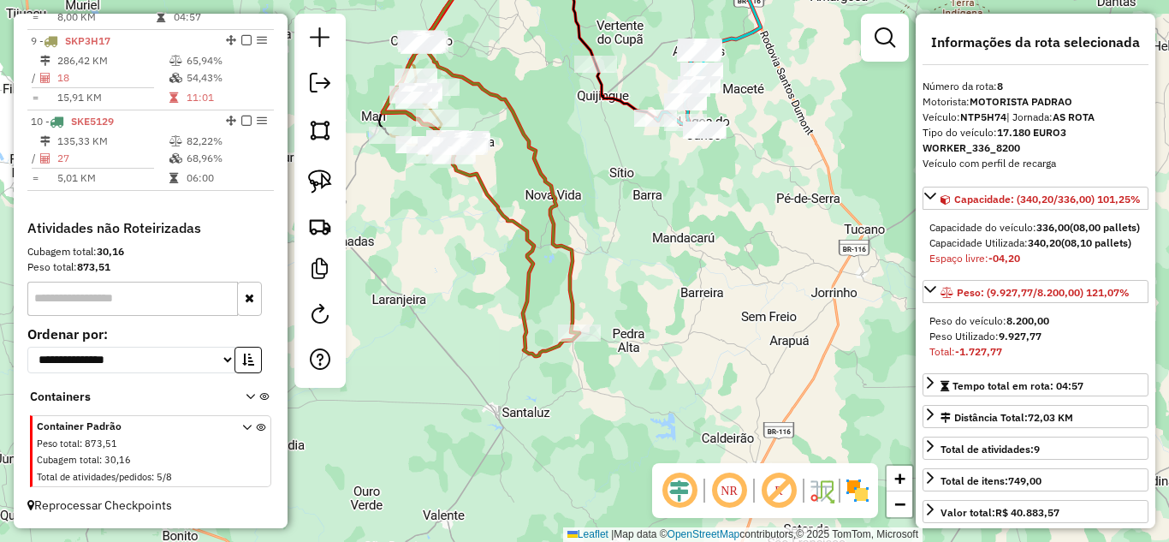
drag, startPoint x: 693, startPoint y: 189, endPoint x: 720, endPoint y: 282, distance: 97.0
click at [720, 281] on div "Janela de atendimento Grade de atendimento Capacidade Transportadoras Veículos …" at bounding box center [584, 271] width 1169 height 542
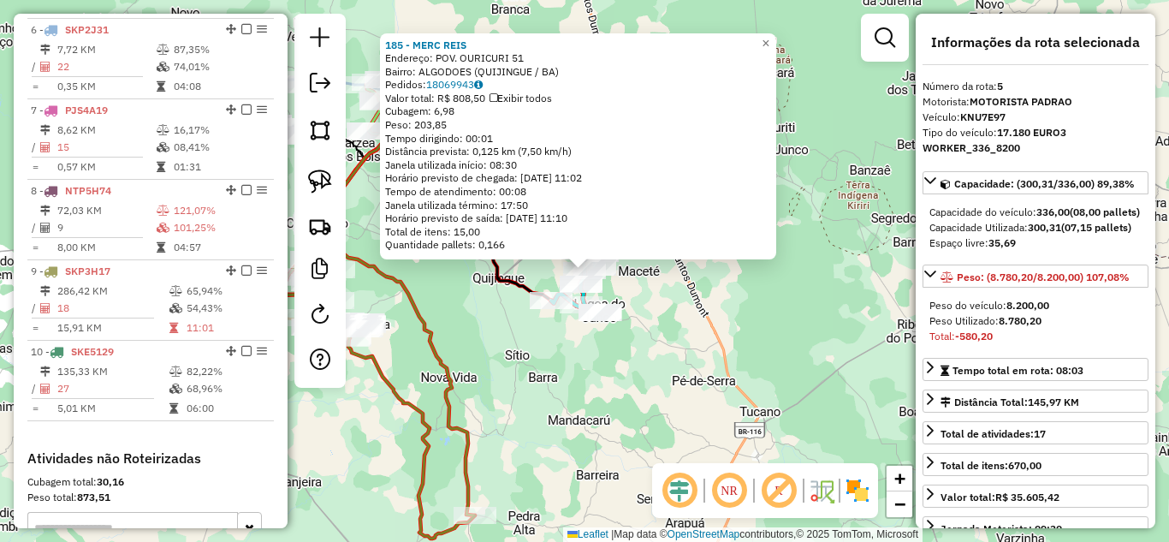
scroll to position [984, 0]
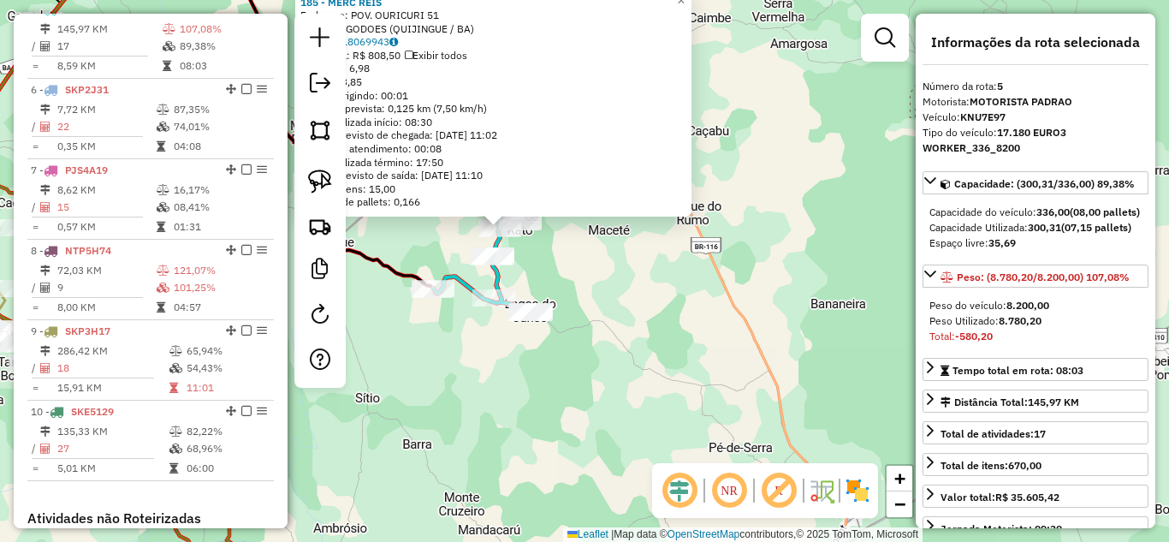
click at [590, 294] on div "185 - MERC REIS Endereço: POV. OURICURI 51 Bairro: ALGODOES (QUIJINGUE / BA) Pe…" at bounding box center [584, 271] width 1169 height 542
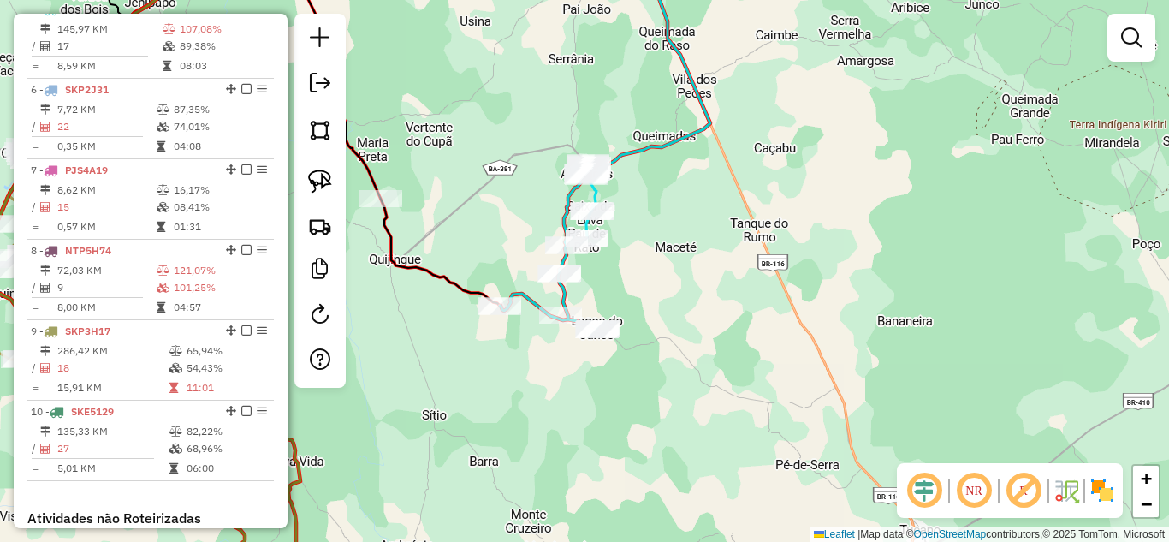
drag, startPoint x: 560, startPoint y: 271, endPoint x: 629, endPoint y: 290, distance: 71.0
click at [629, 290] on div "Janela de atendimento Grade de atendimento Capacidade Transportadoras Veículos …" at bounding box center [584, 271] width 1169 height 542
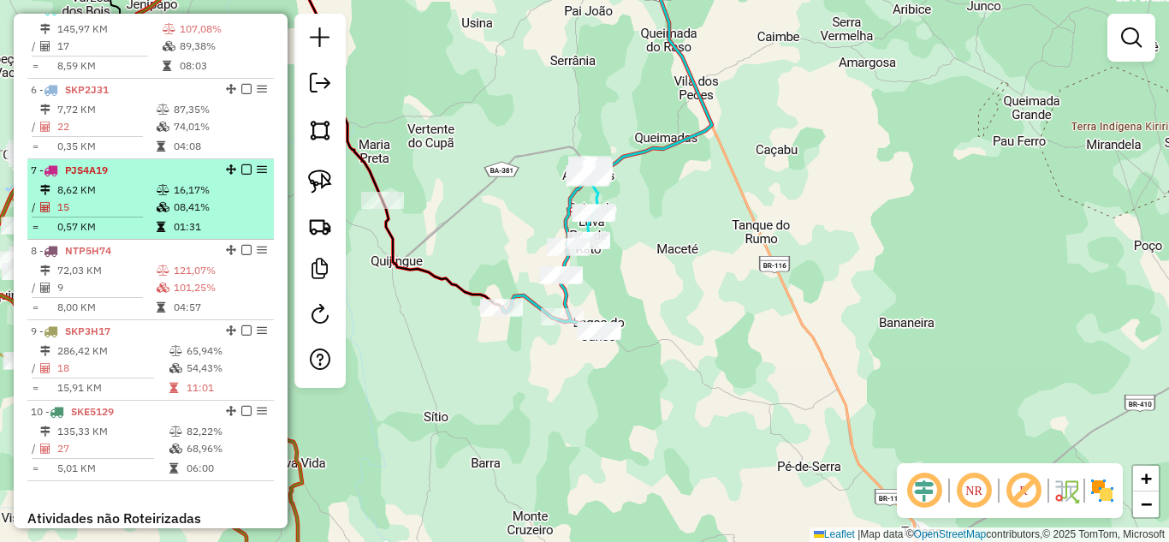
click at [85, 198] on td "8,62 KM" at bounding box center [105, 189] width 99 height 17
select select "*********"
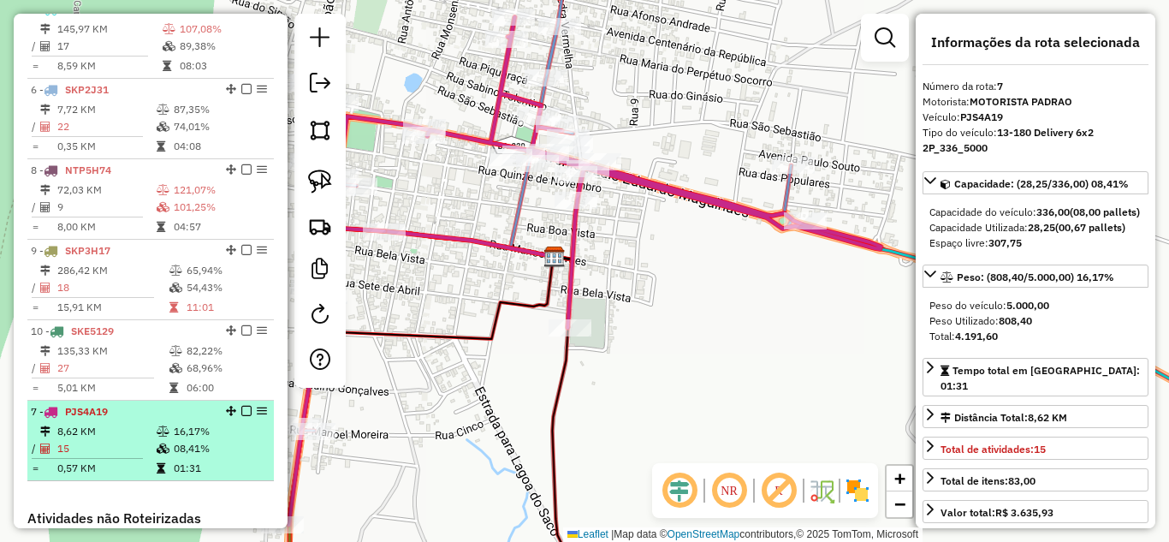
drag, startPoint x: 227, startPoint y: 184, endPoint x: 239, endPoint y: 465, distance: 280.9
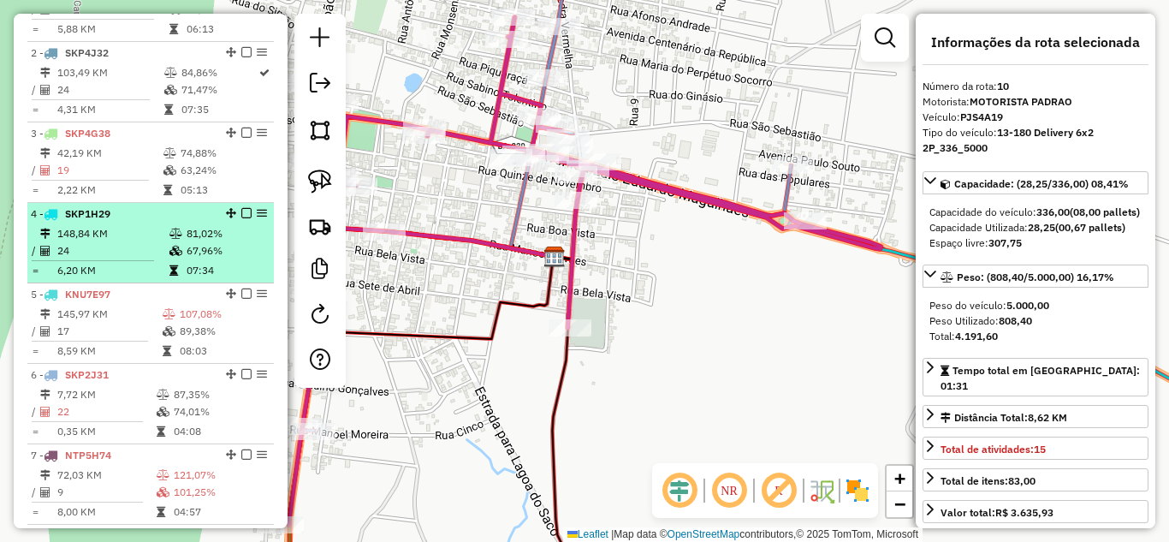
scroll to position [584, 0]
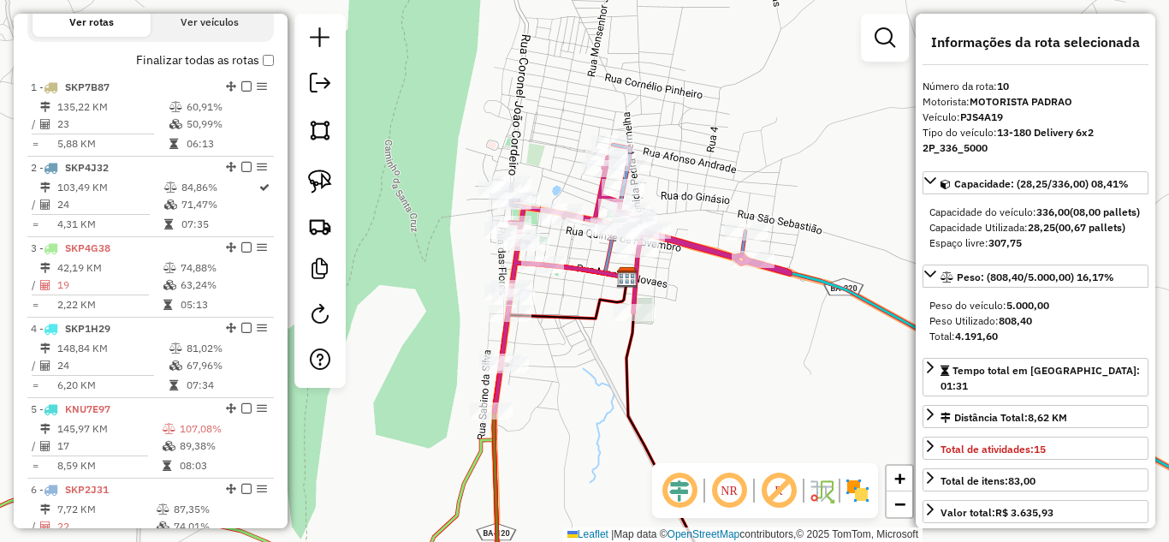
drag, startPoint x: 1046, startPoint y: 353, endPoint x: 986, endPoint y: 342, distance: 59.9
click at [989, 342] on div "Peso do veículo: 5.000,00 Peso Utilizado: 808,40 Total: 4.191,60" at bounding box center [1035, 321] width 226 height 60
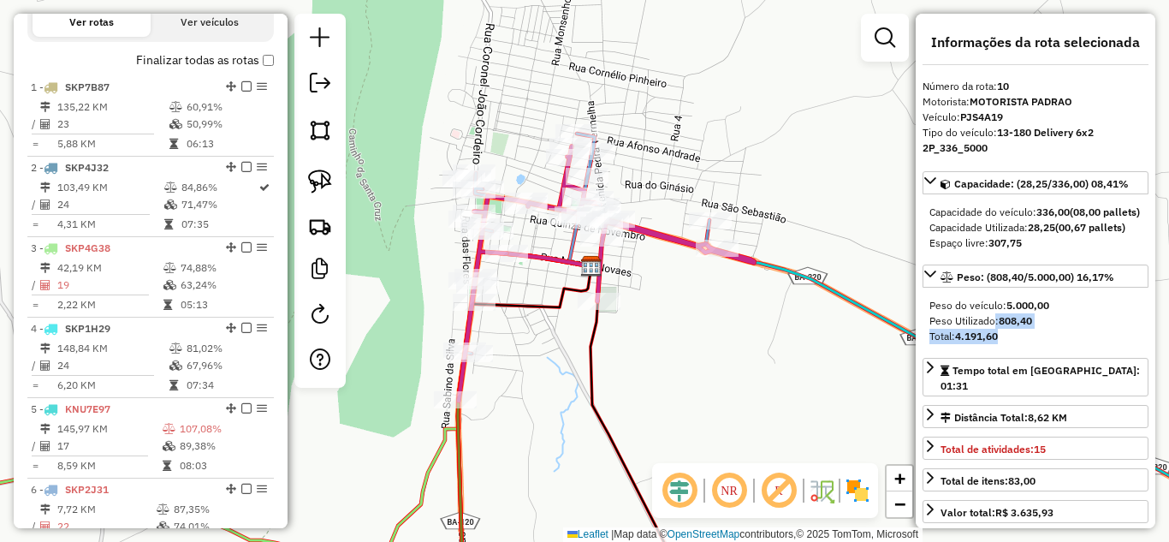
drag, startPoint x: 702, startPoint y: 316, endPoint x: 667, endPoint y: 305, distance: 37.6
click at [667, 305] on div "Janela de atendimento Grade de atendimento Capacidade Transportadoras Veículos …" at bounding box center [584, 271] width 1169 height 542
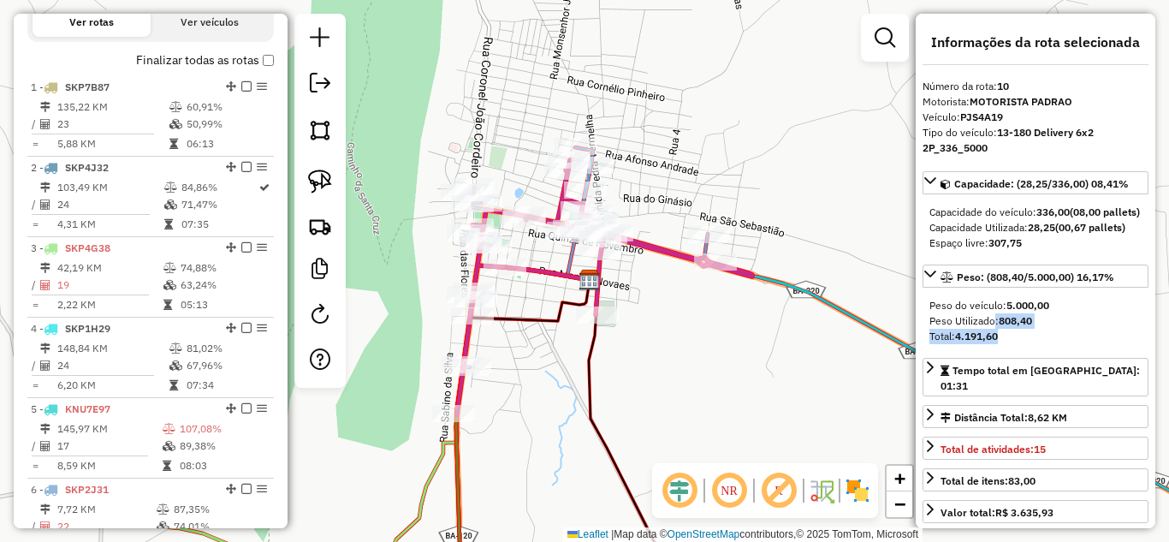
drag, startPoint x: 389, startPoint y: 264, endPoint x: 539, endPoint y: 292, distance: 152.2
click at [539, 292] on div "Janela de atendimento Grade de atendimento Capacidade Transportadoras Veículos …" at bounding box center [584, 271] width 1169 height 542
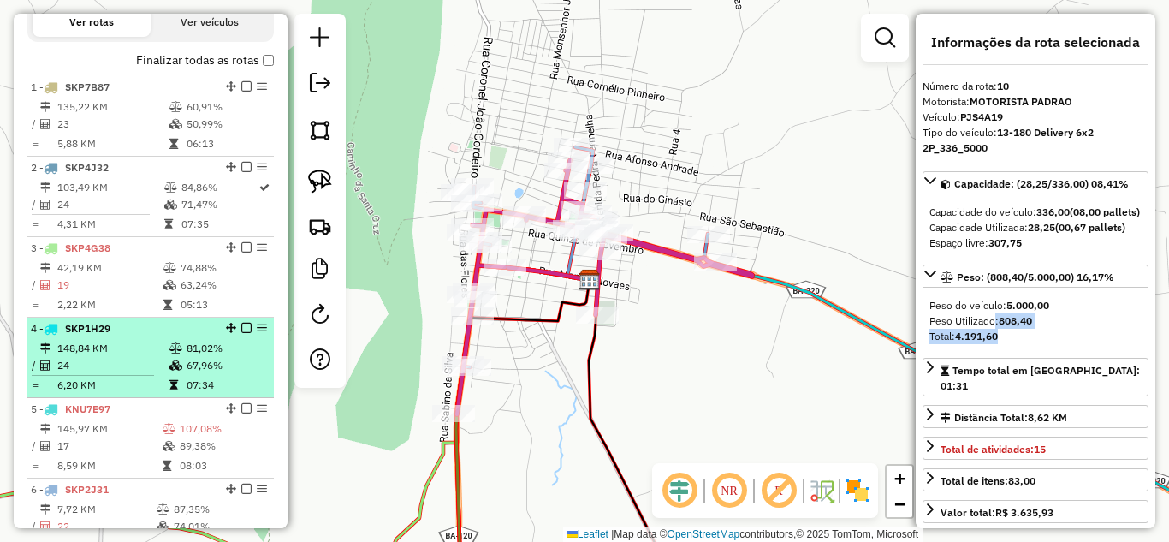
drag, startPoint x: 110, startPoint y: 438, endPoint x: 110, endPoint y: 403, distance: 35.1
click at [110, 403] on ul "1 - SKP7B87 135,22 KM 60,91% / 23 50,99% = 5,88 KM 06:13 2 - SKP4J32 103,49 KM …" at bounding box center [150, 478] width 246 height 804
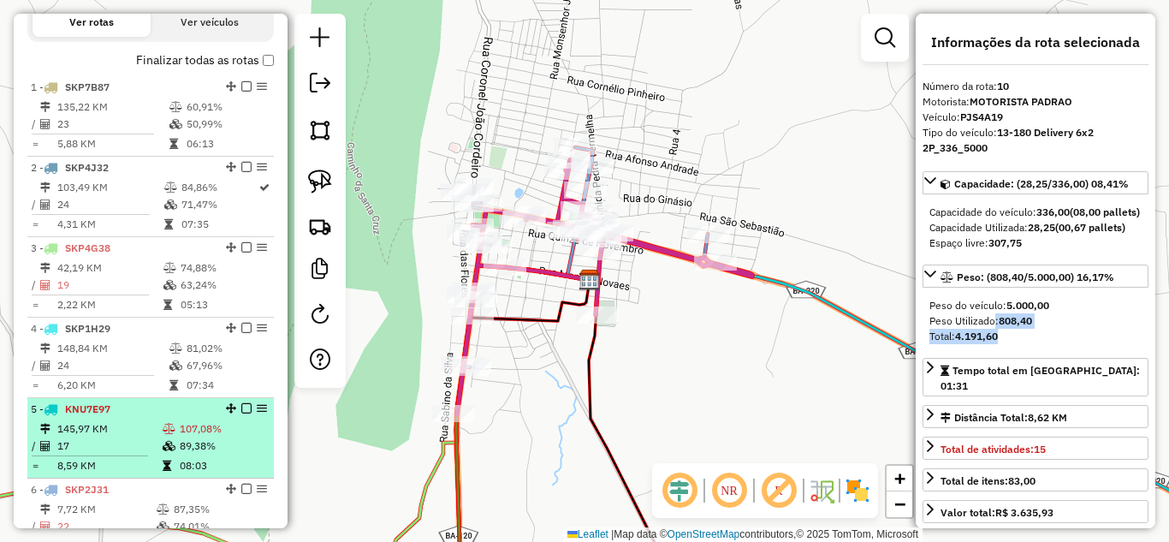
click at [110, 417] on div "5 - KNU7E97" at bounding box center [121, 408] width 181 height 15
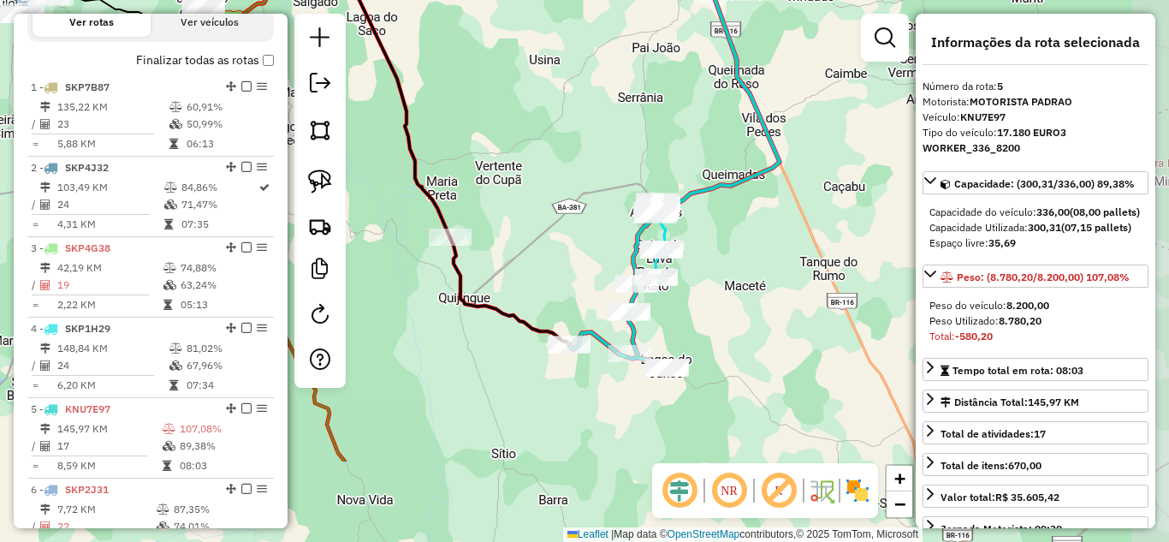
drag, startPoint x: 572, startPoint y: 407, endPoint x: 530, endPoint y: 251, distance: 161.9
click at [530, 251] on div "Janela de atendimento Grade de atendimento Capacidade Transportadoras Veículos …" at bounding box center [584, 271] width 1169 height 542
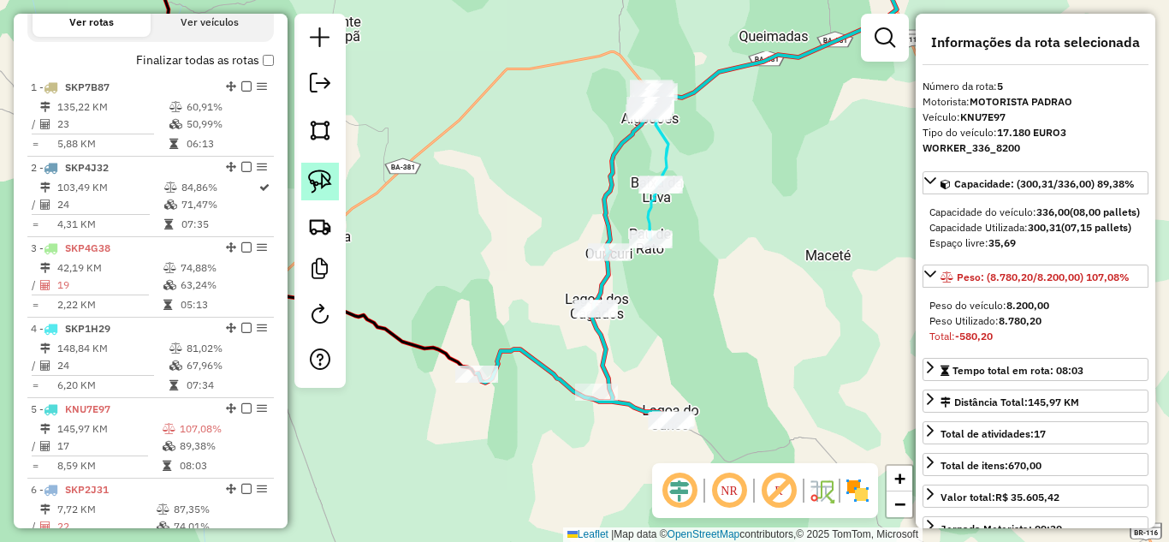
click at [310, 181] on img at bounding box center [320, 181] width 24 height 24
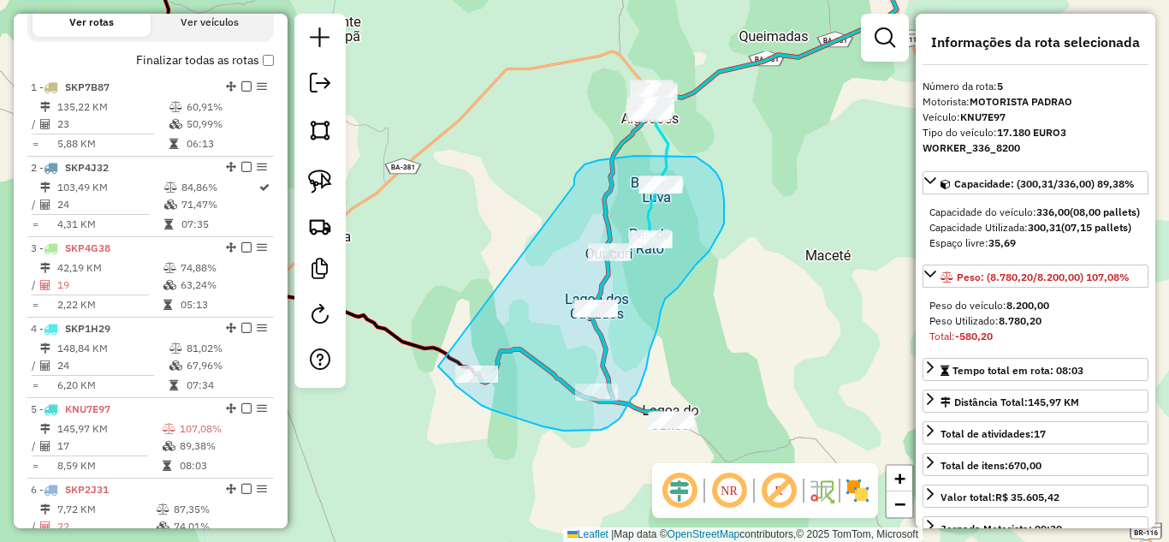
drag, startPoint x: 574, startPoint y: 185, endPoint x: 427, endPoint y: 333, distance: 208.7
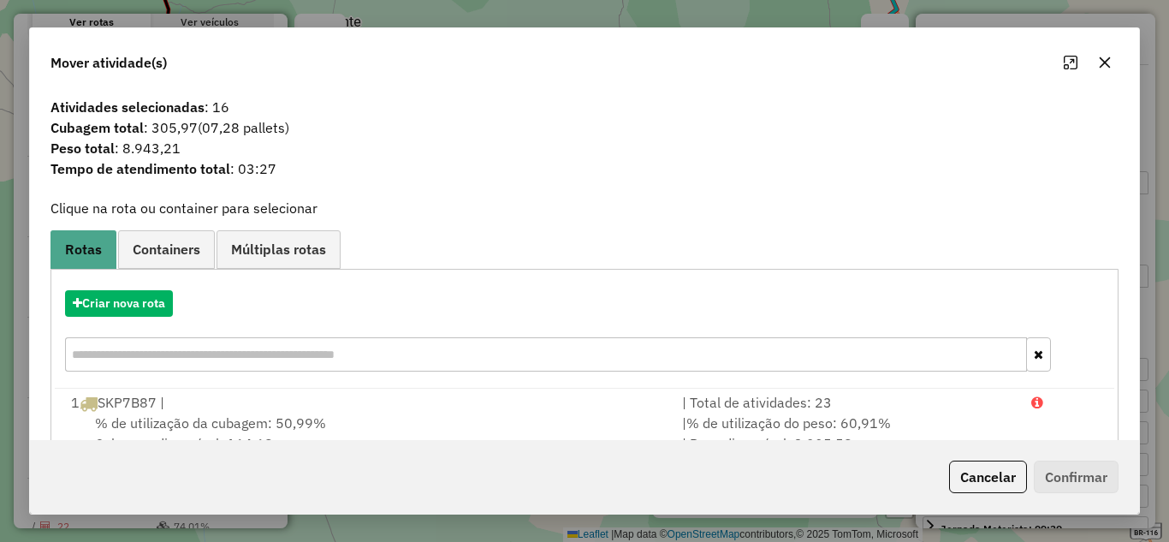
click at [1102, 58] on icon "button" at bounding box center [1105, 63] width 14 height 14
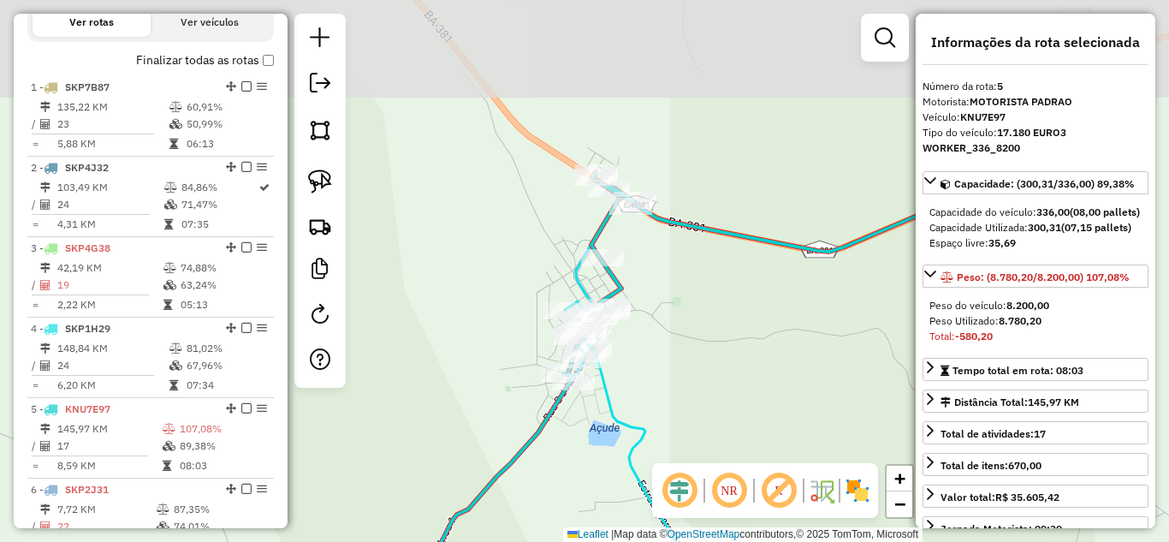
drag, startPoint x: 748, startPoint y: 67, endPoint x: 716, endPoint y: 285, distance: 220.5
click at [716, 285] on div "Janela de atendimento Grade de atendimento Capacidade Transportadoras Veículos …" at bounding box center [584, 271] width 1169 height 542
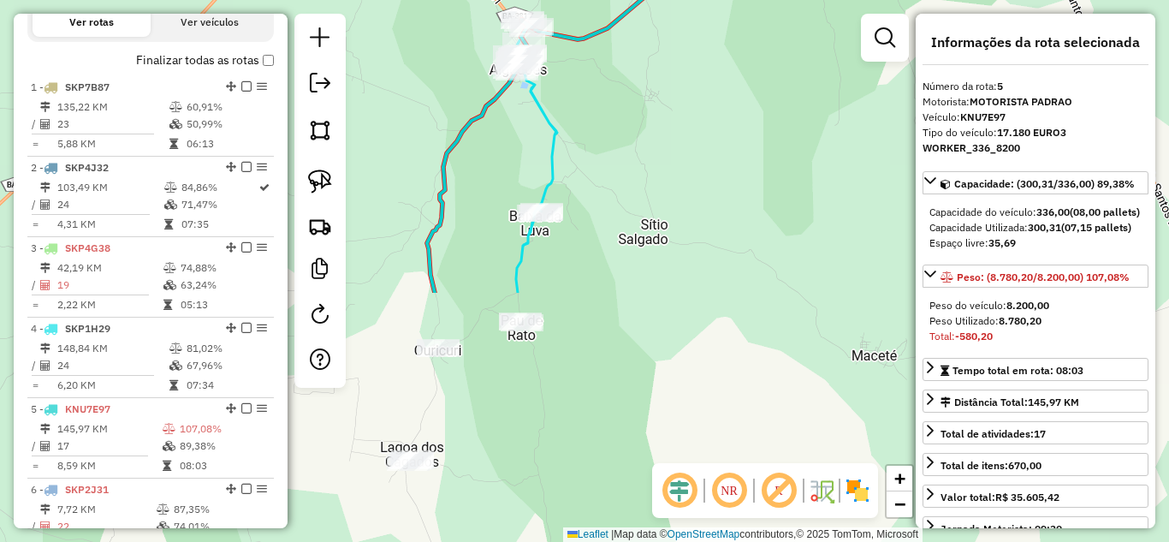
drag, startPoint x: 657, startPoint y: 440, endPoint x: 492, endPoint y: 136, distance: 345.7
click at [492, 136] on div "Janela de atendimento Grade de atendimento Capacidade Transportadoras Veículos …" at bounding box center [584, 271] width 1169 height 542
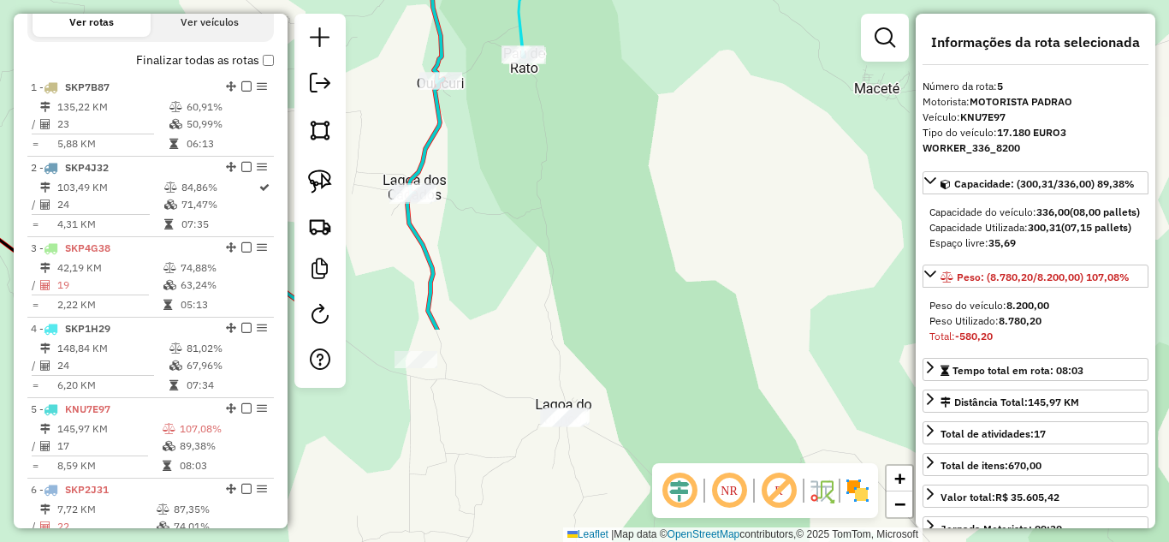
drag, startPoint x: 488, startPoint y: 423, endPoint x: 490, endPoint y: 156, distance: 267.0
click at [490, 156] on div "Janela de atendimento Grade de atendimento Capacidade Transportadoras Veículos …" at bounding box center [584, 271] width 1169 height 542
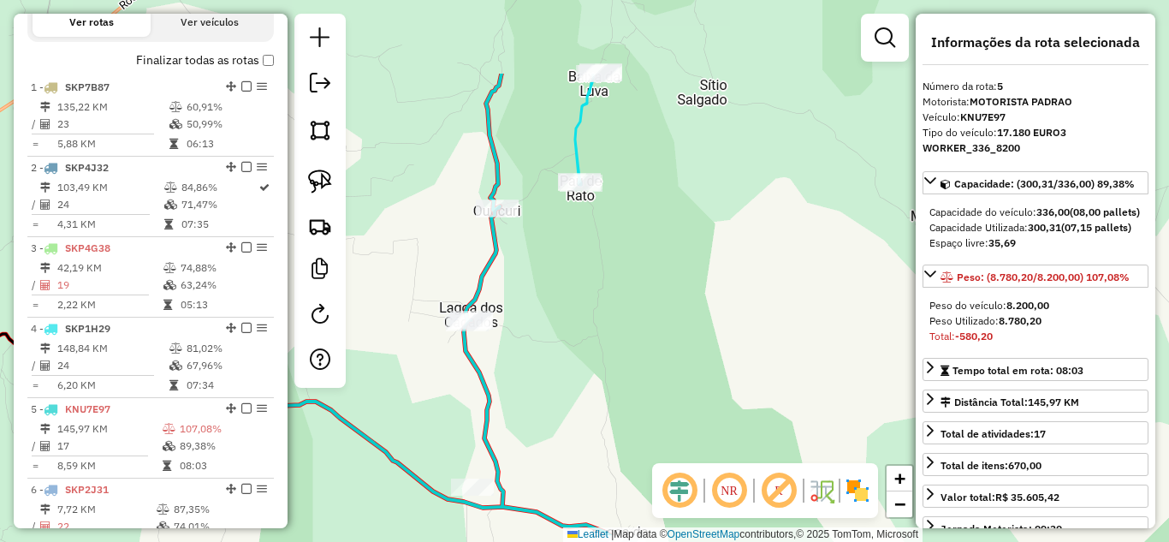
drag, startPoint x: 515, startPoint y: 180, endPoint x: 548, endPoint y: 283, distance: 108.5
click at [548, 283] on div "Janela de atendimento Grade de atendimento Capacidade Transportadoras Veículos …" at bounding box center [584, 271] width 1169 height 542
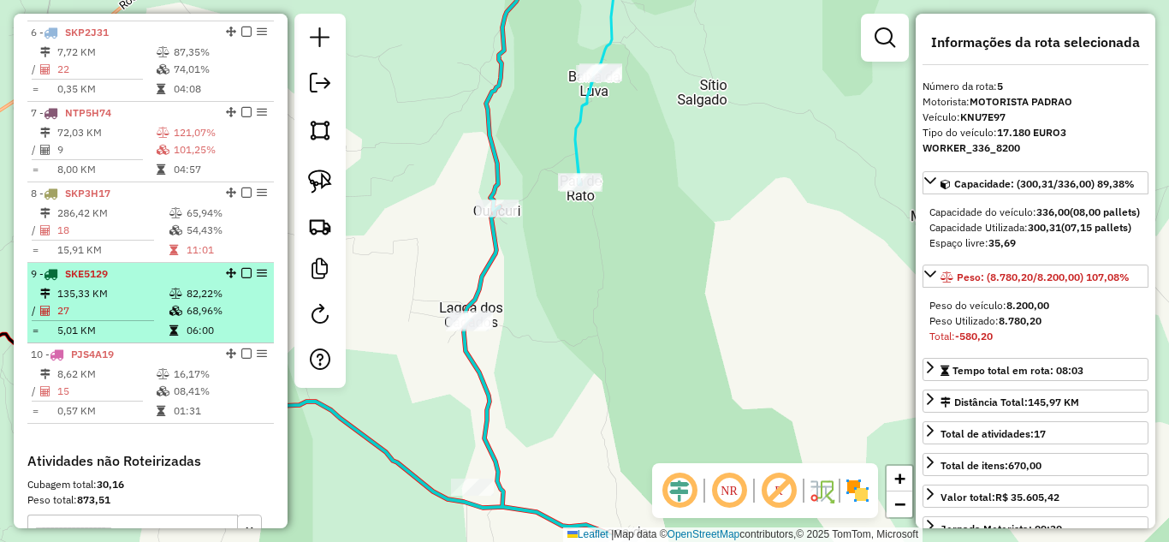
click at [110, 281] on div "9 - SKE5129" at bounding box center [121, 273] width 181 height 15
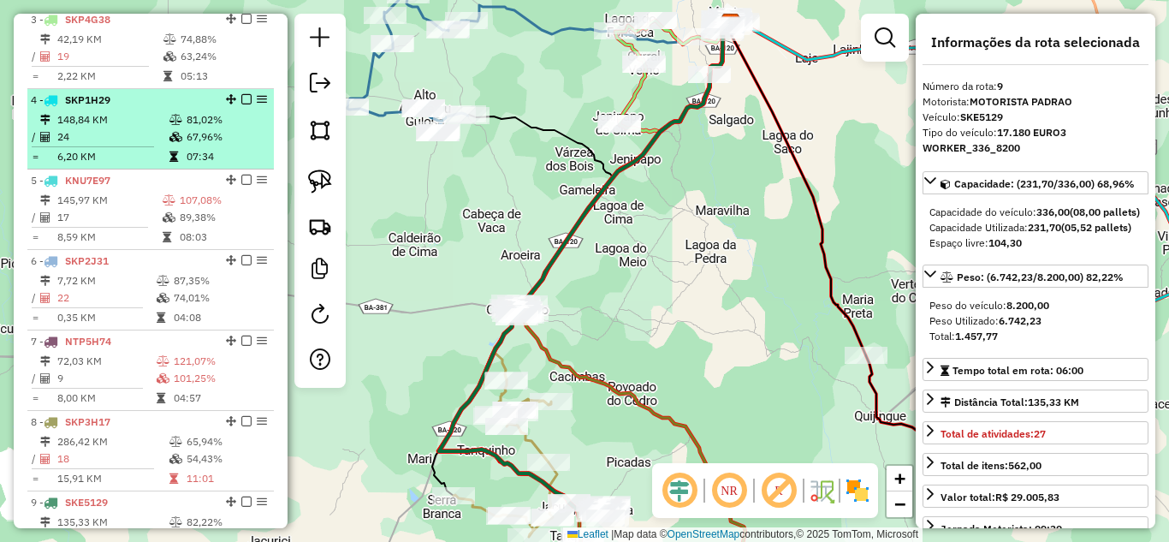
scroll to position [755, 0]
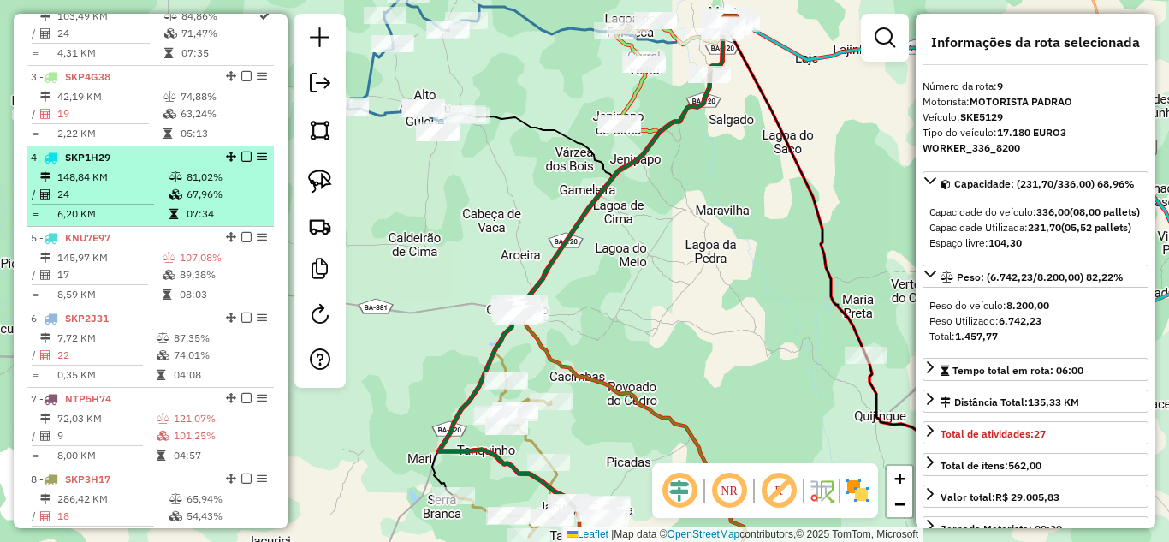
click at [98, 186] on td "148,84 KM" at bounding box center [112, 177] width 112 height 17
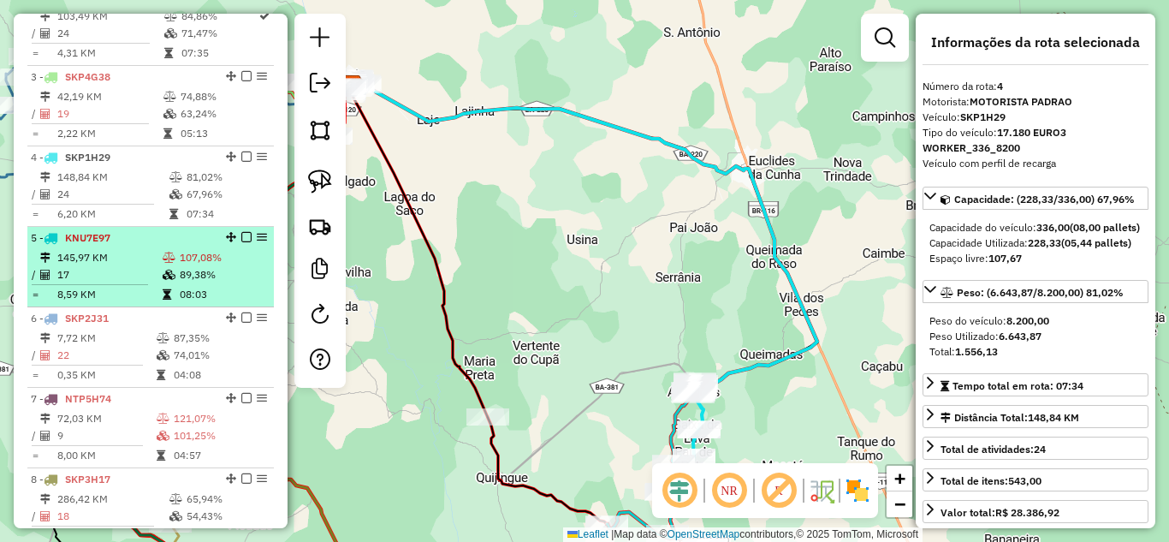
click at [107, 266] on td "145,97 KM" at bounding box center [108, 257] width 105 height 17
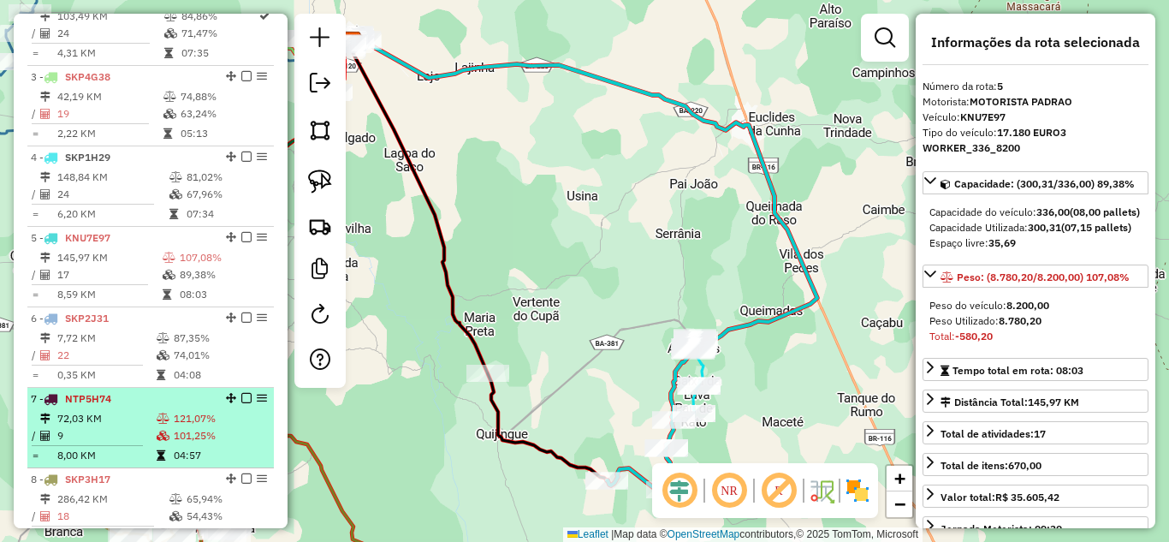
click at [101, 444] on td "9" at bounding box center [105, 435] width 99 height 17
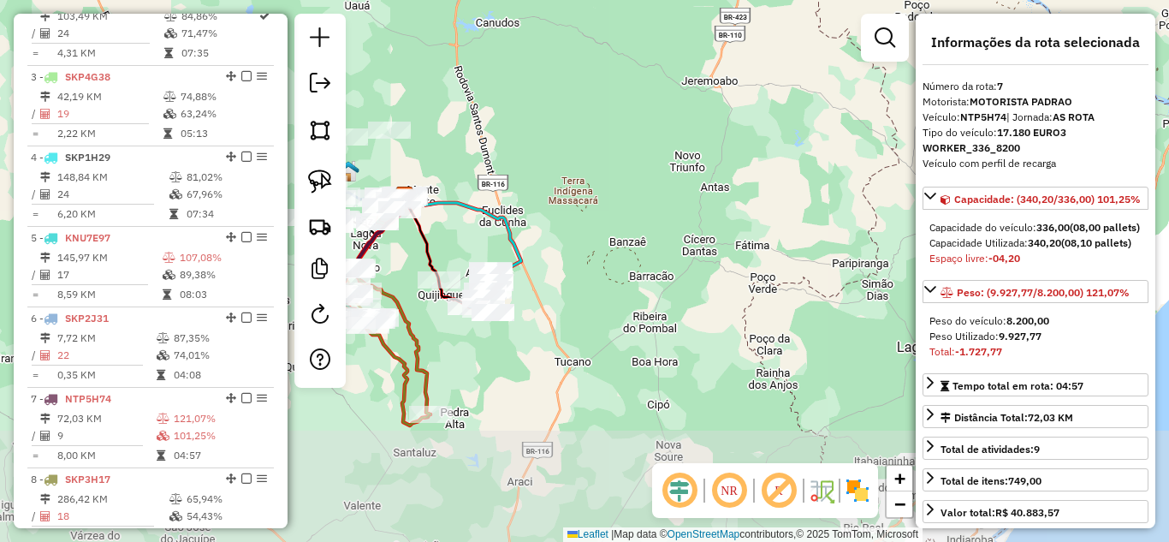
drag, startPoint x: 503, startPoint y: 514, endPoint x: 495, endPoint y: 264, distance: 249.9
click at [495, 264] on div "Janela de atendimento Grade de atendimento Capacidade Transportadoras Veículos …" at bounding box center [584, 271] width 1169 height 542
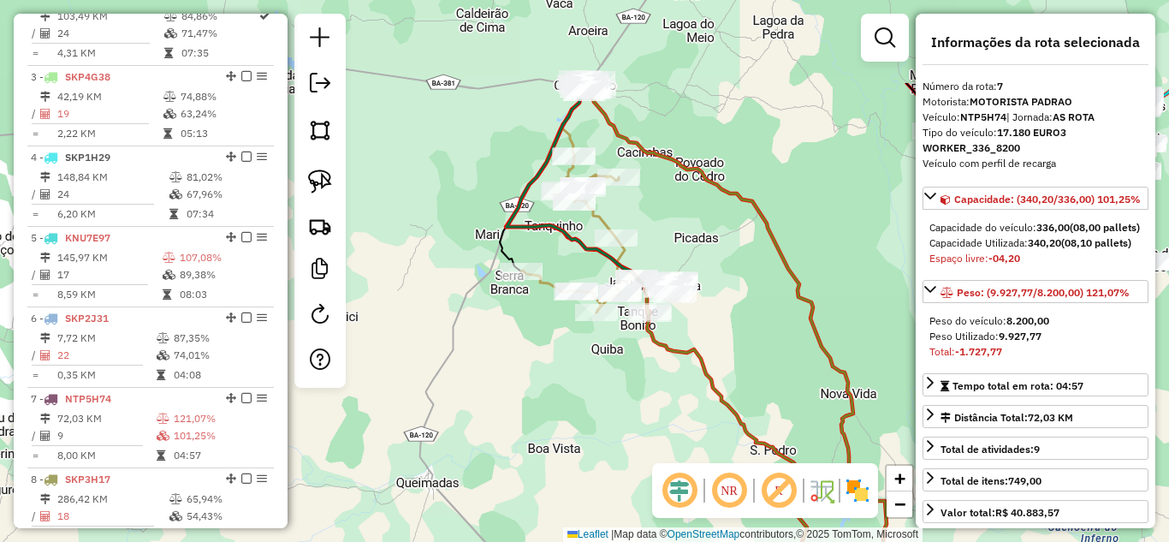
drag, startPoint x: 430, startPoint y: 257, endPoint x: 782, endPoint y: 394, distance: 377.4
click at [782, 394] on div "Janela de atendimento Grade de atendimento Capacidade Transportadoras Veículos …" at bounding box center [584, 271] width 1169 height 542
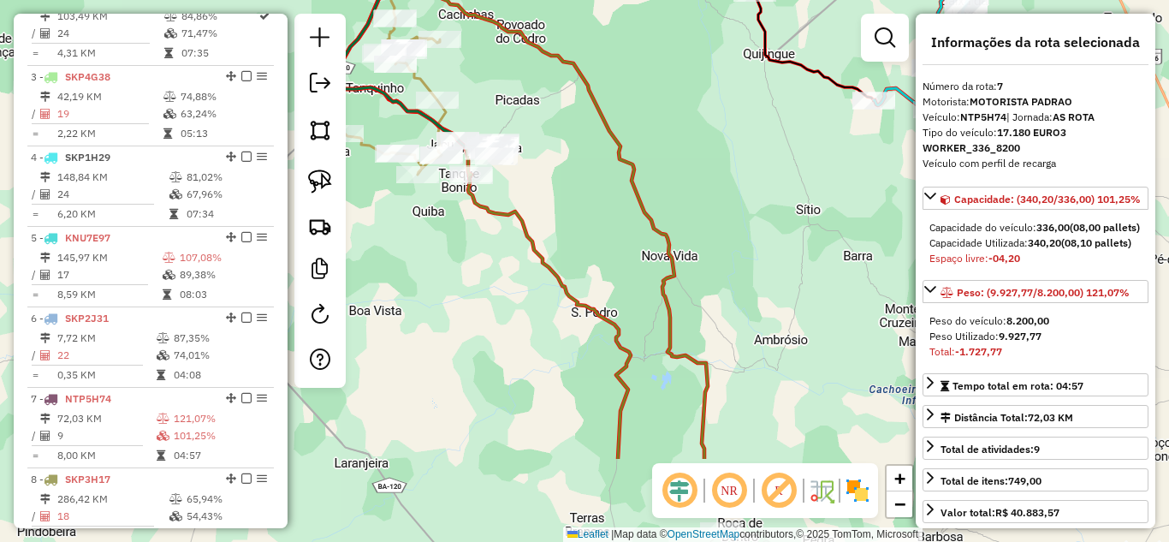
drag, startPoint x: 632, startPoint y: 409, endPoint x: 361, endPoint y: 189, distance: 349.2
click at [362, 191] on div "Janela de atendimento Grade de atendimento Capacidade Transportadoras Veículos …" at bounding box center [584, 271] width 1169 height 542
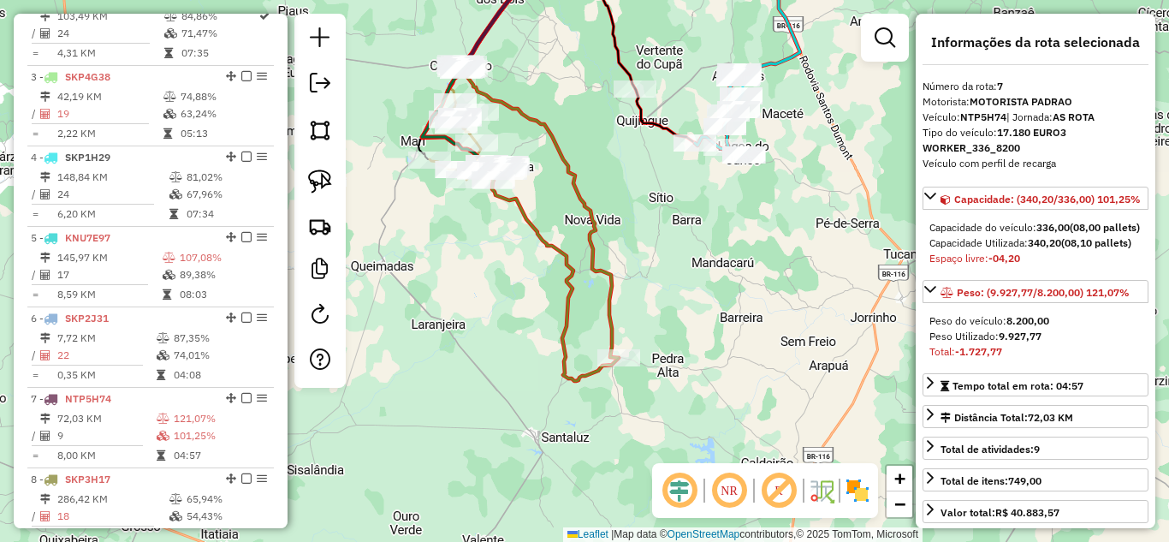
drag, startPoint x: 554, startPoint y: 230, endPoint x: 669, endPoint y: 262, distance: 118.9
click at [669, 262] on div "Janela de atendimento Grade de atendimento Capacidade Transportadoras Veículos …" at bounding box center [584, 271] width 1169 height 542
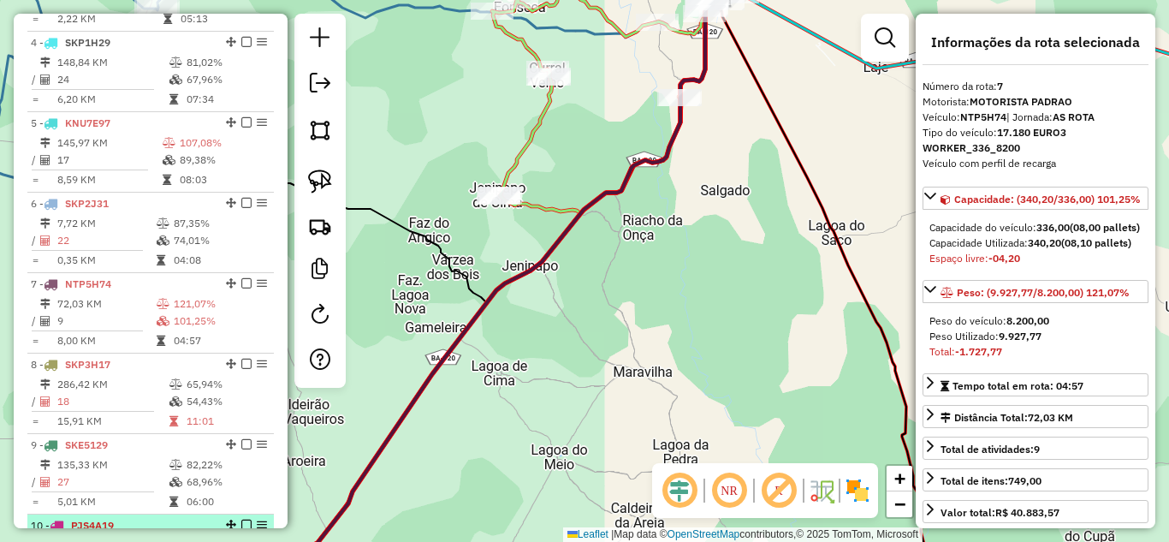
scroll to position [984, 0]
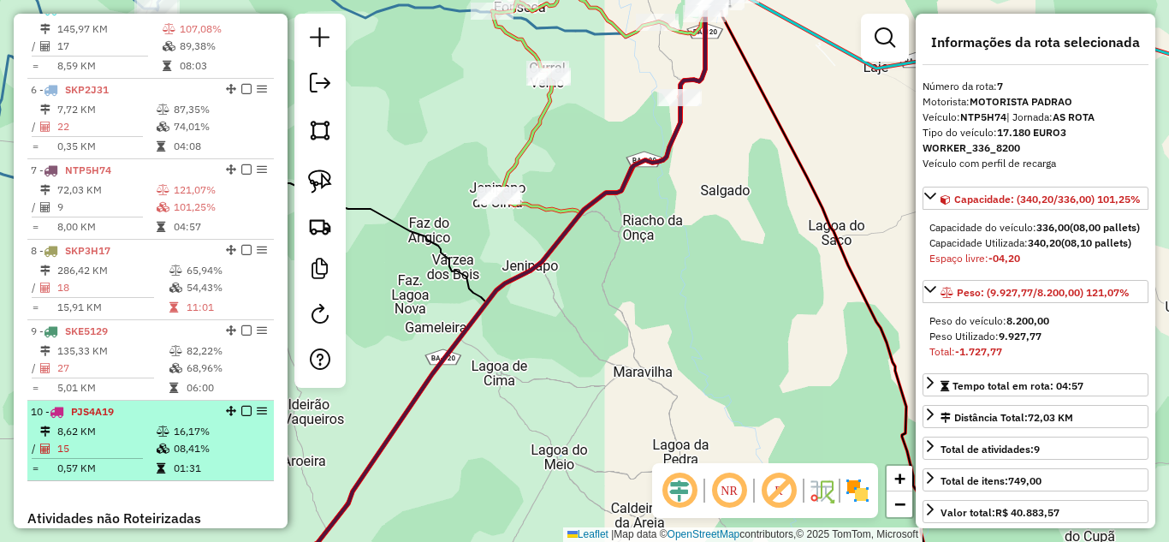
click at [104, 440] on td "8,62 KM" at bounding box center [105, 431] width 99 height 17
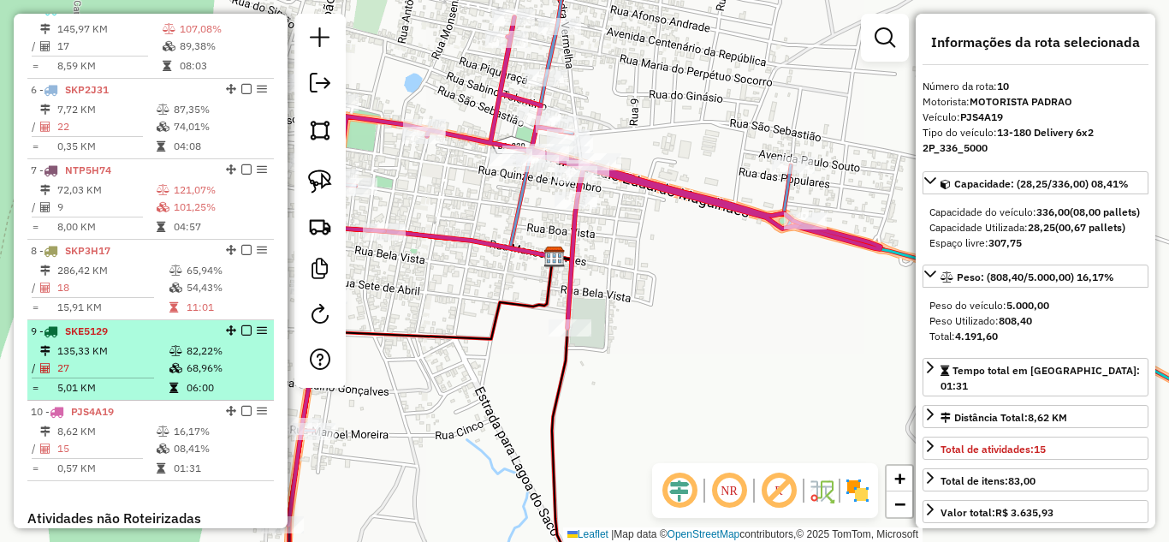
click at [80, 359] on td "135,33 KM" at bounding box center [112, 350] width 112 height 17
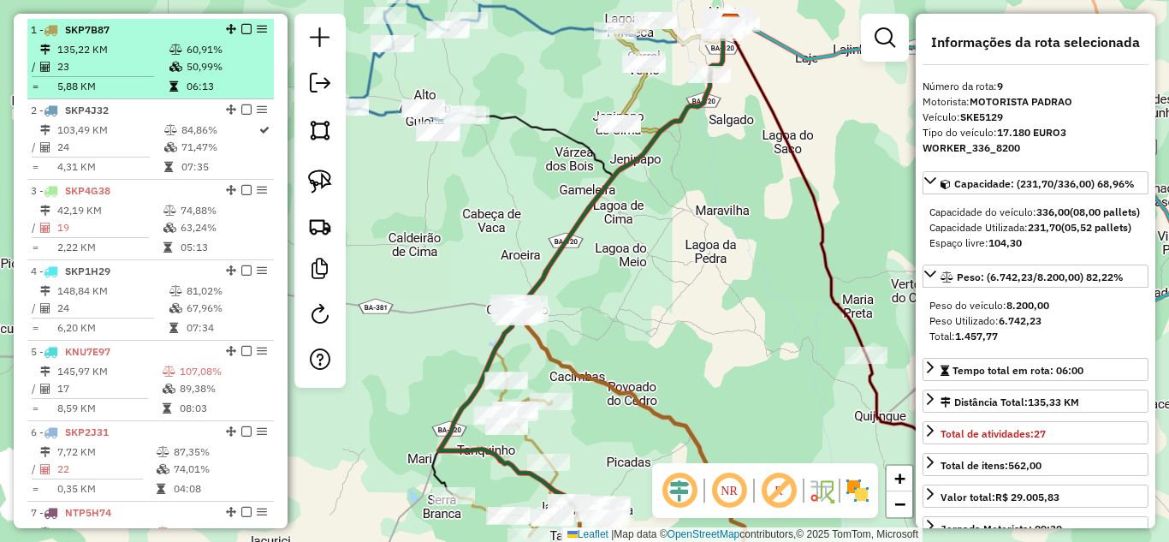
scroll to position [413, 0]
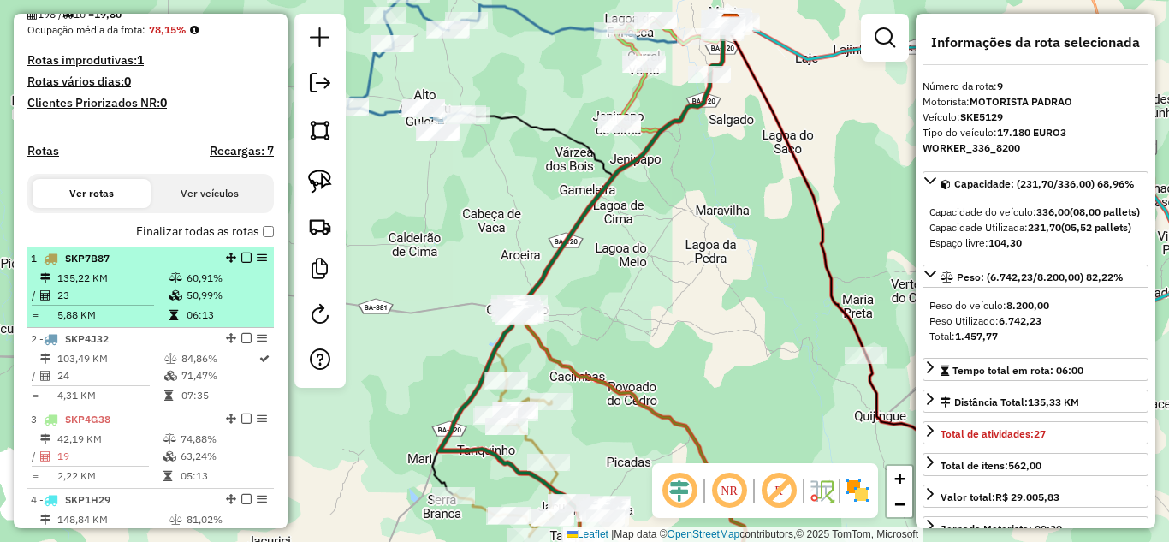
click at [98, 287] on td "135,22 KM" at bounding box center [112, 278] width 112 height 17
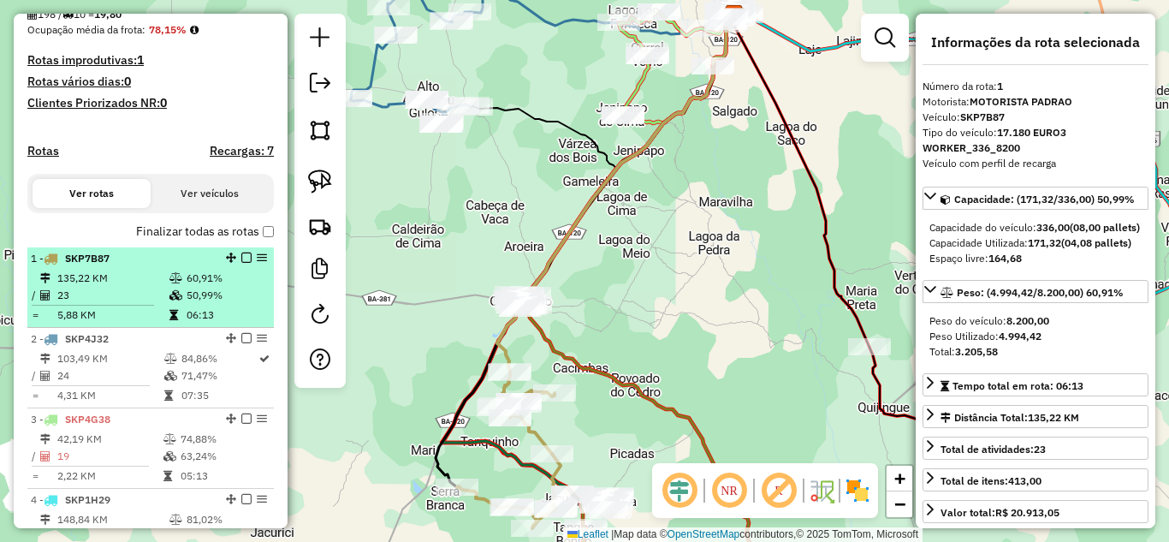
click at [113, 285] on td "135,22 KM" at bounding box center [112, 278] width 112 height 17
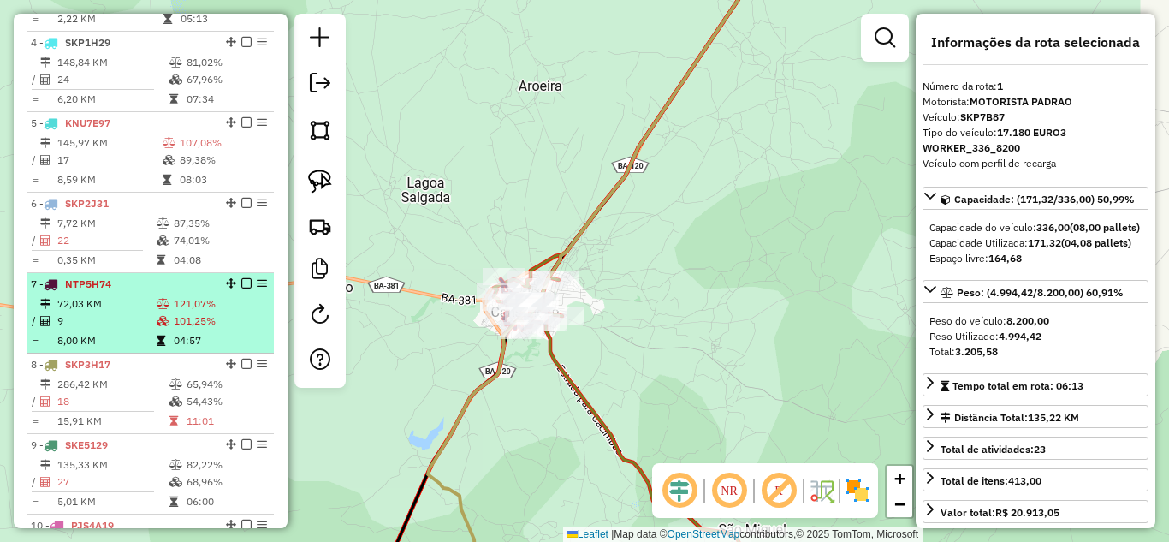
scroll to position [927, 0]
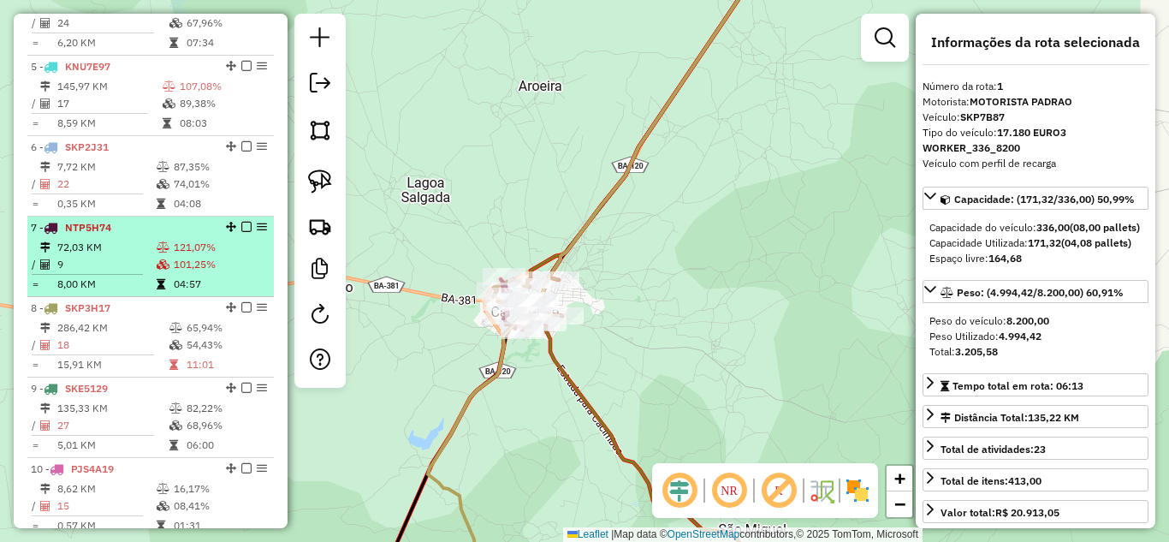
click at [73, 256] on td "72,03 KM" at bounding box center [105, 247] width 99 height 17
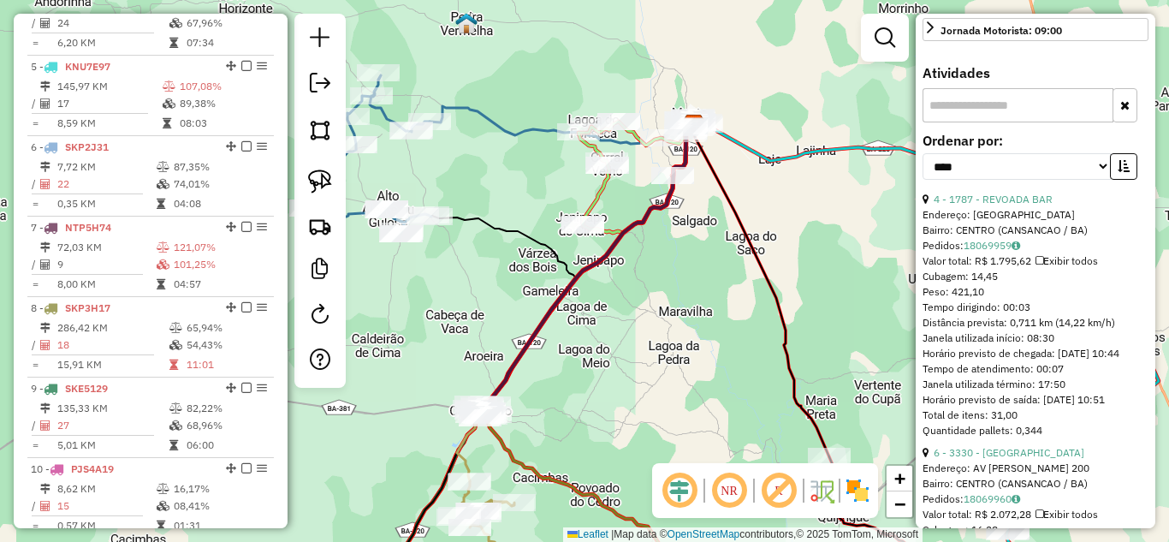
scroll to position [571, 0]
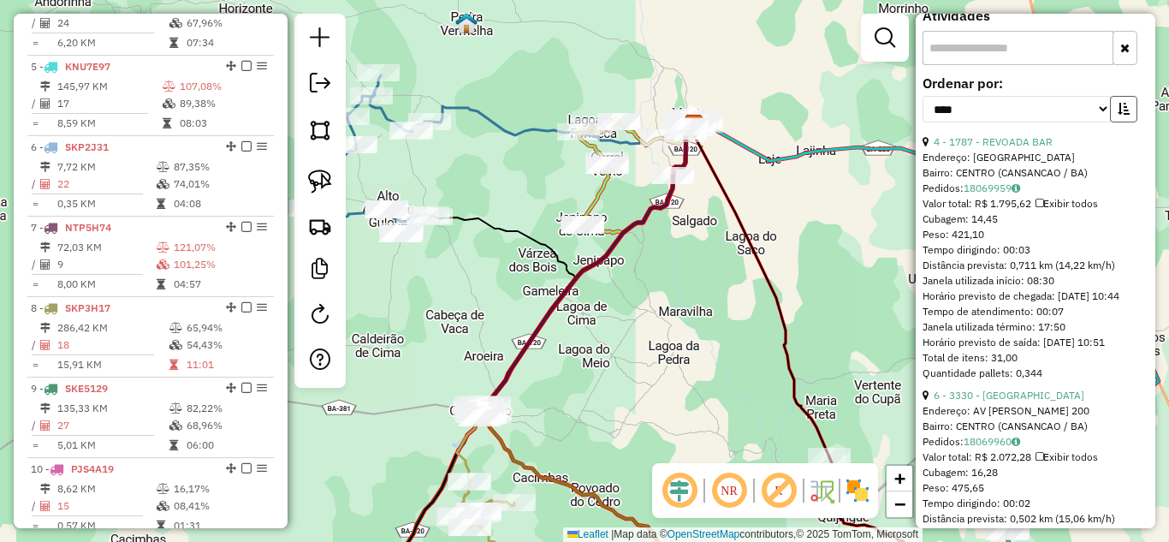
click at [1118, 115] on icon "button" at bounding box center [1123, 109] width 12 height 12
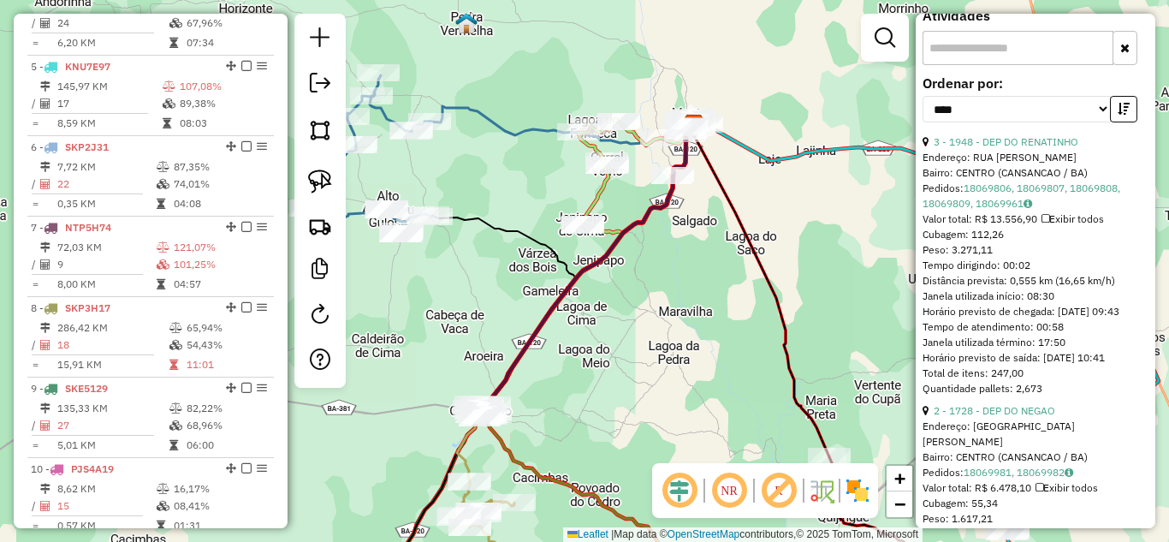
scroll to position [742, 0]
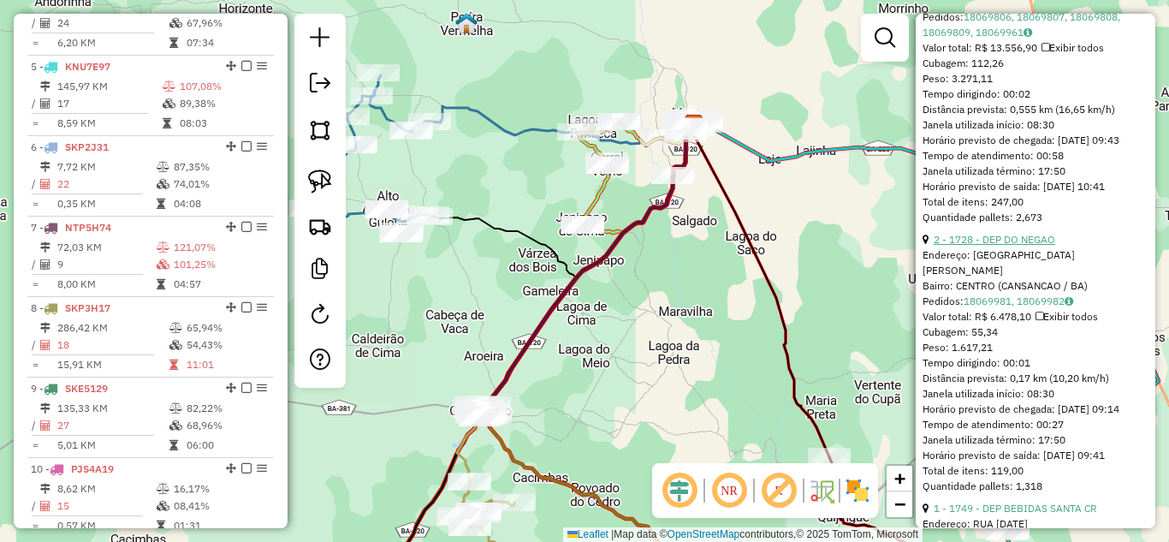
click at [1046, 246] on link "2 - 1728 - DEP DO NEGAO" at bounding box center [993, 239] width 121 height 13
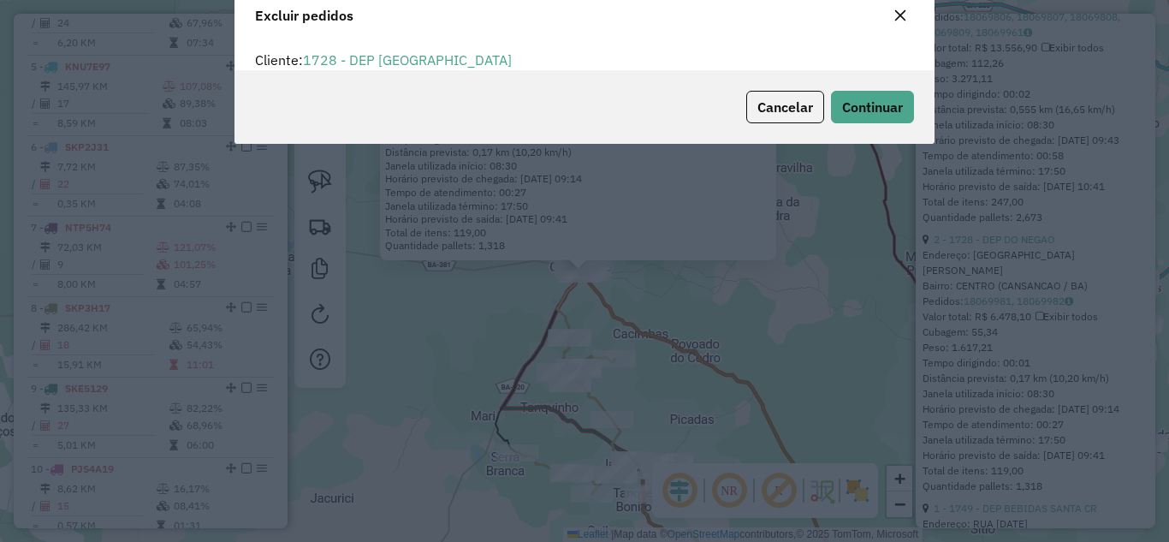
scroll to position [0, 0]
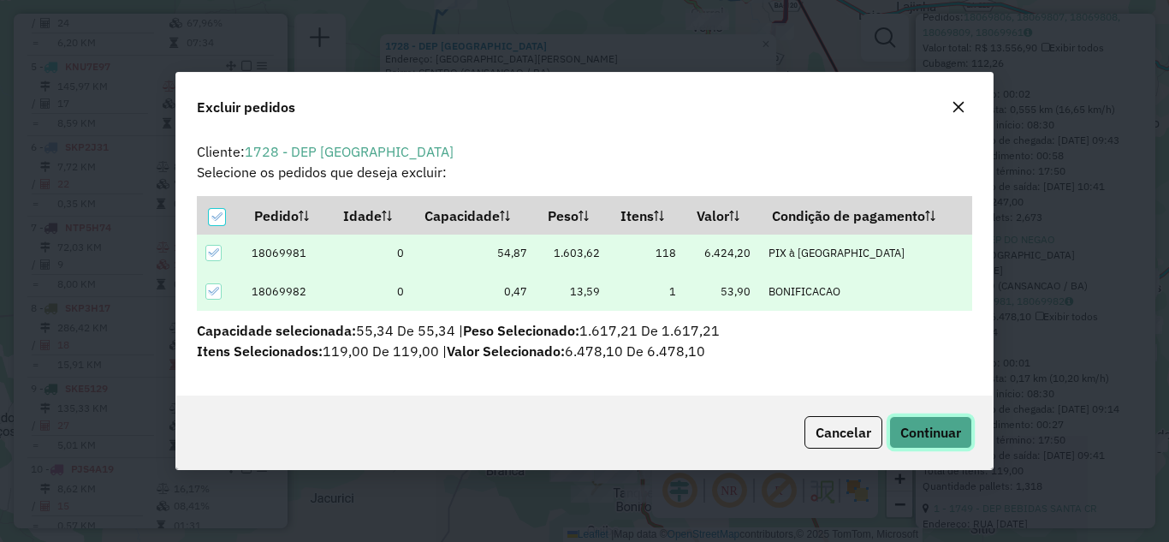
click at [931, 441] on button "Continuar" at bounding box center [930, 432] width 83 height 33
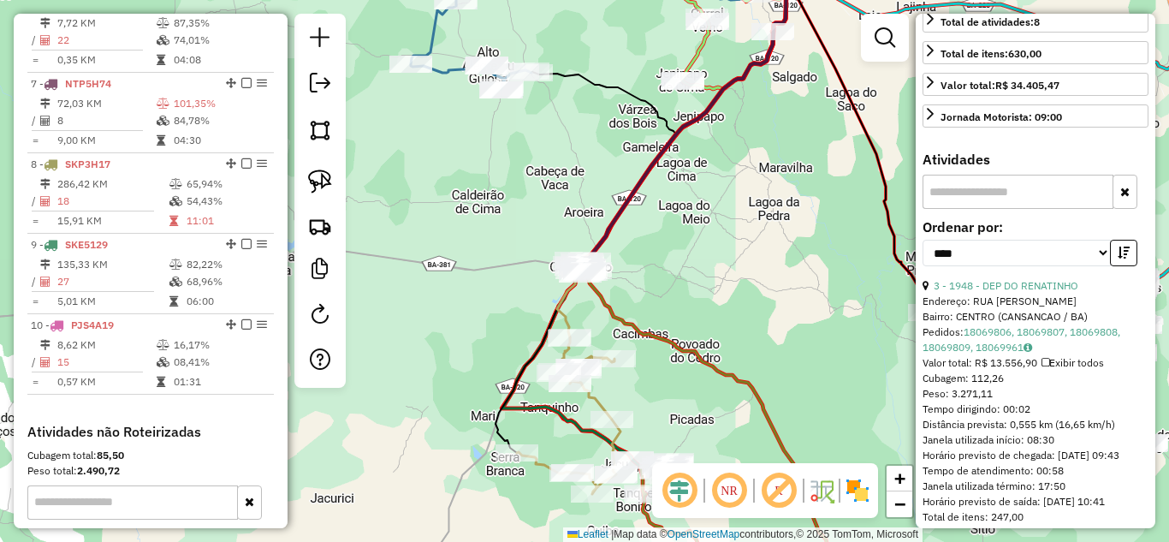
scroll to position [1145, 0]
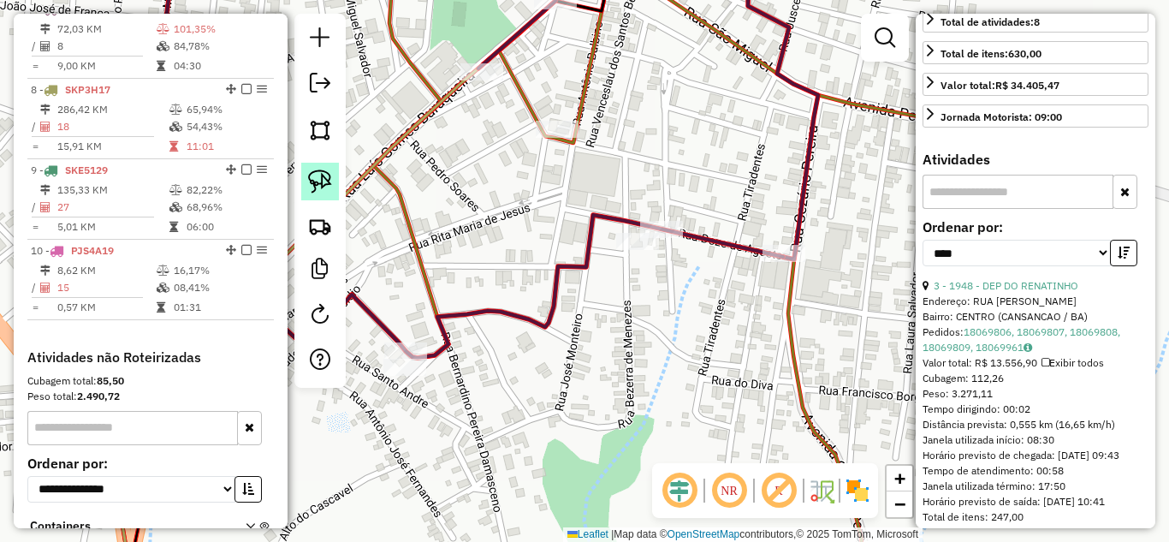
click at [326, 177] on img at bounding box center [320, 181] width 24 height 24
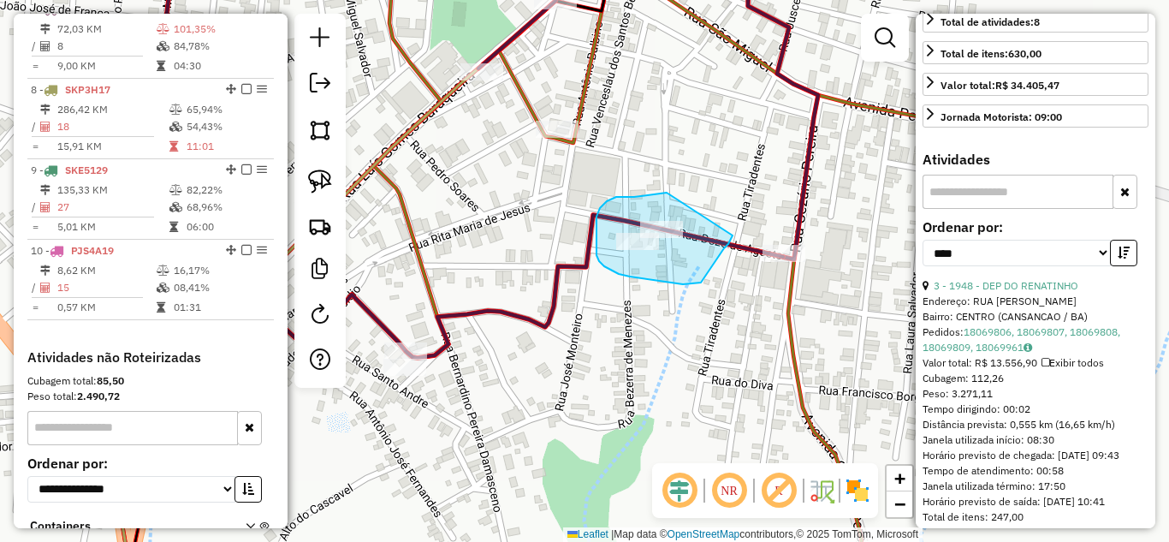
drag, startPoint x: 667, startPoint y: 193, endPoint x: 733, endPoint y: 234, distance: 78.8
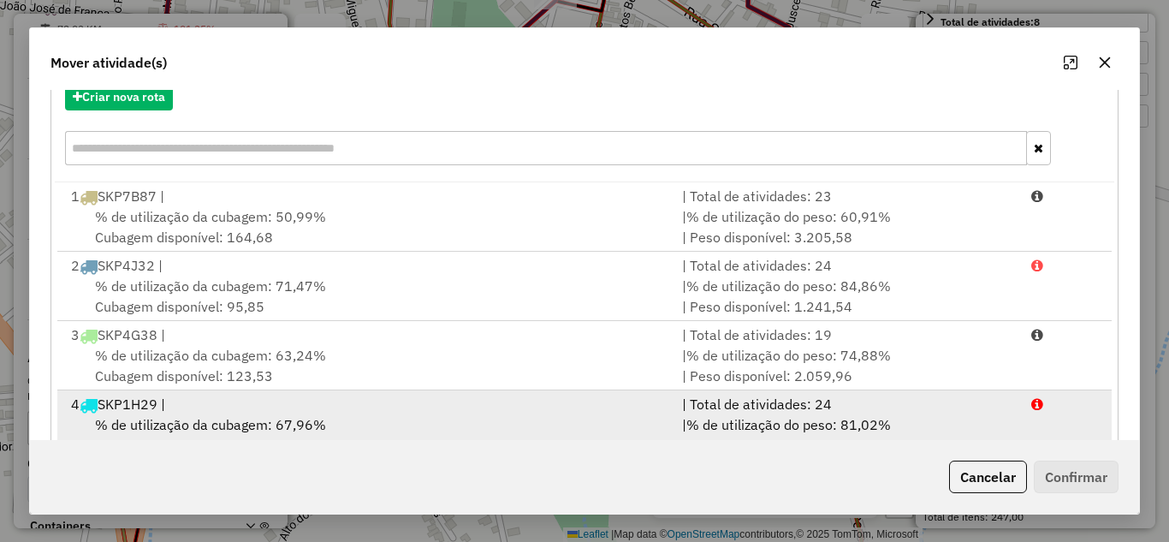
scroll to position [149, 0]
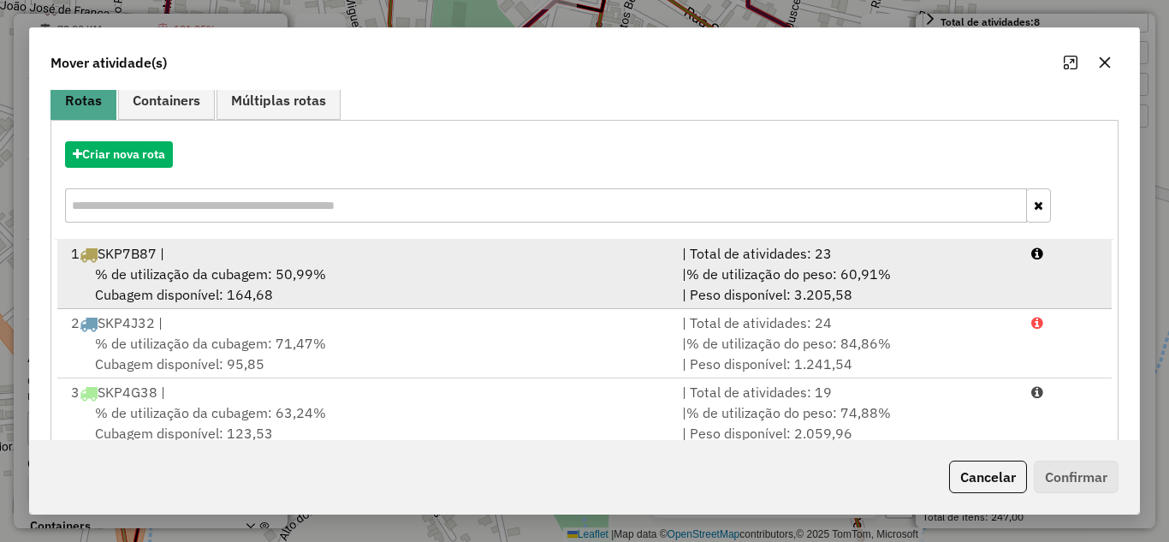
click at [314, 256] on div "1 SKP7B87 |" at bounding box center [366, 253] width 611 height 21
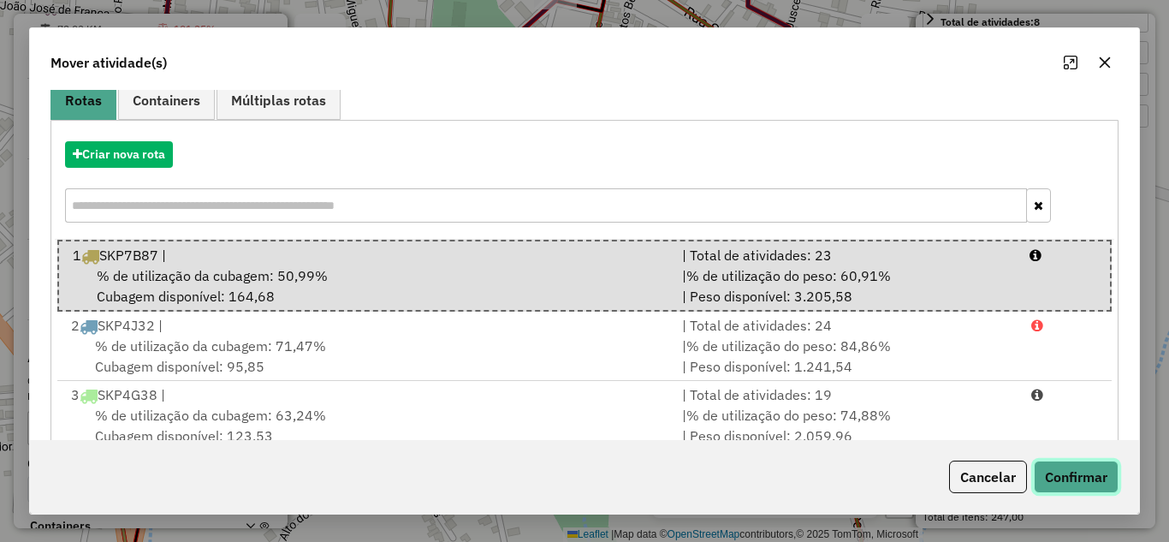
click at [1078, 478] on button "Confirmar" at bounding box center [1076, 476] width 85 height 33
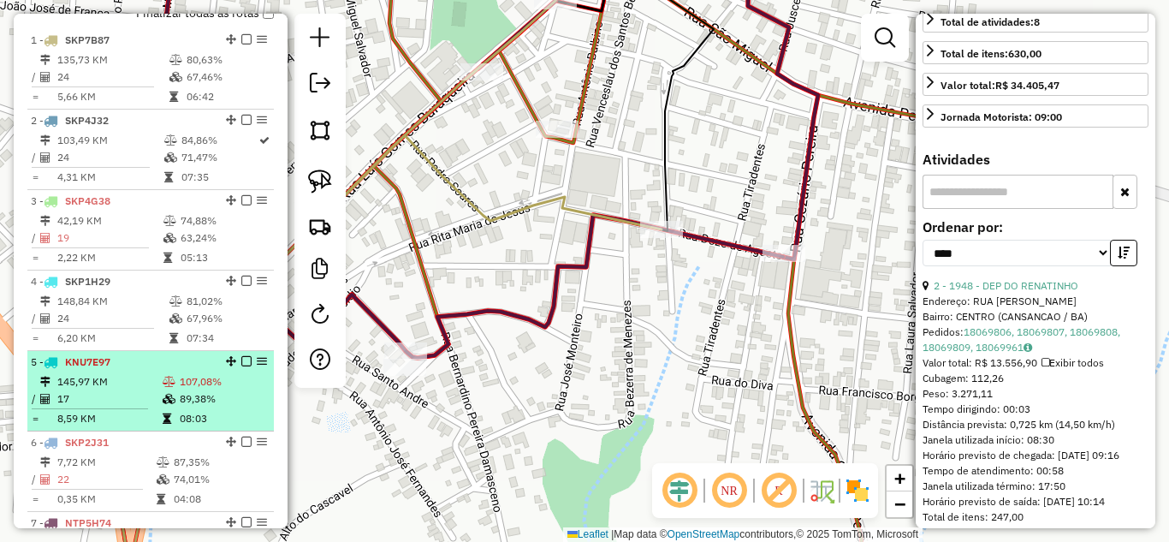
scroll to position [575, 0]
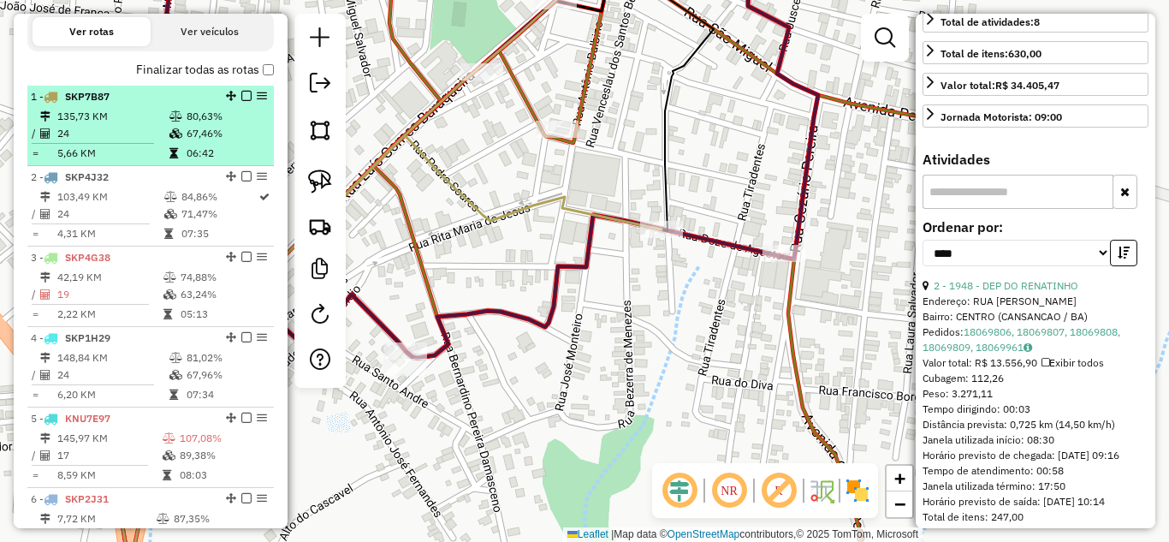
click at [82, 125] on td "135,73 KM" at bounding box center [112, 116] width 112 height 17
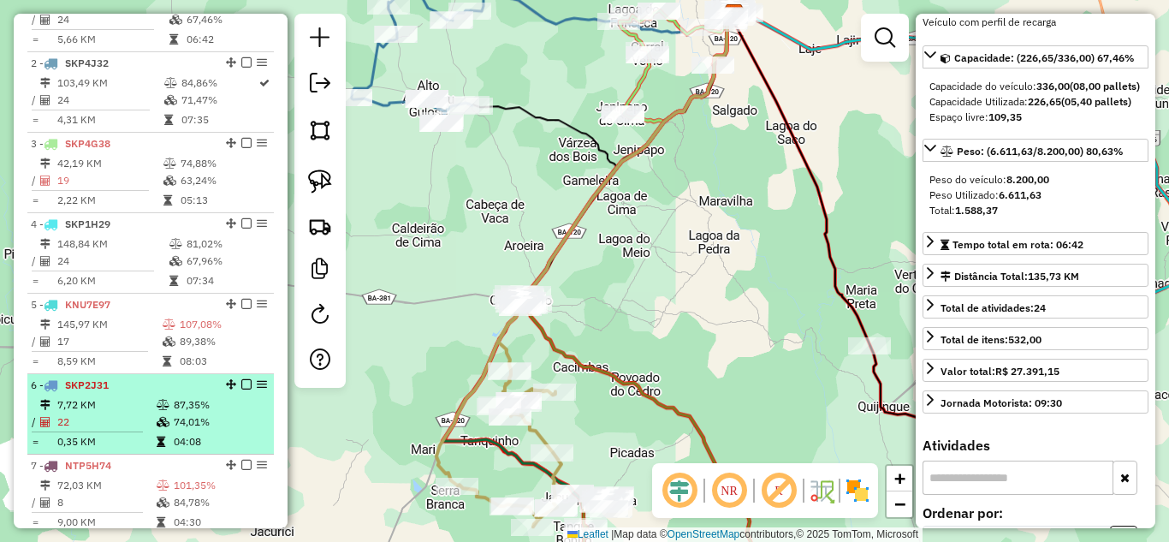
scroll to position [746, 0]
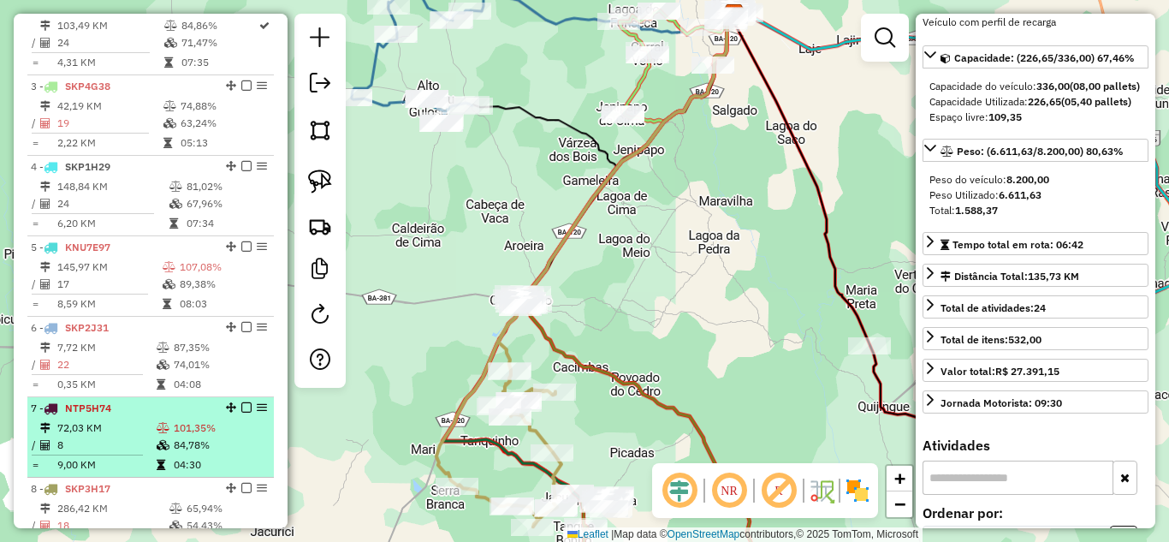
click at [94, 435] on td "72,03 KM" at bounding box center [105, 427] width 99 height 17
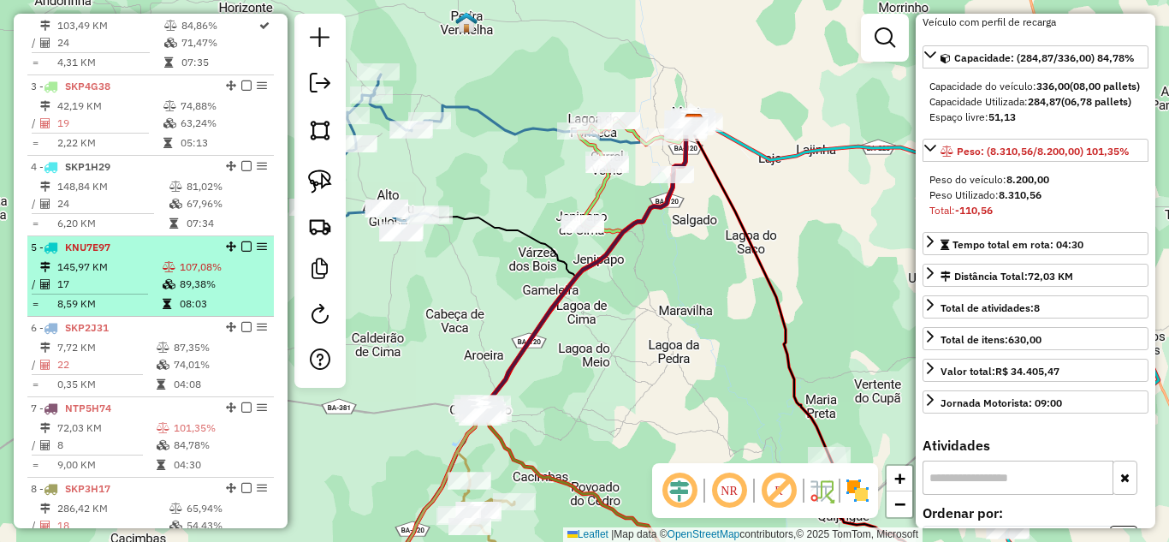
click at [76, 275] on td "145,97 KM" at bounding box center [108, 266] width 105 height 17
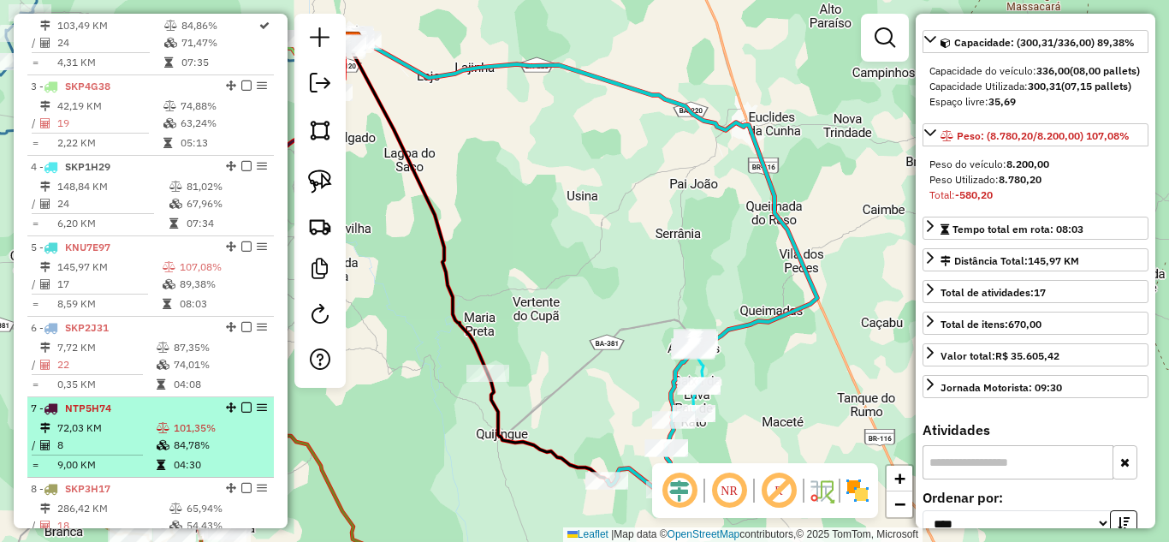
click at [93, 453] on td "8" at bounding box center [105, 444] width 99 height 17
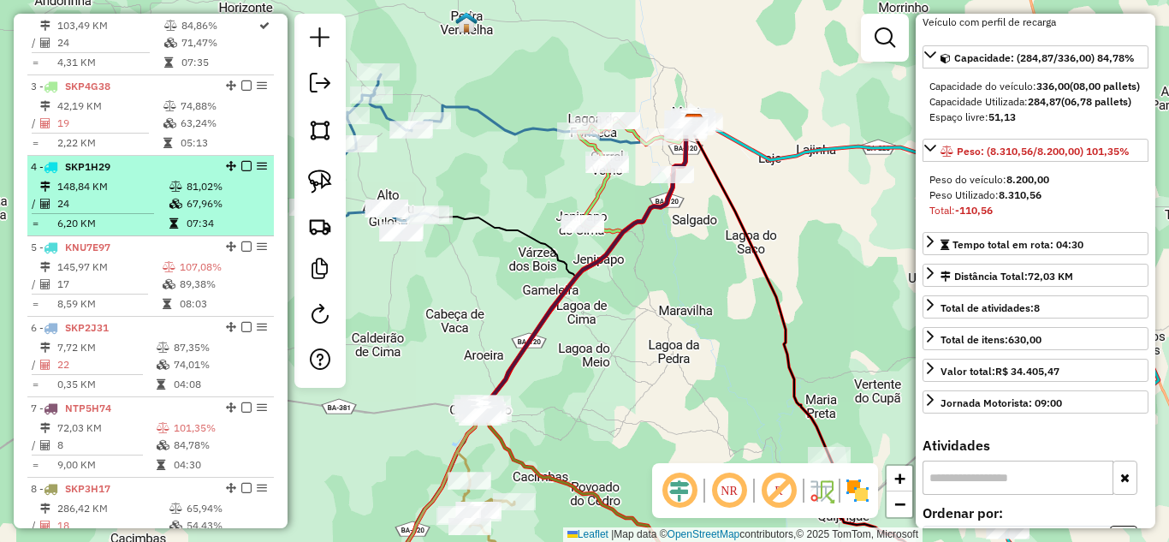
scroll to position [631, 0]
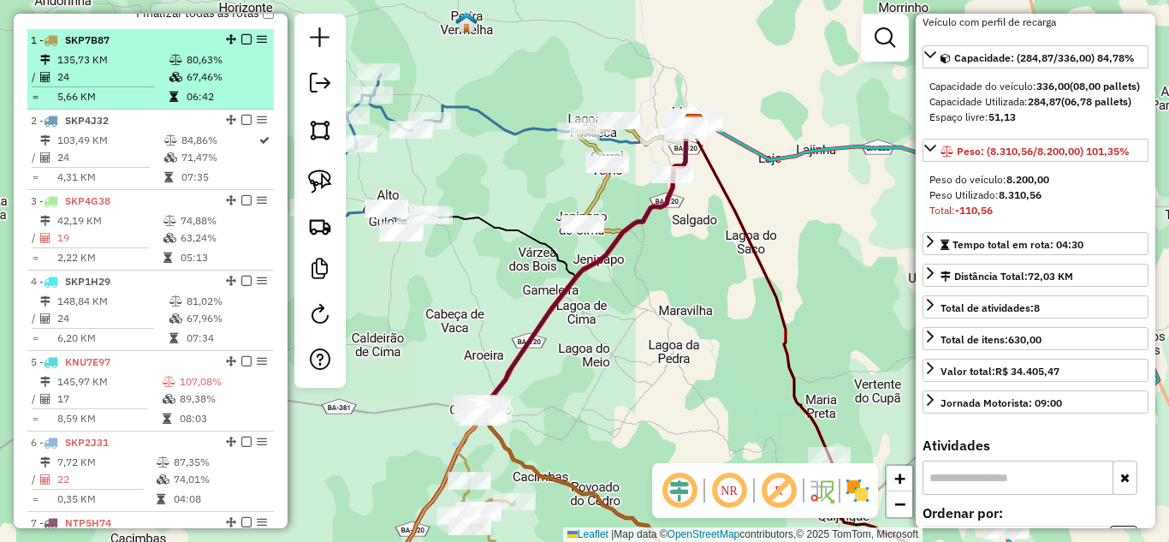
click at [98, 68] on td "135,73 KM" at bounding box center [112, 59] width 112 height 17
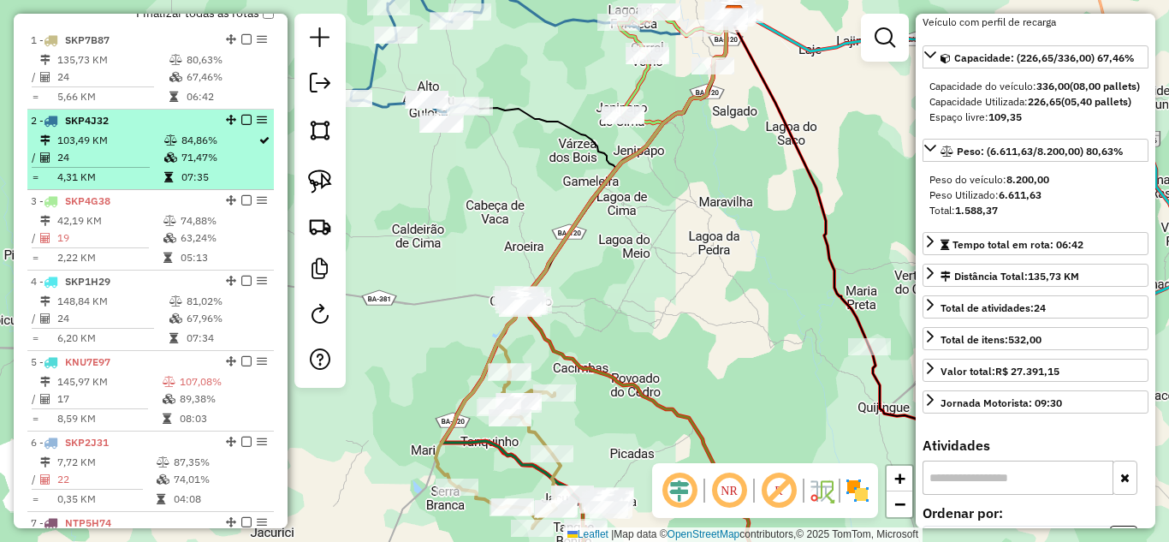
click at [96, 149] on td "103,49 KM" at bounding box center [109, 140] width 107 height 17
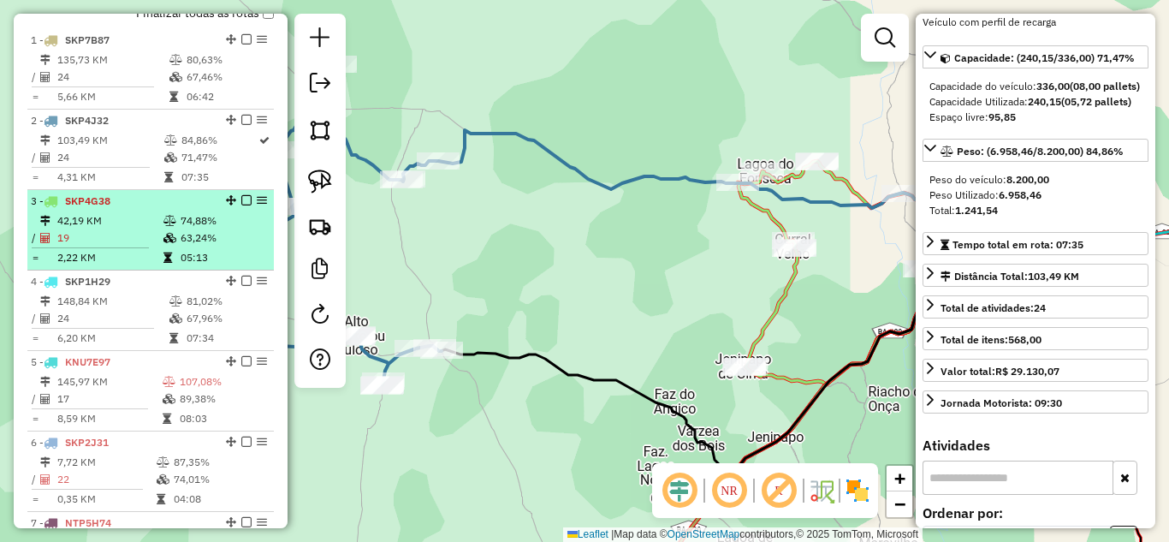
click at [116, 229] on td "42,19 KM" at bounding box center [109, 220] width 106 height 17
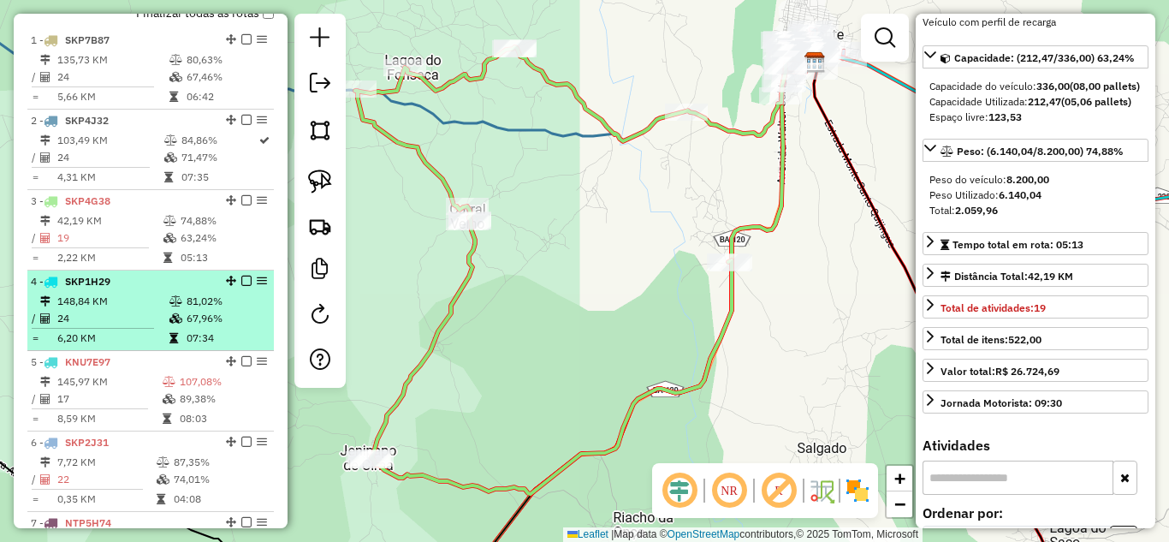
click at [106, 310] on td "148,84 KM" at bounding box center [112, 301] width 112 height 17
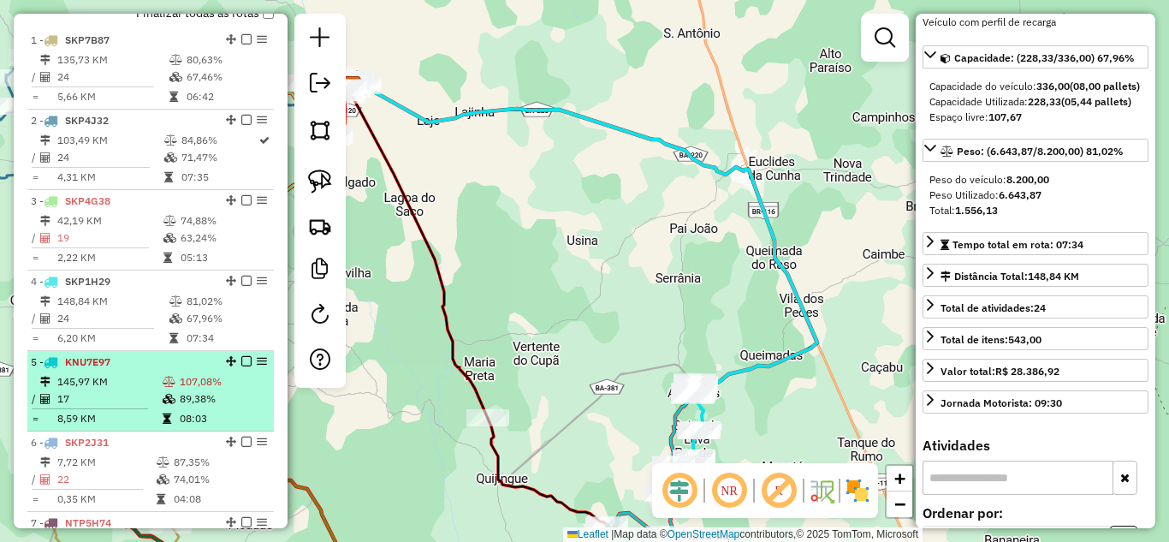
click at [123, 389] on td "145,97 KM" at bounding box center [108, 381] width 105 height 17
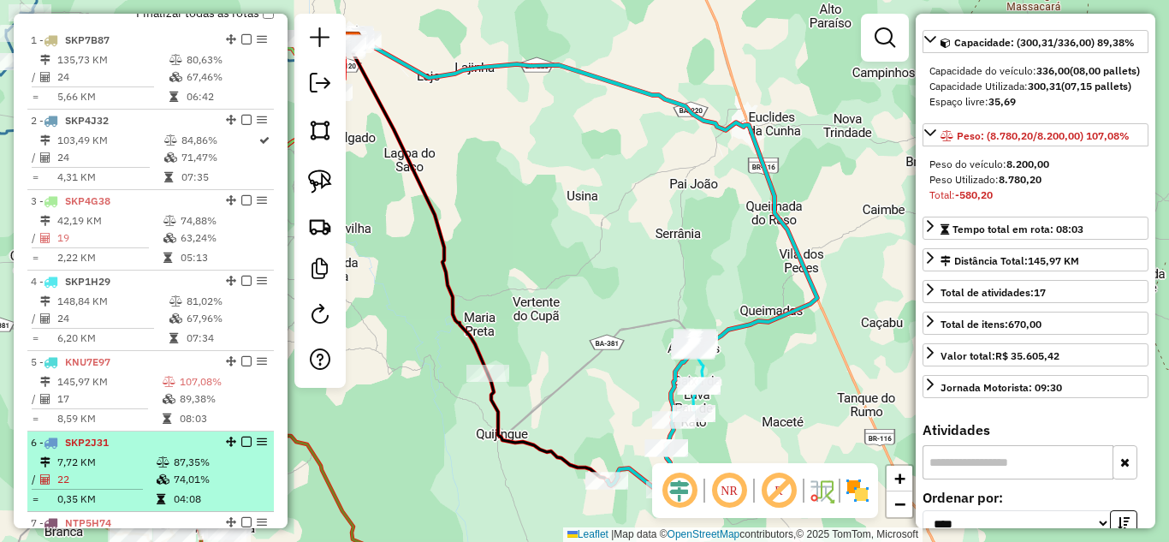
click at [99, 448] on span "SKP2J31" at bounding box center [87, 441] width 44 height 13
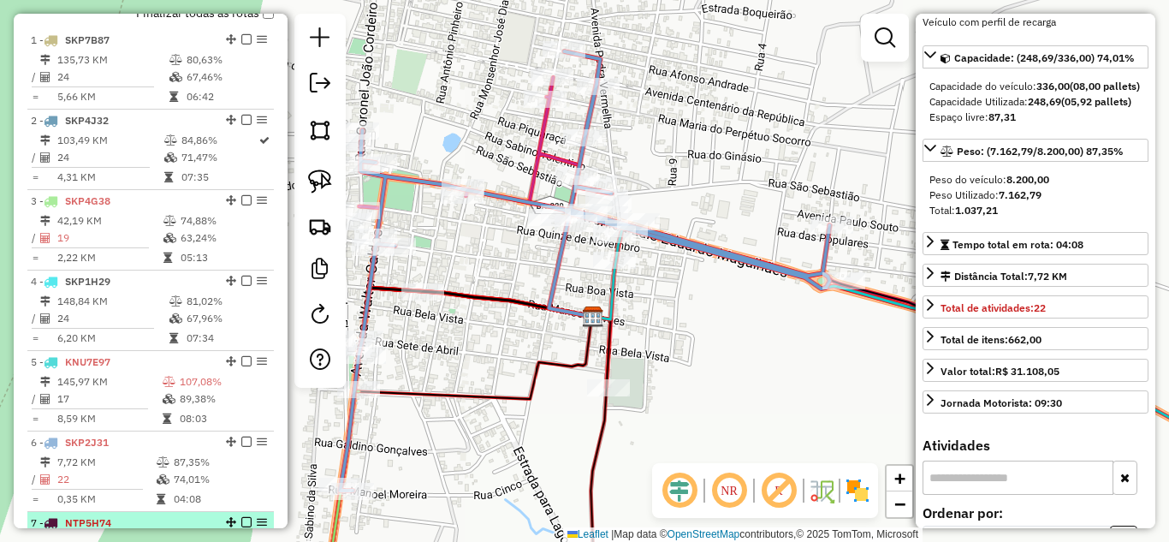
scroll to position [746, 0]
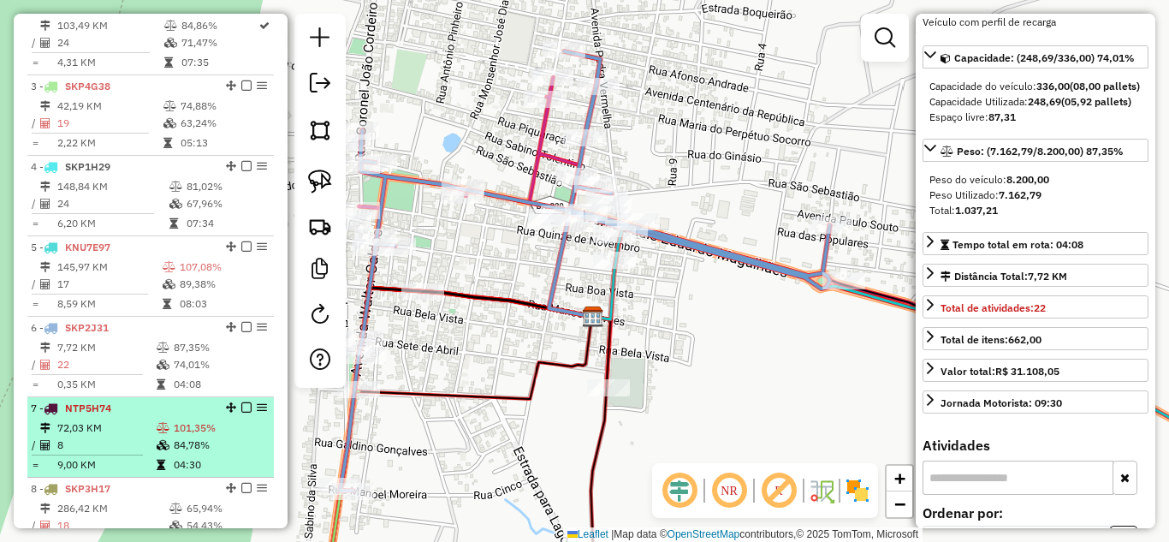
click at [87, 416] on div "7 - NTP5H74" at bounding box center [121, 407] width 181 height 15
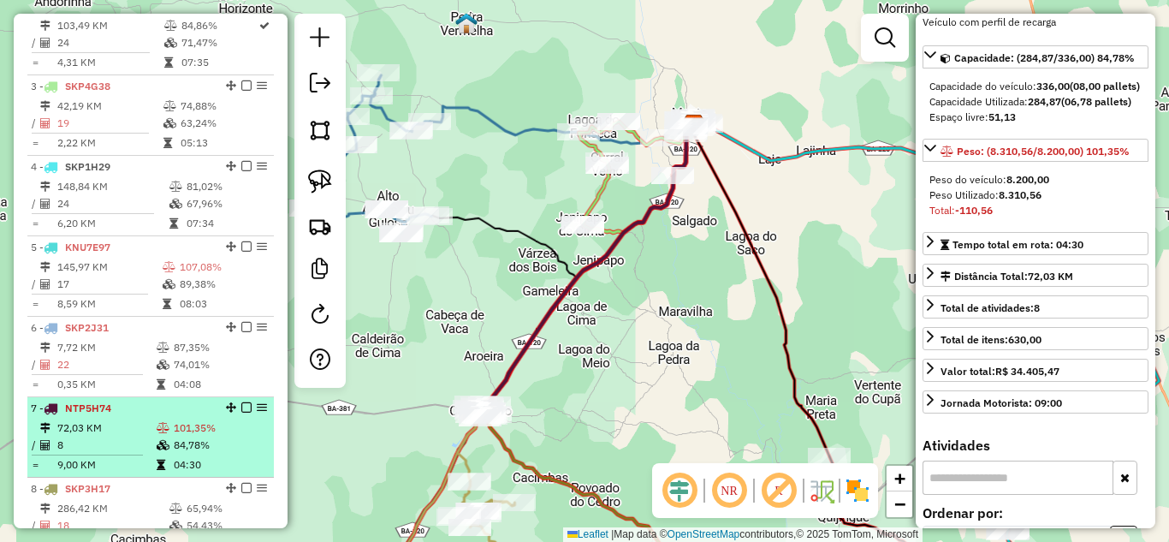
scroll to position [803, 0]
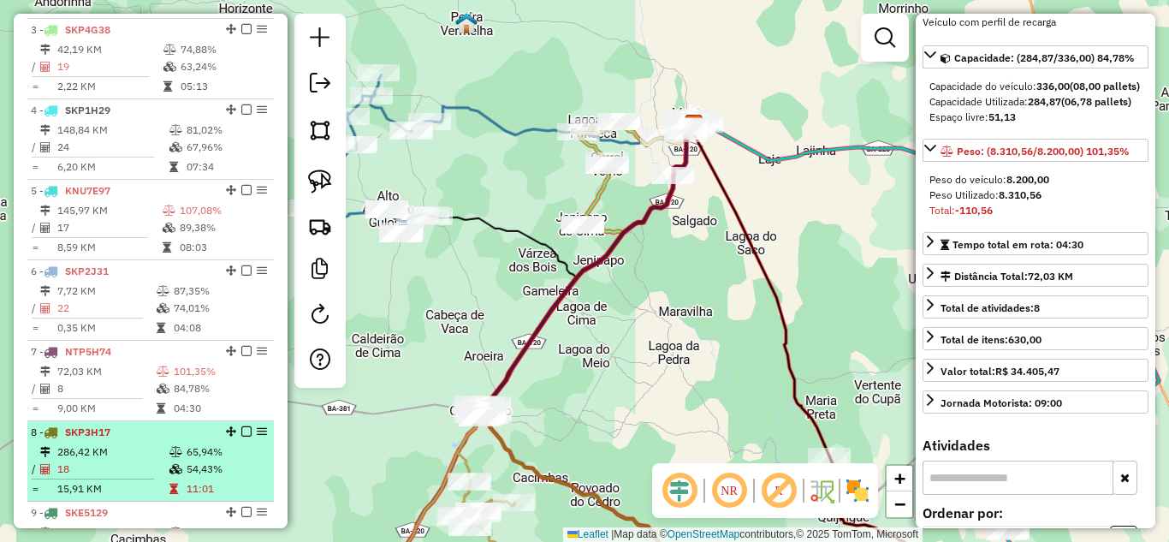
click at [129, 460] on td "286,42 KM" at bounding box center [112, 451] width 112 height 17
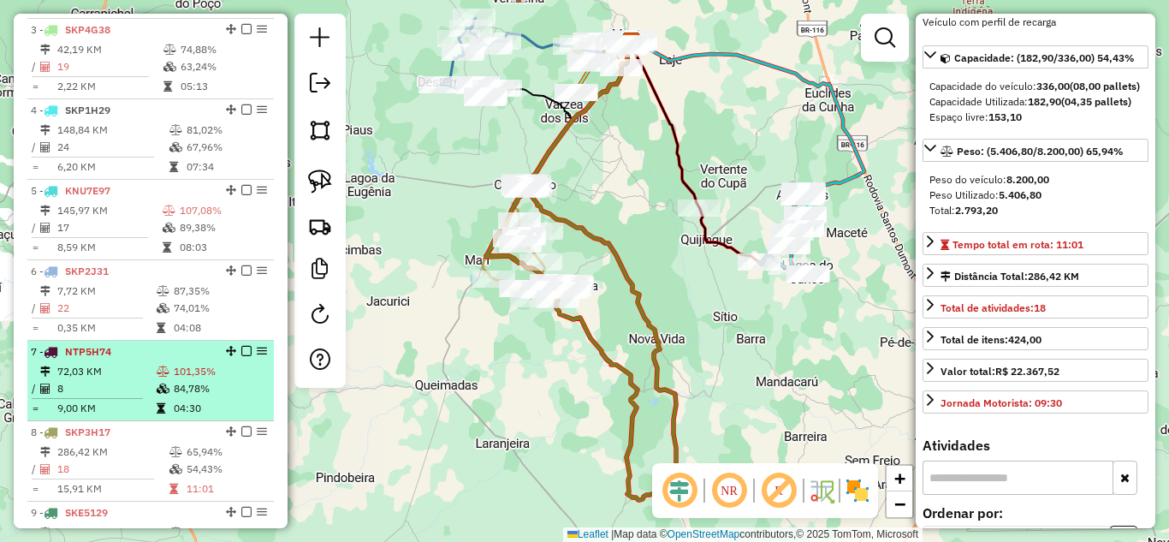
scroll to position [860, 0]
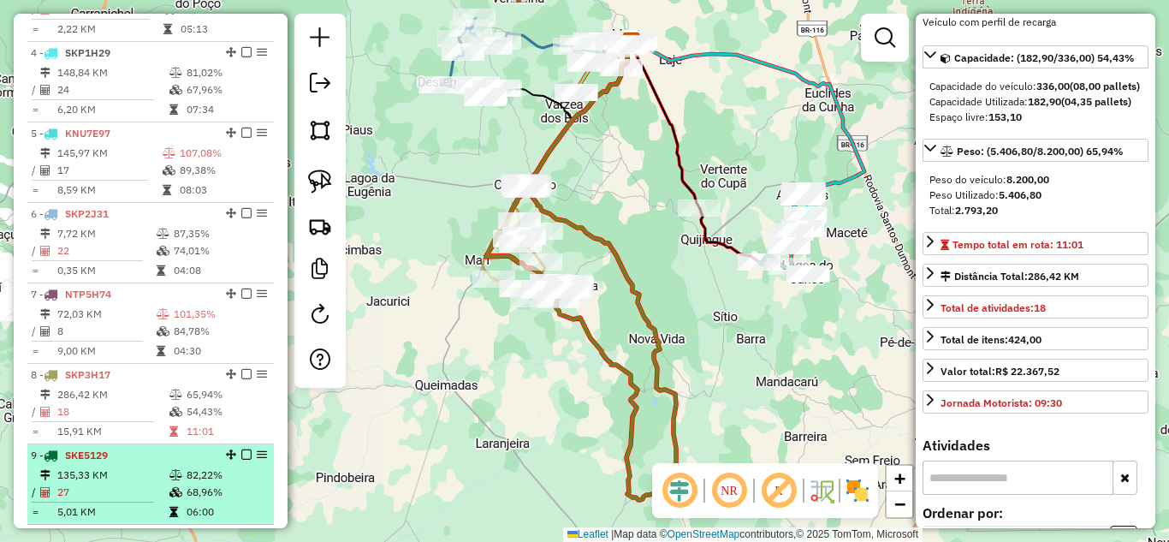
click at [112, 483] on td "135,33 KM" at bounding box center [112, 474] width 112 height 17
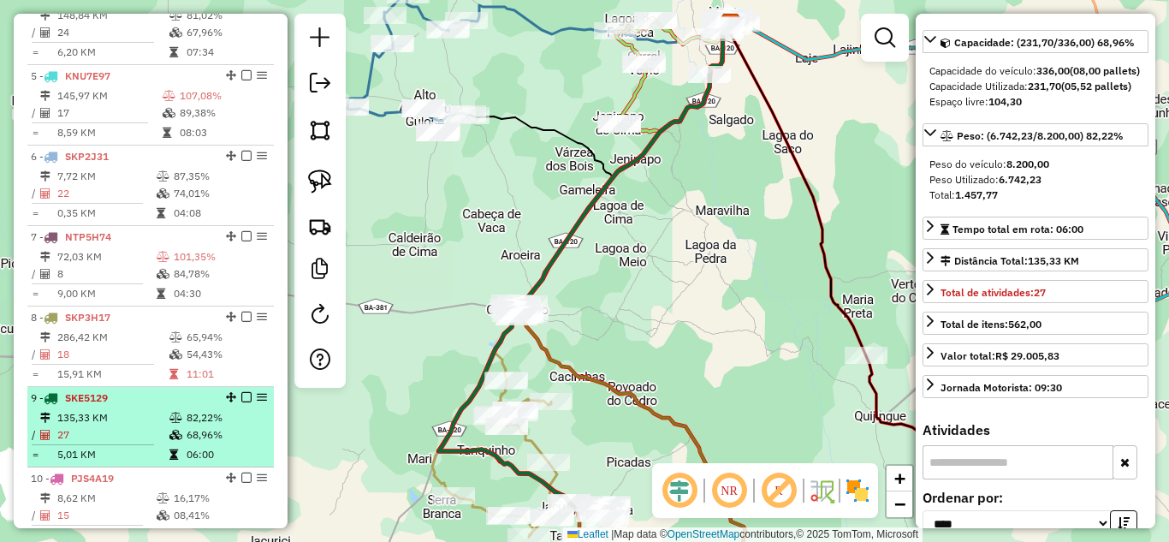
scroll to position [974, 0]
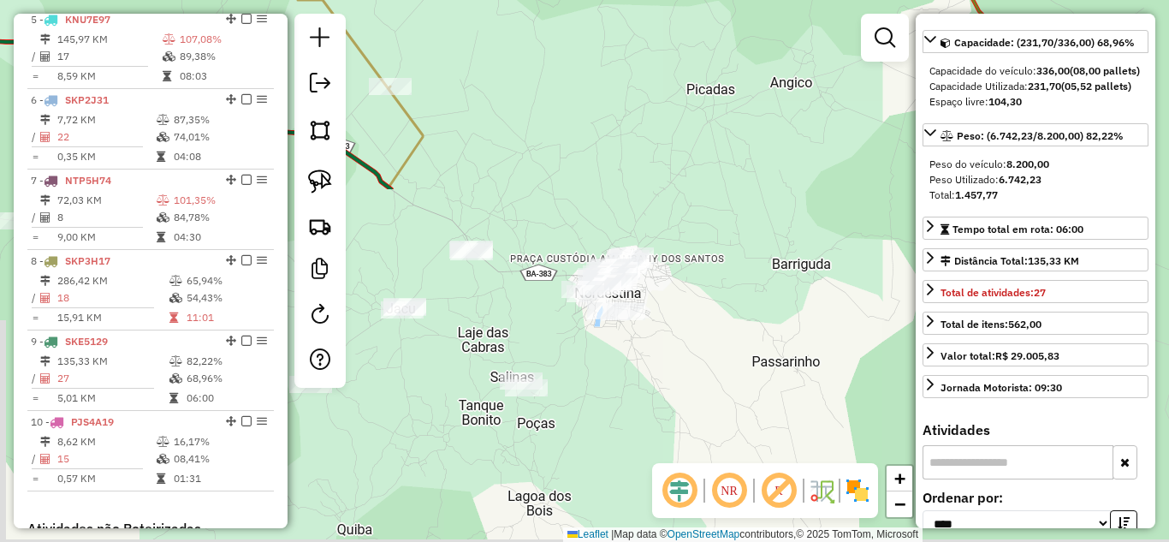
drag, startPoint x: 578, startPoint y: 445, endPoint x: 508, endPoint y: 38, distance: 413.1
click at [508, 38] on div "Janela de atendimento Grade de atendimento Capacidade Transportadoras Veículos …" at bounding box center [584, 271] width 1169 height 542
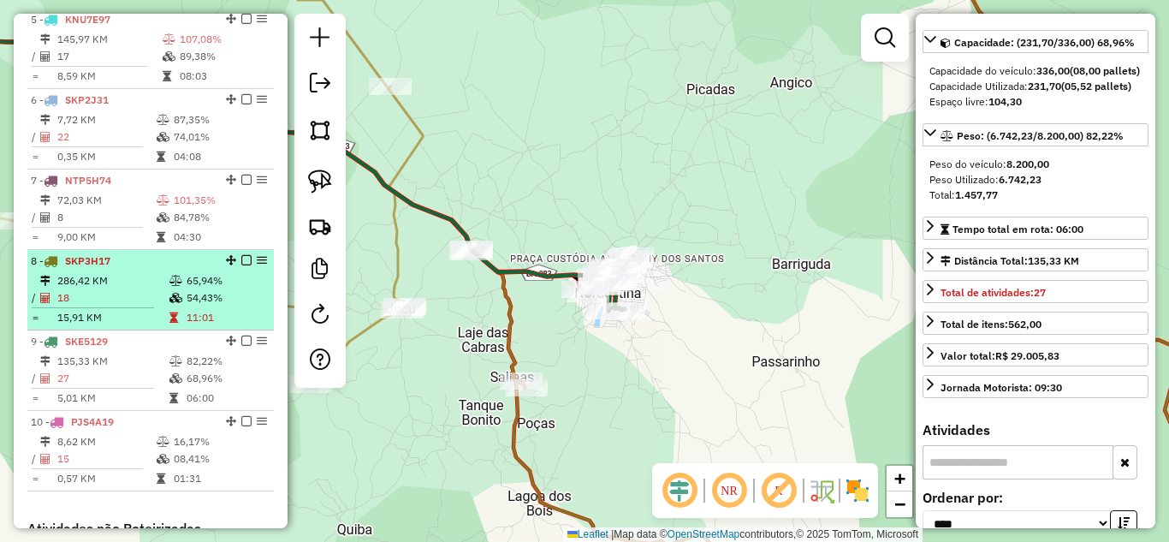
click at [110, 269] on div "8 - SKP3H17" at bounding box center [121, 260] width 181 height 15
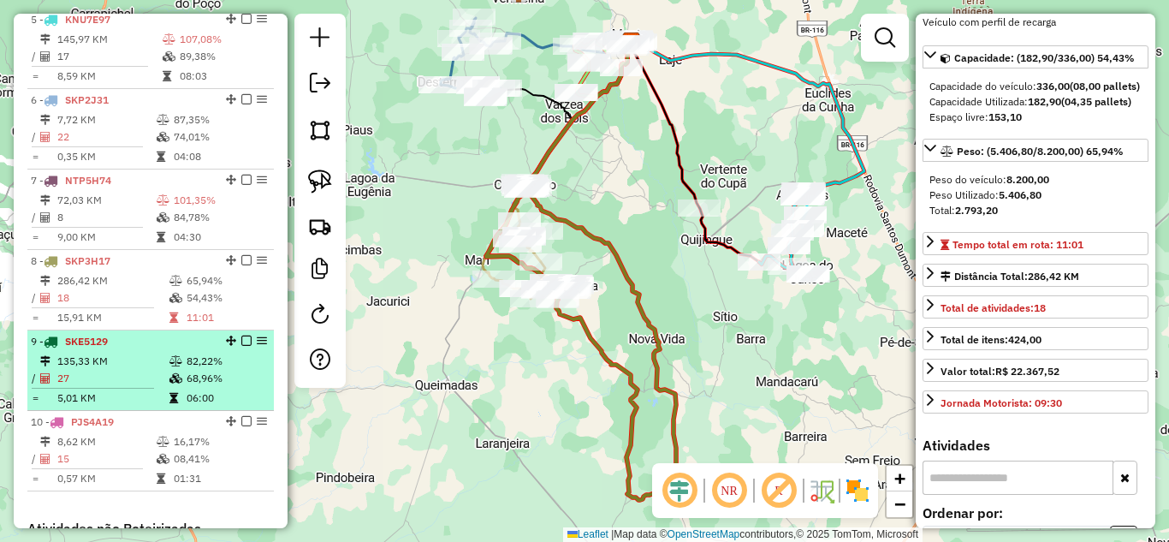
click at [123, 370] on td "135,33 KM" at bounding box center [112, 361] width 112 height 17
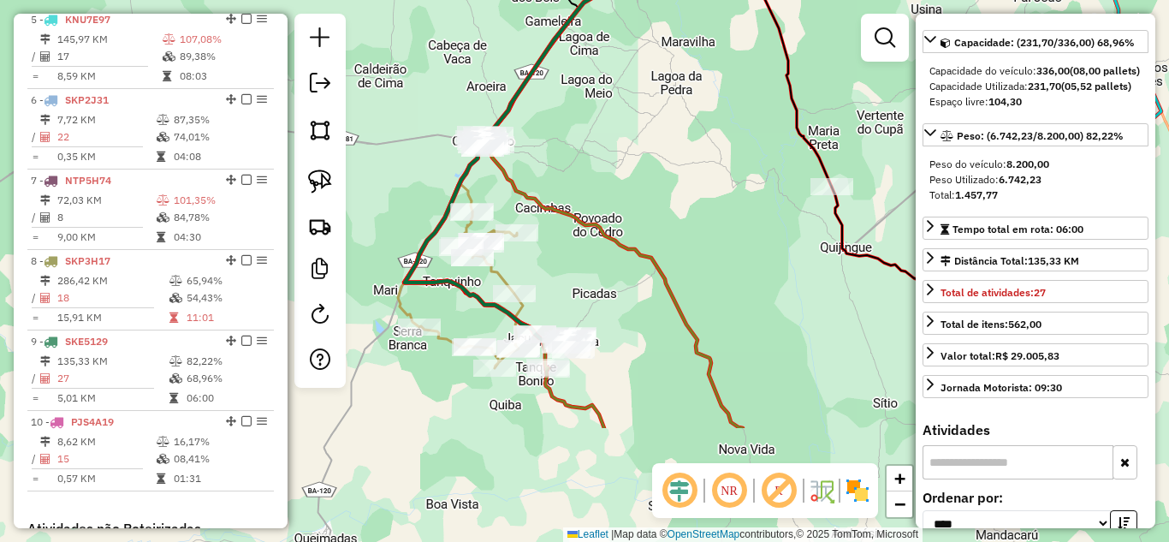
drag, startPoint x: 635, startPoint y: 452, endPoint x: 601, endPoint y: 210, distance: 243.7
click at [601, 211] on div "Janela de atendimento Grade de atendimento Capacidade Transportadoras Veículos …" at bounding box center [584, 271] width 1169 height 542
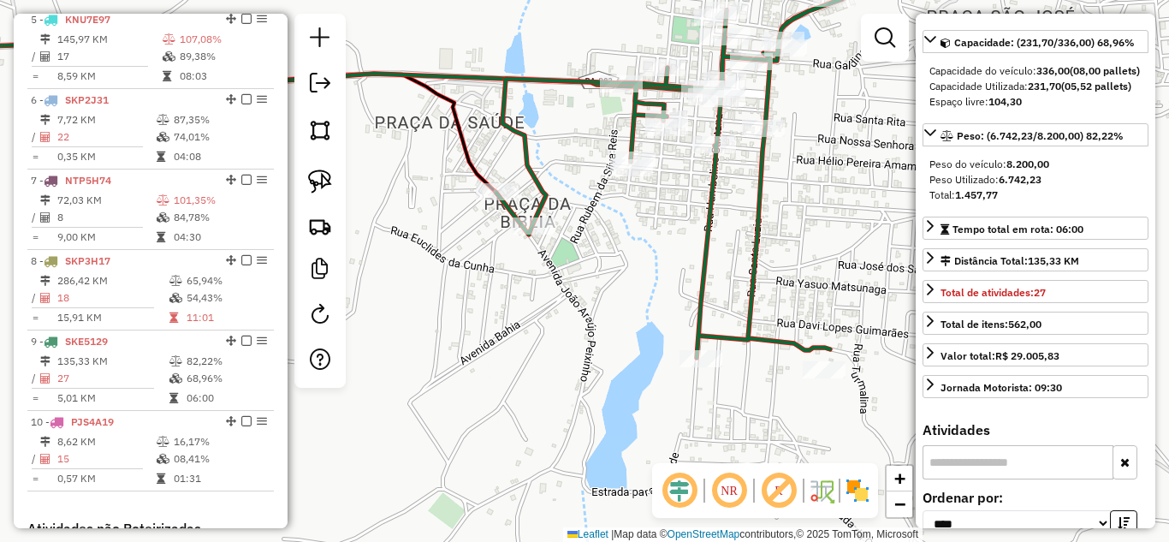
drag, startPoint x: 779, startPoint y: 347, endPoint x: 631, endPoint y: 225, distance: 192.0
click at [631, 225] on div "Janela de atendimento Grade de atendimento Capacidade Transportadoras Veículos …" at bounding box center [584, 271] width 1169 height 542
click at [318, 178] on img at bounding box center [320, 181] width 24 height 24
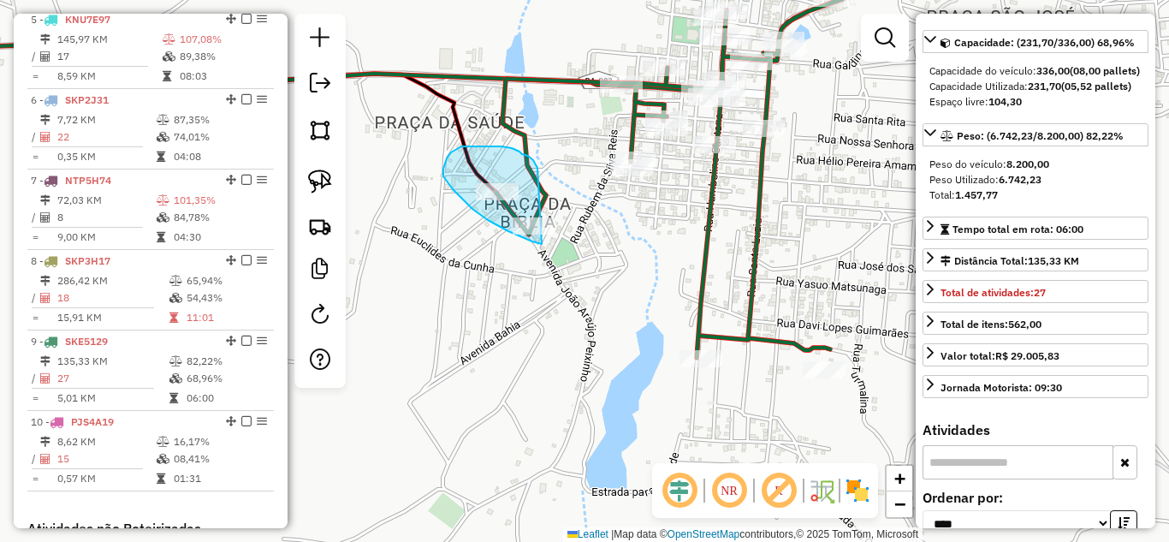
drag, startPoint x: 533, startPoint y: 160, endPoint x: 585, endPoint y: 243, distance: 98.0
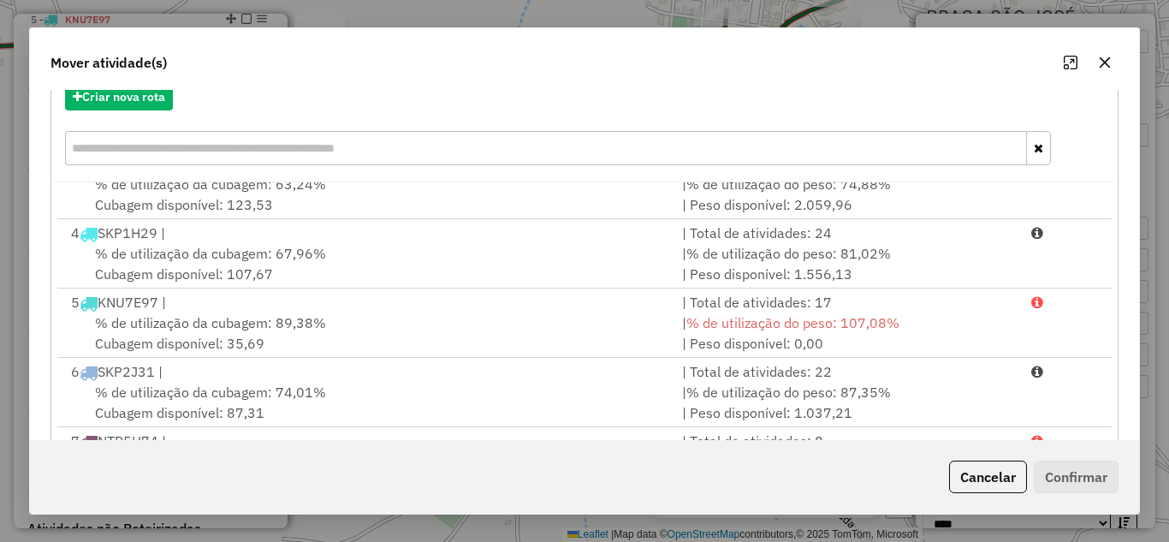
scroll to position [320, 0]
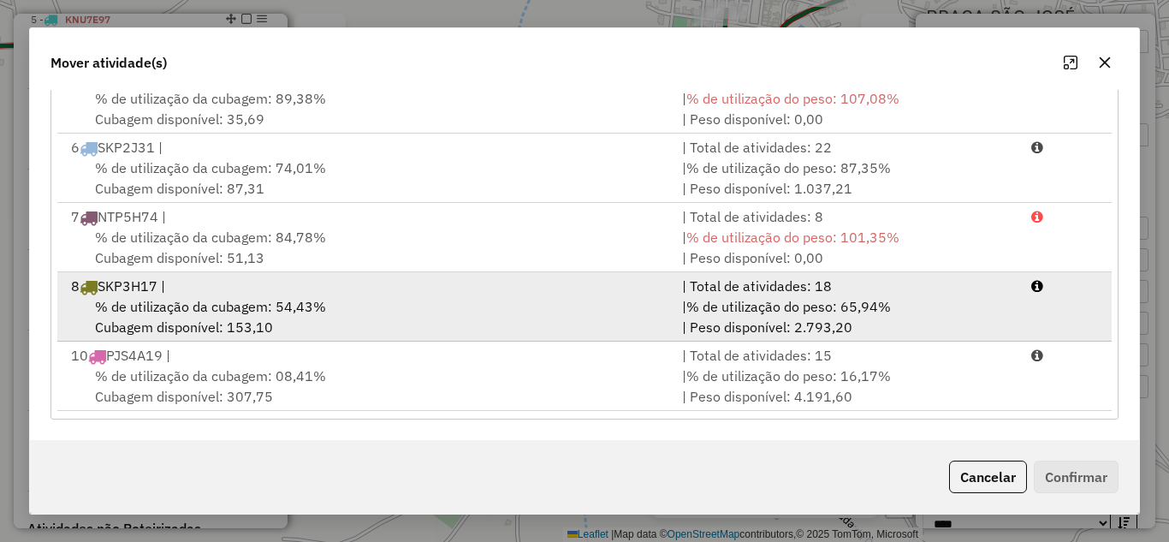
click at [304, 301] on span "% de utilização da cubagem: 54,43%" at bounding box center [210, 306] width 231 height 17
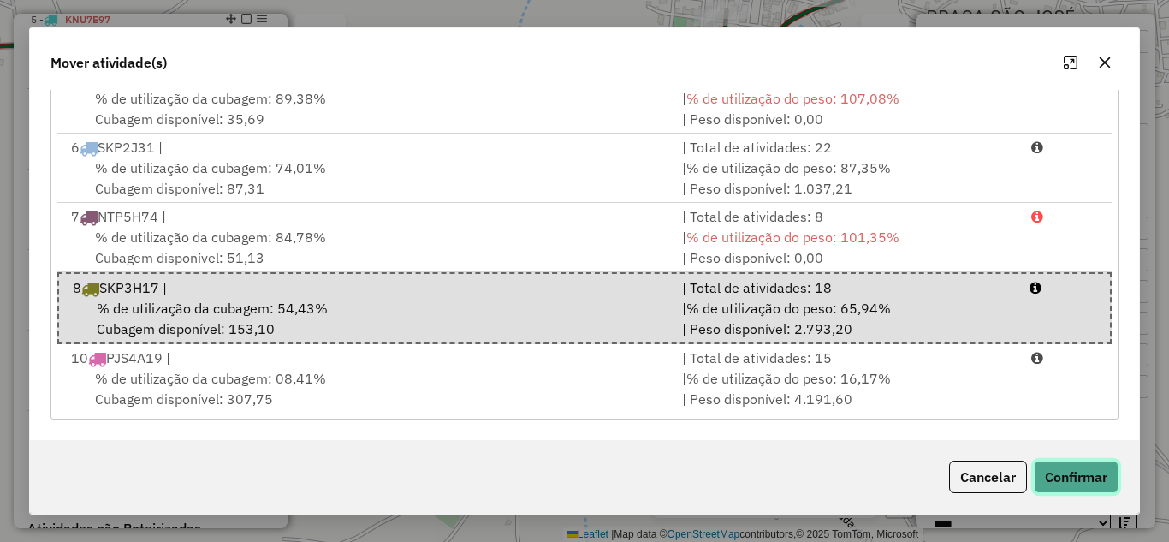
click at [1075, 476] on button "Confirmar" at bounding box center [1076, 476] width 85 height 33
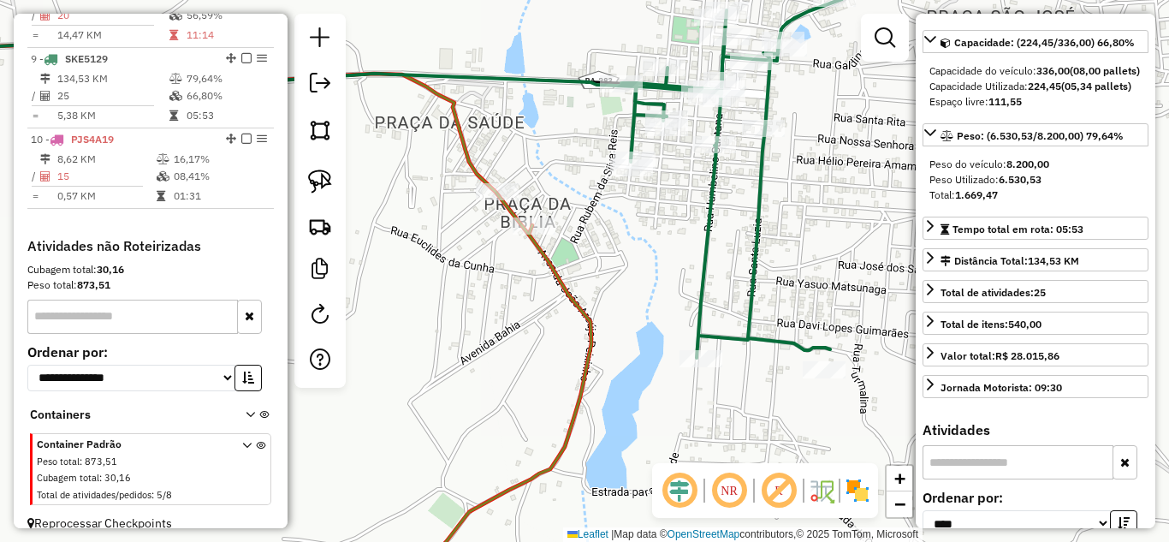
scroll to position [1289, 0]
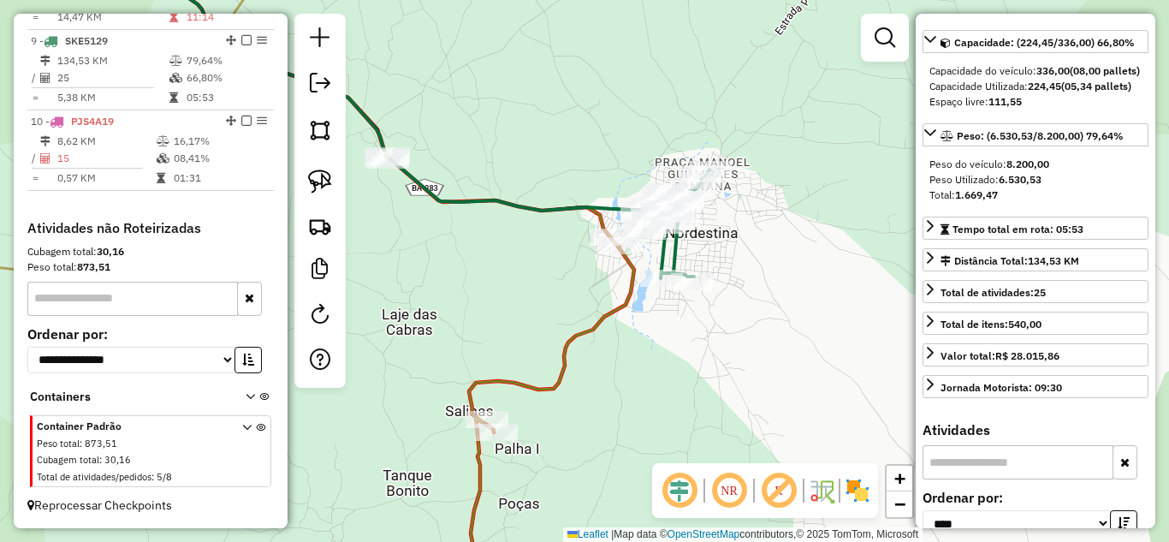
drag, startPoint x: 482, startPoint y: 264, endPoint x: 738, endPoint y: 370, distance: 277.3
click at [736, 370] on div "Janela de atendimento Grade de atendimento Capacidade Transportadoras Veículos …" at bounding box center [584, 271] width 1169 height 542
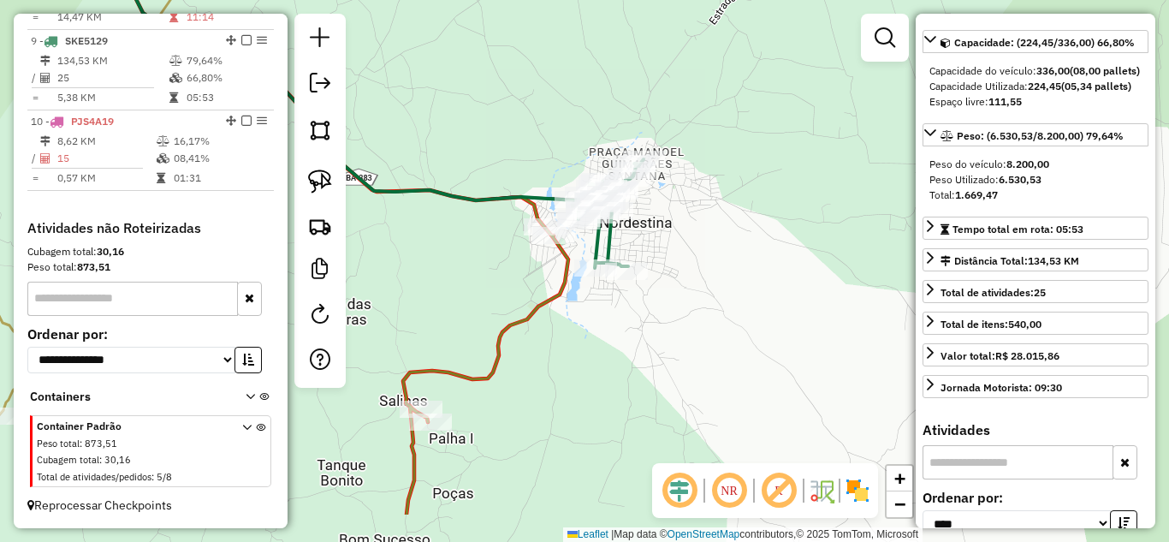
drag, startPoint x: 813, startPoint y: 370, endPoint x: 557, endPoint y: 287, distance: 268.7
click at [557, 287] on icon at bounding box center [222, 189] width 691 height 650
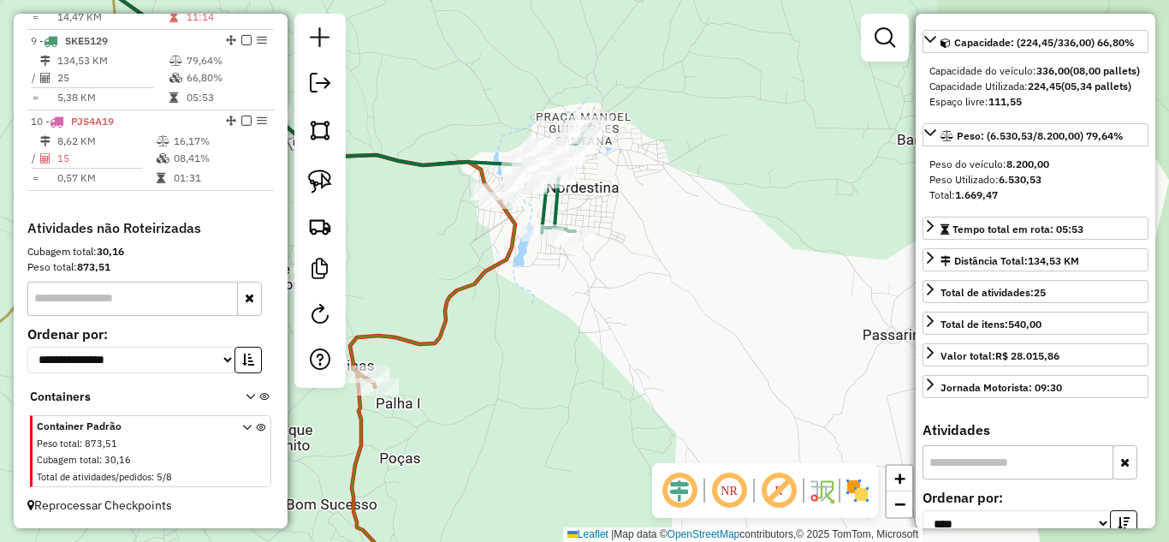
drag, startPoint x: 663, startPoint y: 410, endPoint x: 610, endPoint y: 375, distance: 63.6
click at [610, 375] on div "Janela de atendimento Grade de atendimento Capacidade Transportadoras Veículos …" at bounding box center [584, 271] width 1169 height 542
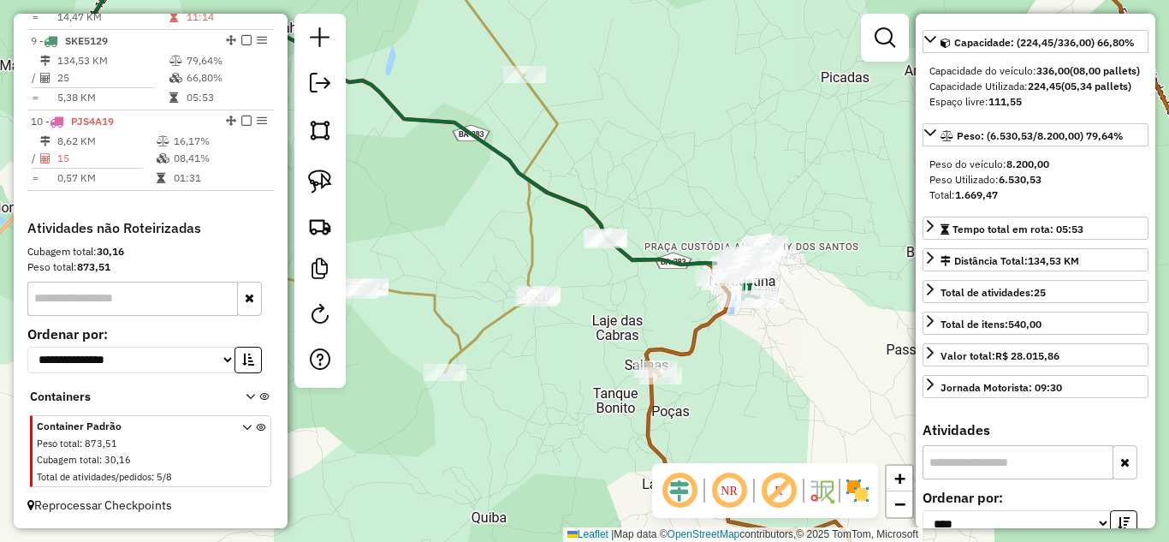
drag, startPoint x: 670, startPoint y: 376, endPoint x: 804, endPoint y: 376, distance: 134.3
click at [804, 376] on div "Janela de atendimento Grade de atendimento Capacidade Transportadoras Veículos …" at bounding box center [584, 271] width 1169 height 542
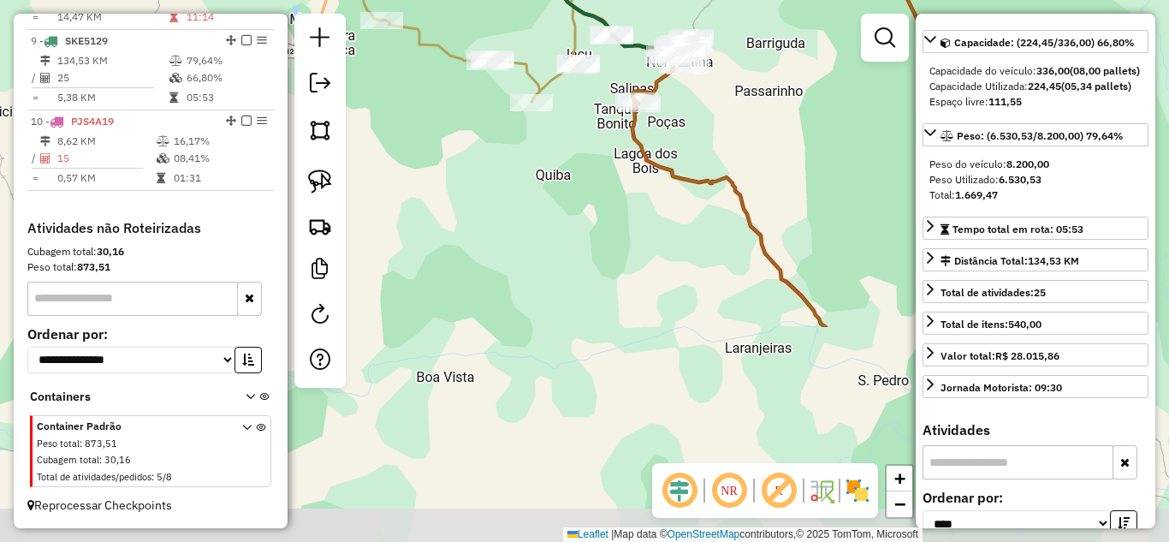
drag, startPoint x: 806, startPoint y: 383, endPoint x: 712, endPoint y: 114, distance: 285.5
click at [712, 114] on div "Janela de atendimento Grade de atendimento Capacidade Transportadoras Veículos …" at bounding box center [584, 271] width 1169 height 542
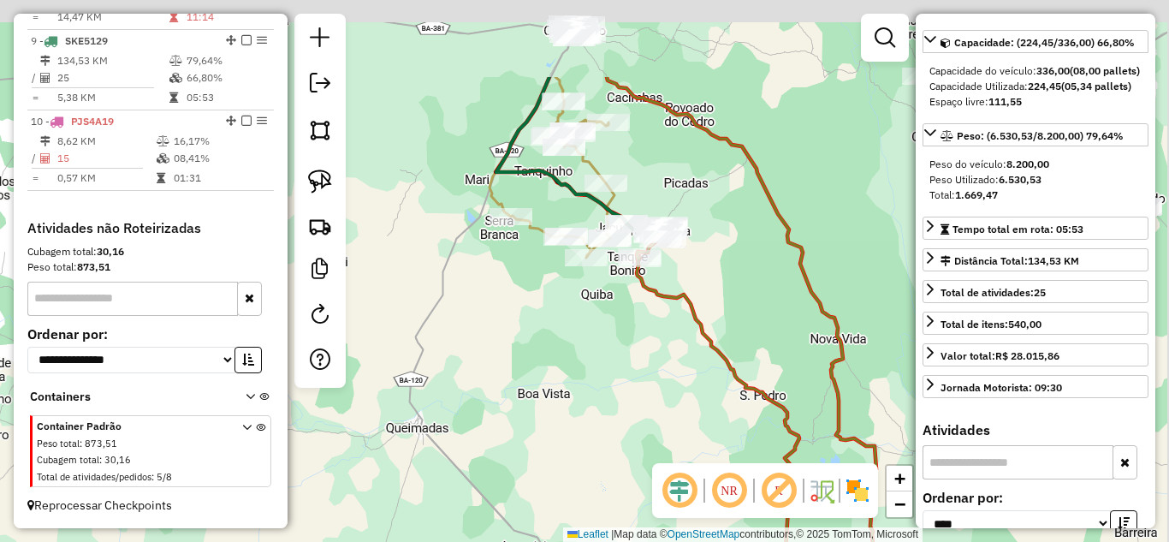
drag, startPoint x: 720, startPoint y: 263, endPoint x: 678, endPoint y: 402, distance: 145.4
click at [679, 400] on div "Janela de atendimento Grade de atendimento Capacidade Transportadoras Veículos …" at bounding box center [584, 271] width 1169 height 542
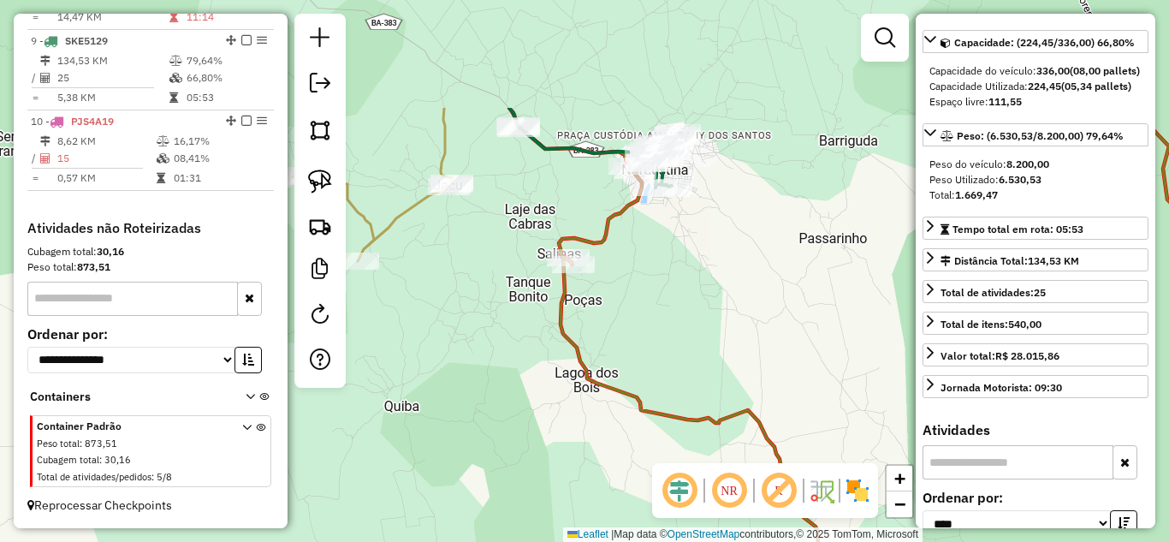
drag, startPoint x: 647, startPoint y: 157, endPoint x: 646, endPoint y: 356, distance: 198.5
click at [646, 355] on div "Janela de atendimento Grade de atendimento Capacidade Transportadoras Veículos …" at bounding box center [584, 271] width 1169 height 542
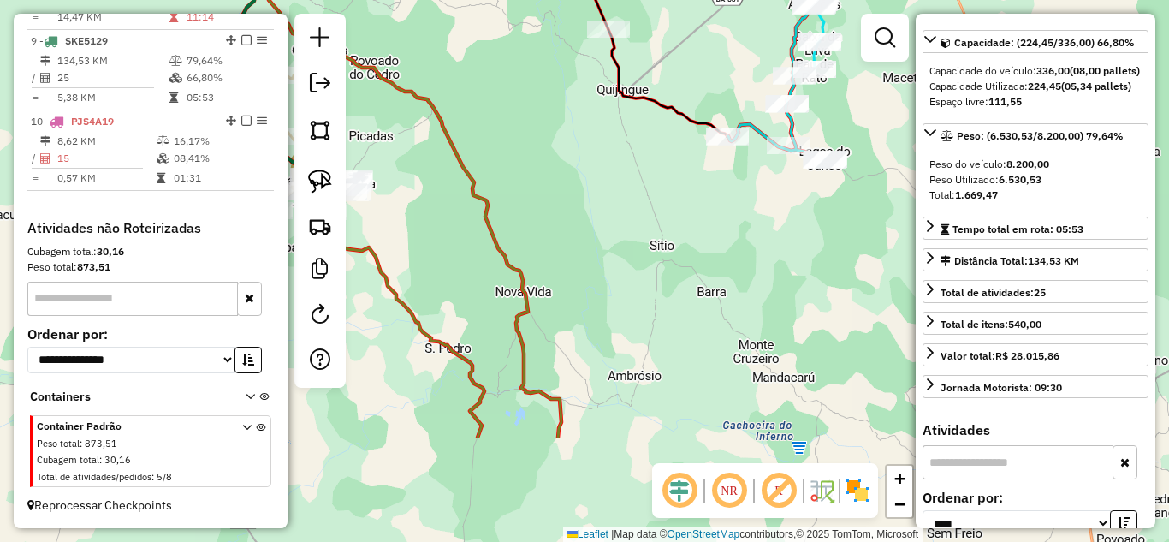
drag, startPoint x: 638, startPoint y: 398, endPoint x: 388, endPoint y: 291, distance: 272.5
click at [386, 289] on icon at bounding box center [371, 207] width 381 height 459
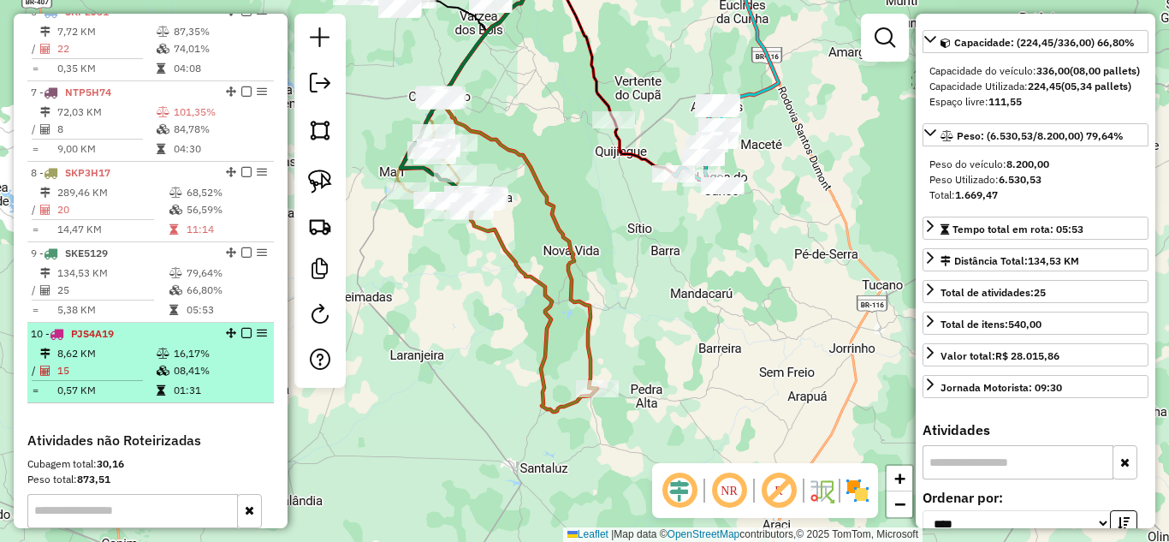
scroll to position [947, 0]
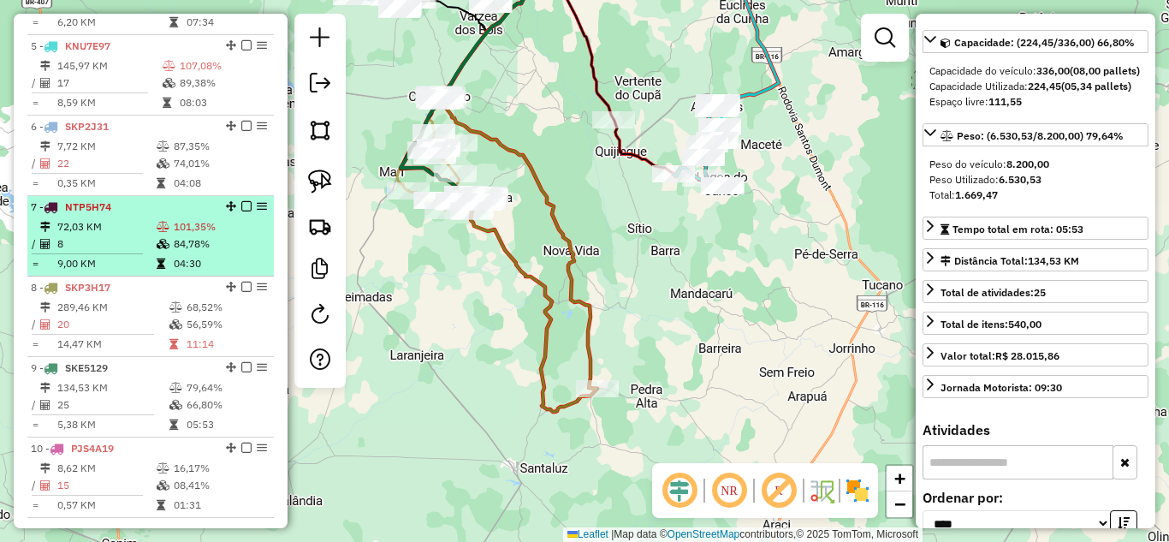
click at [101, 235] on td "72,03 KM" at bounding box center [105, 226] width 99 height 17
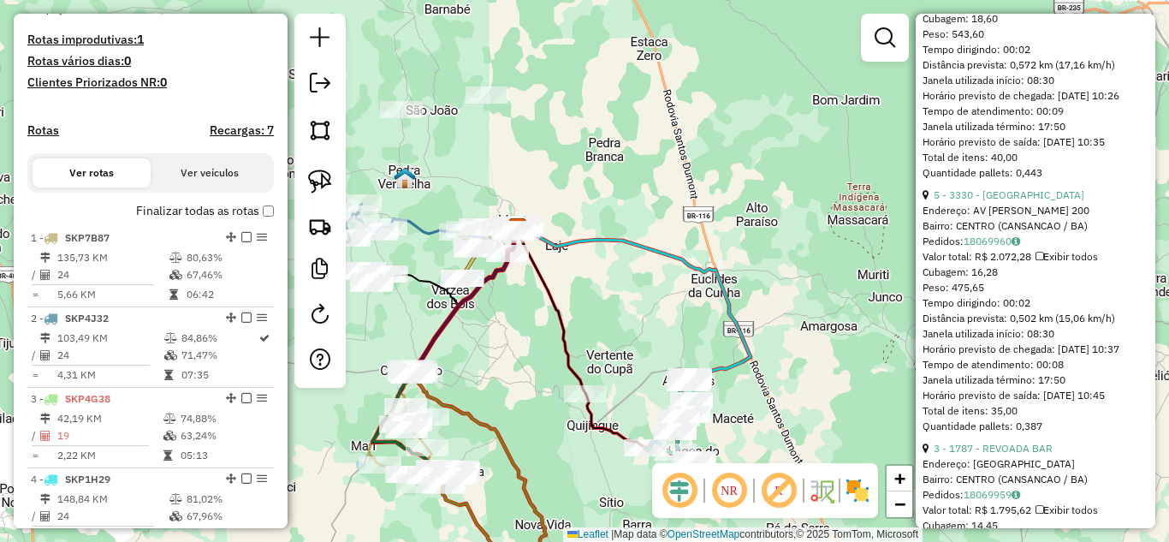
scroll to position [320, 0]
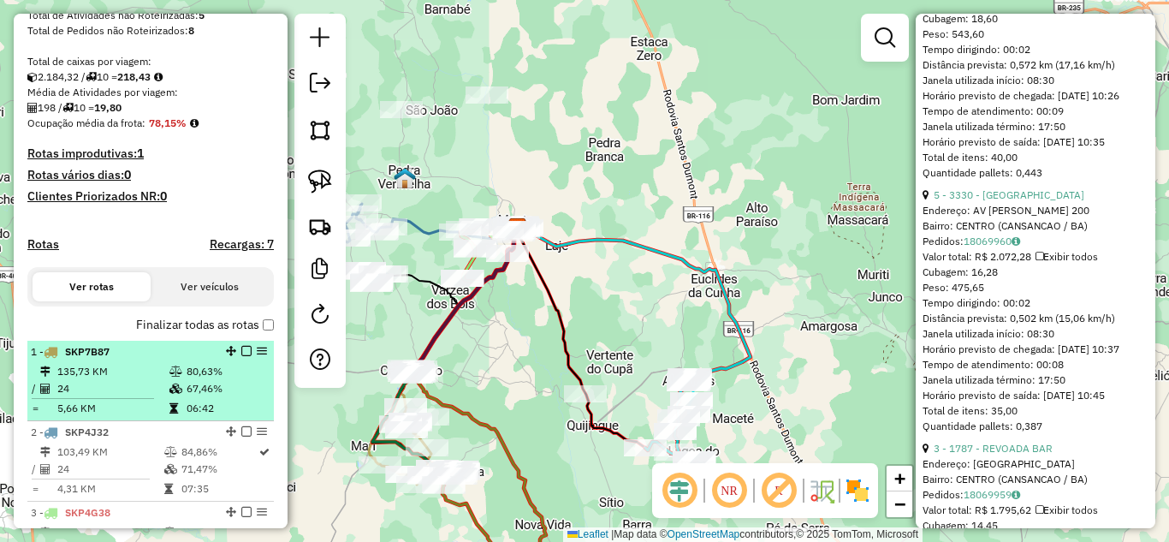
click at [136, 380] on td "135,73 KM" at bounding box center [112, 371] width 112 height 17
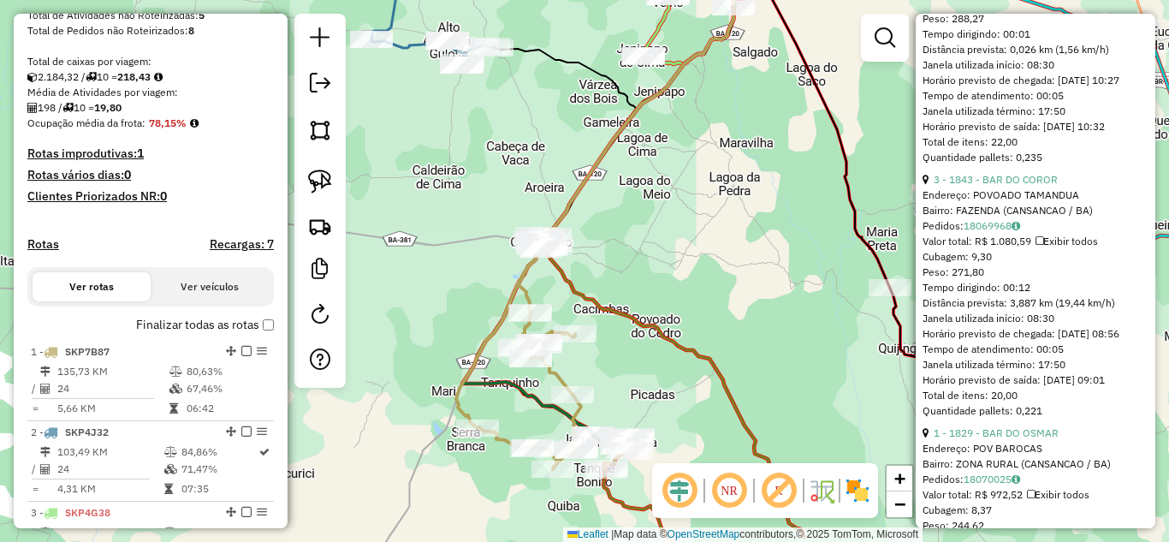
drag, startPoint x: 684, startPoint y: 303, endPoint x: 740, endPoint y: 154, distance: 159.2
click at [740, 154] on div "Janela de atendimento Grade de atendimento Capacidade Transportadoras Veículos …" at bounding box center [584, 271] width 1169 height 542
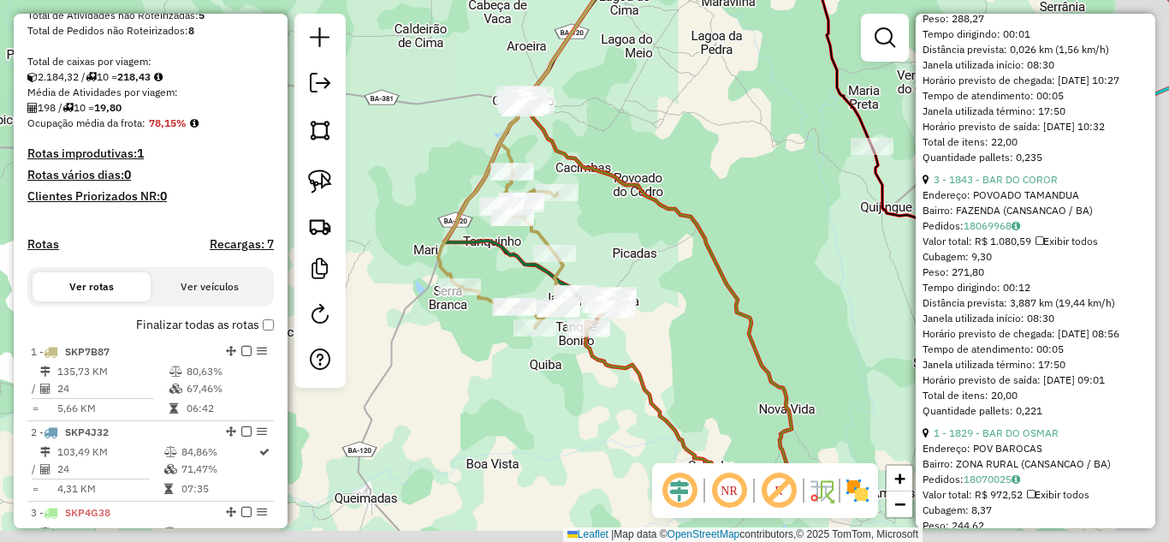
drag, startPoint x: 714, startPoint y: 318, endPoint x: 585, endPoint y: 118, distance: 238.3
click at [601, 151] on div "Janela de atendimento Grade de atendimento Capacidade Transportadoras Veículos …" at bounding box center [584, 271] width 1169 height 542
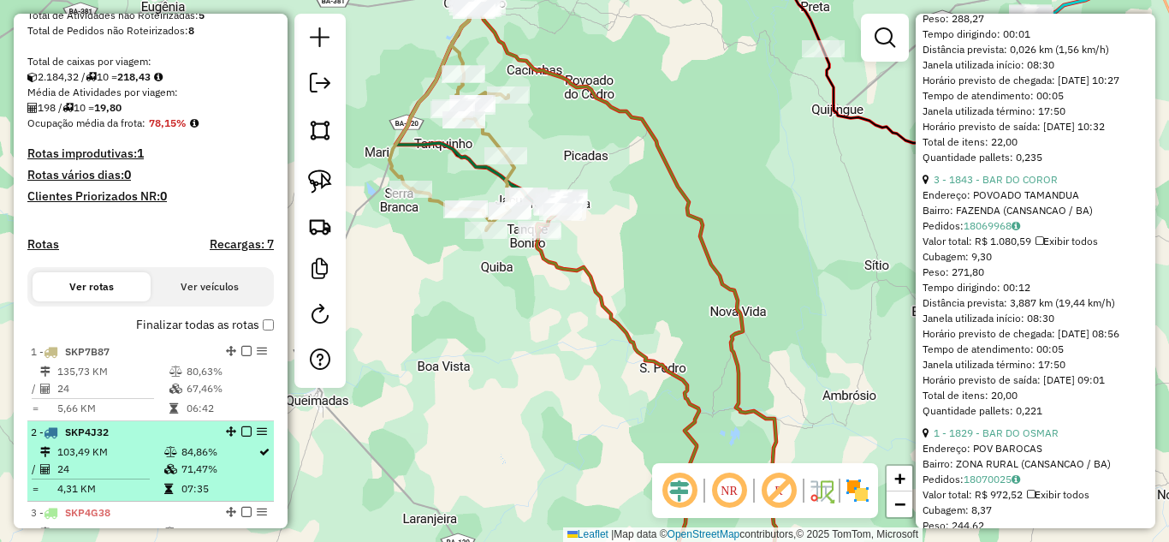
scroll to position [434, 0]
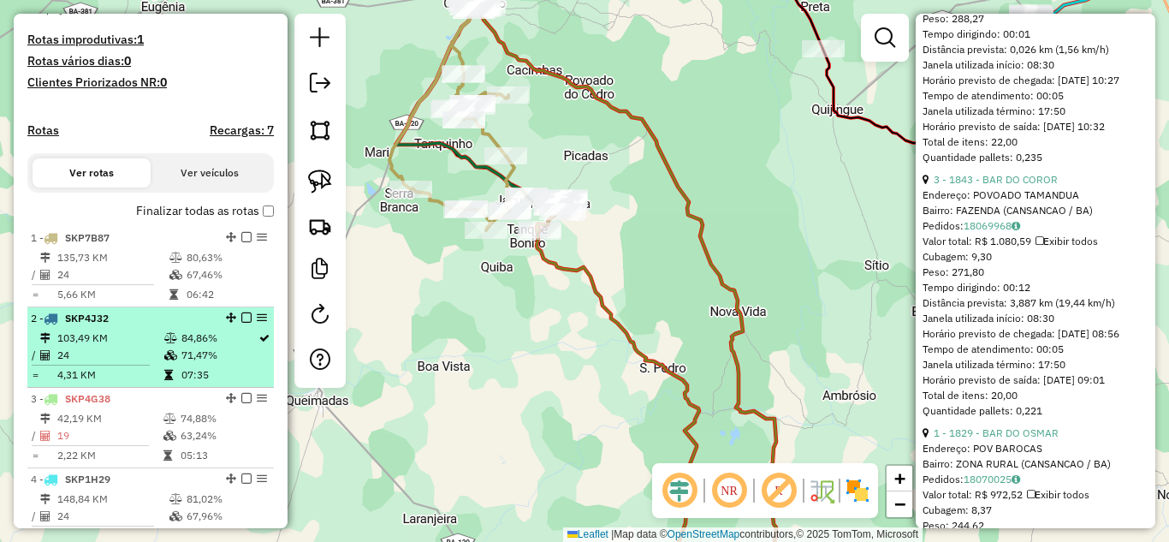
click at [136, 347] on td "103,49 KM" at bounding box center [109, 337] width 107 height 17
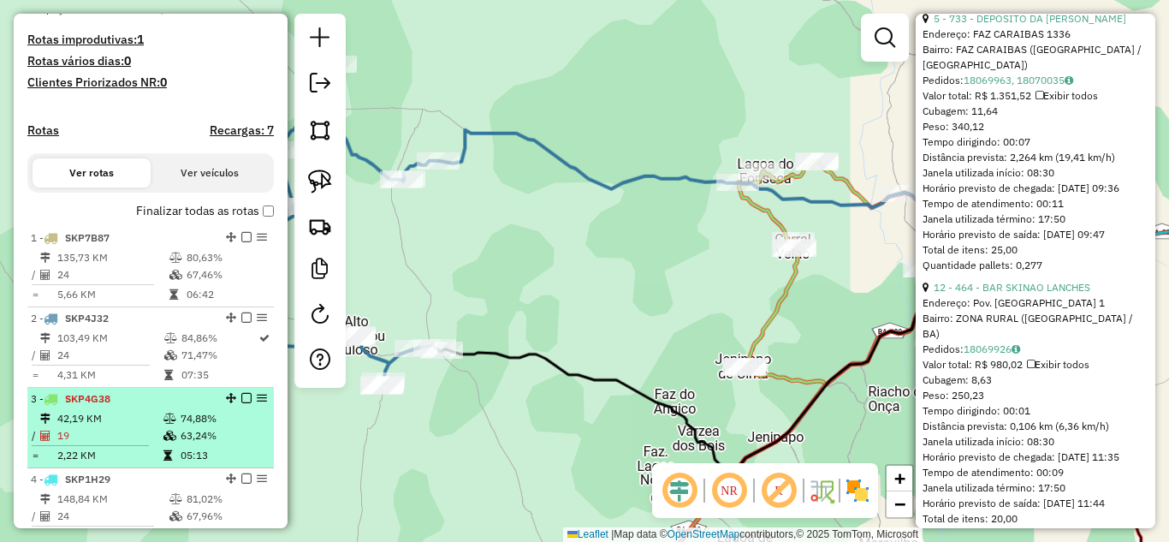
click at [132, 443] on td "19" at bounding box center [109, 435] width 106 height 17
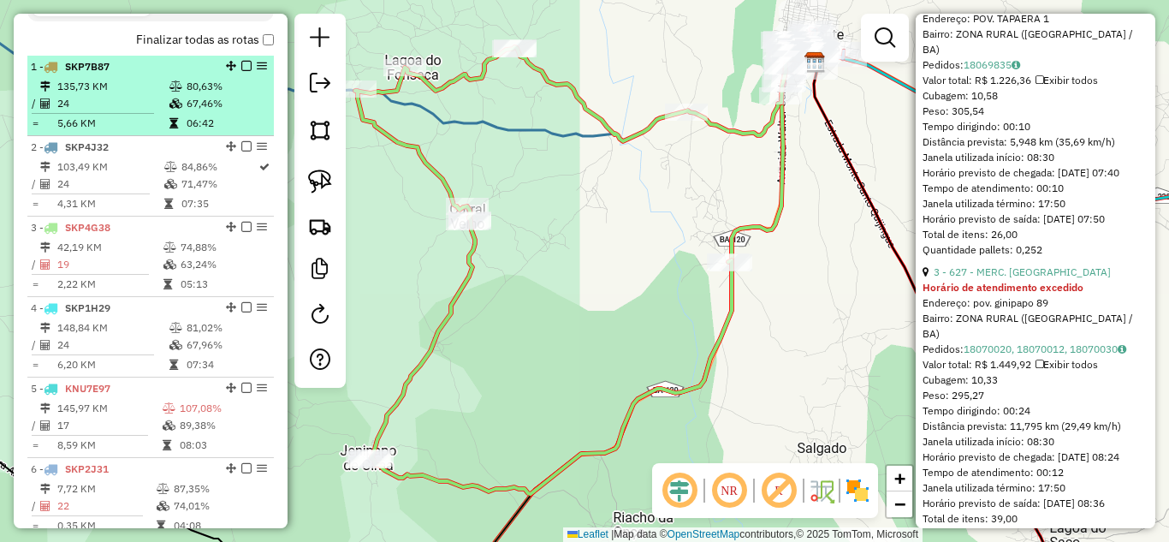
scroll to position [662, 0]
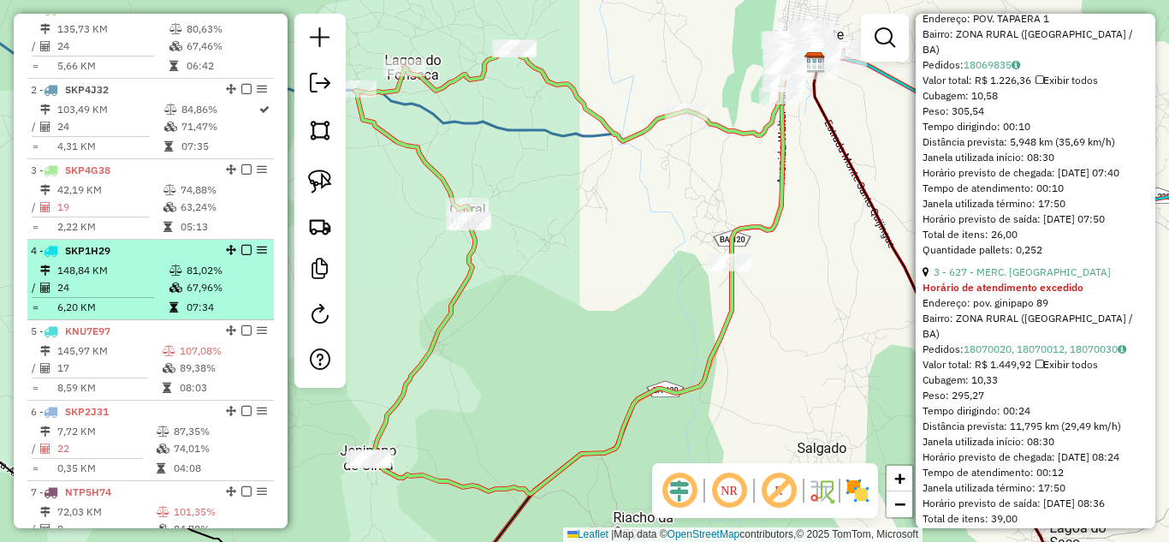
click at [158, 296] on td "24" at bounding box center [112, 287] width 112 height 17
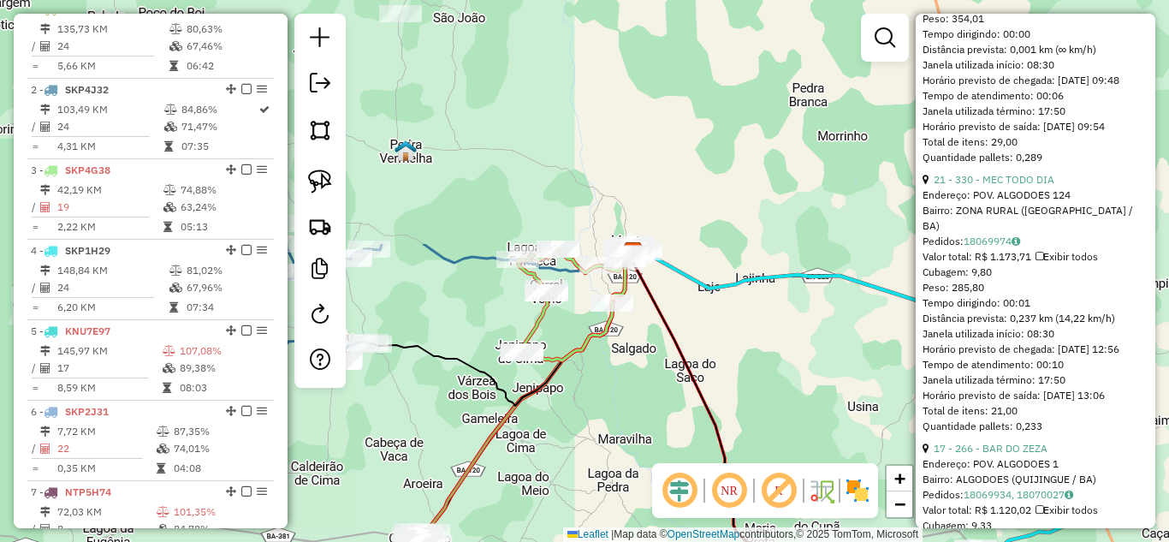
drag, startPoint x: 518, startPoint y: 108, endPoint x: 677, endPoint y: 406, distance: 337.2
click at [677, 406] on div "Janela de atendimento Grade de atendimento Capacidade Transportadoras Veículos …" at bounding box center [584, 271] width 1169 height 542
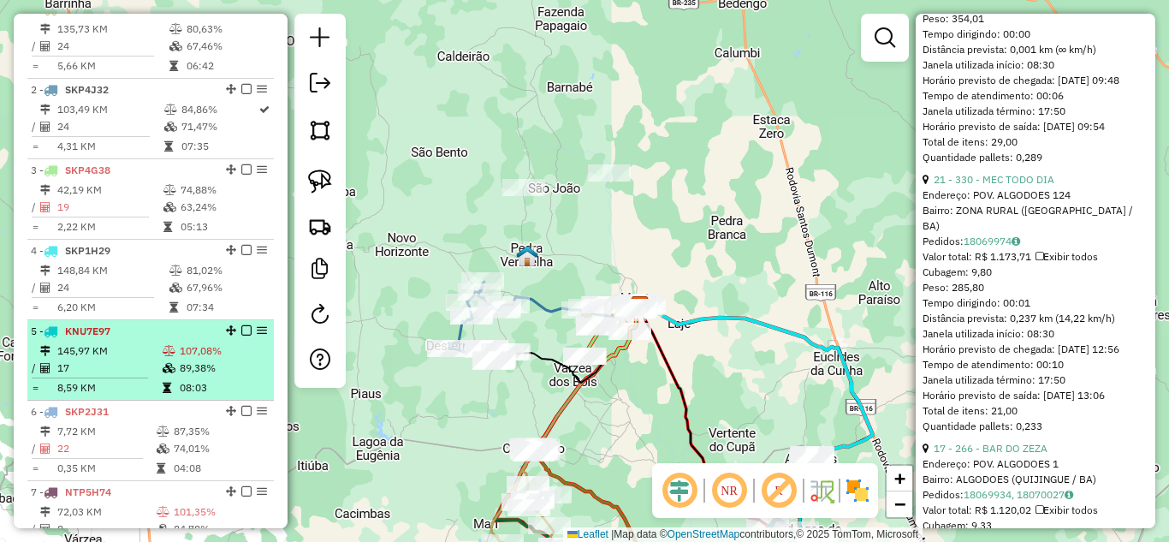
click at [119, 359] on td "145,97 KM" at bounding box center [108, 350] width 105 height 17
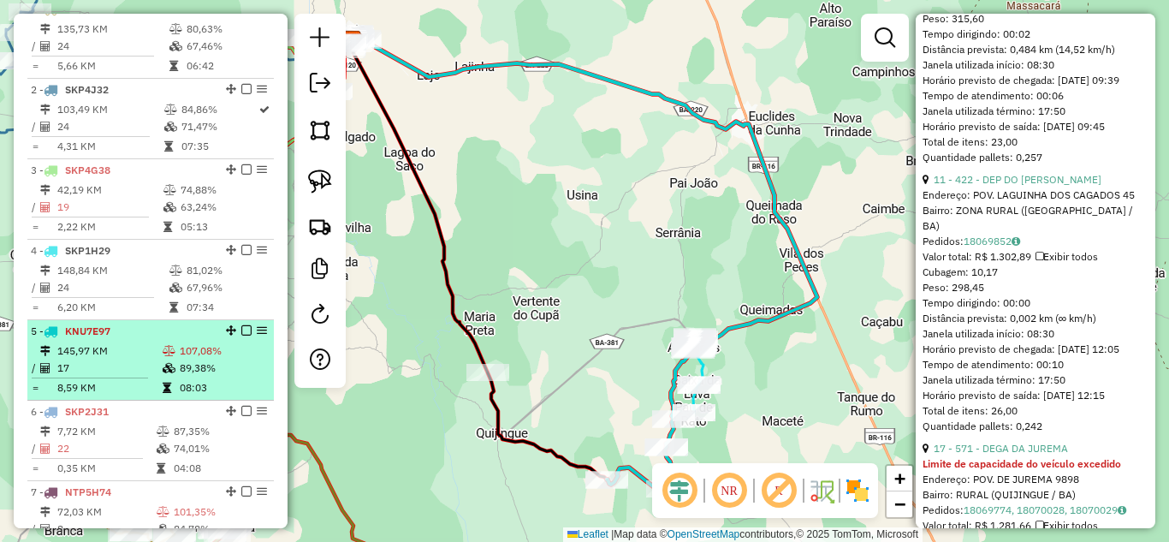
scroll to position [776, 0]
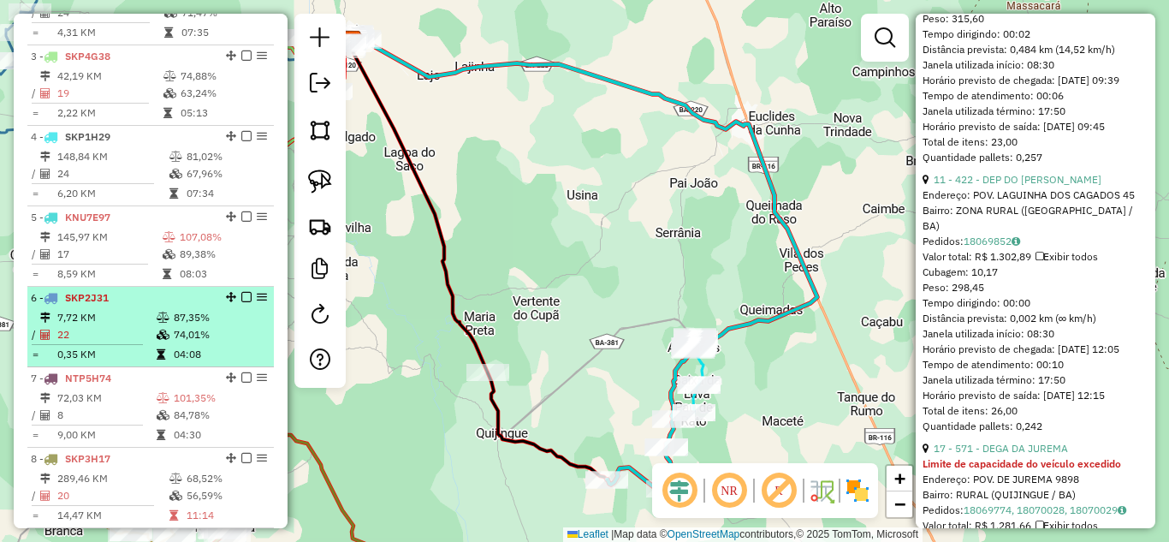
click at [125, 343] on td "22" at bounding box center [105, 334] width 99 height 17
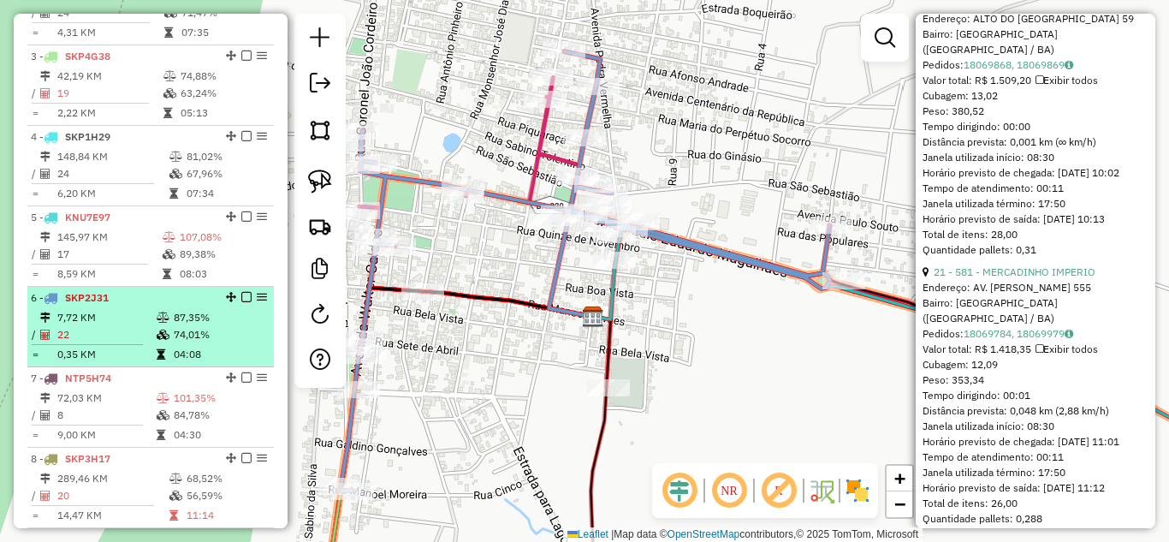
scroll to position [947, 0]
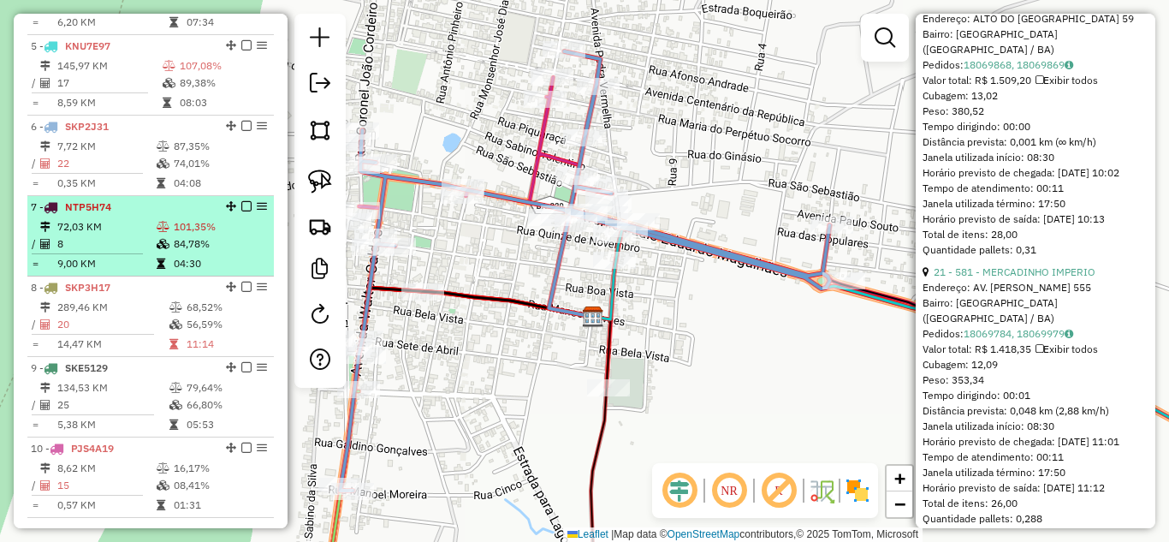
click at [113, 235] on td "72,03 KM" at bounding box center [105, 226] width 99 height 17
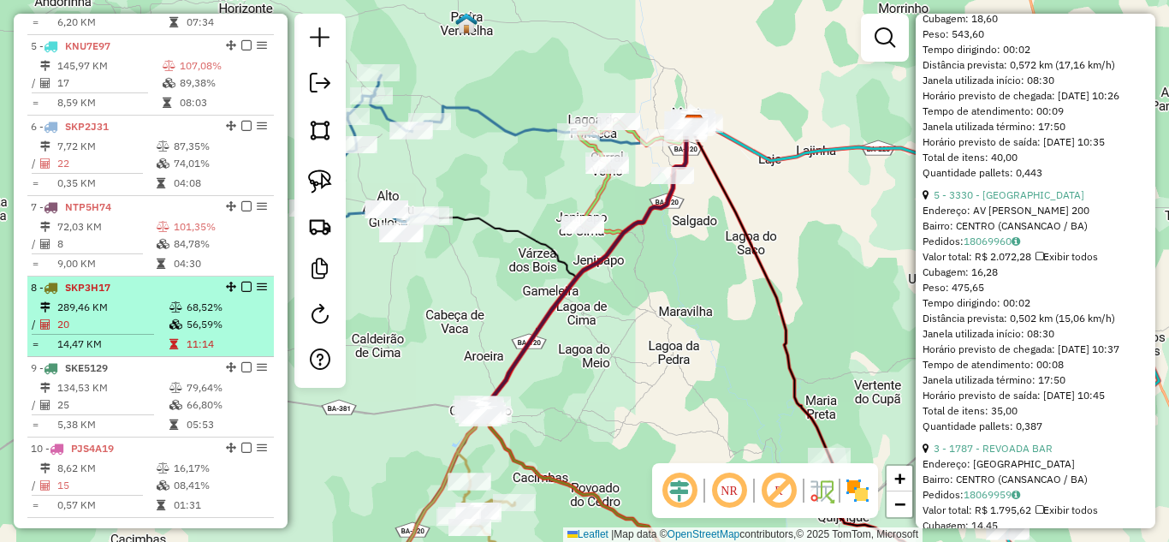
click at [113, 315] on td "289,46 KM" at bounding box center [112, 307] width 112 height 17
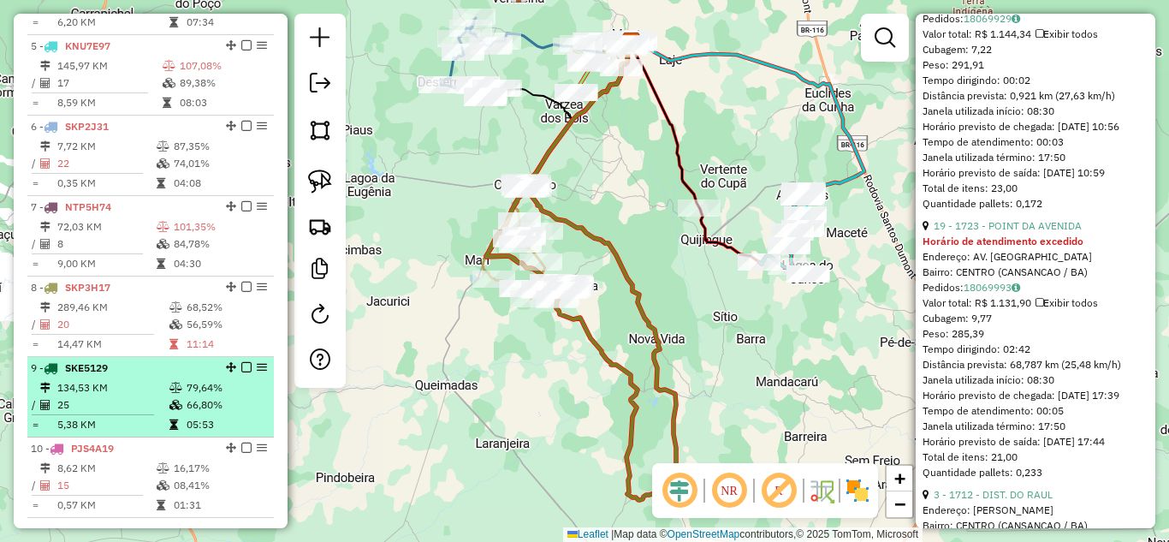
click at [113, 412] on td "25" at bounding box center [112, 404] width 112 height 17
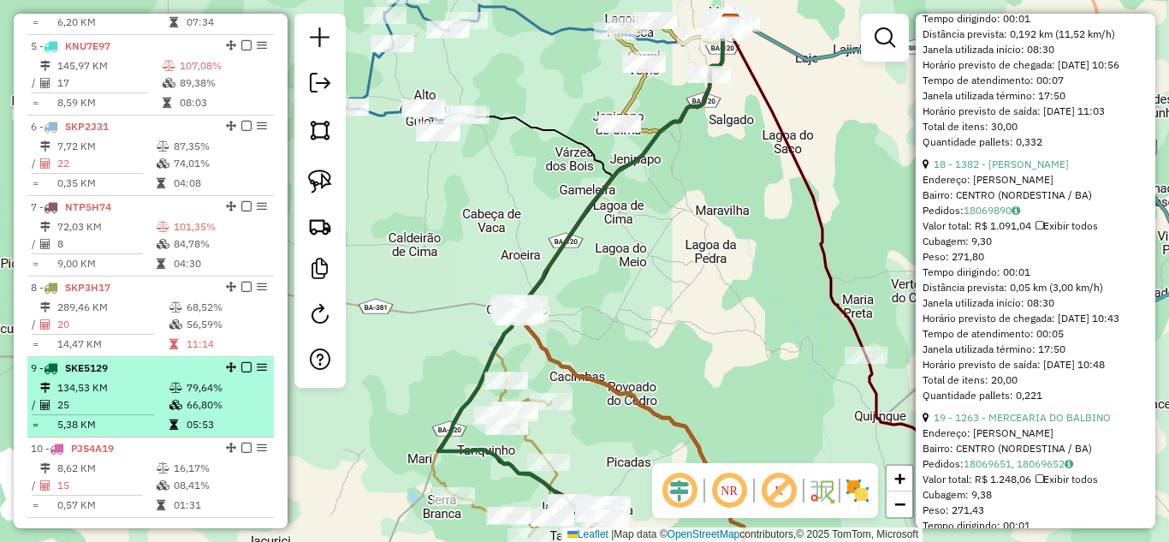
scroll to position [1176, 0]
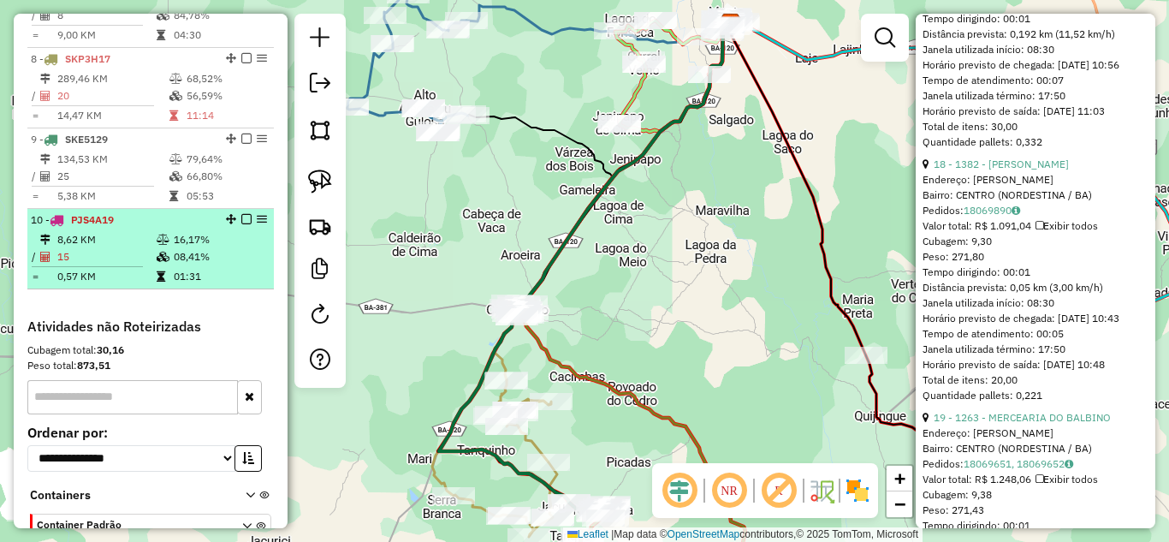
click at [115, 248] on td "8,62 KM" at bounding box center [105, 239] width 99 height 17
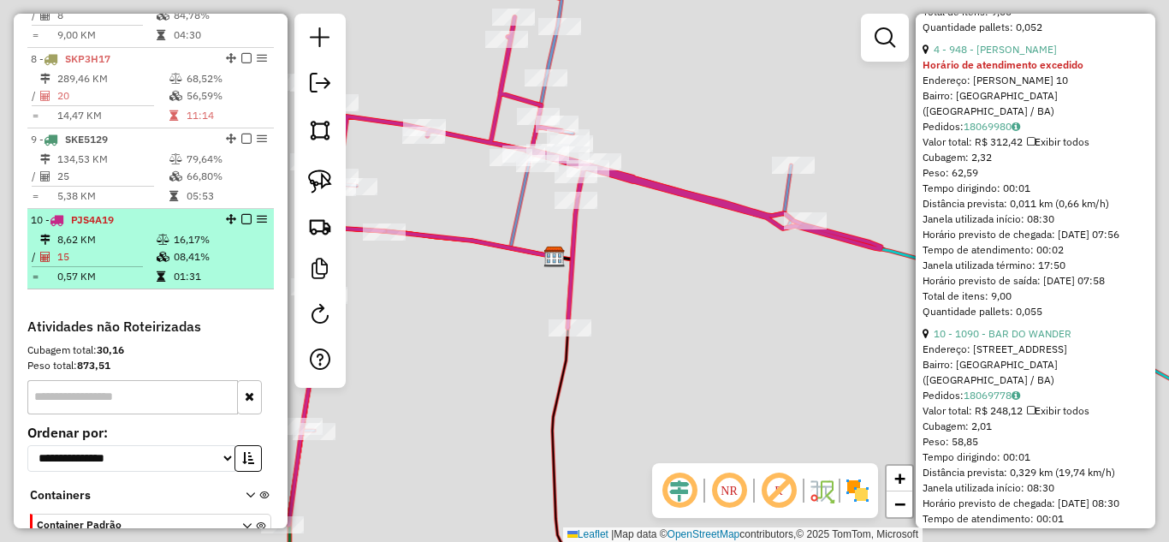
scroll to position [2037, 0]
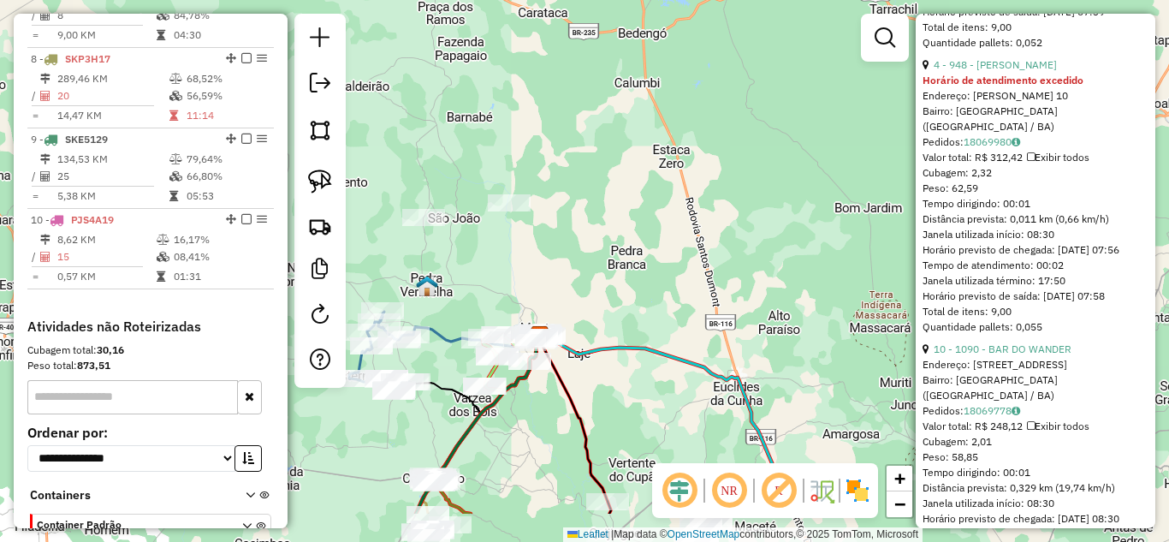
drag, startPoint x: 646, startPoint y: 424, endPoint x: 767, endPoint y: 104, distance: 341.2
click at [755, 336] on icon at bounding box center [656, 411] width 233 height 151
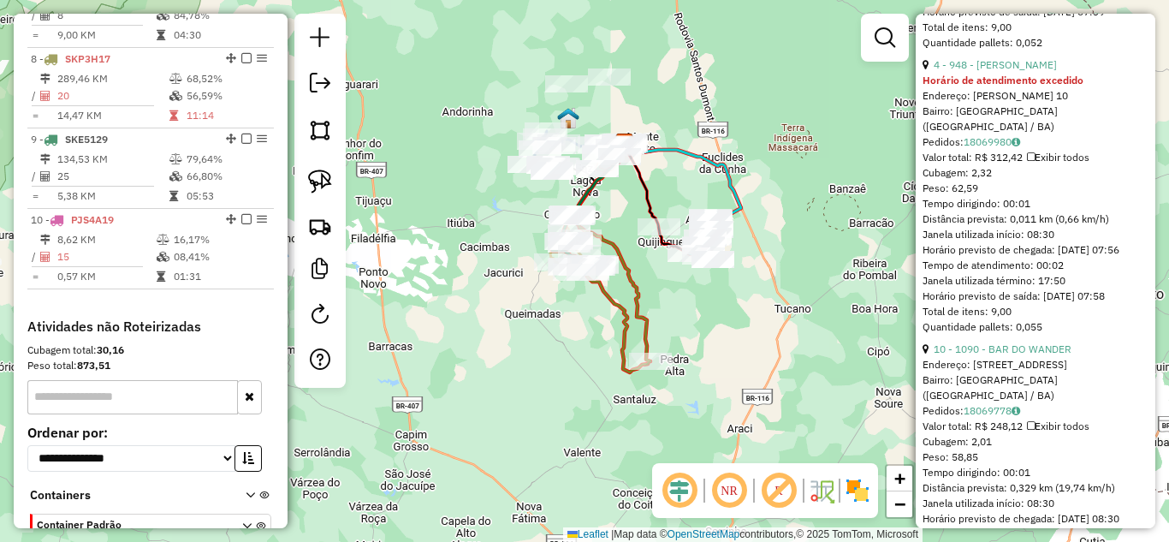
drag, startPoint x: 715, startPoint y: 358, endPoint x: 692, endPoint y: 317, distance: 47.9
click at [695, 317] on div "Janela de atendimento Grade de atendimento Capacidade Transportadoras Veículos …" at bounding box center [584, 271] width 1169 height 542
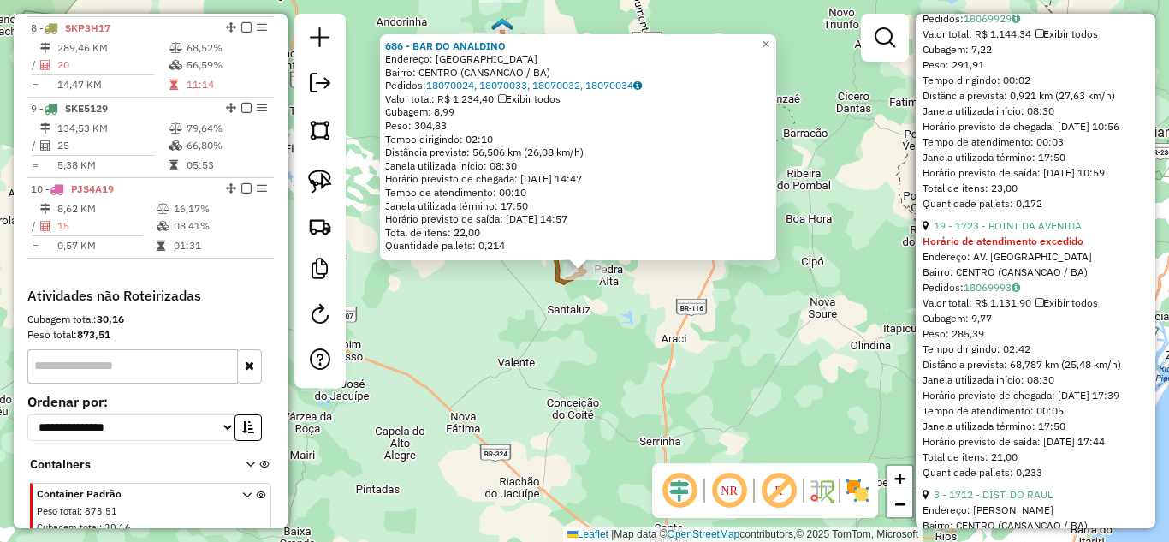
scroll to position [1225, 0]
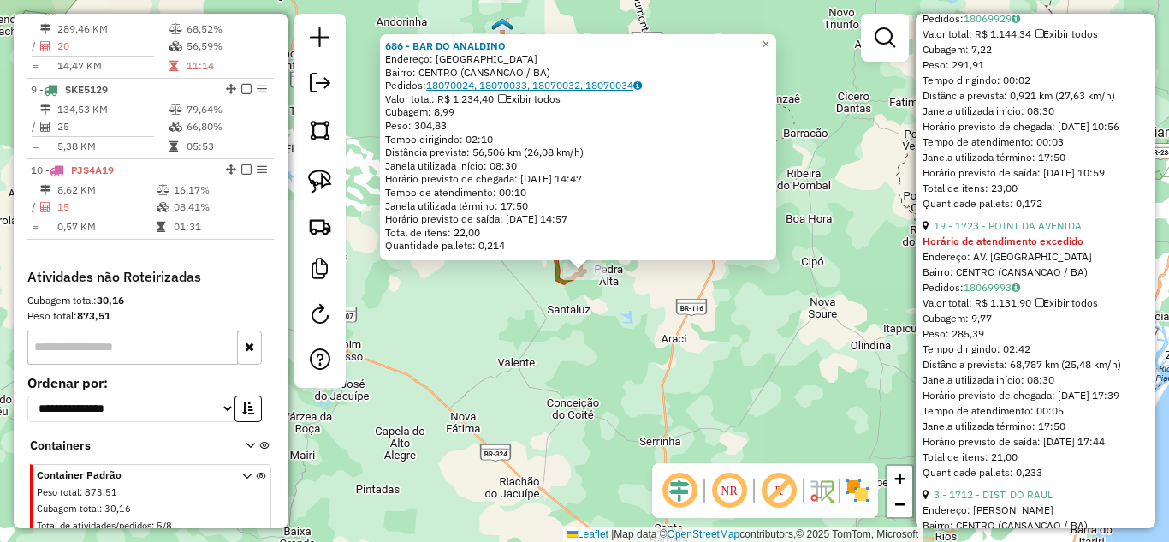
click at [642, 85] on icon at bounding box center [637, 85] width 9 height 10
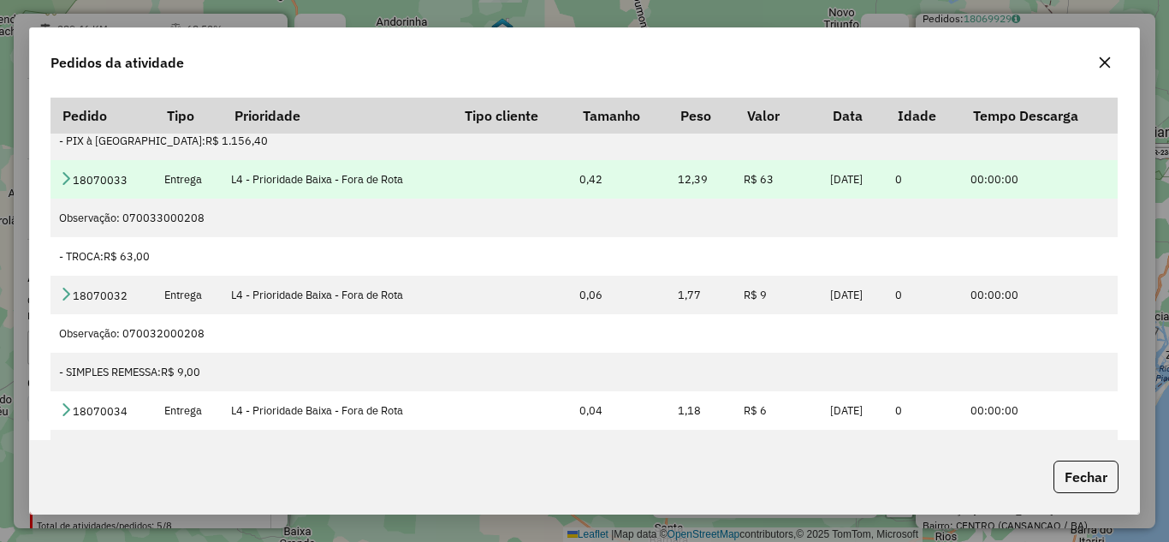
scroll to position [0, 0]
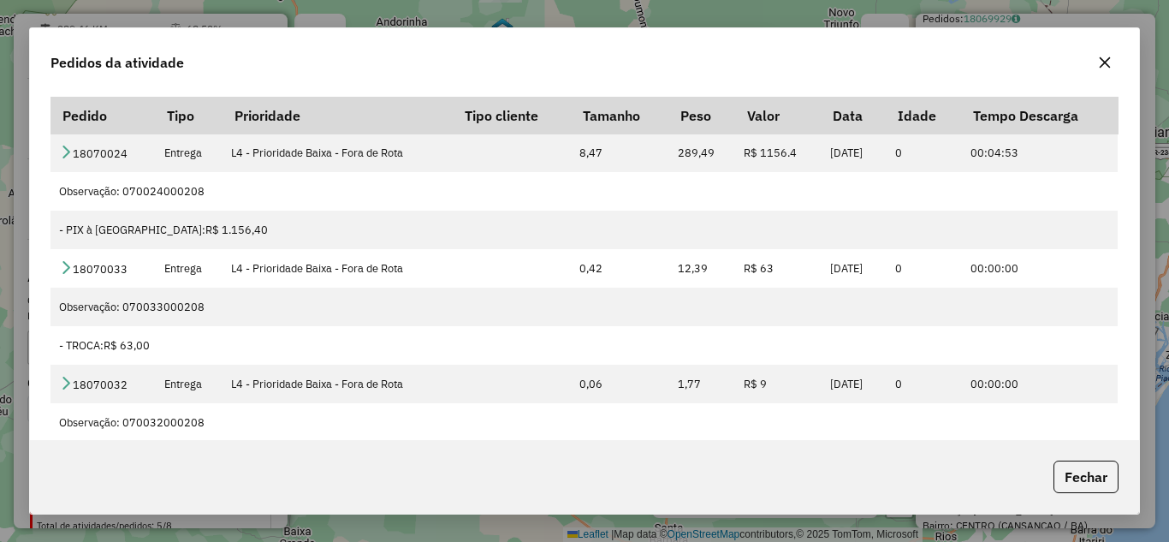
click at [1110, 59] on icon "button" at bounding box center [1105, 63] width 14 height 14
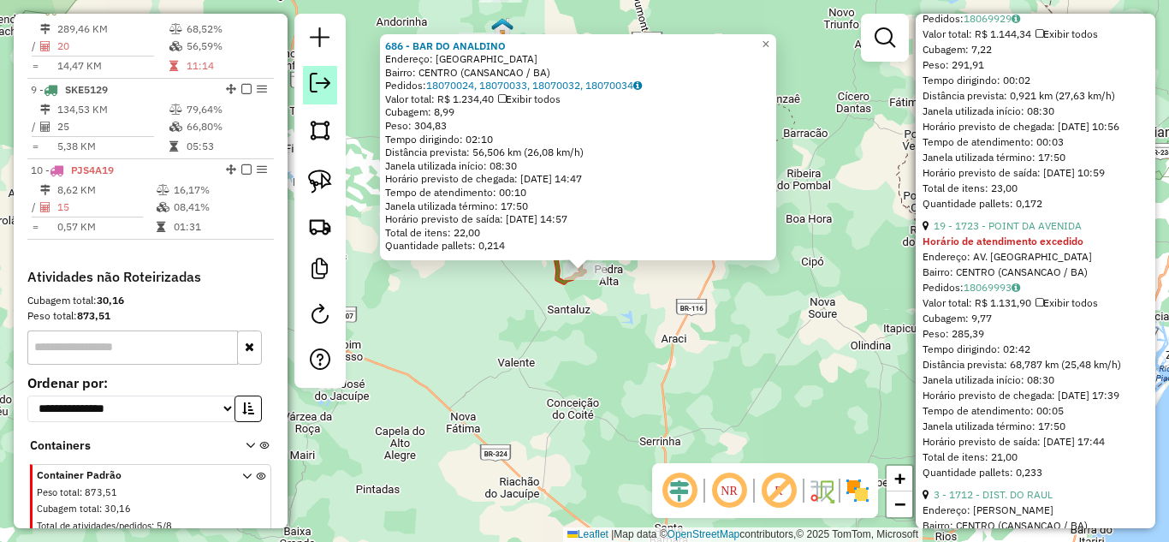
click at [323, 86] on em at bounding box center [320, 83] width 21 height 21
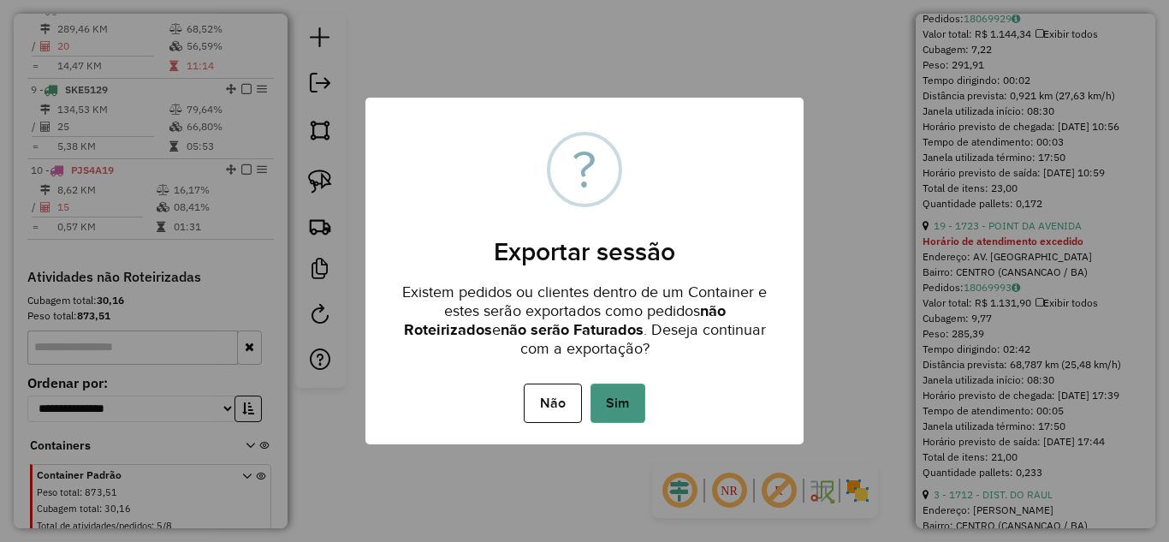
click at [624, 399] on button "Sim" at bounding box center [617, 402] width 55 height 39
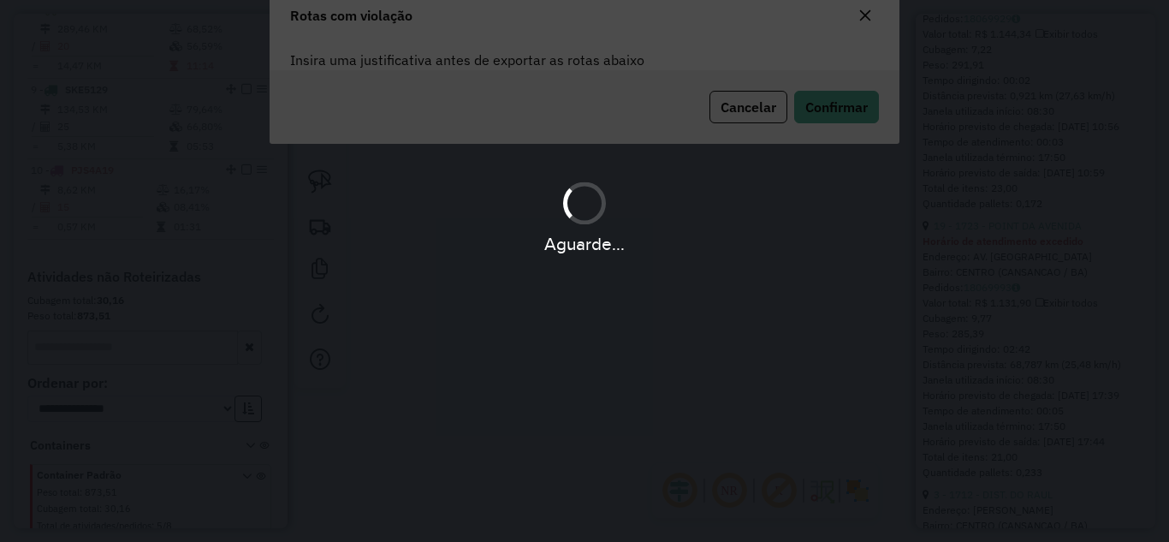
scroll to position [38, 0]
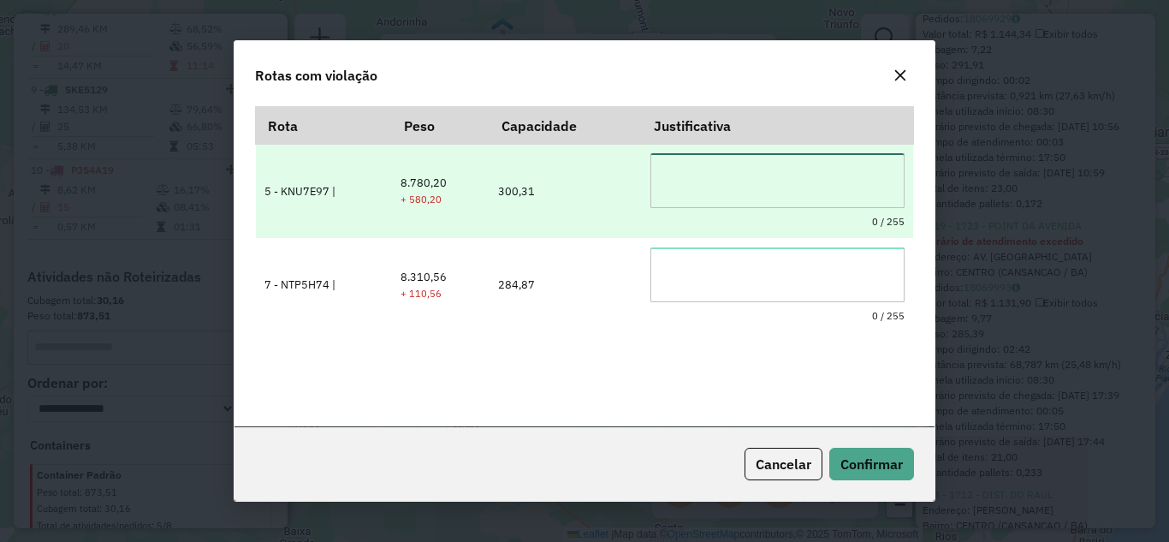
click at [759, 185] on textarea at bounding box center [777, 180] width 254 height 55
type textarea "*"
drag, startPoint x: 757, startPoint y: 186, endPoint x: 646, endPoint y: 158, distance: 114.5
click at [650, 158] on textarea "**********" at bounding box center [777, 180] width 254 height 55
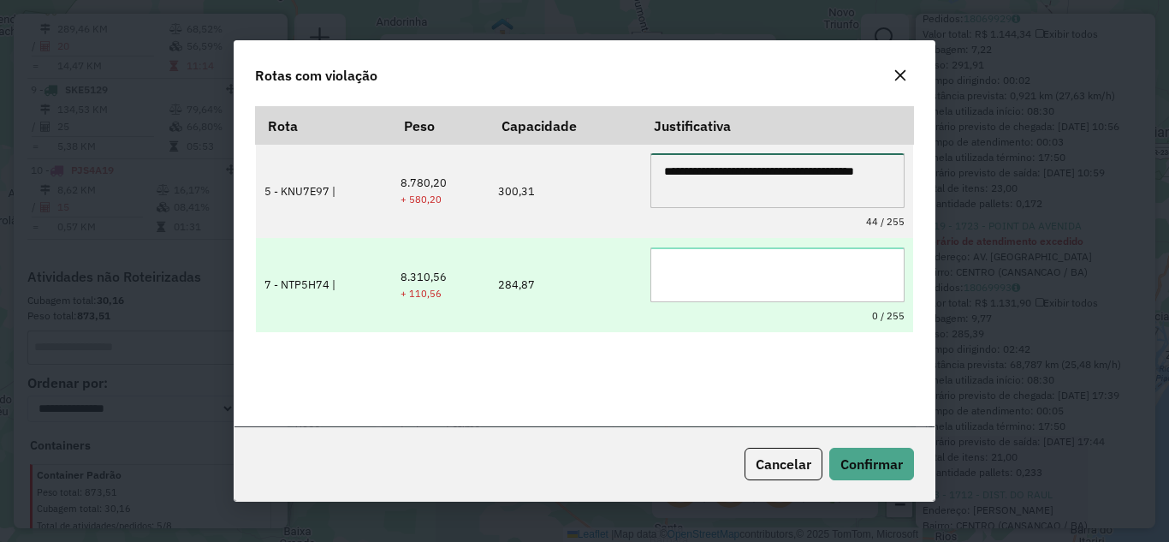
type textarea "**********"
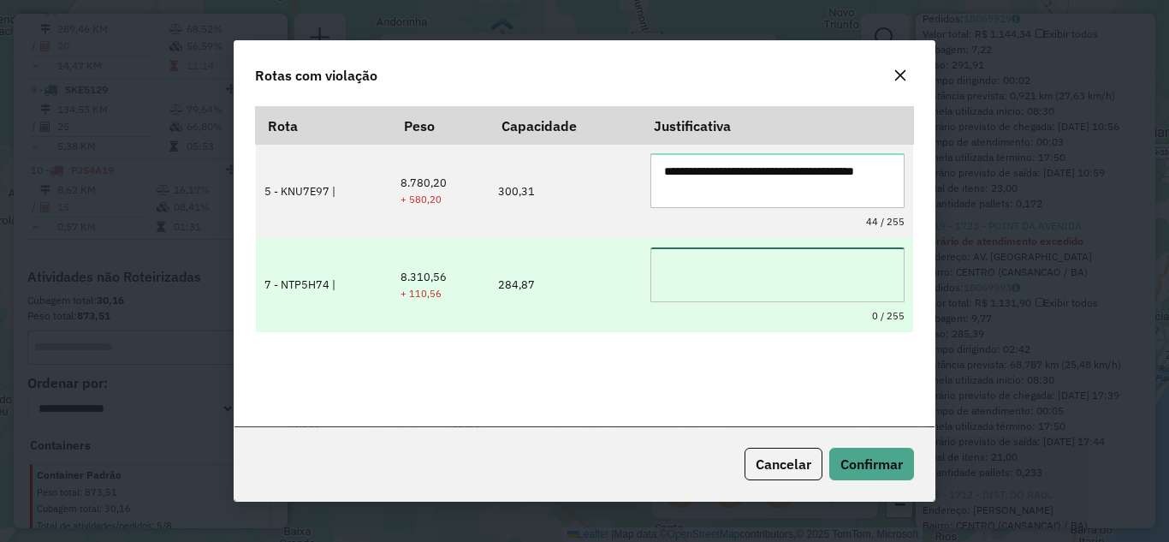
click at [683, 270] on textarea at bounding box center [777, 274] width 254 height 55
paste textarea "**********"
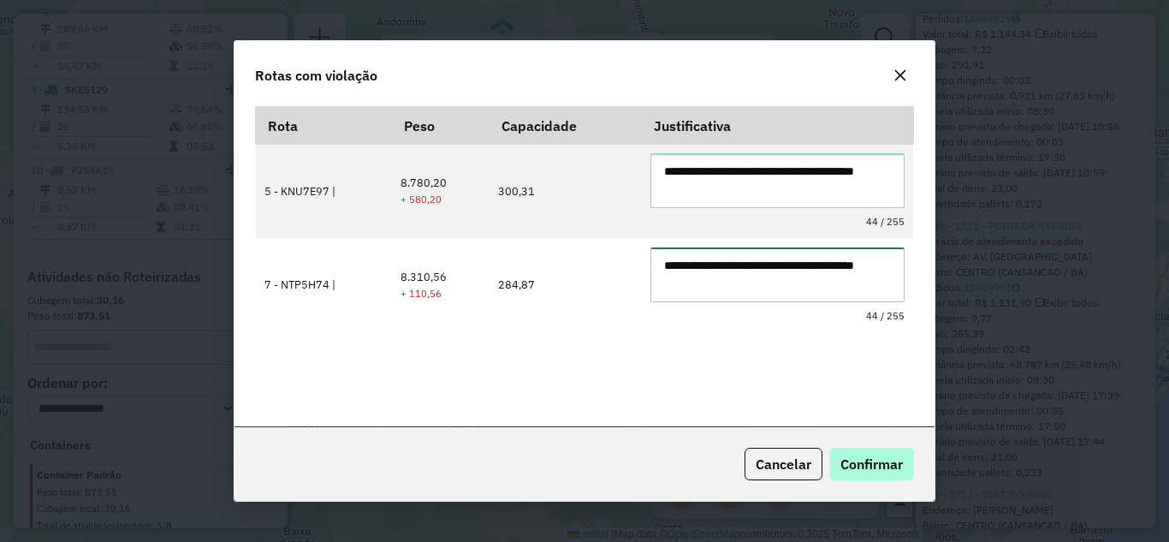
type textarea "**********"
click at [879, 463] on span "Confirmar" at bounding box center [871, 463] width 62 height 17
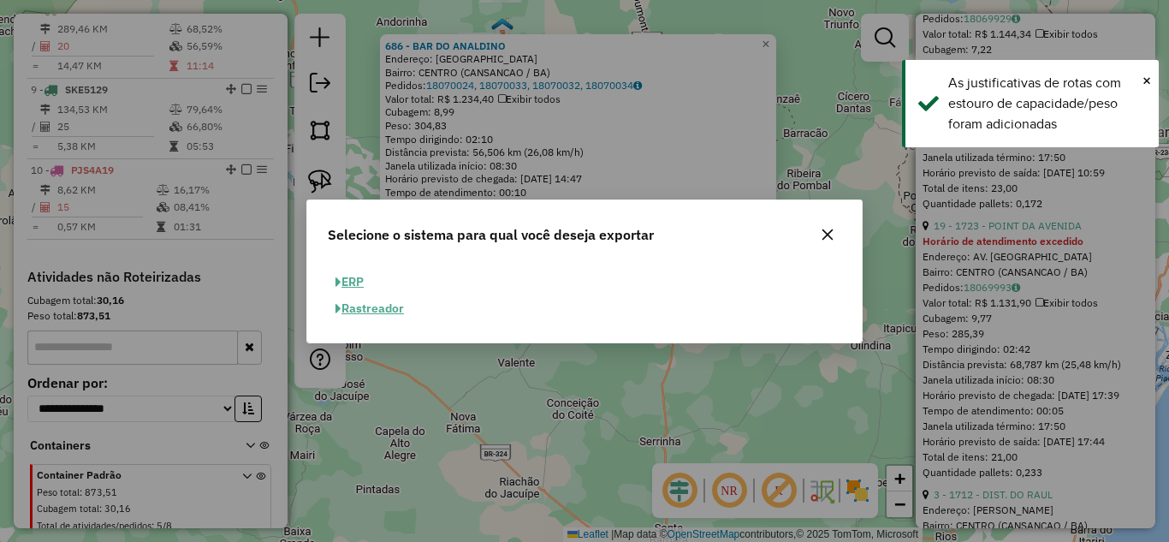
click at [363, 278] on button "ERP" at bounding box center [350, 282] width 44 height 27
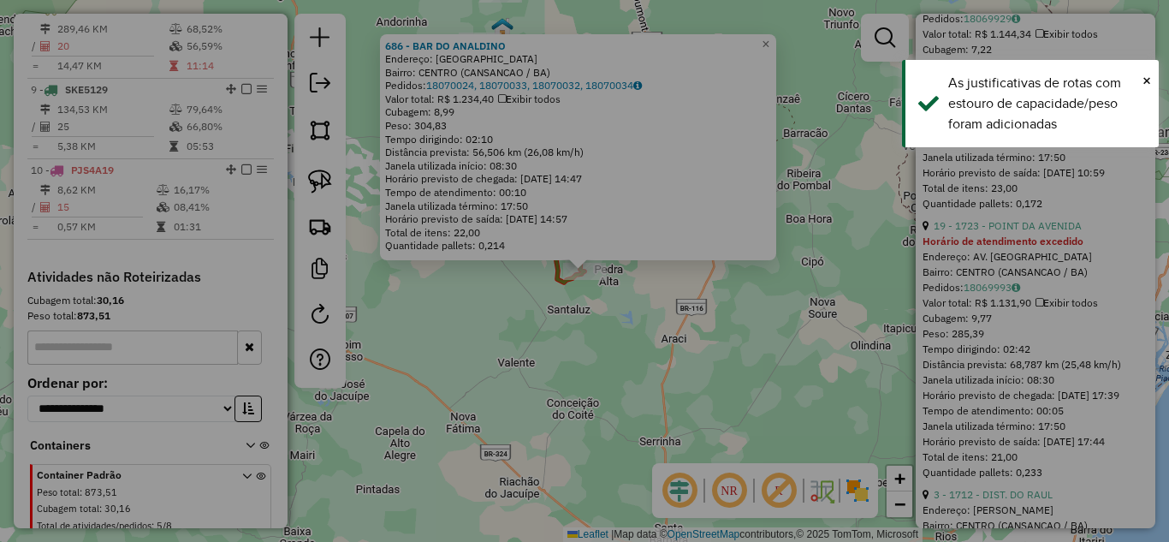
select select "**"
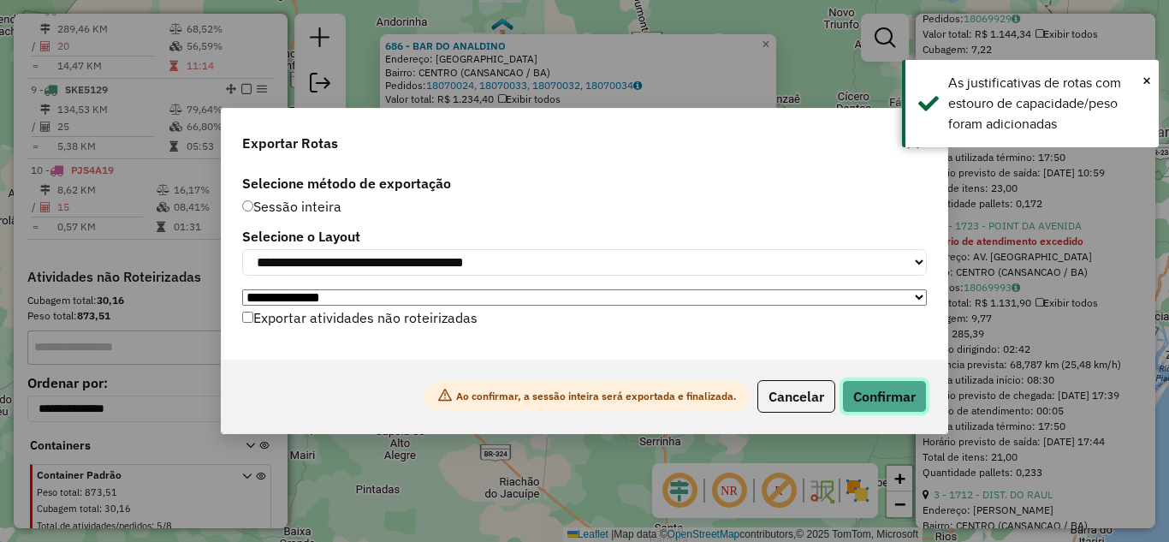
click at [890, 400] on button "Confirmar" at bounding box center [884, 396] width 85 height 33
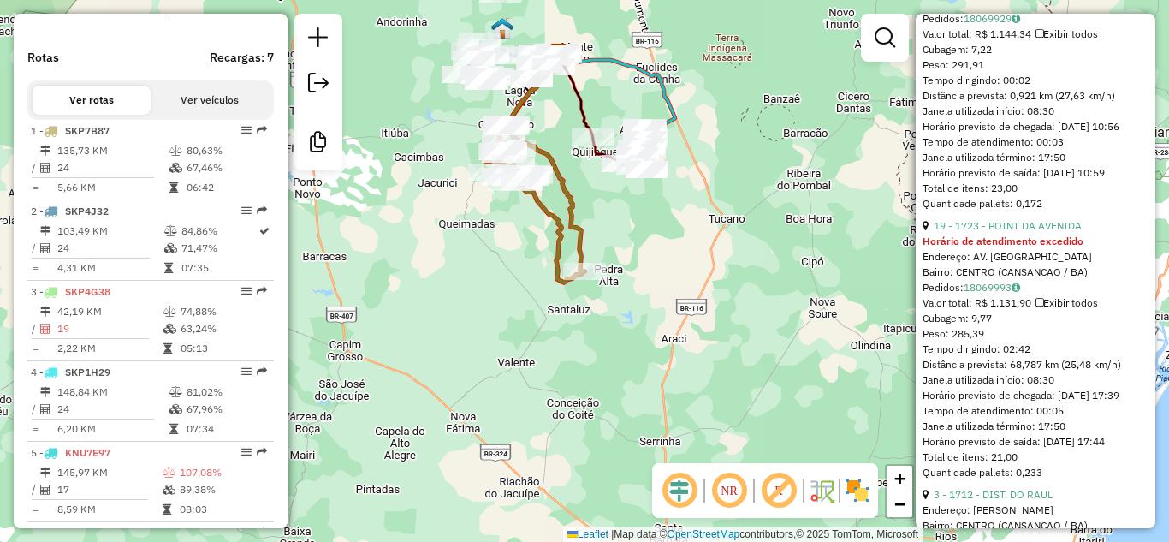
scroll to position [382, 0]
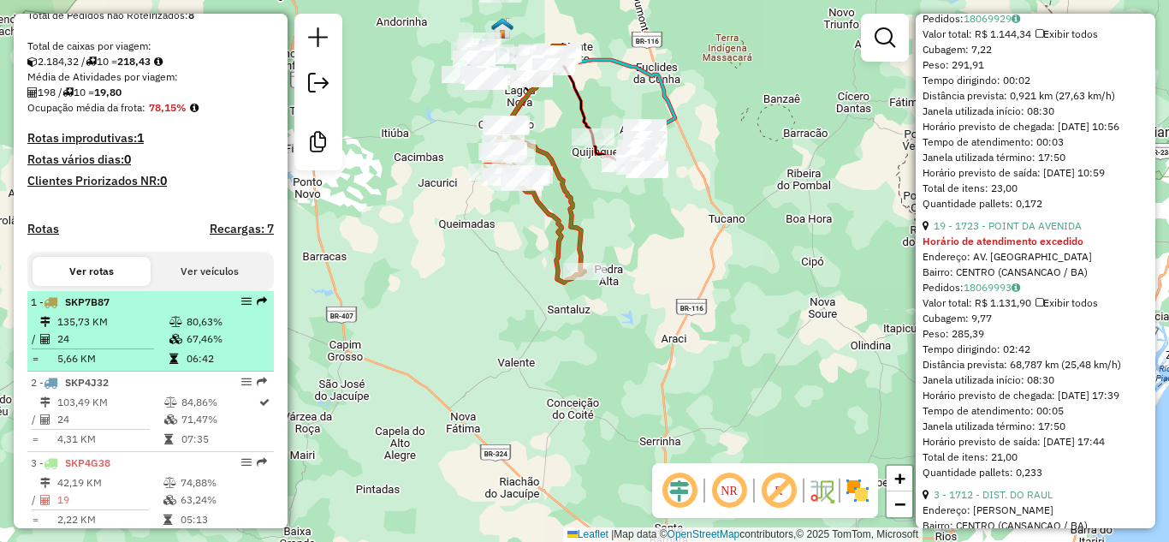
click at [111, 327] on li "1 - SKP7B87 135,73 KM 80,63% / 24 67,46% = 5,66 KM 06:42" at bounding box center [150, 331] width 246 height 80
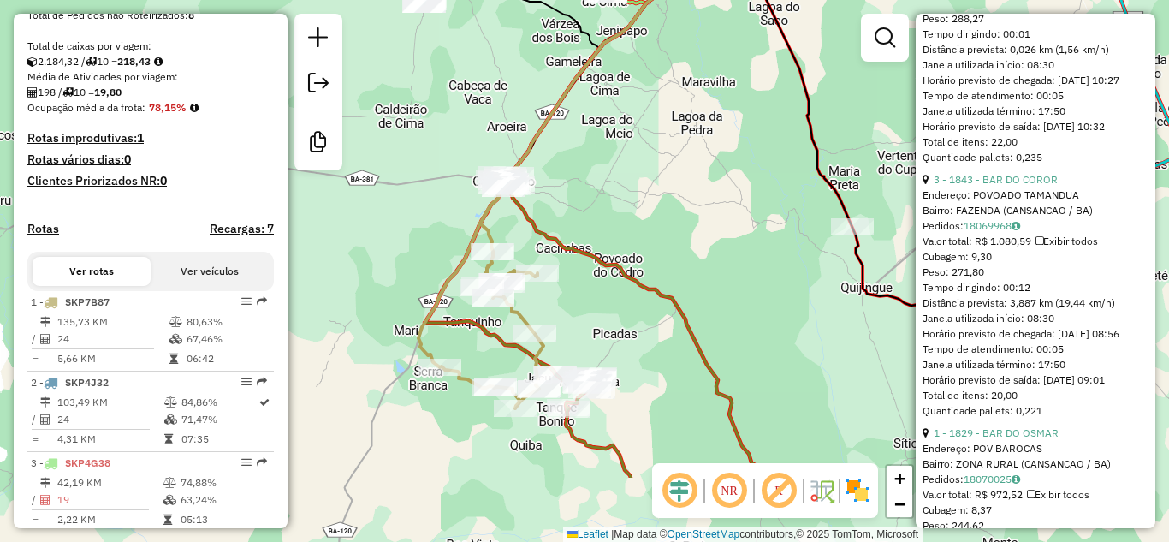
drag, startPoint x: 442, startPoint y: 330, endPoint x: 422, endPoint y: 201, distance: 130.8
click at [422, 201] on div "Janela de atendimento Grade de atendimento Capacidade Transportadoras Veículos …" at bounding box center [584, 271] width 1169 height 542
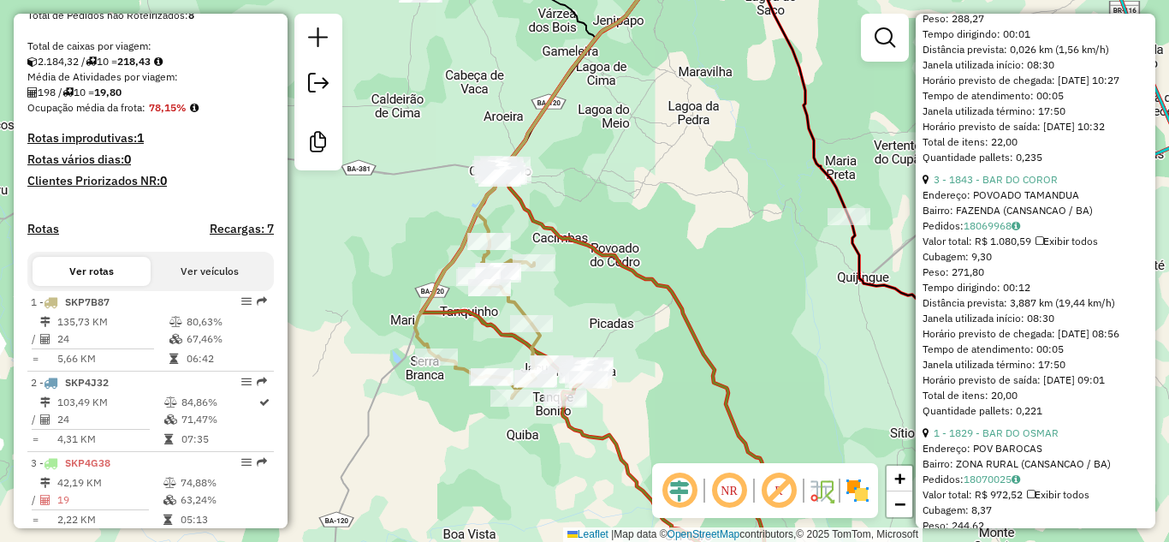
scroll to position [553, 0]
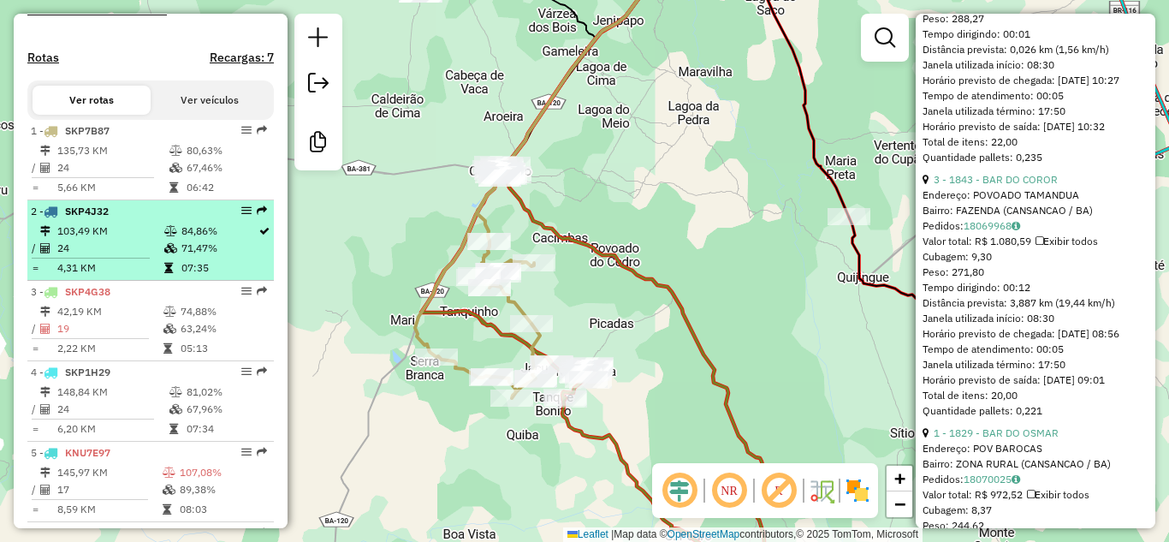
click at [112, 257] on td "24" at bounding box center [109, 248] width 107 height 17
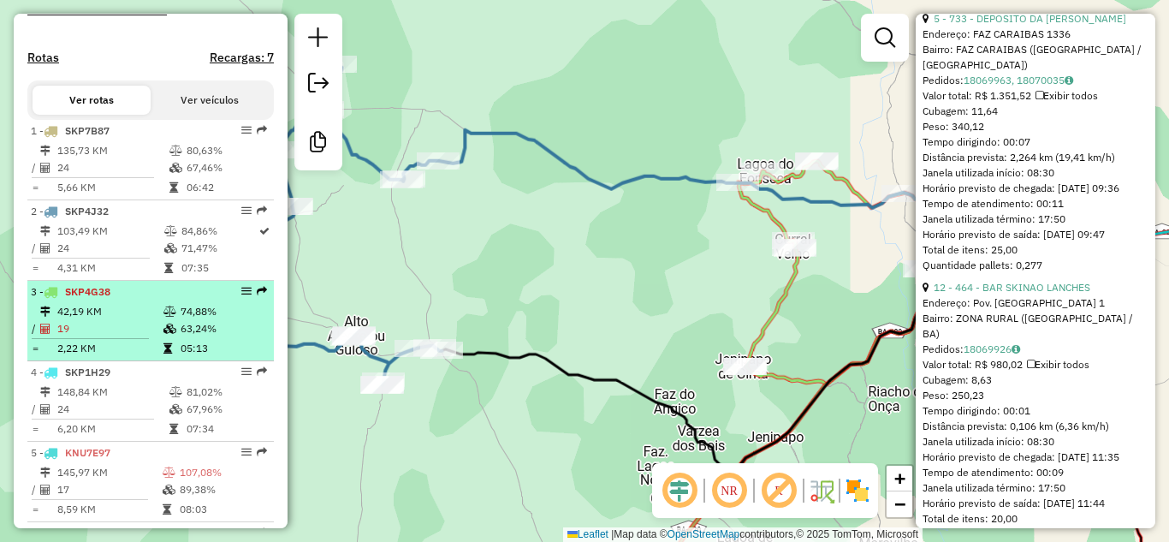
click at [104, 320] on td "42,19 KM" at bounding box center [109, 311] width 106 height 17
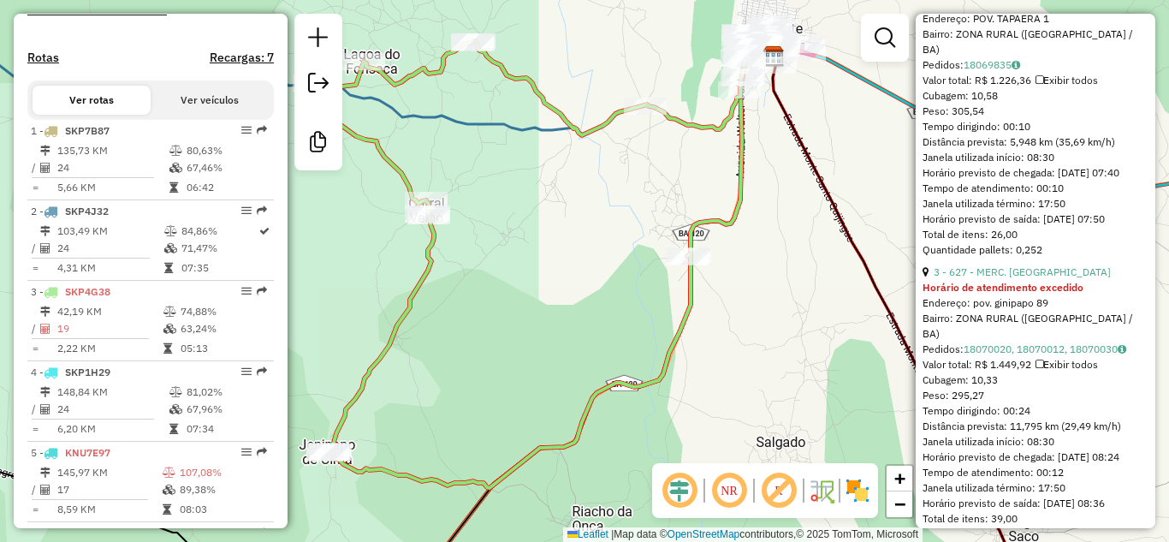
drag, startPoint x: 557, startPoint y: 304, endPoint x: 516, endPoint y: 298, distance: 41.5
click at [516, 298] on div "Janela de atendimento Grade de atendimento Capacidade Transportadoras Veículos …" at bounding box center [584, 271] width 1169 height 542
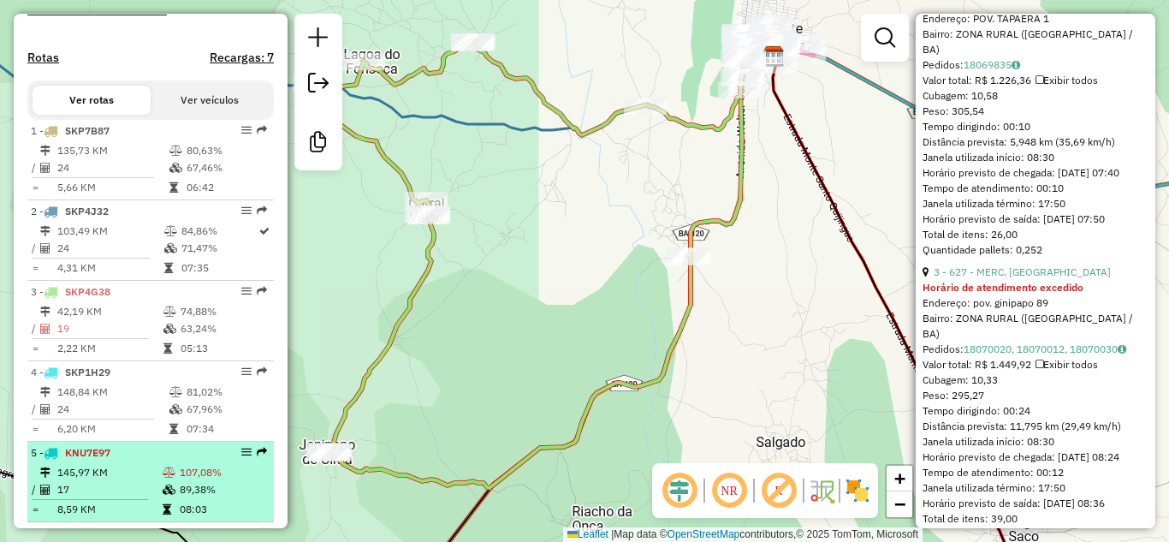
scroll to position [667, 0]
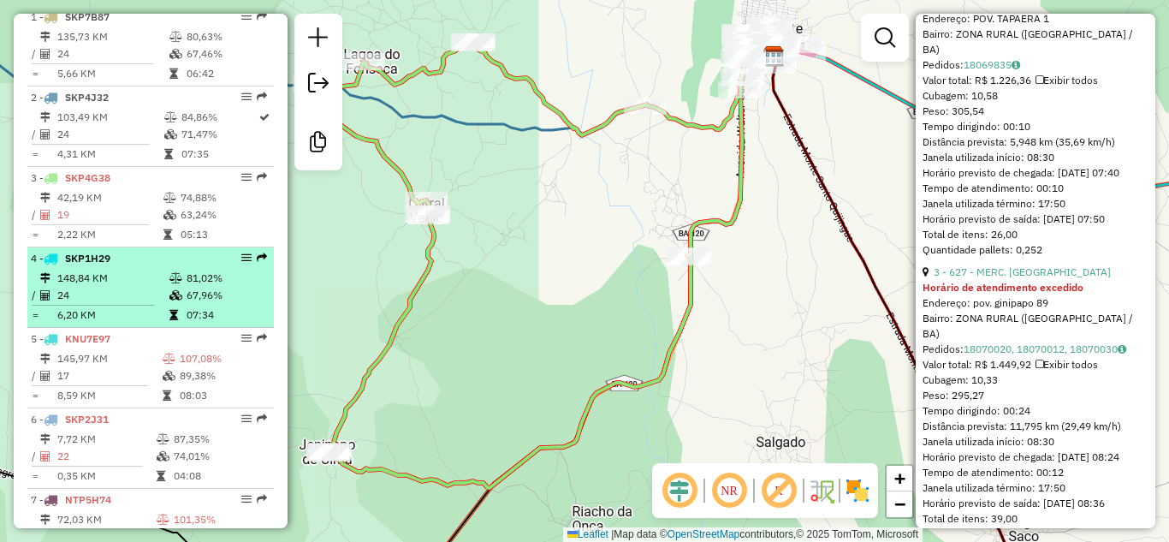
click at [112, 287] on td "148,84 KM" at bounding box center [112, 278] width 112 height 17
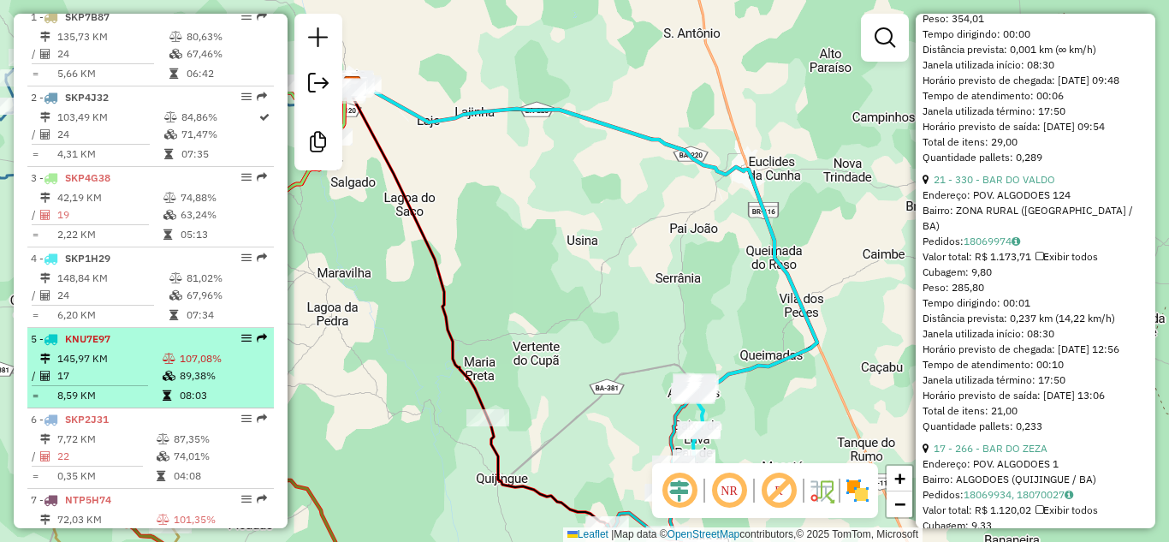
click at [100, 367] on td "145,97 KM" at bounding box center [108, 358] width 105 height 17
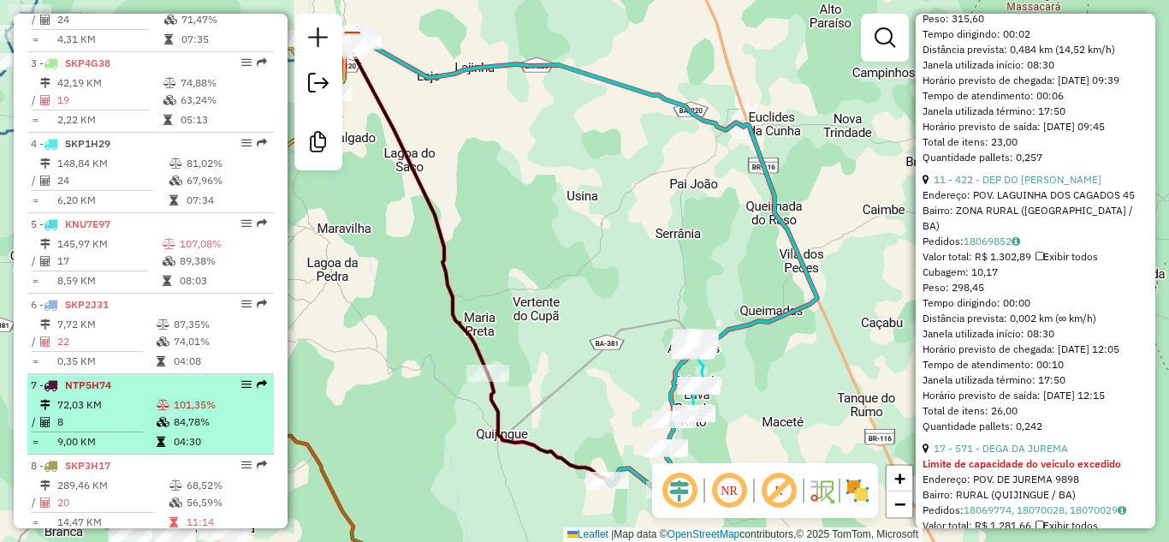
scroll to position [838, 0]
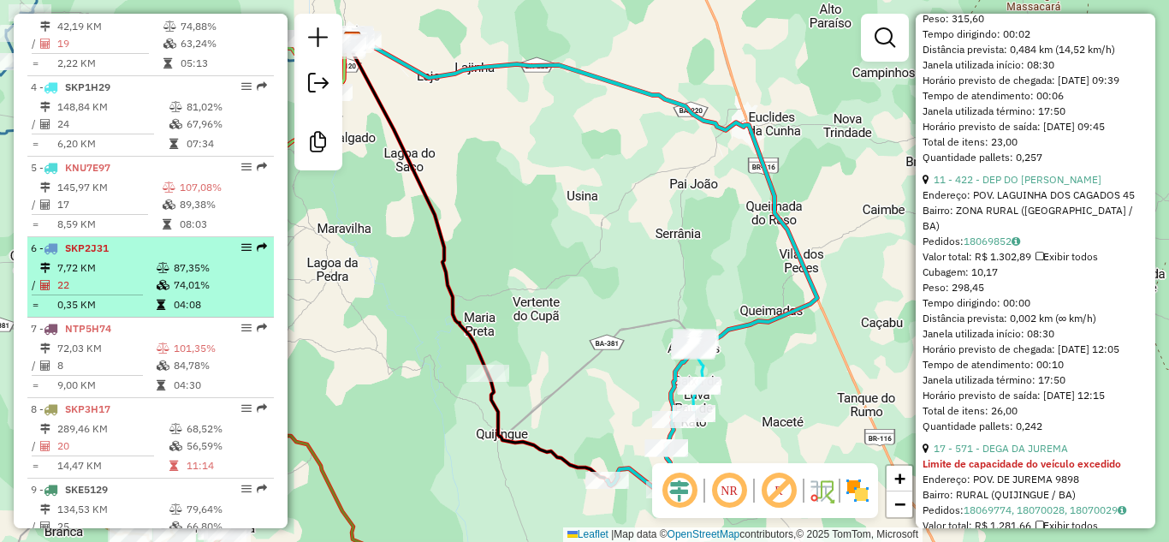
click at [109, 274] on li "6 - SKP2J31 7,72 KM 87,35% / 22 74,01% = 0,35 KM 04:08" at bounding box center [150, 277] width 246 height 80
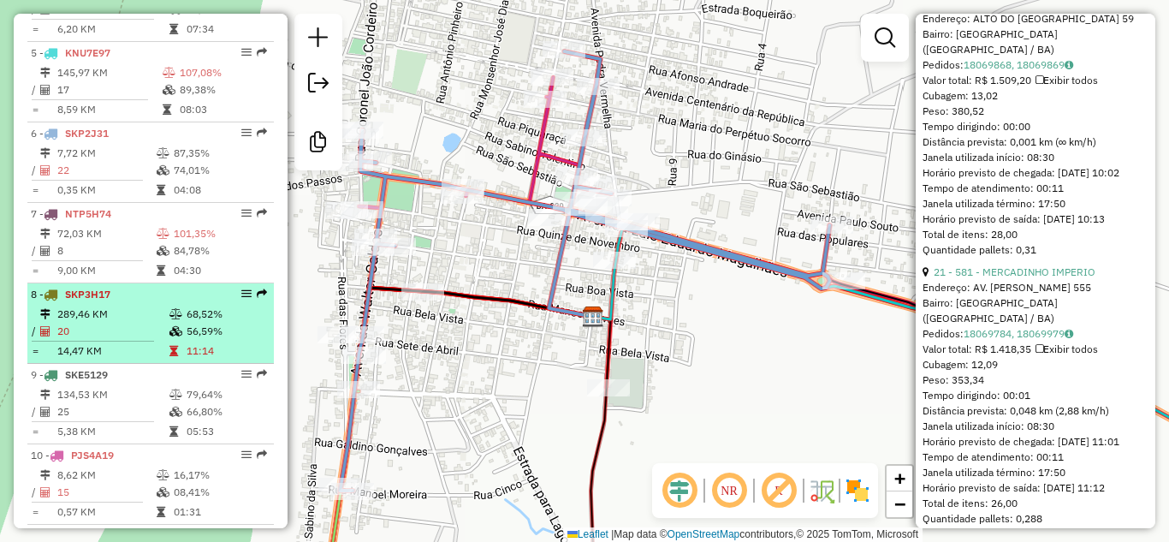
scroll to position [1009, 0]
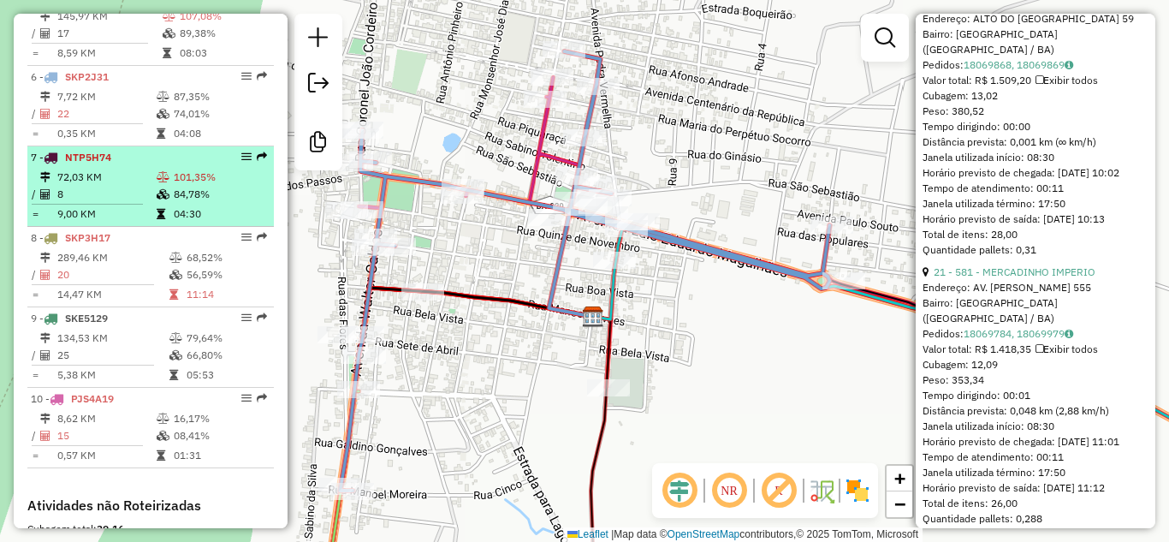
click at [104, 184] on td "72,03 KM" at bounding box center [105, 177] width 99 height 17
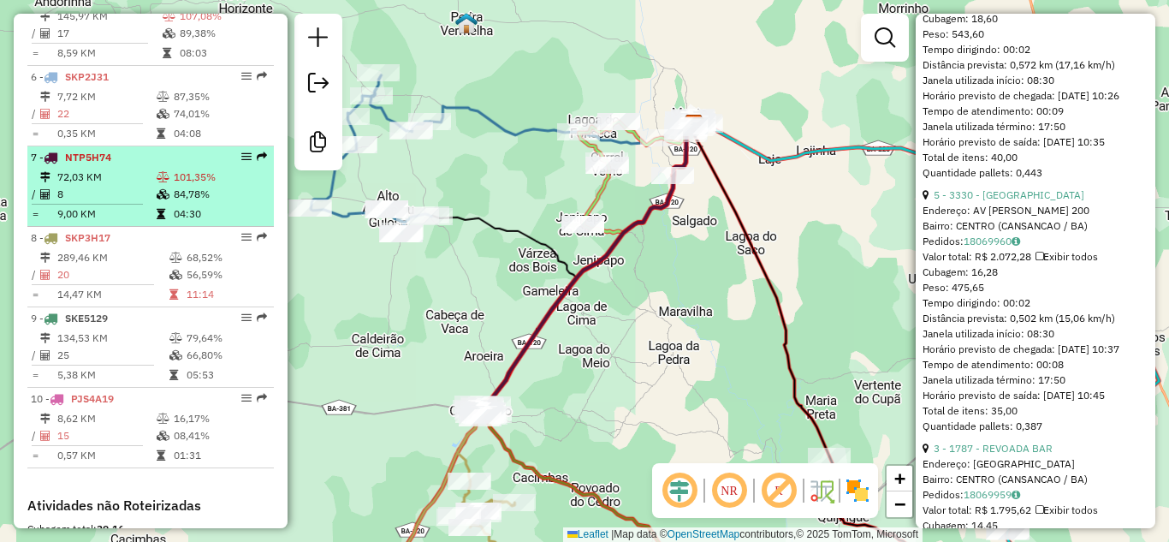
scroll to position [1123, 0]
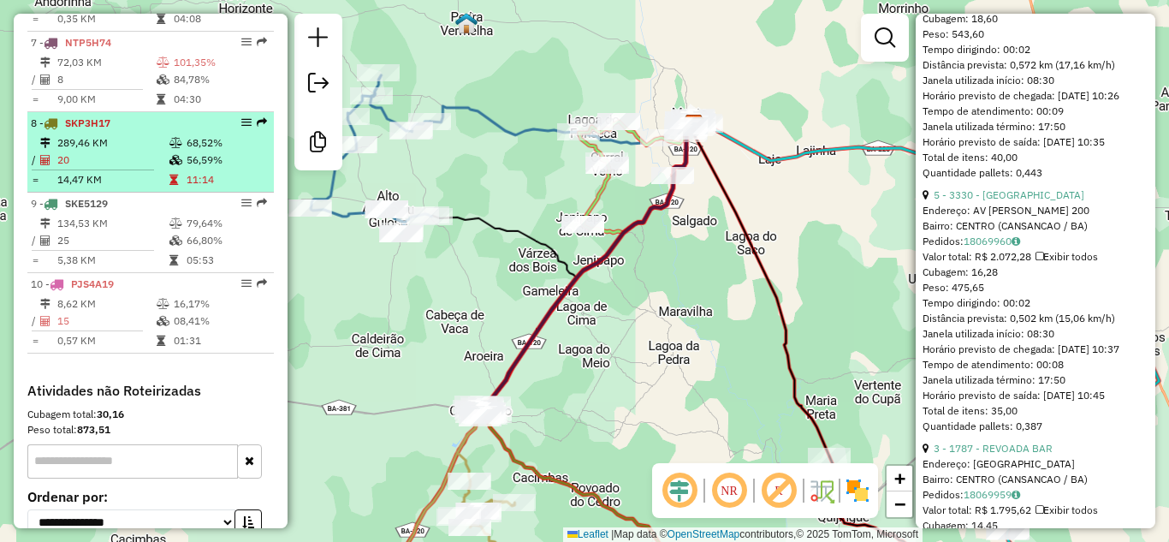
click at [110, 151] on td "289,46 KM" at bounding box center [112, 142] width 112 height 17
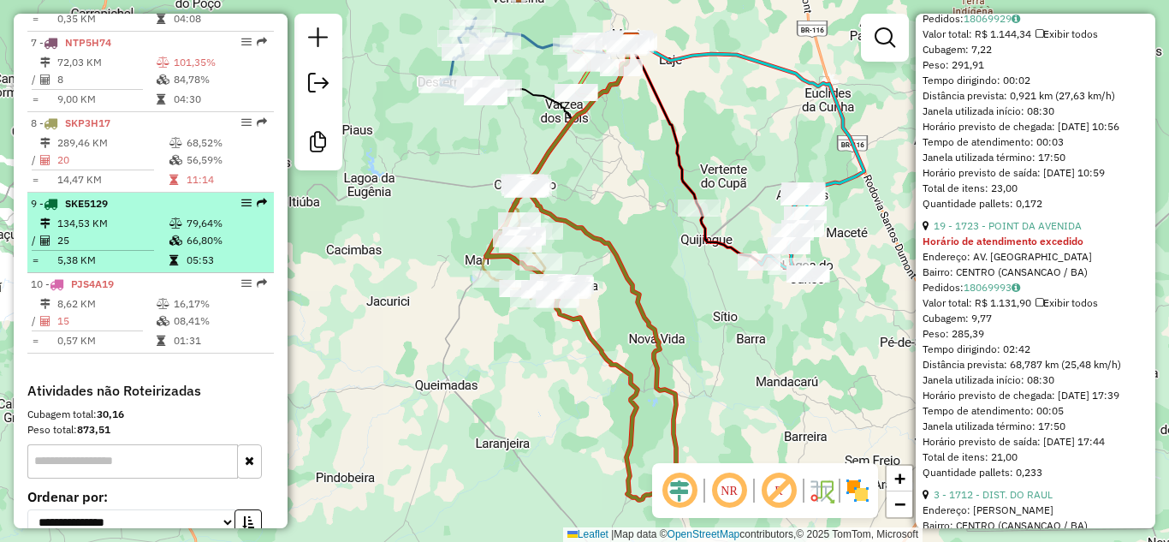
click at [99, 232] on td "134,53 KM" at bounding box center [112, 223] width 112 height 17
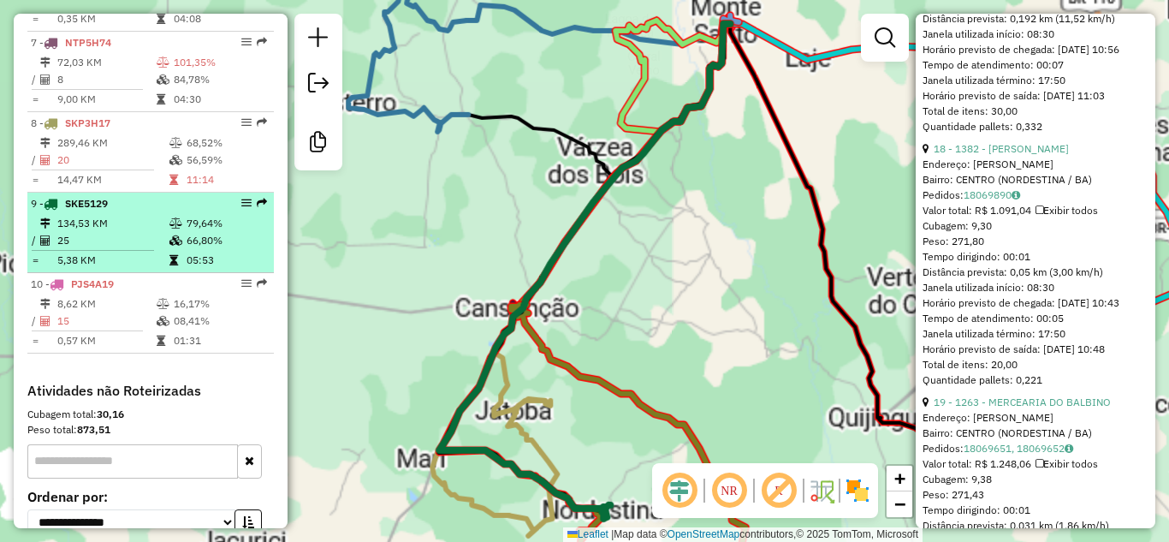
scroll to position [2053, 0]
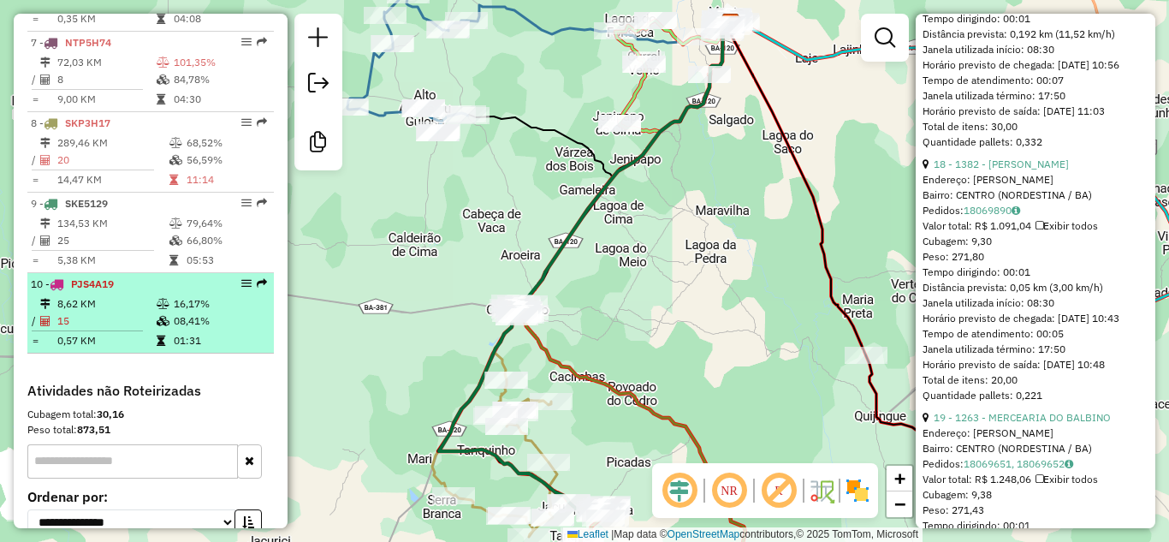
click at [120, 312] on td "8,62 KM" at bounding box center [105, 303] width 99 height 17
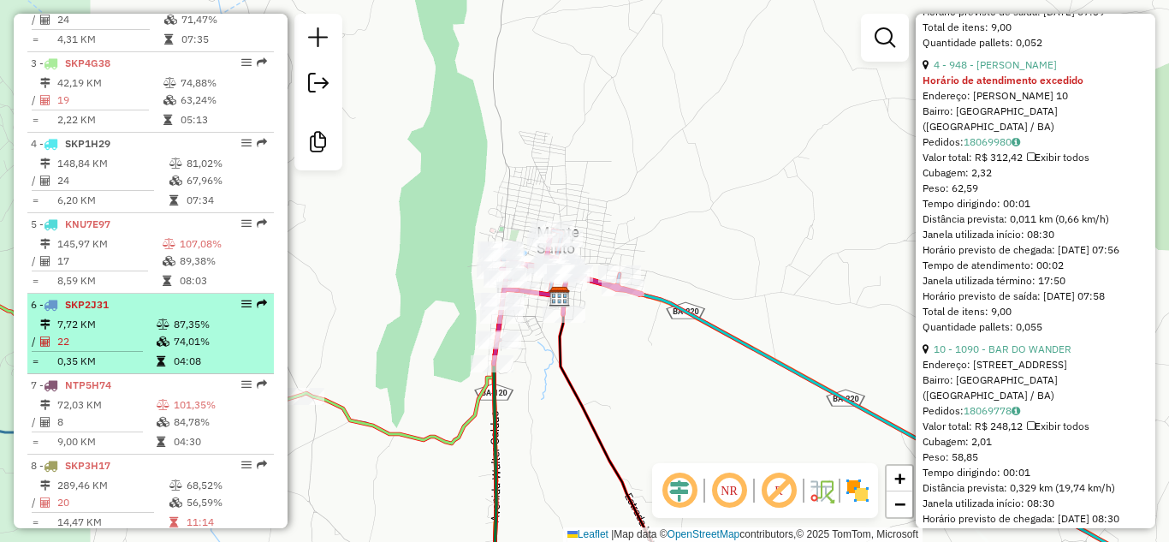
scroll to position [495, 0]
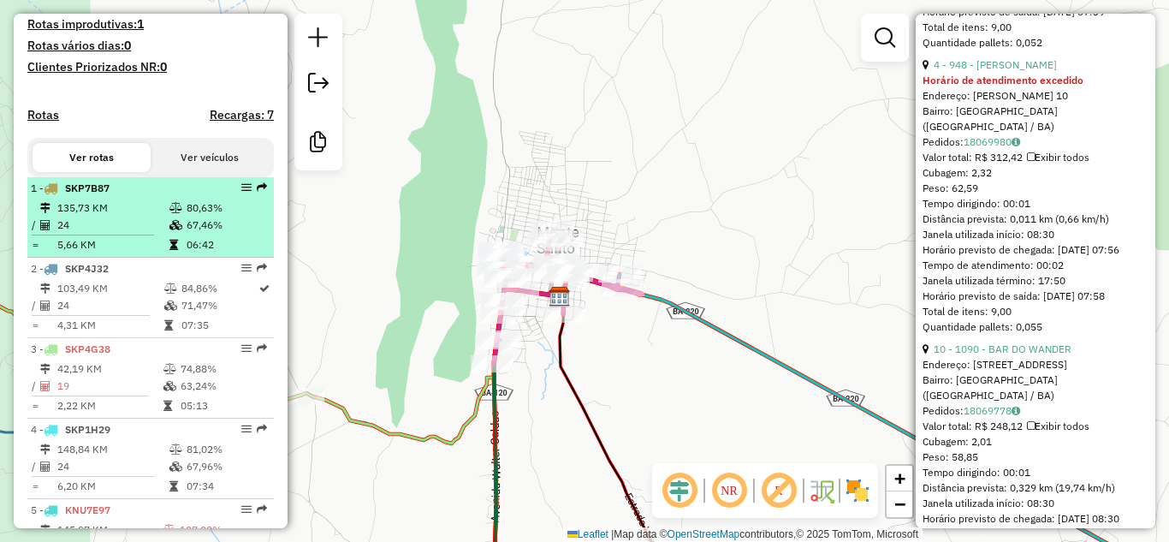
click at [99, 234] on td "24" at bounding box center [112, 224] width 112 height 17
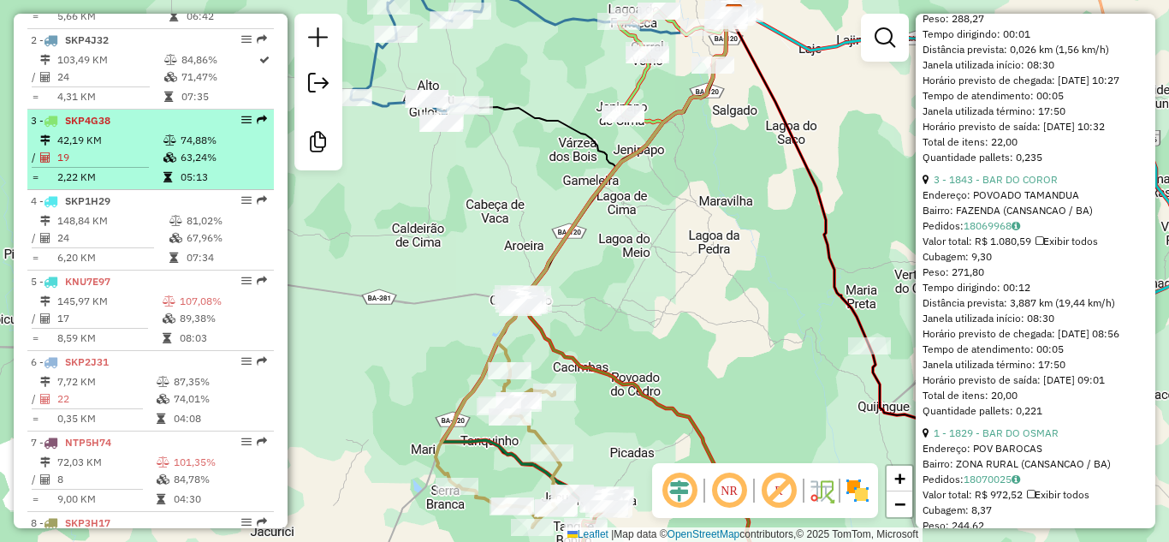
scroll to position [781, 0]
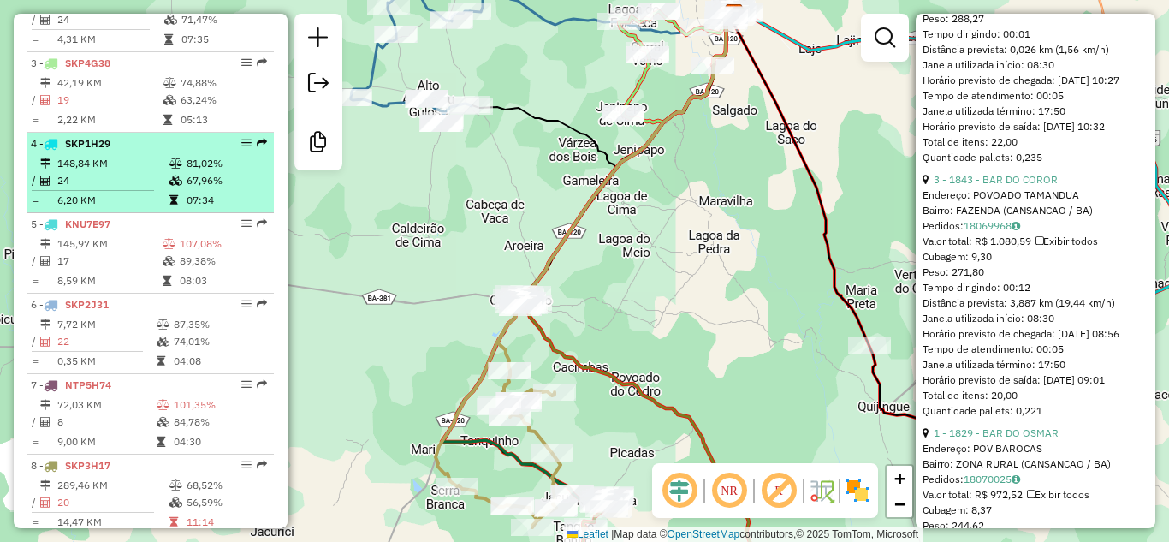
click at [119, 169] on li "4 - SKP1H29 148,84 KM 81,02% / 24 67,96% = 6,20 KM 07:34" at bounding box center [150, 173] width 246 height 80
